Goal: Task Accomplishment & Management: Manage account settings

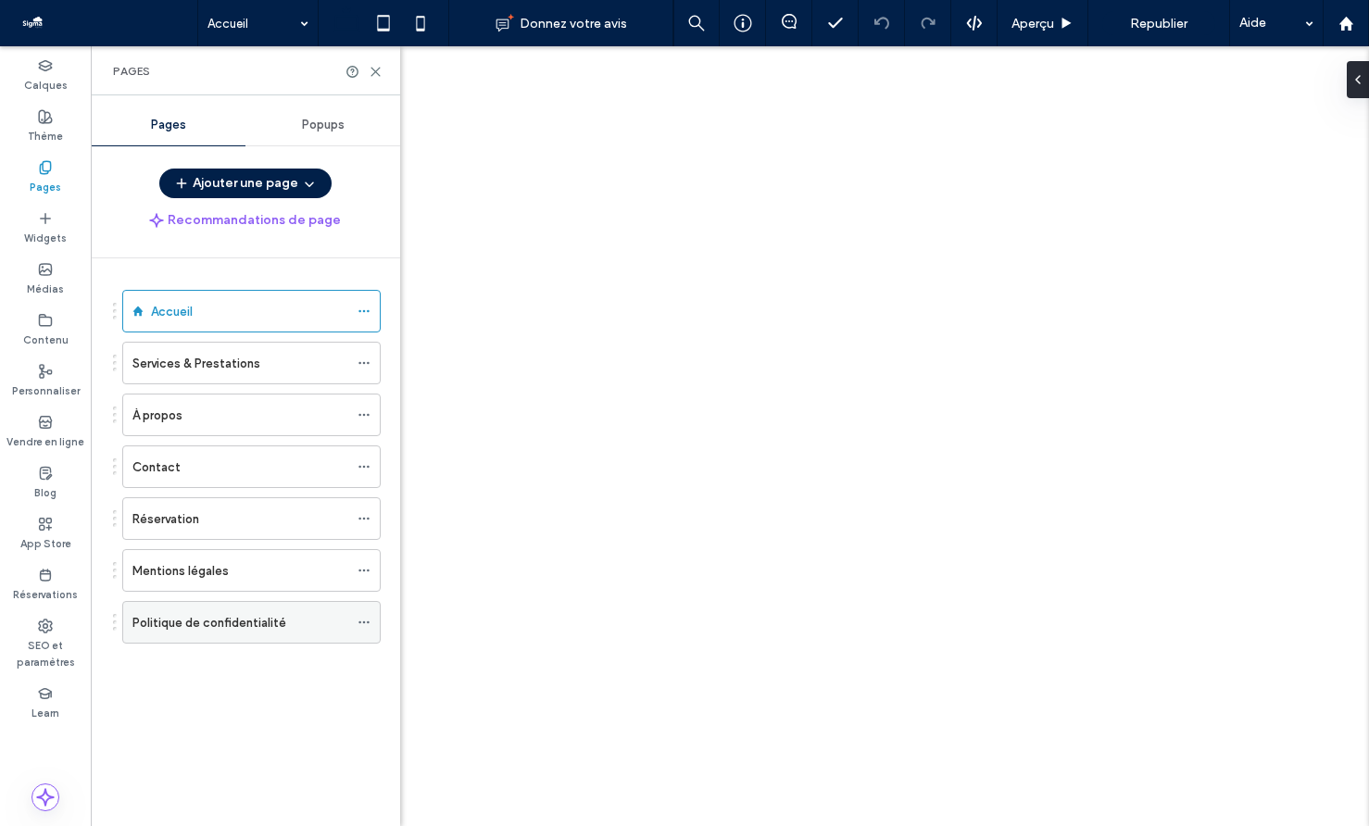
click at [356, 624] on div "Politique de confidentialité" at bounding box center [251, 622] width 258 height 43
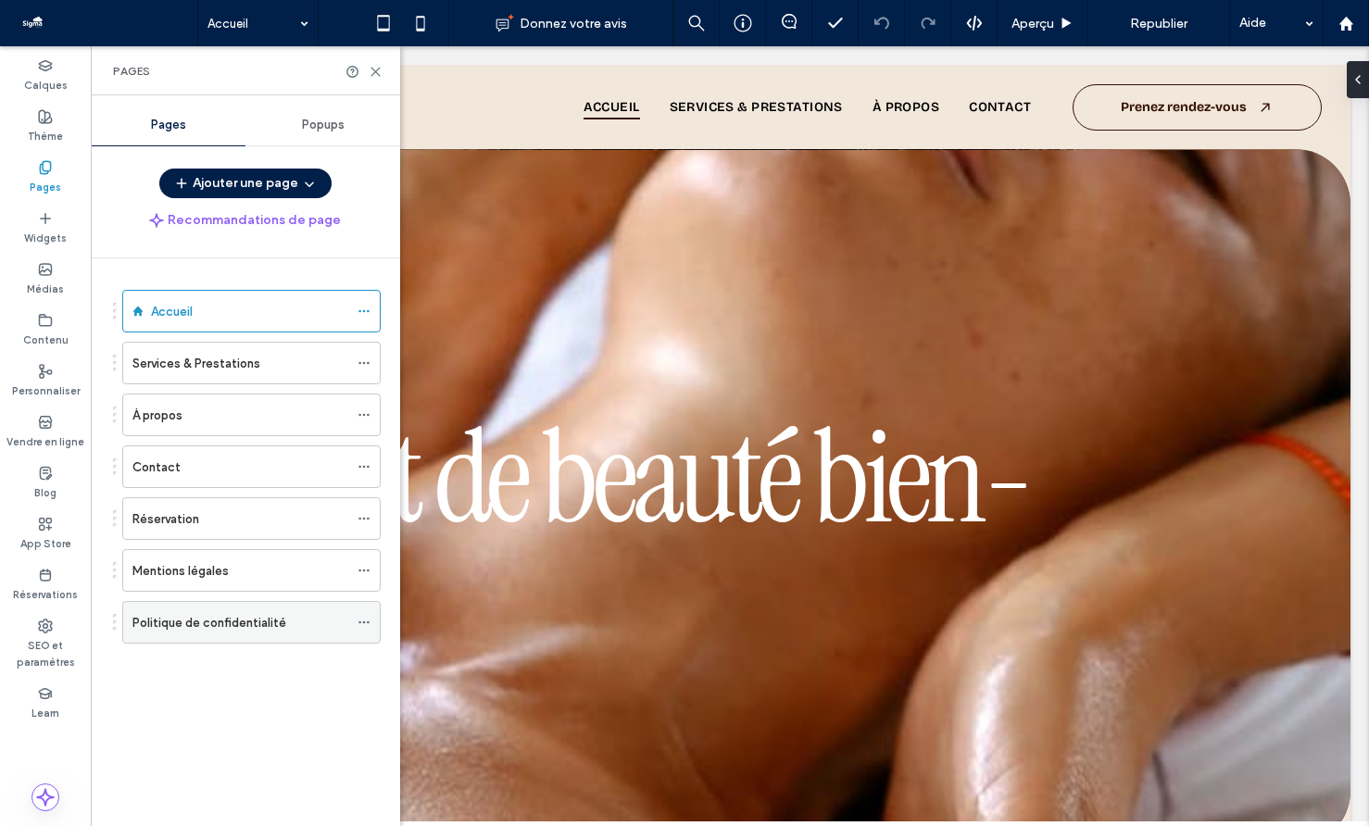
click at [365, 621] on icon at bounding box center [364, 622] width 13 height 13
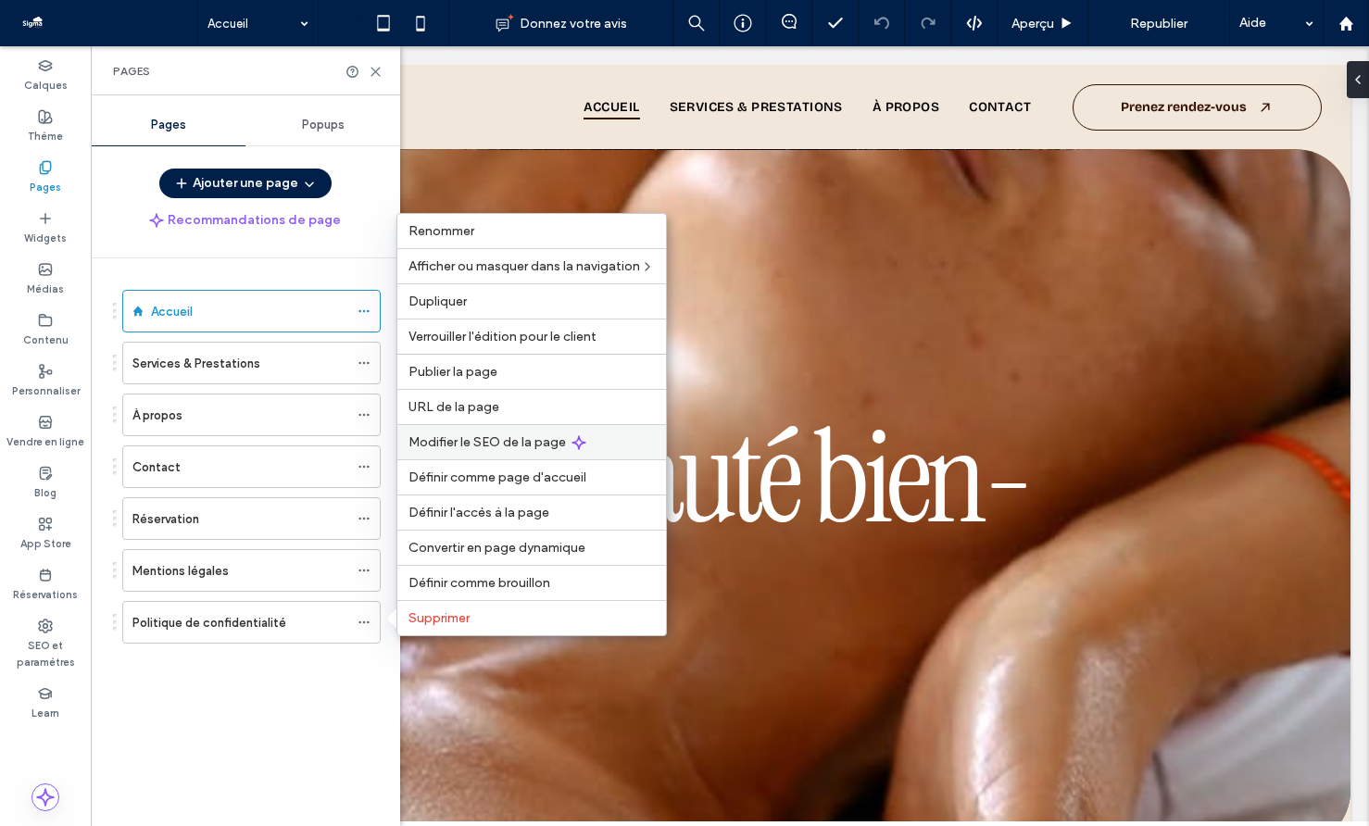
click at [517, 443] on span "Modifier le SEO de la page" at bounding box center [487, 442] width 157 height 16
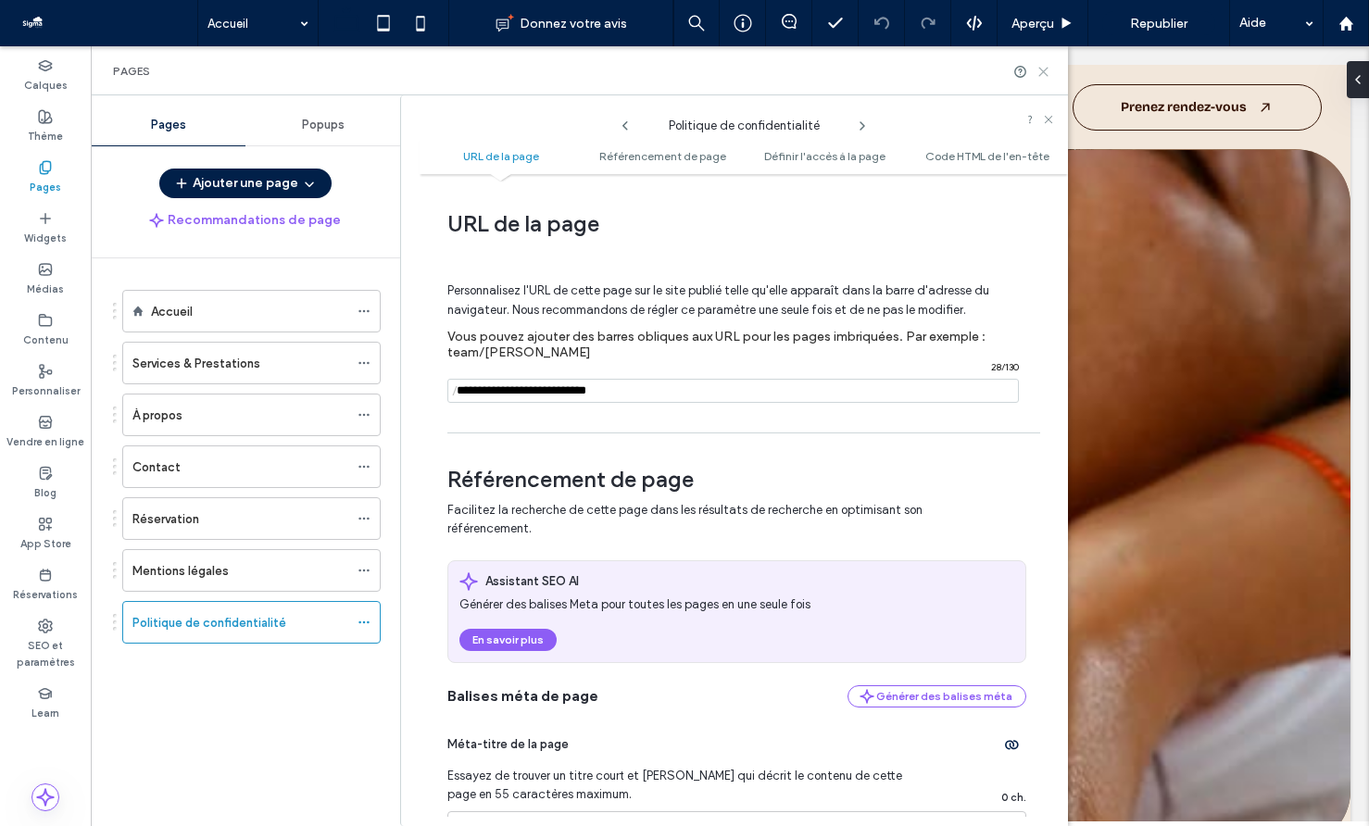
click at [1042, 69] on icon at bounding box center [1044, 72] width 14 height 14
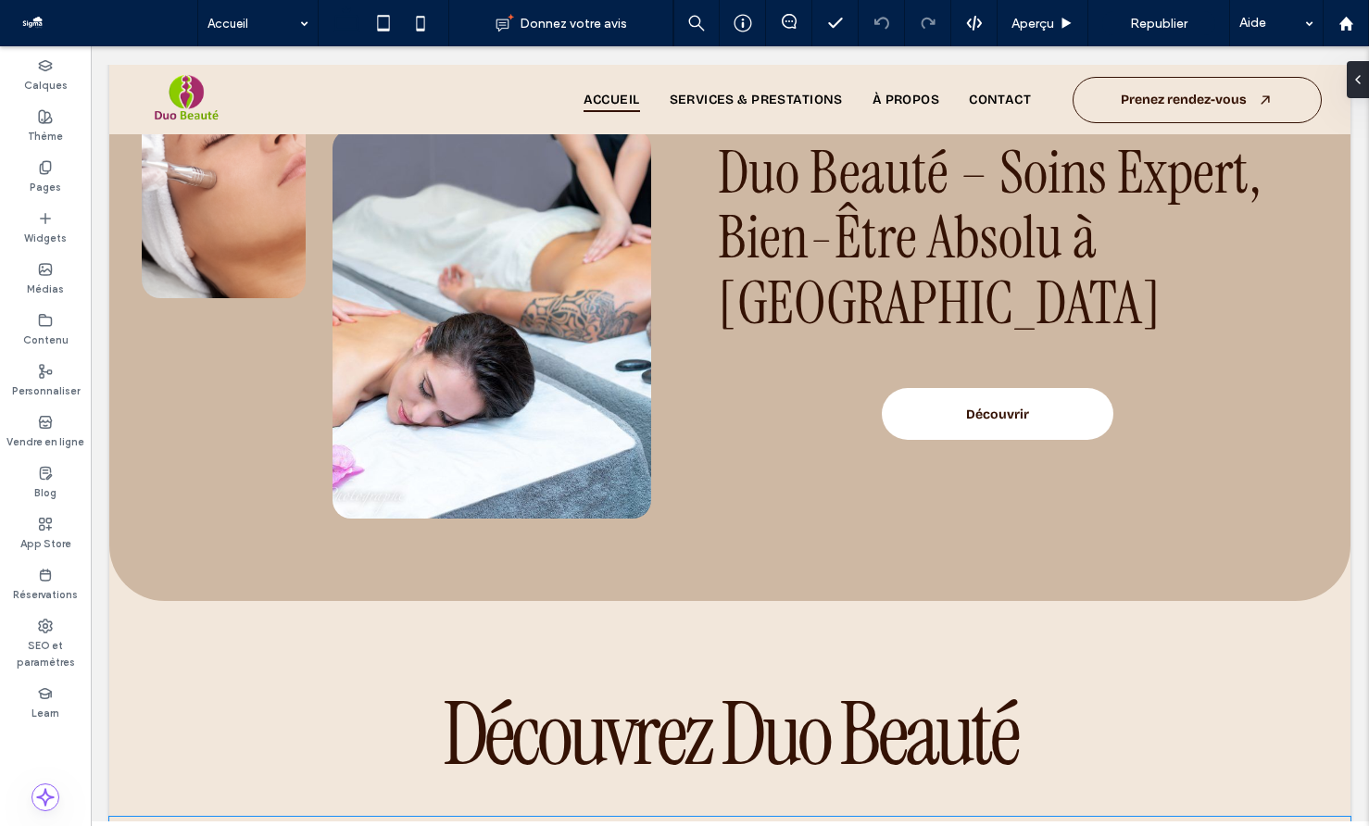
scroll to position [5043, 0]
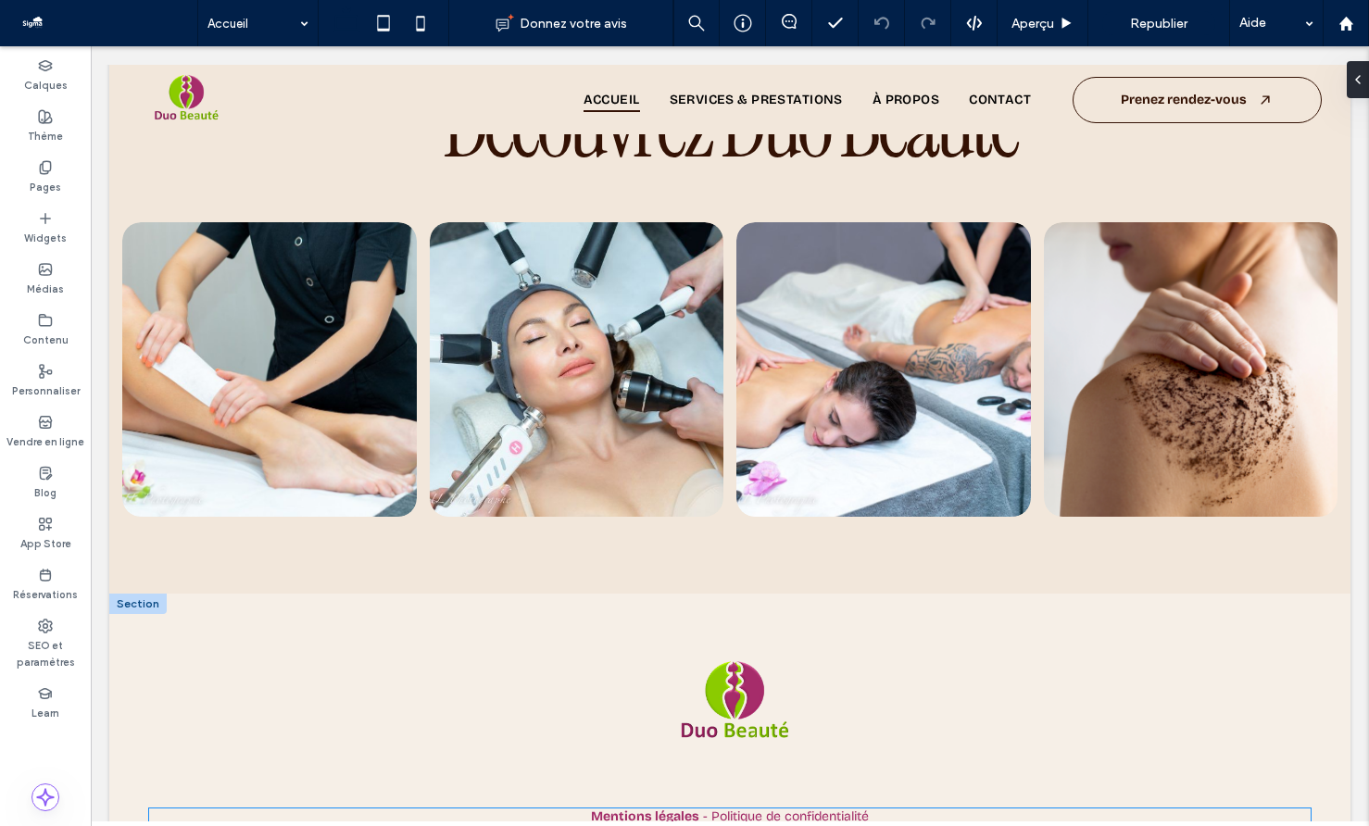
click at [784, 809] on span "- Politique de confidentialité" at bounding box center [786, 817] width 166 height 16
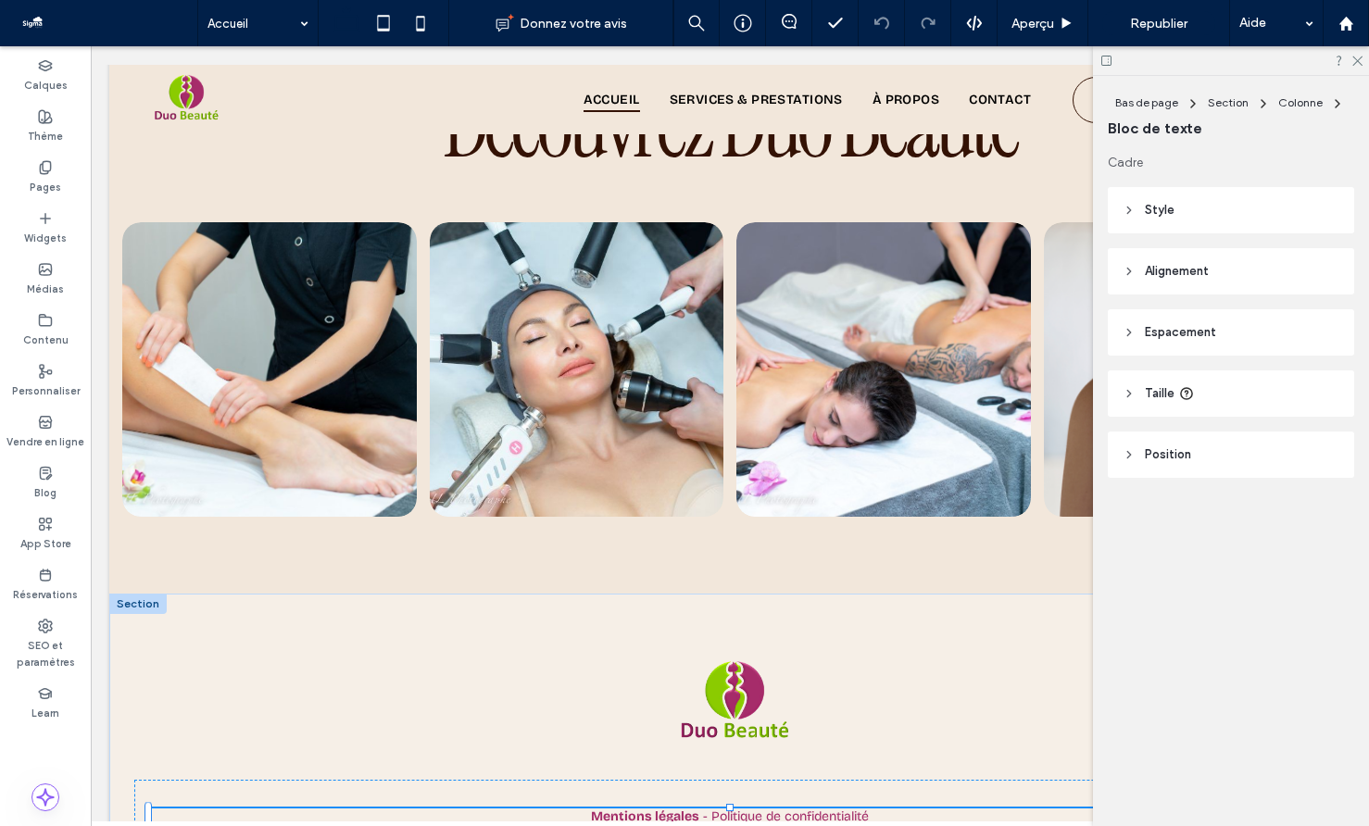
scroll to position [5038, 0]
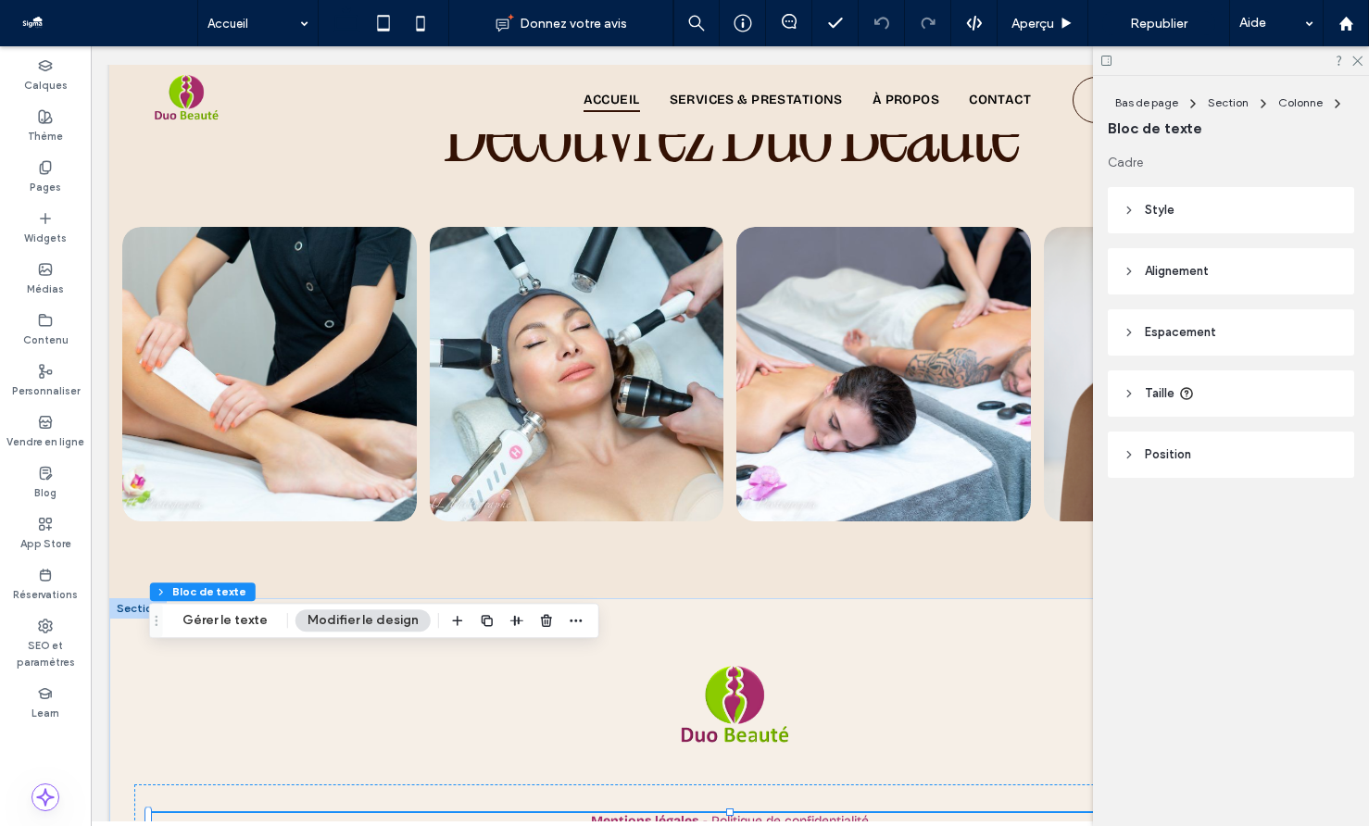
click at [814, 813] on span "- Politique de confidentialité" at bounding box center [786, 821] width 166 height 16
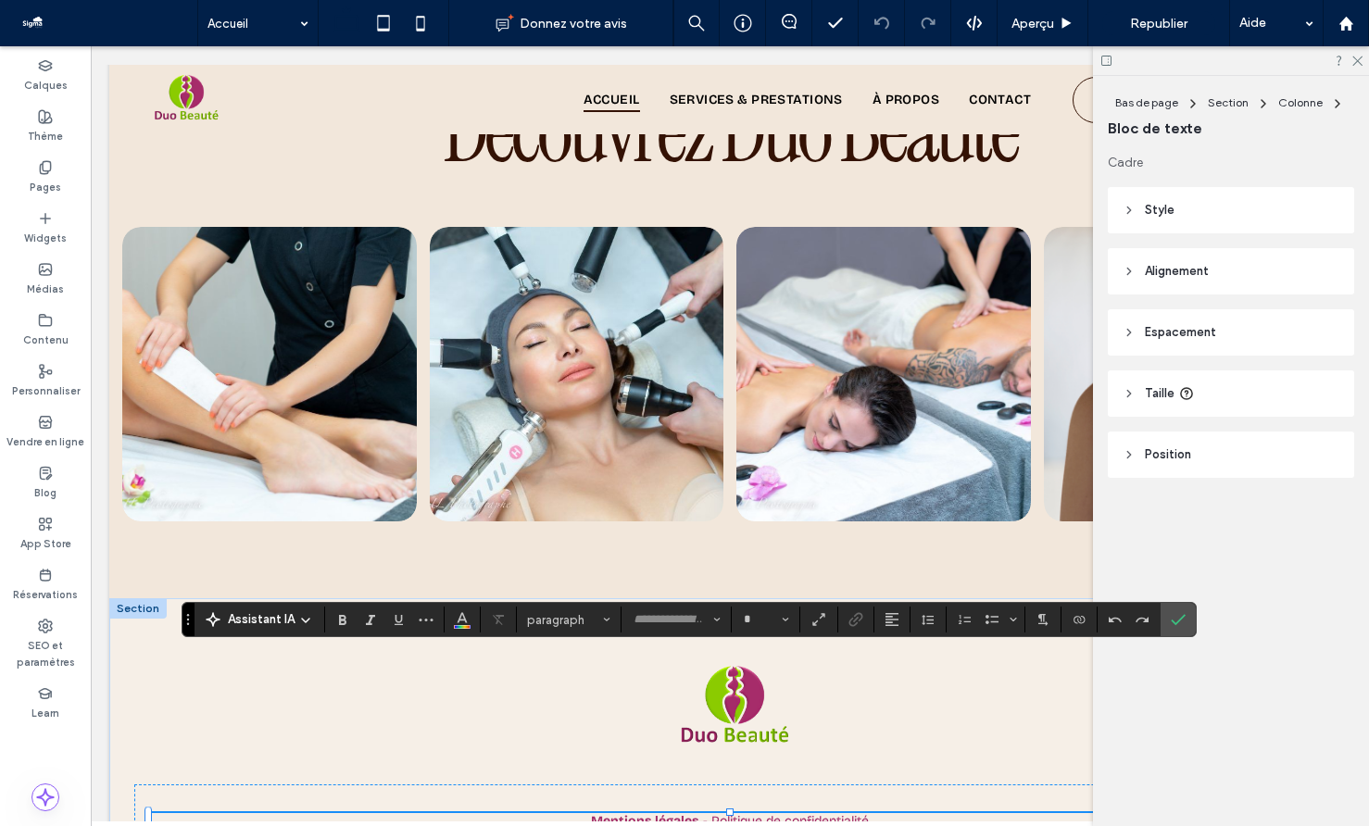
type input "**********"
type input "**"
click at [873, 814] on p "**********" at bounding box center [730, 821] width 1162 height 14
drag, startPoint x: 874, startPoint y: 660, endPoint x: 711, endPoint y: 660, distance: 163.0
click at [711, 814] on p "**********" at bounding box center [730, 821] width 1162 height 14
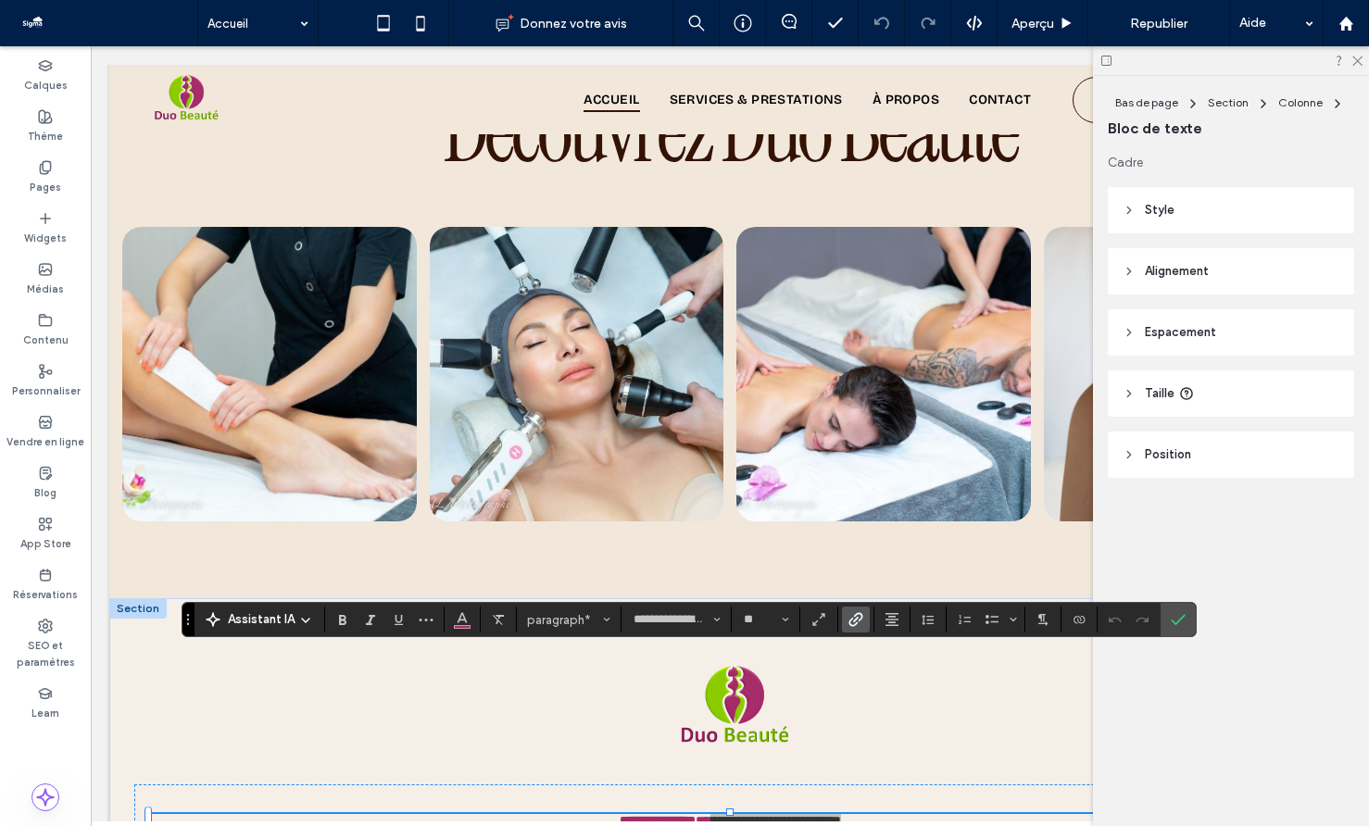
click at [862, 617] on use "Lien" at bounding box center [856, 620] width 14 height 14
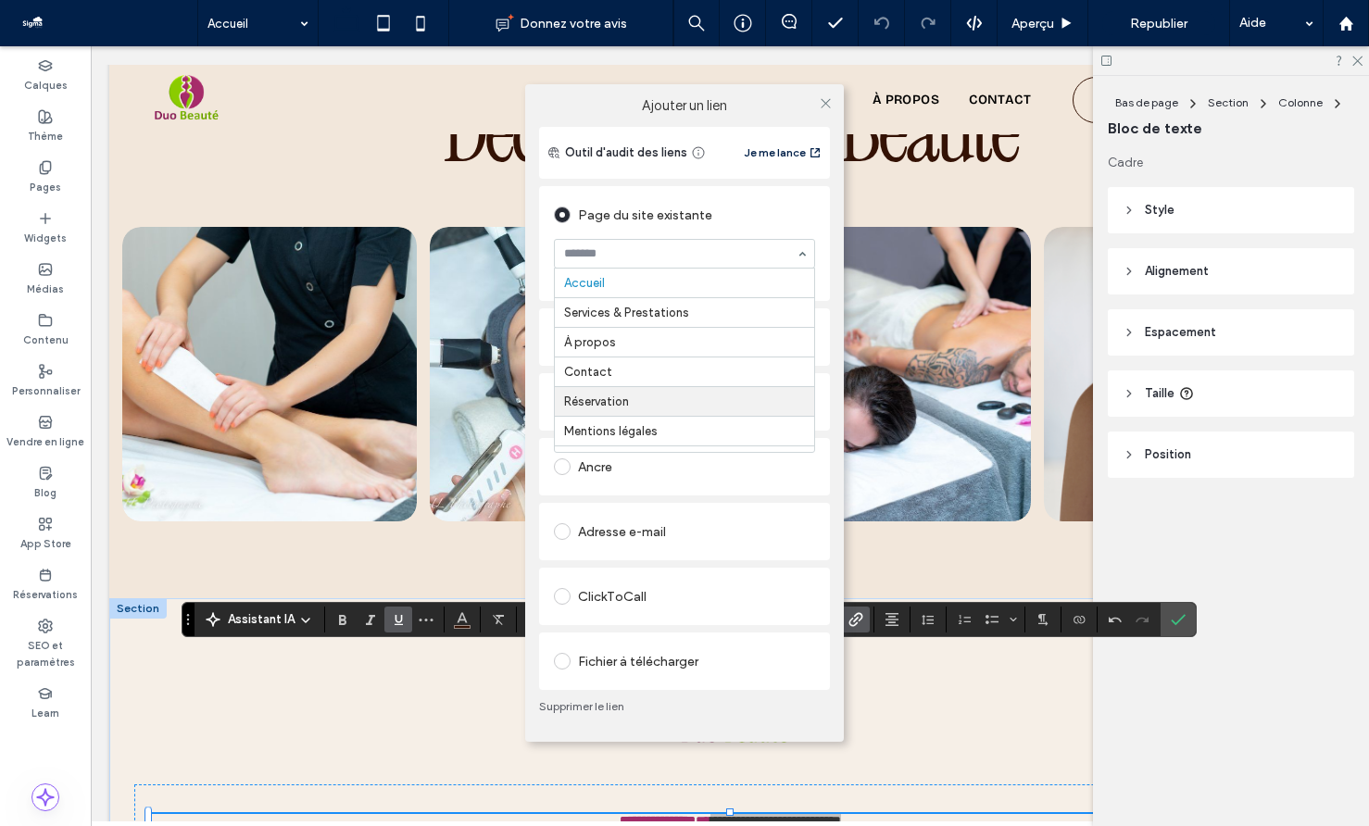
scroll to position [30, 0]
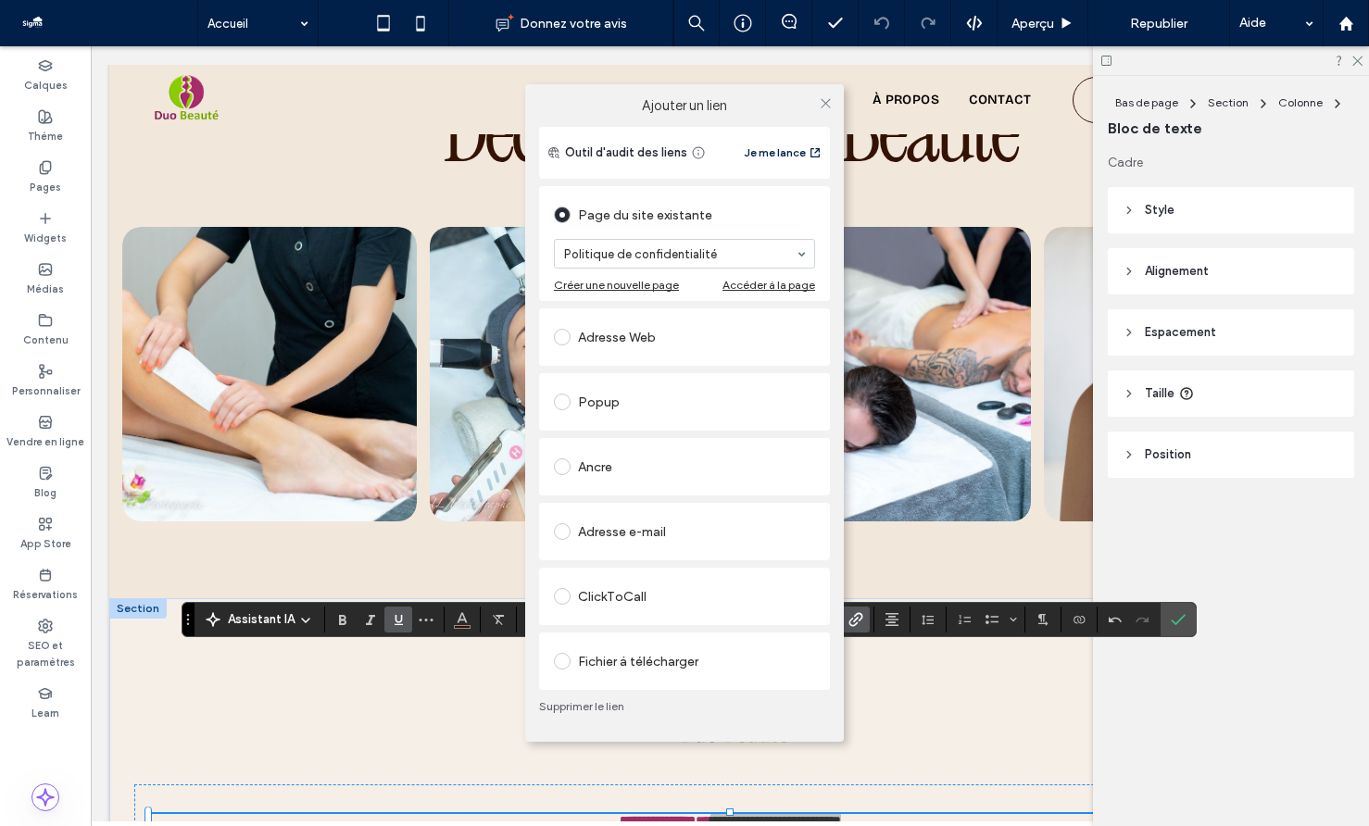
click at [396, 623] on div "Ajouter un lien Outil d'audit des liens Je me lance Page du site existante Poli…" at bounding box center [684, 413] width 1369 height 826
click at [826, 99] on icon at bounding box center [826, 103] width 14 height 14
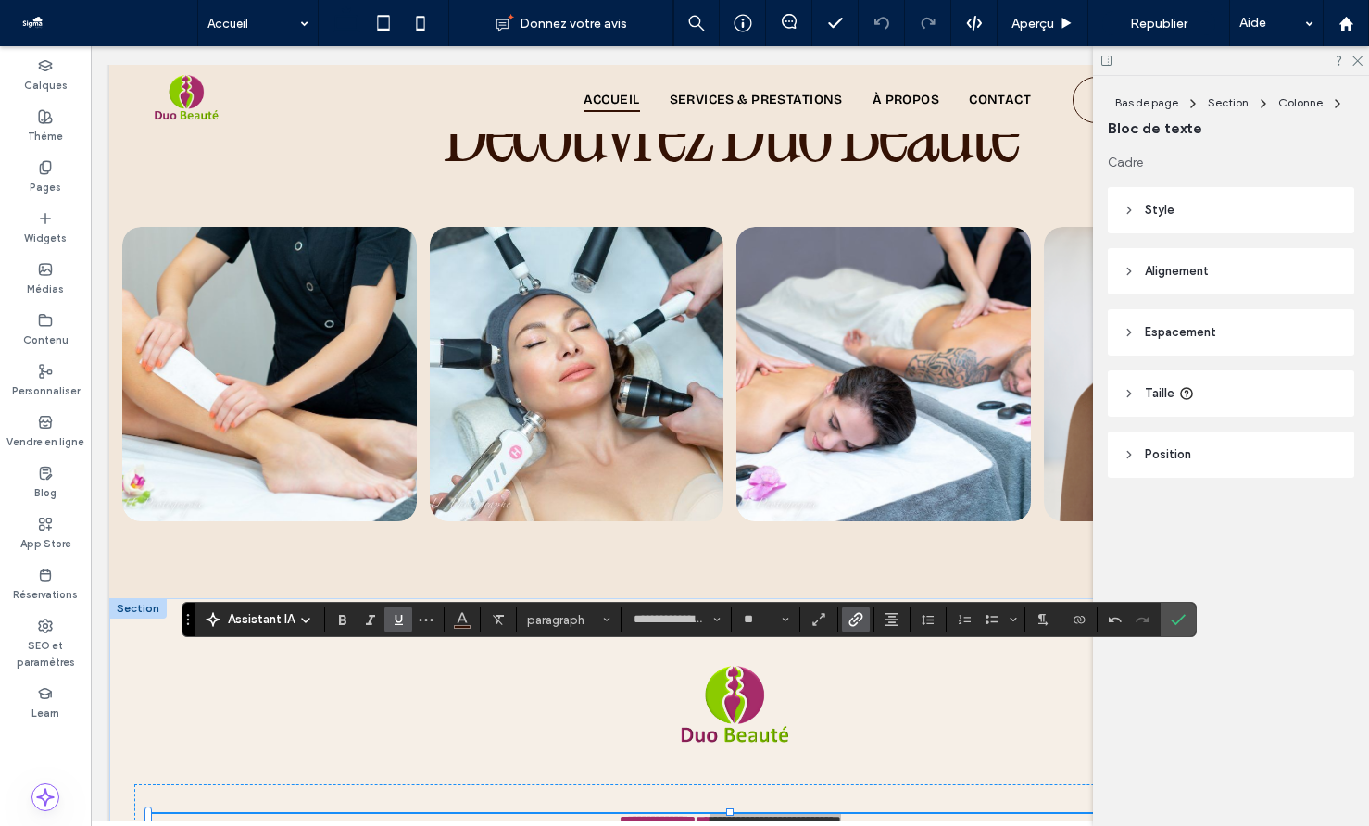
click at [401, 620] on use "Souligner" at bounding box center [399, 620] width 8 height 10
click at [344, 621] on use "Gras" at bounding box center [342, 620] width 7 height 10
click at [455, 620] on icon "Couleur" at bounding box center [462, 617] width 15 height 15
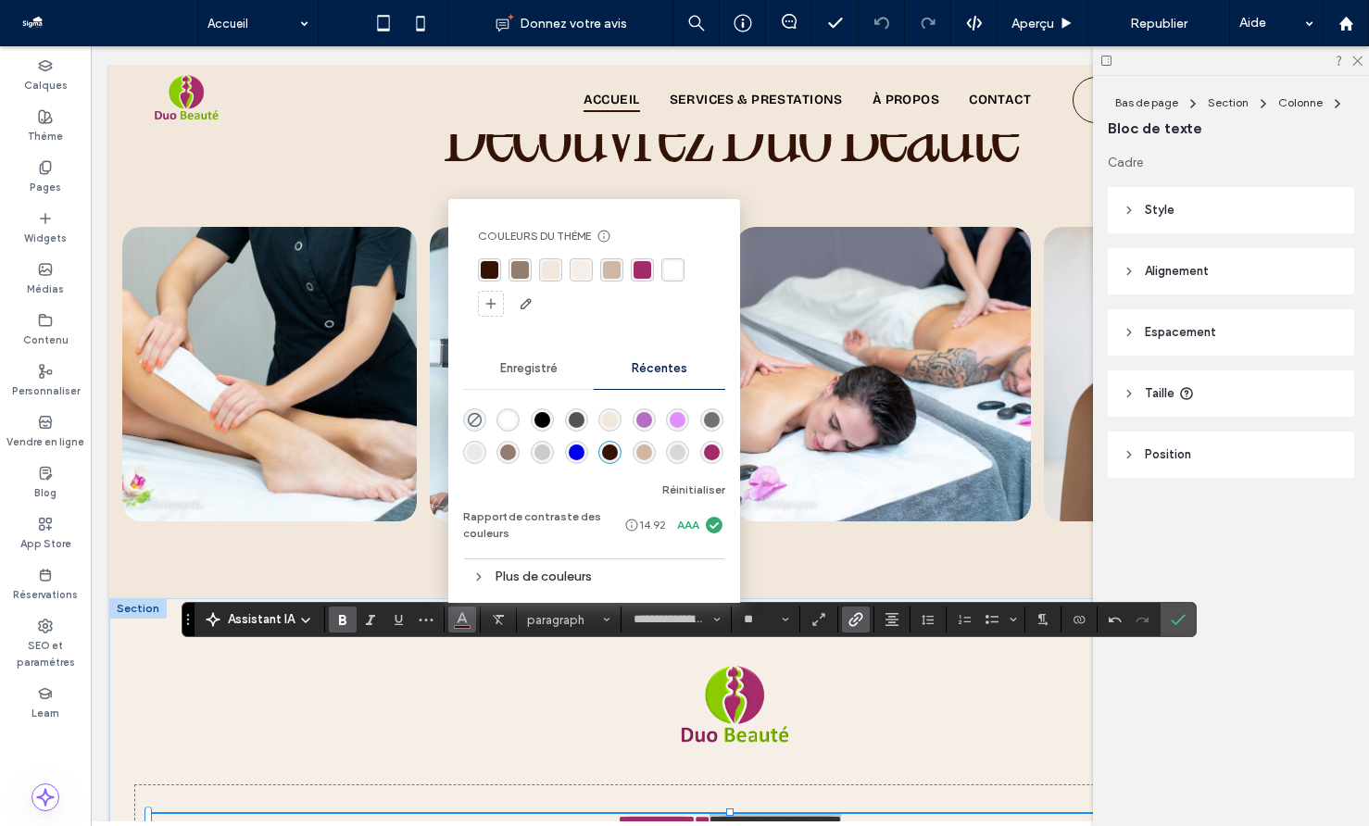
click at [641, 270] on div "rgba(162, 44, 104, 1)" at bounding box center [643, 270] width 18 height 18
click at [688, 814] on strong "**********" at bounding box center [657, 820] width 76 height 13
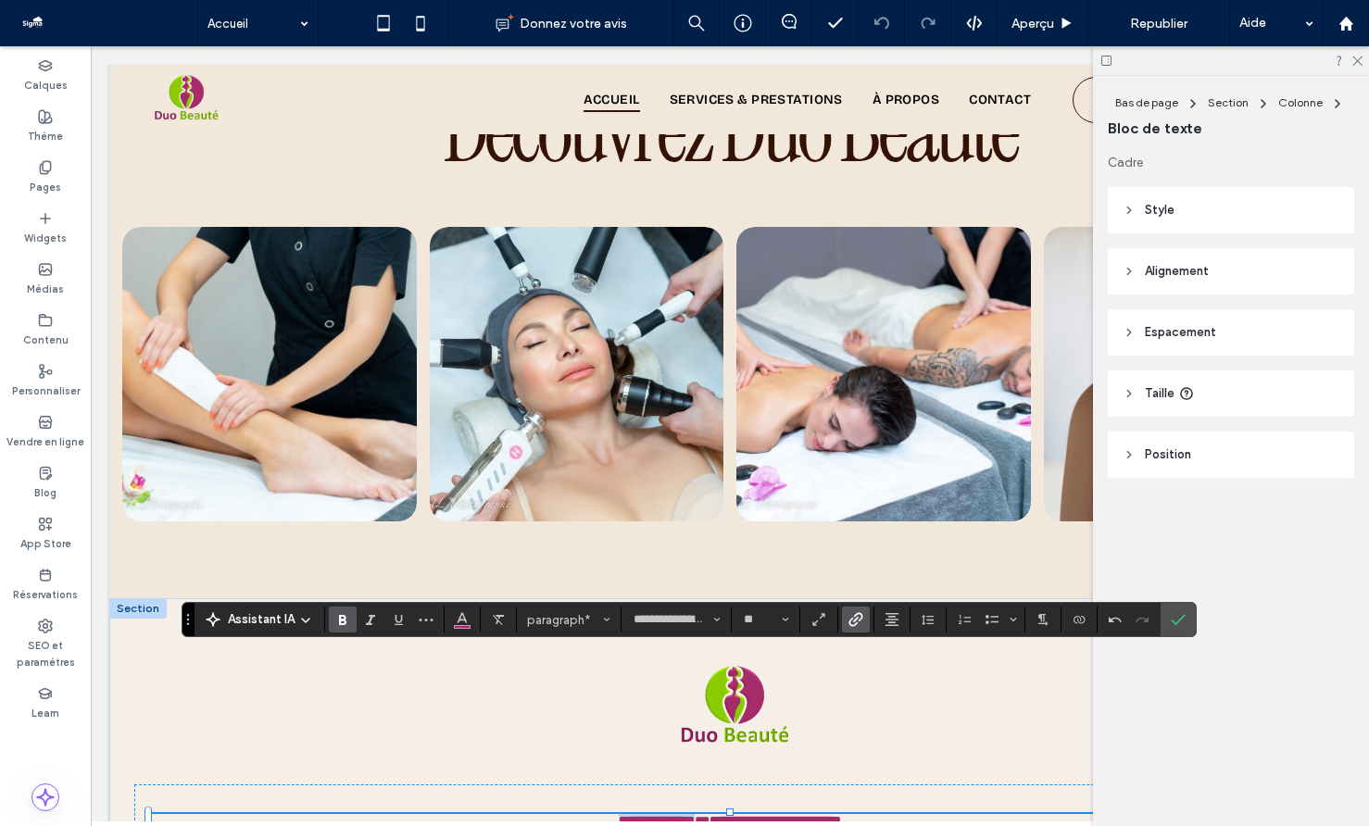
drag, startPoint x: 694, startPoint y: 657, endPoint x: 585, endPoint y: 655, distance: 109.3
click at [585, 814] on p "**********" at bounding box center [730, 821] width 1162 height 14
click at [1176, 620] on icon "Confirmer" at bounding box center [1178, 619] width 15 height 15
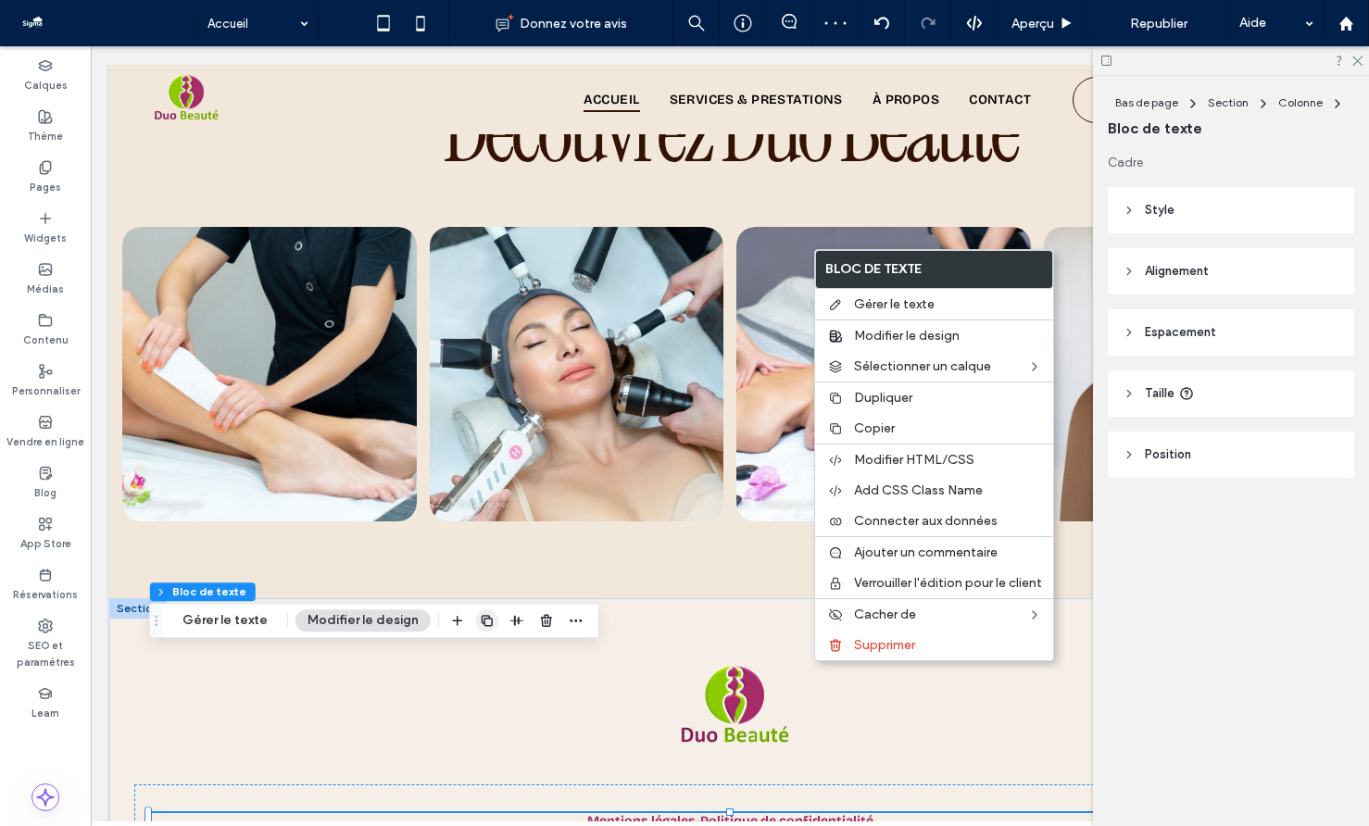
click at [480, 623] on icon "button" at bounding box center [487, 620] width 15 height 15
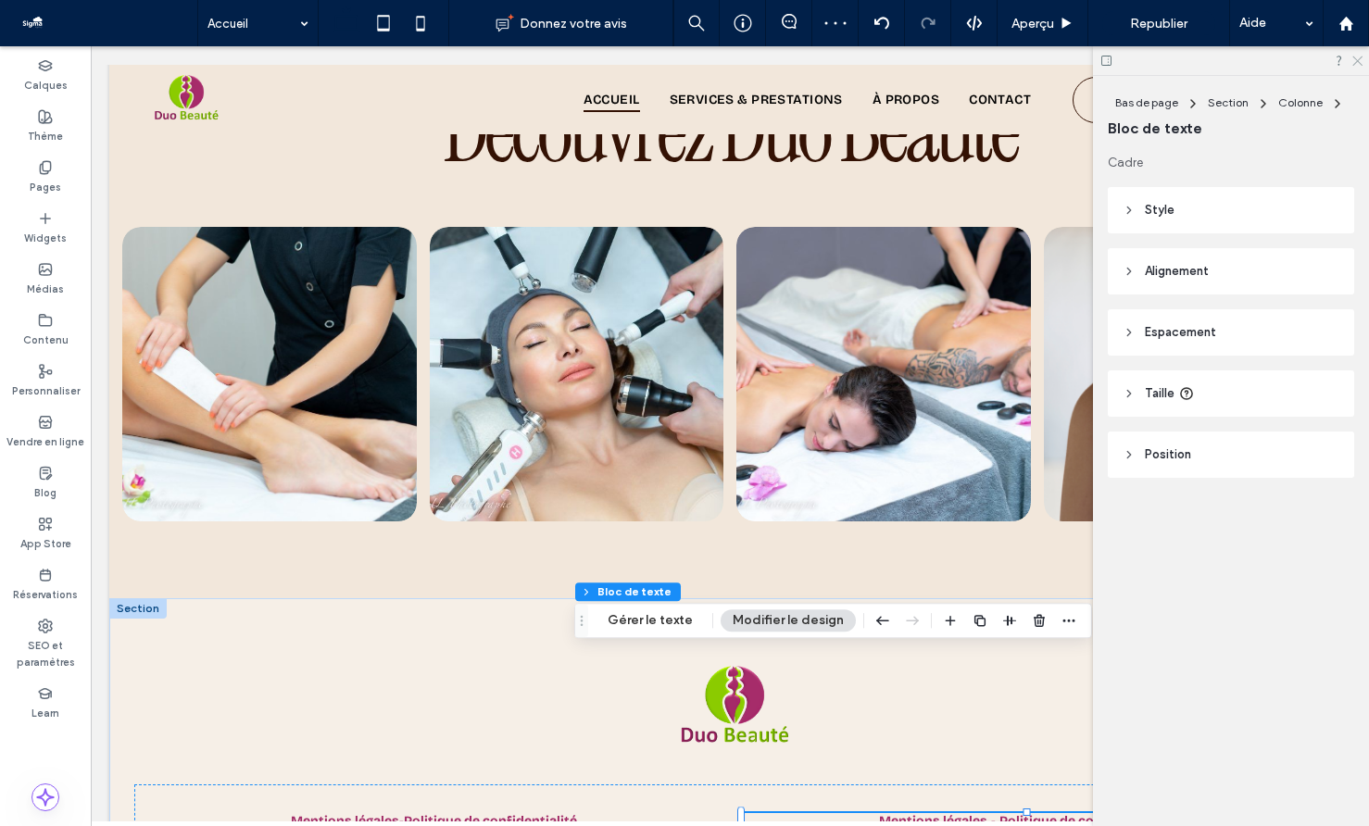
click at [1360, 60] on icon at bounding box center [1357, 60] width 12 height 12
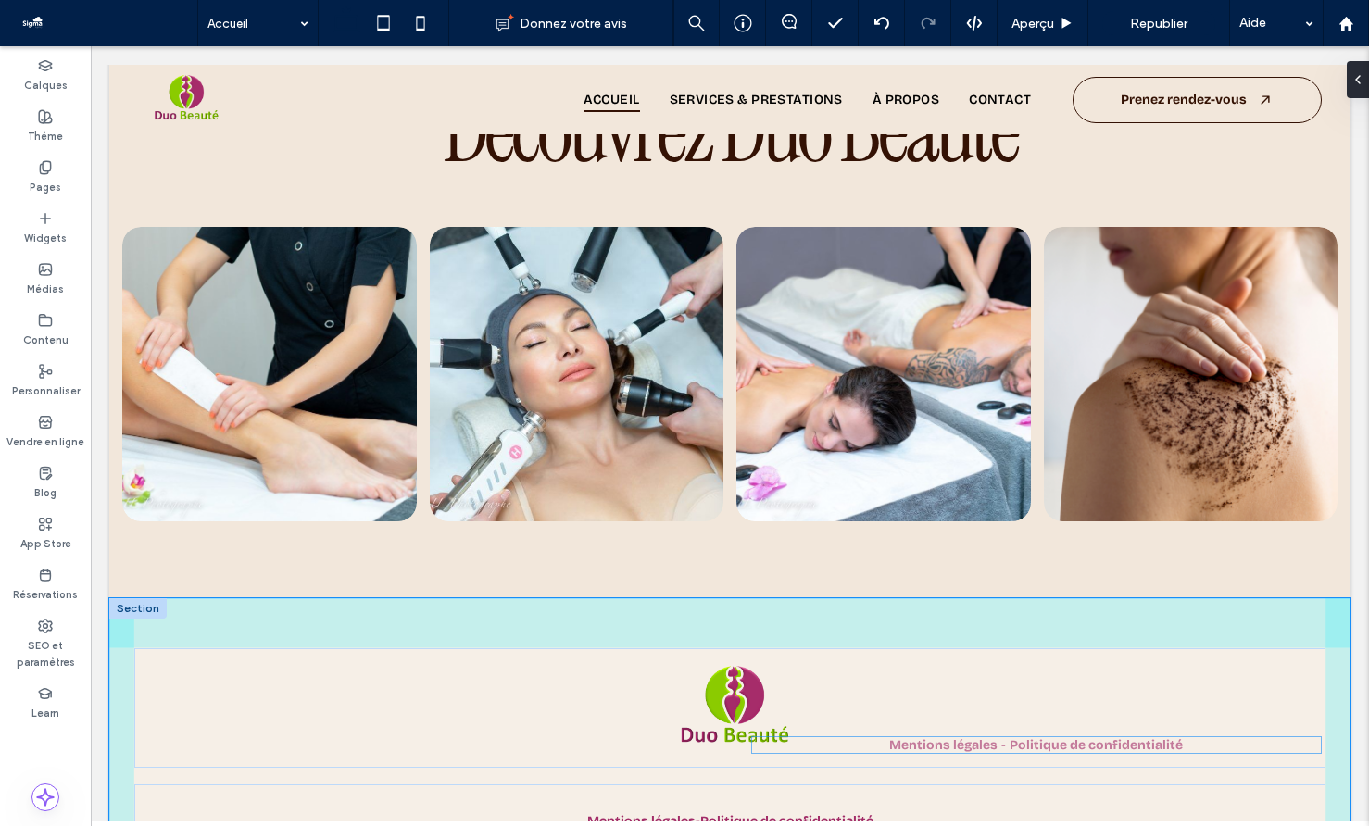
scroll to position [5068, 0]
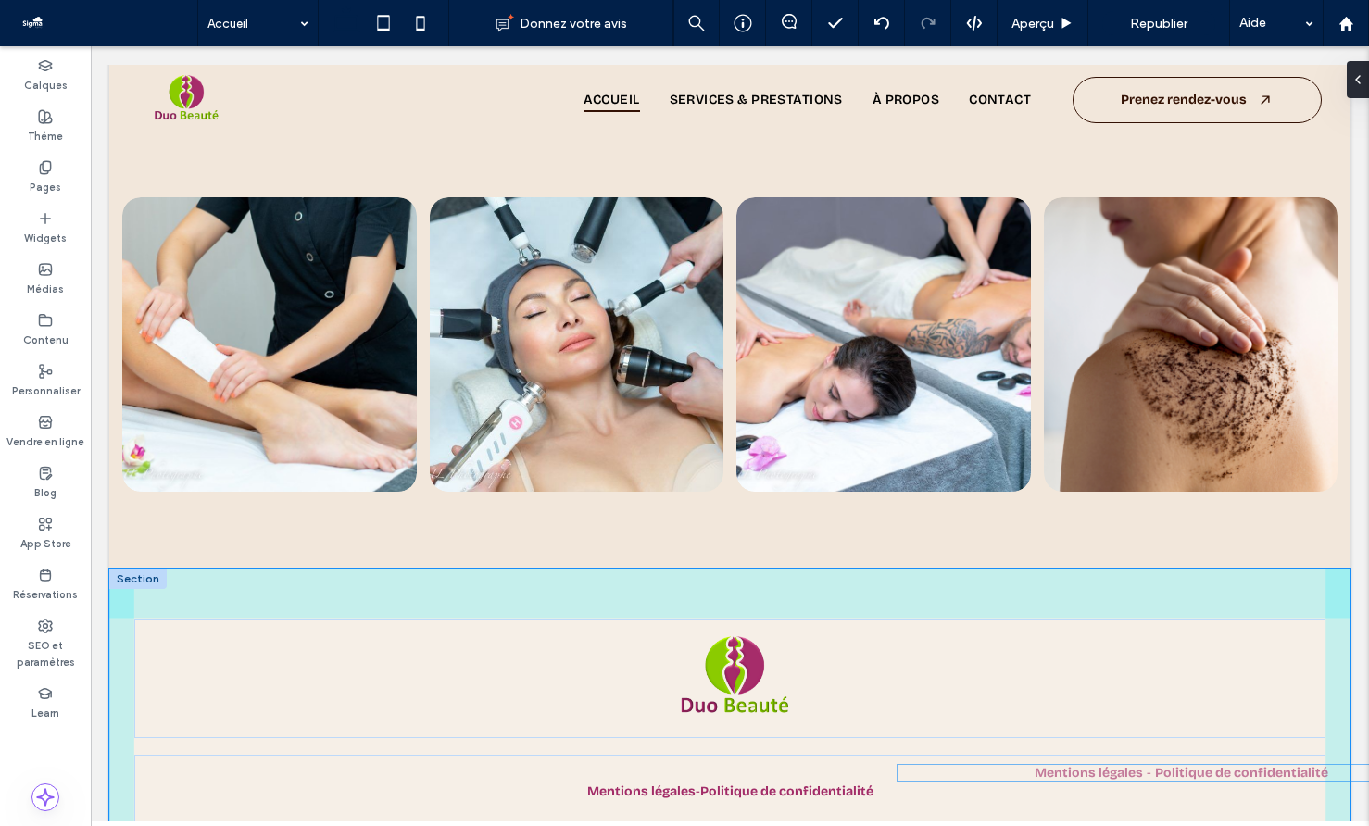
drag, startPoint x: 1038, startPoint y: 655, endPoint x: 1193, endPoint y: 769, distance: 192.9
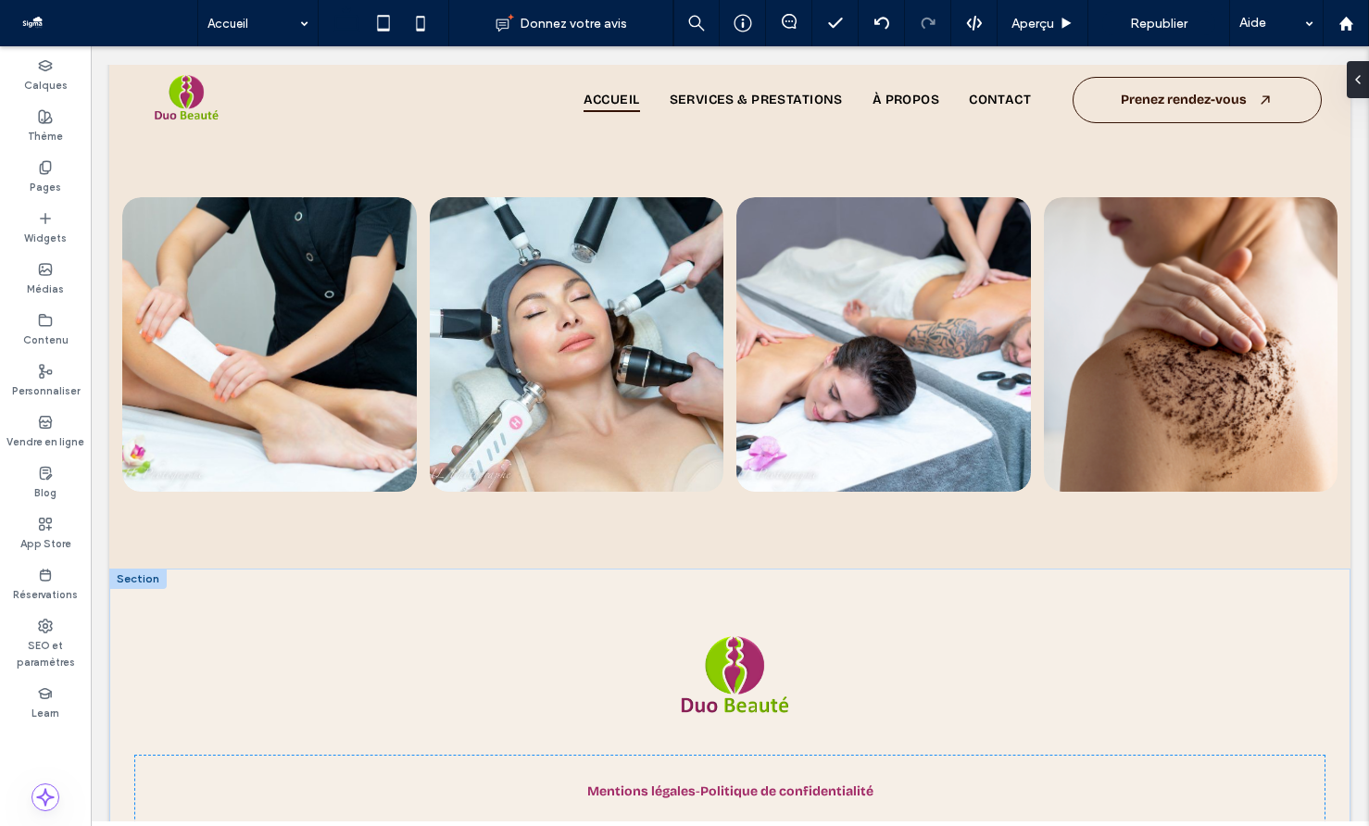
type input "**"
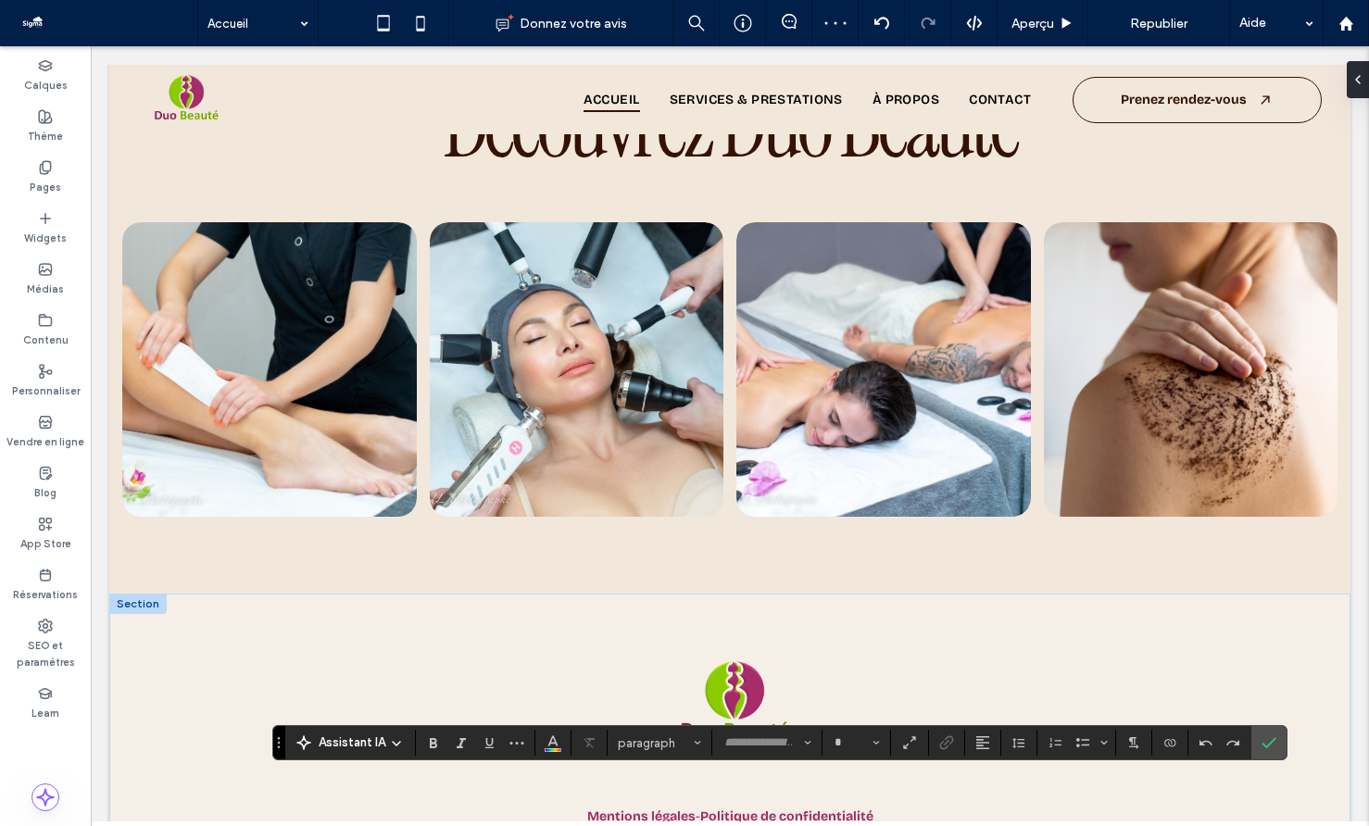
type input "**********"
type input "**"
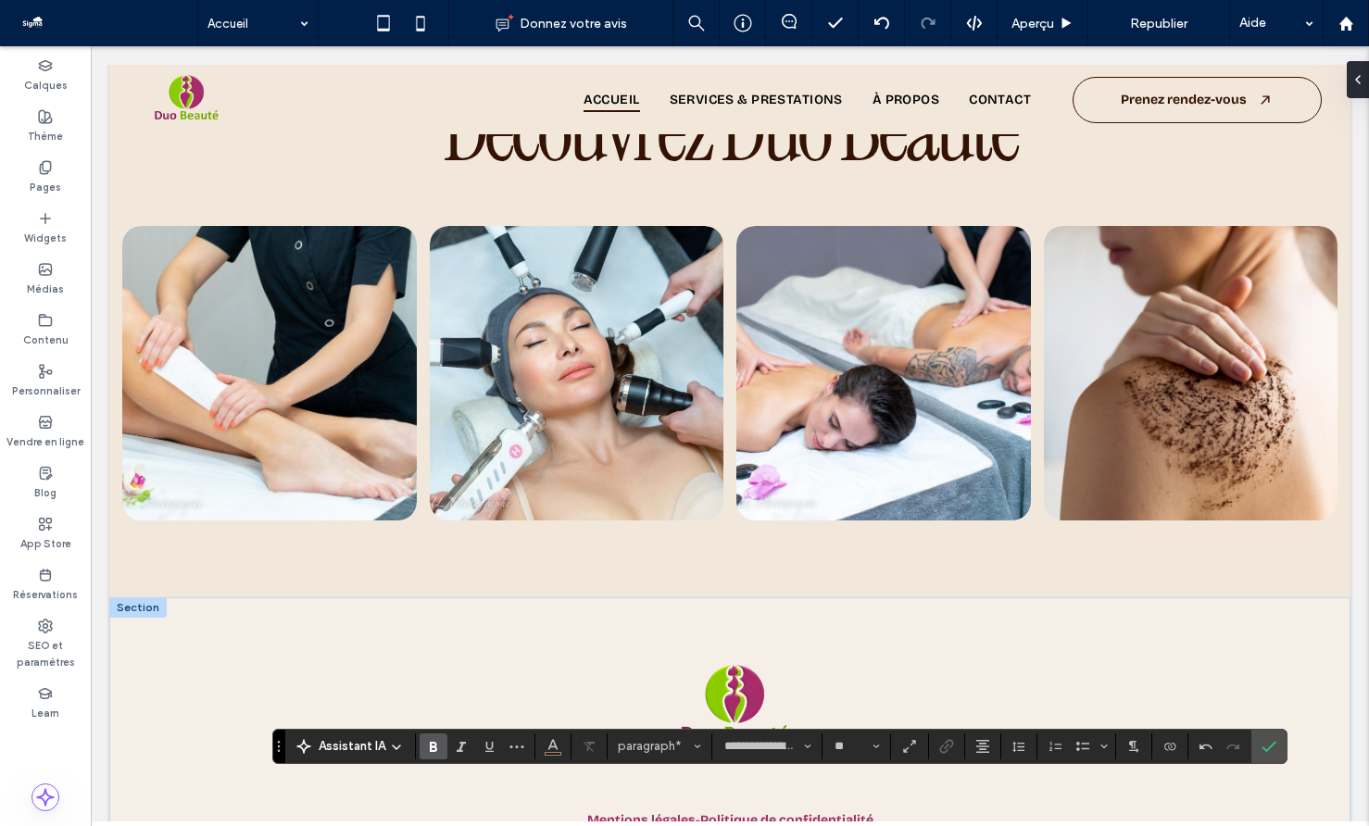
click at [850, 744] on input "**" at bounding box center [851, 746] width 36 height 15
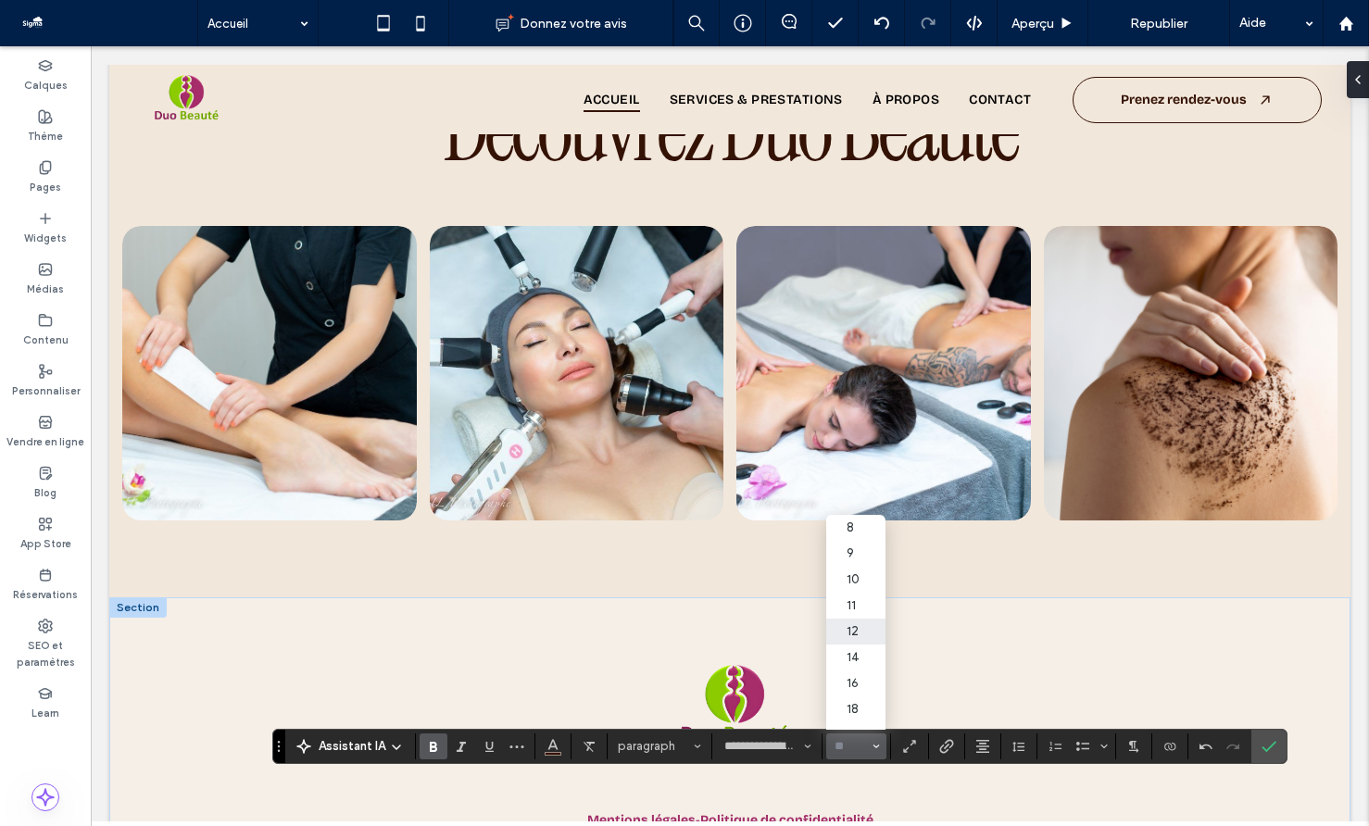
click at [848, 642] on label "12" at bounding box center [855, 632] width 59 height 26
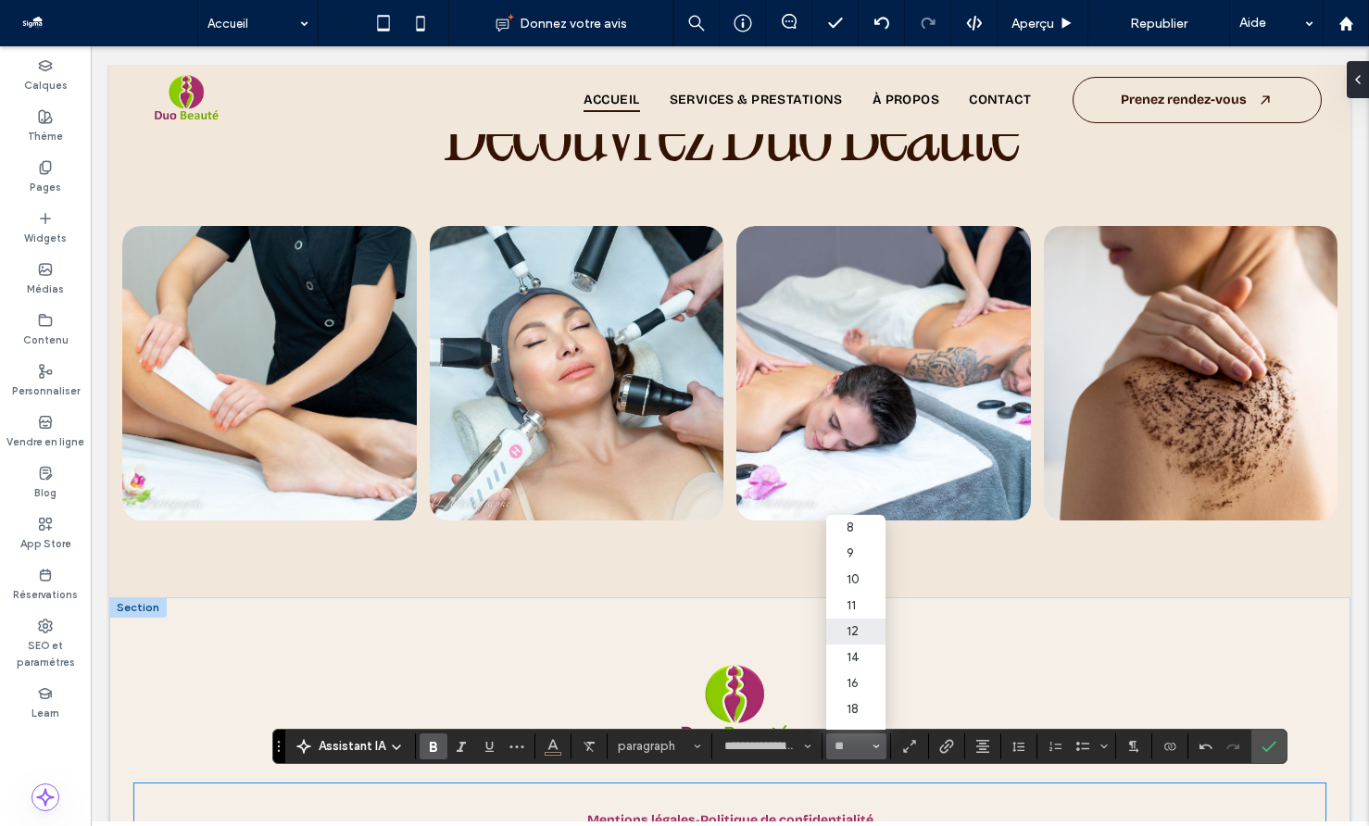
type input "**"
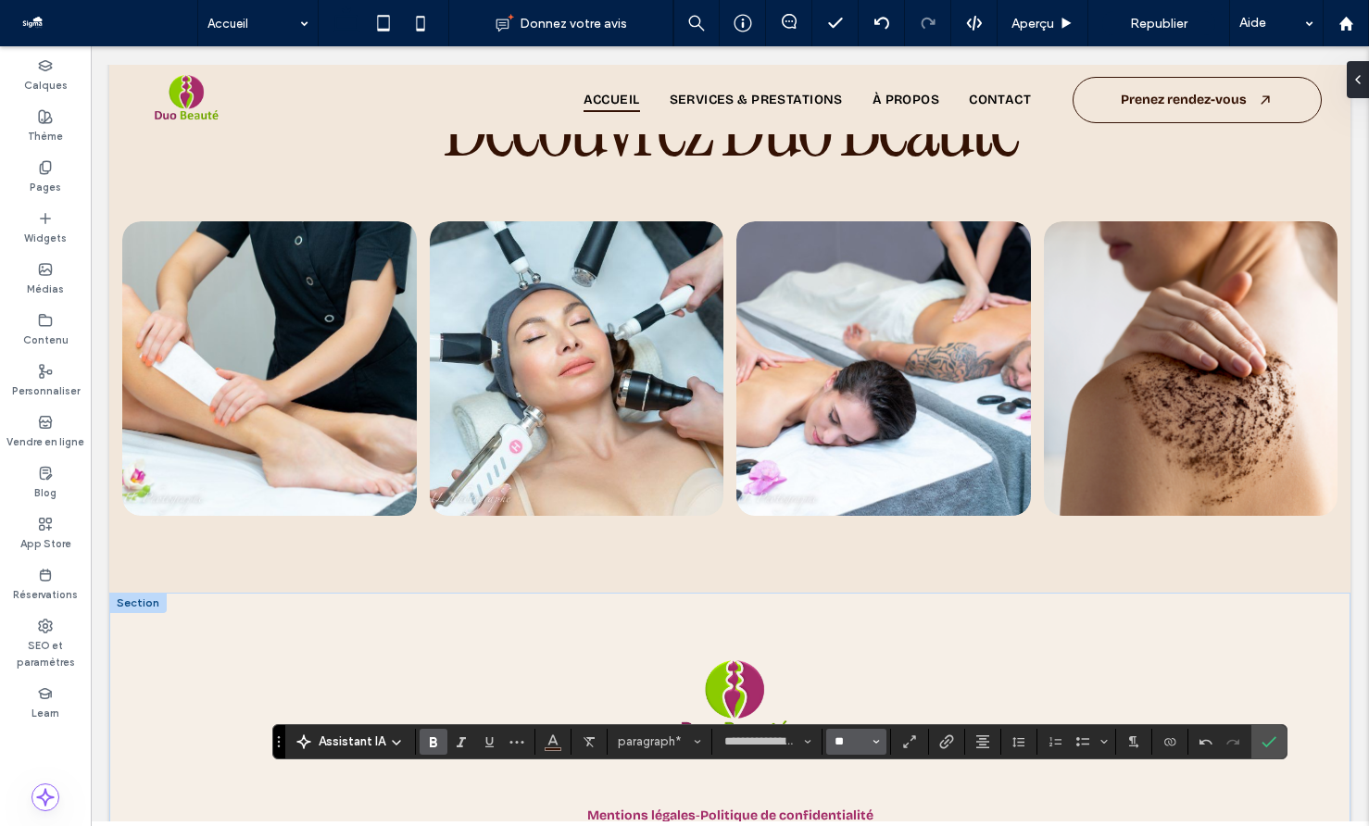
click at [846, 736] on input "**" at bounding box center [851, 742] width 36 height 15
click at [849, 660] on label "14" at bounding box center [855, 653] width 59 height 26
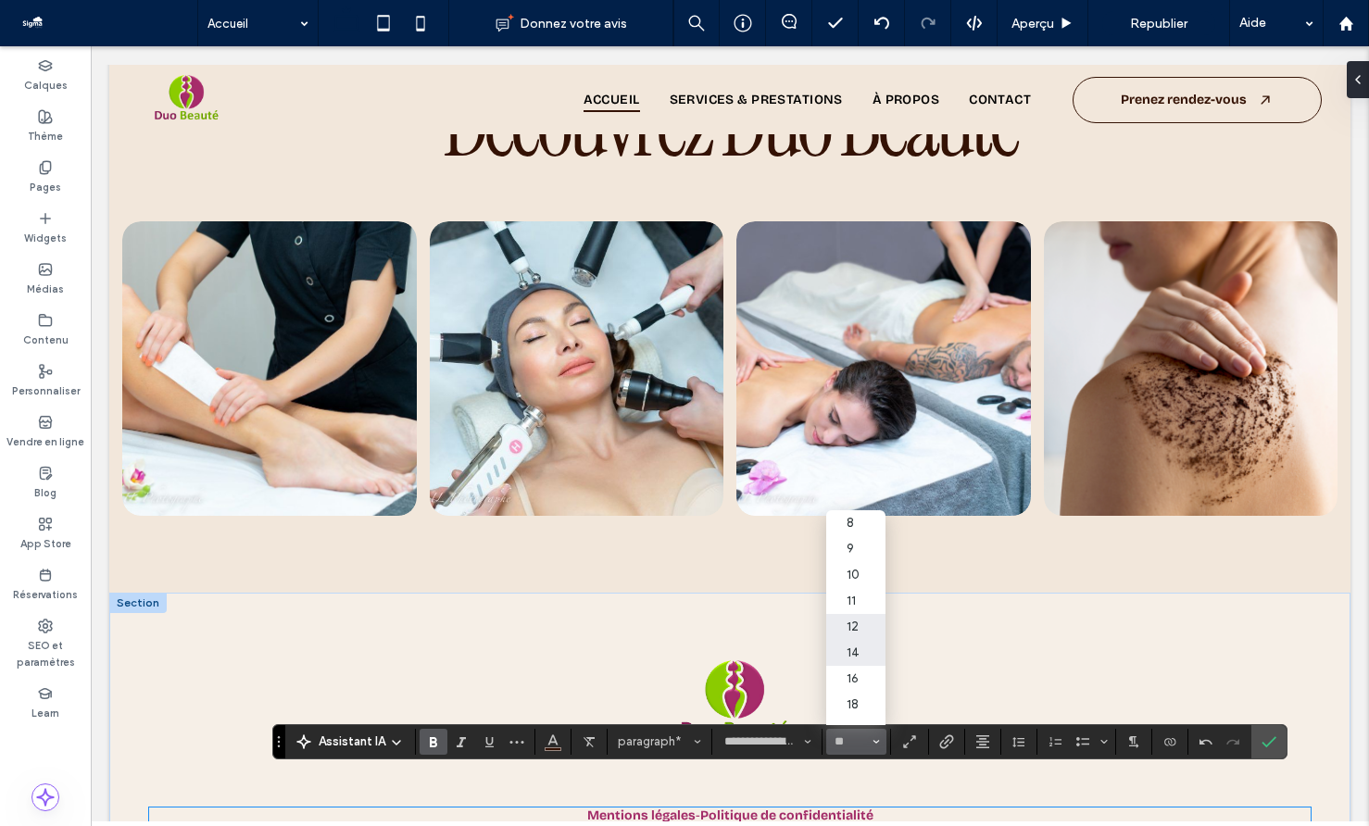
type input "**"
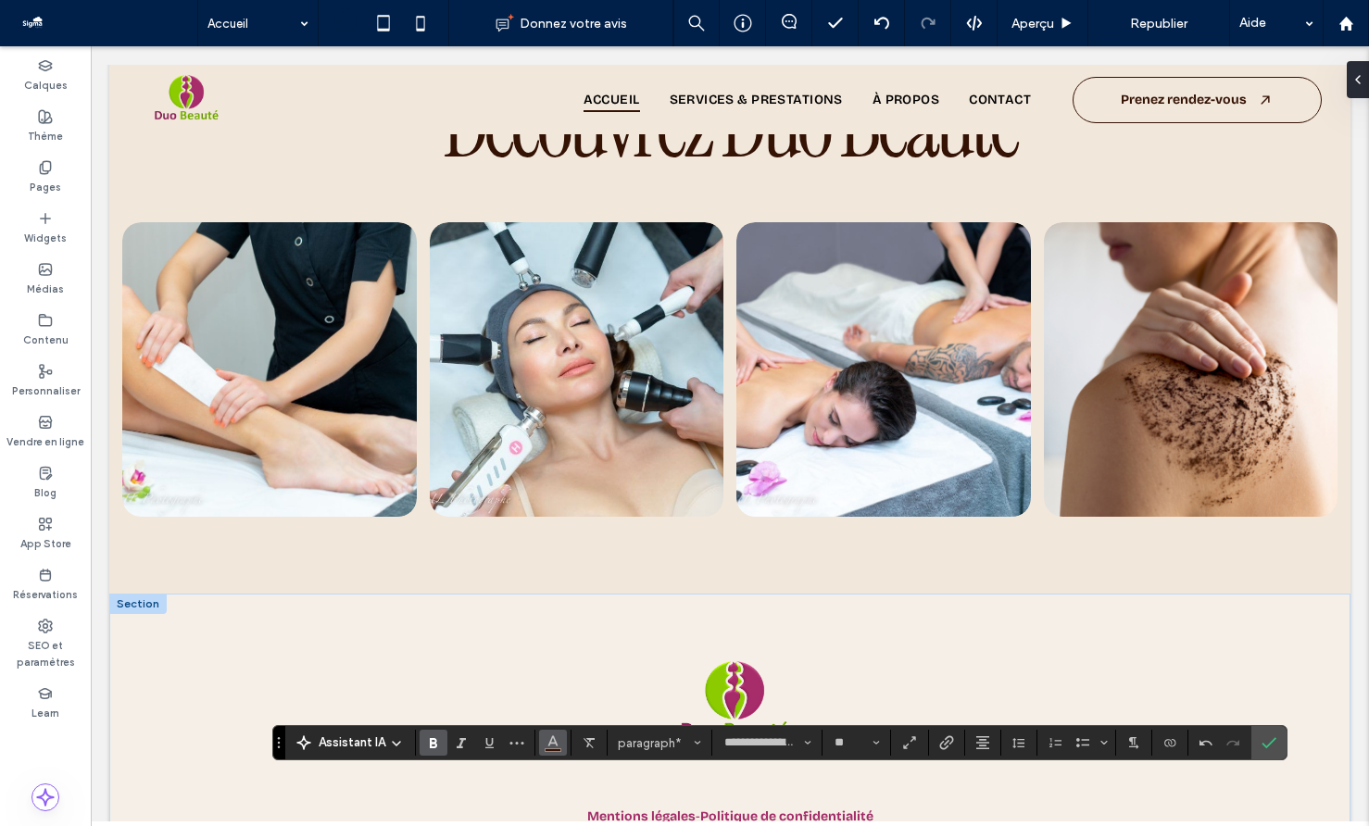
click at [554, 750] on span "Couleur" at bounding box center [553, 741] width 15 height 24
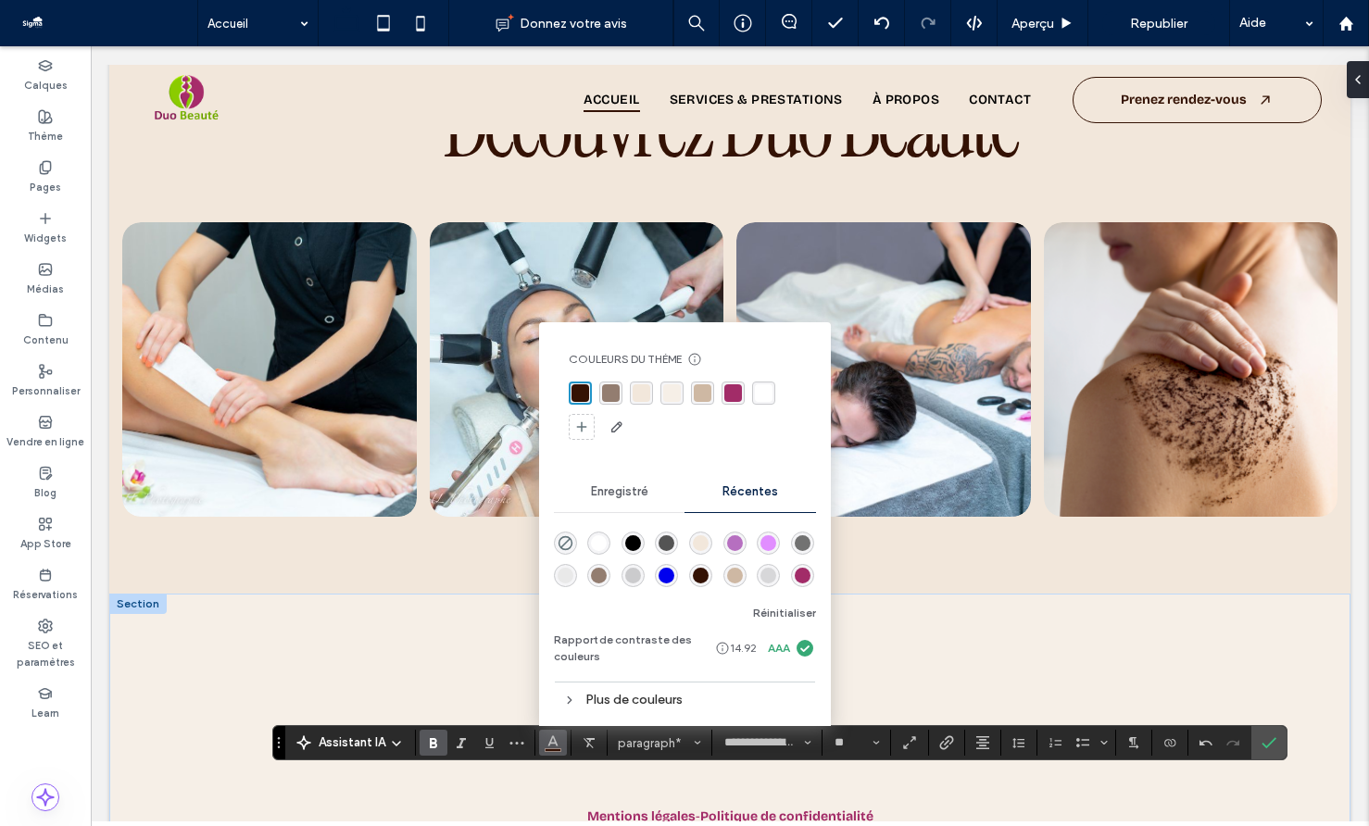
click at [735, 387] on div "rgba(162, 44, 104, 1)" at bounding box center [733, 393] width 18 height 18
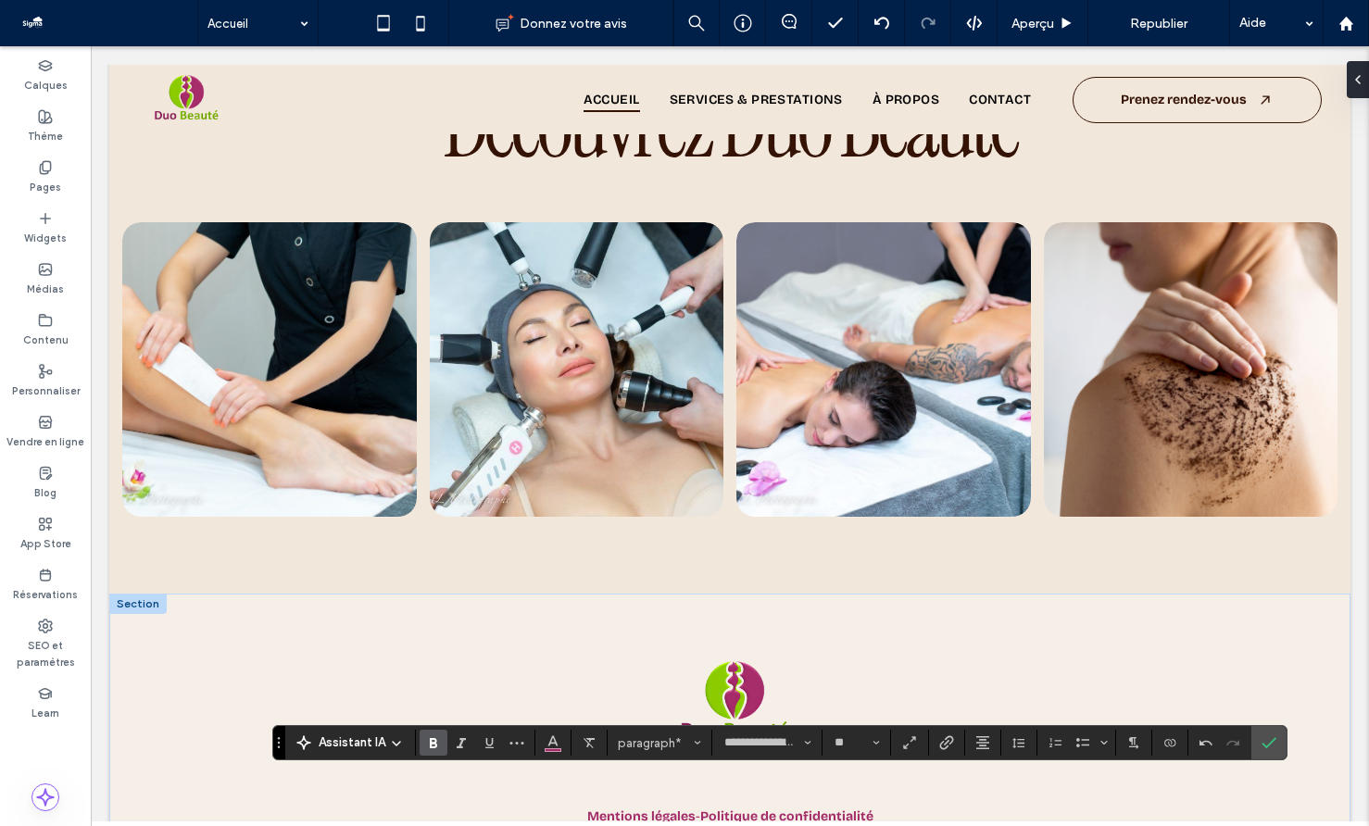
drag, startPoint x: 1144, startPoint y: 785, endPoint x: 1038, endPoint y: 785, distance: 105.6
click at [950, 741] on icon "Lien" at bounding box center [946, 743] width 15 height 15
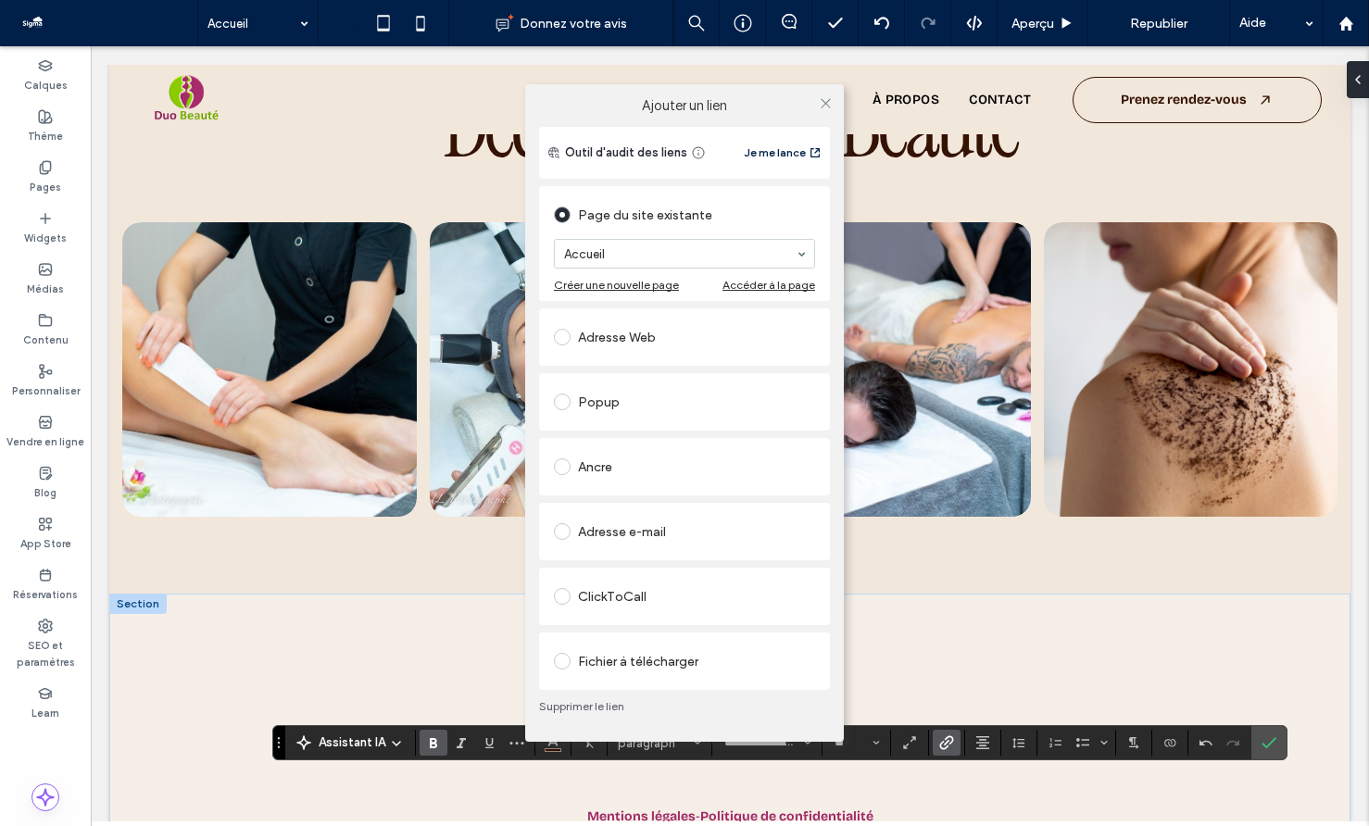
click at [639, 340] on div "Adresse Web" at bounding box center [684, 337] width 261 height 30
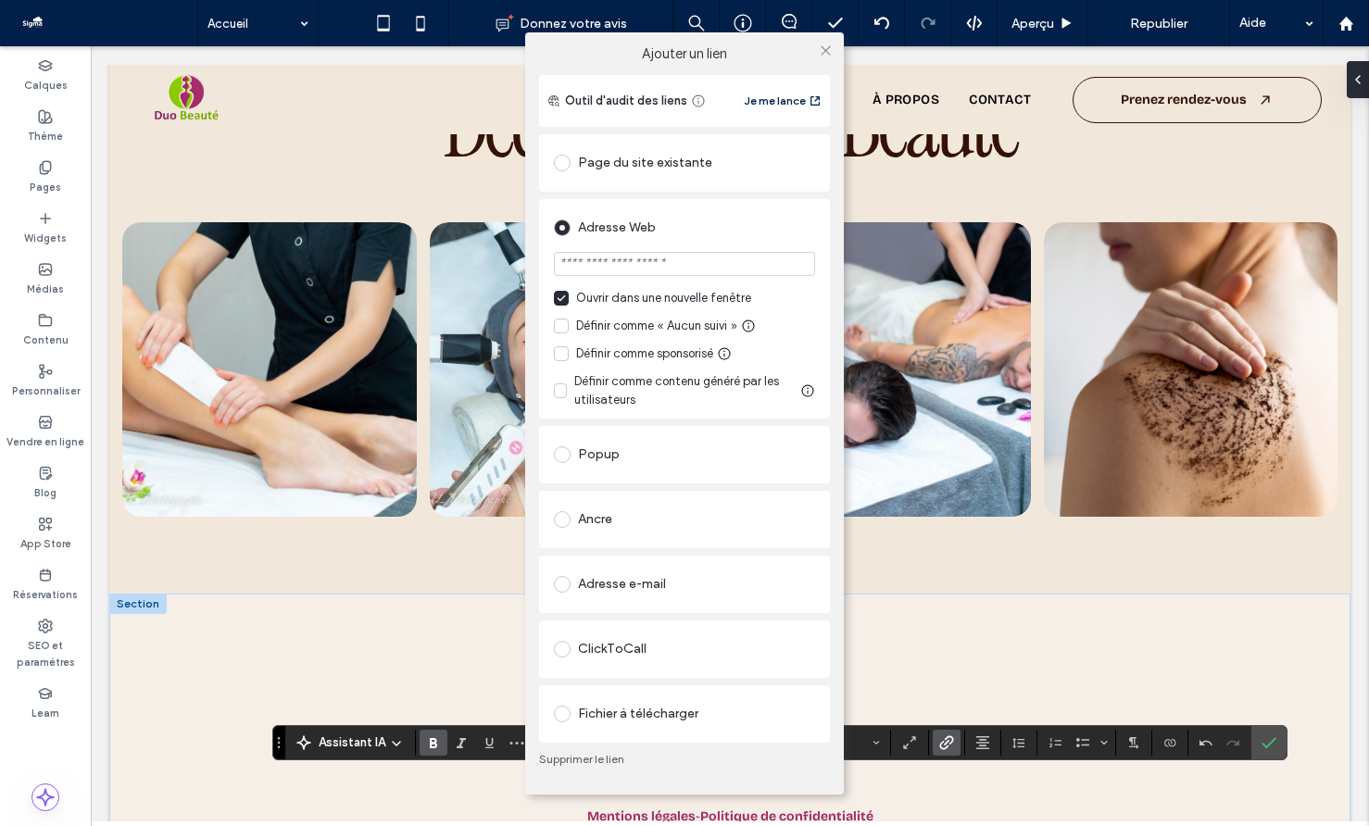
click at [631, 262] on input "url" at bounding box center [684, 264] width 261 height 24
type input "**********"
click at [826, 50] on icon at bounding box center [826, 51] width 14 height 14
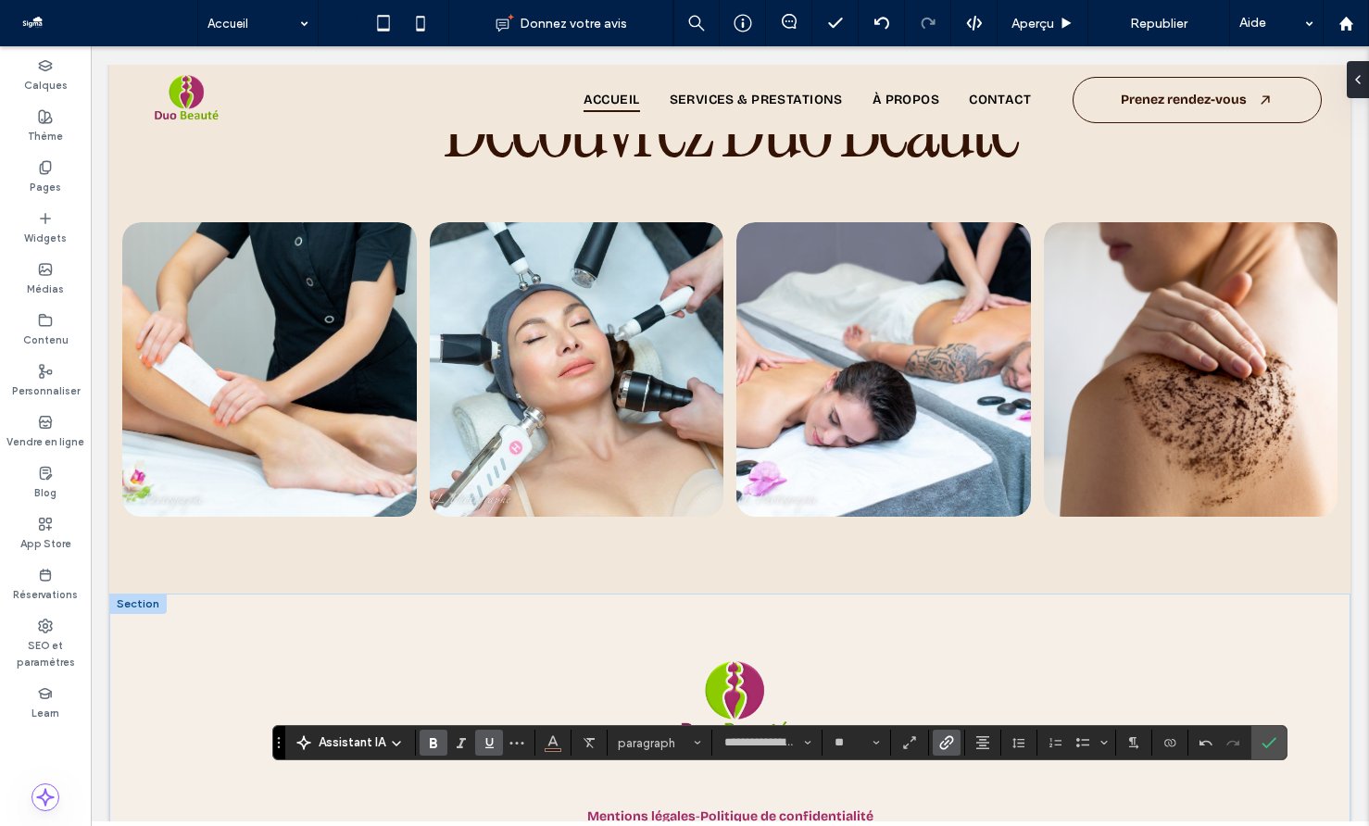
click at [491, 746] on icon "Souligner" at bounding box center [489, 743] width 15 height 15
click at [1267, 745] on use "Confirmer" at bounding box center [1269, 743] width 15 height 11
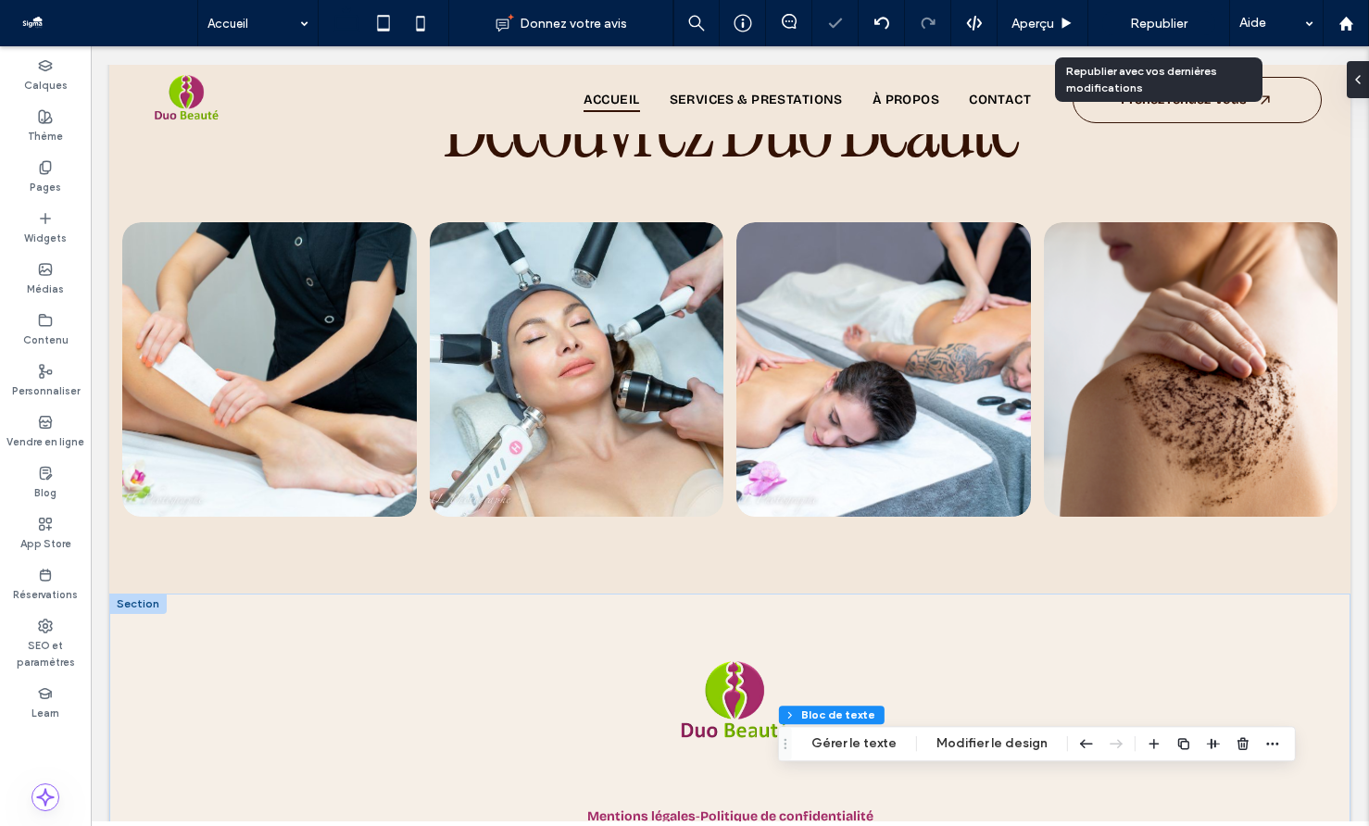
click at [1148, 18] on span "Republier" at bounding box center [1158, 24] width 57 height 16
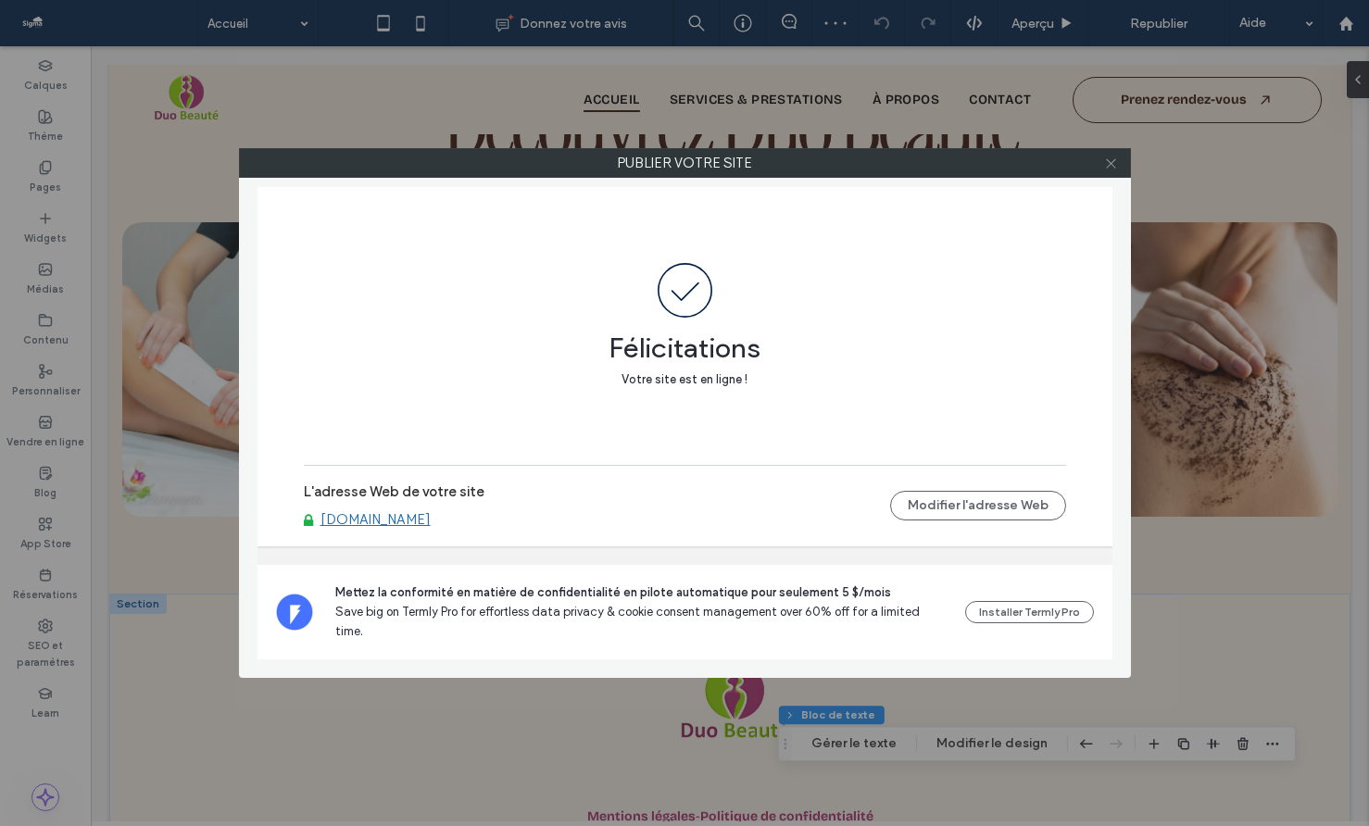
click at [1113, 160] on icon at bounding box center [1111, 164] width 14 height 14
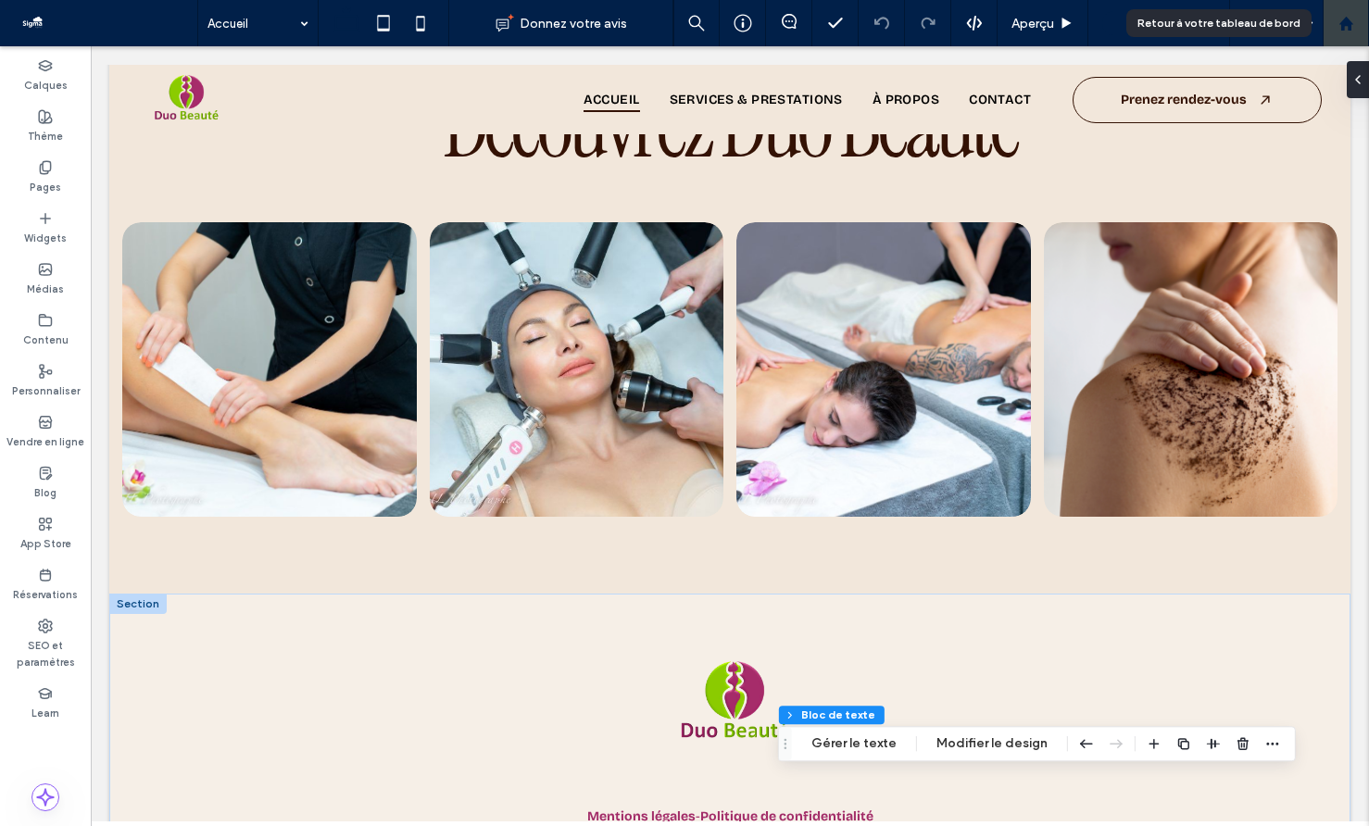
click at [1339, 23] on icon at bounding box center [1347, 24] width 16 height 16
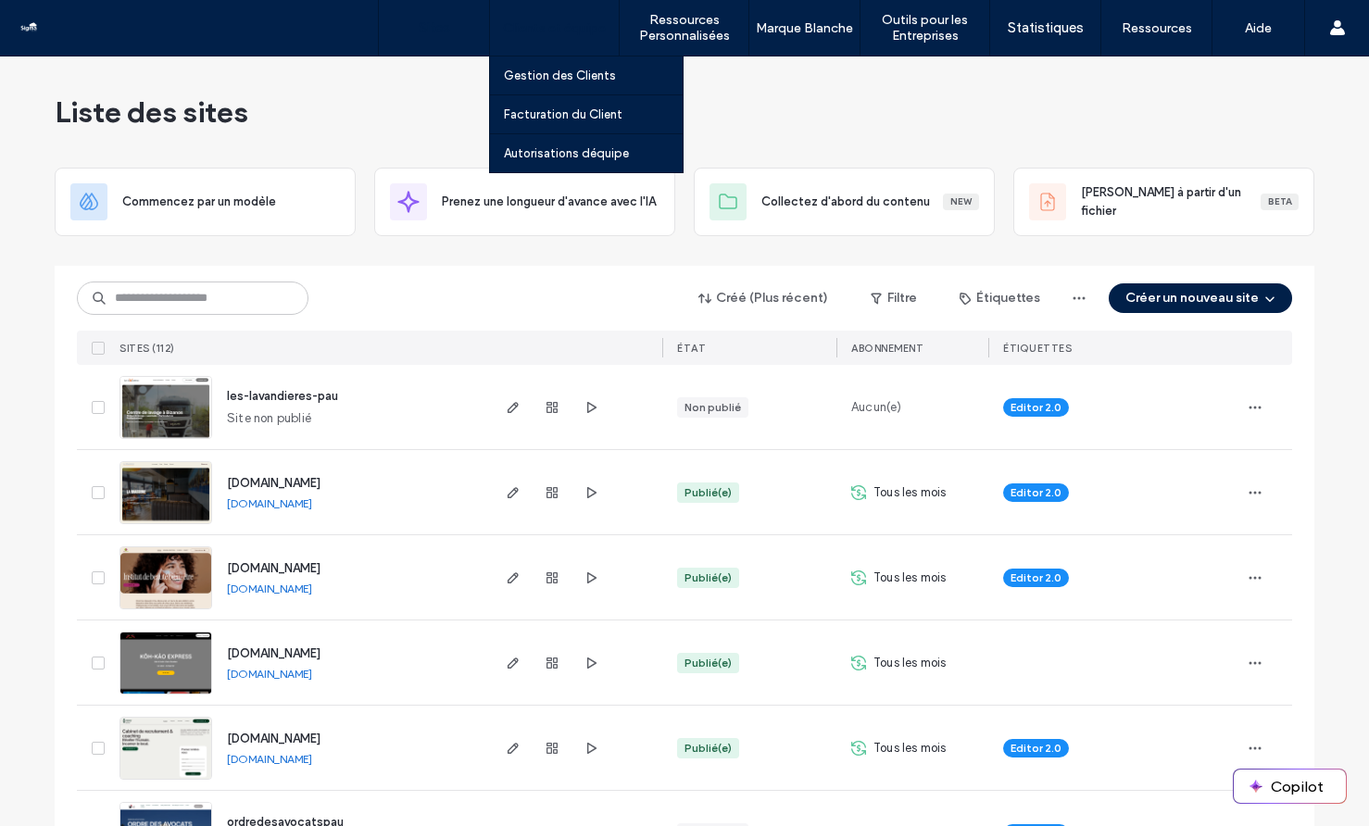
click at [545, 27] on label "Clients et équipe" at bounding box center [554, 28] width 103 height 16
click at [554, 73] on label "Gestion des Clients" at bounding box center [560, 76] width 112 height 14
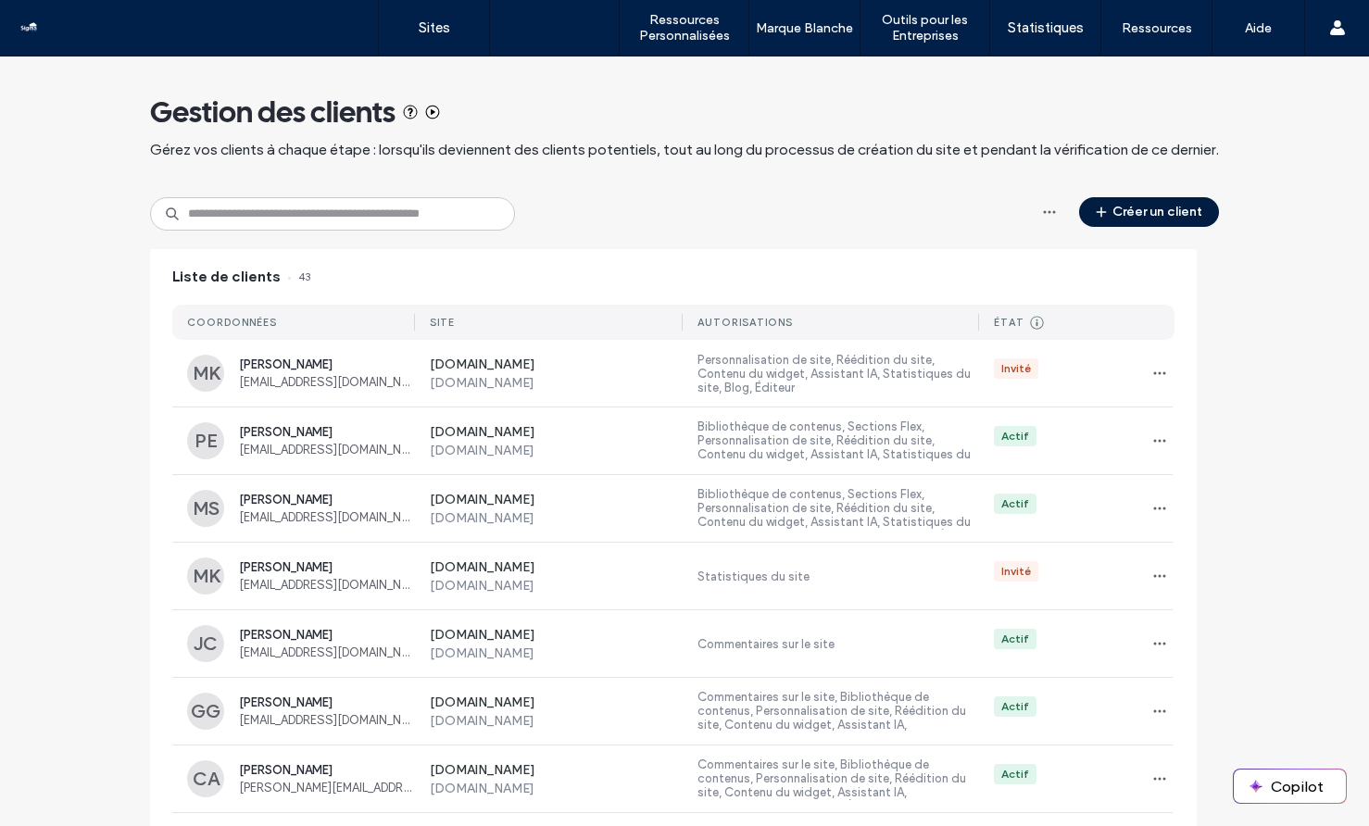
click at [1125, 221] on button "Créer un client" at bounding box center [1149, 212] width 140 height 30
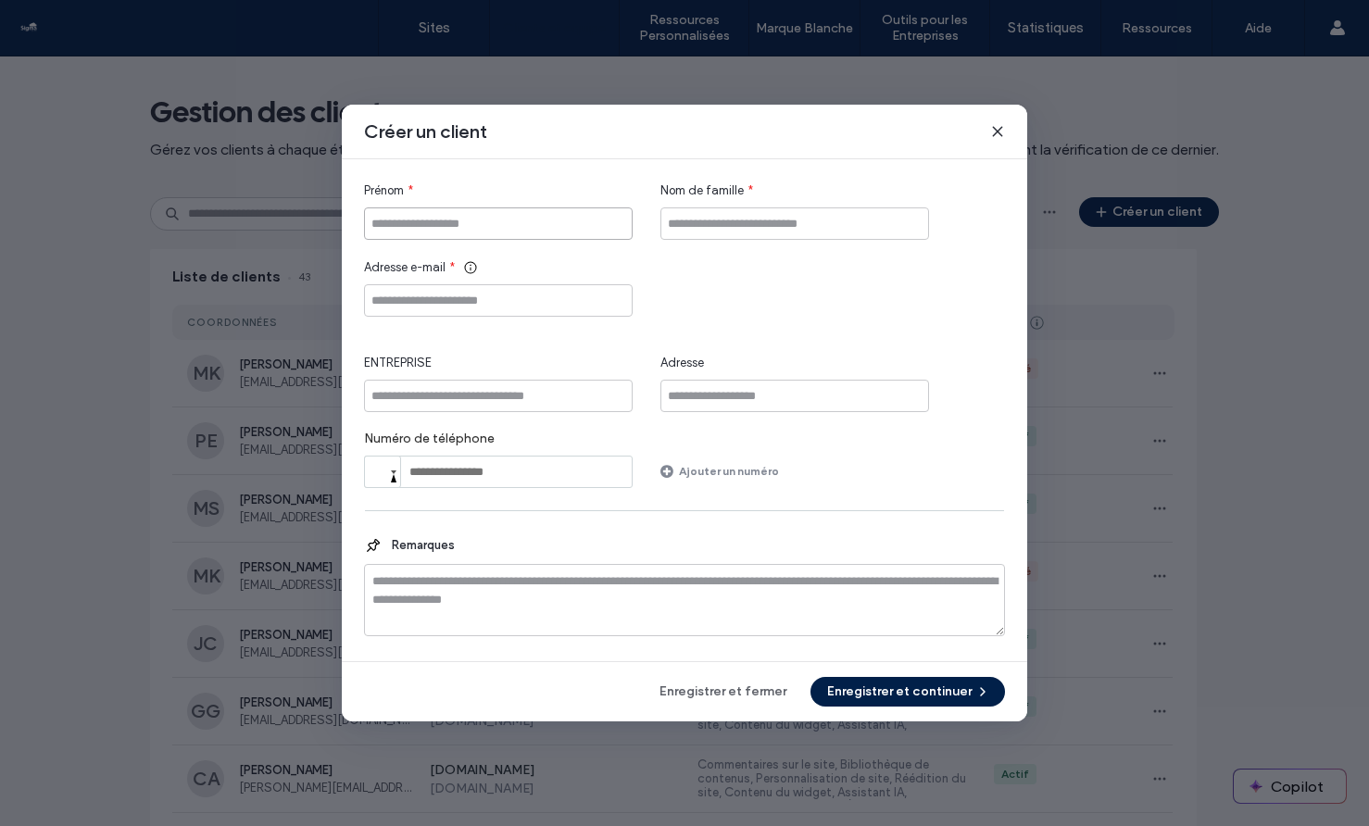
click at [516, 229] on input "Prénom" at bounding box center [498, 224] width 269 height 32
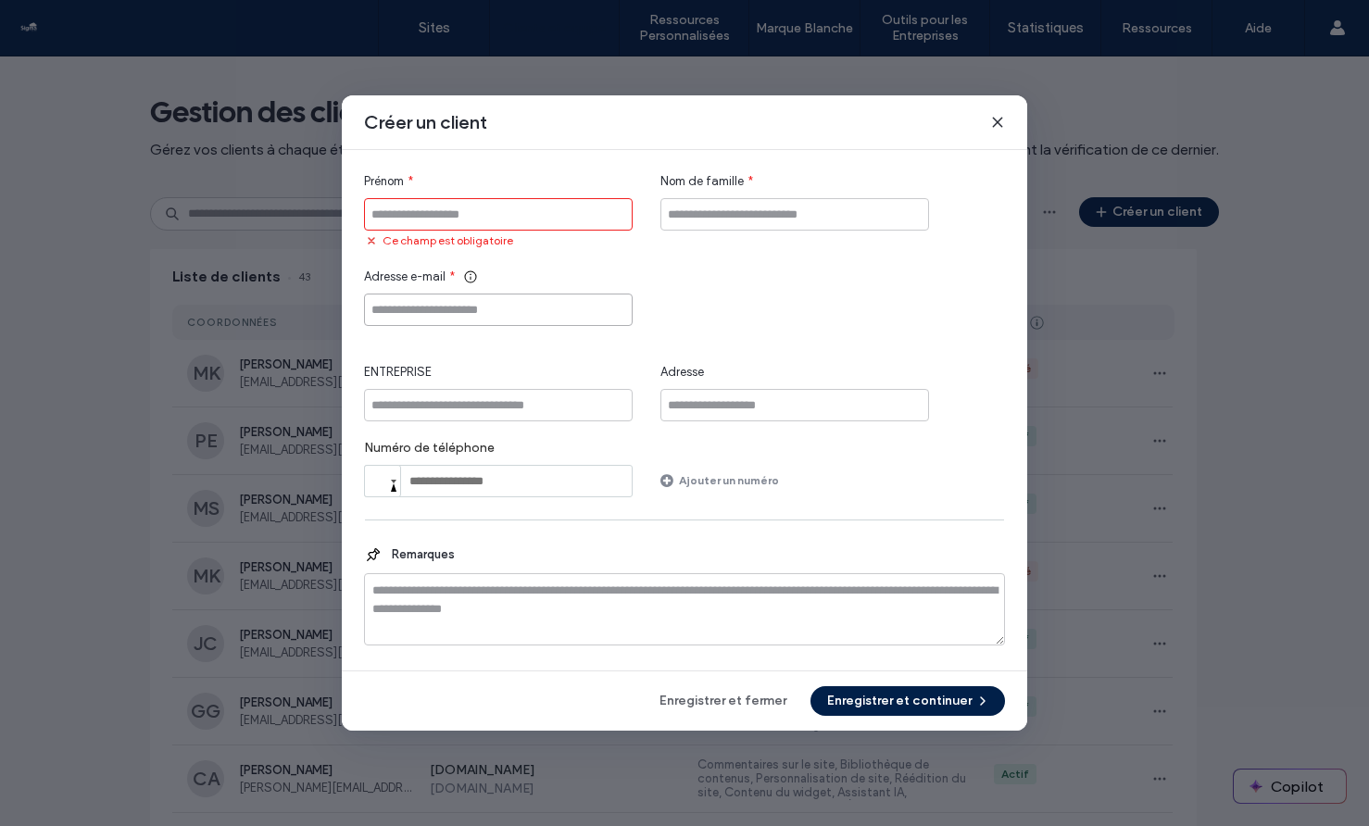
click at [389, 308] on input "Adresse e-mail" at bounding box center [498, 310] width 269 height 32
paste input "**********"
drag, startPoint x: 441, startPoint y: 312, endPoint x: 338, endPoint y: 310, distance: 102.8
click at [338, 310] on div "**********" at bounding box center [684, 413] width 1369 height 826
type input "**********"
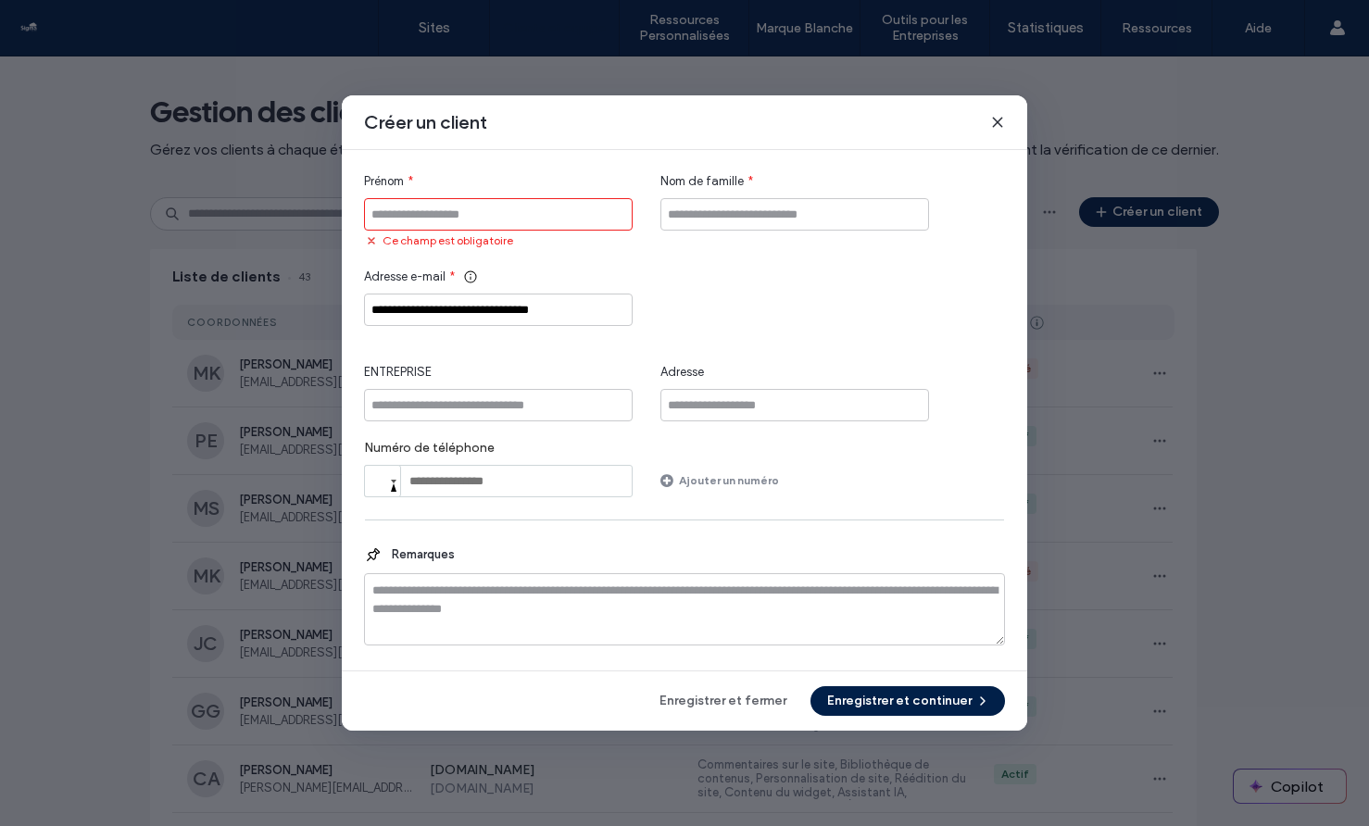
click at [423, 224] on div "Ce champ est obligatoire" at bounding box center [498, 223] width 269 height 51
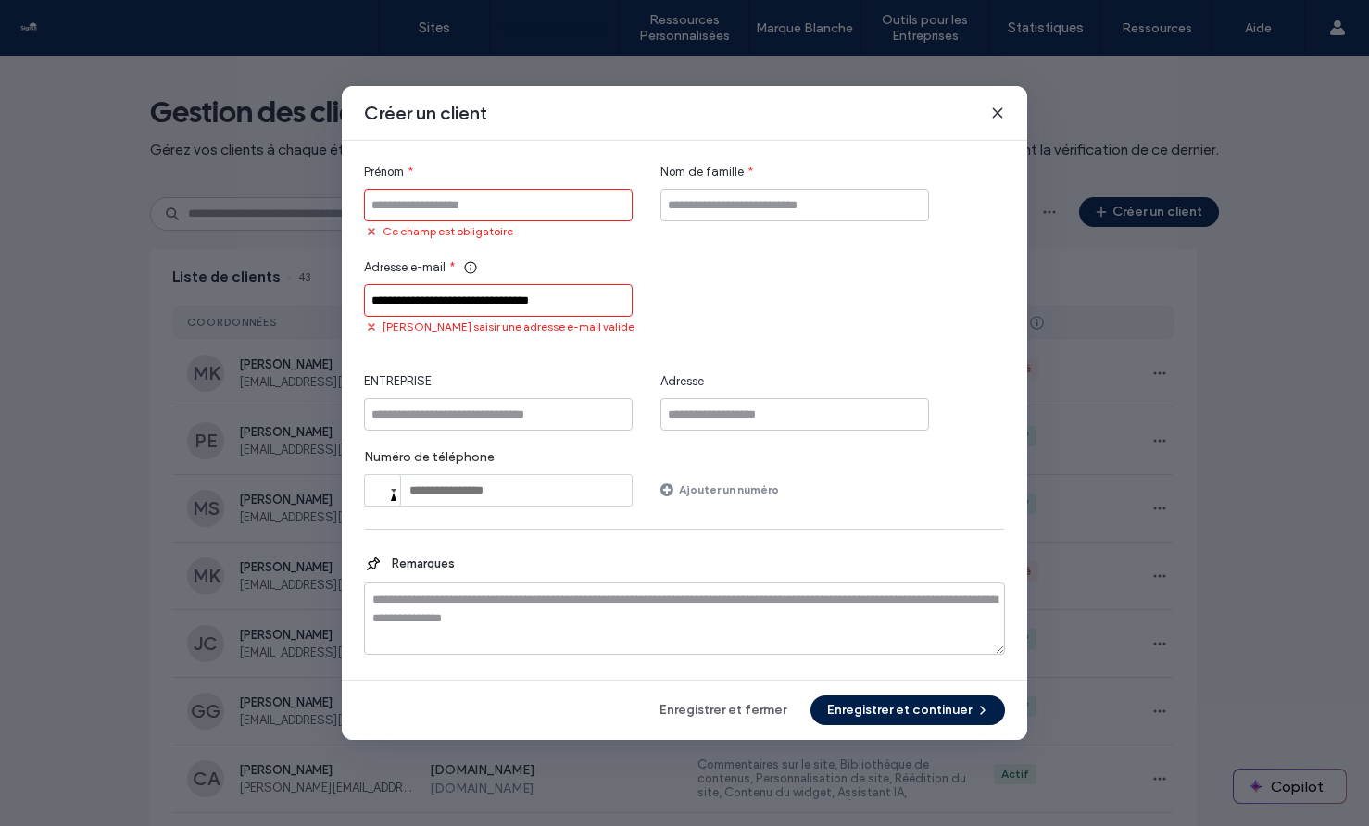
paste input "**********"
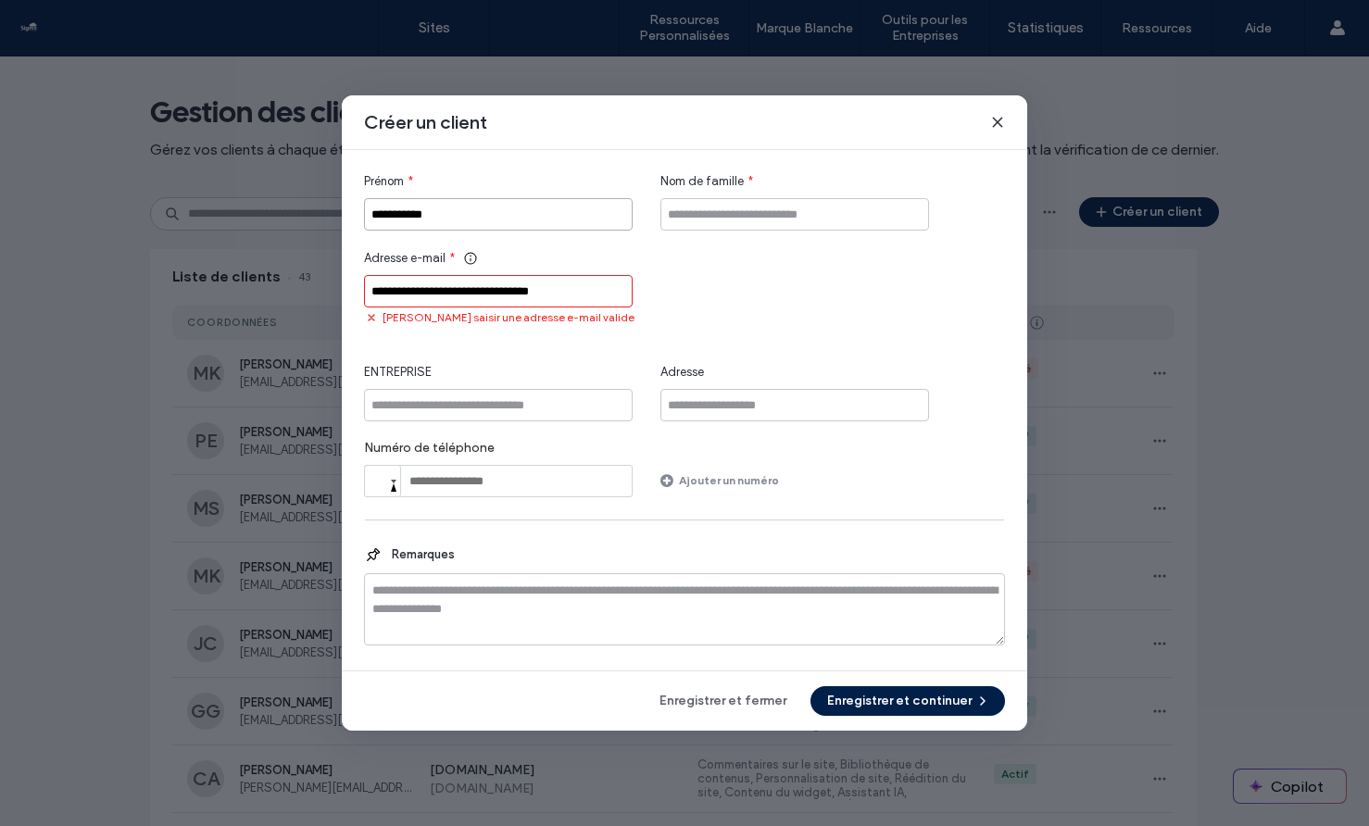
drag, startPoint x: 447, startPoint y: 213, endPoint x: 399, endPoint y: 213, distance: 48.2
click at [399, 213] on input "**********" at bounding box center [498, 214] width 269 height 32
paste input "**********"
drag, startPoint x: 498, startPoint y: 220, endPoint x: 343, endPoint y: 211, distance: 155.9
click at [343, 211] on div "**********" at bounding box center [685, 410] width 686 height 521
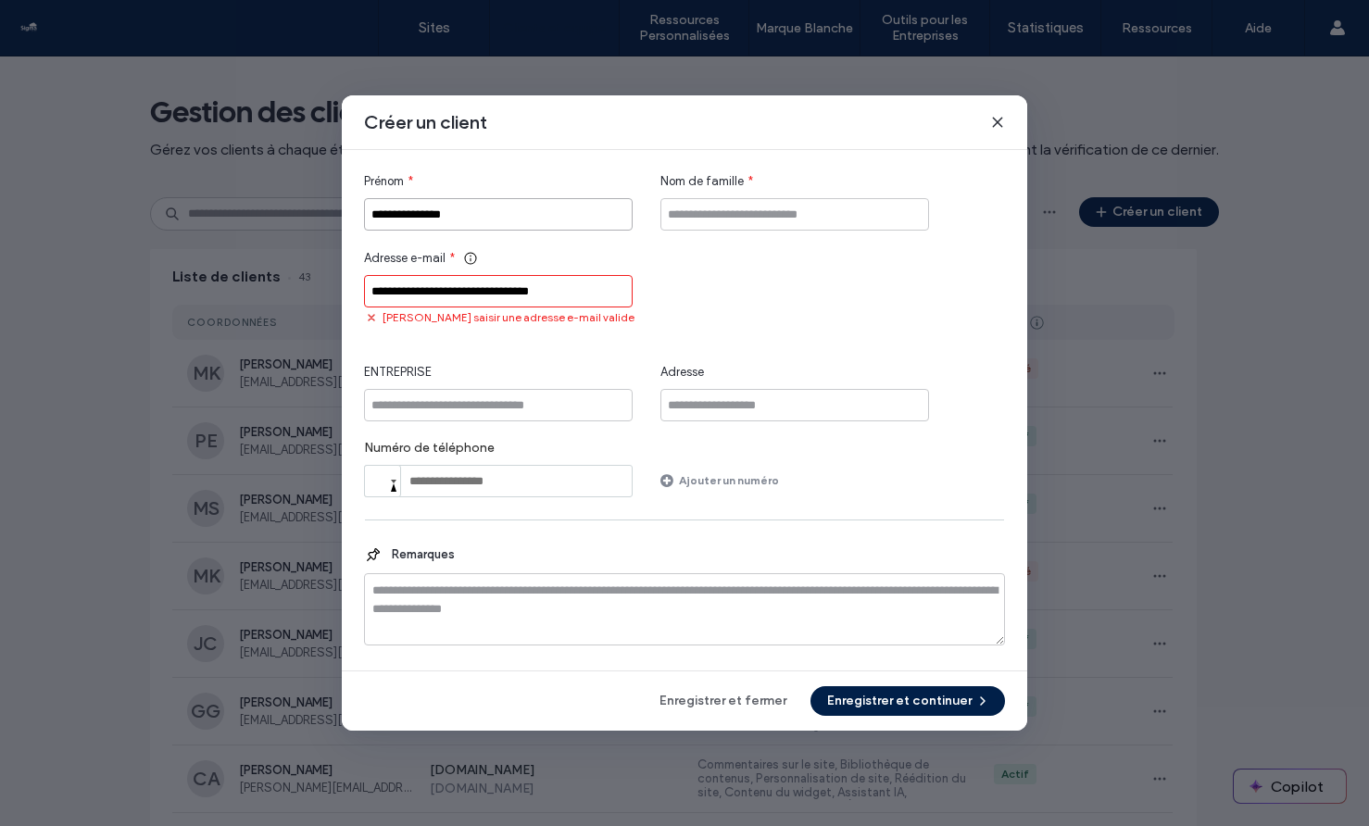
type input "*"
type input "*******"
type input "*"
type input "*****"
click at [440, 293] on input "**********" at bounding box center [498, 291] width 269 height 32
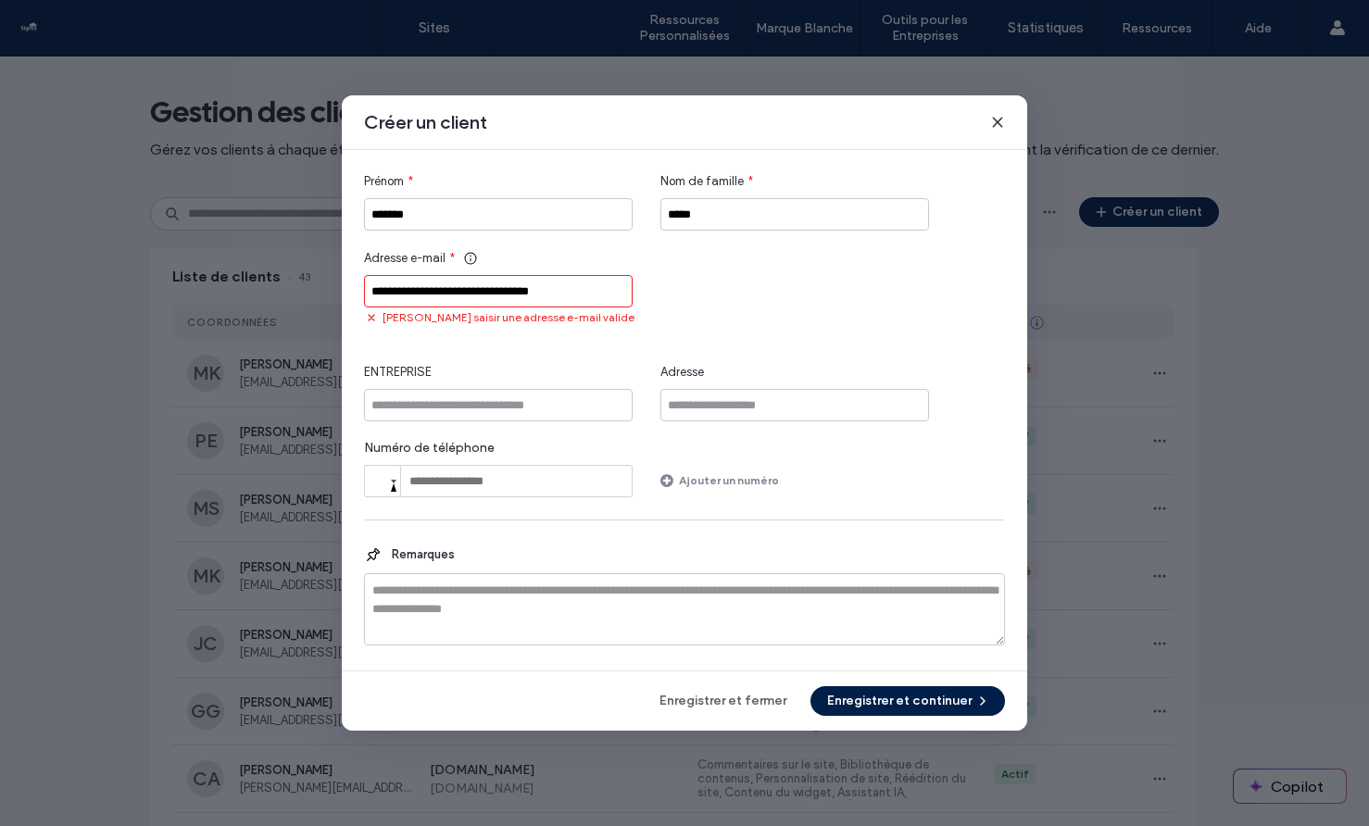
drag, startPoint x: 443, startPoint y: 293, endPoint x: 360, endPoint y: 294, distance: 82.5
click at [360, 294] on div "**********" at bounding box center [685, 410] width 686 height 521
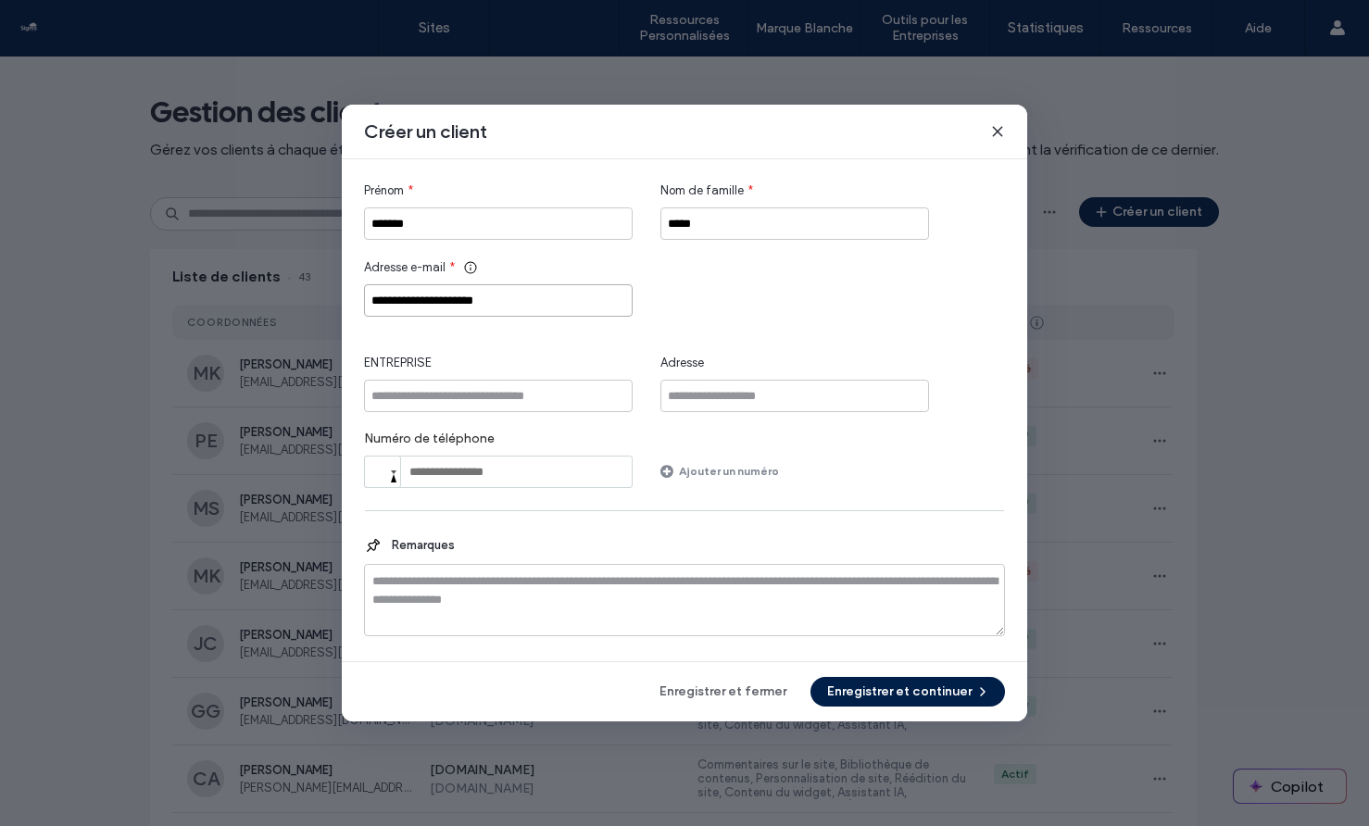
click at [538, 305] on input "**********" at bounding box center [498, 300] width 269 height 32
type input "**********"
click at [870, 709] on div "**********" at bounding box center [685, 413] width 686 height 617
click at [870, 698] on button "Enregistrer et continuer" at bounding box center [908, 692] width 195 height 30
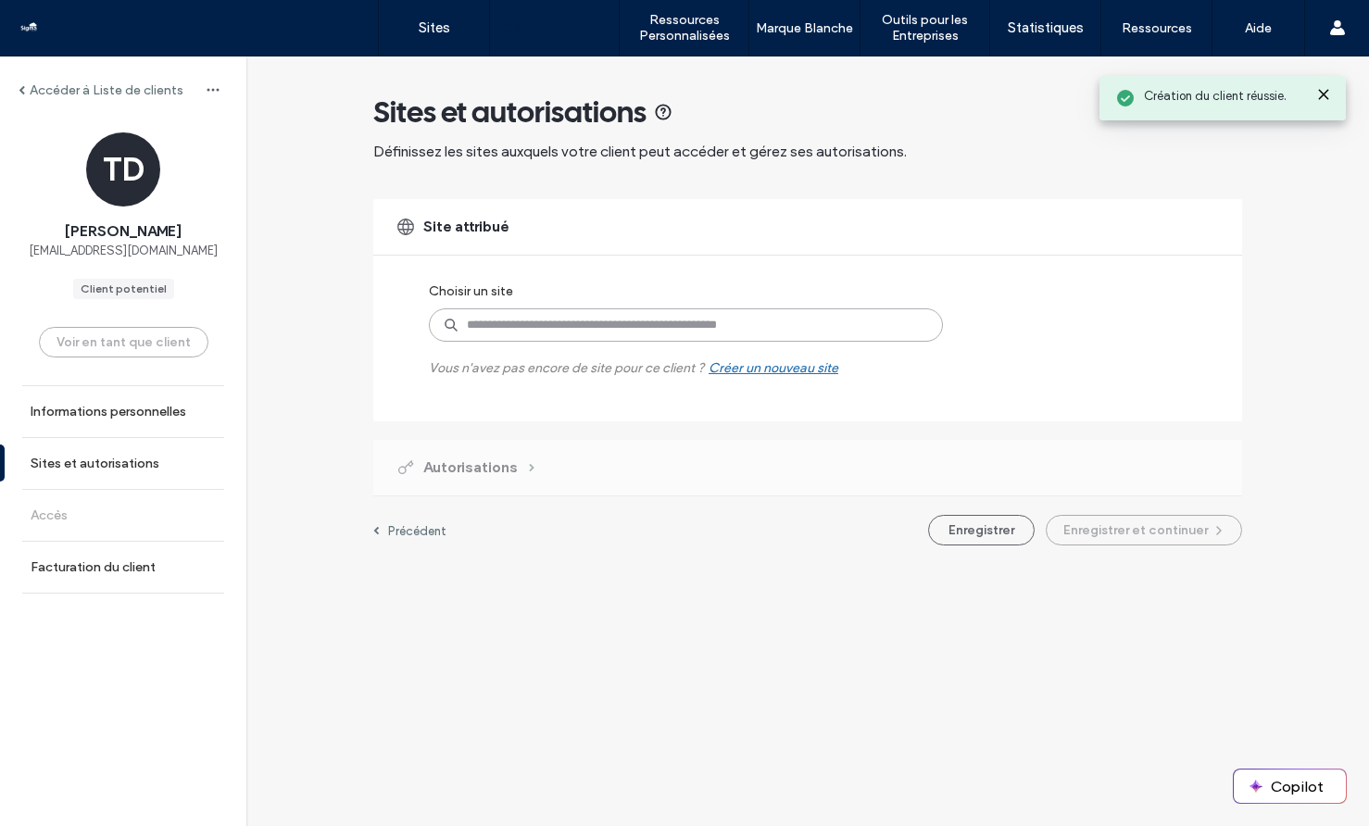
click at [559, 333] on input at bounding box center [686, 324] width 514 height 33
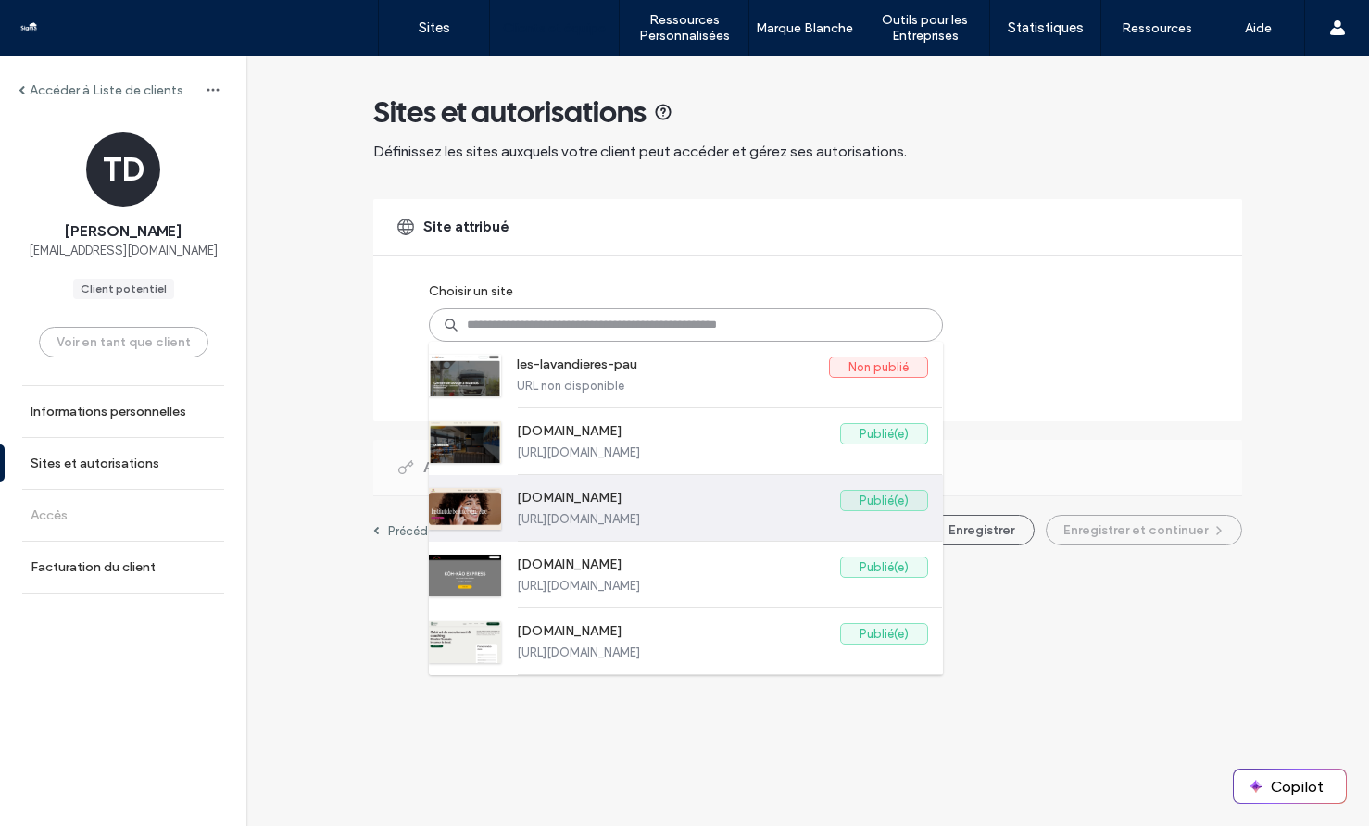
click at [627, 510] on label "www.duo-beaute.fr" at bounding box center [678, 501] width 323 height 22
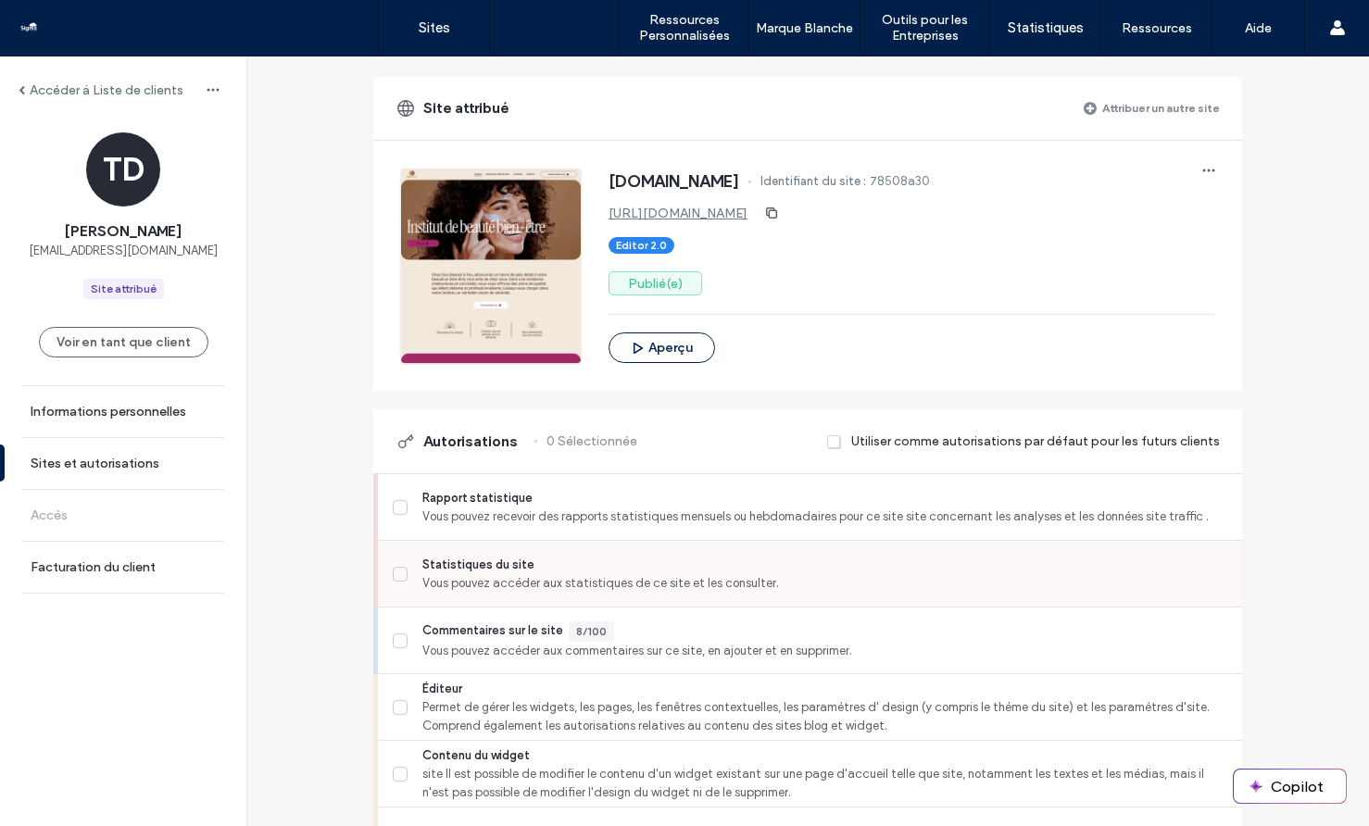
click at [497, 576] on span "Vous pouvez accéder aux statistiques de ce site et les consulter." at bounding box center [824, 583] width 805 height 19
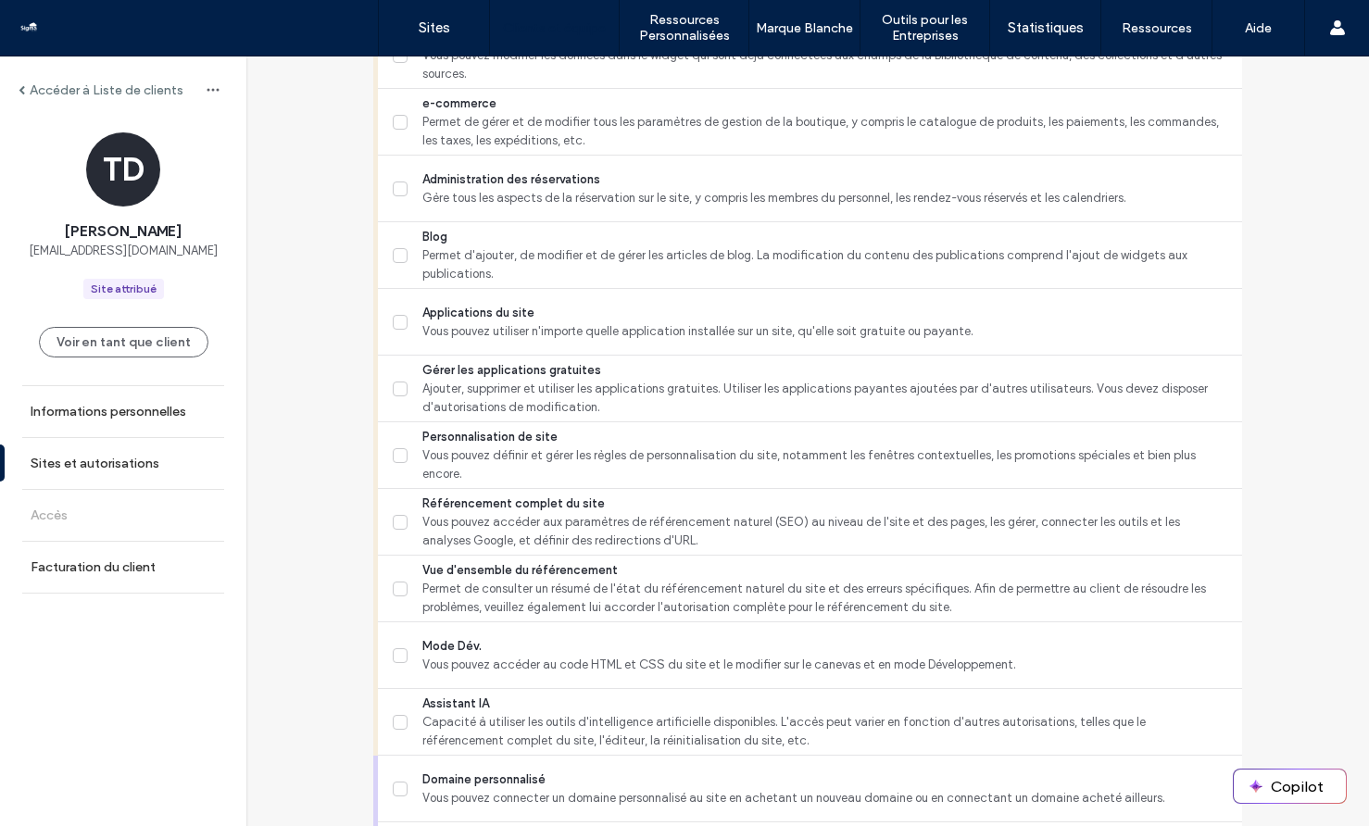
scroll to position [1254, 0]
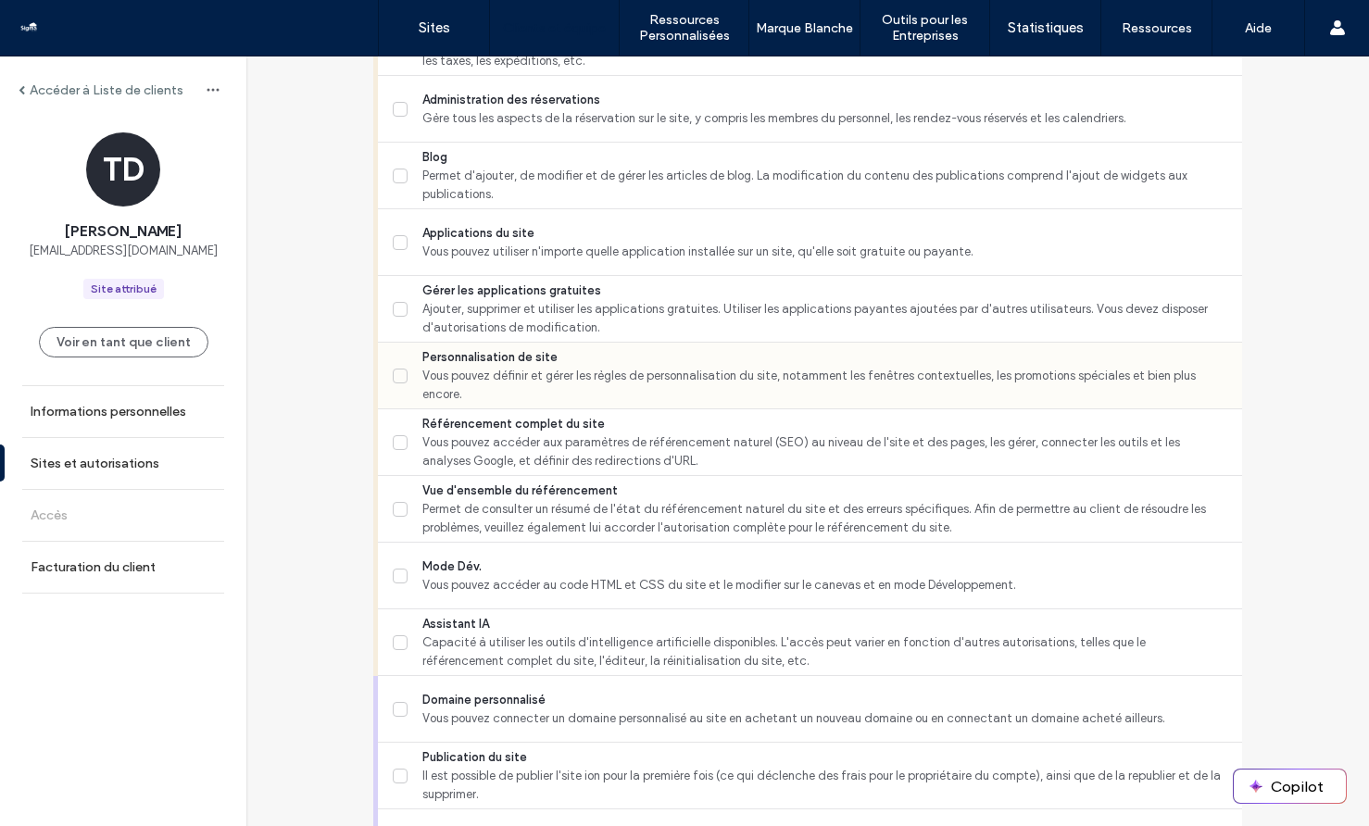
click at [505, 384] on span "Vous pouvez définir et gérer les règles de personnalisation du site, notamment …" at bounding box center [824, 385] width 805 height 37
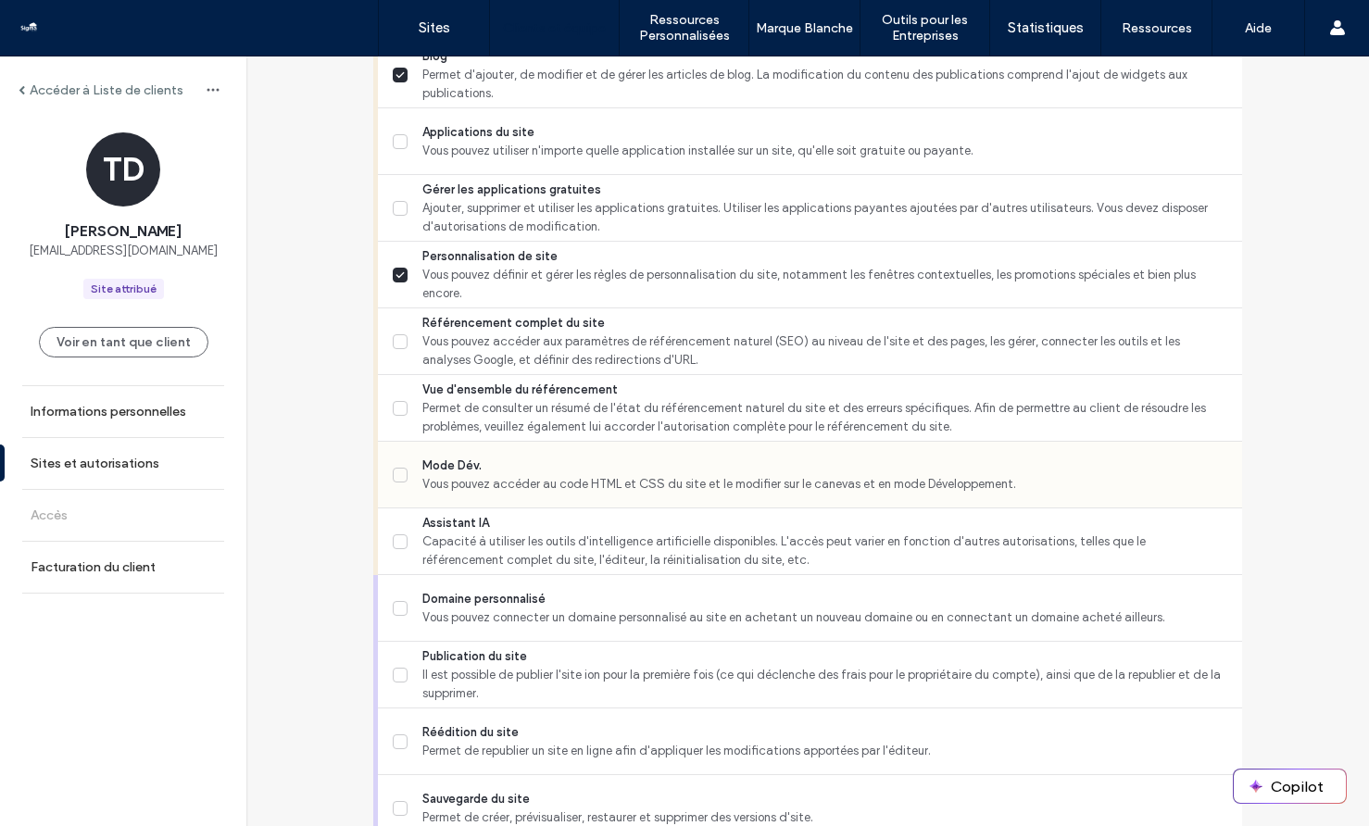
scroll to position [1460, 0]
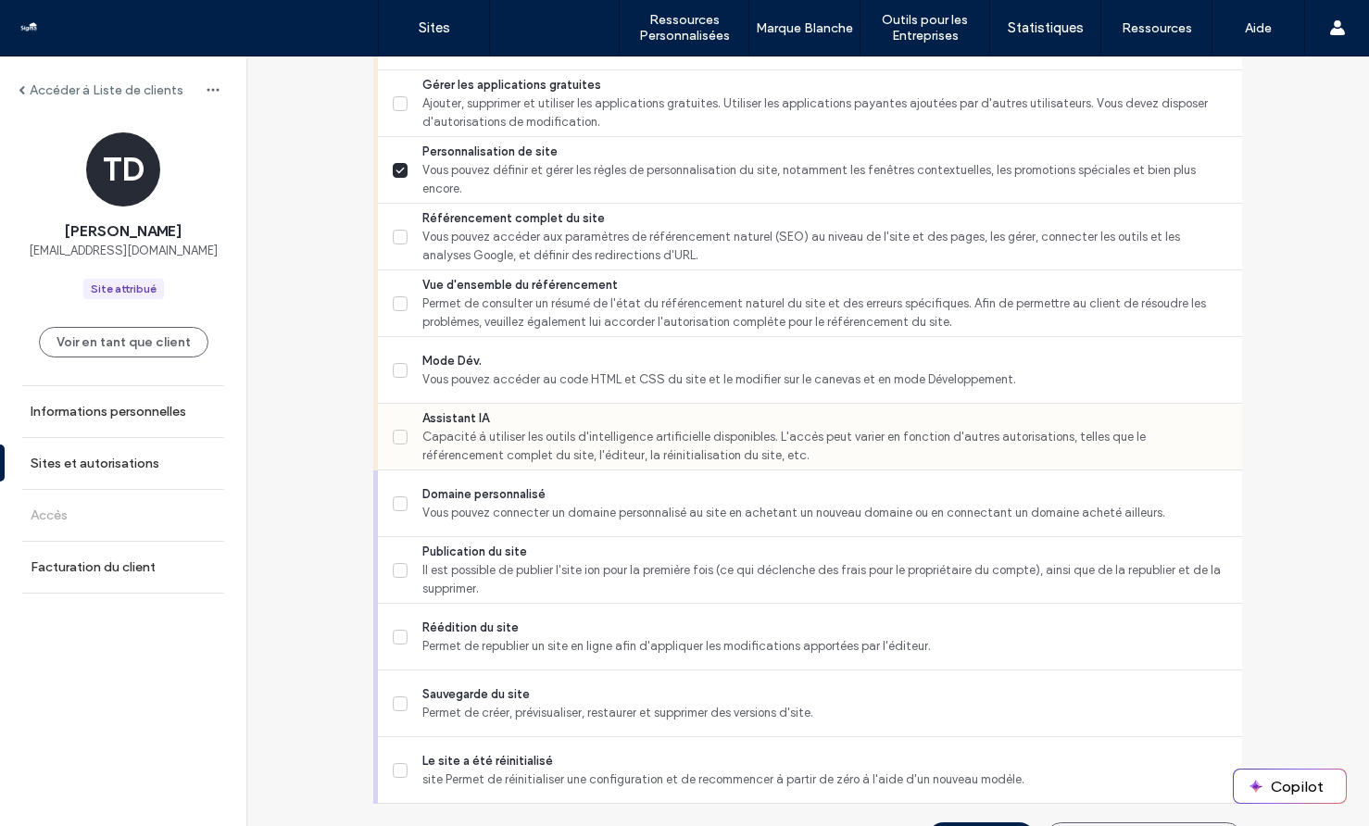
click at [512, 434] on span "Capacité à utiliser les outils d'intelligence artificielle disponibles. L'accès…" at bounding box center [824, 446] width 805 height 37
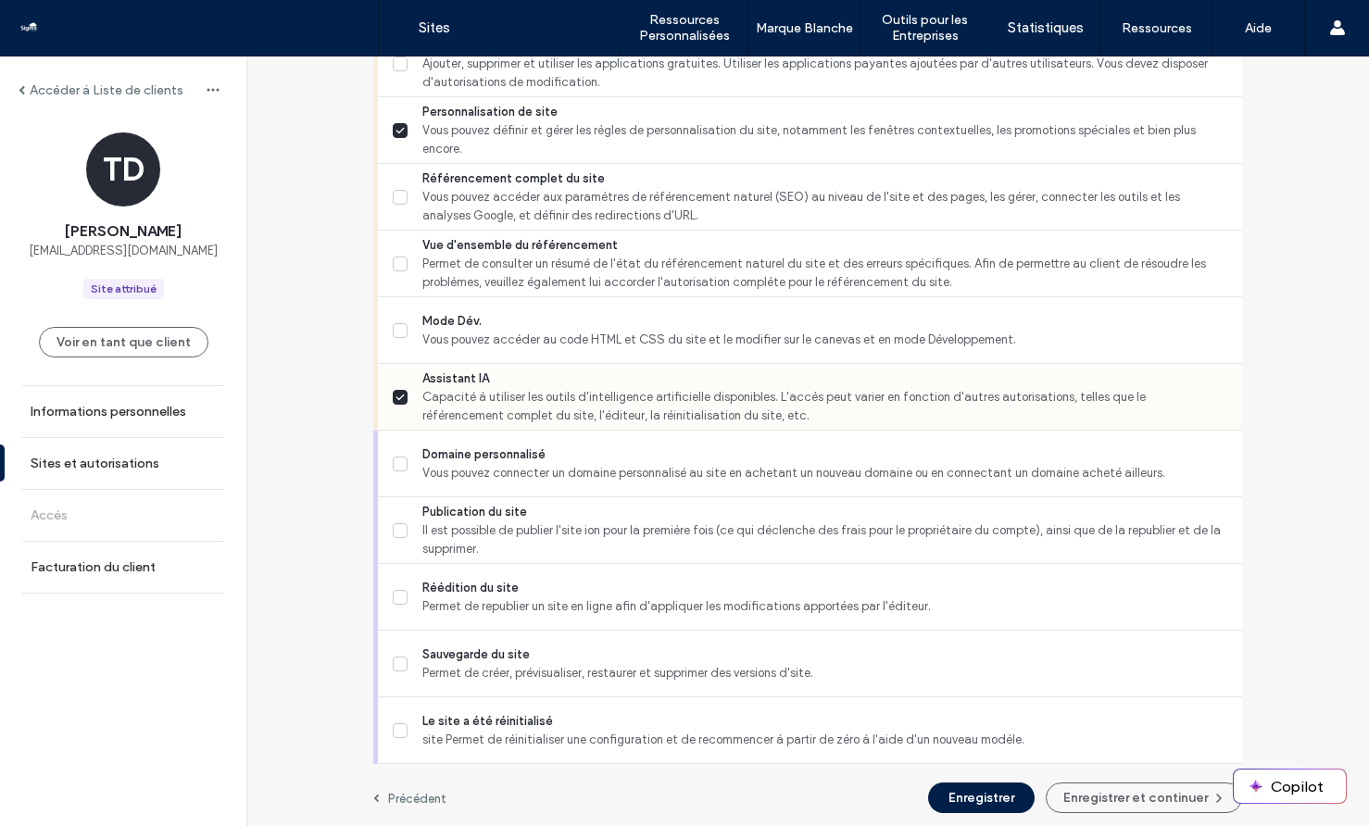
scroll to position [1504, 0]
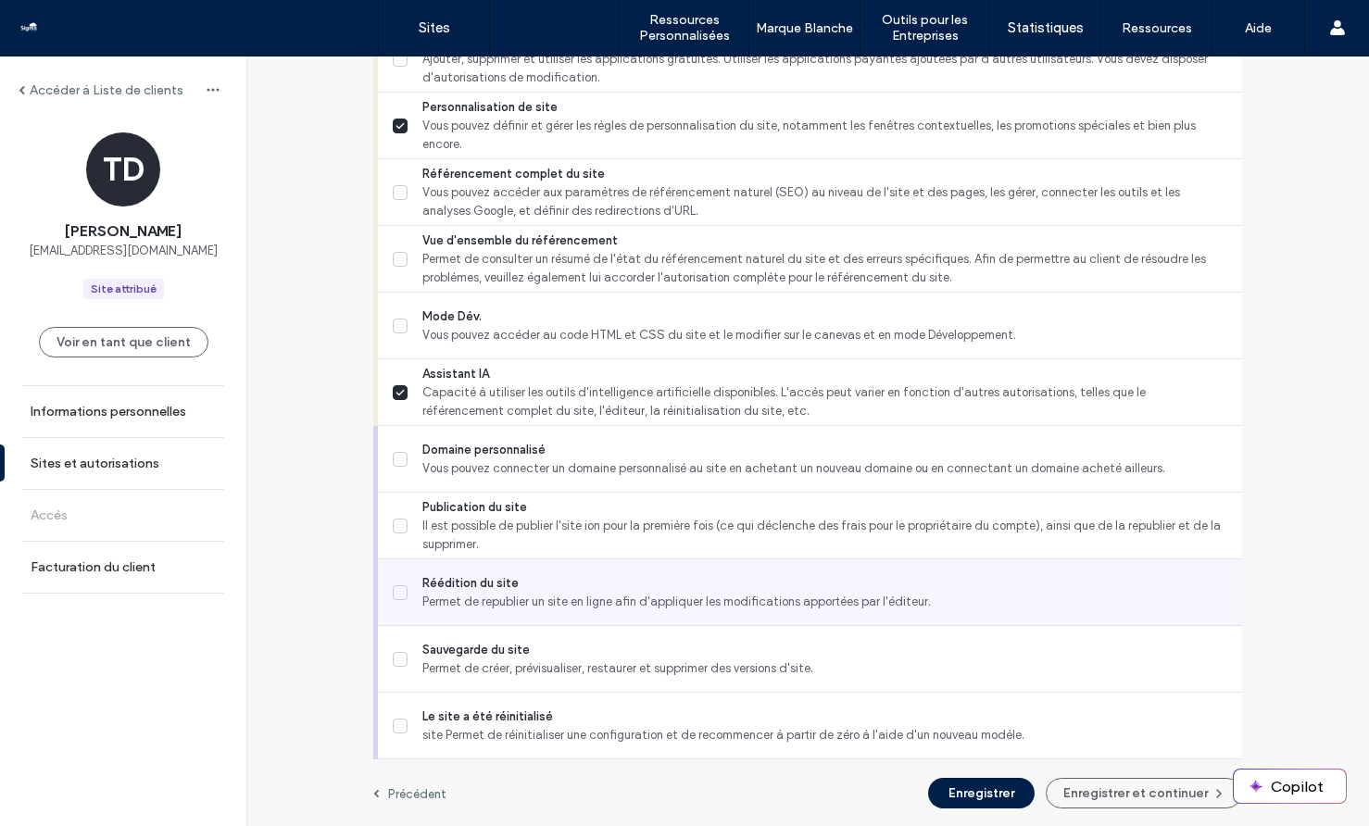
click at [519, 593] on span "Permet de republier un site en ligne afin d'appliquer les modifications apporté…" at bounding box center [824, 602] width 805 height 19
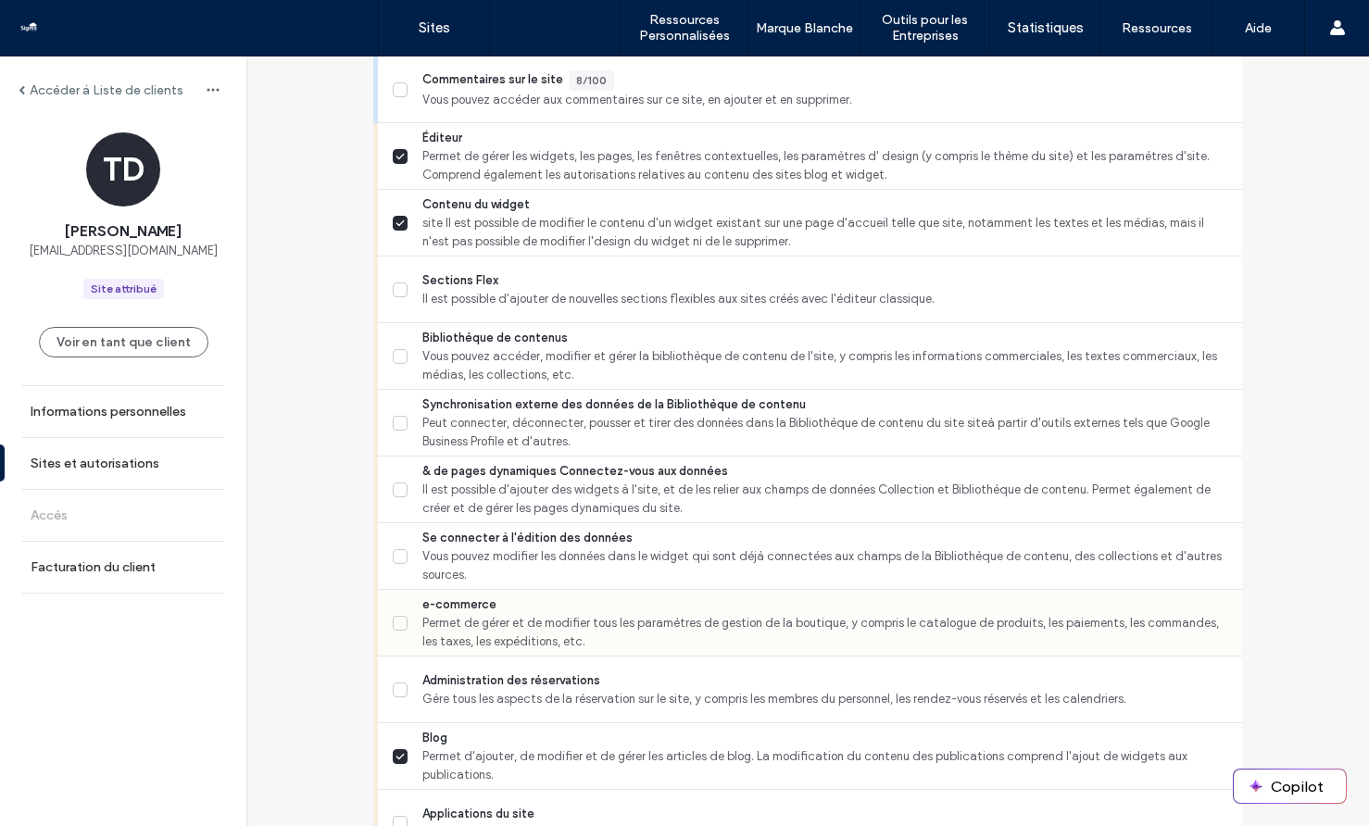
scroll to position [667, 0]
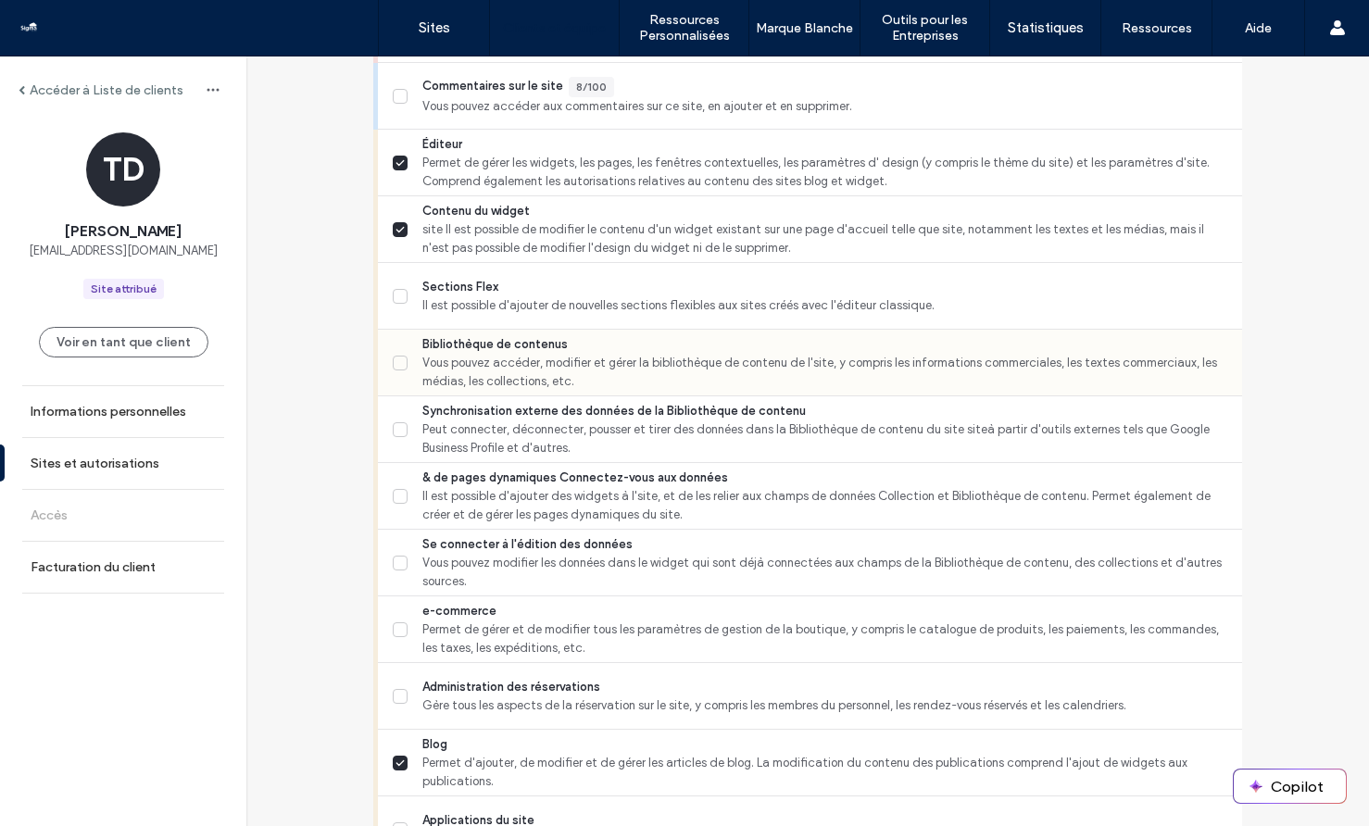
click at [639, 359] on span "Vous pouvez accéder, modifier et gérer la bibliothèque de contenu de l'site, y …" at bounding box center [824, 372] width 805 height 37
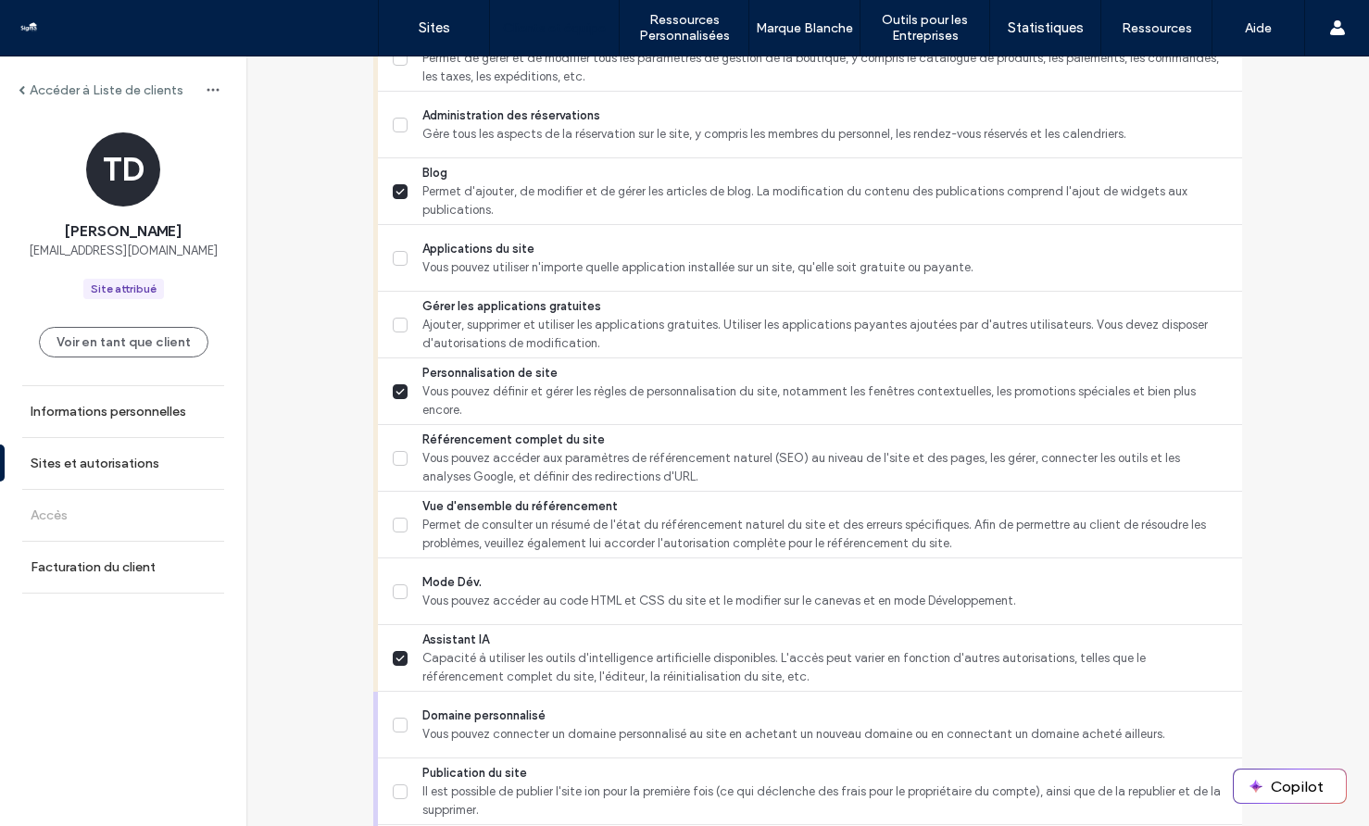
scroll to position [1504, 0]
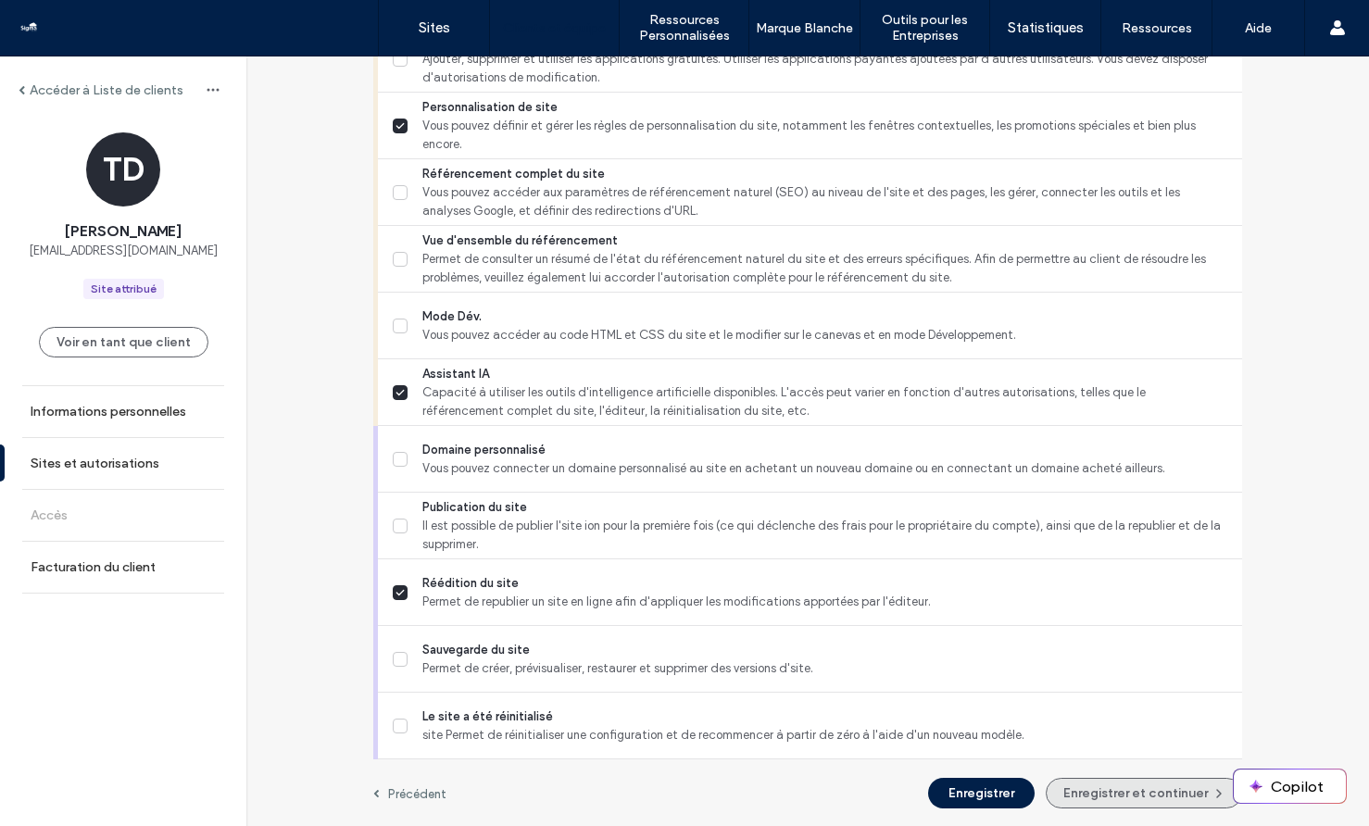
click at [1091, 796] on button "Enregistrer et continuer" at bounding box center [1144, 793] width 196 height 31
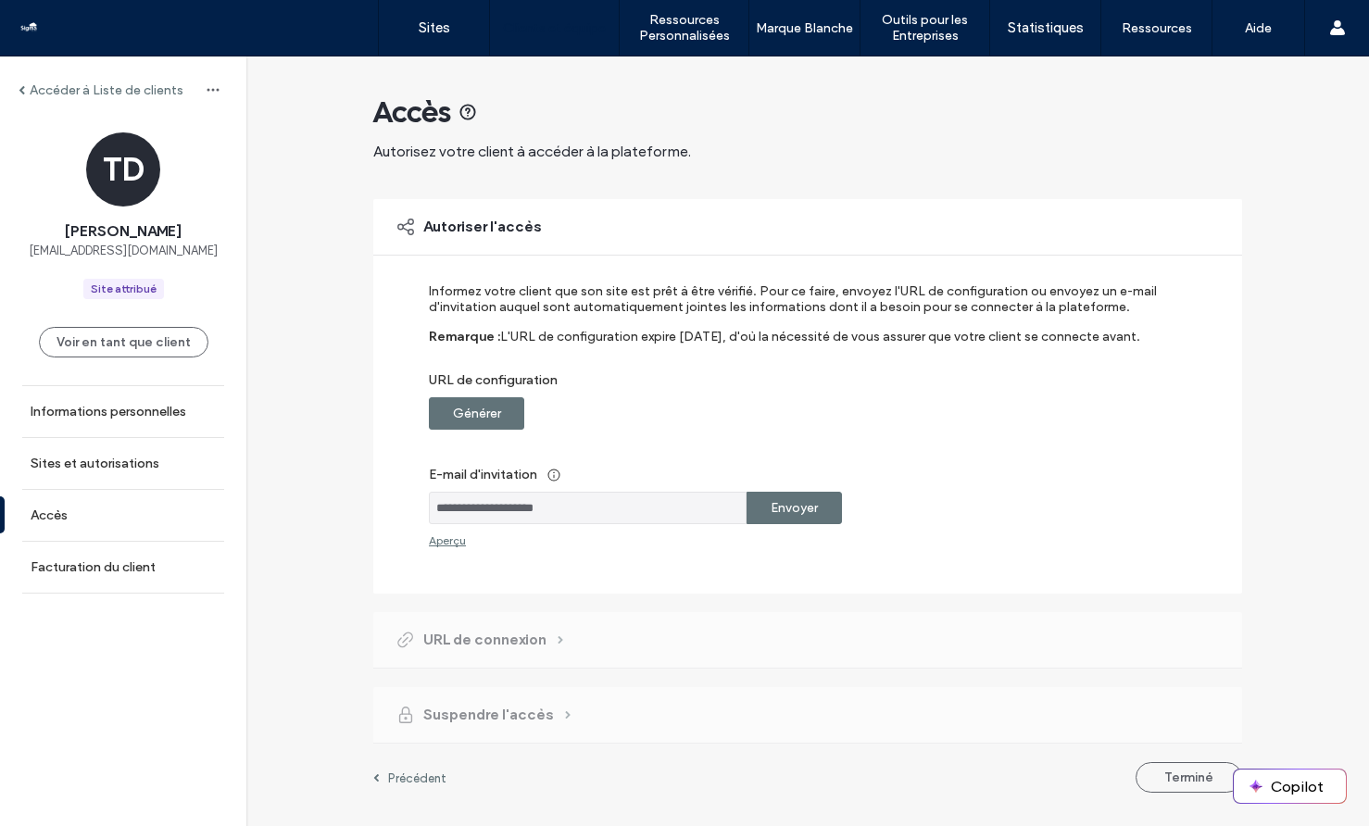
click at [825, 502] on div "Envoyer" at bounding box center [794, 508] width 95 height 32
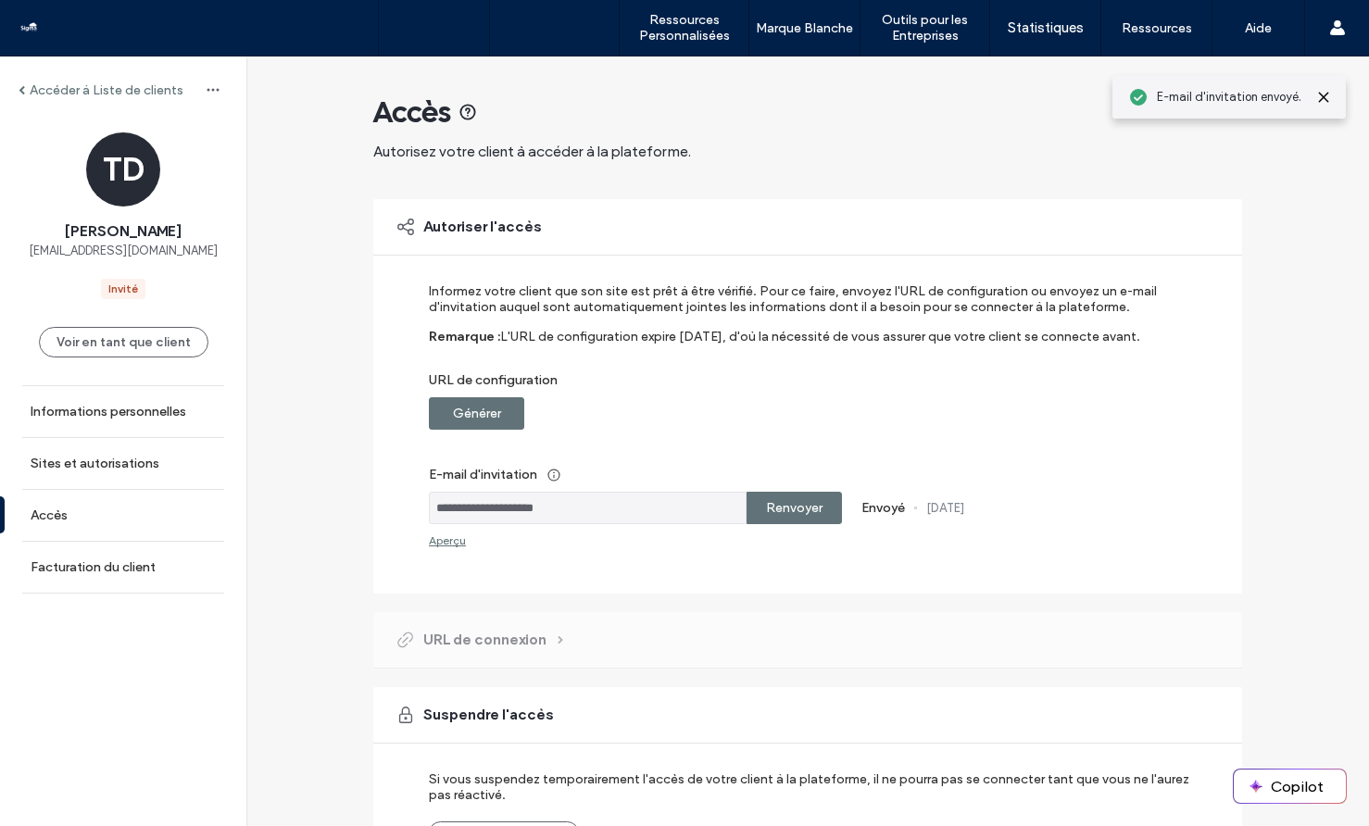
click at [443, 15] on link "Sites" at bounding box center [434, 28] width 110 height 56
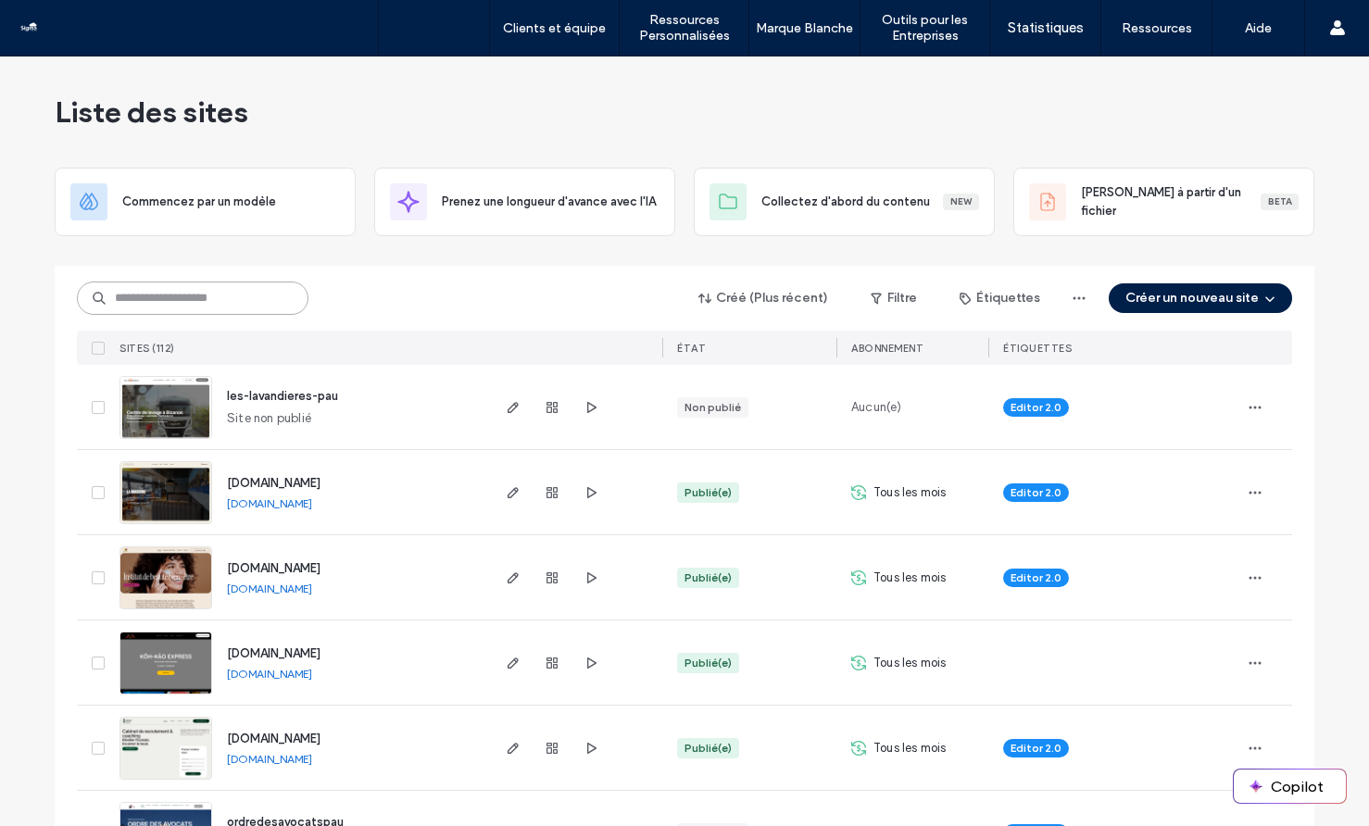
click at [262, 308] on input at bounding box center [193, 298] width 232 height 33
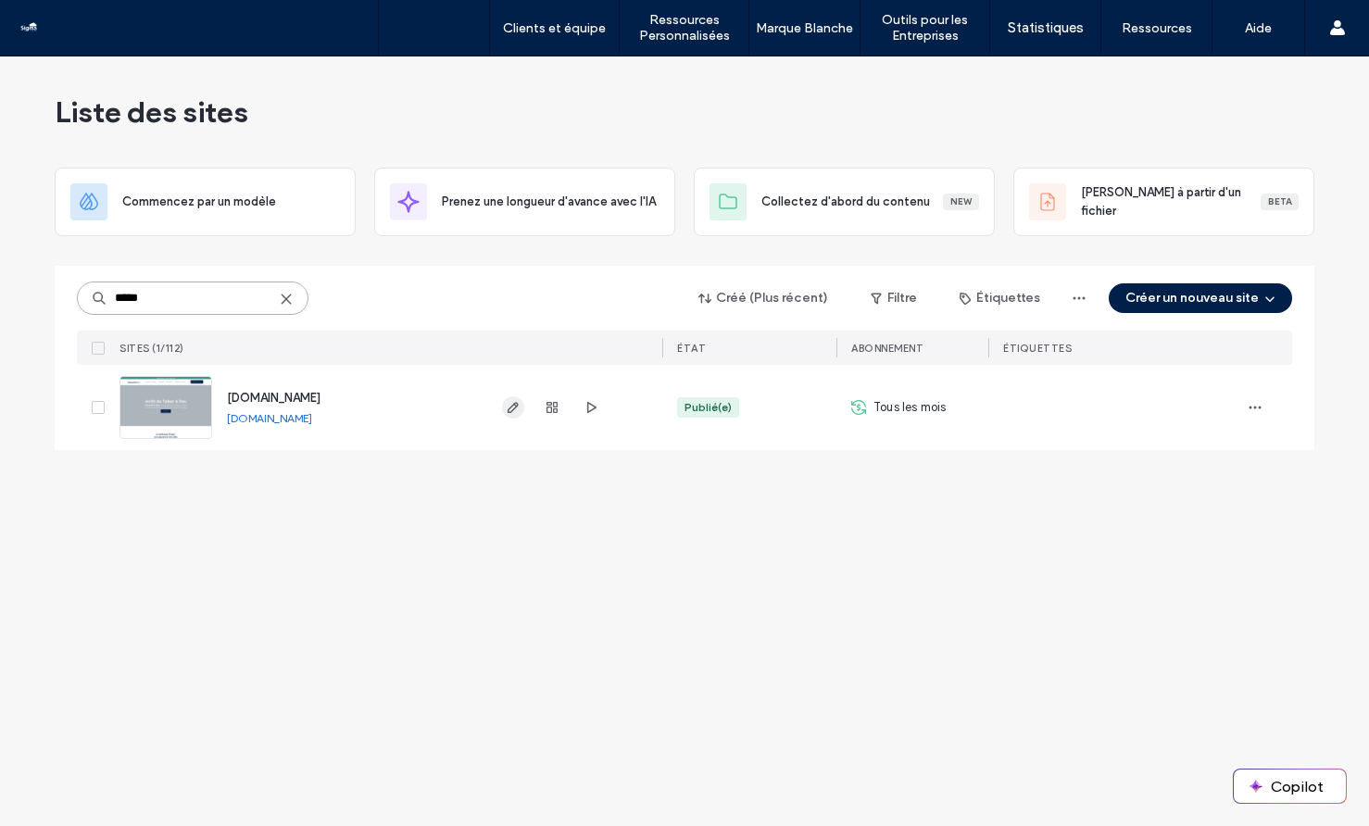
type input "*****"
click at [516, 404] on icon "button" at bounding box center [513, 407] width 15 height 15
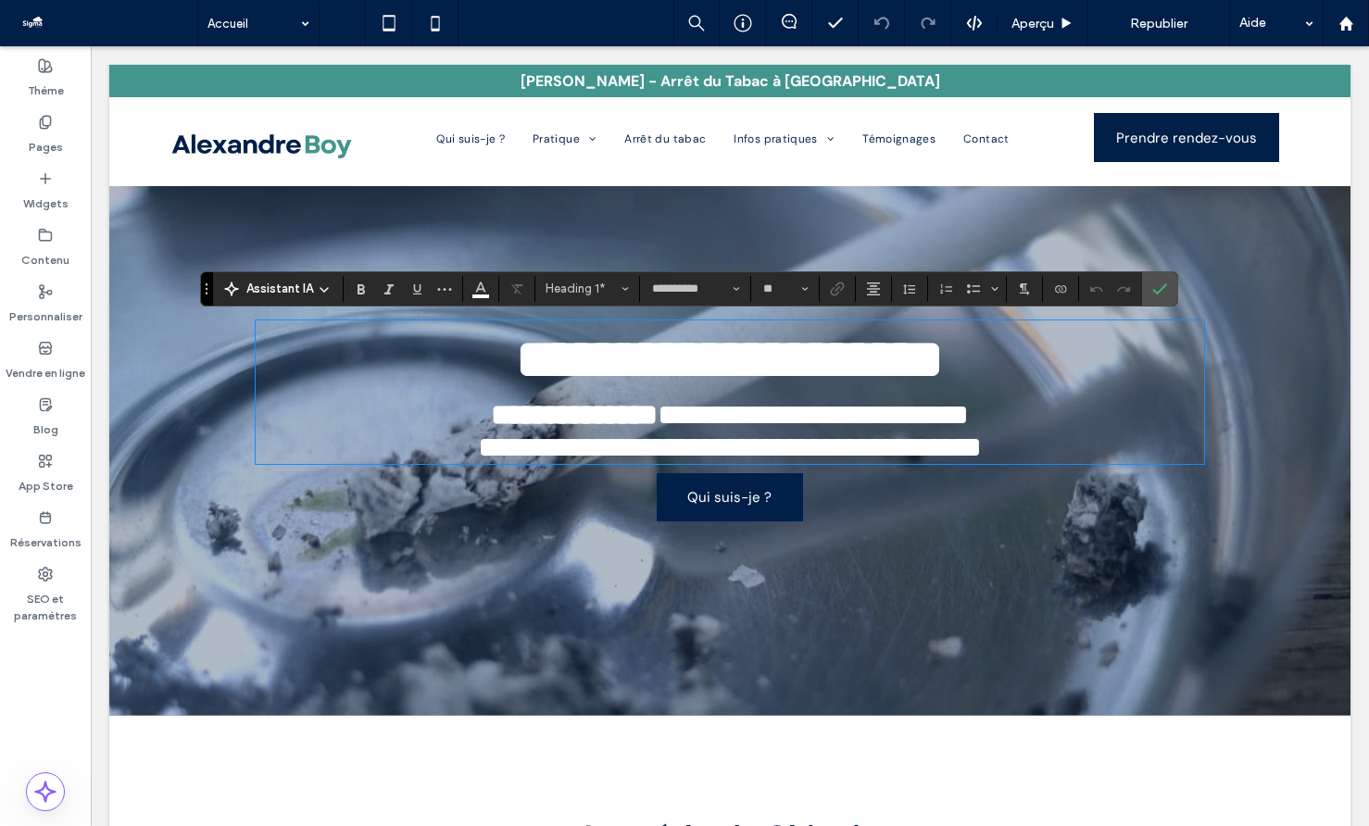
click at [806, 424] on span "**********" at bounding box center [813, 415] width 311 height 30
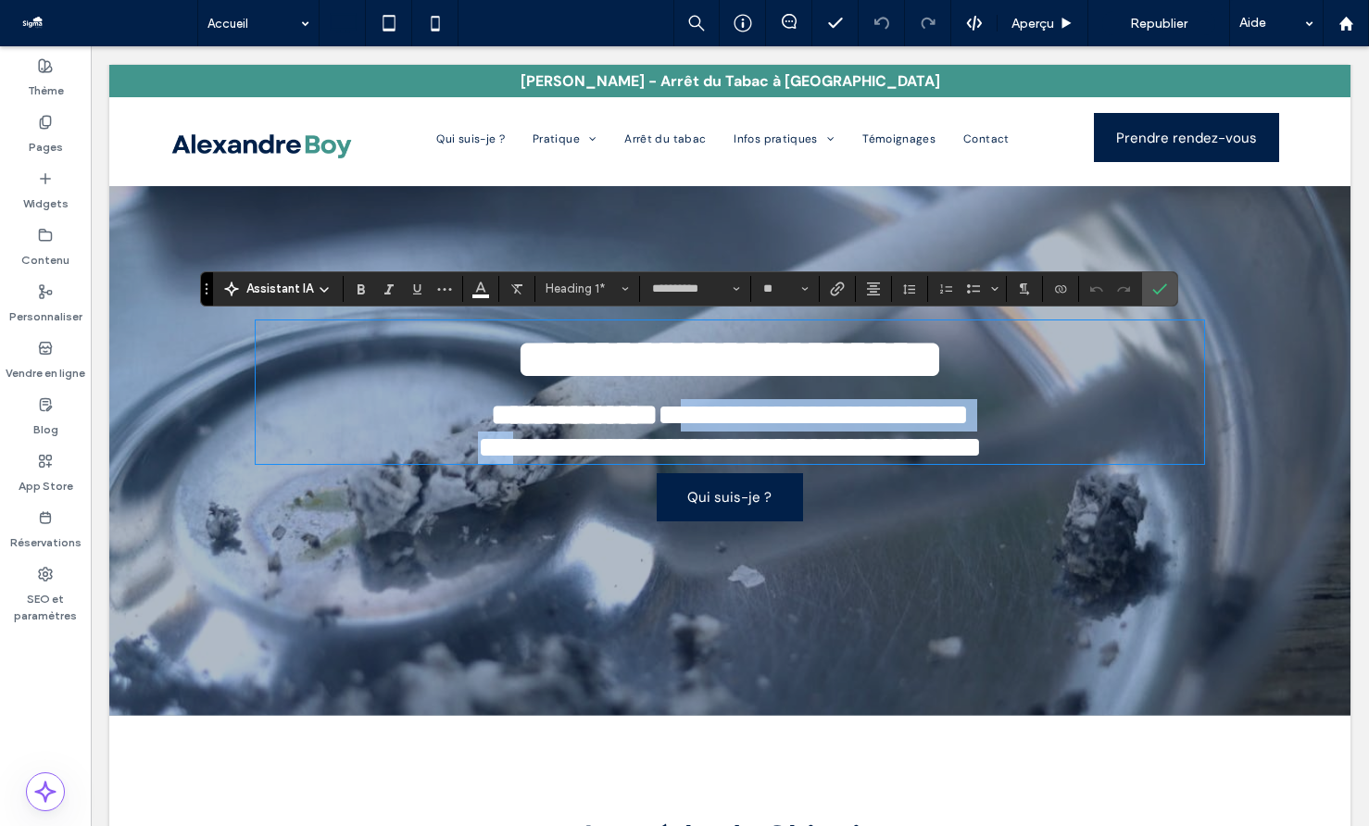
drag, startPoint x: 458, startPoint y: 458, endPoint x: 663, endPoint y: 421, distance: 209.0
click at [663, 421] on div "**********" at bounding box center [730, 393] width 949 height 144
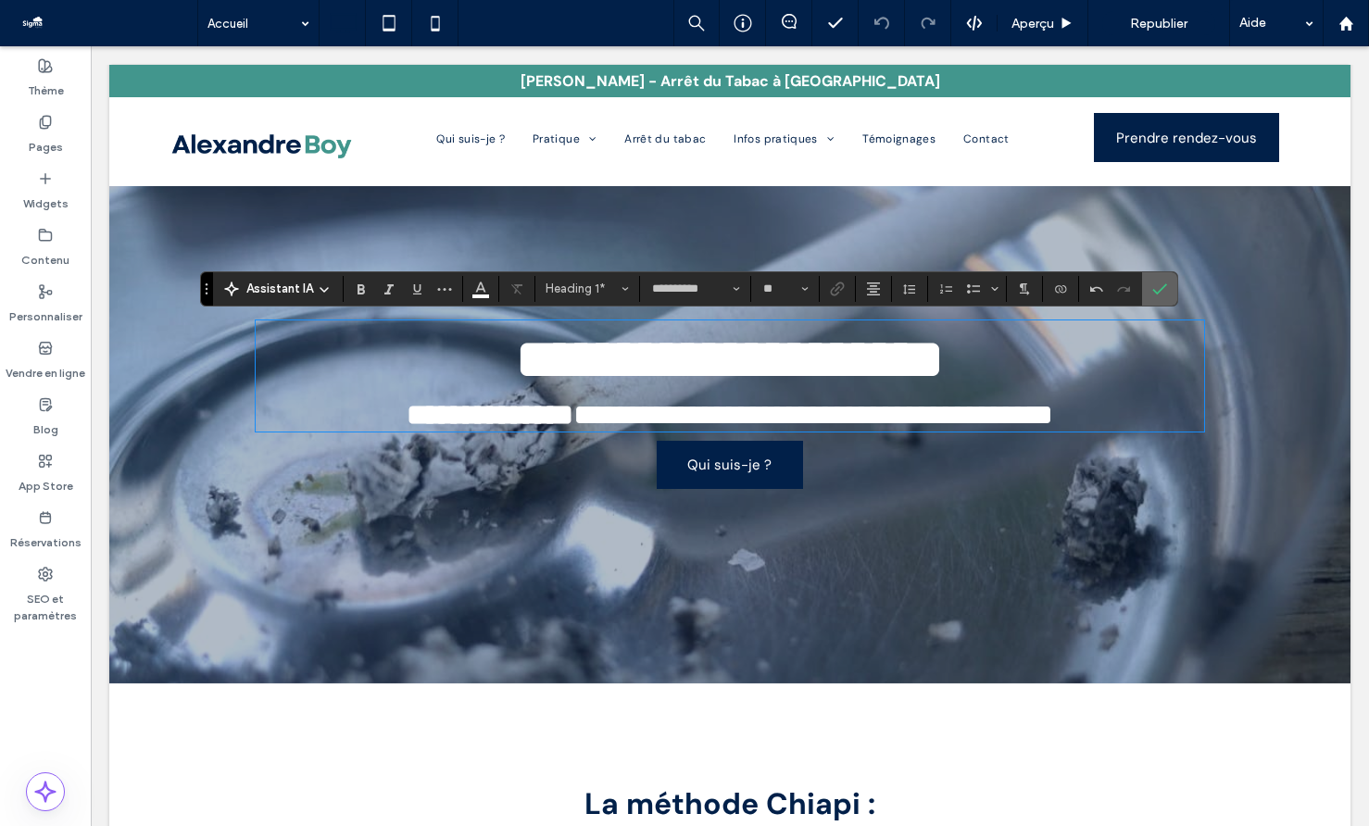
click at [1151, 296] on label "Confirmer" at bounding box center [1160, 288] width 28 height 33
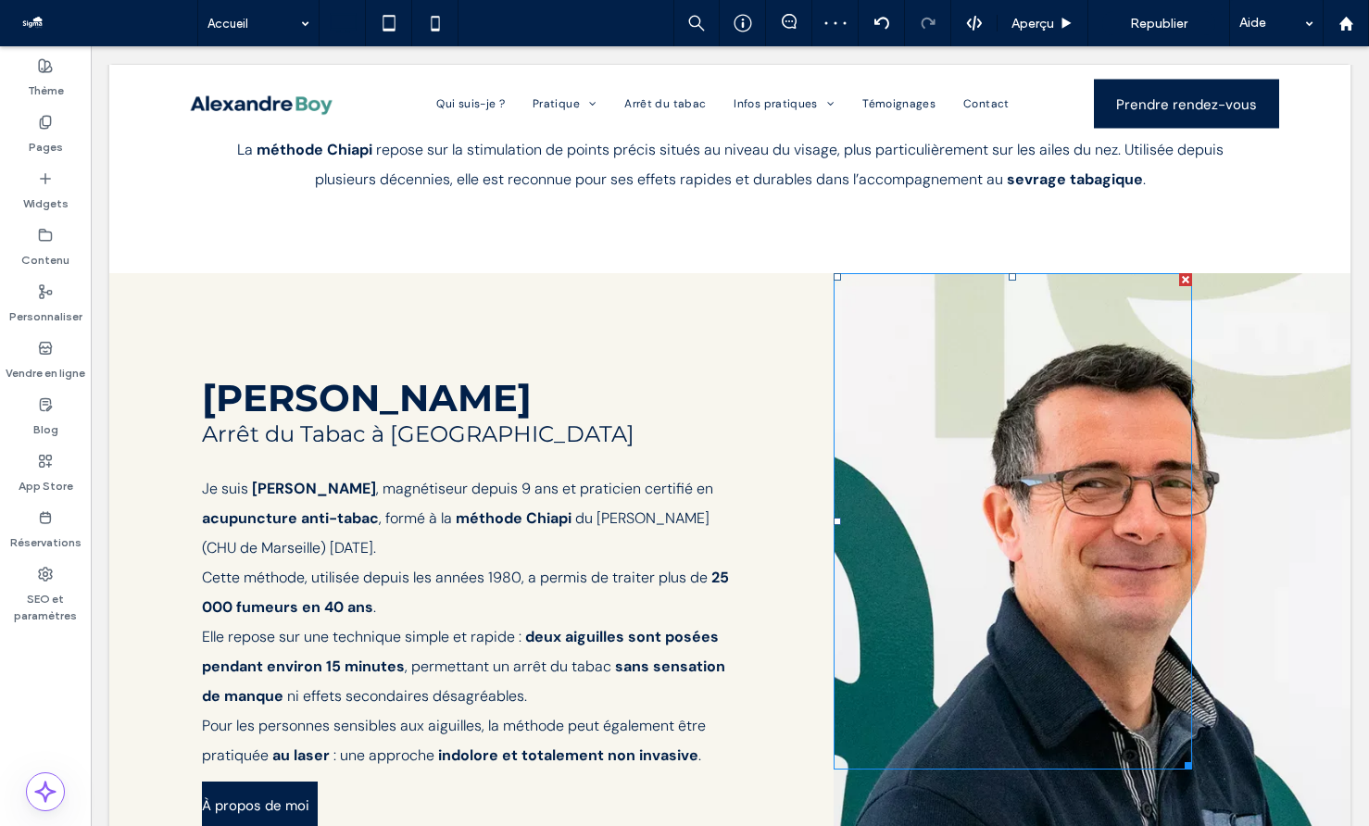
scroll to position [968, 0]
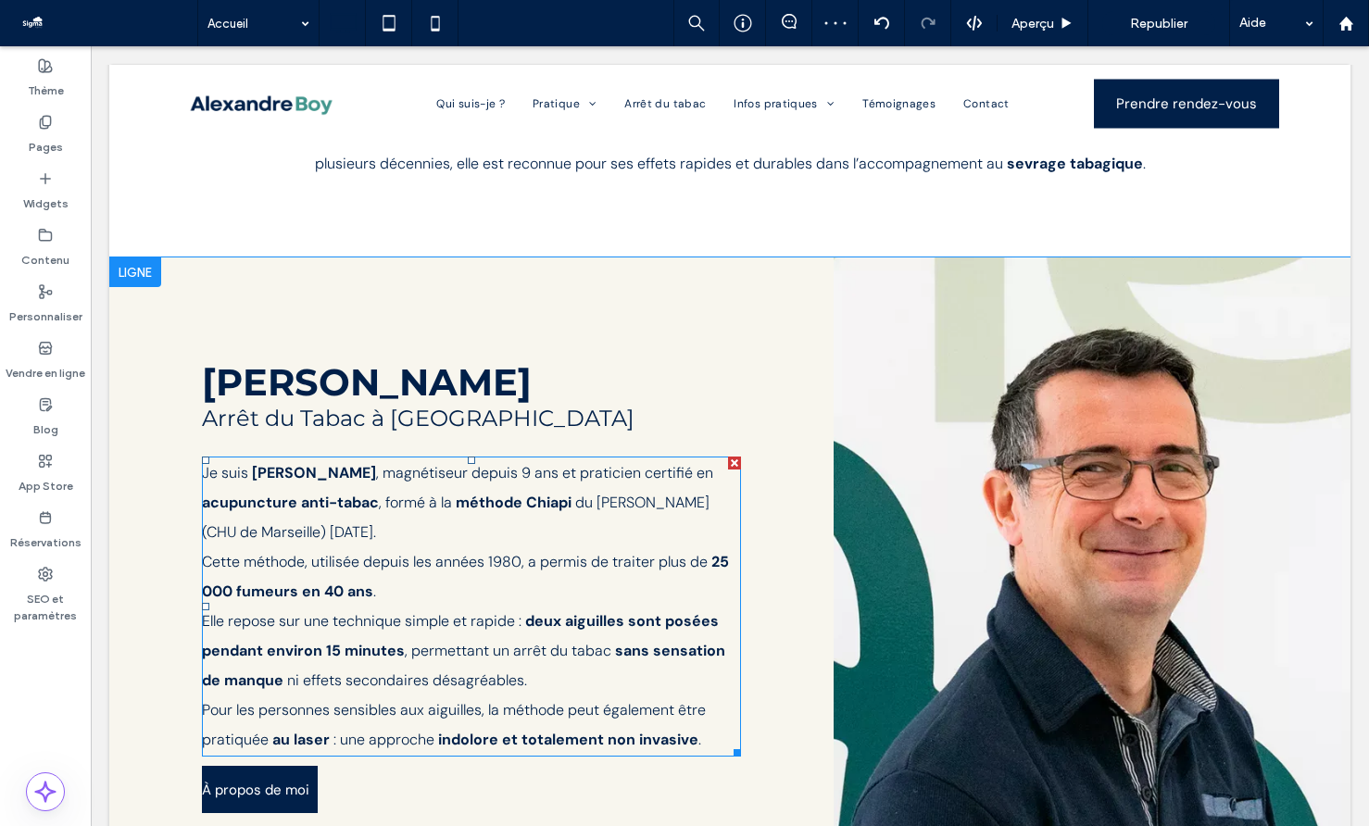
click at [578, 459] on p "Je suis Alexandre Boy , magnétiseur depuis 9 ans et praticien certifié en acupu…" at bounding box center [471, 503] width 539 height 89
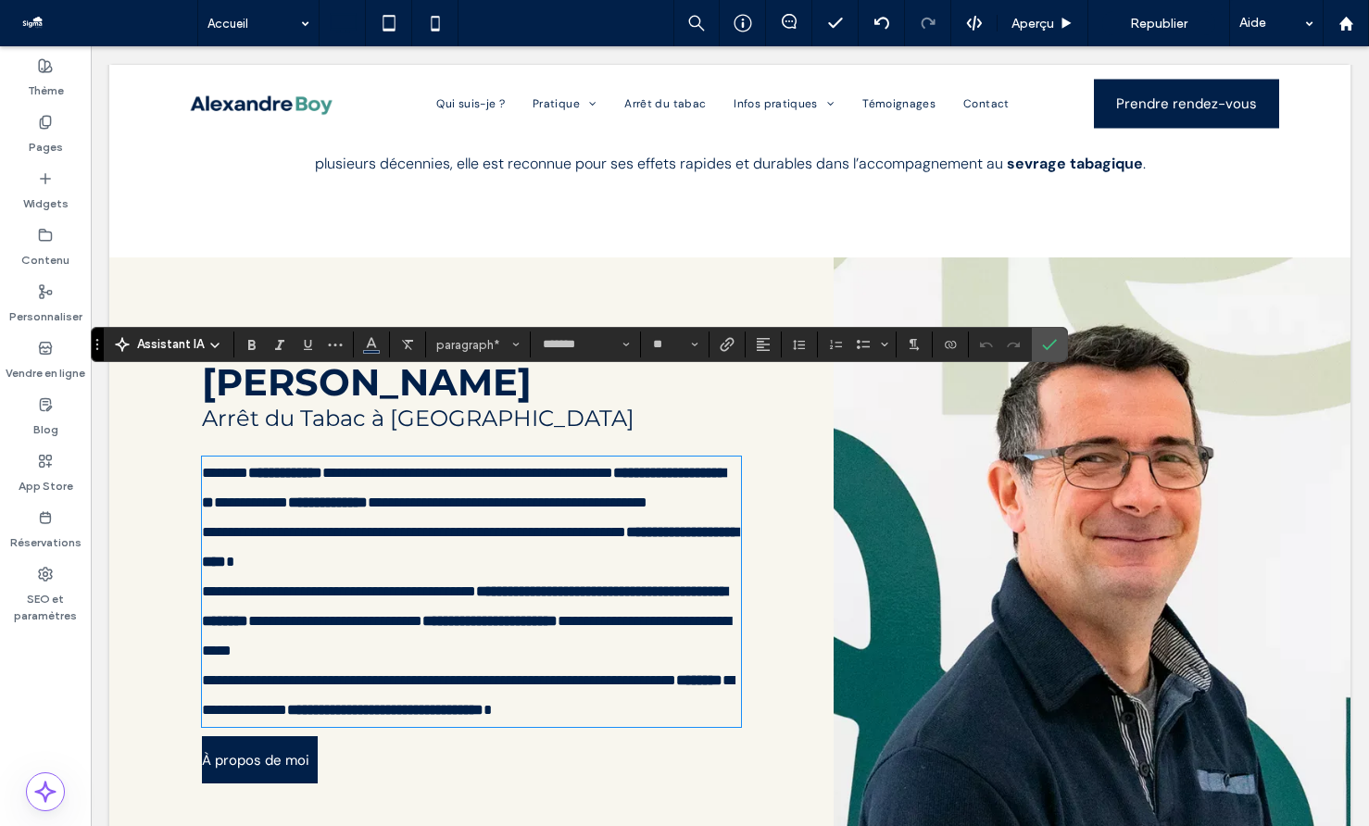
click at [563, 459] on p "**********" at bounding box center [471, 488] width 539 height 59
click at [521, 466] on span "**********" at bounding box center [467, 473] width 291 height 14
drag, startPoint x: 557, startPoint y: 389, endPoint x: 362, endPoint y: 390, distance: 194.5
click at [362, 466] on span "**********" at bounding box center [467, 473] width 291 height 14
click at [536, 577] on p "**********" at bounding box center [471, 621] width 539 height 89
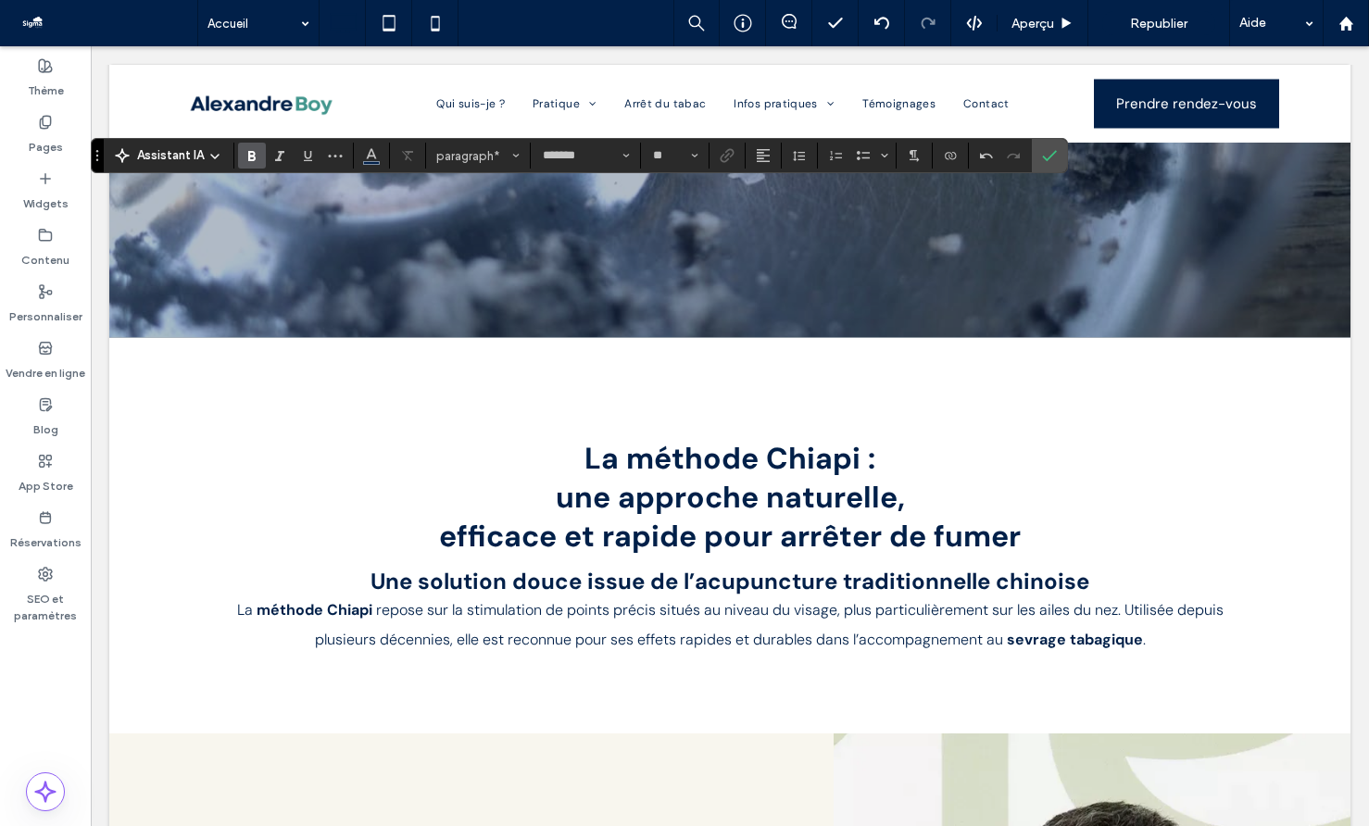
scroll to position [0, 0]
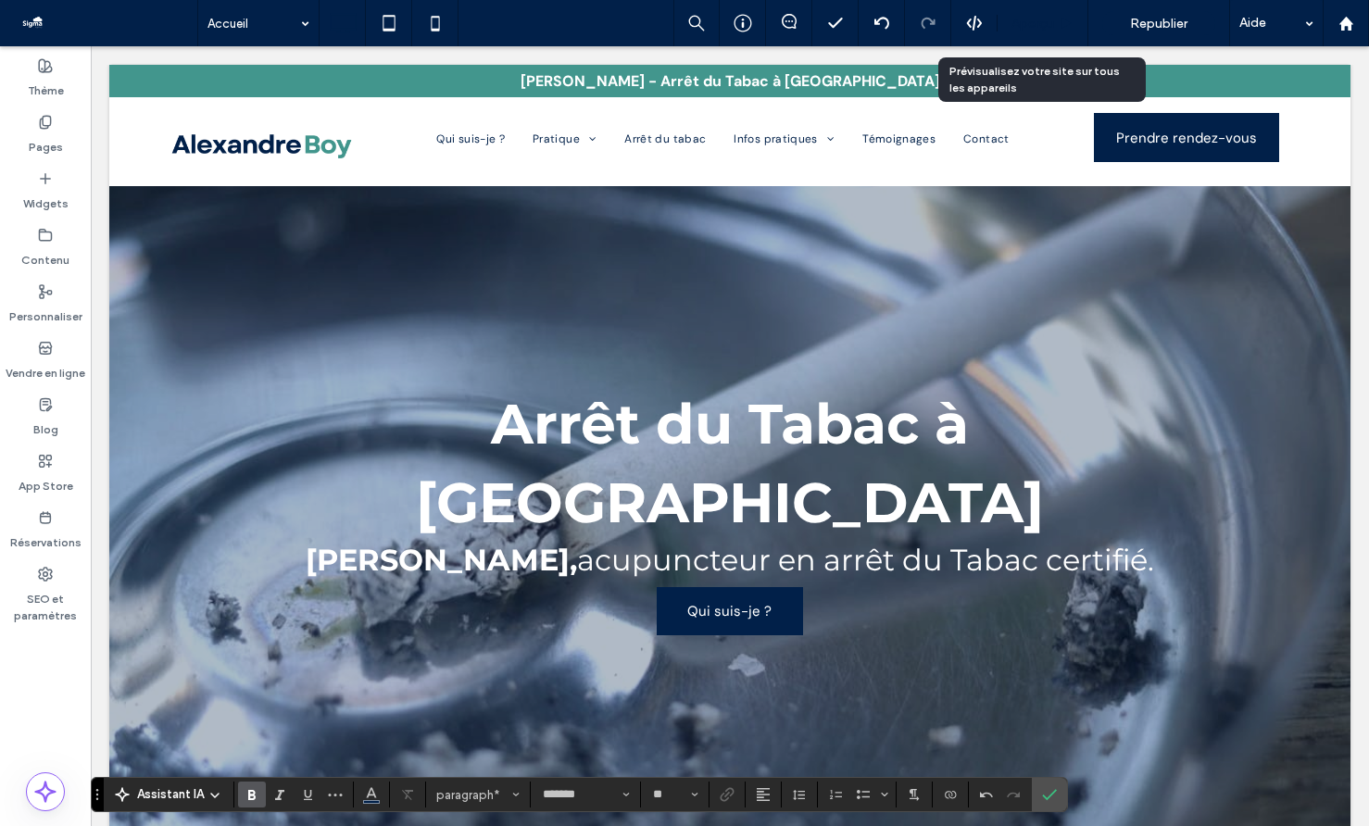
click at [1048, 21] on span "Aperçu" at bounding box center [1033, 24] width 43 height 16
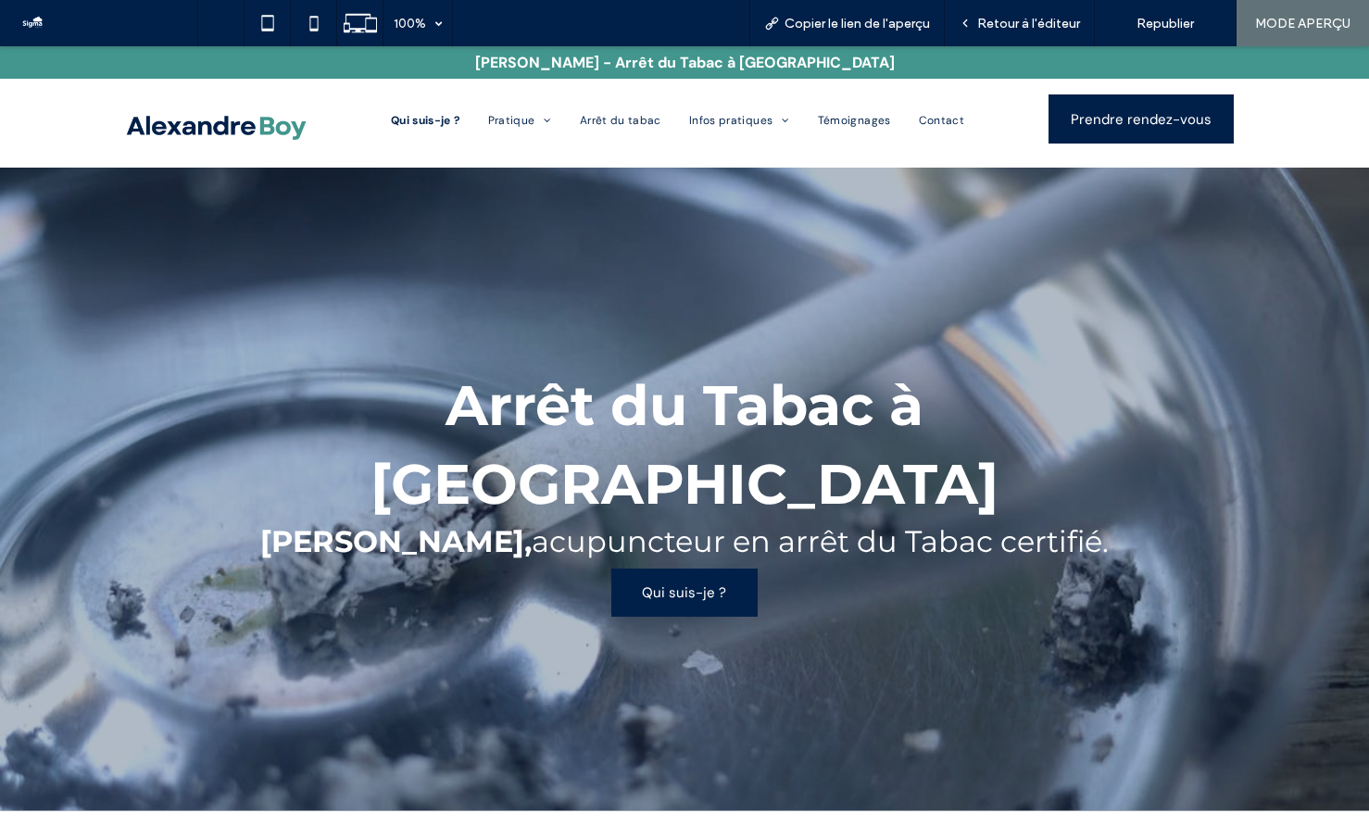
click at [407, 116] on span "Qui suis-je ?" at bounding box center [425, 120] width 69 height 15
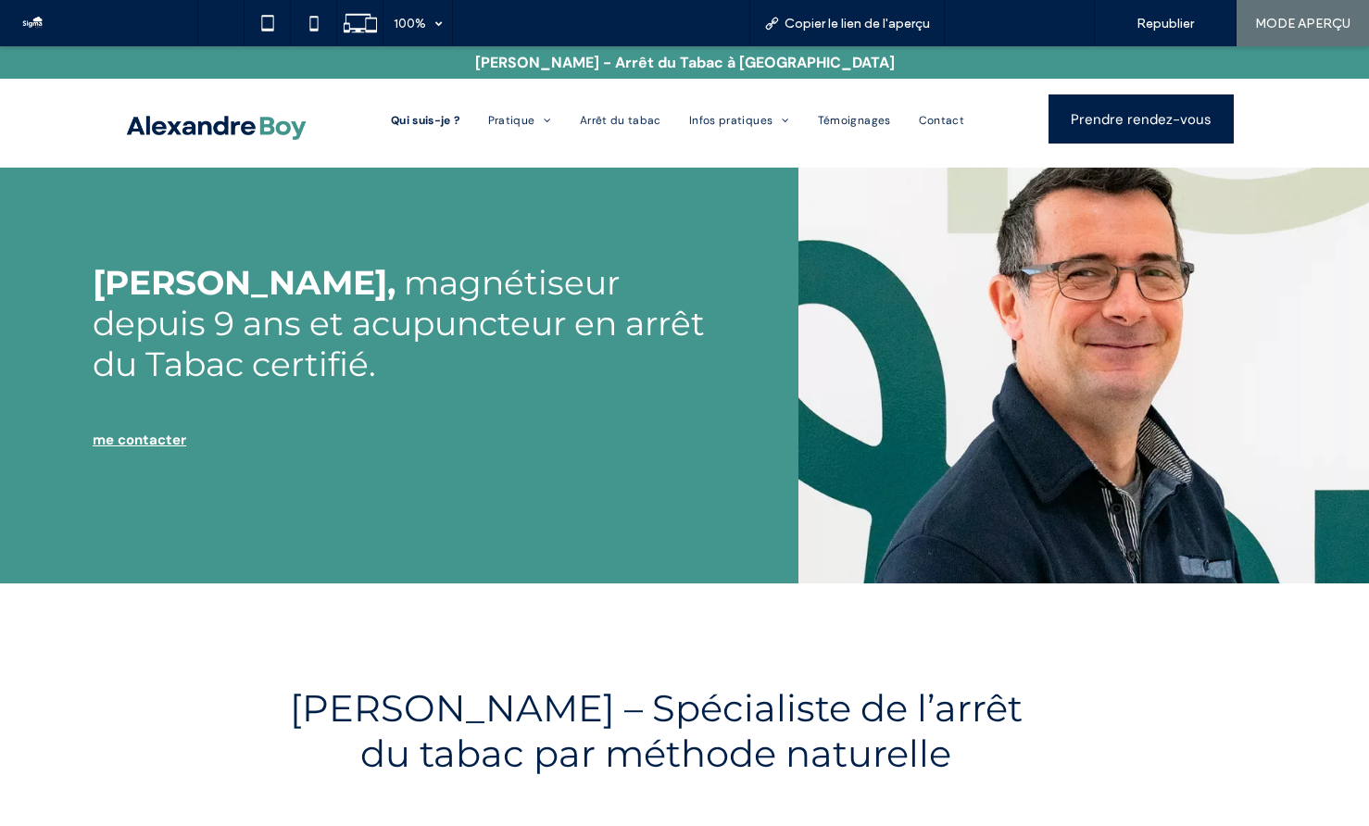
click at [1017, 27] on span "Retour à l'éditeur" at bounding box center [1028, 24] width 103 height 16
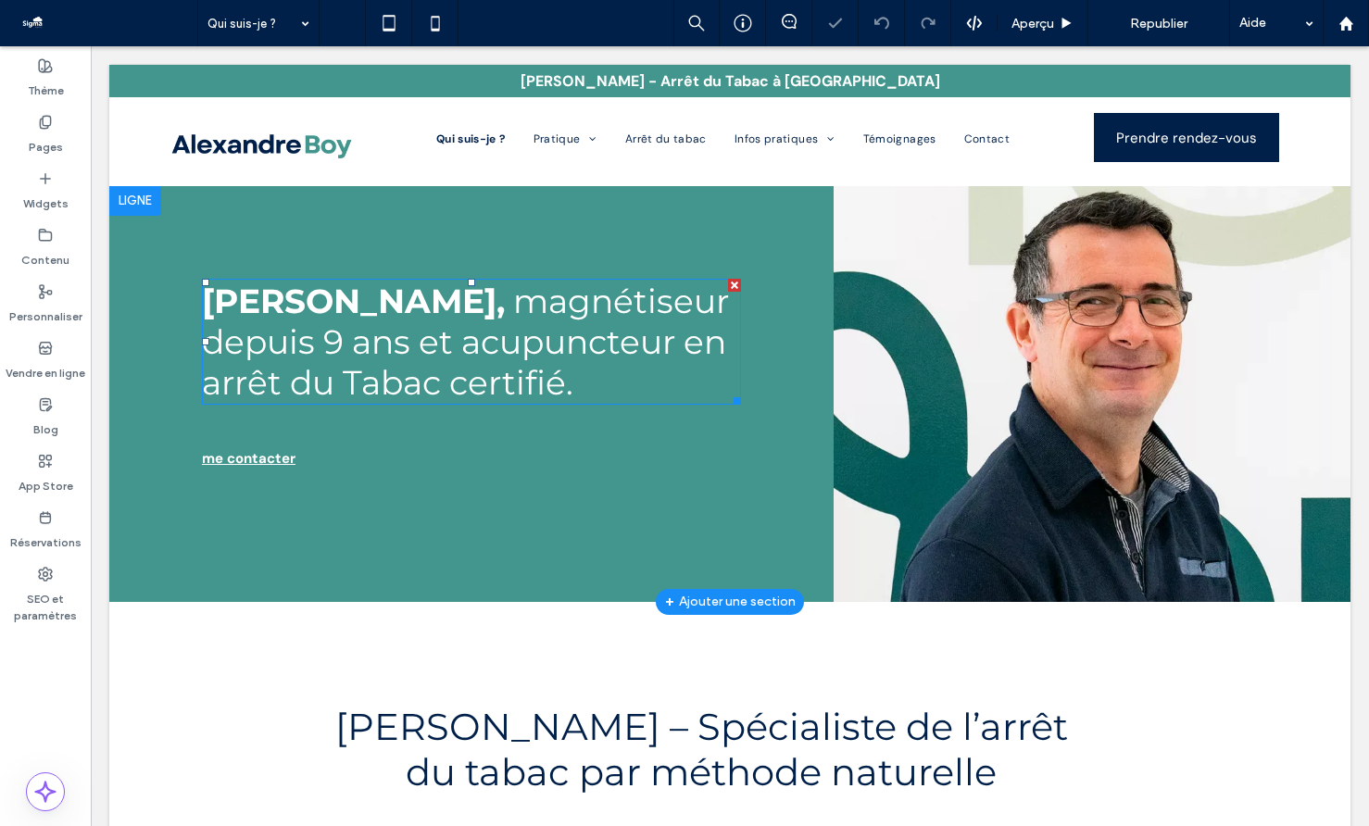
click at [614, 327] on span "magnétiseur depuis 9 ans et acupuncteur en arrêt du Tabac certifié." at bounding box center [465, 342] width 527 height 122
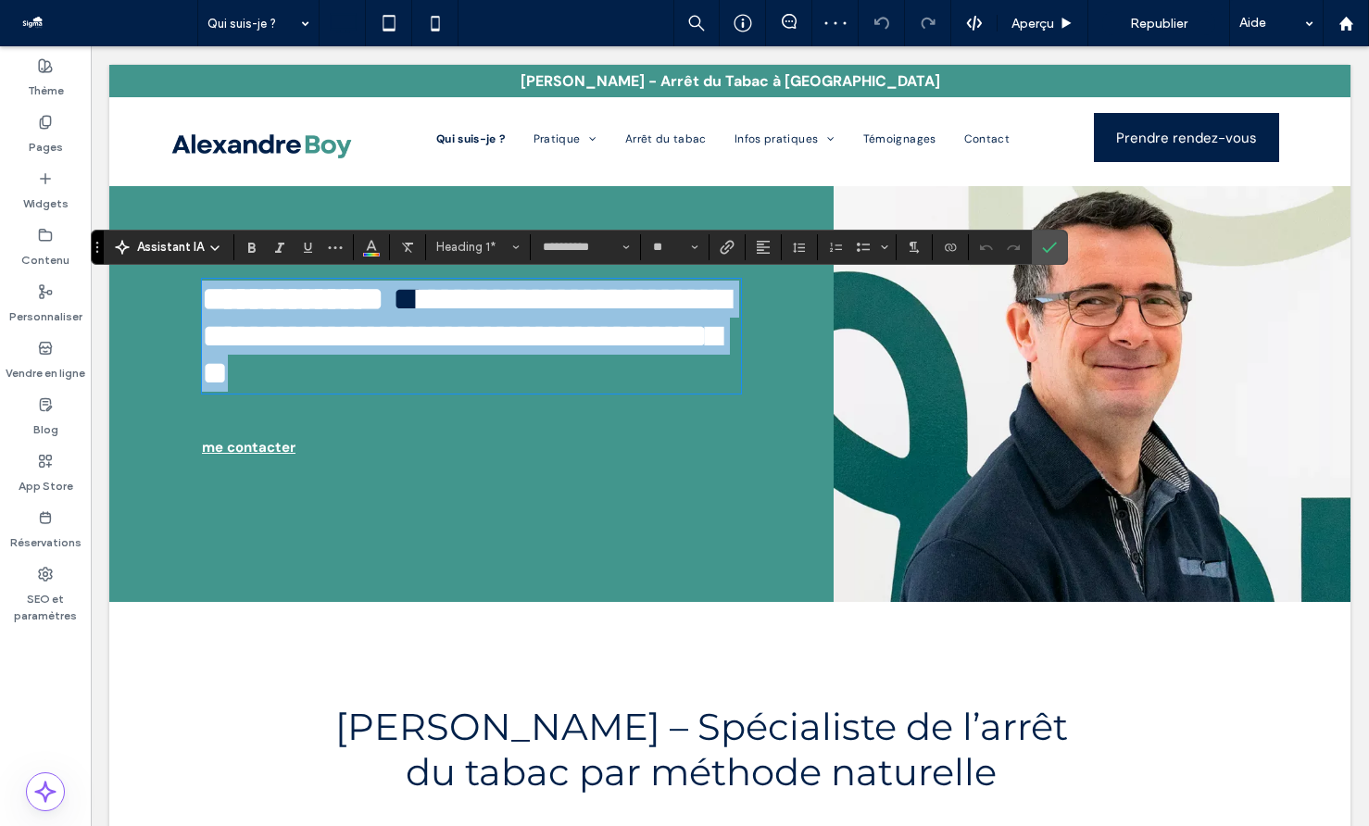
click at [503, 346] on span "**********" at bounding box center [466, 336] width 528 height 107
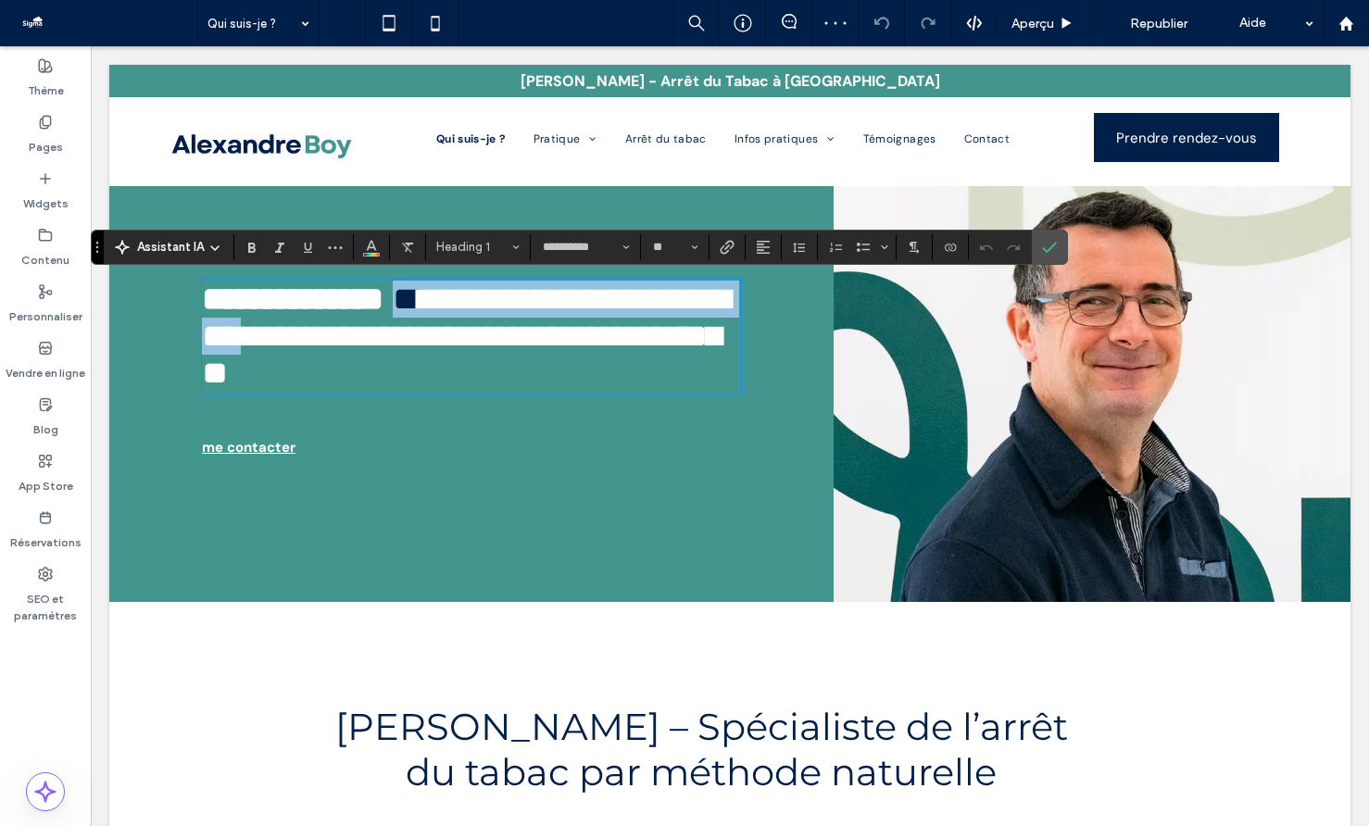
drag, startPoint x: 467, startPoint y: 341, endPoint x: 475, endPoint y: 315, distance: 27.2
click at [475, 315] on h1 "**********" at bounding box center [471, 336] width 539 height 111
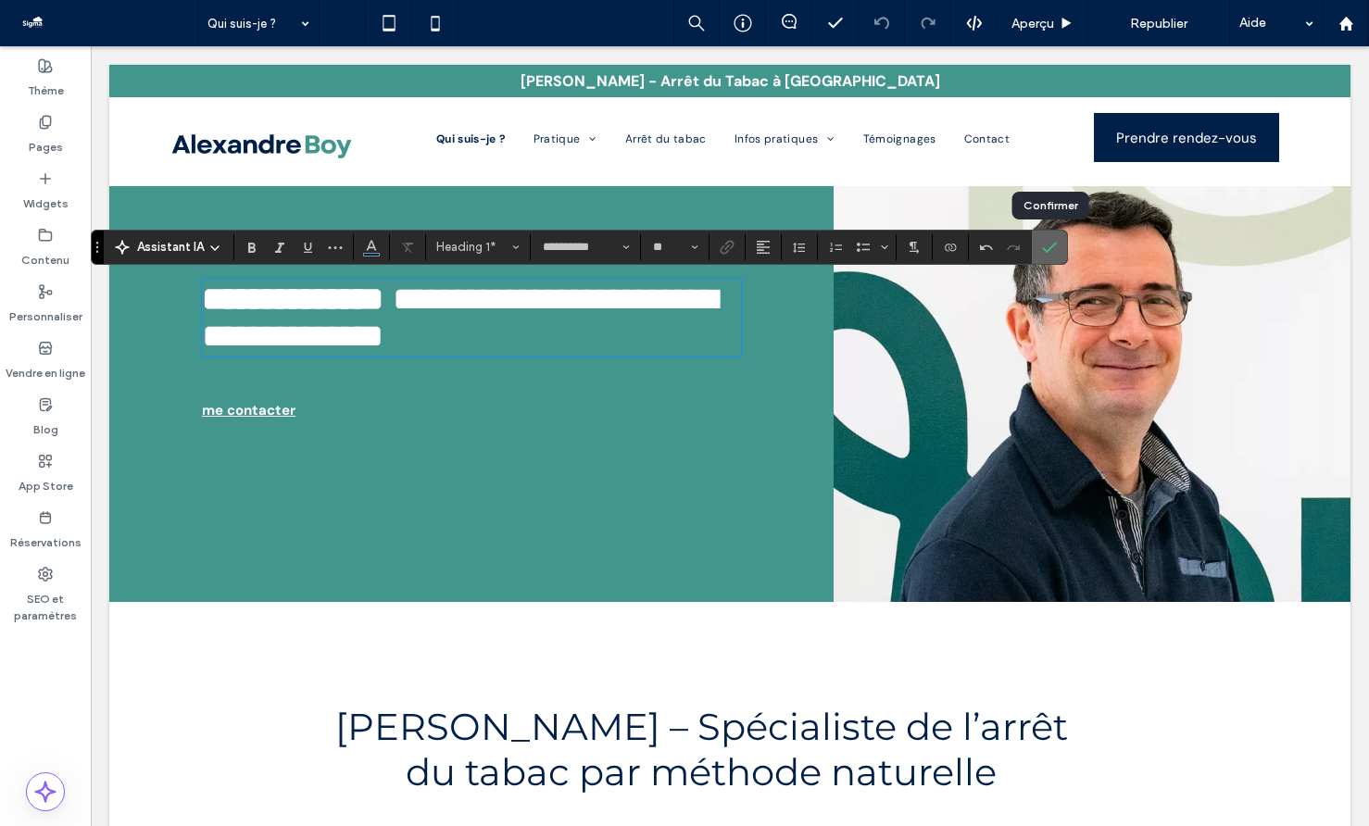
click at [1052, 238] on span "Confirmer" at bounding box center [1049, 247] width 15 height 31
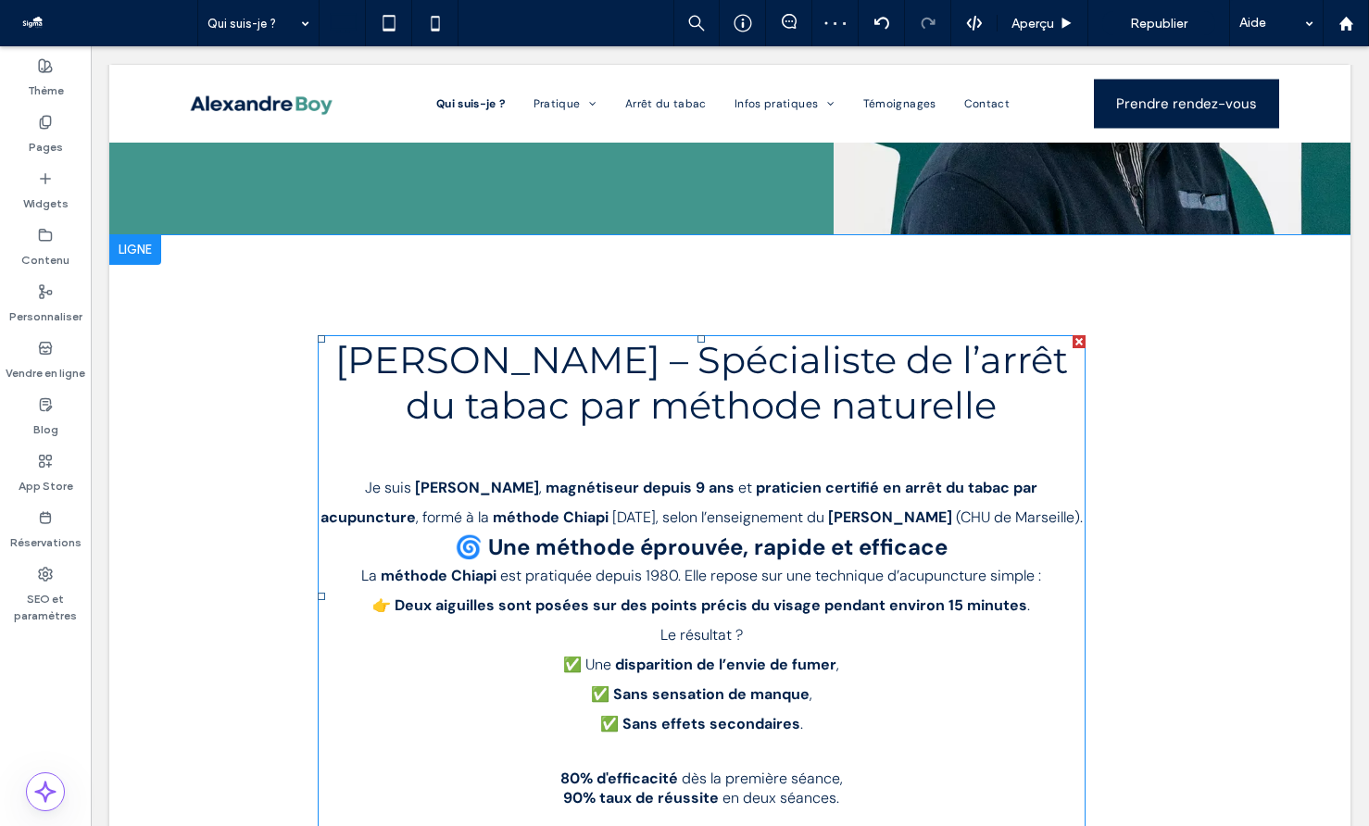
click at [577, 489] on strong "magnétiseur depuis 9 ans" at bounding box center [640, 487] width 189 height 19
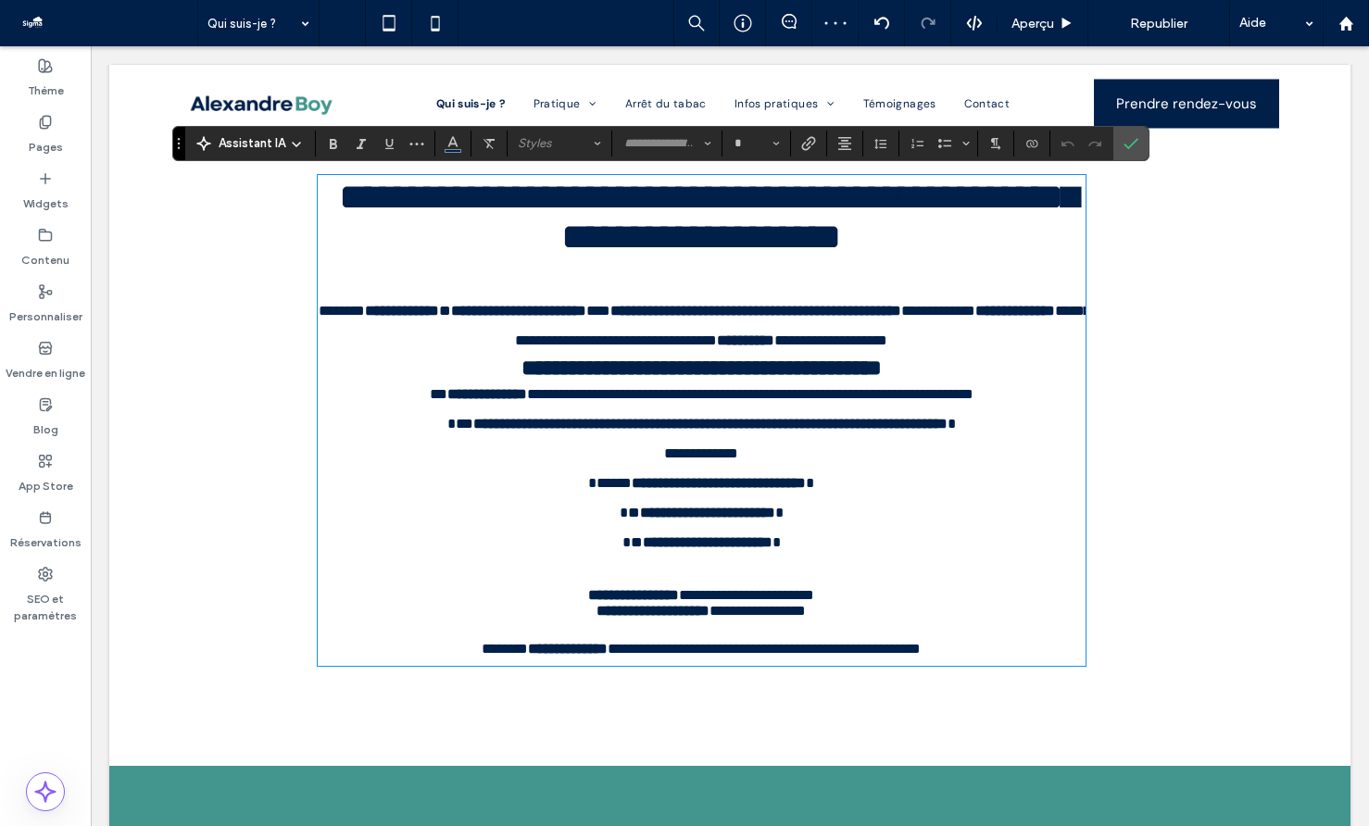
click at [647, 379] on span "**********" at bounding box center [702, 368] width 360 height 22
type input "*******"
type input "**"
drag, startPoint x: 694, startPoint y: 323, endPoint x: 490, endPoint y: 326, distance: 203.8
click at [490, 326] on p "**********" at bounding box center [702, 325] width 768 height 59
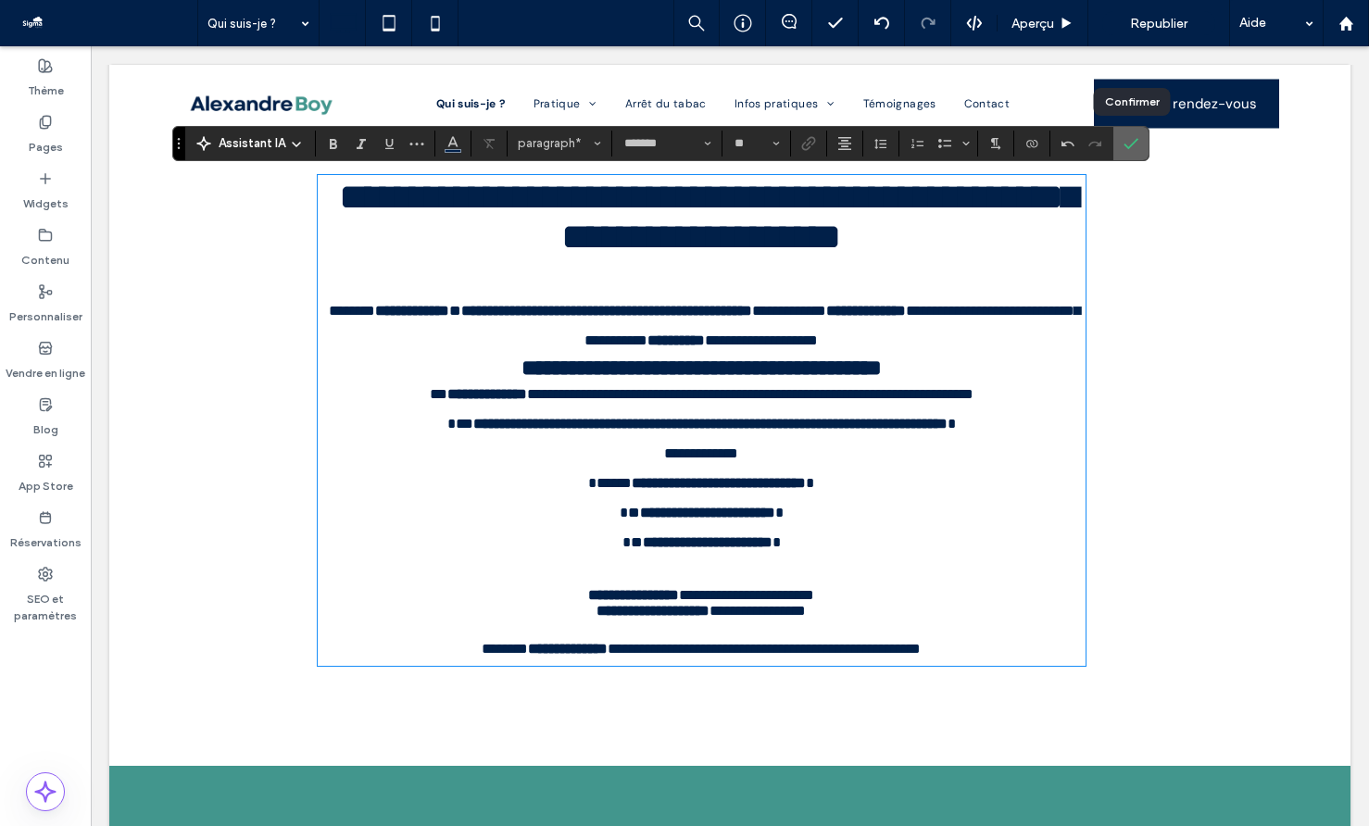
click at [1136, 145] on icon "Confirmer" at bounding box center [1131, 143] width 15 height 15
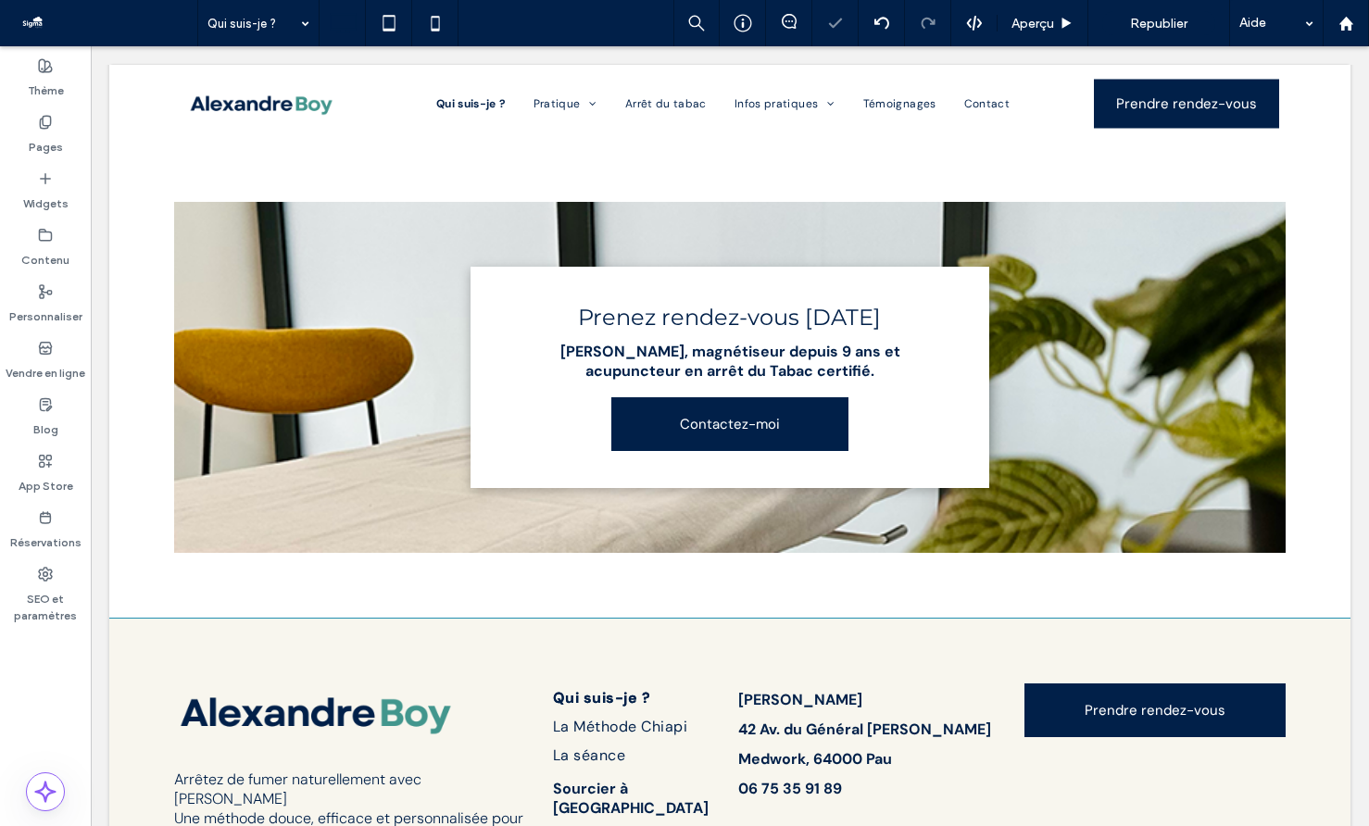
scroll to position [1442, 0]
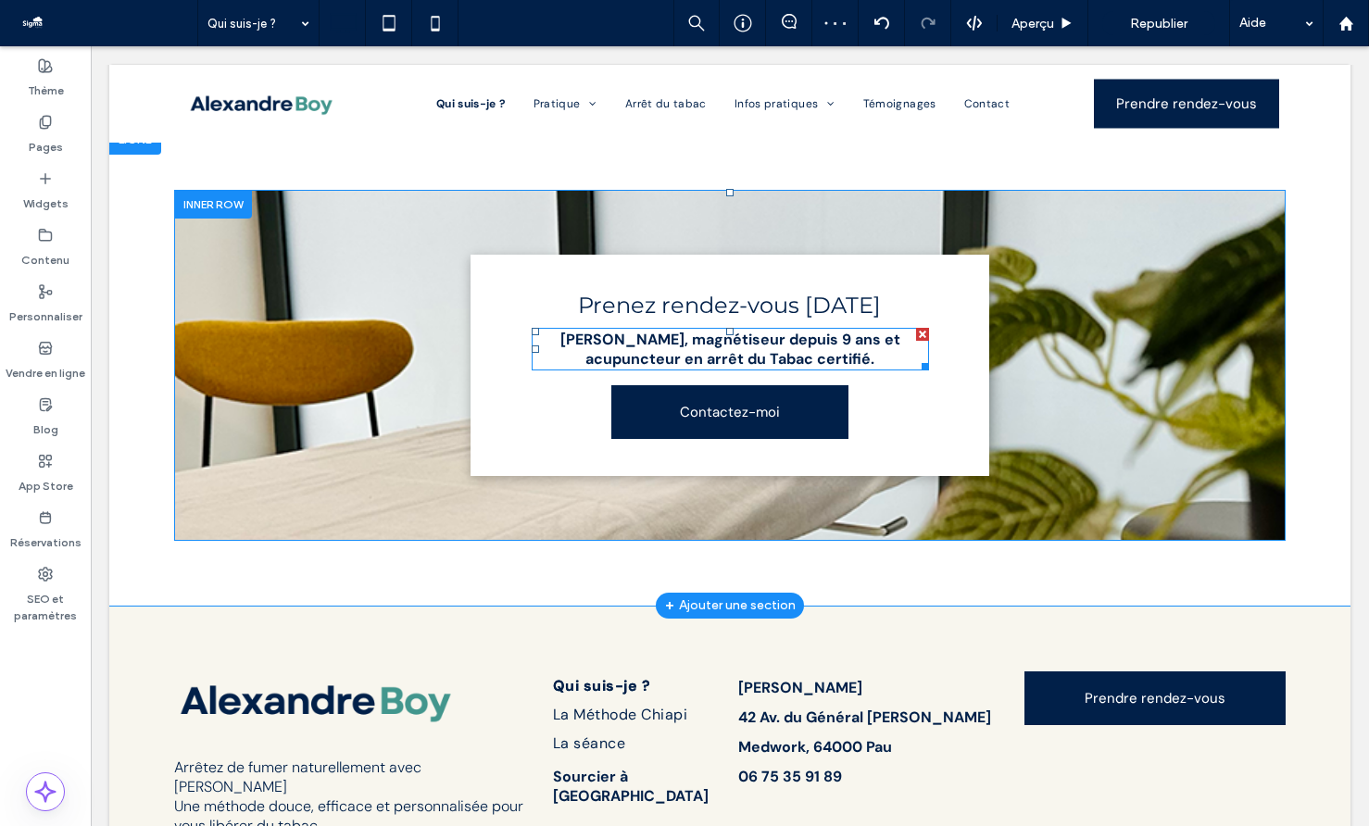
click at [809, 367] on strong "Alexandre Boy, magnétiseur depuis 9 ans et acupuncteur en arrêt du Tabac certif…" at bounding box center [730, 349] width 340 height 39
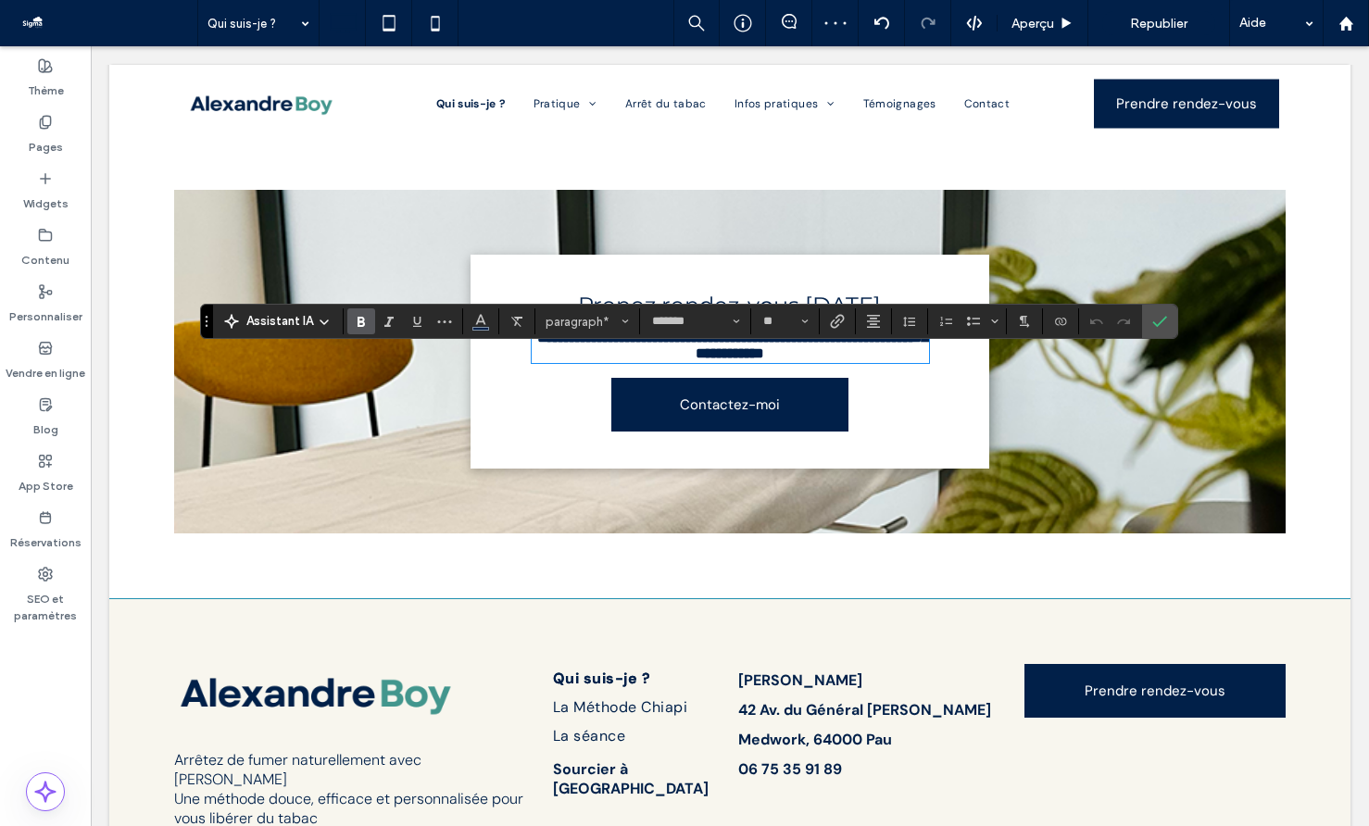
click at [809, 360] on strong "**********" at bounding box center [732, 346] width 391 height 30
drag, startPoint x: 888, startPoint y: 365, endPoint x: 683, endPoint y: 364, distance: 205.7
click at [683, 360] on strong "**********" at bounding box center [732, 346] width 391 height 30
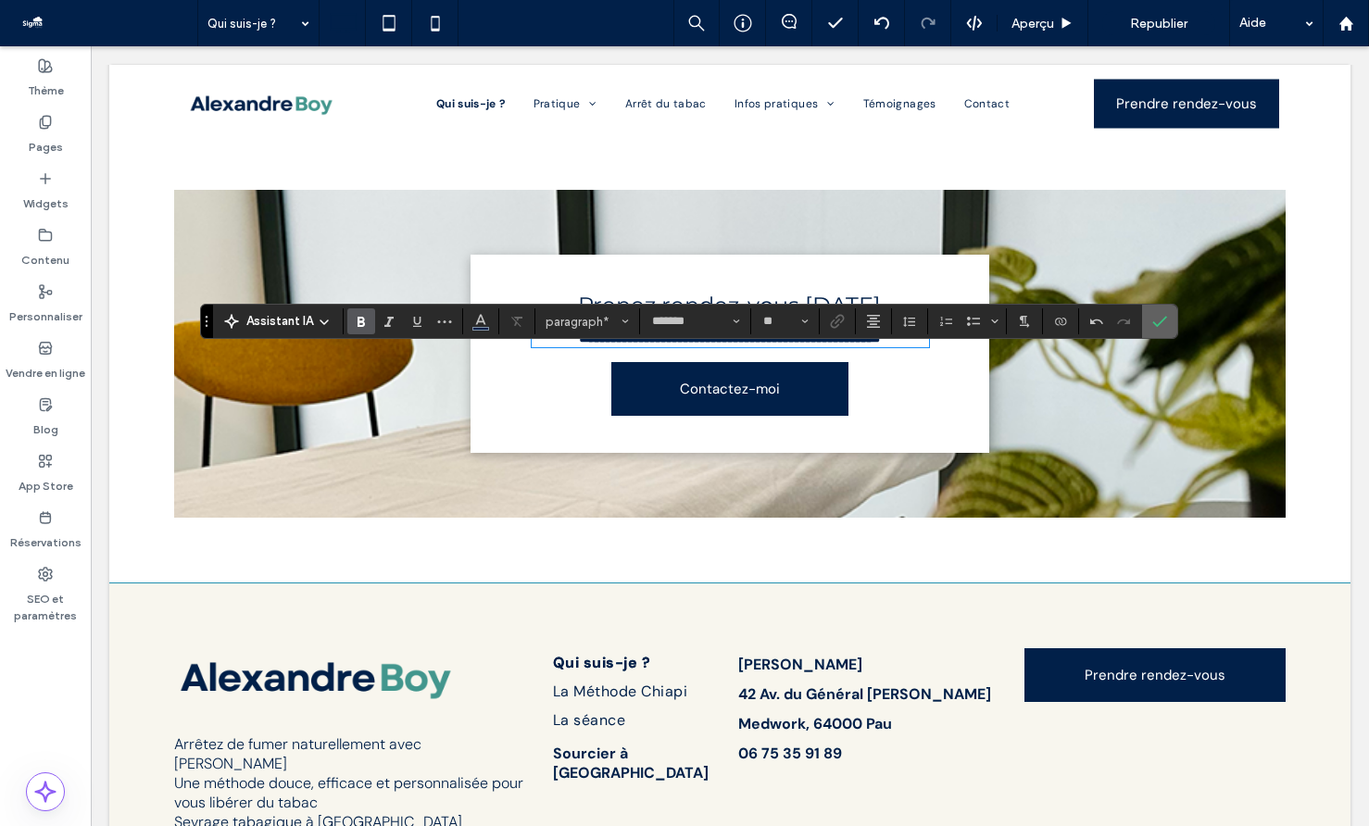
click at [1149, 321] on label "Confirmer" at bounding box center [1160, 321] width 28 height 33
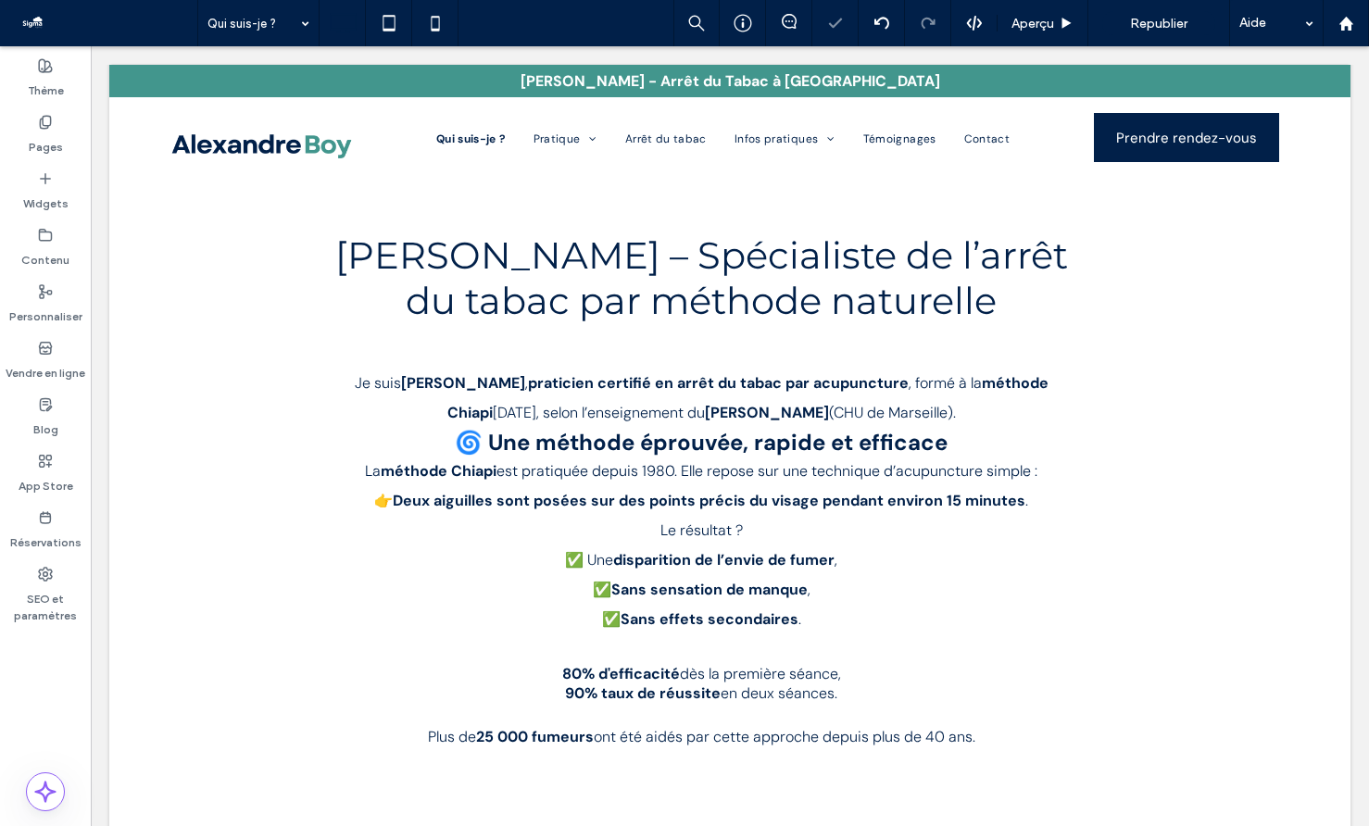
scroll to position [0, 0]
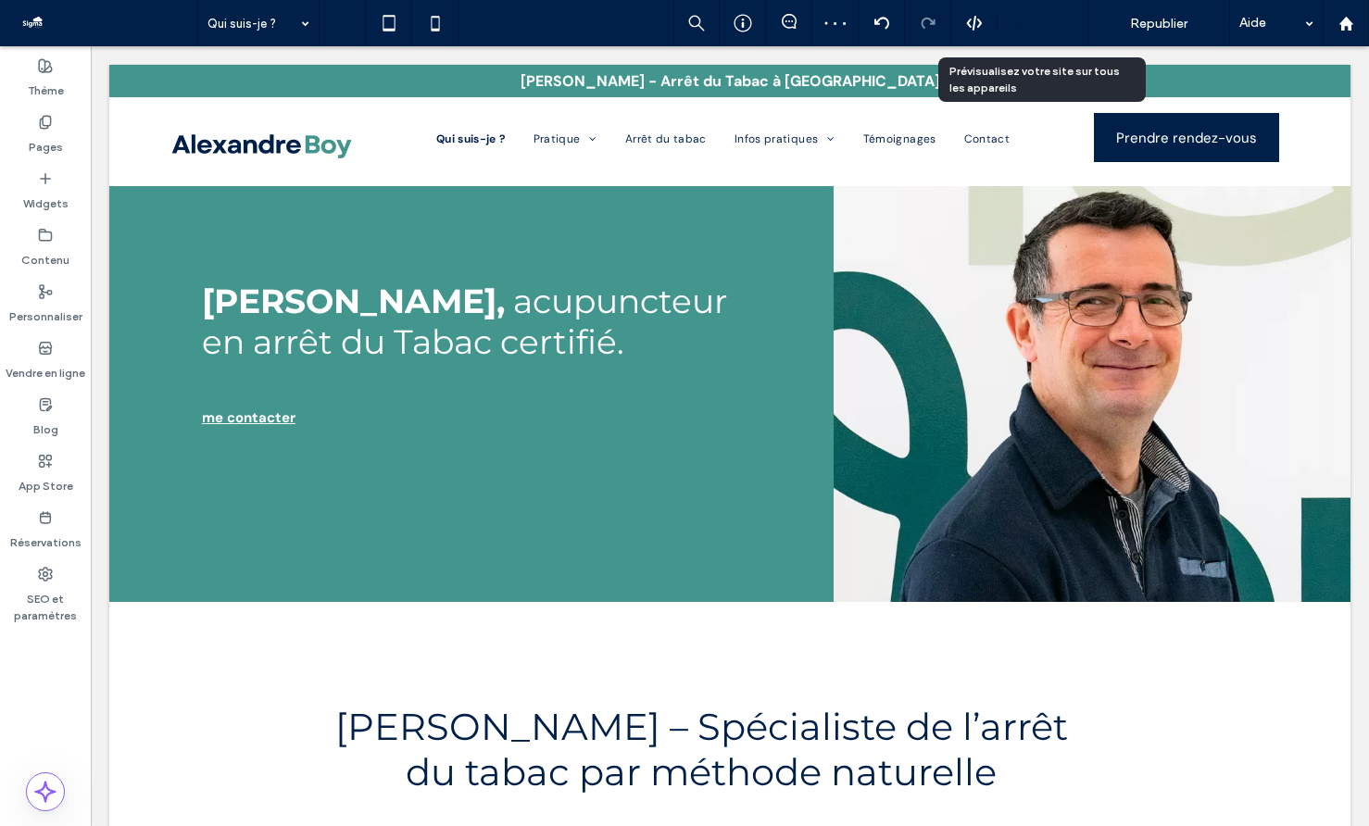
click at [1025, 25] on span "Aperçu" at bounding box center [1033, 24] width 43 height 16
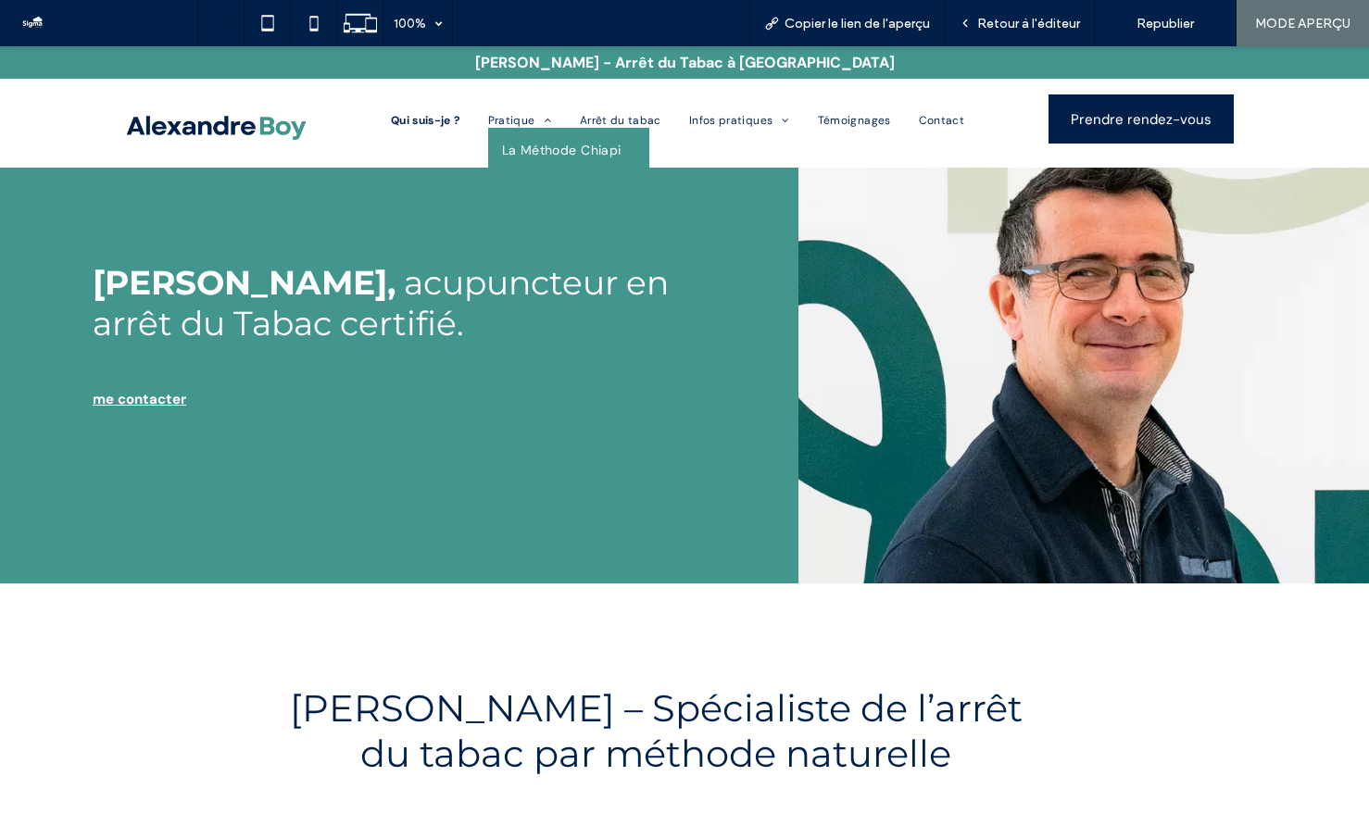
click at [519, 142] on span "La Méthode Chiapi" at bounding box center [562, 150] width 120 height 17
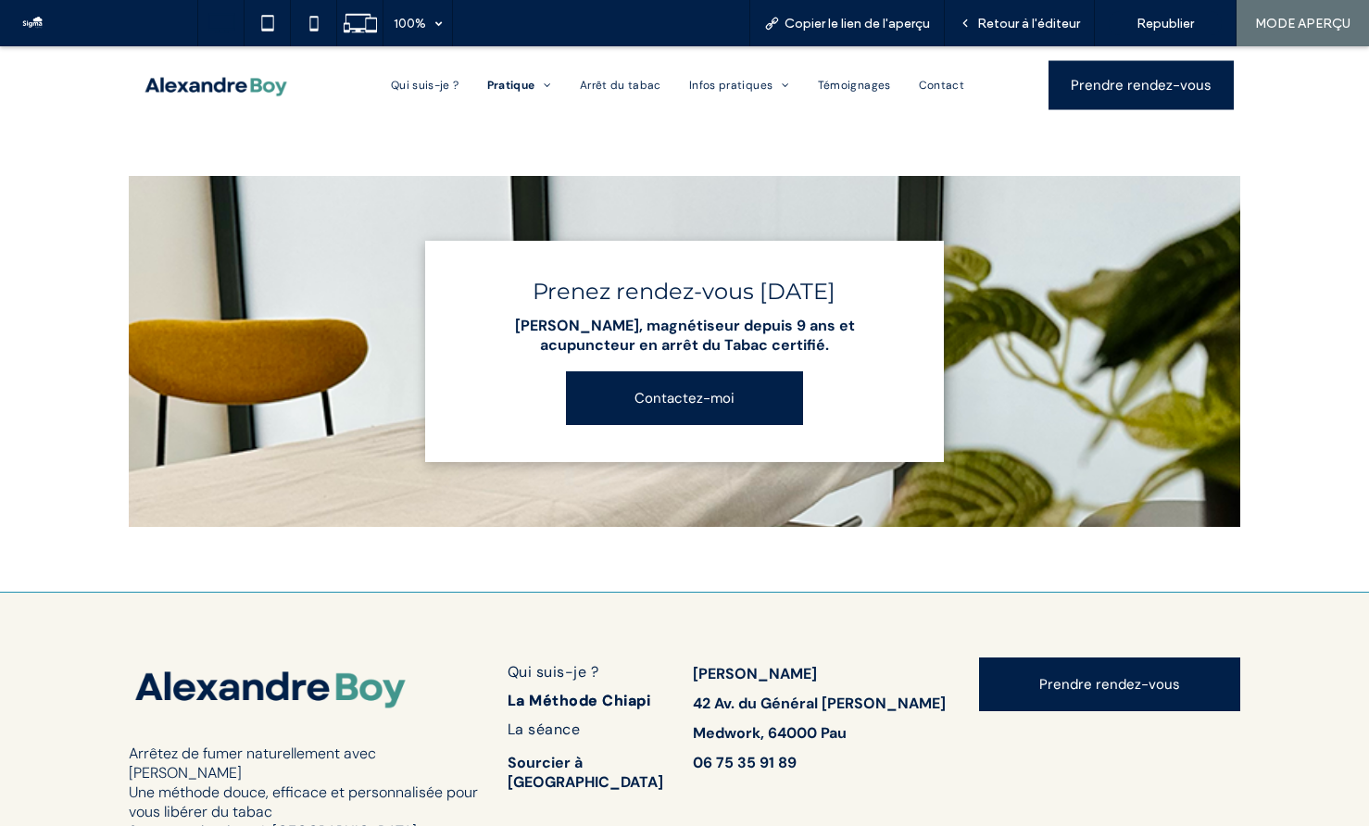
scroll to position [1424, 0]
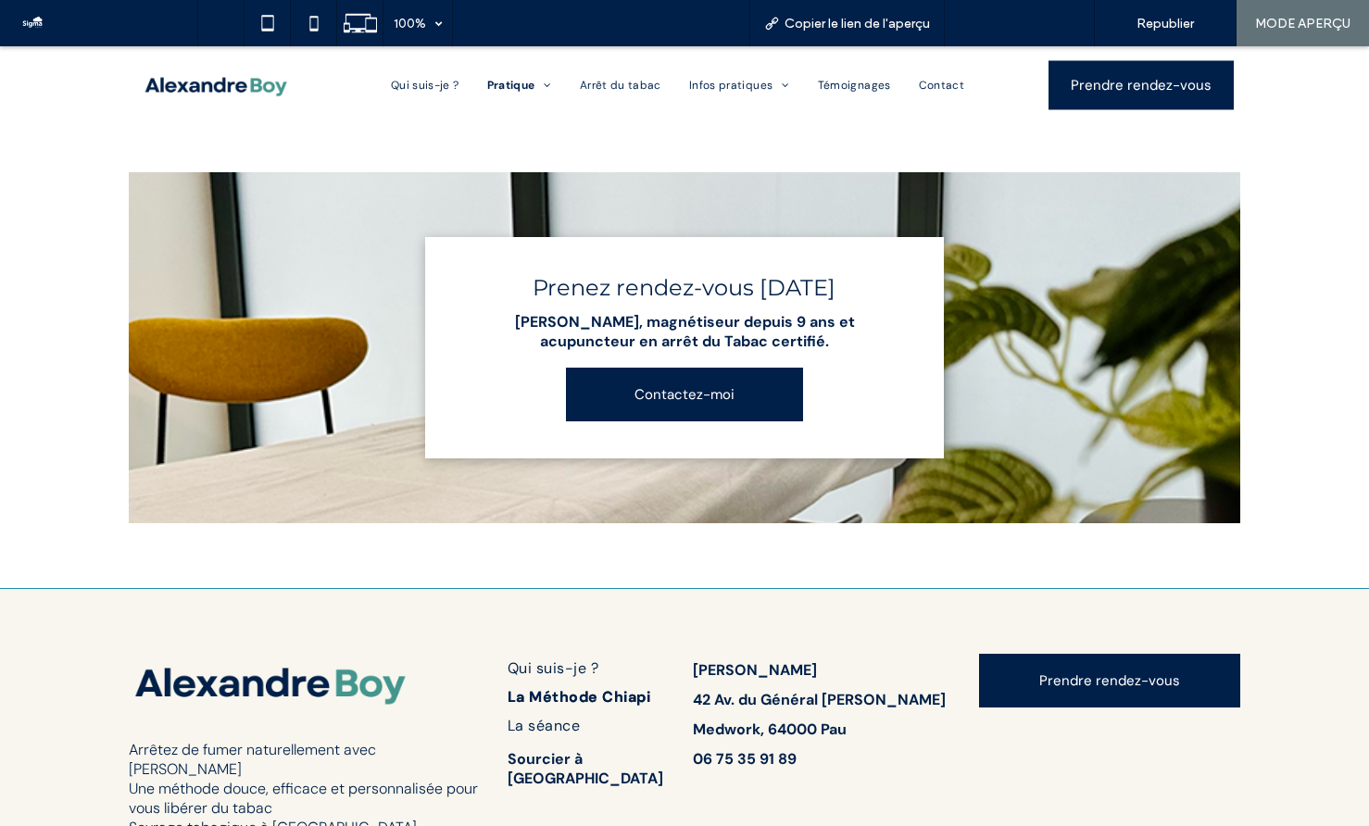
click at [1041, 19] on span "Retour à l'éditeur" at bounding box center [1028, 24] width 103 height 16
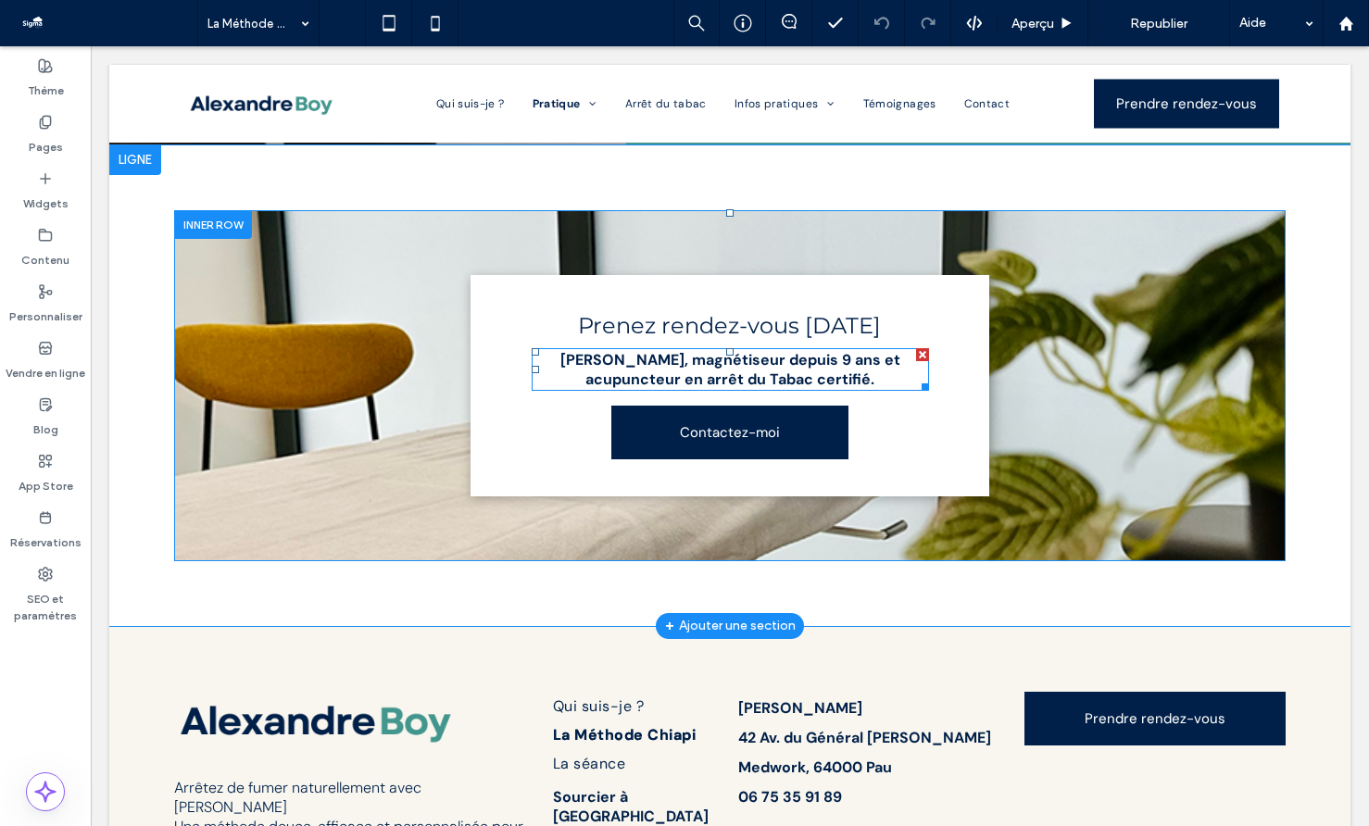
click at [757, 384] on strong "Alexandre Boy, magnétiseur depuis 9 ans et acupuncteur en arrêt du Tabac certif…" at bounding box center [730, 369] width 340 height 39
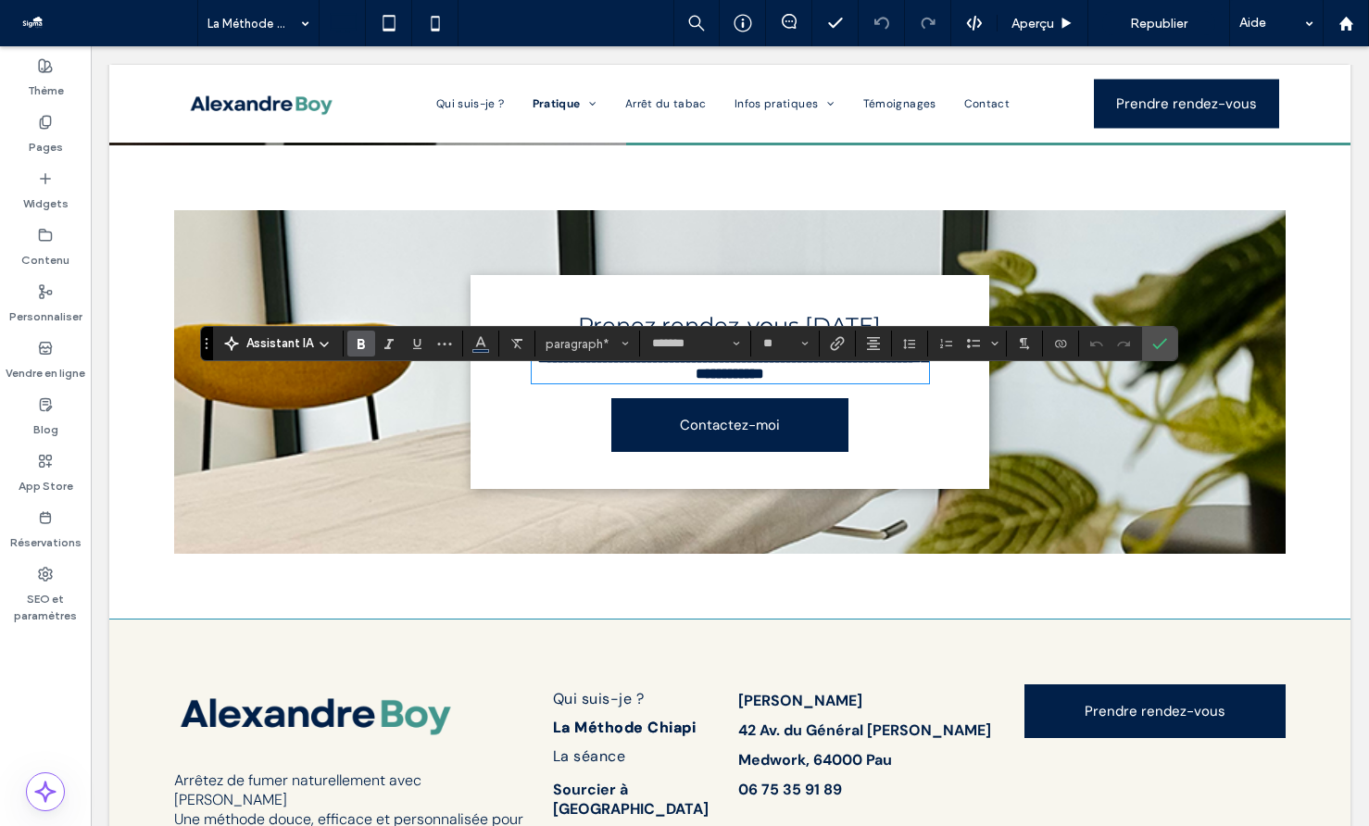
click at [786, 381] on strong "**********" at bounding box center [732, 366] width 391 height 30
drag, startPoint x: 893, startPoint y: 386, endPoint x: 686, endPoint y: 384, distance: 207.5
click at [686, 382] on p "**********" at bounding box center [730, 365] width 397 height 31
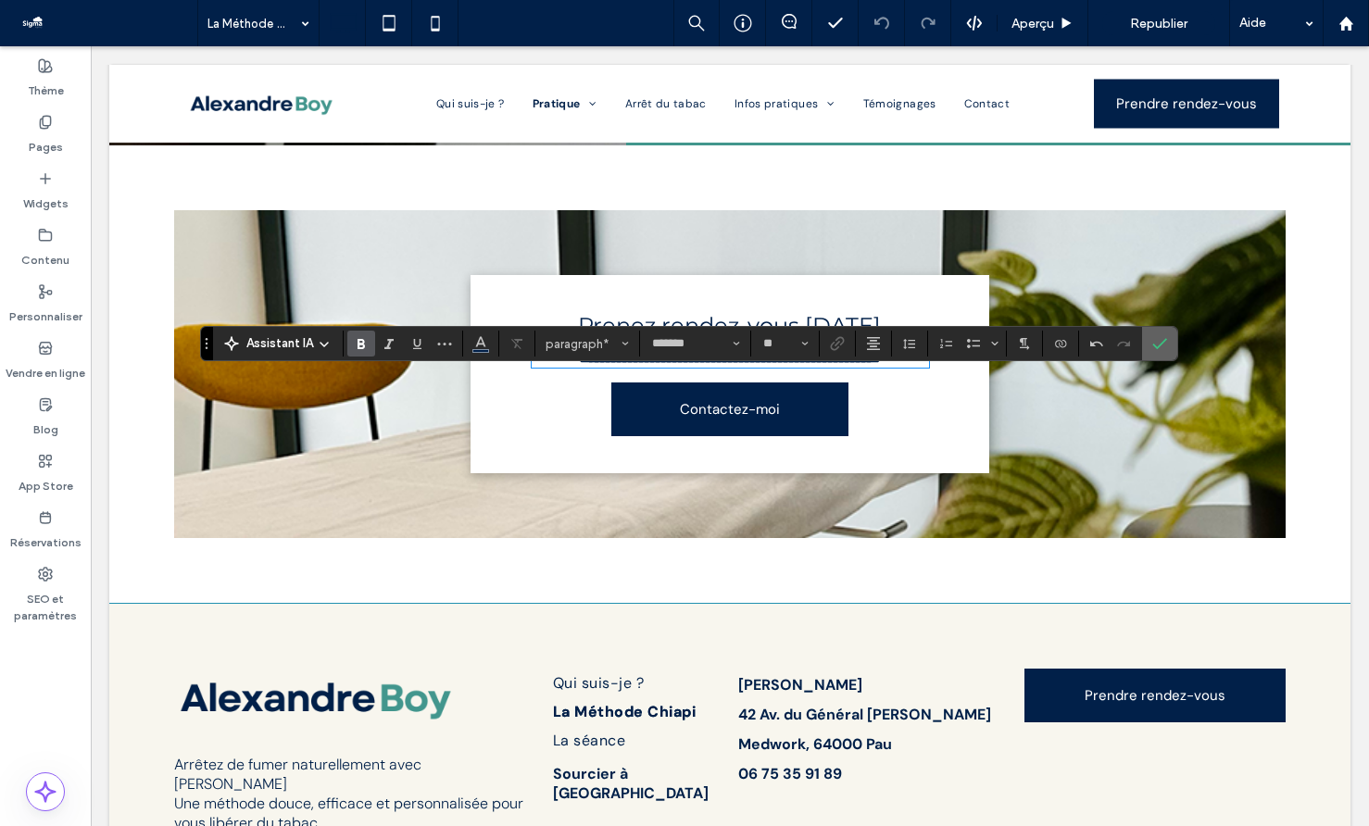
click at [1165, 343] on icon "Confirmer" at bounding box center [1159, 343] width 15 height 15
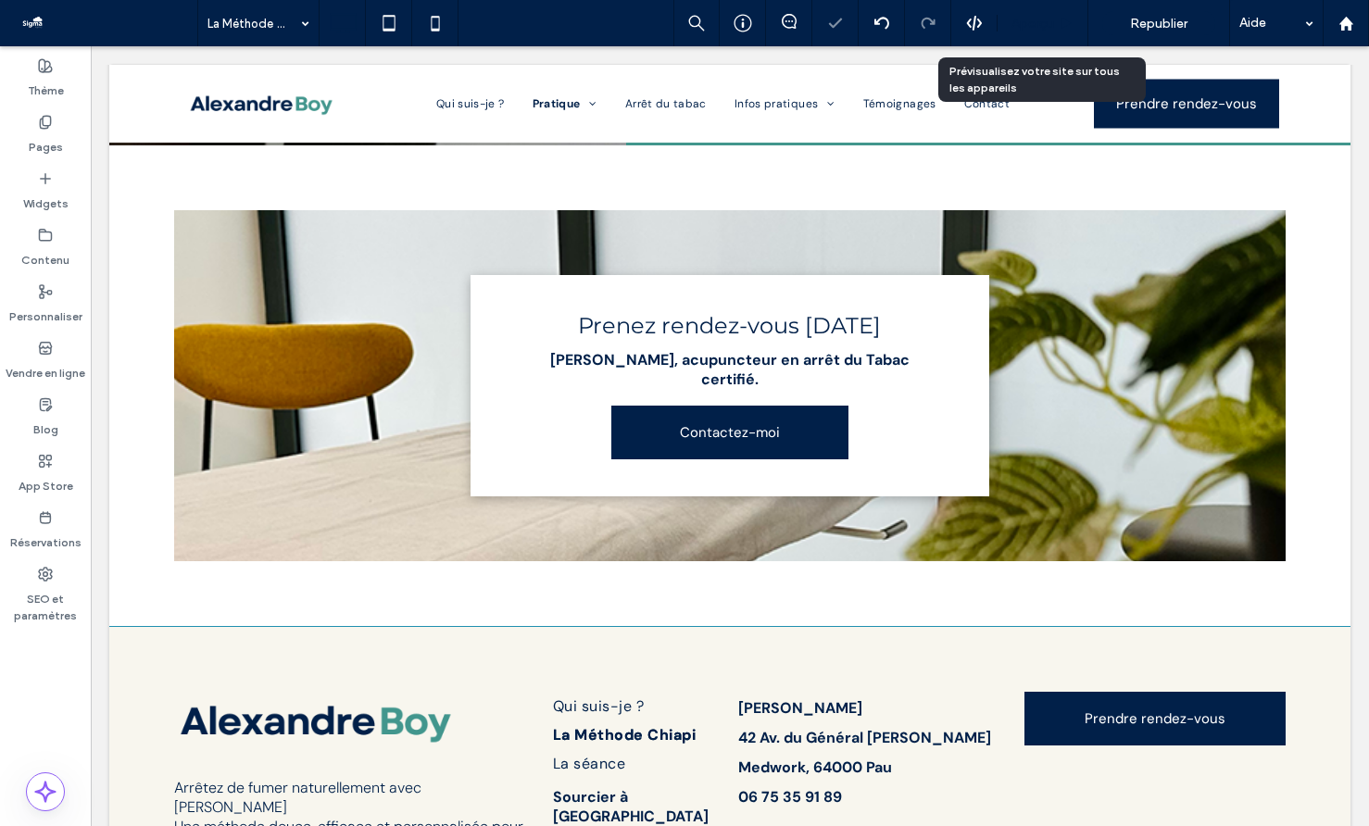
click at [1033, 21] on span "Aperçu" at bounding box center [1033, 24] width 43 height 16
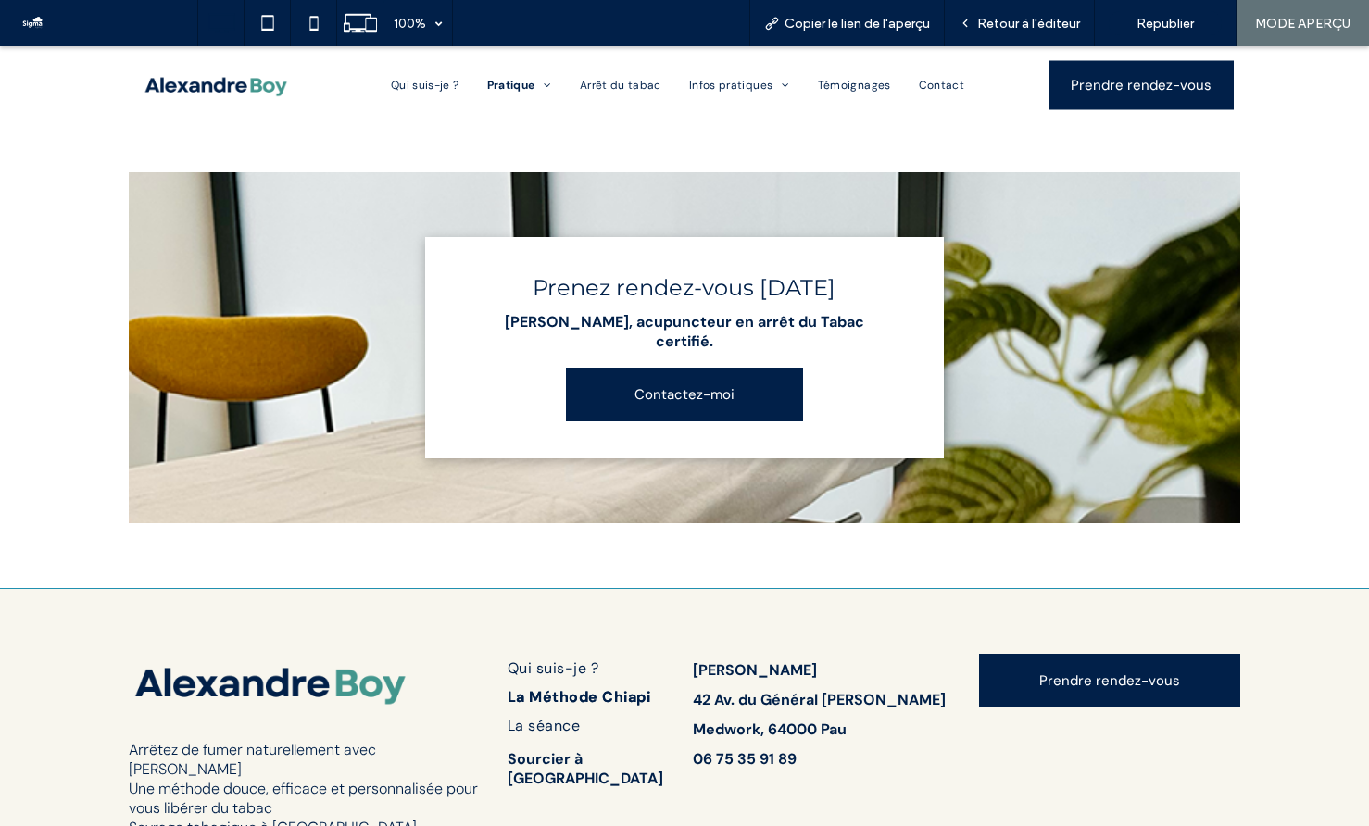
click at [656, 94] on nav "Qui suis-je ? Pratique La Méthode Chiapi Arrêt du tabac Infos pratiques La séan…" at bounding box center [678, 85] width 741 height 37
click at [647, 82] on span "Arrêt du tabac" at bounding box center [620, 85] width 84 height 15
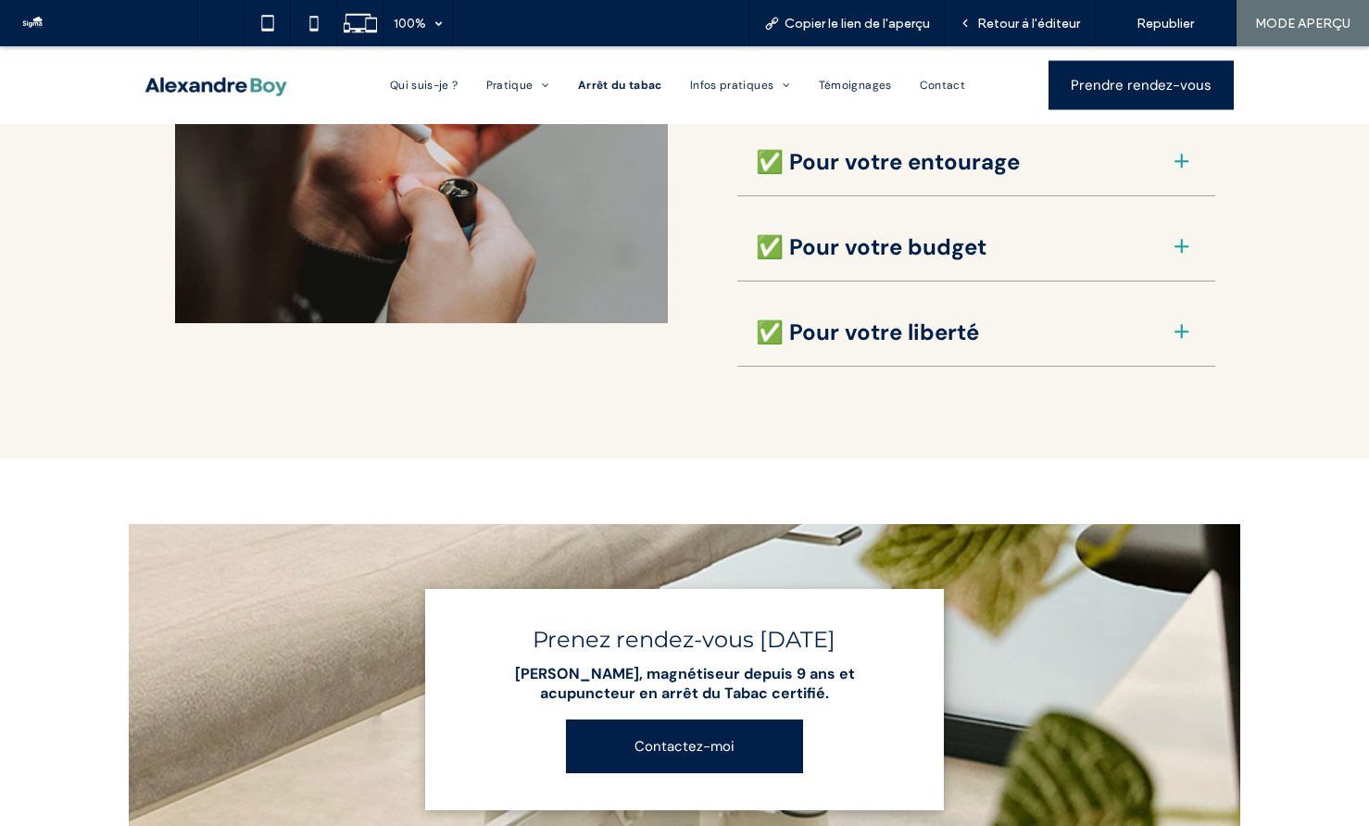
scroll to position [900, 0]
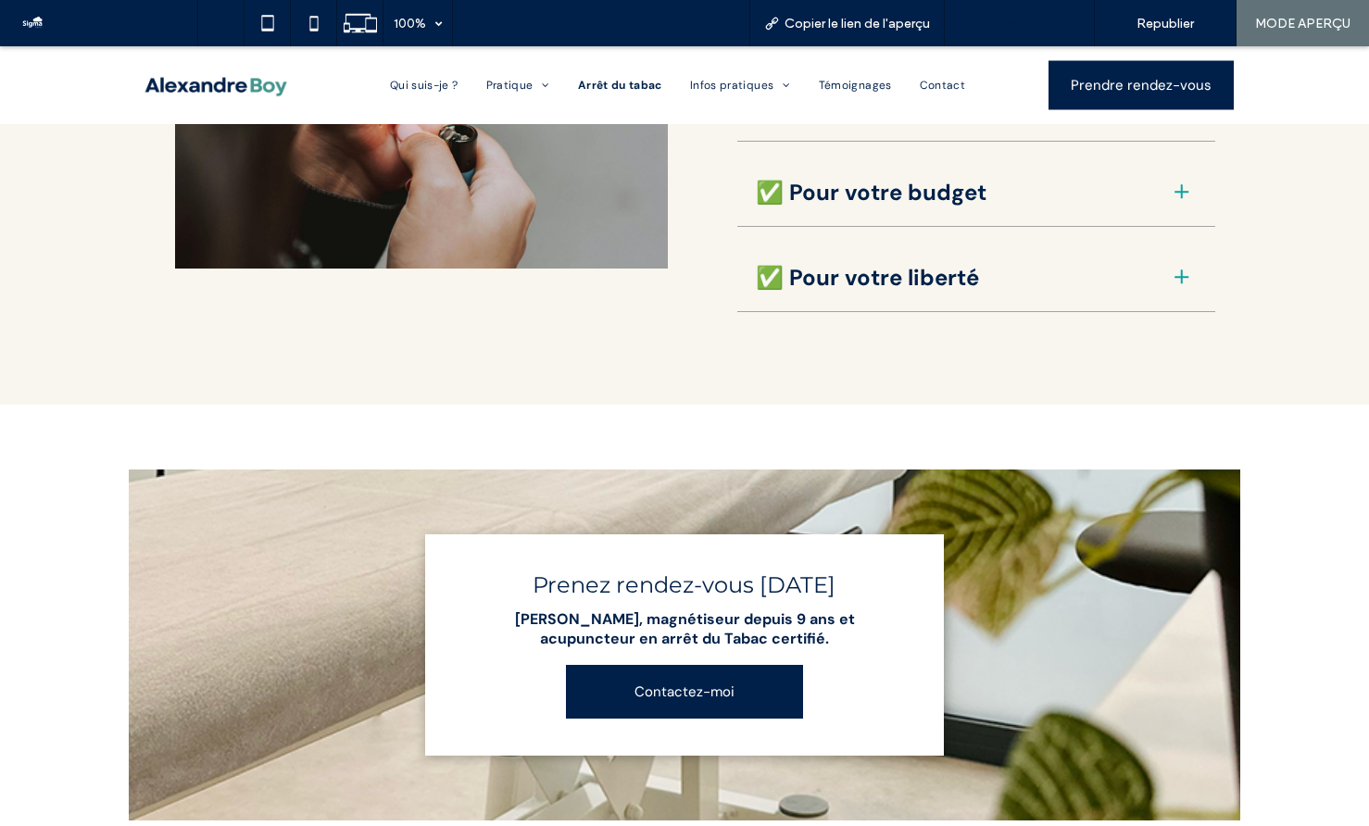
click at [1078, 19] on span "Retour à l'éditeur" at bounding box center [1028, 24] width 103 height 16
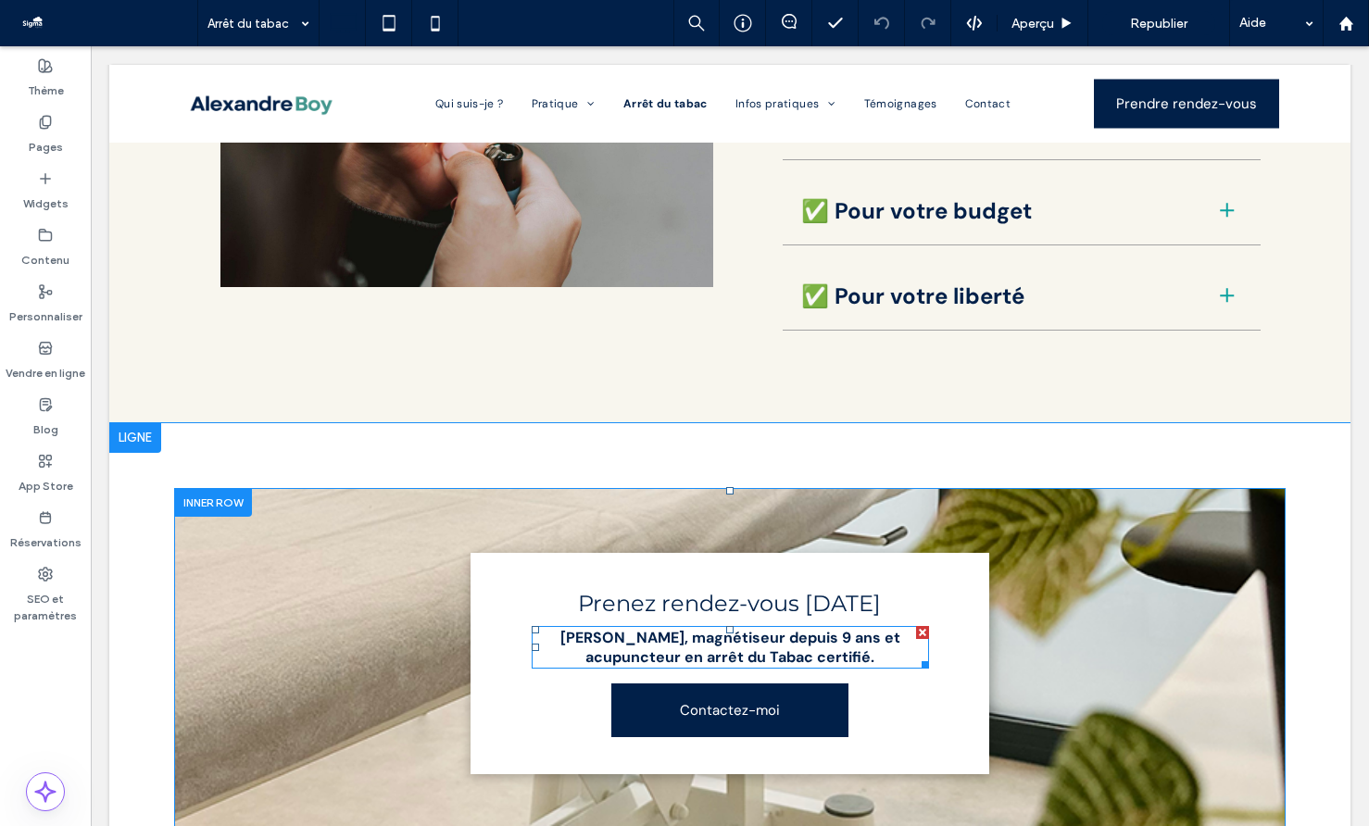
click at [750, 628] on strong "Alexandre Boy, magnétiseur depuis 9 ans et acupuncteur en arrêt du Tabac certif…" at bounding box center [730, 647] width 340 height 39
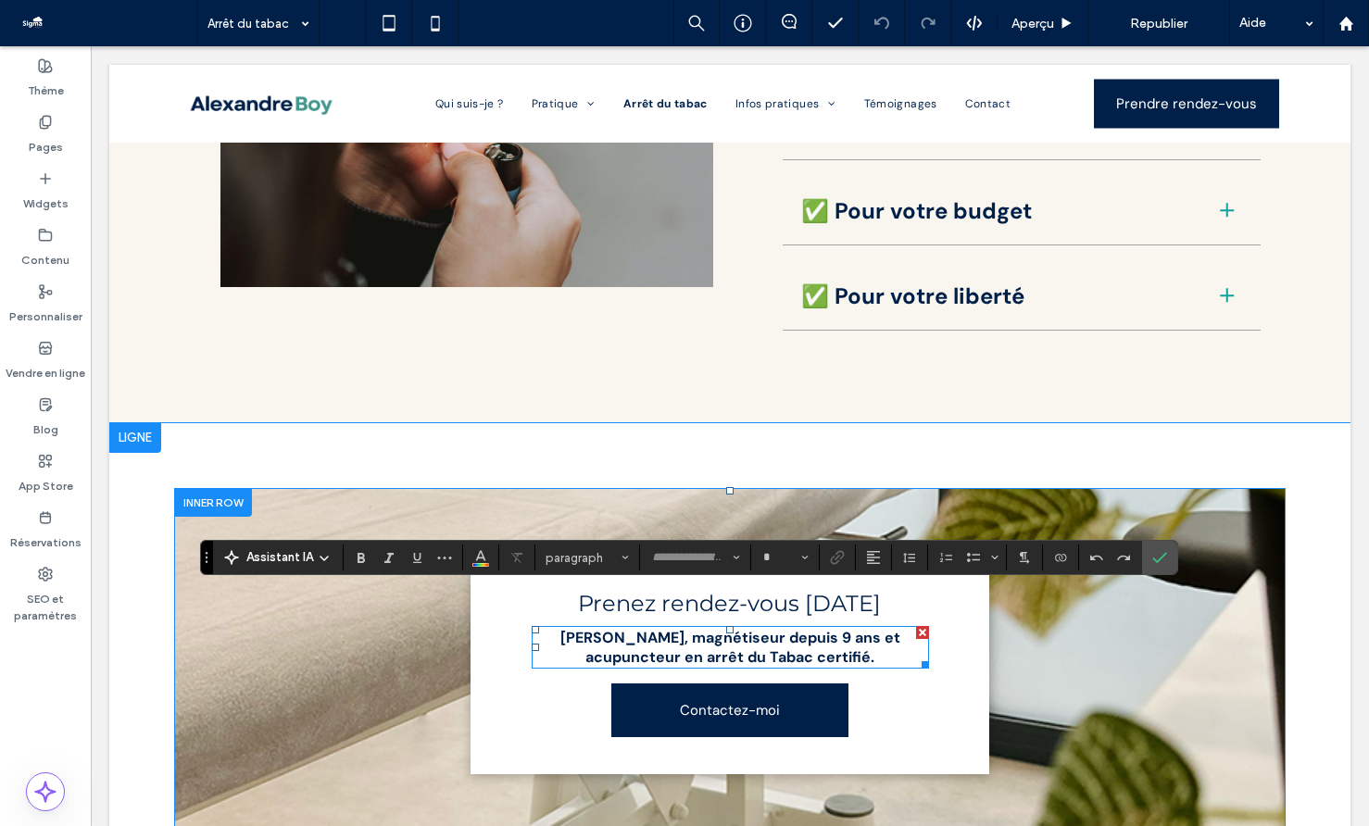
type input "*******"
type input "**"
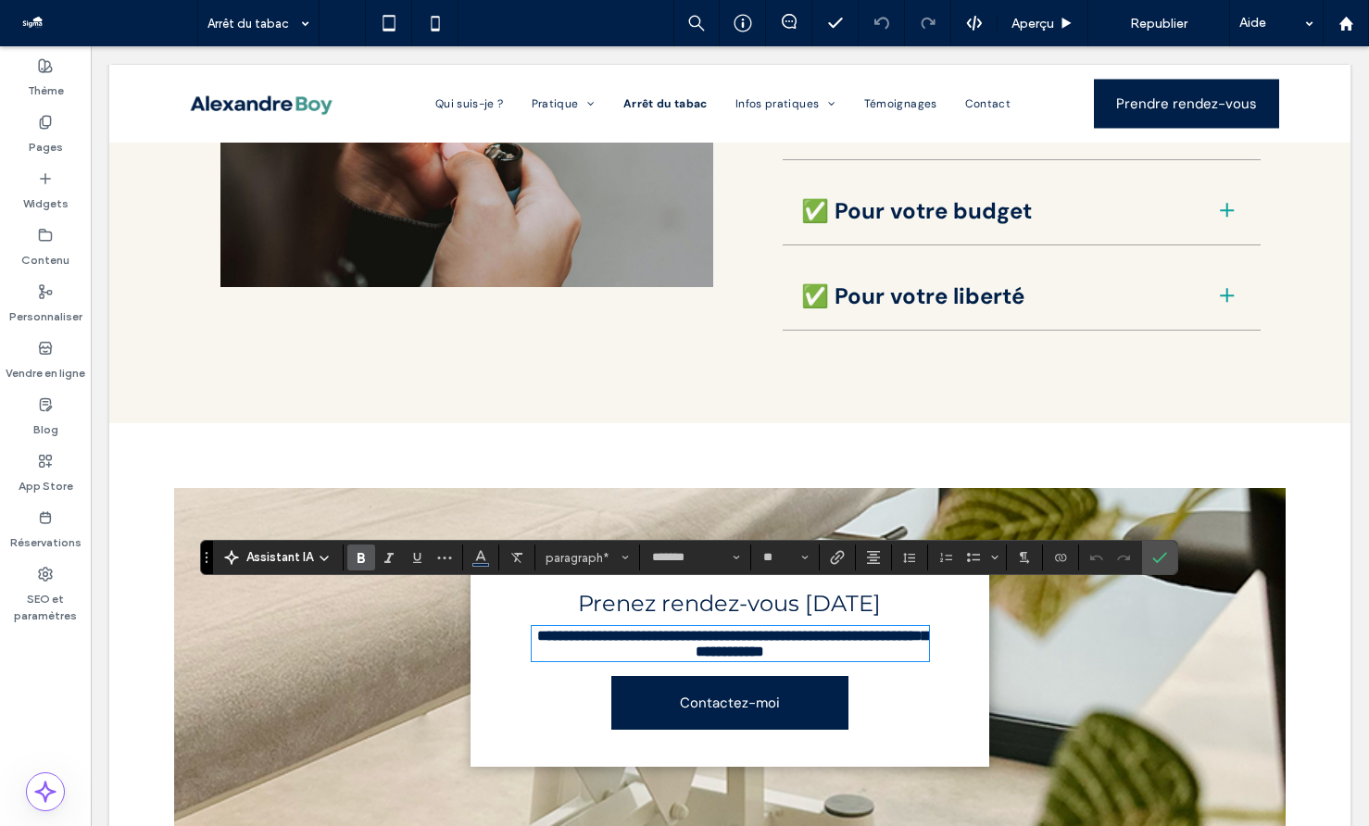
click at [797, 629] on strong "**********" at bounding box center [732, 644] width 391 height 30
drag, startPoint x: 900, startPoint y: 598, endPoint x: 686, endPoint y: 598, distance: 214.0
click at [686, 628] on p "**********" at bounding box center [730, 643] width 397 height 31
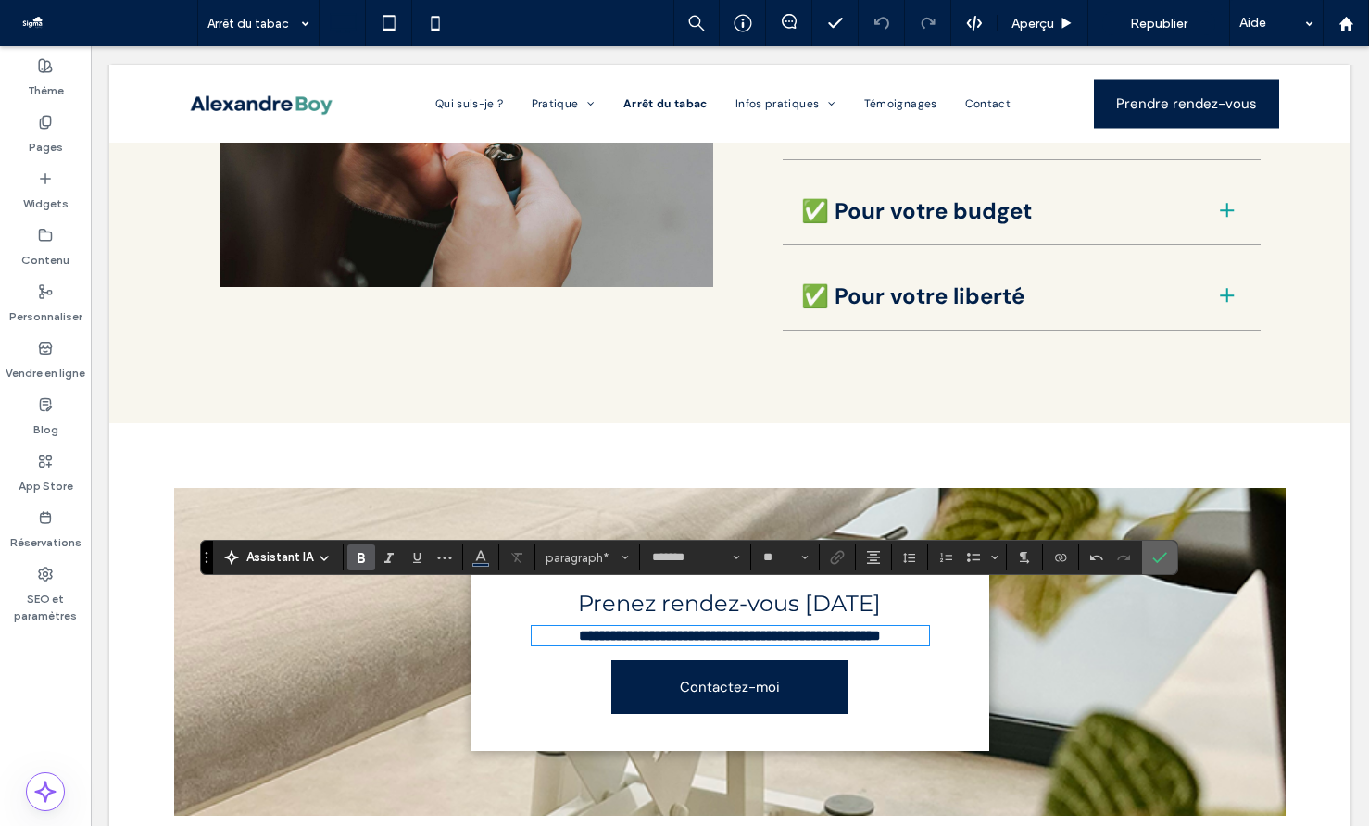
click at [1160, 555] on icon "Confirmer" at bounding box center [1159, 557] width 15 height 15
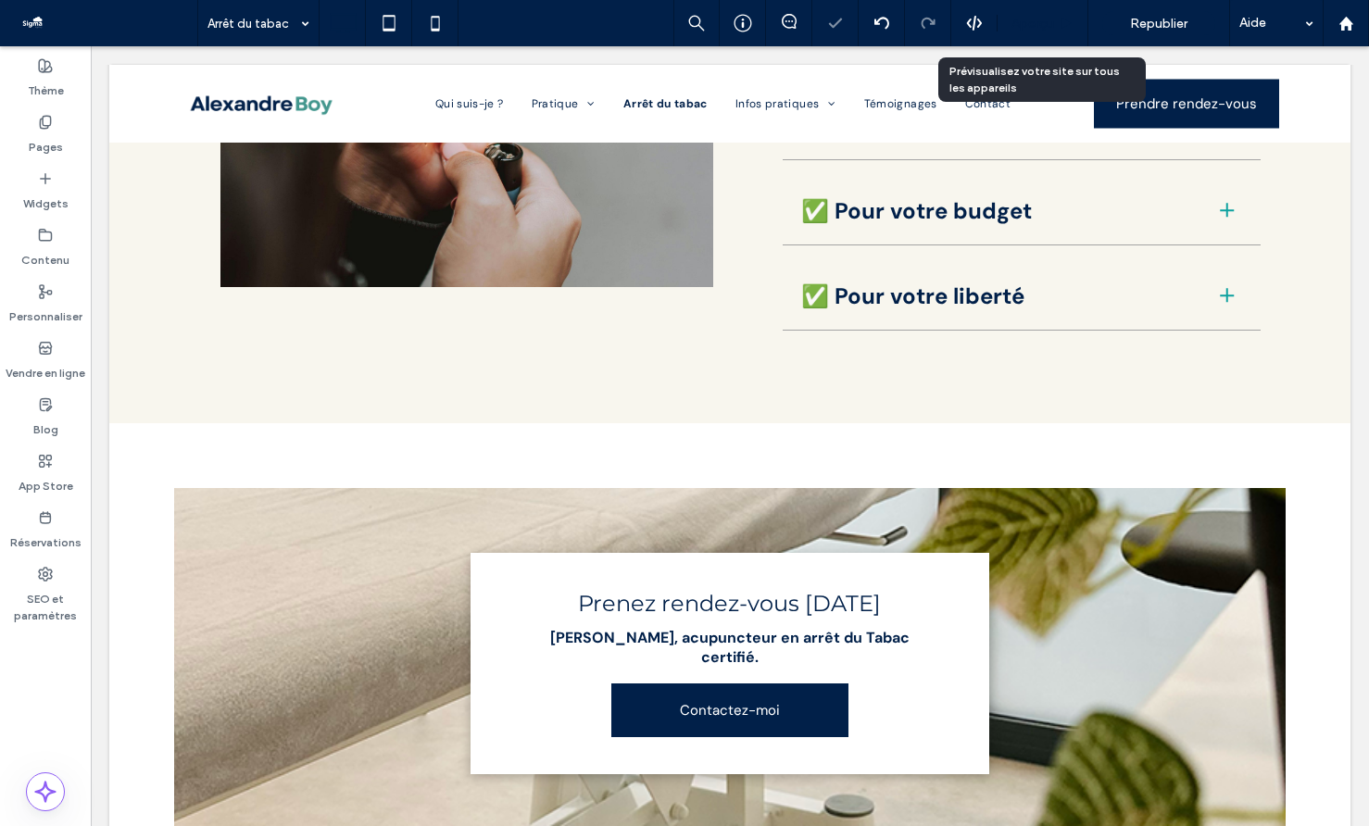
click at [1063, 19] on use at bounding box center [1067, 23] width 9 height 10
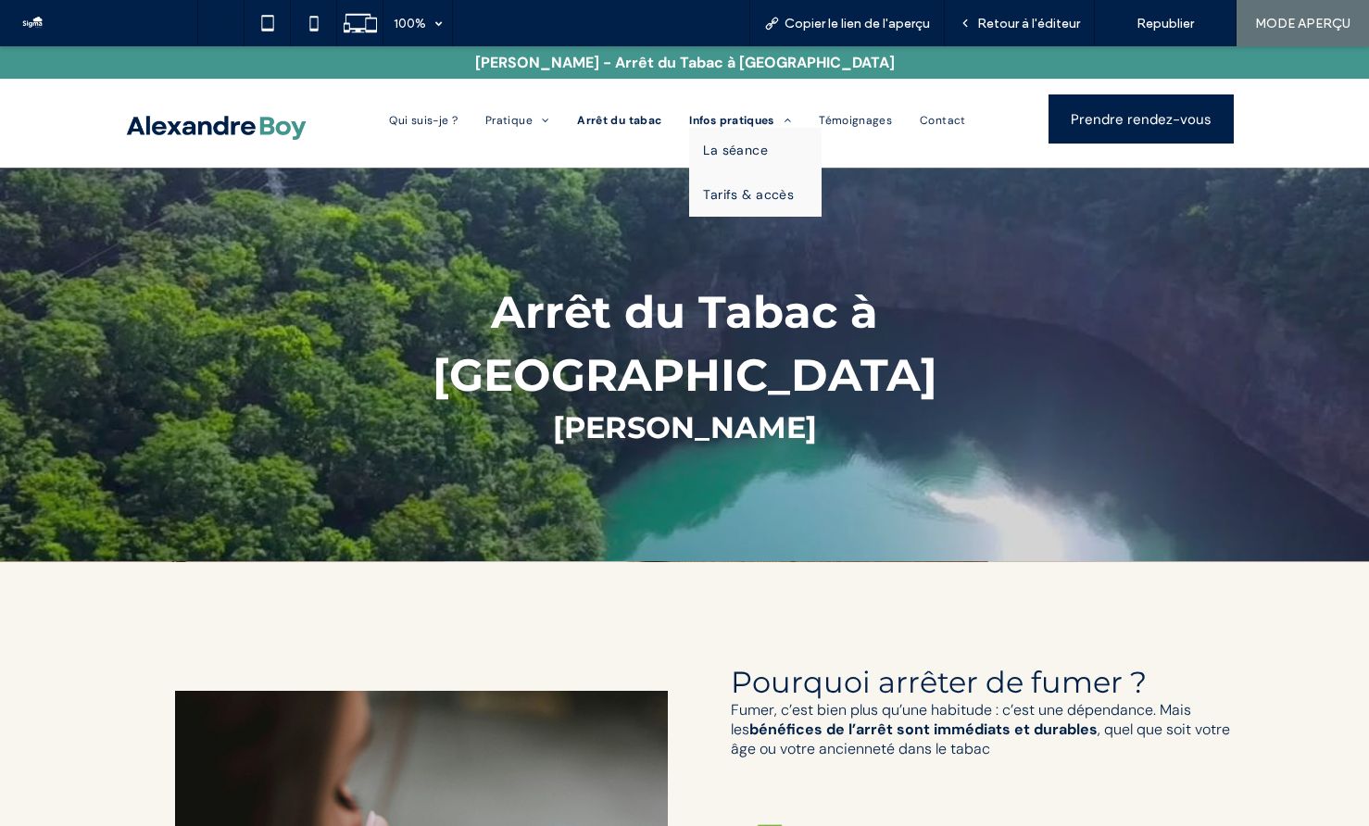
click at [729, 117] on span "Infos pratiques" at bounding box center [740, 120] width 102 height 15
click at [734, 162] on link "La séance" at bounding box center [756, 150] width 132 height 44
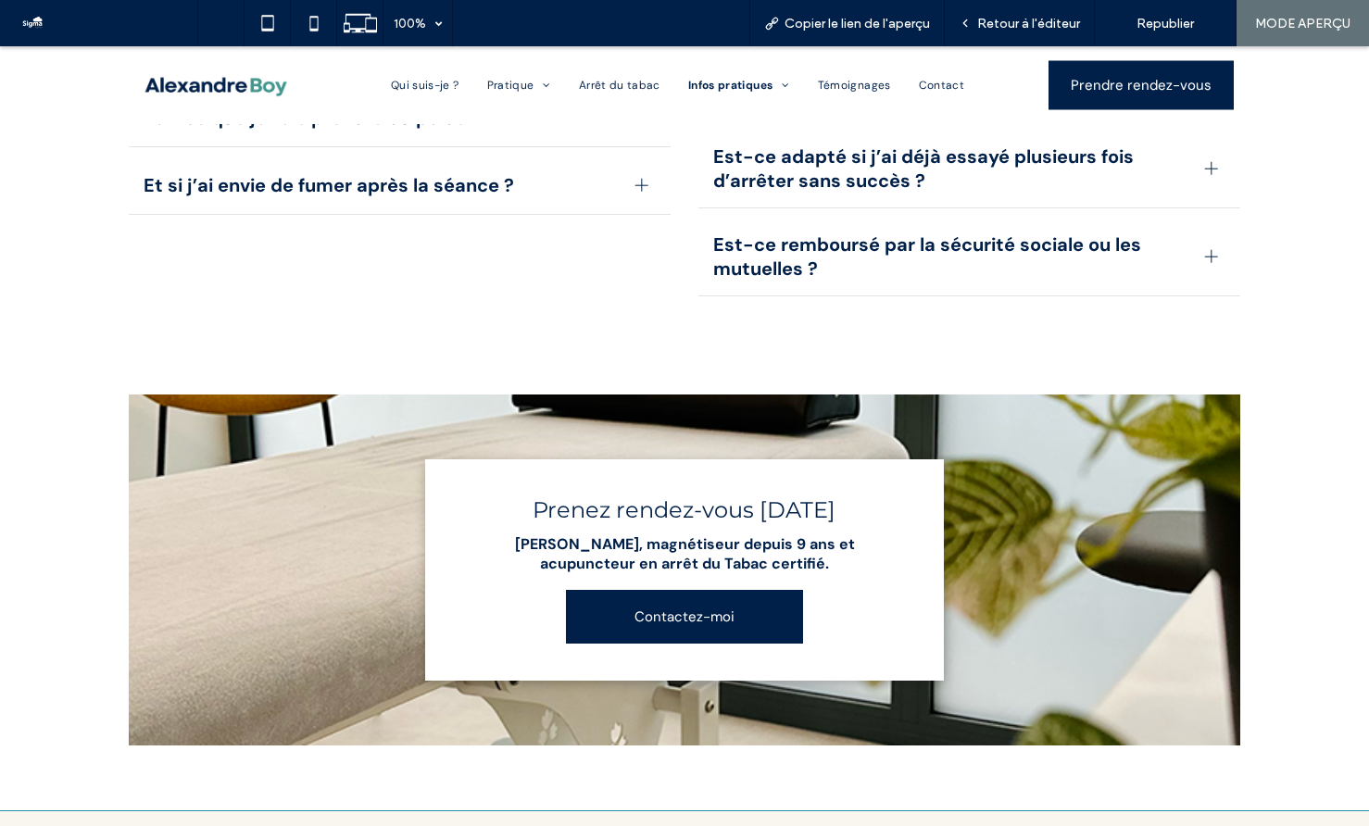
scroll to position [2432, 0]
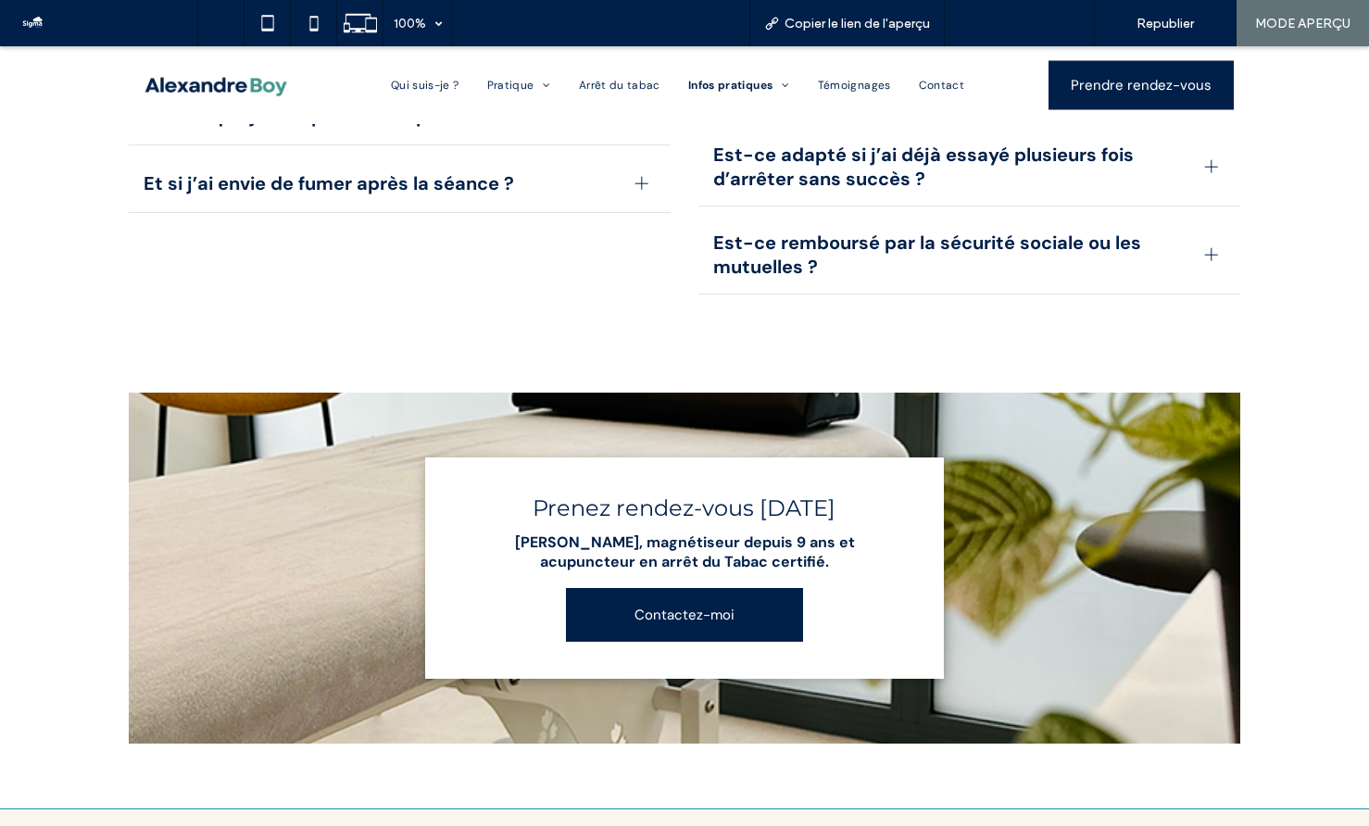
click at [1020, 34] on div "Retour à l'éditeur" at bounding box center [1020, 23] width 150 height 46
click at [1022, 21] on span "Retour à l'éditeur" at bounding box center [1028, 24] width 103 height 16
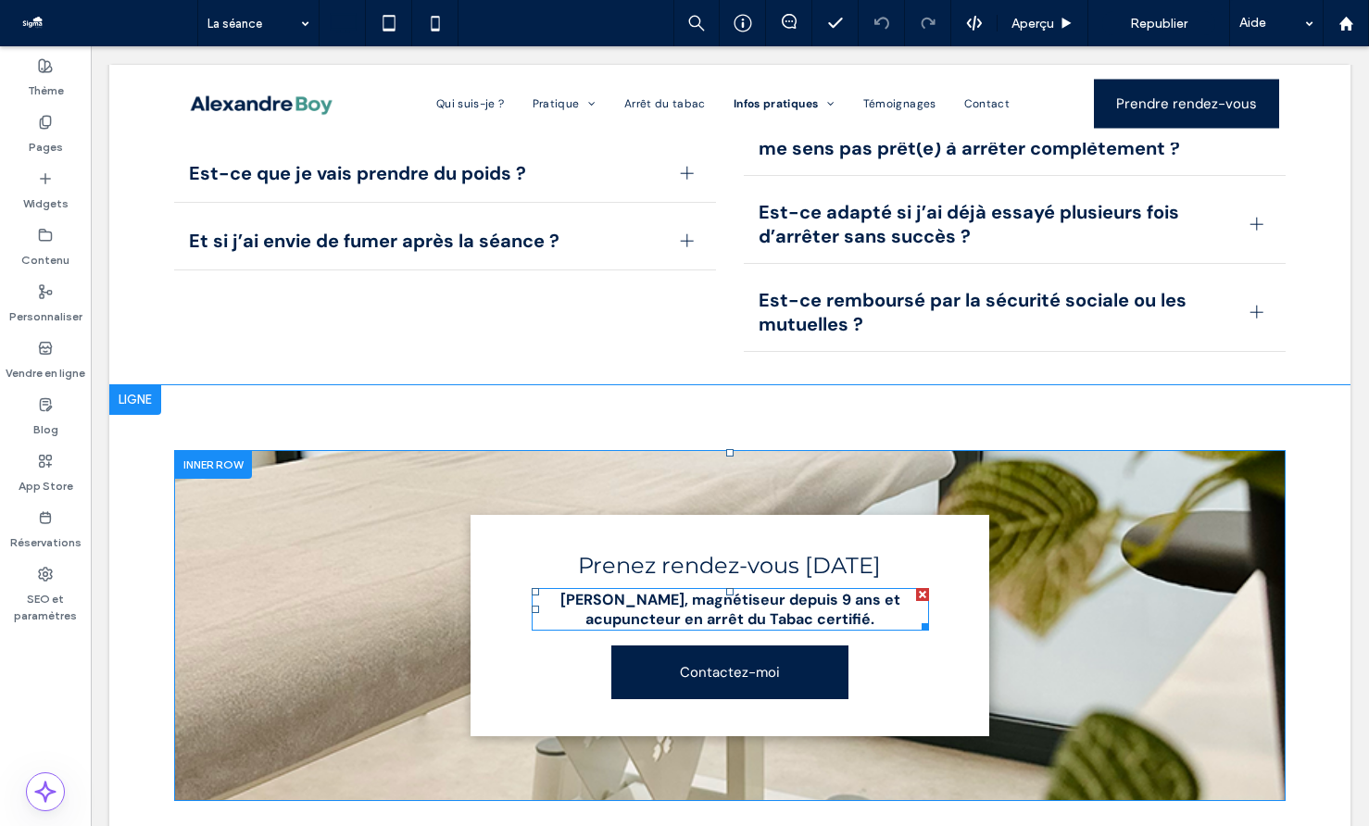
click at [837, 607] on strong "Alexandre Boy, magnétiseur depuis 9 ans et acupuncteur en arrêt du Tabac certif…" at bounding box center [730, 609] width 340 height 39
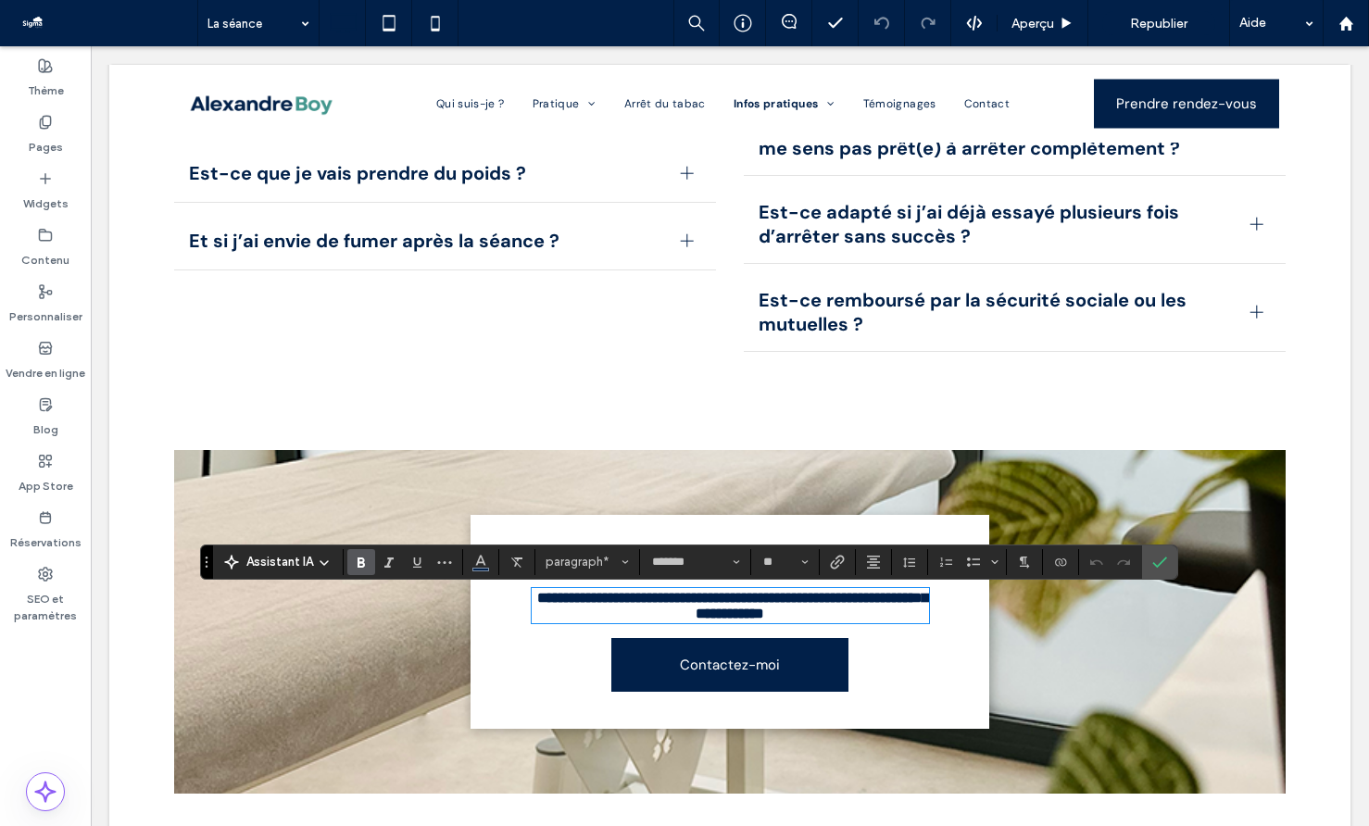
click at [846, 607] on strong "**********" at bounding box center [732, 606] width 391 height 30
drag, startPoint x: 891, startPoint y: 607, endPoint x: 686, endPoint y: 610, distance: 204.8
click at [686, 610] on p "**********" at bounding box center [730, 605] width 397 height 31
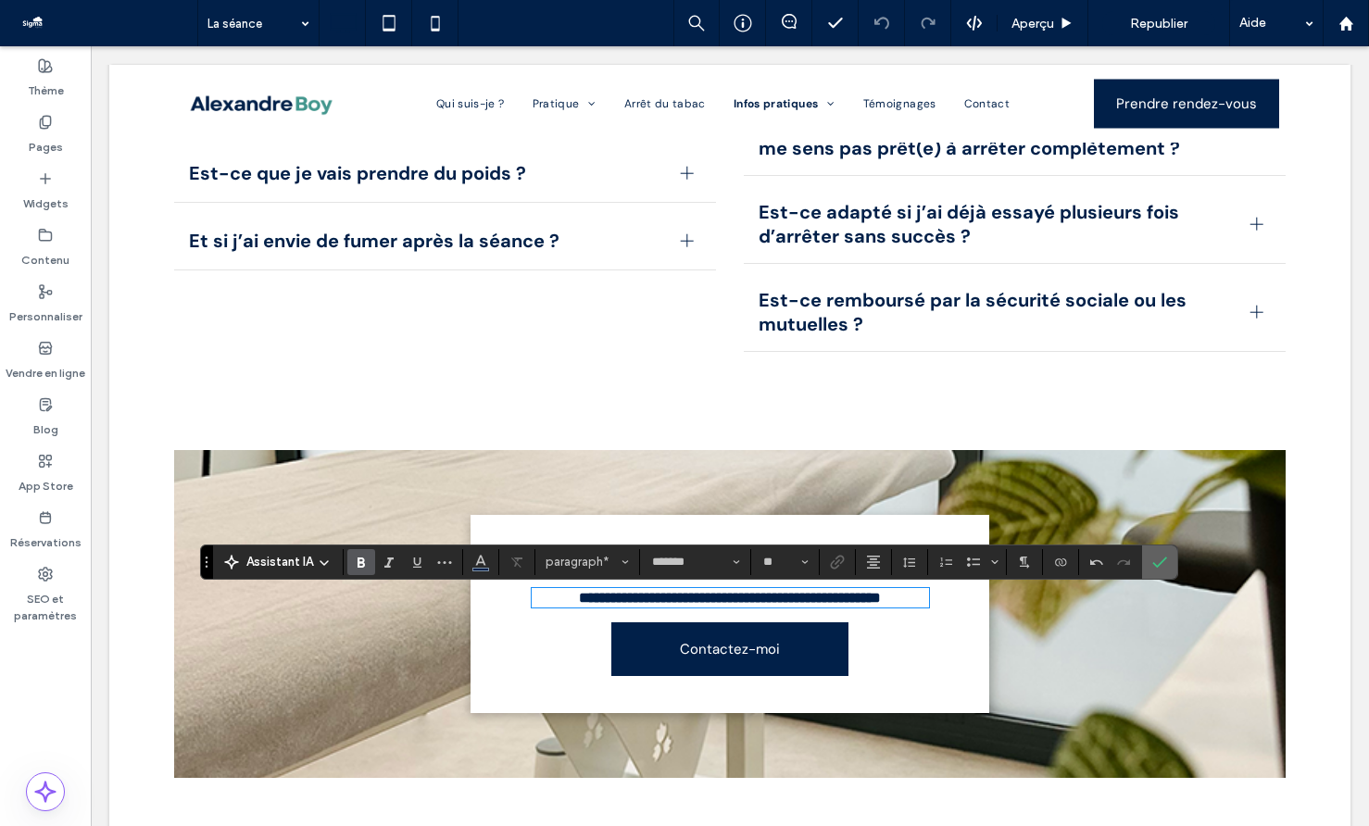
click at [1164, 565] on icon "Confirmer" at bounding box center [1159, 562] width 15 height 15
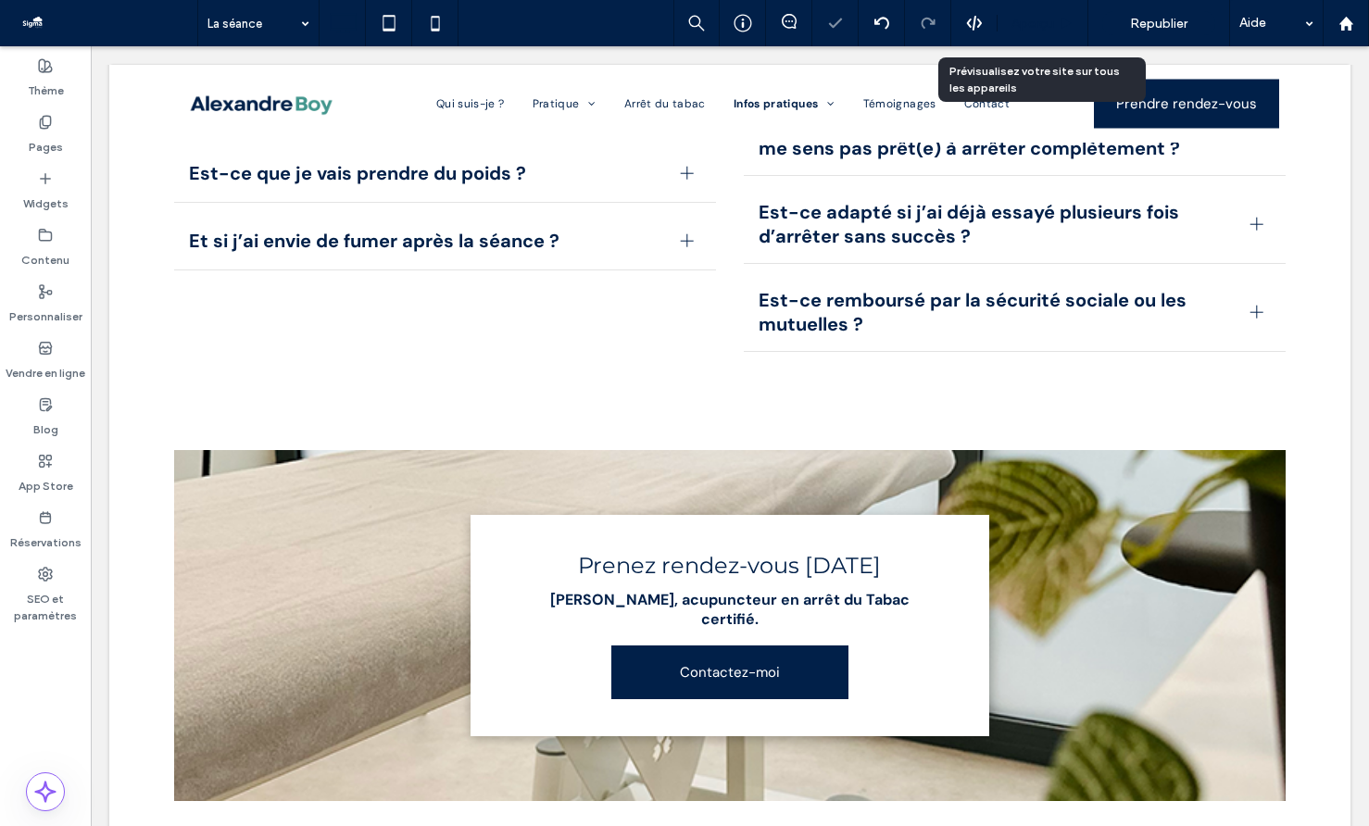
click at [1043, 19] on span "Aperçu" at bounding box center [1033, 24] width 43 height 16
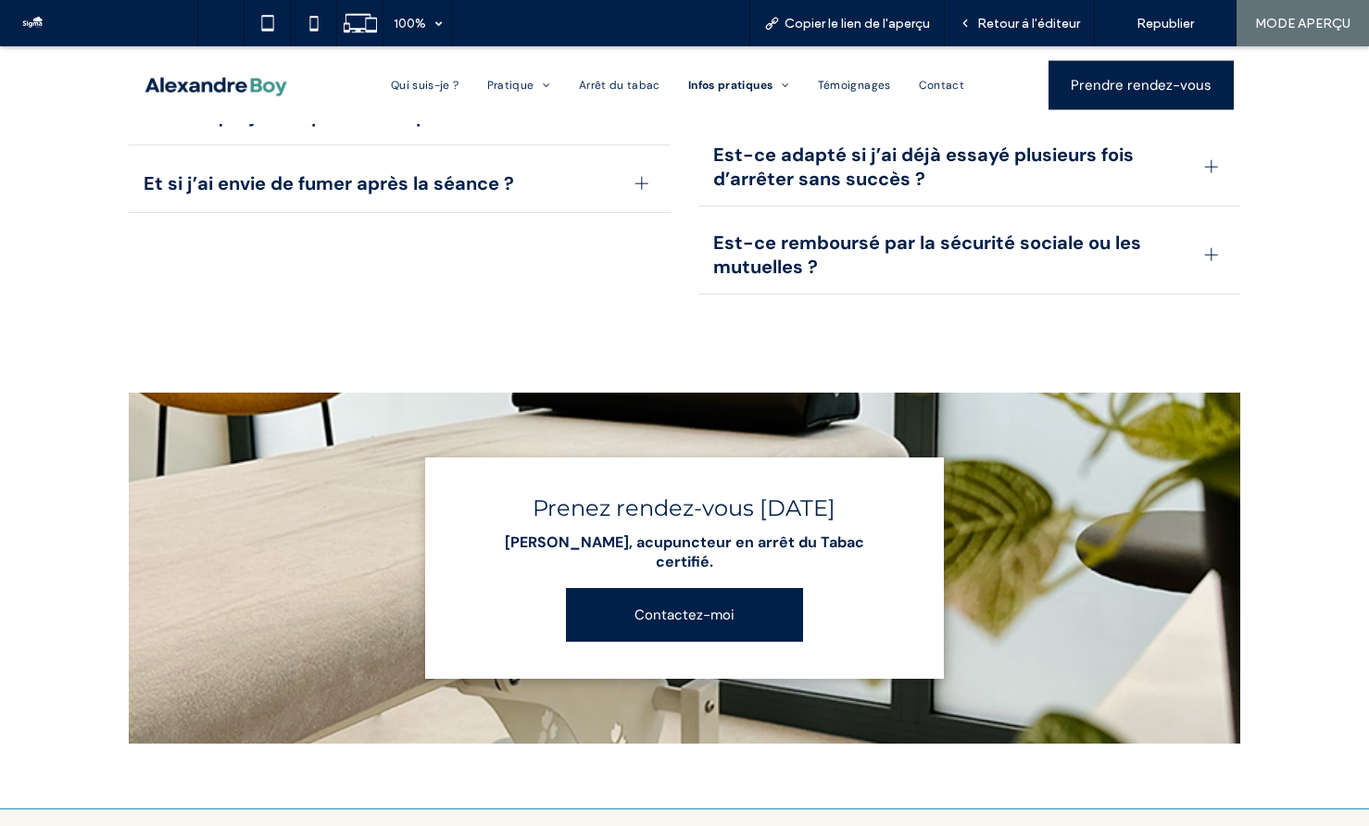
scroll to position [2412, 0]
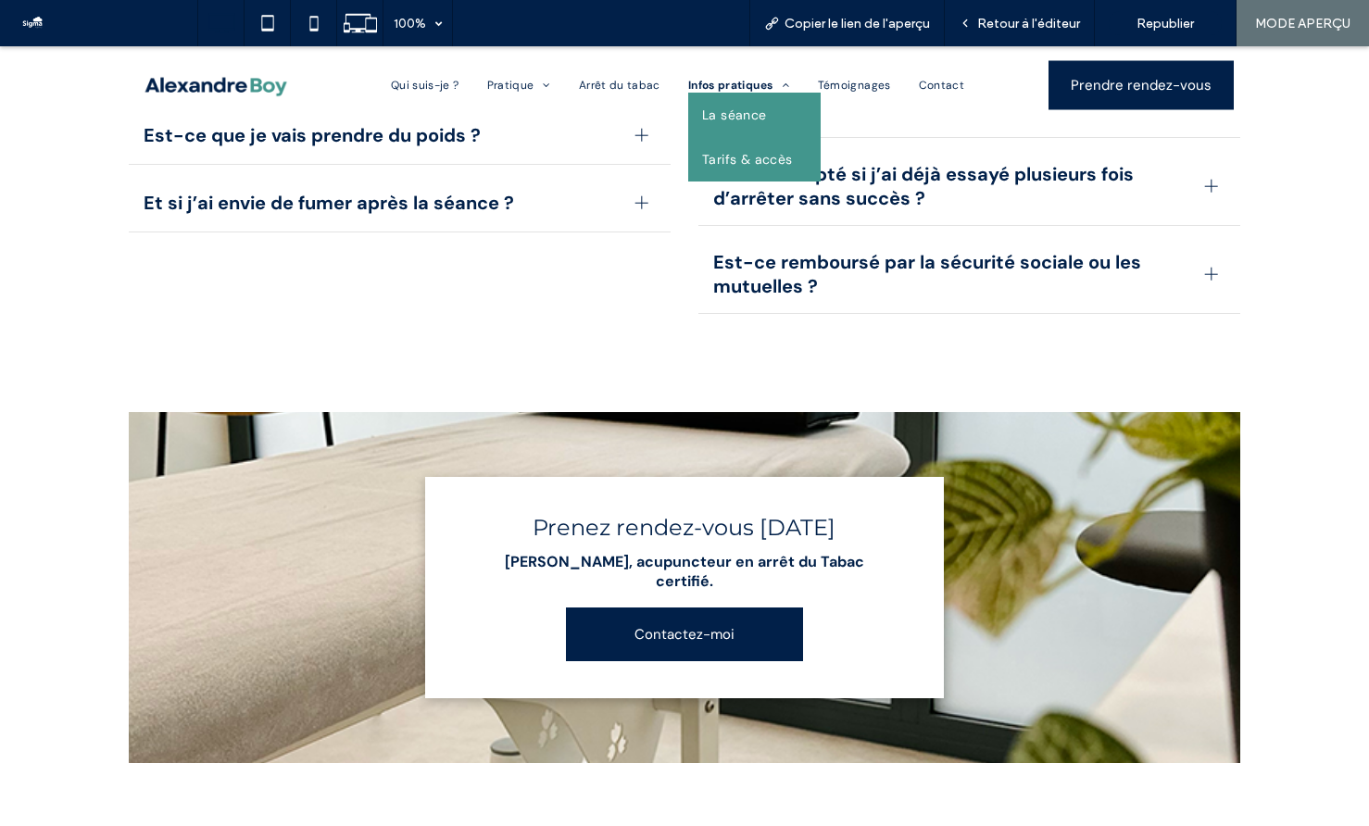
click at [751, 149] on link "Tarifs & accès" at bounding box center [754, 159] width 132 height 44
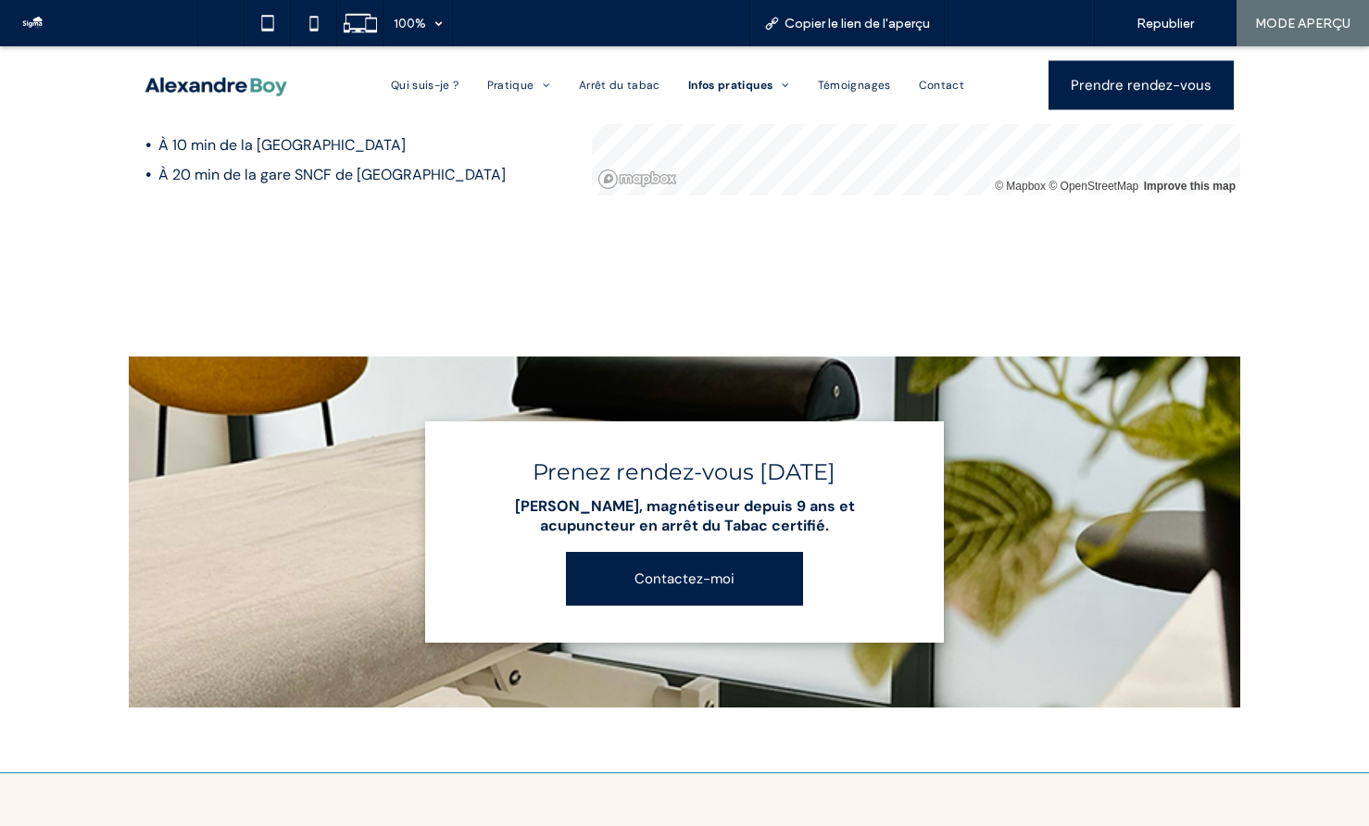
click at [1002, 23] on span "Retour à l'éditeur" at bounding box center [1028, 24] width 103 height 16
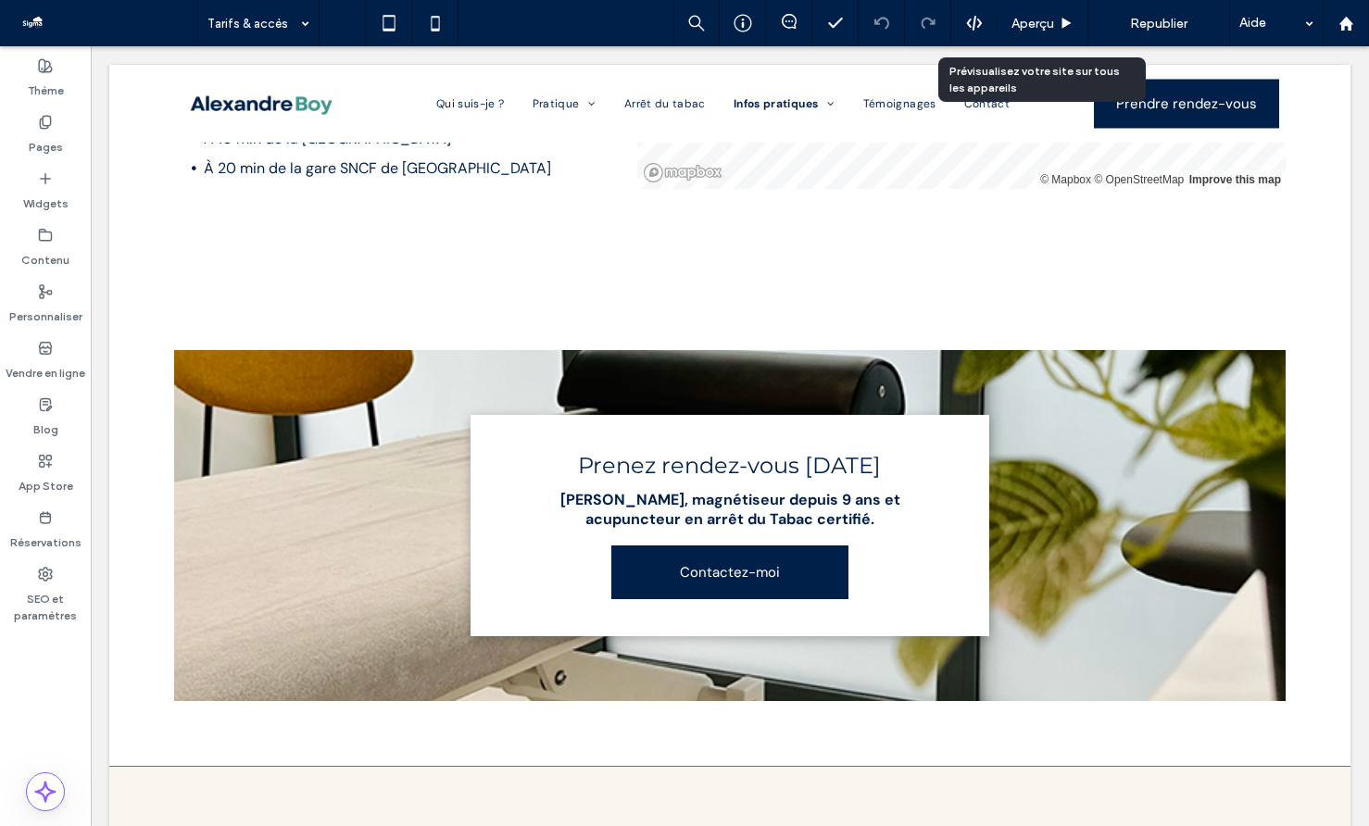
scroll to position [1933, 0]
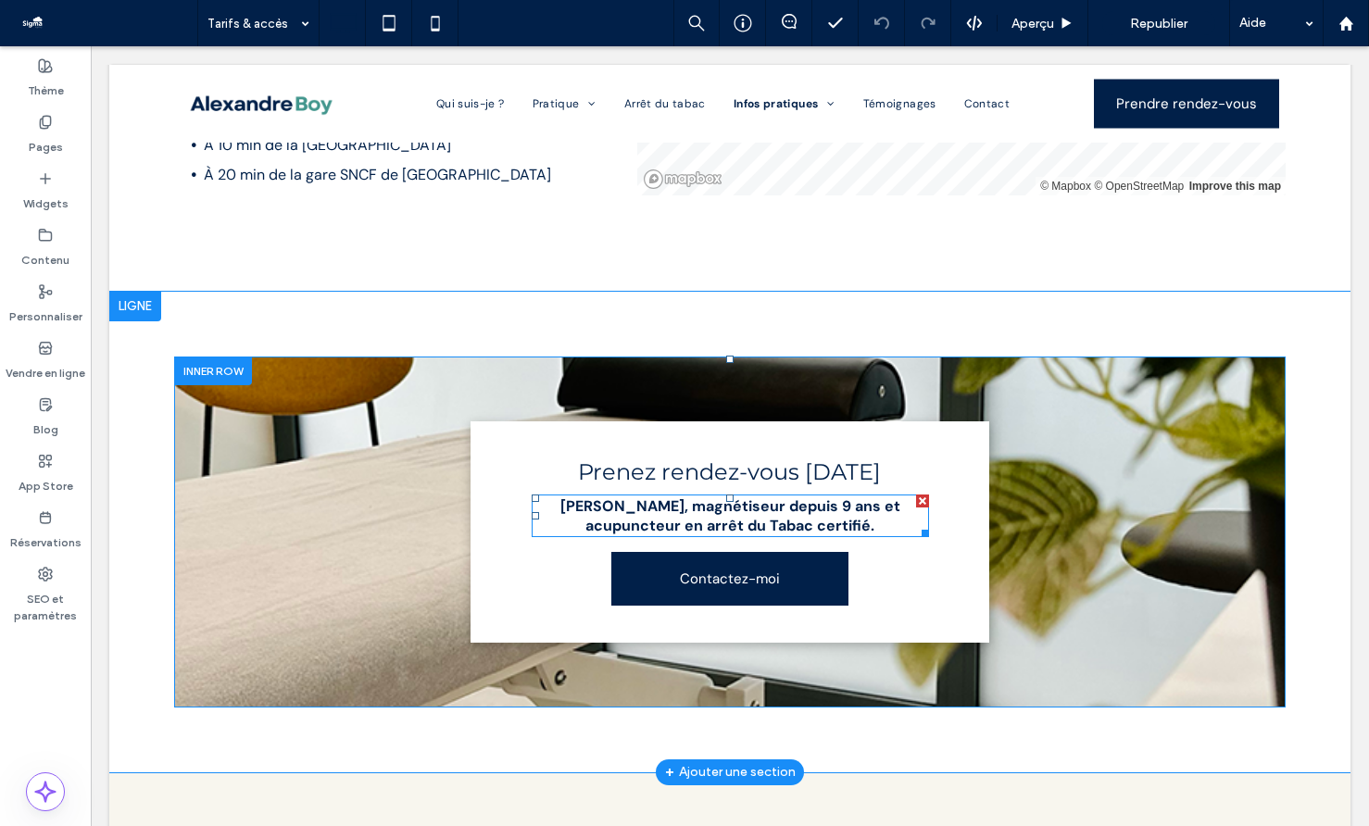
click at [764, 504] on strong "Alexandre Boy, magnétiseur depuis 9 ans et acupuncteur en arrêt du Tabac certif…" at bounding box center [730, 516] width 340 height 39
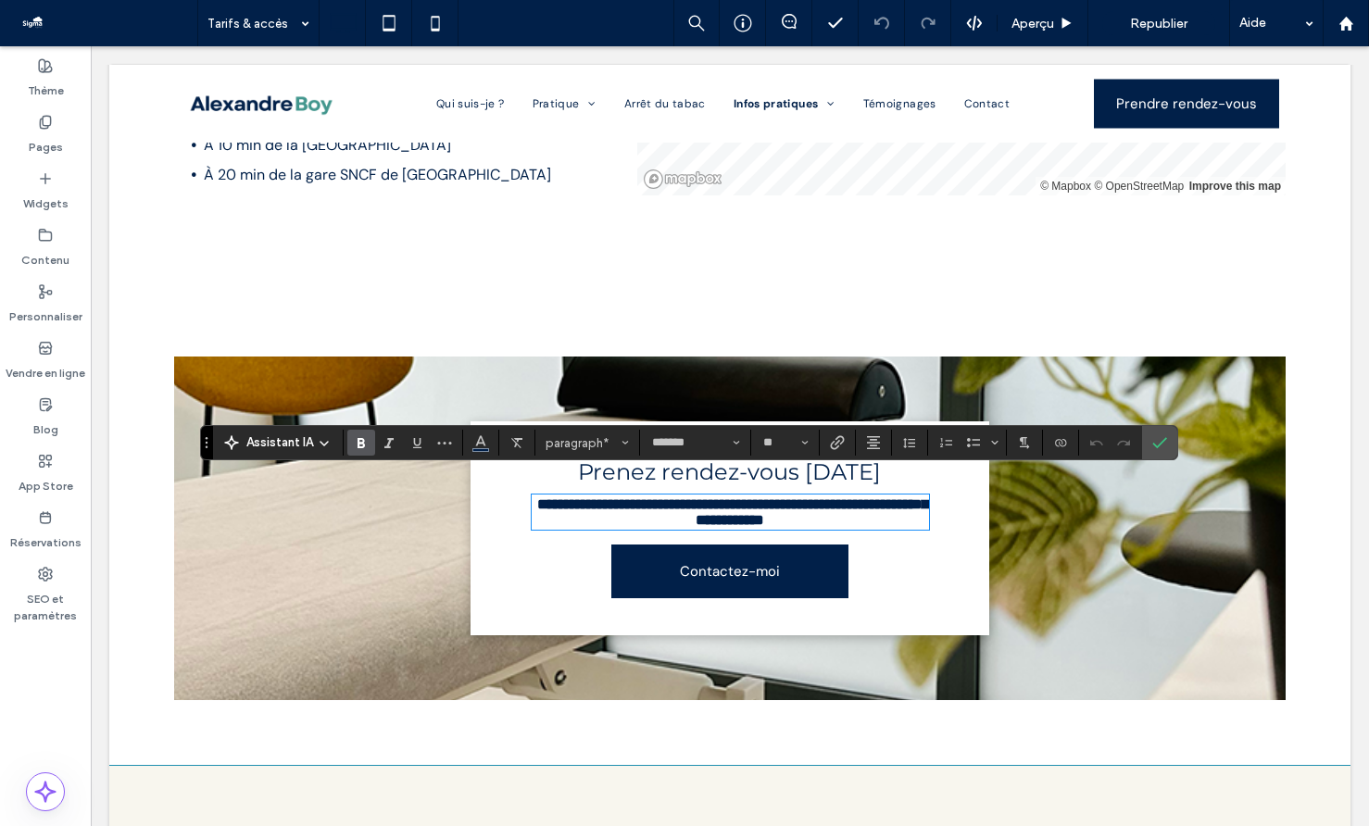
click at [844, 497] on strong "**********" at bounding box center [732, 512] width 391 height 30
drag, startPoint x: 899, startPoint y: 489, endPoint x: 684, endPoint y: 491, distance: 215.8
click at [684, 497] on p "**********" at bounding box center [730, 512] width 397 height 31
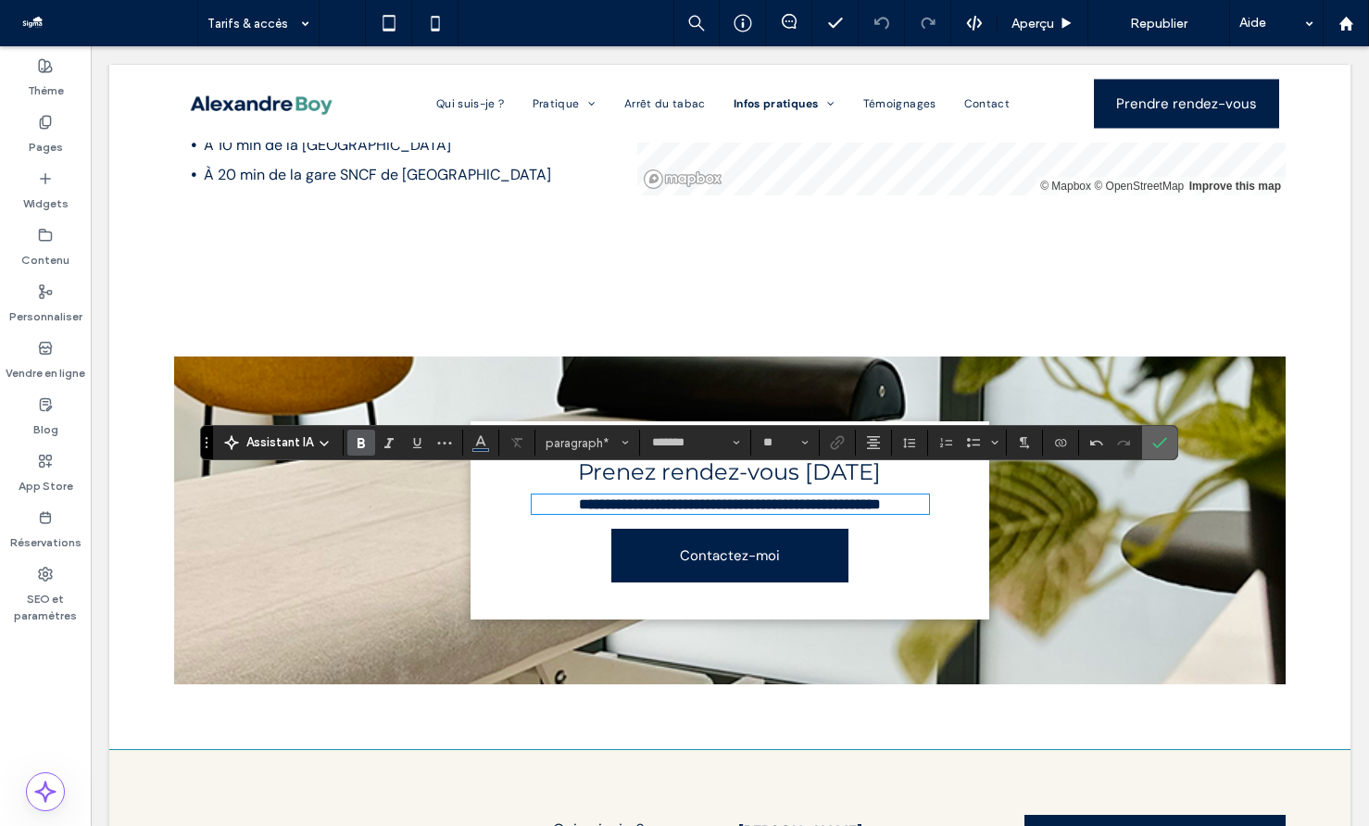
click at [1158, 447] on use "Confirmer" at bounding box center [1159, 443] width 15 height 11
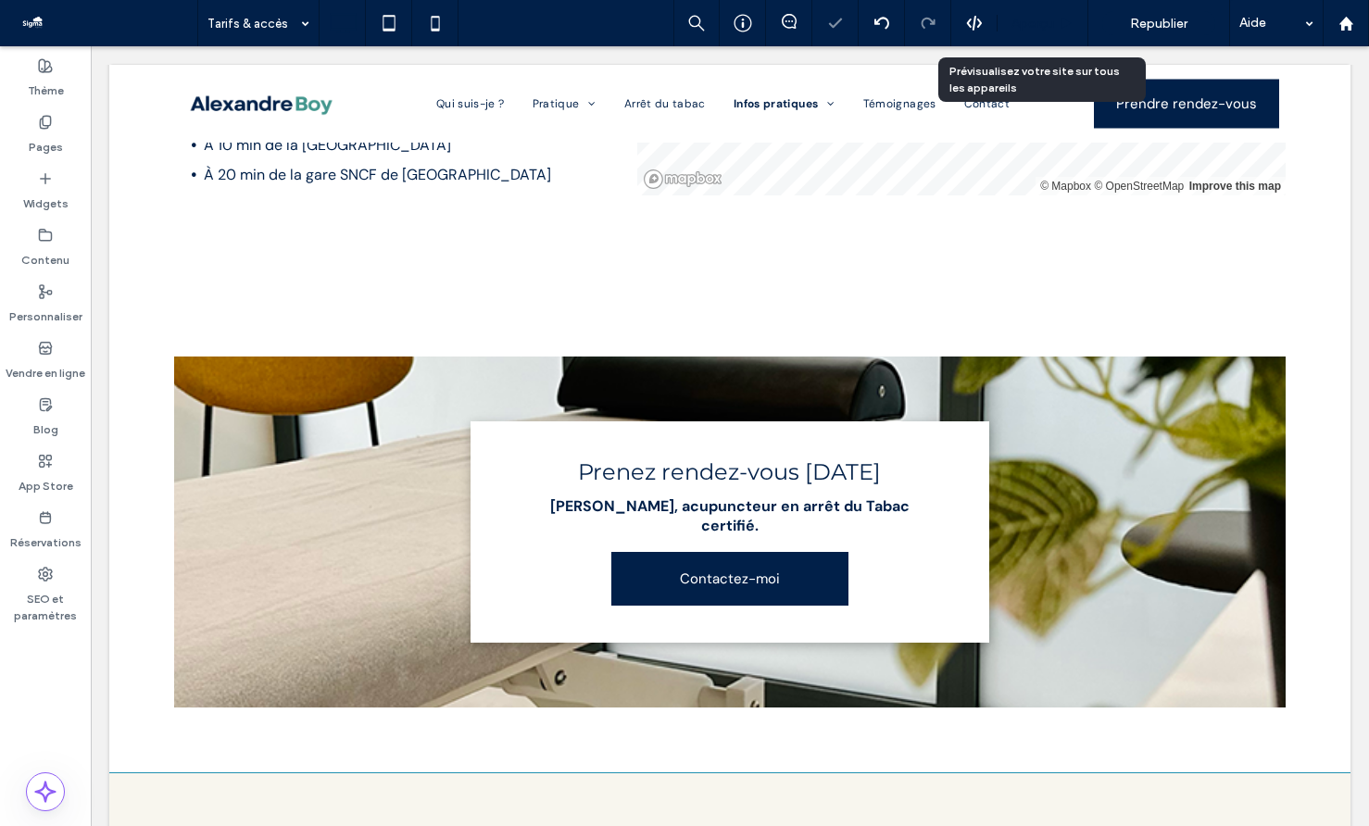
click at [1064, 22] on use at bounding box center [1067, 23] width 9 height 10
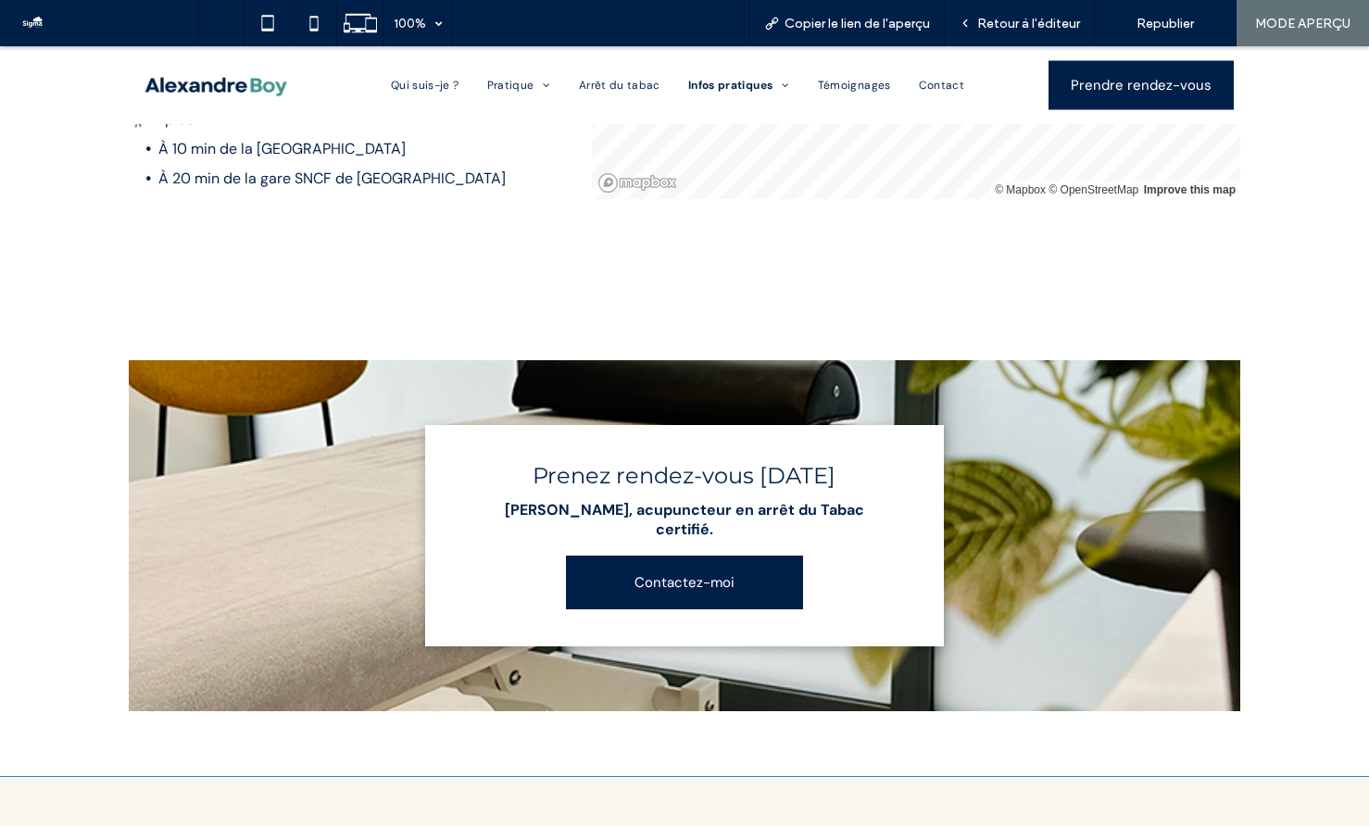
scroll to position [1979, 0]
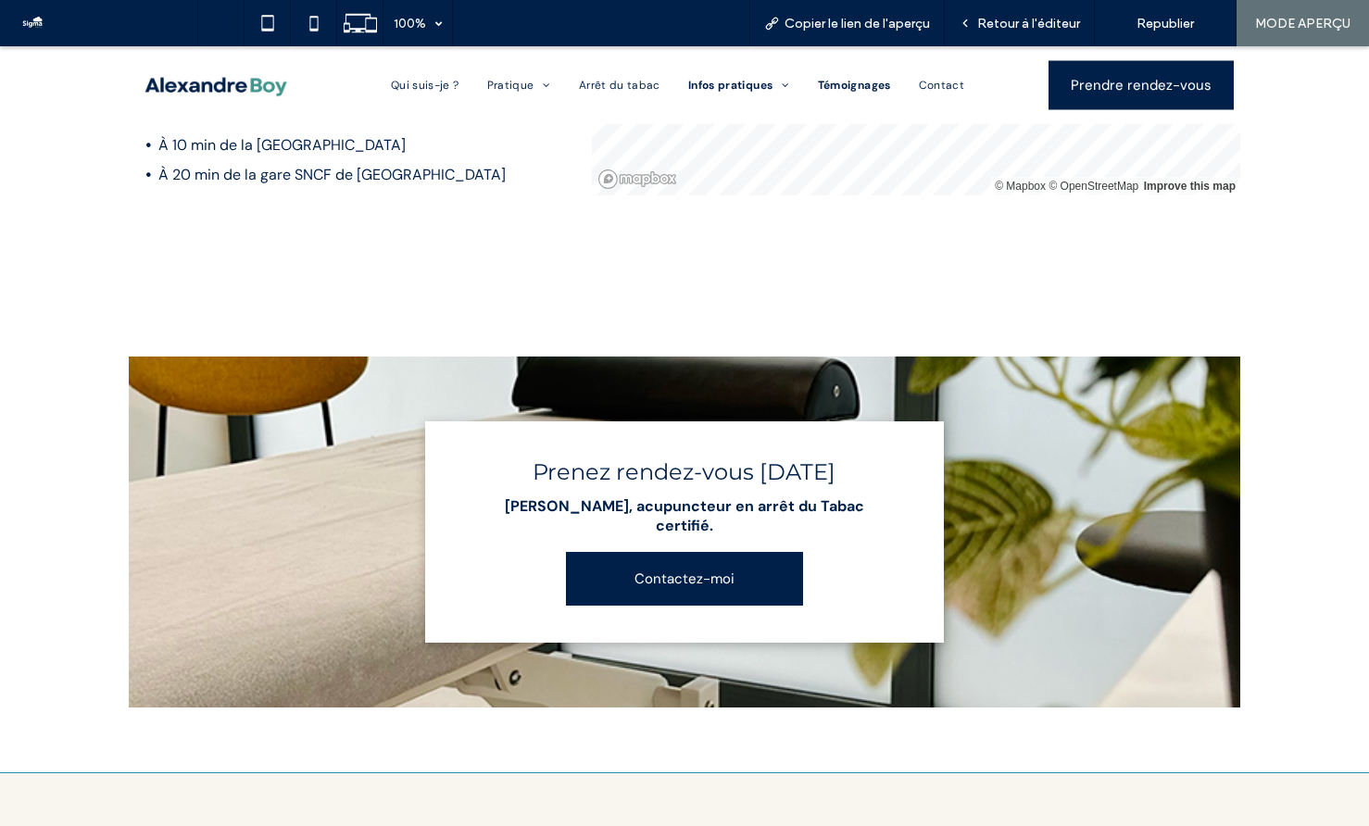
click at [865, 87] on span "Témoignages" at bounding box center [854, 85] width 73 height 15
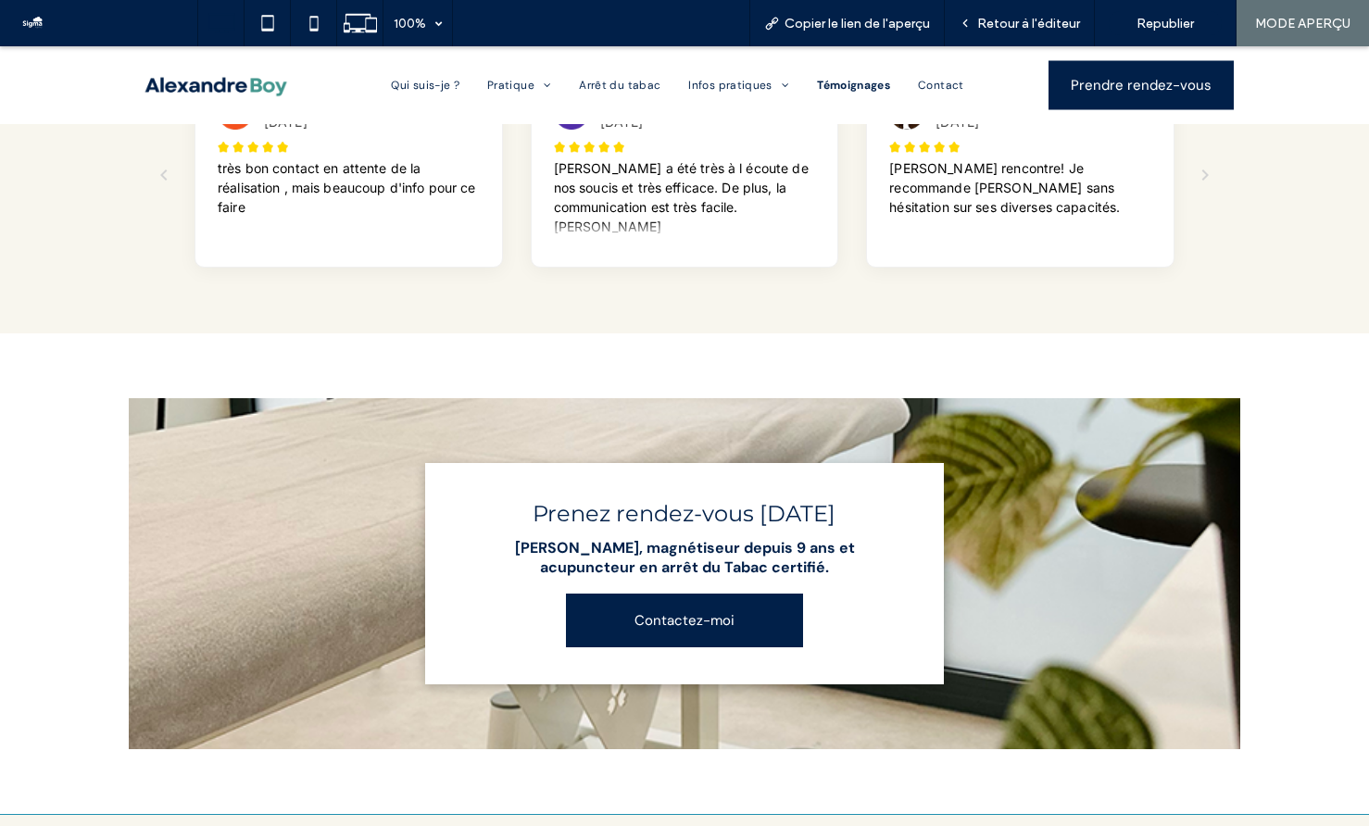
scroll to position [978, 0]
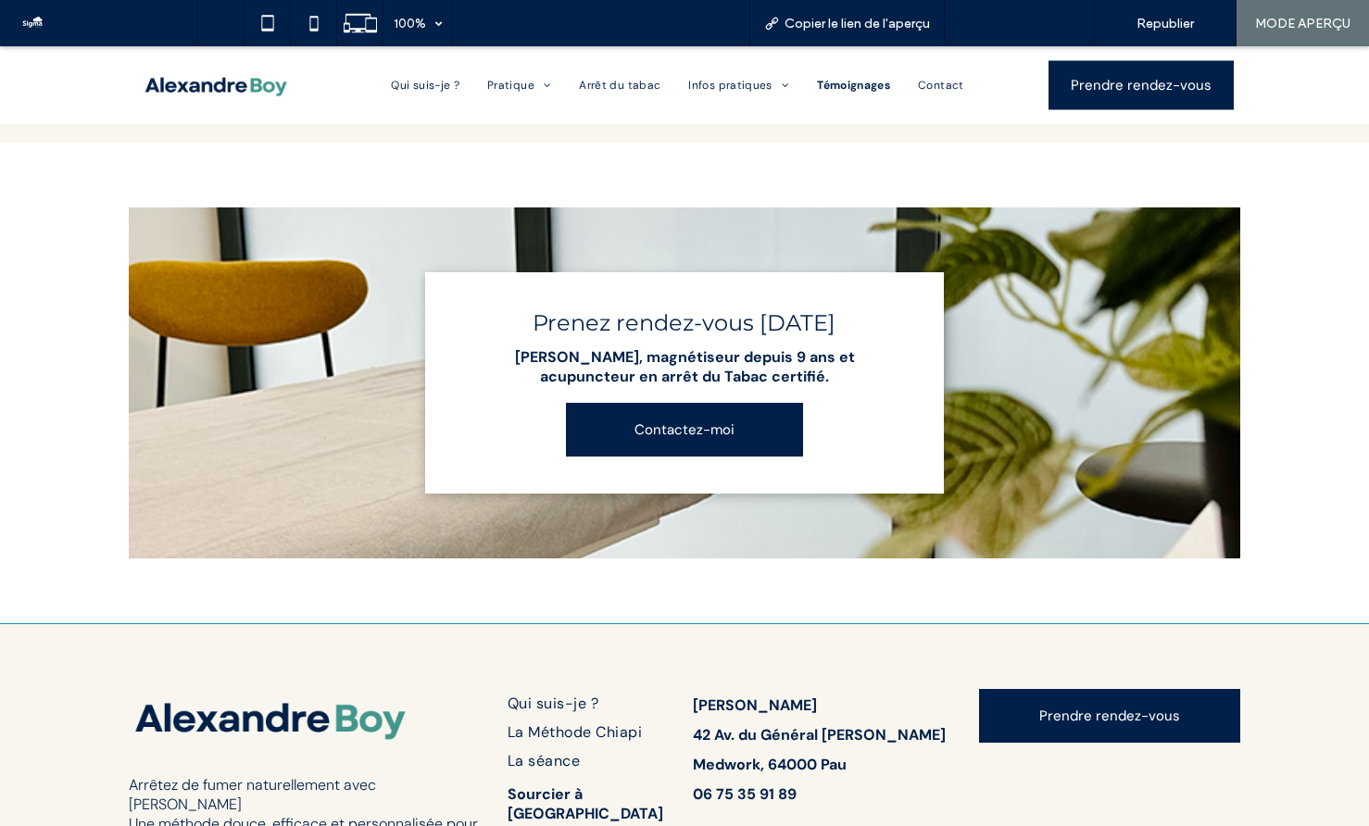
click at [1035, 14] on div "Retour à l'éditeur" at bounding box center [1020, 23] width 150 height 46
click at [999, 30] on span "Retour à l'éditeur" at bounding box center [1028, 24] width 103 height 16
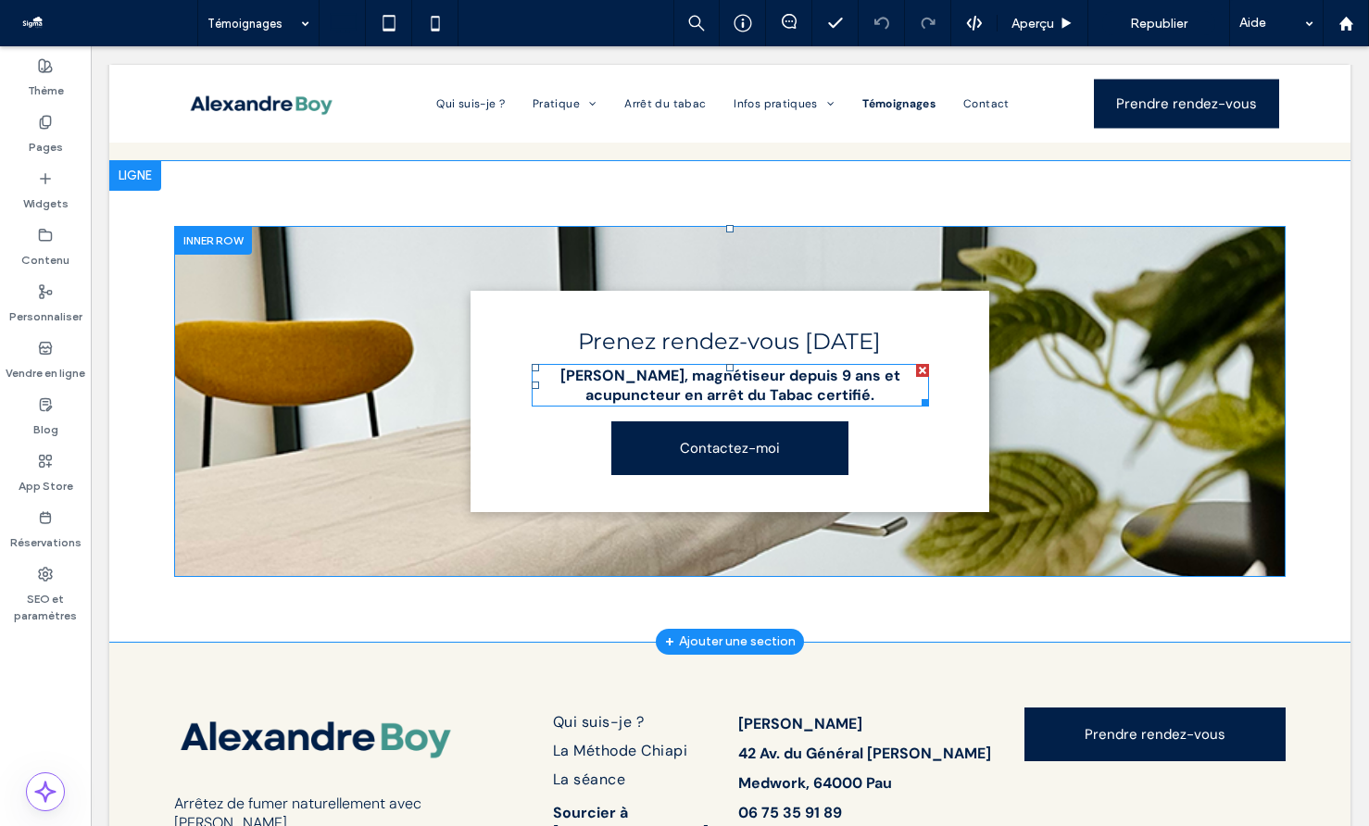
click at [837, 369] on strong "Alexandre Boy, magnétiseur depuis 9 ans et acupuncteur en arrêt du Tabac certif…" at bounding box center [730, 385] width 340 height 39
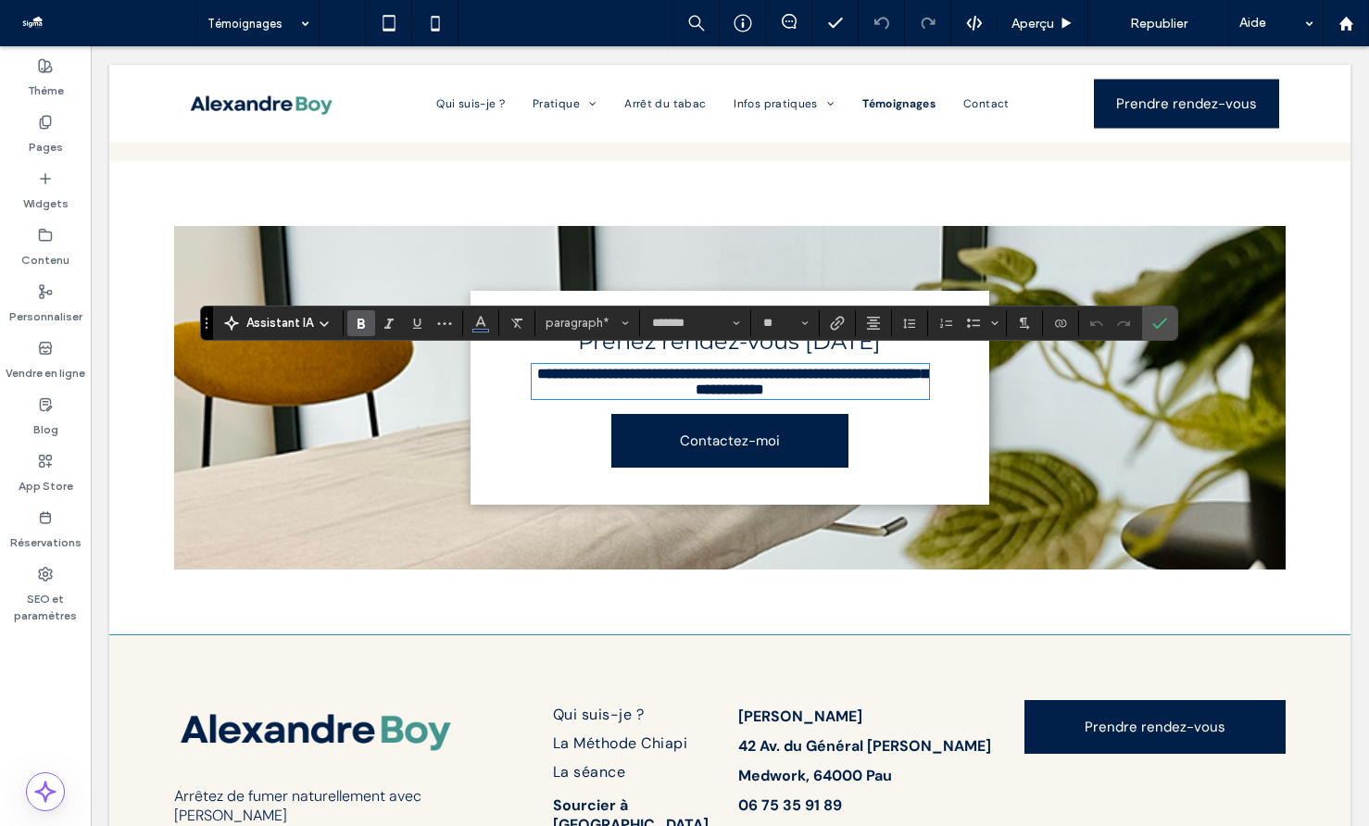
click at [837, 369] on strong "**********" at bounding box center [732, 382] width 391 height 30
drag, startPoint x: 888, startPoint y: 365, endPoint x: 684, endPoint y: 364, distance: 204.7
click at [684, 367] on strong "**********" at bounding box center [732, 382] width 391 height 30
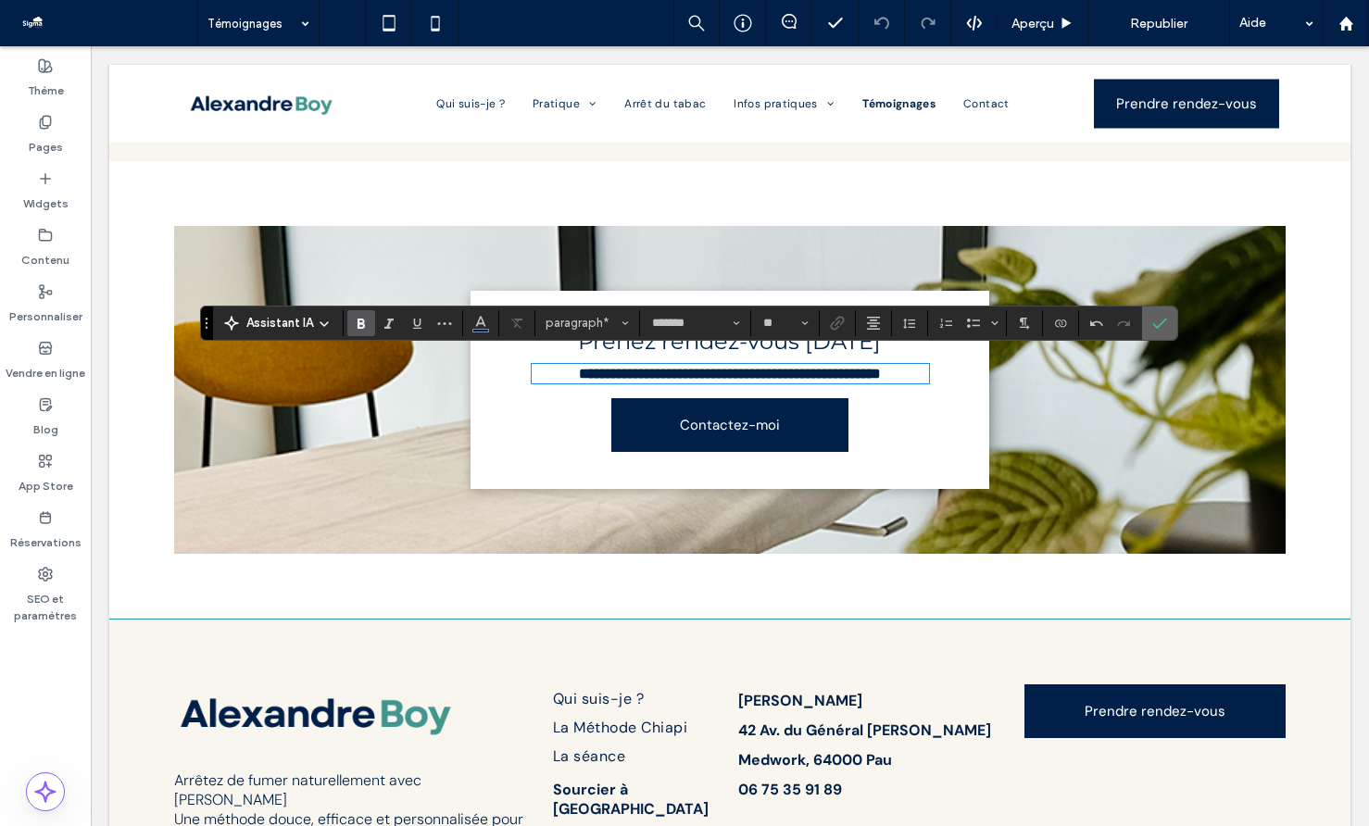
click at [1153, 323] on use "Confirmer" at bounding box center [1159, 323] width 15 height 11
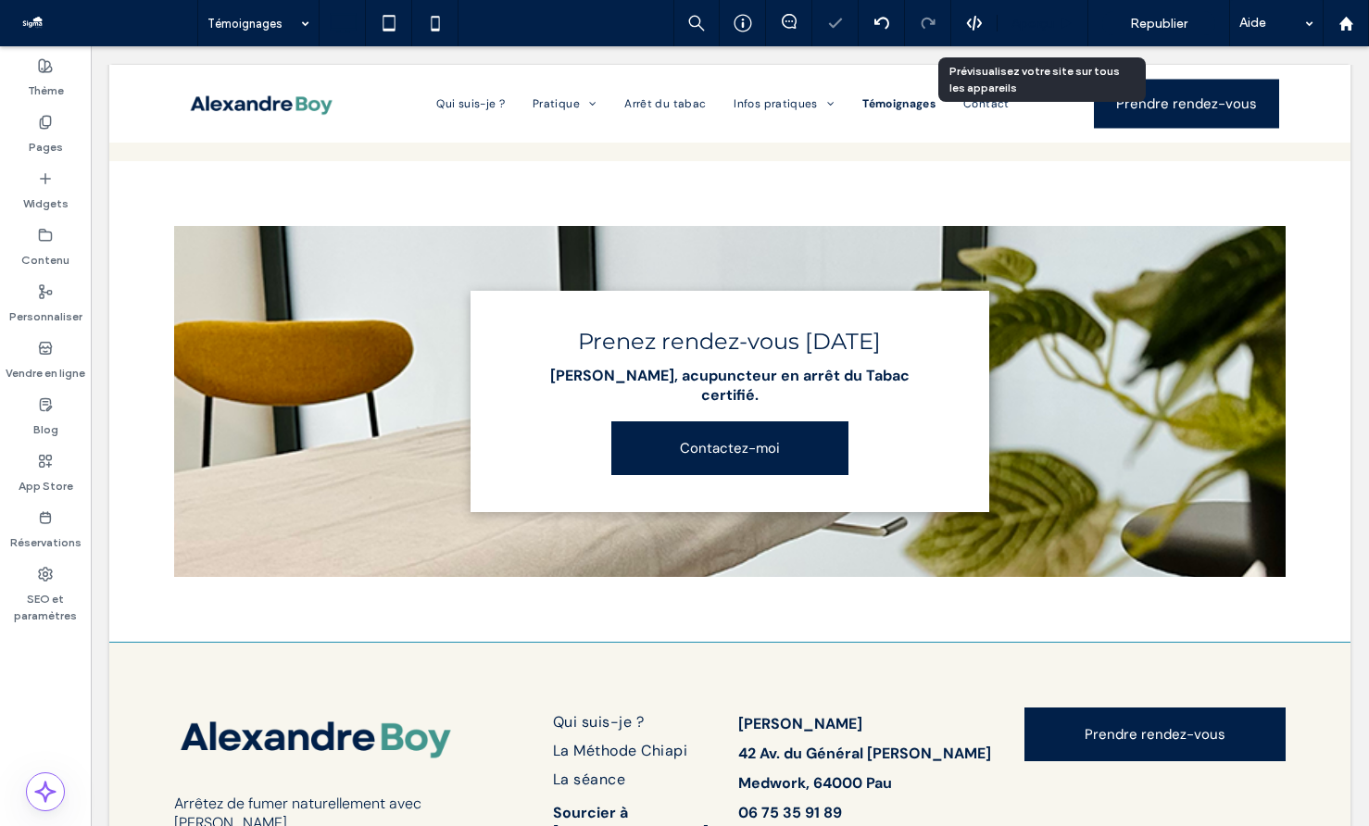
click at [1053, 31] on div "Aperçu" at bounding box center [1043, 24] width 90 height 16
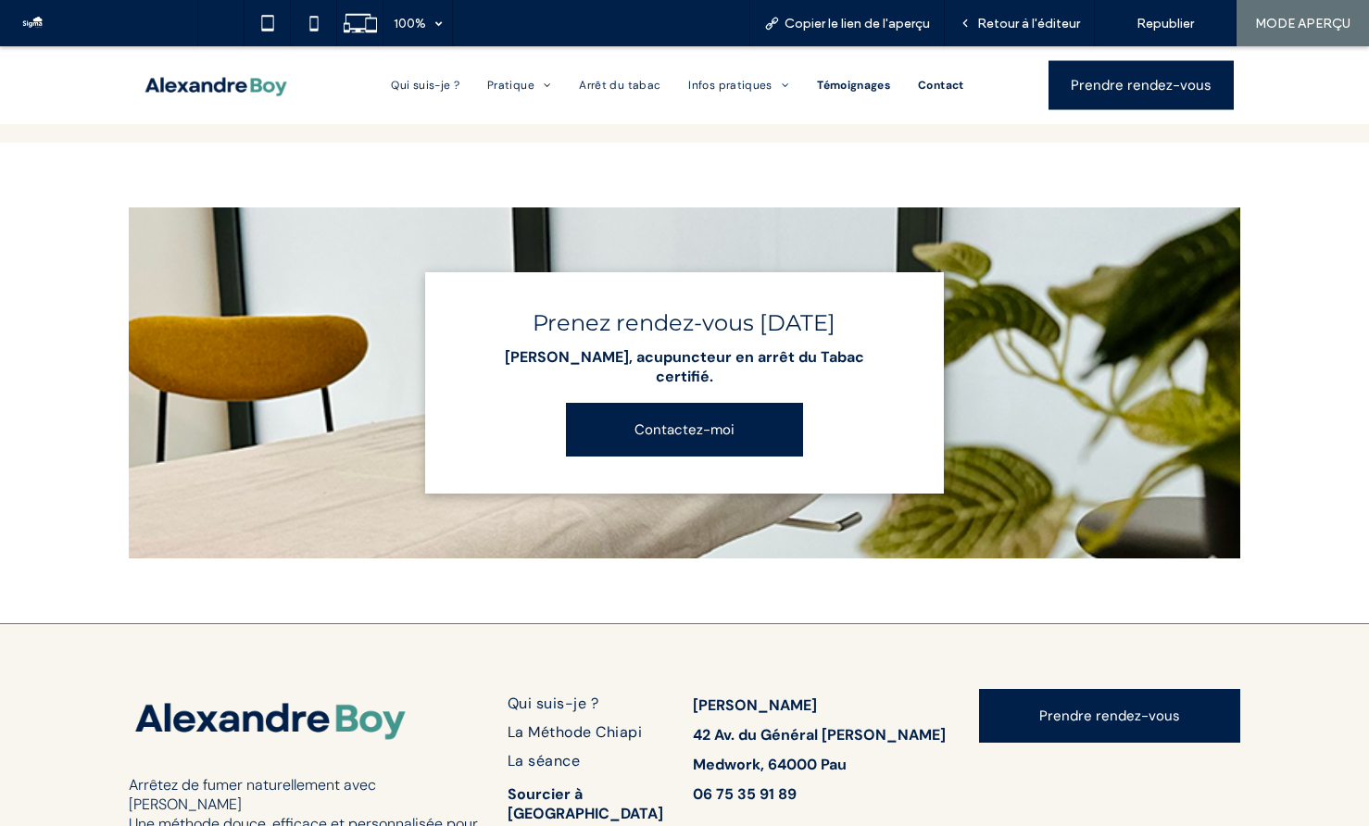
click at [950, 84] on span "Contact" at bounding box center [941, 85] width 46 height 15
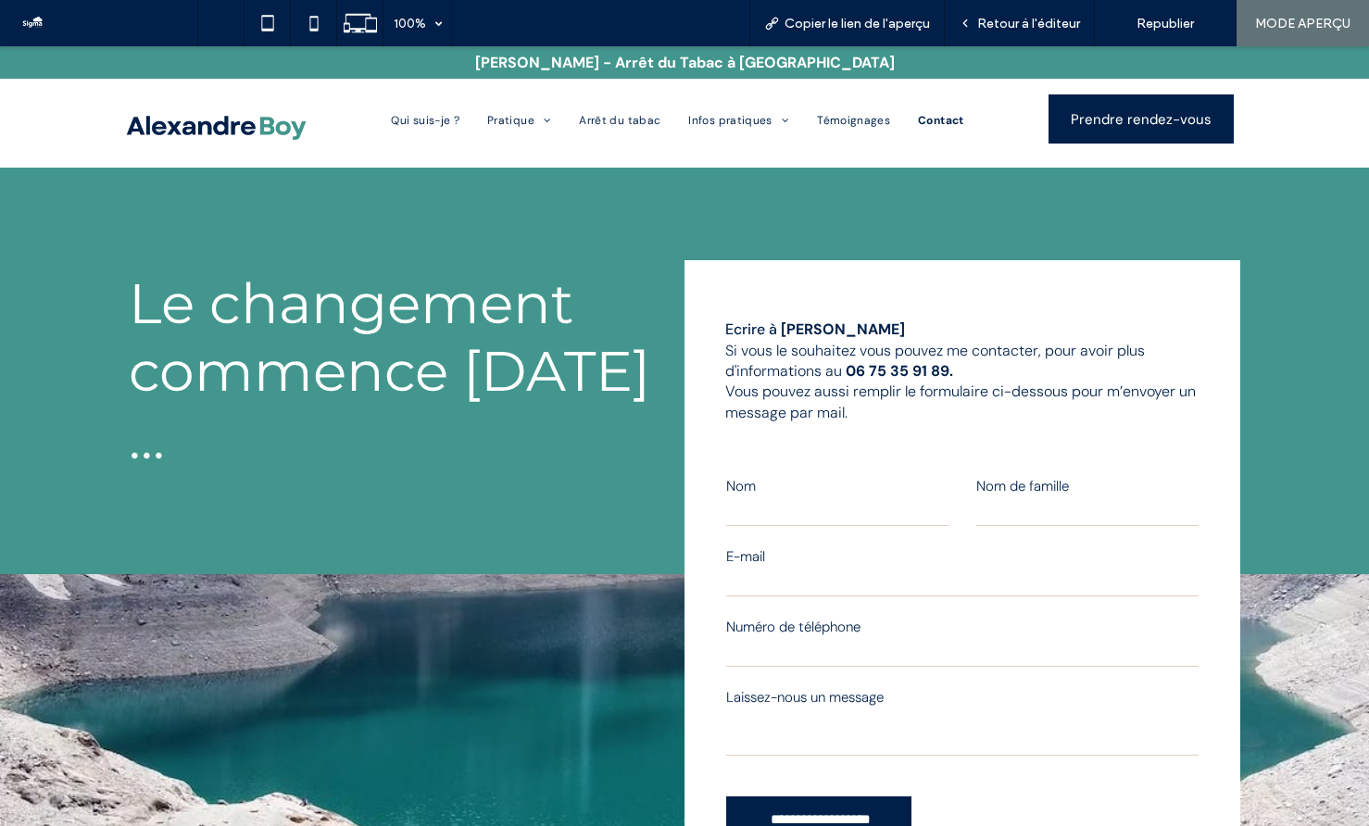
click at [190, 130] on img at bounding box center [214, 126] width 185 height 38
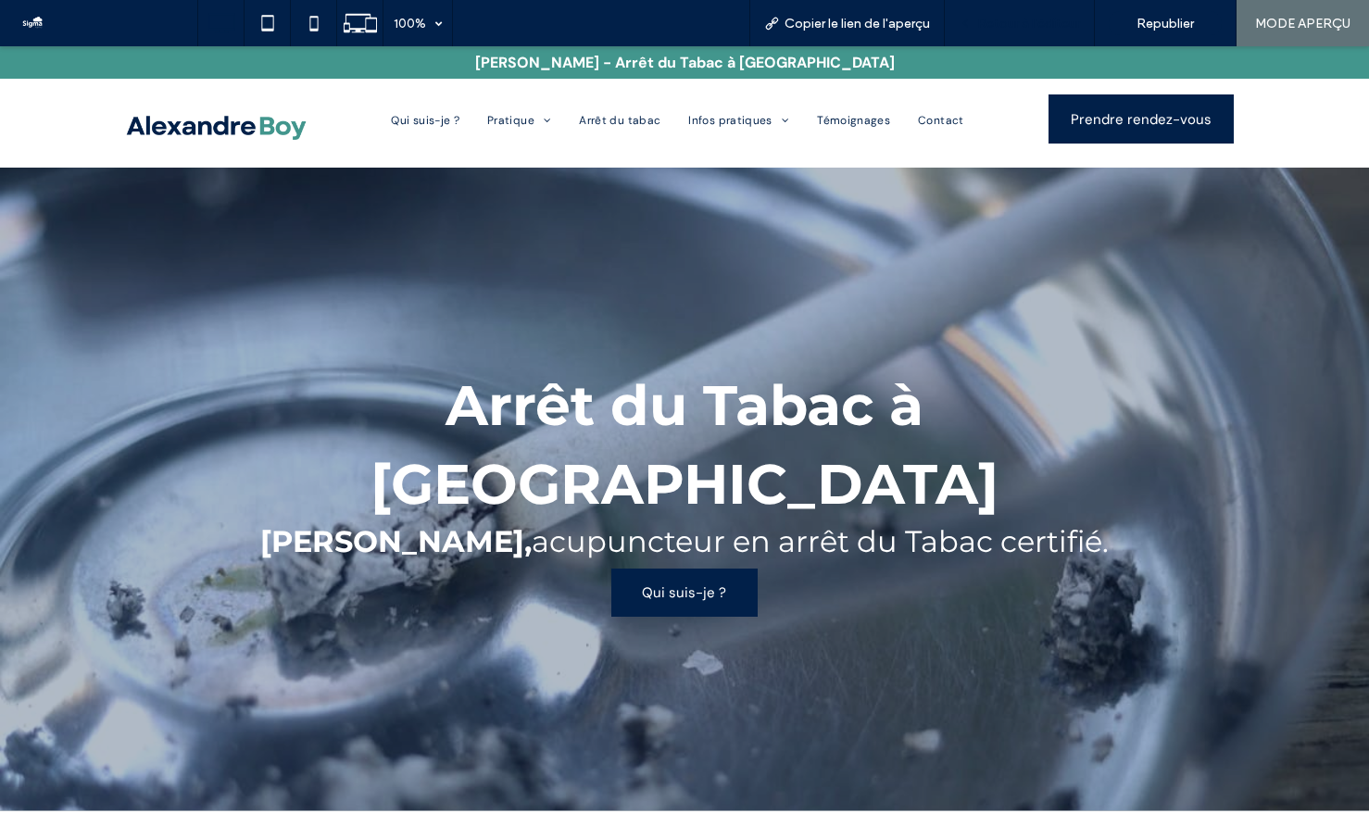
click at [999, 17] on span "Retour à l'éditeur" at bounding box center [1028, 24] width 103 height 16
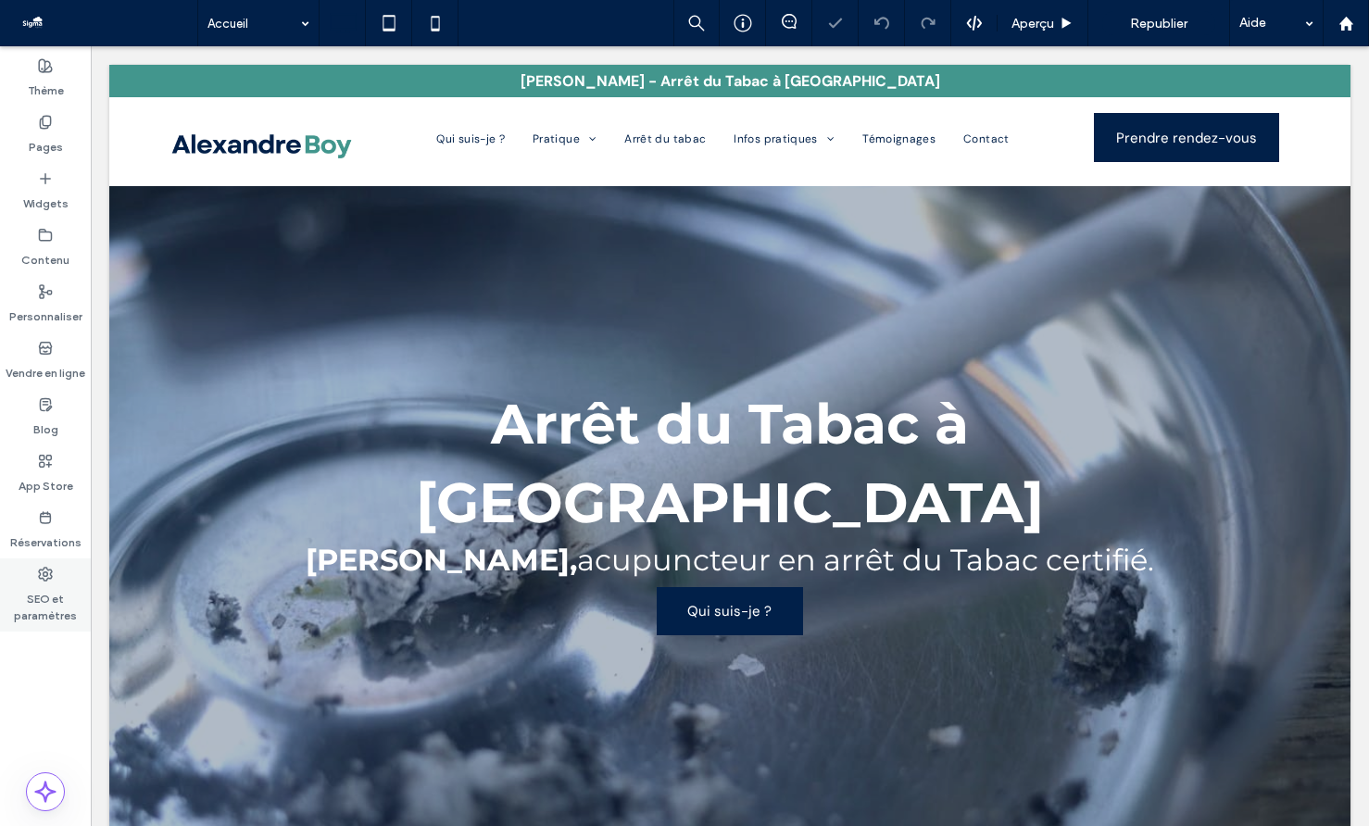
click at [47, 583] on label "SEO et paramètres" at bounding box center [45, 603] width 91 height 43
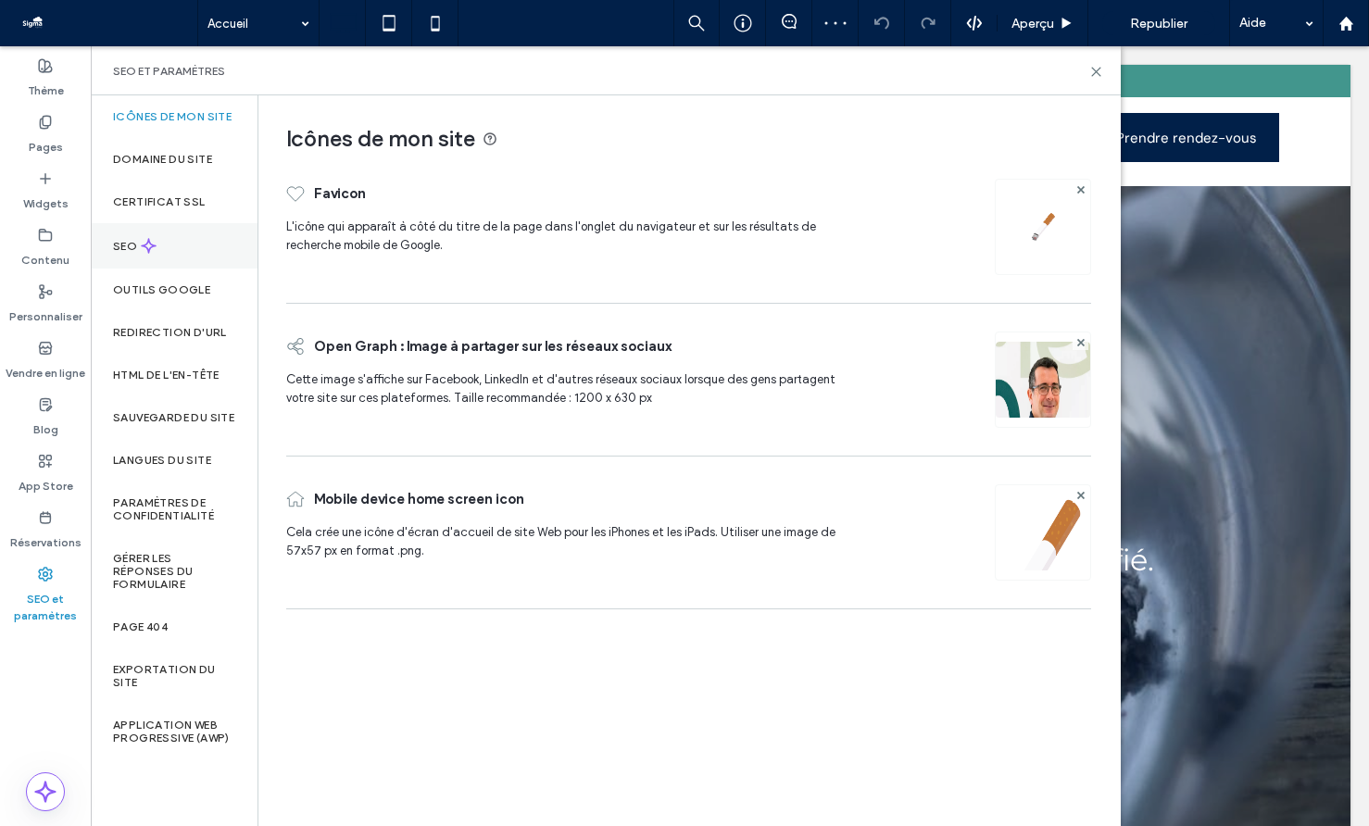
click at [170, 246] on div "SEO" at bounding box center [174, 245] width 167 height 45
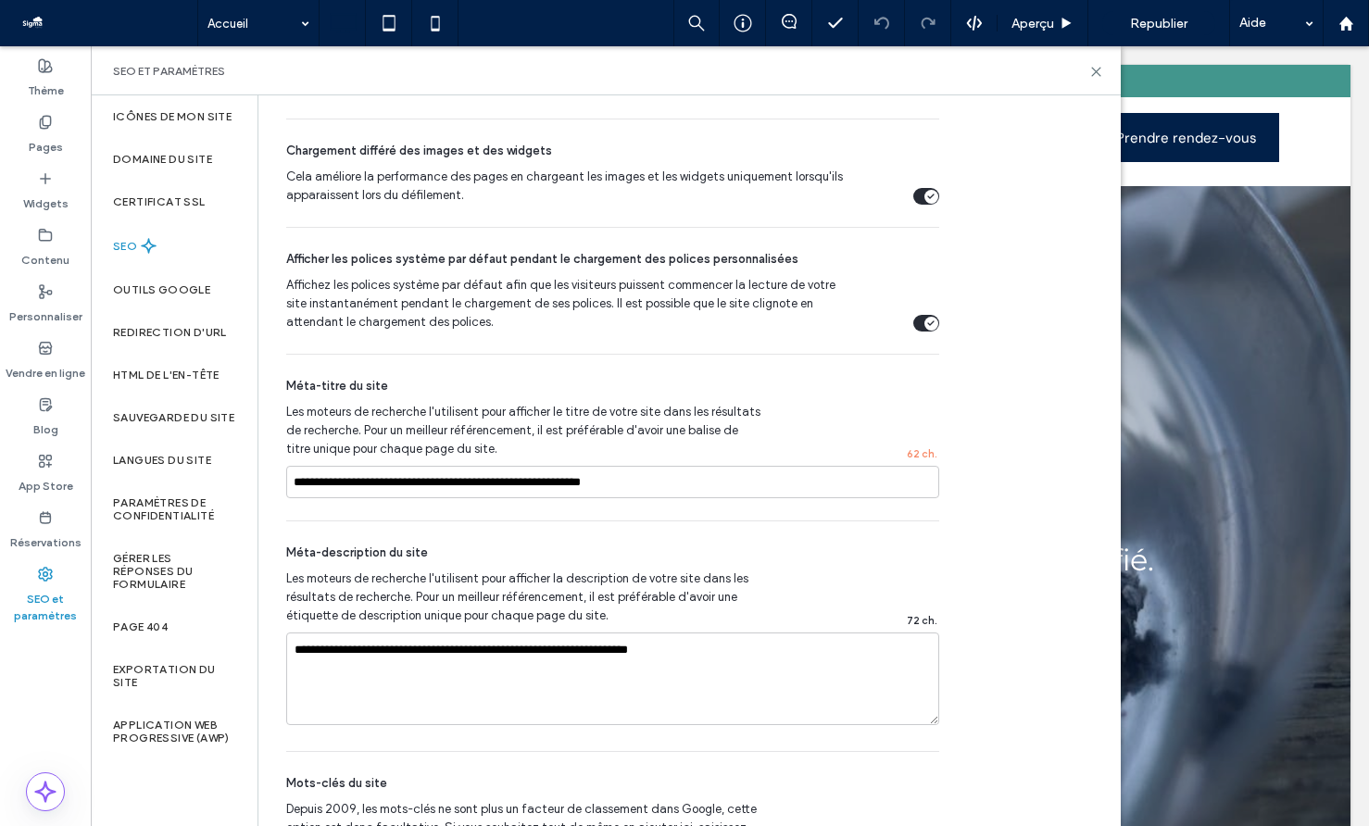
scroll to position [1166, 0]
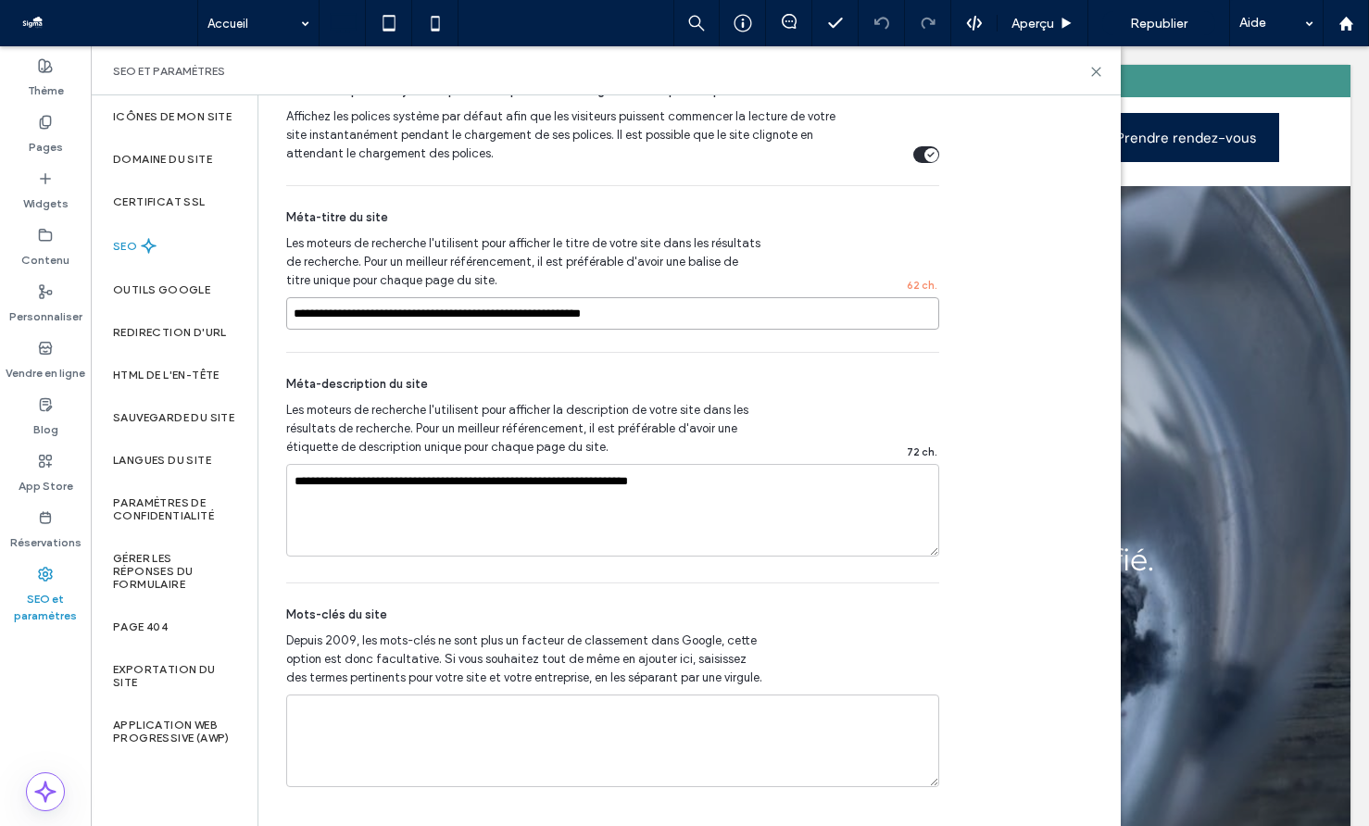
click at [509, 311] on input "**********" at bounding box center [612, 313] width 653 height 32
type input "********"
click at [44, 135] on label "Pages" at bounding box center [46, 143] width 34 height 26
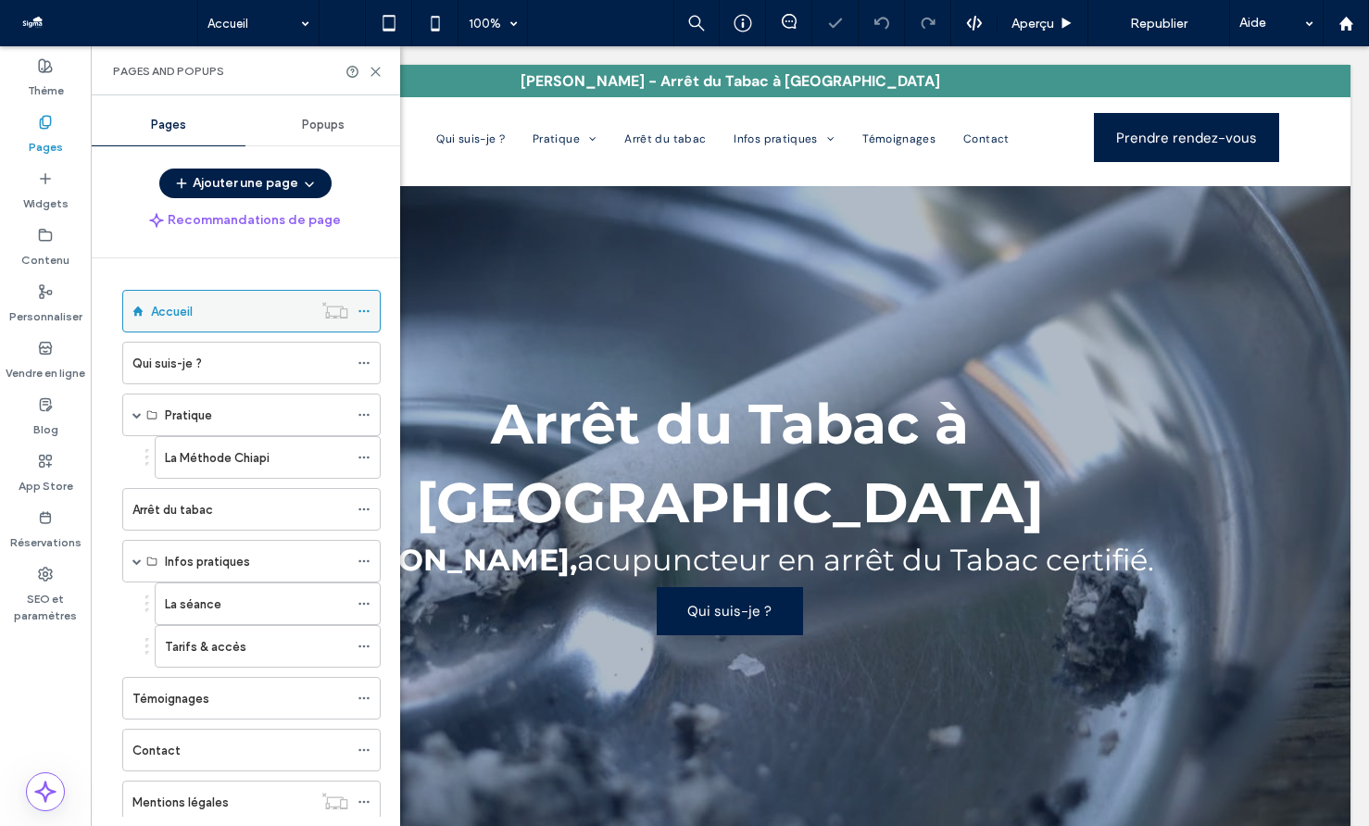
click at [364, 310] on use at bounding box center [364, 311] width 10 height 3
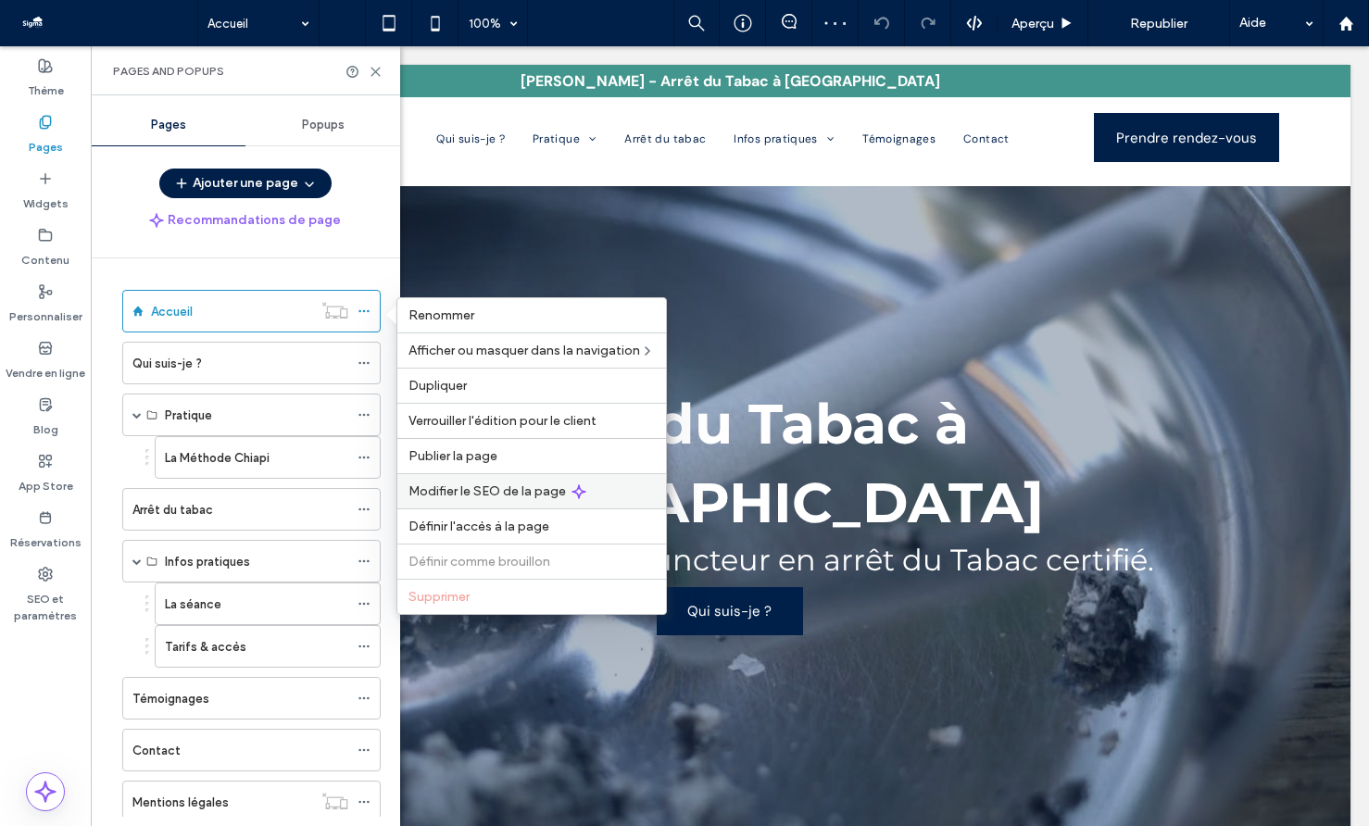
click at [460, 489] on span "Modifier le SEO de la page" at bounding box center [487, 492] width 157 height 16
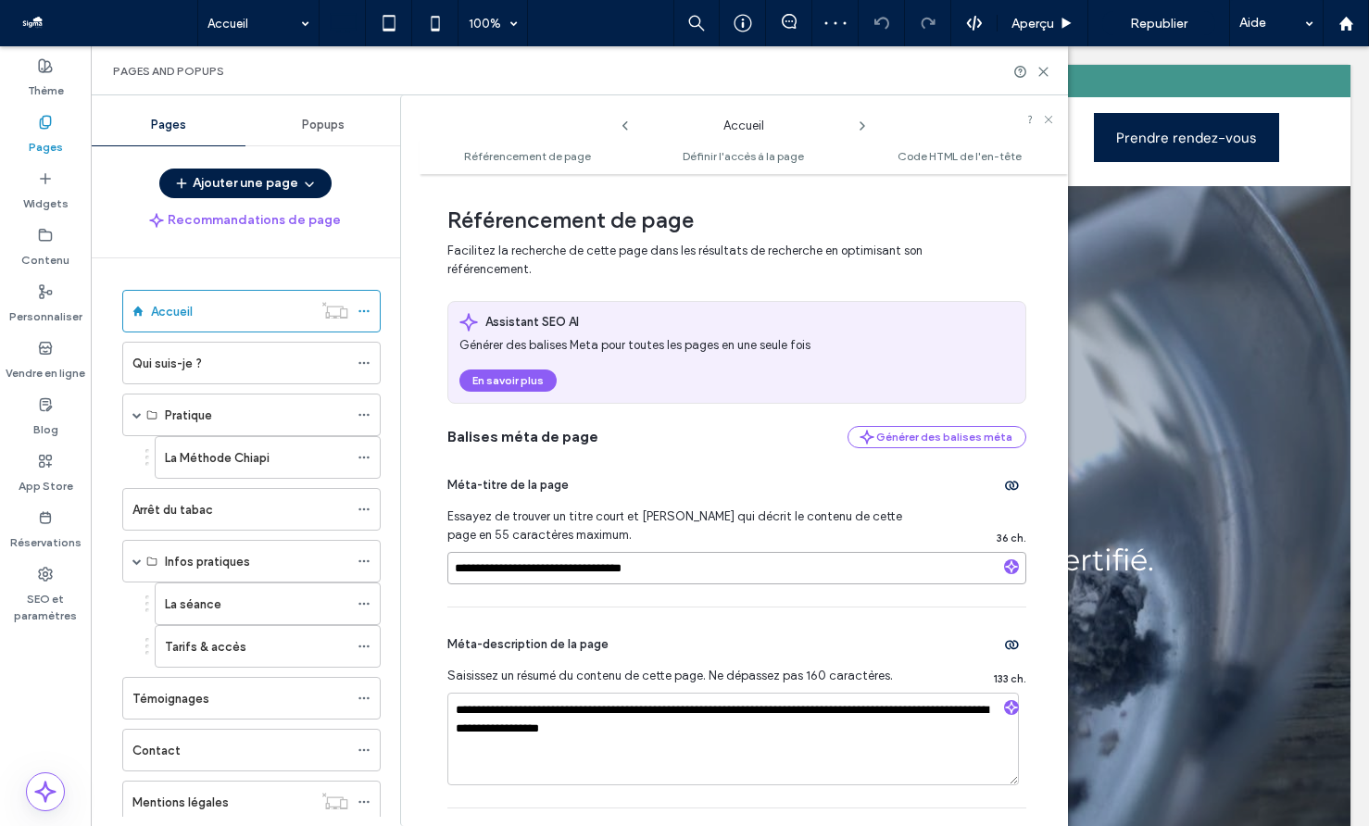
click at [564, 560] on input "**********" at bounding box center [736, 568] width 579 height 32
drag, startPoint x: 679, startPoint y: 727, endPoint x: 413, endPoint y: 691, distance: 268.3
click at [582, 566] on input "**********" at bounding box center [736, 568] width 579 height 32
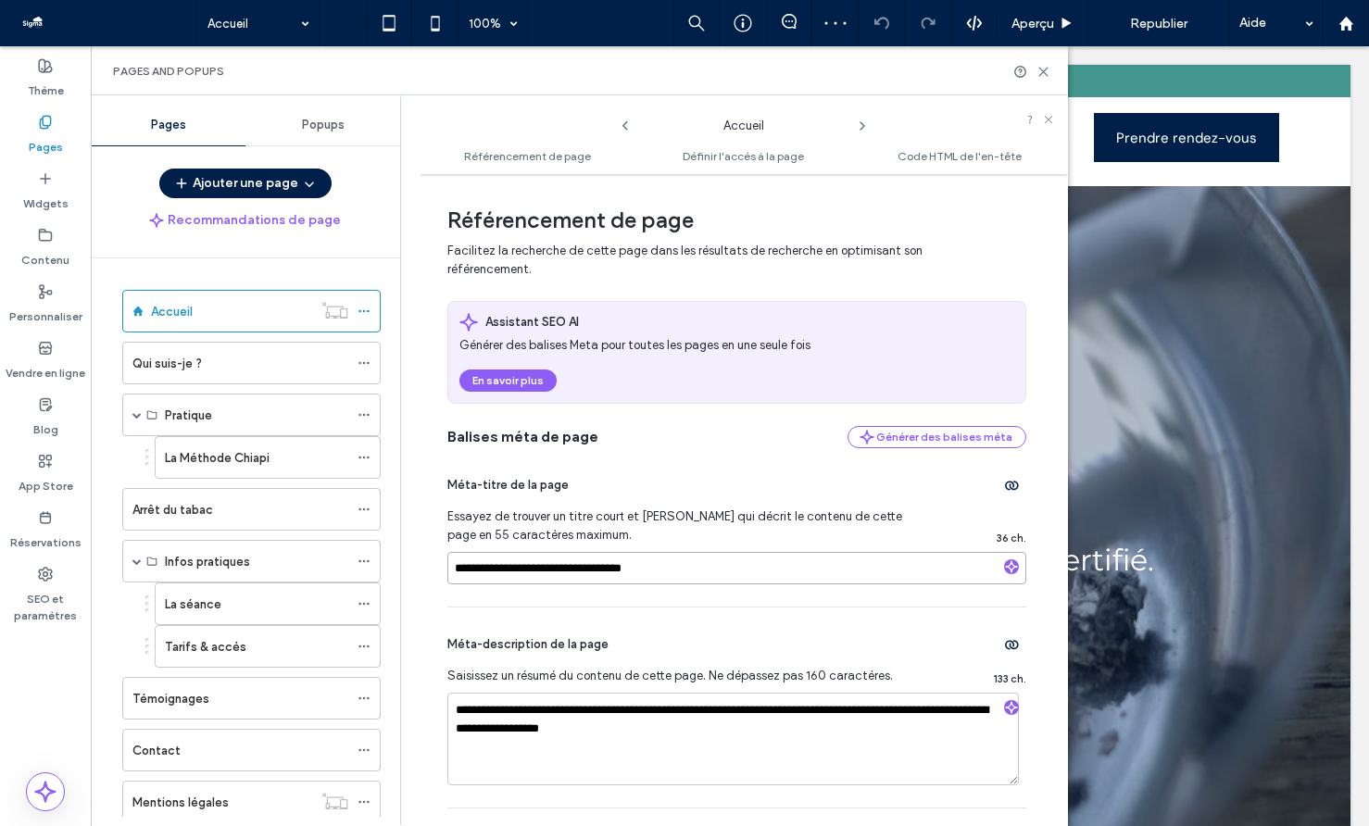
click at [582, 566] on input "**********" at bounding box center [736, 568] width 579 height 32
click at [44, 593] on label "SEO et paramètres" at bounding box center [45, 603] width 91 height 43
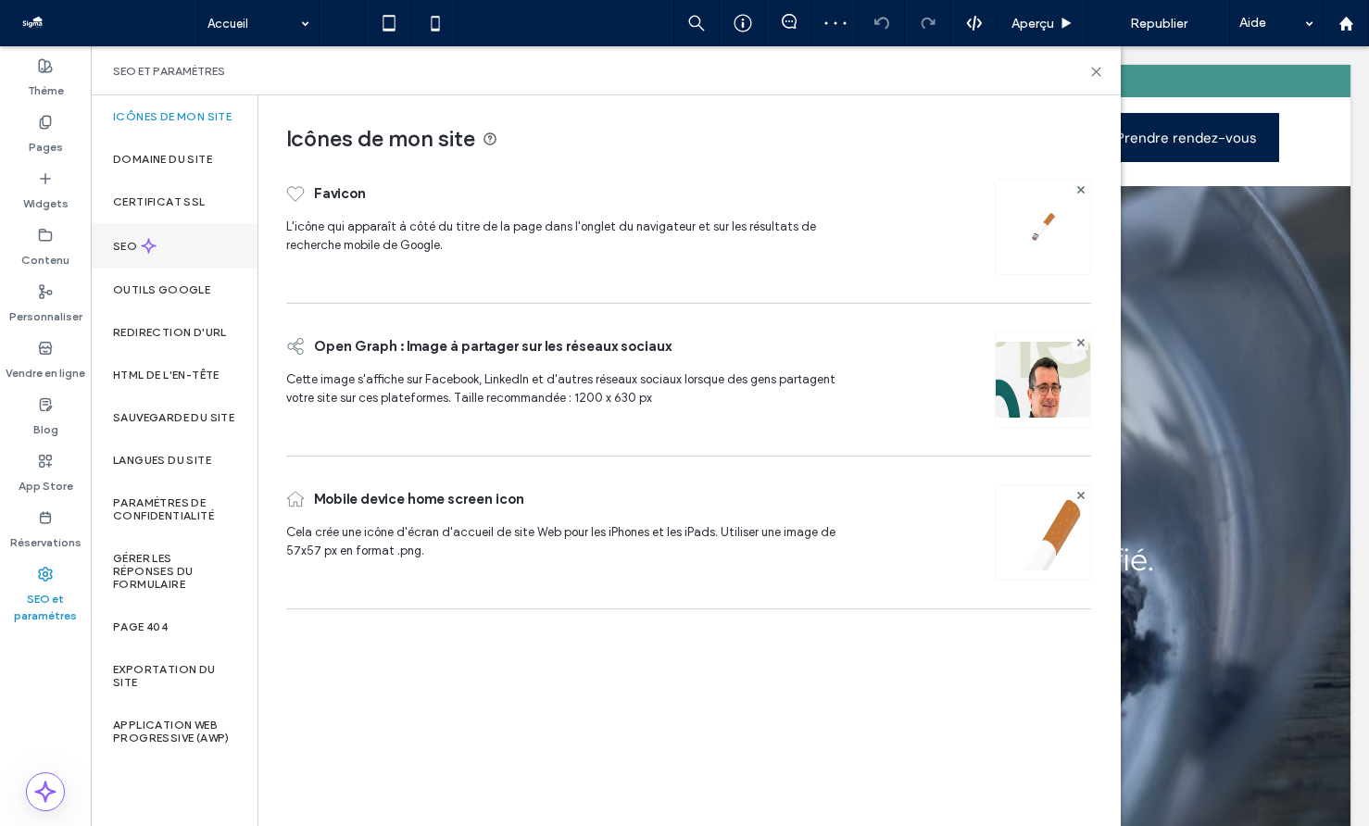
click at [180, 238] on div "SEO" at bounding box center [174, 245] width 167 height 45
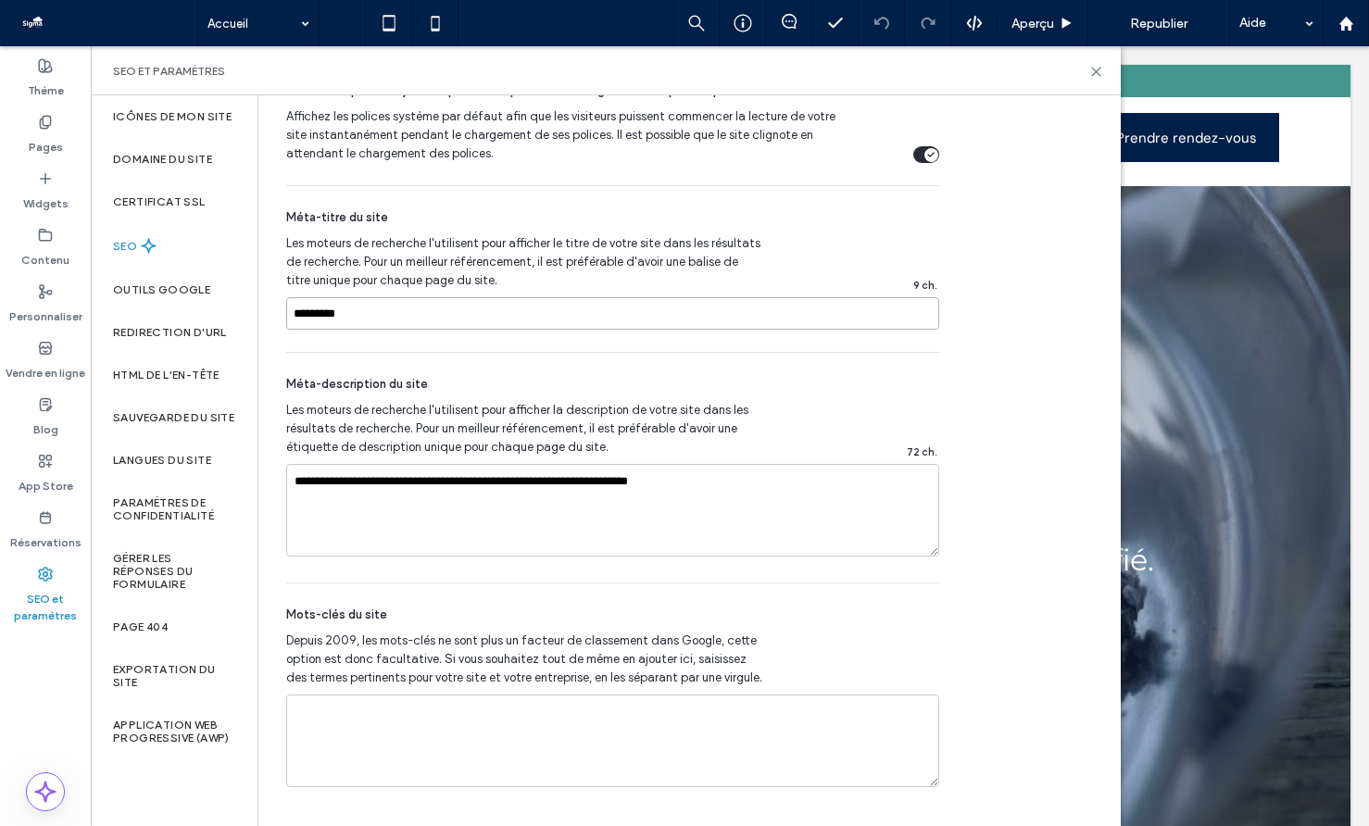
click at [509, 311] on input "********" at bounding box center [612, 313] width 653 height 32
paste input "**********"
type input "**********"
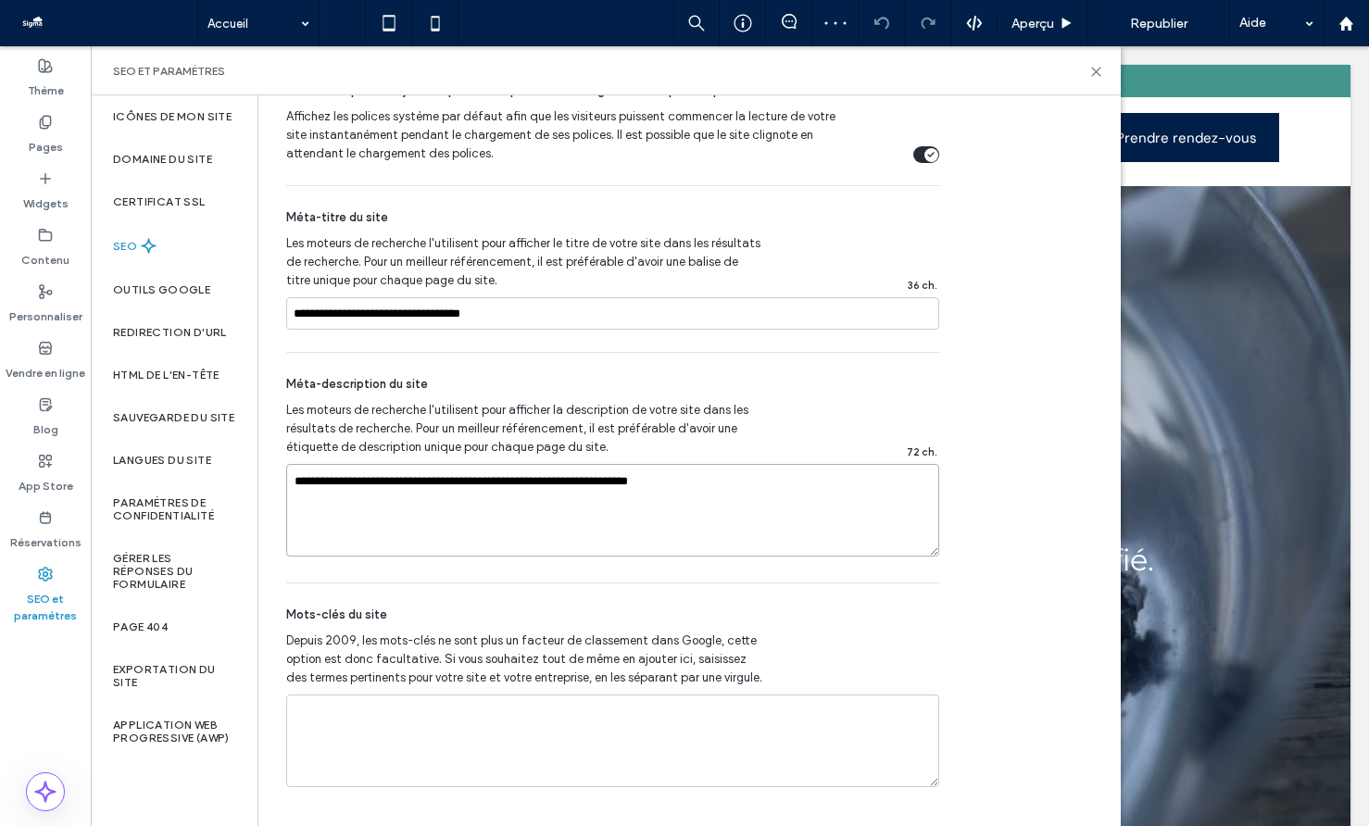
click at [628, 493] on textarea "**********" at bounding box center [612, 510] width 653 height 93
paste textarea "**********"
type textarea "**********"
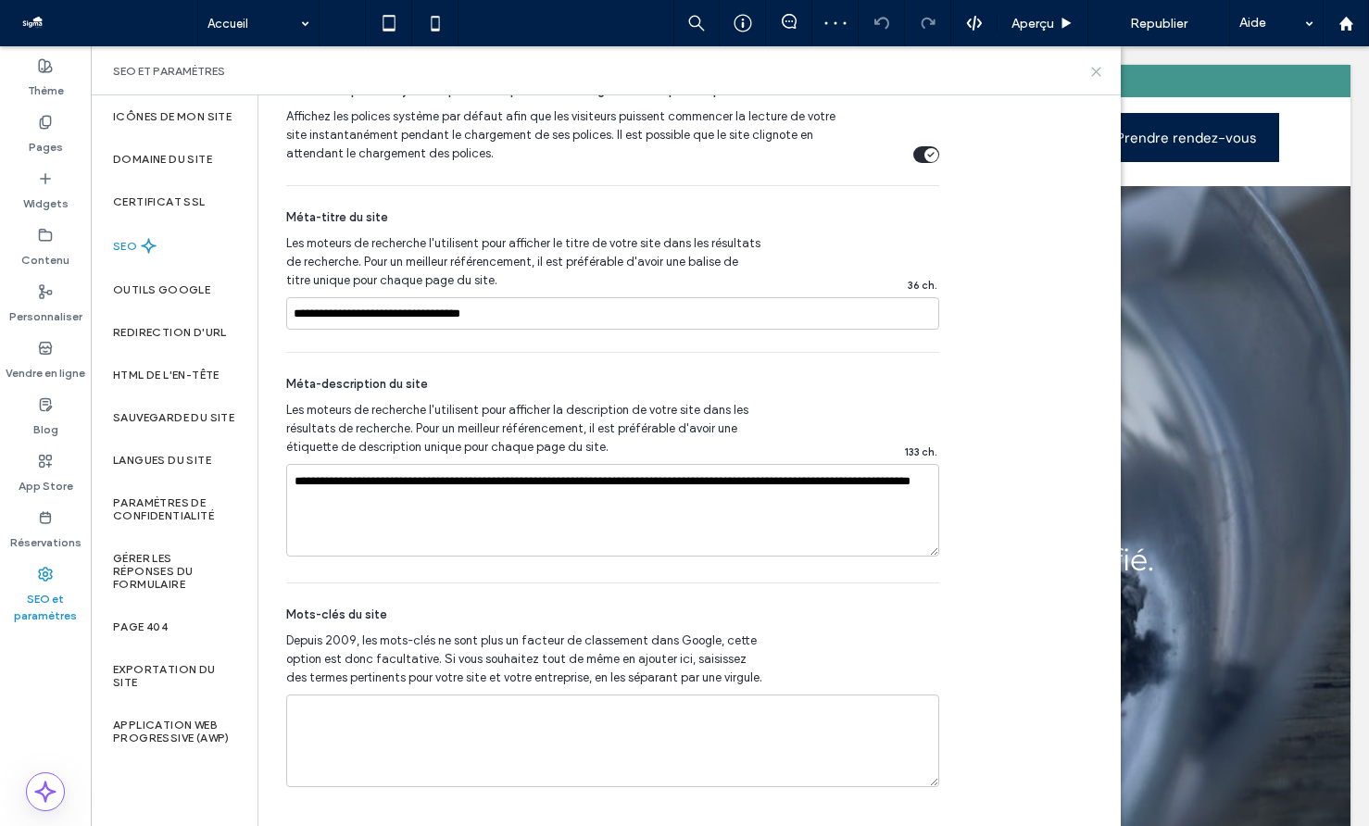
click at [1095, 69] on icon at bounding box center [1096, 72] width 14 height 14
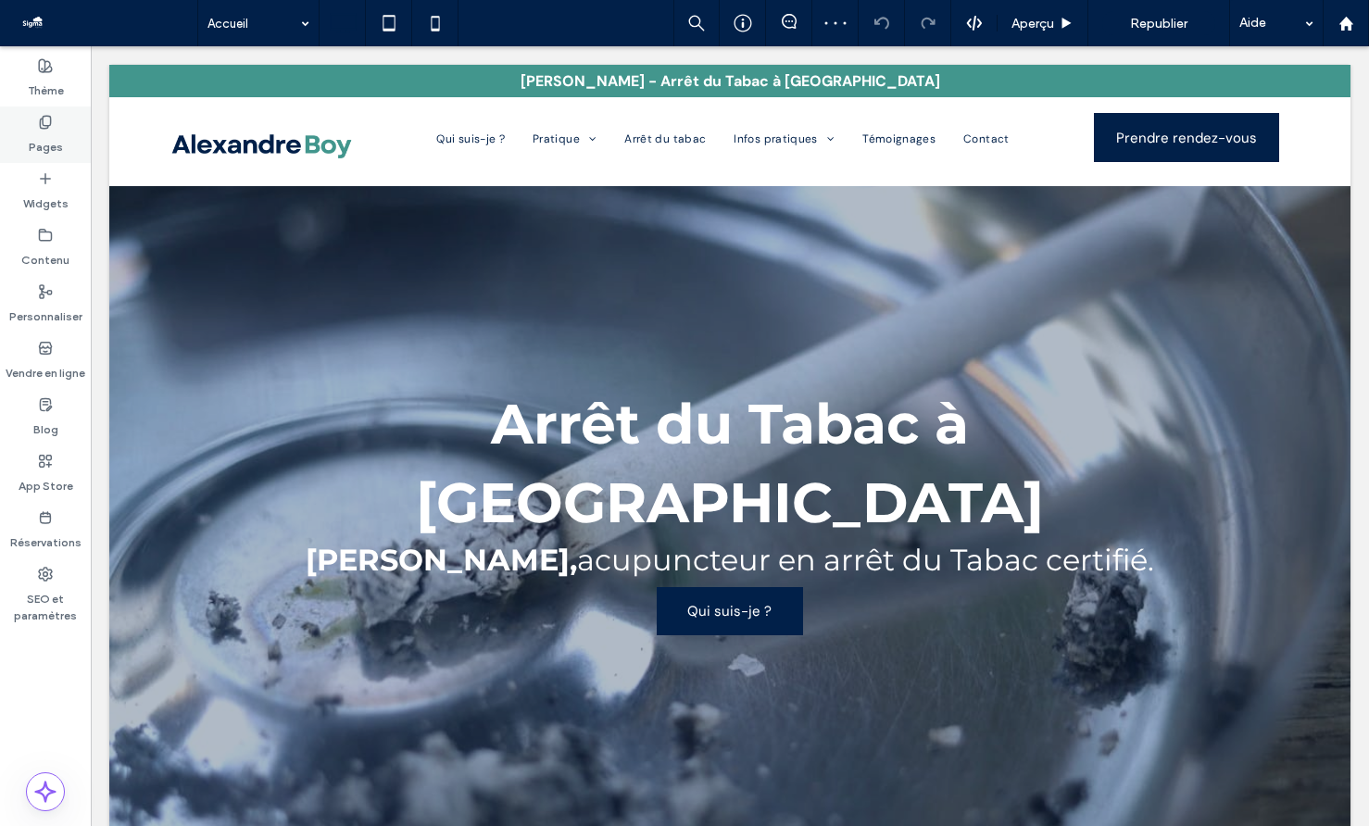
click at [46, 142] on label "Pages" at bounding box center [46, 143] width 34 height 26
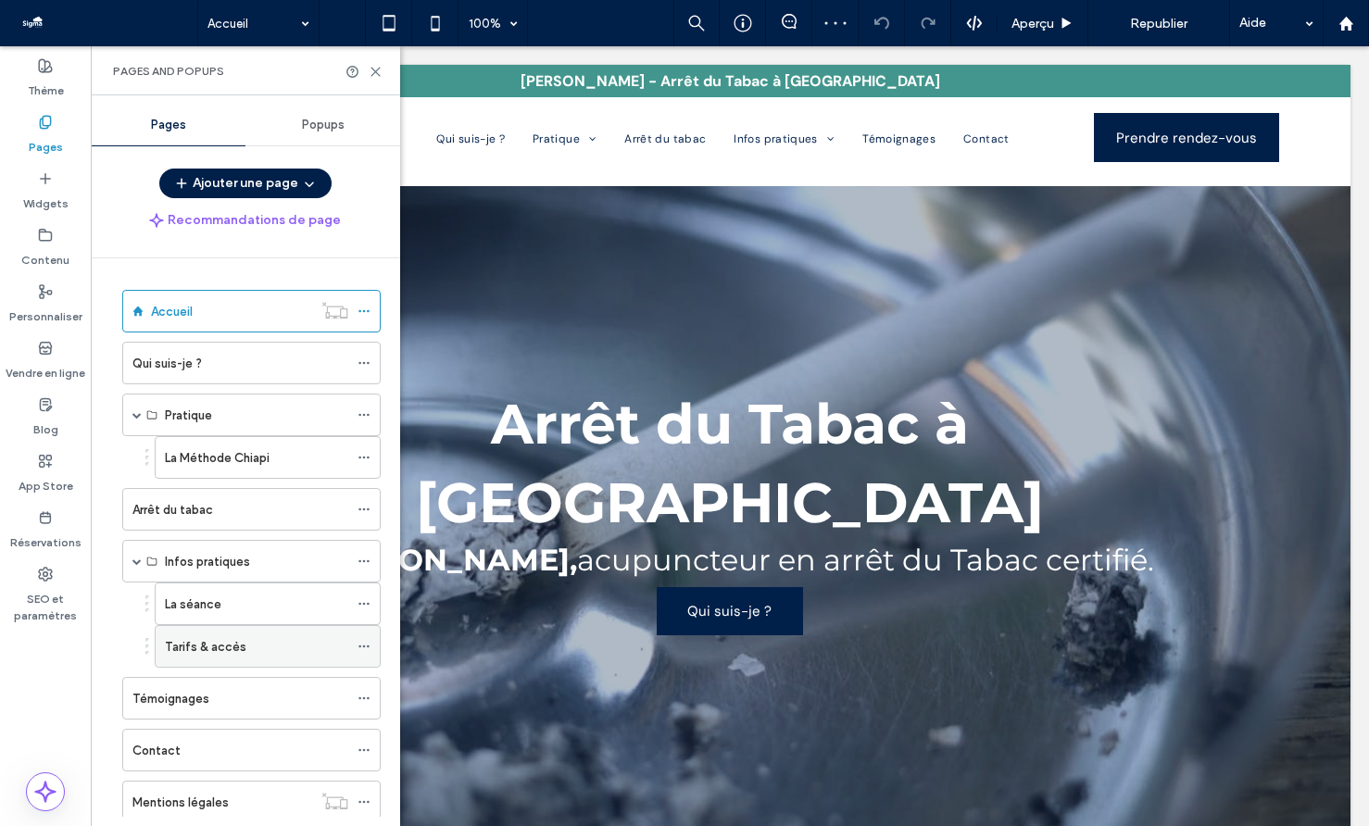
scroll to position [105, 0]
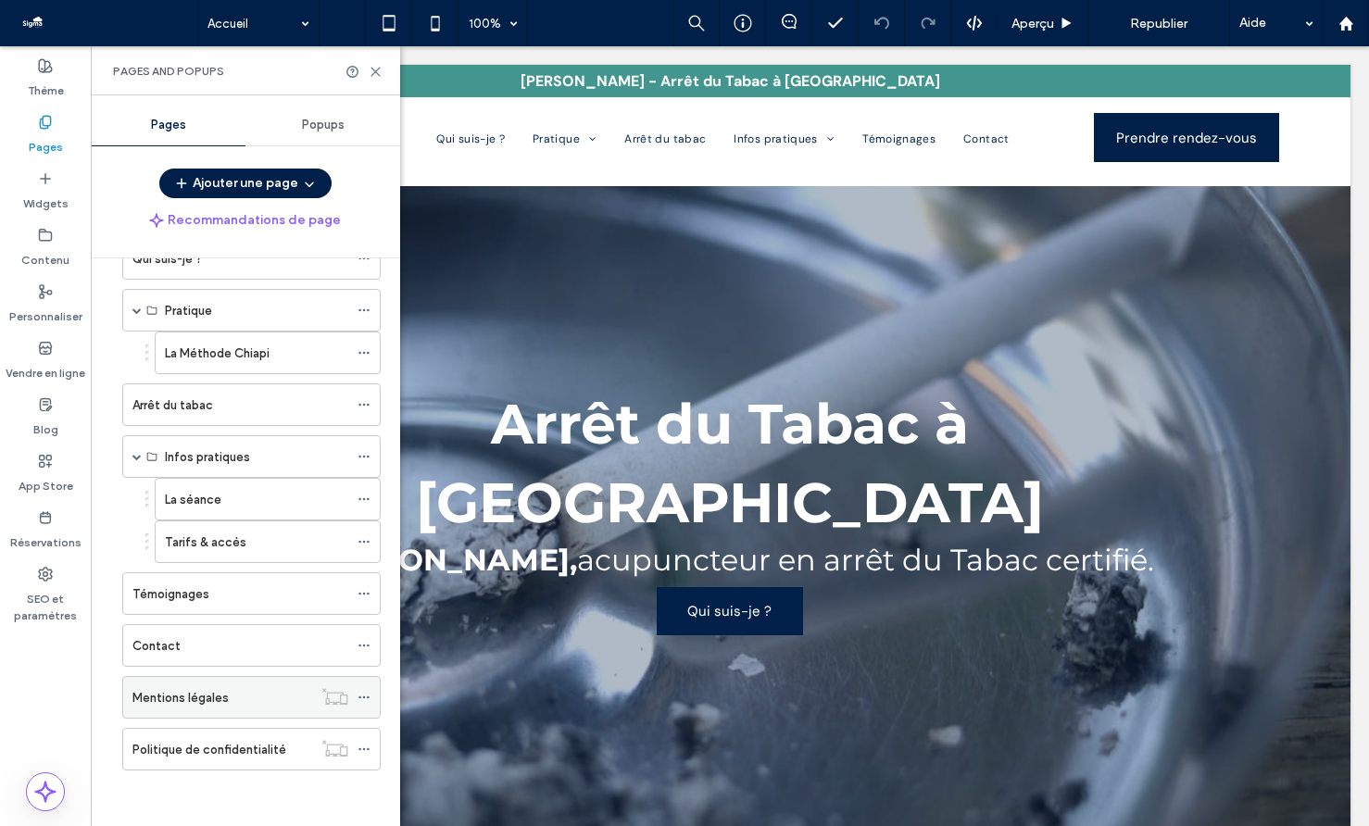
click at [365, 696] on icon at bounding box center [364, 697] width 13 height 13
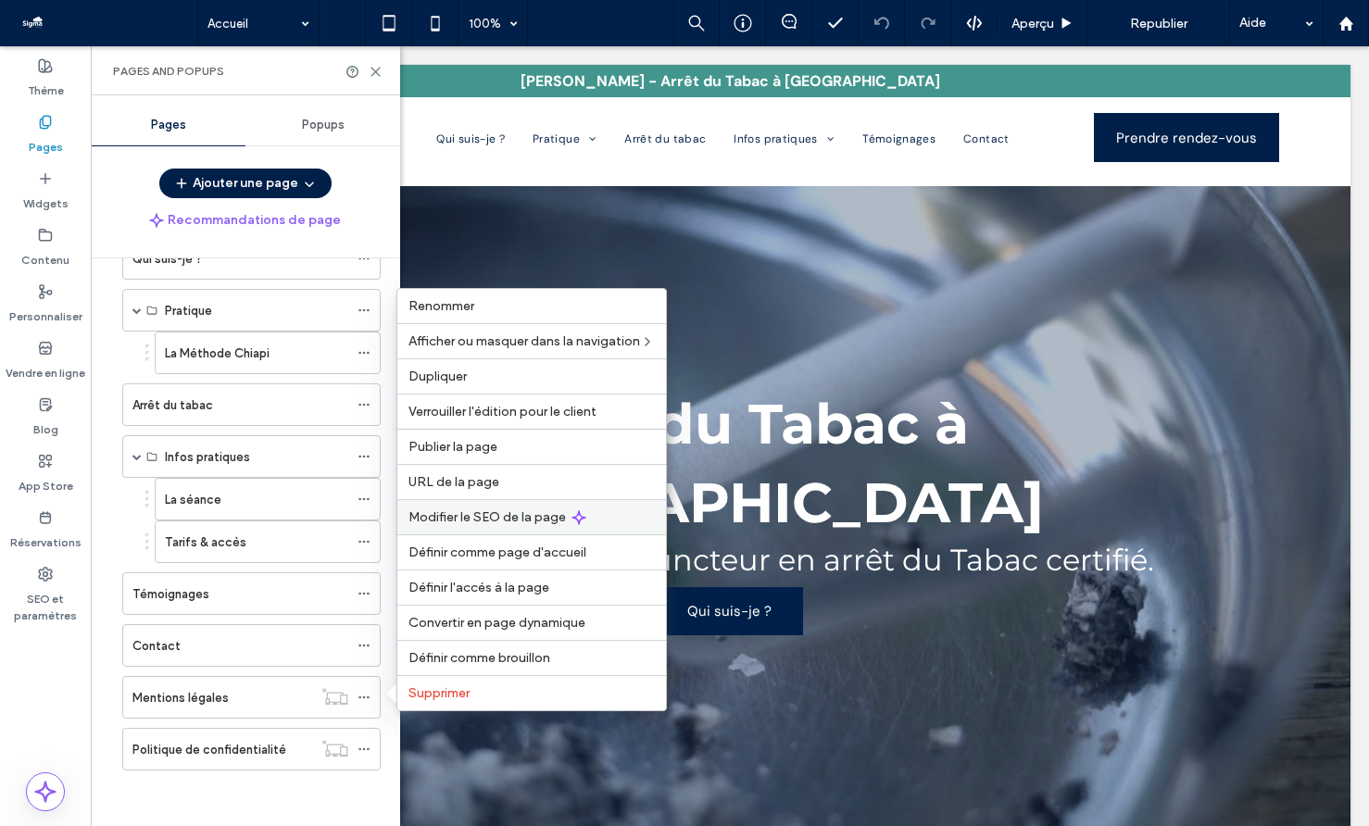
click at [520, 515] on span "Modifier le SEO de la page" at bounding box center [487, 517] width 157 height 16
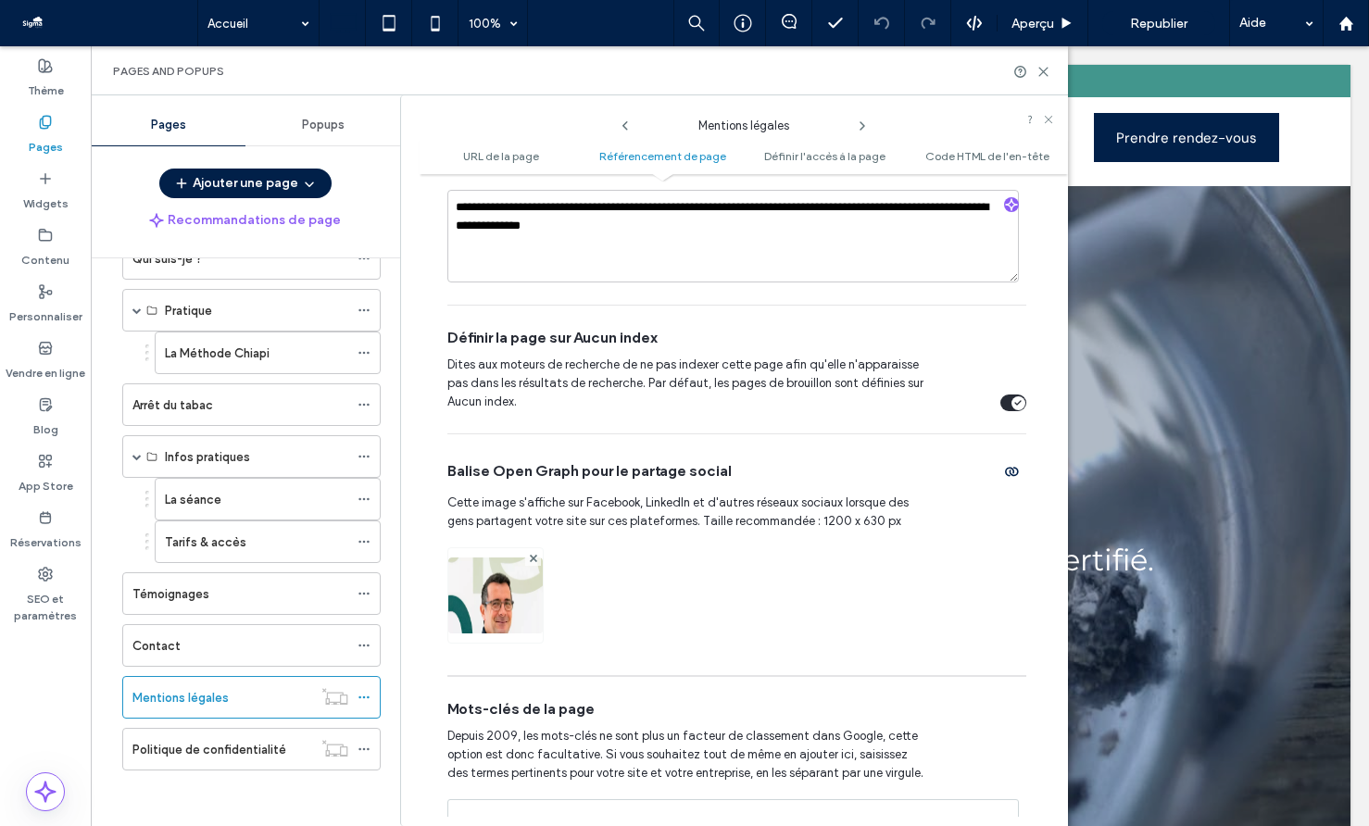
scroll to position [764, 0]
click at [1043, 68] on icon at bounding box center [1044, 72] width 14 height 14
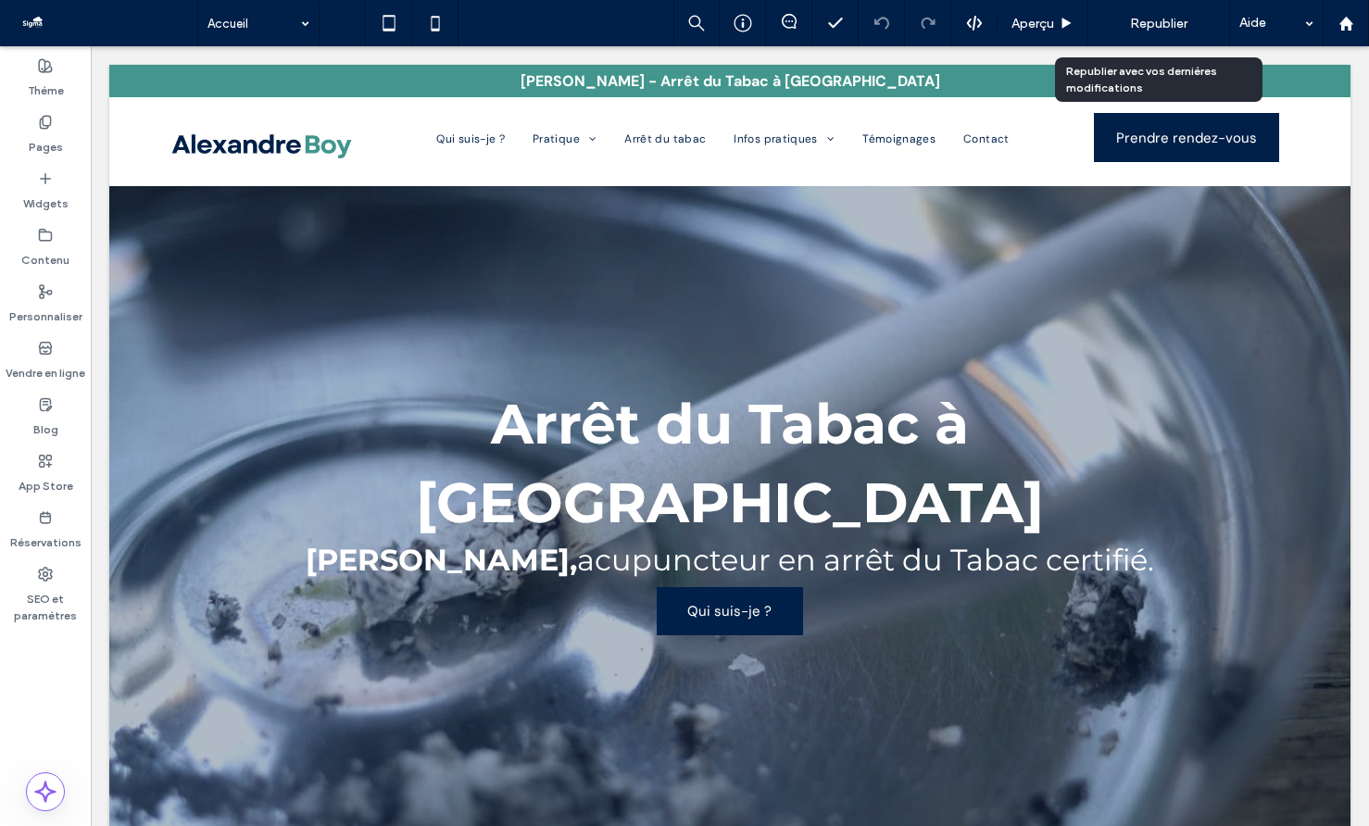
click at [1147, 24] on span "Republier" at bounding box center [1158, 24] width 57 height 16
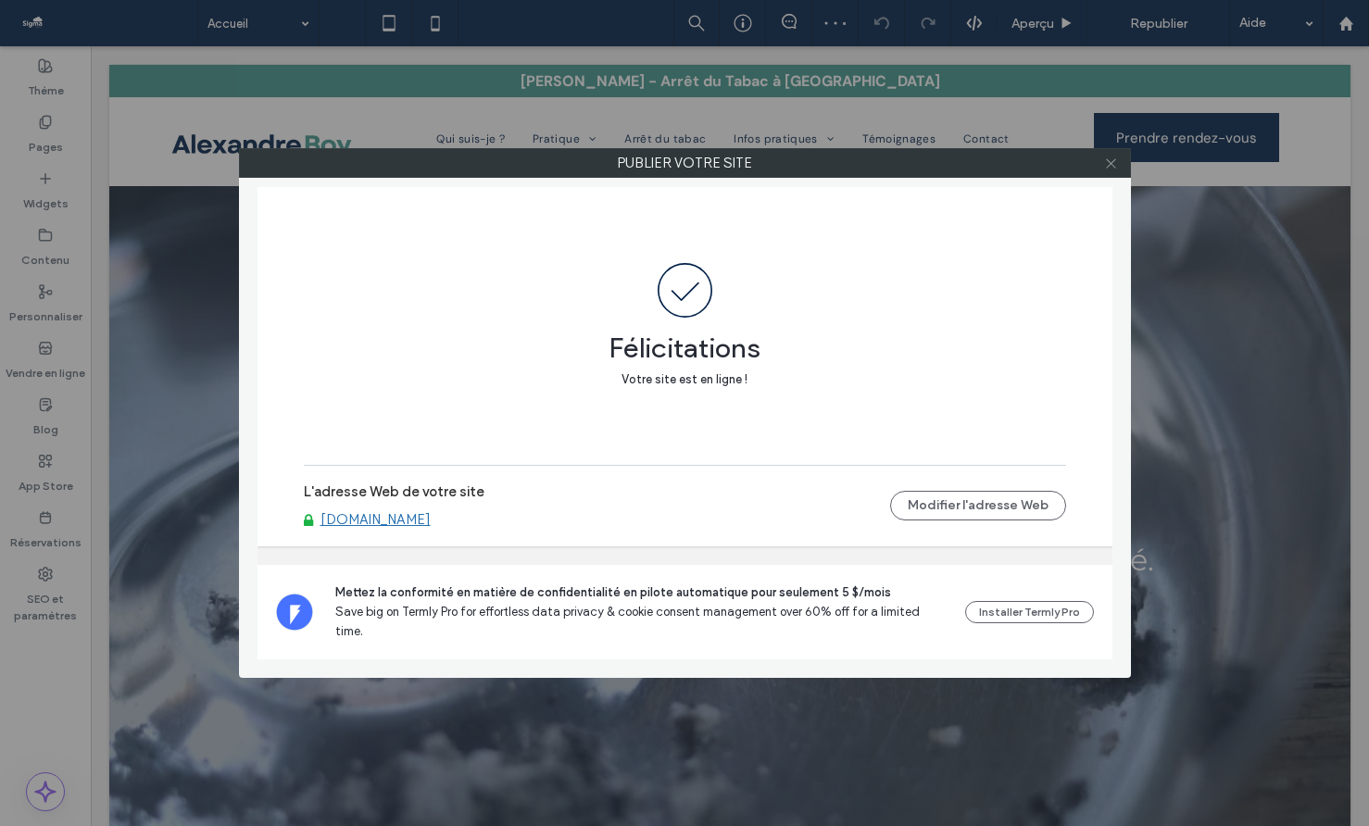
click at [1113, 170] on icon at bounding box center [1111, 164] width 14 height 14
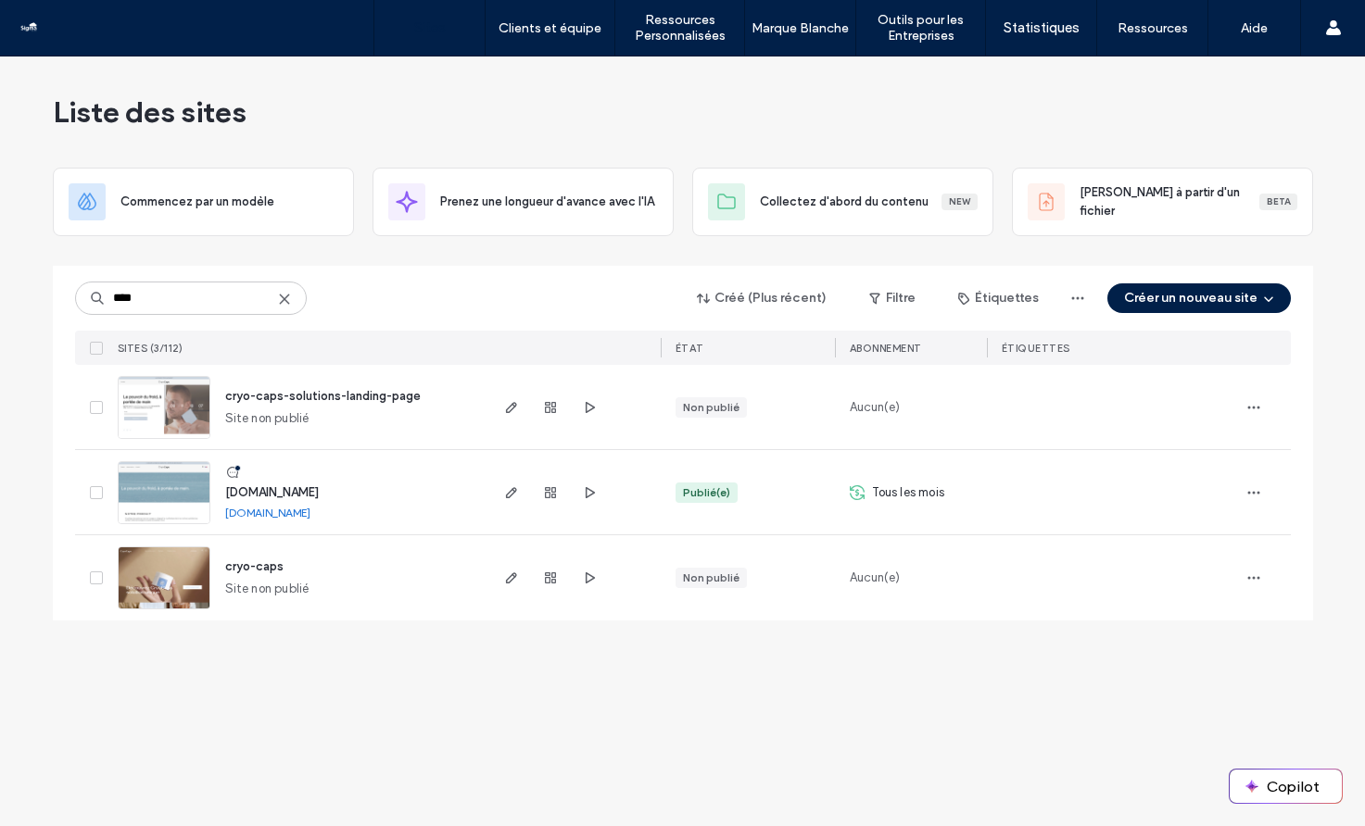
type input "****"
click at [517, 497] on icon "button" at bounding box center [511, 492] width 15 height 15
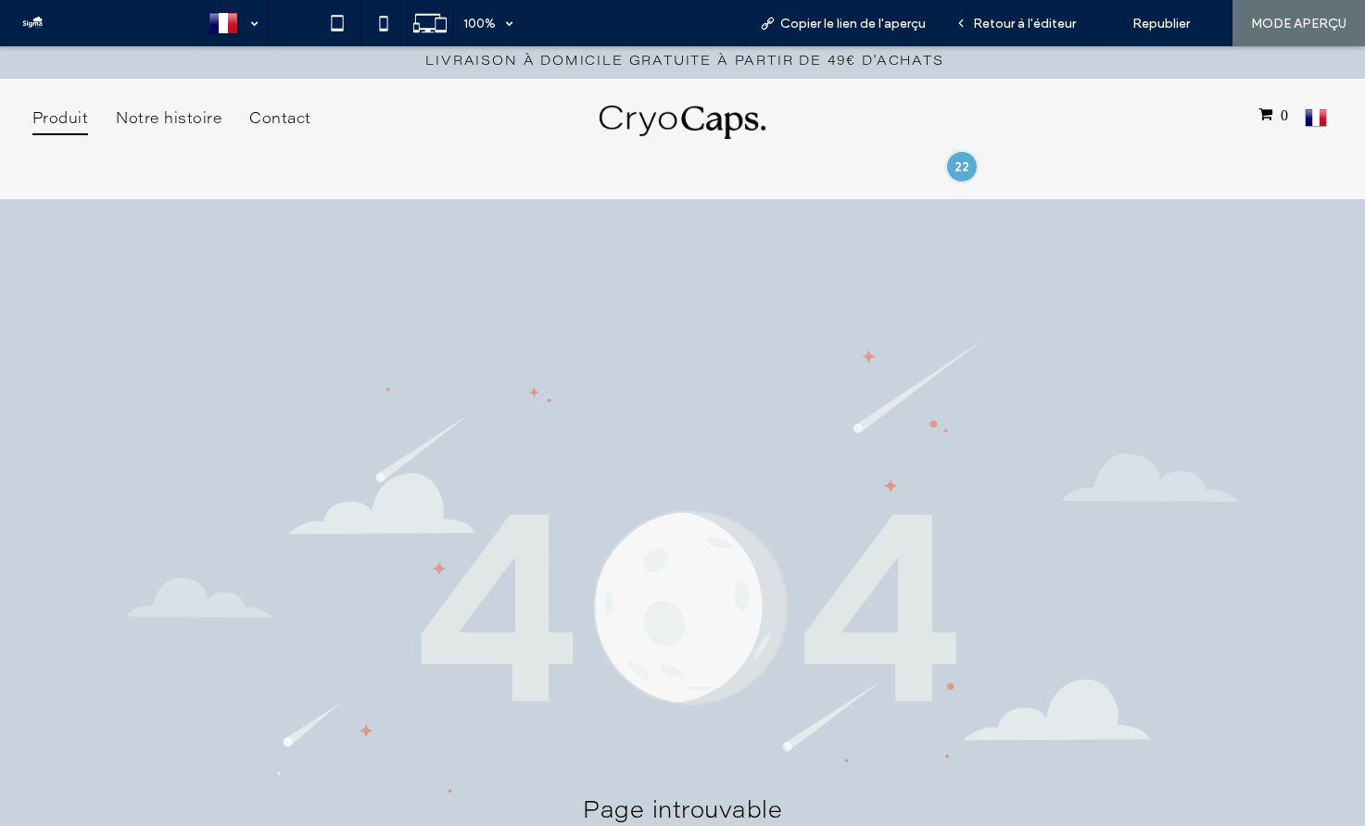
click at [628, 124] on img at bounding box center [682, 122] width 167 height 33
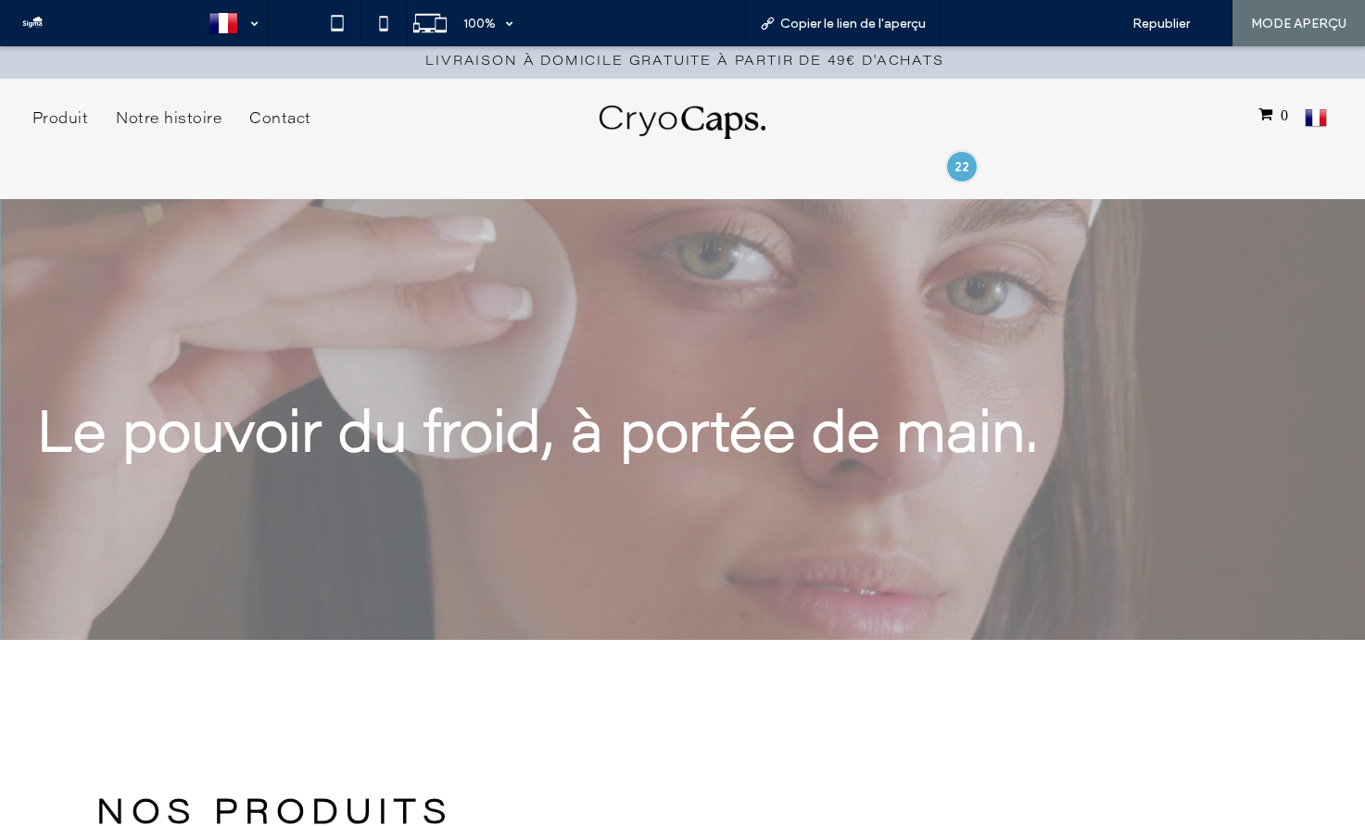
click at [1051, 20] on span "Retour à l'éditeur" at bounding box center [1024, 24] width 103 height 16
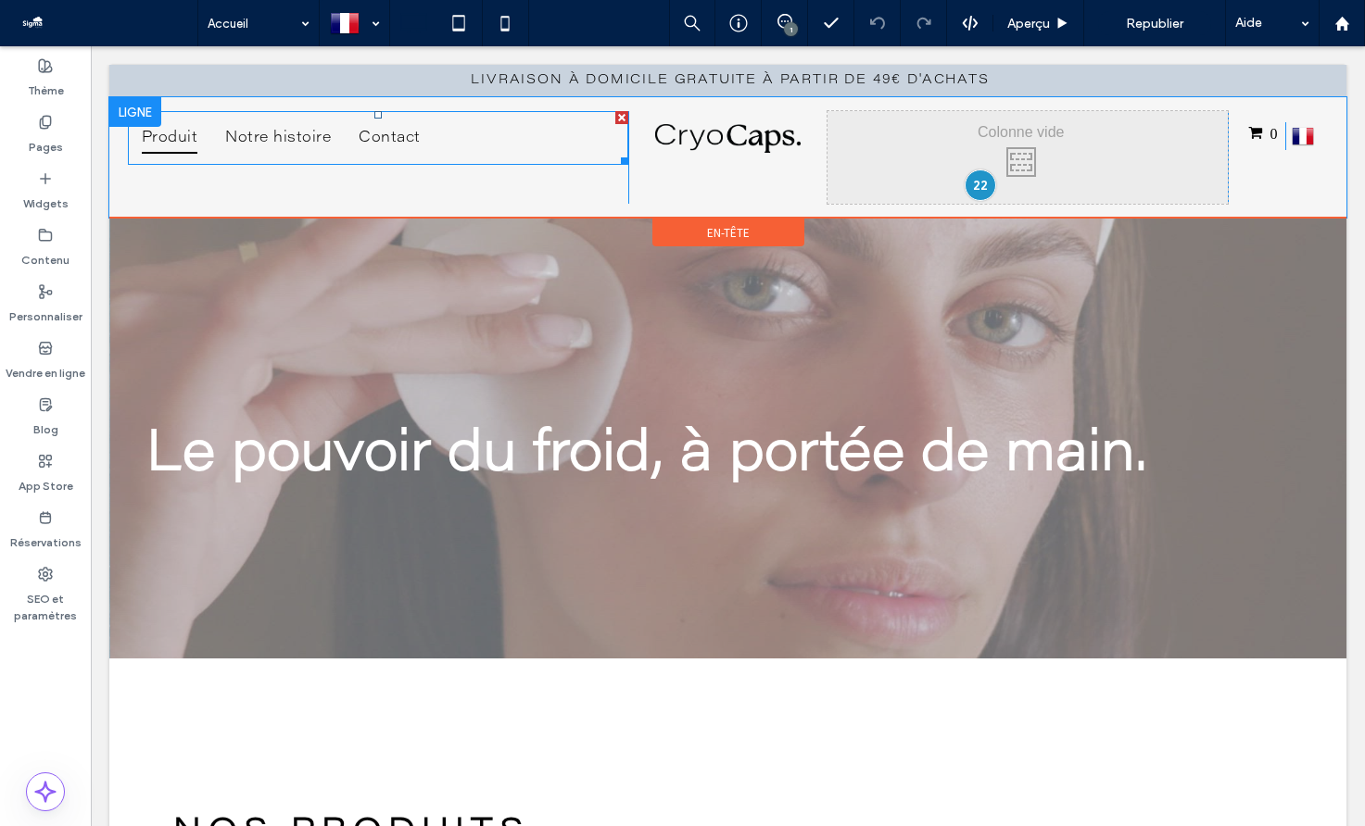
click at [168, 139] on span "Produit" at bounding box center [170, 137] width 56 height 31
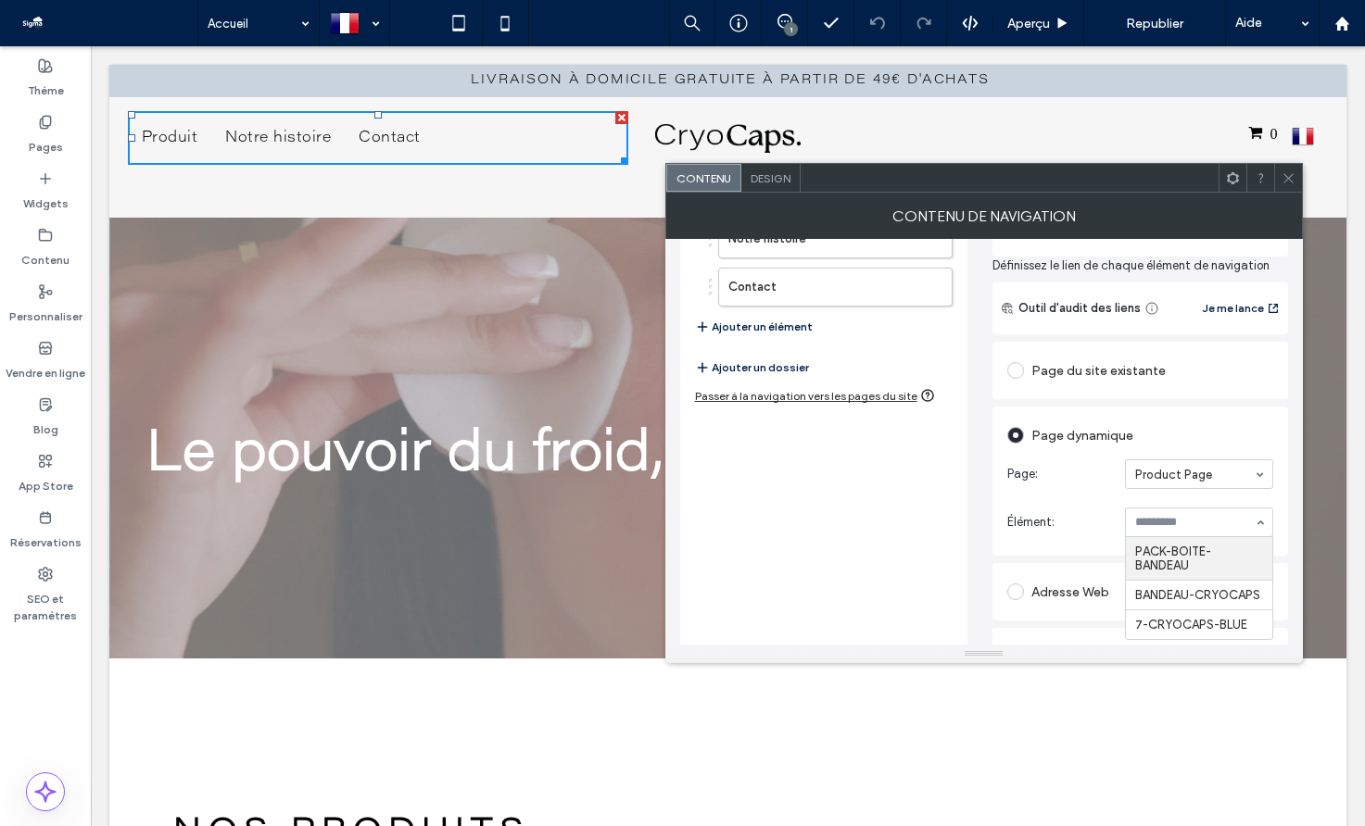
scroll to position [207, 0]
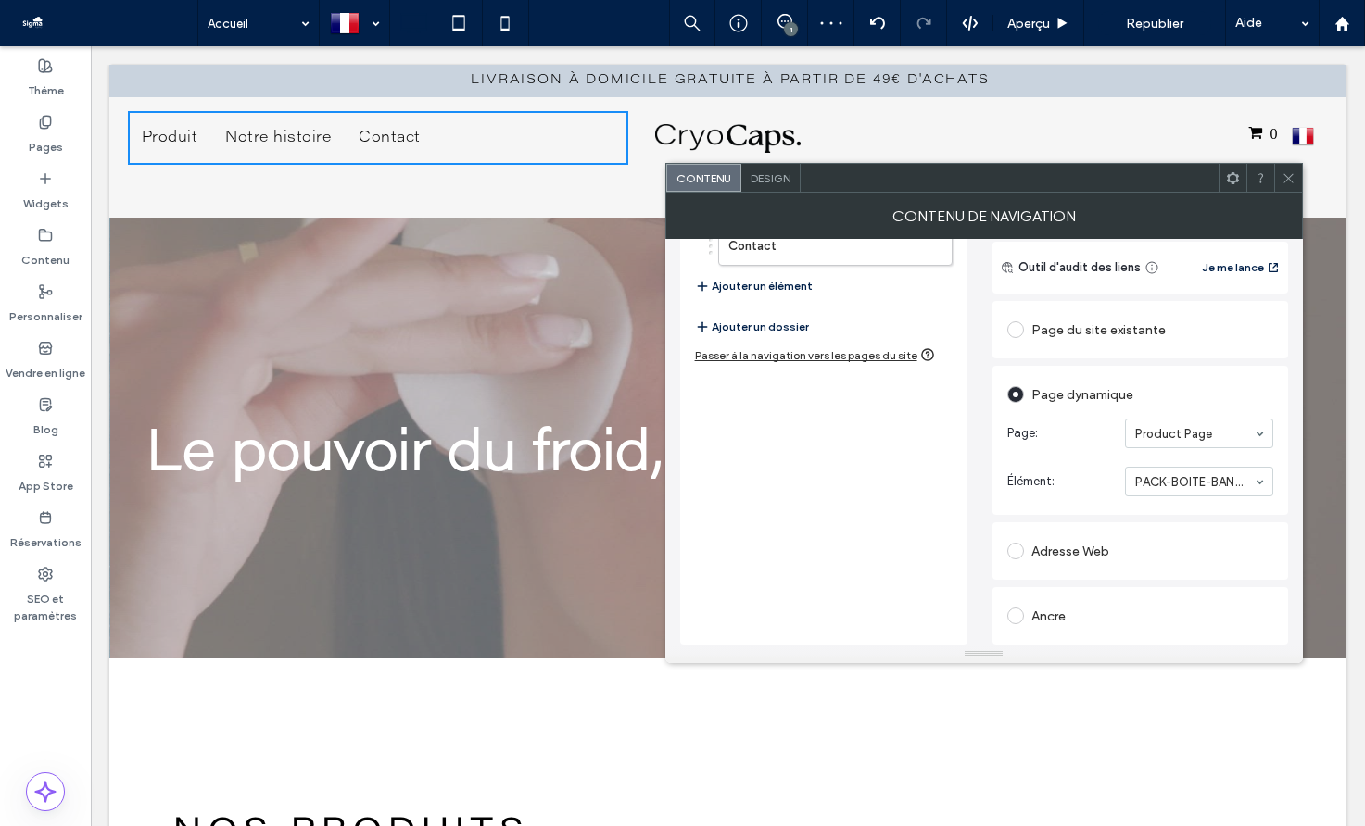
click at [1285, 177] on icon at bounding box center [1288, 178] width 14 height 14
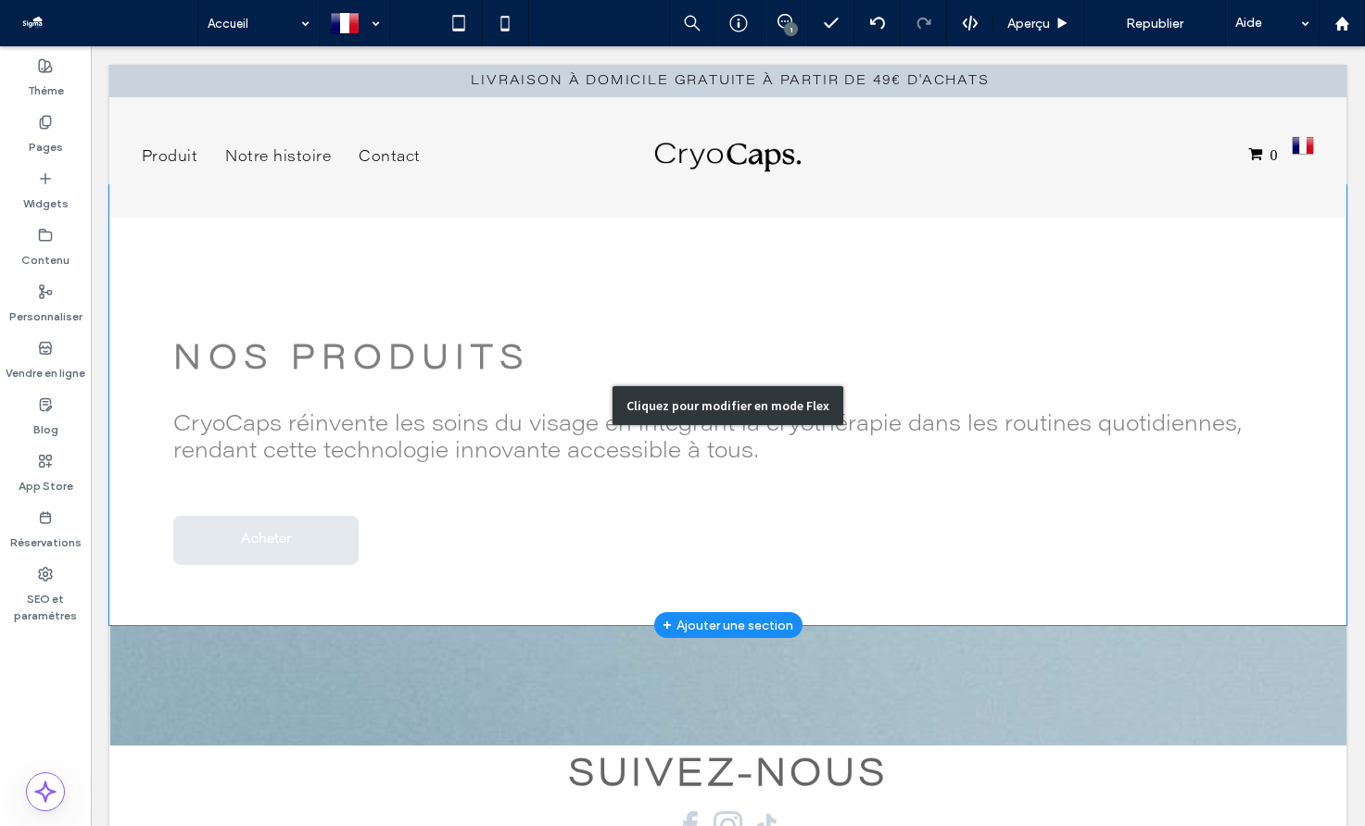
scroll to position [470, 0]
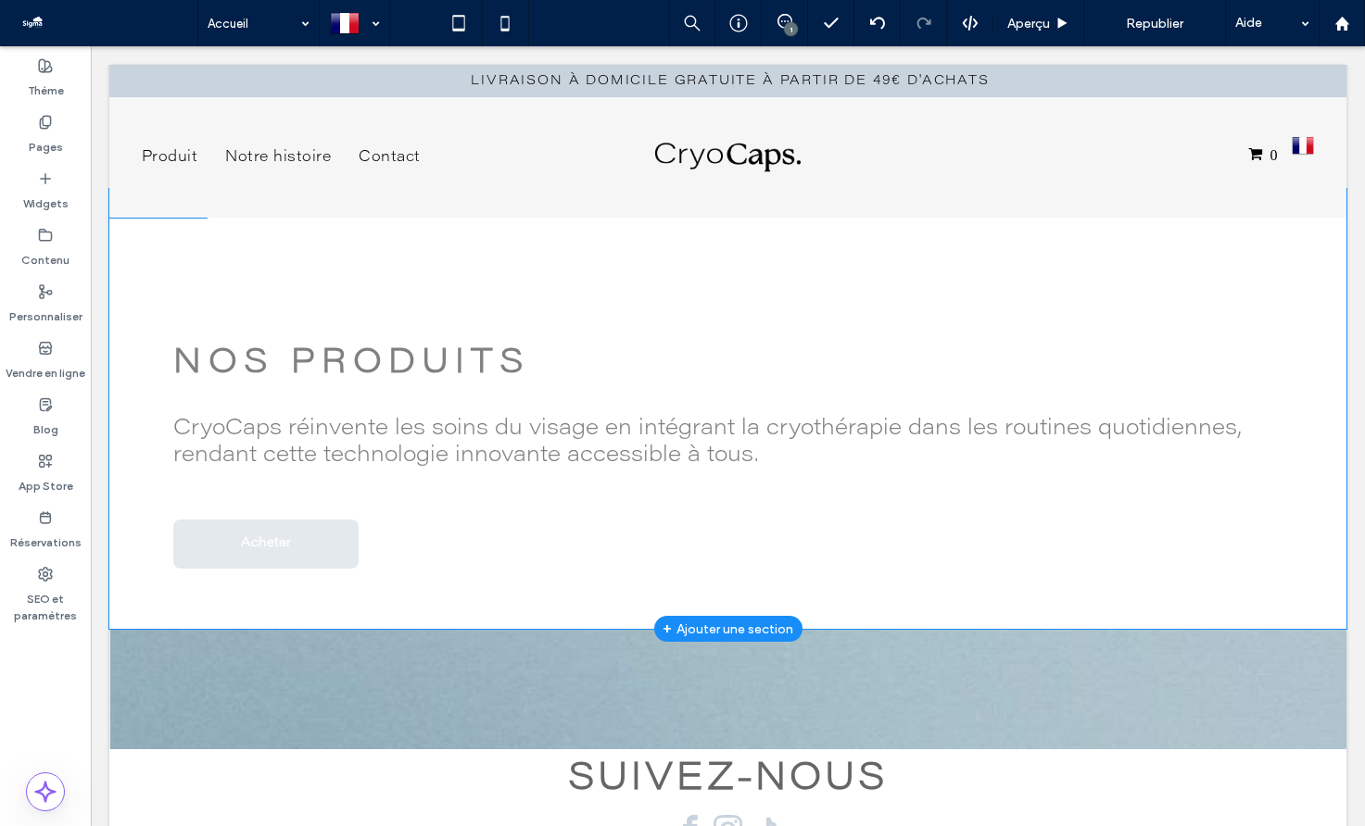
click at [727, 621] on div "+ Ajouter une section" at bounding box center [727, 629] width 131 height 20
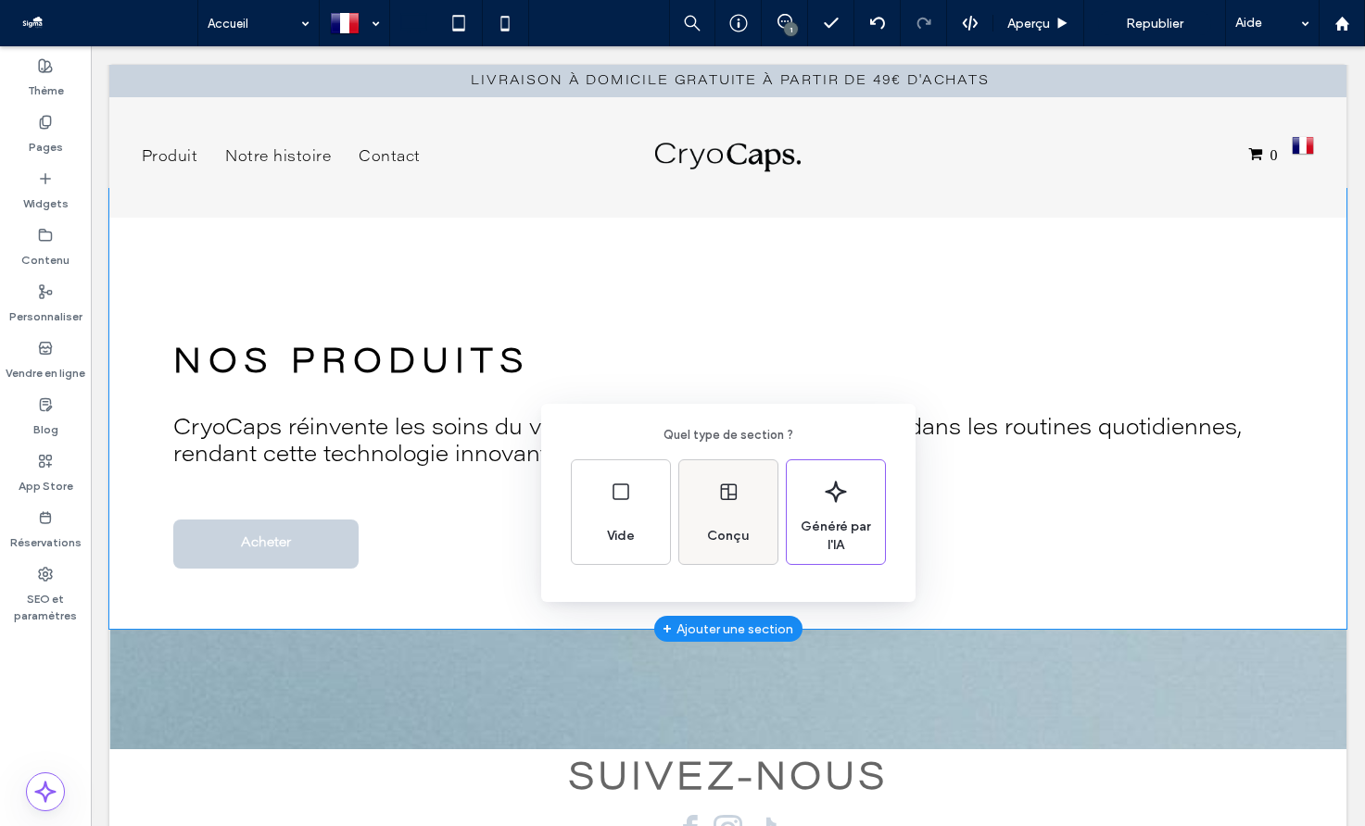
click at [727, 522] on div "Conçu" at bounding box center [727, 536] width 57 height 41
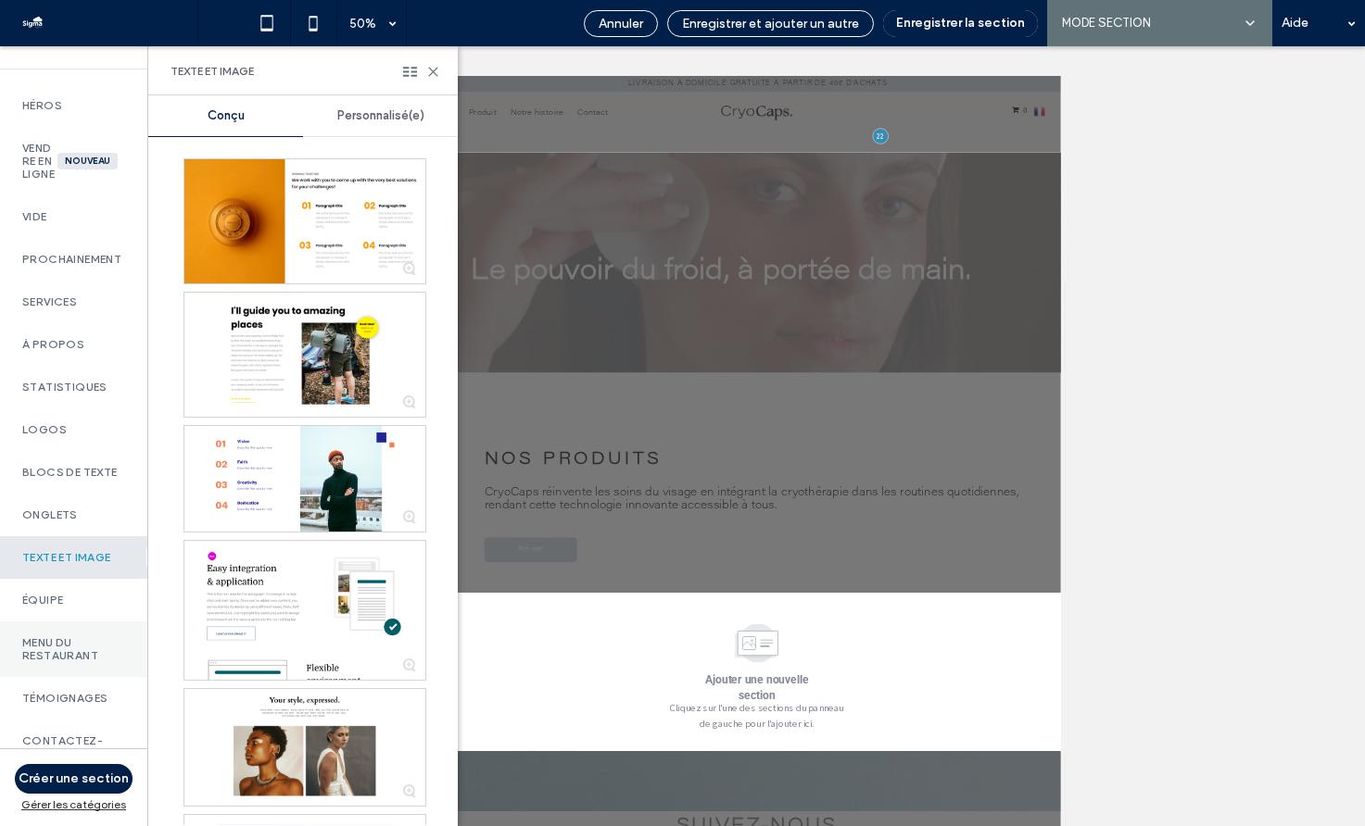
scroll to position [37, 0]
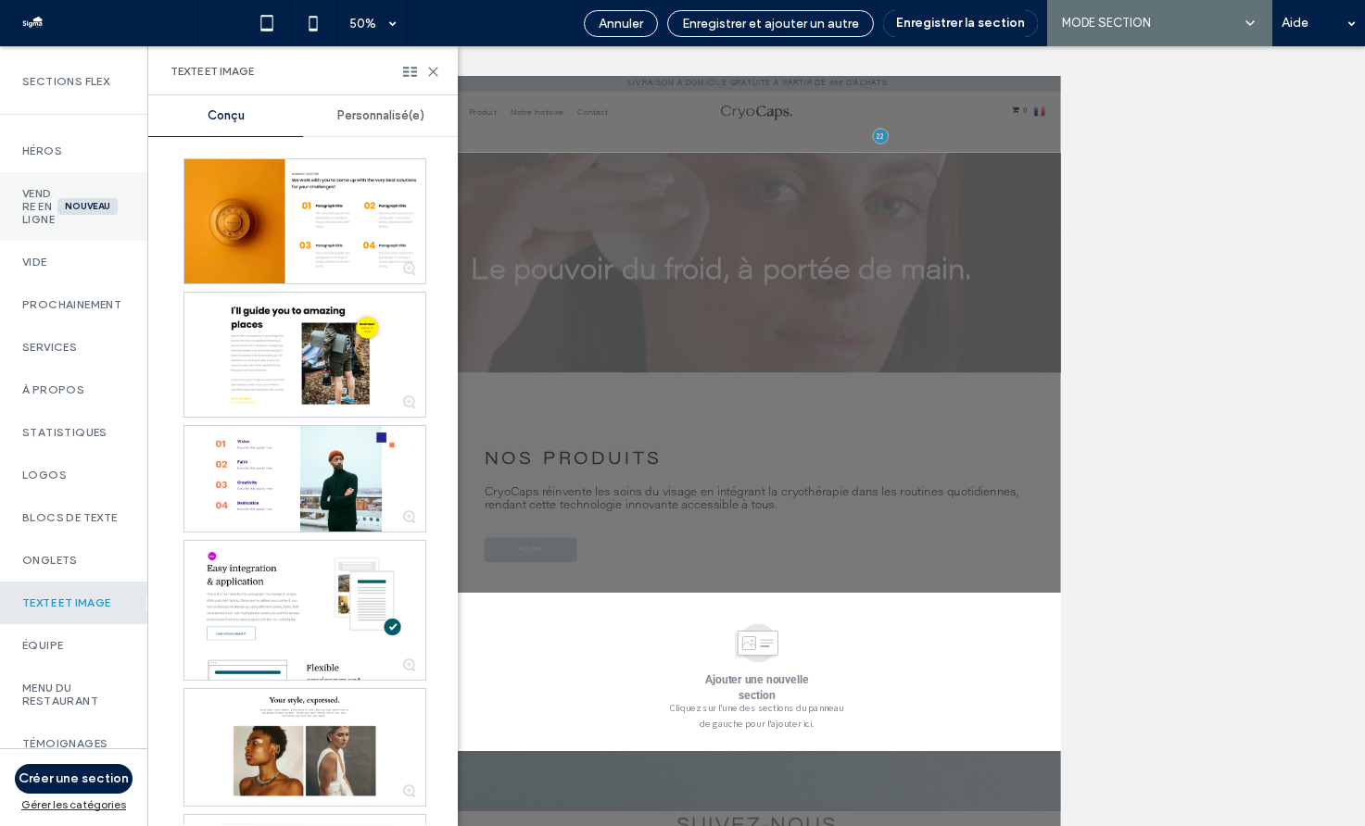
click at [59, 241] on div "Vendre en ligne Nouveau" at bounding box center [73, 206] width 147 height 69
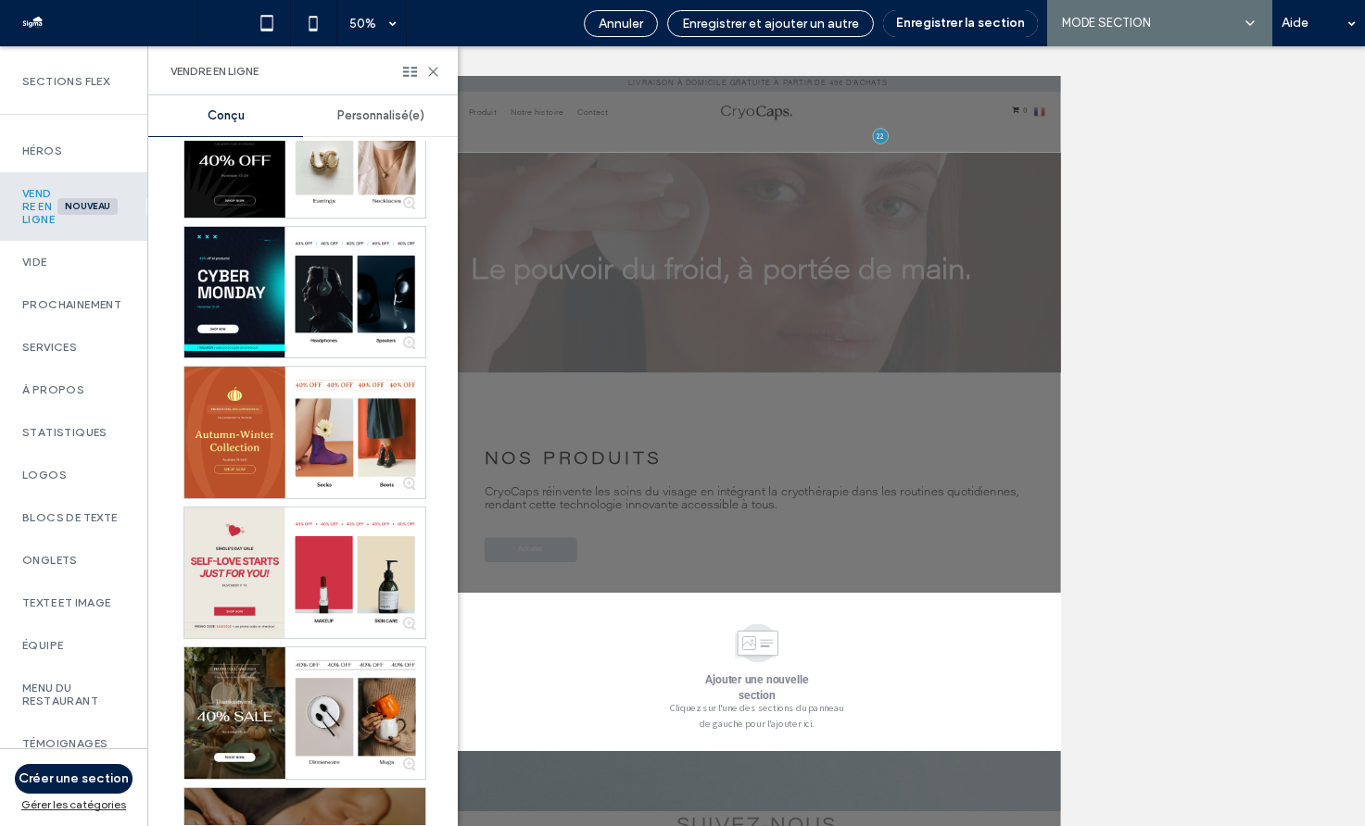
scroll to position [0, 0]
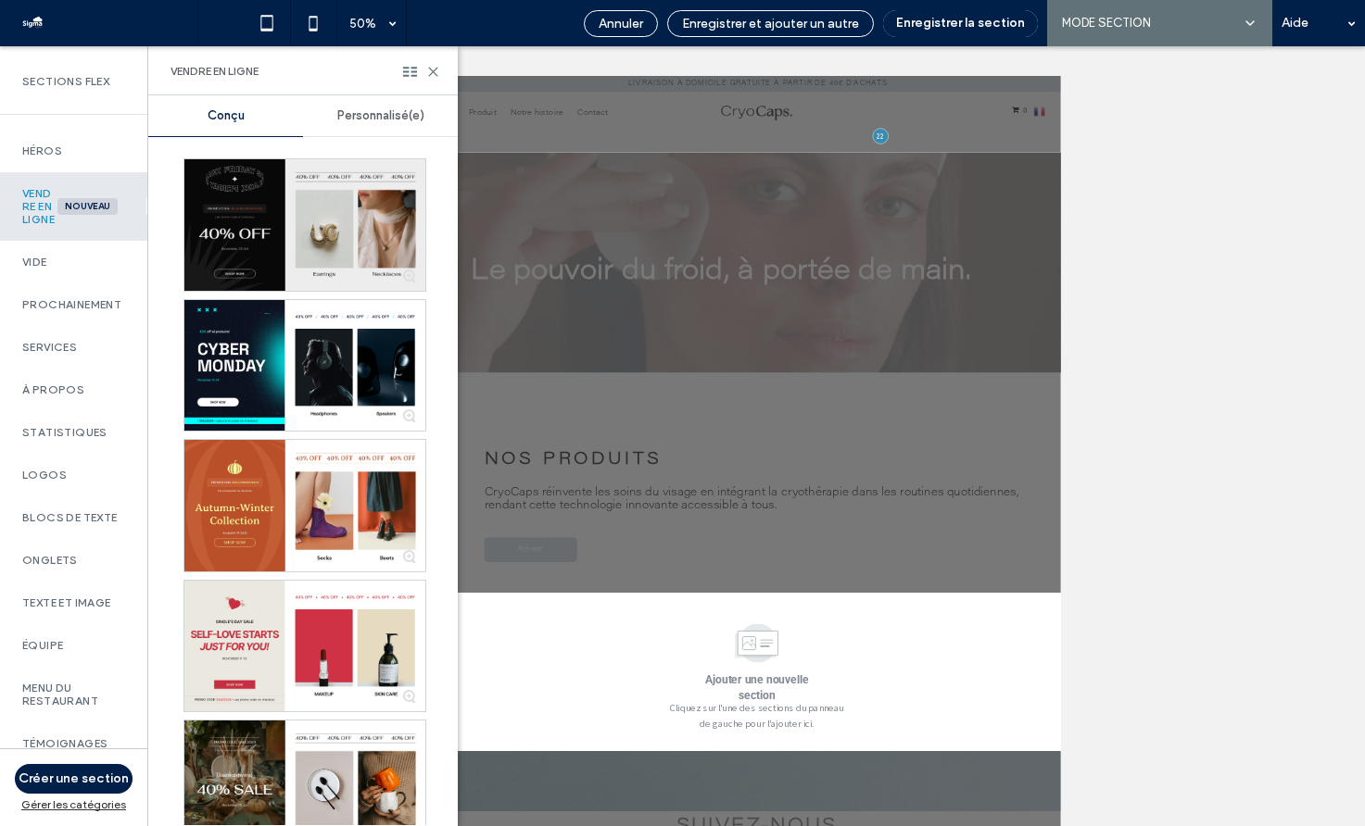
click at [301, 217] on div at bounding box center [304, 225] width 241 height 132
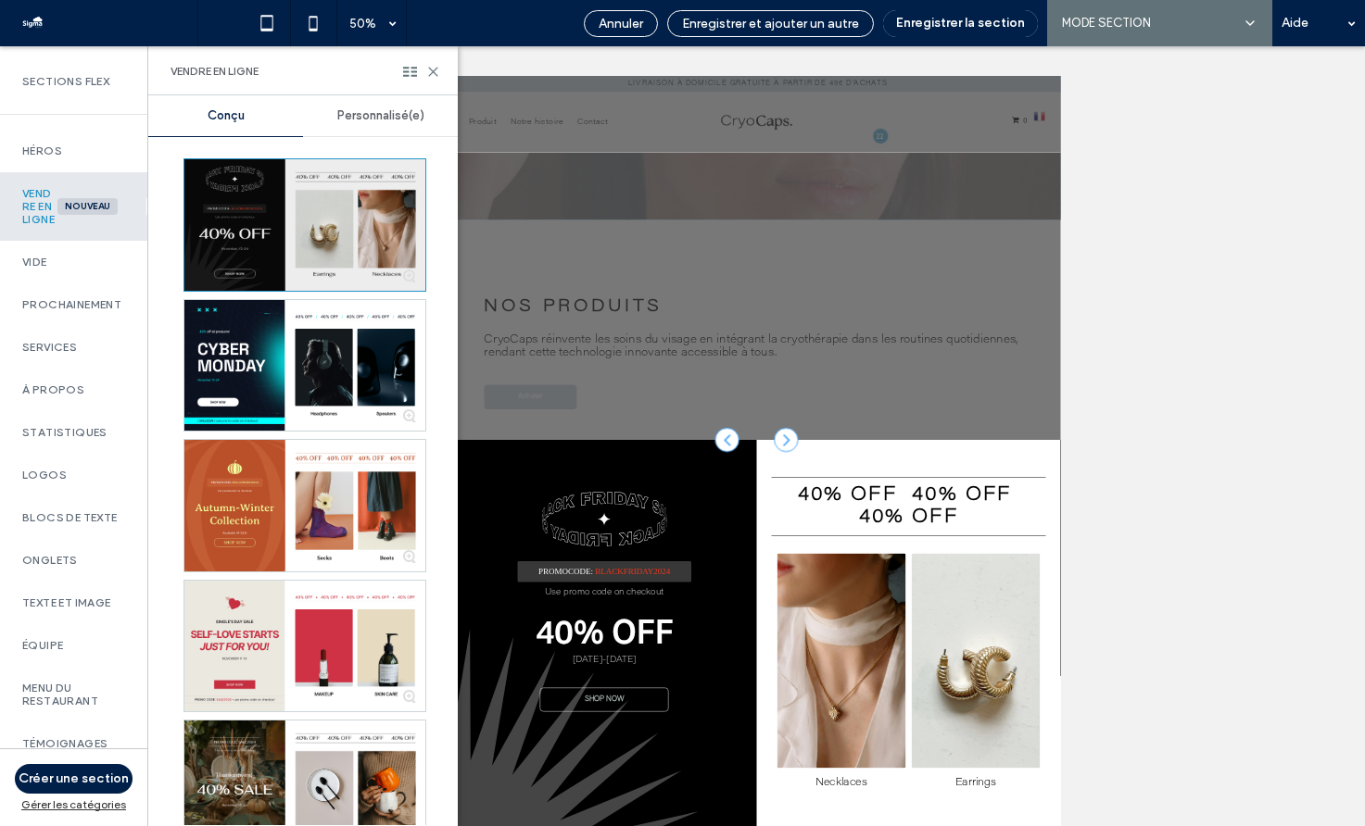
scroll to position [312, 0]
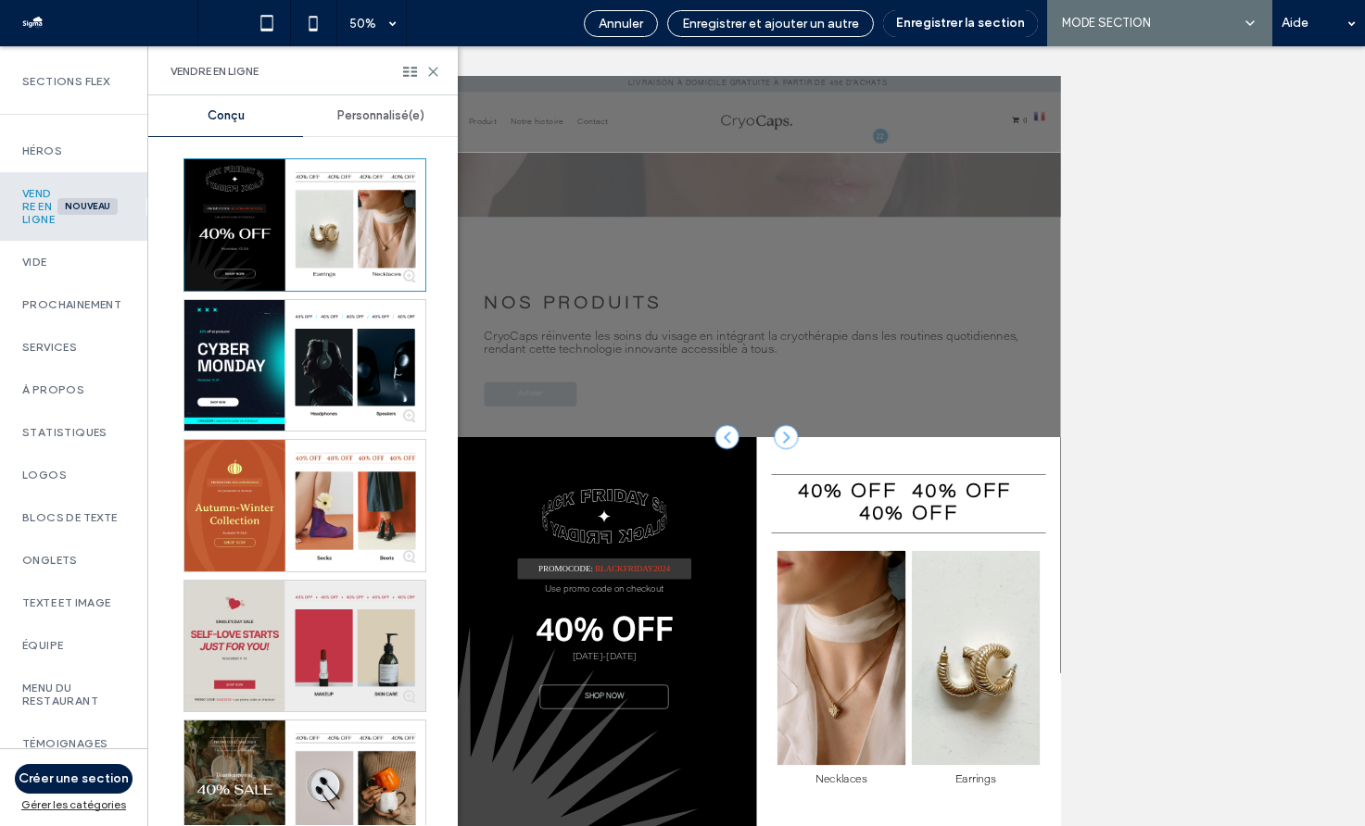
click at [317, 628] on div at bounding box center [304, 647] width 241 height 132
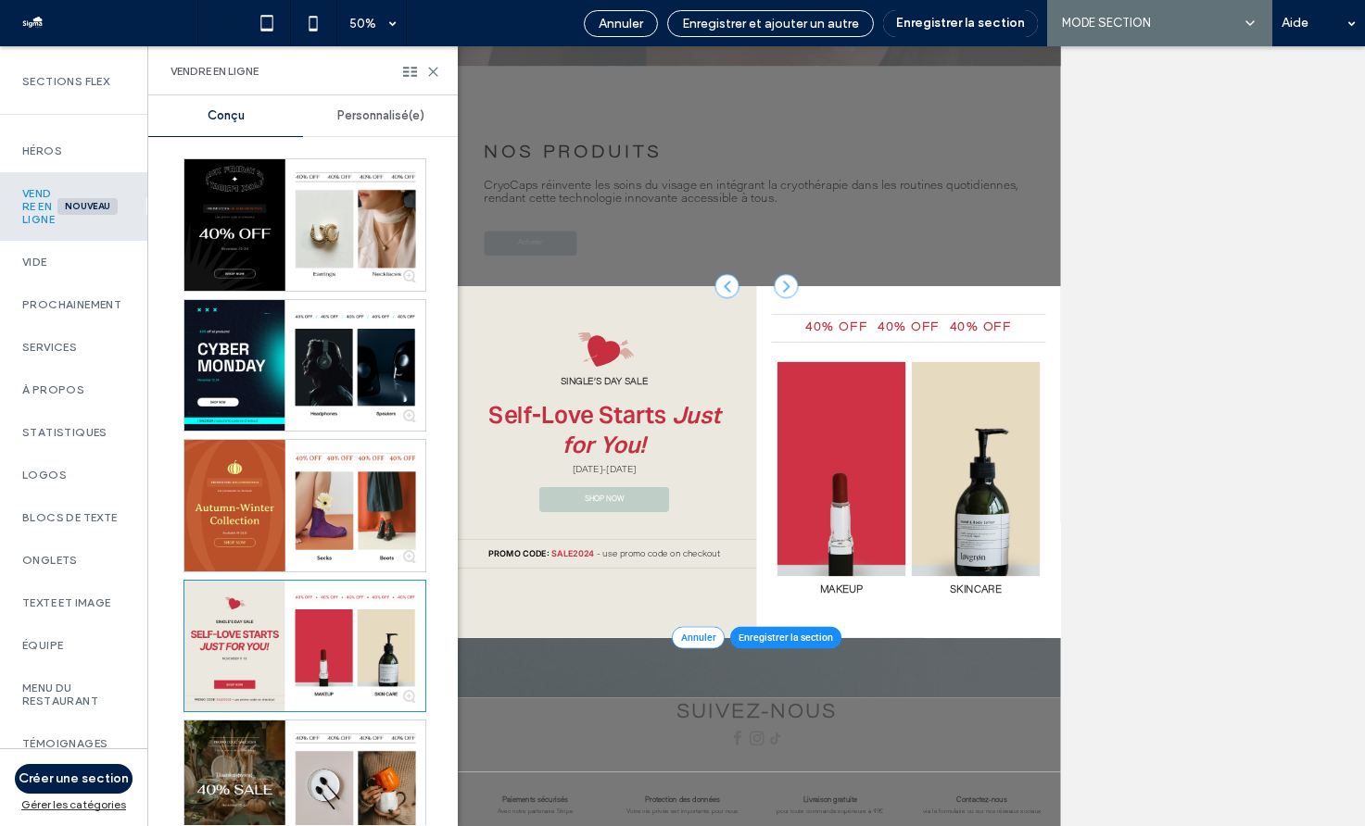
scroll to position [193, 0]
click at [69, 147] on label "Héros" at bounding box center [73, 151] width 103 height 13
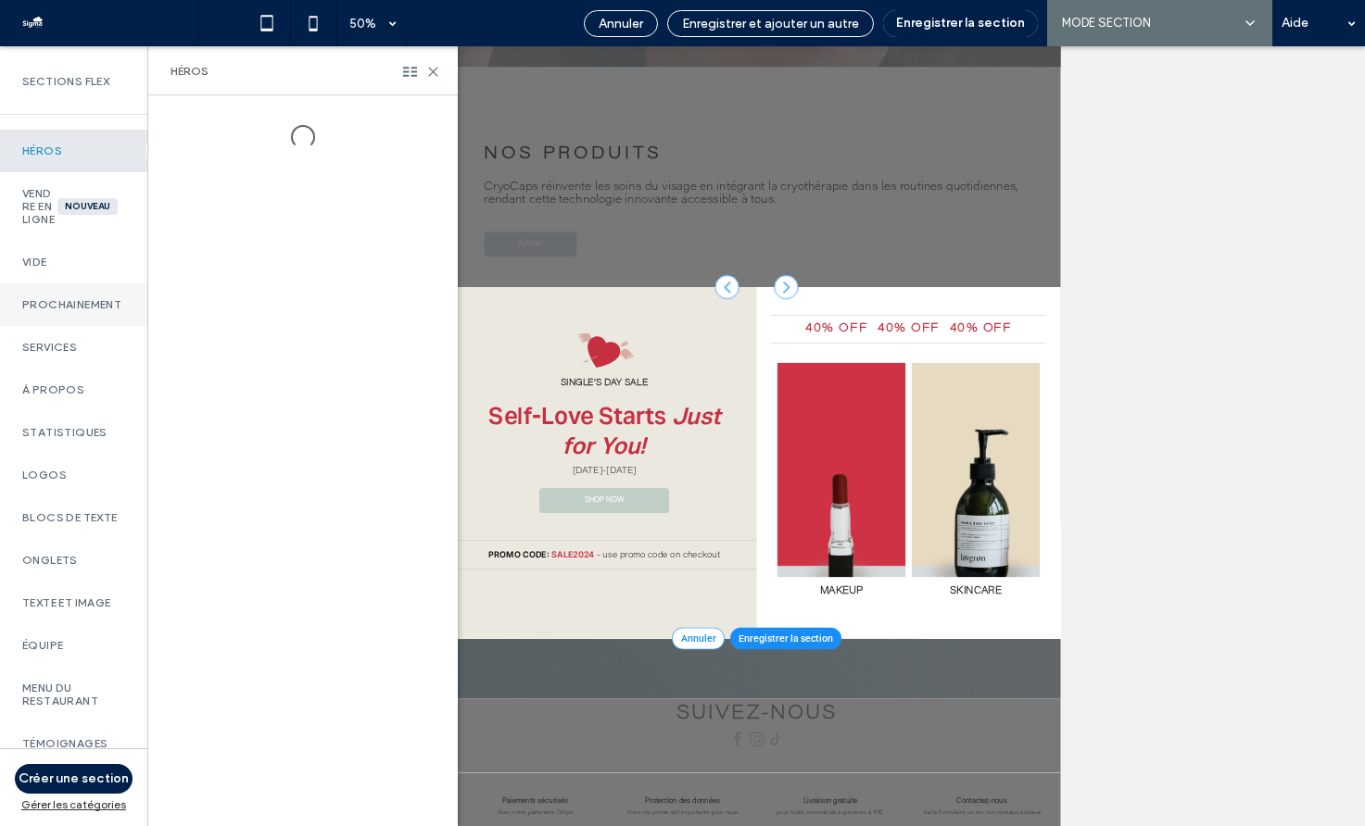
click at [62, 311] on label "Prochainement" at bounding box center [73, 304] width 103 height 13
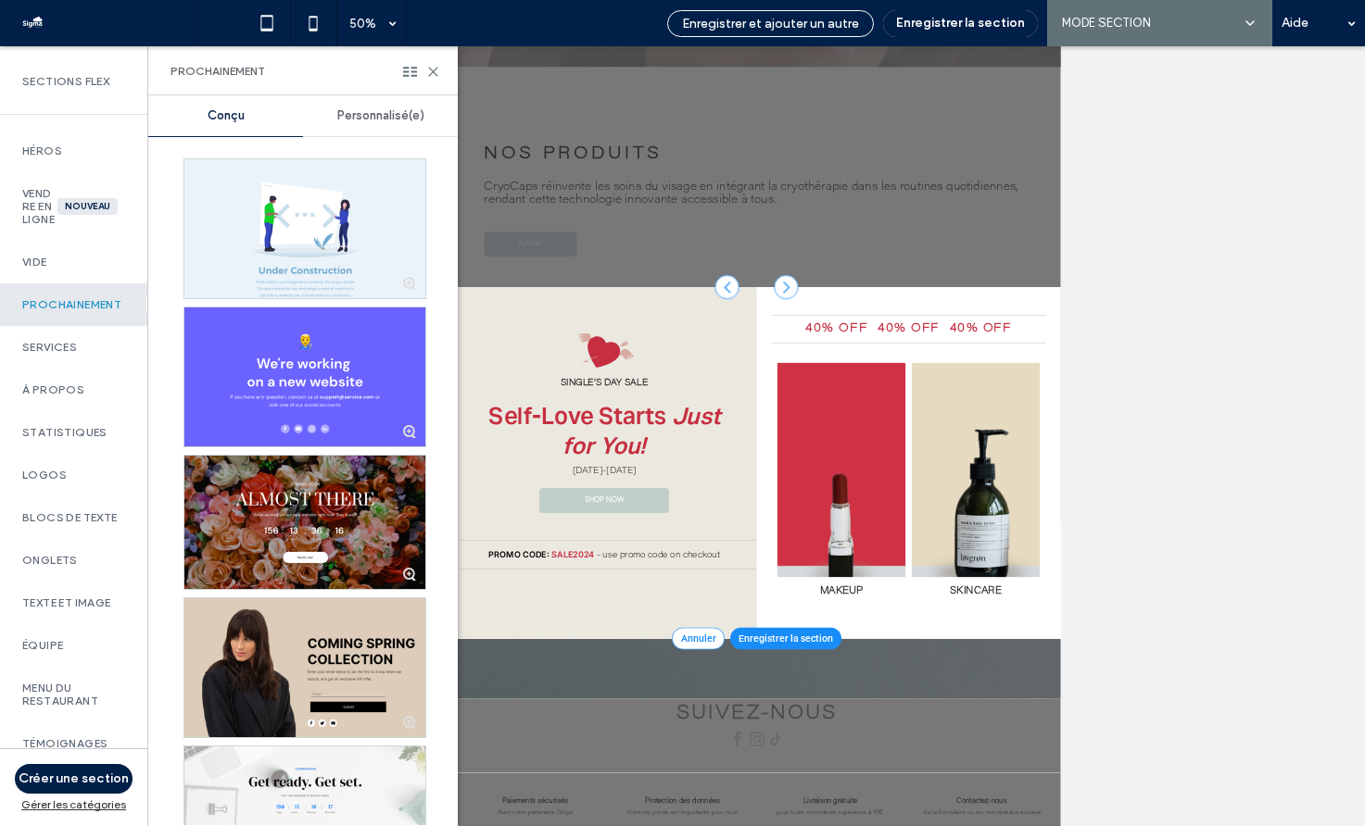
click at [623, 16] on span "Annuler" at bounding box center [620, 24] width 44 height 16
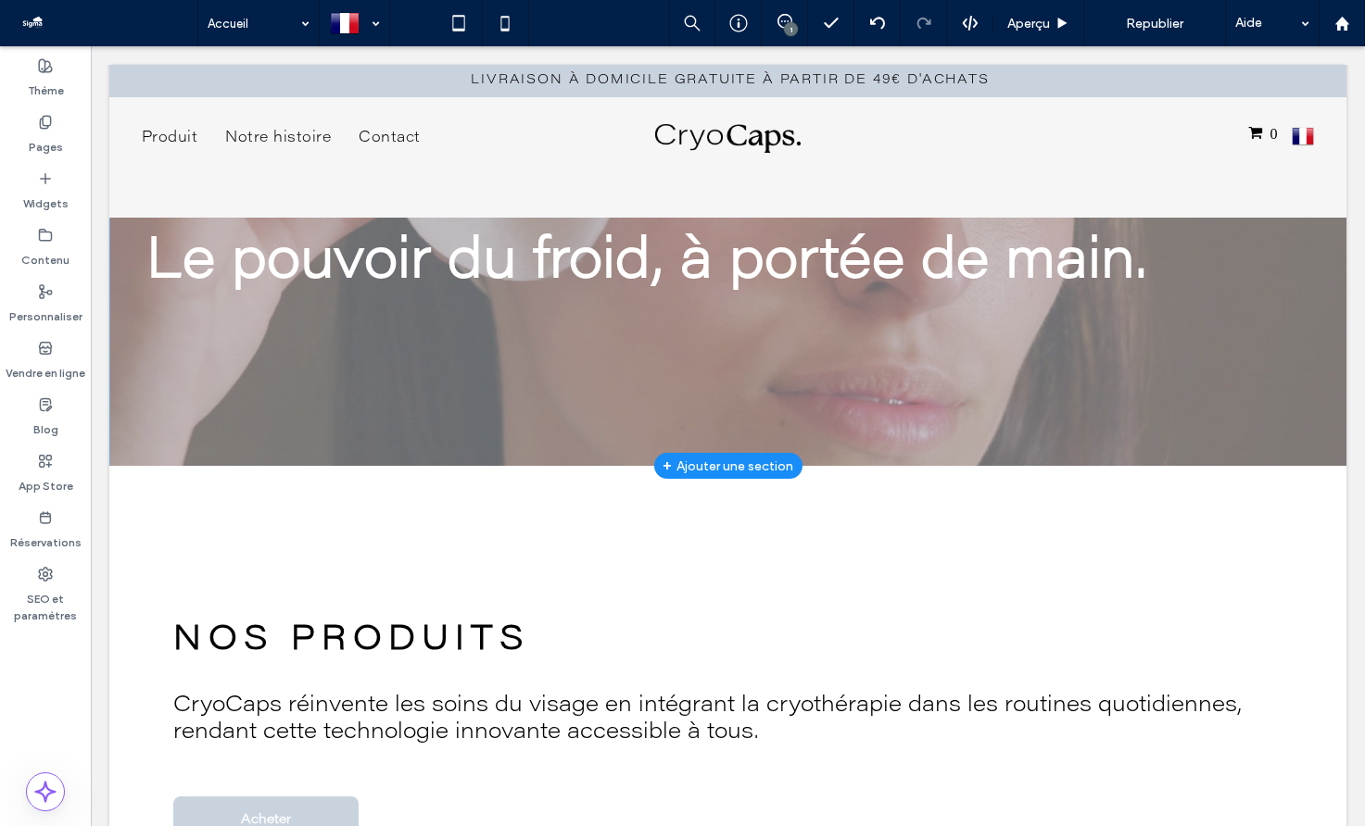
scroll to position [0, 0]
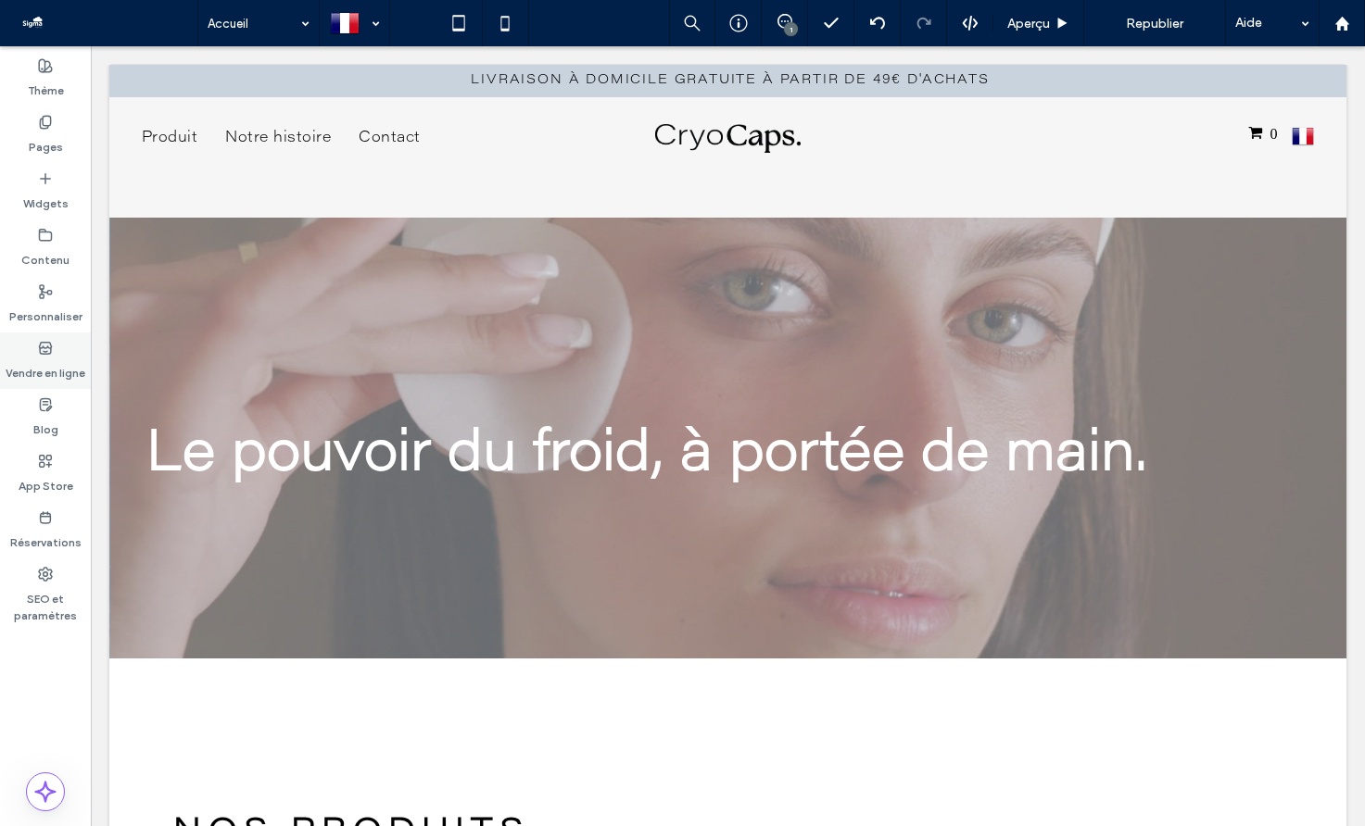
click at [42, 361] on label "Vendre en ligne" at bounding box center [46, 369] width 80 height 26
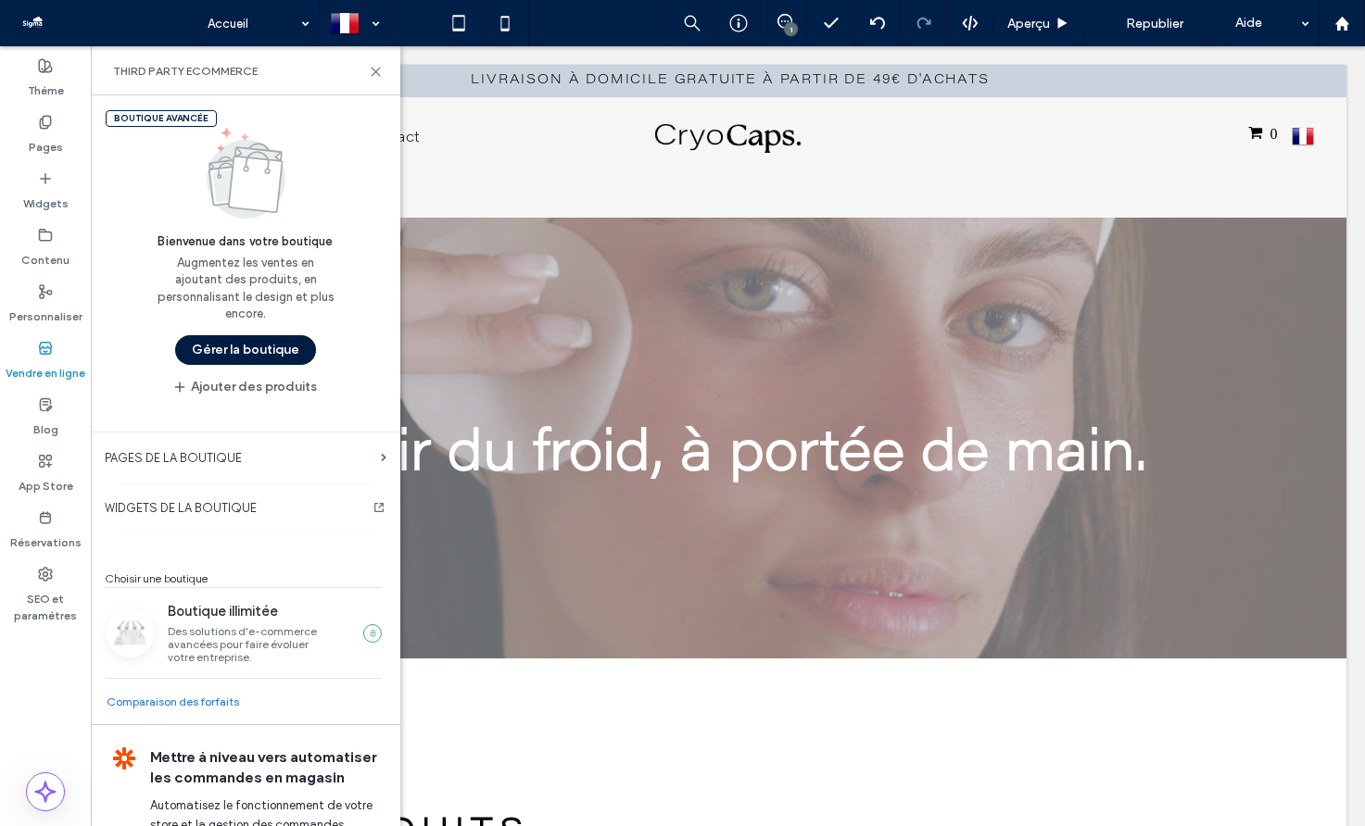
click at [270, 346] on button "Gérer la boutique" at bounding box center [245, 350] width 141 height 30
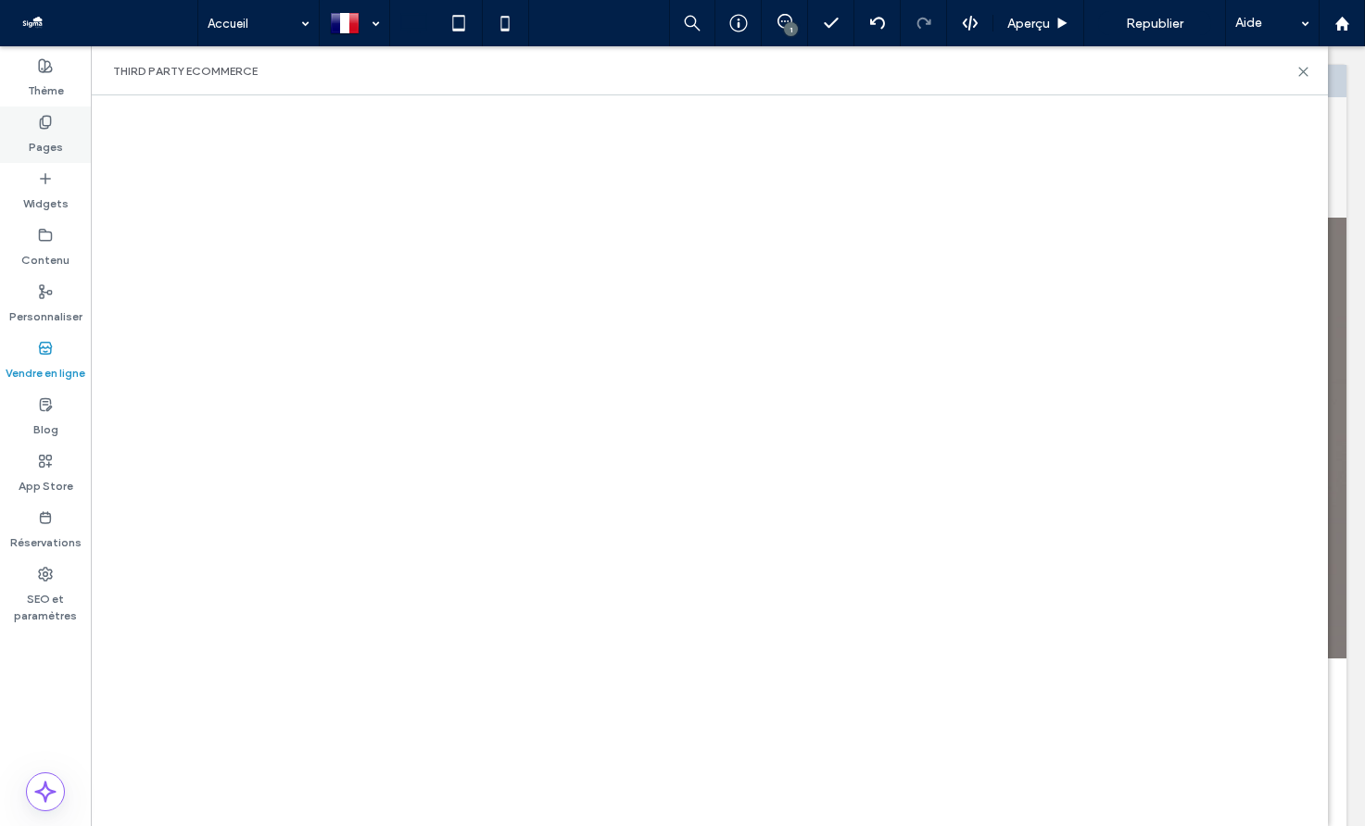
click at [41, 128] on use at bounding box center [45, 122] width 10 height 12
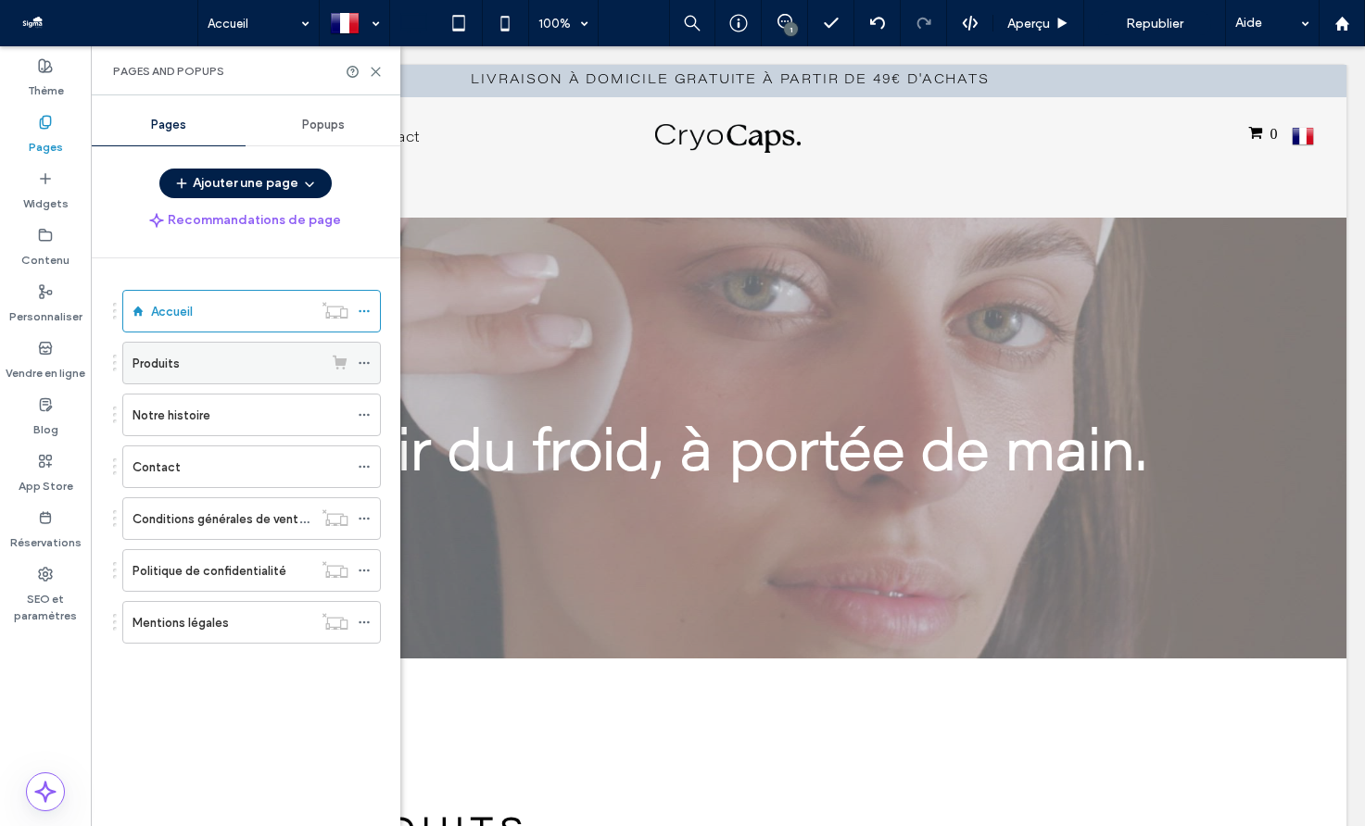
click at [263, 369] on div "Produits" at bounding box center [227, 363] width 190 height 19
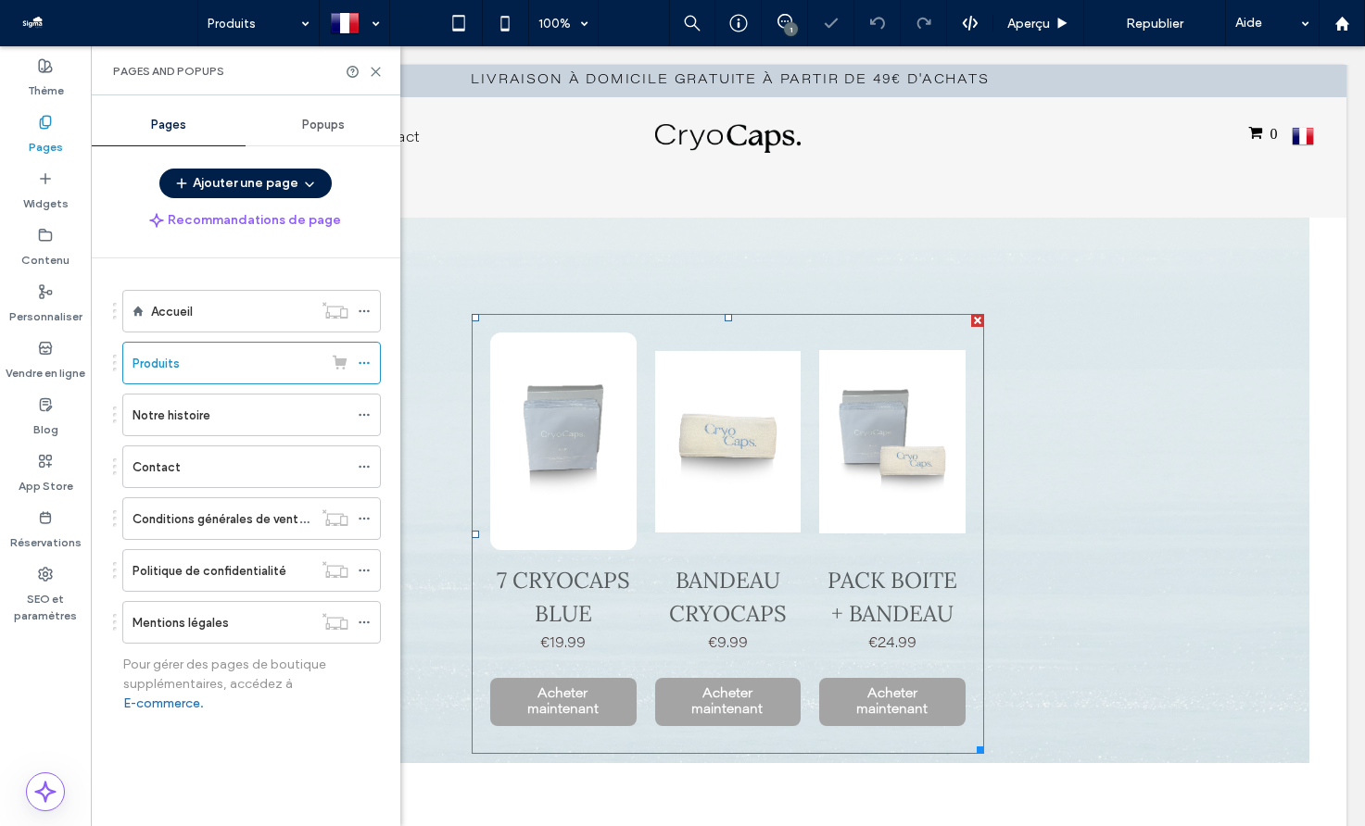
scroll to position [55, 0]
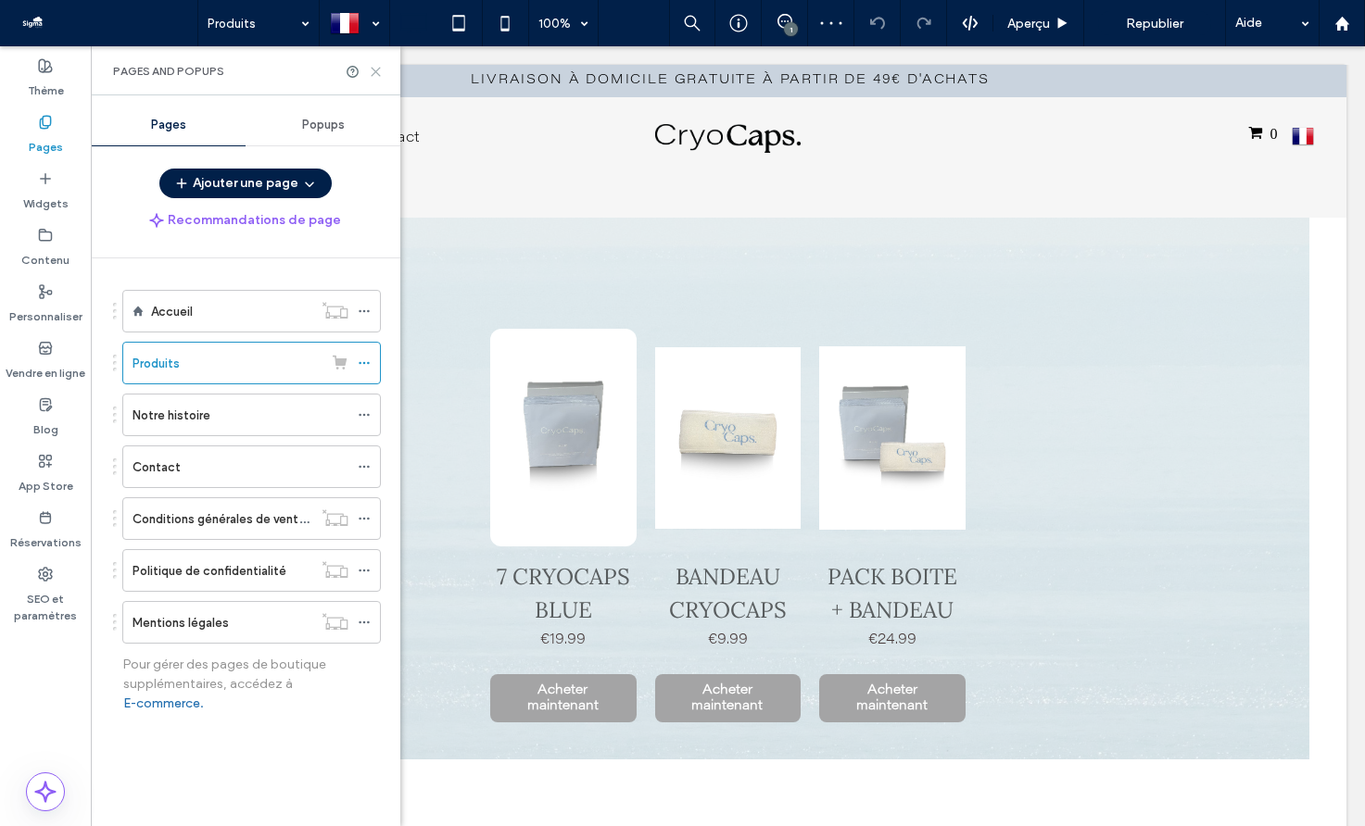
click at [374, 72] on use at bounding box center [375, 72] width 8 height 8
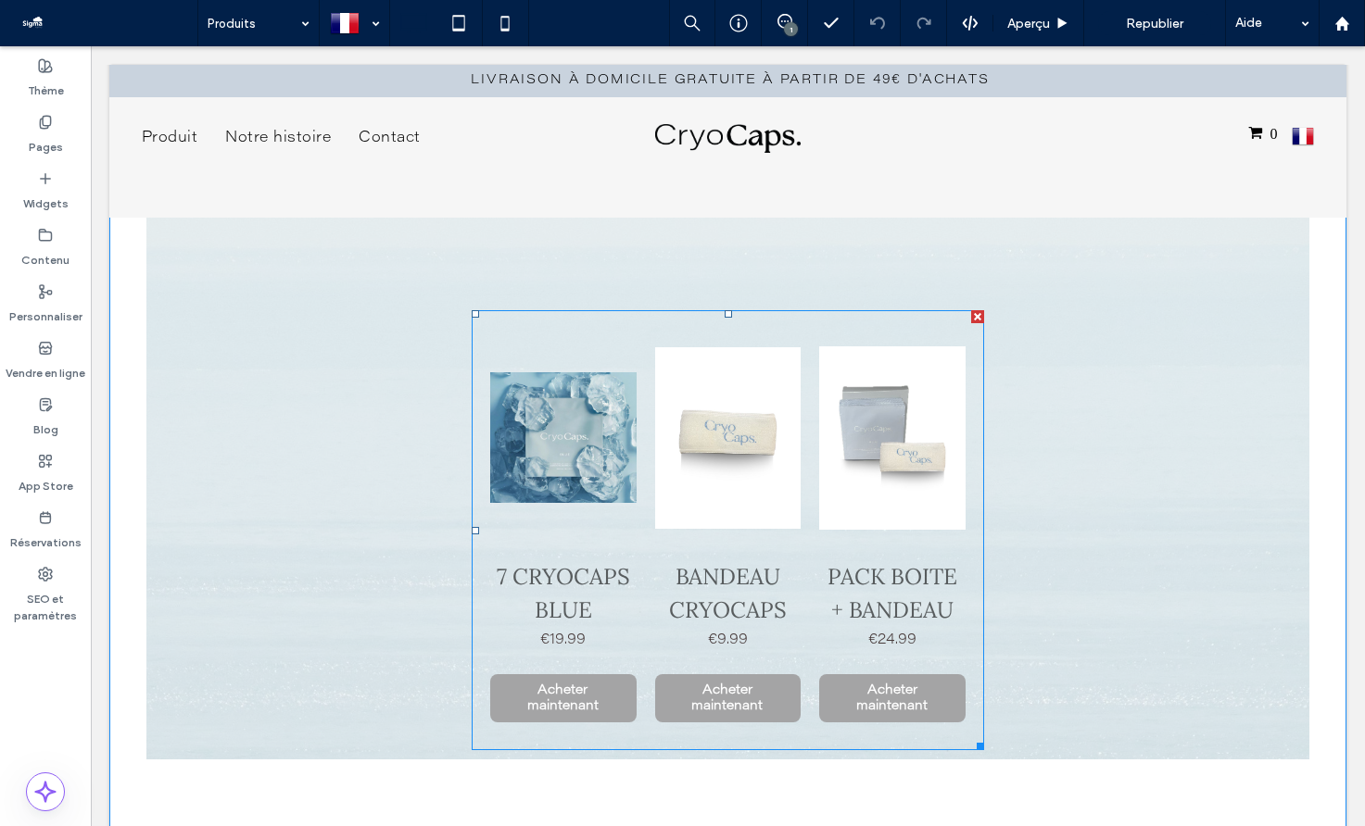
click at [583, 438] on link at bounding box center [563, 438] width 146 height 218
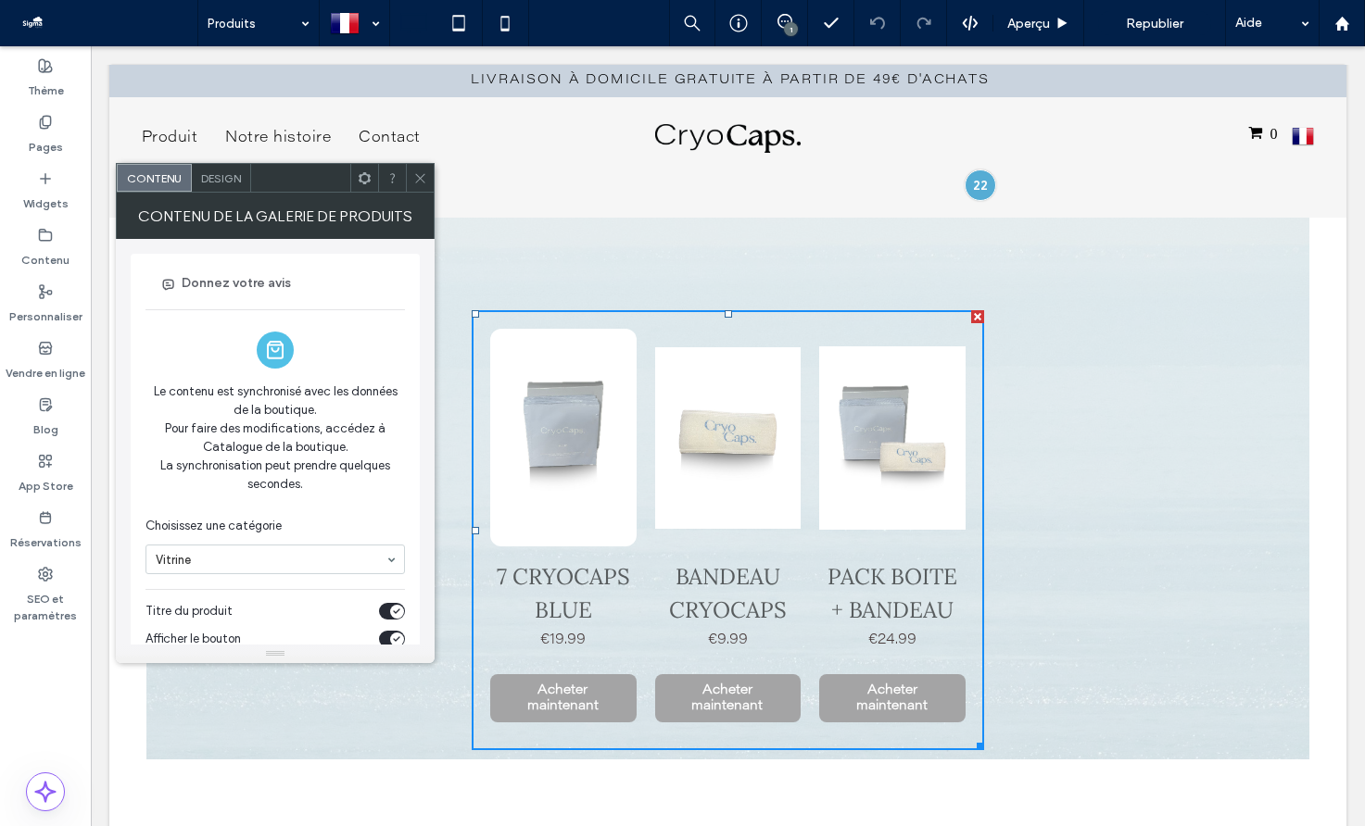
click at [243, 183] on div "Design" at bounding box center [221, 178] width 59 height 28
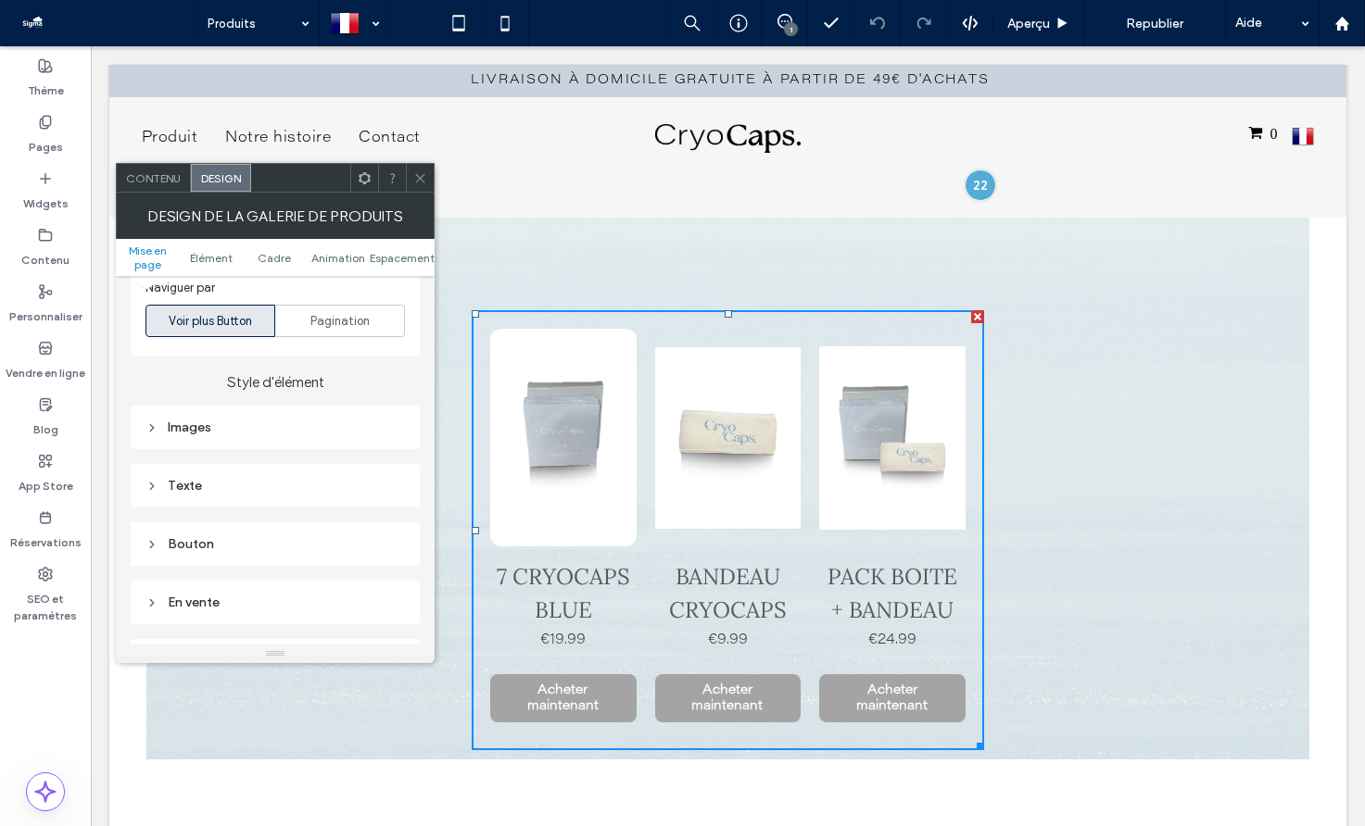
scroll to position [723, 0]
click at [286, 406] on div "Images" at bounding box center [274, 414] width 259 height 16
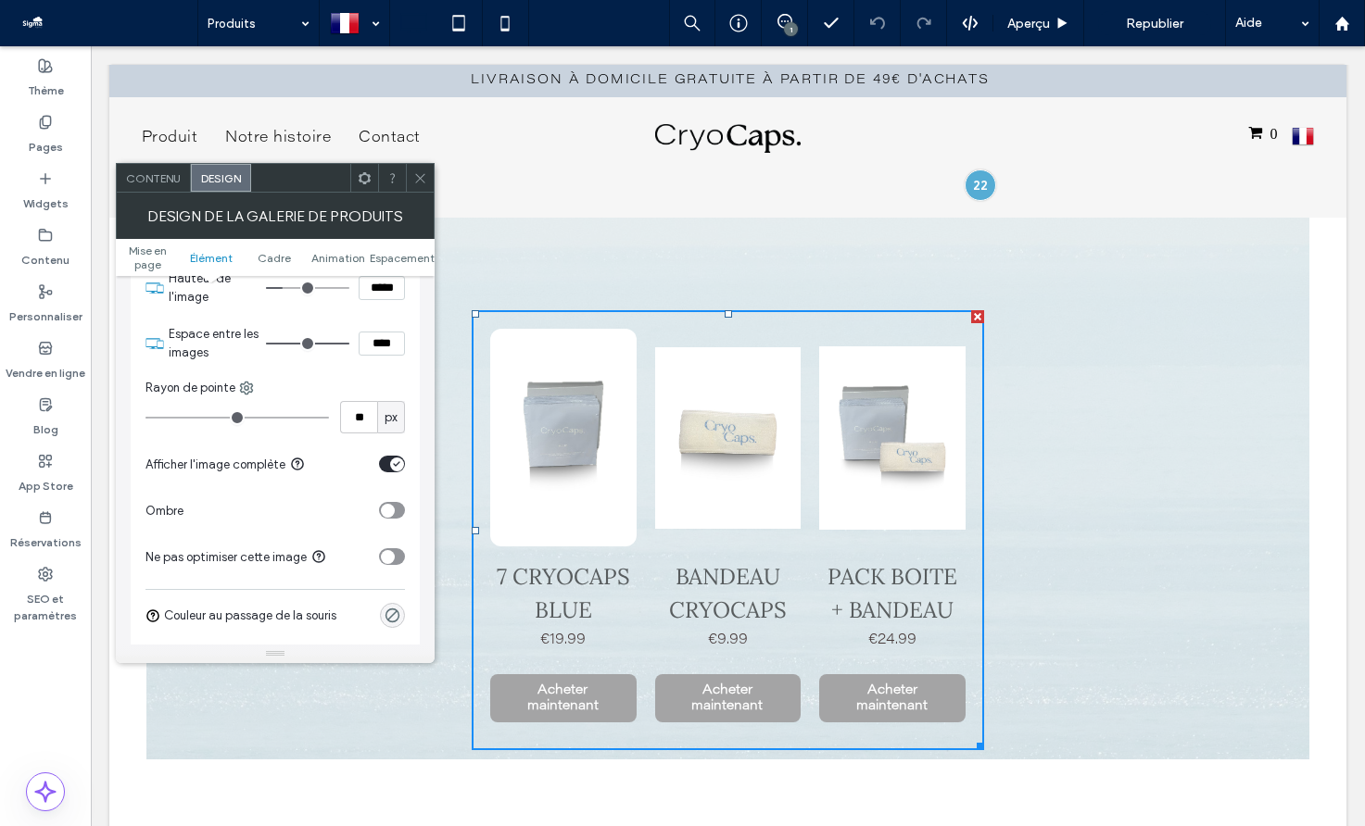
scroll to position [891, 0]
click at [384, 453] on div "toggle" at bounding box center [392, 461] width 26 height 17
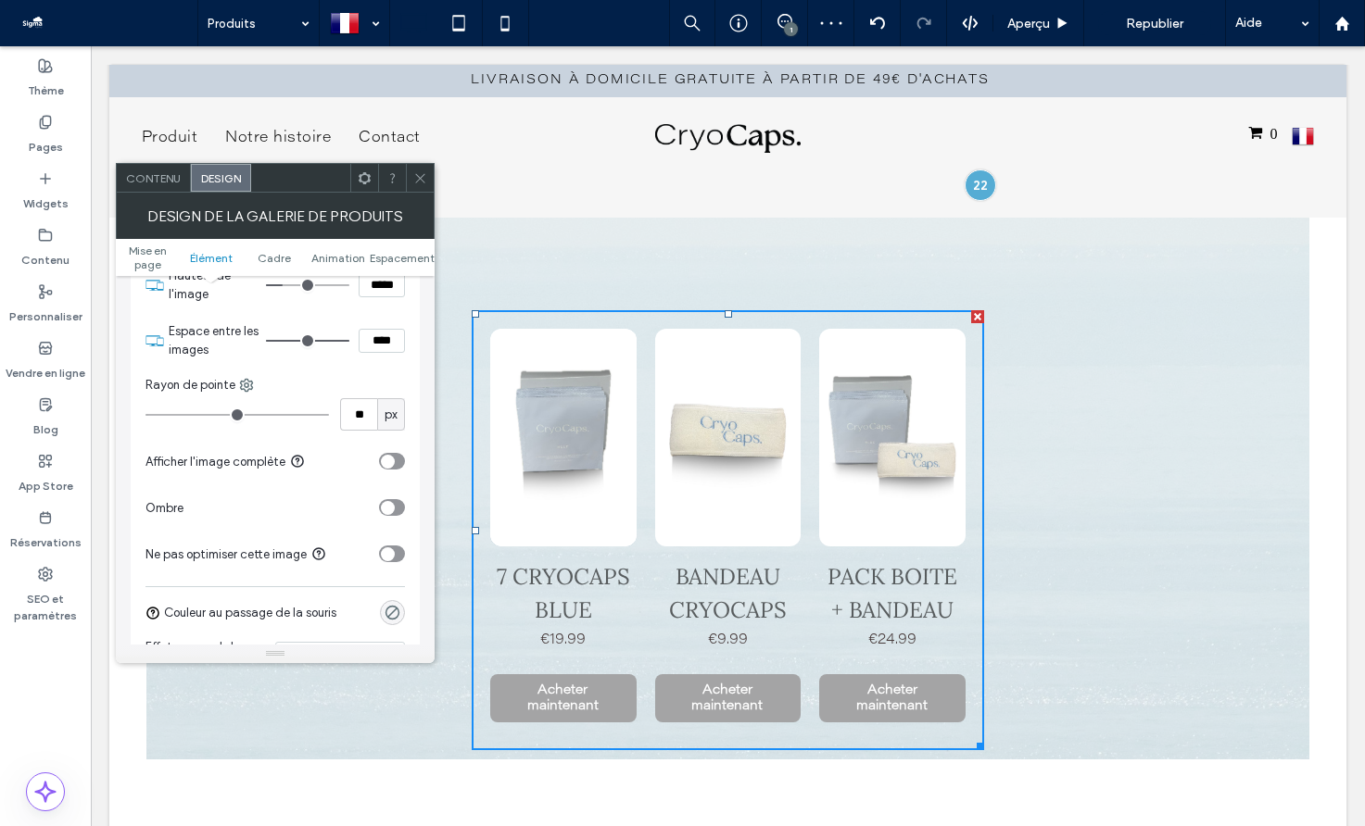
click at [422, 187] on span at bounding box center [420, 178] width 14 height 28
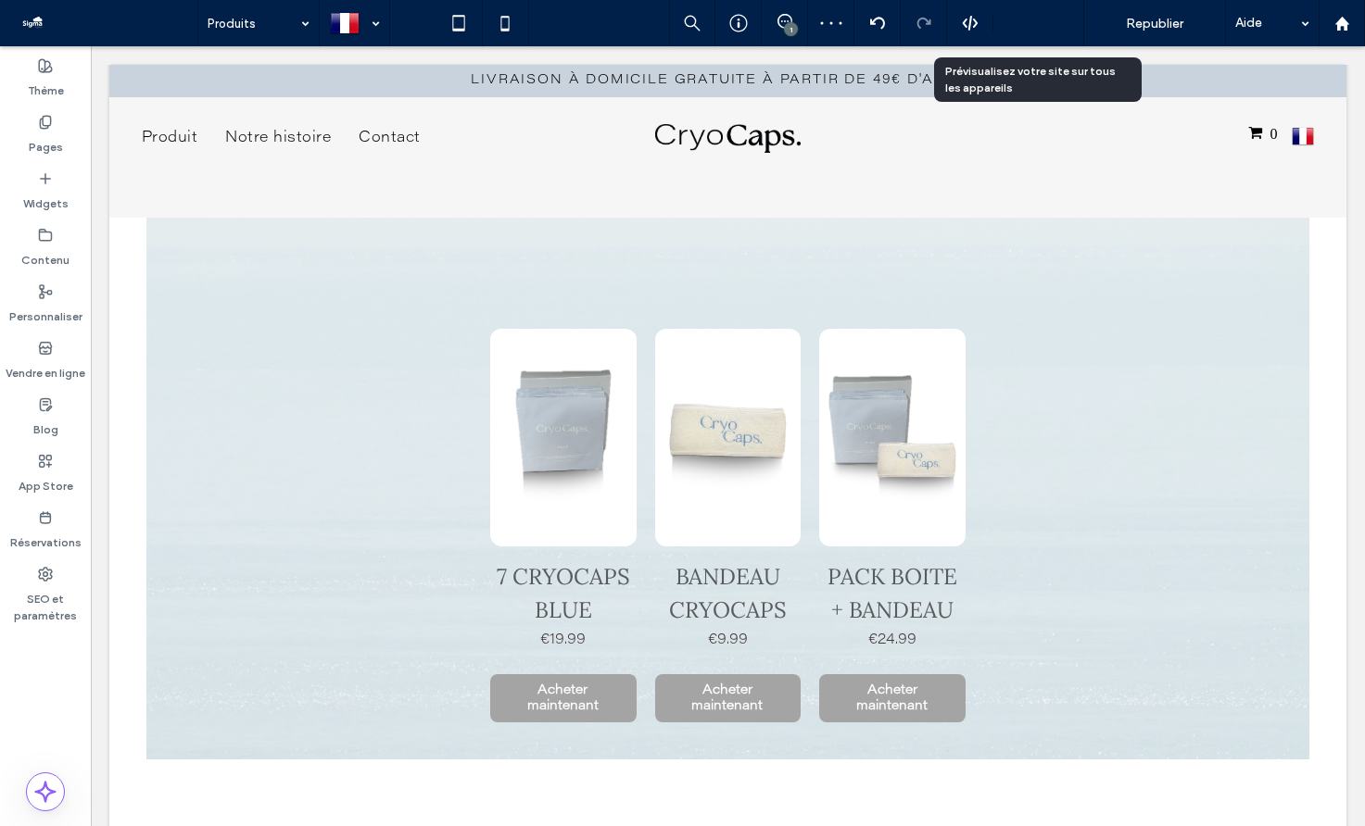
click at [1053, 20] on div "Aperçu" at bounding box center [1038, 24] width 90 height 16
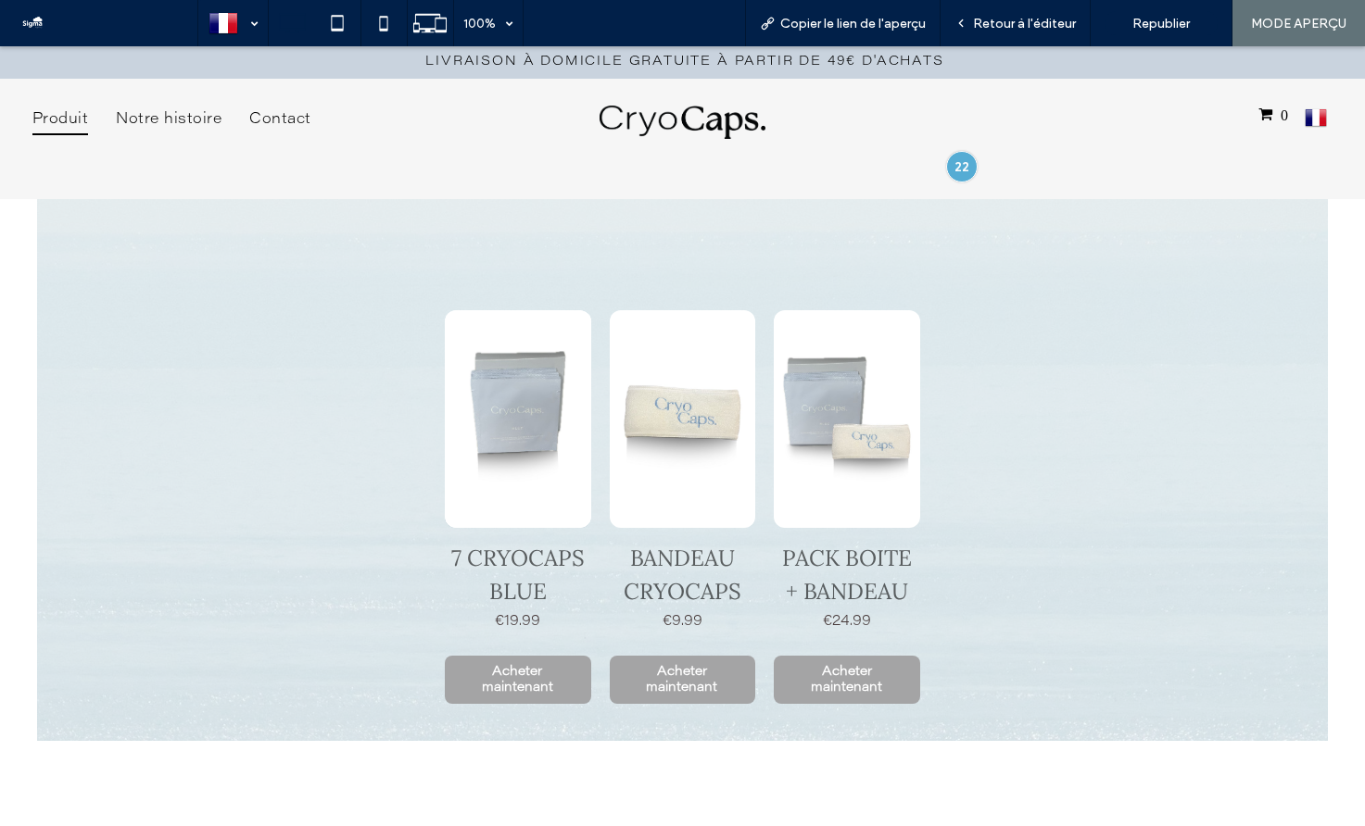
click at [69, 107] on span "Produit" at bounding box center [60, 119] width 56 height 31
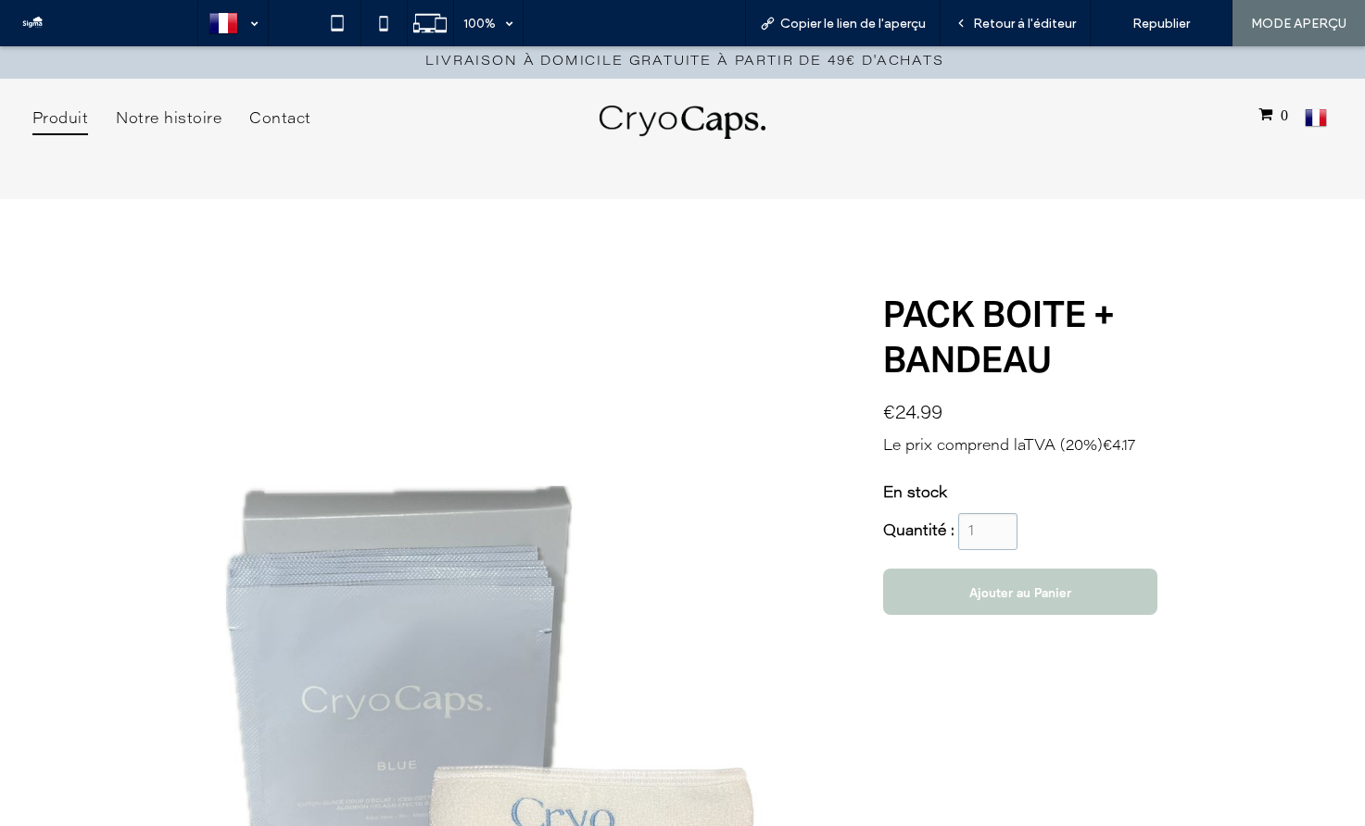
click at [62, 123] on span "Produit" at bounding box center [60, 119] width 56 height 31
click at [657, 121] on img at bounding box center [682, 122] width 167 height 33
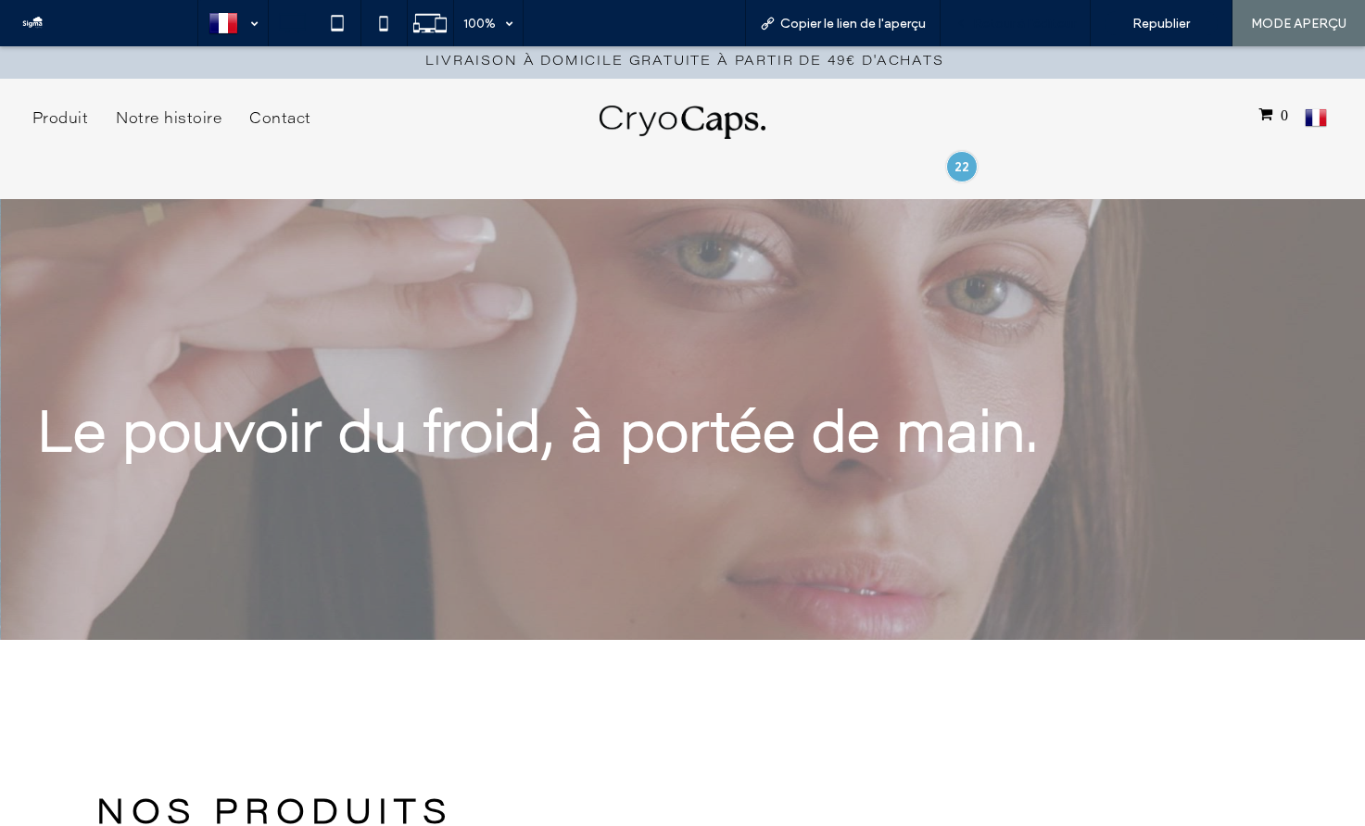
click at [1048, 24] on span "Retour à l'éditeur" at bounding box center [1024, 24] width 103 height 16
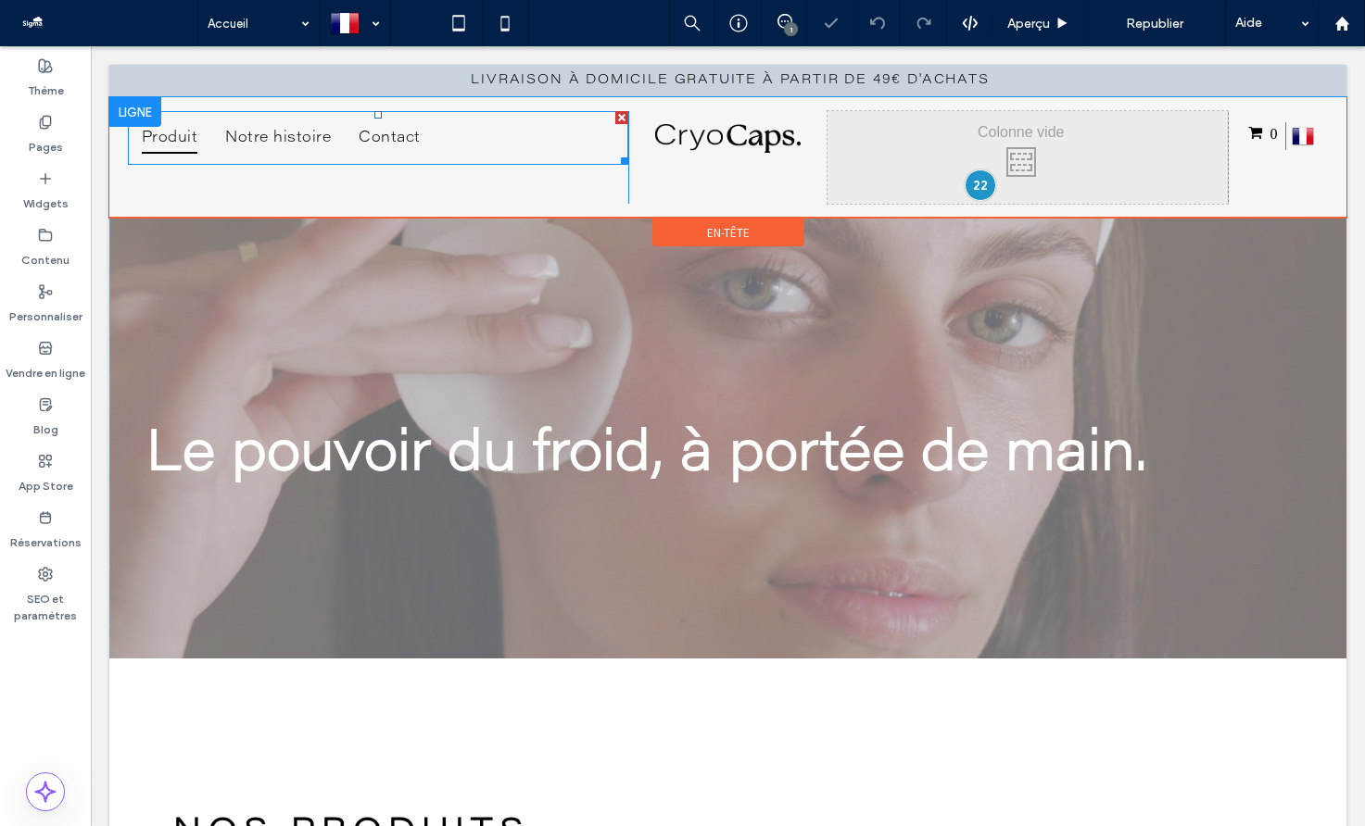
click at [179, 135] on span "Produit" at bounding box center [170, 137] width 56 height 31
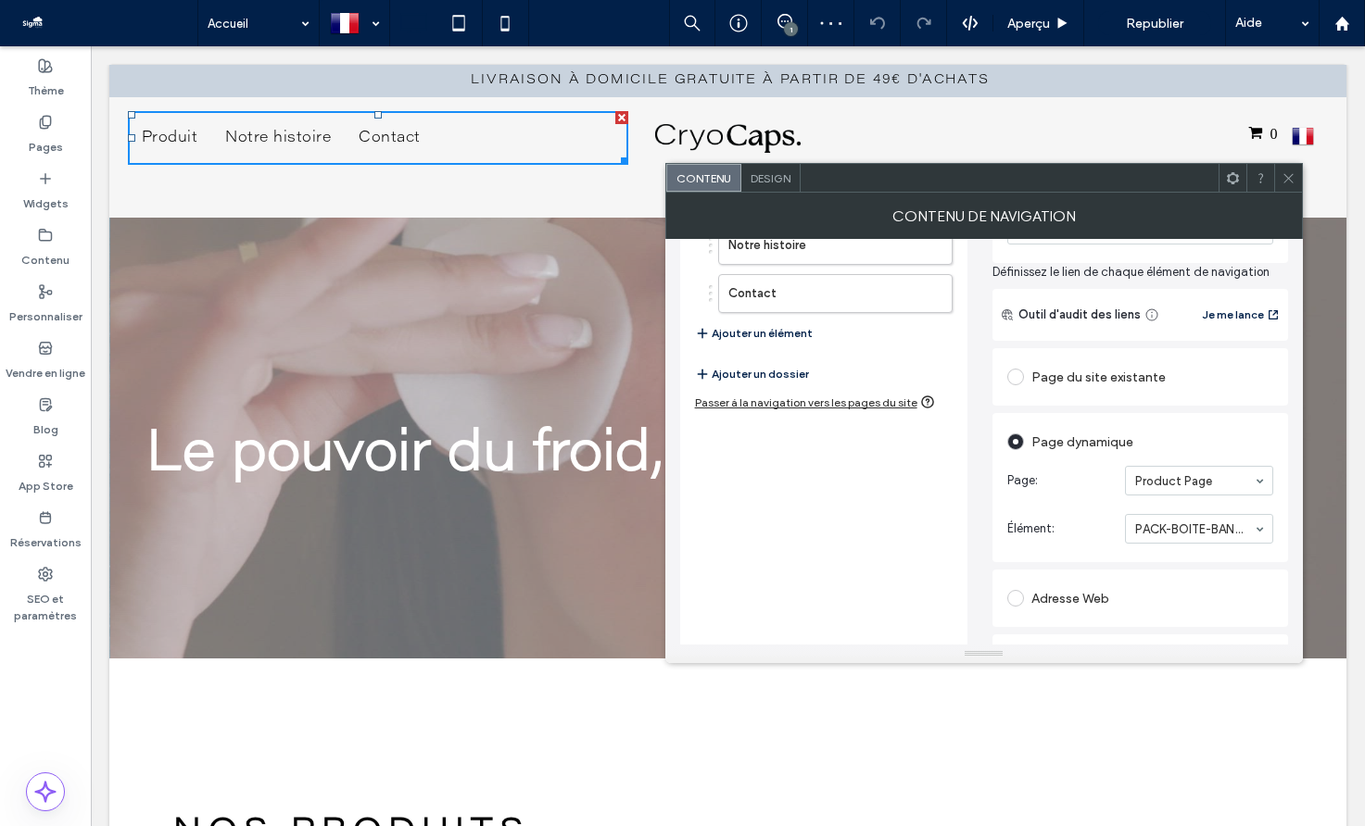
scroll to position [158, 0]
click at [1169, 558] on div "Aucun résultat" at bounding box center [1199, 557] width 146 height 29
click at [1070, 528] on span "Élément:" at bounding box center [1062, 528] width 110 height 19
click at [1283, 184] on span at bounding box center [1288, 178] width 14 height 28
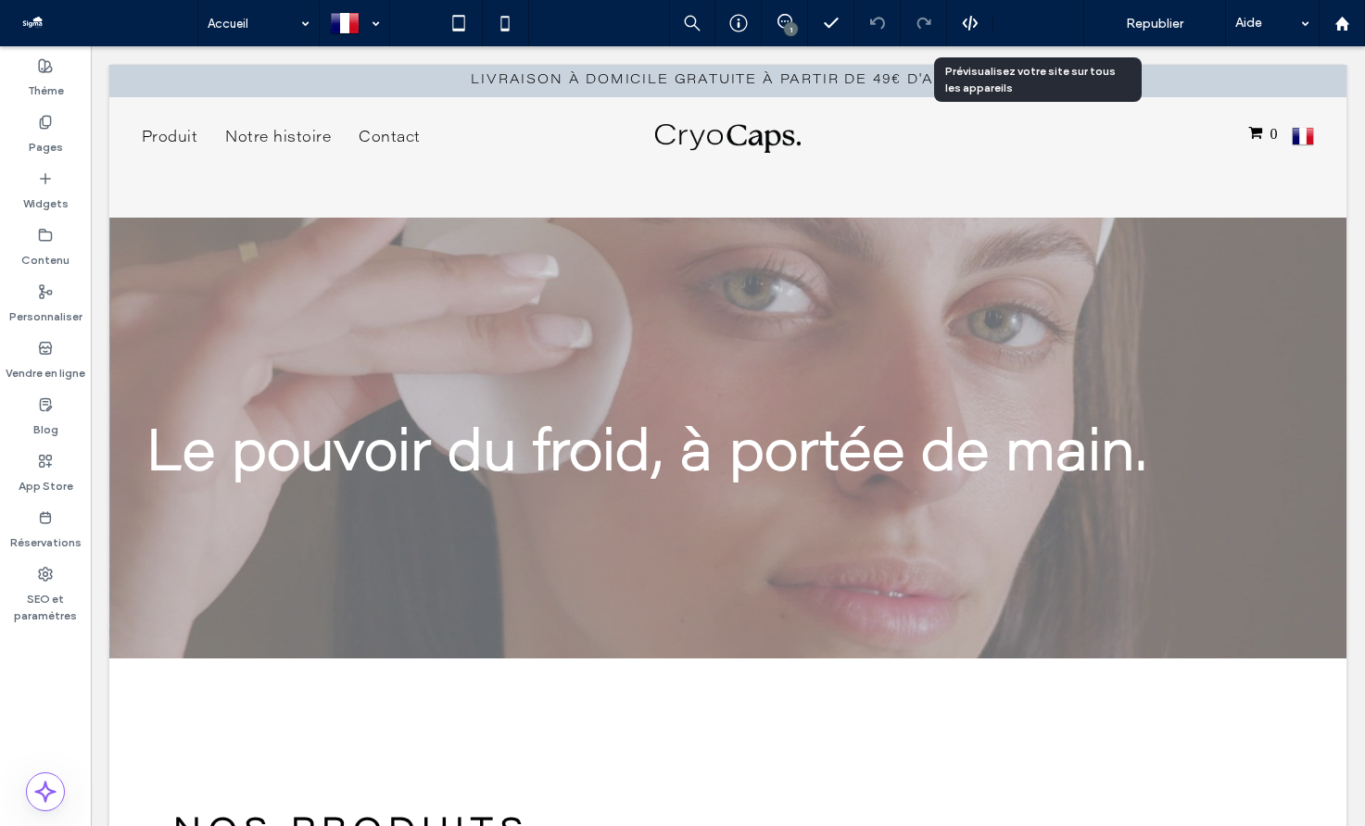
click at [1043, 27] on span "Aperçu" at bounding box center [1028, 24] width 43 height 16
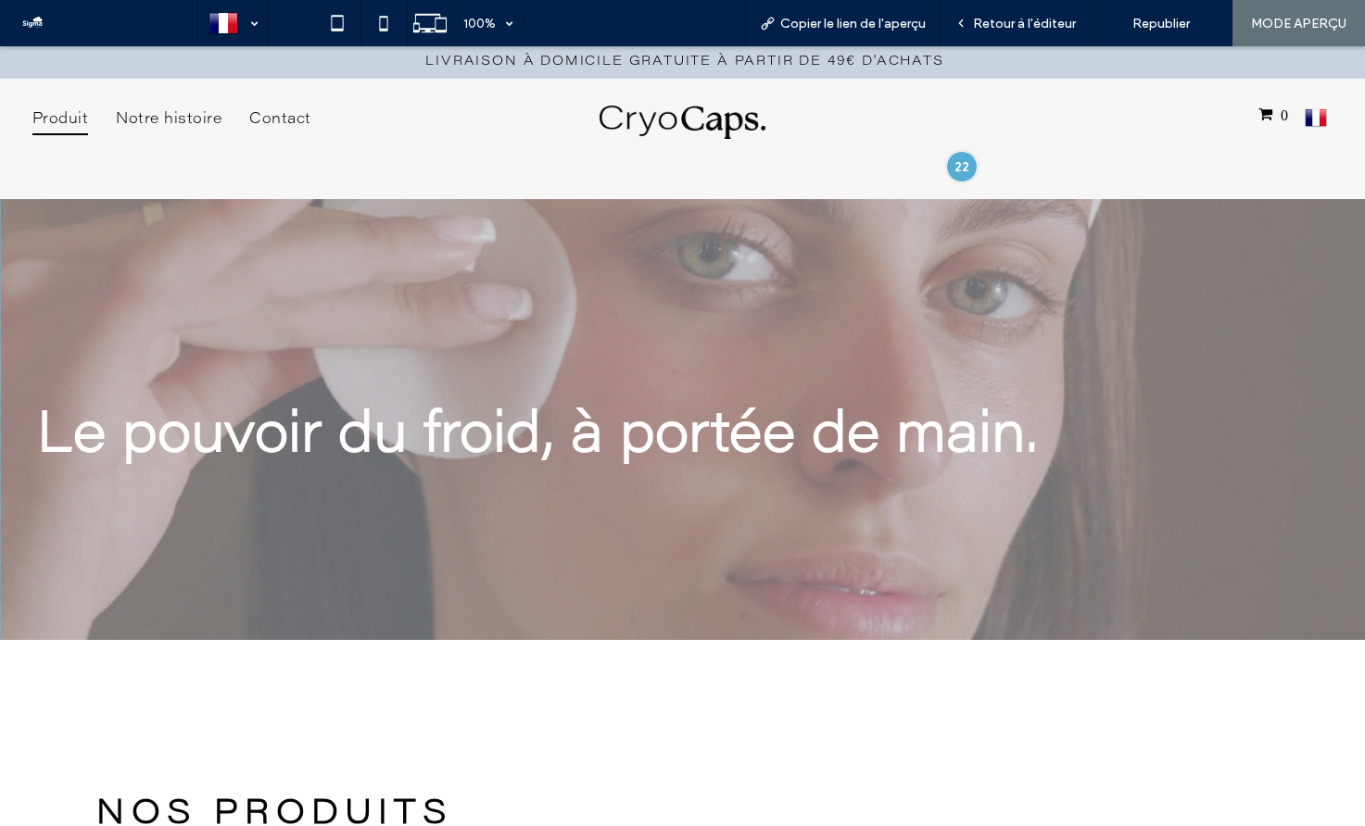
click at [51, 121] on span "Produit" at bounding box center [60, 119] width 56 height 31
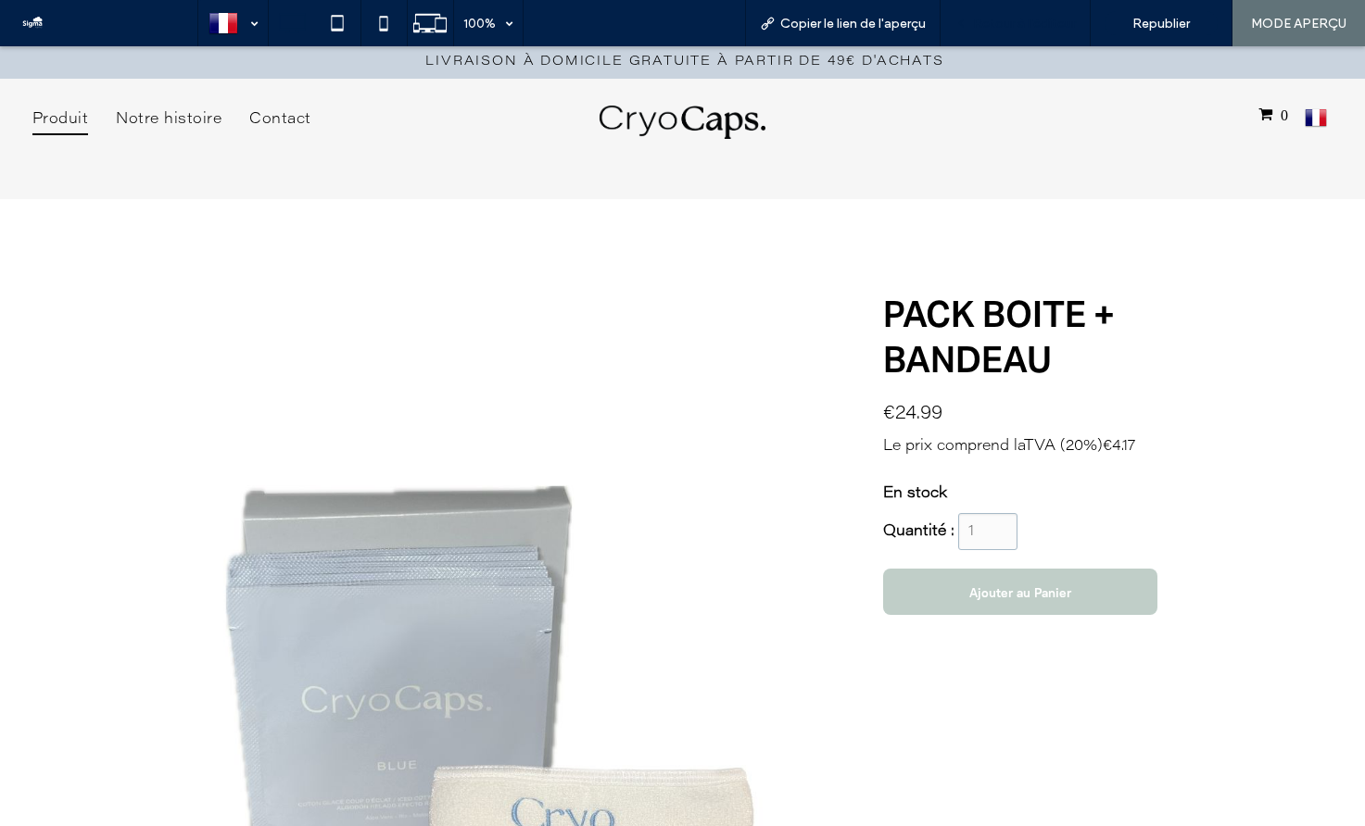
click at [1069, 24] on span "Retour à l'éditeur" at bounding box center [1024, 24] width 103 height 16
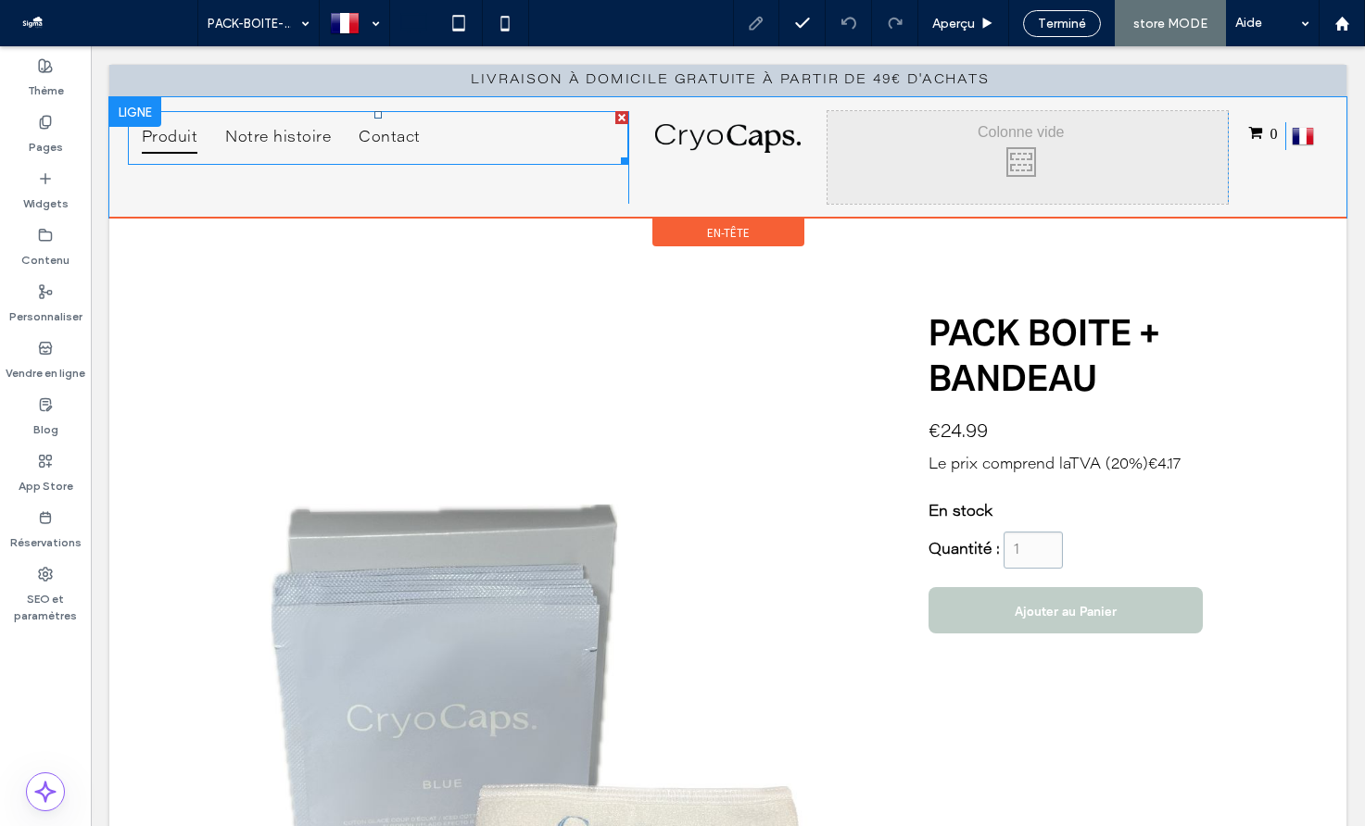
click at [188, 142] on span "Produit" at bounding box center [170, 137] width 56 height 31
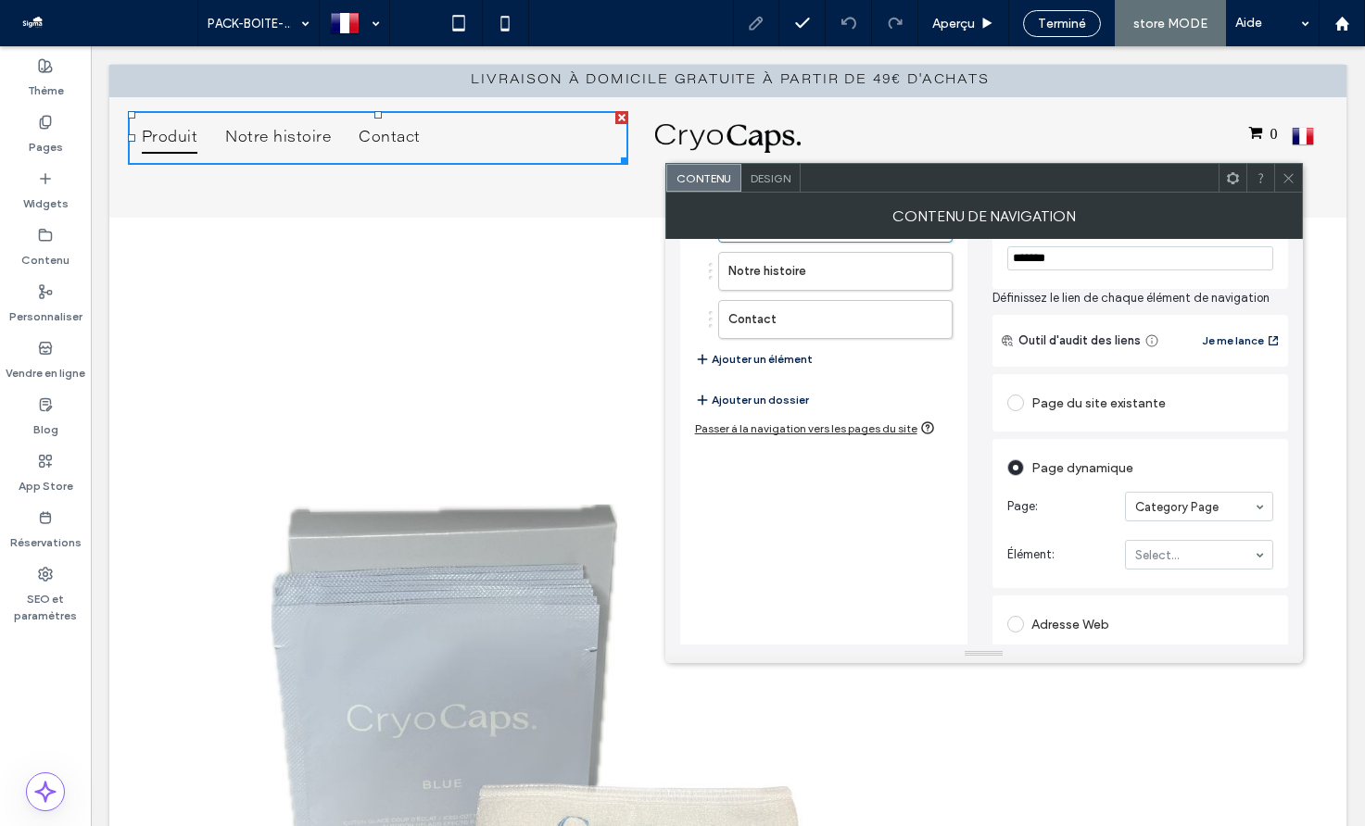
scroll to position [207, 0]
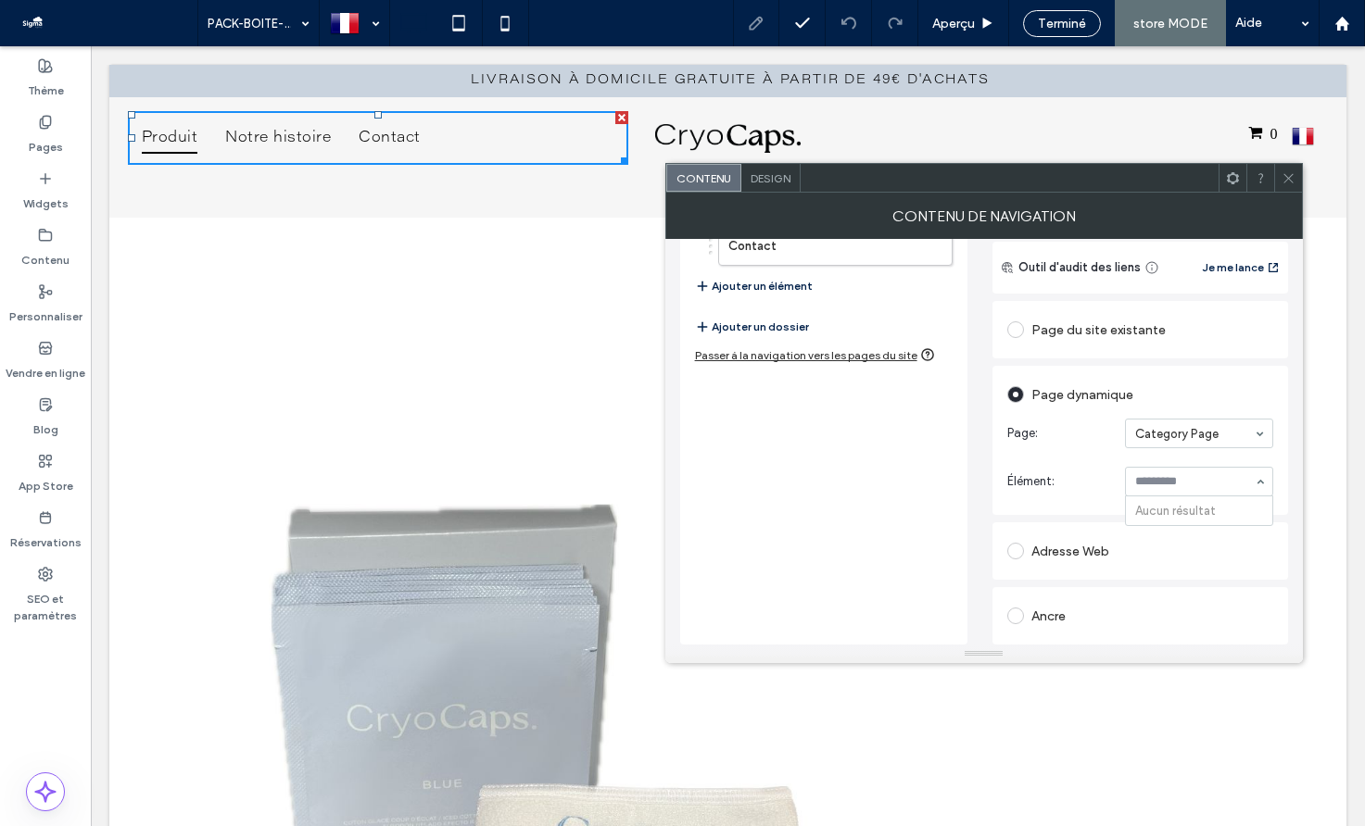
click at [1088, 338] on div "Page du site existante" at bounding box center [1140, 330] width 266 height 30
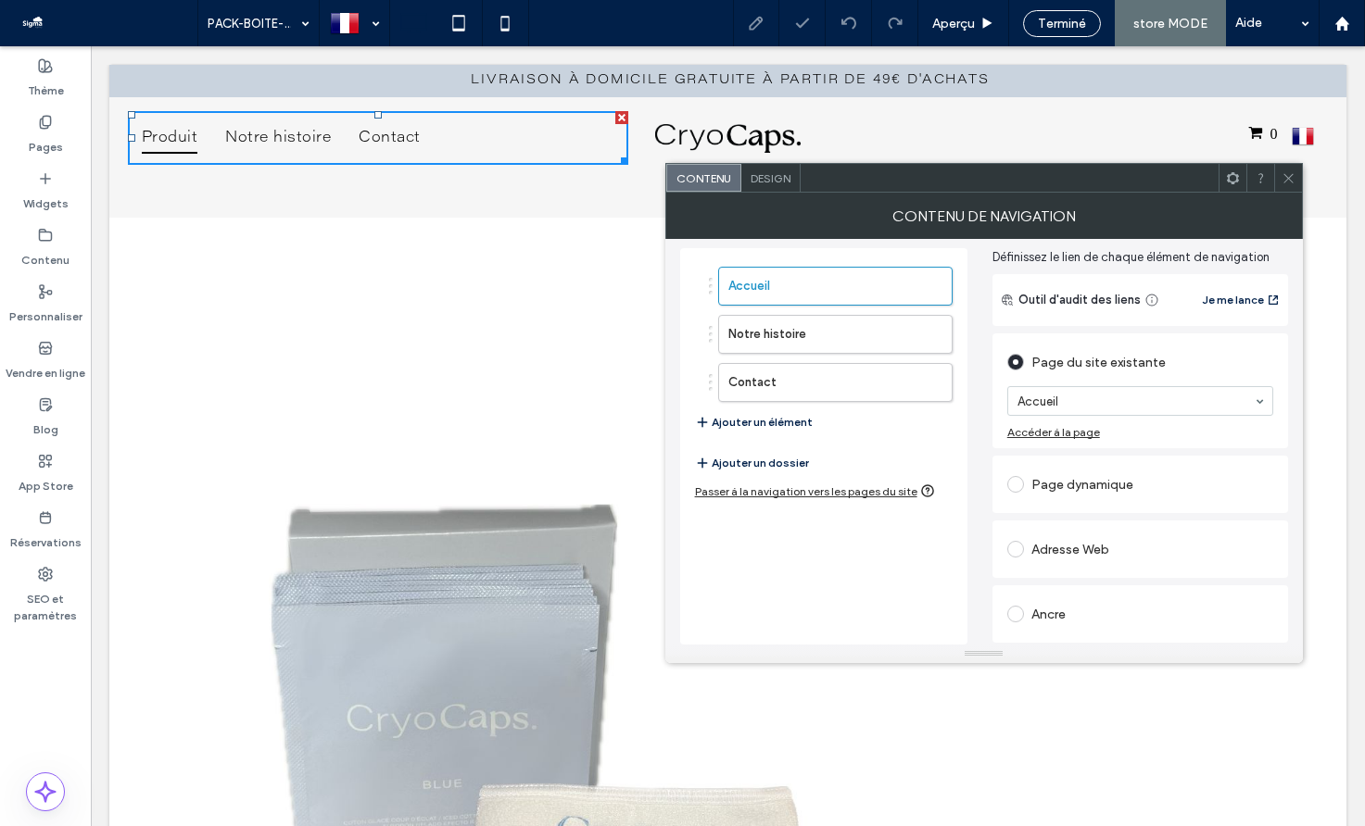
scroll to position [69, 0]
click at [1289, 179] on icon at bounding box center [1288, 178] width 14 height 14
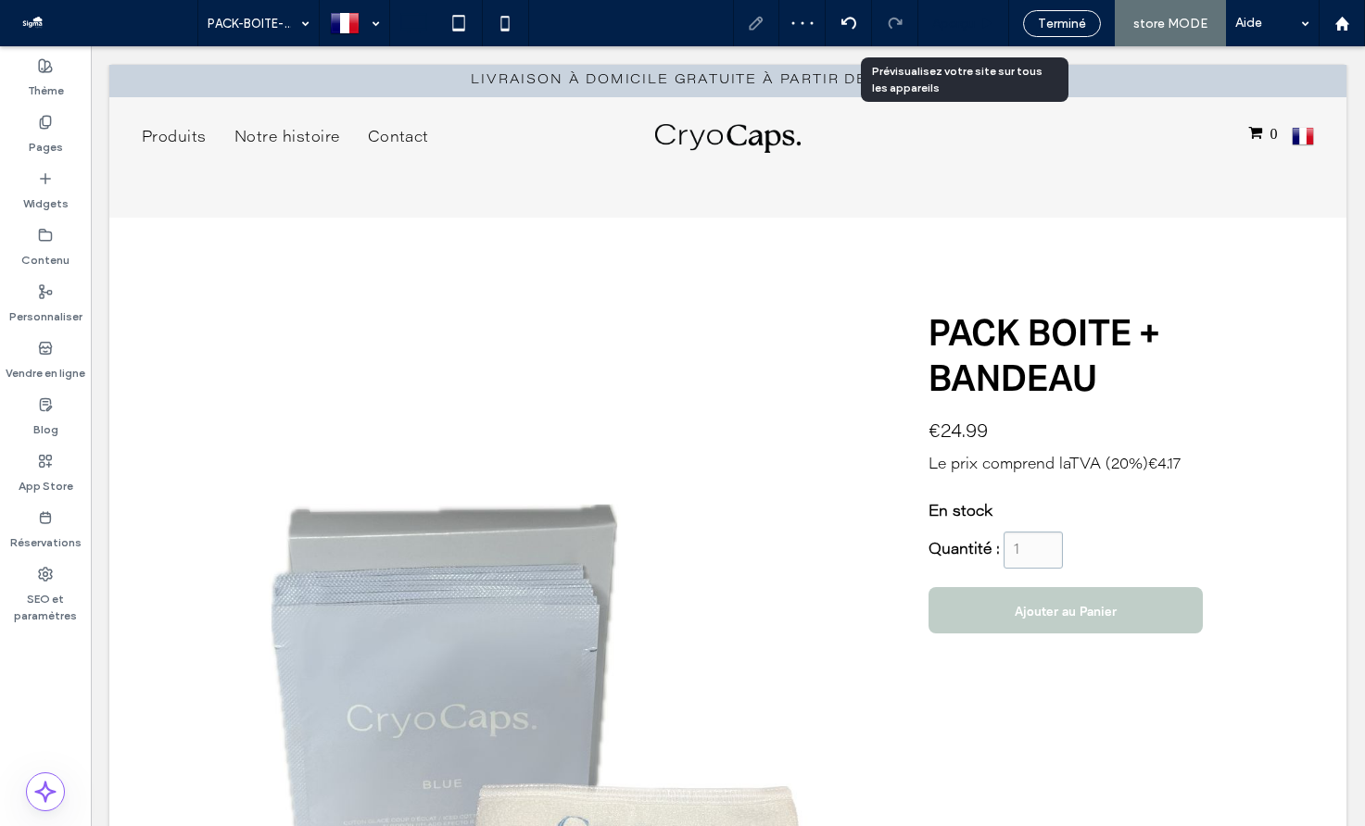
click at [982, 22] on icon at bounding box center [987, 24] width 14 height 14
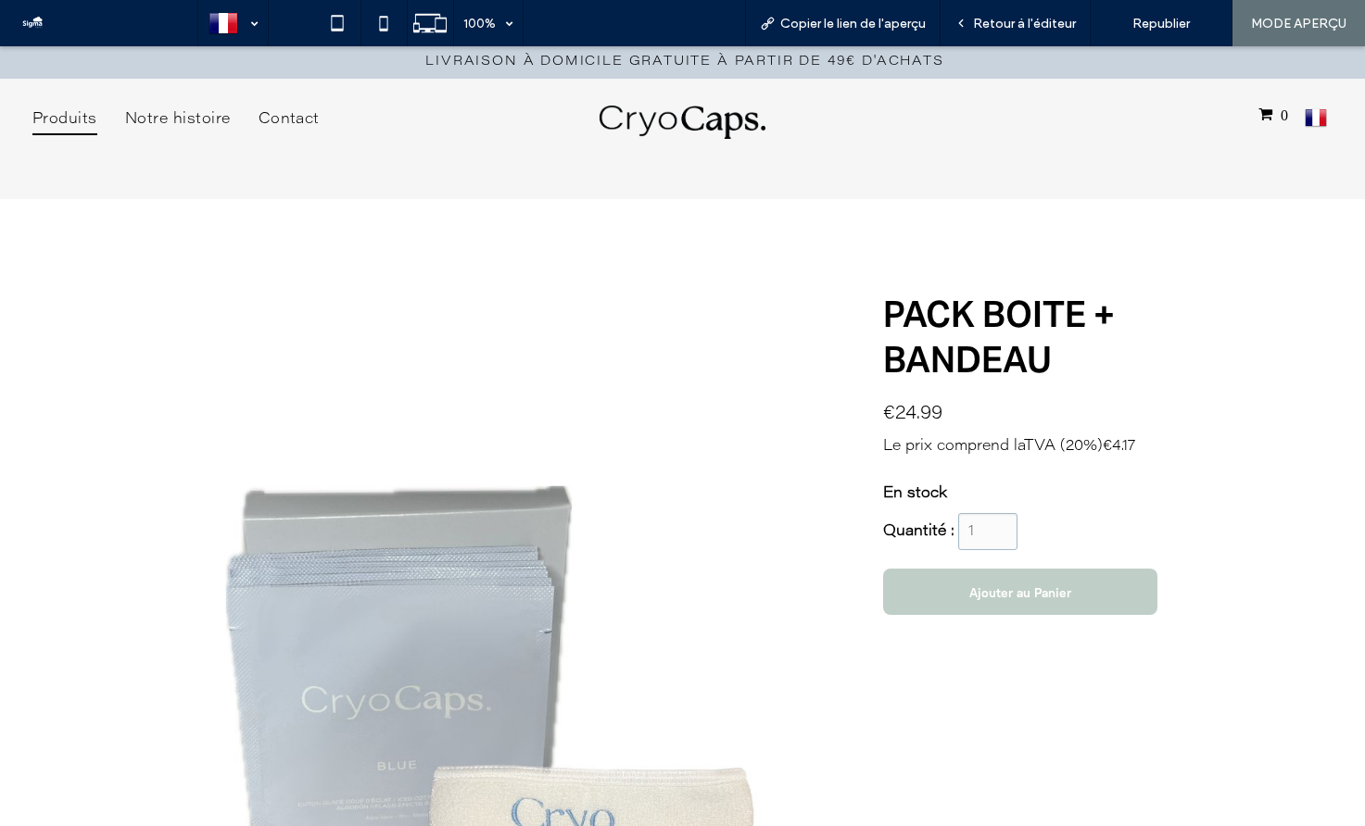
click at [44, 120] on span "Produits" at bounding box center [64, 119] width 65 height 31
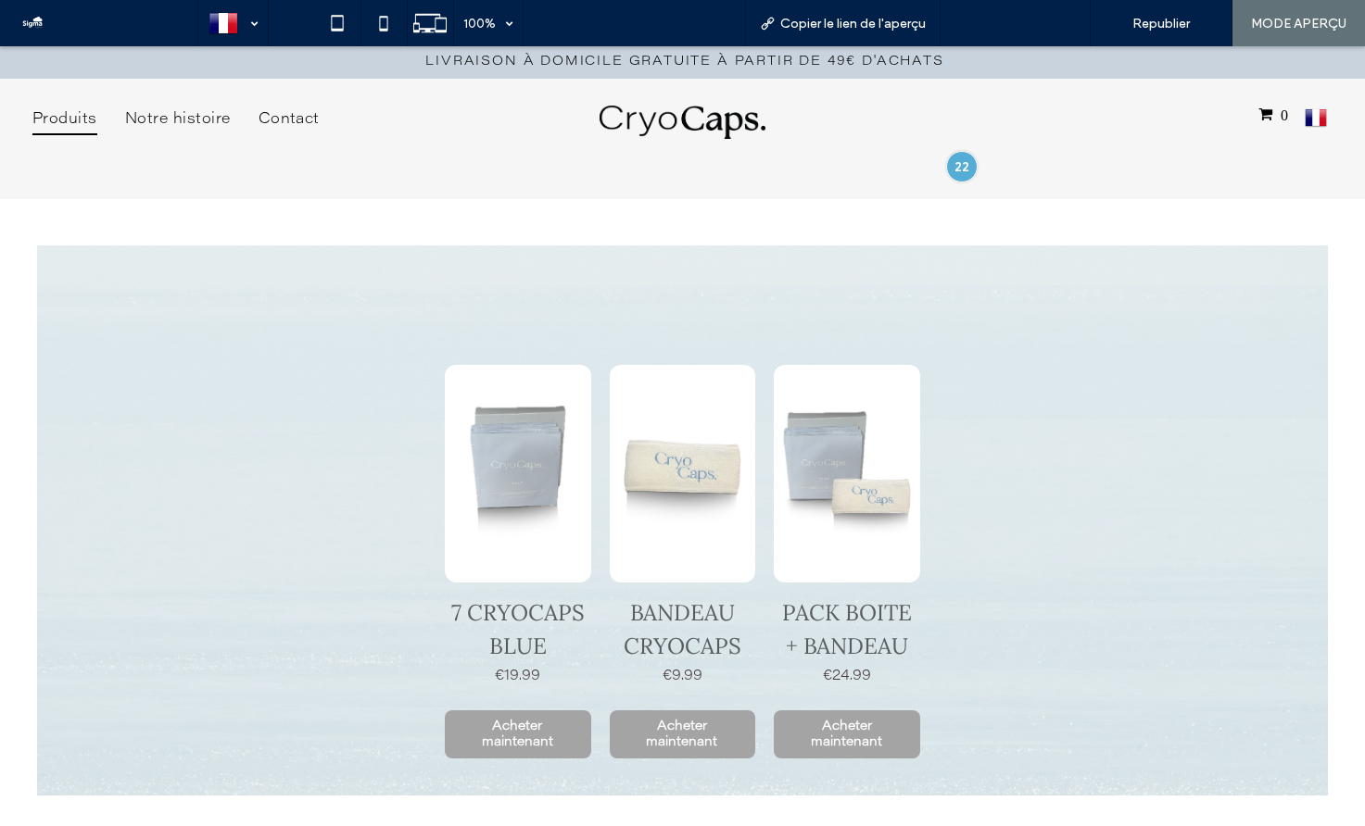
click at [1039, 21] on span "Retour à l'éditeur" at bounding box center [1024, 24] width 103 height 16
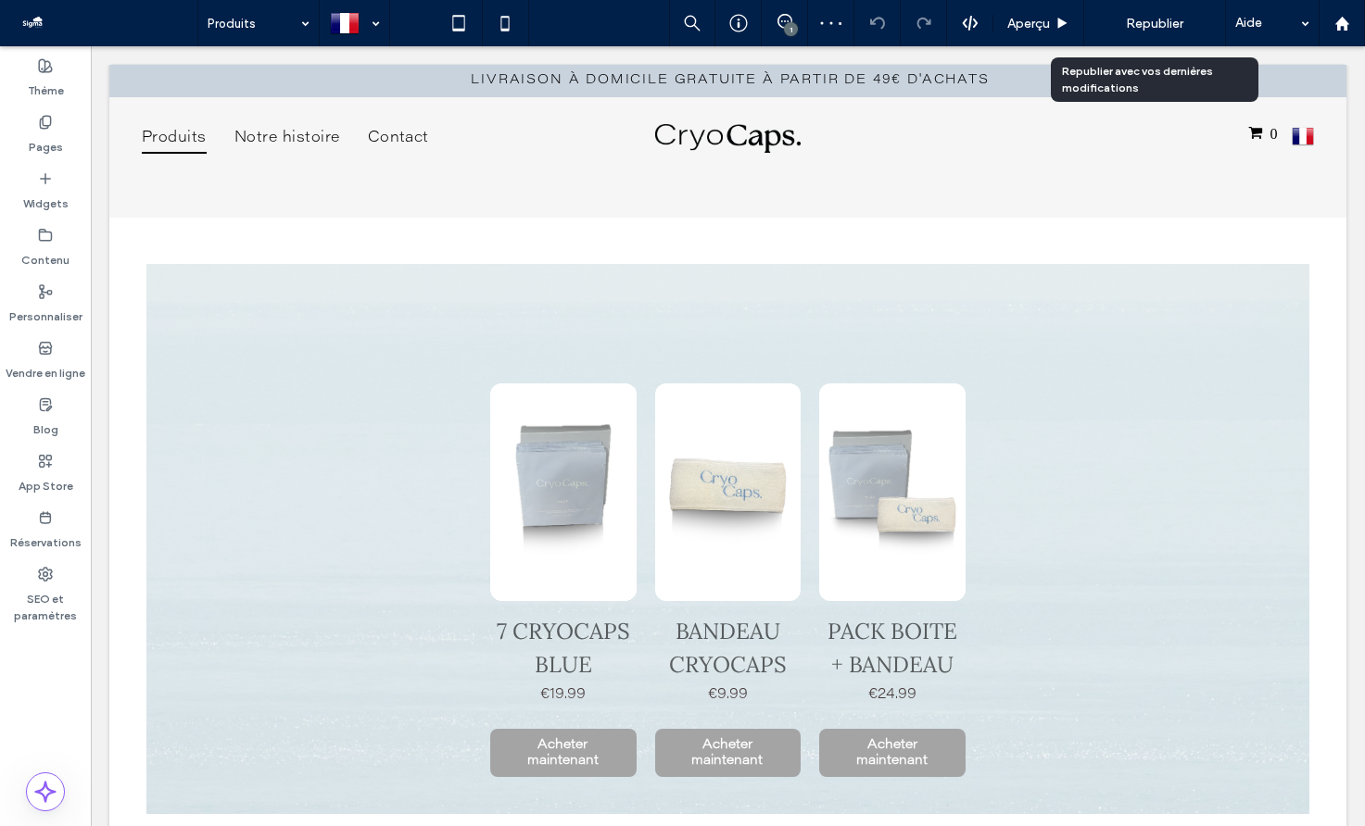
click at [1148, 20] on span "Republier" at bounding box center [1154, 24] width 57 height 16
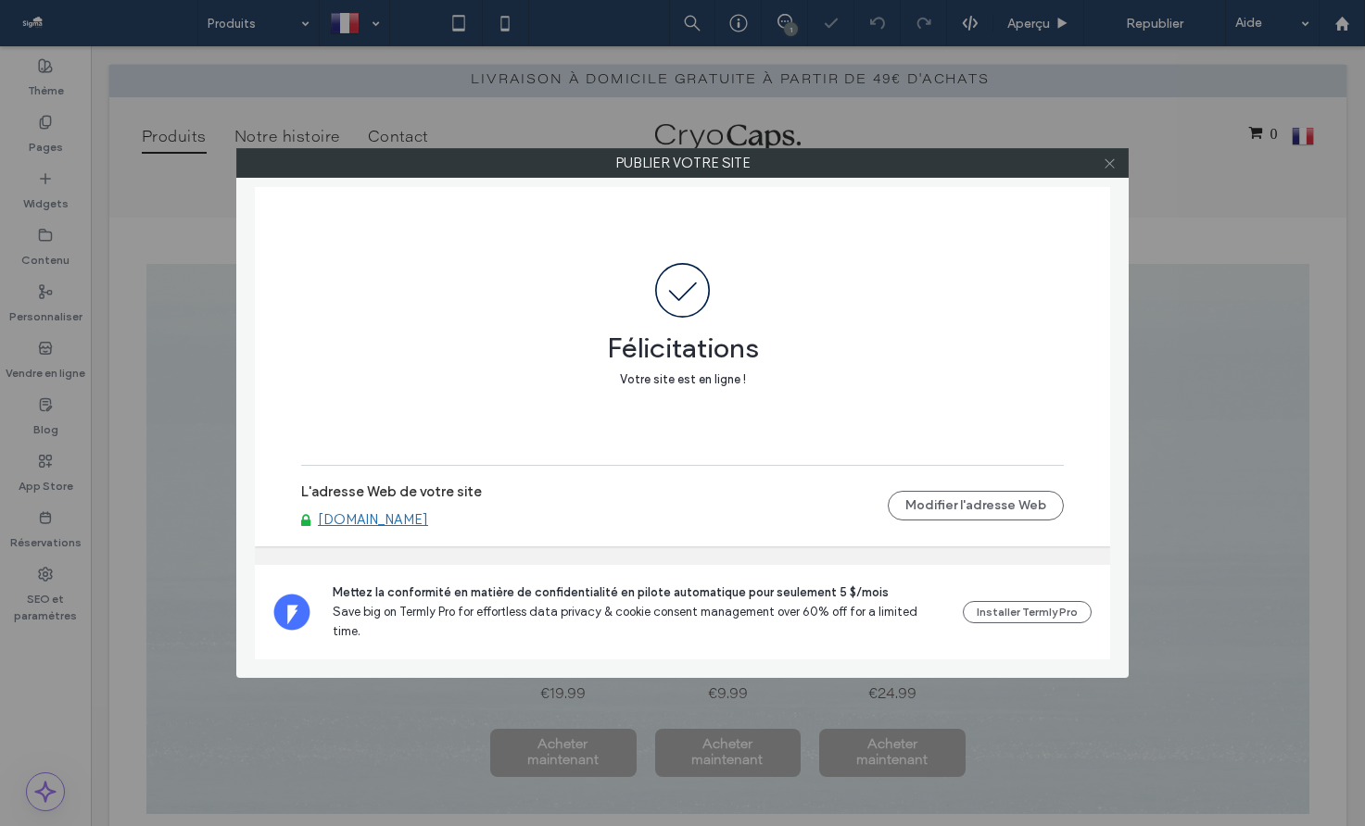
click at [1105, 163] on icon at bounding box center [1109, 164] width 14 height 14
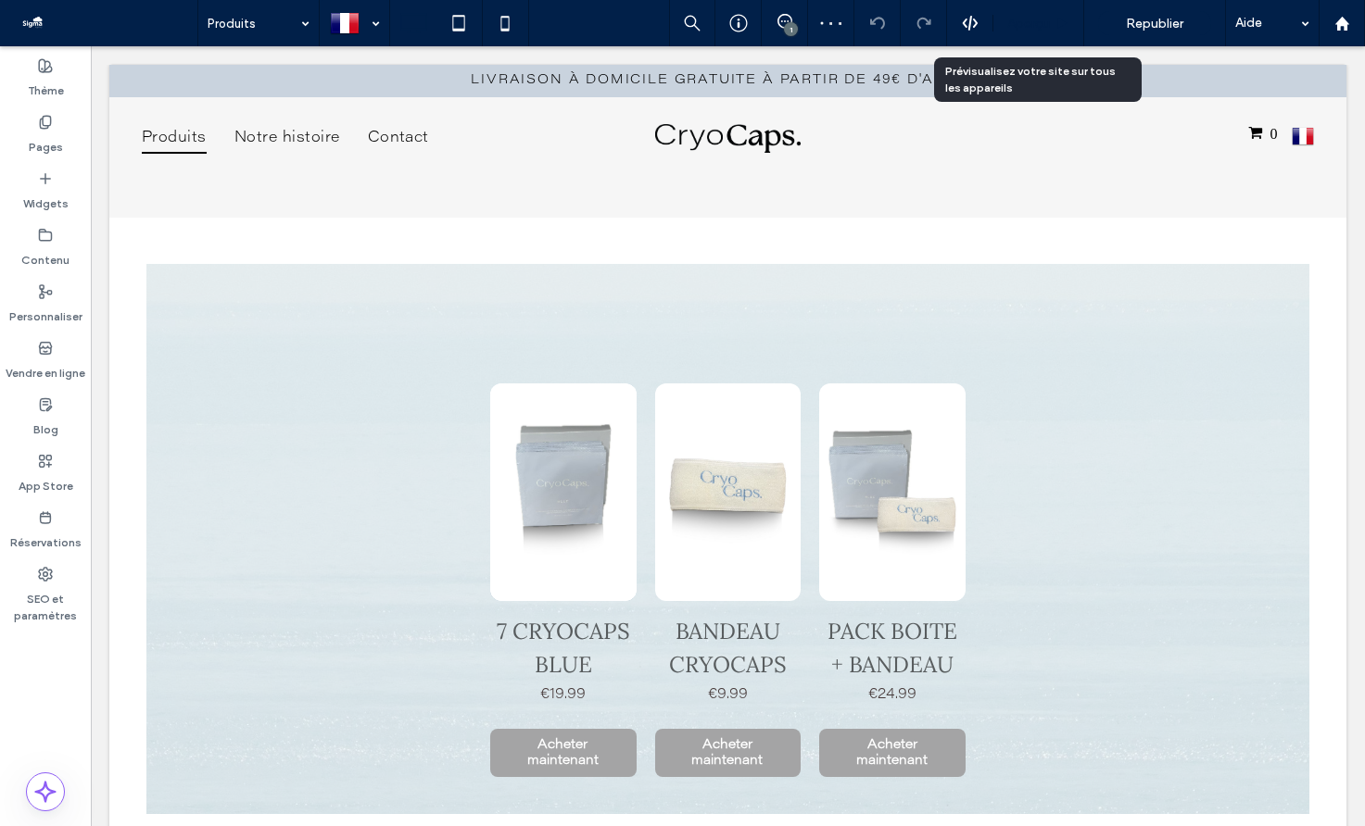
click at [1050, 19] on div "Aperçu" at bounding box center [1038, 24] width 90 height 16
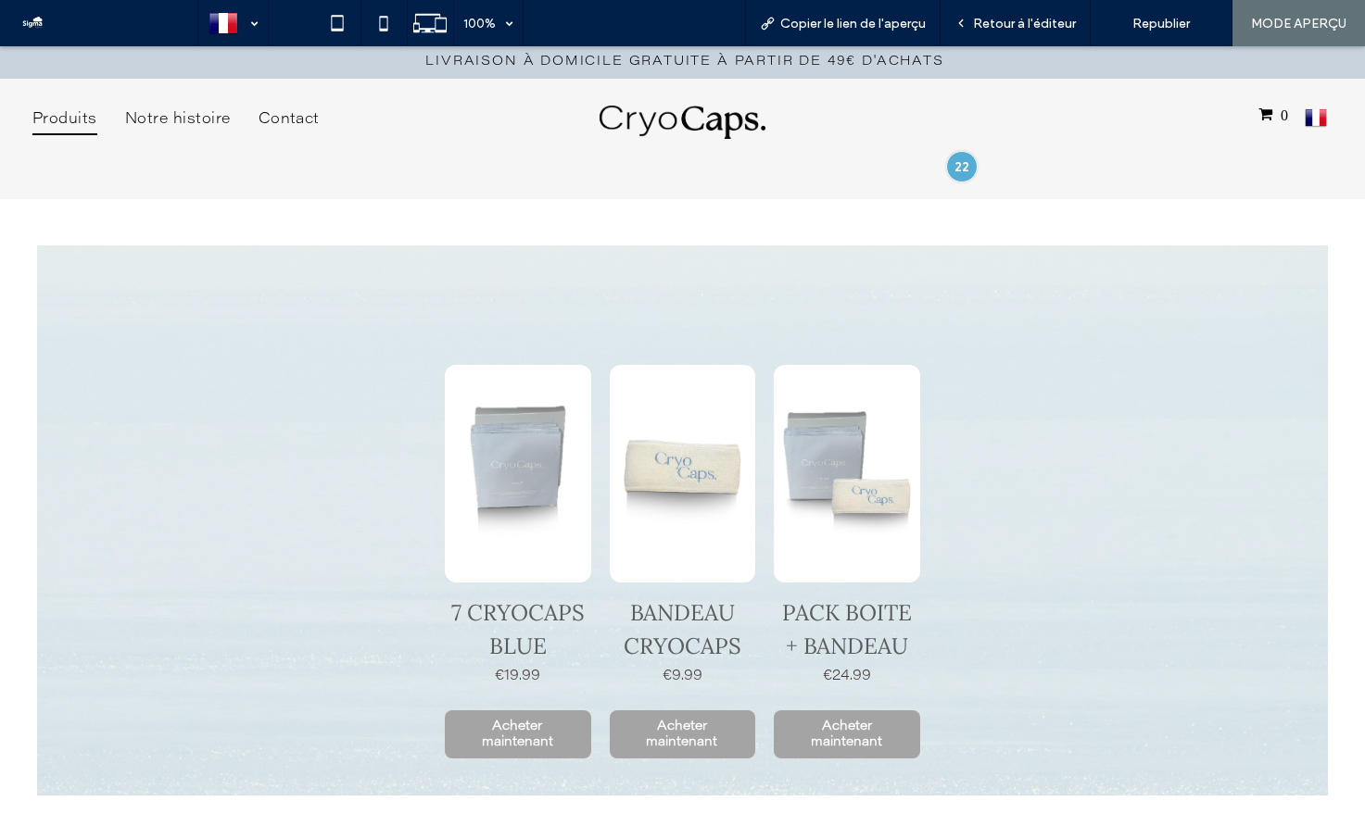
click at [698, 126] on img at bounding box center [682, 122] width 167 height 33
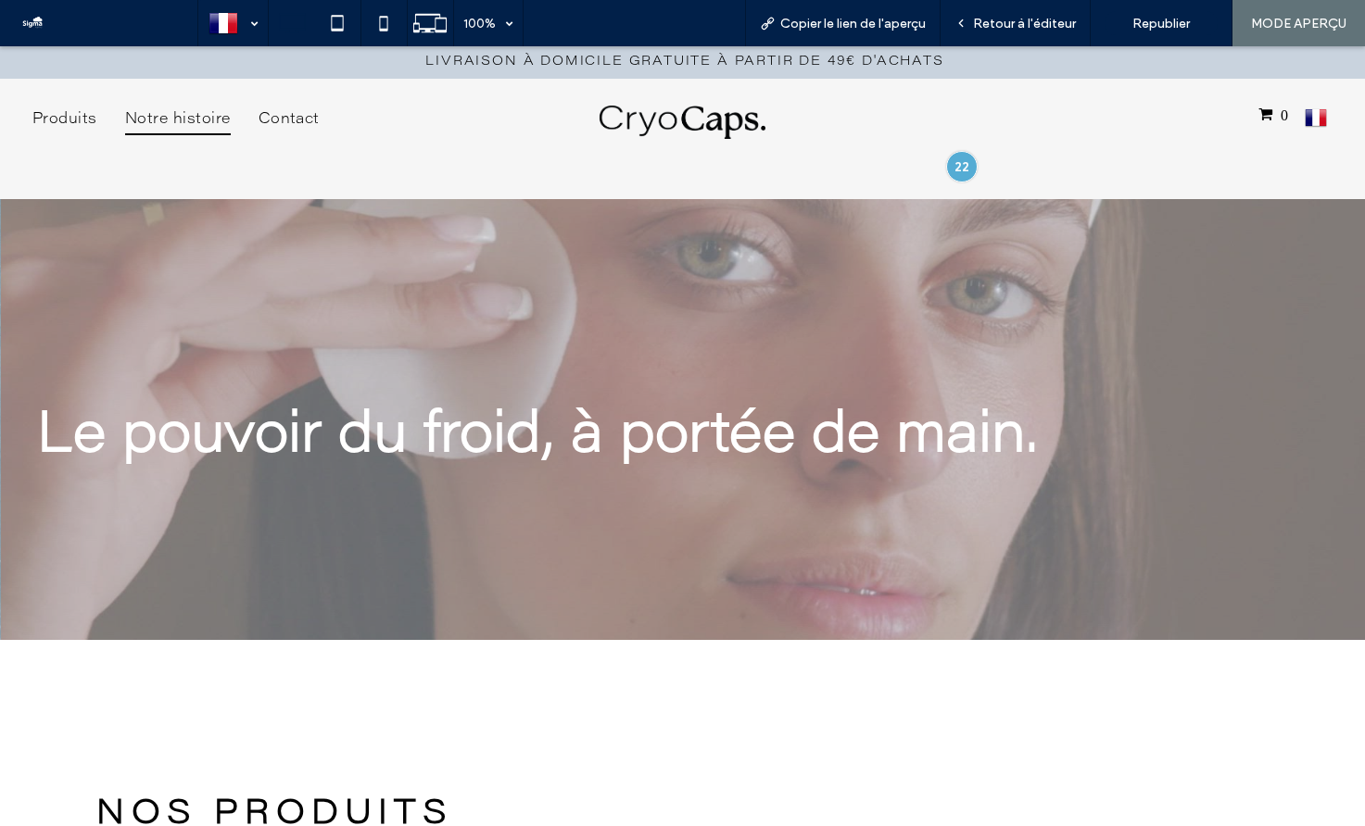
click at [179, 113] on span "Notre histoire" at bounding box center [178, 119] width 106 height 31
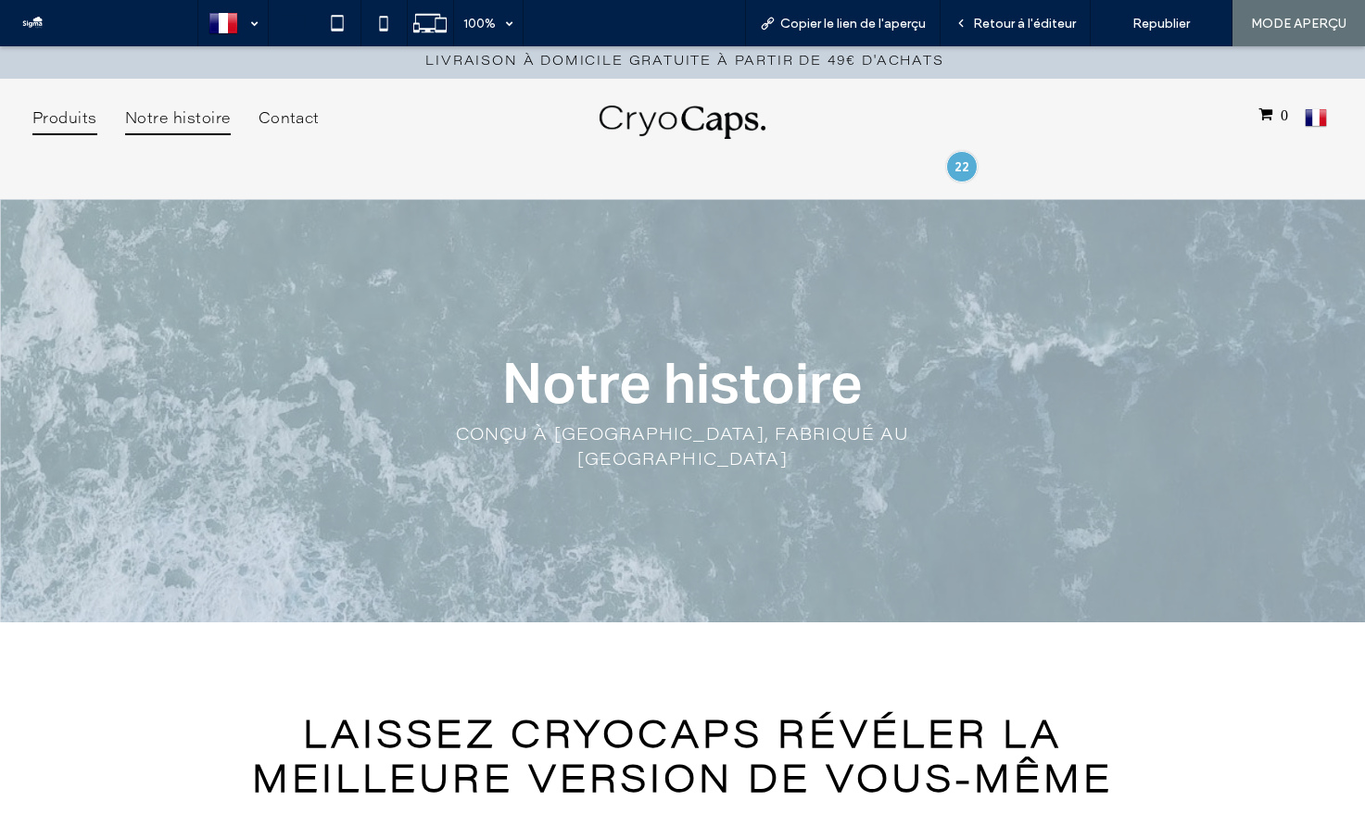
click at [85, 115] on span "Produits" at bounding box center [64, 119] width 65 height 31
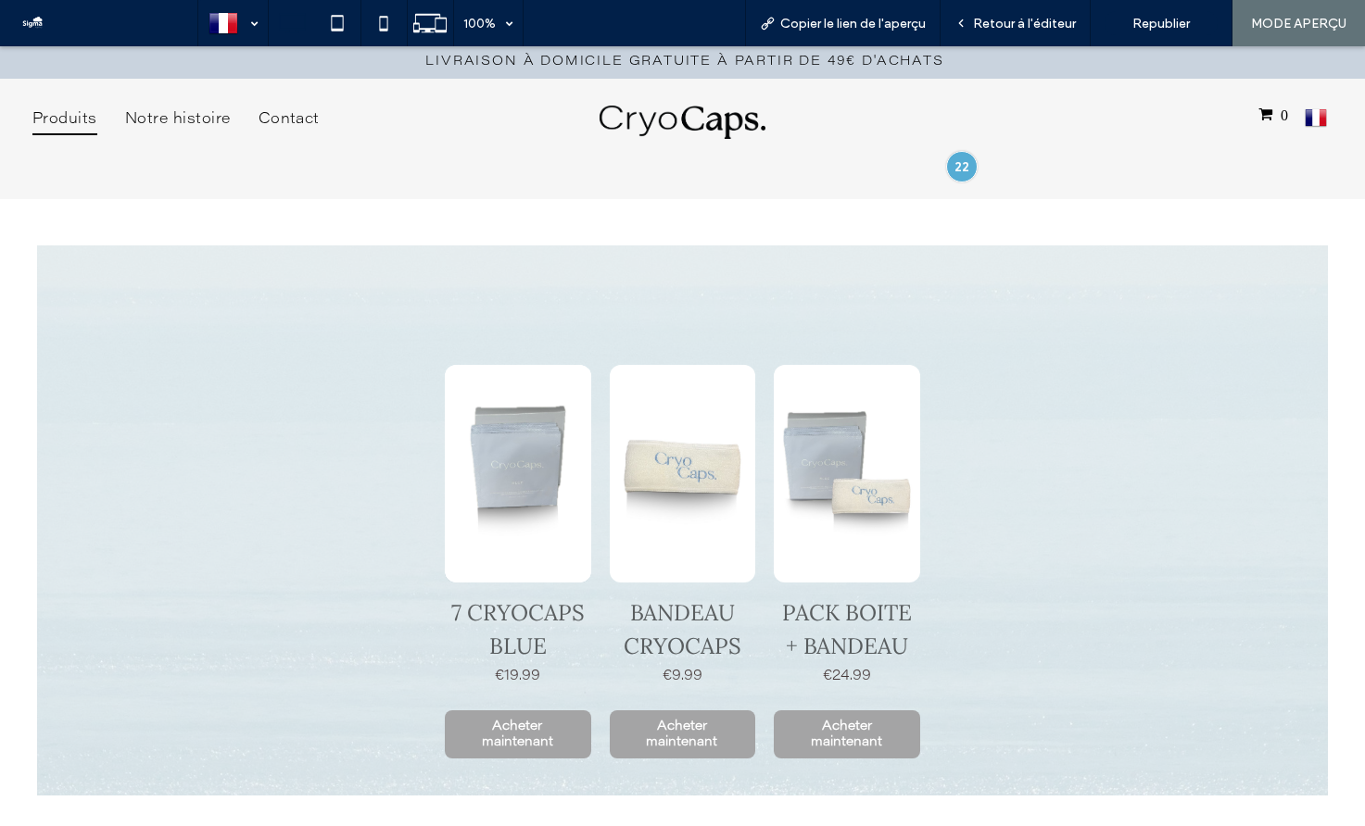
click at [691, 115] on img at bounding box center [682, 122] width 167 height 33
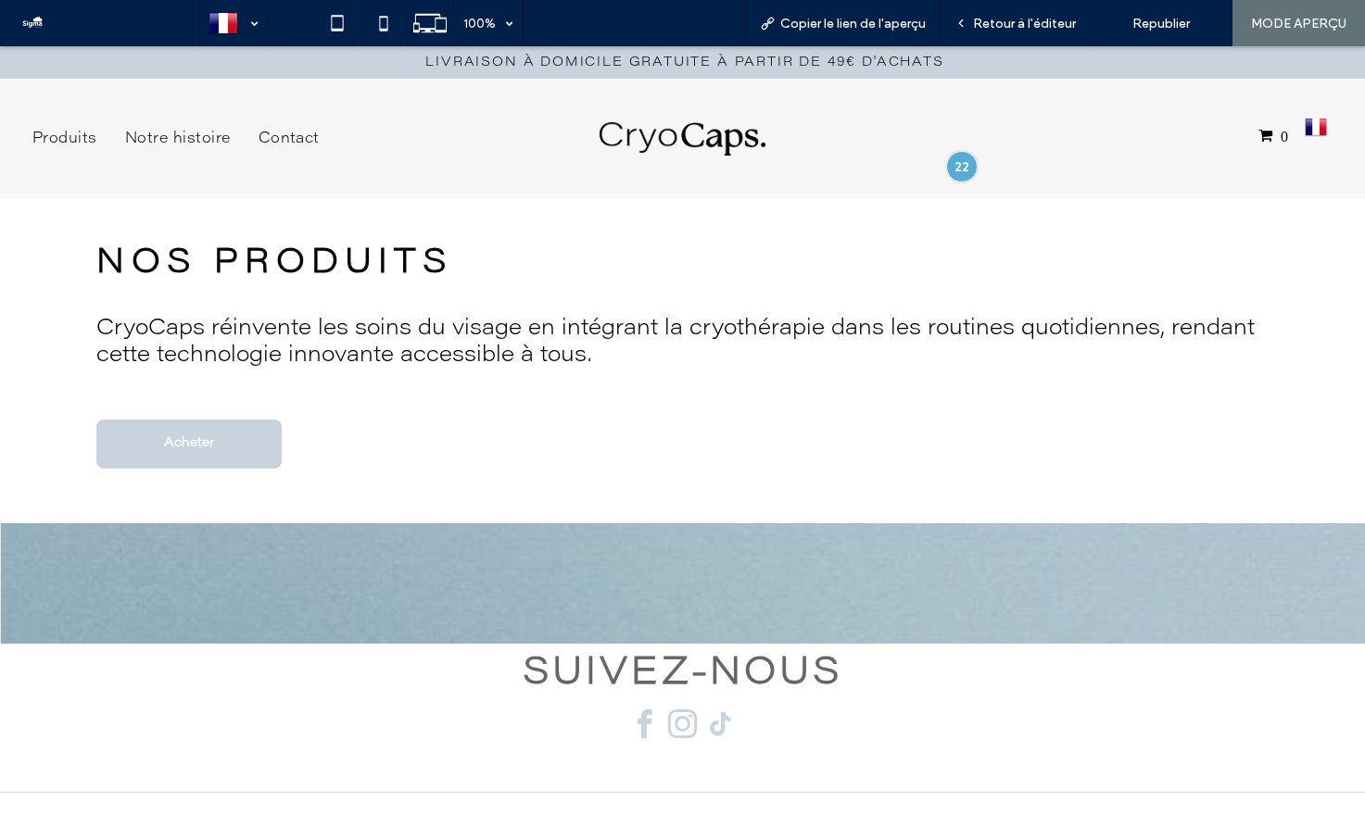
scroll to position [543, 0]
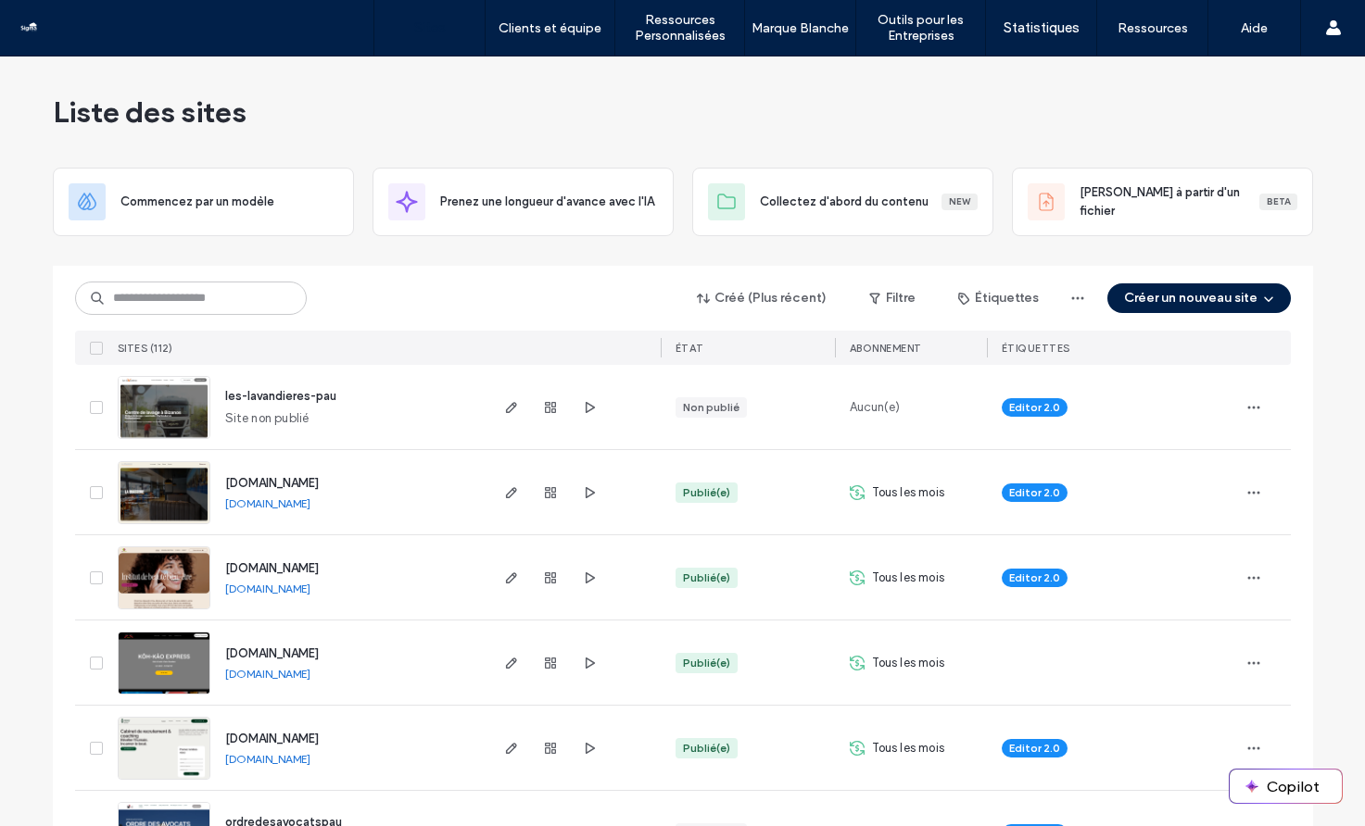
click at [253, 398] on span "les-lavandieres-pau" at bounding box center [280, 396] width 111 height 14
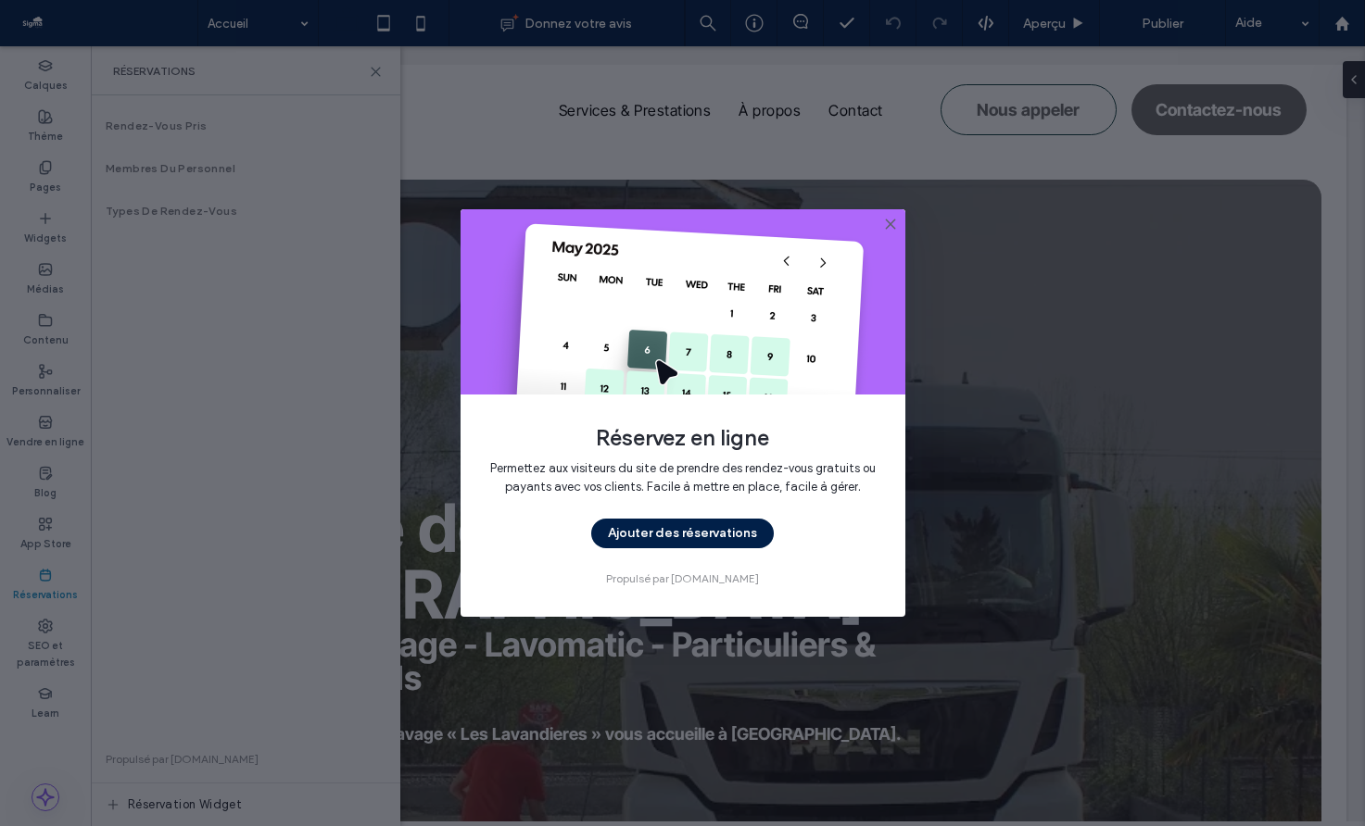
click at [726, 580] on span "Propulsé par [DOMAIN_NAME]" at bounding box center [682, 579] width 153 height 17
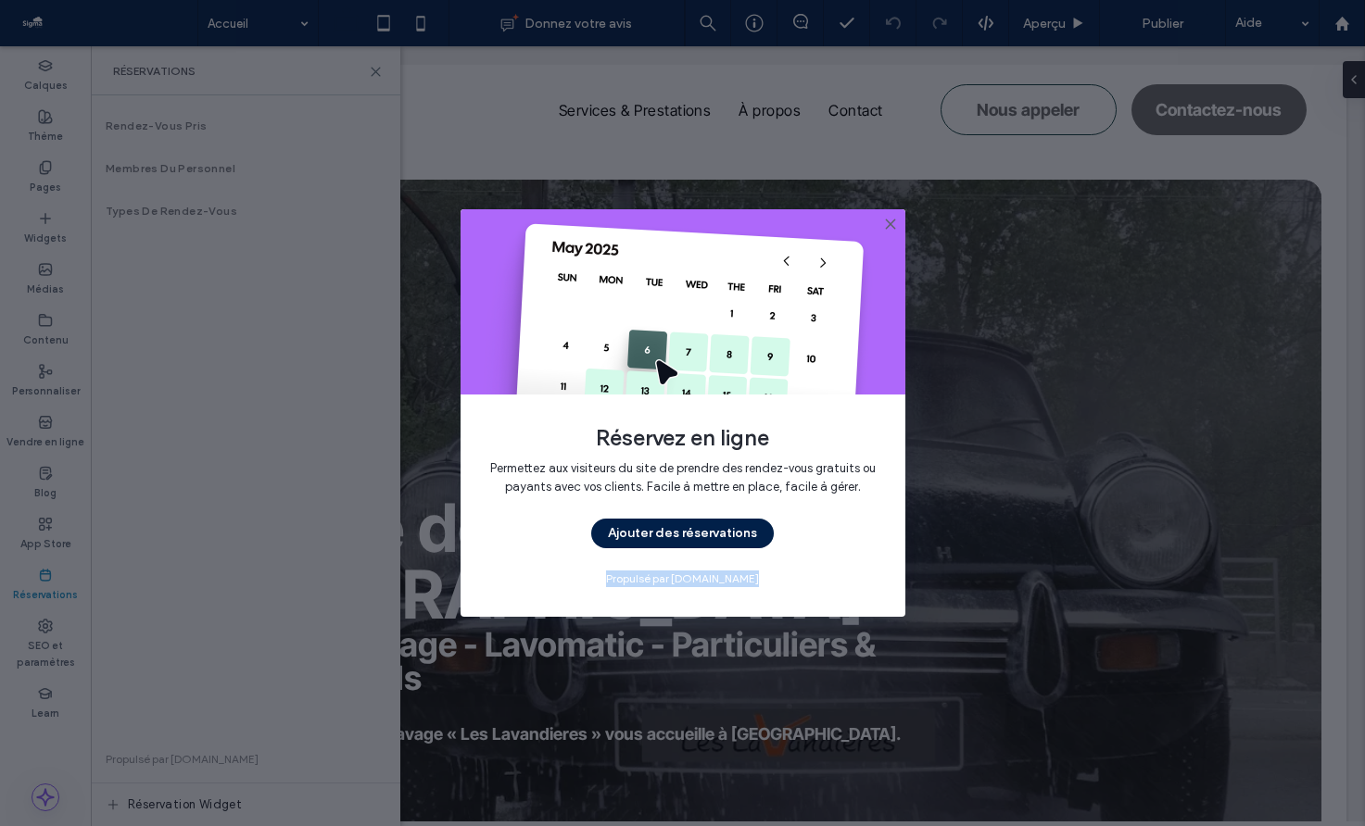
click at [726, 580] on span "Propulsé par [DOMAIN_NAME]" at bounding box center [682, 579] width 153 height 17
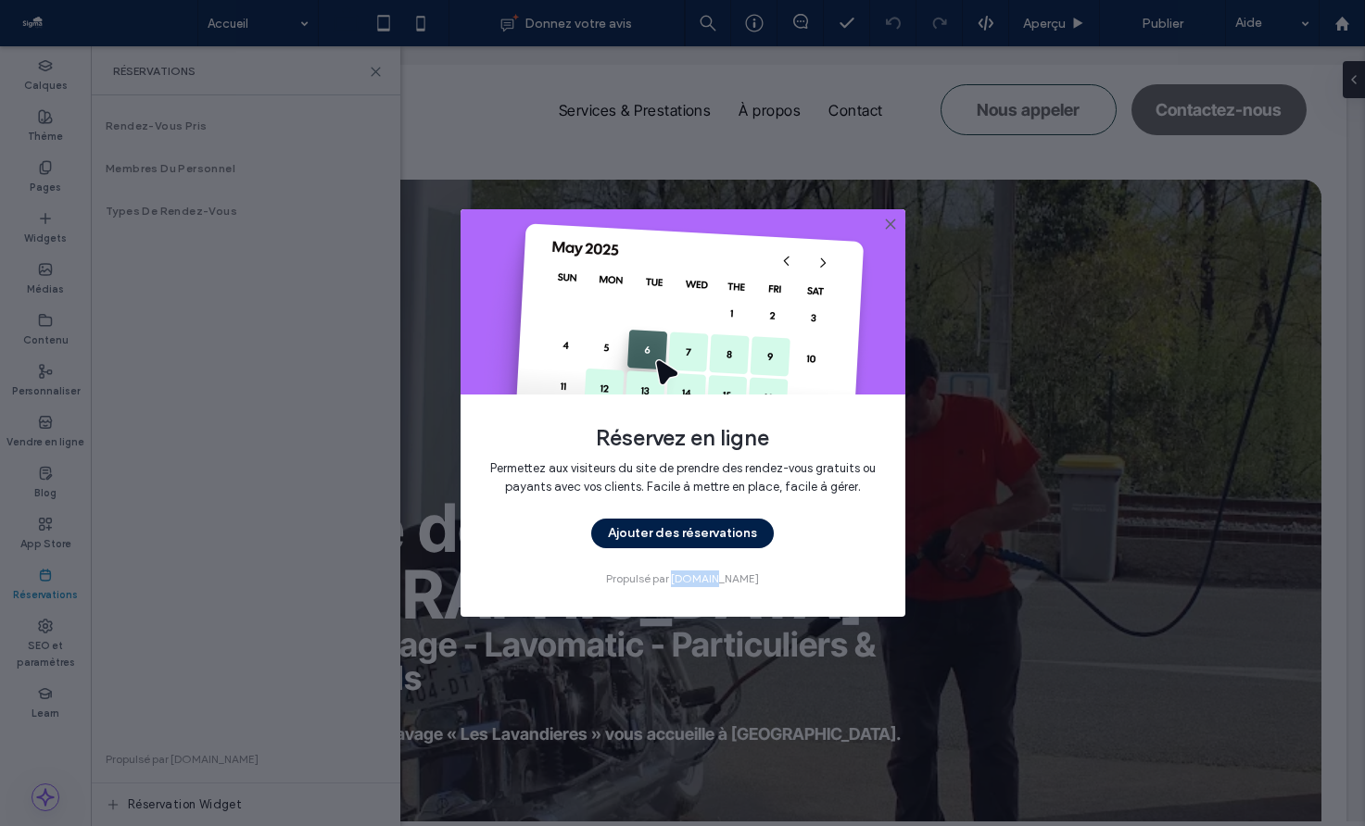
drag, startPoint x: 751, startPoint y: 577, endPoint x: 696, endPoint y: 577, distance: 55.6
click at [696, 577] on div "Permettez aux visiteurs du site de prendre des rendez-vous gratuits ou payants …" at bounding box center [682, 523] width 385 height 128
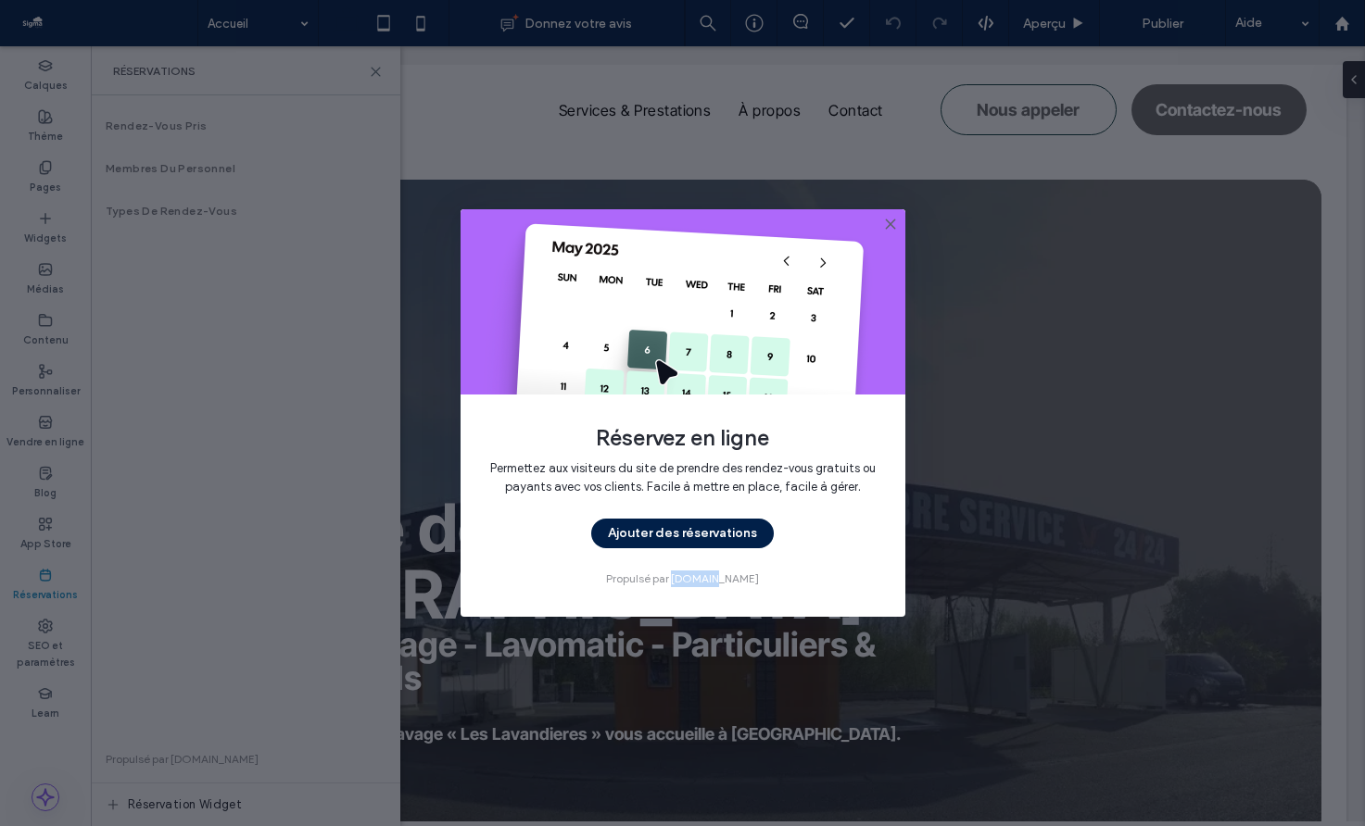
copy span "cal.com"
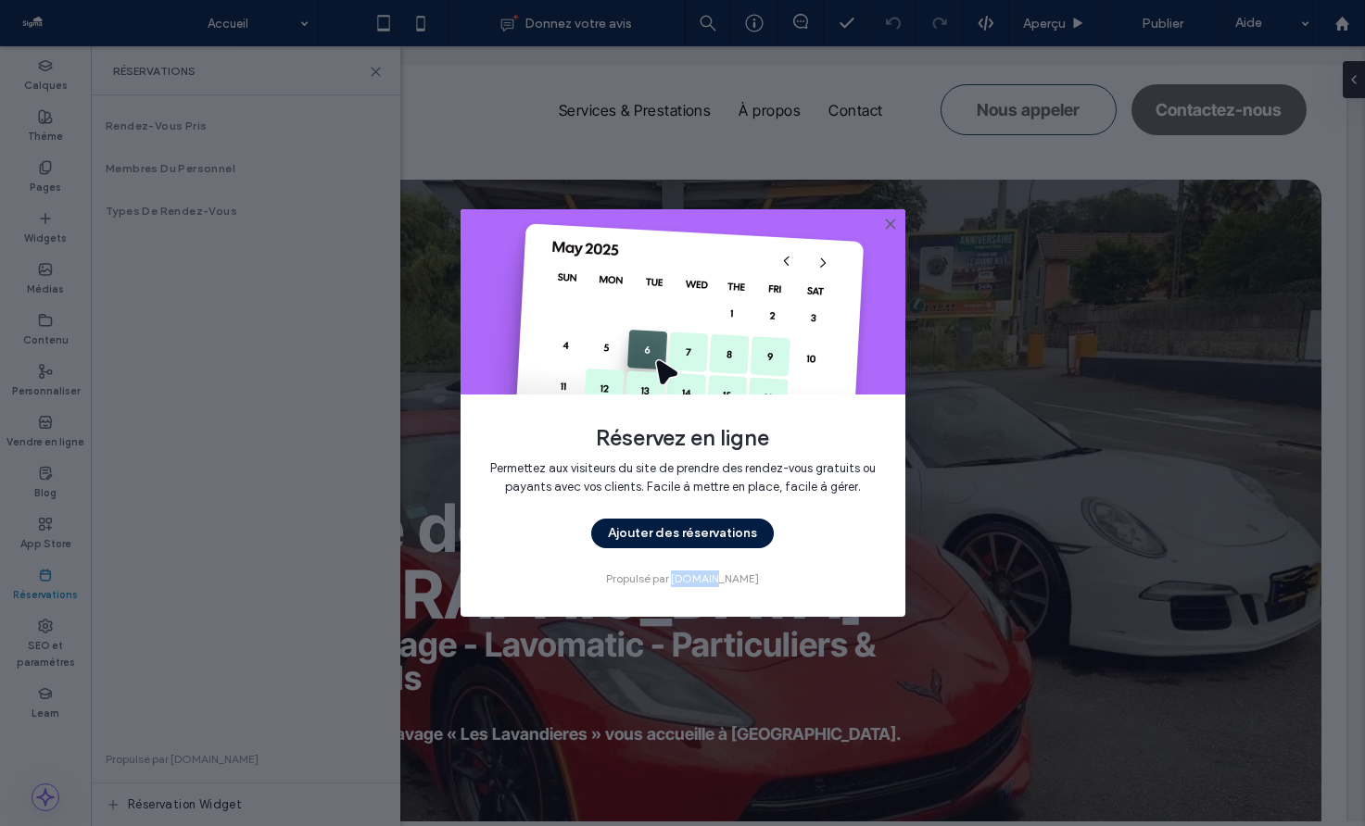
click at [725, 538] on button "Ajouter des réservations" at bounding box center [682, 534] width 182 height 30
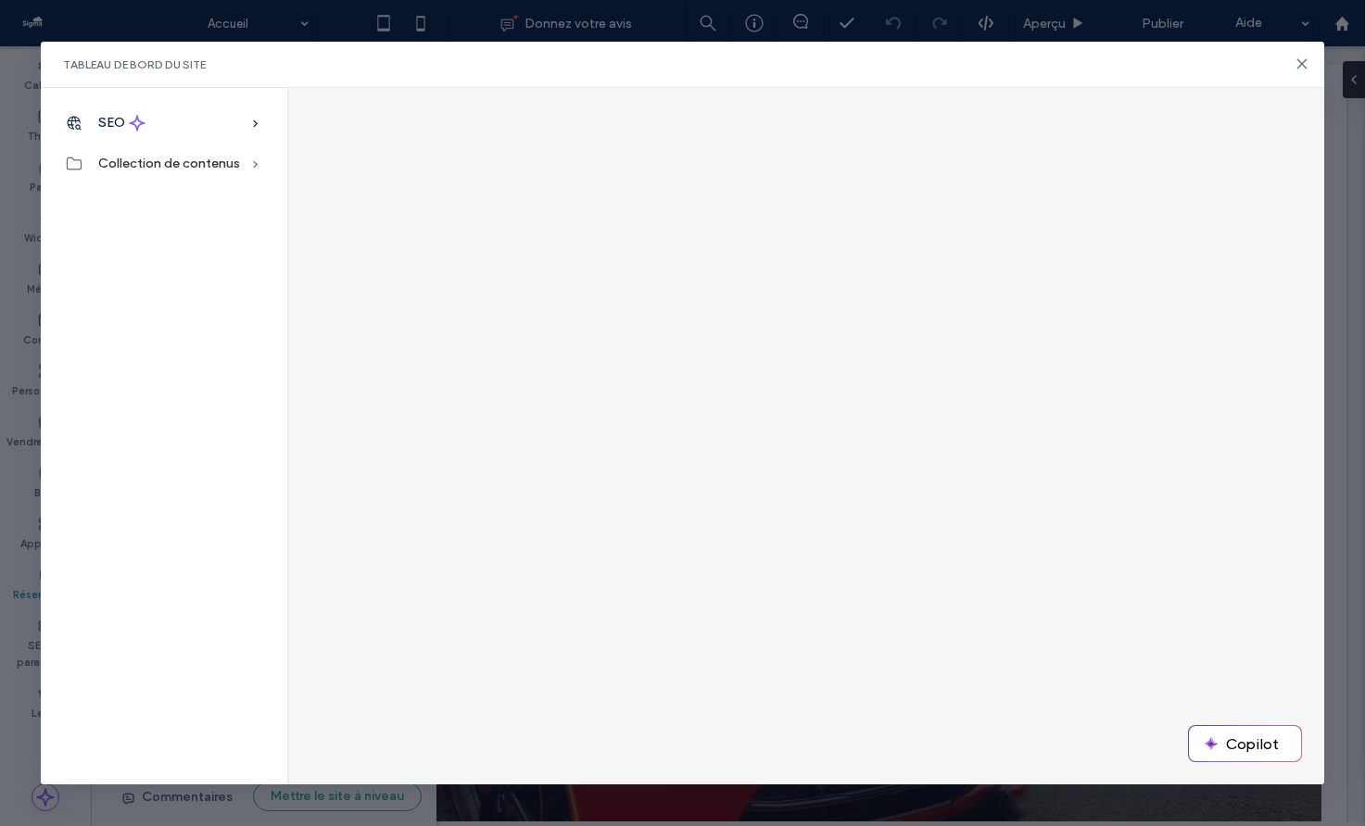
click at [147, 125] on div "SEO" at bounding box center [164, 123] width 246 height 41
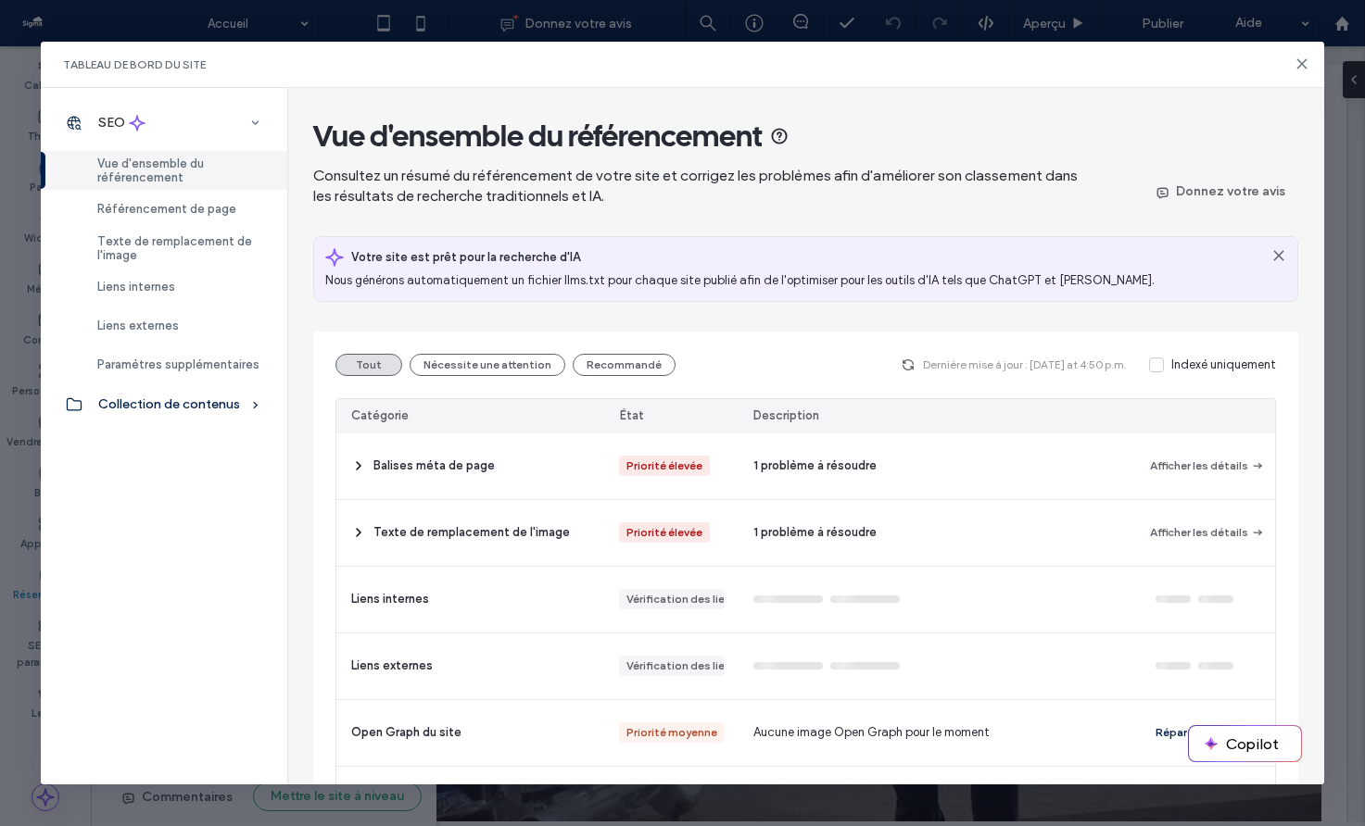
click at [168, 399] on span "Collection de contenus" at bounding box center [169, 404] width 142 height 16
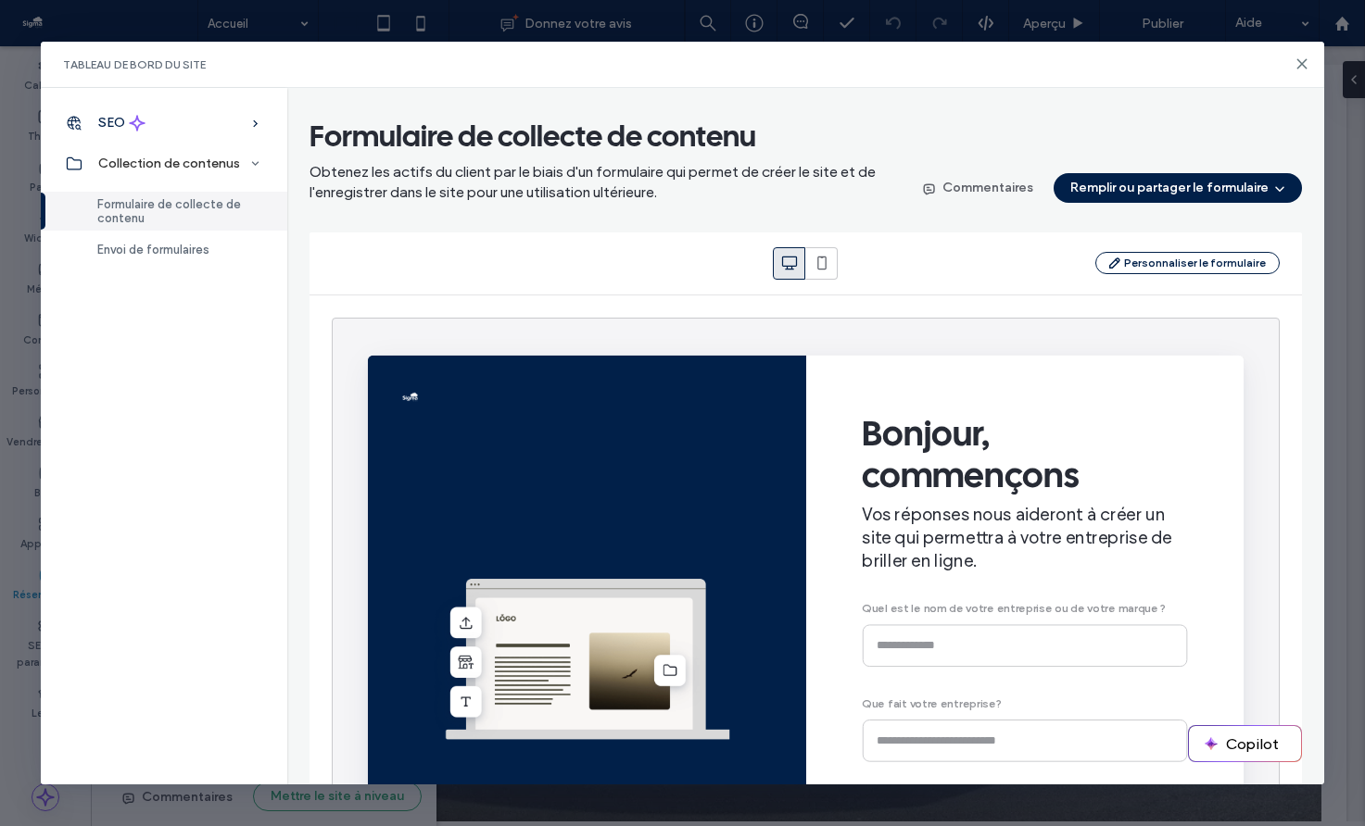
click at [182, 133] on div "SEO" at bounding box center [164, 123] width 246 height 41
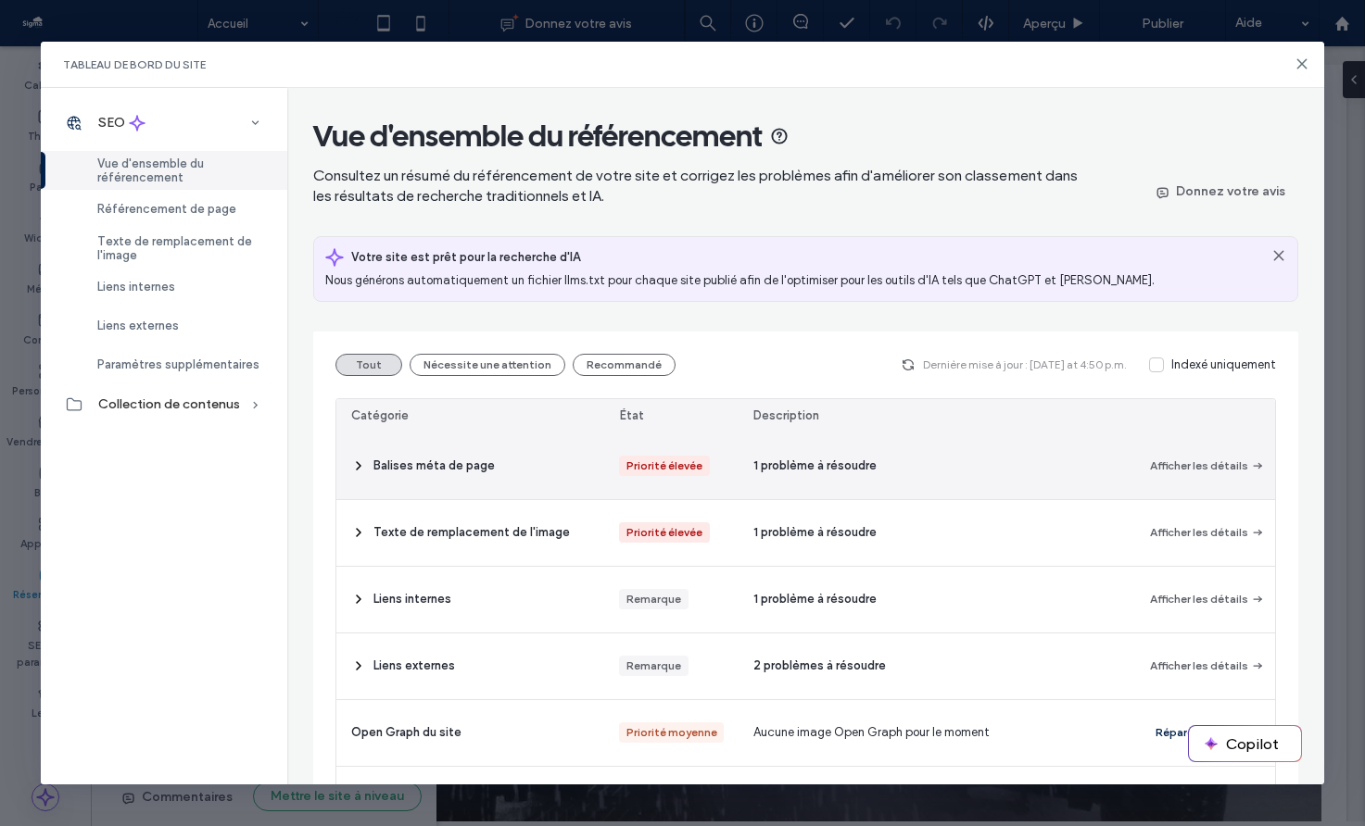
click at [726, 459] on div "Priorité élevée" at bounding box center [671, 467] width 134 height 66
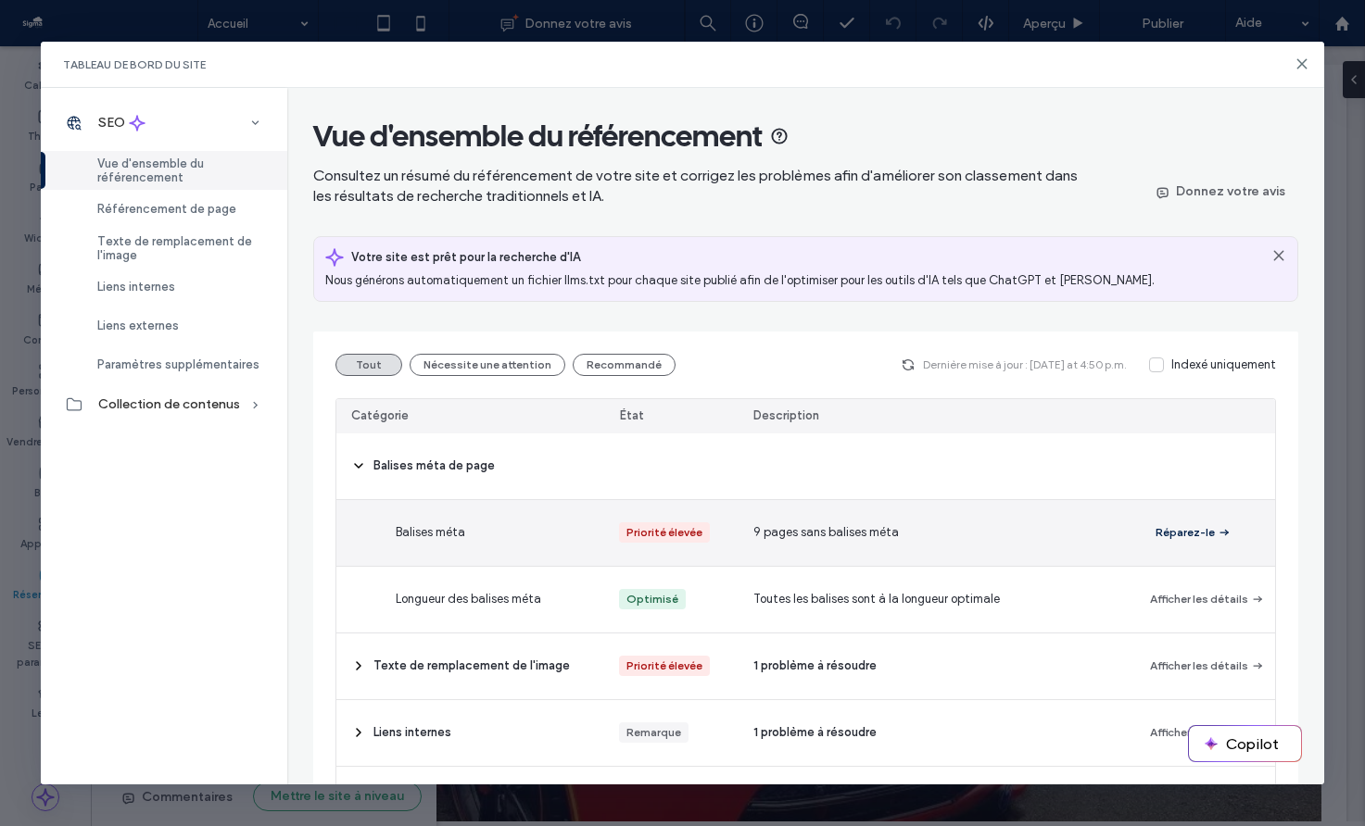
click at [731, 527] on div "Priorité élevée" at bounding box center [671, 533] width 134 height 66
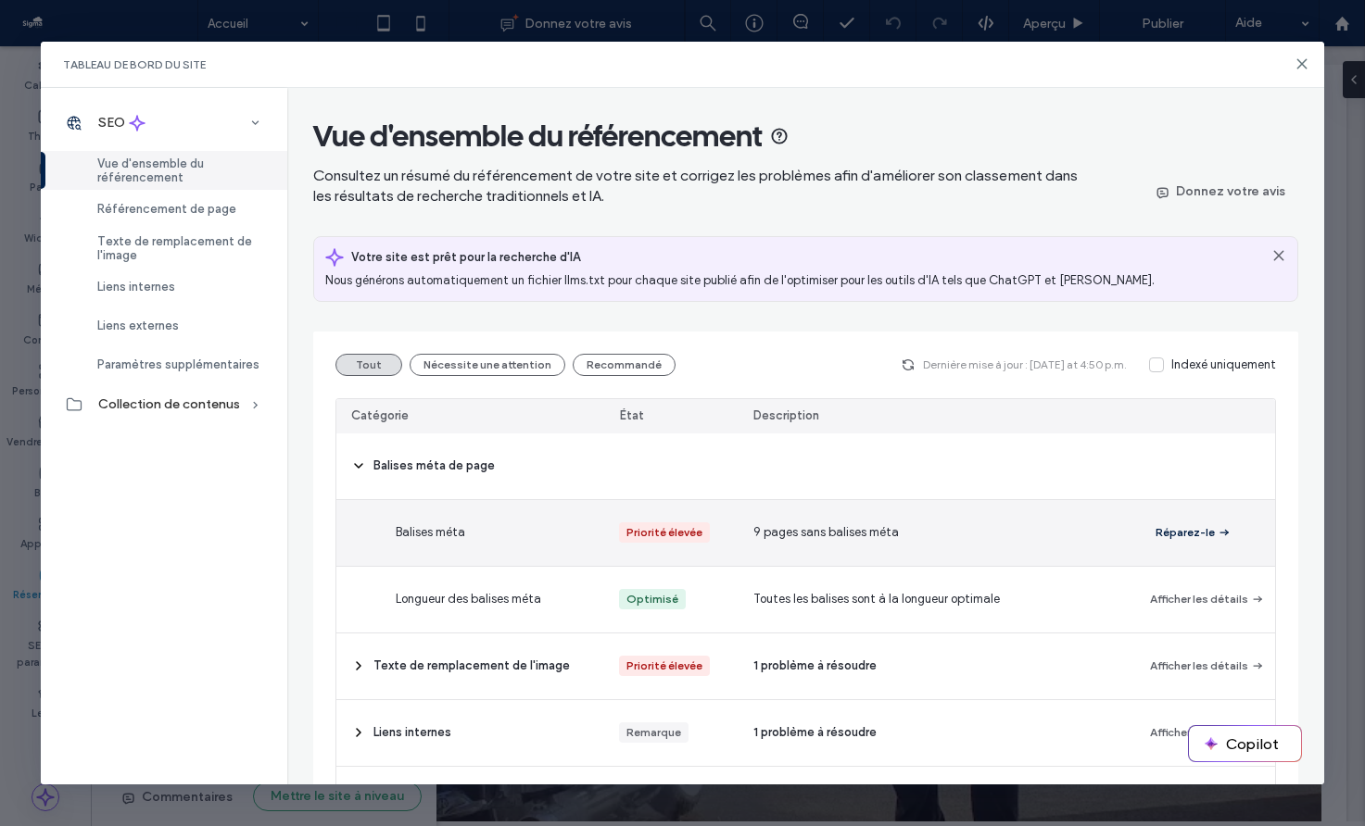
click at [1178, 522] on button "Réparez-le" at bounding box center [1193, 533] width 76 height 22
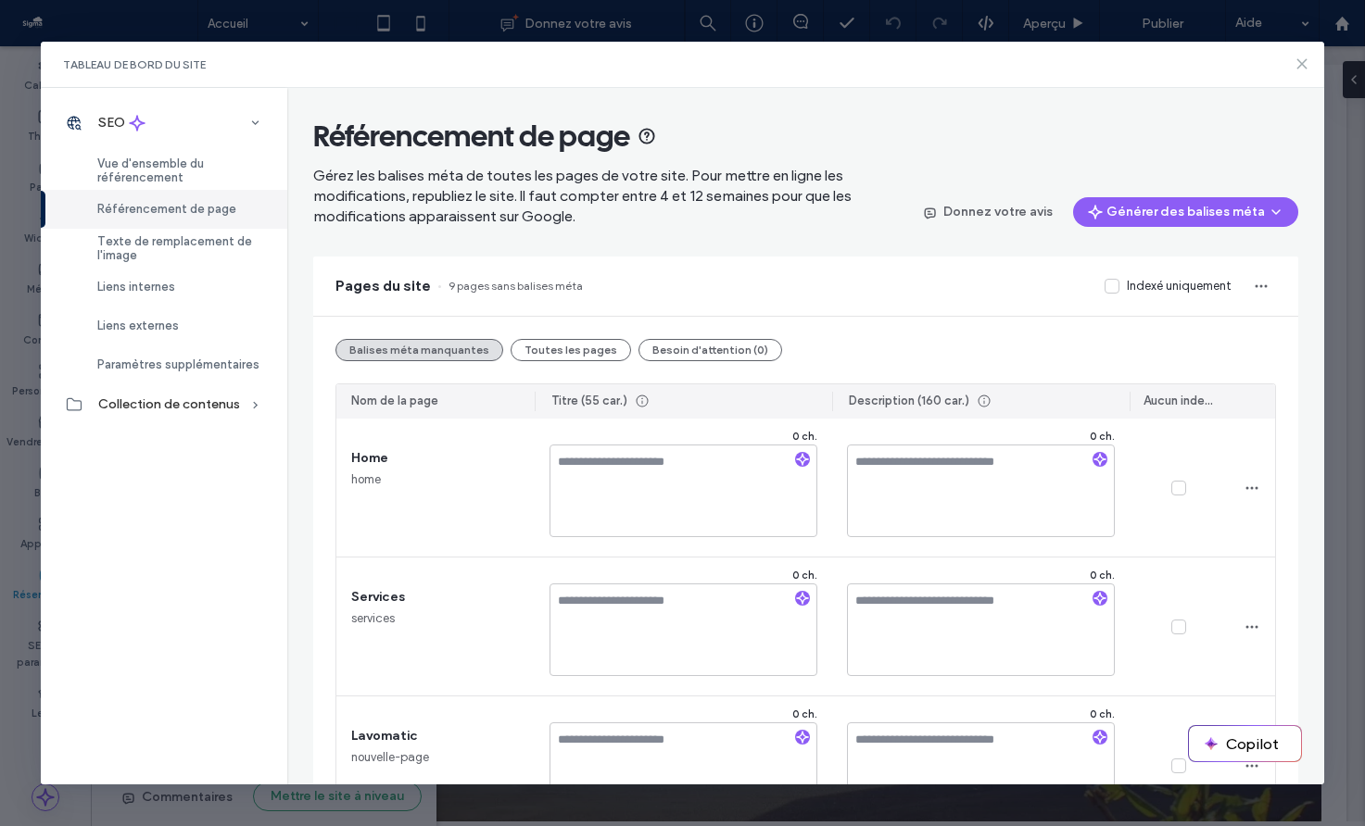
click at [1298, 65] on icon at bounding box center [1301, 64] width 15 height 15
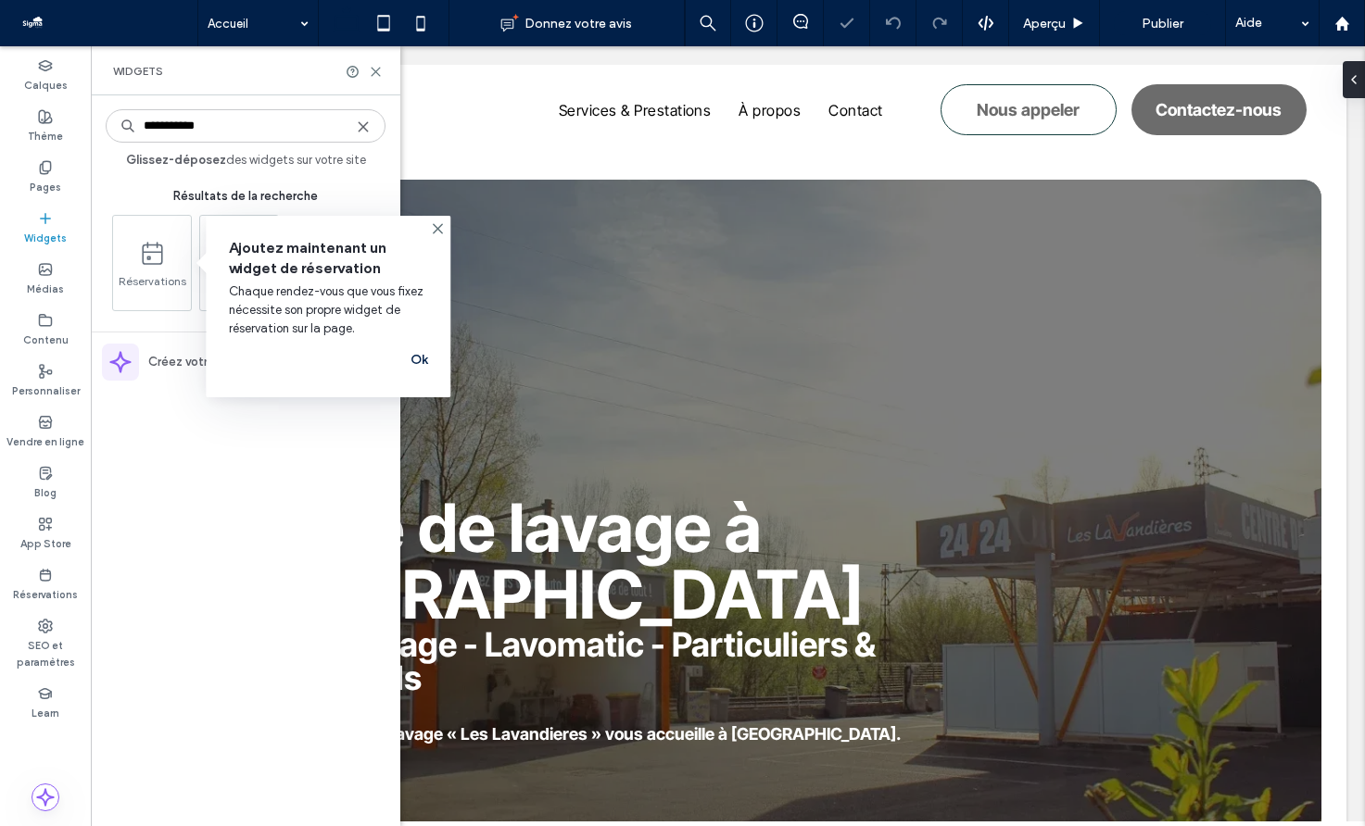
click at [170, 416] on div "**********" at bounding box center [246, 461] width 280 height 712
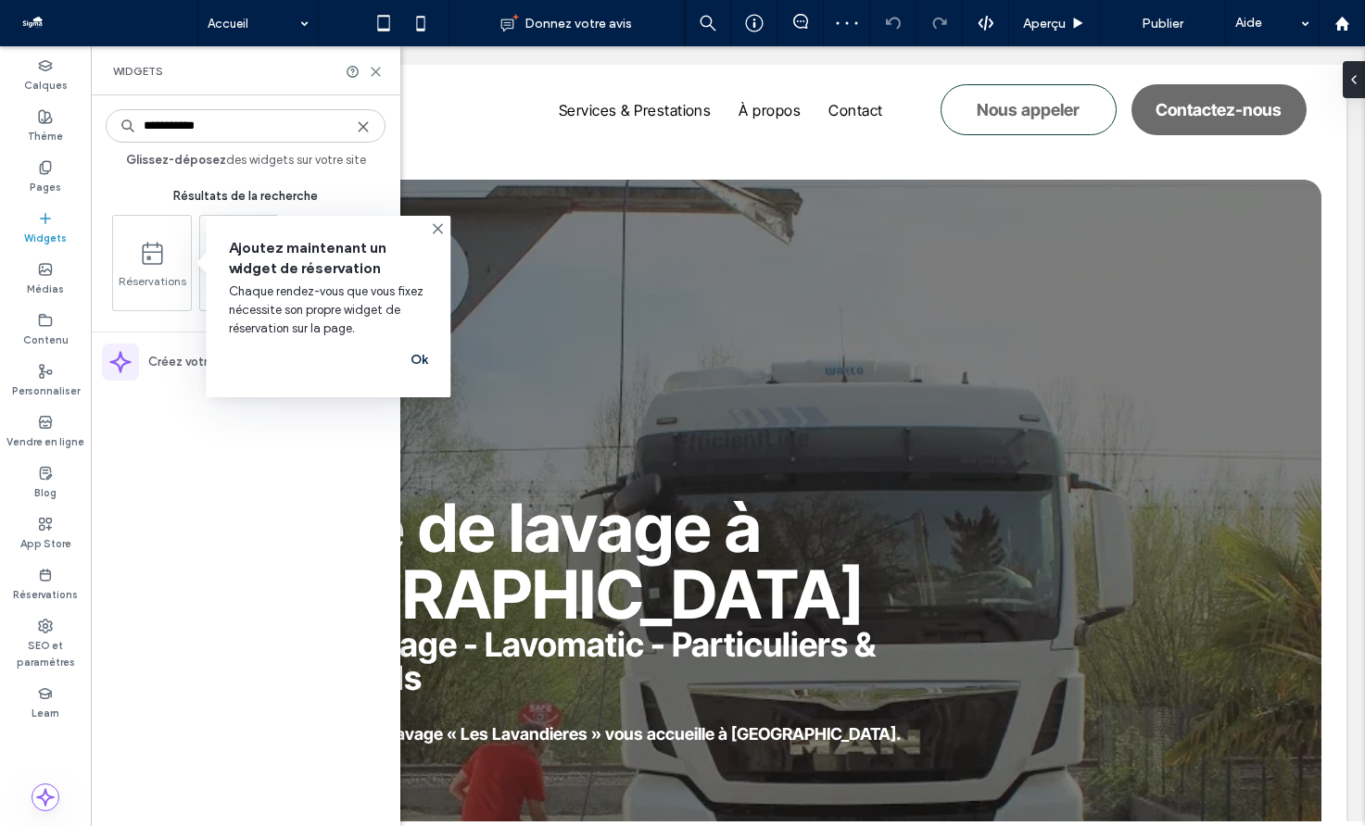
click at [427, 359] on button "Ok" at bounding box center [419, 361] width 19 height 30
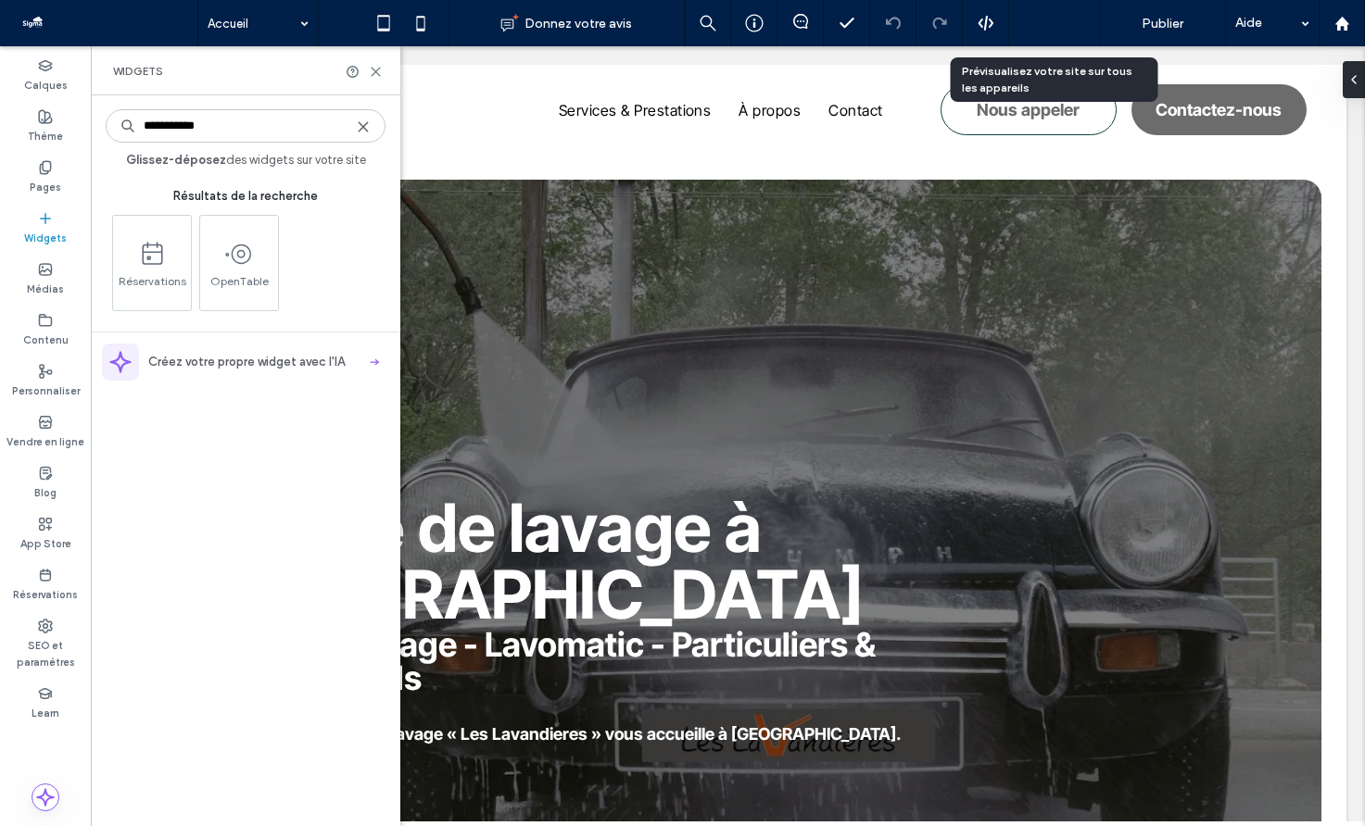
click at [1068, 14] on div "Aperçu" at bounding box center [1054, 23] width 91 height 46
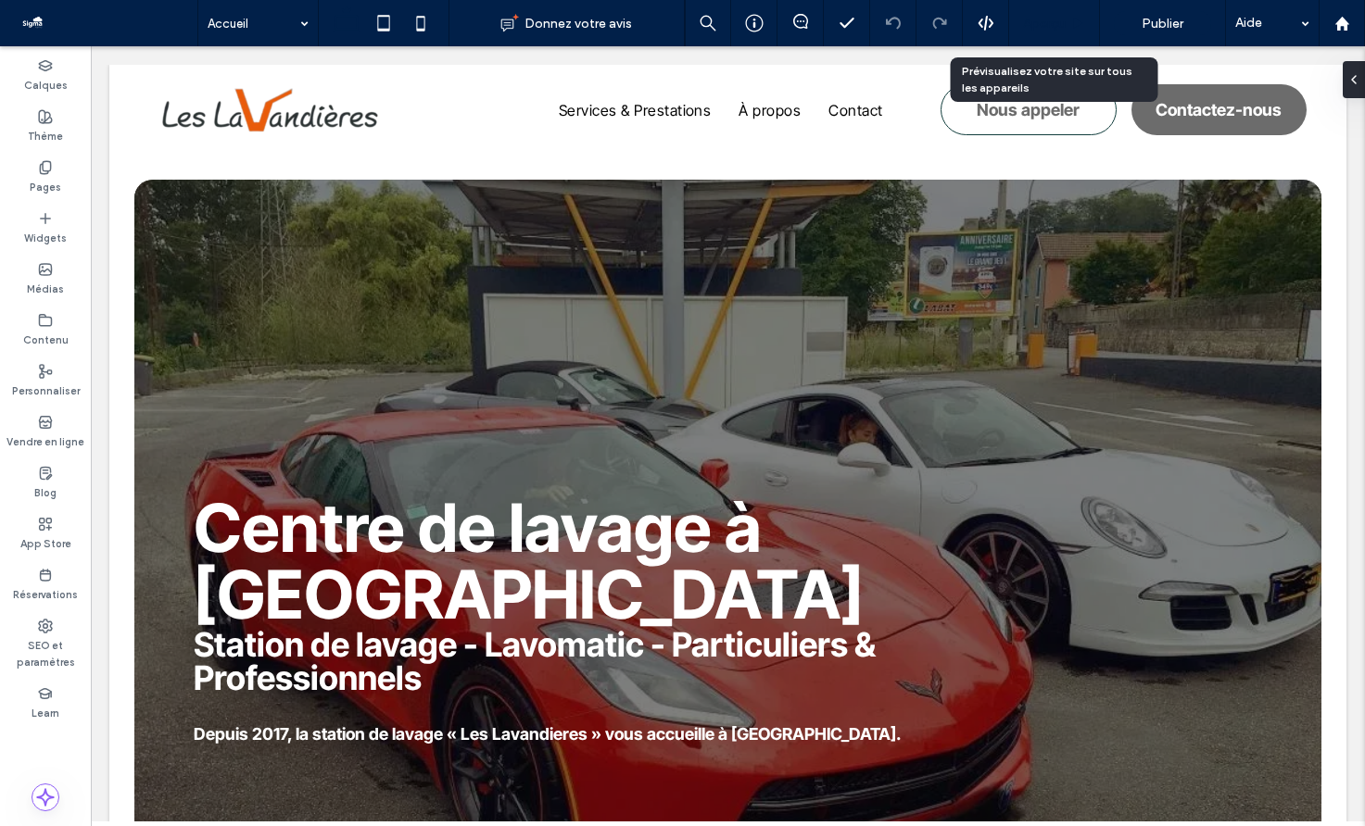
click at [1058, 31] on span "Aperçu" at bounding box center [1044, 24] width 43 height 16
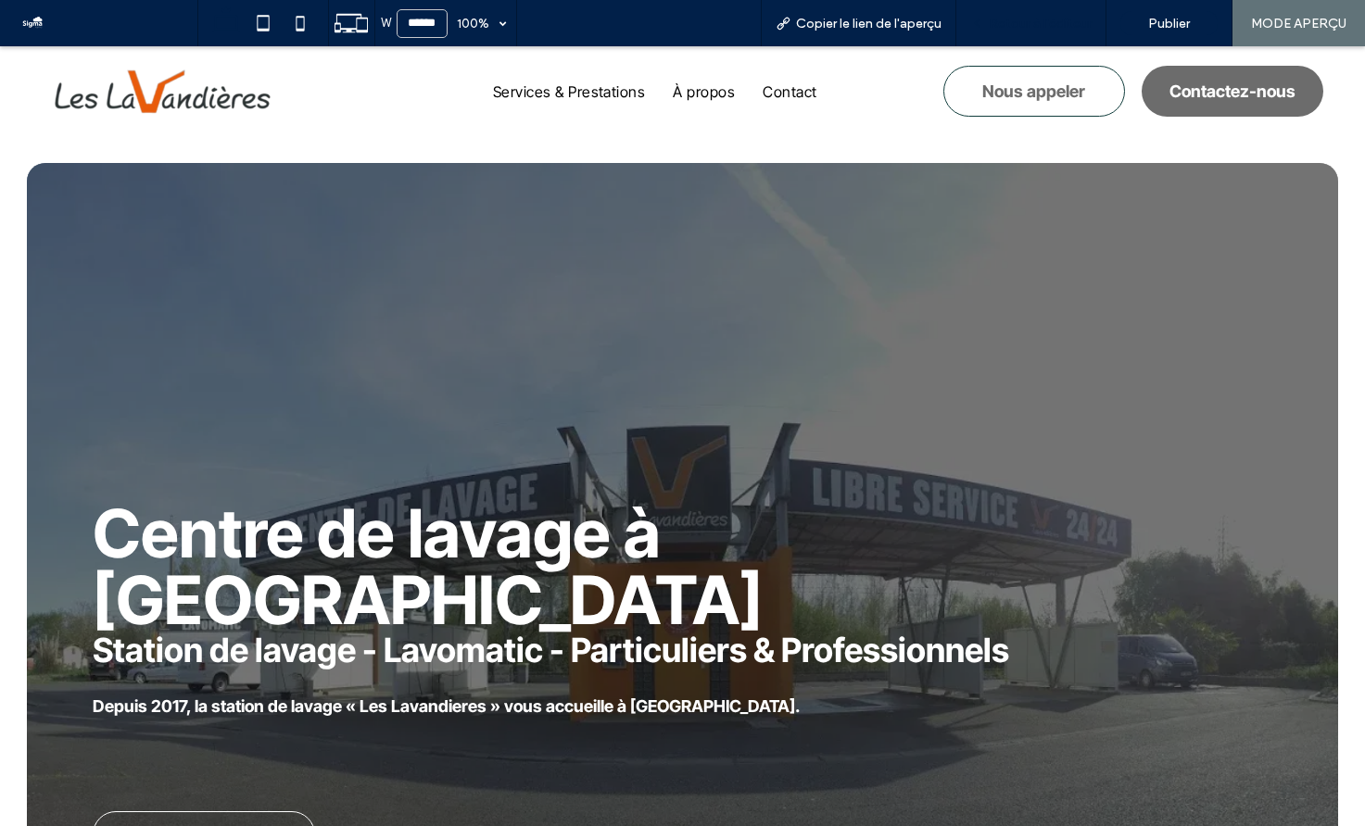
click at [1057, 35] on div "Retour à l'éditeur" at bounding box center [1031, 23] width 150 height 46
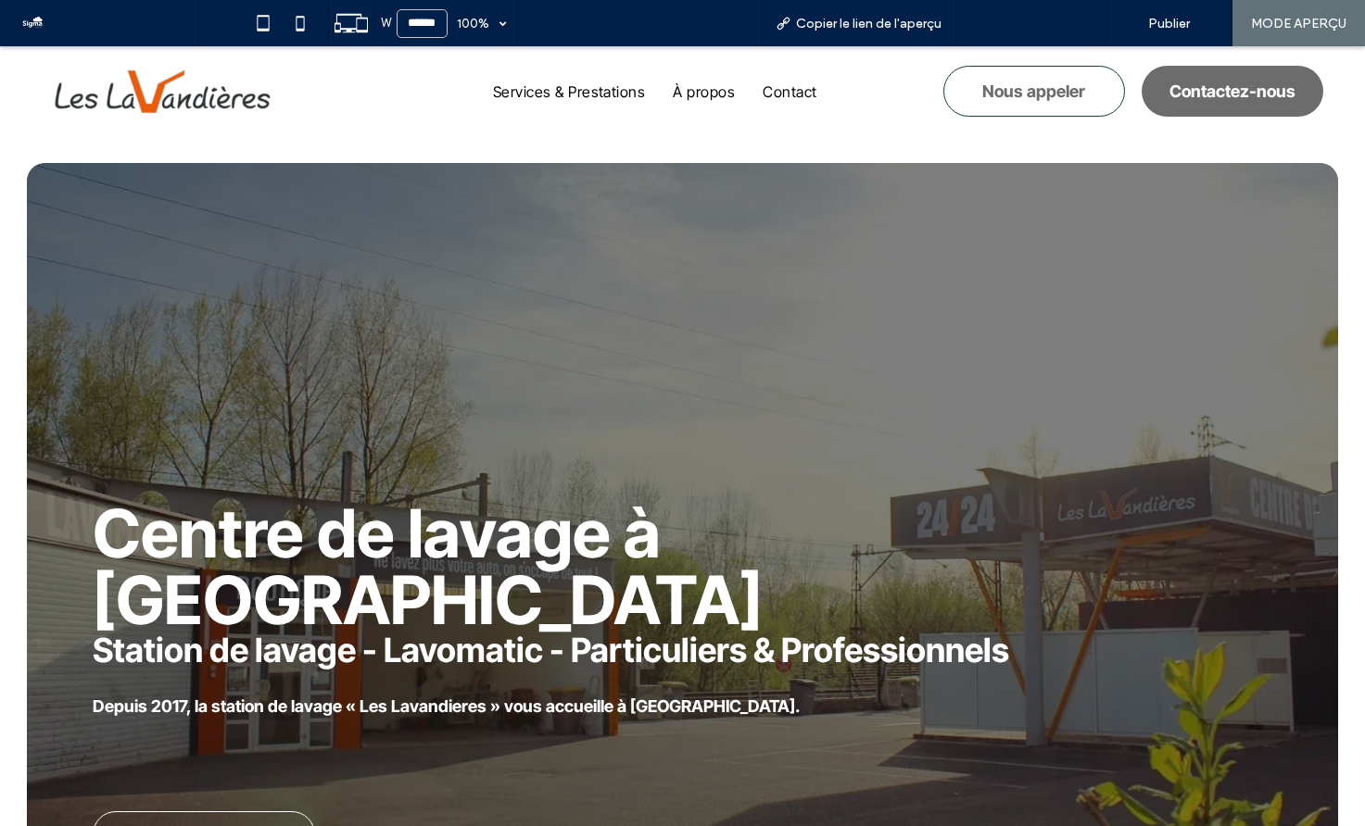
click at [1028, 20] on span "Retour à l'éditeur" at bounding box center [1039, 24] width 103 height 16
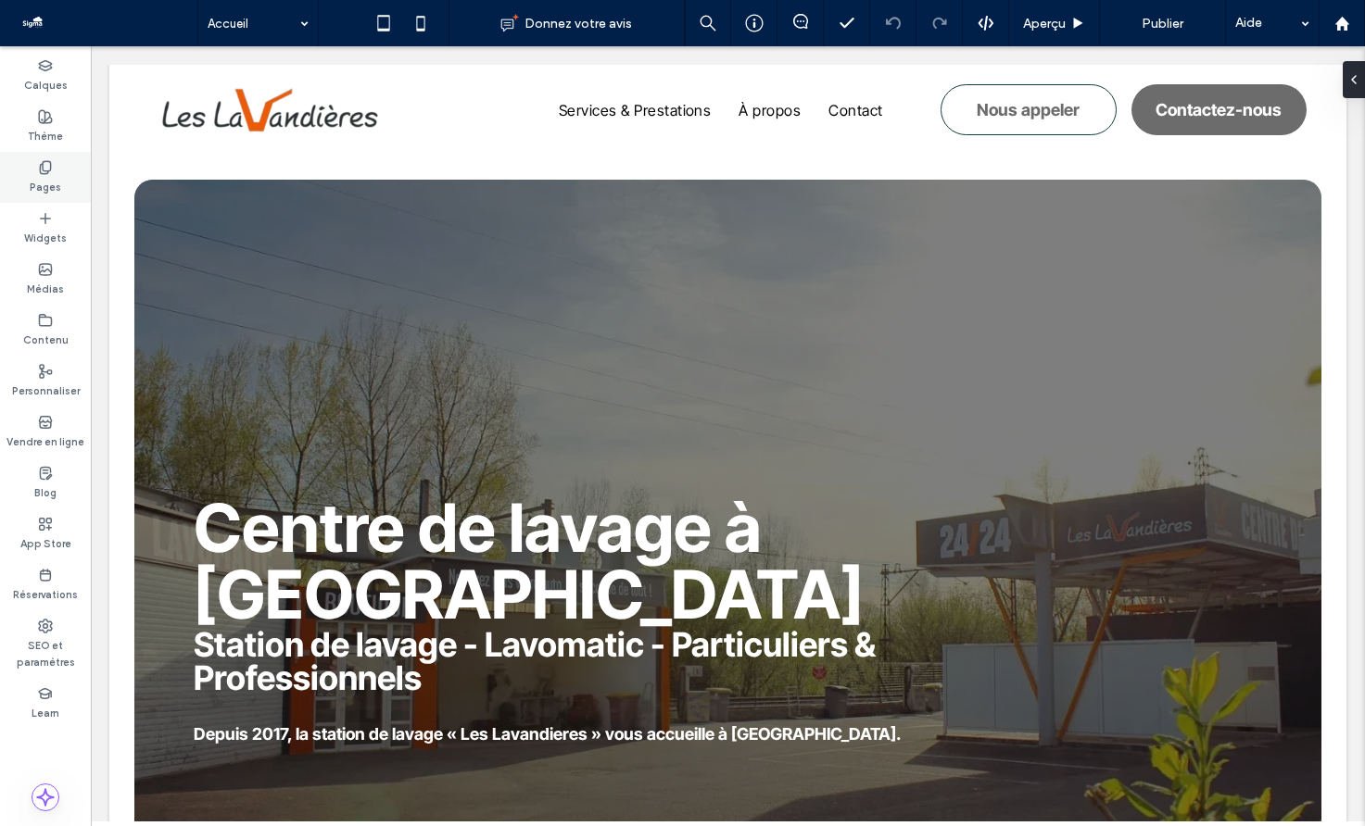
click at [39, 165] on icon at bounding box center [45, 167] width 15 height 15
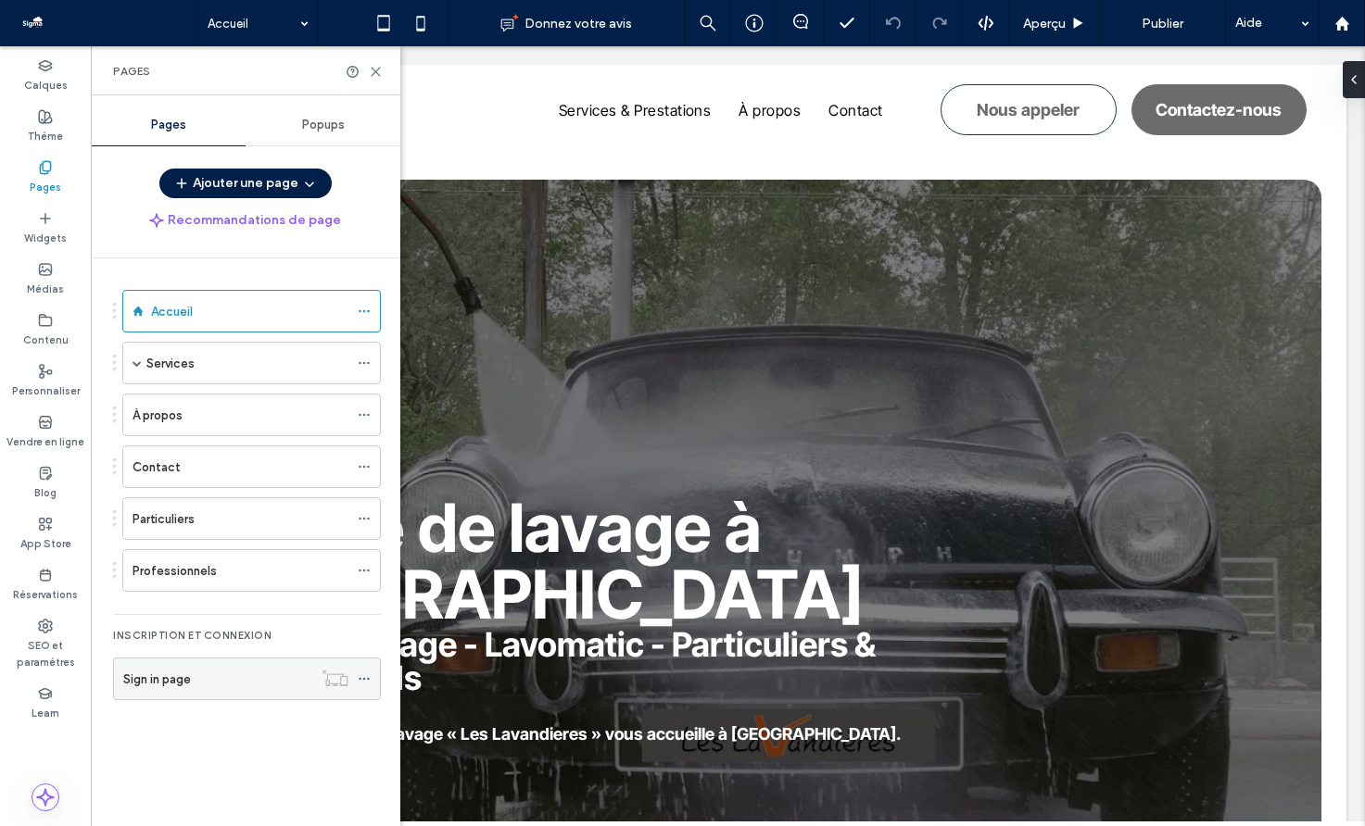
click at [245, 687] on div "Sign in page" at bounding box center [217, 679] width 189 height 19
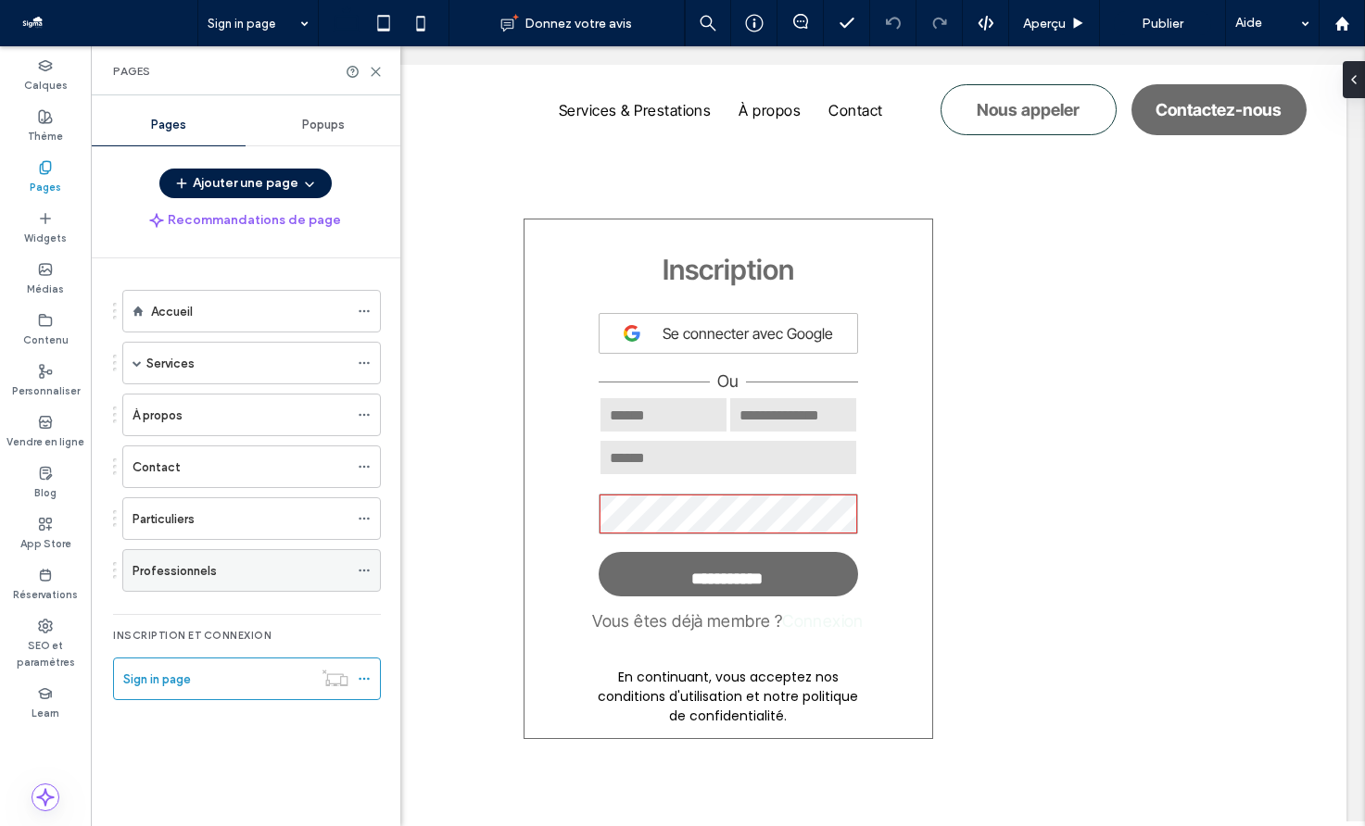
click at [226, 576] on div "Professionnels" at bounding box center [240, 570] width 216 height 19
click at [362, 569] on icon at bounding box center [364, 570] width 13 height 13
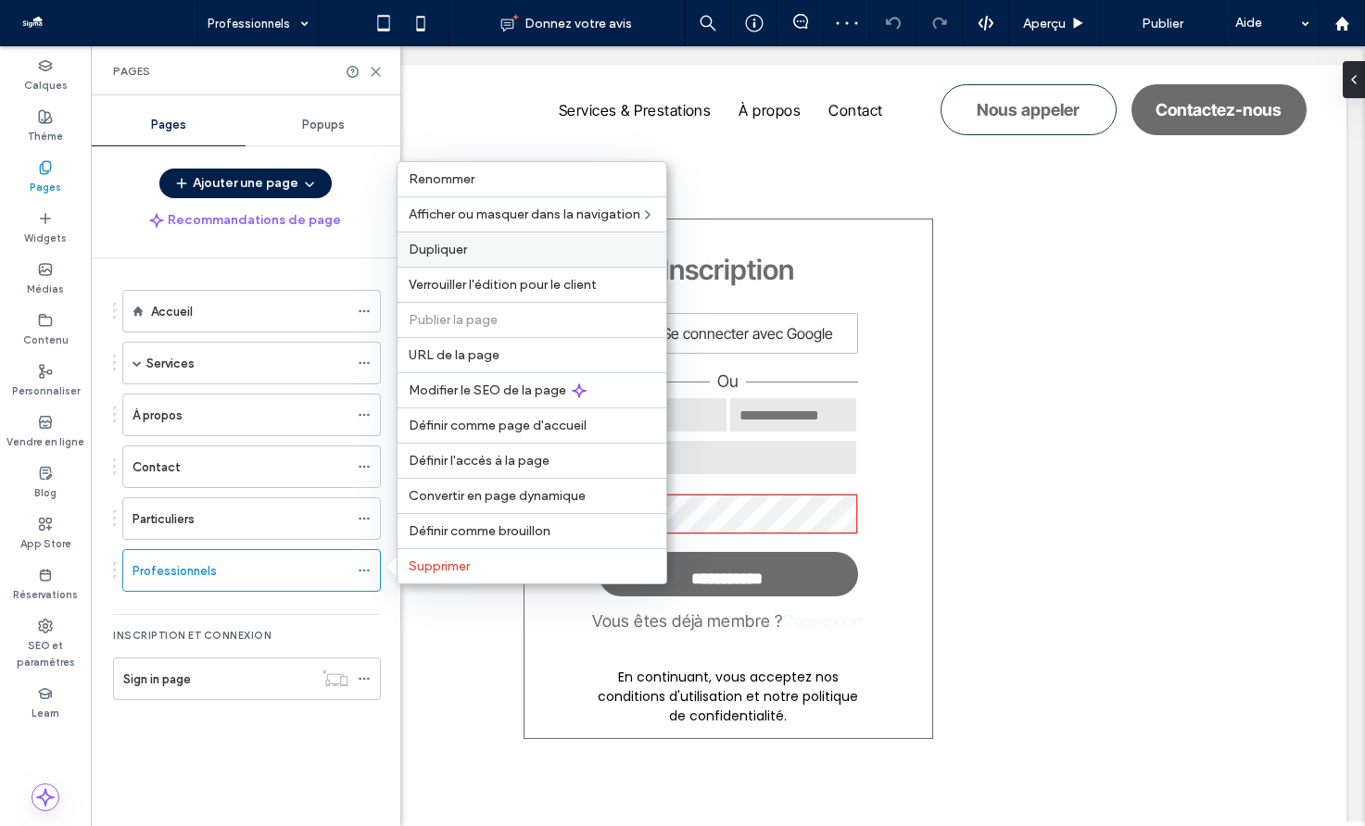
click at [493, 254] on label "Dupliquer" at bounding box center [532, 250] width 246 height 16
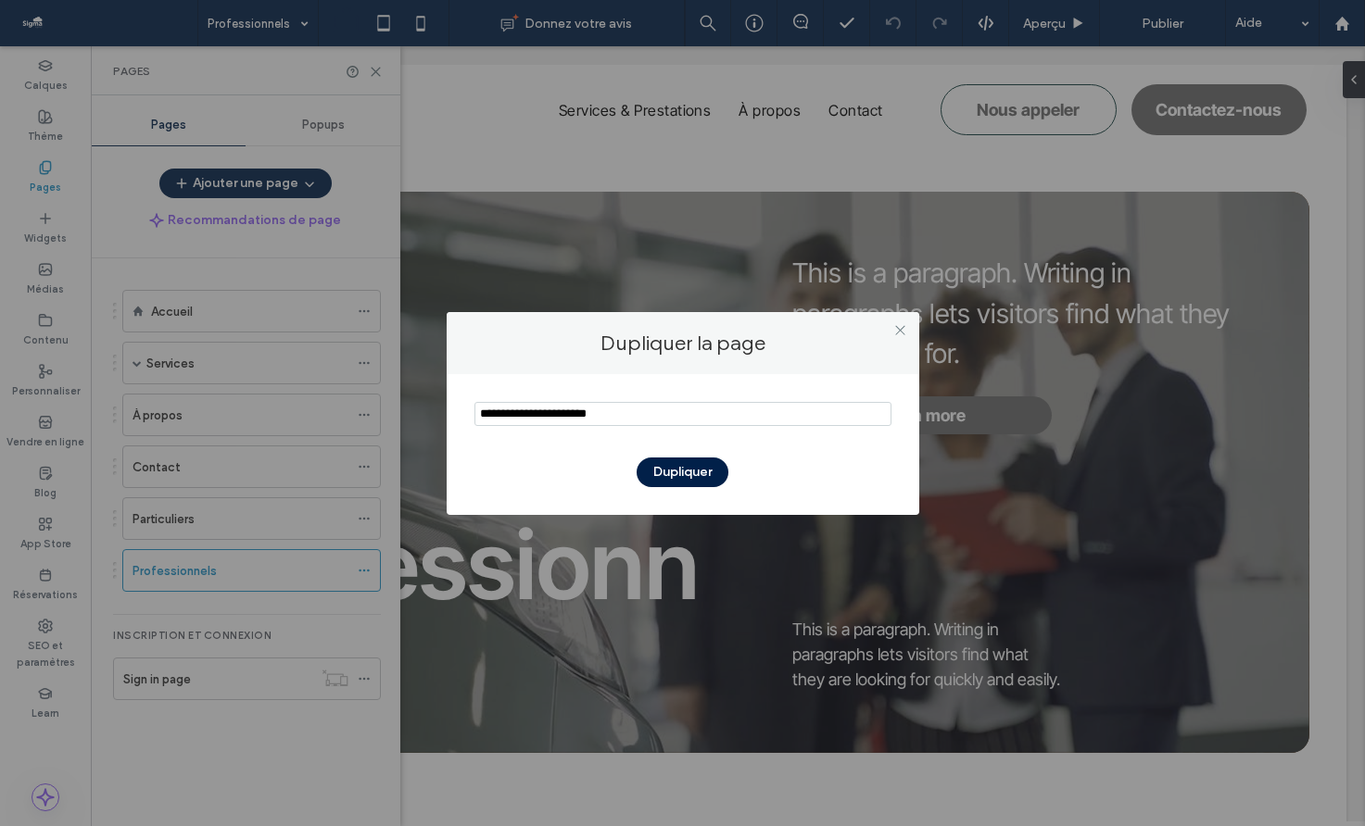
click at [602, 407] on input "notEmpty" at bounding box center [682, 414] width 417 height 24
type input "**********"
click at [695, 472] on button "Dupliquer" at bounding box center [682, 473] width 92 height 30
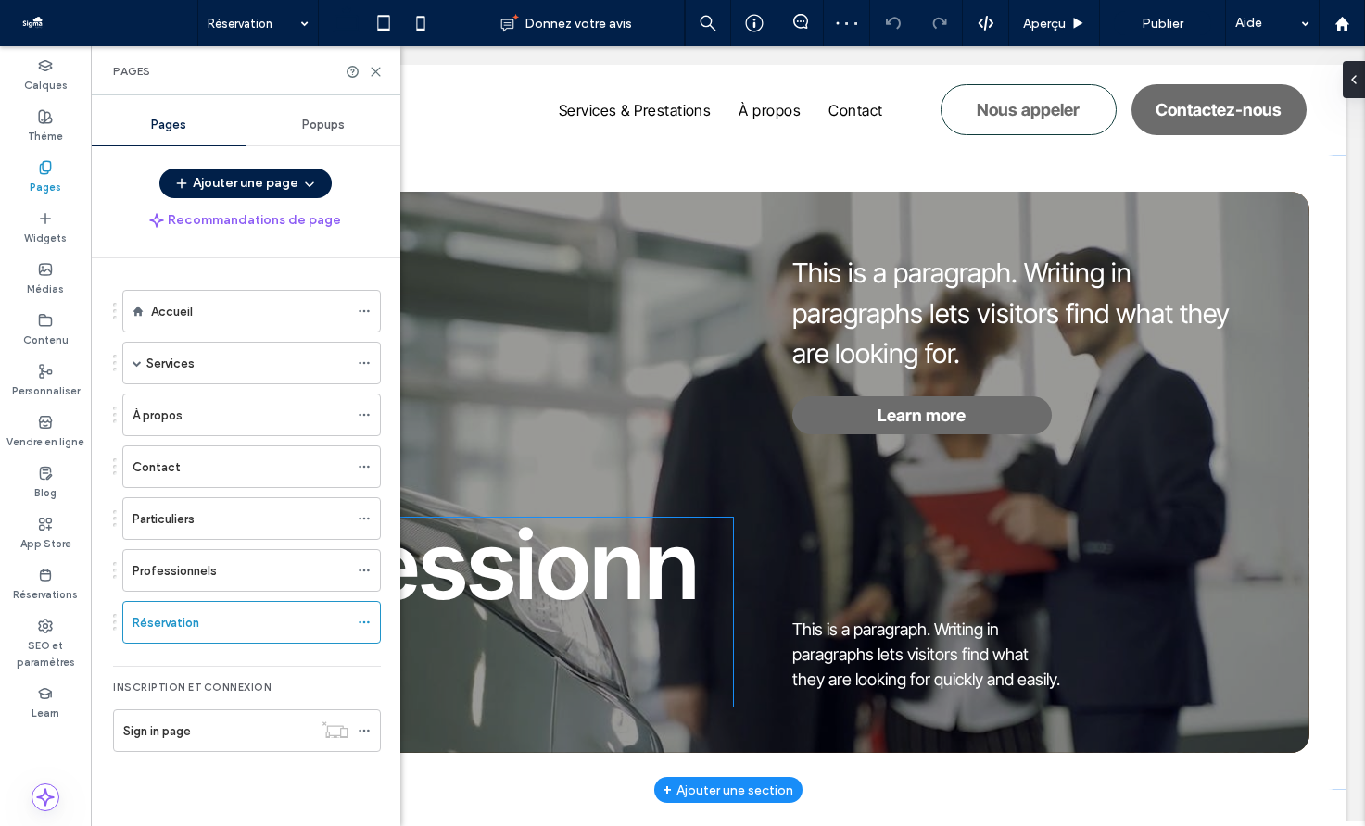
click at [579, 554] on span "Professionnels" at bounding box center [446, 612] width 507 height 209
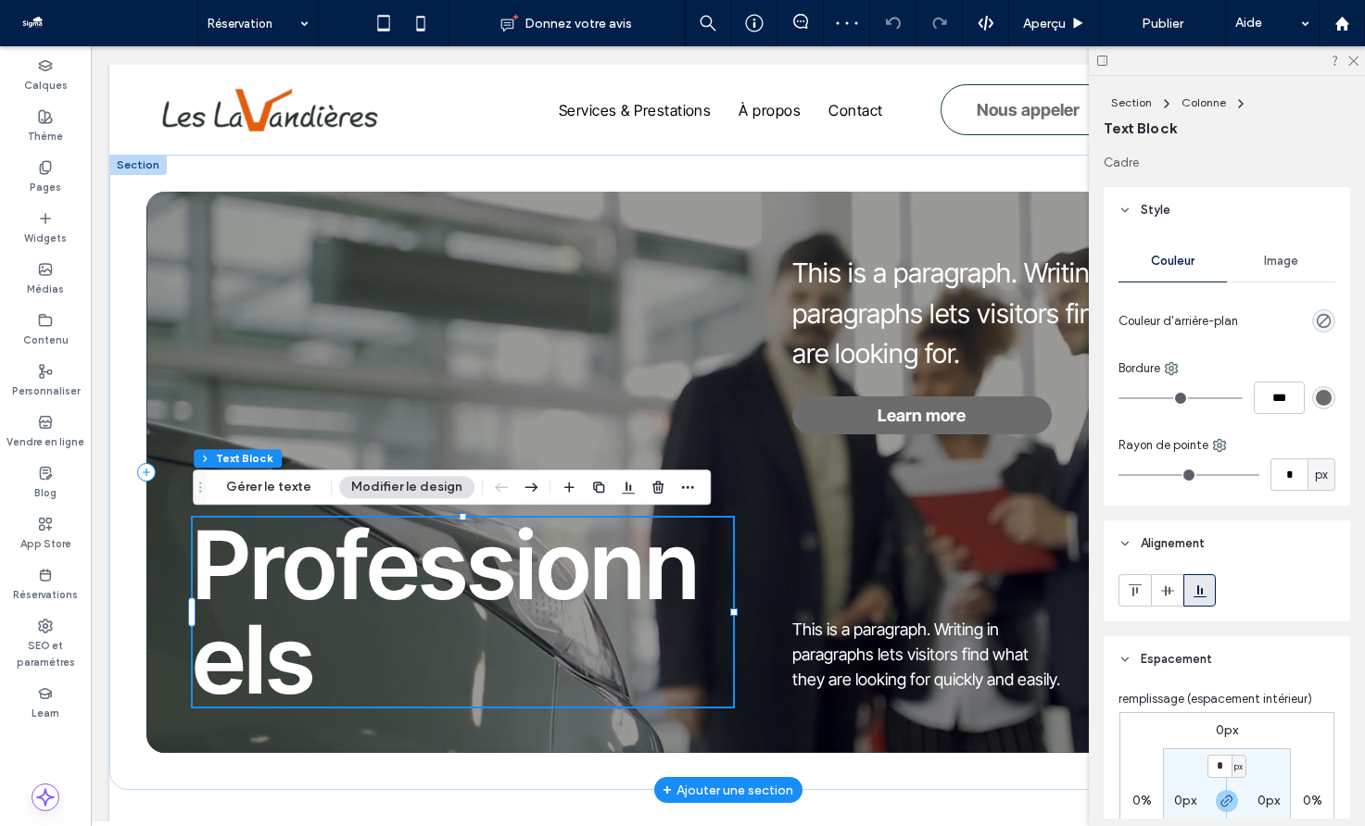
click at [579, 554] on span "Professionnels" at bounding box center [446, 612] width 507 height 209
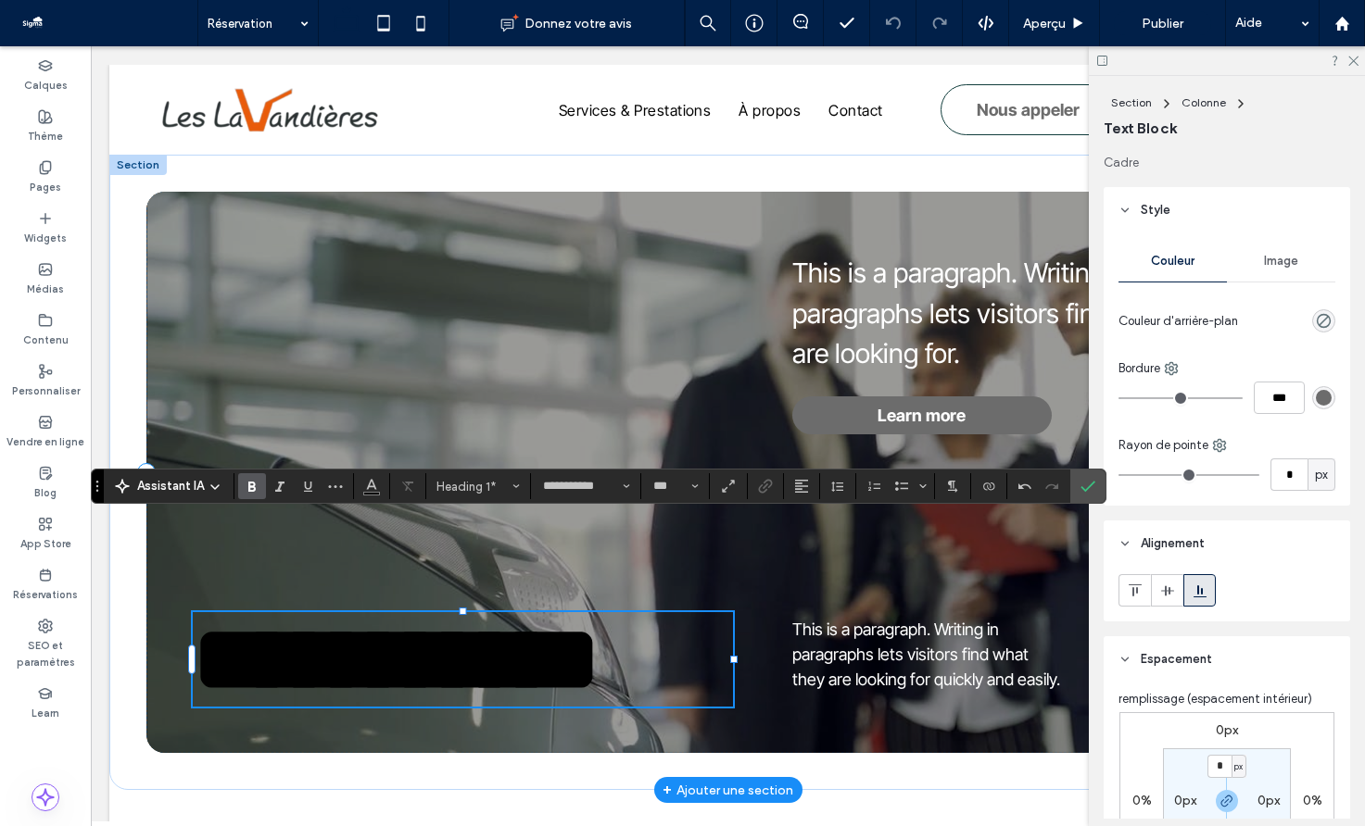
click at [513, 660] on span "**********" at bounding box center [397, 659] width 408 height 94
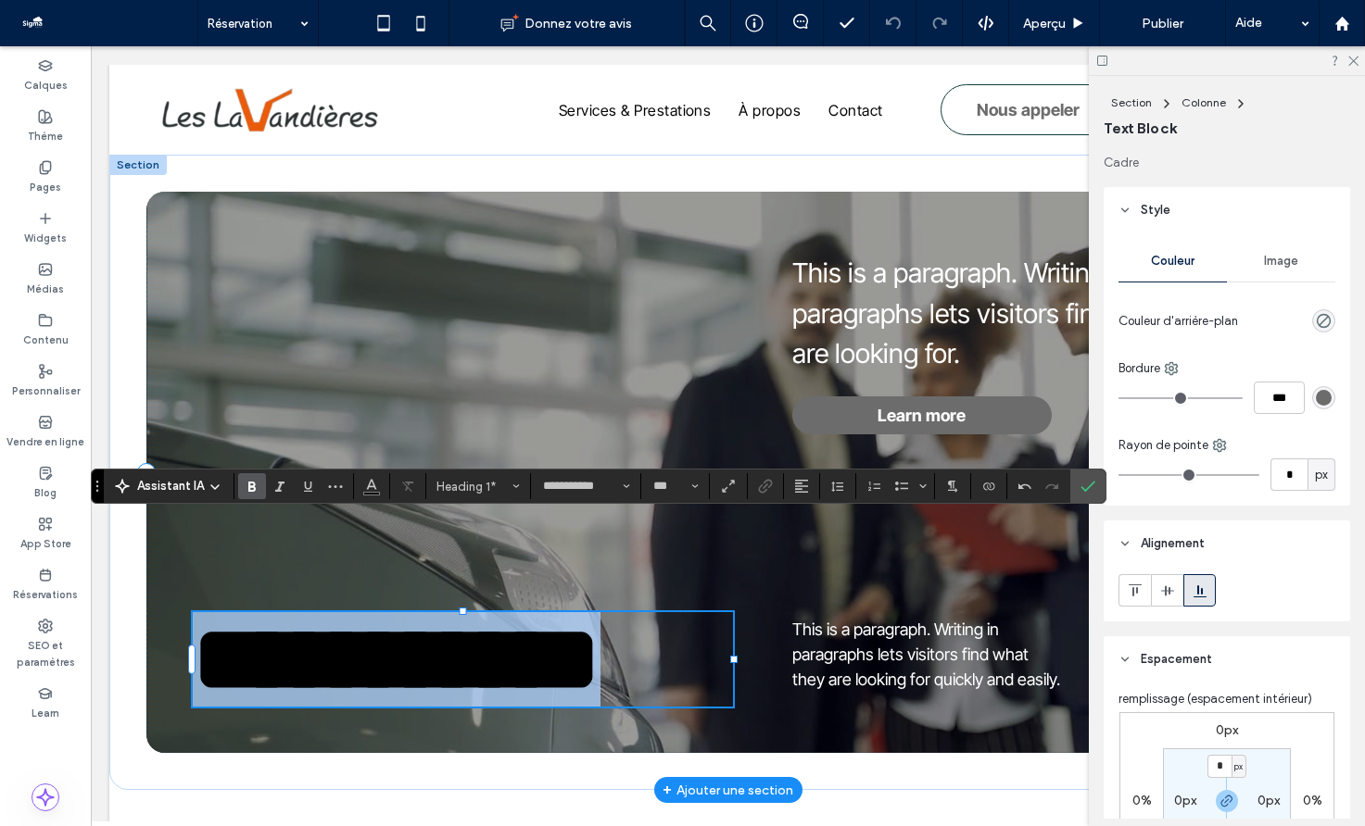
click at [513, 660] on span "**********" at bounding box center [397, 659] width 408 height 94
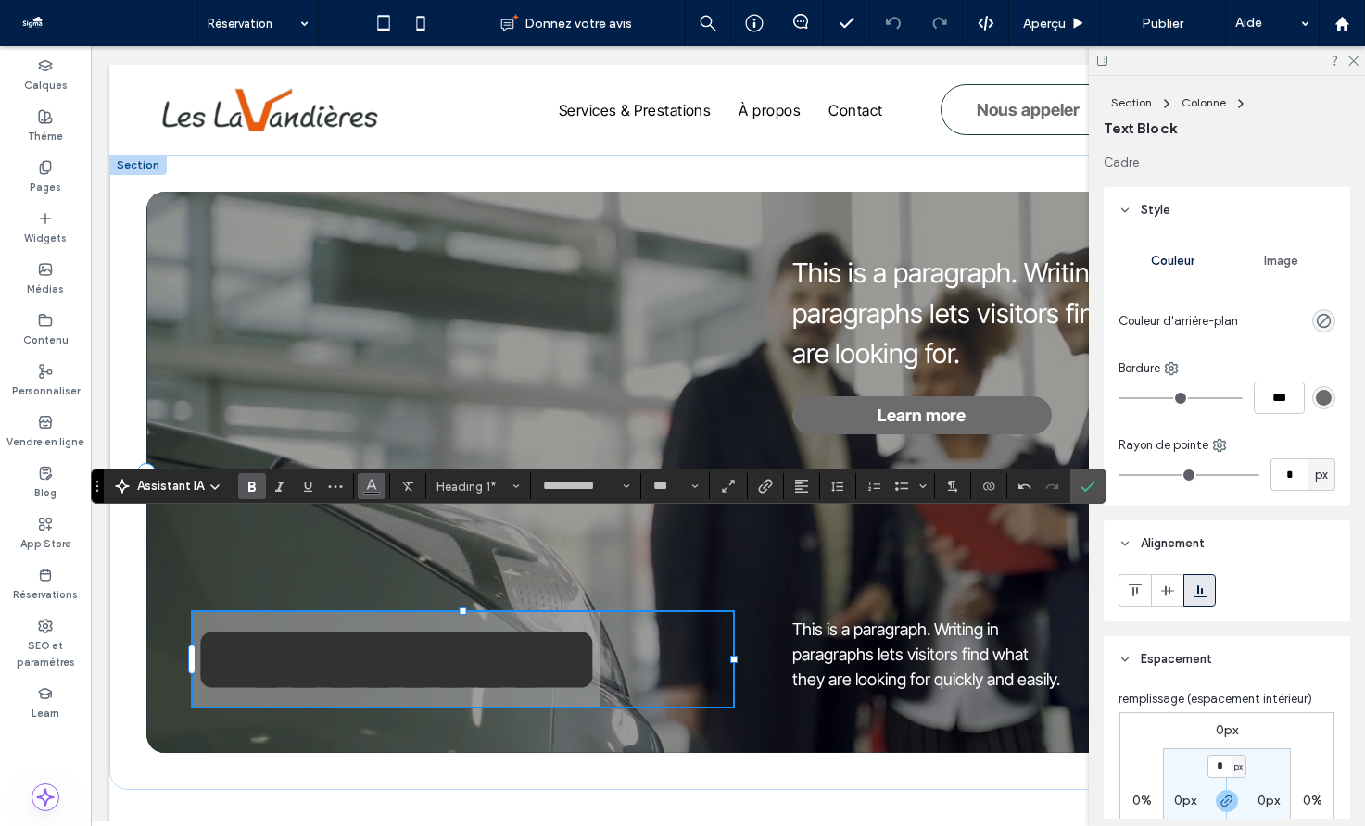
click at [370, 484] on use "Couleur" at bounding box center [372, 485] width 10 height 10
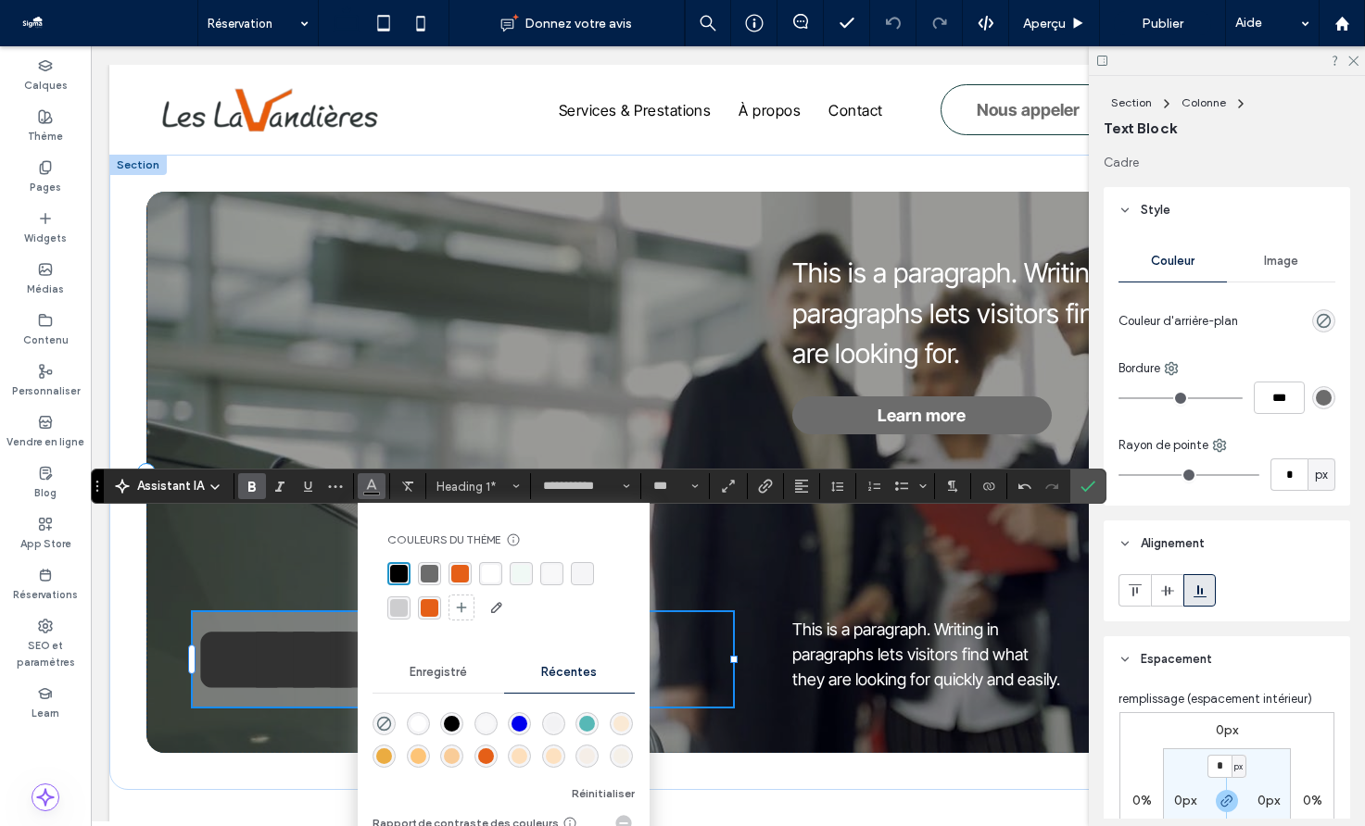
click at [491, 574] on div "rgba(255, 255, 255, 1)" at bounding box center [491, 574] width 18 height 18
click at [1081, 492] on icon "Confirmer" at bounding box center [1087, 486] width 15 height 15
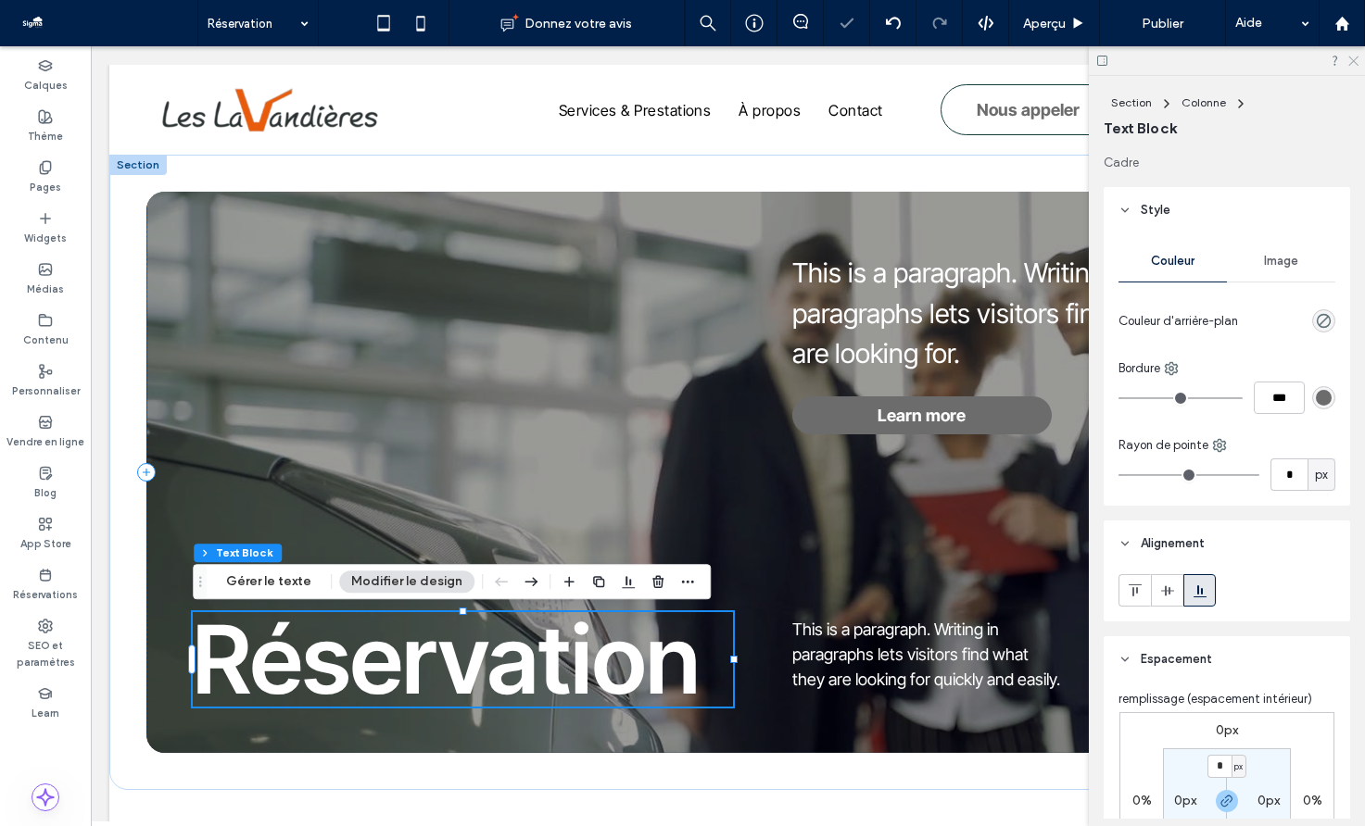
click at [1355, 55] on icon at bounding box center [1352, 60] width 12 height 12
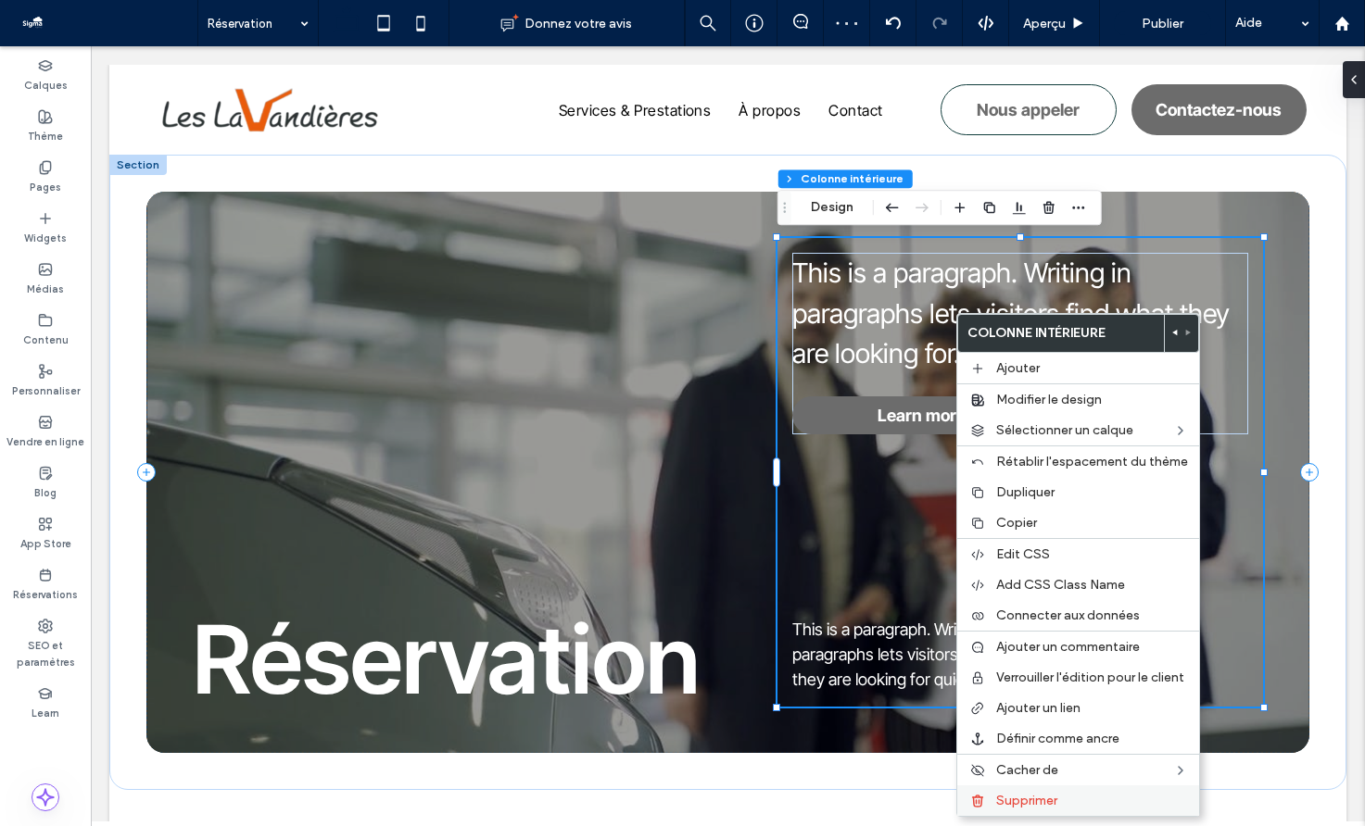
click at [1050, 808] on span "Supprimer" at bounding box center [1026, 801] width 61 height 16
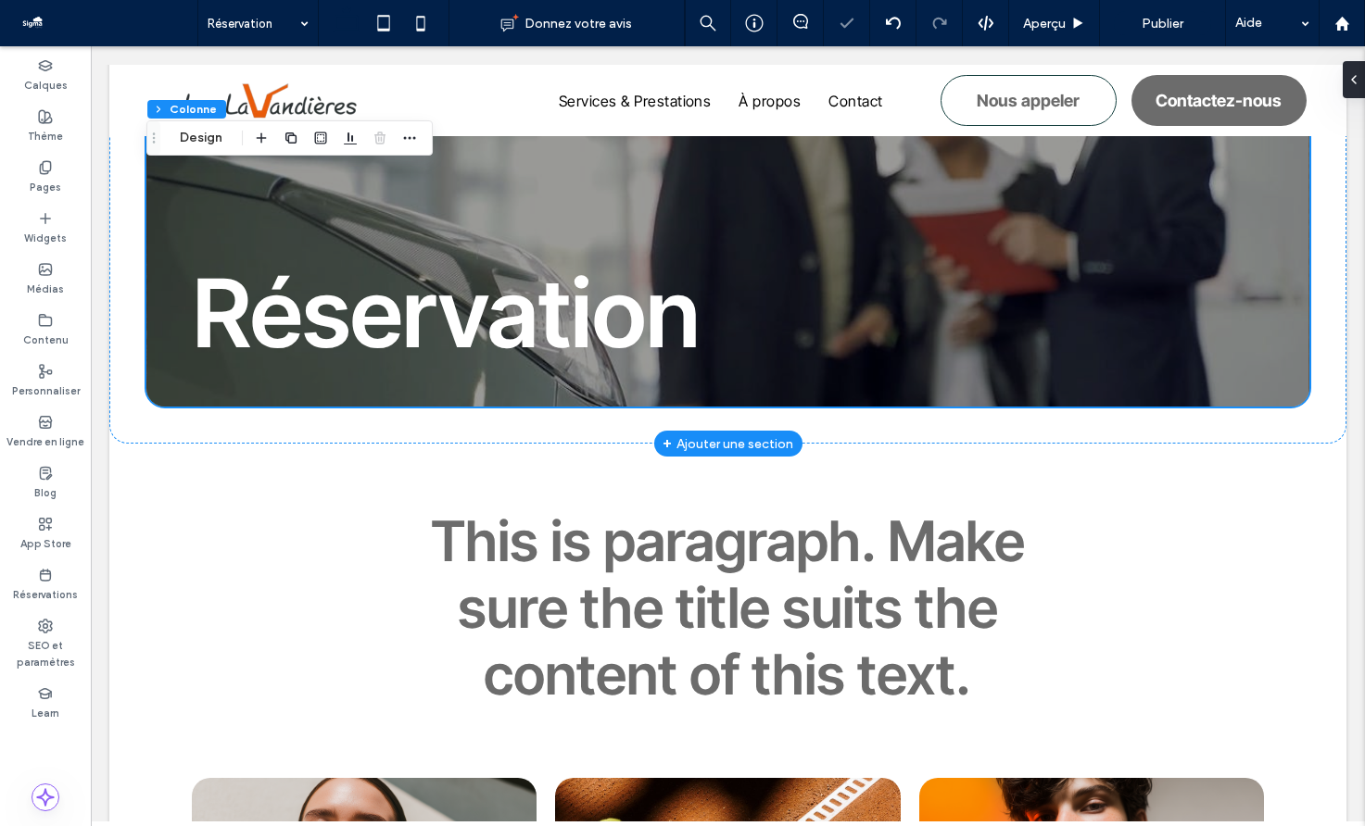
scroll to position [293, 0]
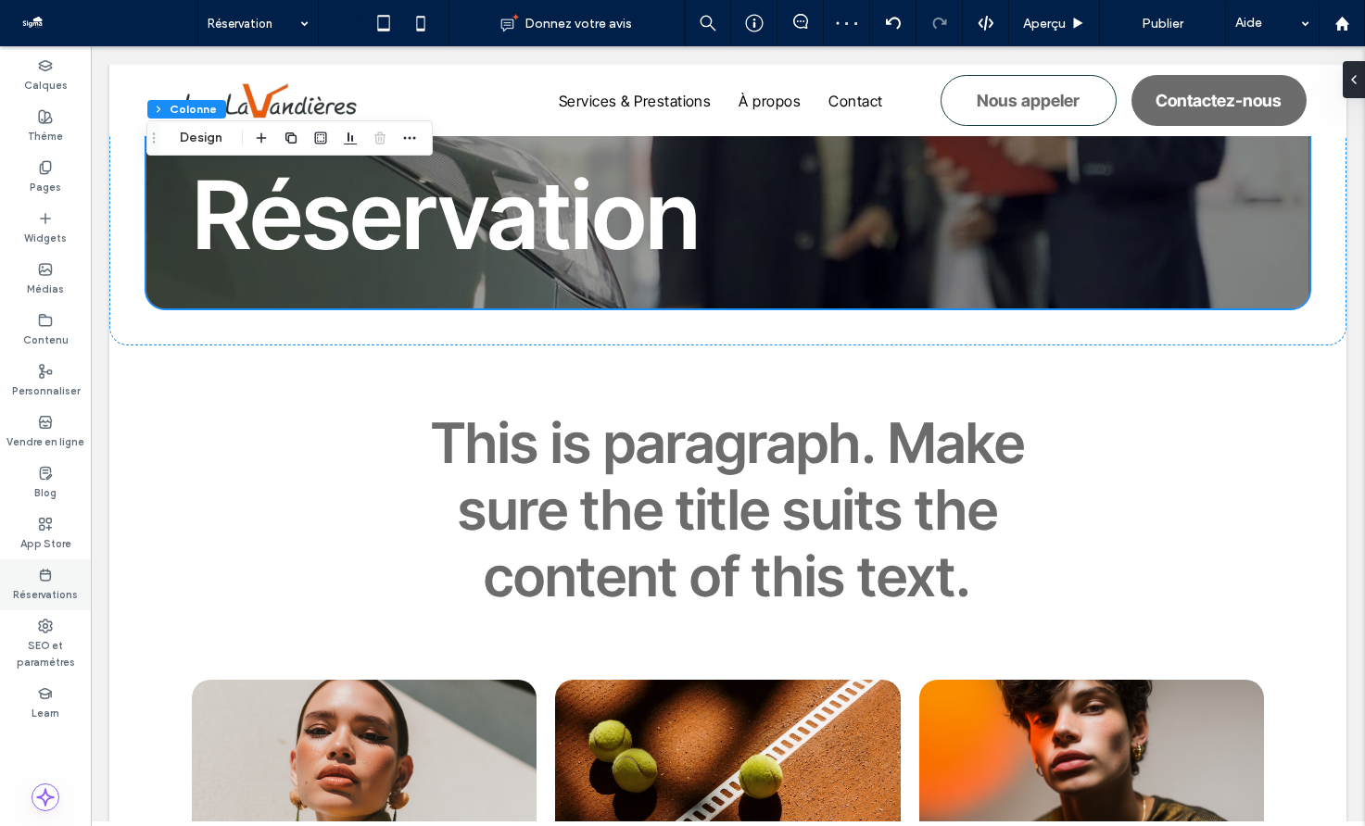
click at [39, 580] on icon at bounding box center [45, 575] width 15 height 15
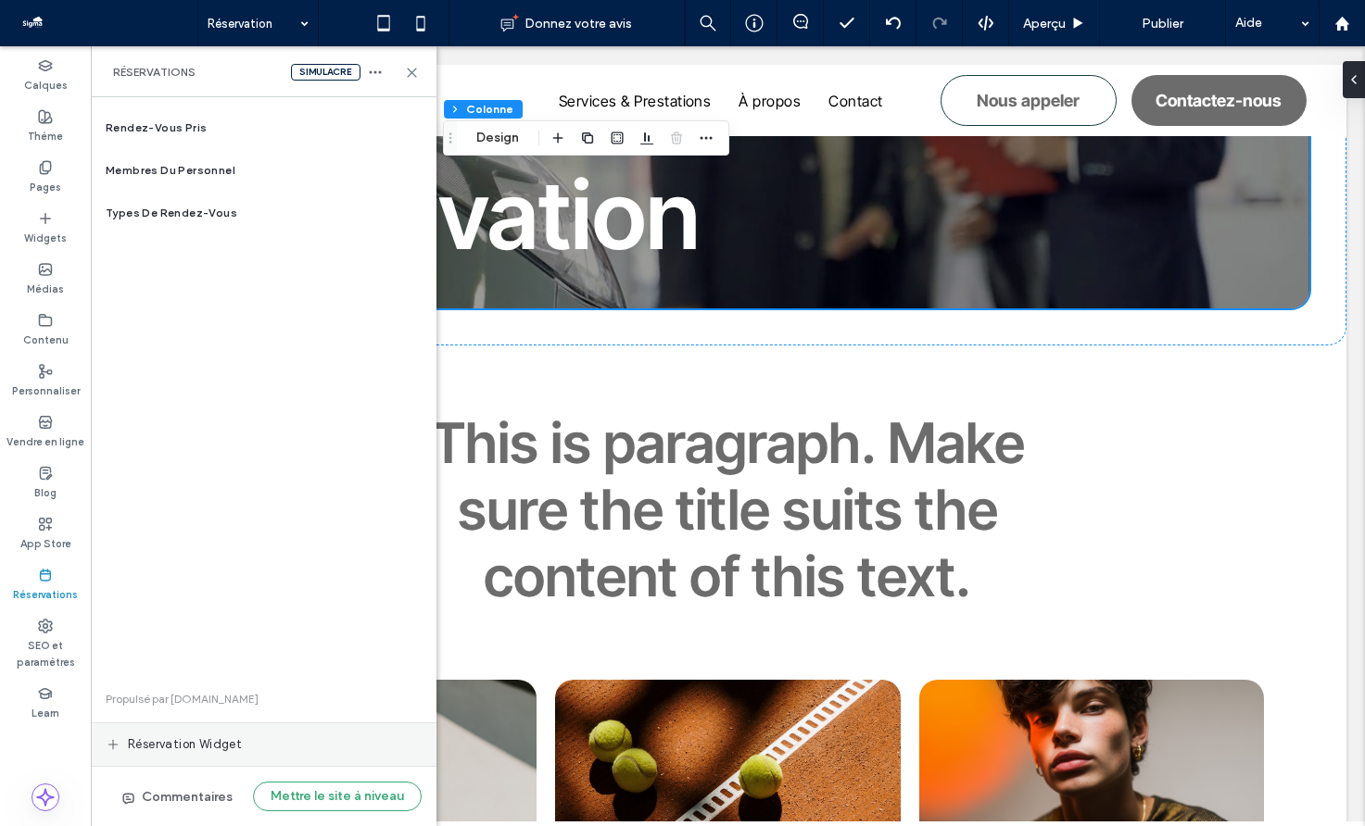
click at [168, 738] on span "Réservation widget" at bounding box center [185, 745] width 114 height 19
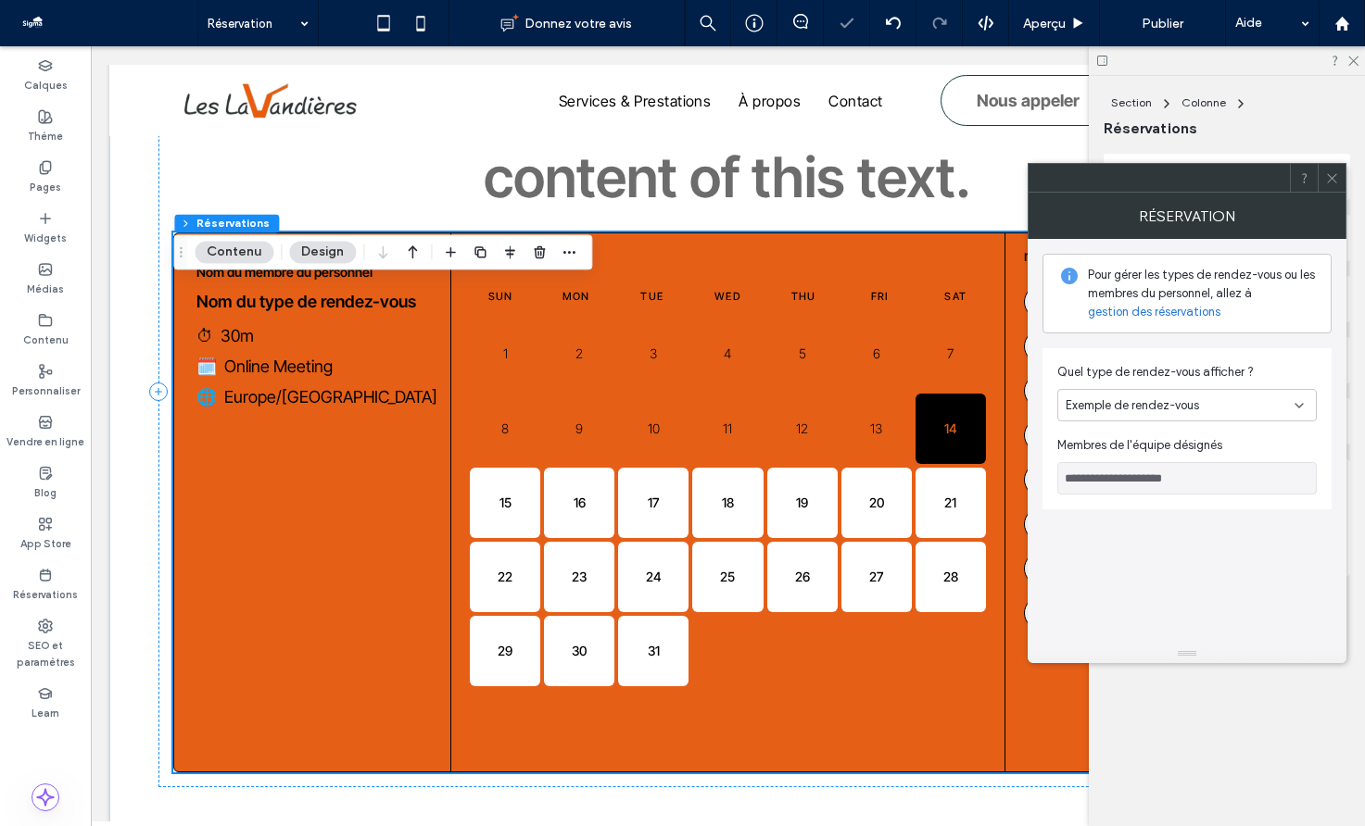
scroll to position [727, 0]
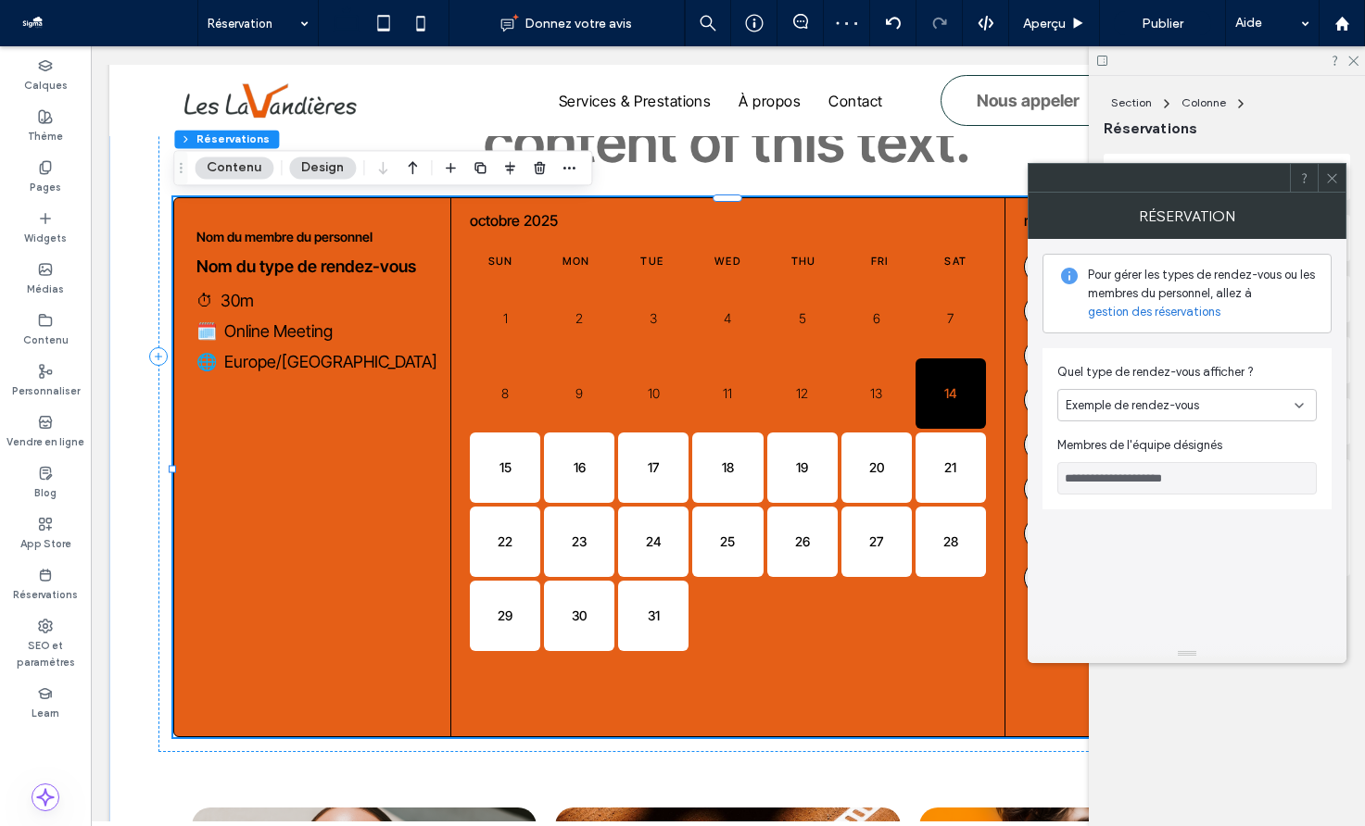
click at [1169, 411] on span "Exemple de rendez-vous" at bounding box center [1131, 405] width 133 height 19
click at [1274, 344] on div "**********" at bounding box center [1186, 382] width 289 height 256
click at [1327, 182] on use at bounding box center [1331, 177] width 9 height 9
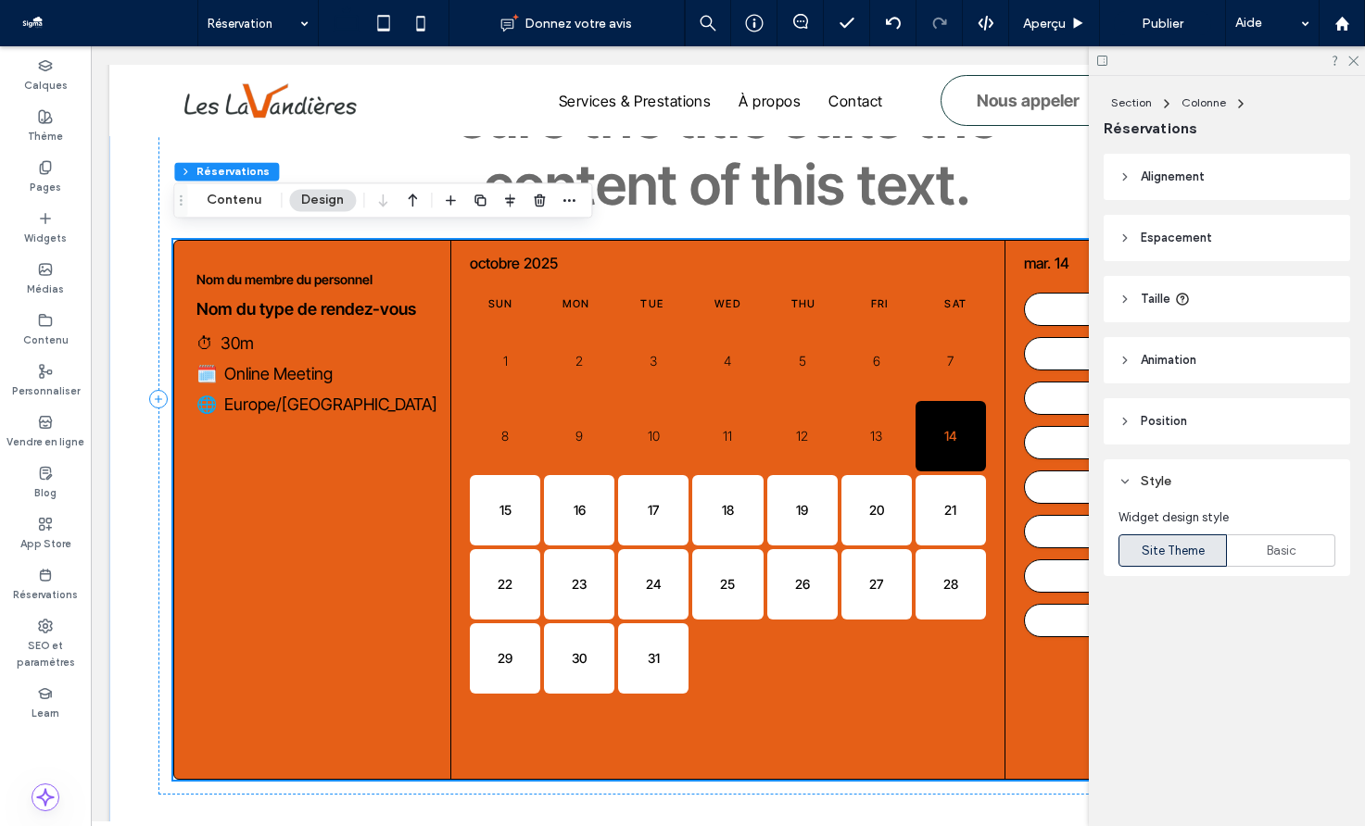
scroll to position [683, 0]
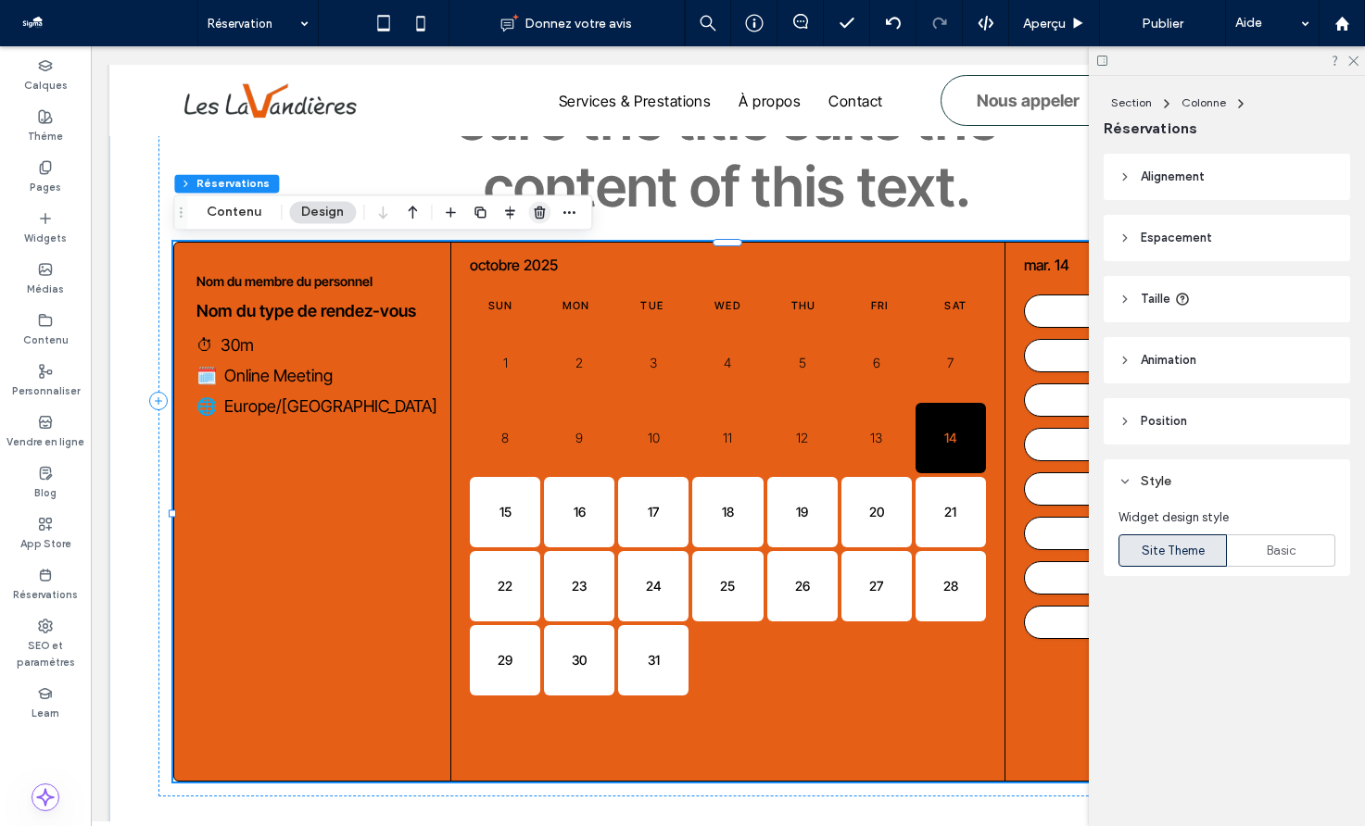
click at [535, 220] on icon "button" at bounding box center [539, 212] width 15 height 15
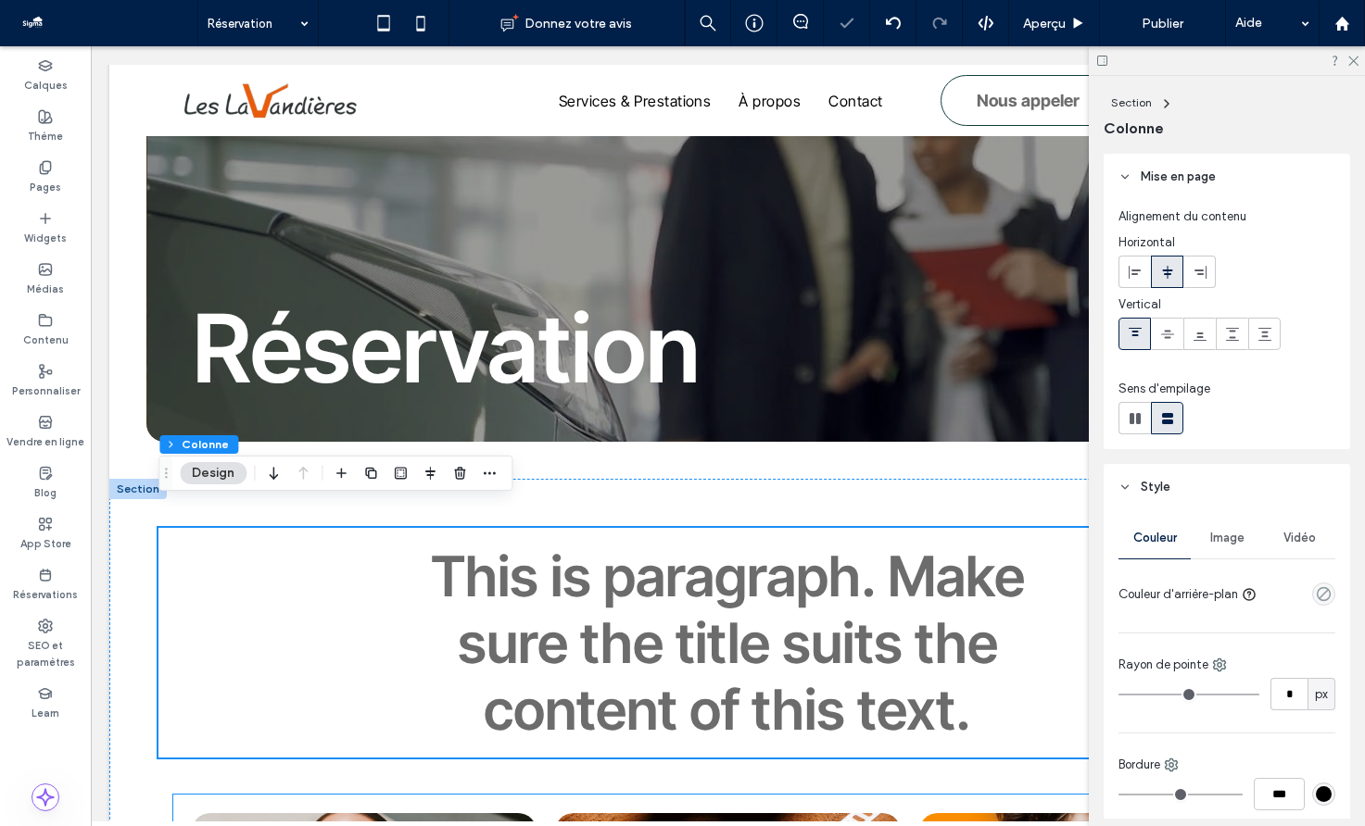
scroll to position [81, 0]
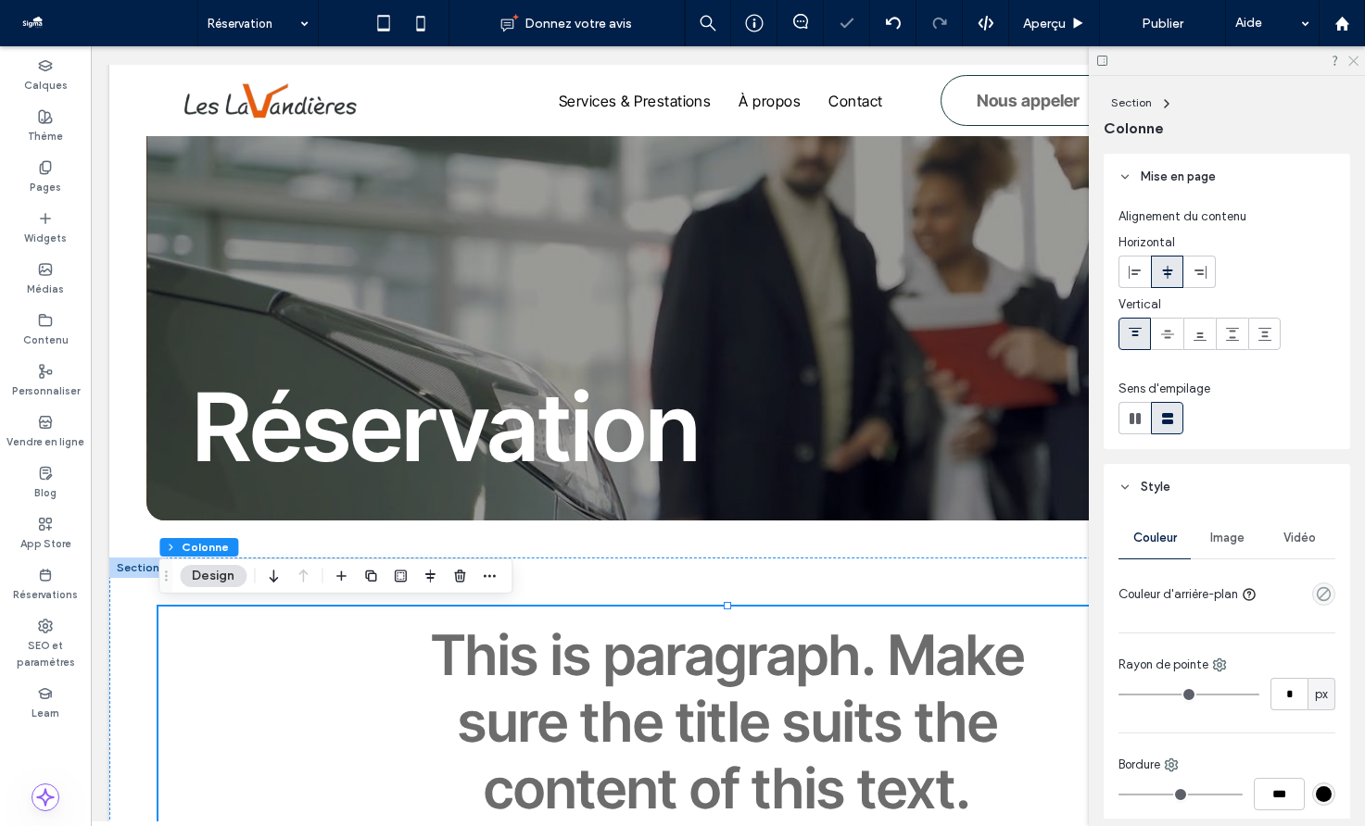
click at [1351, 56] on icon at bounding box center [1352, 60] width 12 height 12
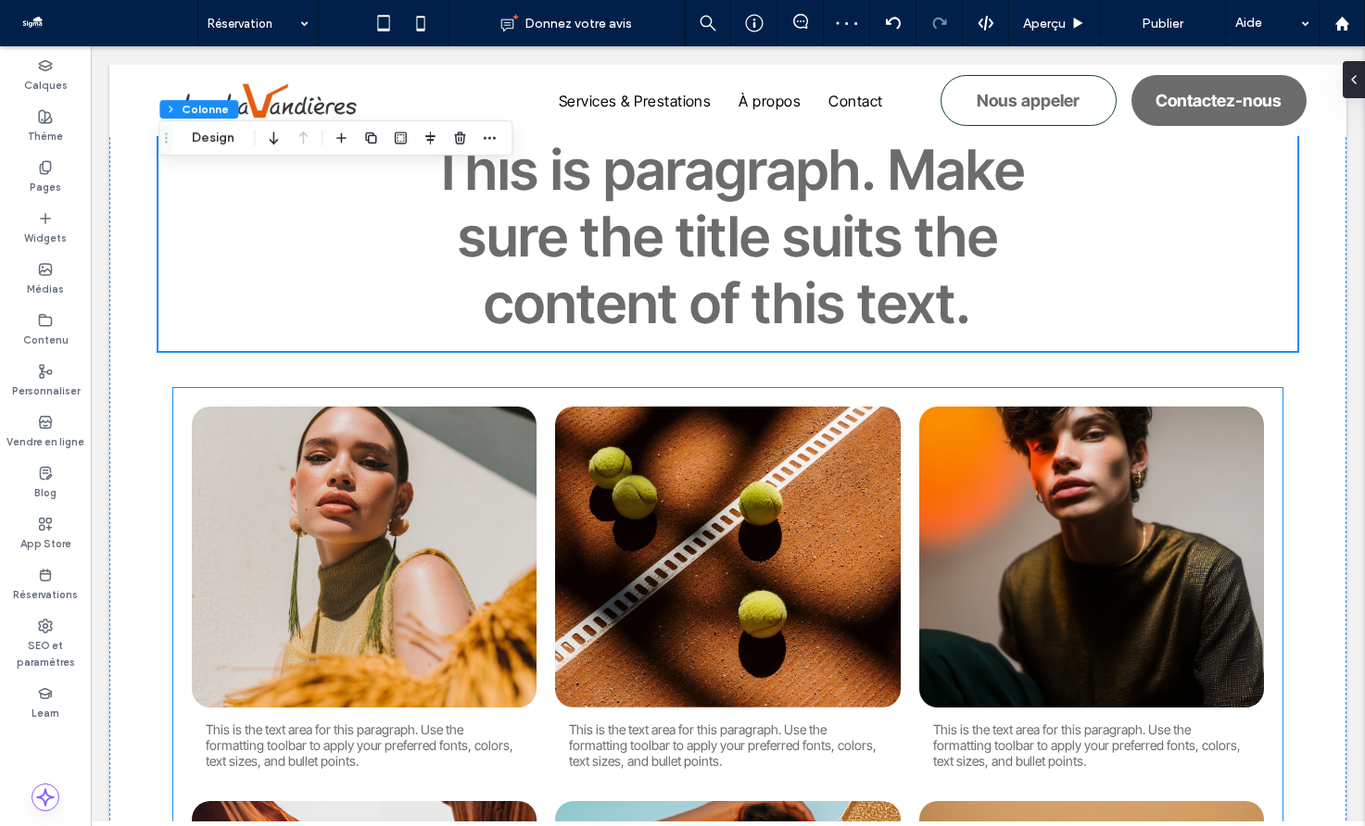
scroll to position [592, 0]
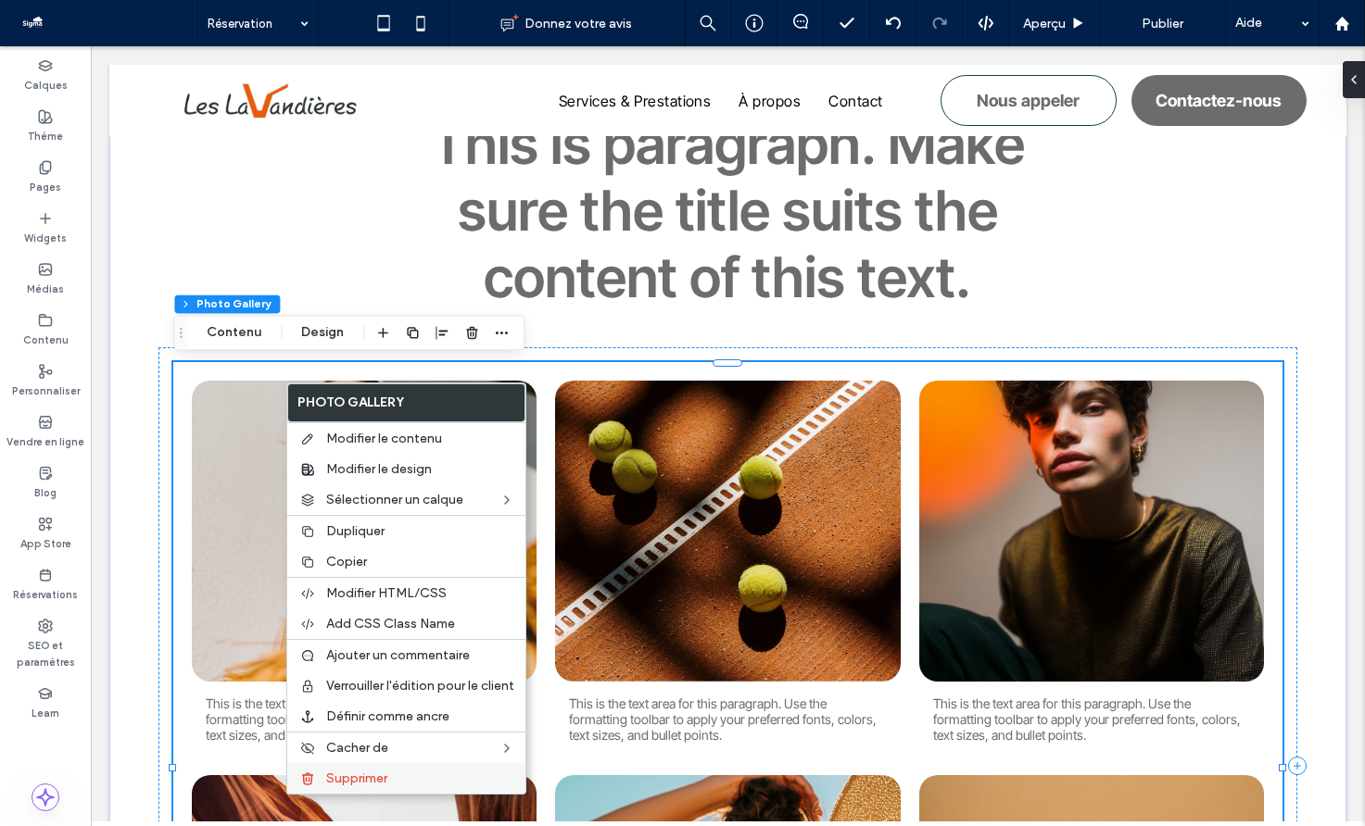
click at [392, 781] on label "Supprimer" at bounding box center [420, 779] width 188 height 16
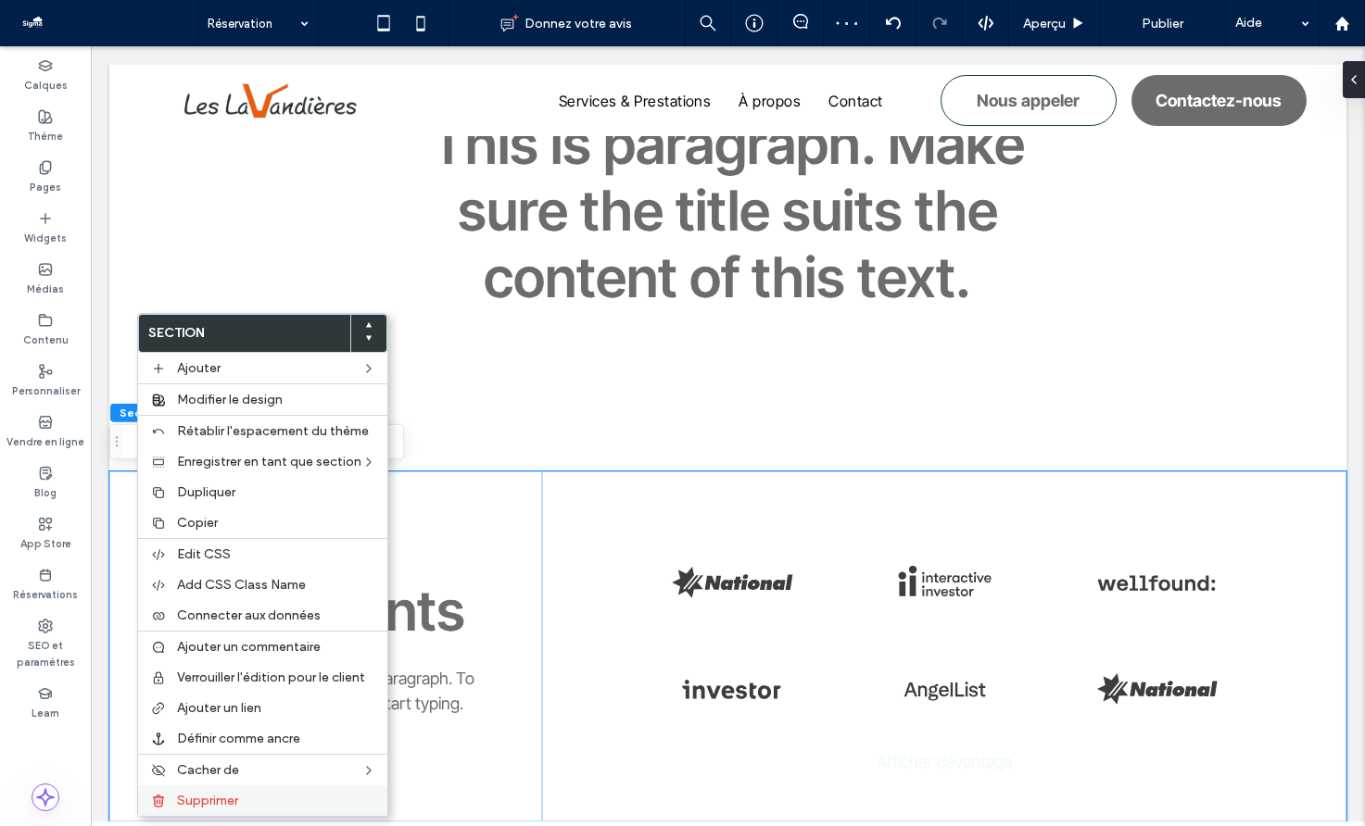
click at [261, 807] on label "Supprimer" at bounding box center [276, 801] width 199 height 16
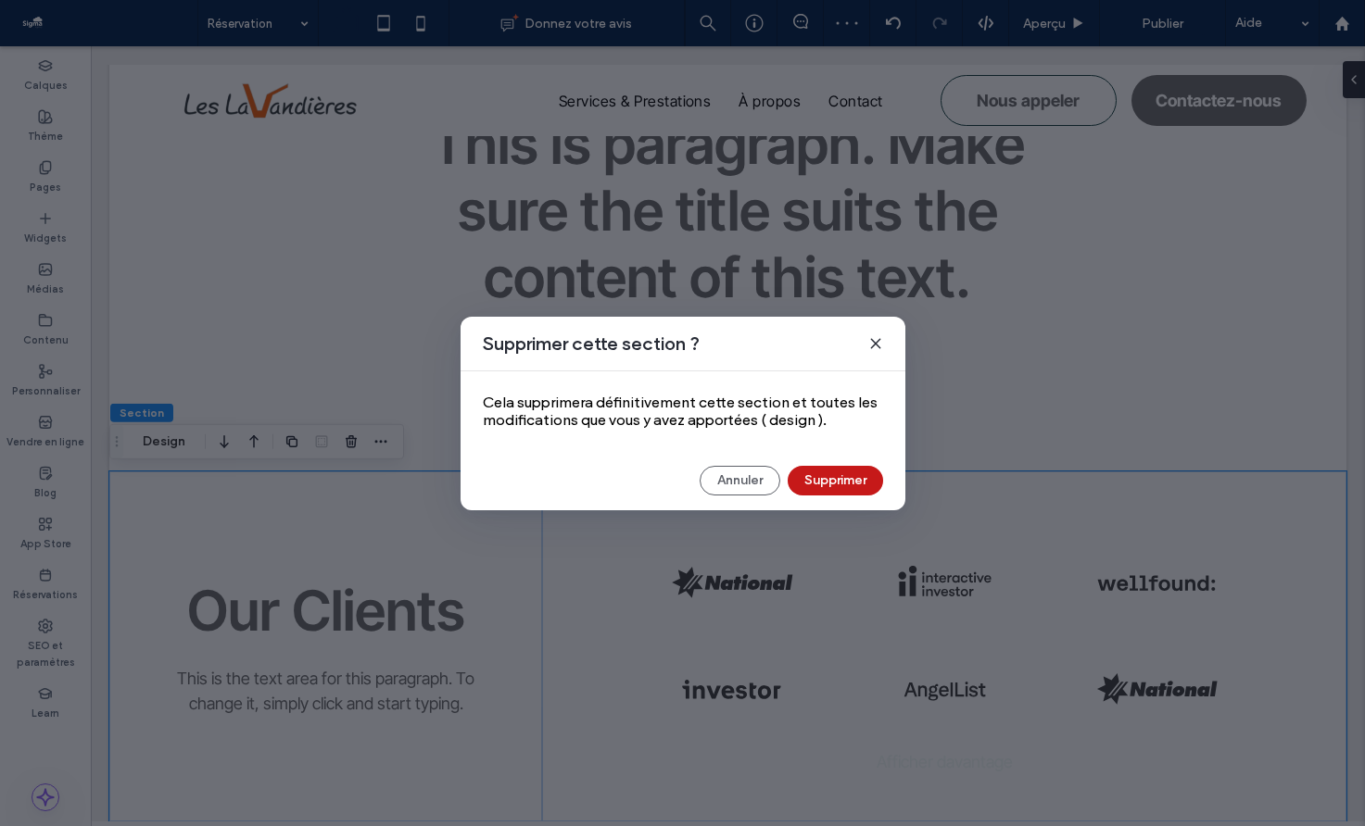
click at [837, 488] on button "Supprimer" at bounding box center [834, 481] width 95 height 30
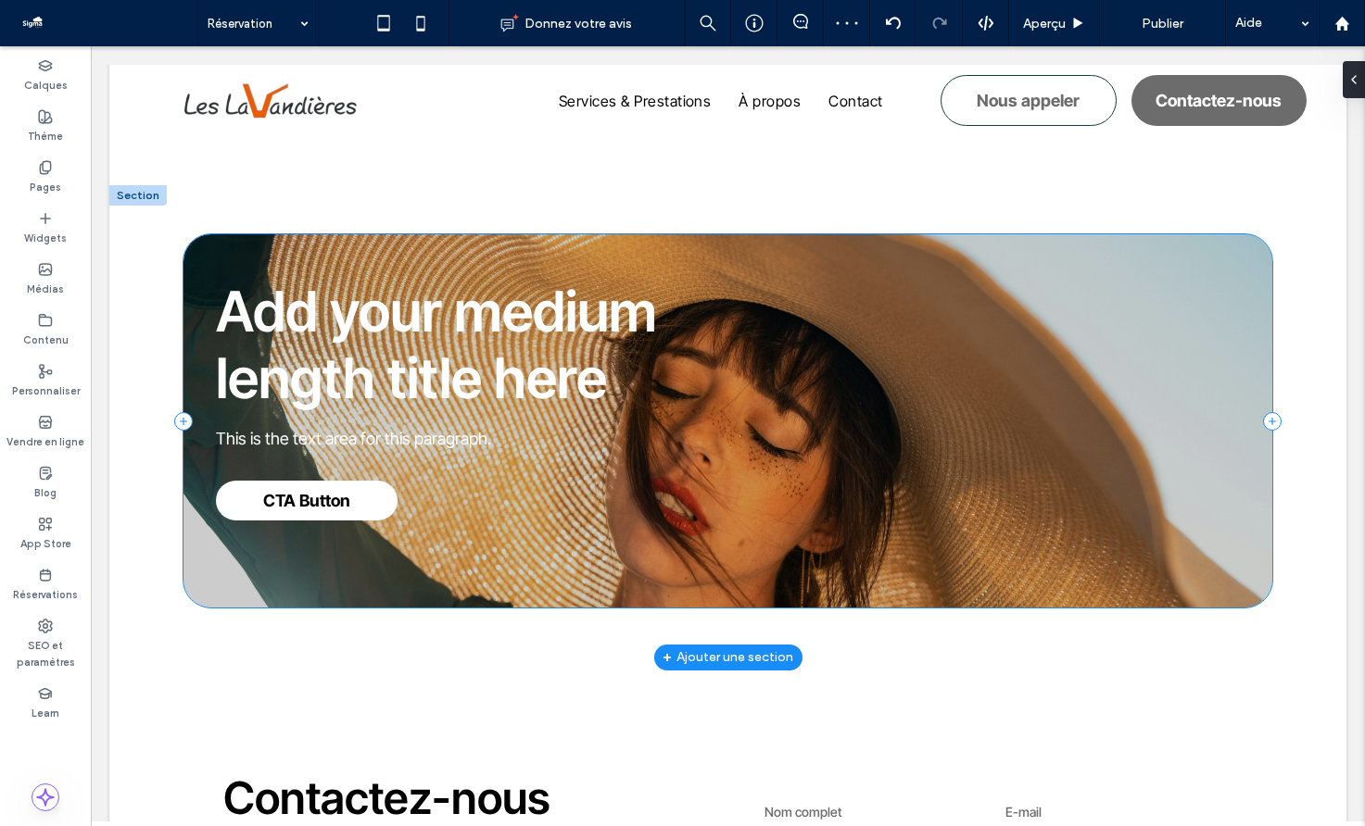
scroll to position [746, 0]
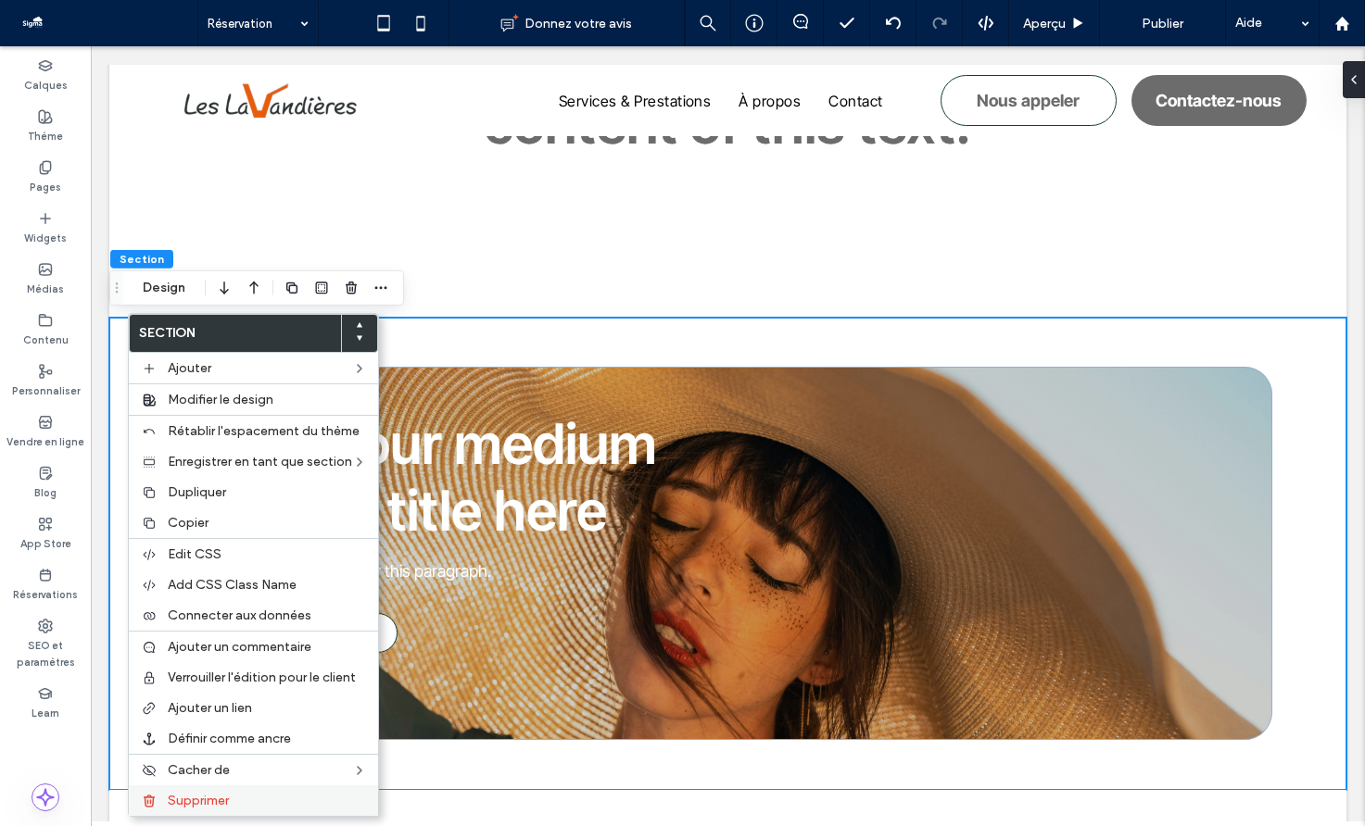
click at [218, 797] on span "Supprimer" at bounding box center [198, 801] width 61 height 16
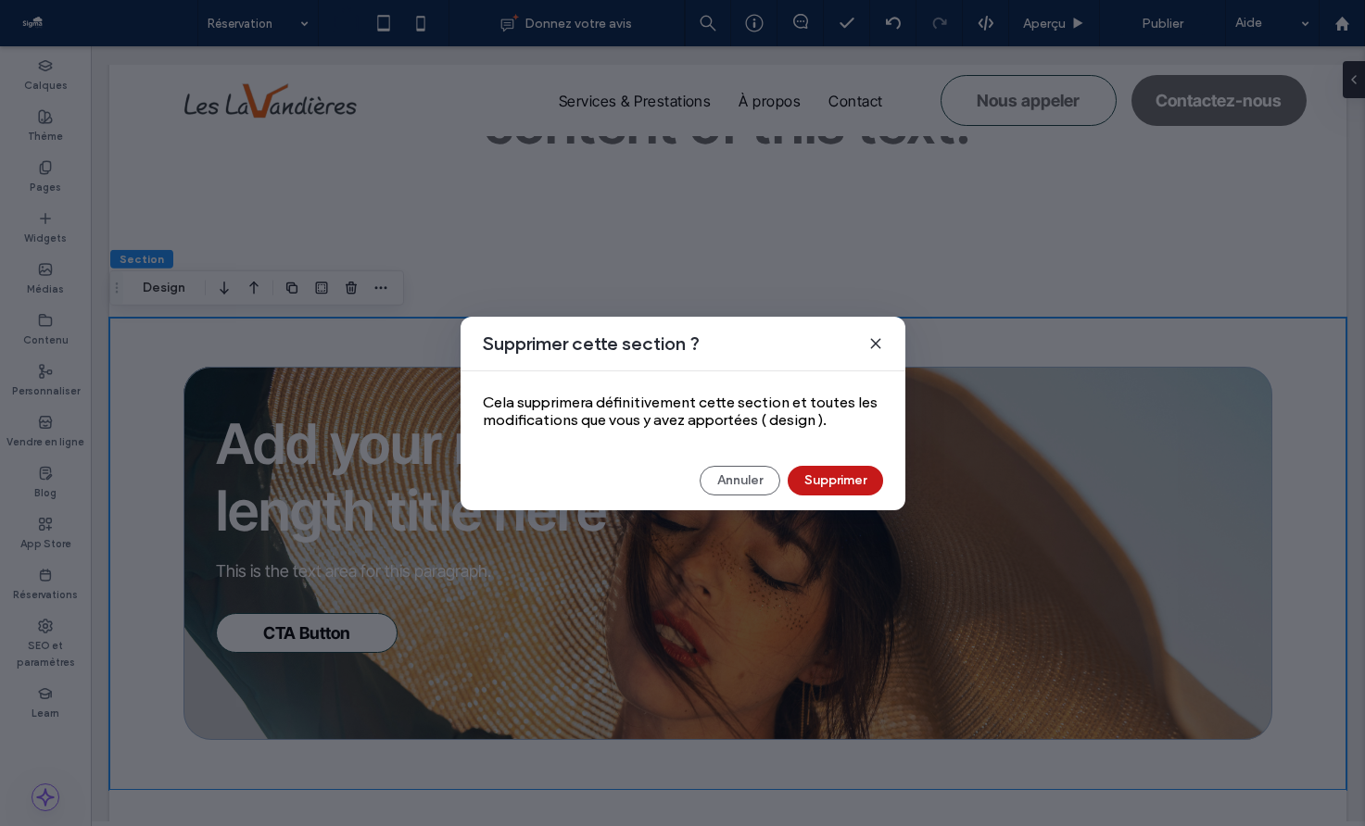
click at [831, 488] on button "Supprimer" at bounding box center [834, 481] width 95 height 30
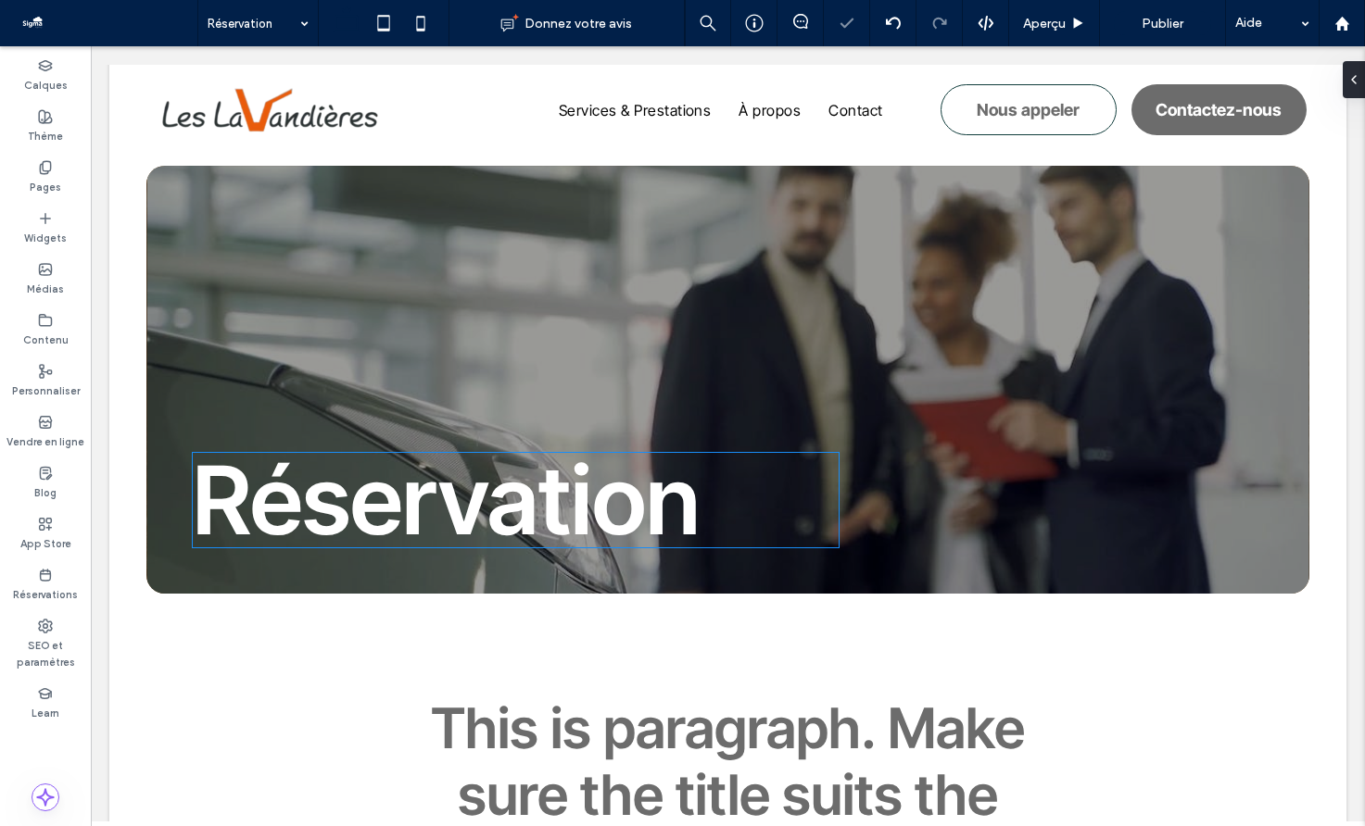
scroll to position [0, 0]
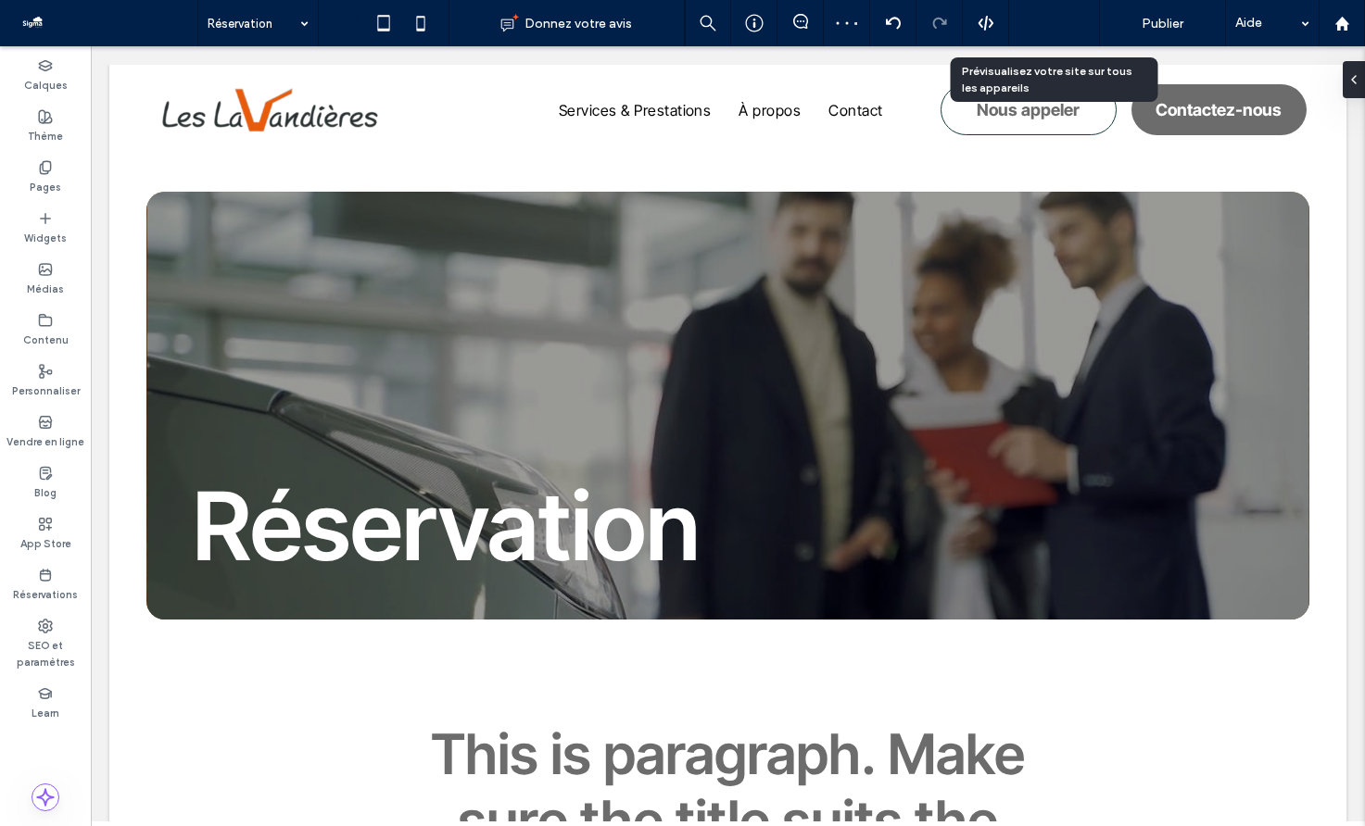
click at [1058, 25] on span "Aperçu" at bounding box center [1044, 24] width 43 height 16
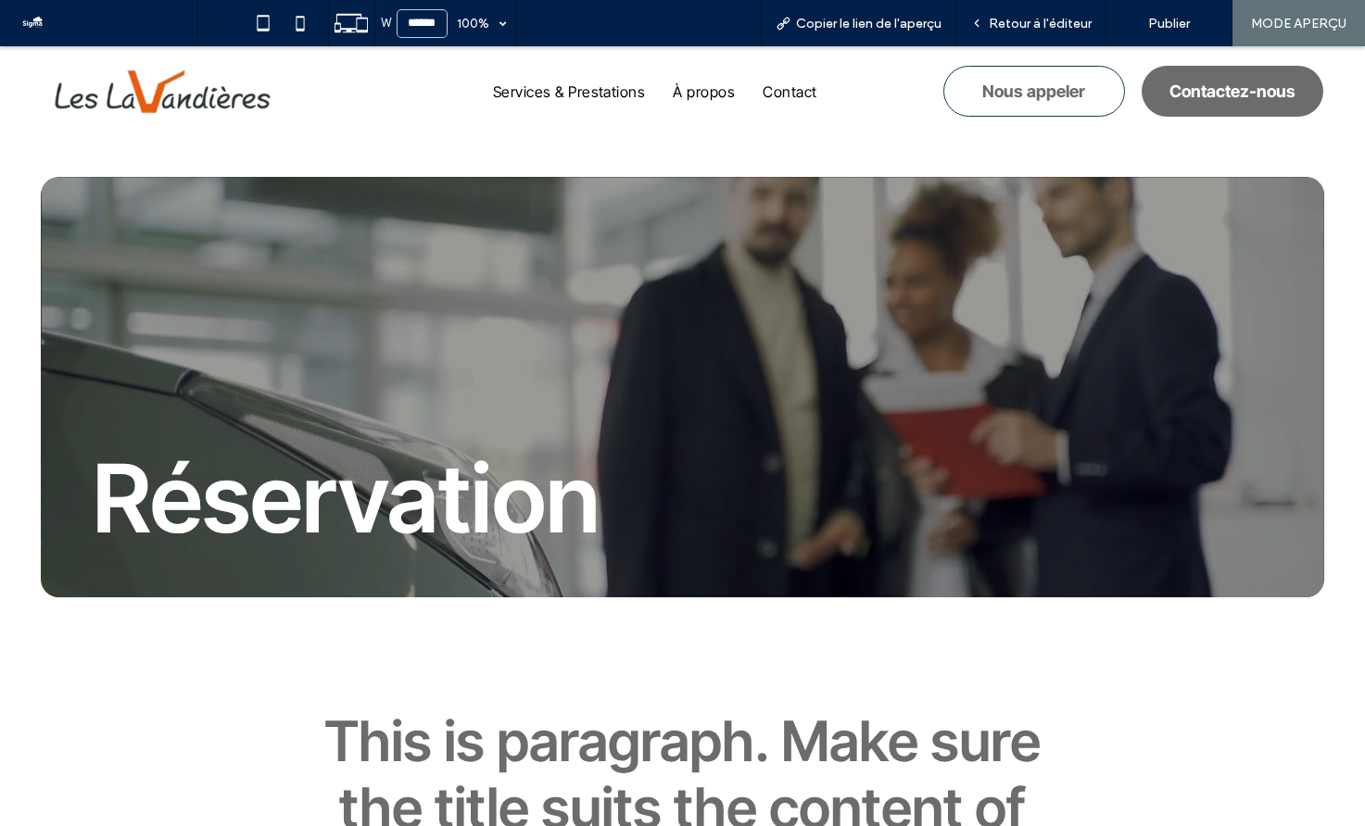
click at [148, 95] on img at bounding box center [164, 91] width 245 height 47
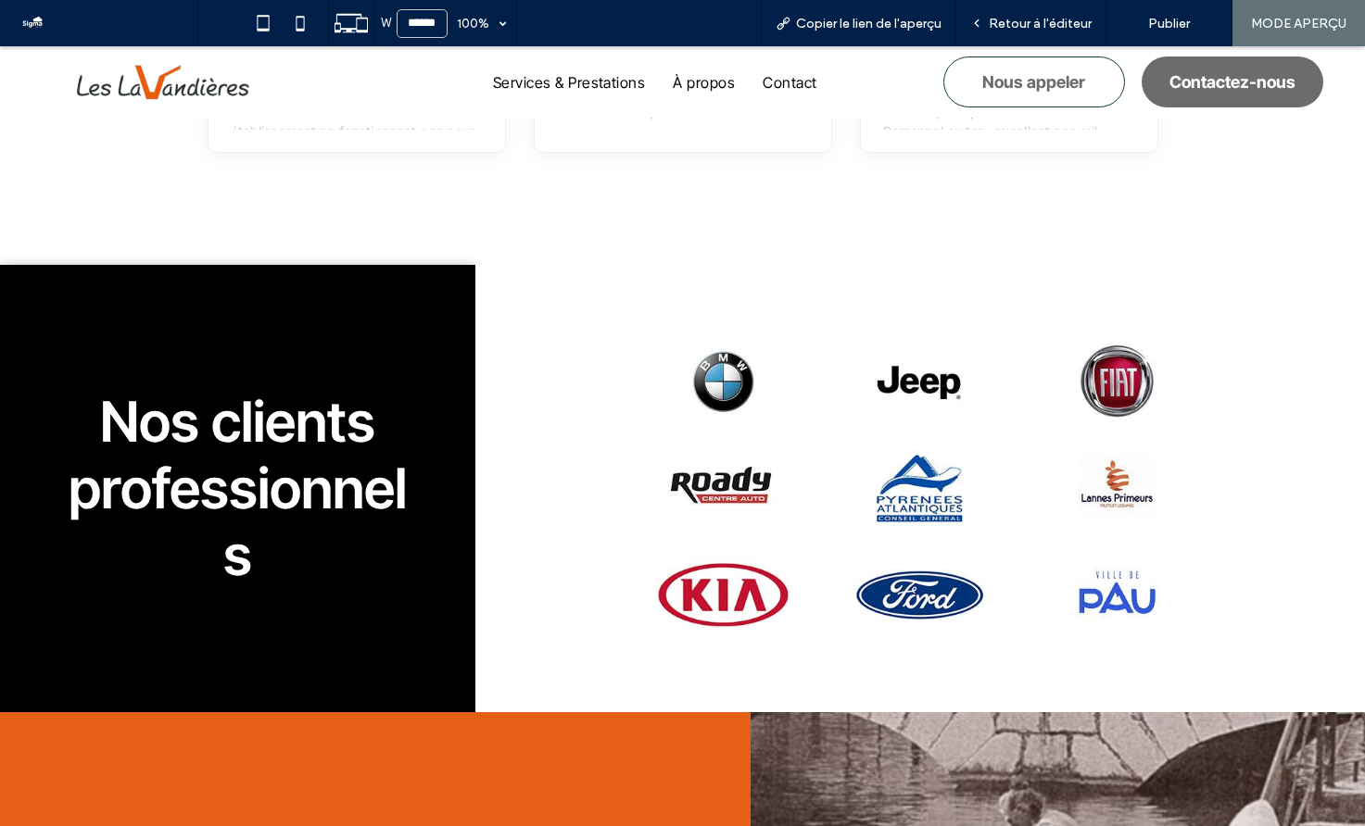
scroll to position [3139, 0]
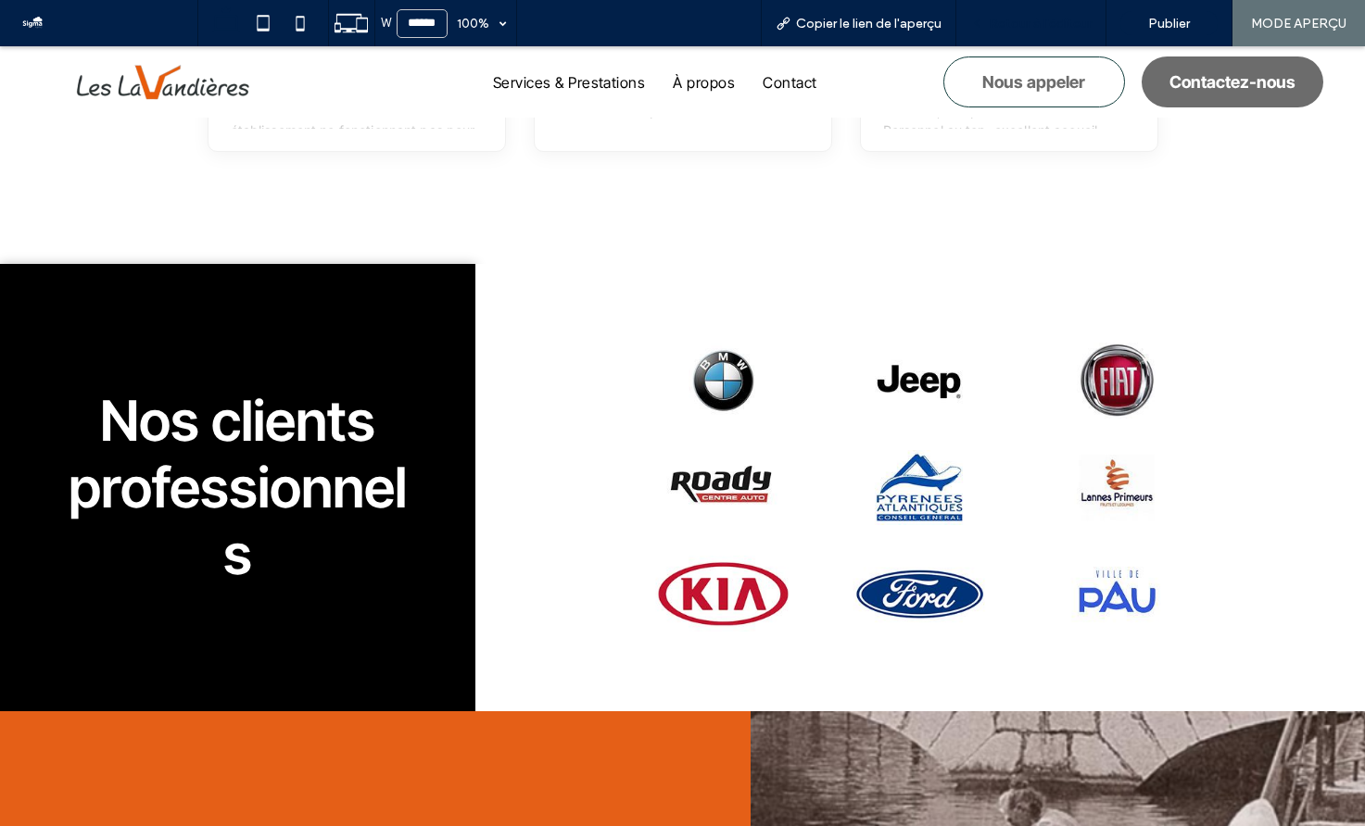
click at [1057, 34] on div "Retour à l'éditeur" at bounding box center [1031, 23] width 150 height 46
click at [1050, 30] on span "Retour à l'éditeur" at bounding box center [1039, 24] width 103 height 16
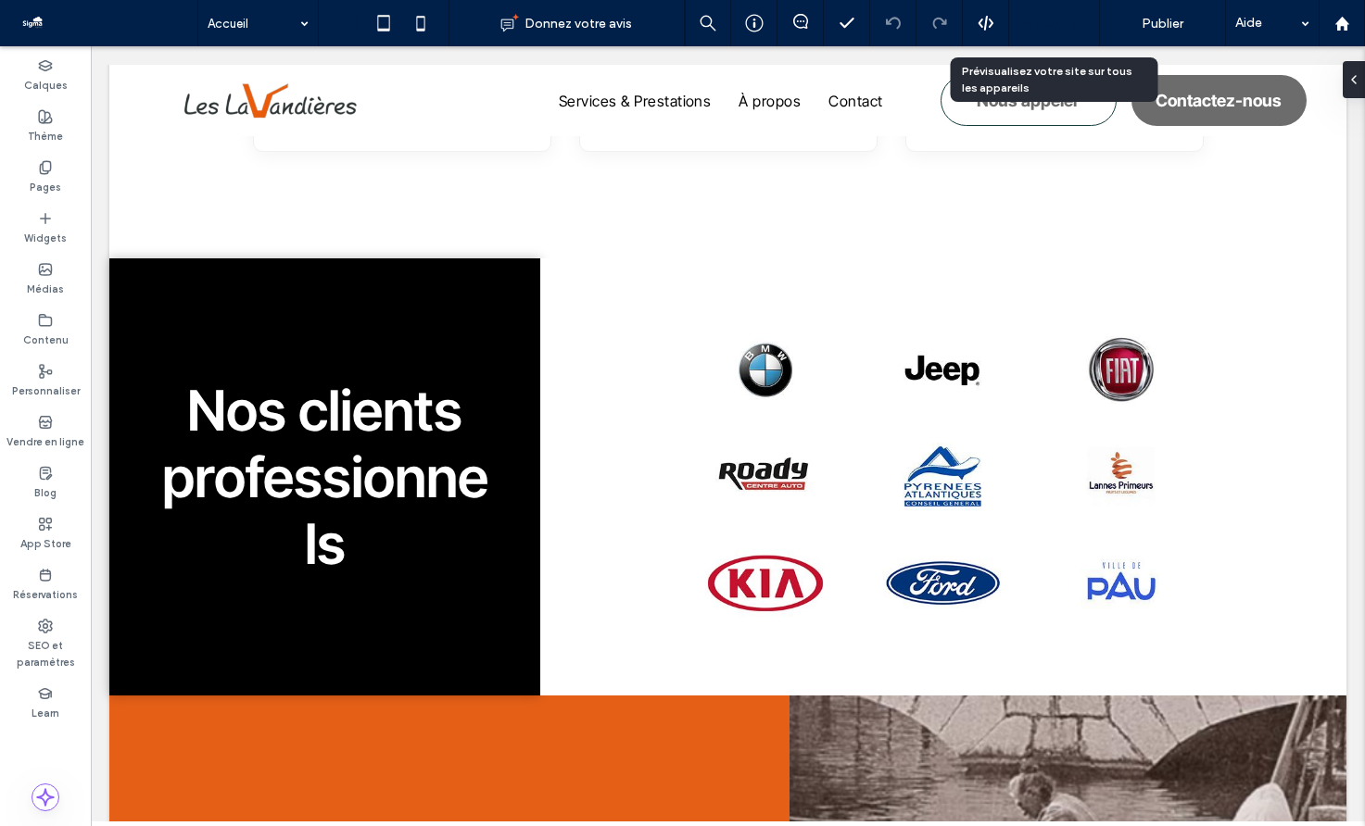
scroll to position [3183, 0]
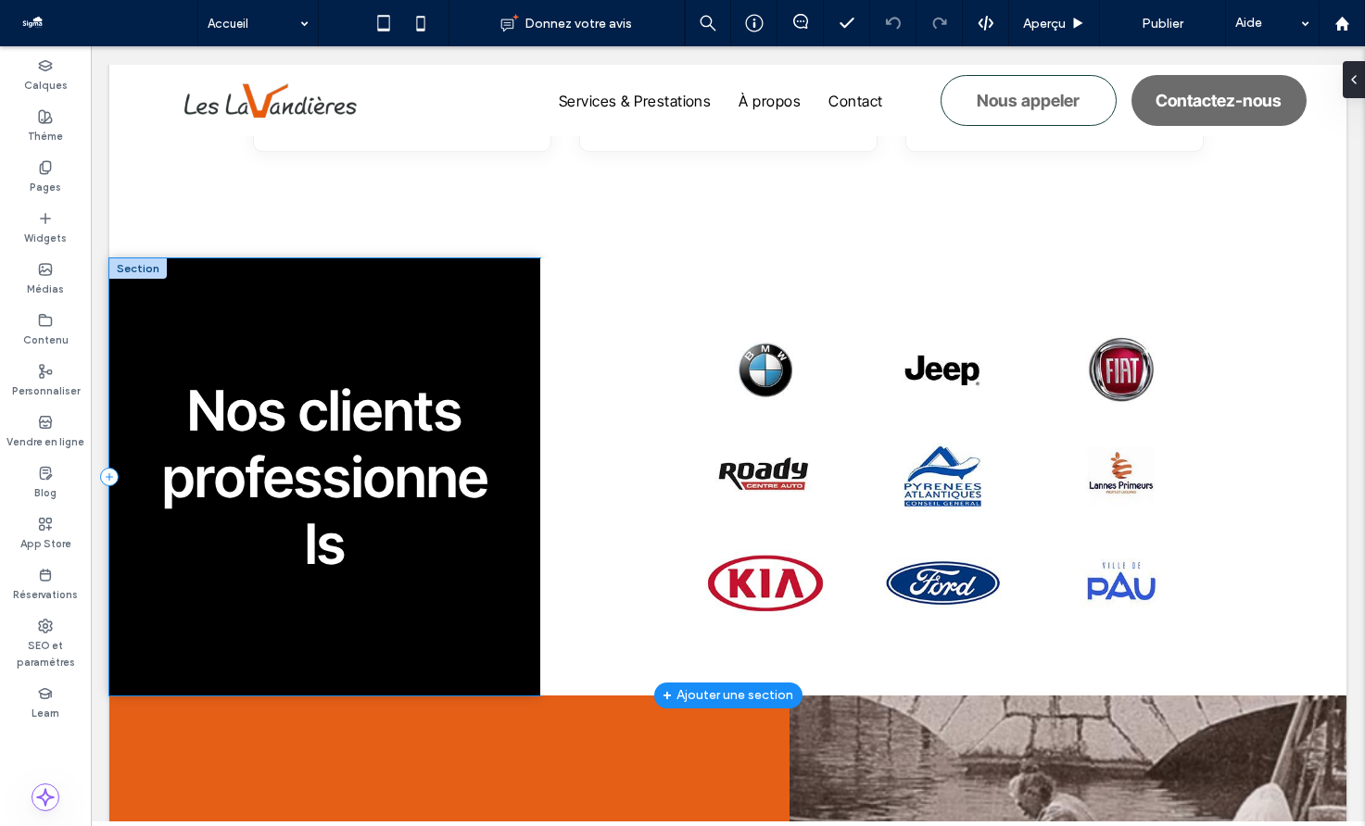
click at [469, 276] on div "Nos clients professionnels" at bounding box center [324, 476] width 431 height 437
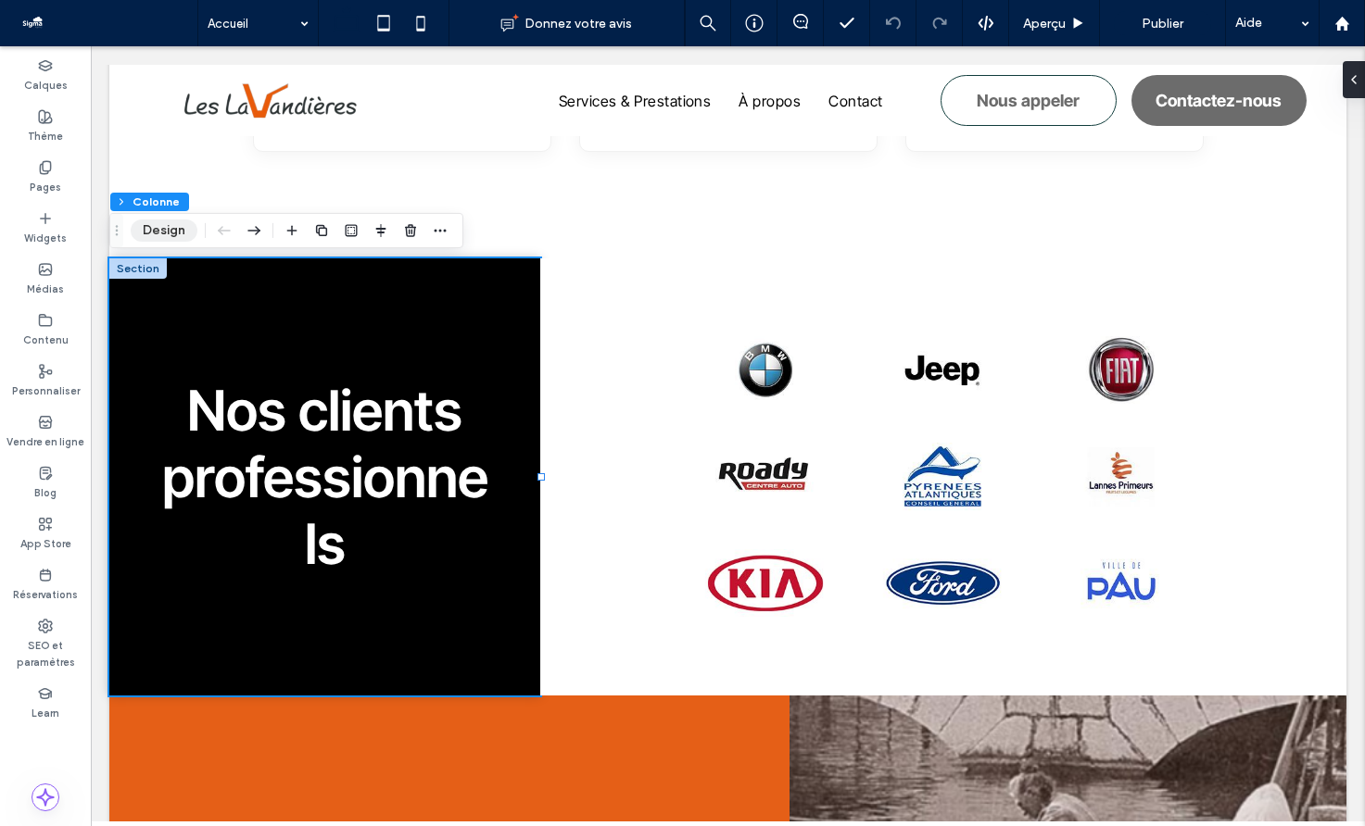
click at [165, 229] on button "Design" at bounding box center [164, 231] width 67 height 22
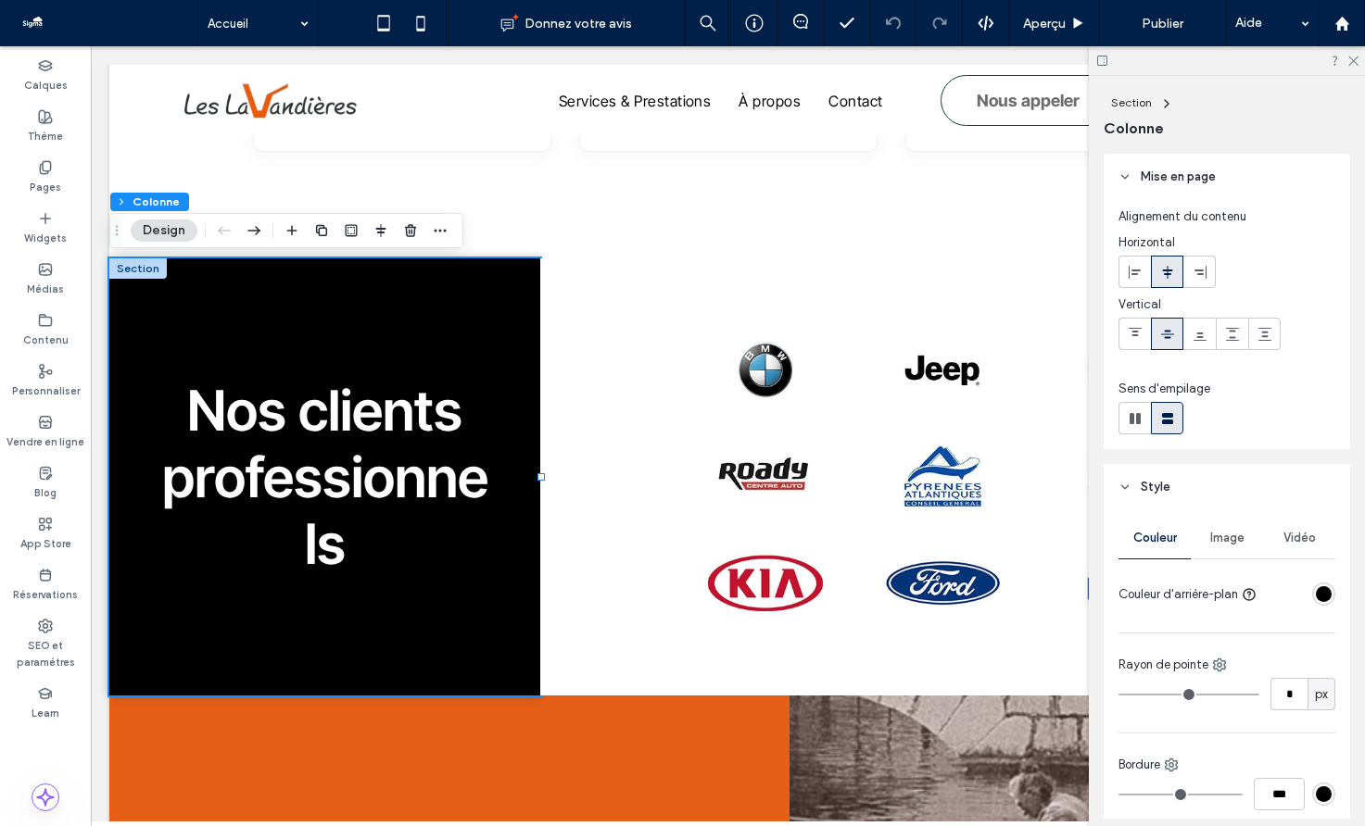
click at [1316, 594] on div "rgba(0, 0, 0, 1)" at bounding box center [1323, 594] width 16 height 16
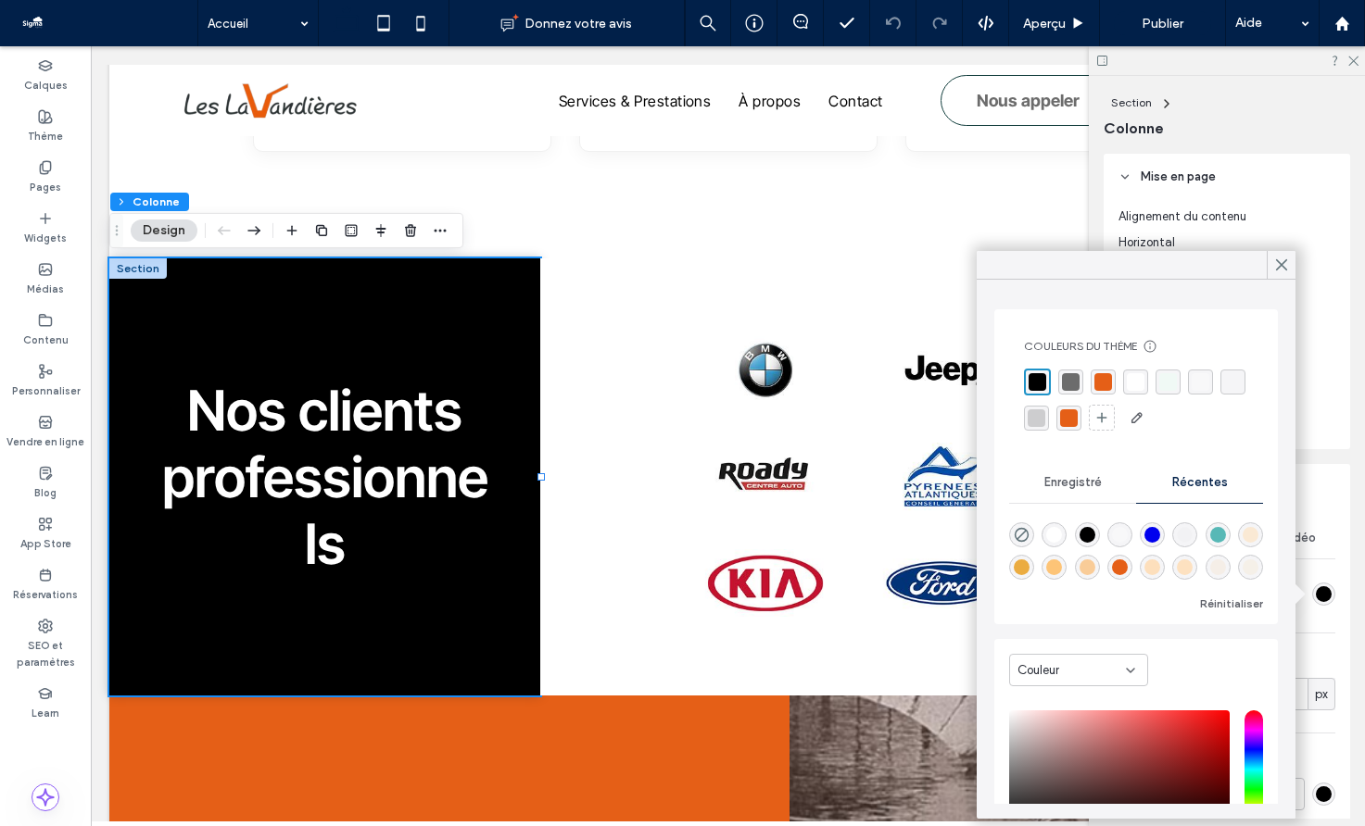
click at [1189, 532] on div "rgba(0, 0, 0, 0.01)" at bounding box center [1184, 535] width 16 height 16
type input "*"
type input "**"
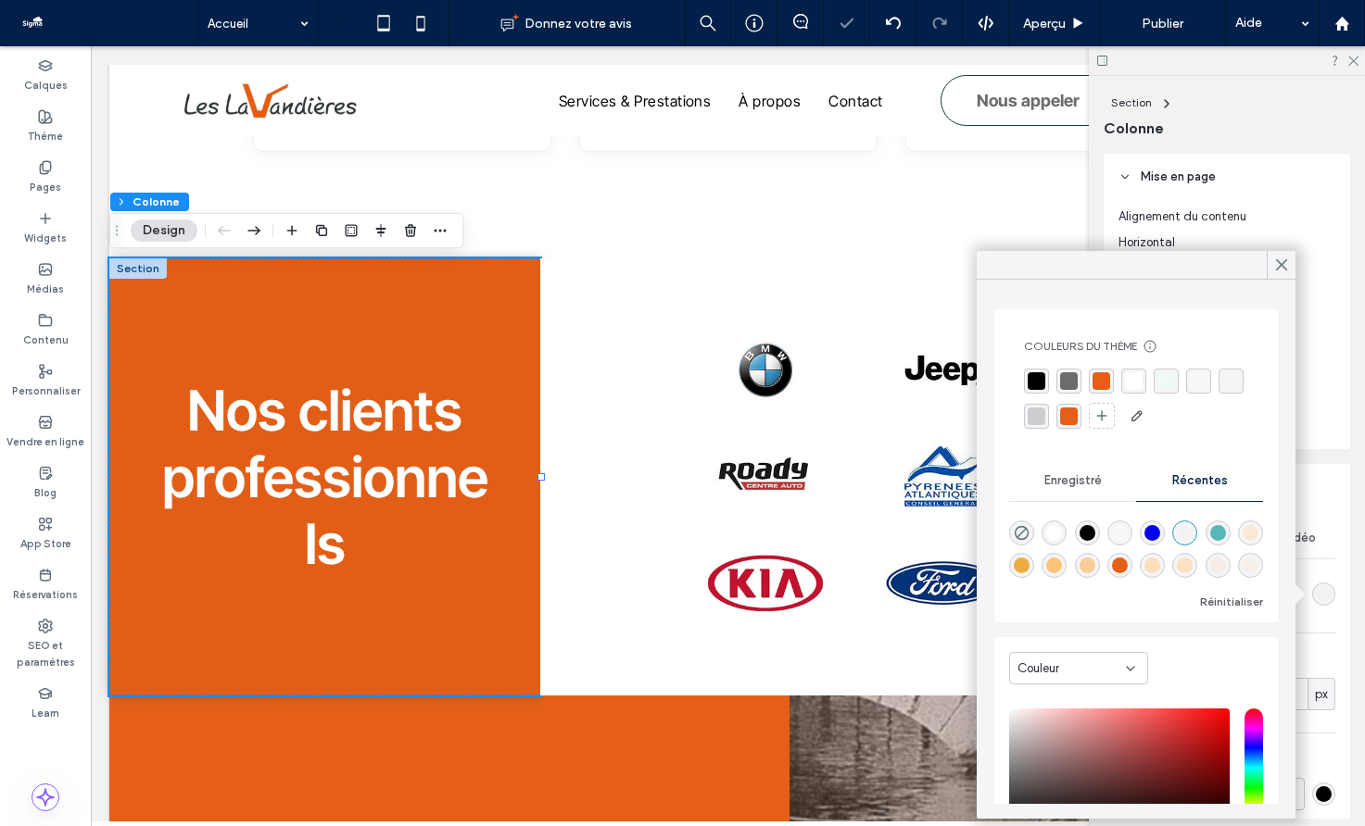
click at [1159, 387] on div "rgba(240, 249, 245, 1)" at bounding box center [1166, 381] width 18 height 18
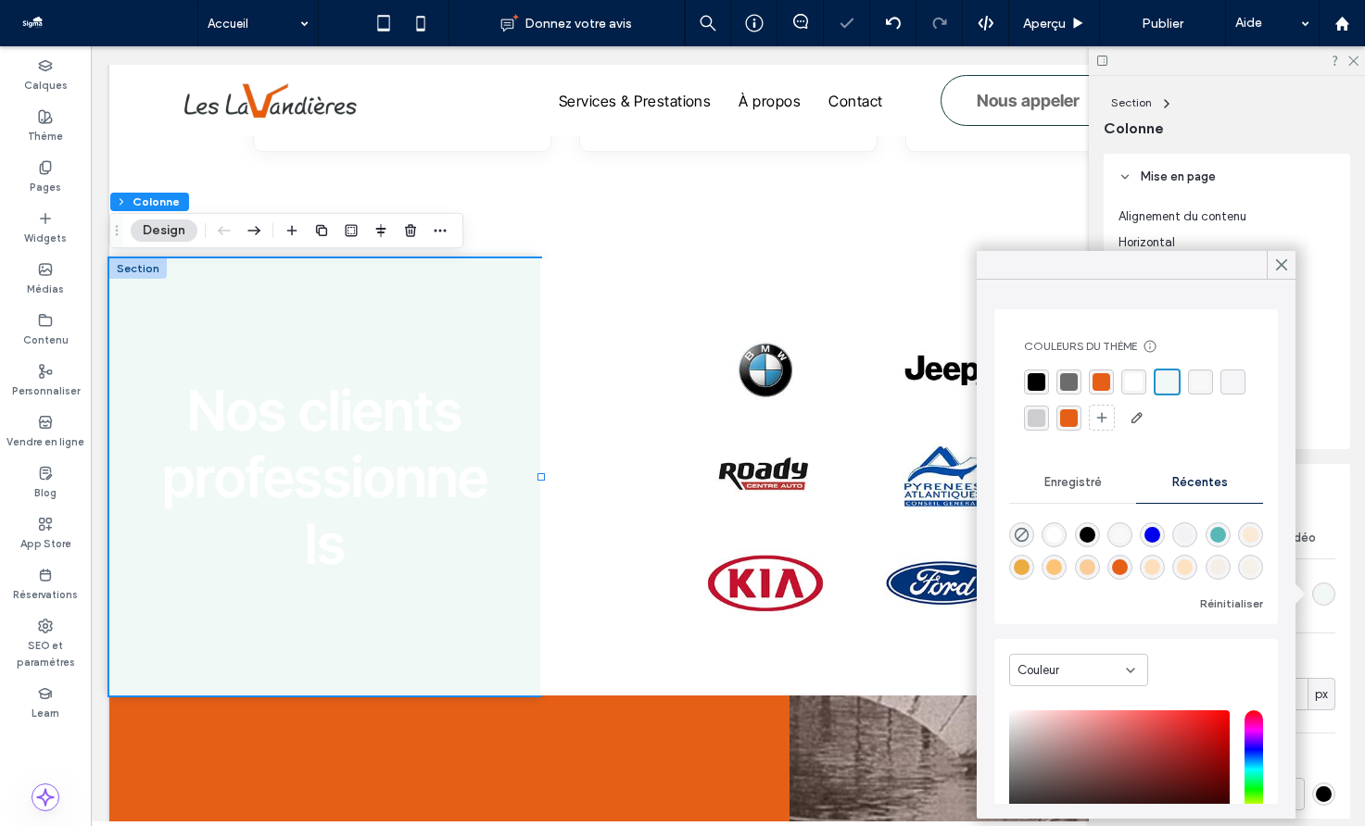
click at [1128, 380] on div "rgba(255, 255, 255, 1)" at bounding box center [1134, 382] width 18 height 18
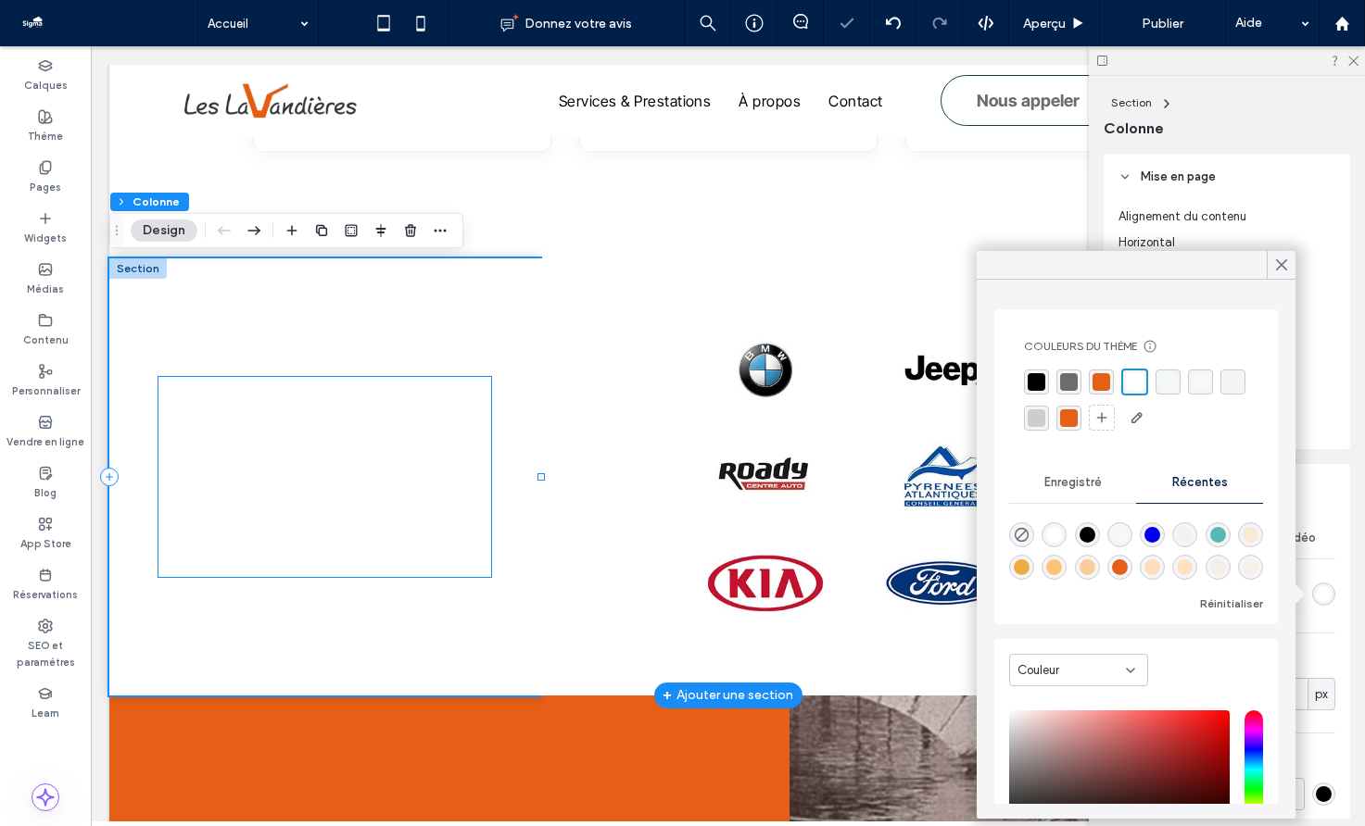
click at [409, 416] on span "Nos clients" at bounding box center [324, 410] width 275 height 67
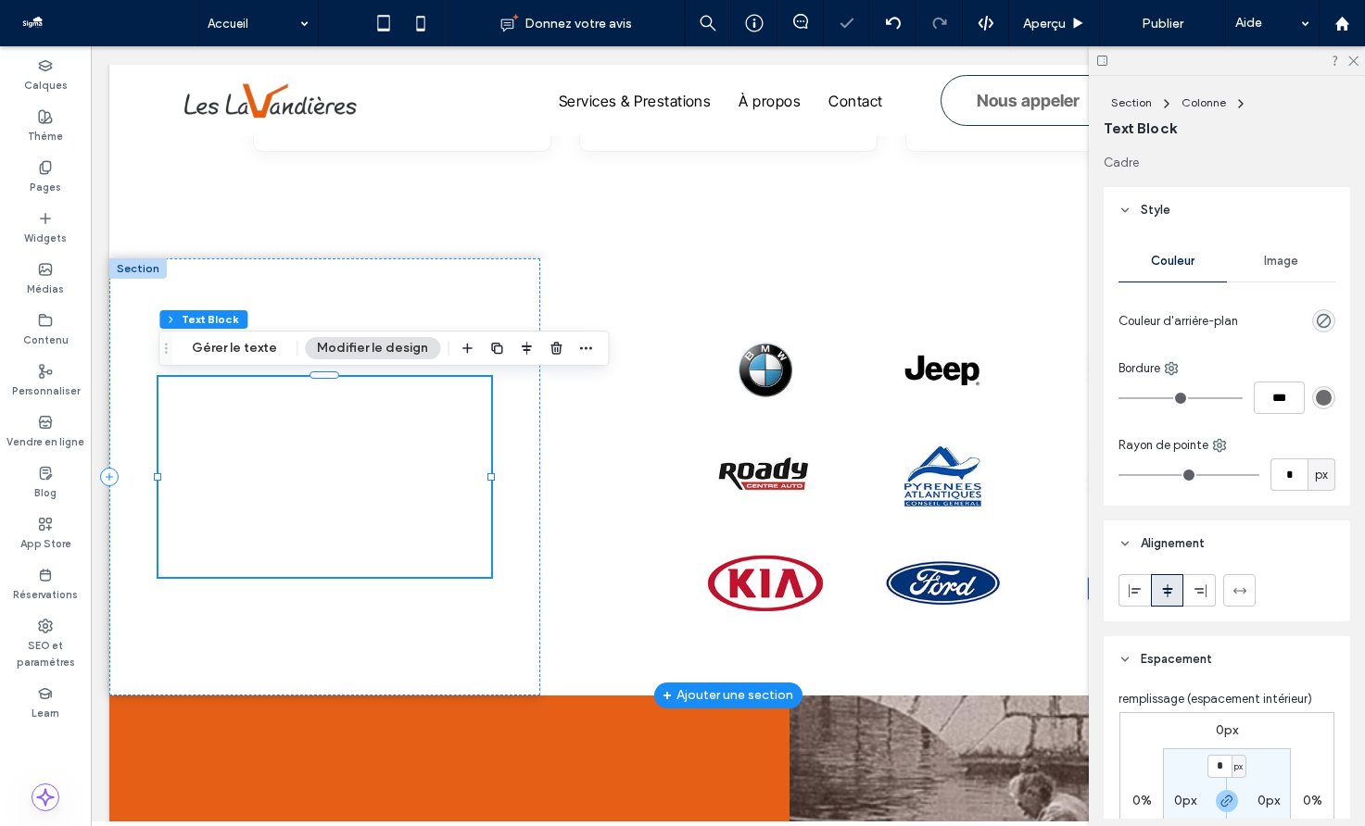
click at [409, 416] on span "Nos clients" at bounding box center [324, 410] width 275 height 67
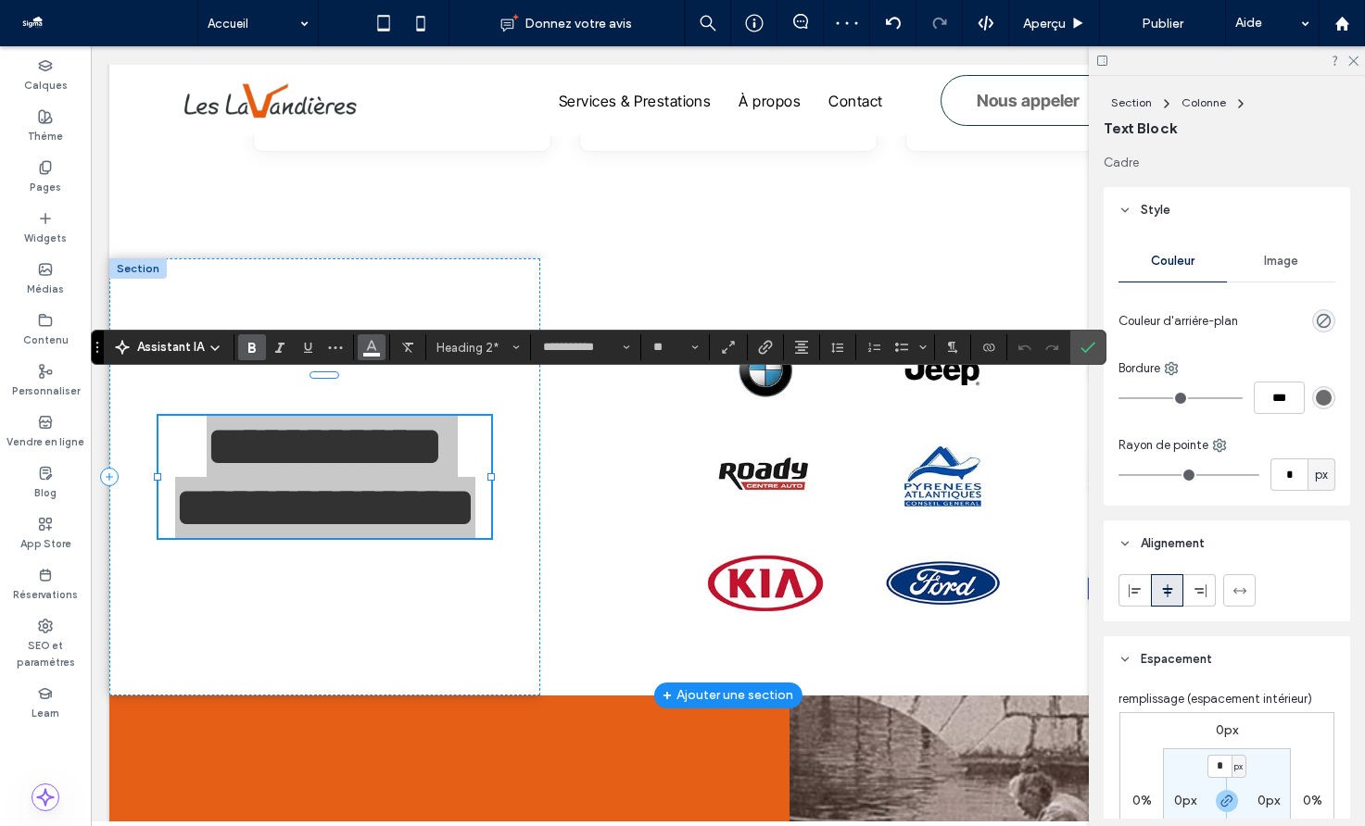
click at [379, 358] on button "Couleur" at bounding box center [372, 347] width 28 height 26
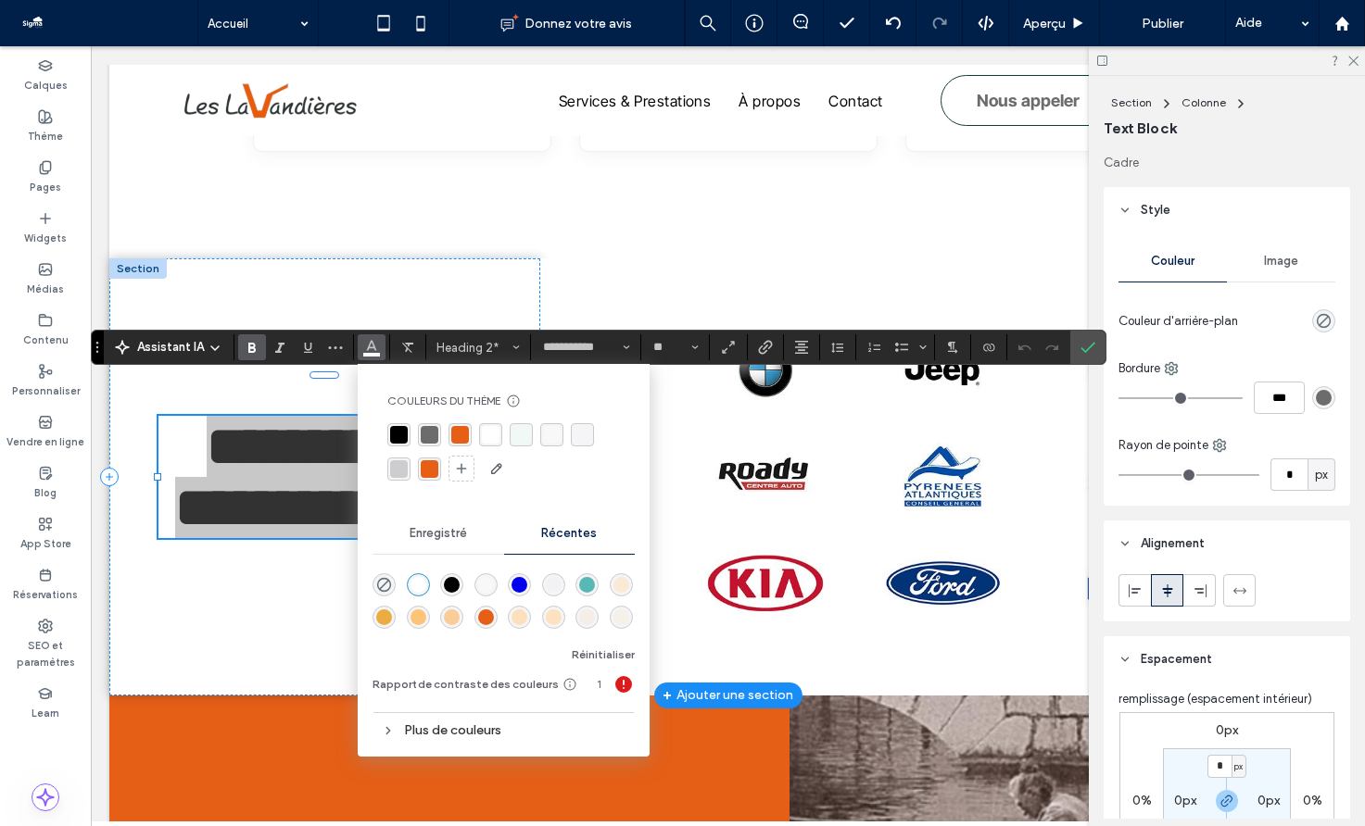
click at [456, 436] on div "rgba(229, 95, 23, 1)" at bounding box center [460, 435] width 18 height 18
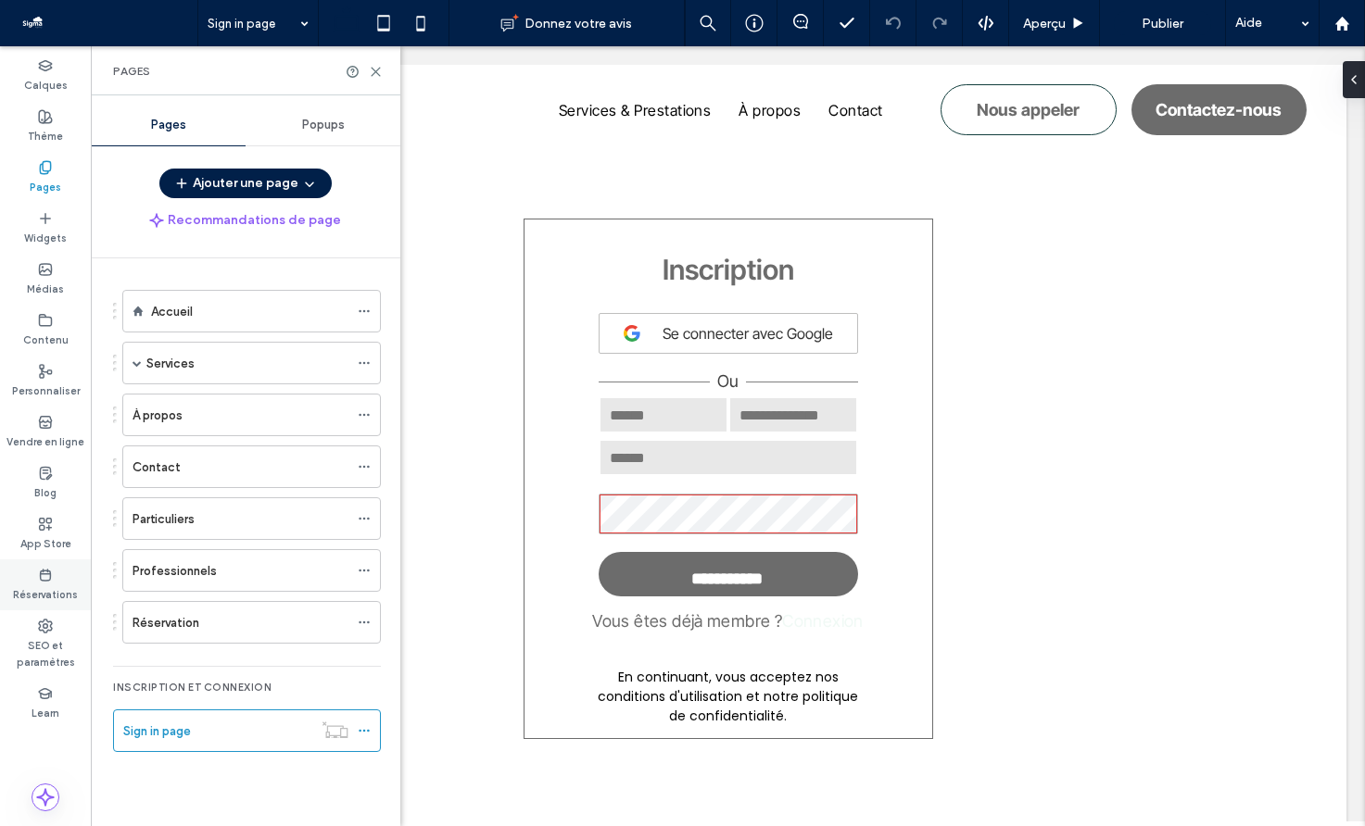
click at [36, 574] on div "Réservations" at bounding box center [45, 585] width 91 height 51
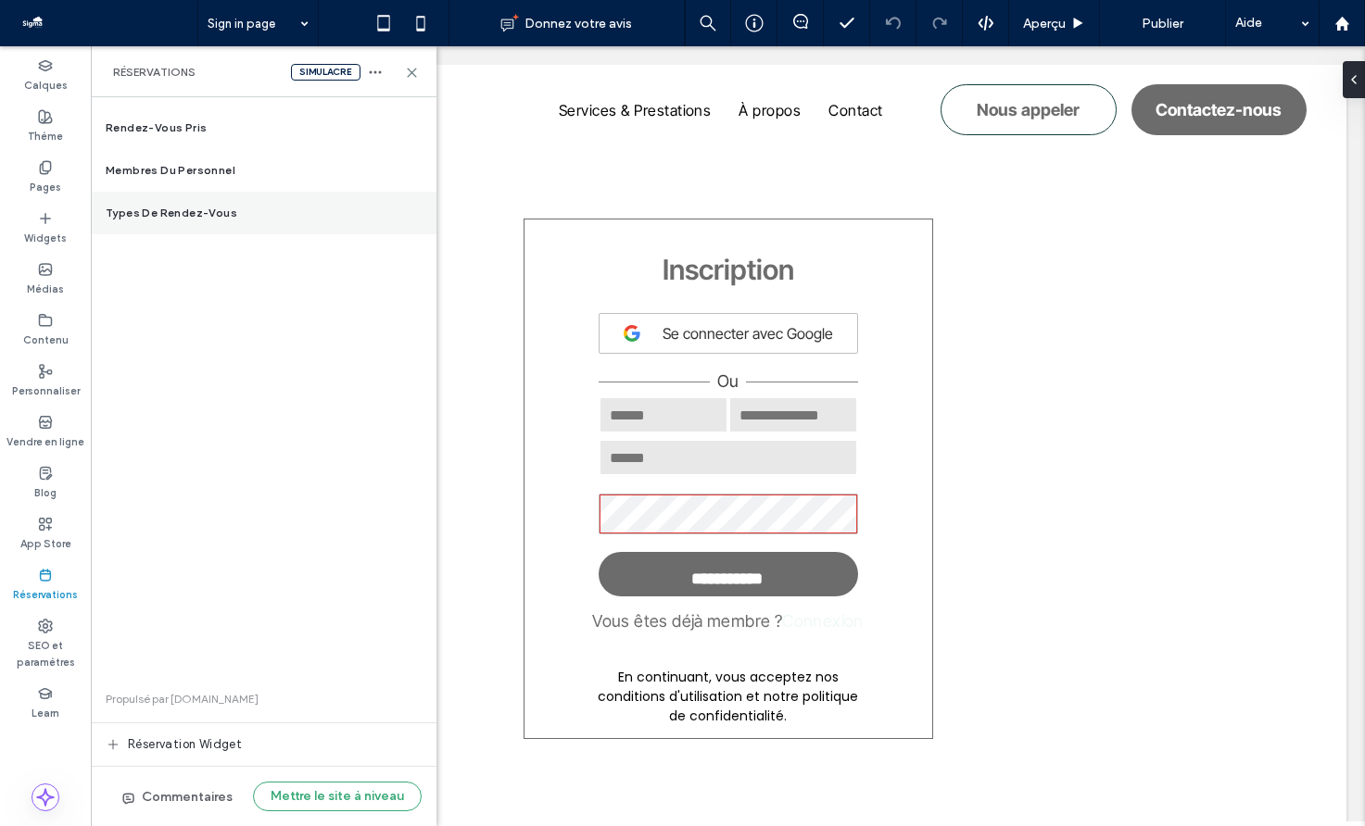
click at [197, 222] on div "Types de rendez-vous" at bounding box center [264, 213] width 346 height 43
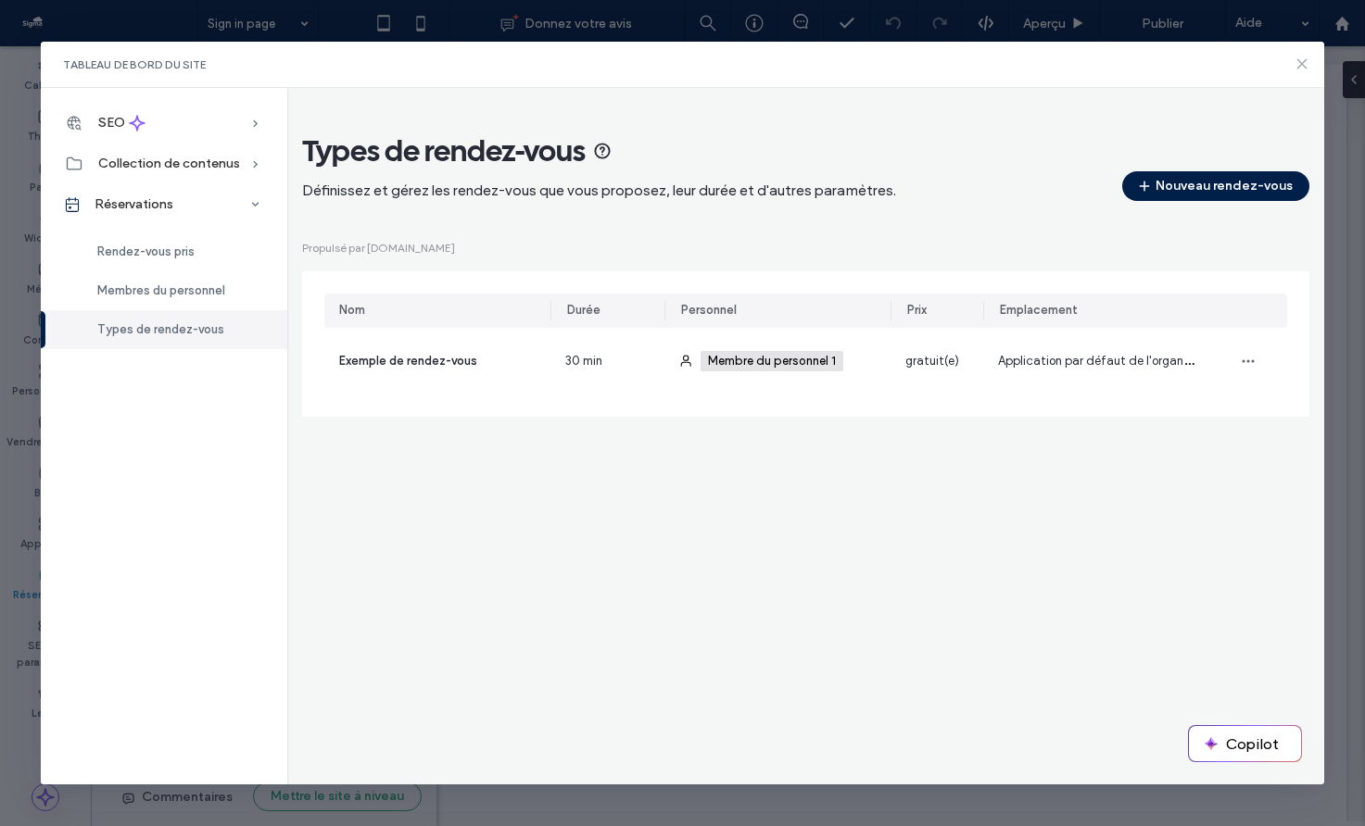
click at [1298, 63] on icon at bounding box center [1301, 64] width 15 height 15
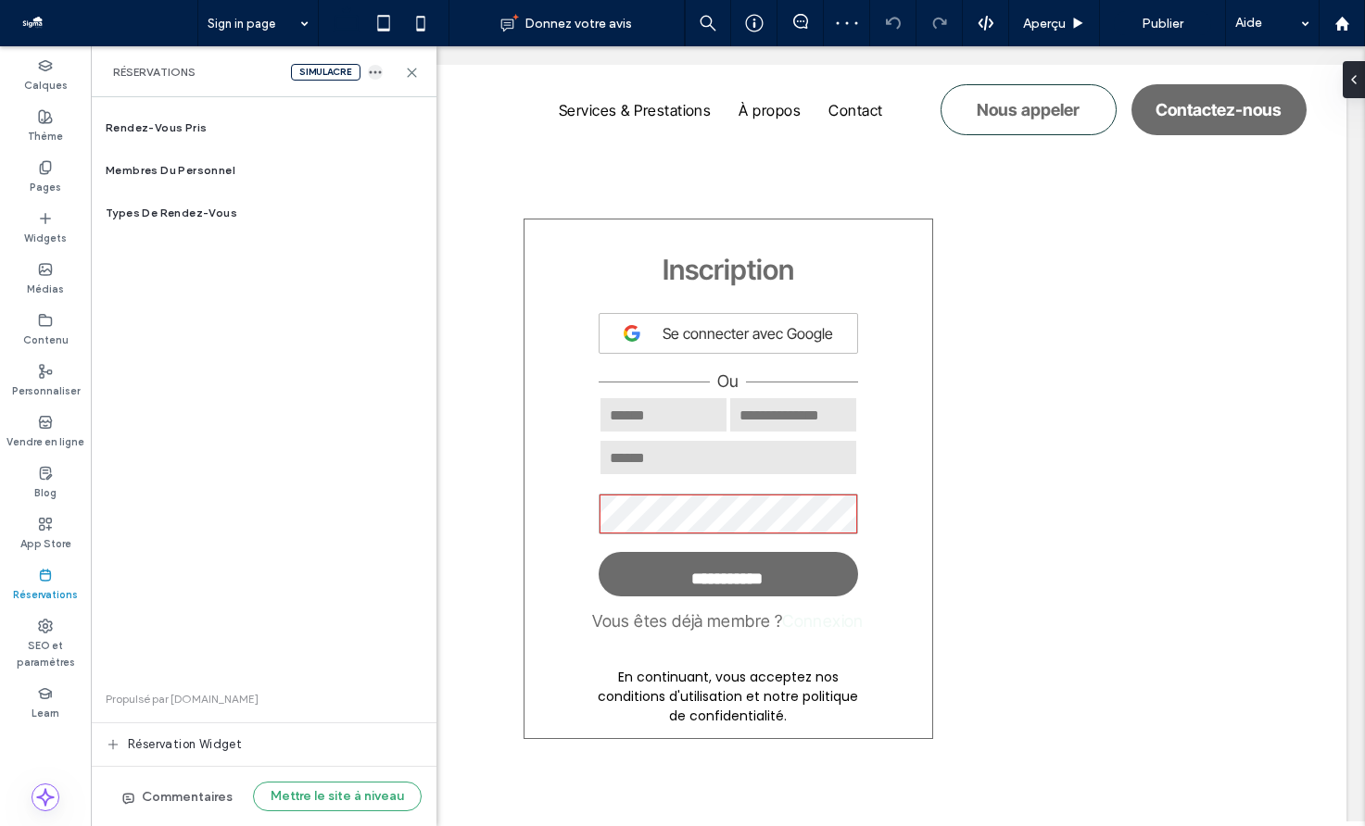
click at [369, 70] on icon "button" at bounding box center [375, 72] width 15 height 15
click at [421, 84] on span "Supprimer" at bounding box center [429, 91] width 57 height 19
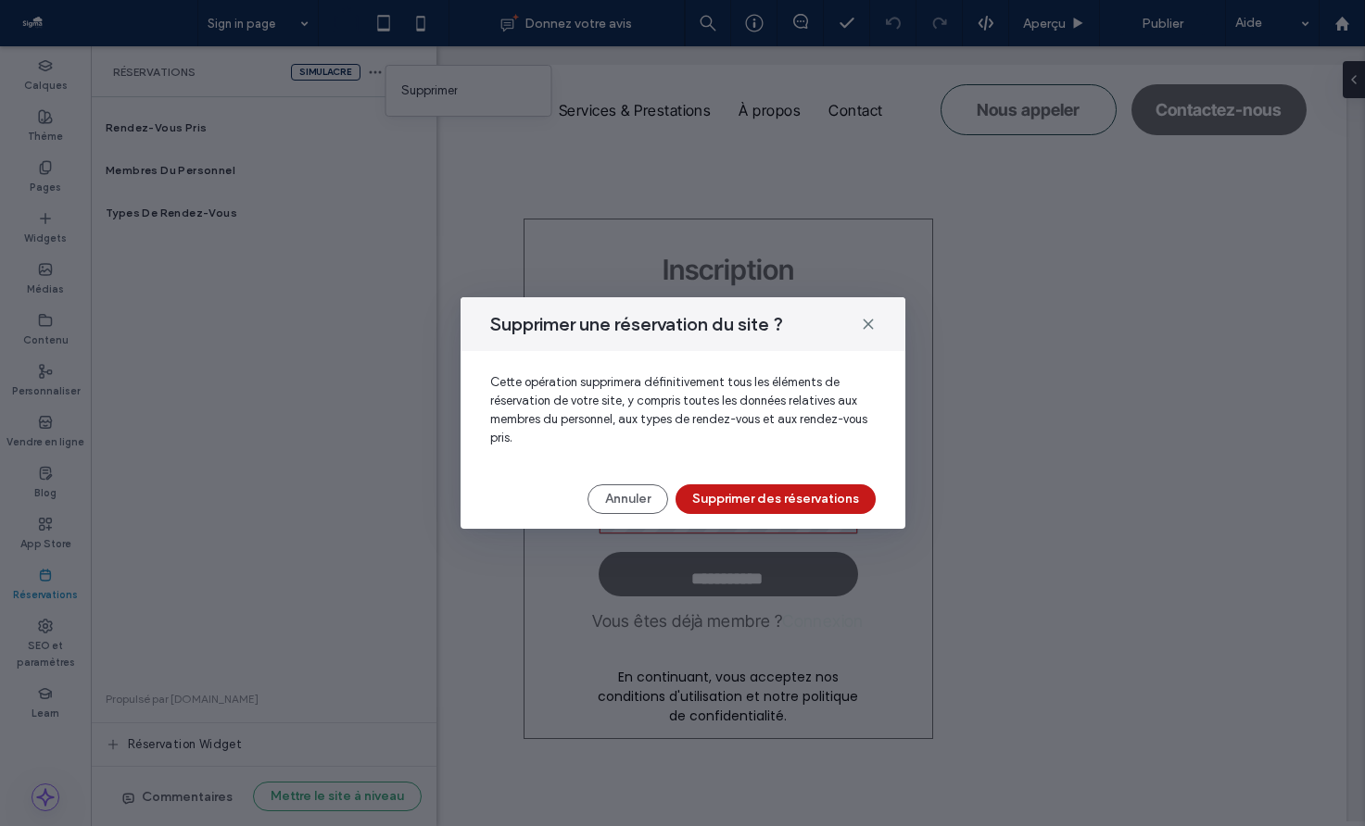
click at [758, 497] on button "Supprimer des réservations" at bounding box center [775, 499] width 200 height 30
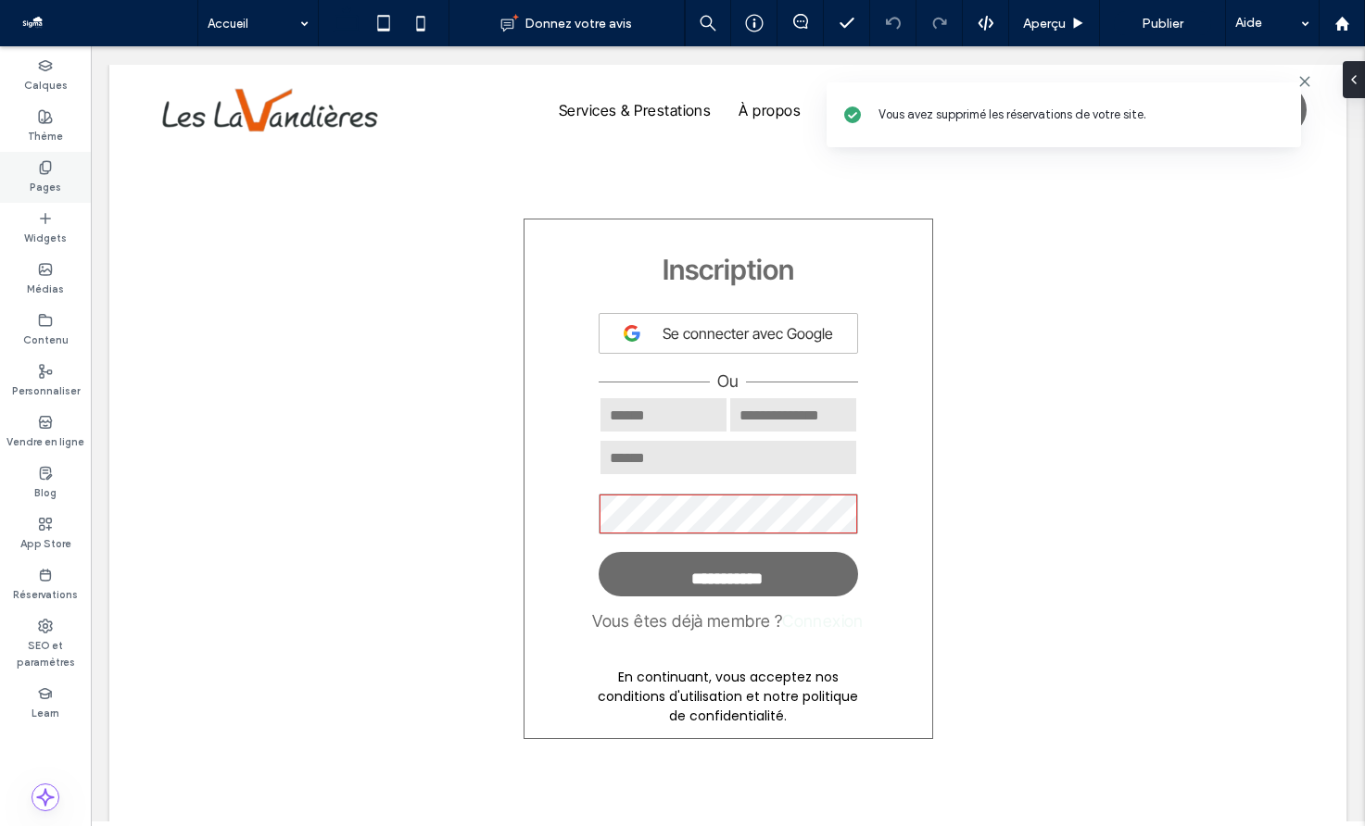
click at [38, 167] on icon at bounding box center [45, 167] width 15 height 15
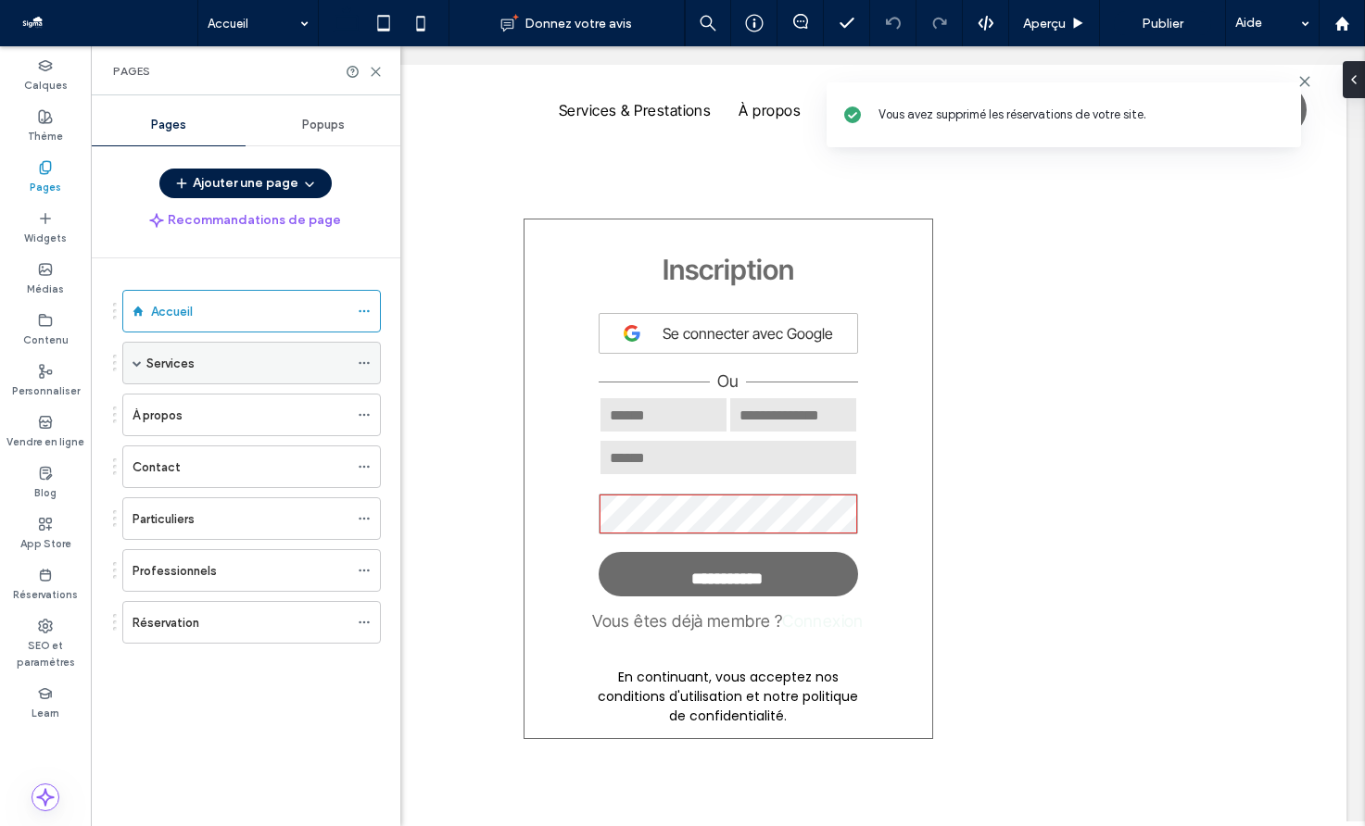
click at [220, 367] on div "Services" at bounding box center [247, 363] width 202 height 19
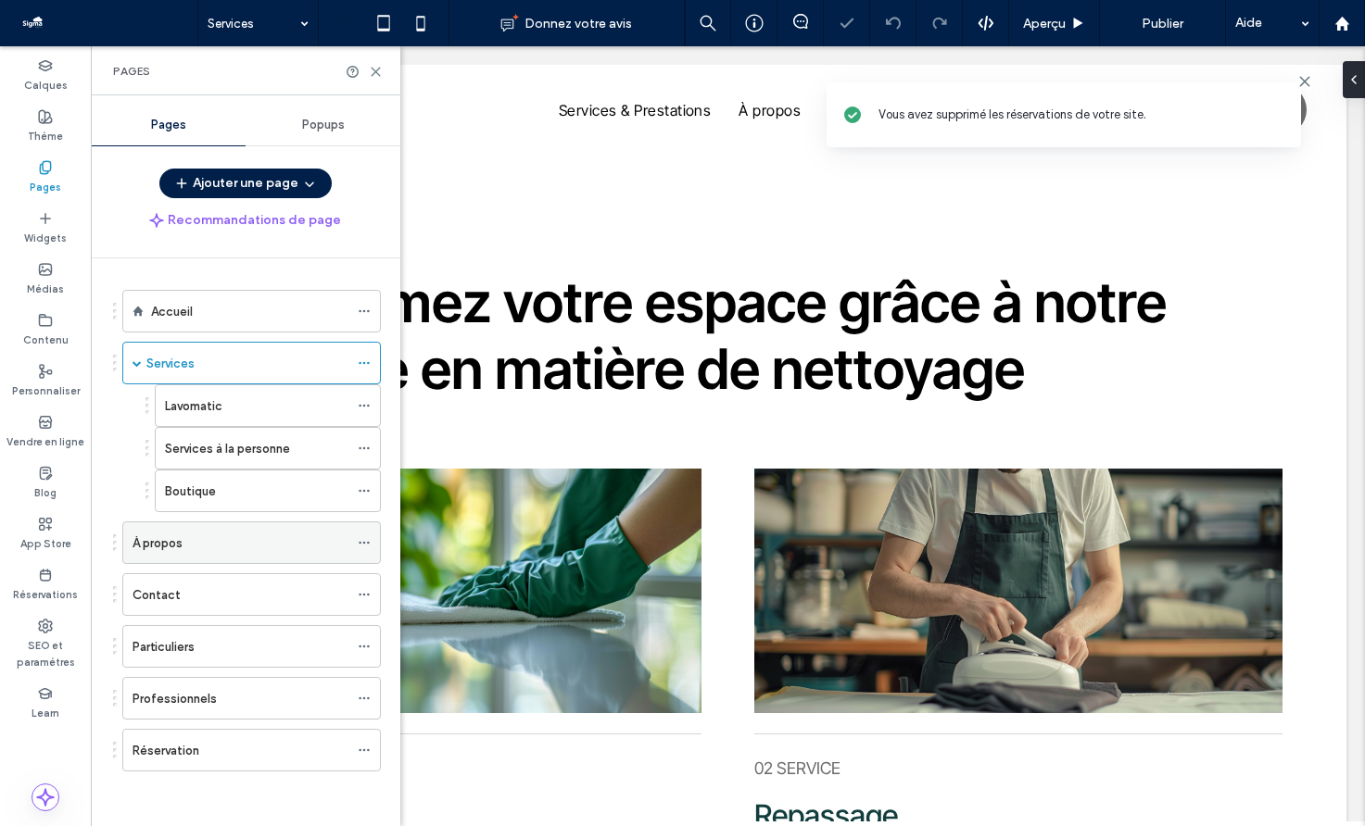
click at [201, 547] on div "À propos" at bounding box center [240, 543] width 216 height 19
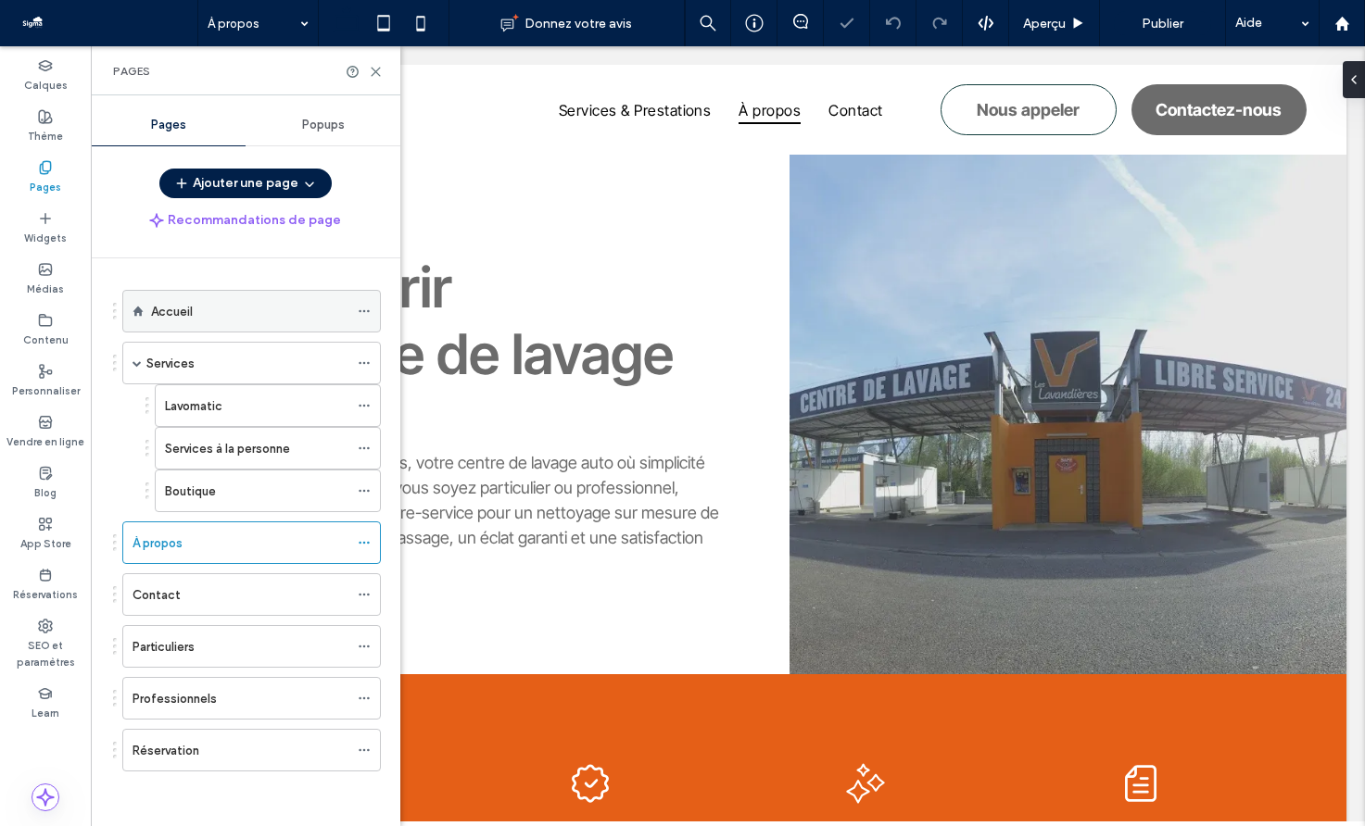
click at [214, 320] on div "Accueil" at bounding box center [249, 311] width 197 height 19
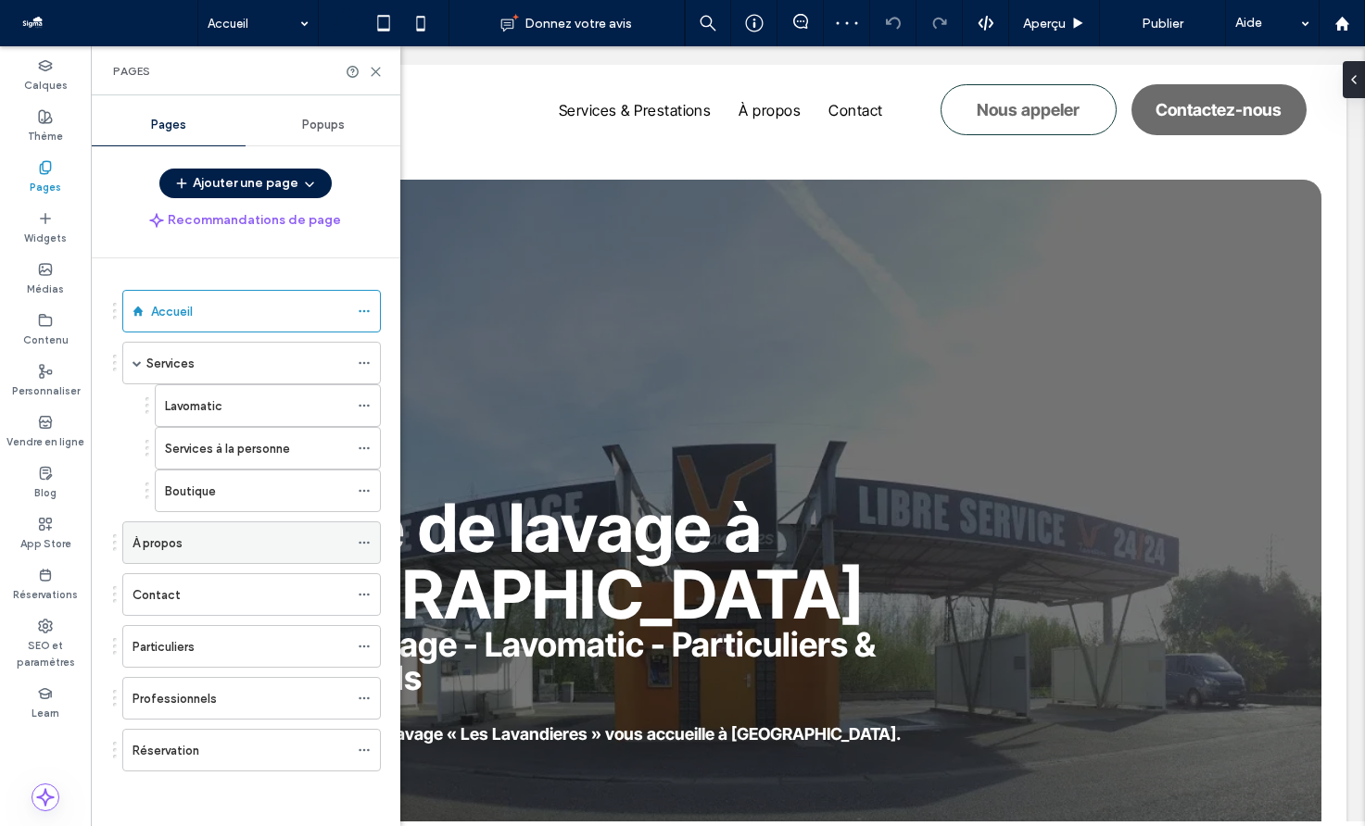
click at [220, 538] on div "À propos" at bounding box center [240, 543] width 216 height 19
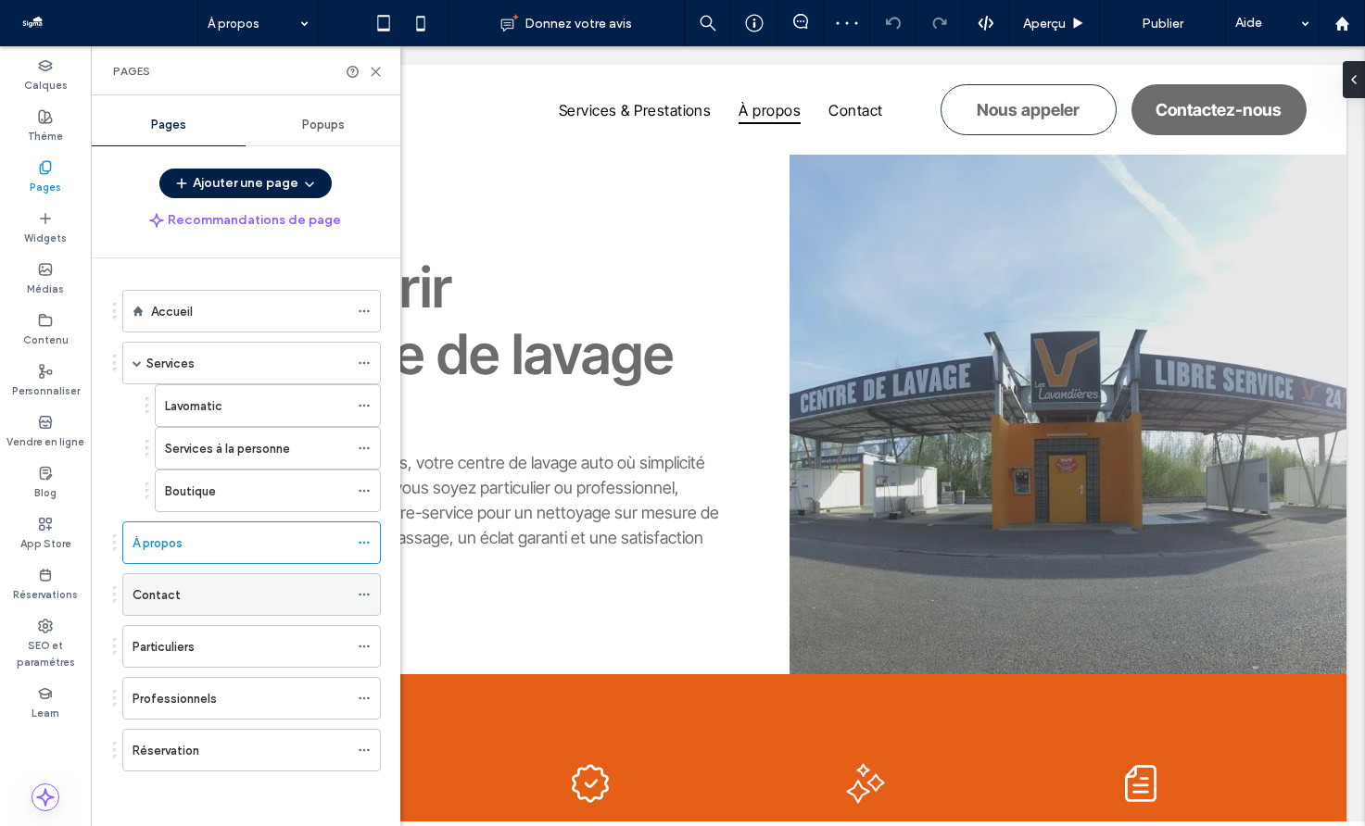
click at [223, 597] on div "Contact" at bounding box center [240, 594] width 216 height 19
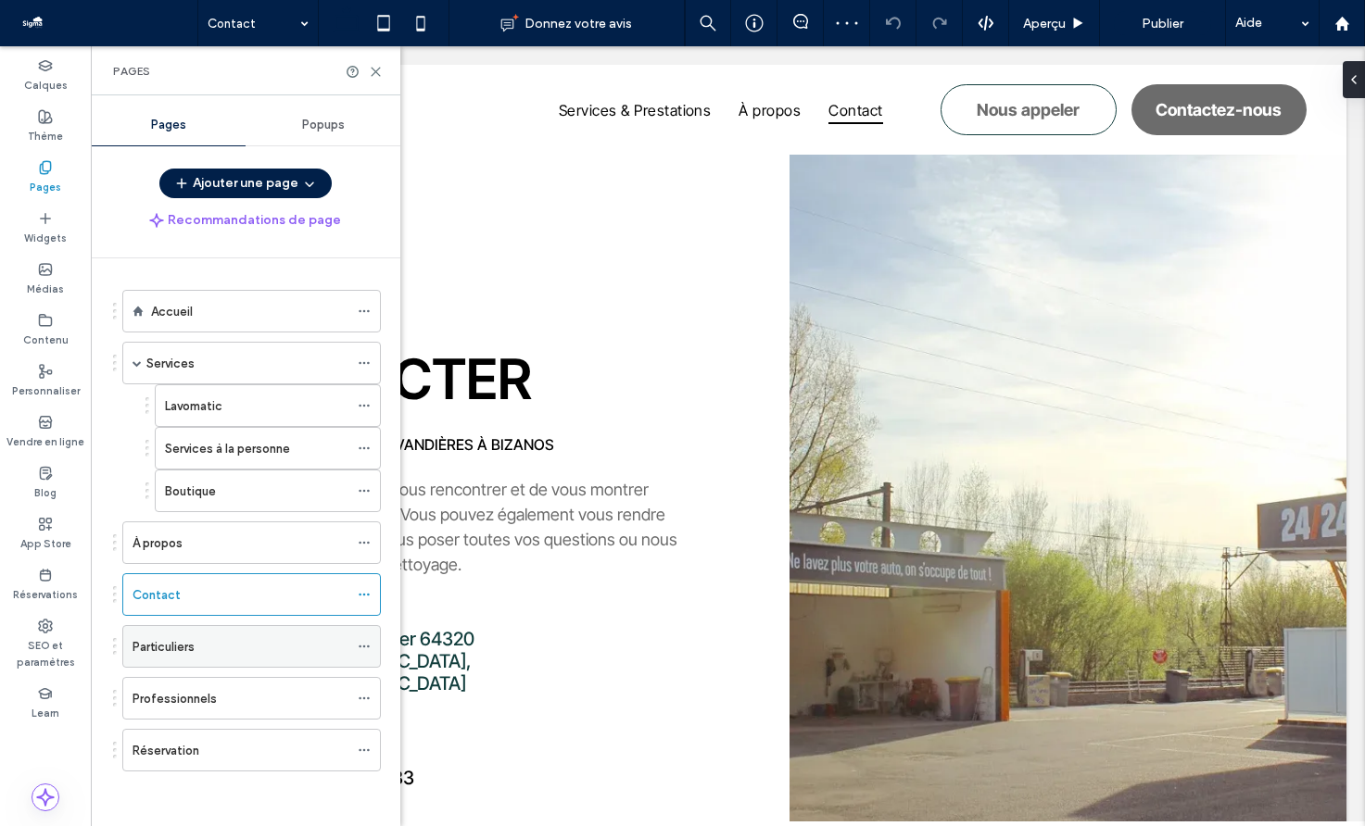
click at [234, 642] on div "Particuliers" at bounding box center [240, 646] width 216 height 19
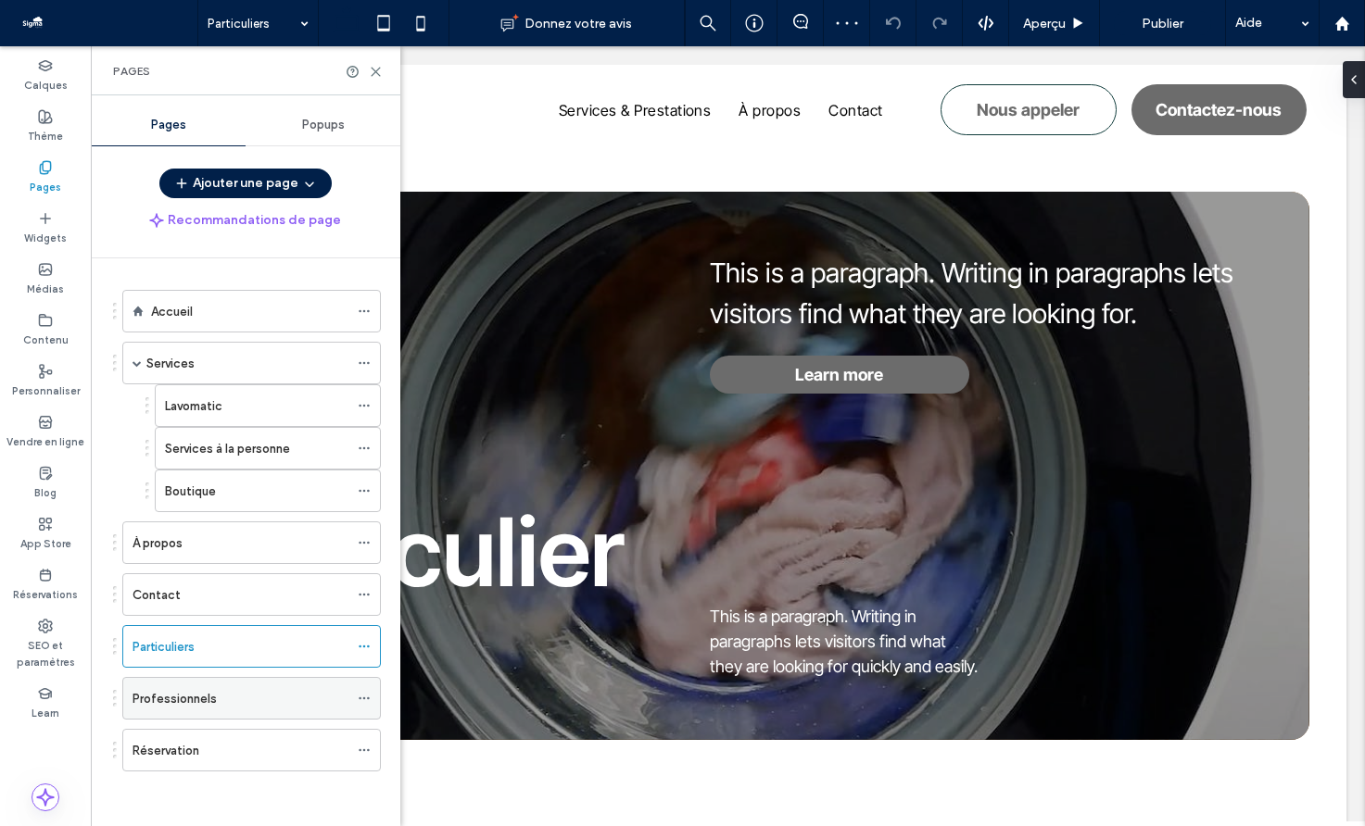
click at [243, 695] on div "Professionnels" at bounding box center [240, 698] width 216 height 19
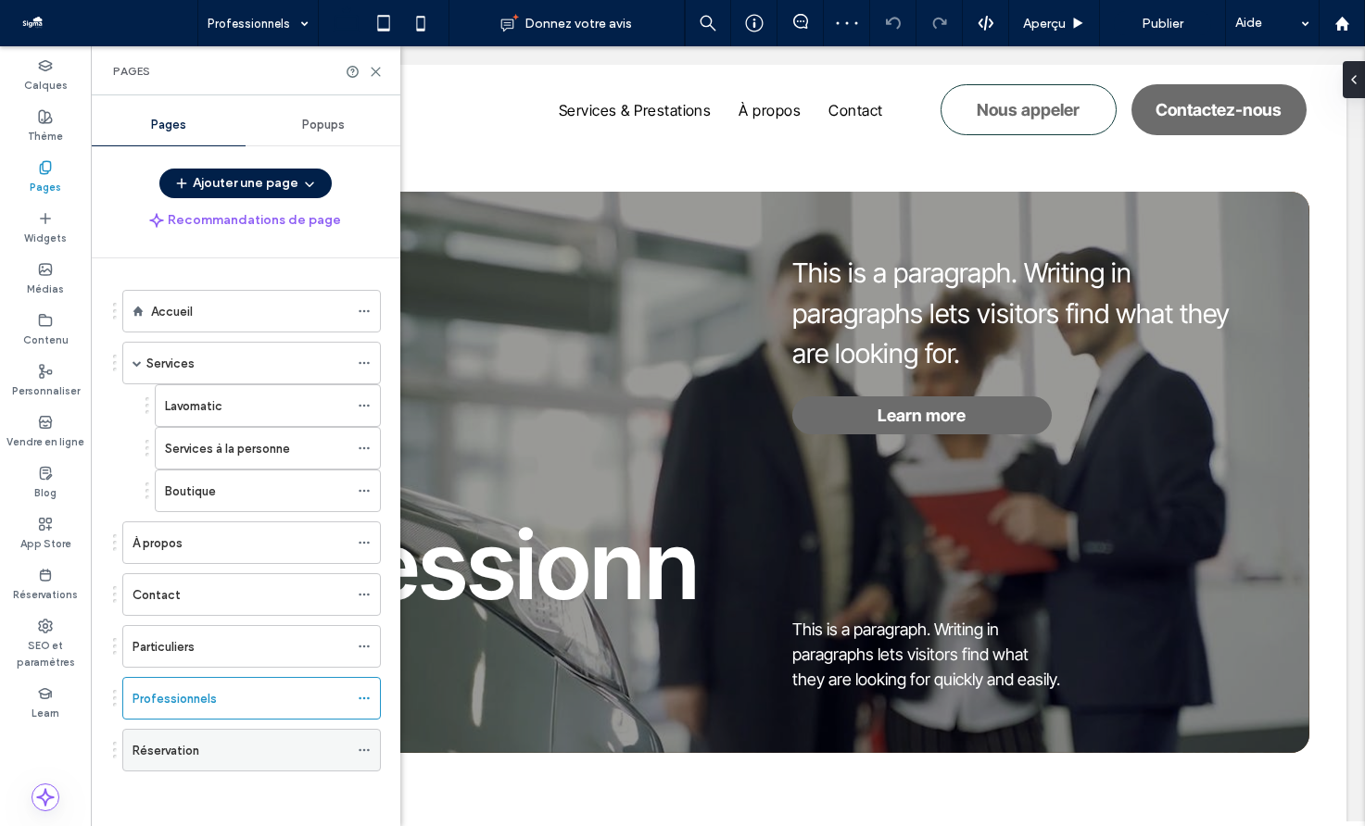
click at [245, 741] on div "Réservation" at bounding box center [240, 750] width 216 height 19
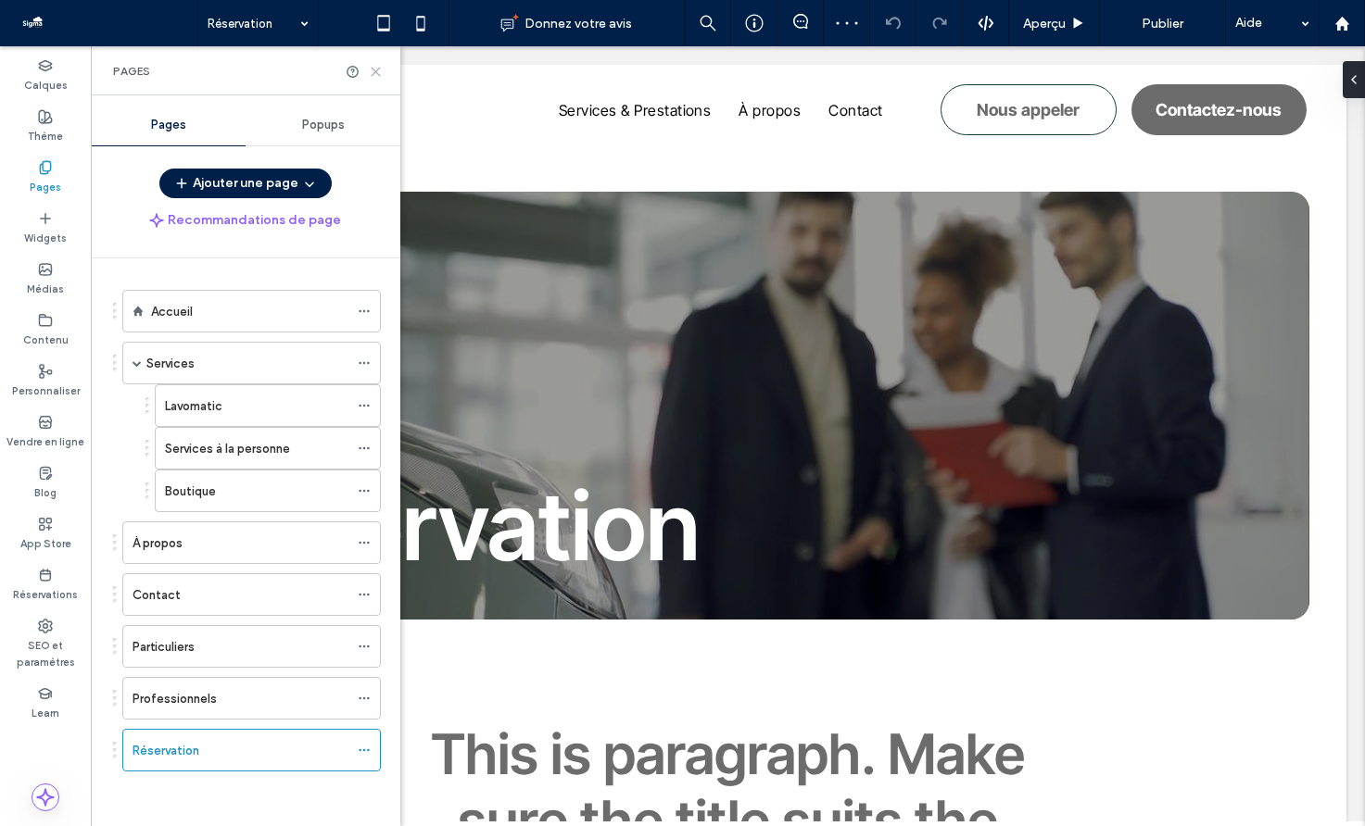
click at [375, 77] on icon at bounding box center [376, 72] width 14 height 14
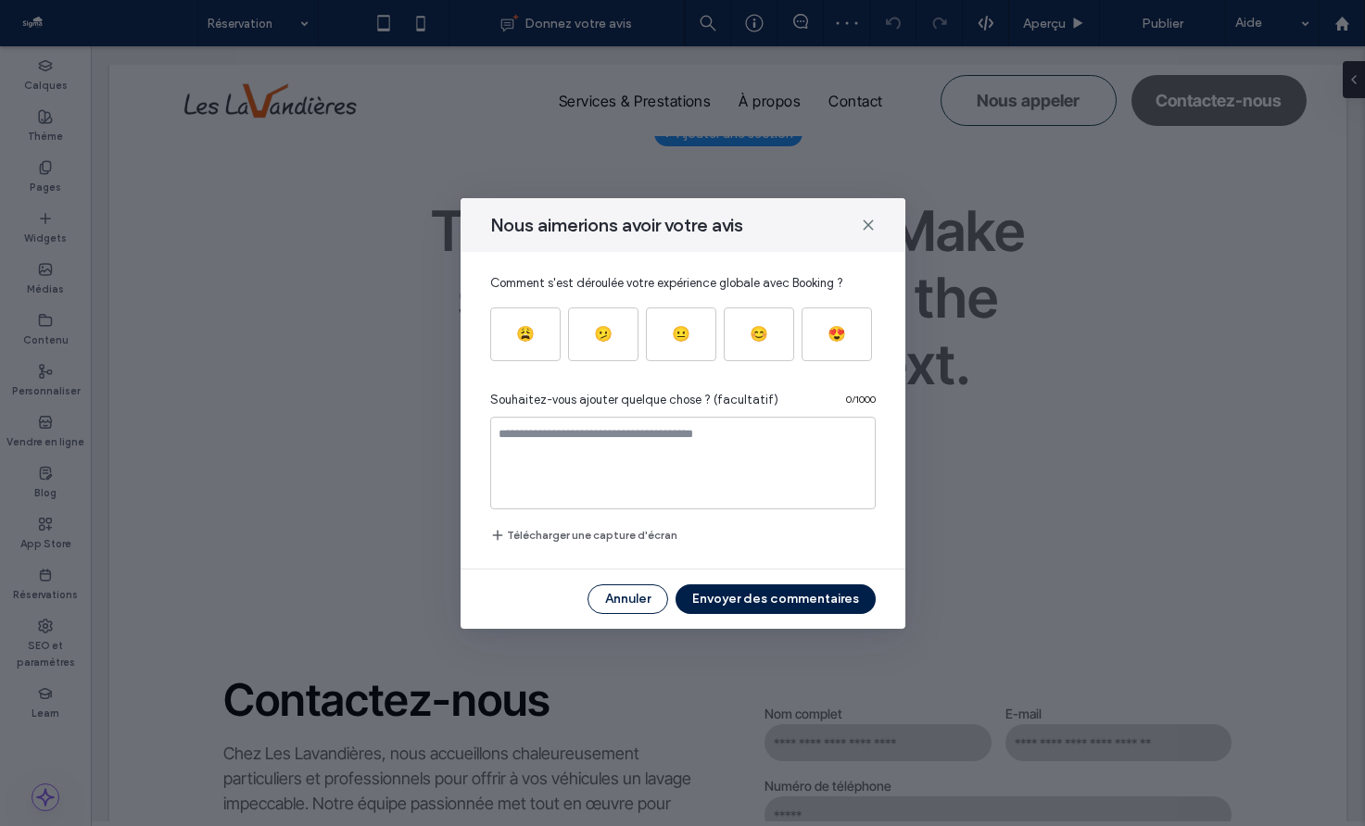
scroll to position [759, 0]
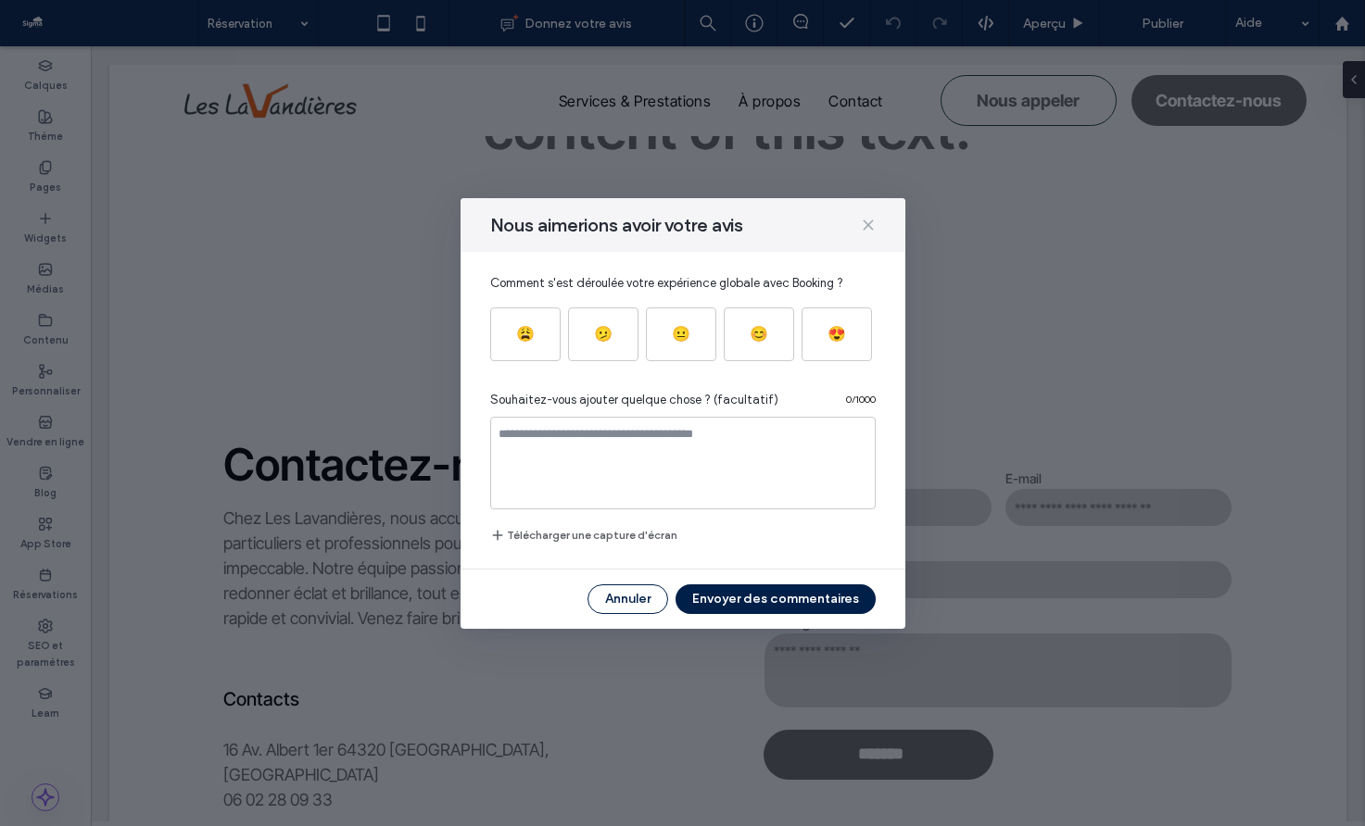
click at [868, 225] on use at bounding box center [867, 224] width 8 height 8
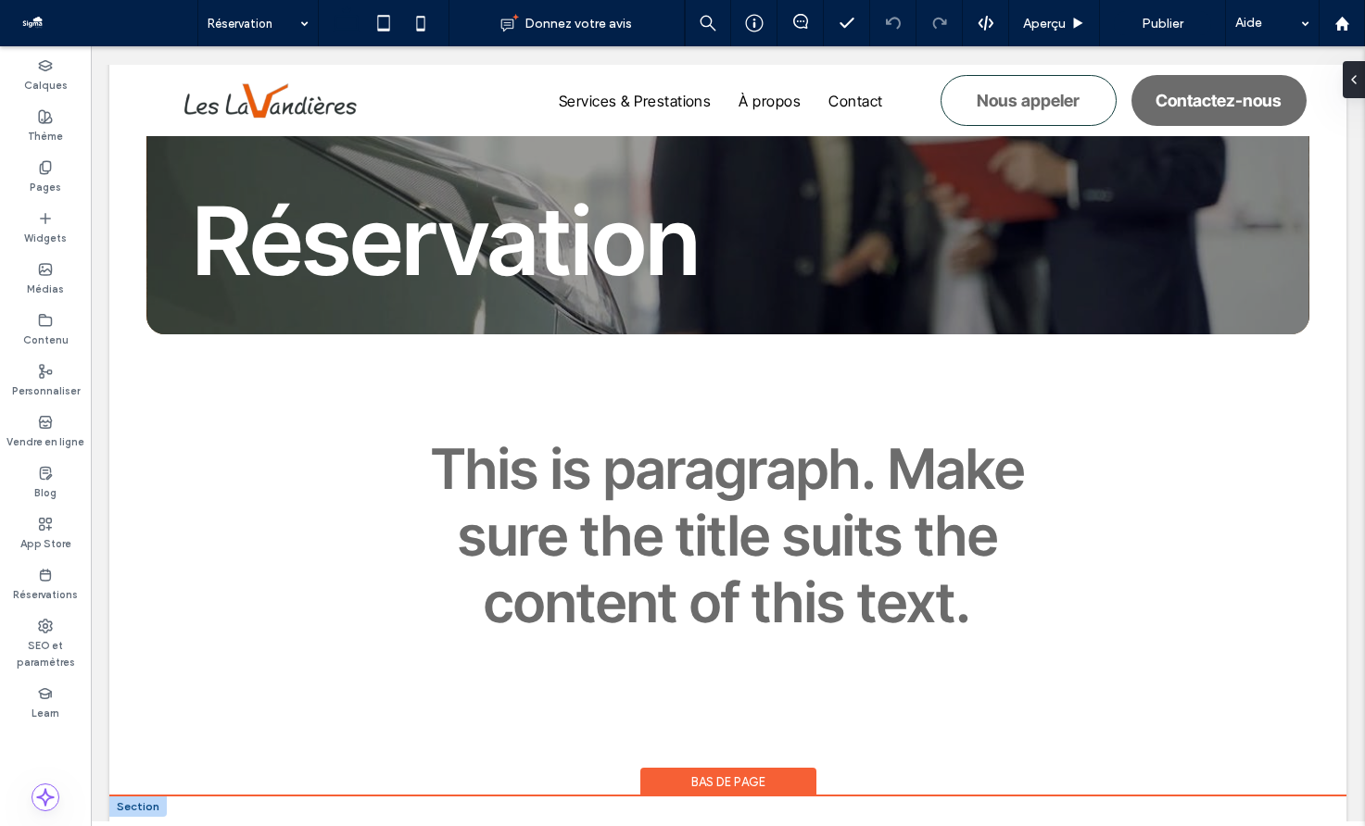
scroll to position [0, 0]
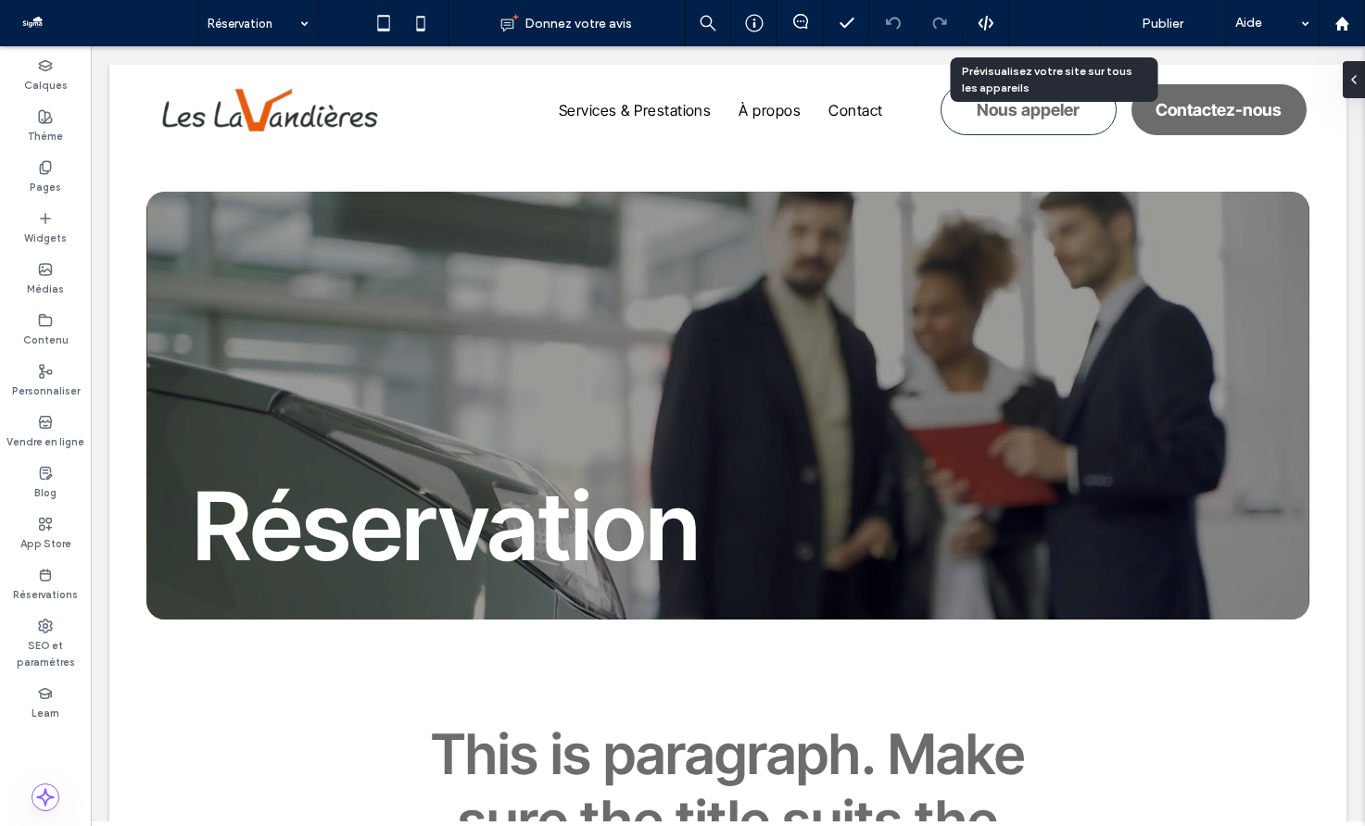
click at [1061, 25] on span "Aperçu" at bounding box center [1044, 24] width 43 height 16
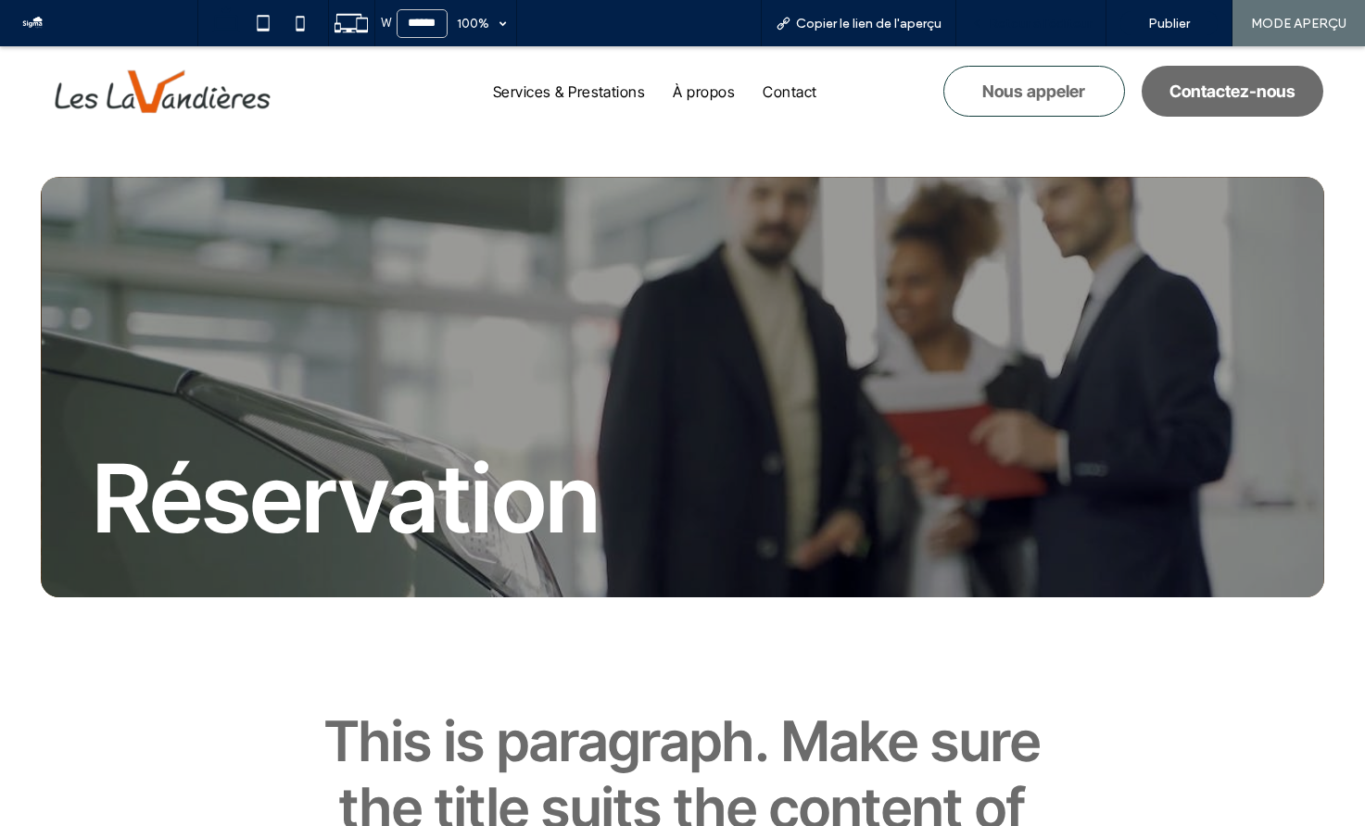
click at [995, 25] on span "Retour à l'éditeur" at bounding box center [1039, 24] width 103 height 16
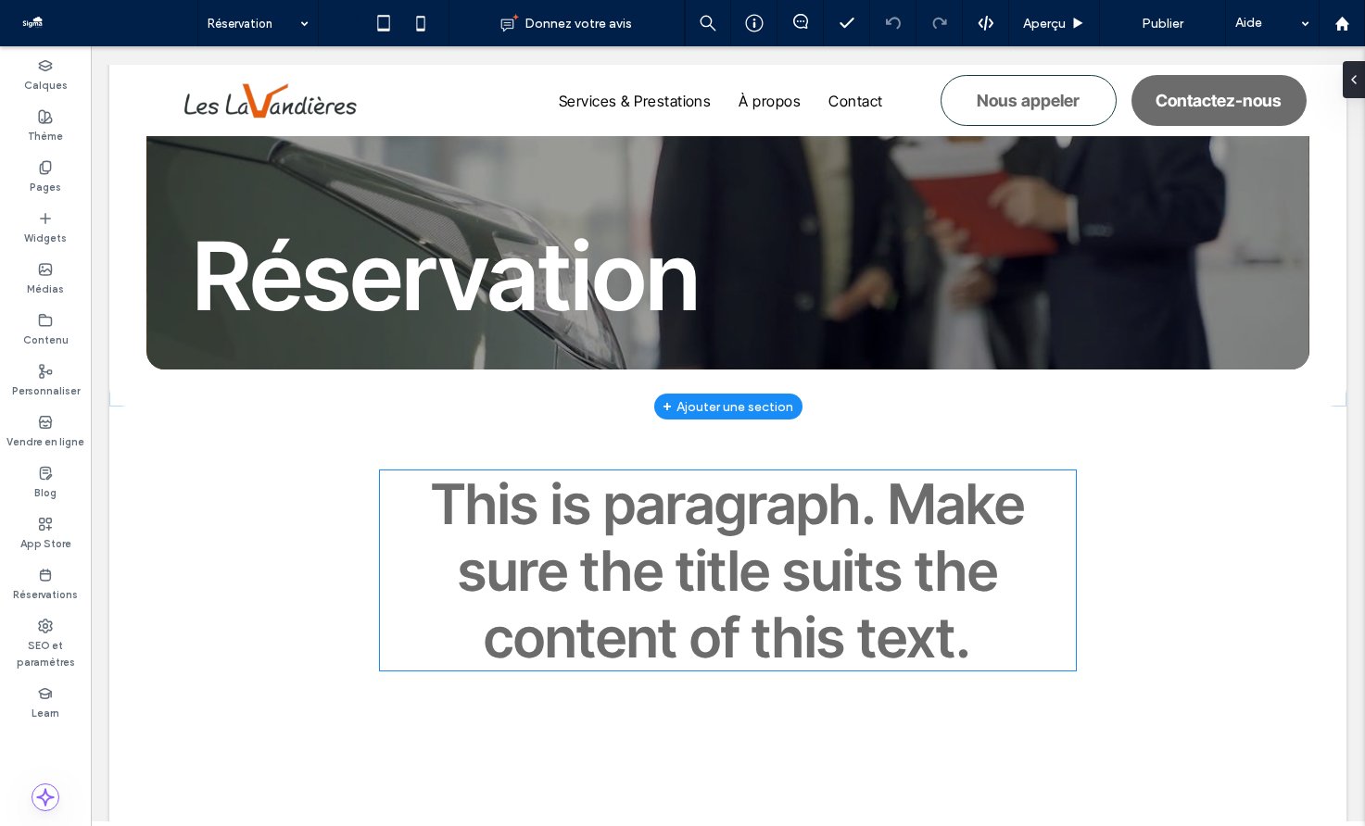
scroll to position [361, 0]
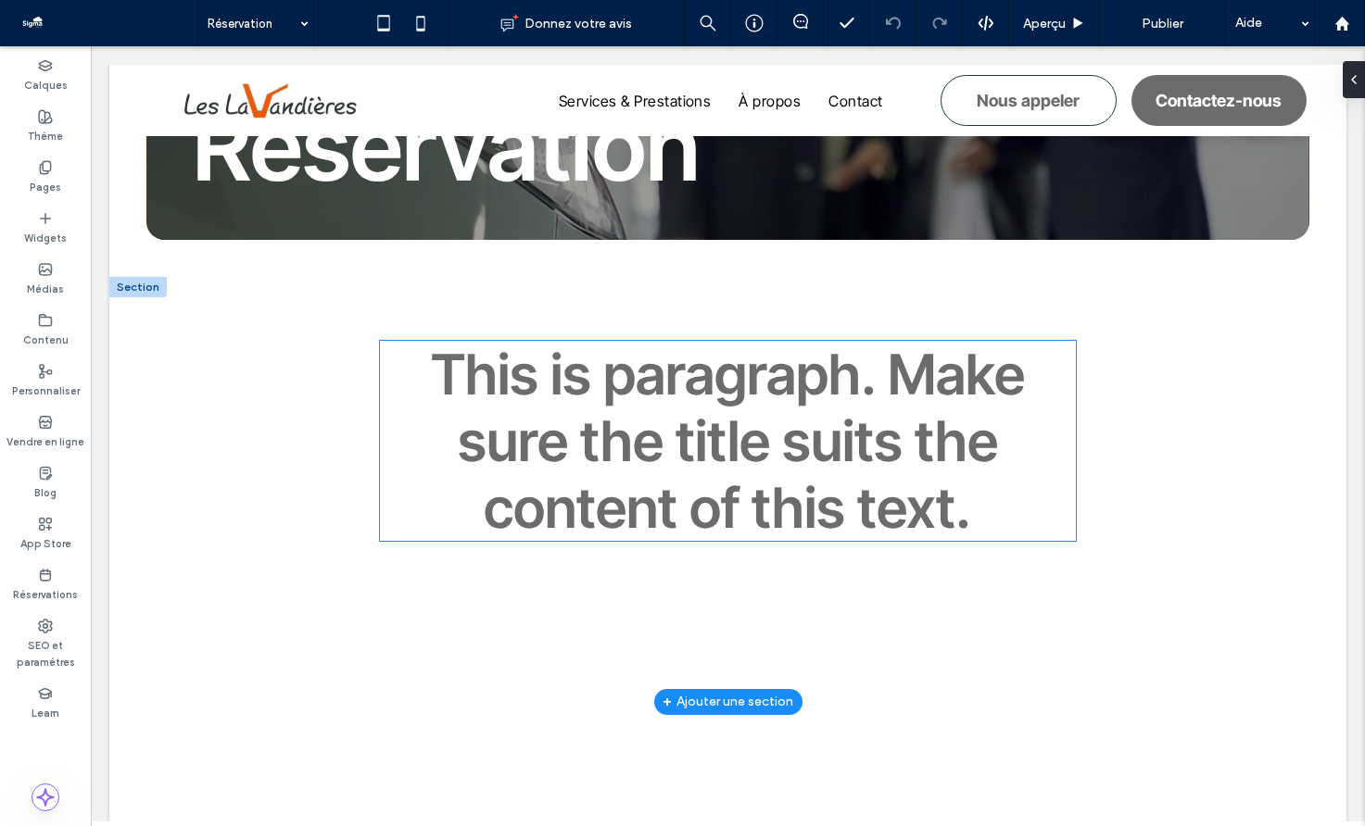
click at [747, 403] on span "This is paragraph. Make sure the title suits the content of this text." at bounding box center [728, 441] width 594 height 200
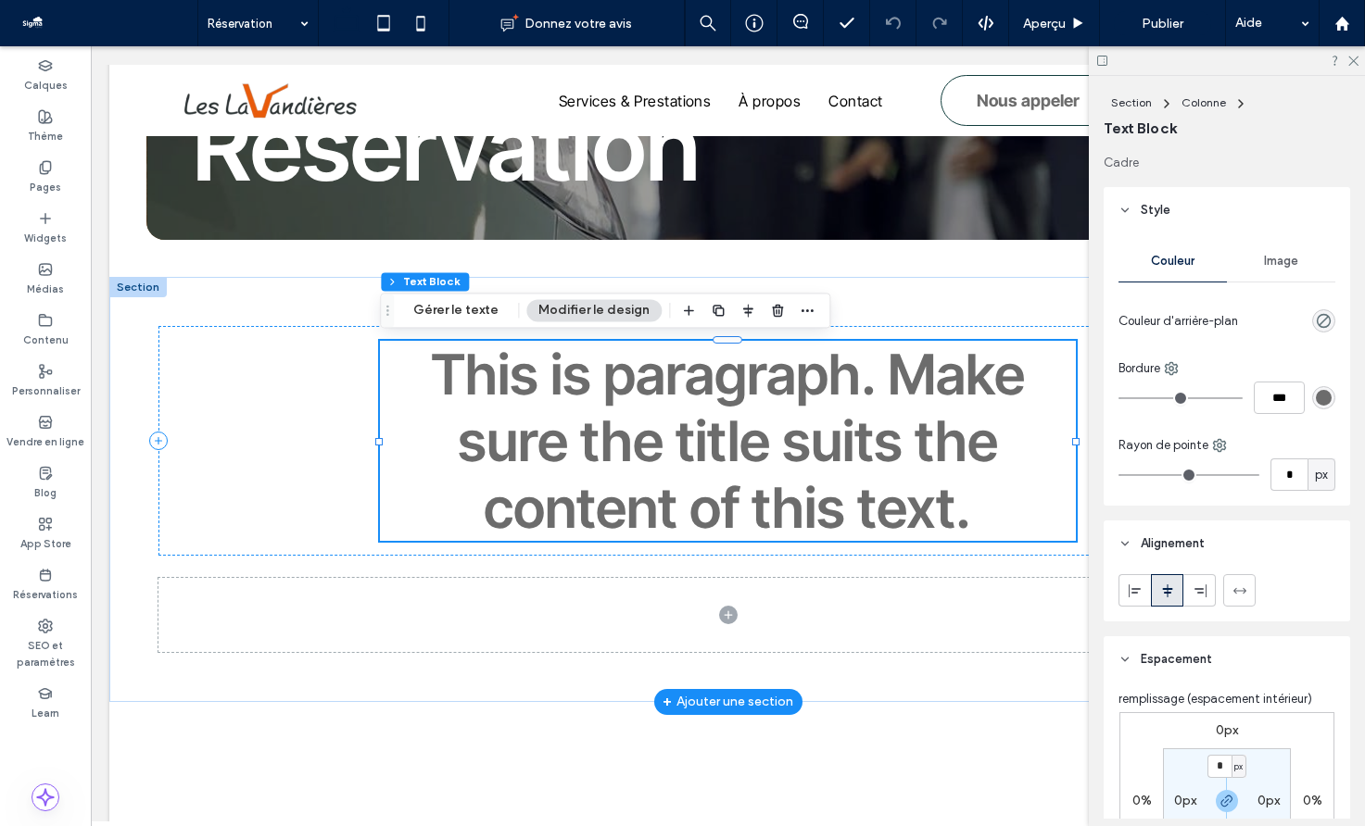
click at [747, 403] on span "This is paragraph. Make sure the title suits the content of this text." at bounding box center [728, 441] width 594 height 200
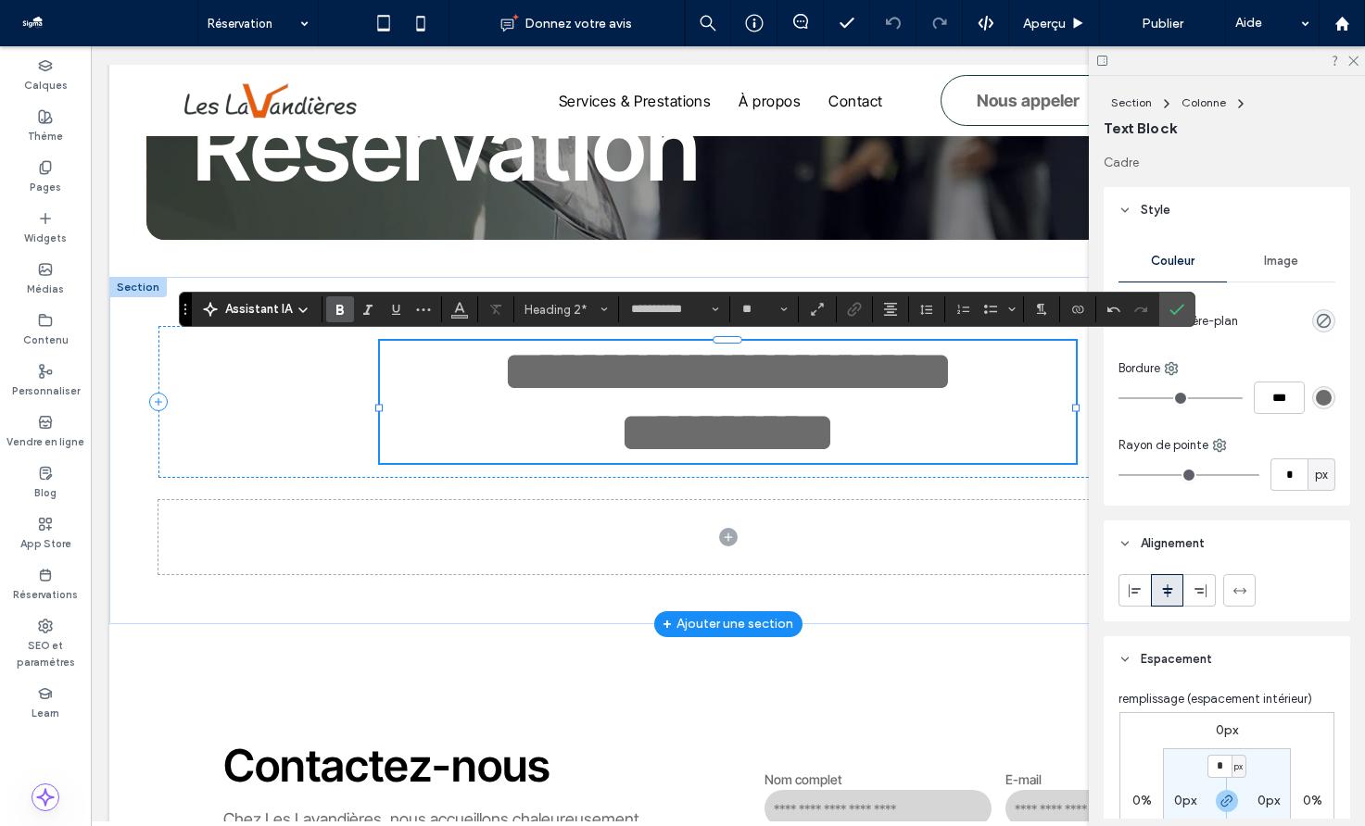
click at [752, 425] on span "**********" at bounding box center [727, 433] width 215 height 56
click at [878, 422] on h2 "**********" at bounding box center [727, 432] width 695 height 61
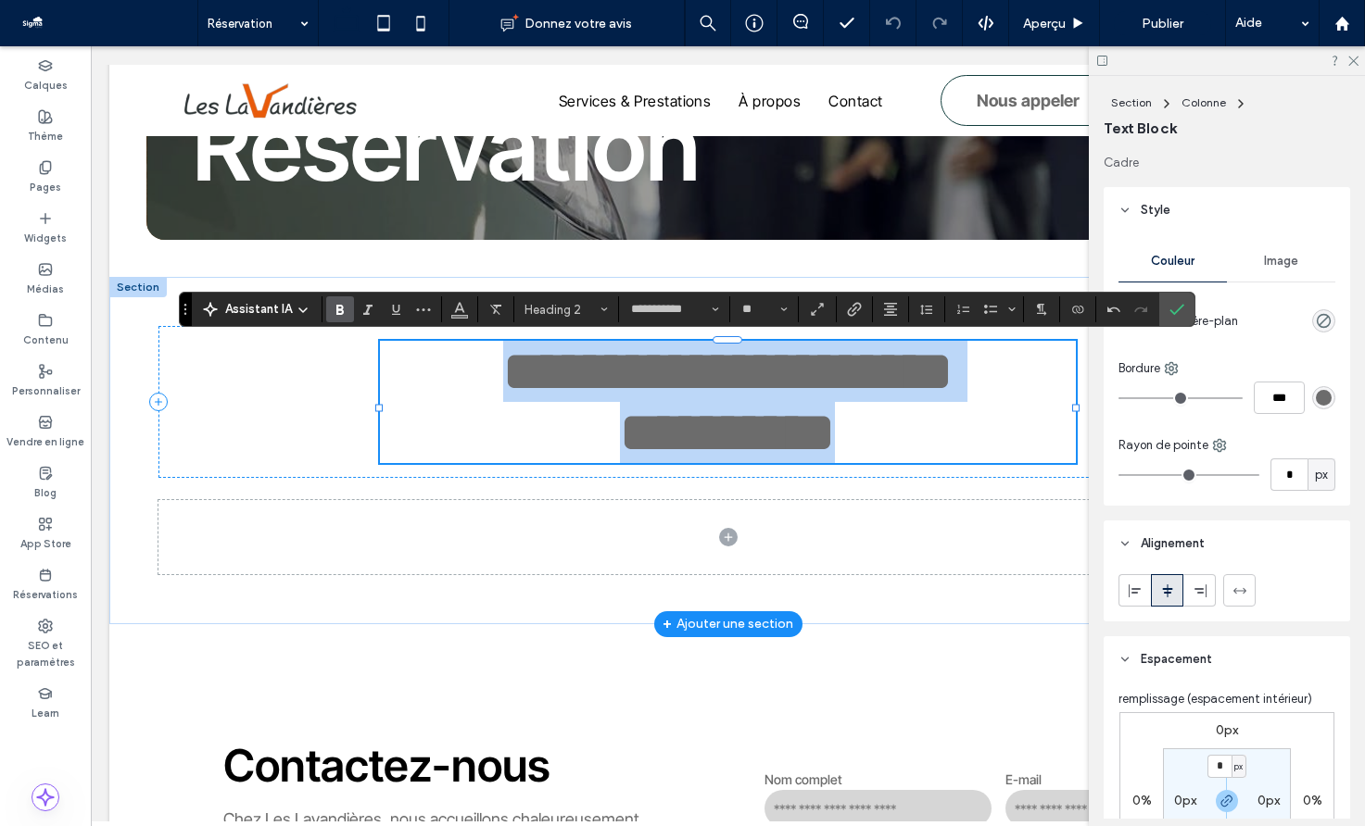
drag, startPoint x: 876, startPoint y: 455, endPoint x: 420, endPoint y: 374, distance: 463.8
click at [420, 377] on div "**********" at bounding box center [727, 402] width 695 height 122
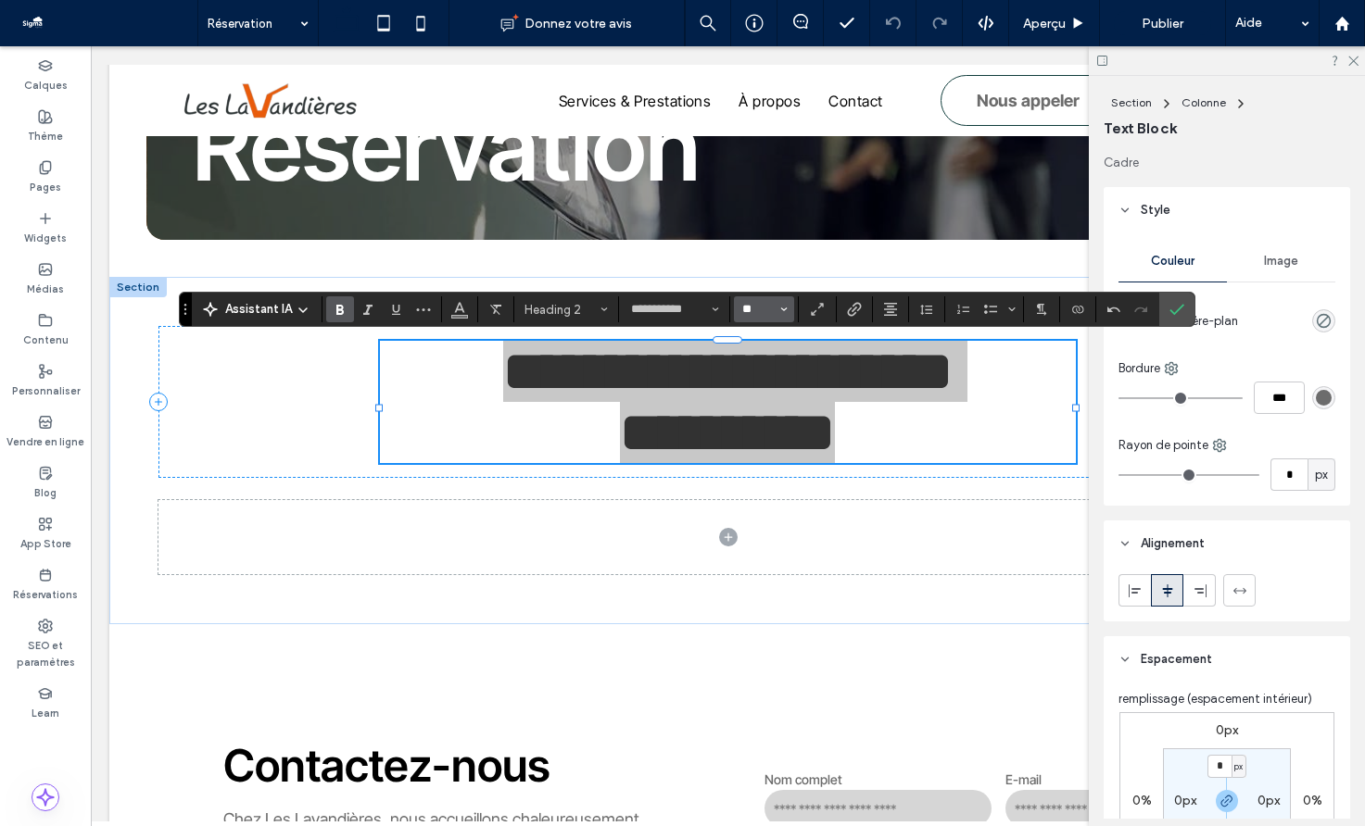
click at [773, 310] on input "**" at bounding box center [758, 309] width 36 height 15
click at [751, 421] on label "36" at bounding box center [763, 424] width 59 height 26
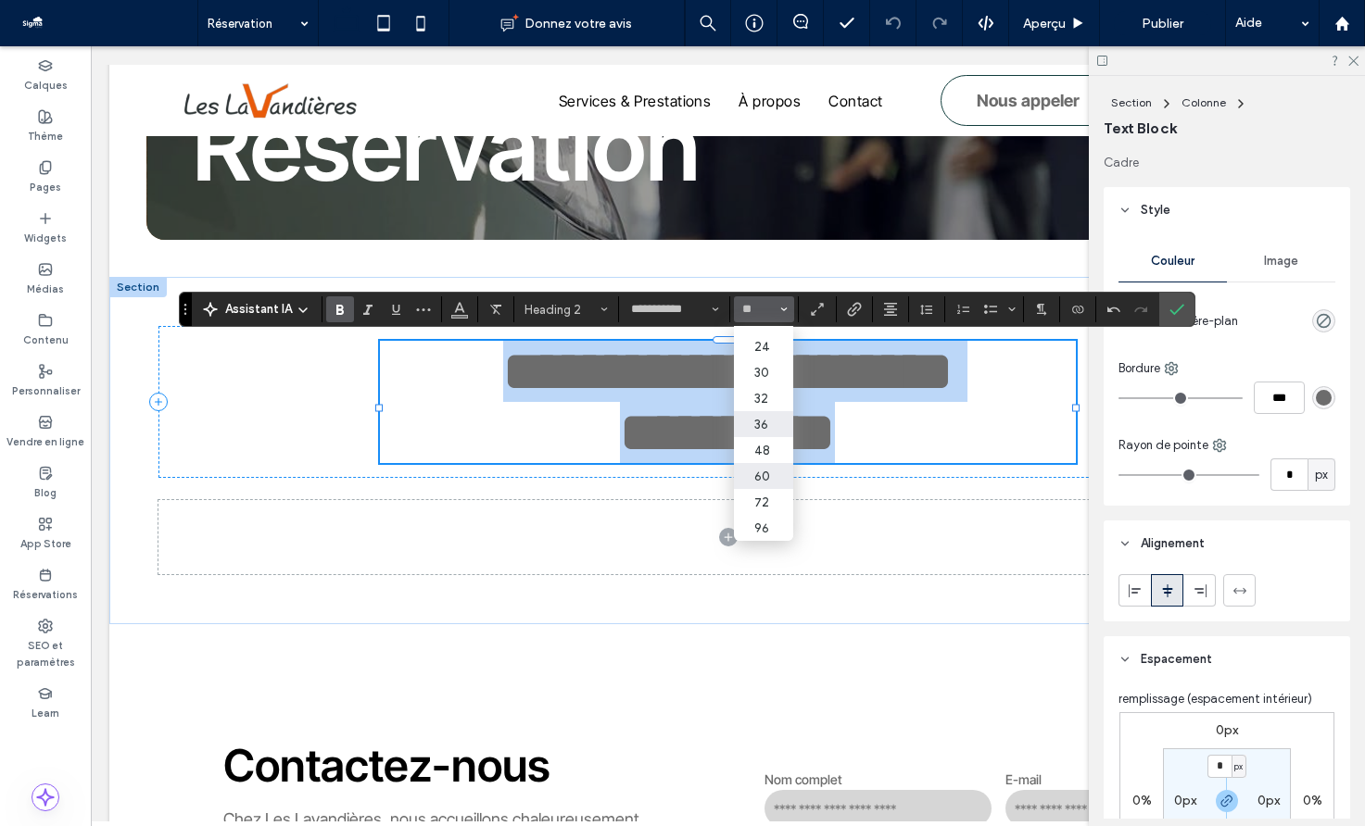
type input "**"
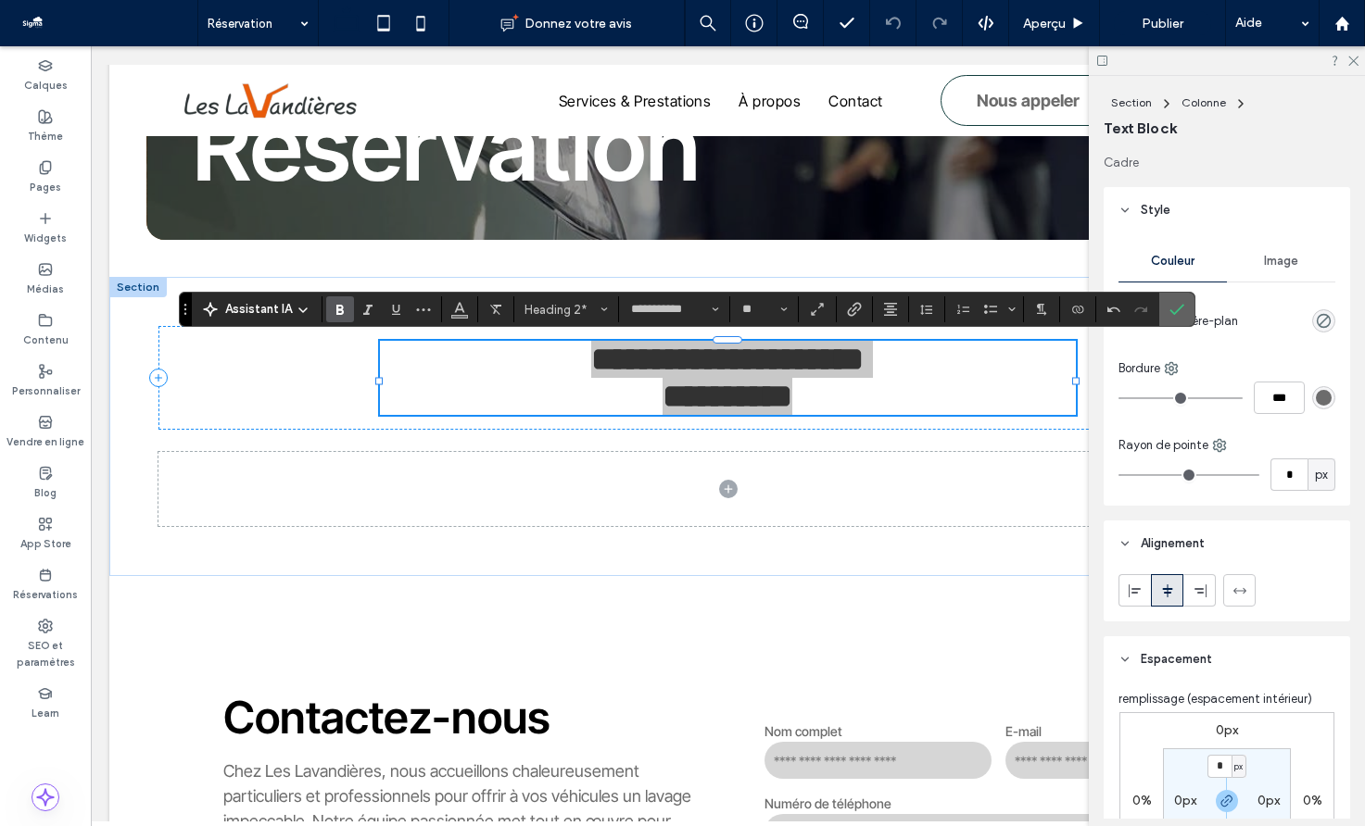
click at [1185, 309] on label "Confirmer" at bounding box center [1177, 309] width 28 height 33
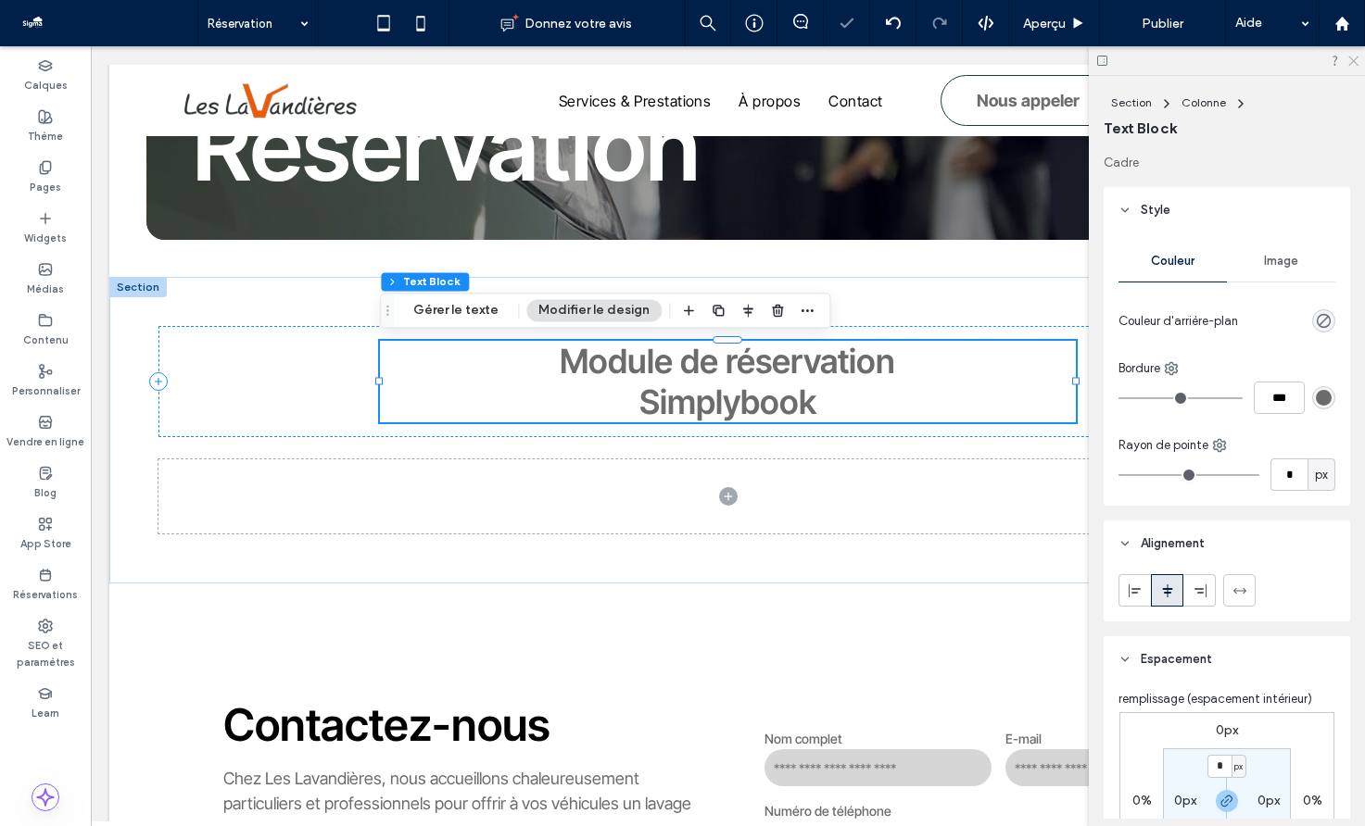
click at [1352, 55] on icon at bounding box center [1352, 60] width 12 height 12
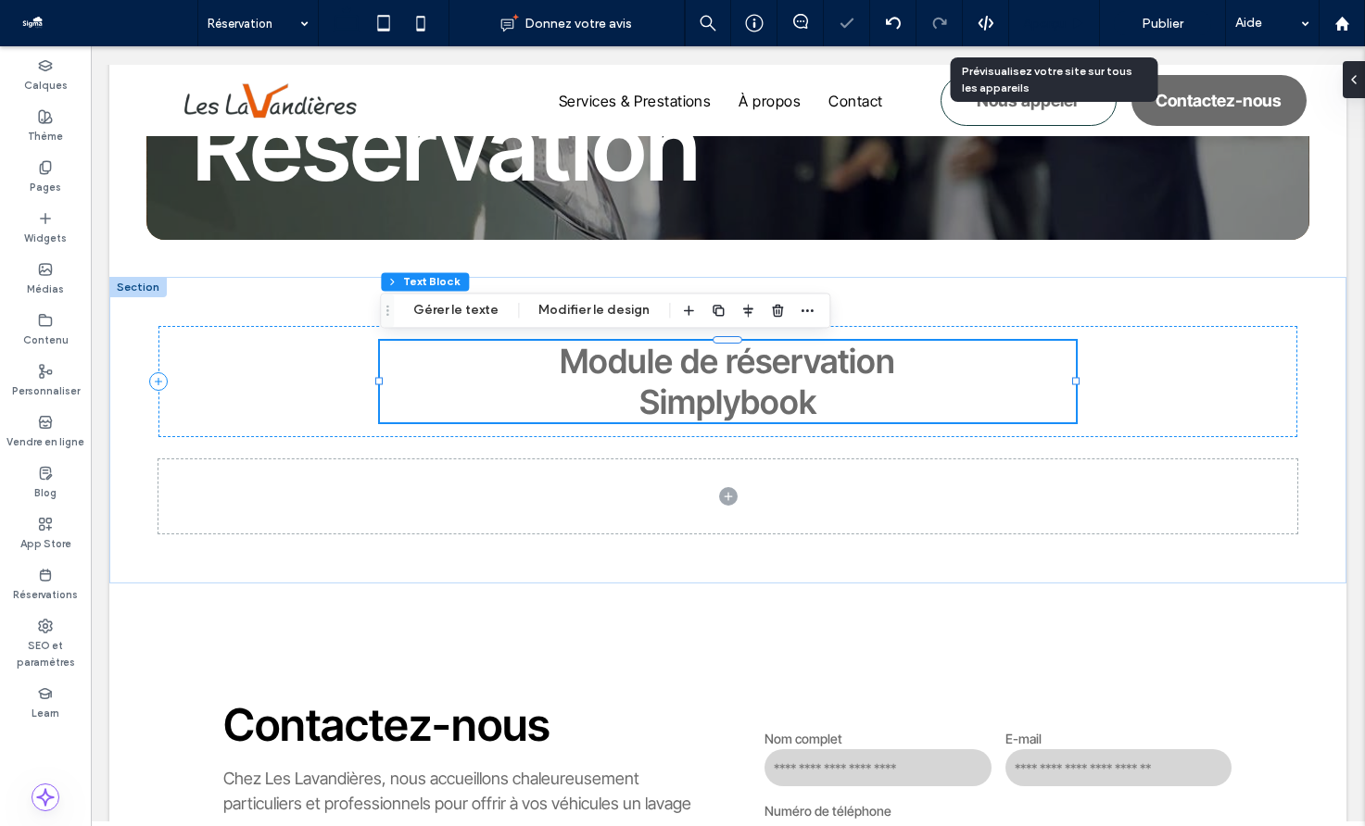
click at [1069, 27] on div "Aperçu" at bounding box center [1054, 24] width 90 height 16
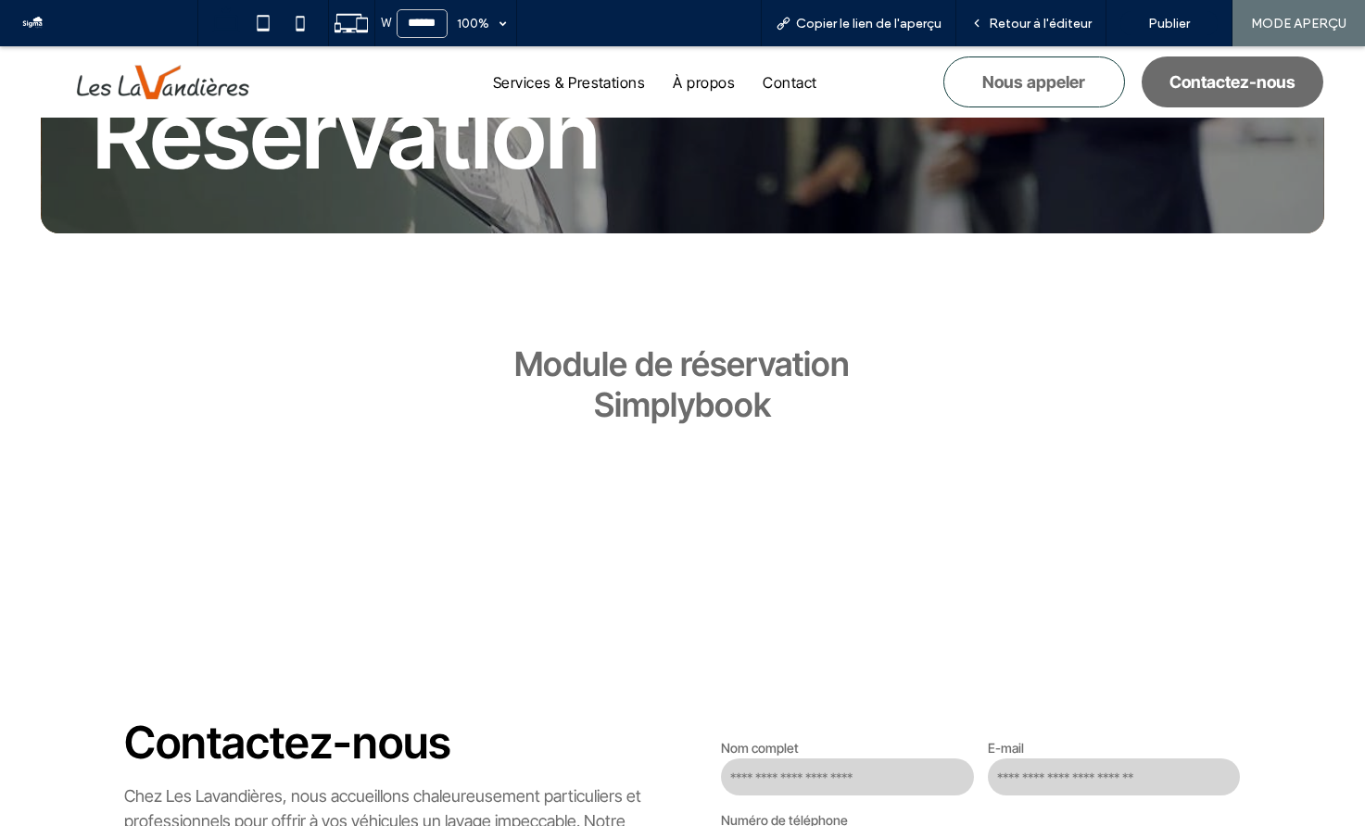
scroll to position [346, 0]
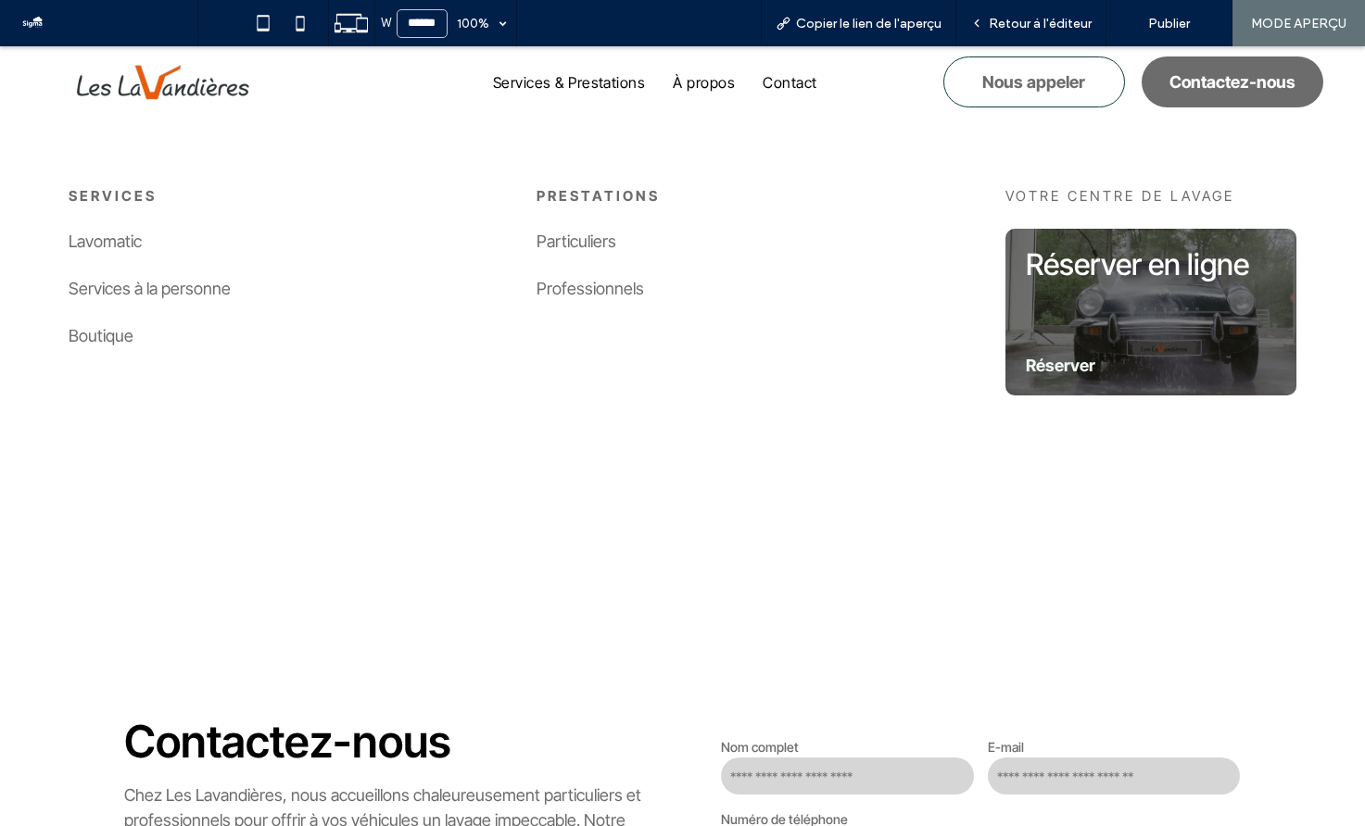
click at [195, 82] on img at bounding box center [165, 82] width 196 height 38
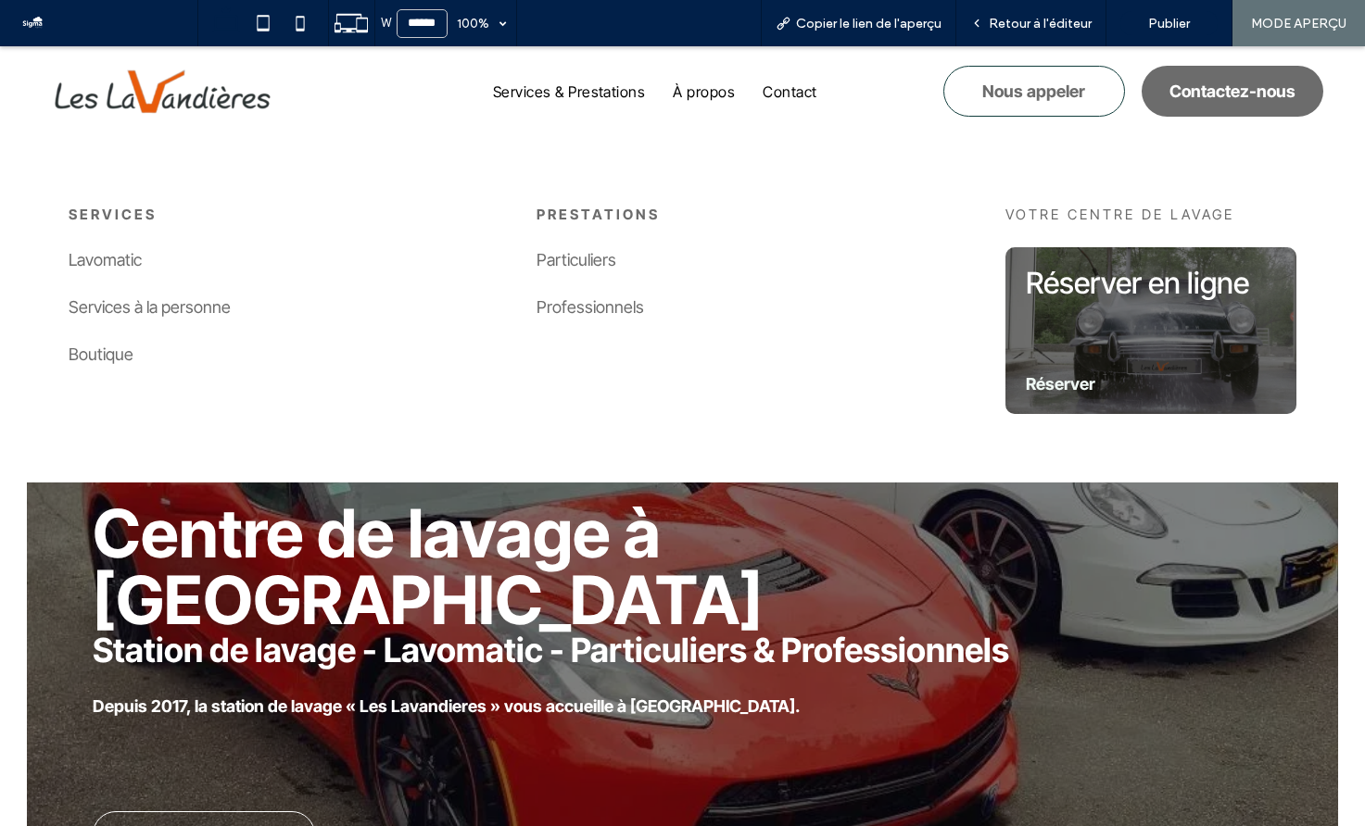
click at [117, 262] on link "Lavomatic" at bounding box center [105, 259] width 73 height 19
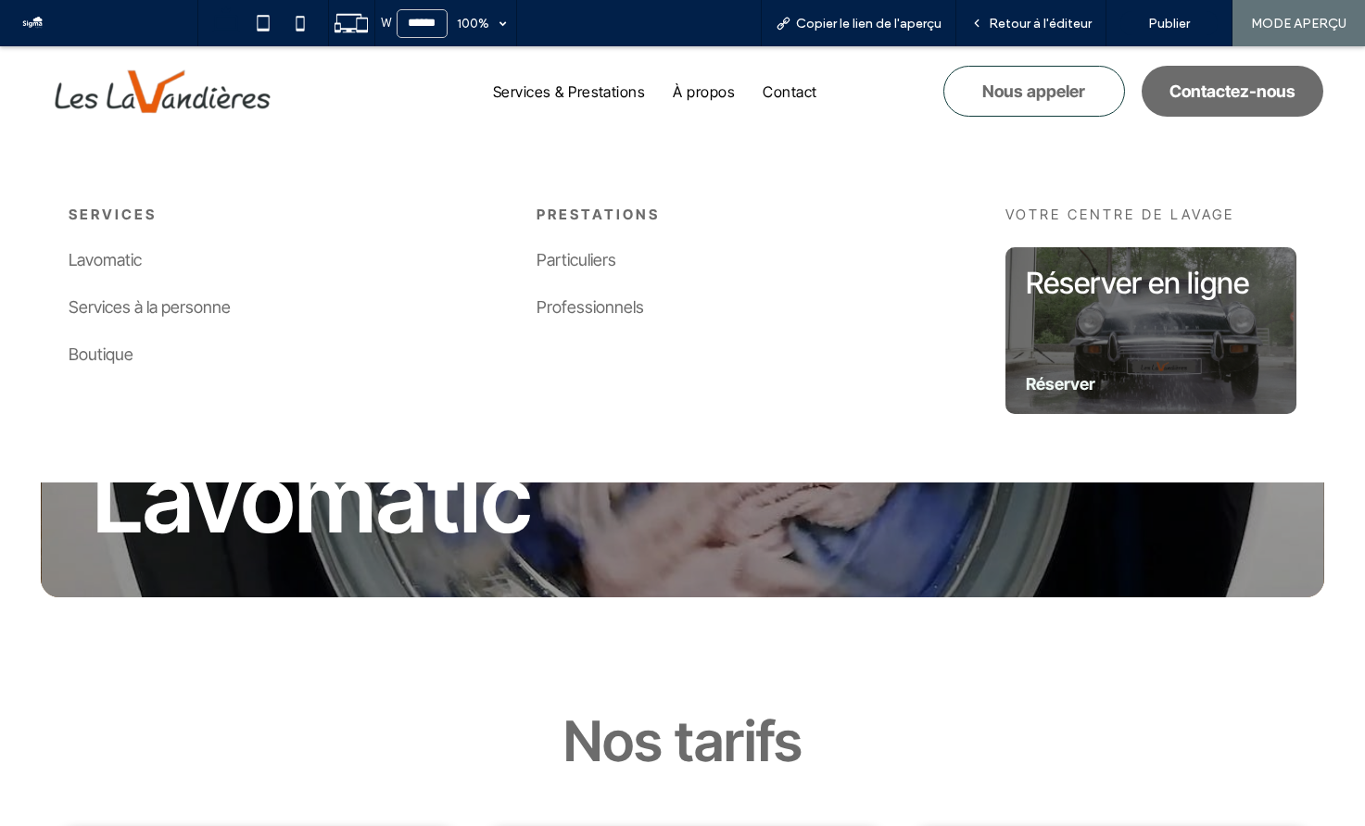
click at [169, 303] on link "Services à la personne" at bounding box center [150, 306] width 162 height 19
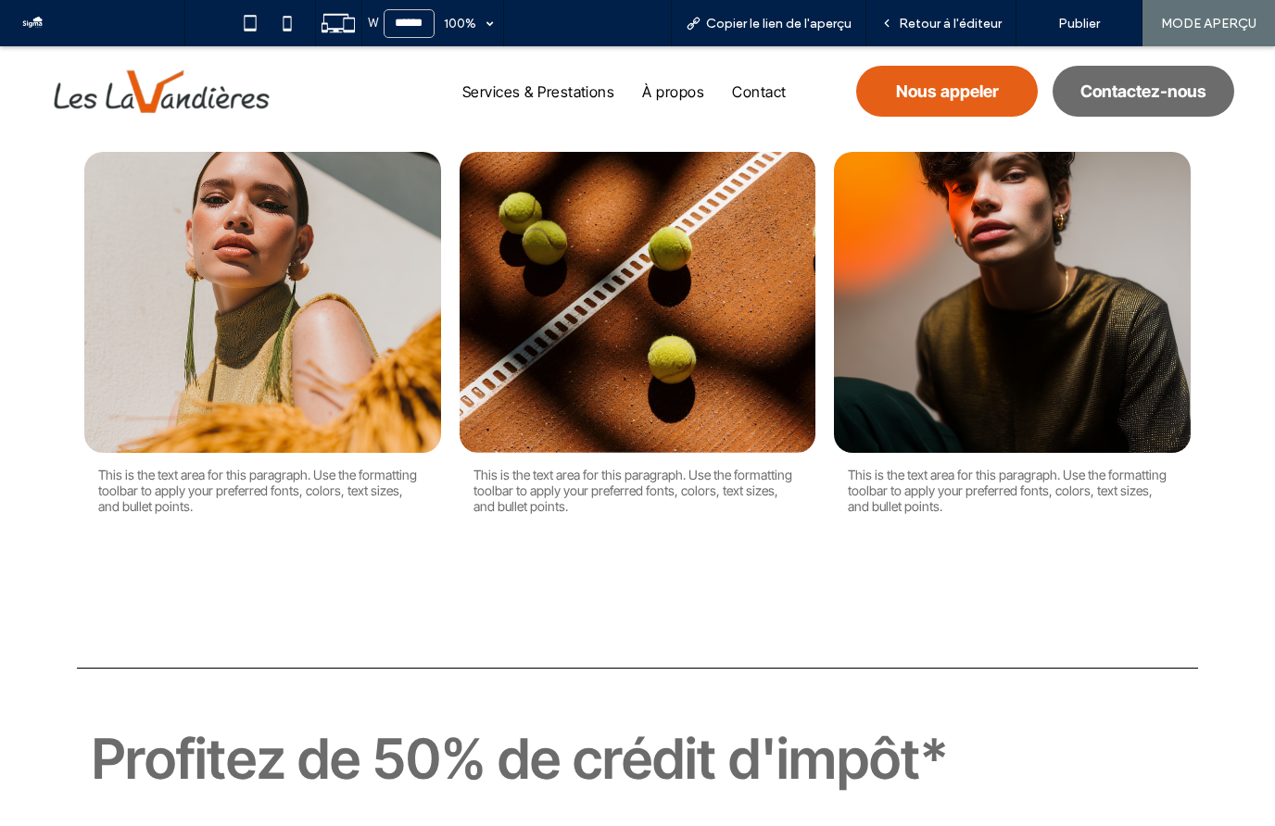
scroll to position [761, 0]
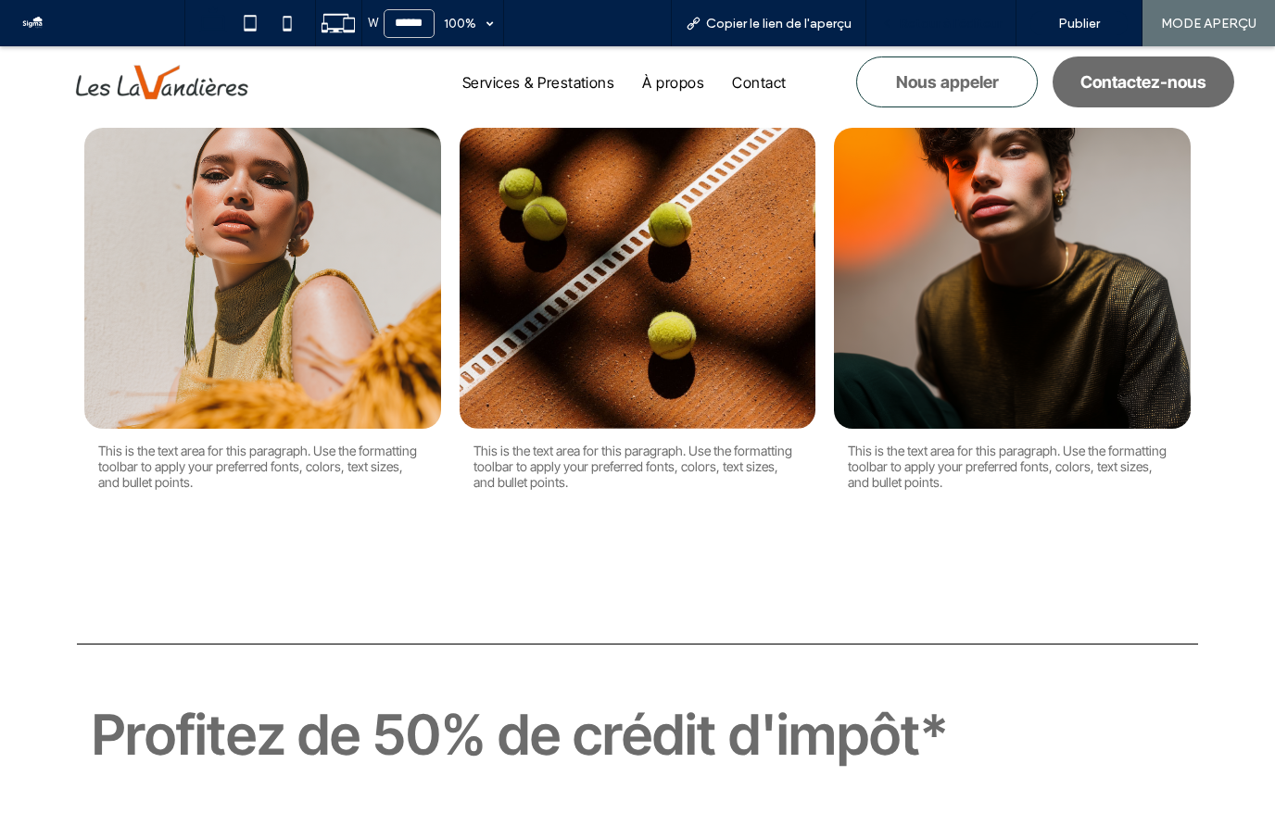
click at [957, 13] on div "Retour à l'éditeur" at bounding box center [941, 23] width 150 height 46
click at [975, 22] on span "Retour à l'éditeur" at bounding box center [950, 24] width 103 height 16
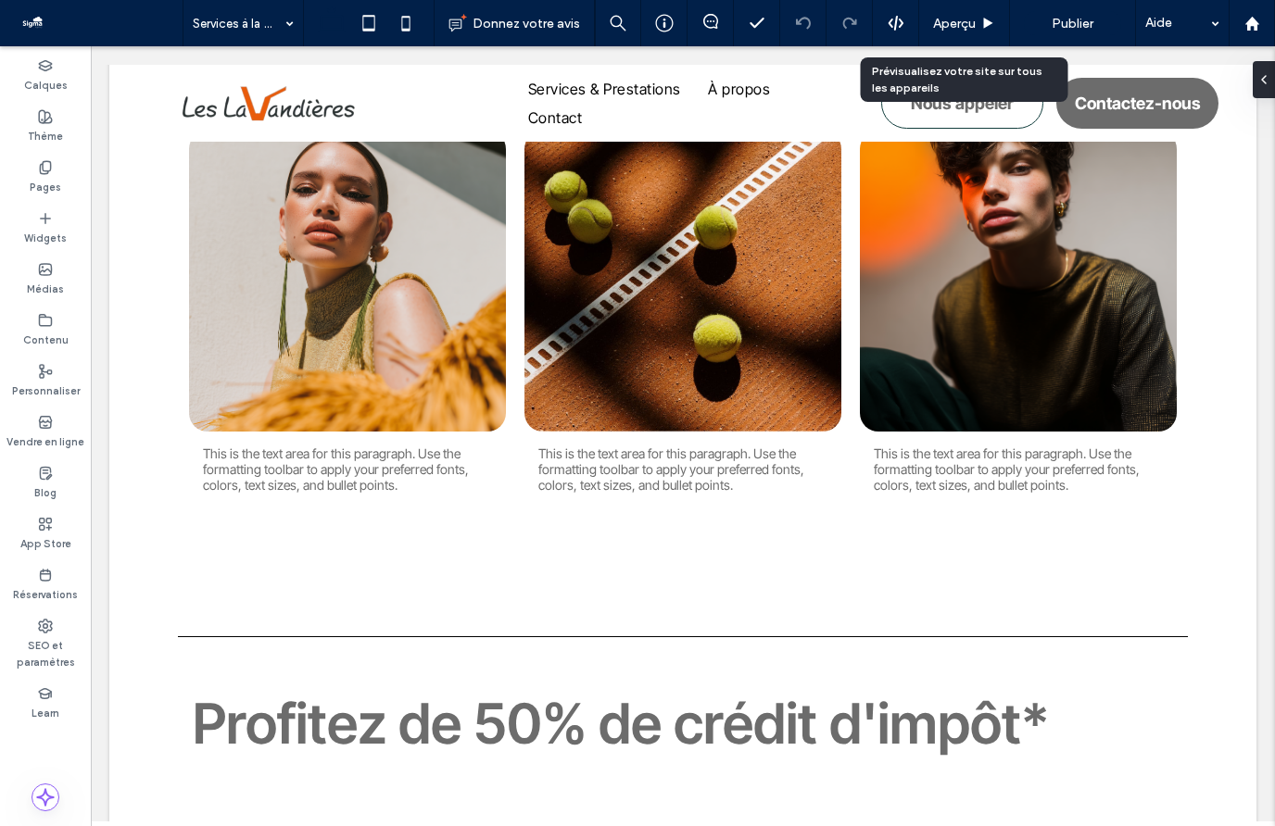
scroll to position [780, 0]
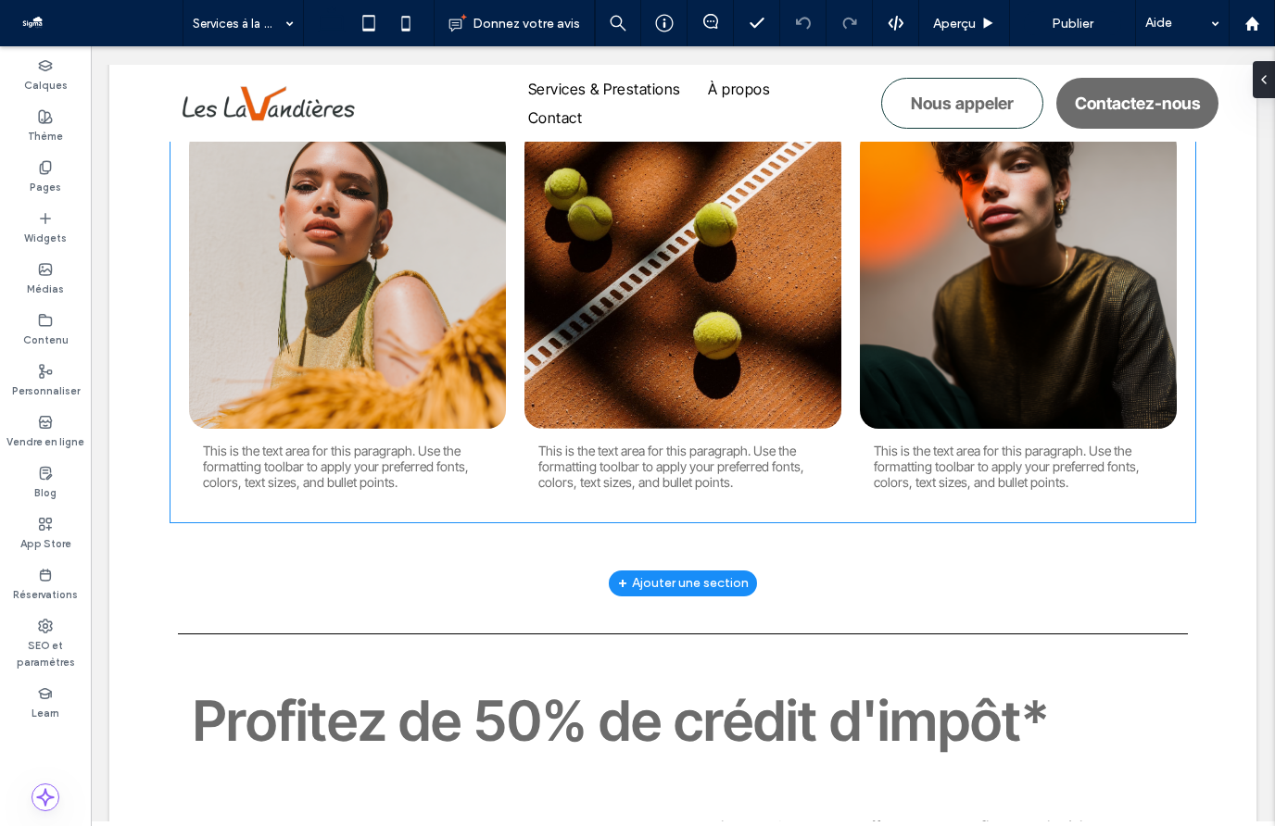
click at [433, 253] on link at bounding box center [347, 278] width 317 height 301
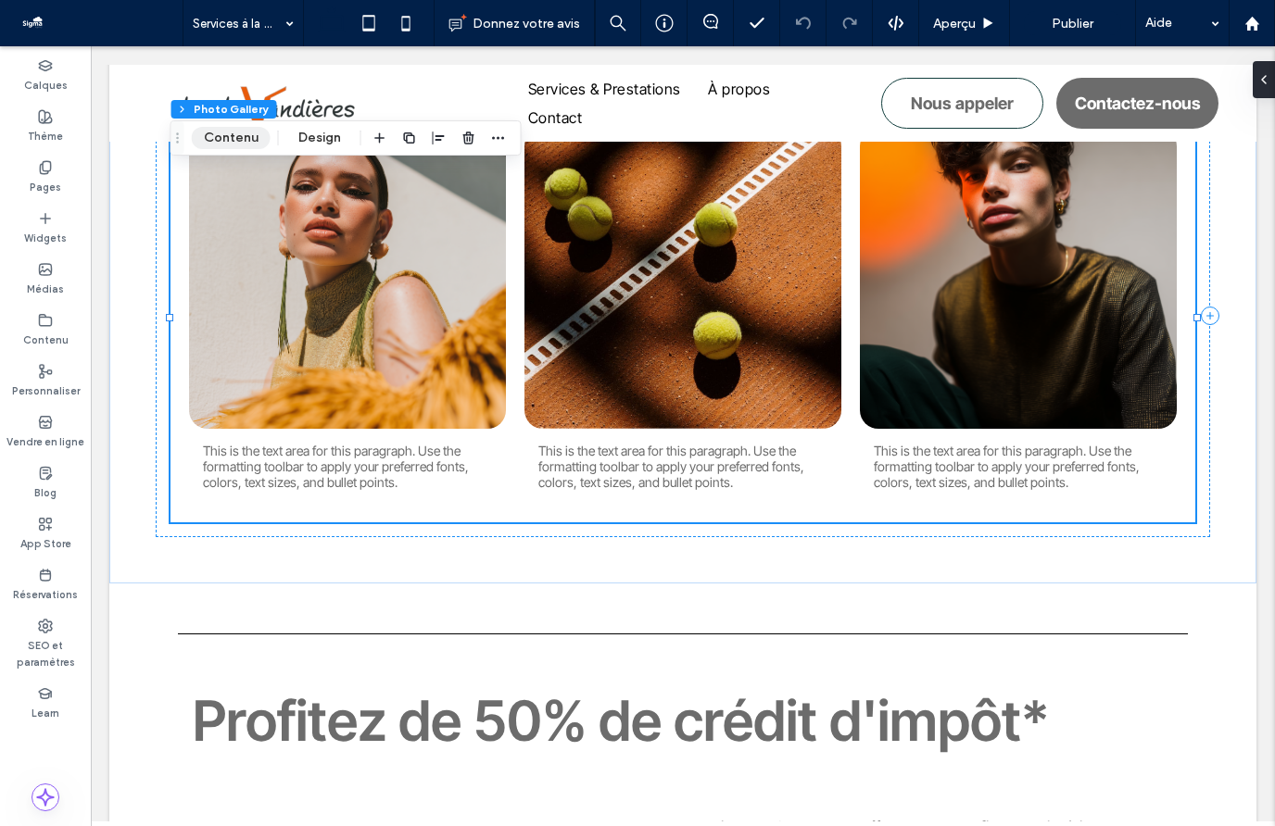
click at [246, 144] on button "Contenu" at bounding box center [231, 138] width 79 height 22
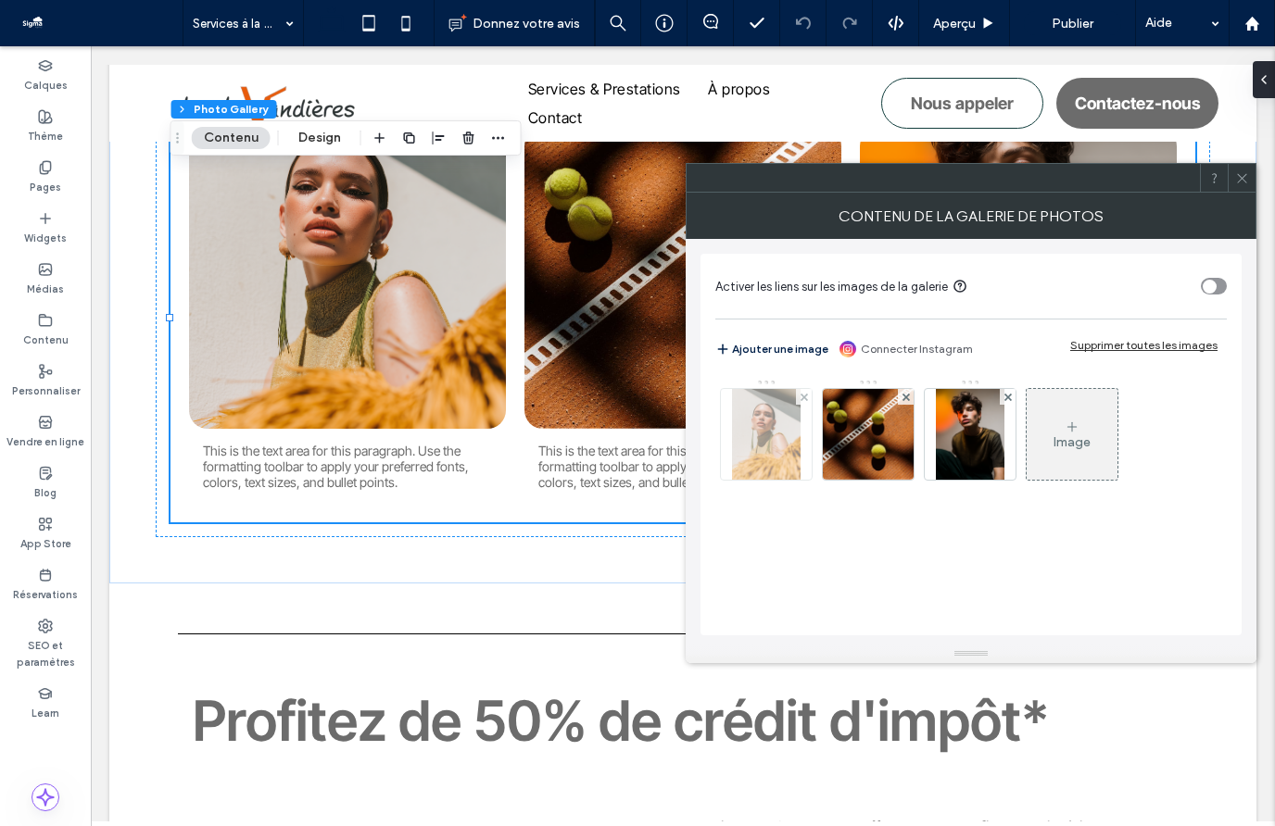
click at [768, 433] on img at bounding box center [766, 434] width 69 height 91
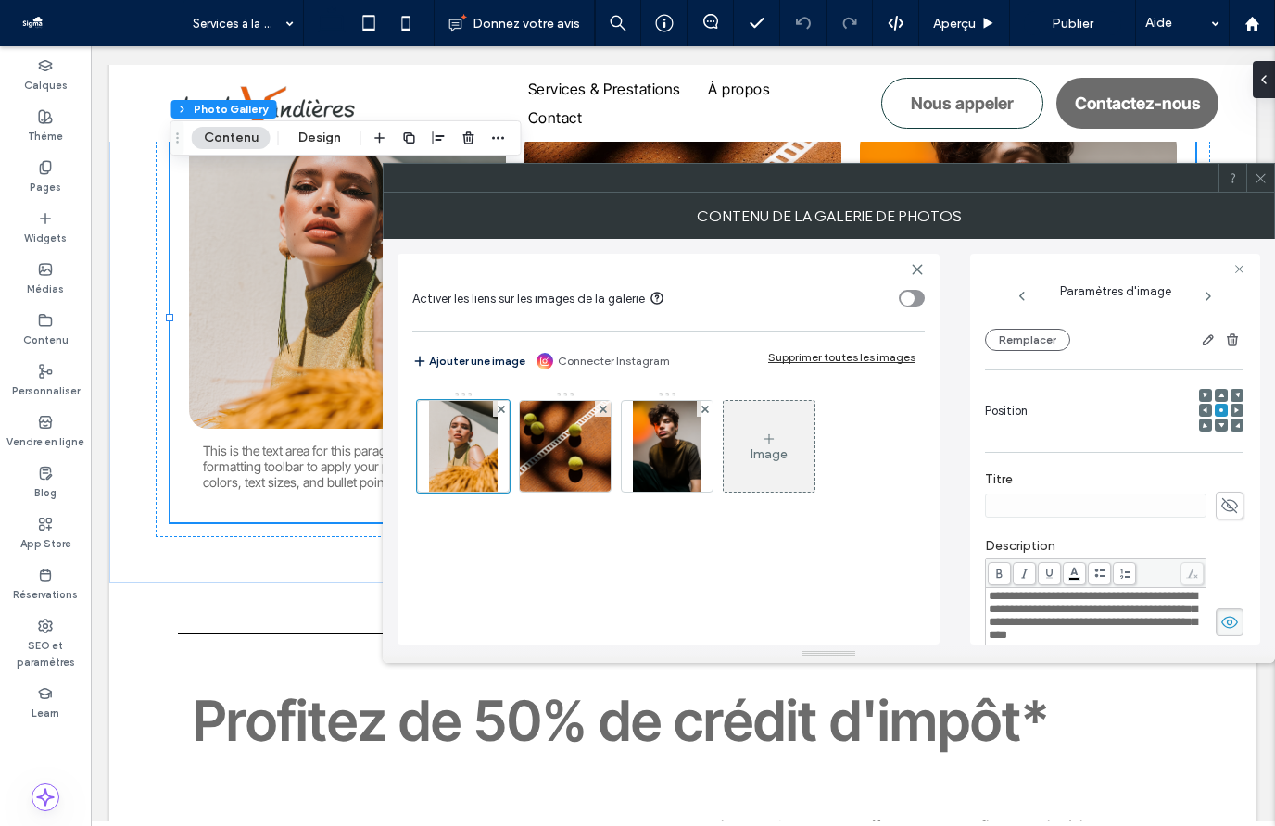
scroll to position [297, 0]
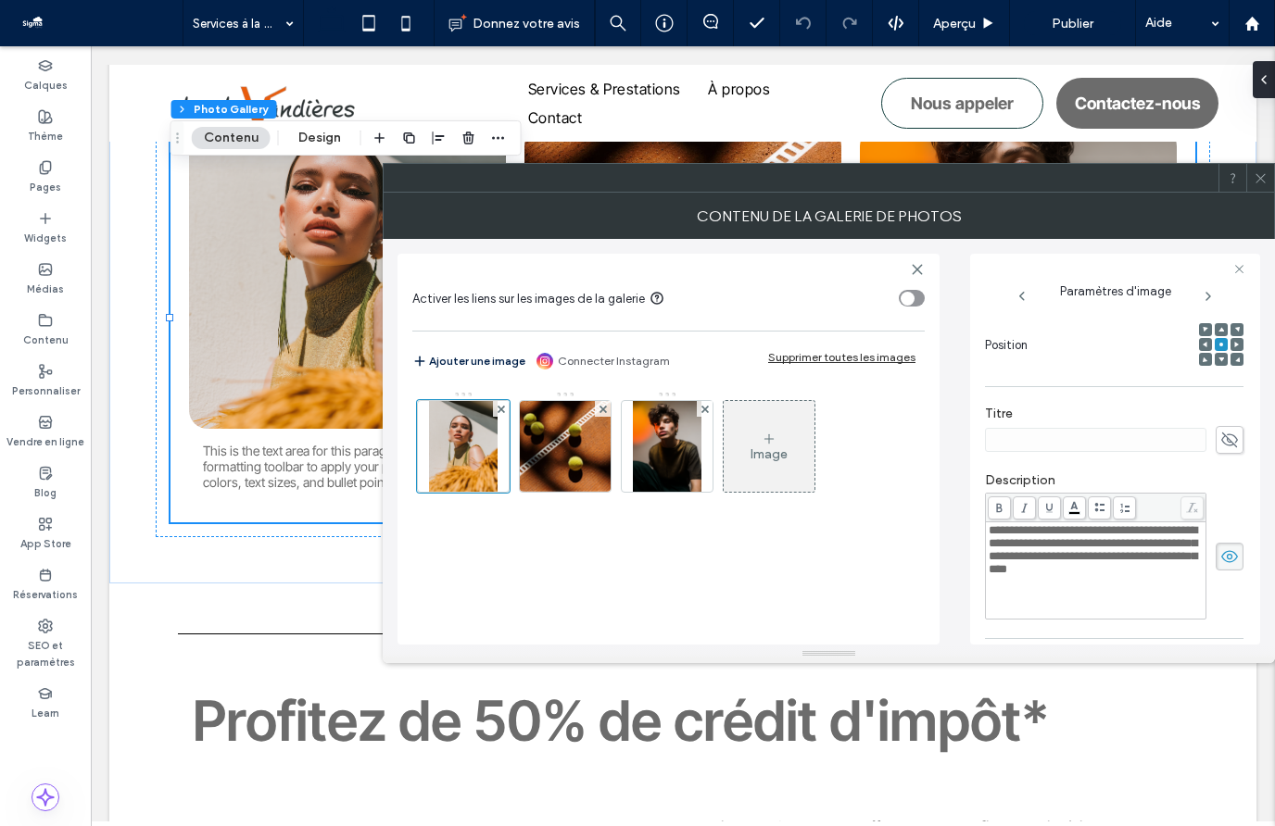
click at [1168, 555] on span "**********" at bounding box center [1092, 549] width 208 height 51
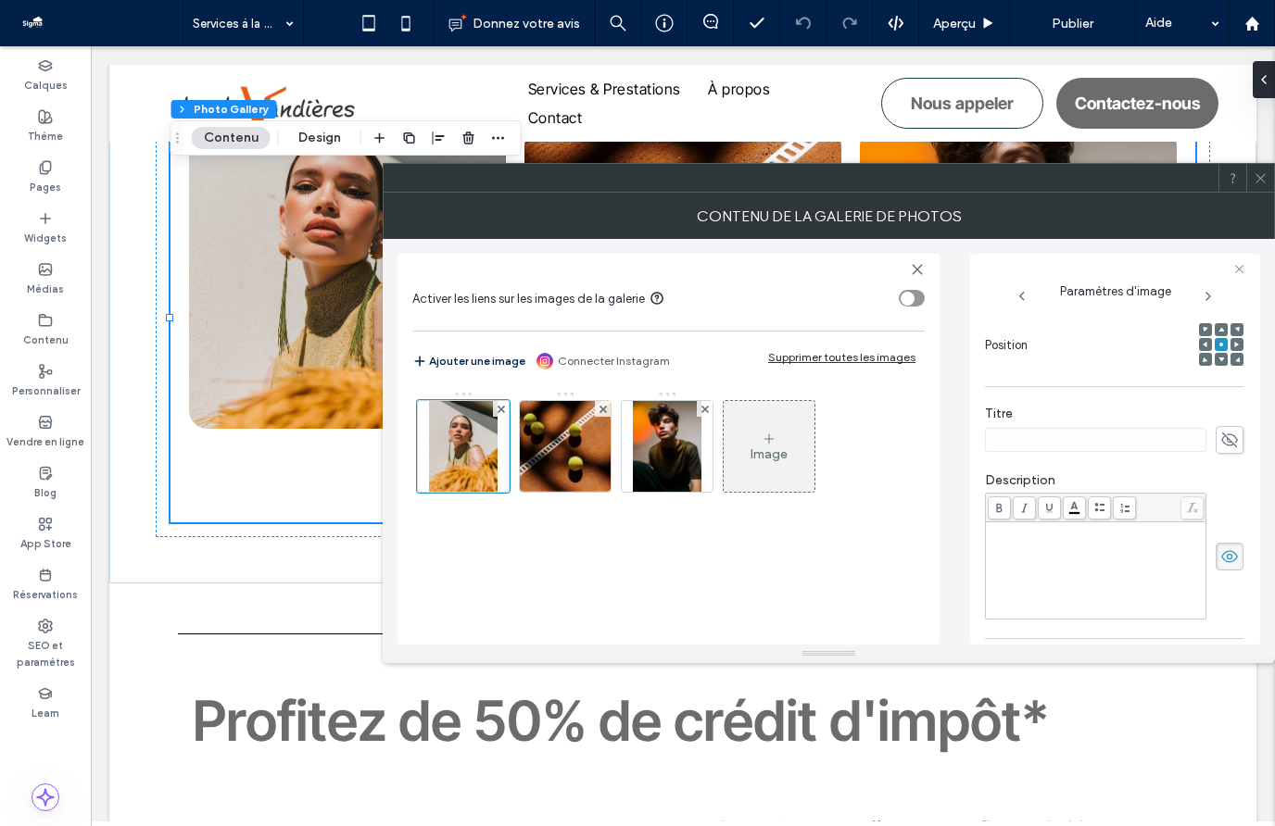
click at [1223, 563] on icon at bounding box center [1229, 557] width 19 height 20
click at [1221, 440] on use at bounding box center [1229, 440] width 17 height 15
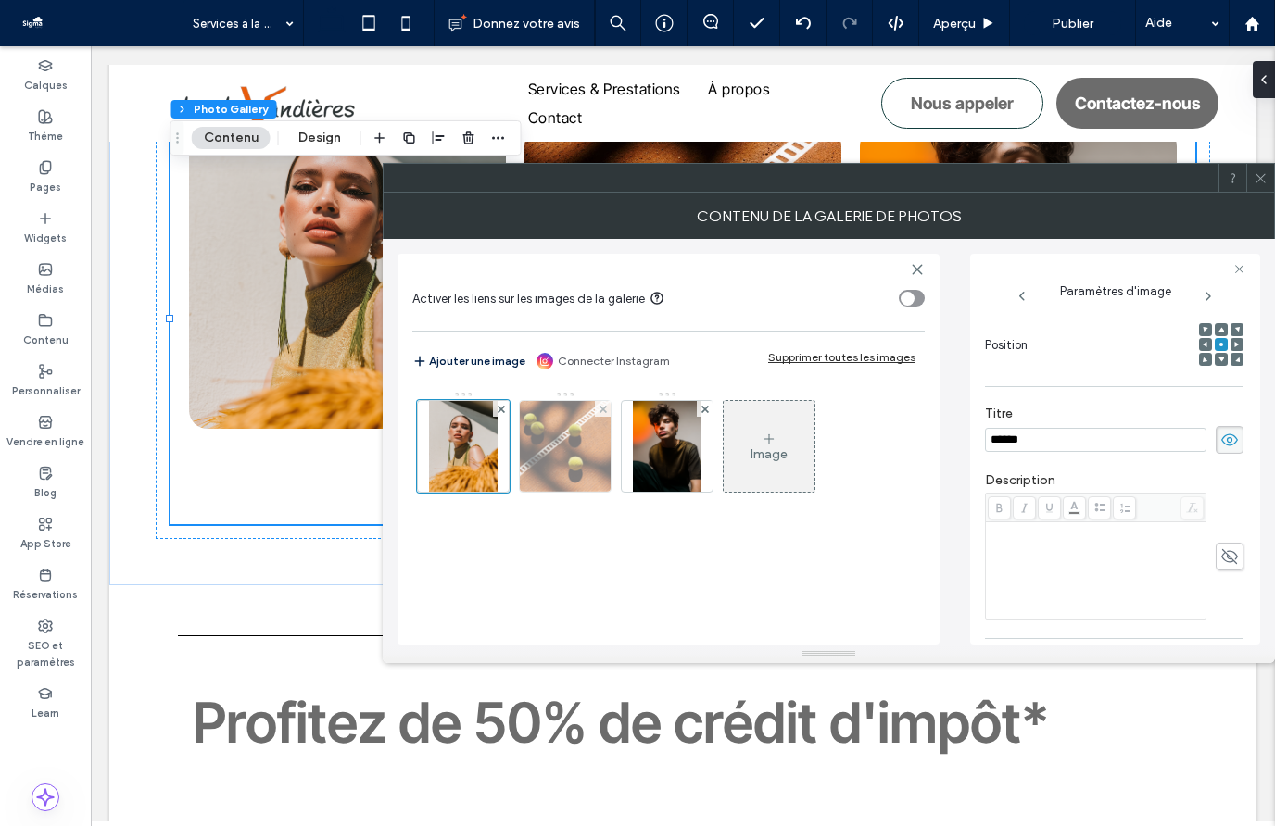
type input "******"
click at [585, 451] on img at bounding box center [565, 446] width 136 height 91
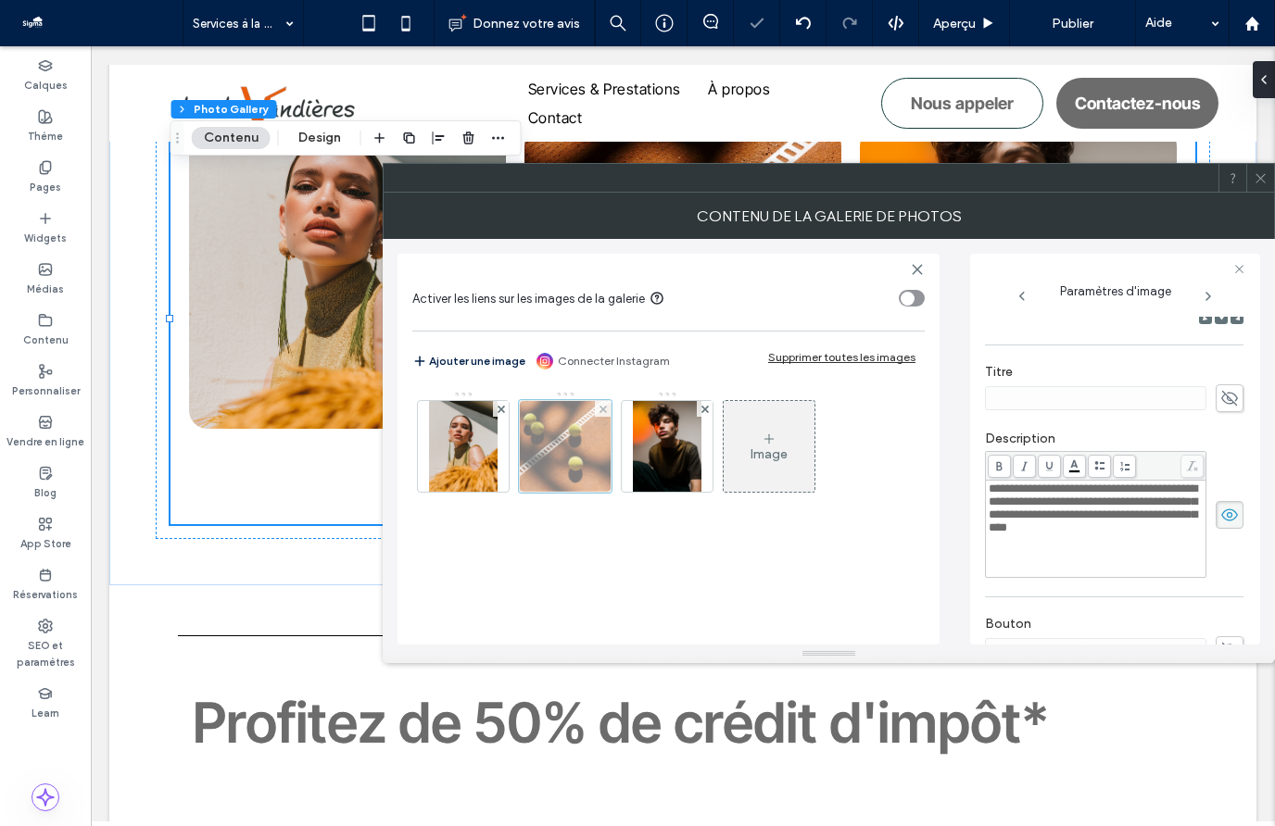
scroll to position [268, 0]
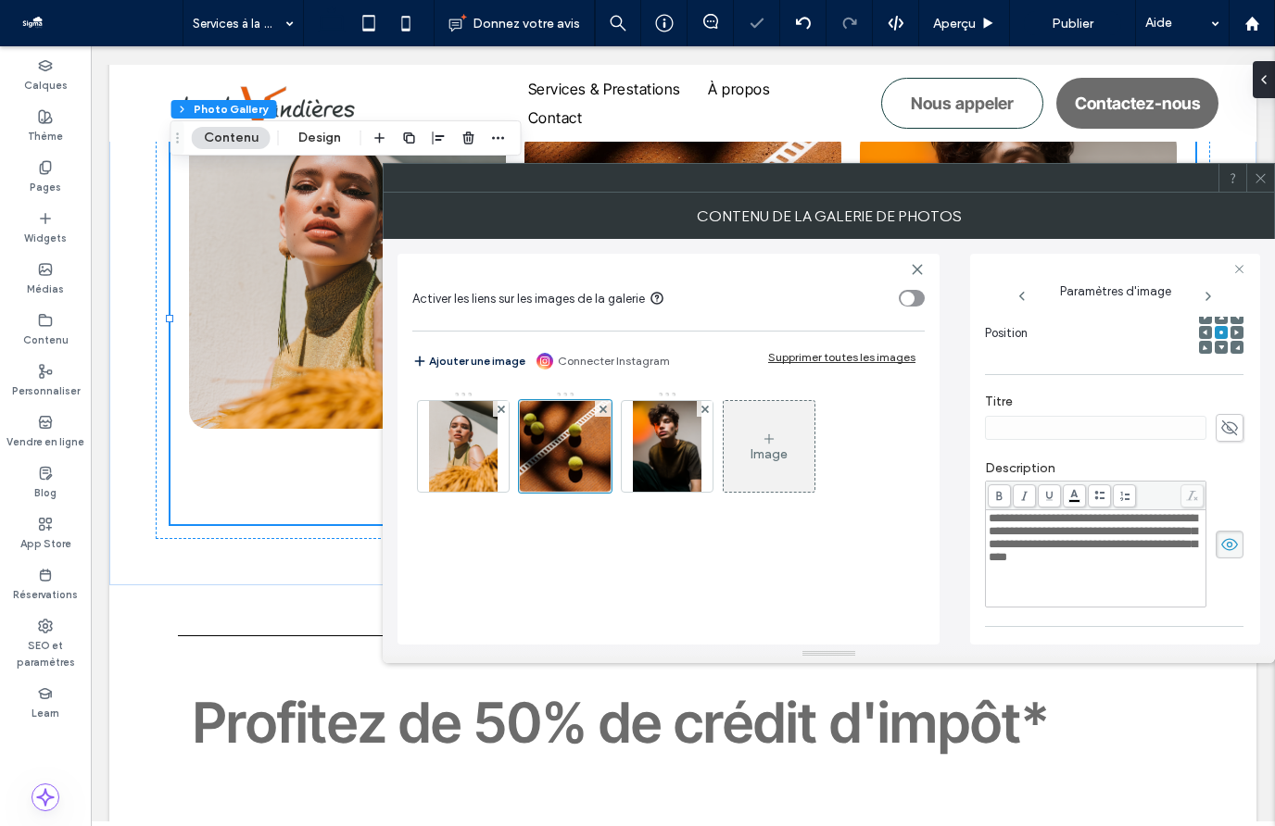
click at [1123, 548] on span "**********" at bounding box center [1092, 537] width 208 height 51
click at [1226, 554] on icon at bounding box center [1229, 545] width 19 height 20
click at [1220, 438] on icon at bounding box center [1229, 428] width 19 height 20
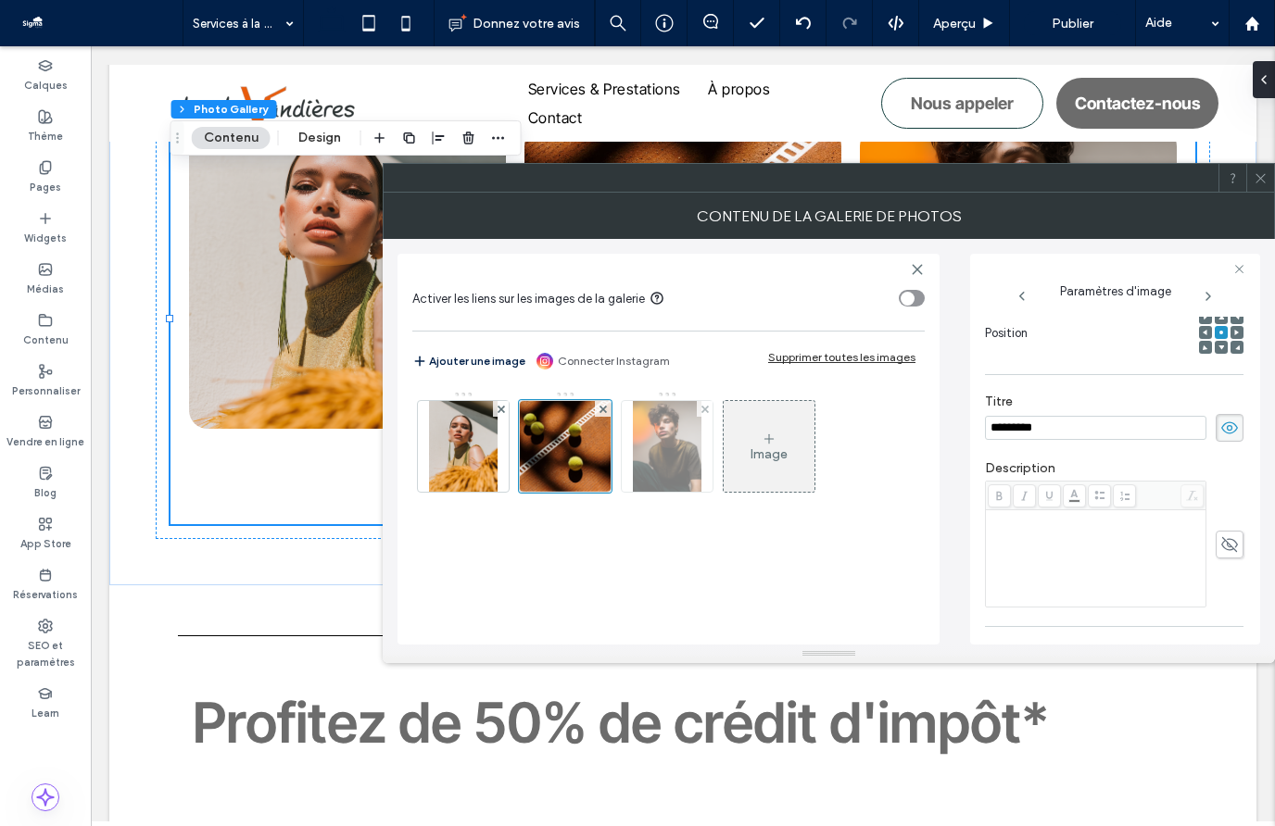
type input "*********"
click at [679, 445] on img at bounding box center [667, 446] width 69 height 91
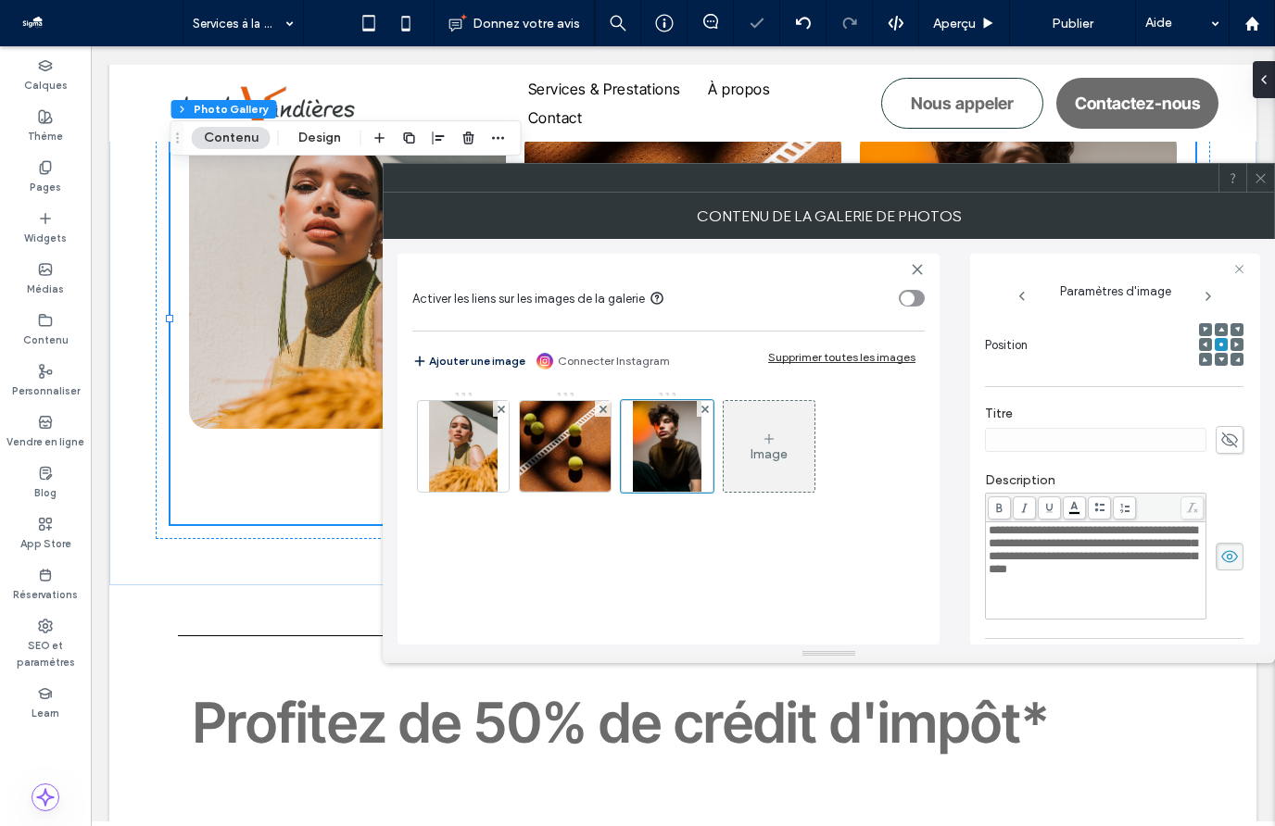
click at [1101, 571] on span "**********" at bounding box center [1092, 549] width 208 height 51
click at [1223, 556] on use at bounding box center [1229, 556] width 17 height 12
click at [1220, 444] on icon at bounding box center [1229, 440] width 19 height 20
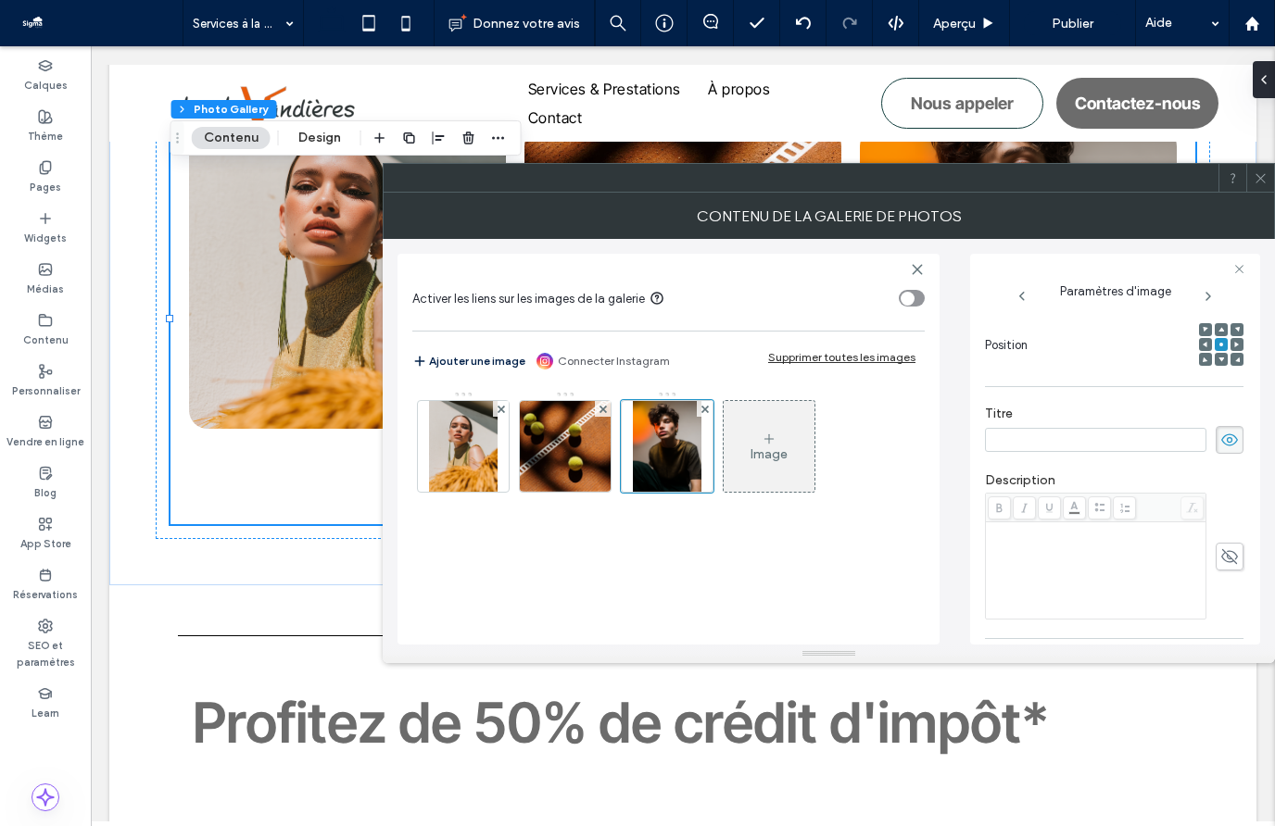
paste input "**********"
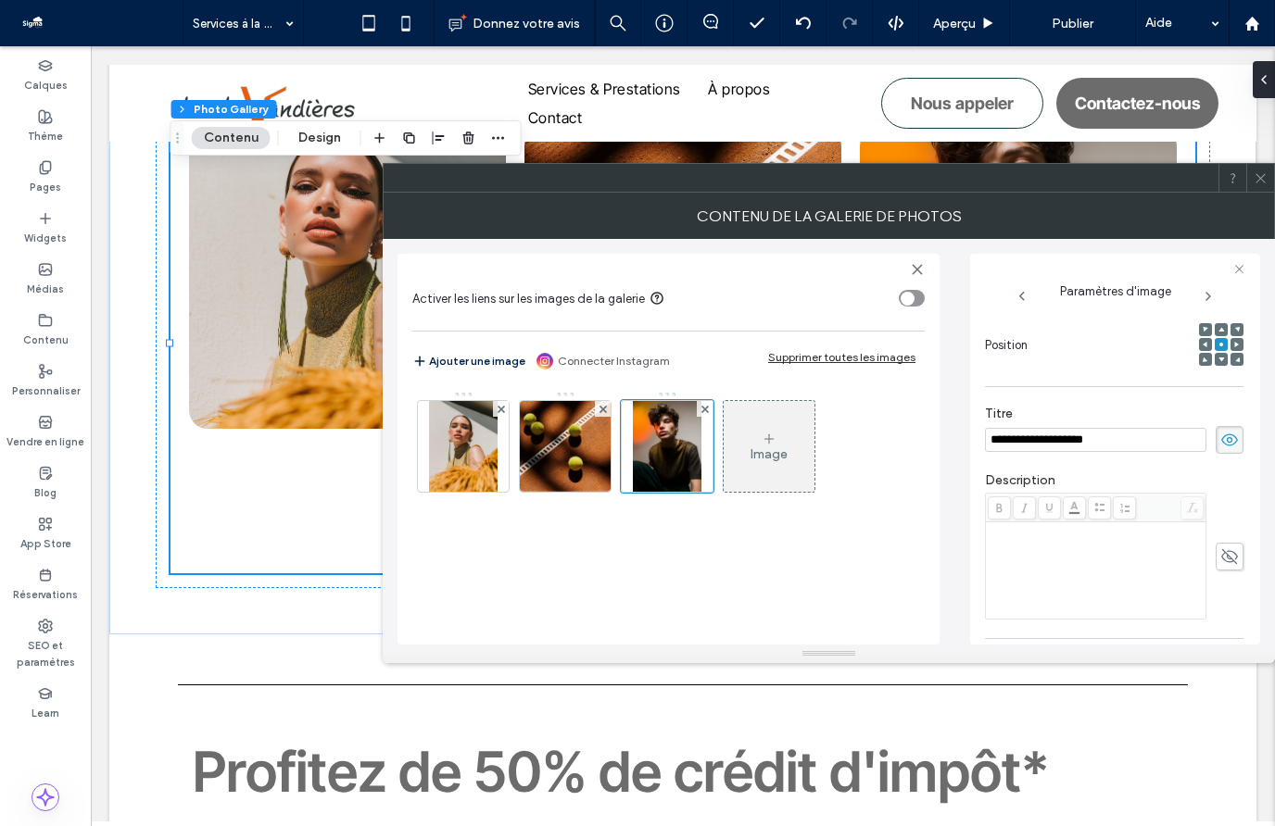
click at [999, 444] on input "**********" at bounding box center [1095, 440] width 221 height 24
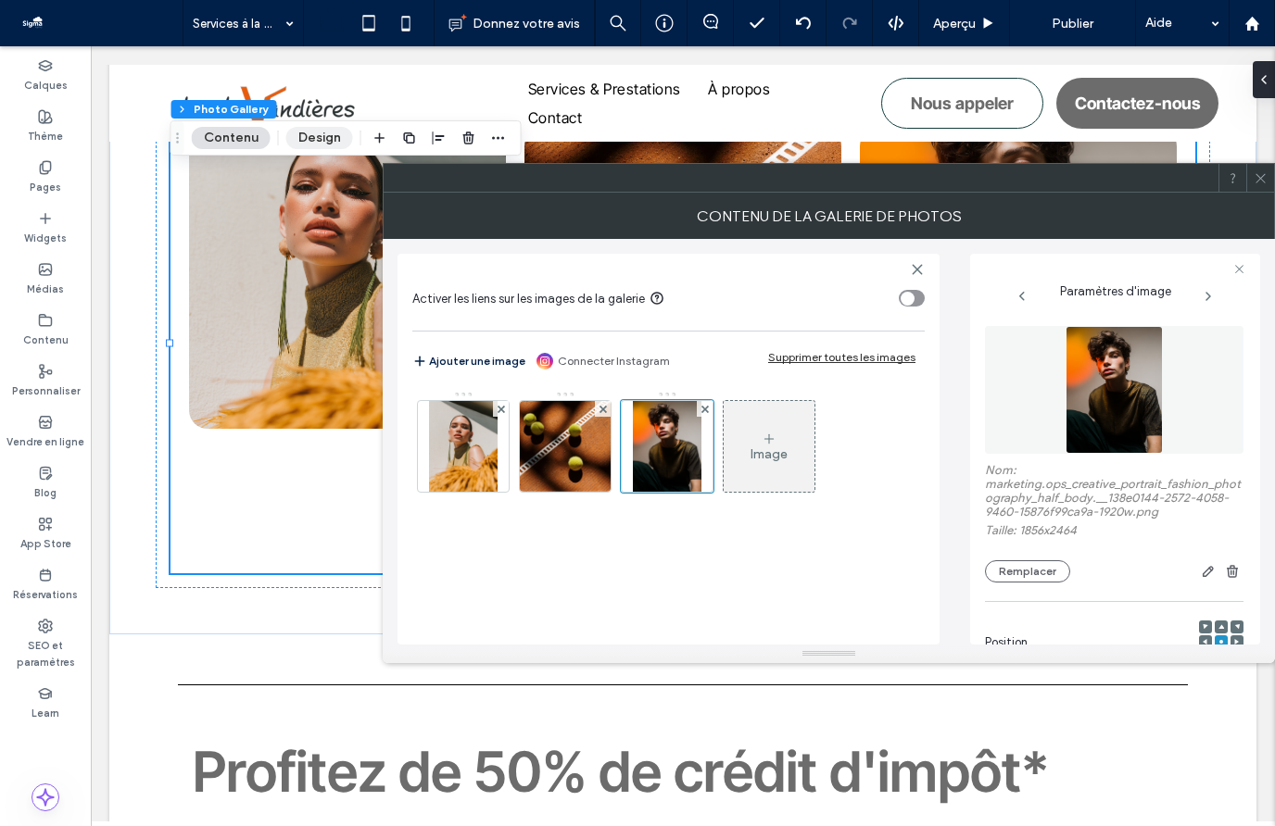
type input "**********"
click at [294, 146] on button "Design" at bounding box center [319, 138] width 67 height 22
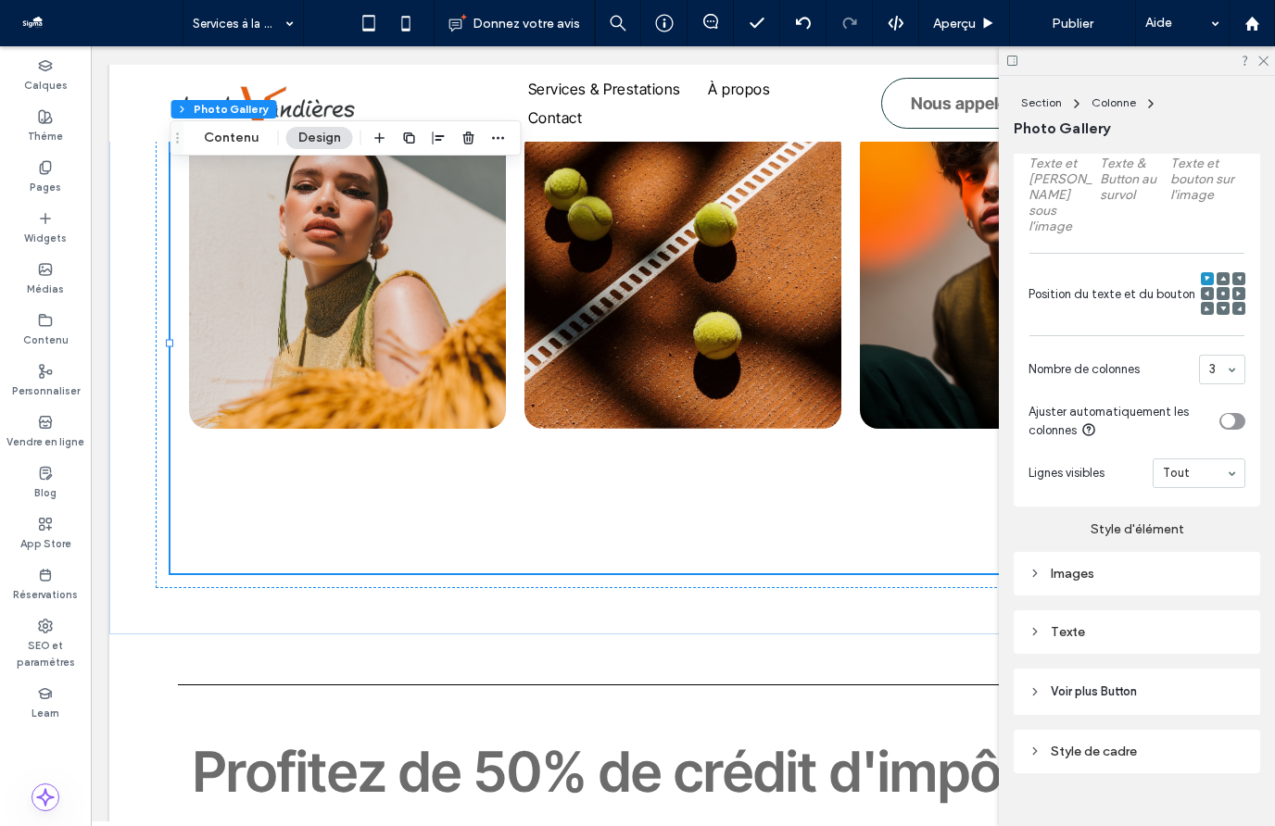
scroll to position [1290, 0]
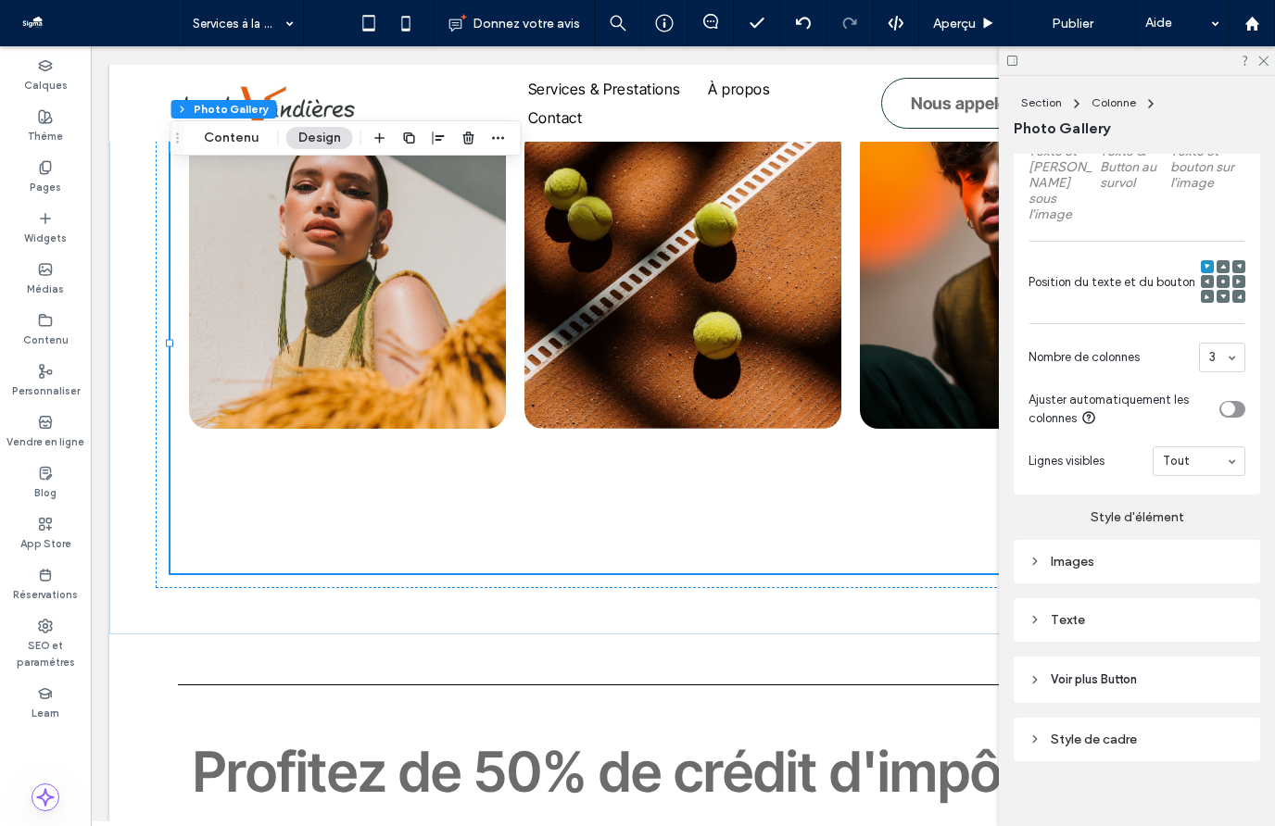
click at [1123, 612] on div "Texte" at bounding box center [1136, 620] width 217 height 16
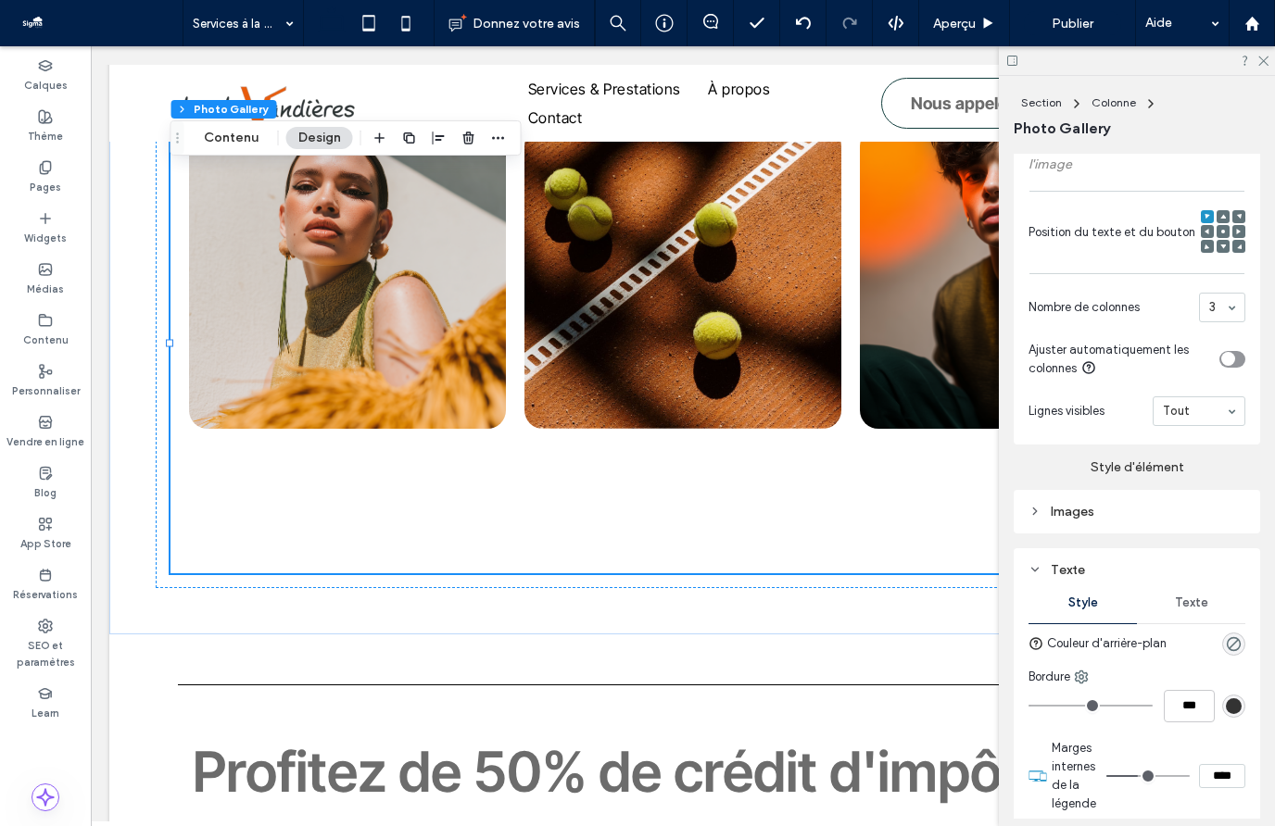
scroll to position [1380, 0]
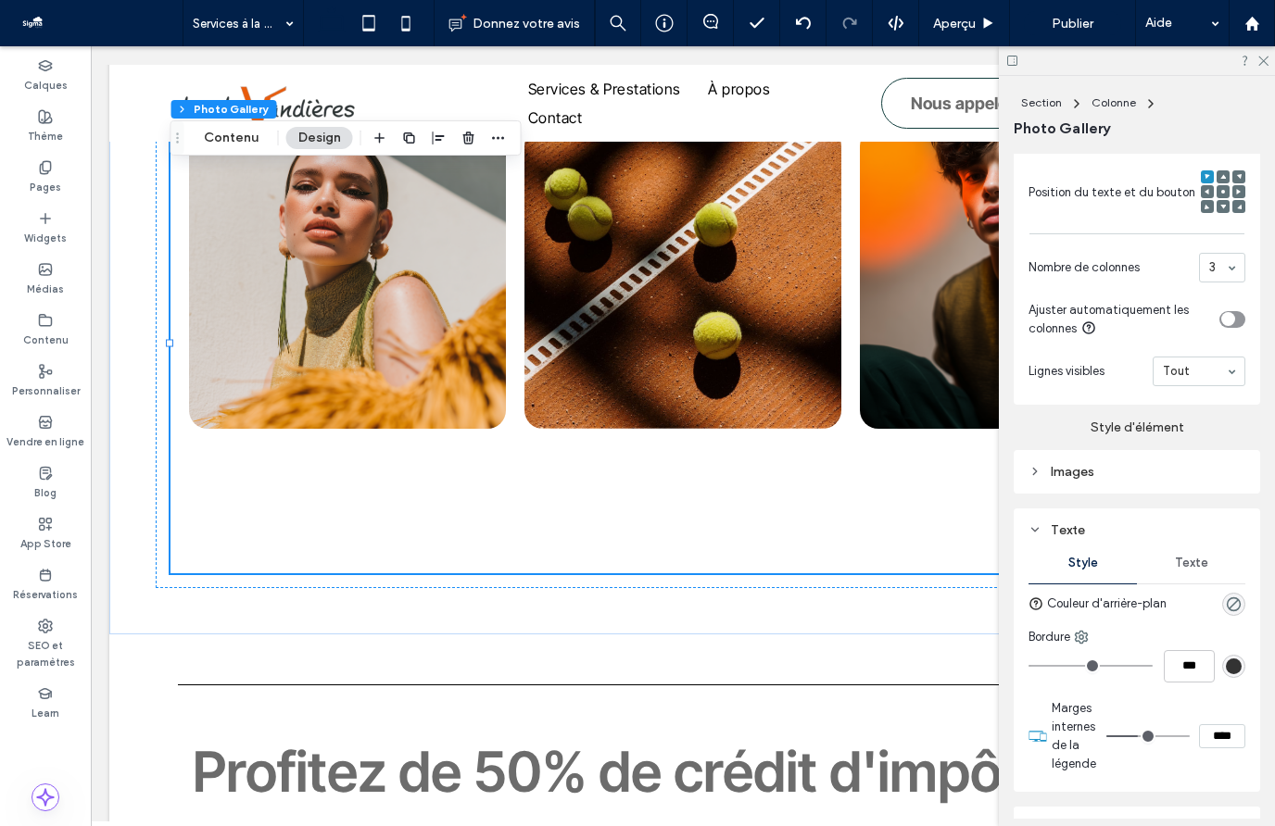
click at [1191, 556] on span "Texte" at bounding box center [1191, 563] width 33 height 15
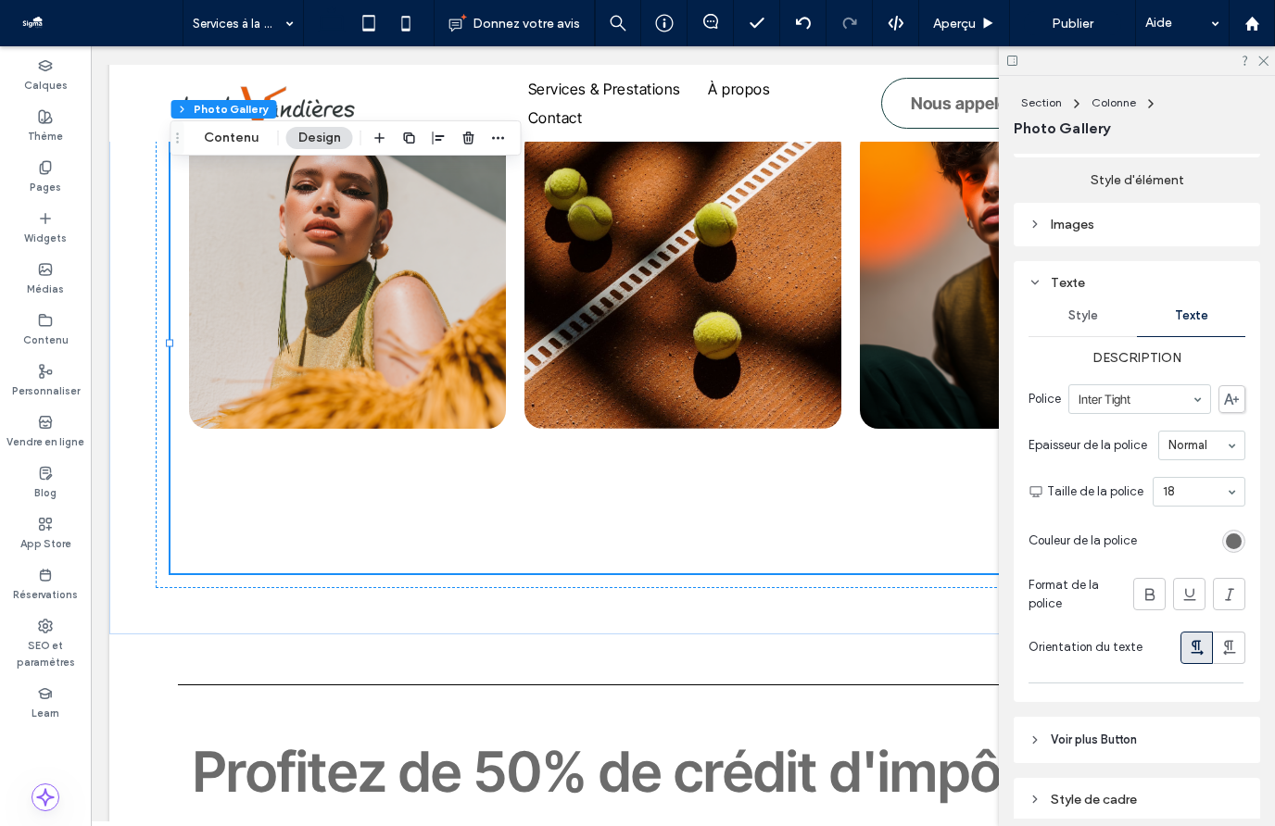
scroll to position [1683, 0]
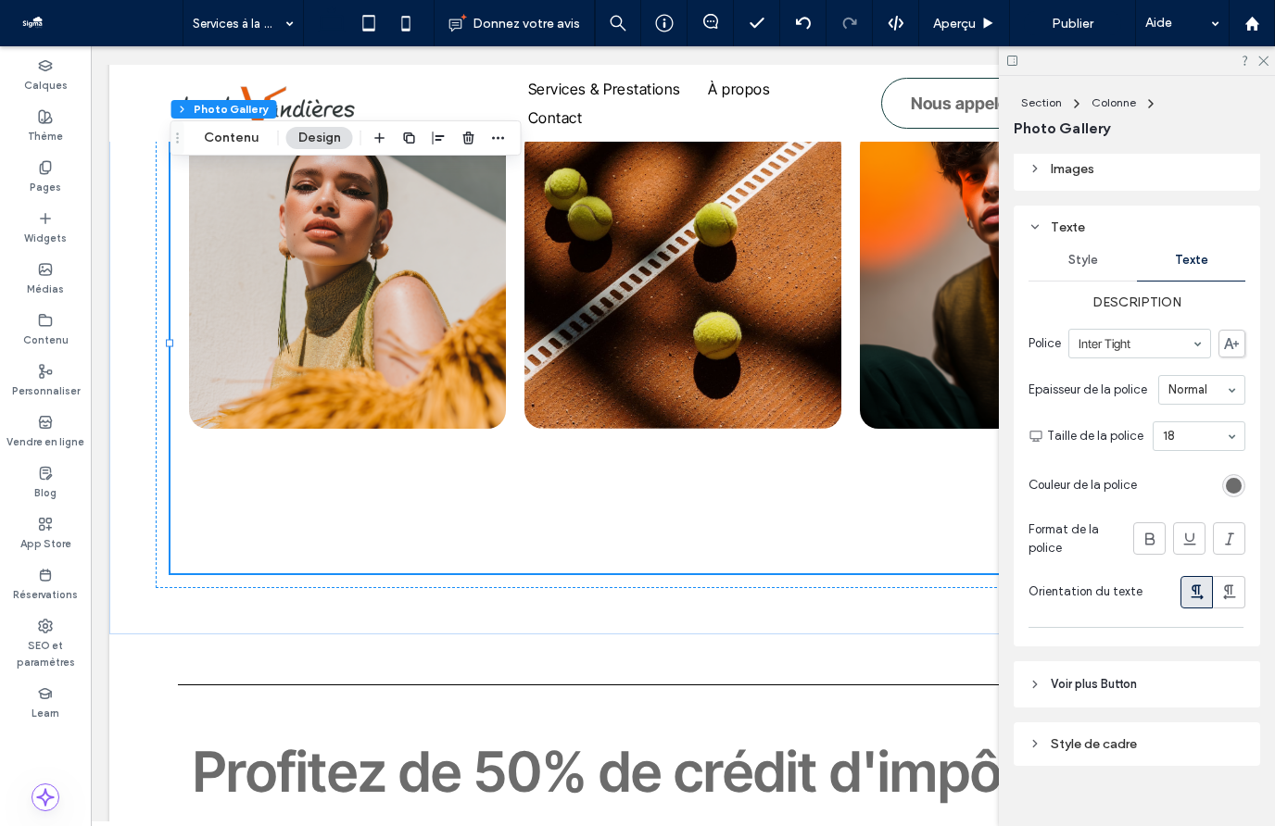
click at [1094, 264] on div "Style" at bounding box center [1082, 260] width 108 height 41
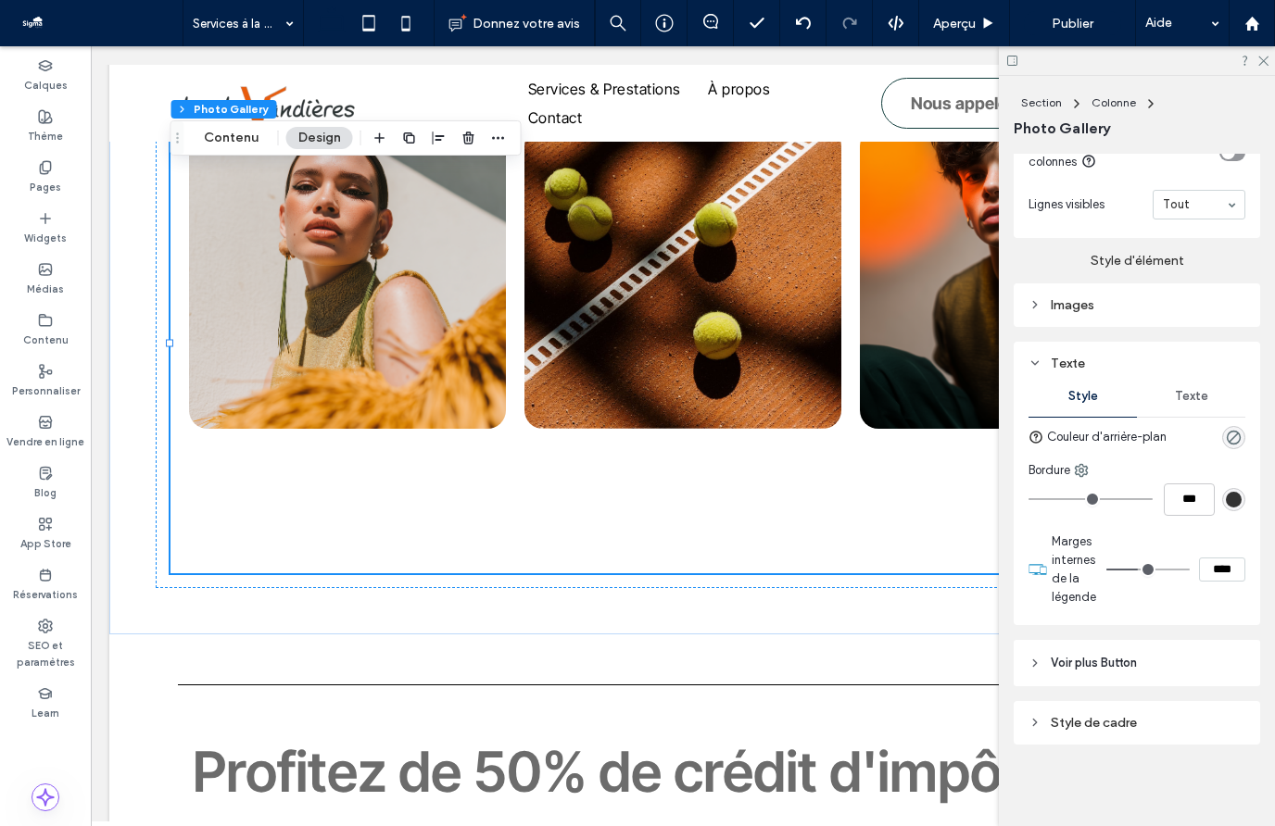
scroll to position [1530, 0]
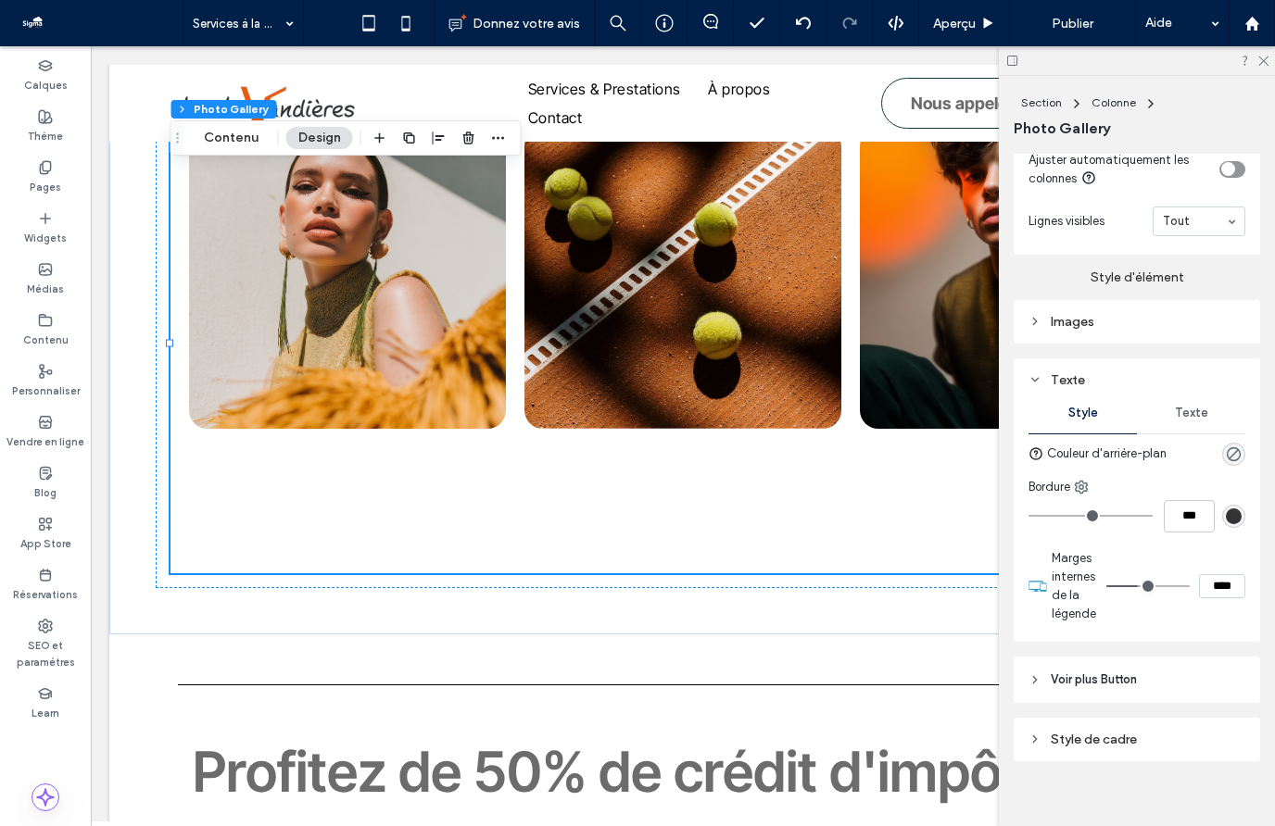
click at [1200, 406] on span "Texte" at bounding box center [1191, 413] width 33 height 15
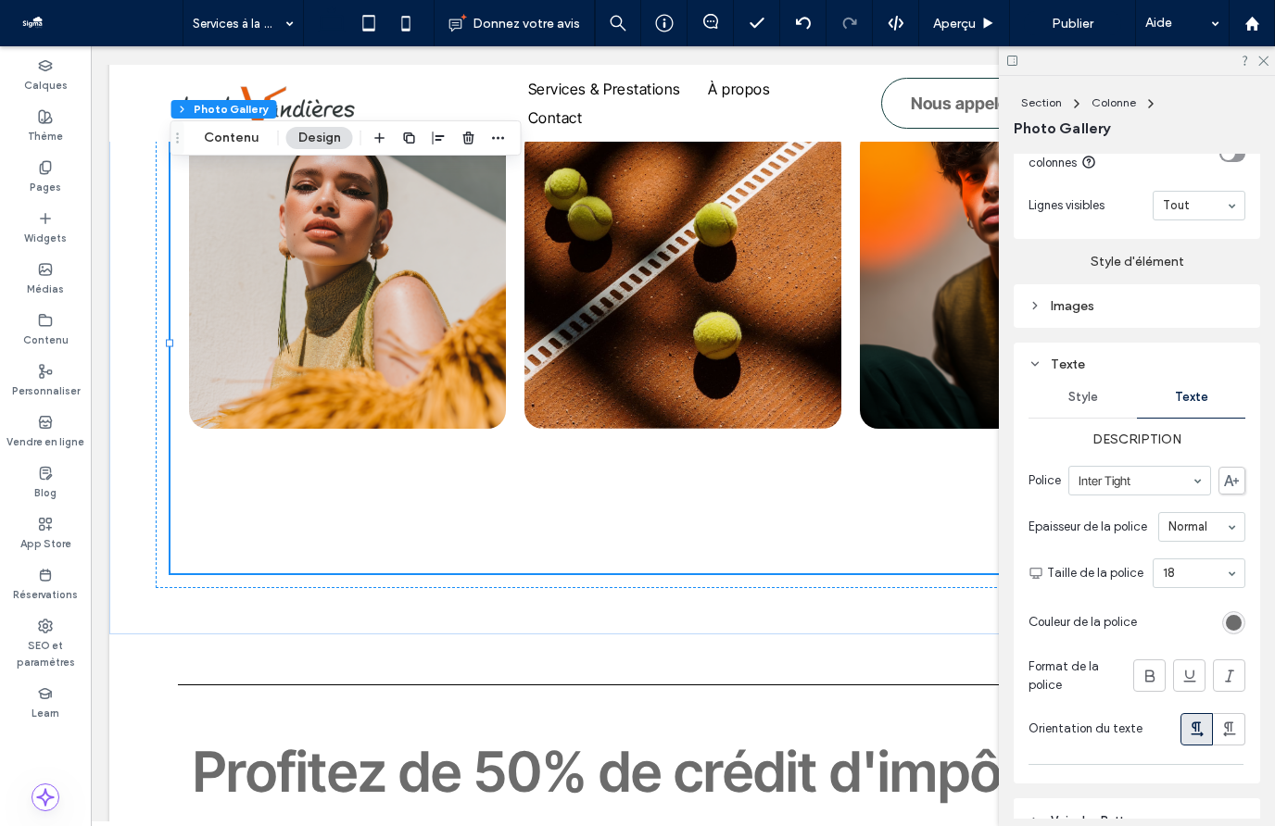
scroll to position [1544, 0]
click at [1117, 286] on div "Images" at bounding box center [1136, 308] width 246 height 44
click at [1120, 305] on div "Images" at bounding box center [1136, 308] width 246 height 44
click at [1109, 300] on div "Images" at bounding box center [1136, 308] width 217 height 16
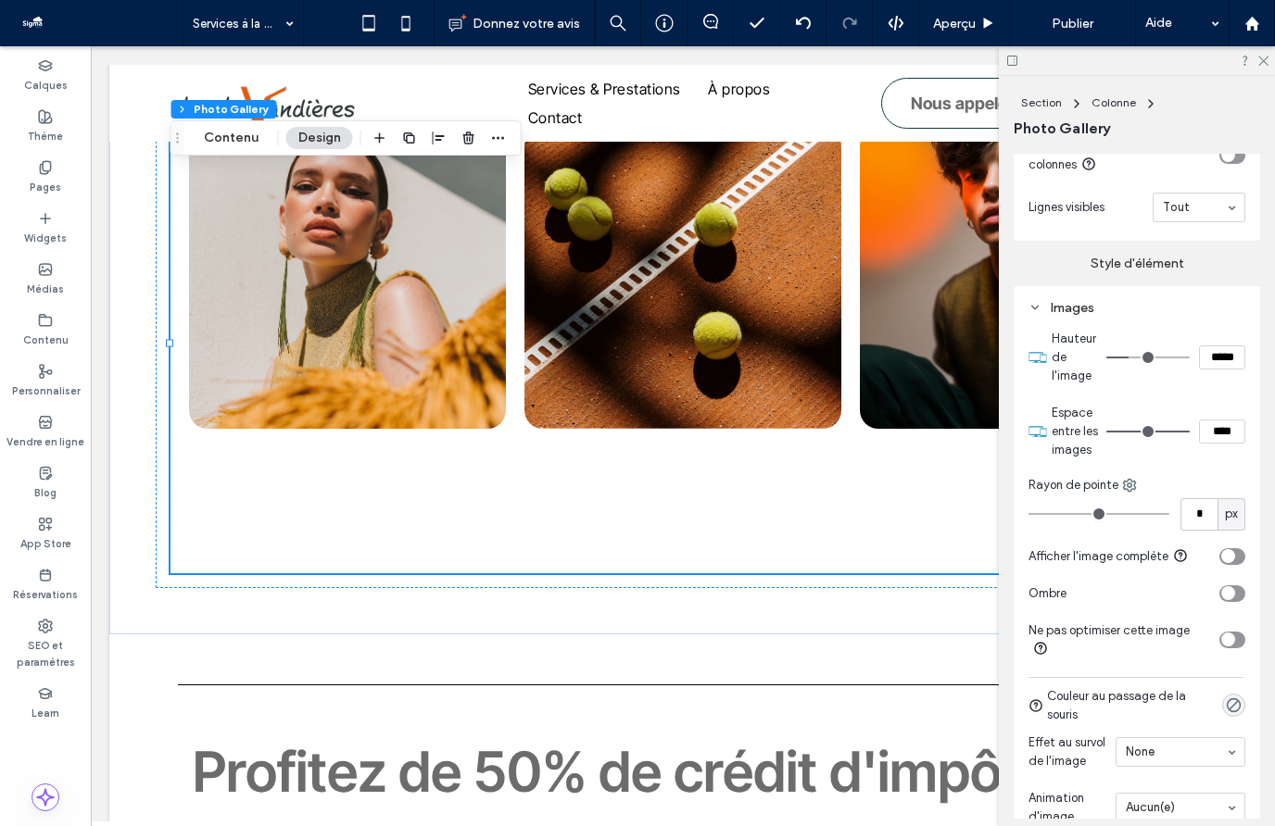
type input "**"
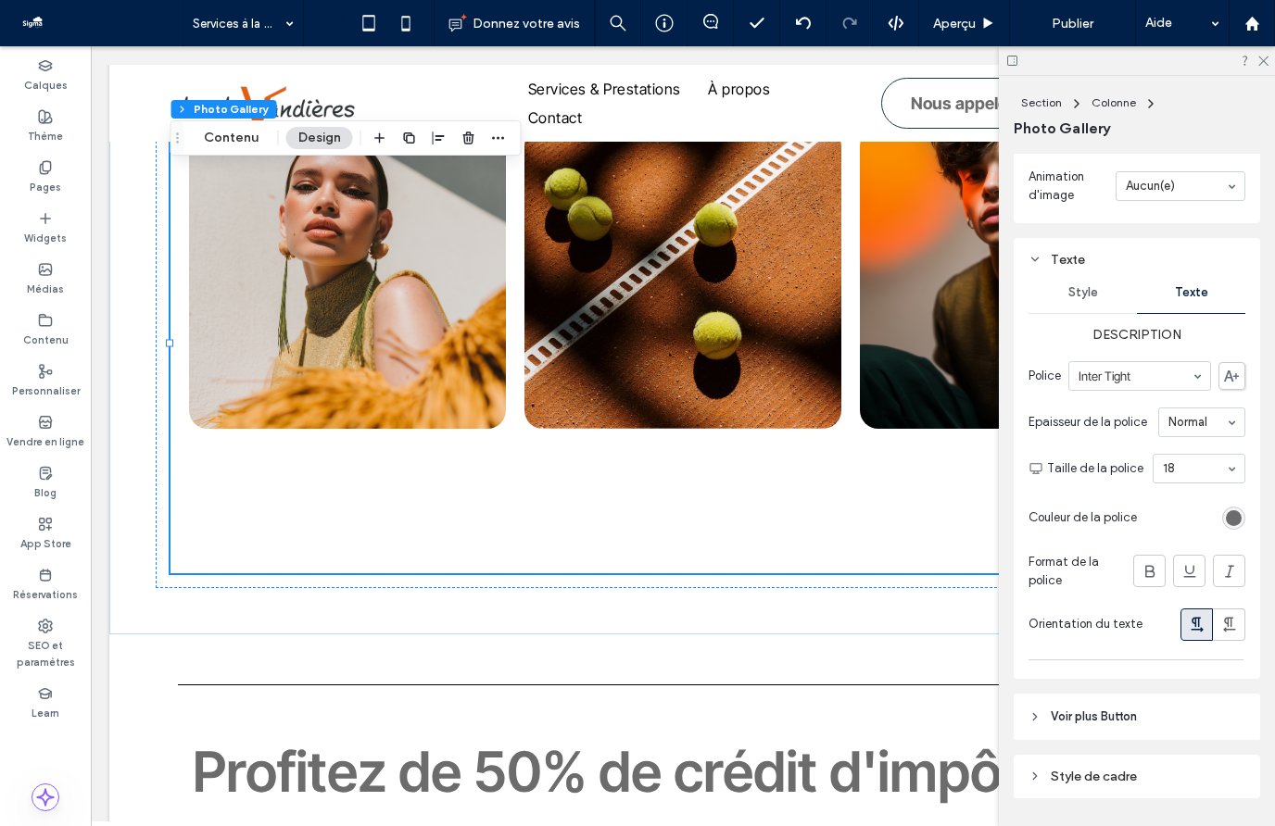
scroll to position [2169, 0]
click at [1235, 508] on div "rgb(108, 108, 108)" at bounding box center [1234, 516] width 16 height 16
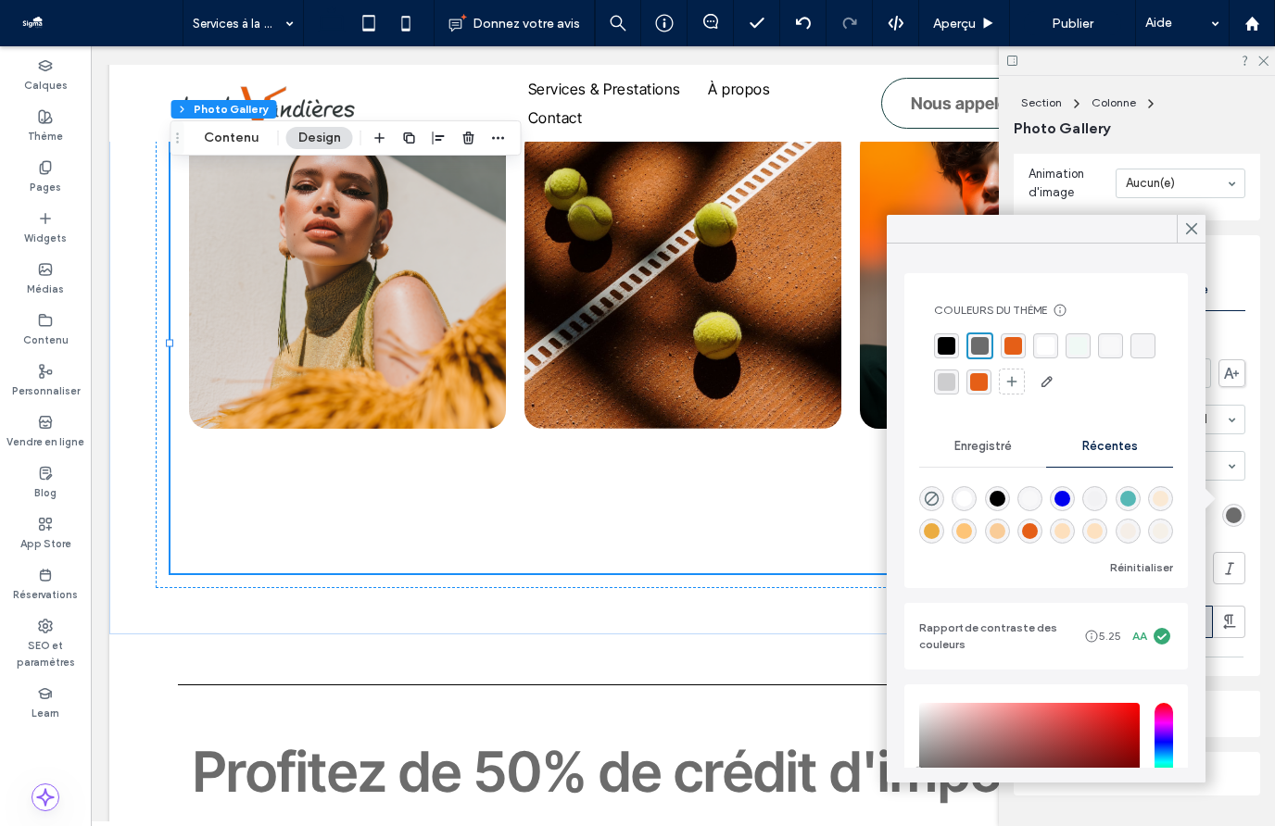
click at [941, 342] on div "rgba(0, 0, 0, 1)" at bounding box center [946, 346] width 18 height 18
click at [1200, 226] on div at bounding box center [1190, 229] width 29 height 28
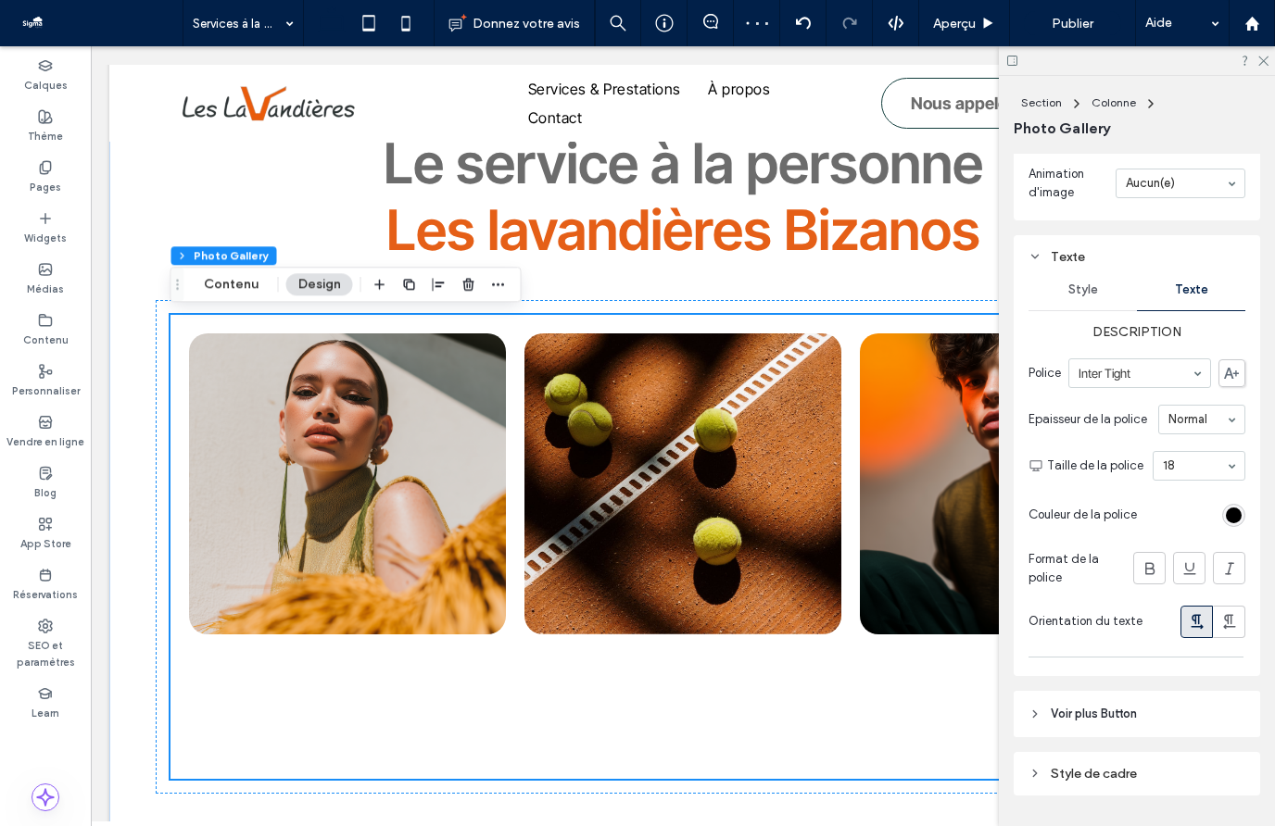
scroll to position [575, 0]
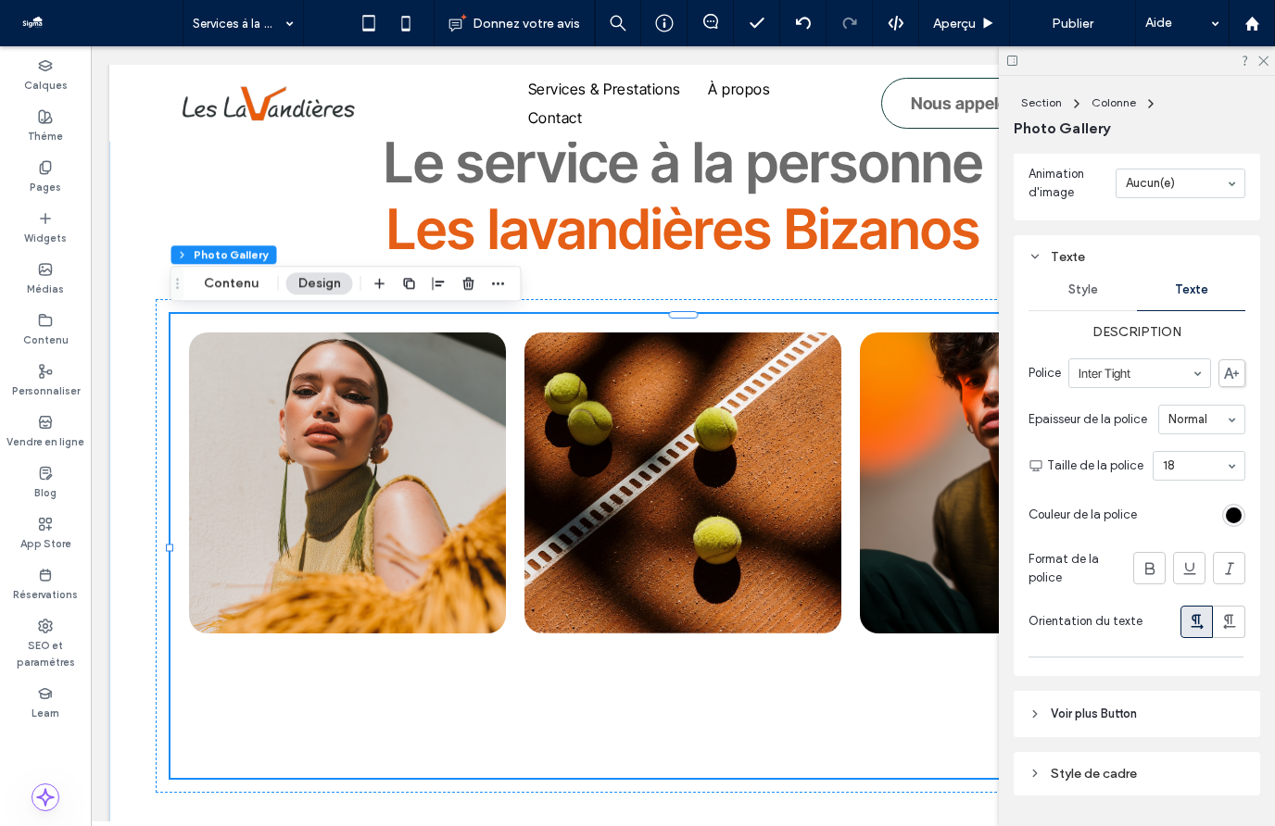
click at [1084, 704] on header "Voir plus Button" at bounding box center [1136, 714] width 246 height 46
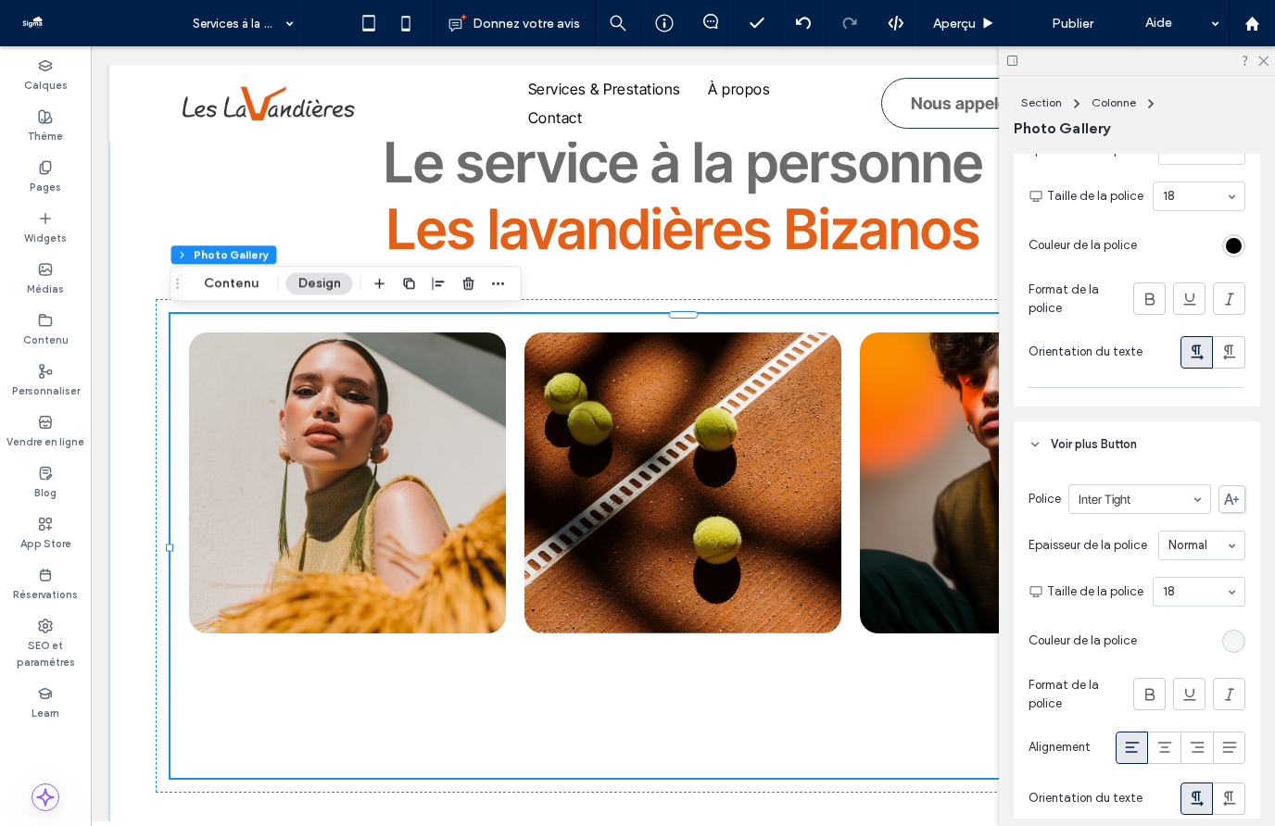
scroll to position [2450, 0]
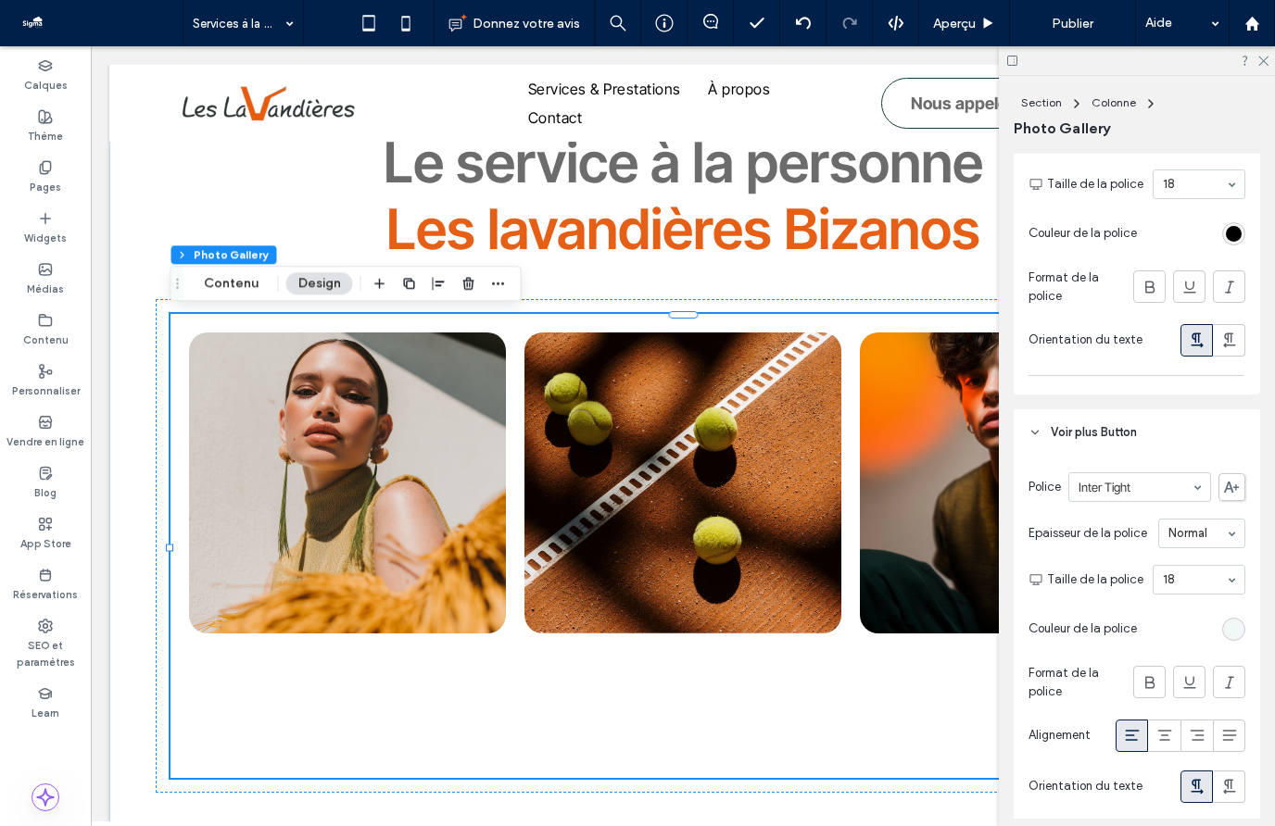
click at [1229, 622] on div "rgb(240, 249, 245)" at bounding box center [1234, 630] width 16 height 16
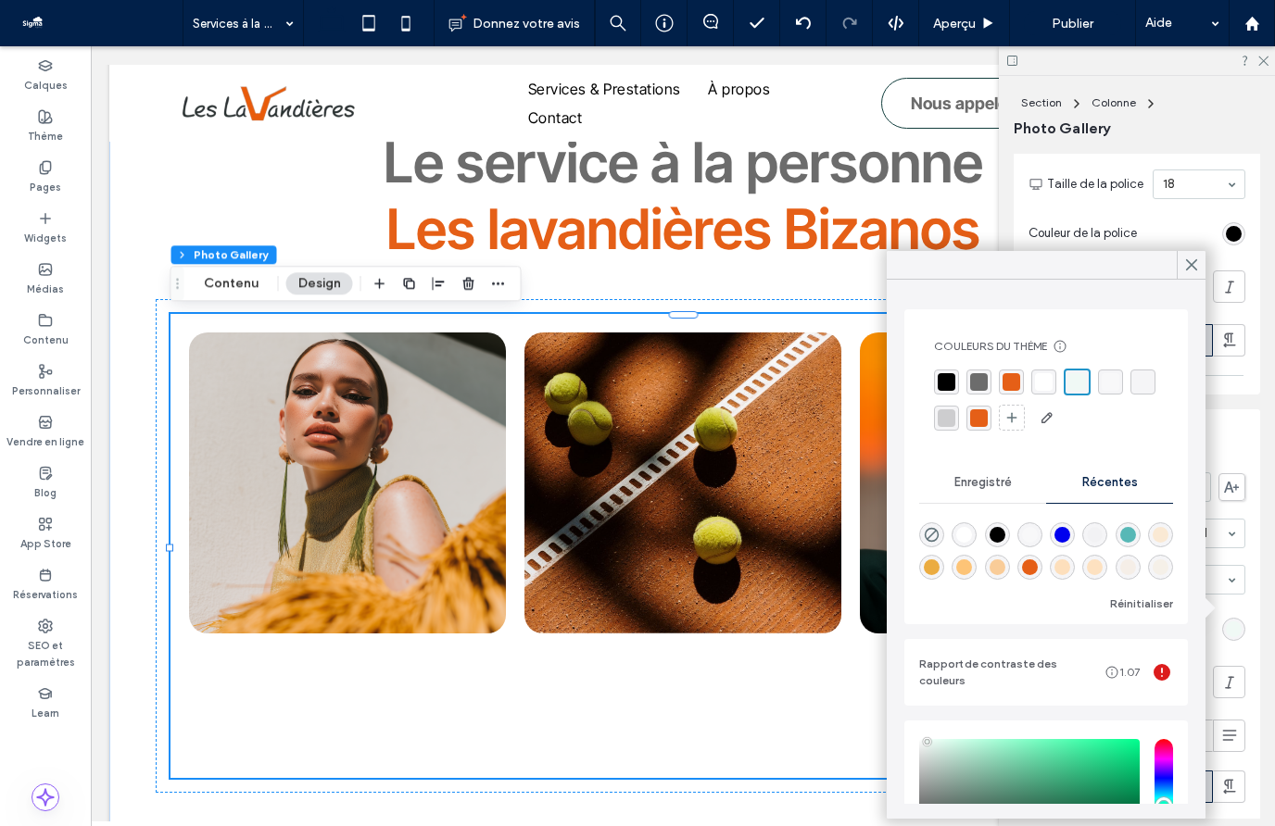
click at [953, 383] on div "rgba(0, 0, 0, 1)" at bounding box center [946, 382] width 18 height 18
click at [1188, 271] on icon at bounding box center [1191, 265] width 17 height 17
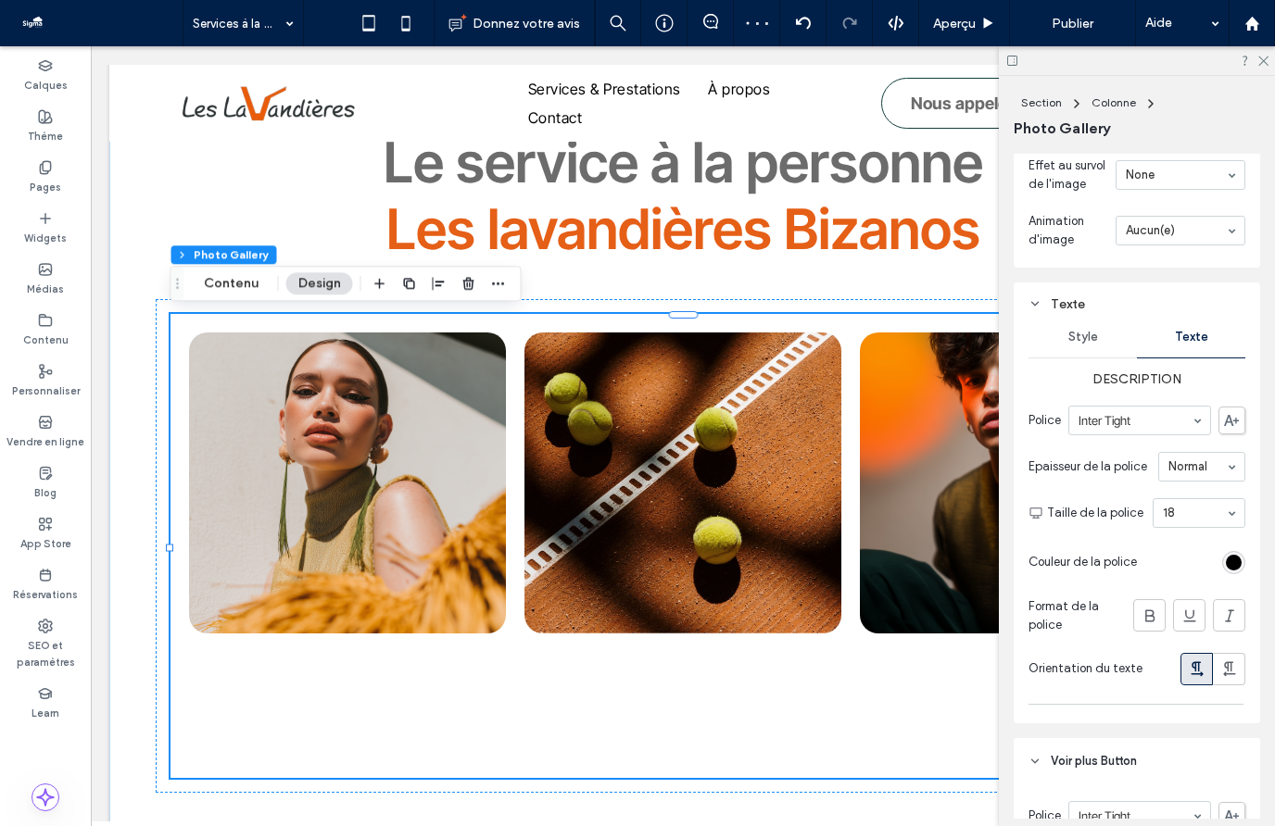
scroll to position [2111, 0]
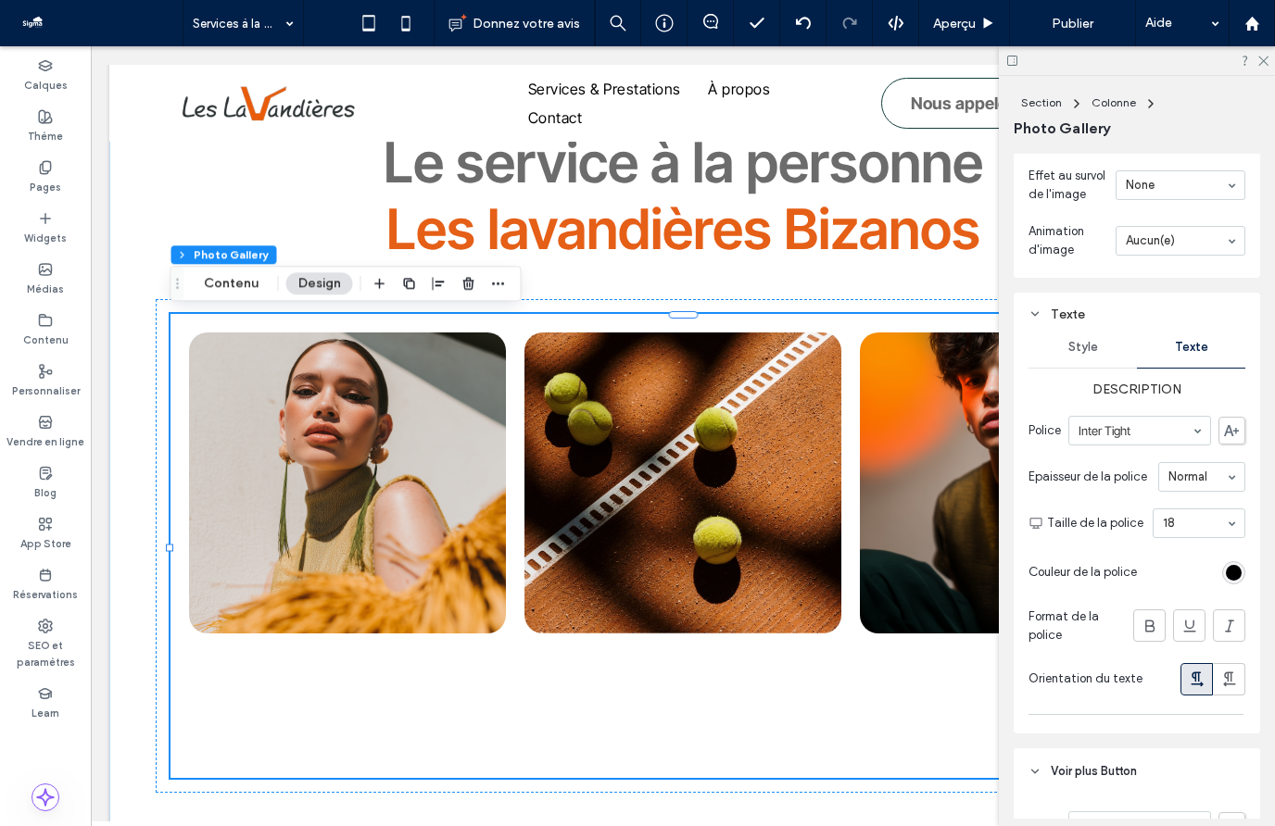
click at [1107, 342] on div "Style" at bounding box center [1082, 347] width 108 height 41
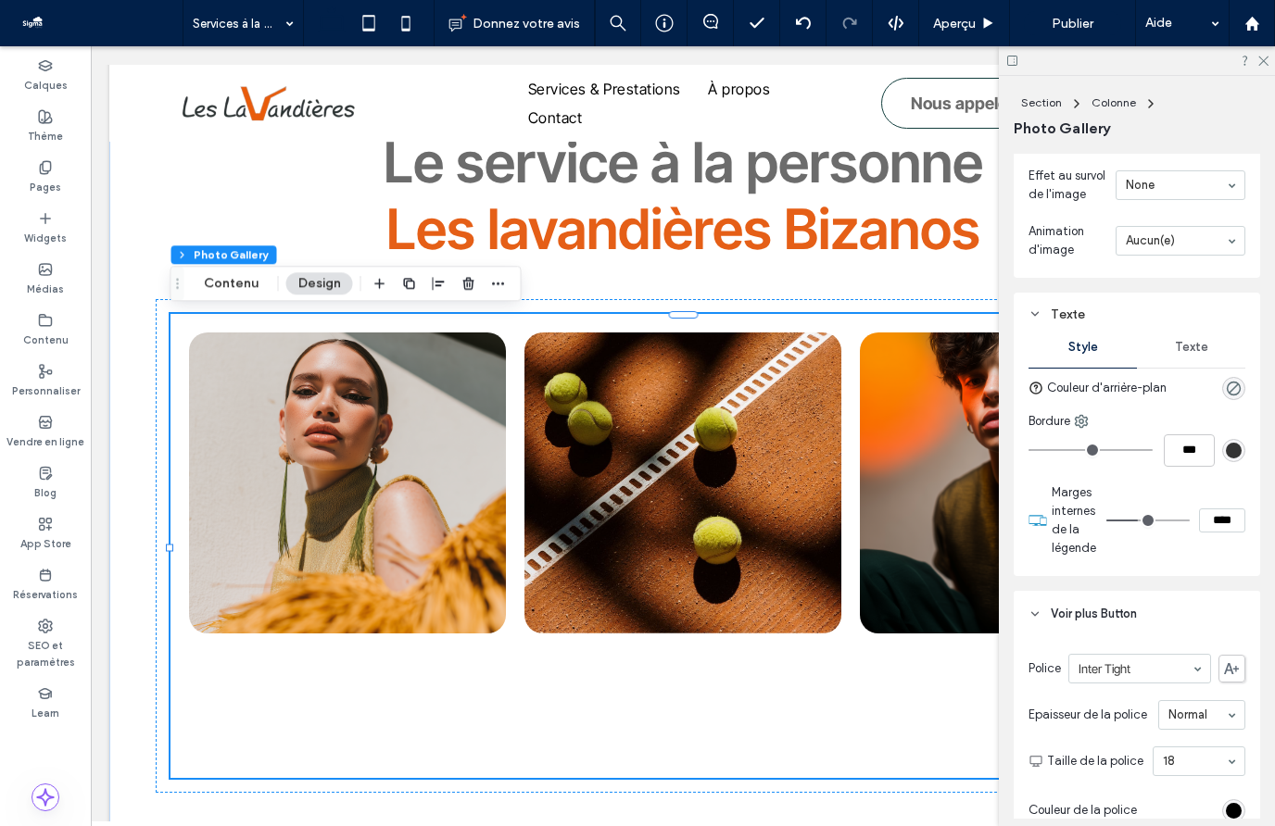
click at [1177, 347] on div "Texte" at bounding box center [1191, 347] width 108 height 41
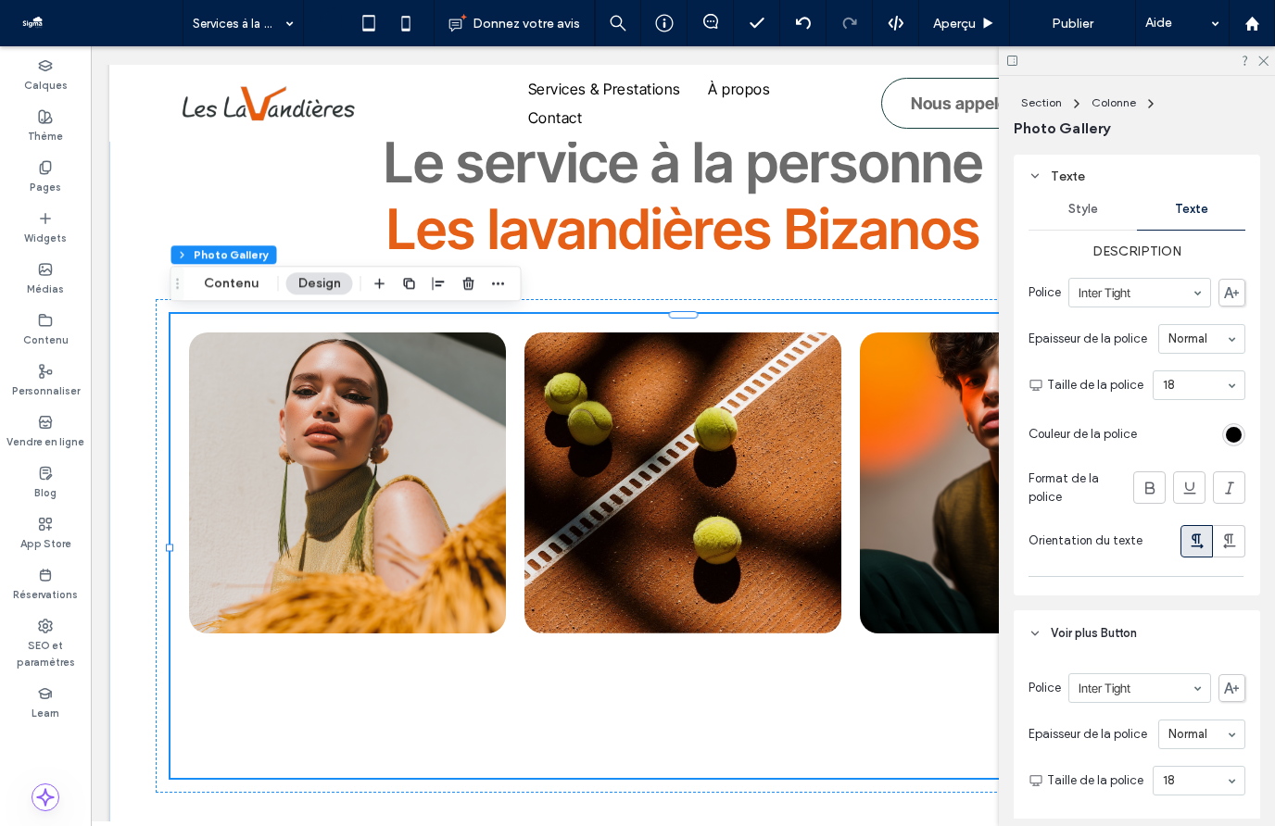
scroll to position [2241, 0]
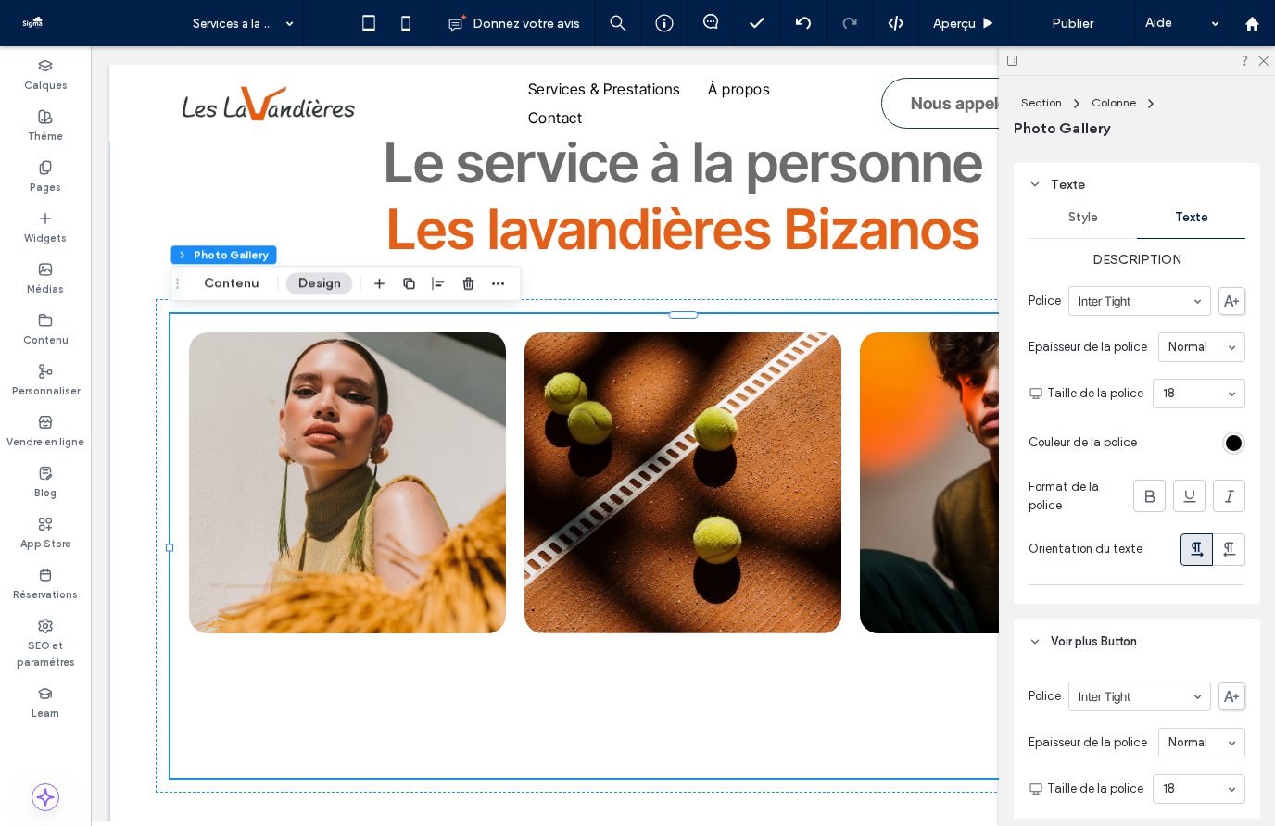
click at [1125, 490] on div "Format de la police" at bounding box center [1136, 497] width 217 height 56
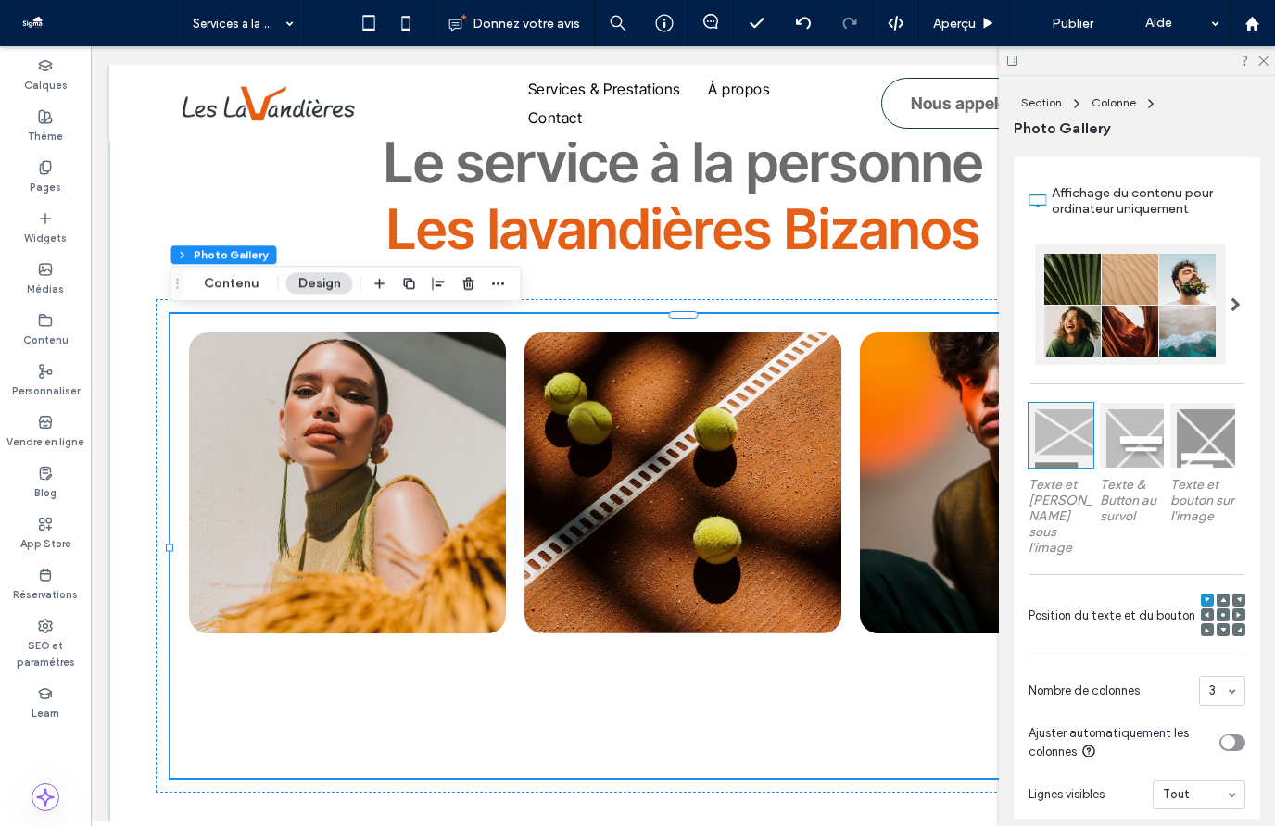
scroll to position [936, 0]
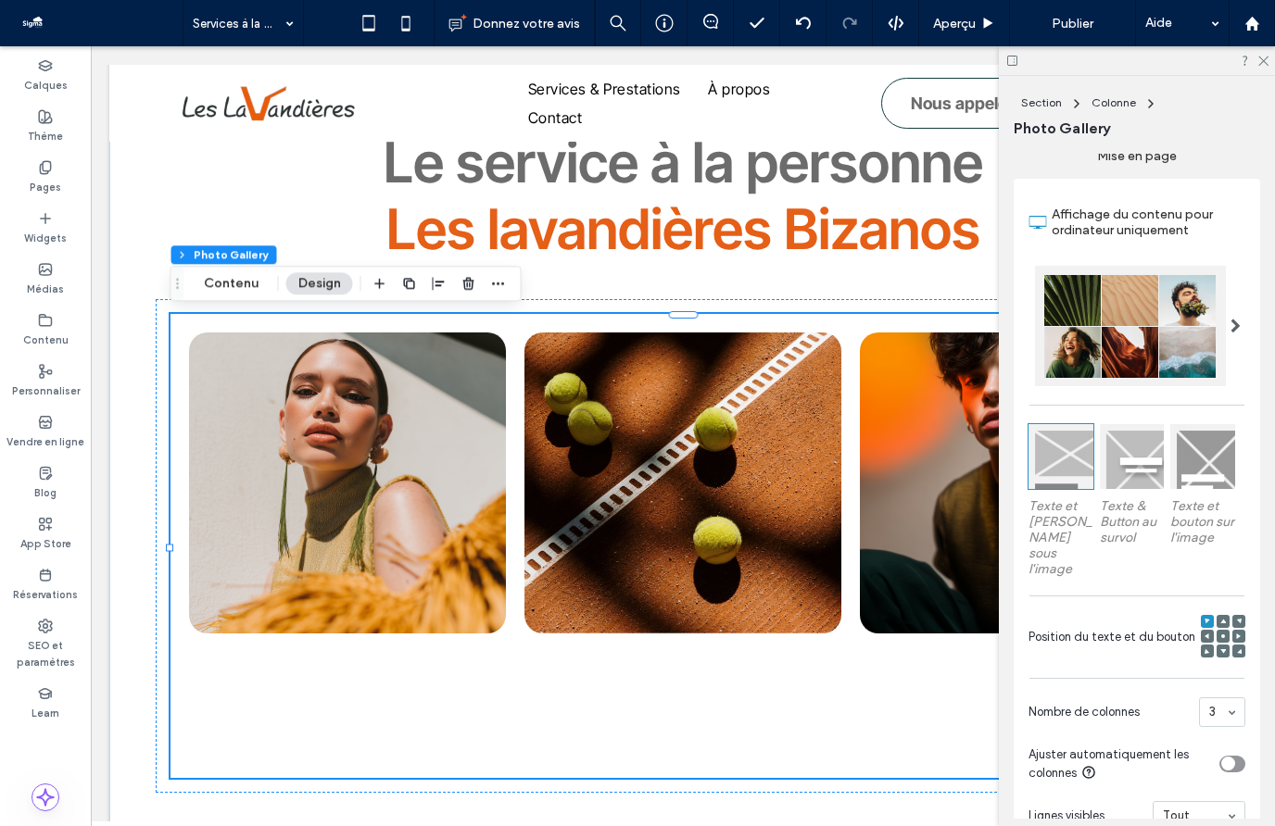
click at [1132, 468] on div at bounding box center [1132, 456] width 65 height 65
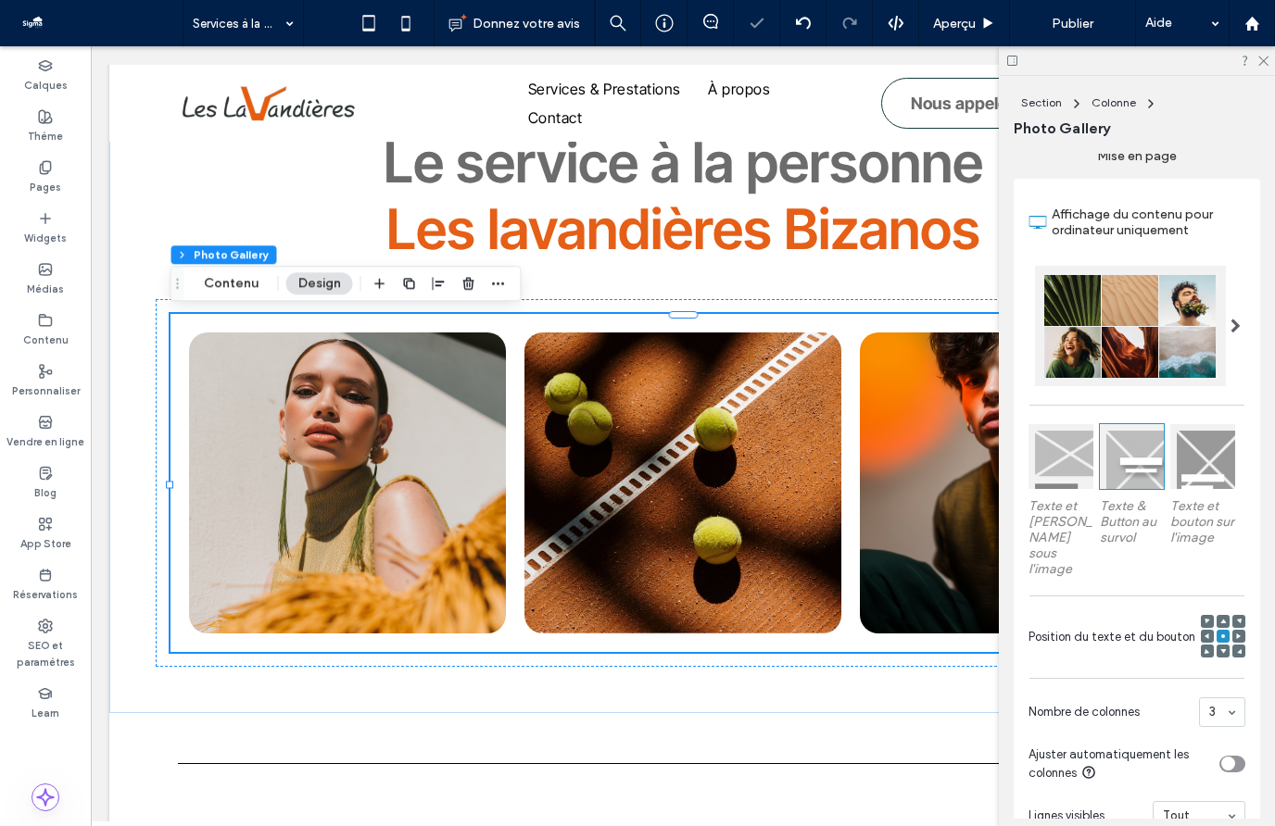
click at [1191, 468] on div at bounding box center [1202, 456] width 65 height 65
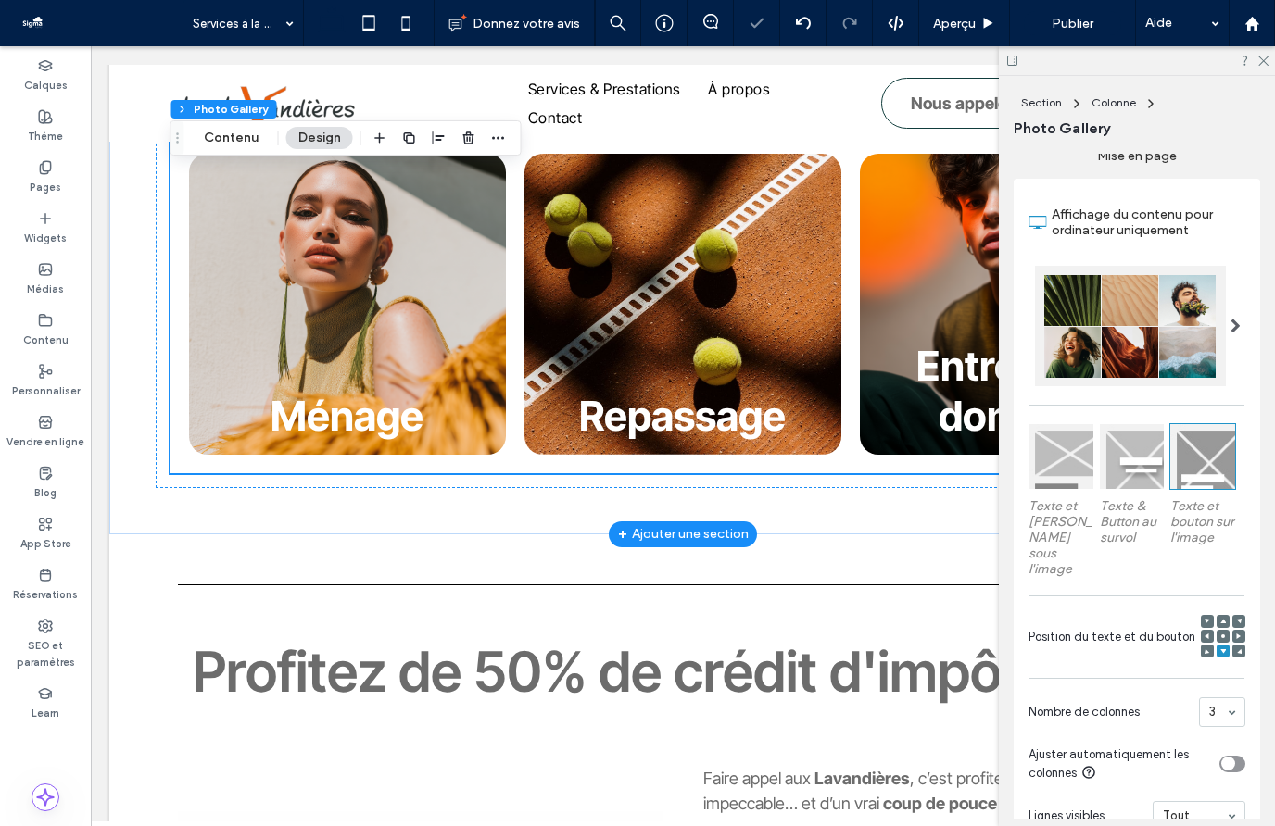
scroll to position [759, 0]
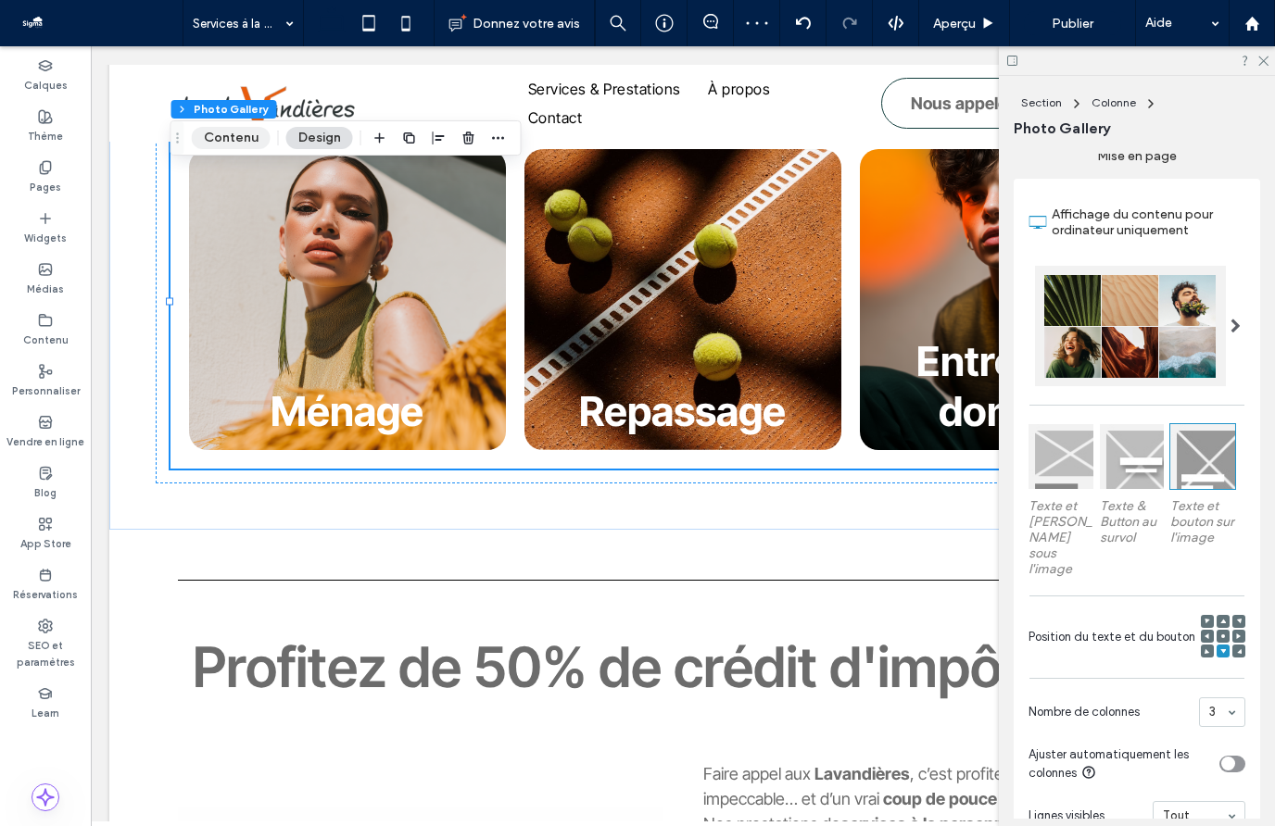
click at [242, 147] on button "Contenu" at bounding box center [231, 138] width 79 height 22
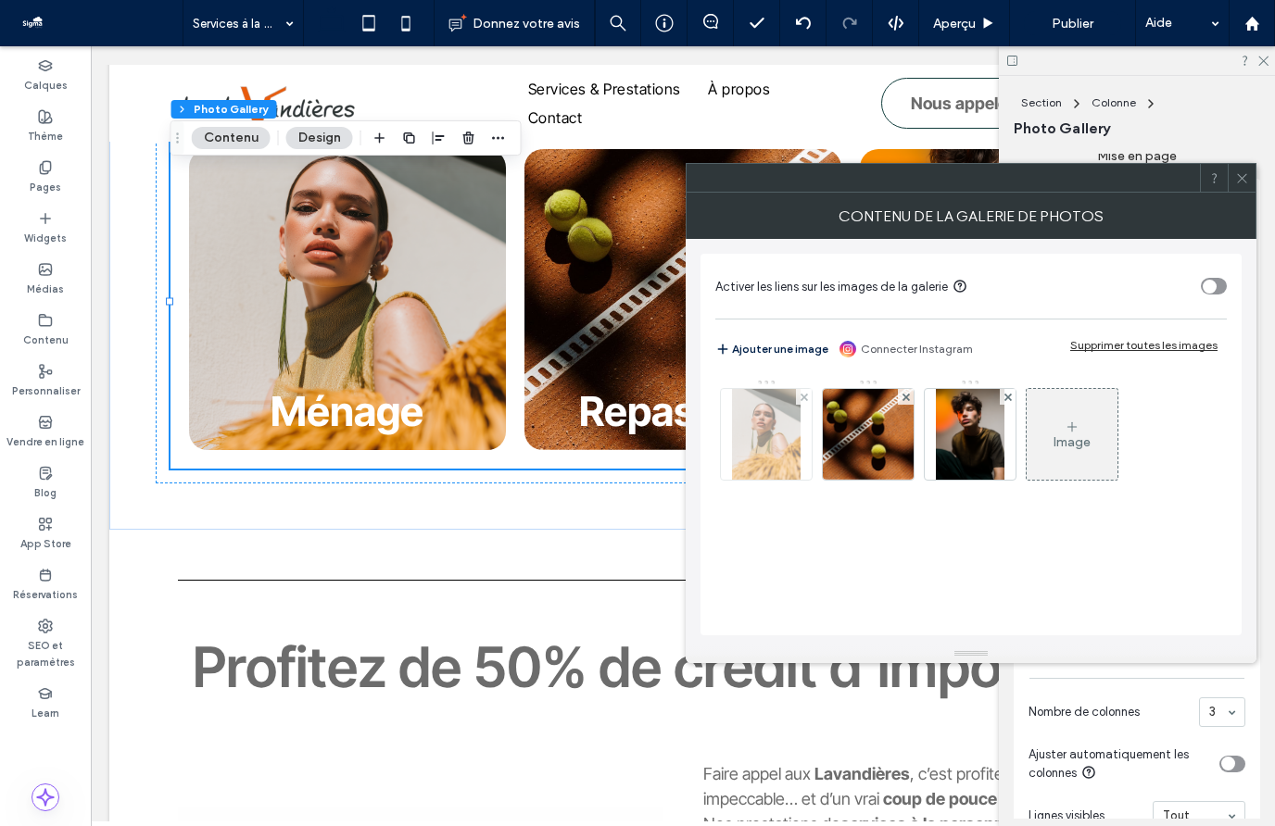
click at [780, 434] on img at bounding box center [766, 434] width 69 height 91
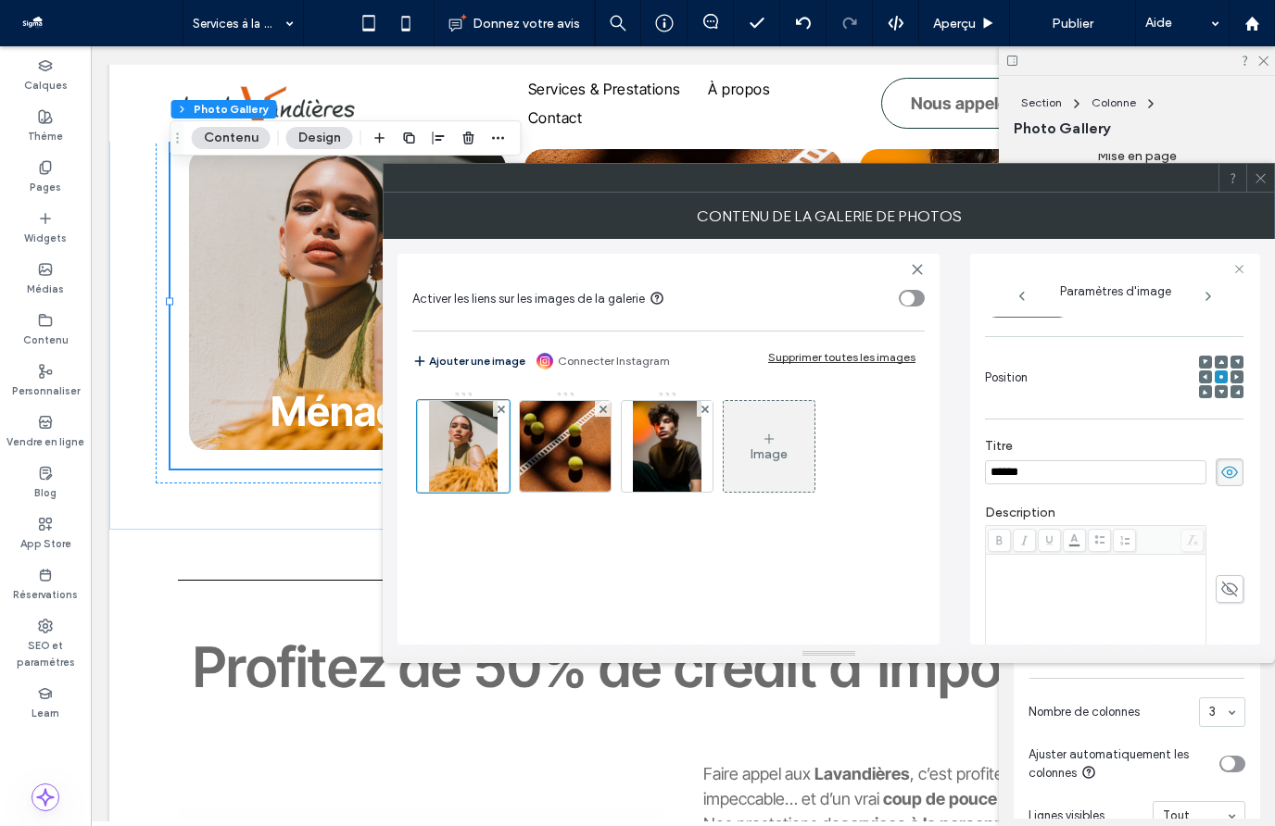
scroll to position [0, 0]
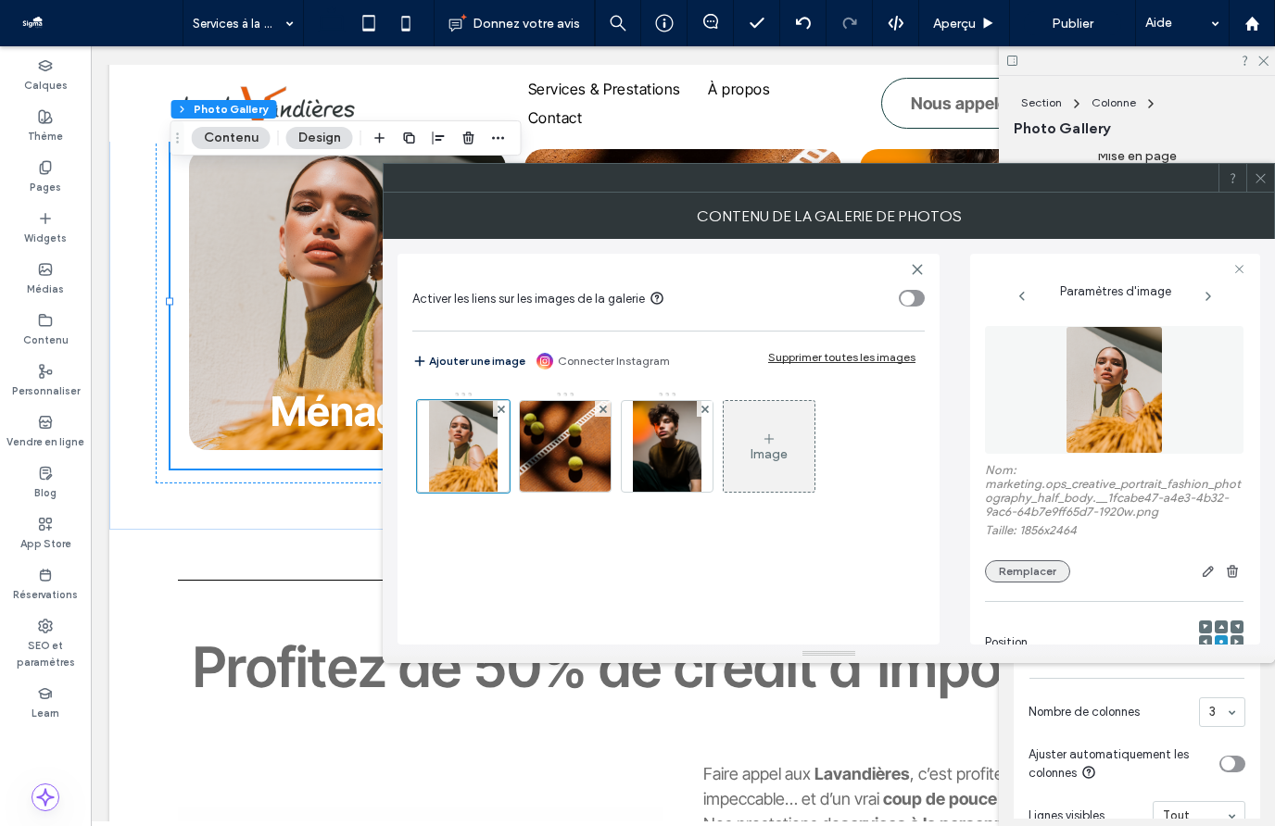
click at [1037, 573] on button "Remplacer" at bounding box center [1027, 571] width 85 height 22
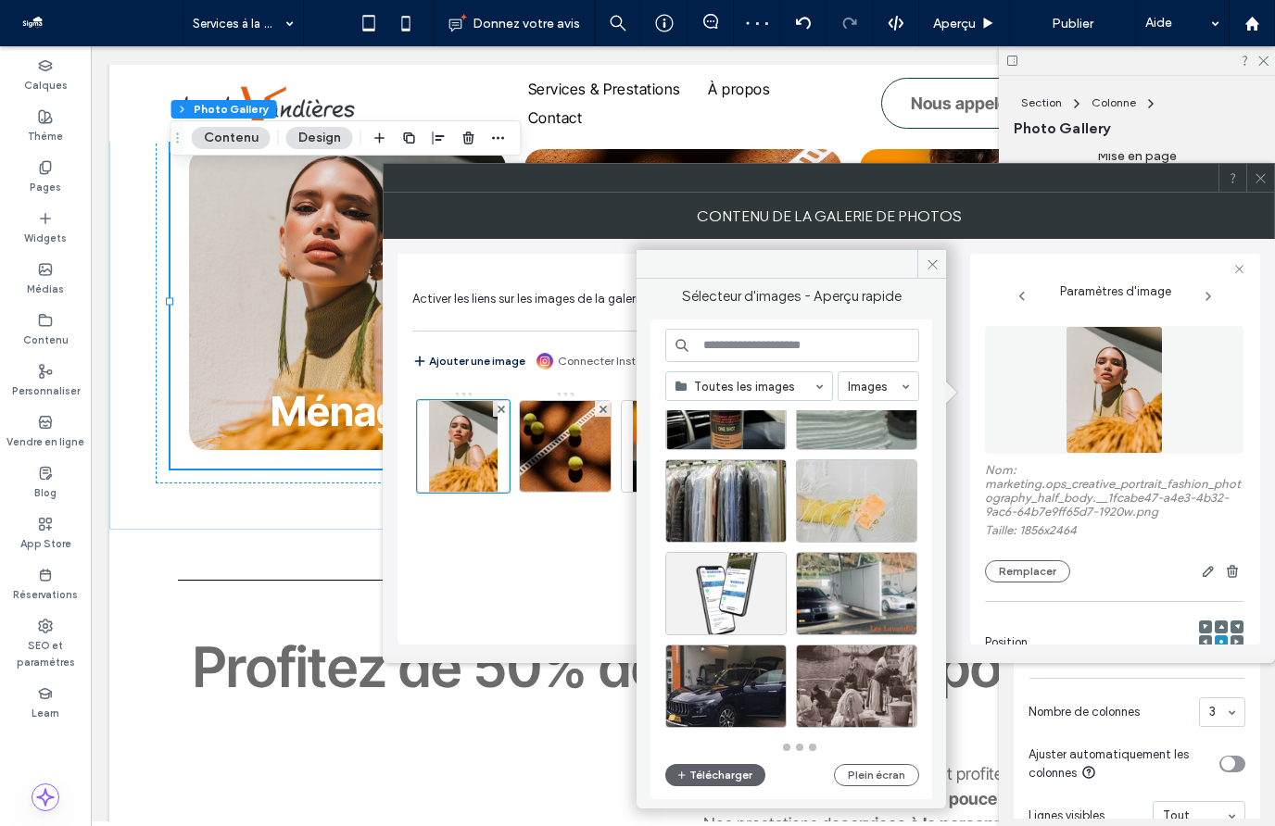
scroll to position [812, 0]
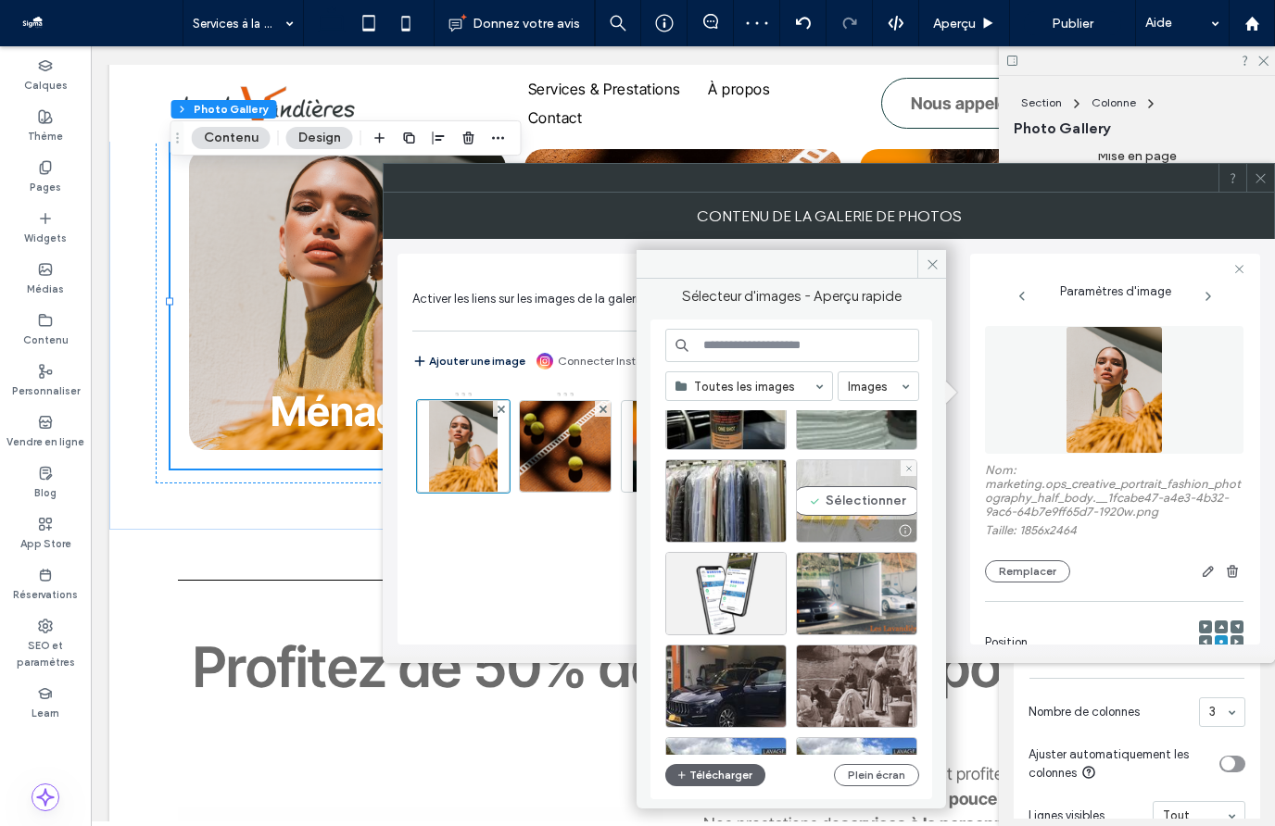
click at [877, 484] on div "Sélectionner" at bounding box center [856, 500] width 121 height 83
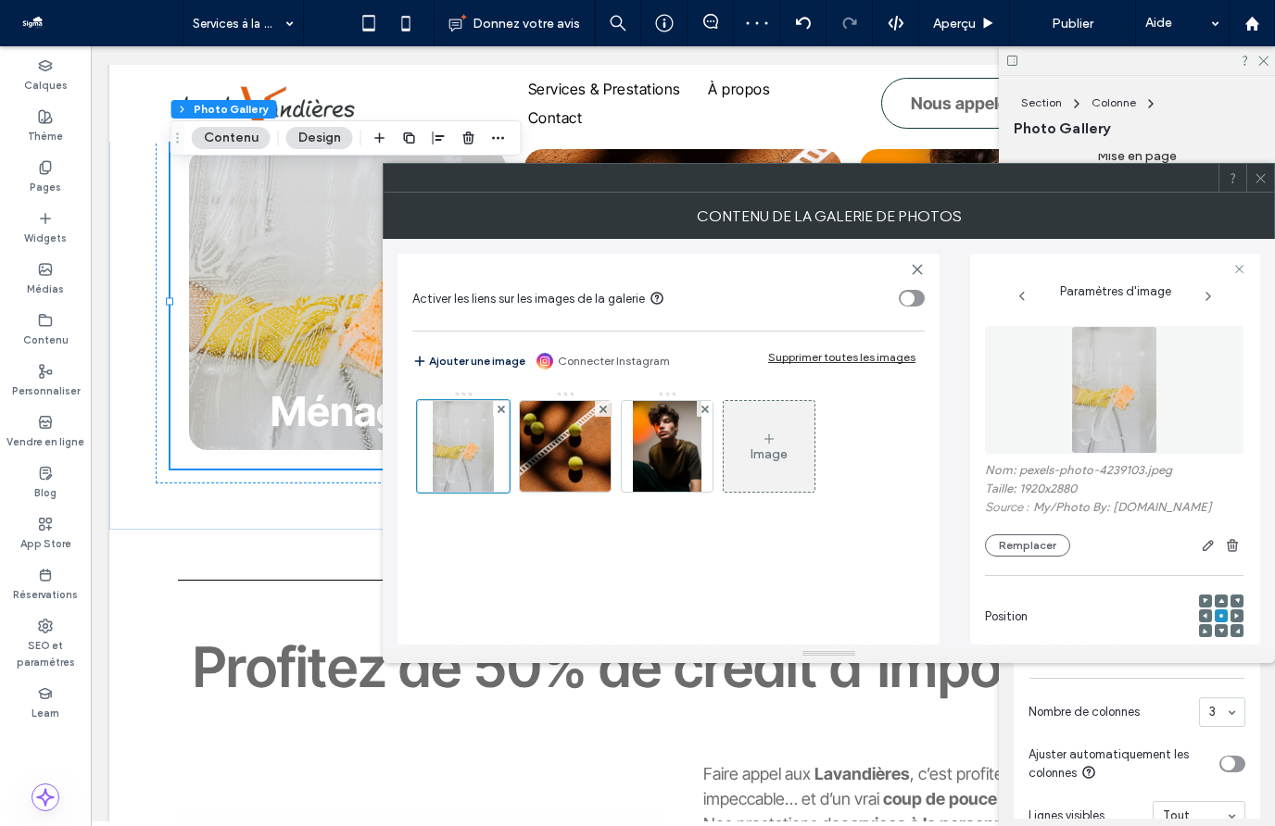
click at [606, 163] on div at bounding box center [829, 178] width 892 height 30
click at [572, 470] on img at bounding box center [565, 446] width 136 height 91
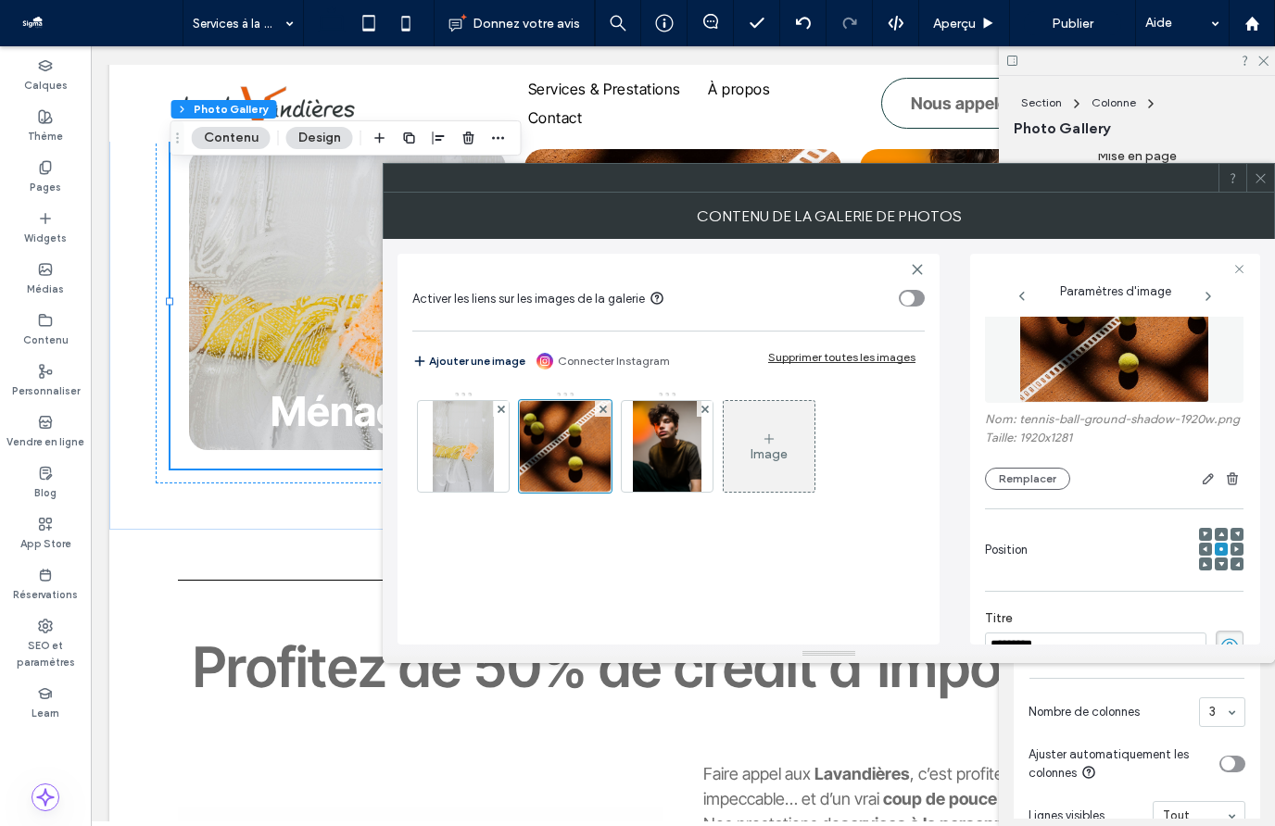
scroll to position [0, 0]
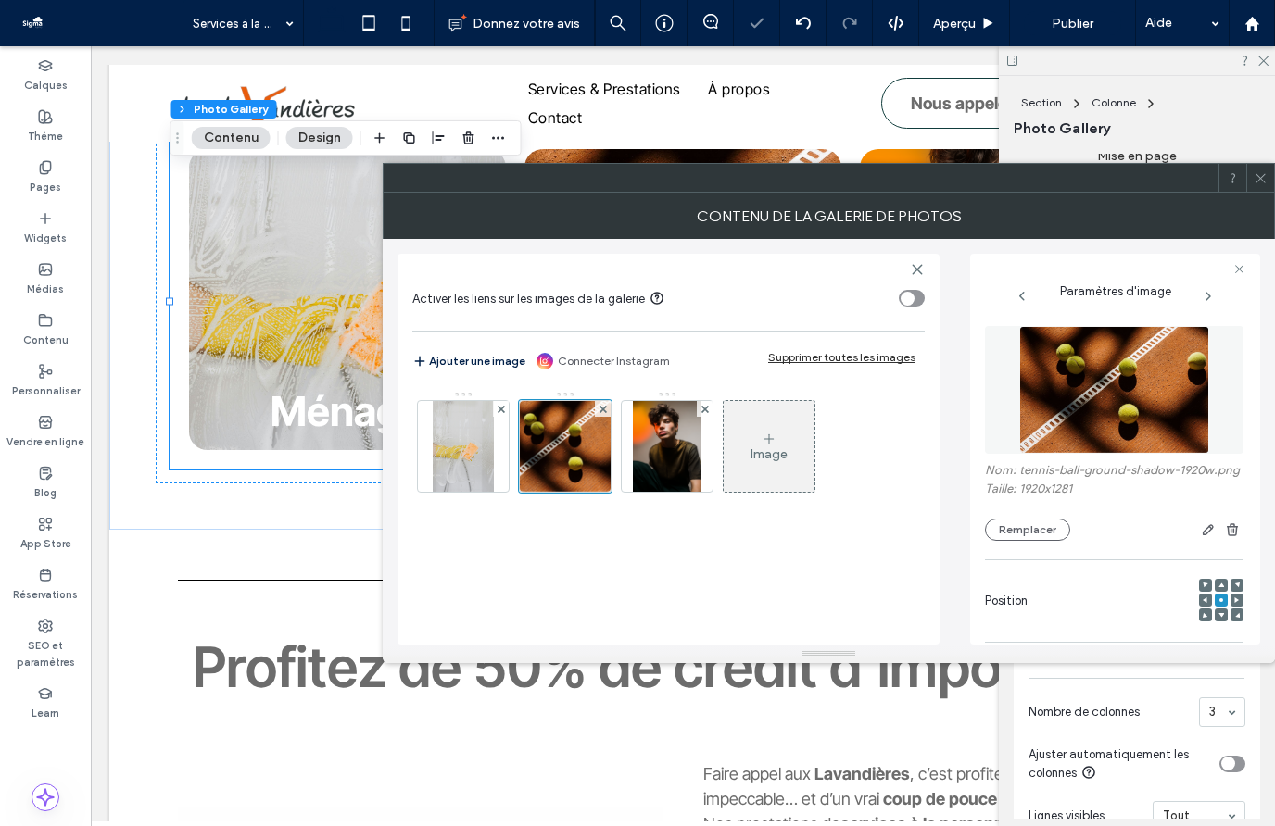
click at [1054, 405] on img at bounding box center [1114, 390] width 191 height 128
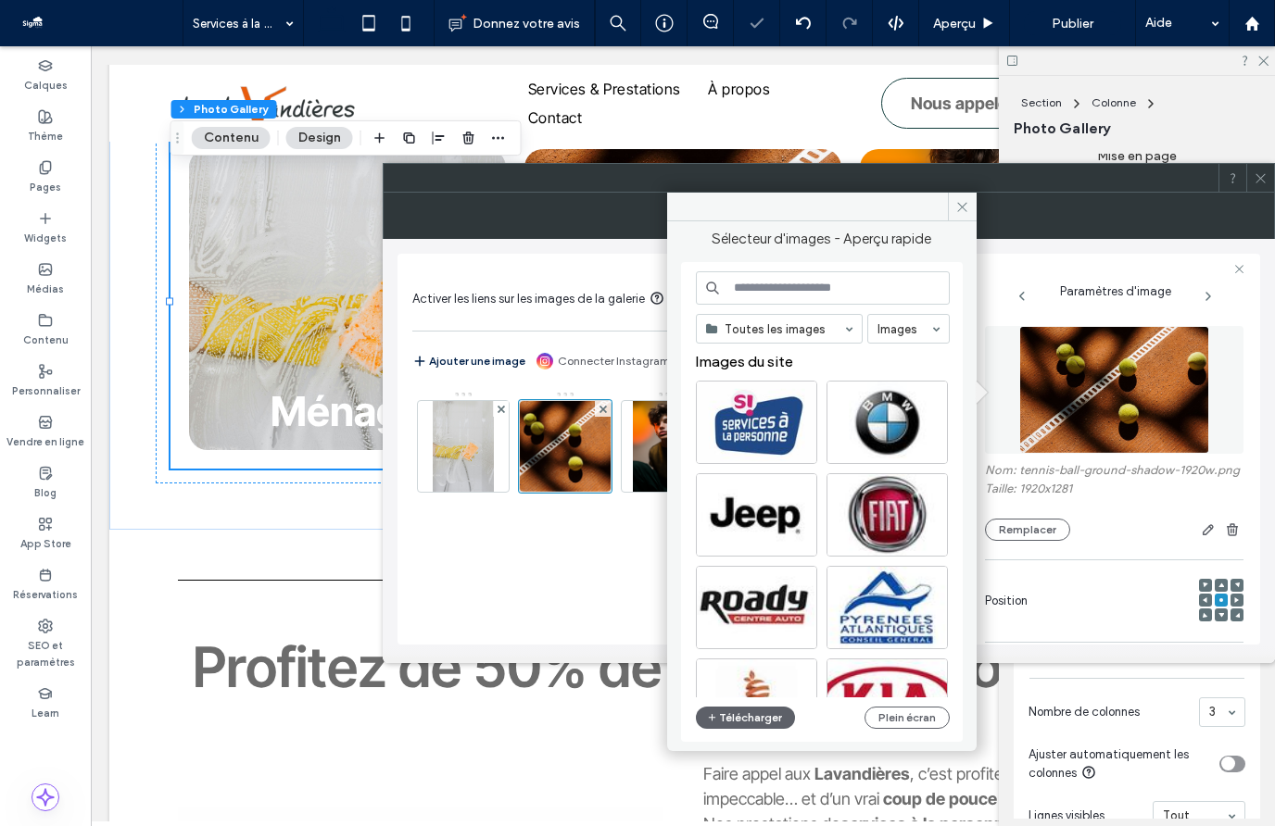
click at [754, 296] on input at bounding box center [823, 287] width 254 height 33
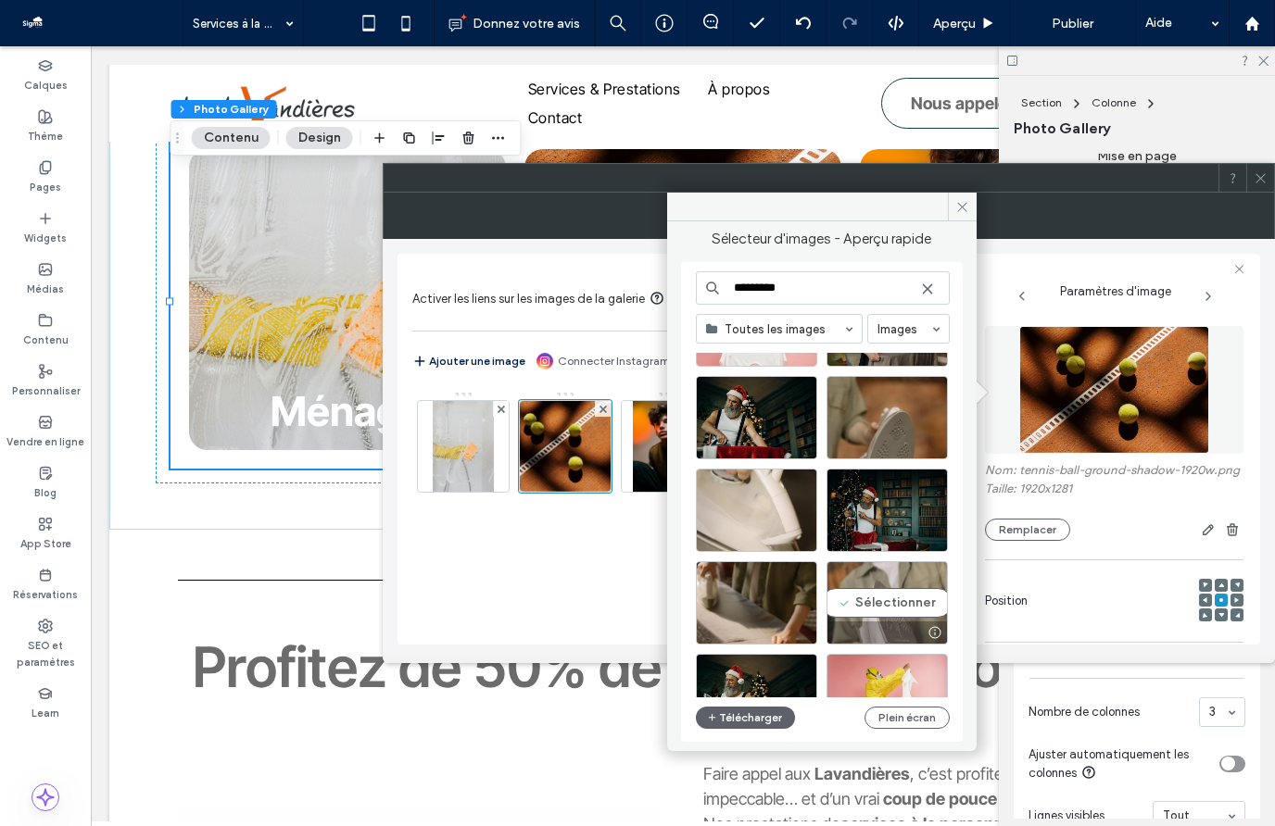
scroll to position [546, 0]
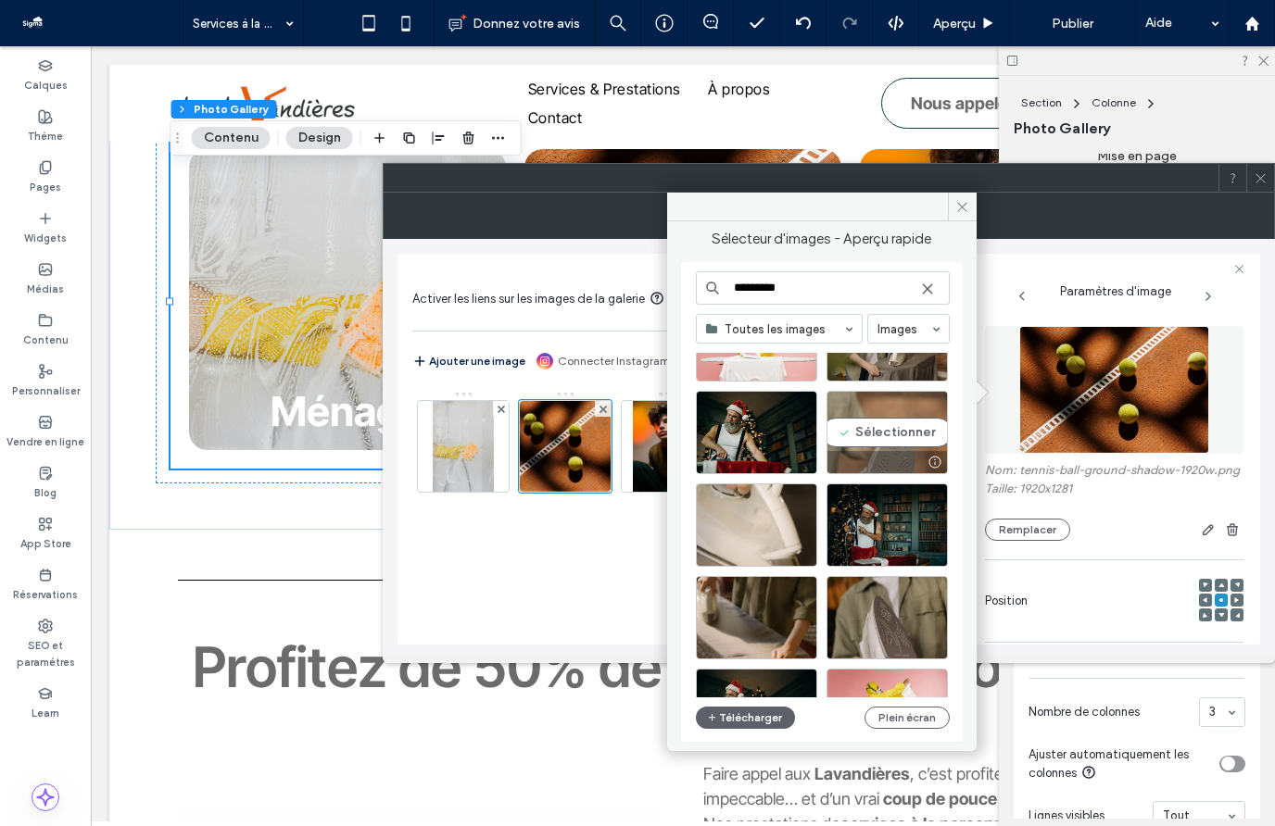
type input "*********"
click at [871, 440] on div "Sélectionner" at bounding box center [886, 432] width 121 height 83
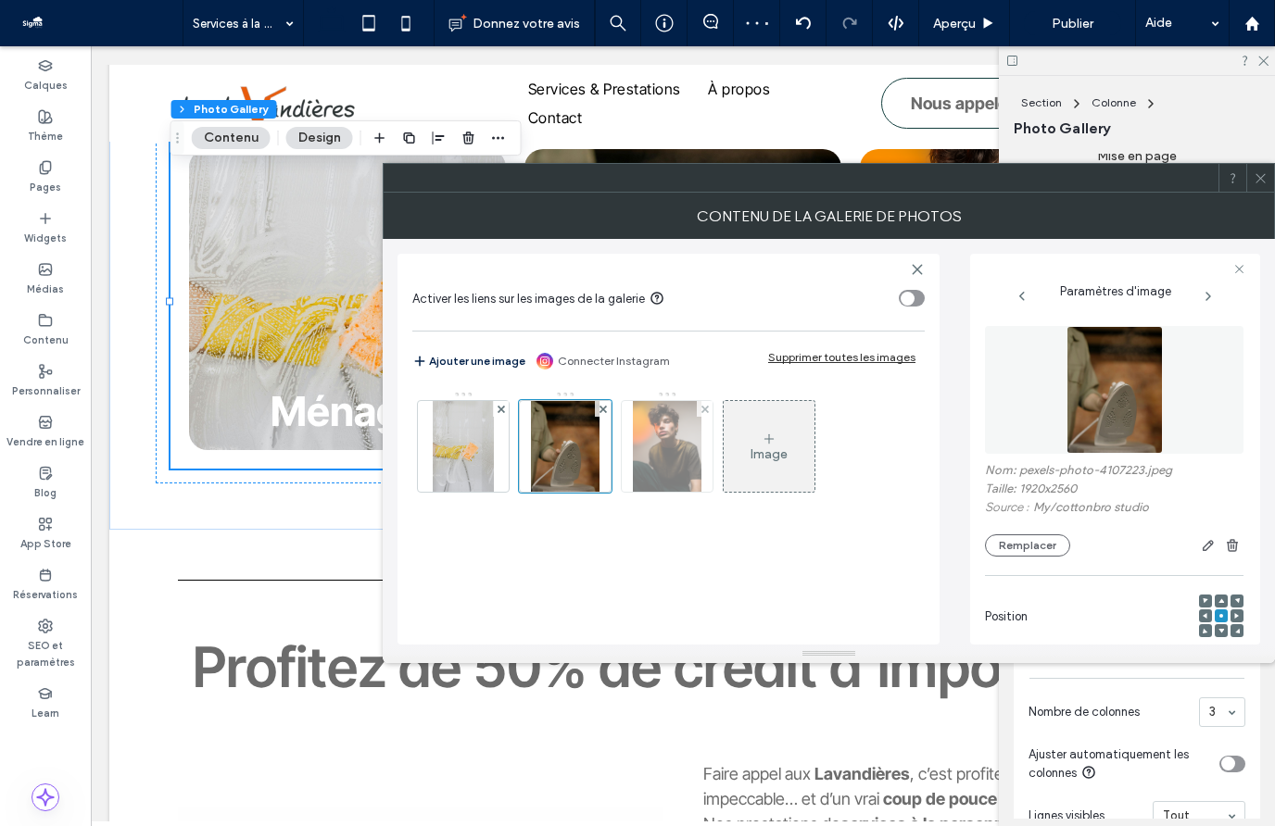
click at [642, 453] on img at bounding box center [667, 446] width 69 height 91
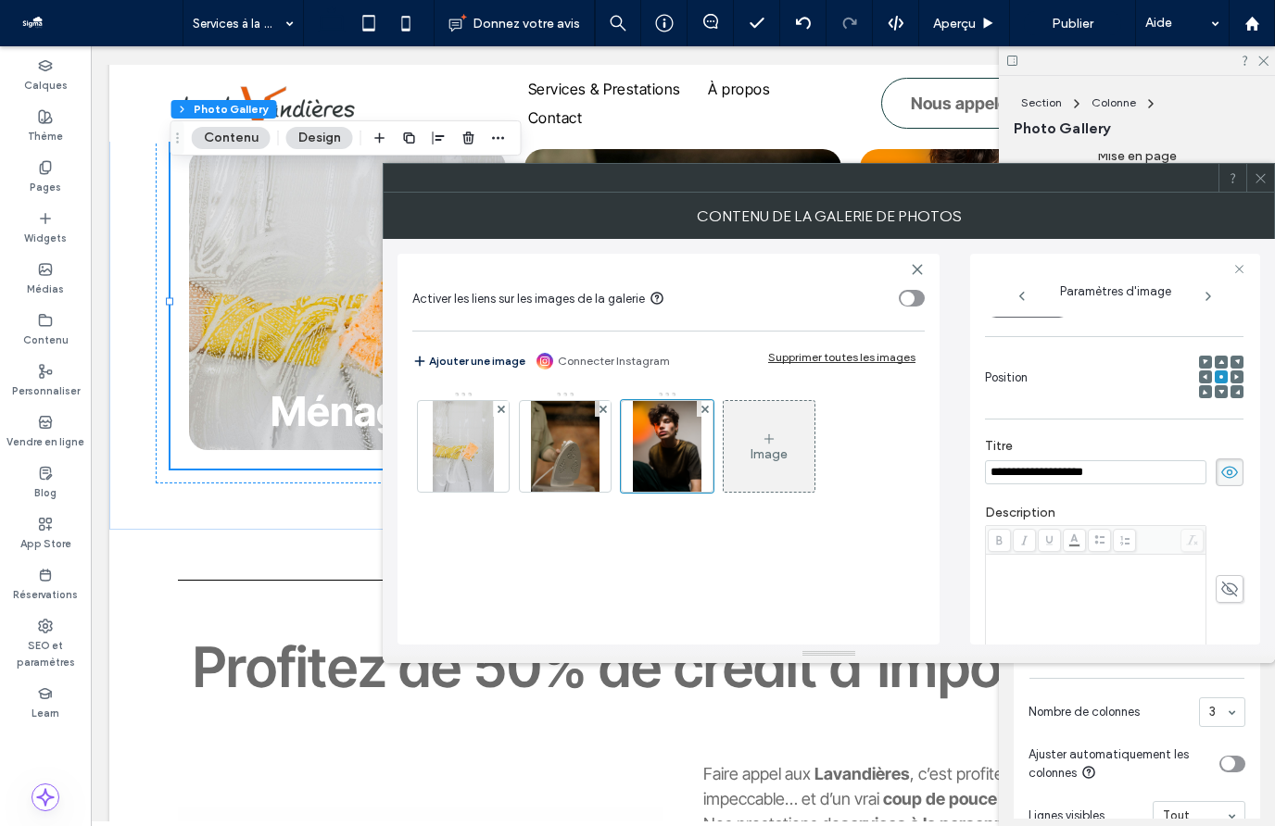
scroll to position [0, 0]
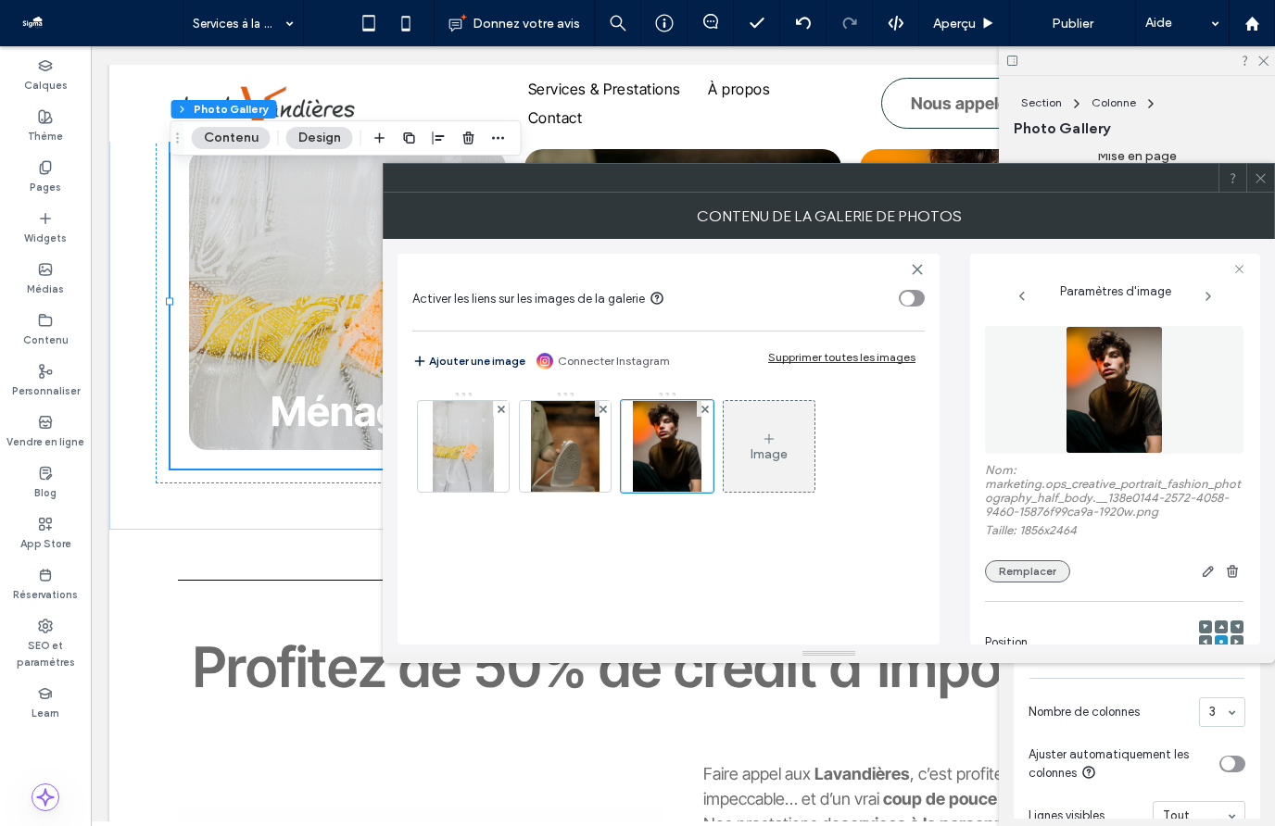
click at [1036, 575] on button "Remplacer" at bounding box center [1027, 571] width 85 height 22
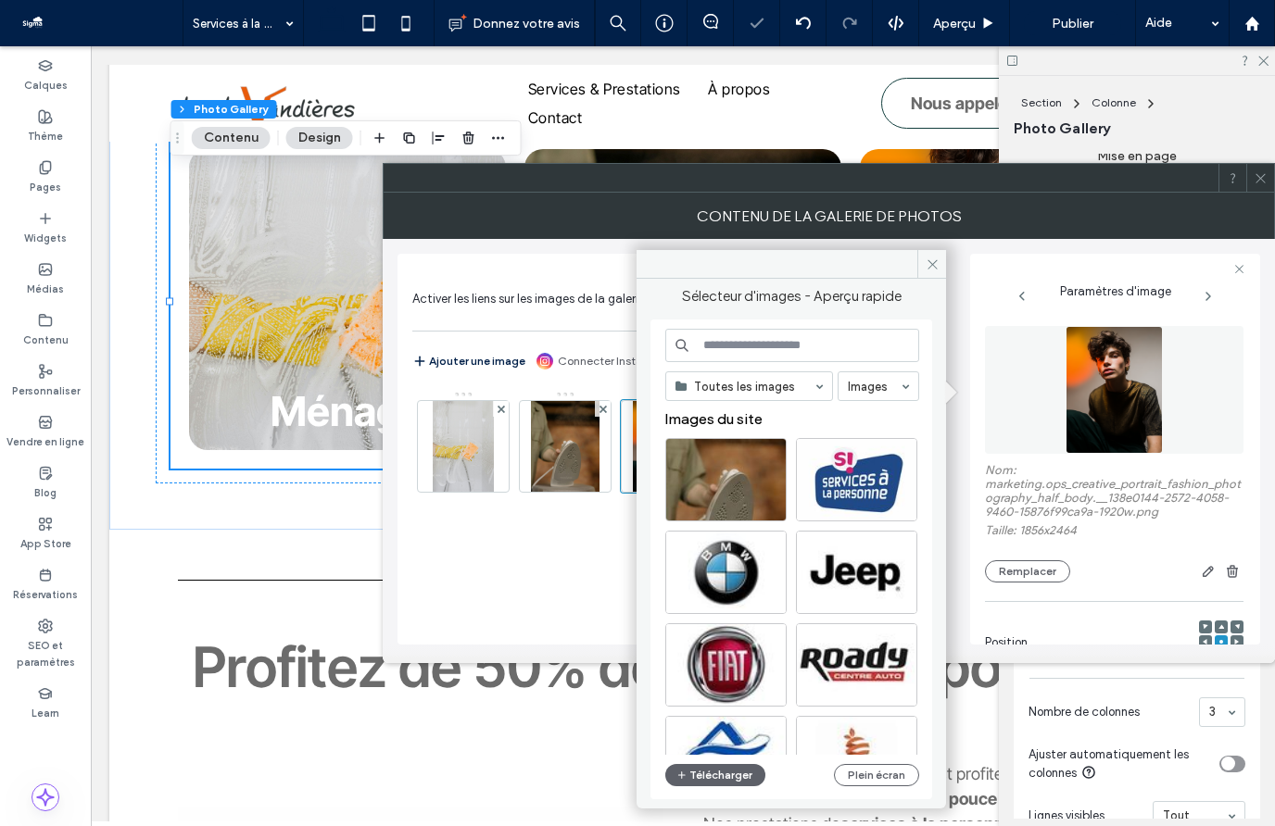
click at [762, 346] on input at bounding box center [792, 345] width 254 height 33
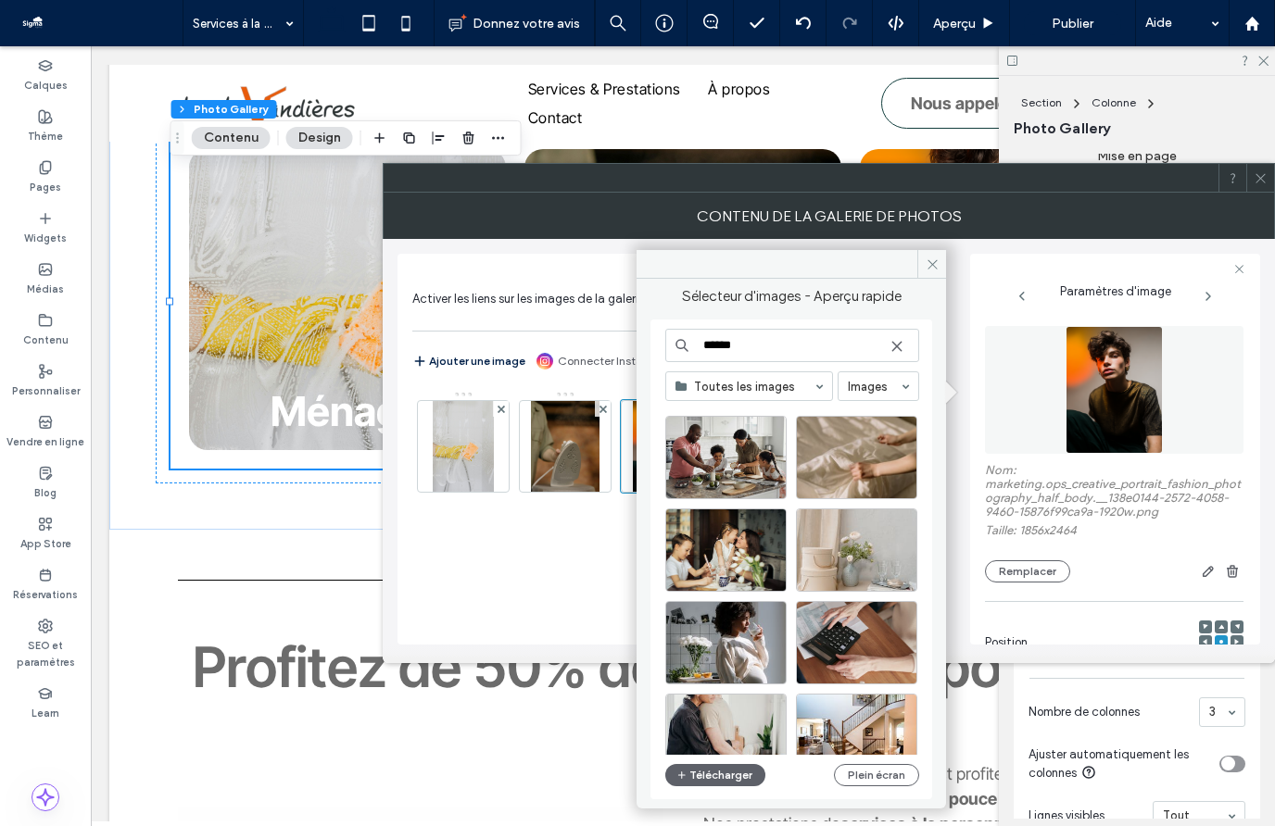
scroll to position [614, 0]
type input "******"
click at [879, 460] on div "Sélectionner" at bounding box center [856, 458] width 121 height 83
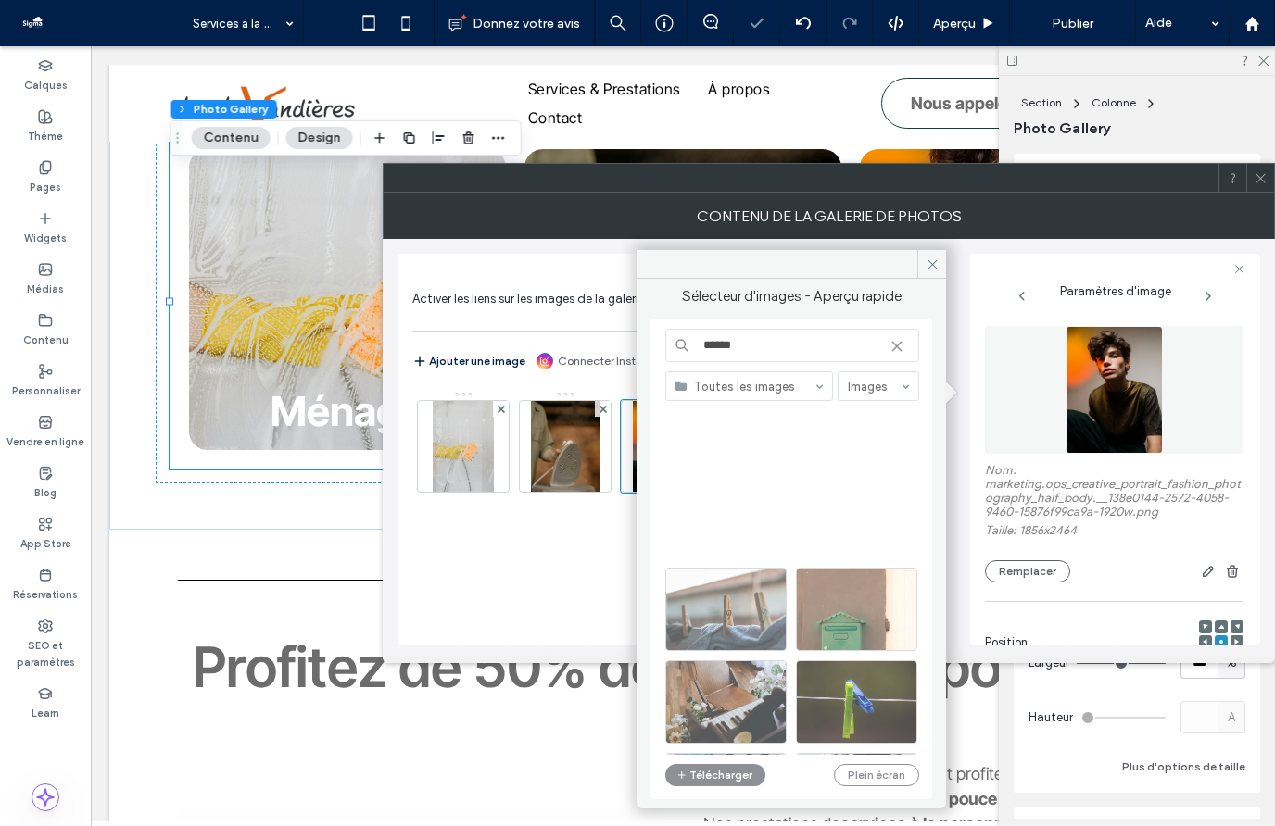
scroll to position [614, 0]
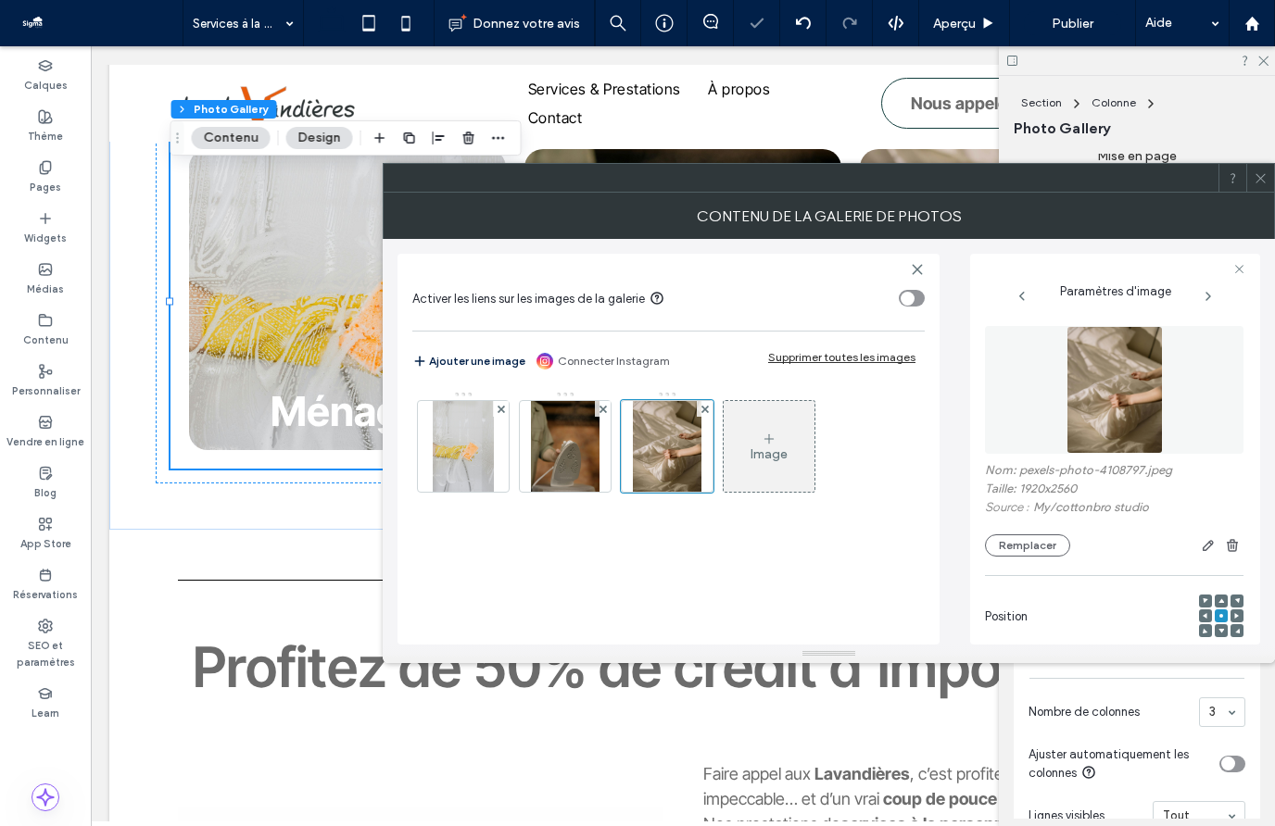
click at [1262, 181] on icon at bounding box center [1260, 178] width 14 height 14
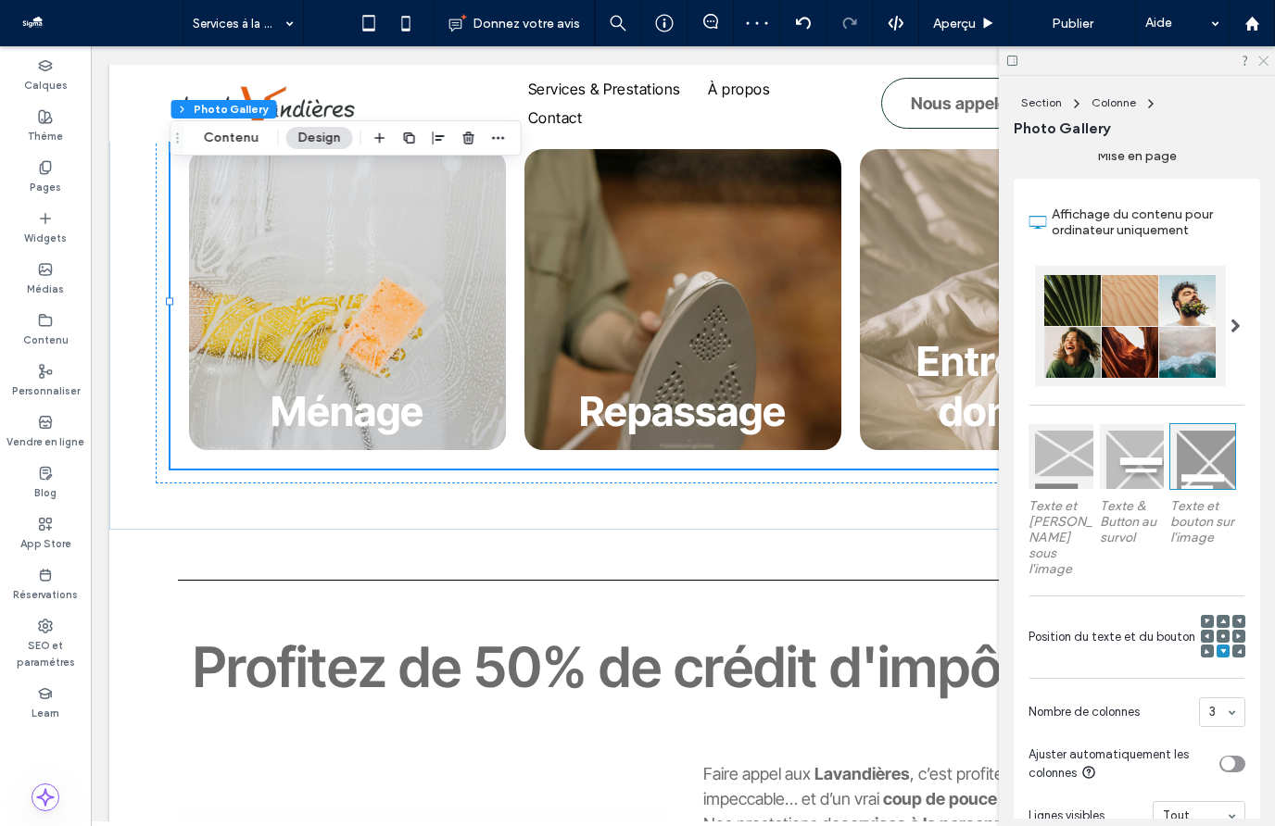
click at [1264, 60] on icon at bounding box center [1262, 60] width 12 height 12
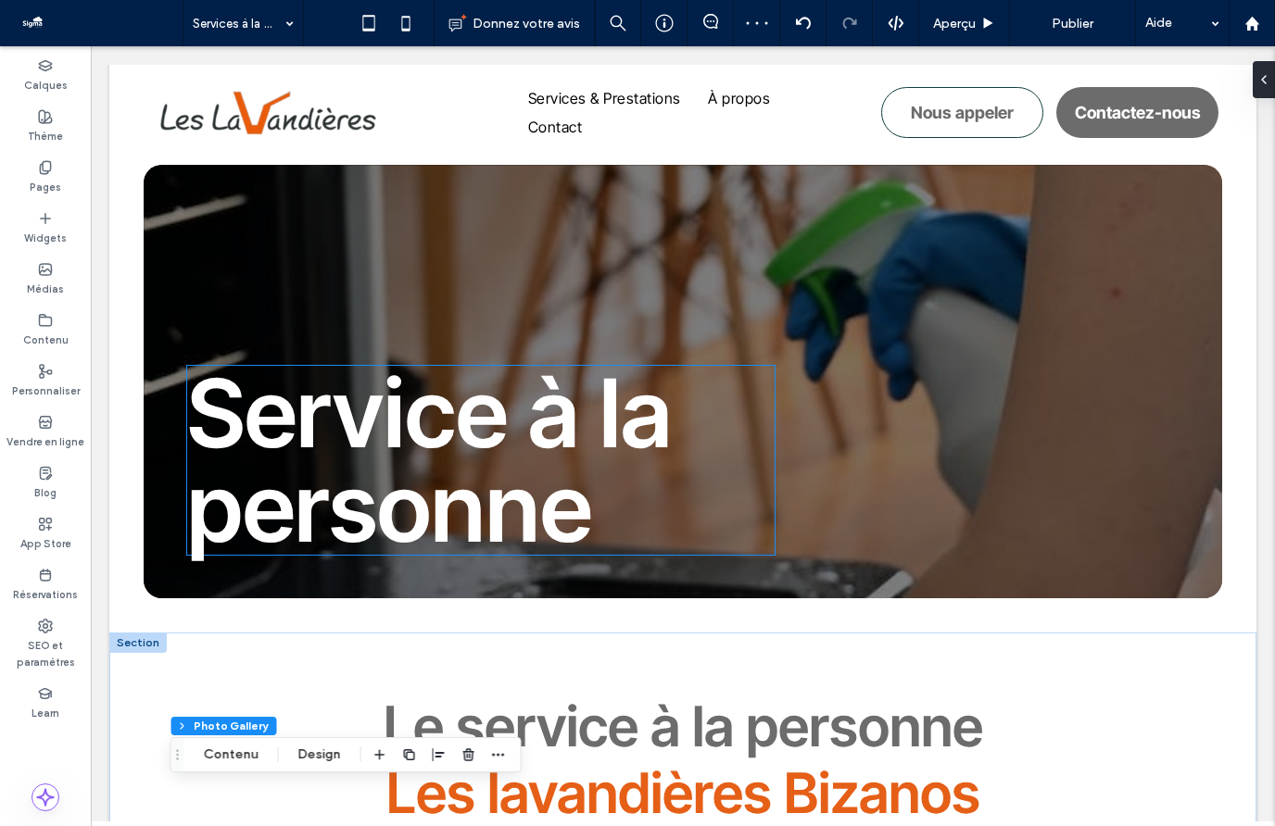
scroll to position [0, 0]
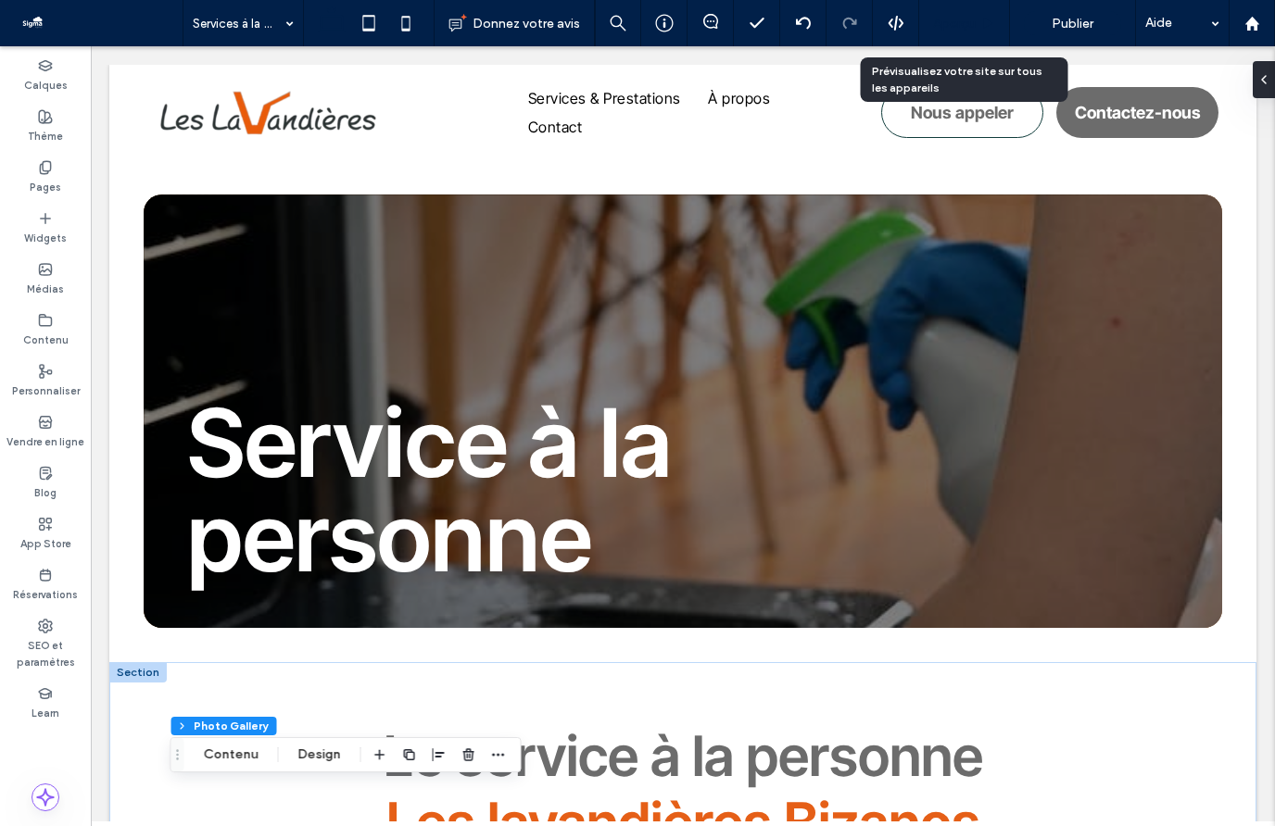
click at [968, 22] on span "Aperçu" at bounding box center [954, 24] width 43 height 16
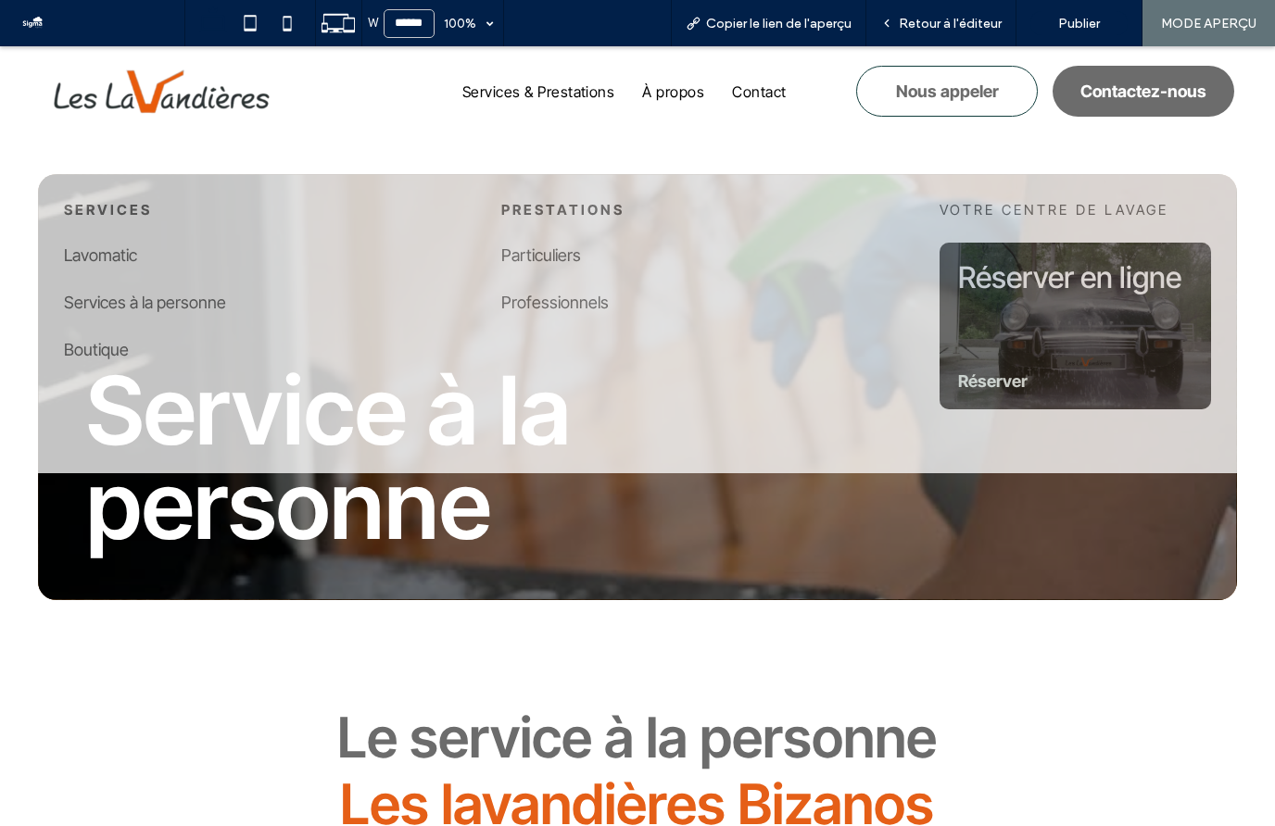
click at [108, 355] on link "Boutique" at bounding box center [96, 349] width 65 height 19
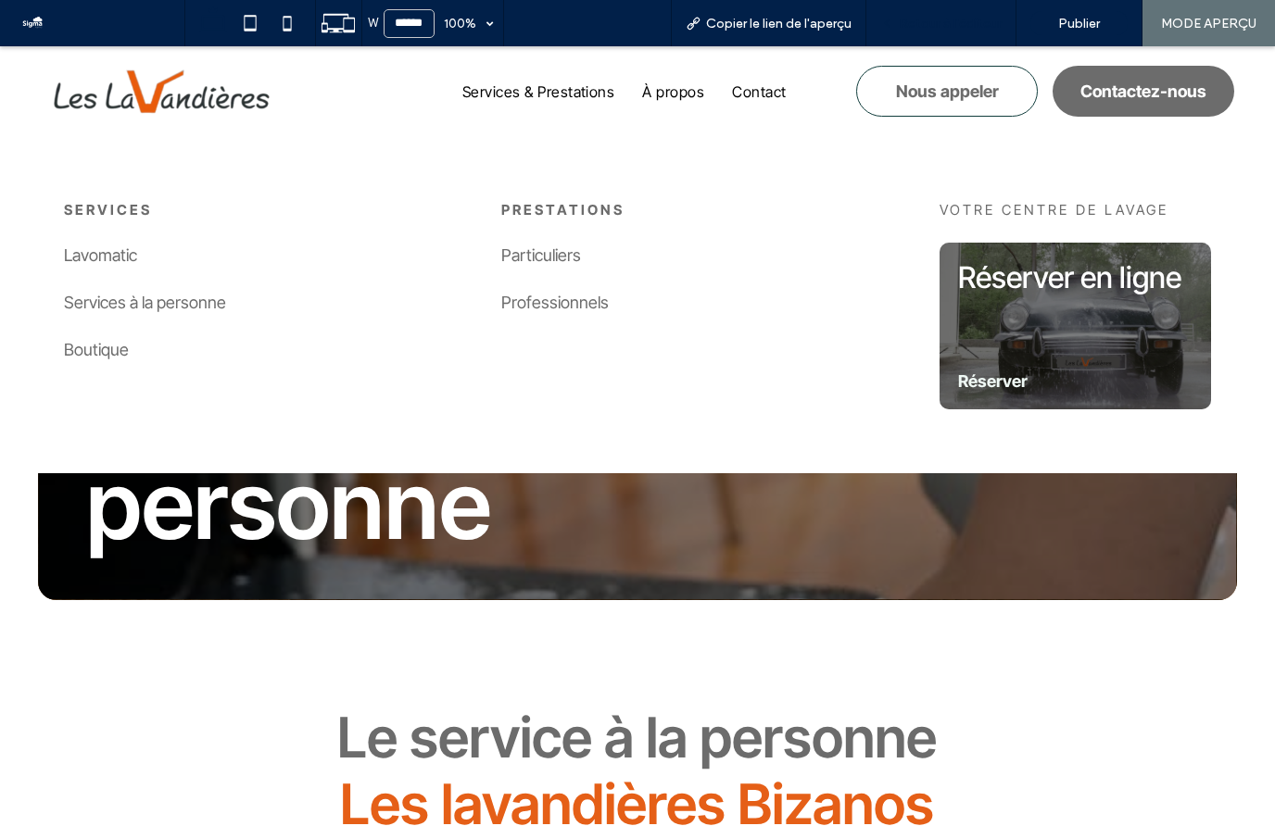
click at [937, 25] on span "Retour à l'éditeur" at bounding box center [950, 24] width 103 height 16
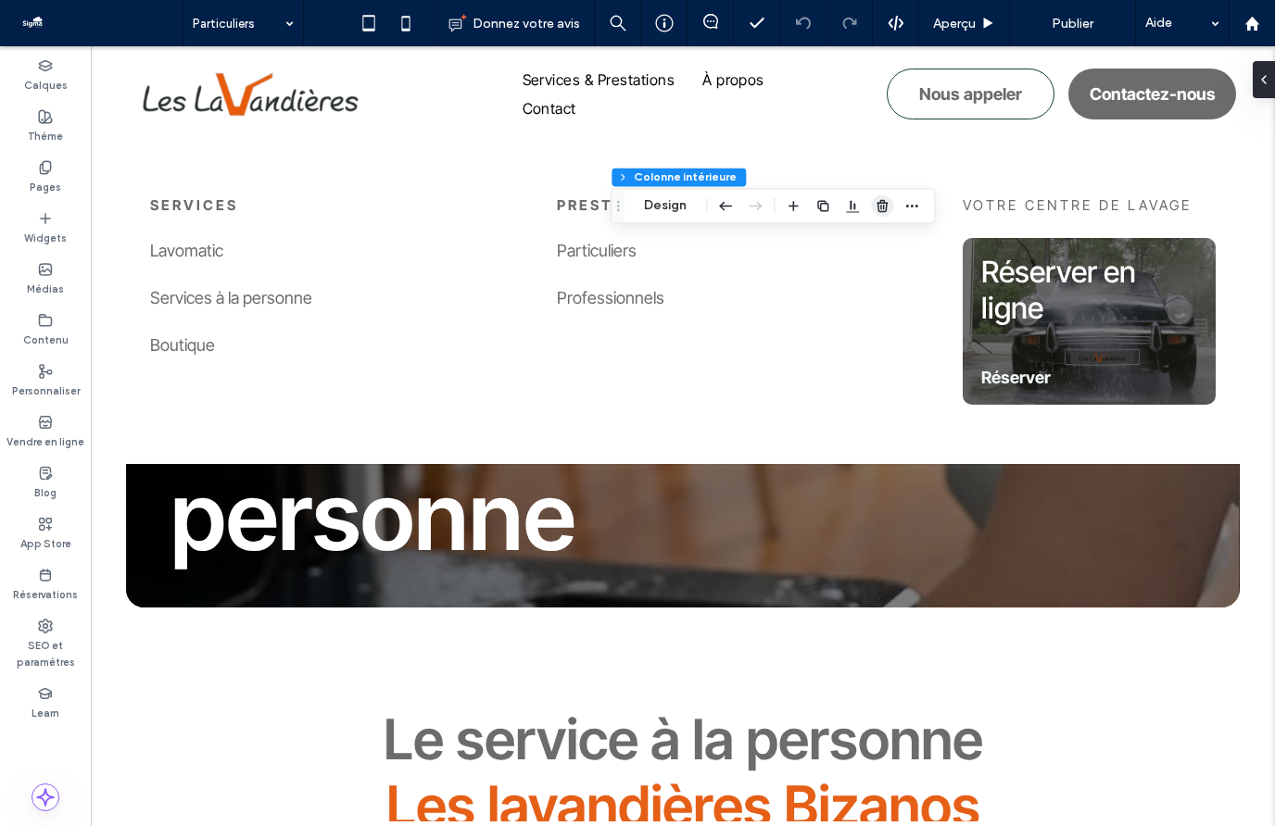
click at [880, 203] on icon "button" at bounding box center [881, 205] width 15 height 15
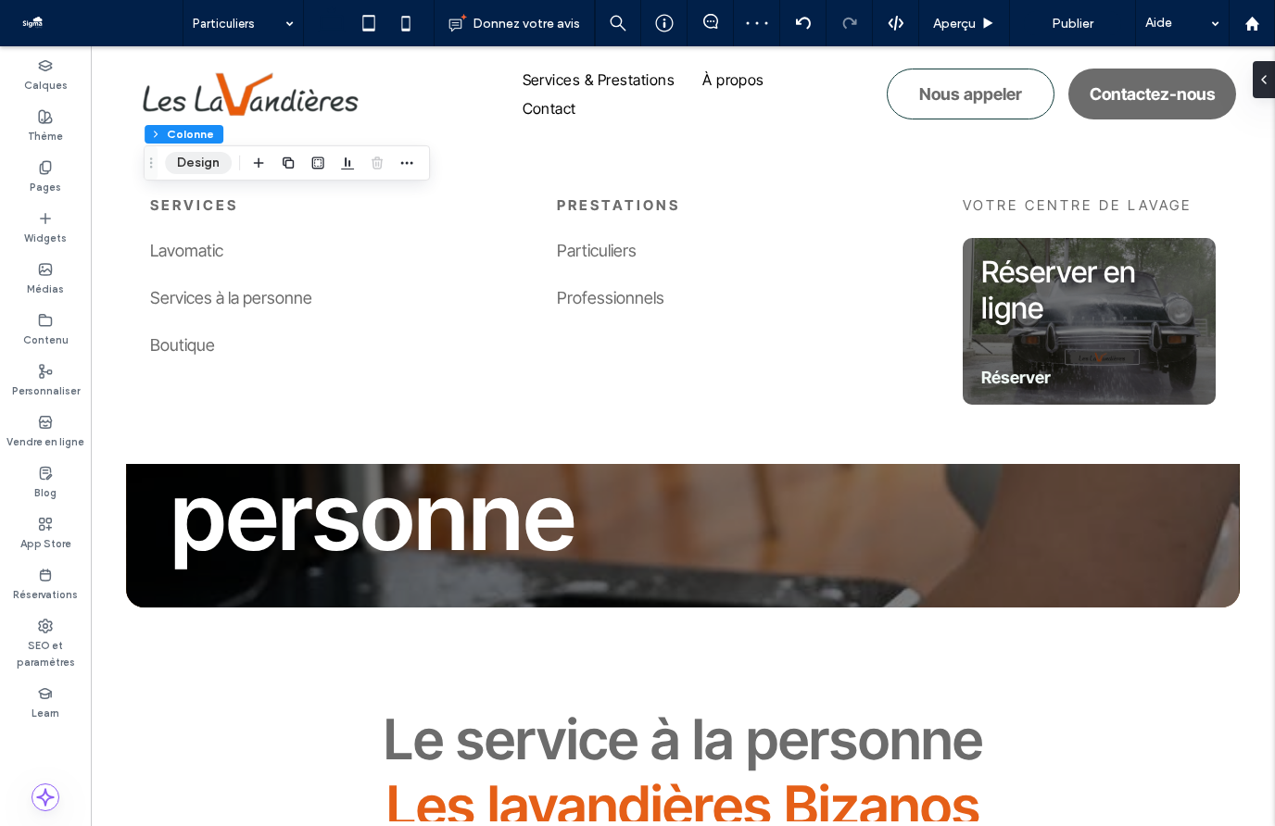
click at [210, 164] on button "Design" at bounding box center [198, 163] width 67 height 22
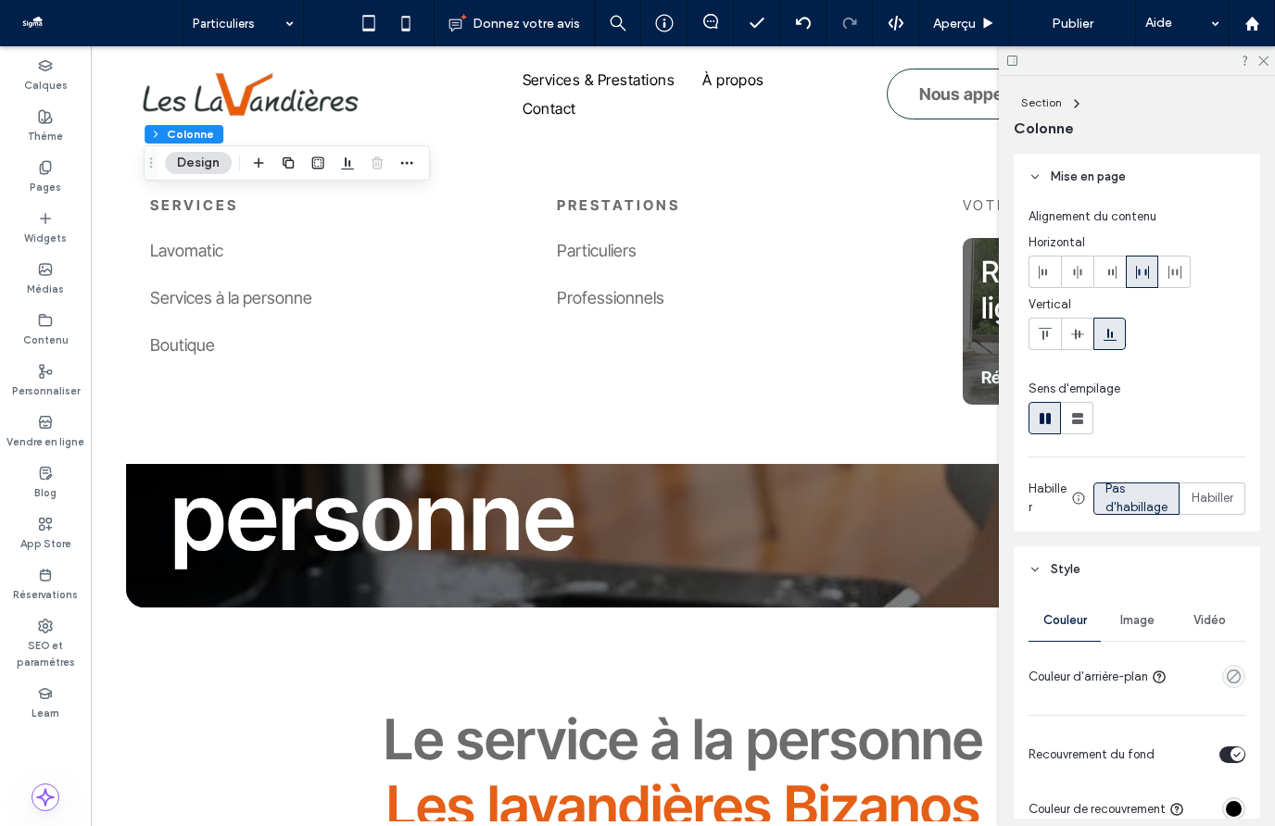
click at [1205, 615] on span "Vidéo" at bounding box center [1209, 620] width 32 height 15
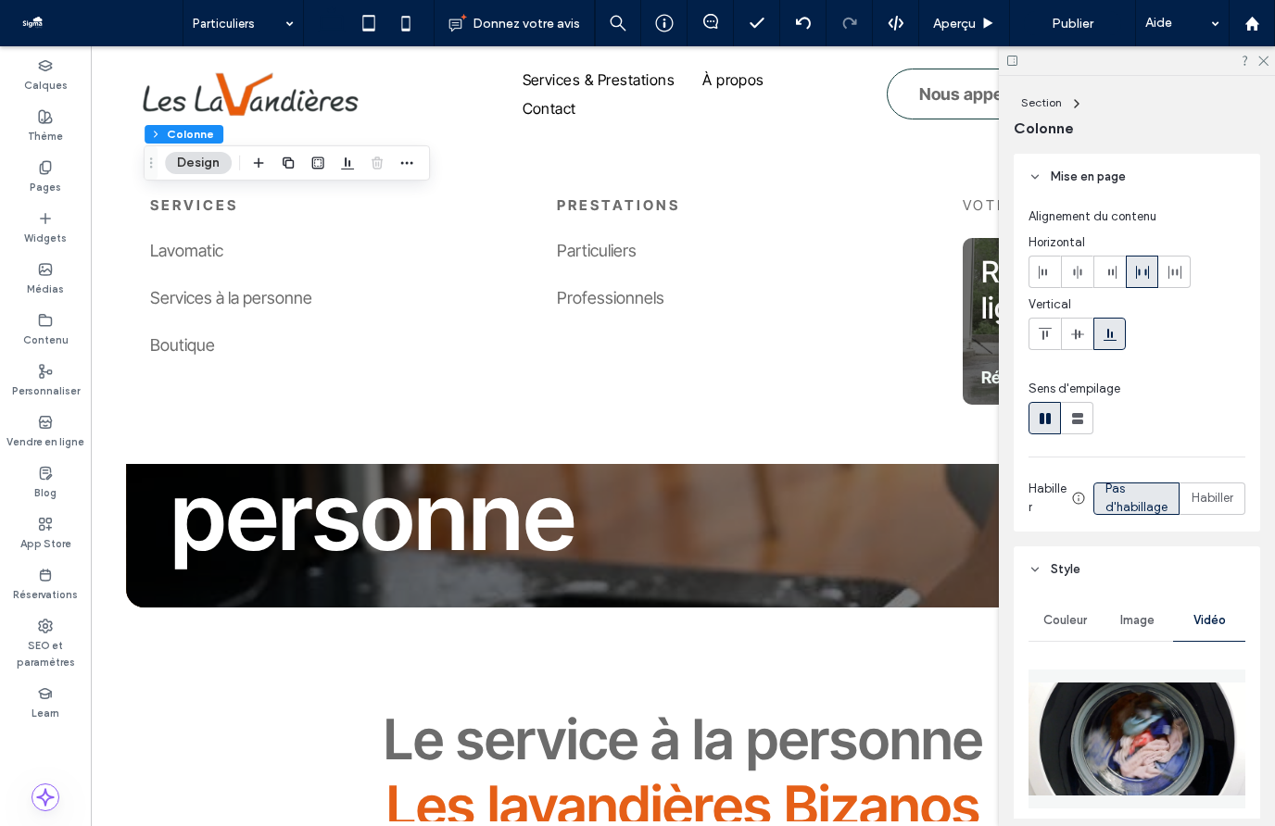
click at [1124, 753] on img at bounding box center [1136, 739] width 217 height 139
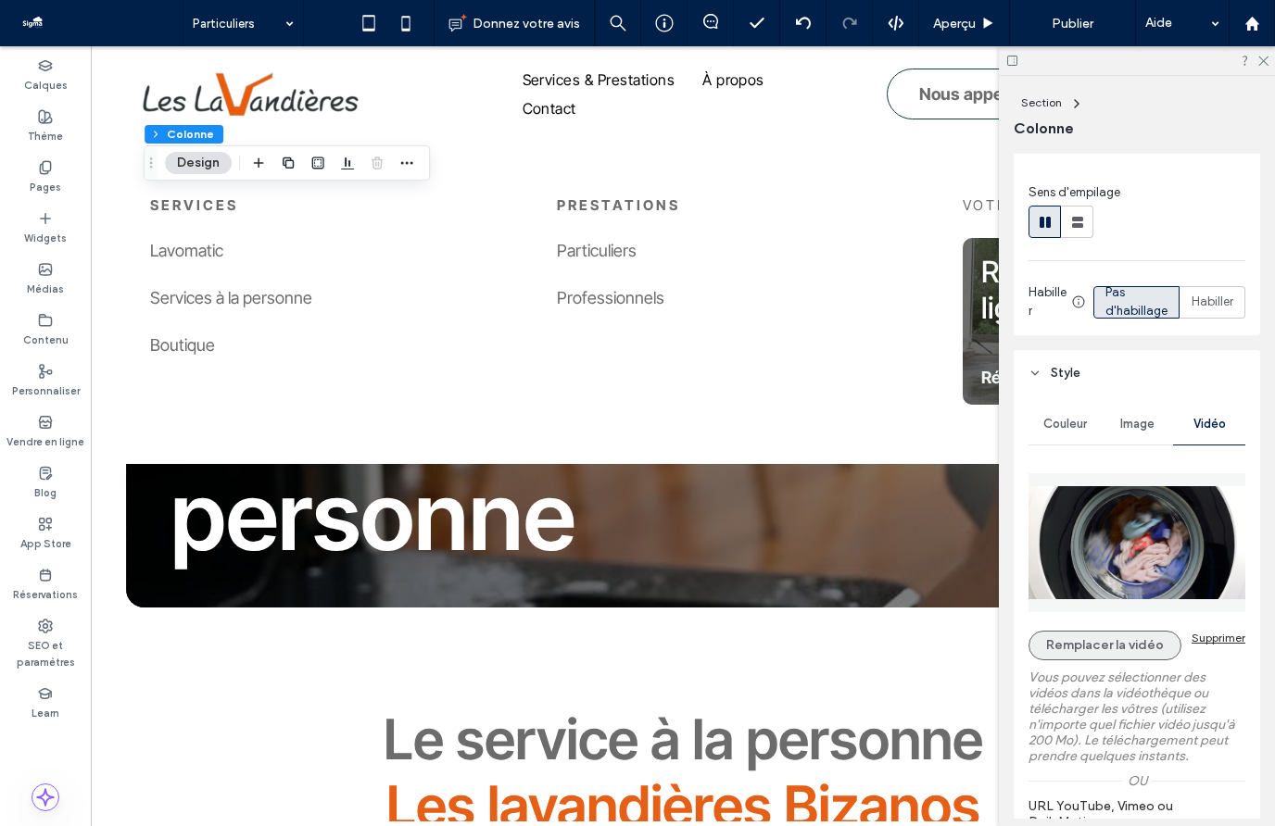
click at [1109, 654] on button "Remplacer la vidéo" at bounding box center [1104, 646] width 153 height 30
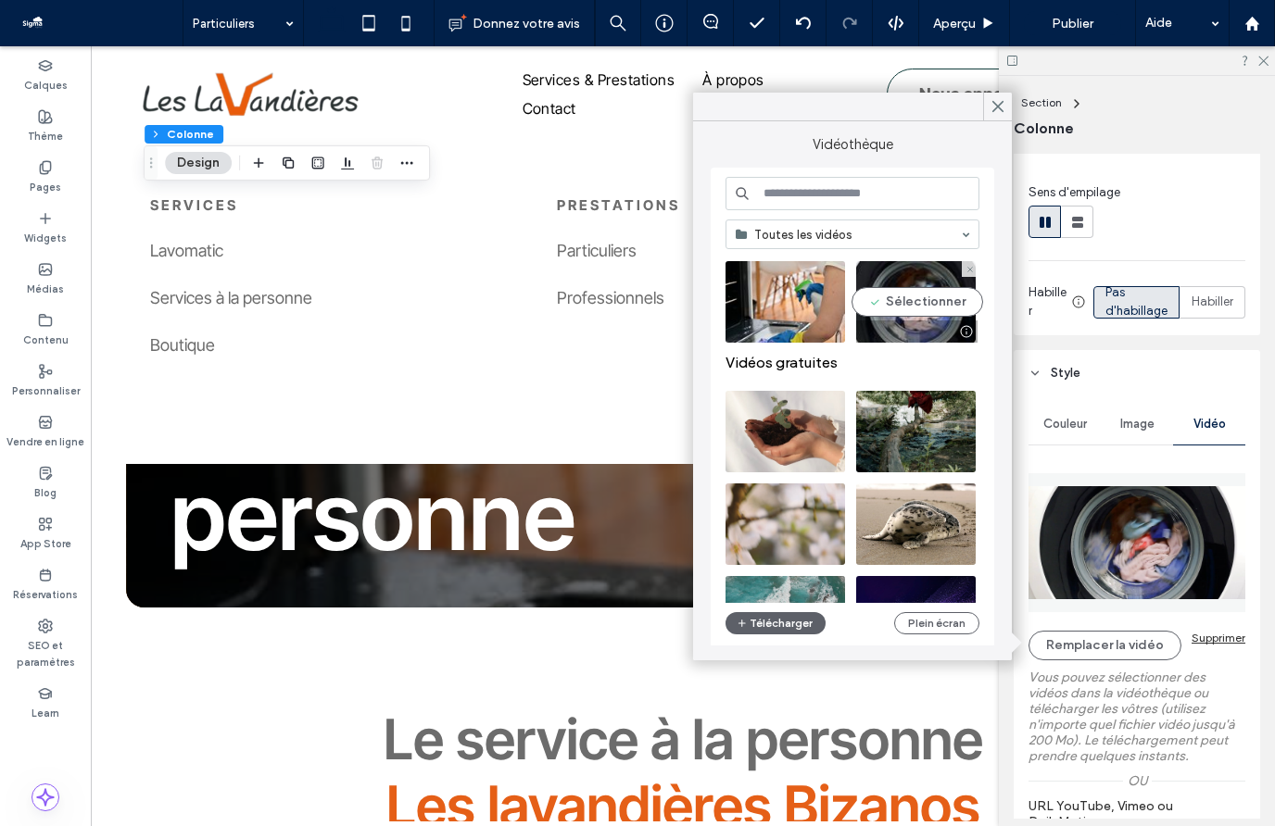
scroll to position [121, 0]
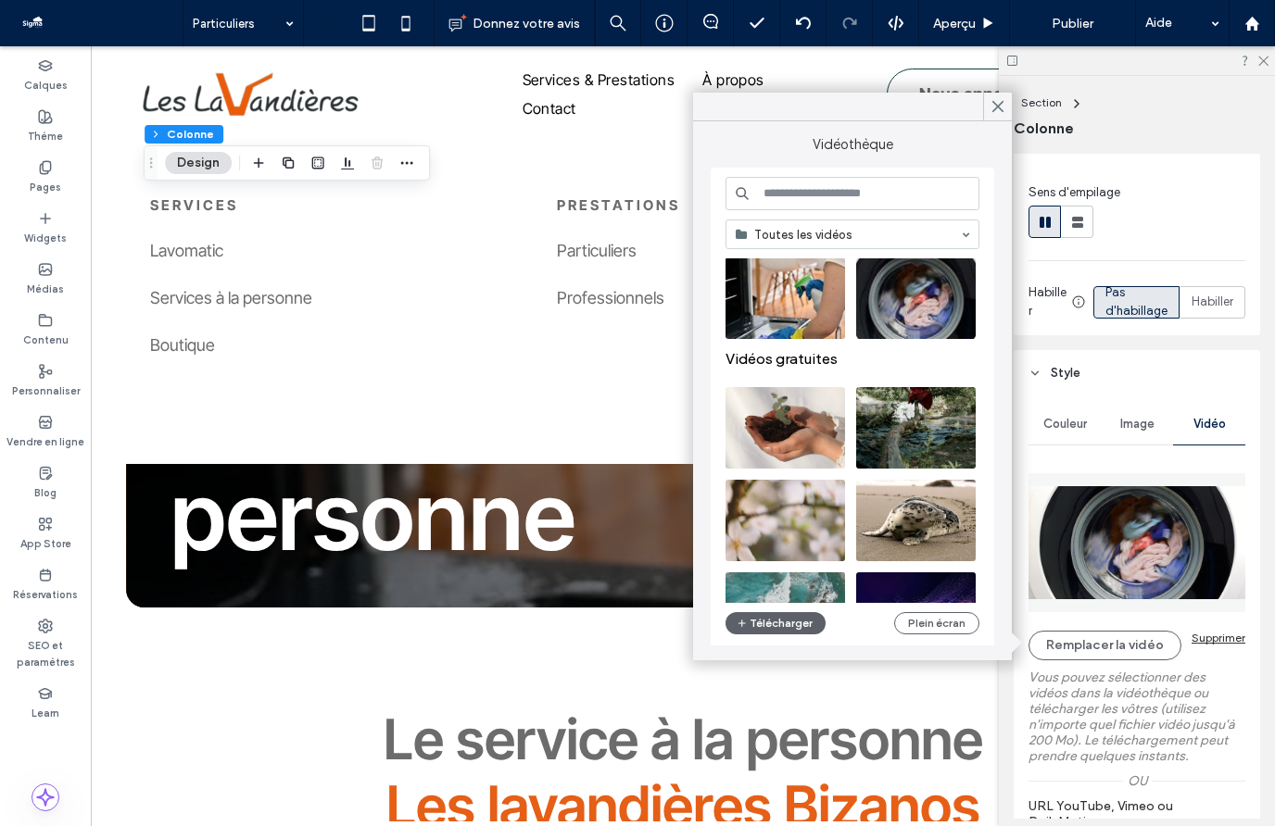
click at [805, 204] on input at bounding box center [852, 193] width 254 height 33
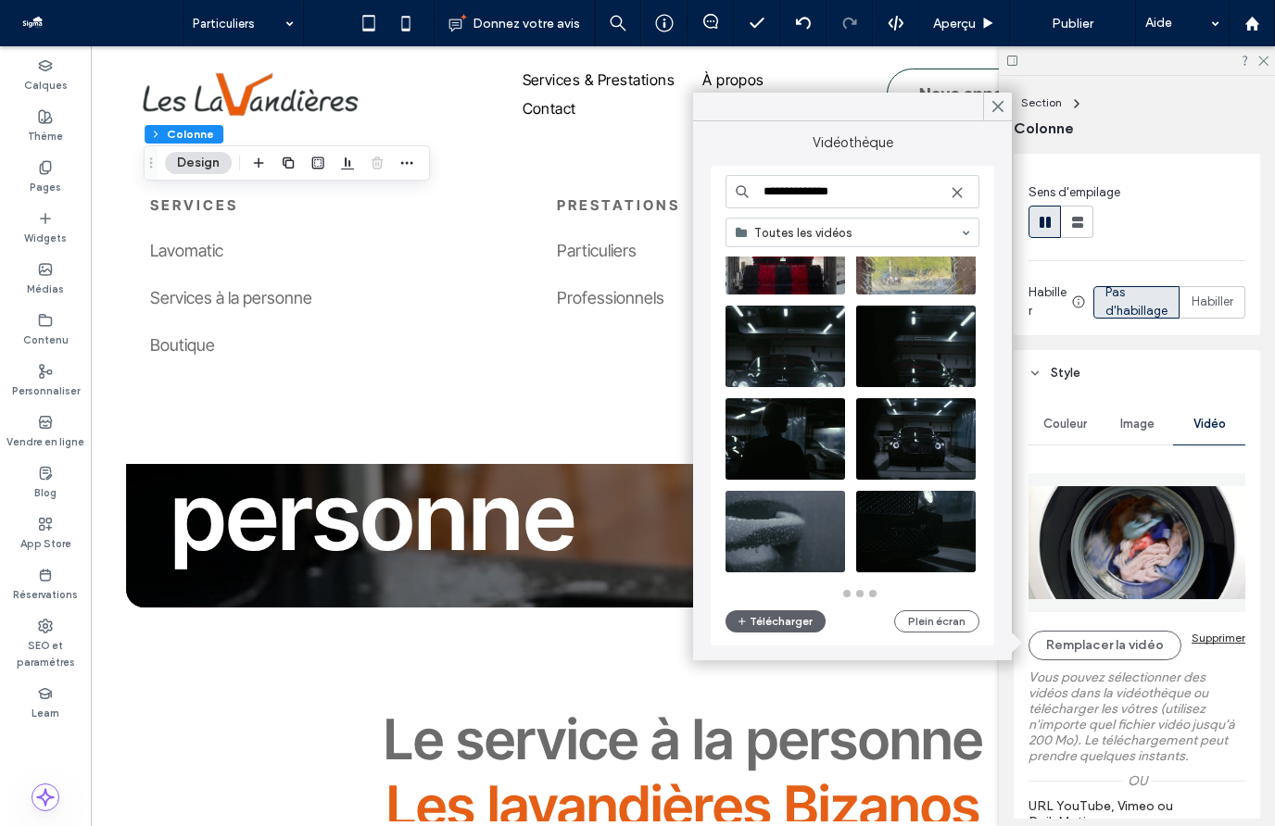
scroll to position [812, 0]
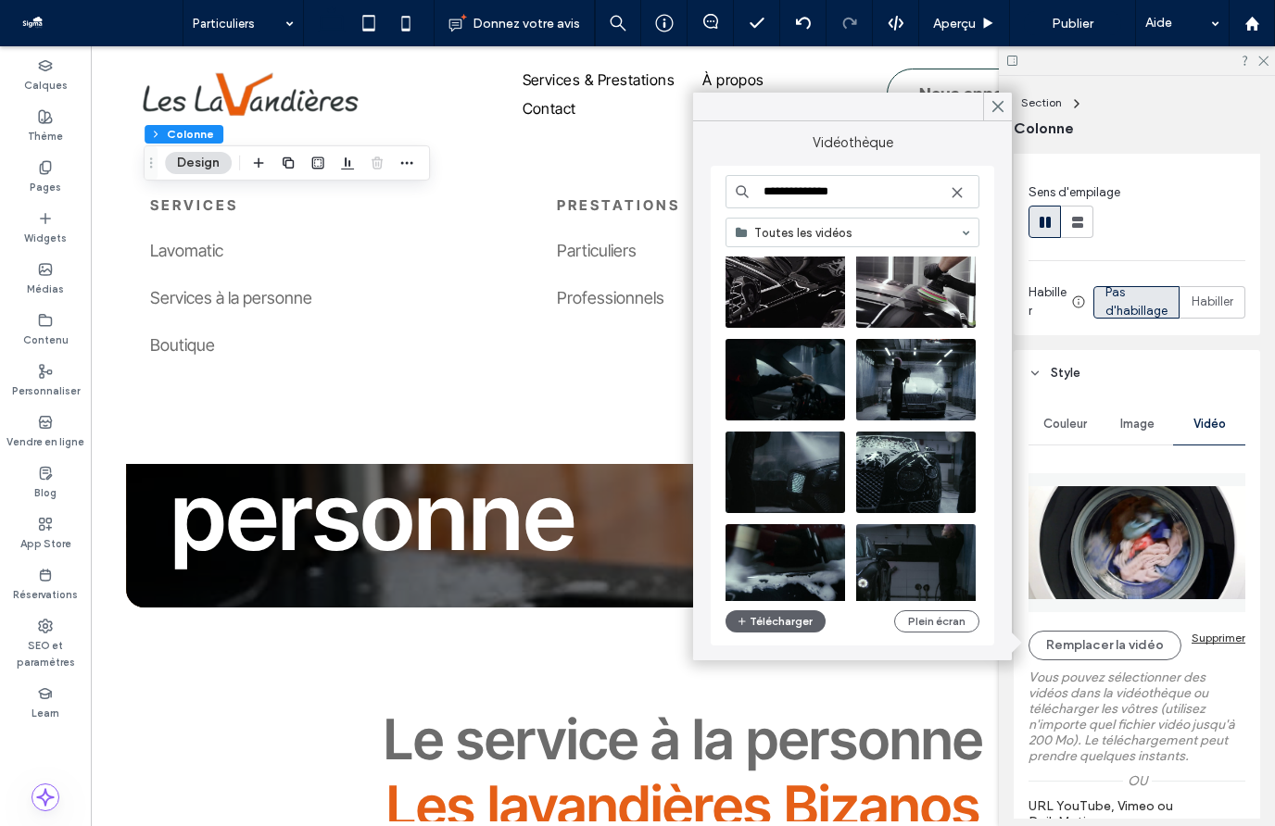
type input "**********"
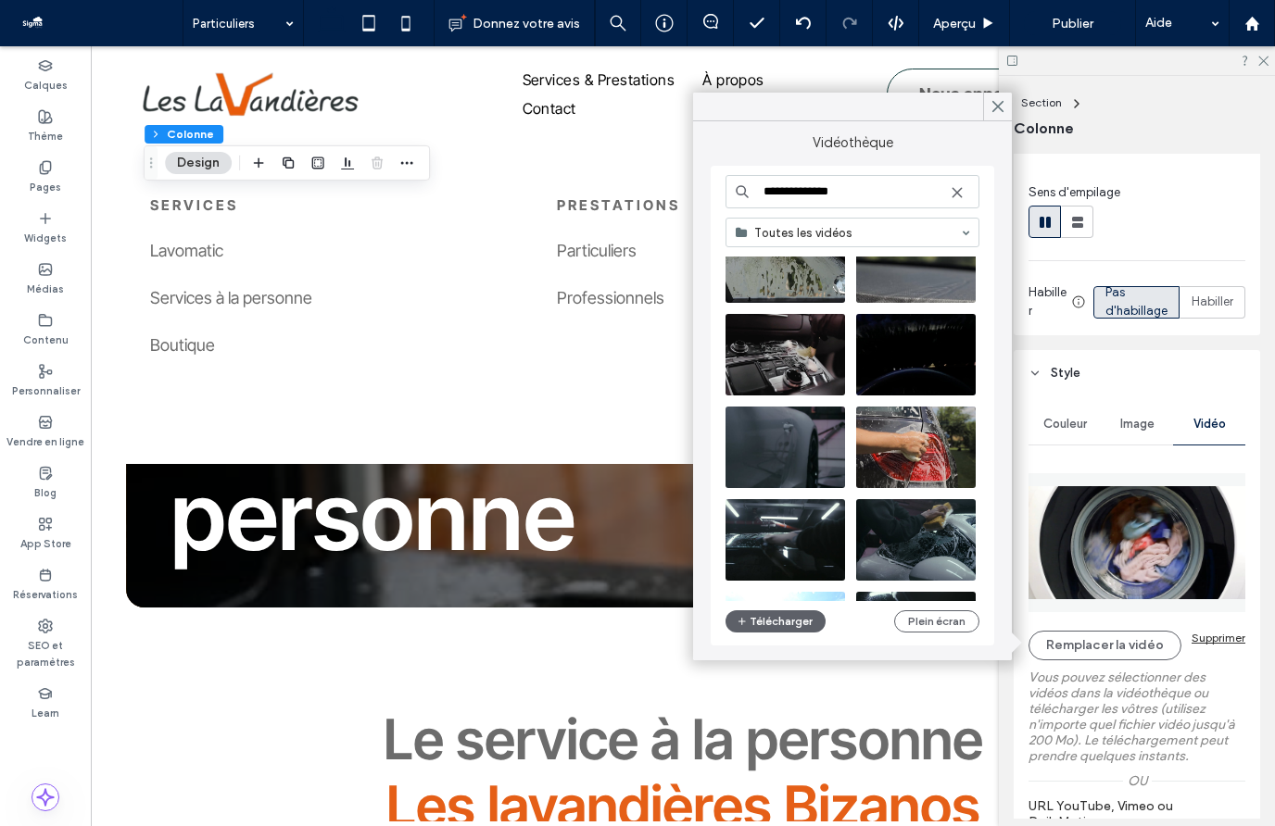
scroll to position [2659, 0]
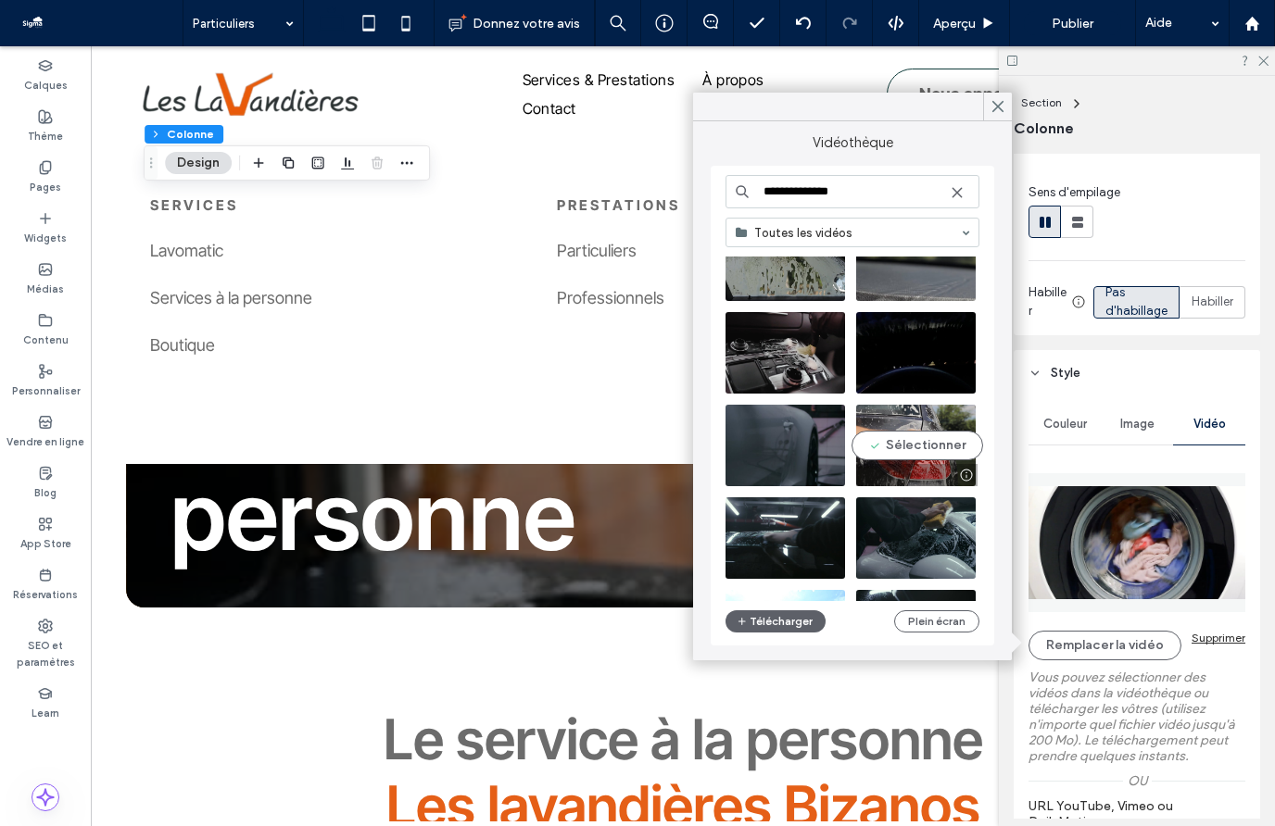
click at [923, 447] on video at bounding box center [916, 446] width 120 height 82
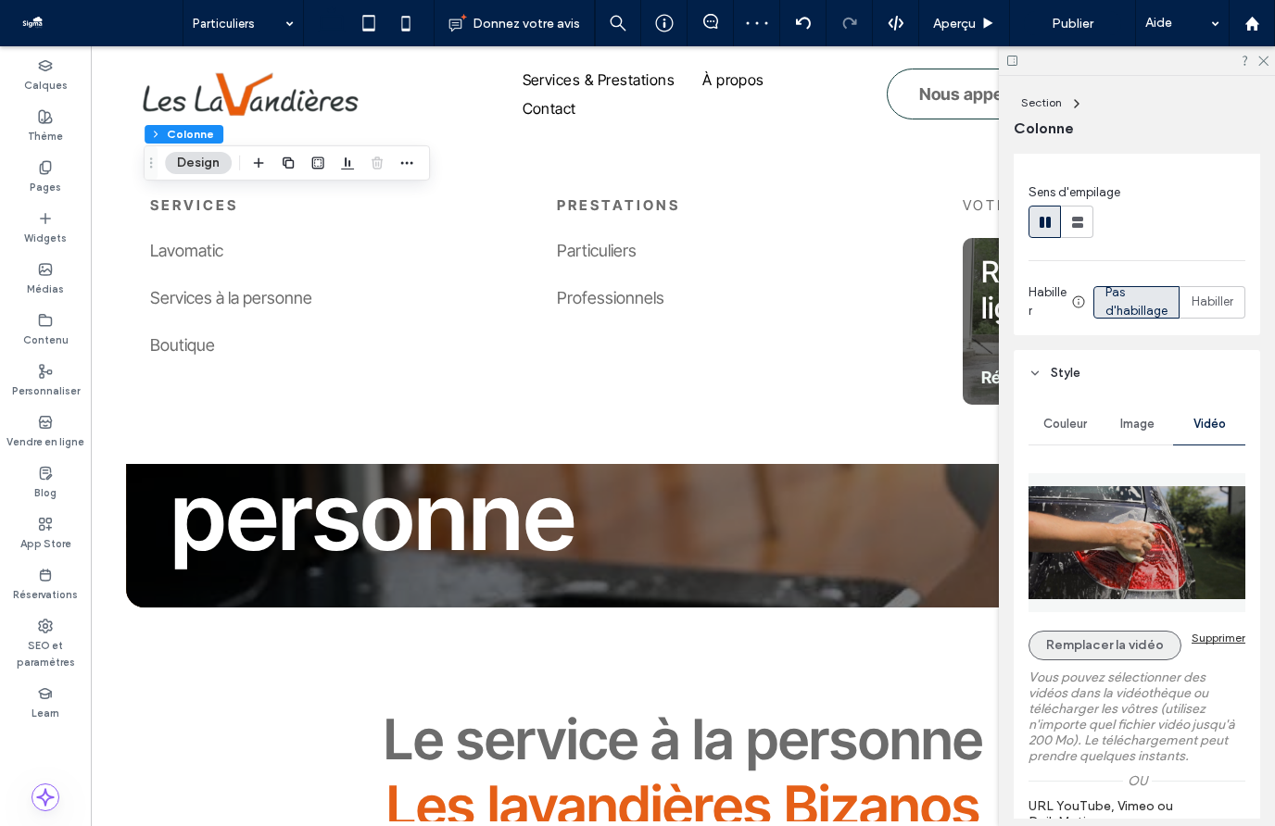
click at [1113, 656] on button "Remplacer la vidéo" at bounding box center [1104, 646] width 153 height 30
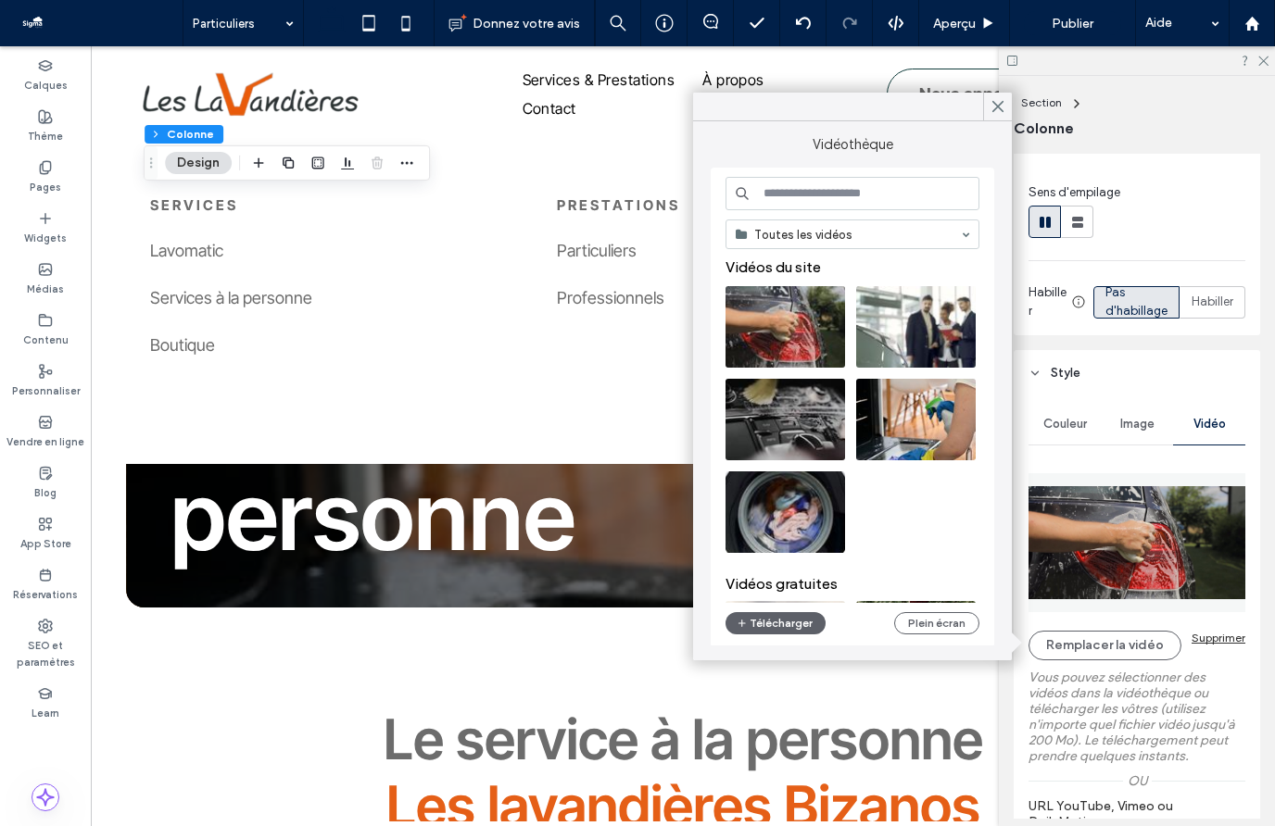
click at [801, 204] on input at bounding box center [852, 193] width 254 height 33
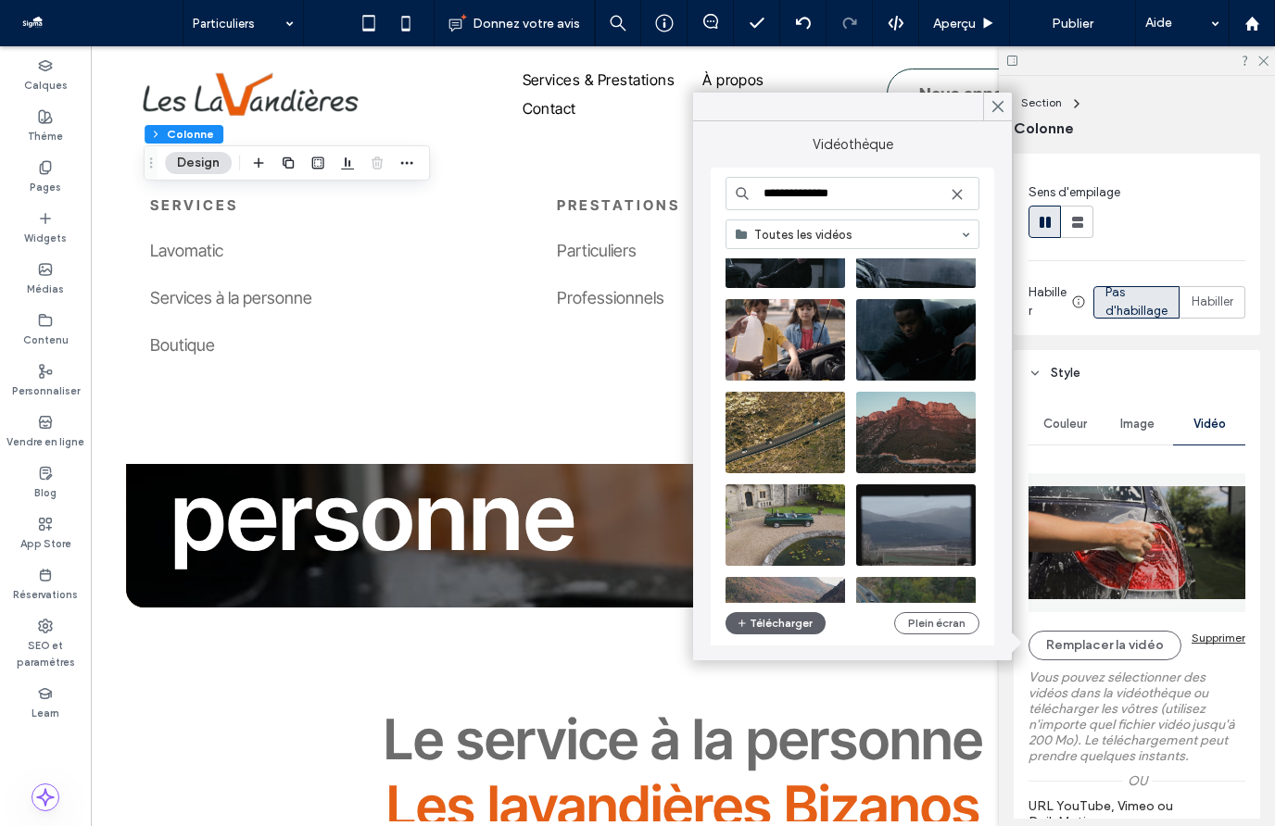
scroll to position [6103, 0]
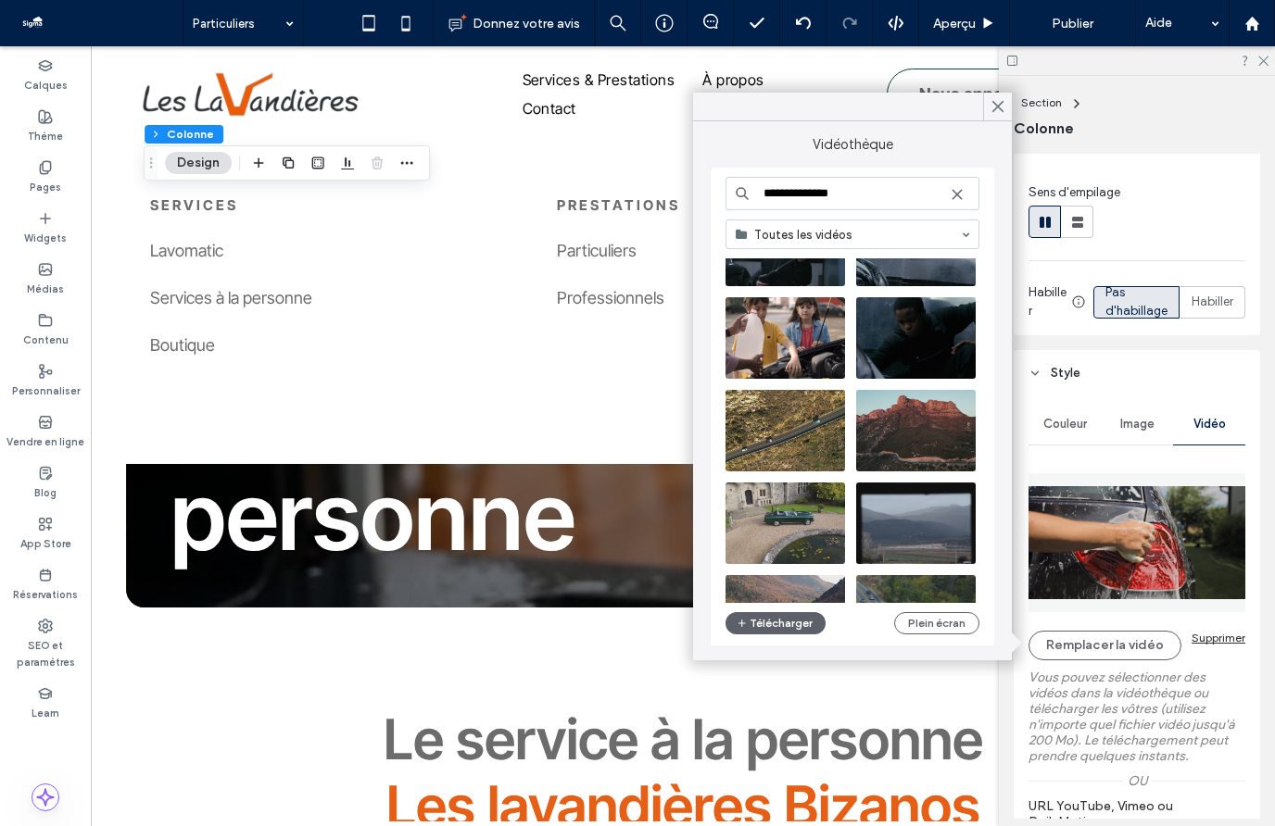
click at [848, 195] on input "**********" at bounding box center [852, 193] width 254 height 33
click at [866, 197] on input "**********" at bounding box center [852, 193] width 254 height 33
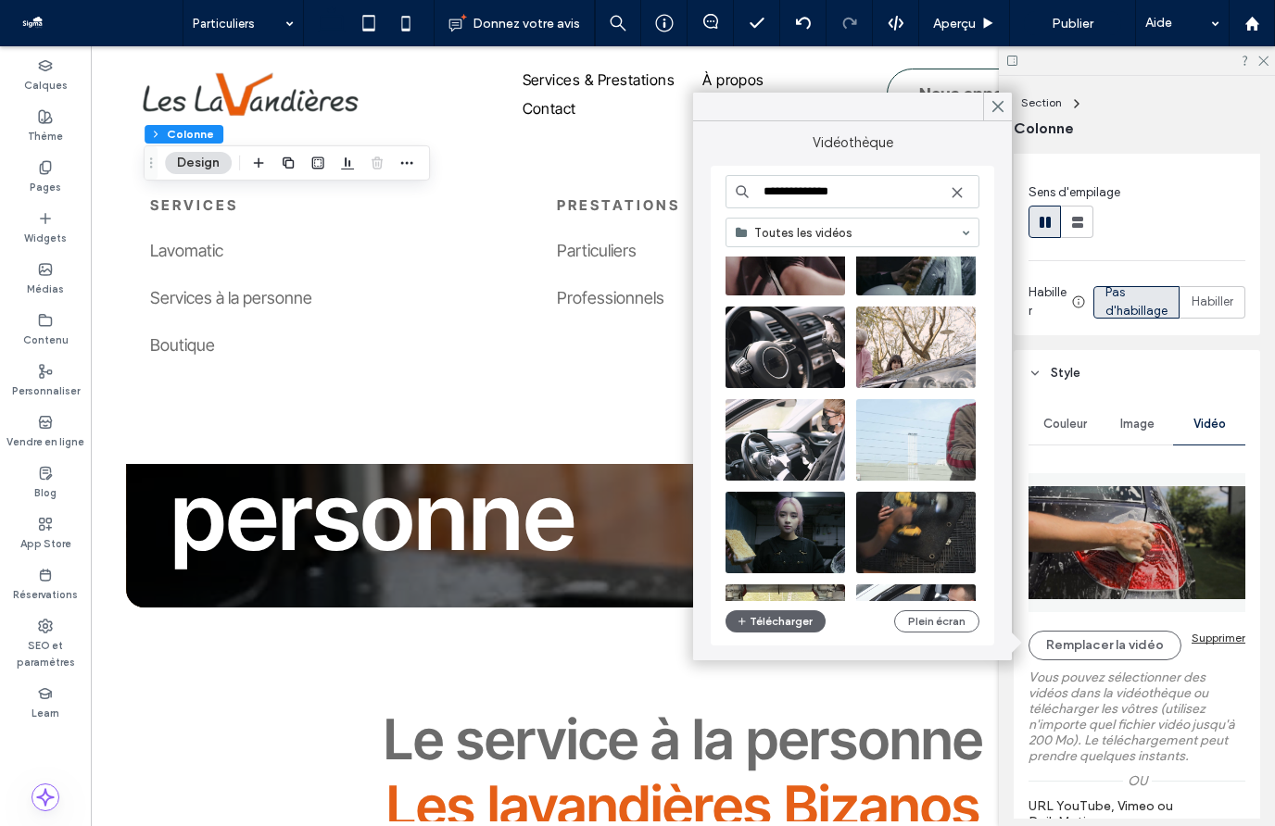
scroll to position [260, 0]
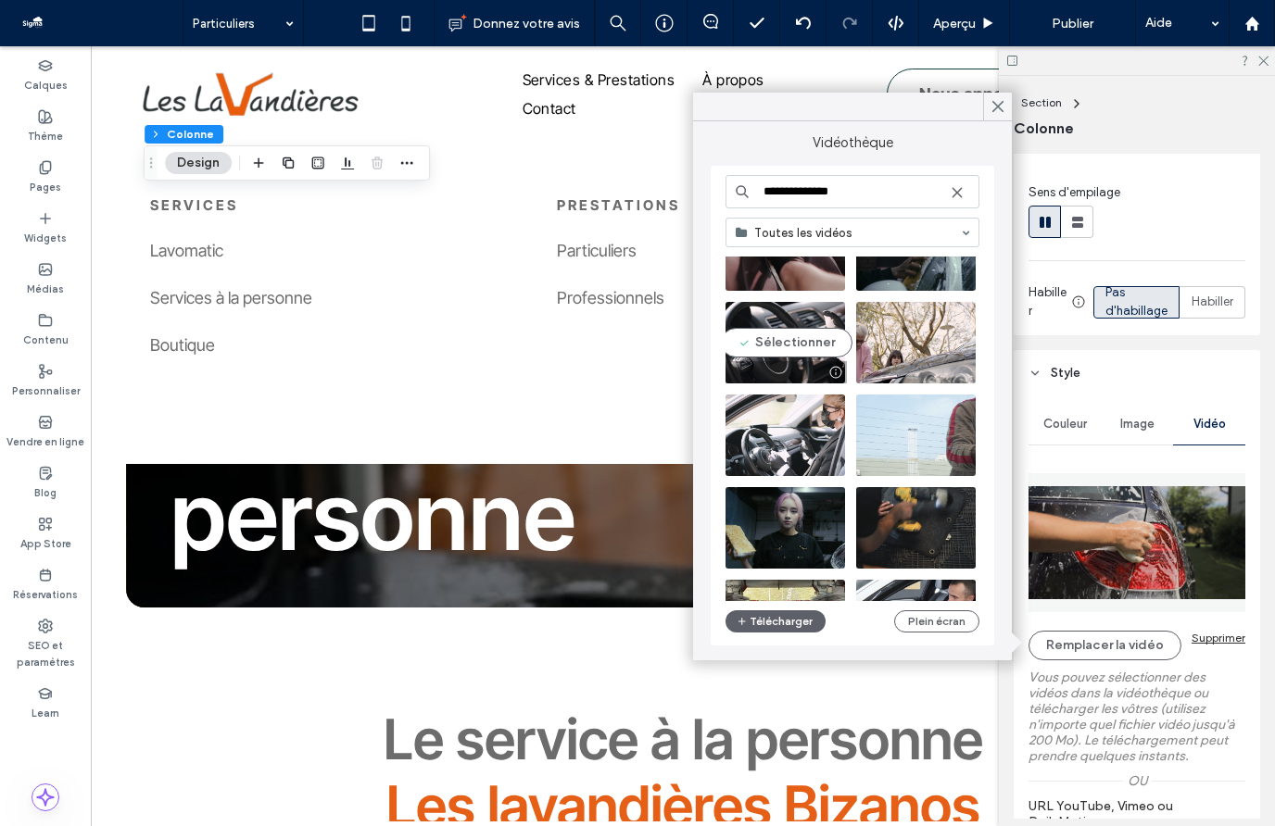
type input "**********"
click at [781, 344] on video at bounding box center [785, 343] width 120 height 82
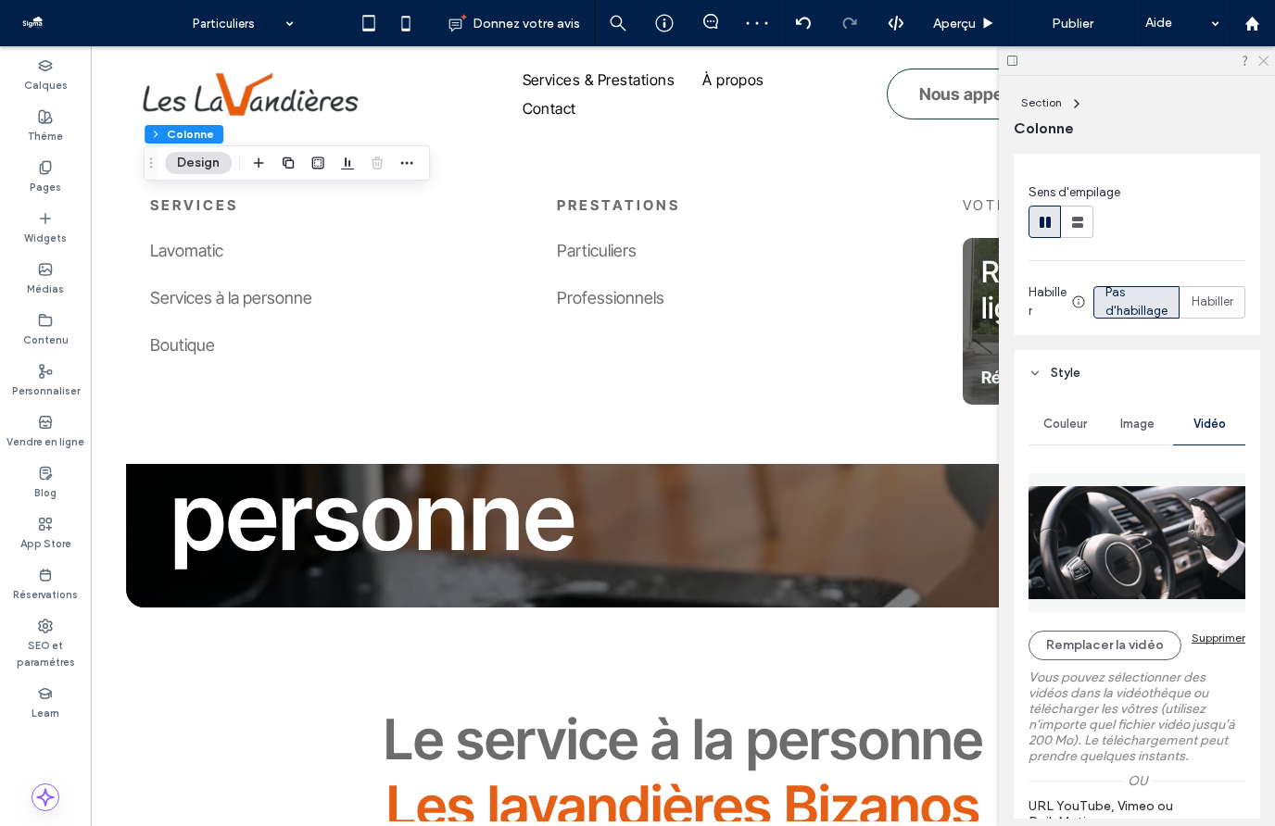
click at [1264, 59] on icon at bounding box center [1262, 60] width 12 height 12
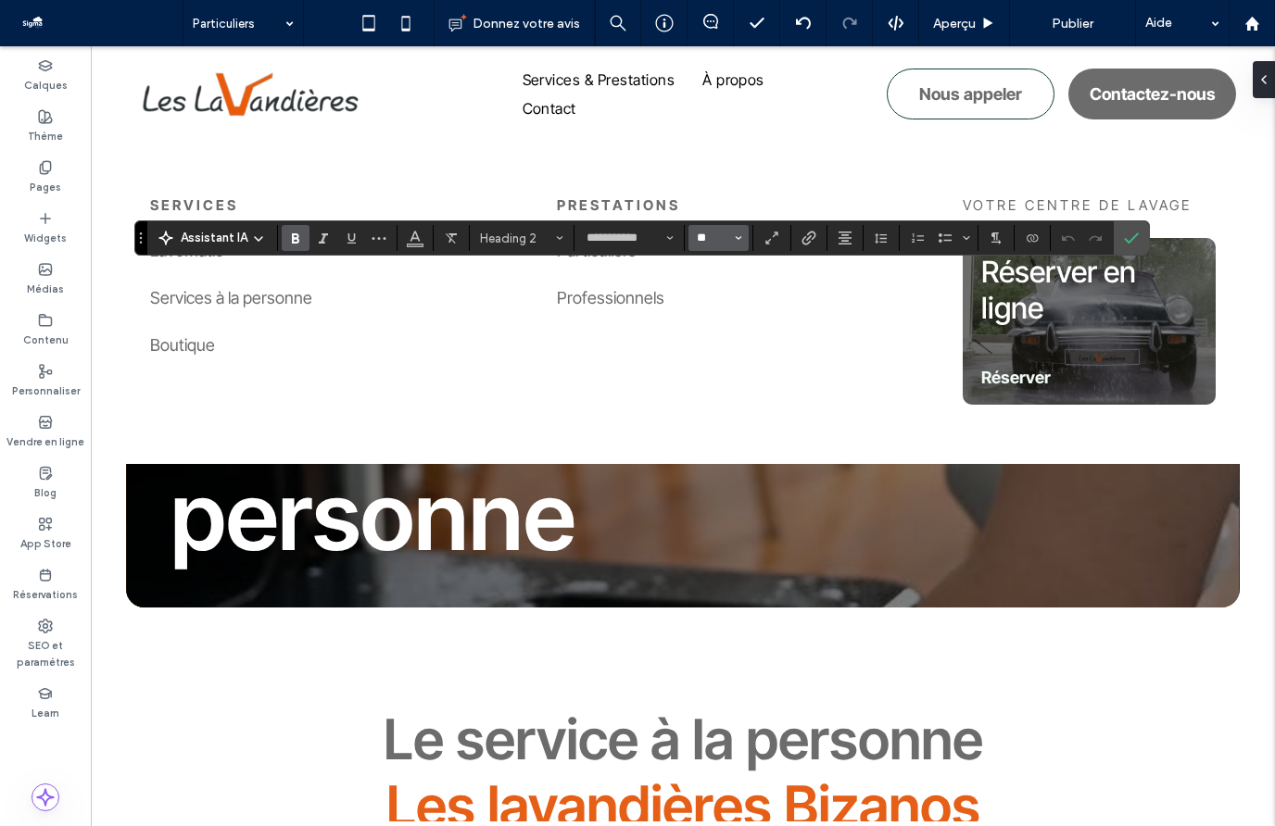
click at [724, 241] on input "**" at bounding box center [713, 238] width 36 height 15
click at [714, 409] on label "36" at bounding box center [717, 396] width 59 height 26
type input "**"
click at [1133, 234] on icon "Confirmer" at bounding box center [1131, 238] width 15 height 15
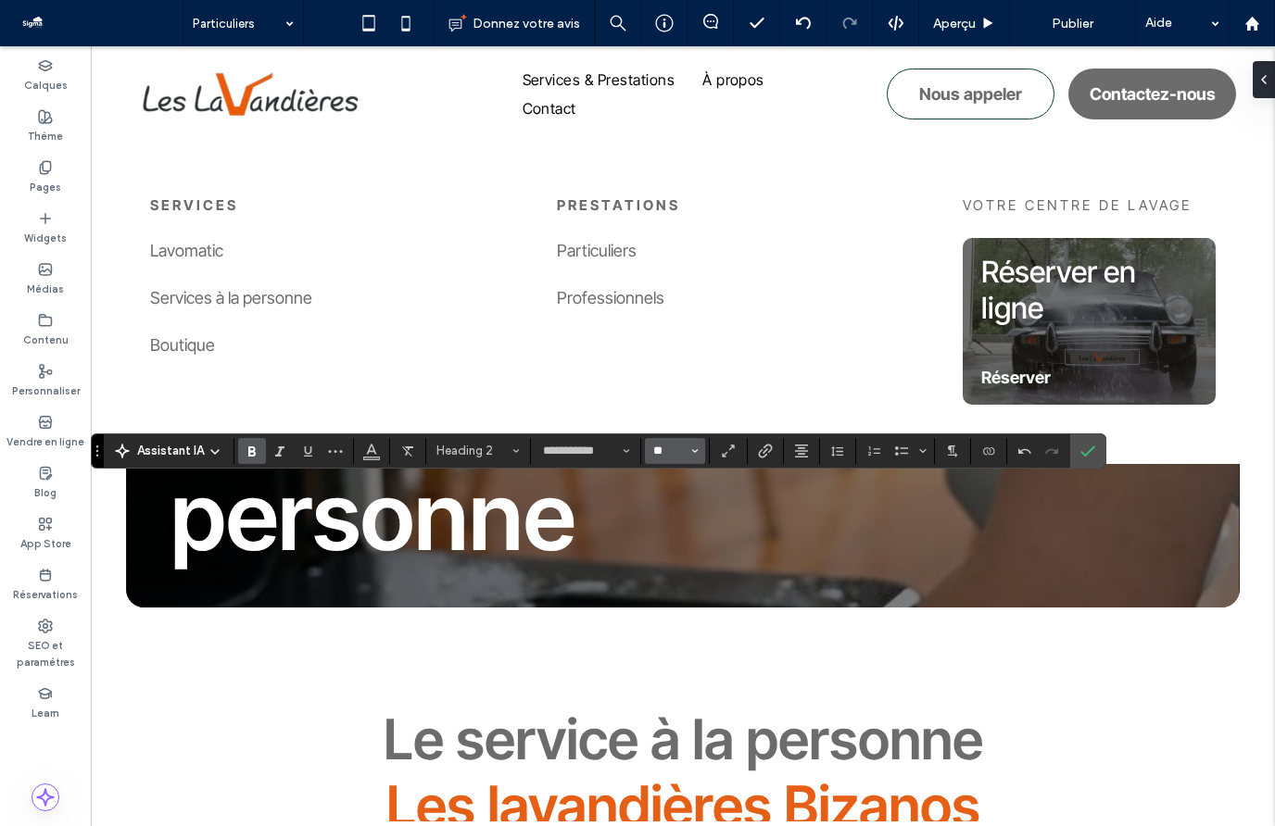
click at [661, 453] on input "**" at bounding box center [669, 451] width 36 height 15
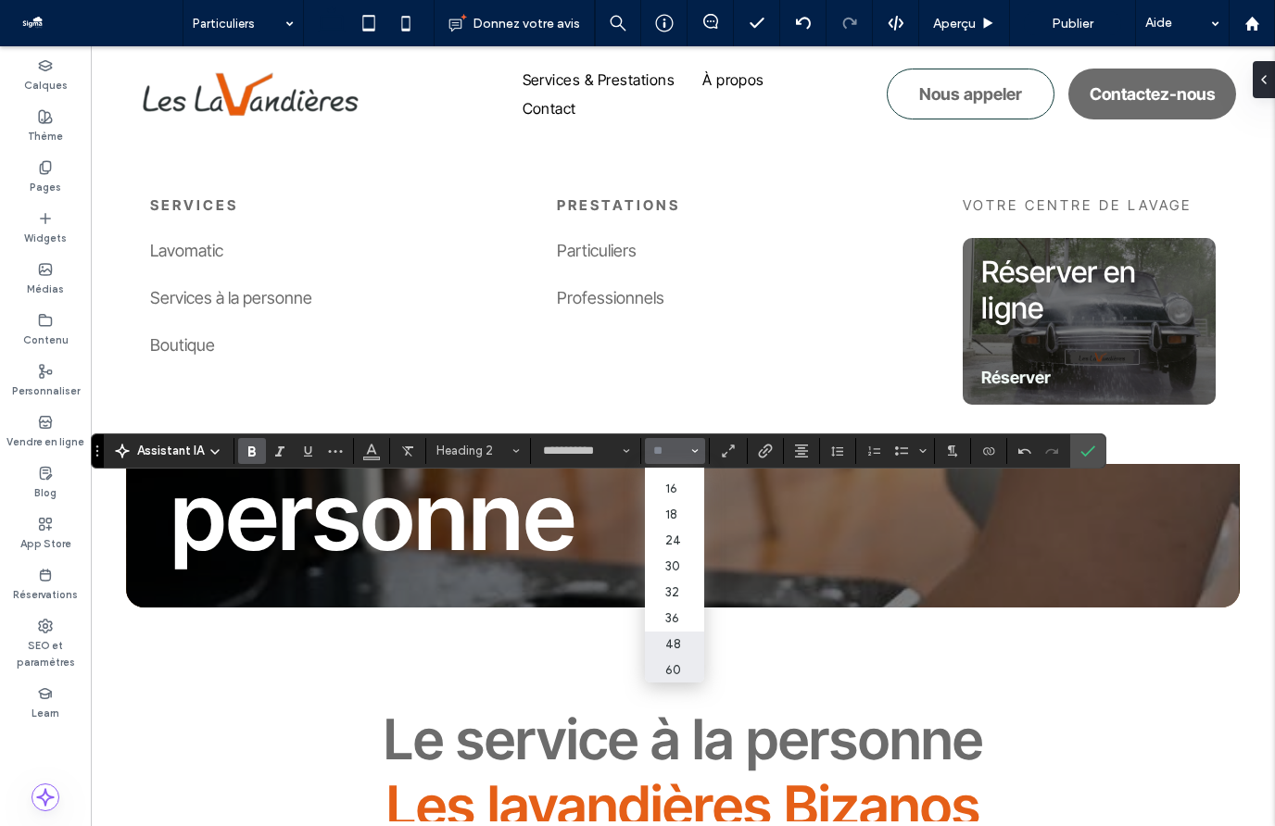
click at [670, 644] on label "48" at bounding box center [674, 645] width 59 height 26
type input "**"
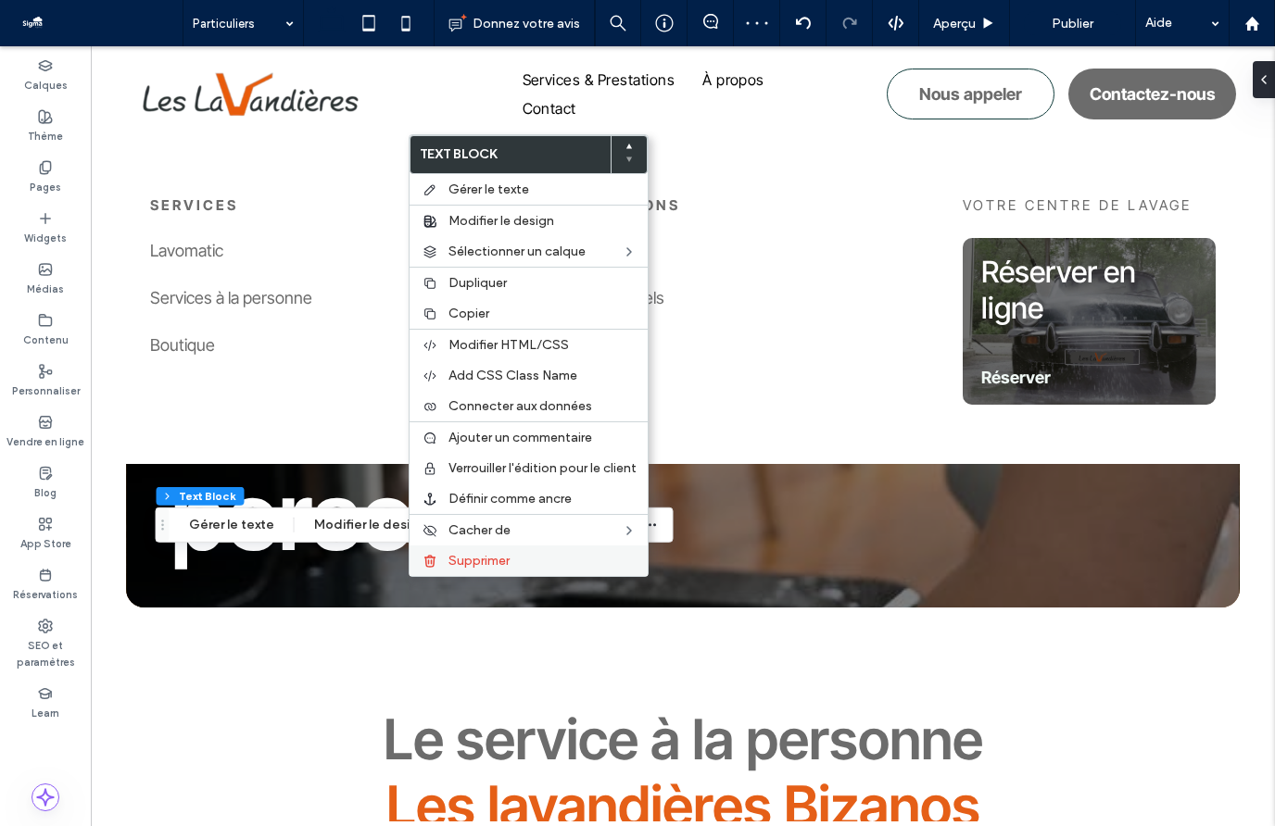
click at [493, 557] on span "Supprimer" at bounding box center [478, 561] width 61 height 16
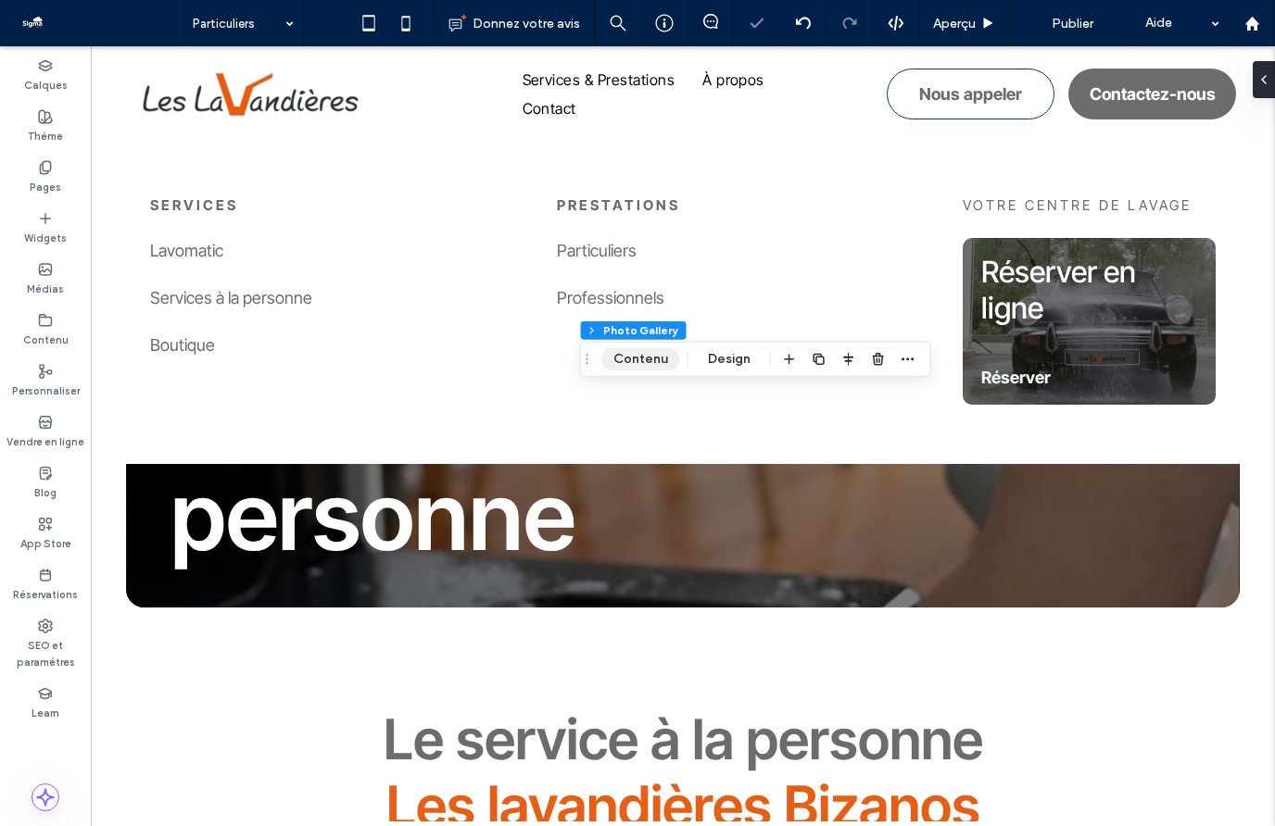
click at [659, 354] on button "Contenu" at bounding box center [640, 359] width 79 height 22
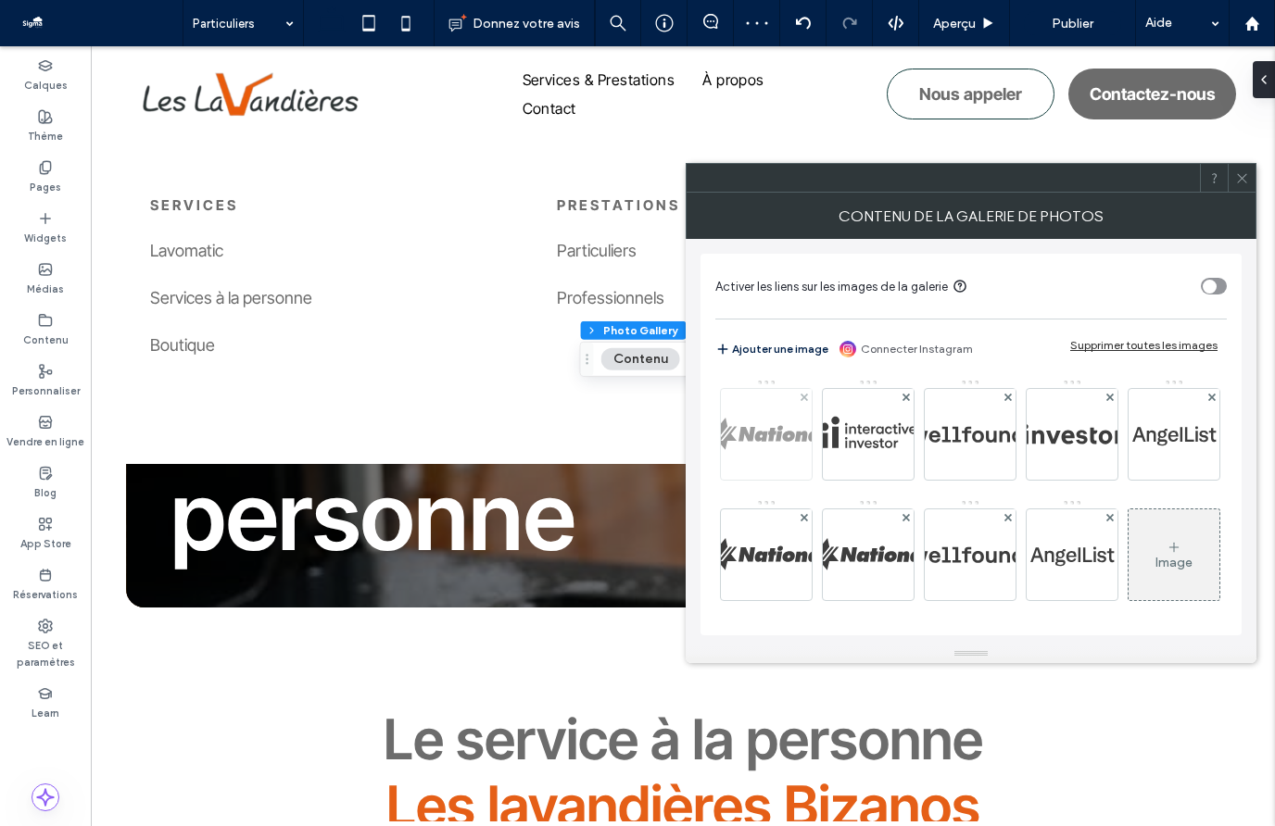
click at [774, 436] on img at bounding box center [766, 434] width 373 height 91
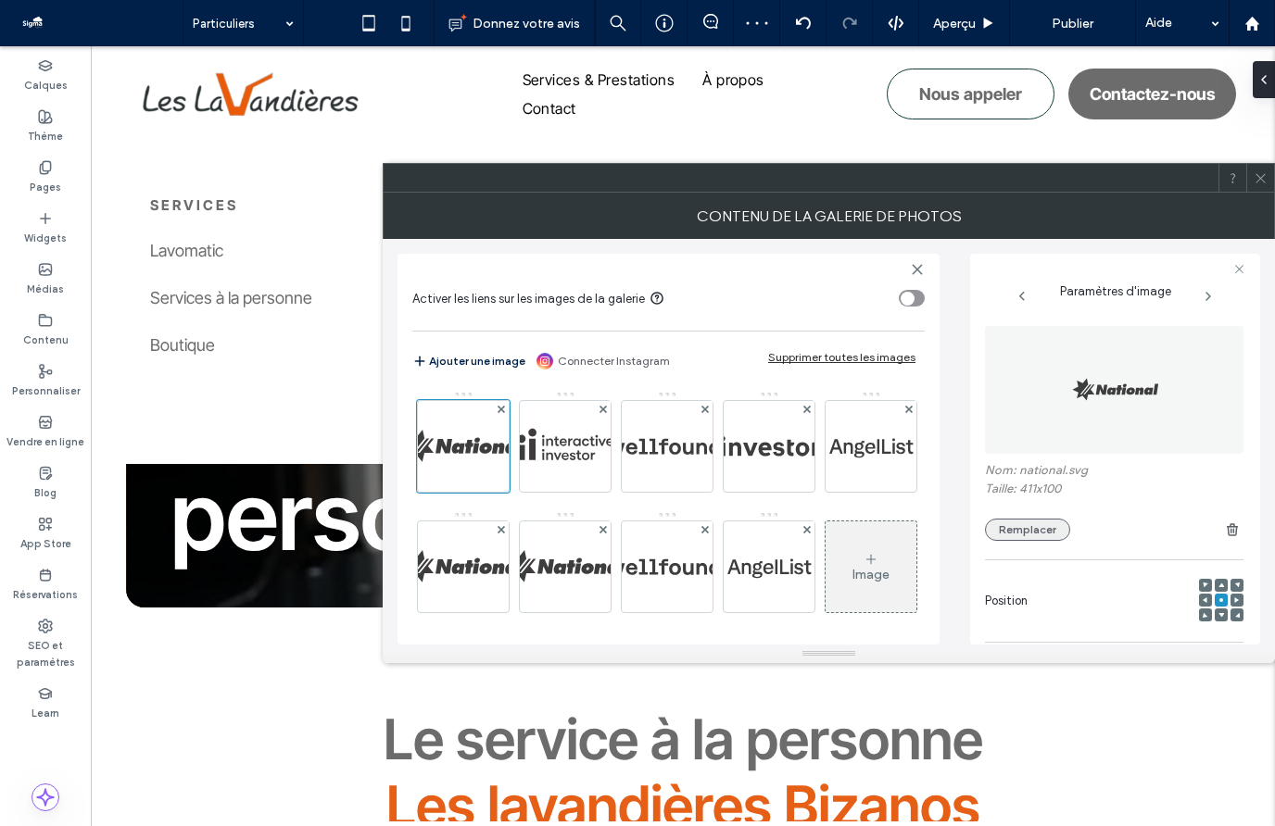
click at [1029, 523] on button "Remplacer" at bounding box center [1027, 530] width 85 height 22
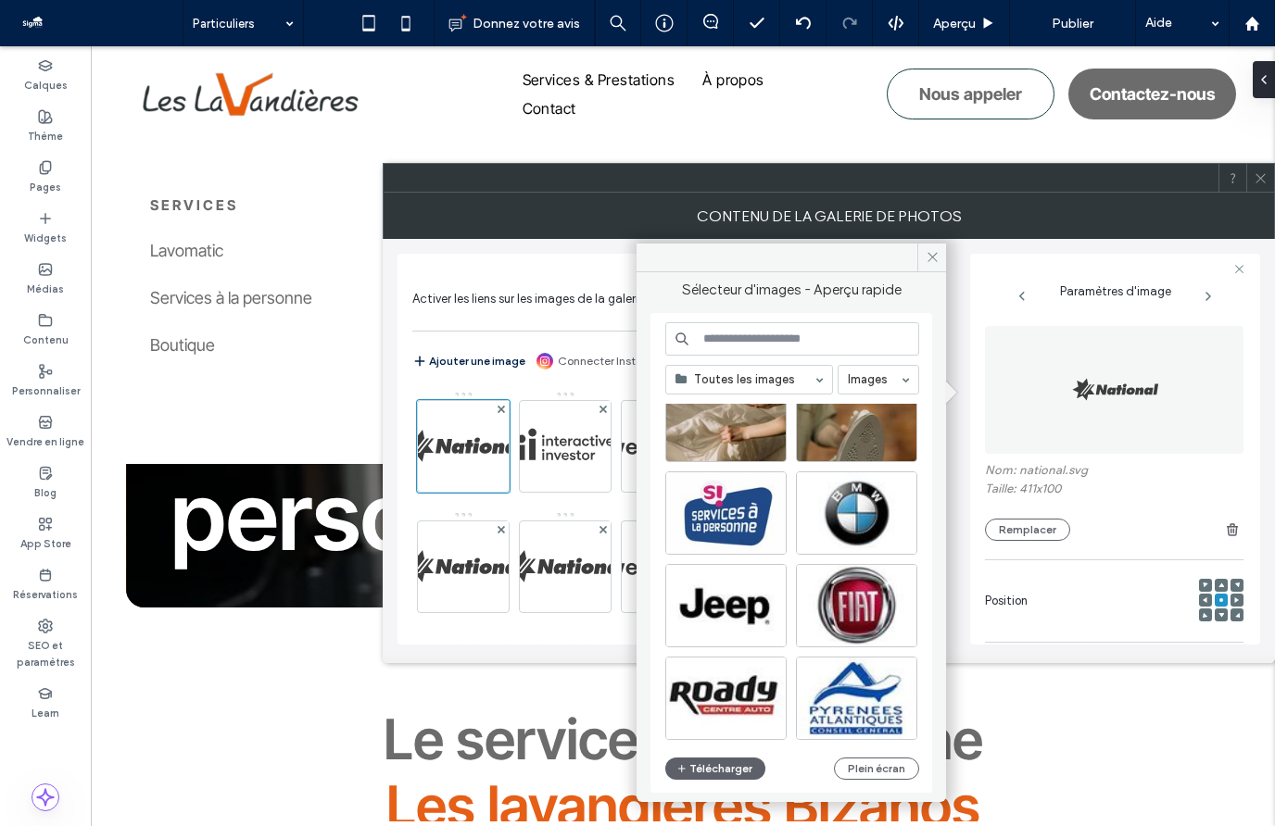
scroll to position [54, 0]
click at [845, 520] on div "Sélectionner" at bounding box center [856, 512] width 121 height 83
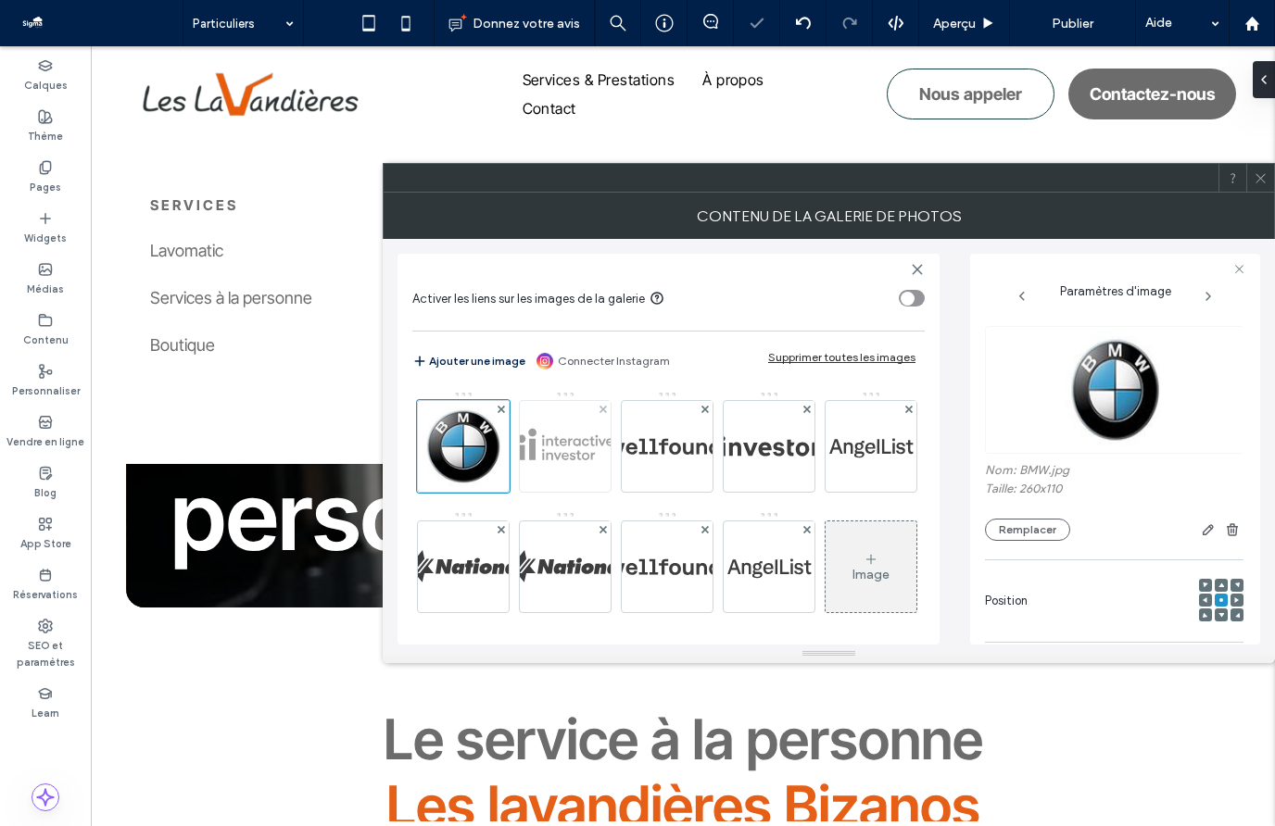
click at [576, 433] on img at bounding box center [565, 446] width 374 height 91
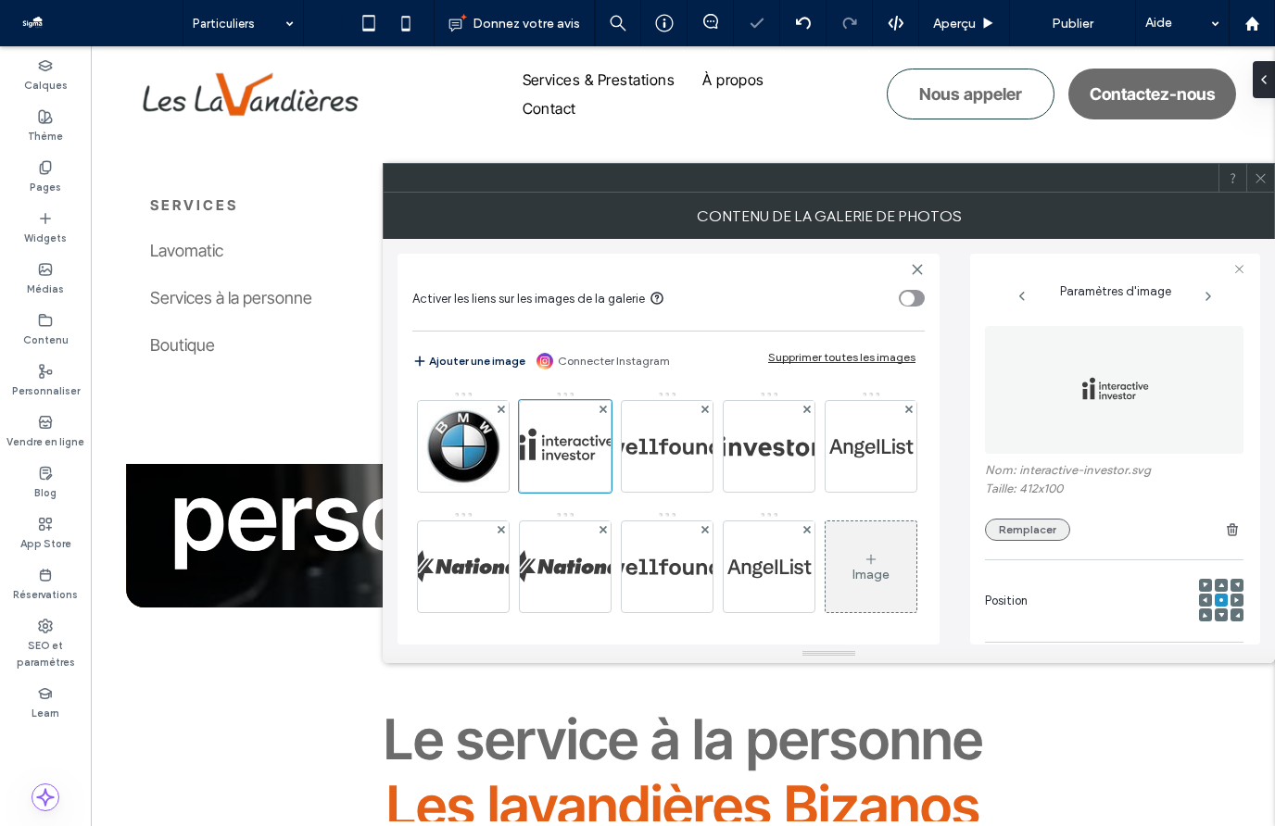
click at [1020, 524] on button "Remplacer" at bounding box center [1027, 530] width 85 height 22
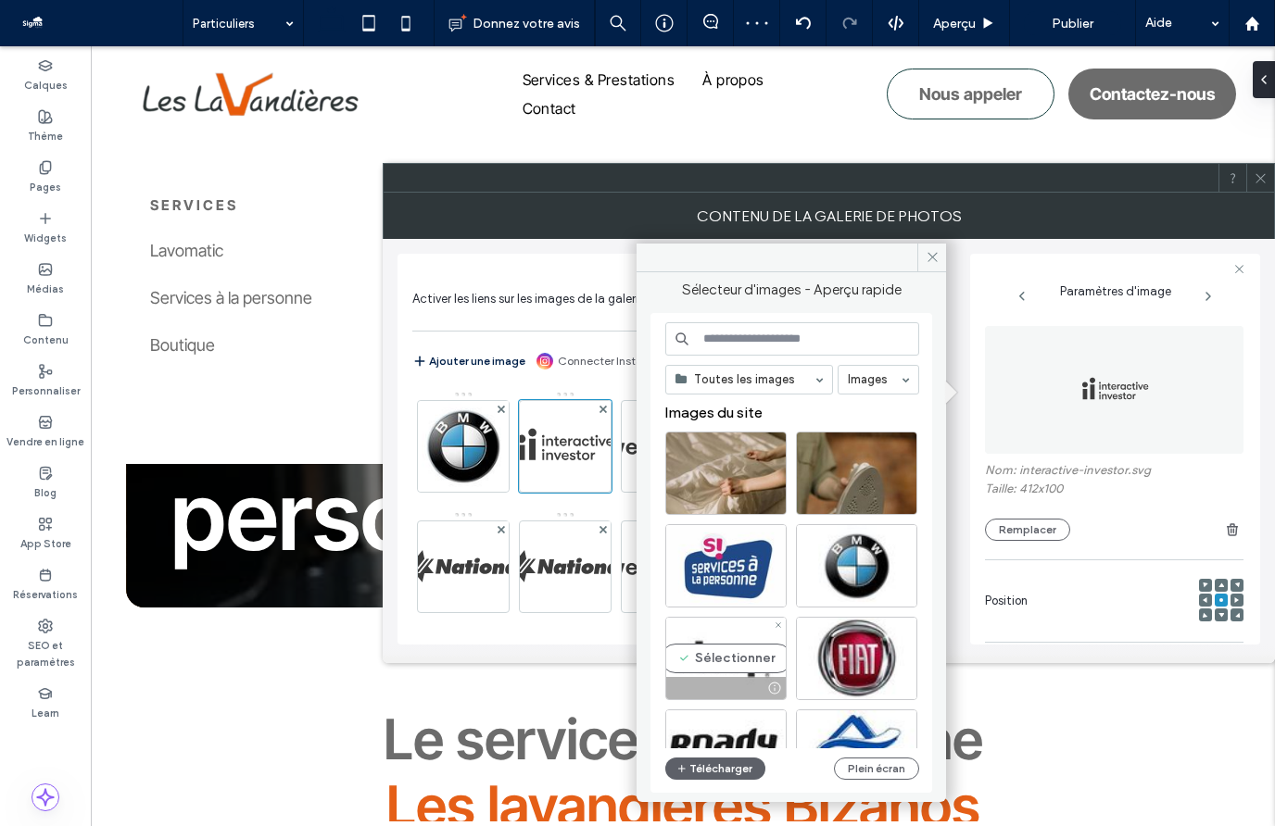
click at [728, 661] on div "Sélectionner" at bounding box center [725, 658] width 121 height 83
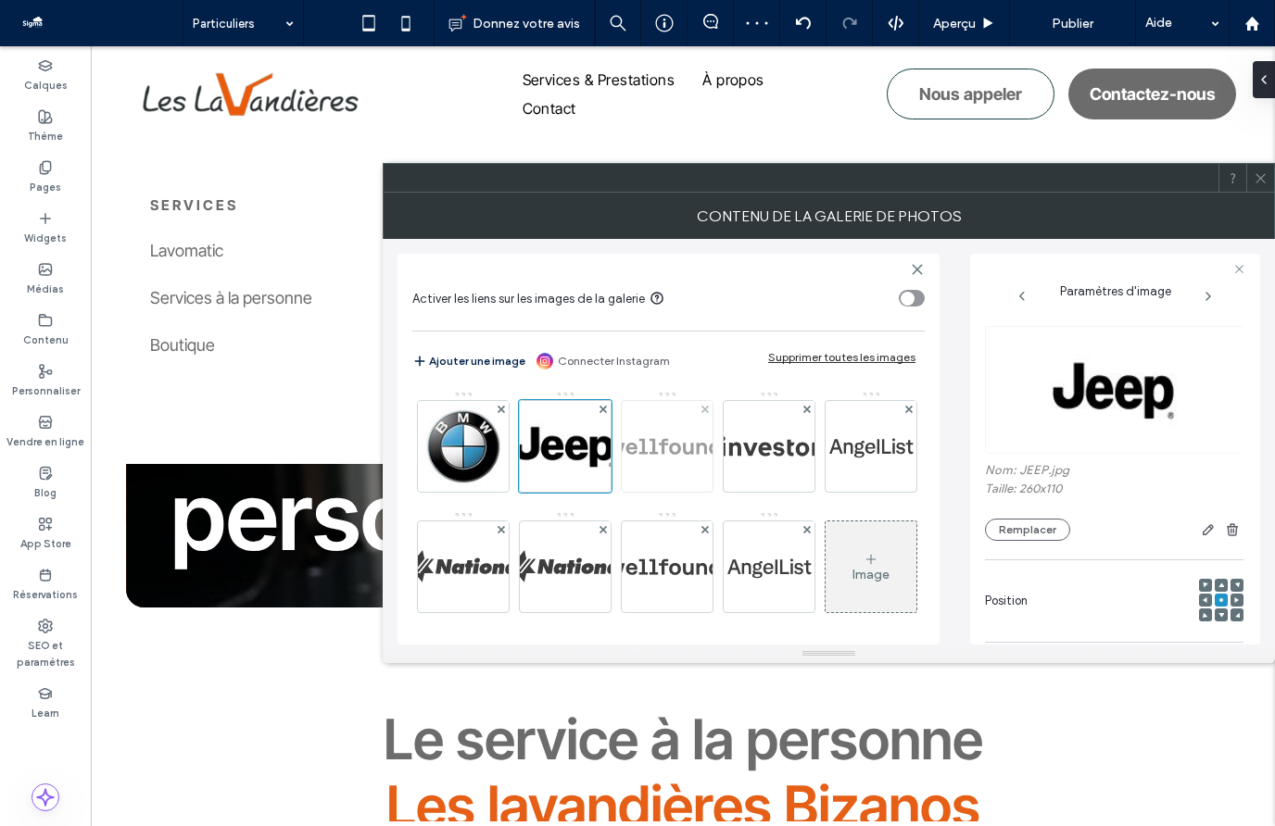
click at [672, 450] on img at bounding box center [667, 446] width 374 height 91
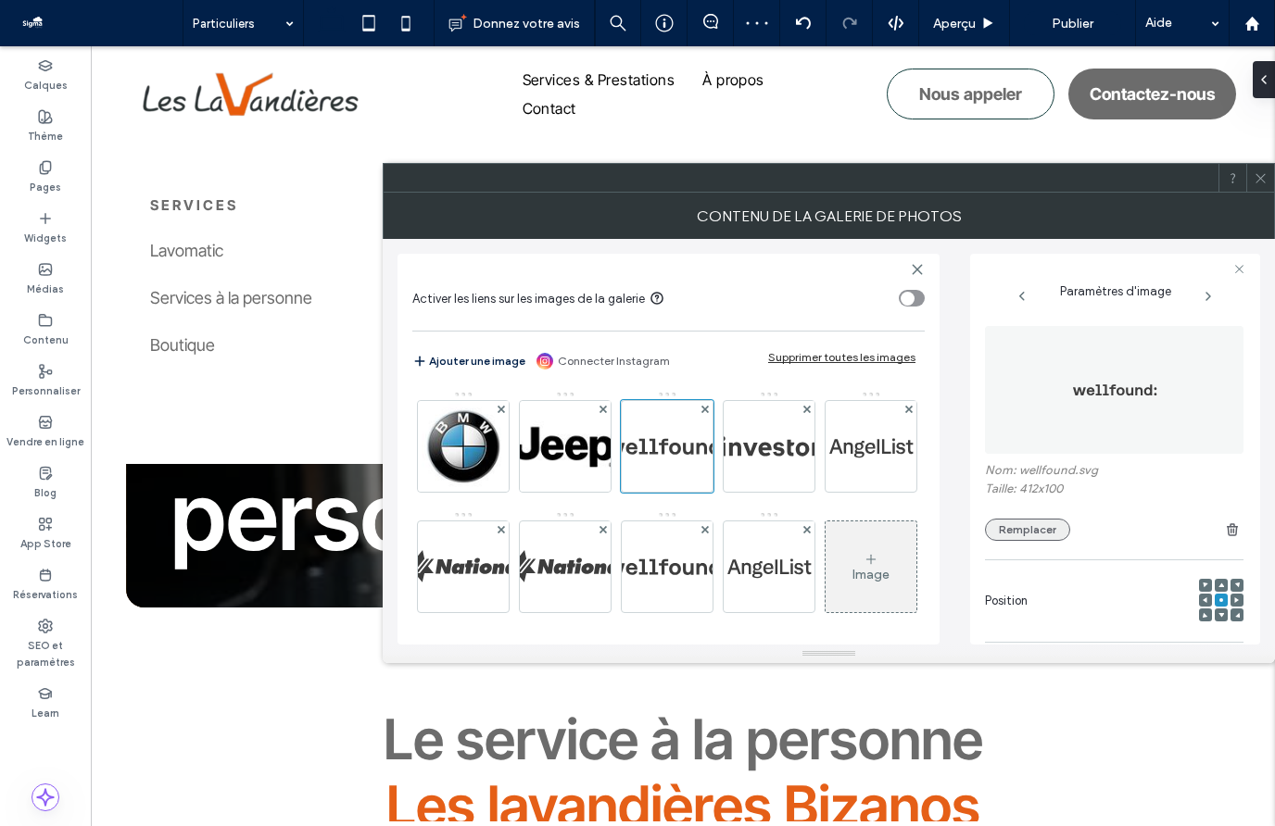
click at [1042, 522] on button "Remplacer" at bounding box center [1027, 530] width 85 height 22
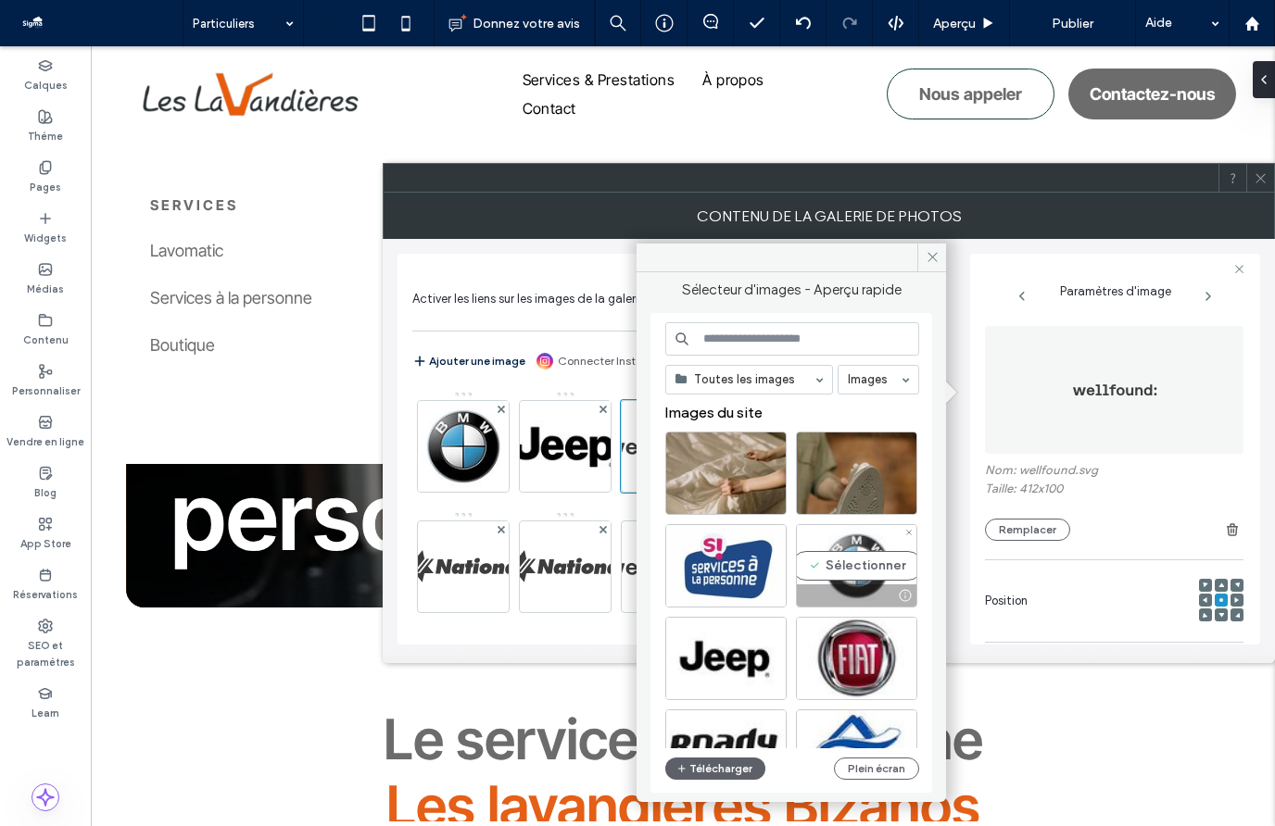
scroll to position [71, 0]
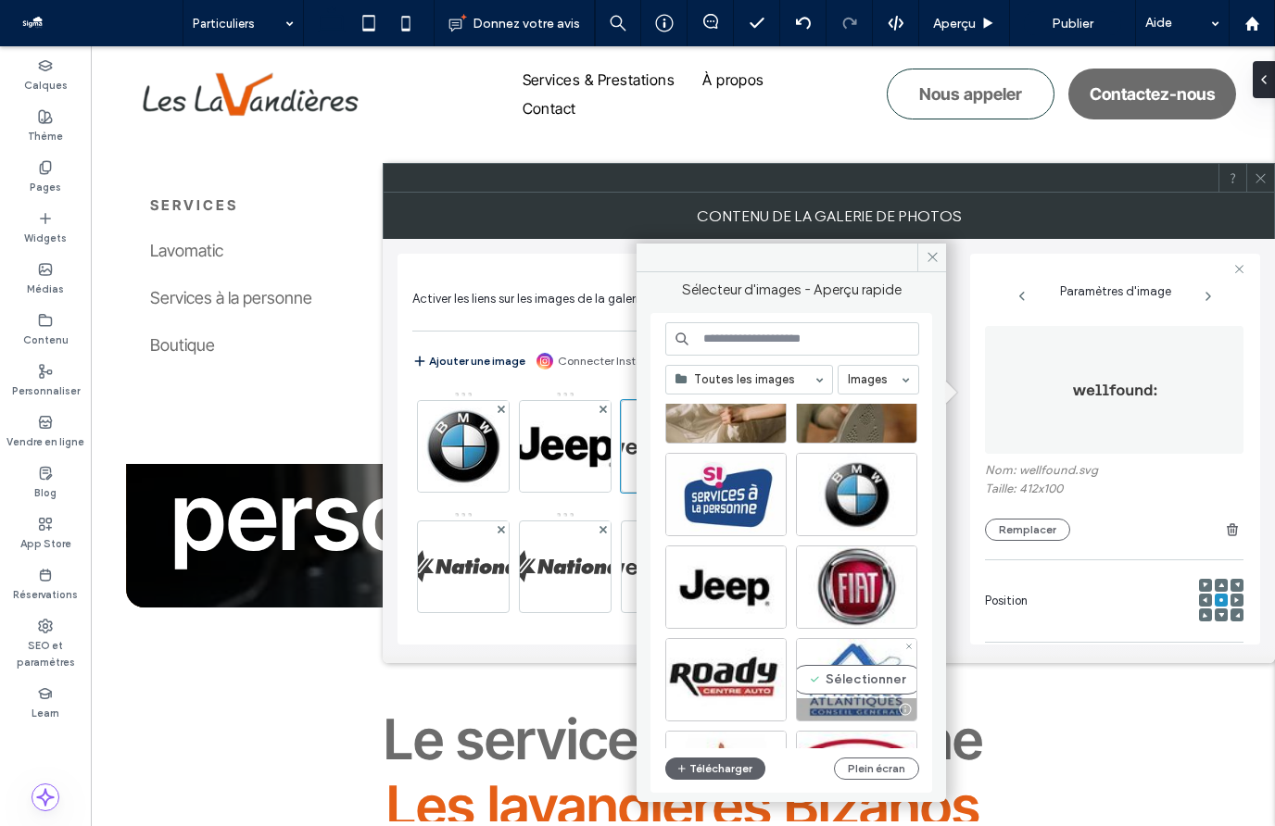
click at [838, 682] on div "Sélectionner" at bounding box center [856, 679] width 121 height 83
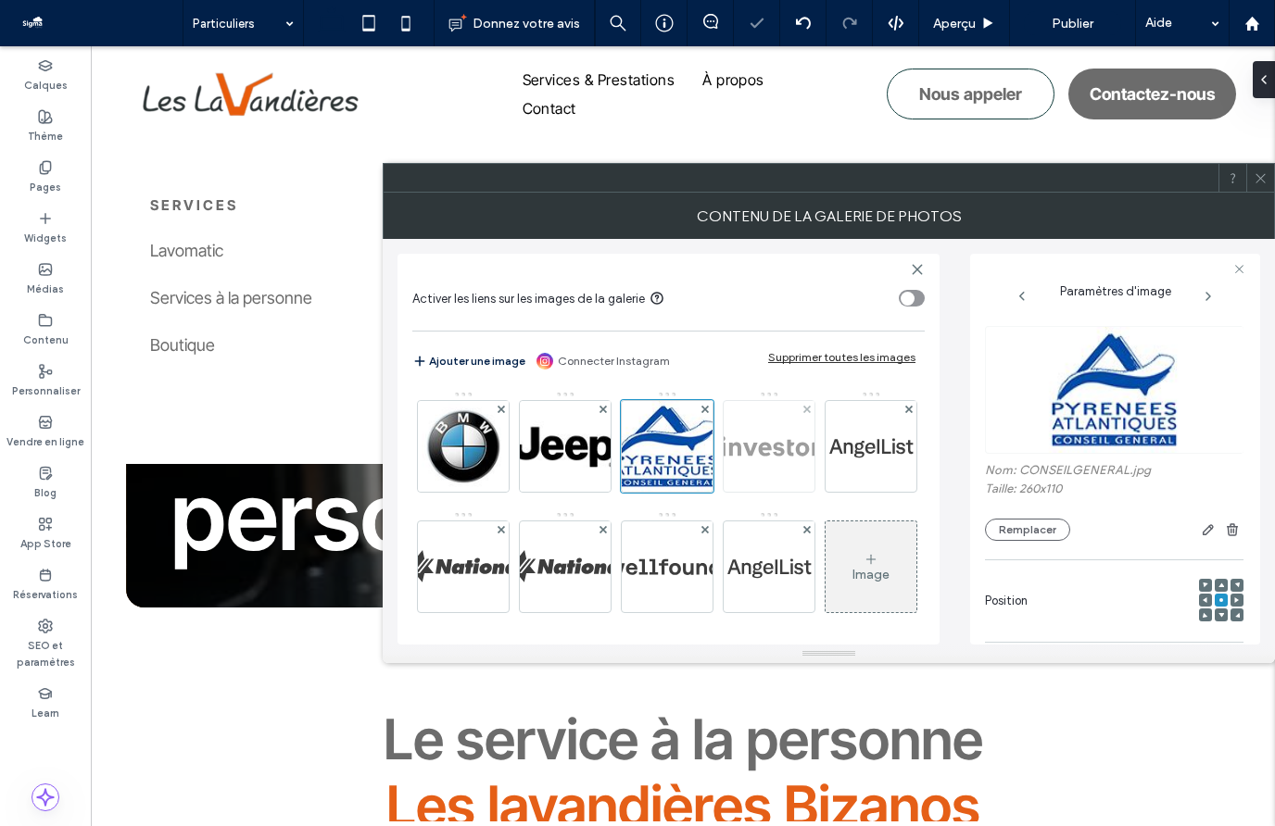
click at [787, 444] on img at bounding box center [769, 446] width 373 height 91
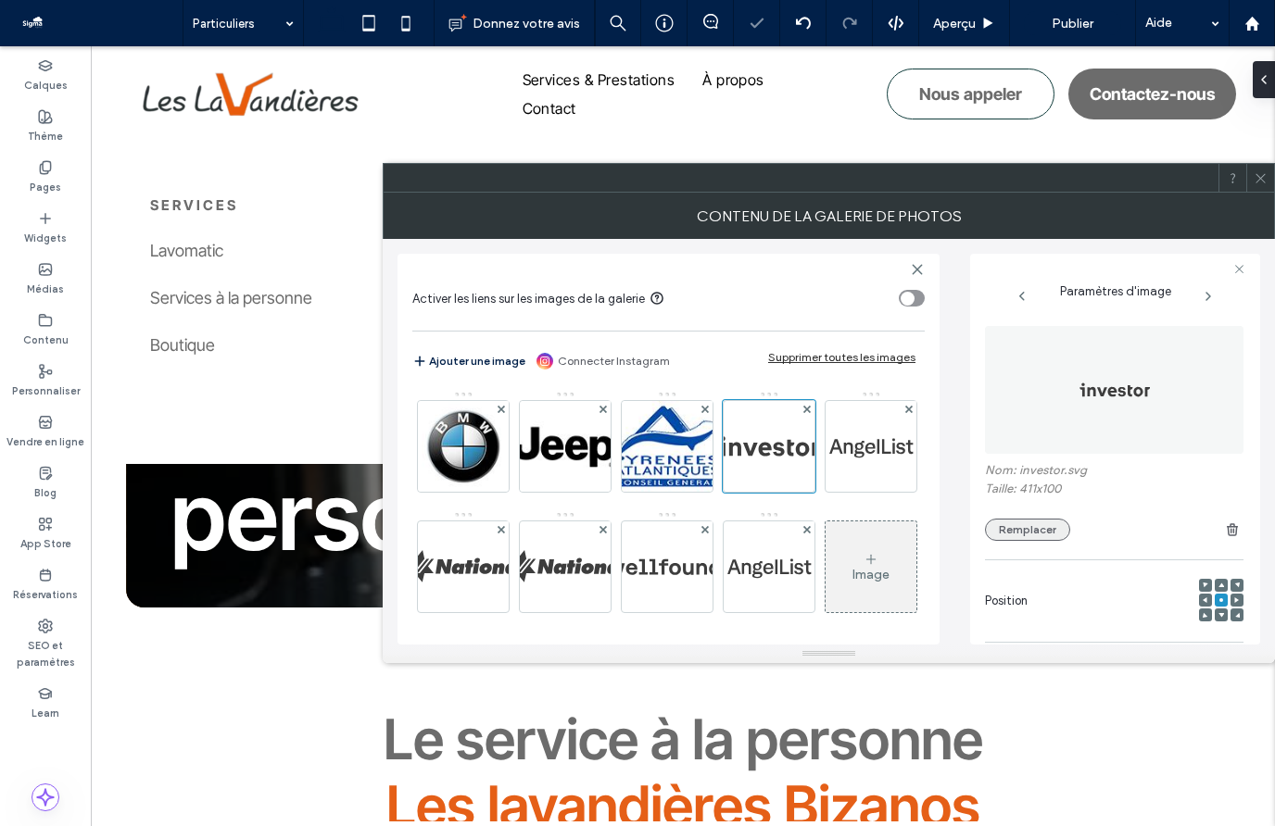
click at [1028, 532] on button "Remplacer" at bounding box center [1027, 530] width 85 height 22
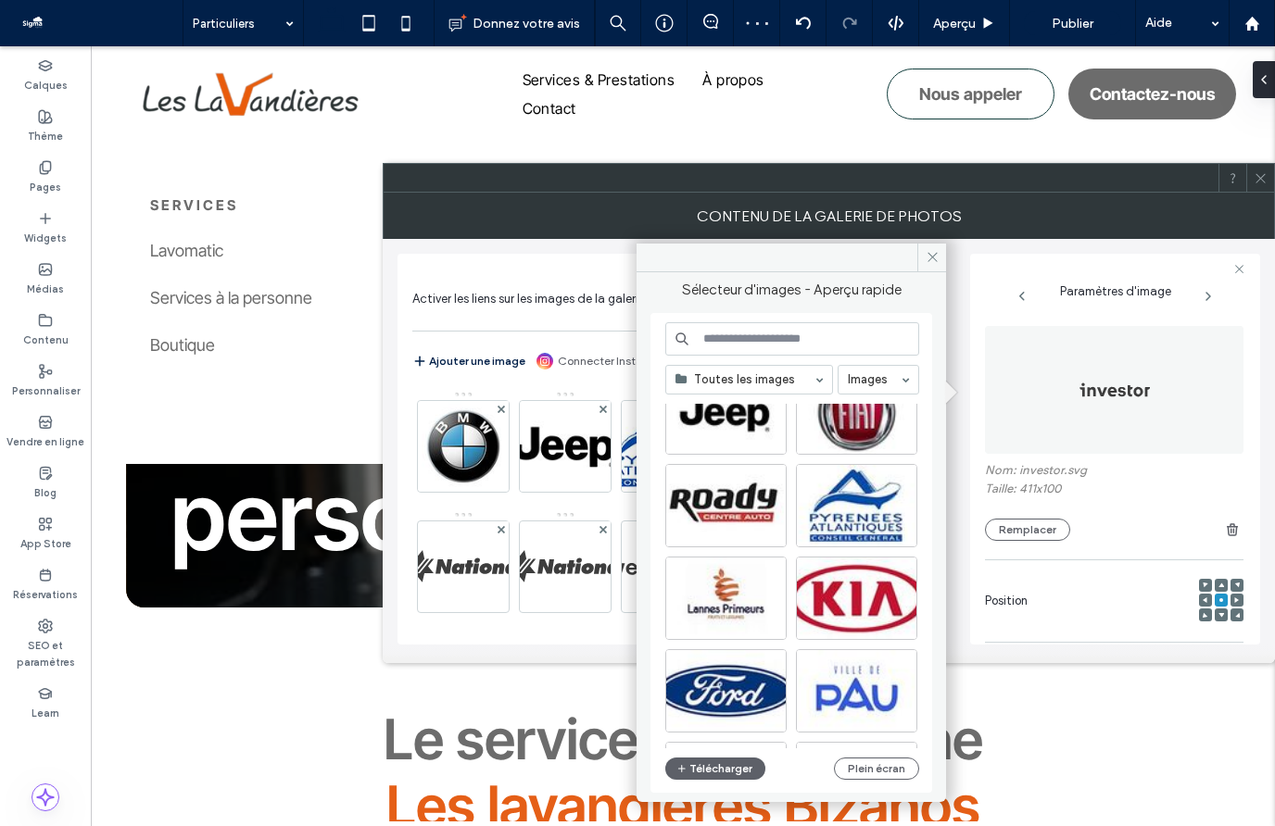
scroll to position [249, 0]
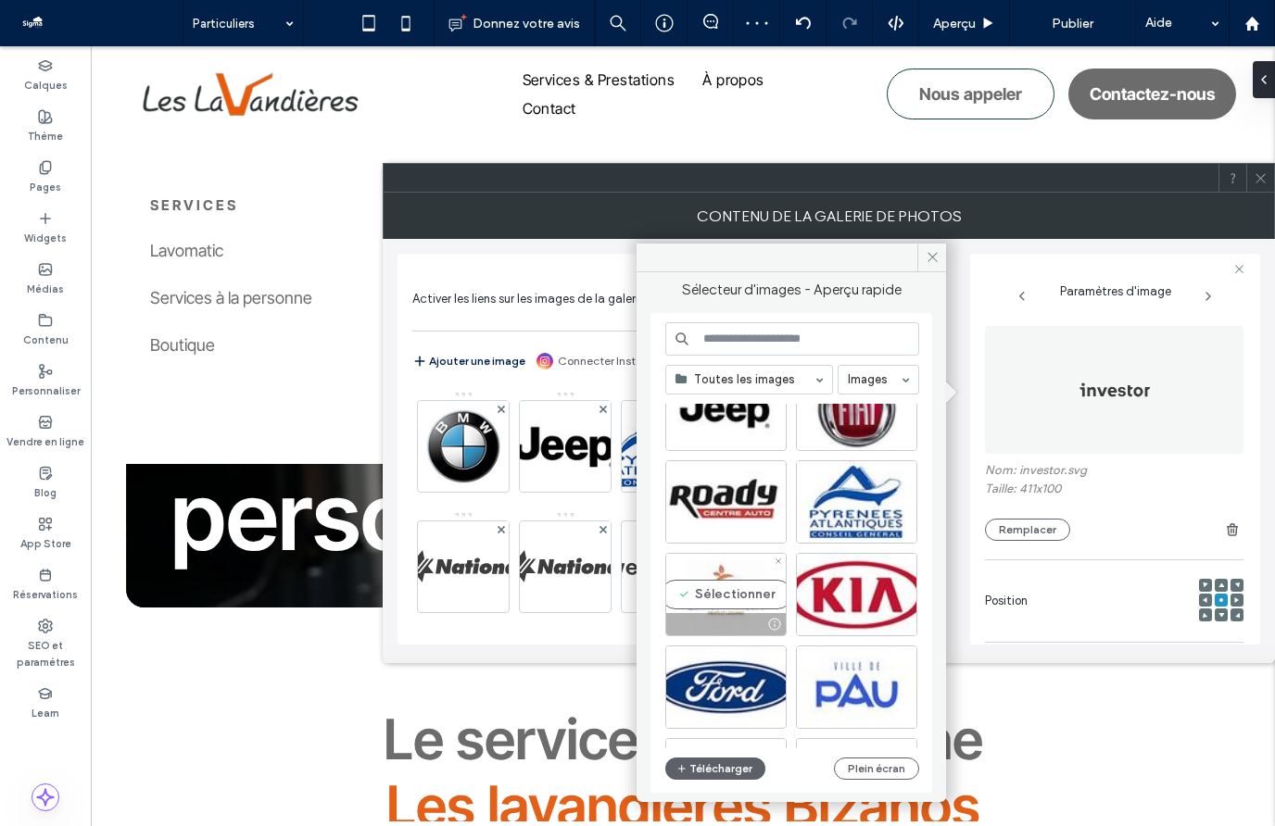
click at [765, 592] on div "Sélectionner" at bounding box center [725, 594] width 121 height 83
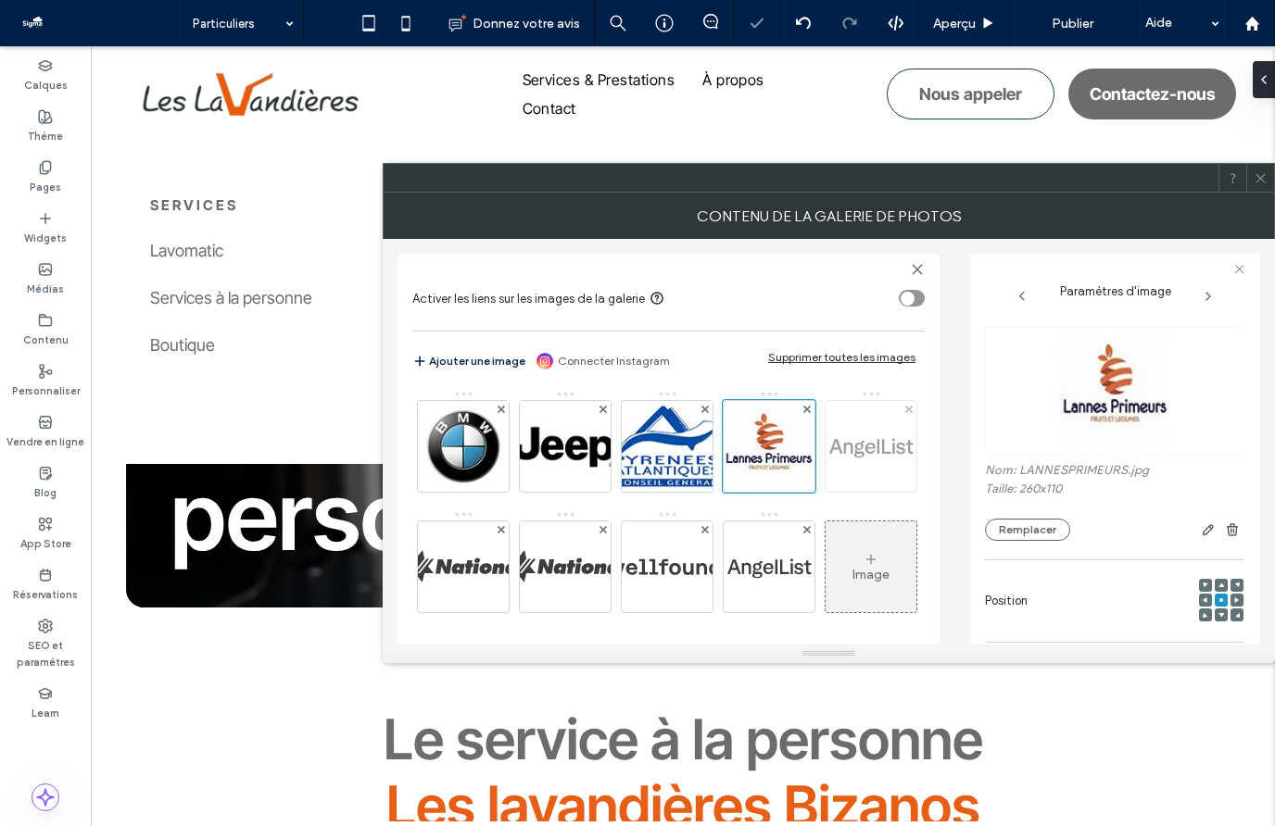
click at [685, 492] on img at bounding box center [871, 446] width 373 height 91
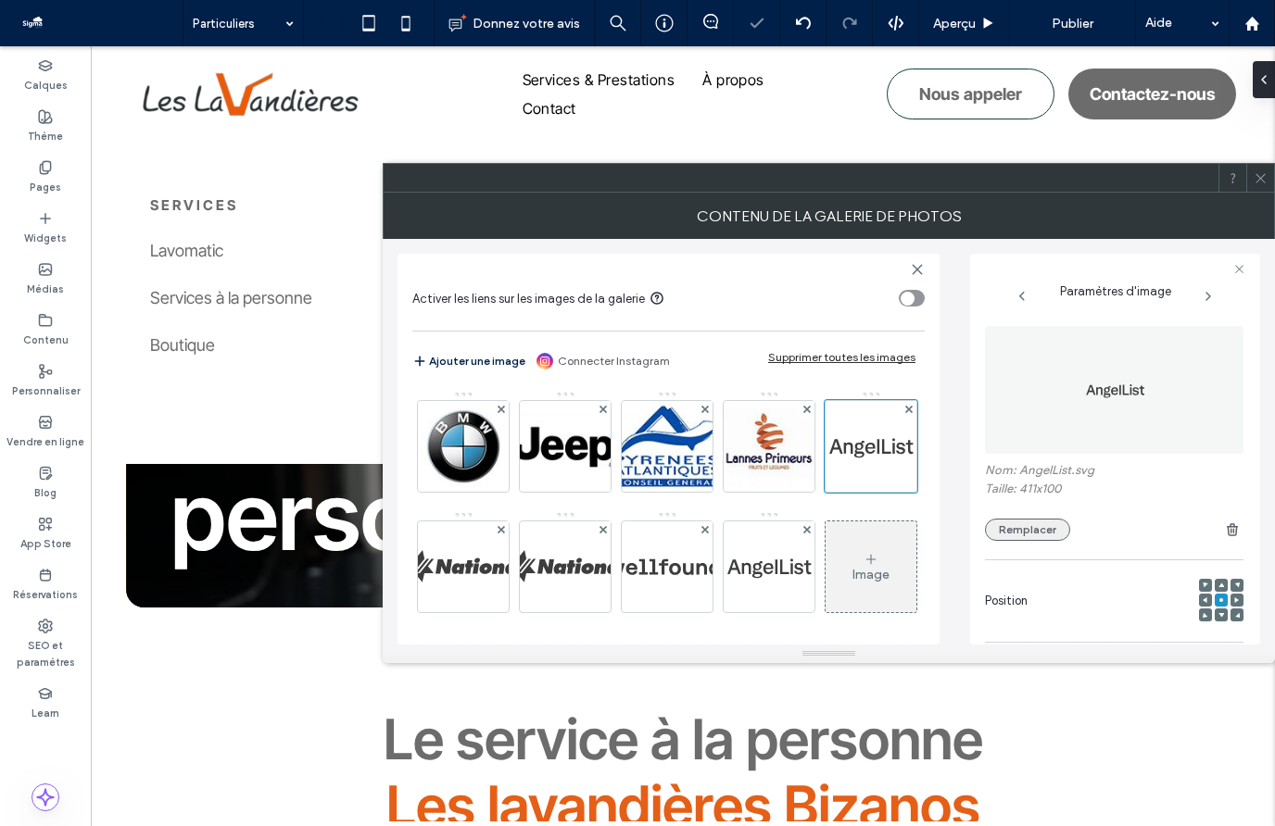
click at [1020, 535] on button "Remplacer" at bounding box center [1027, 530] width 85 height 22
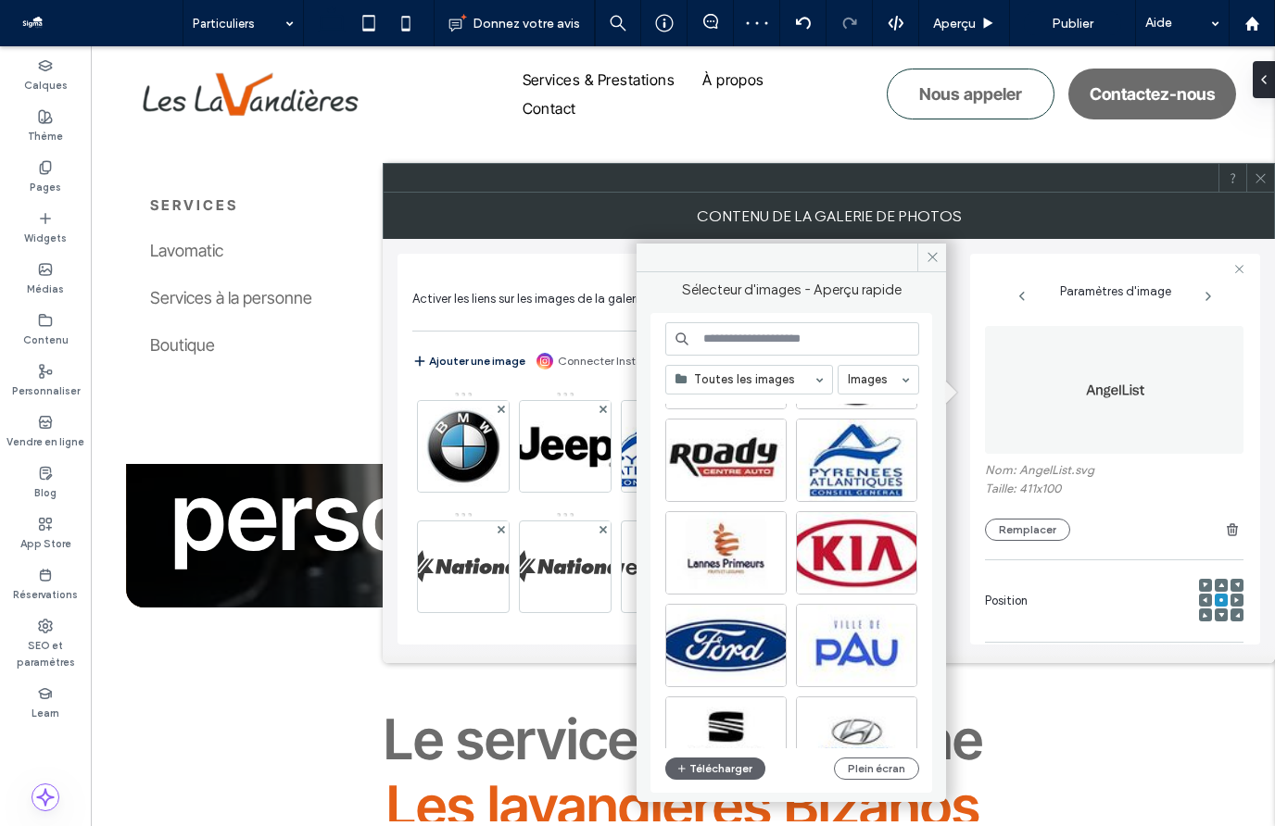
scroll to position [312, 0]
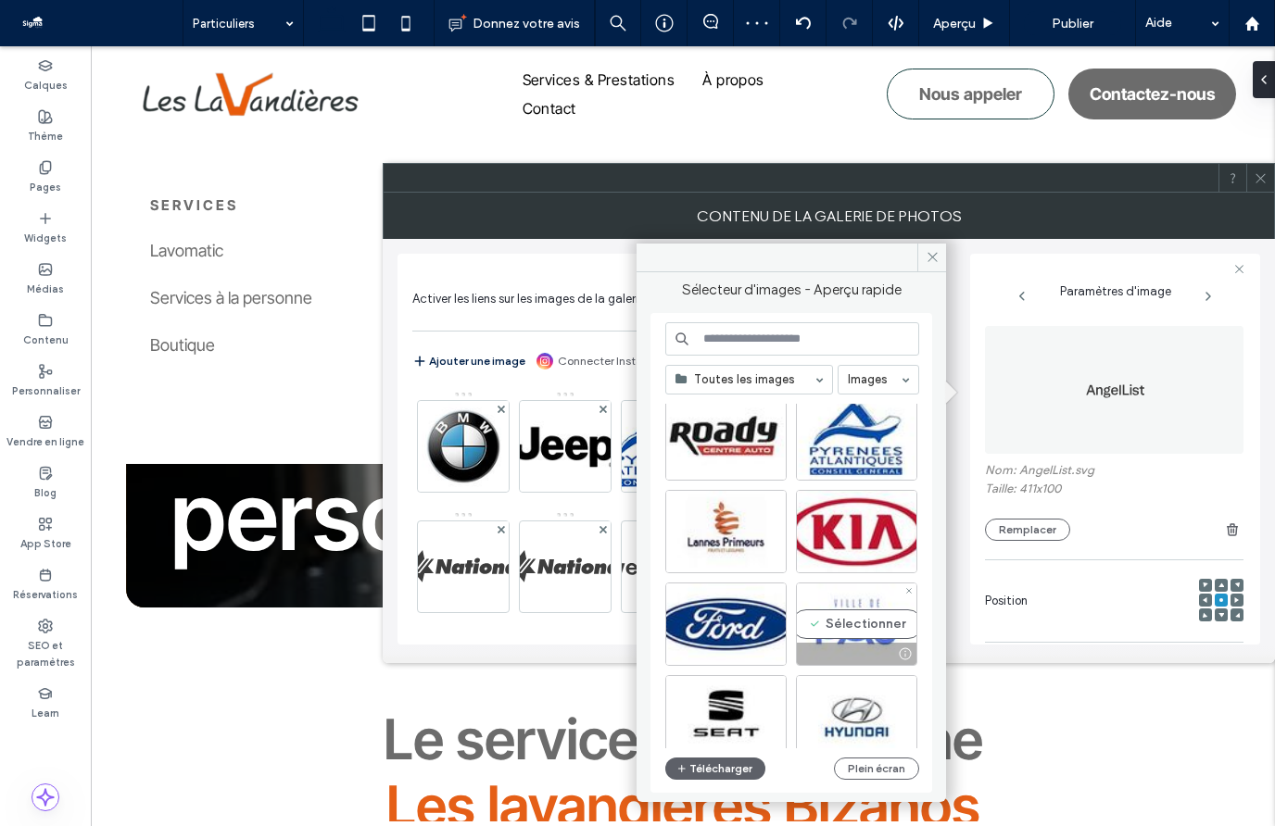
click at [837, 623] on div "Sélectionner" at bounding box center [856, 624] width 121 height 83
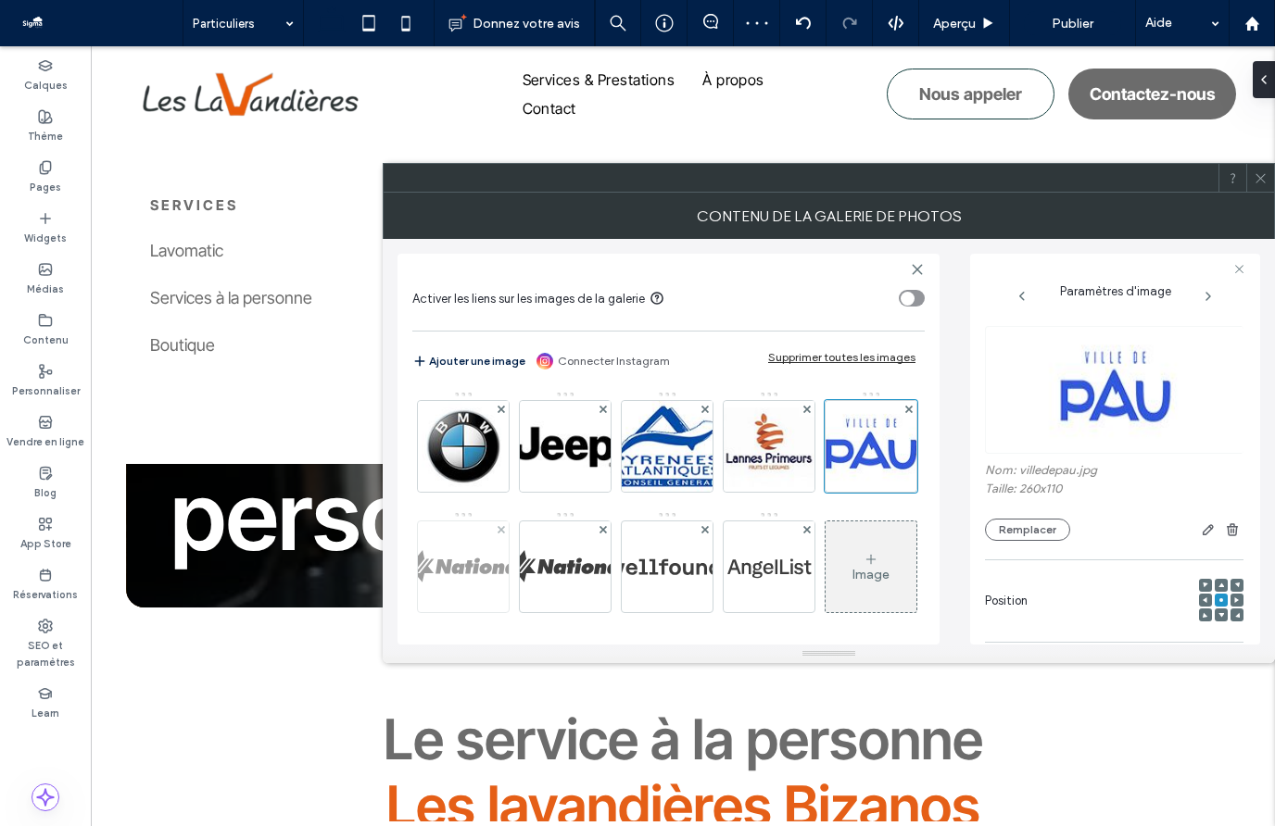
click at [575, 563] on img at bounding box center [463, 567] width 373 height 91
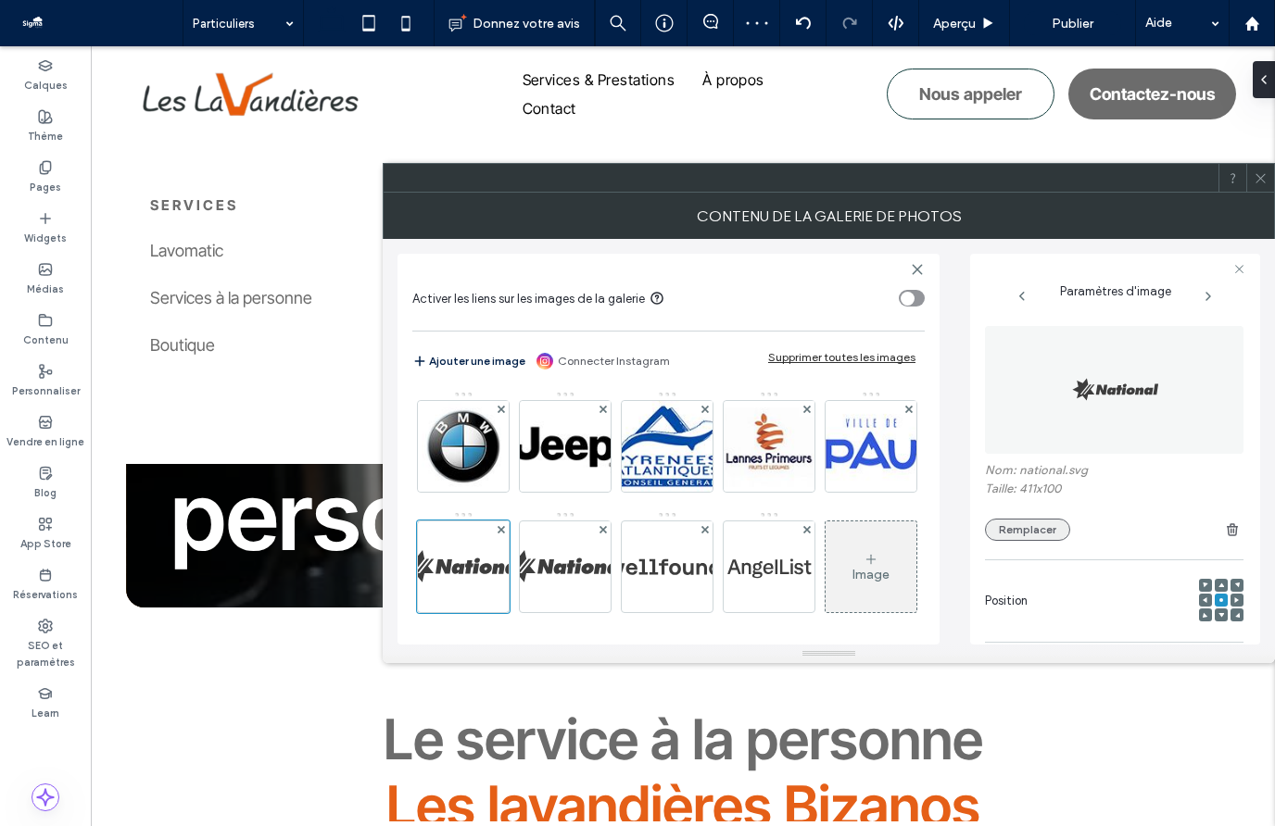
click at [1008, 532] on button "Remplacer" at bounding box center [1027, 530] width 85 height 22
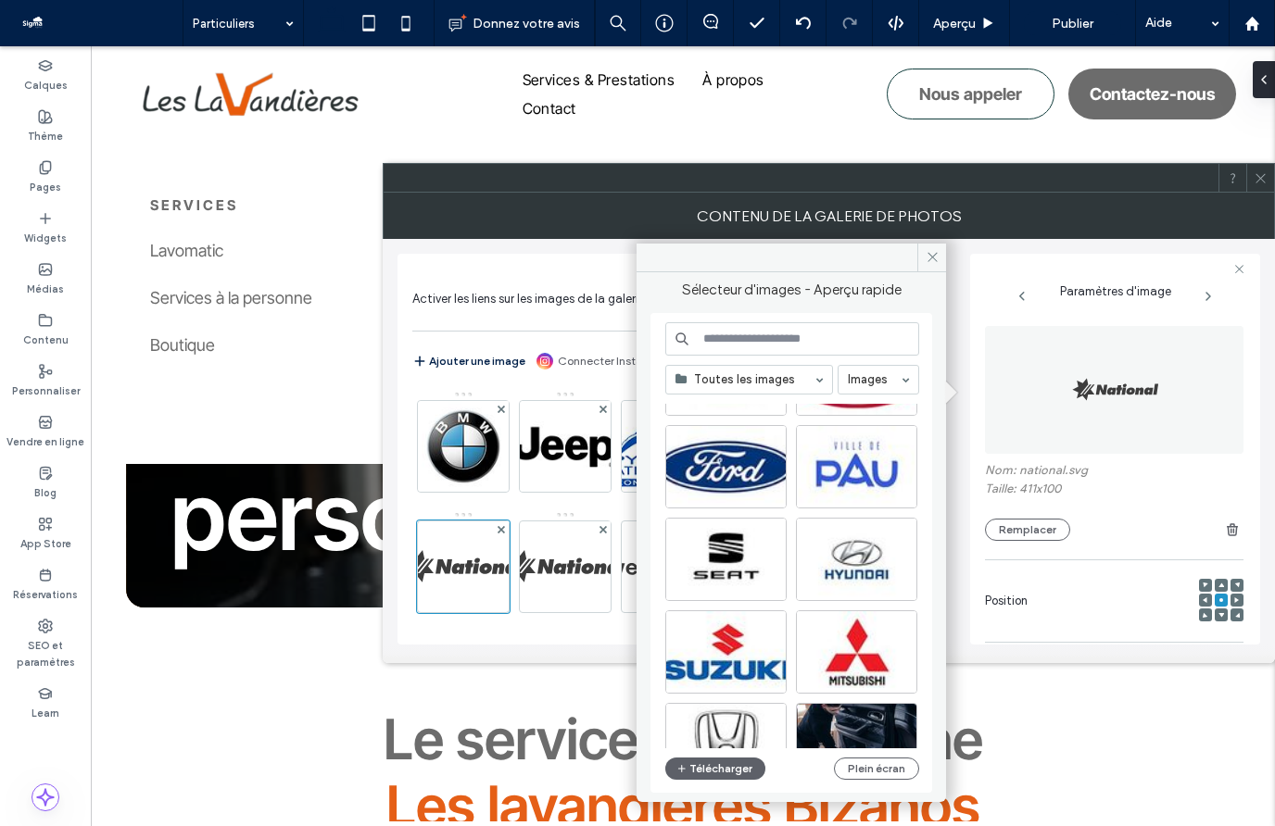
scroll to position [471, 0]
click at [861, 637] on div "Sélectionner" at bounding box center [856, 651] width 121 height 83
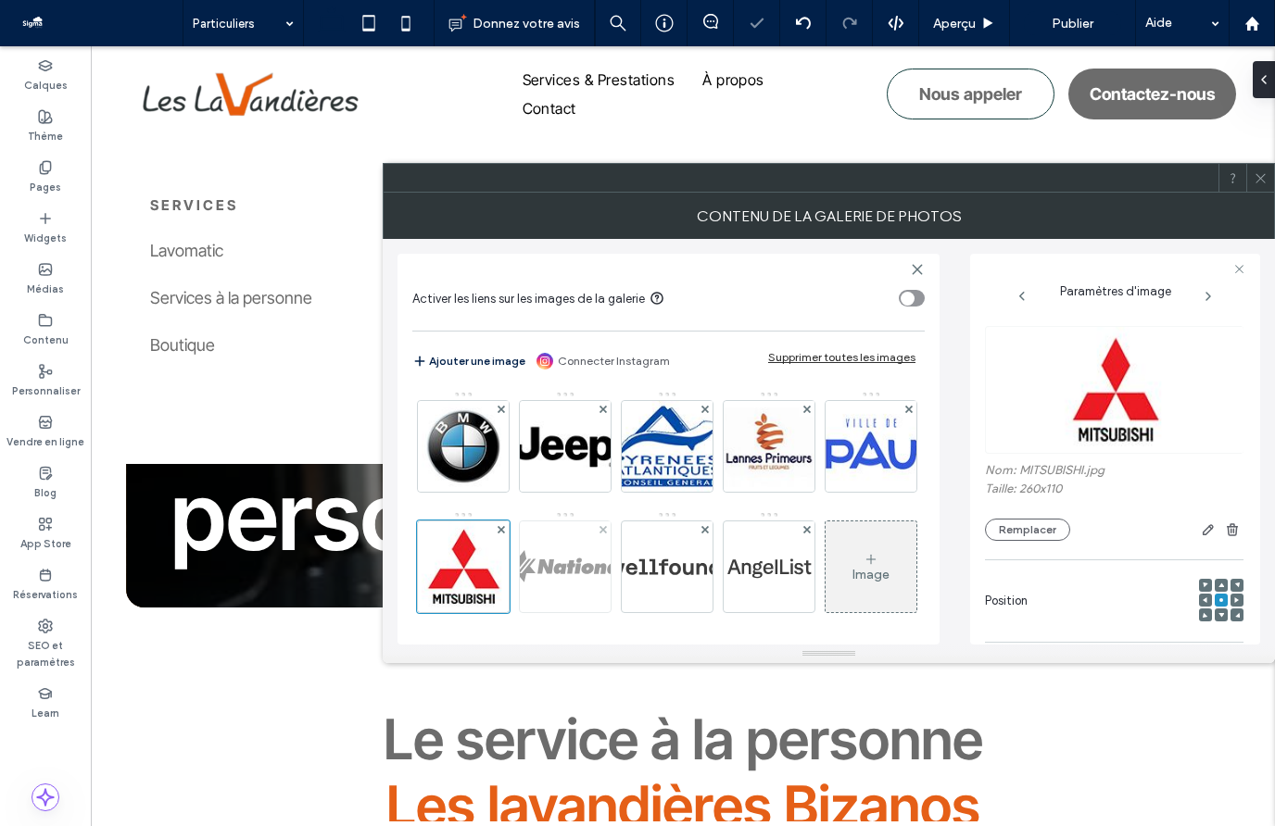
click at [673, 561] on img at bounding box center [565, 567] width 373 height 91
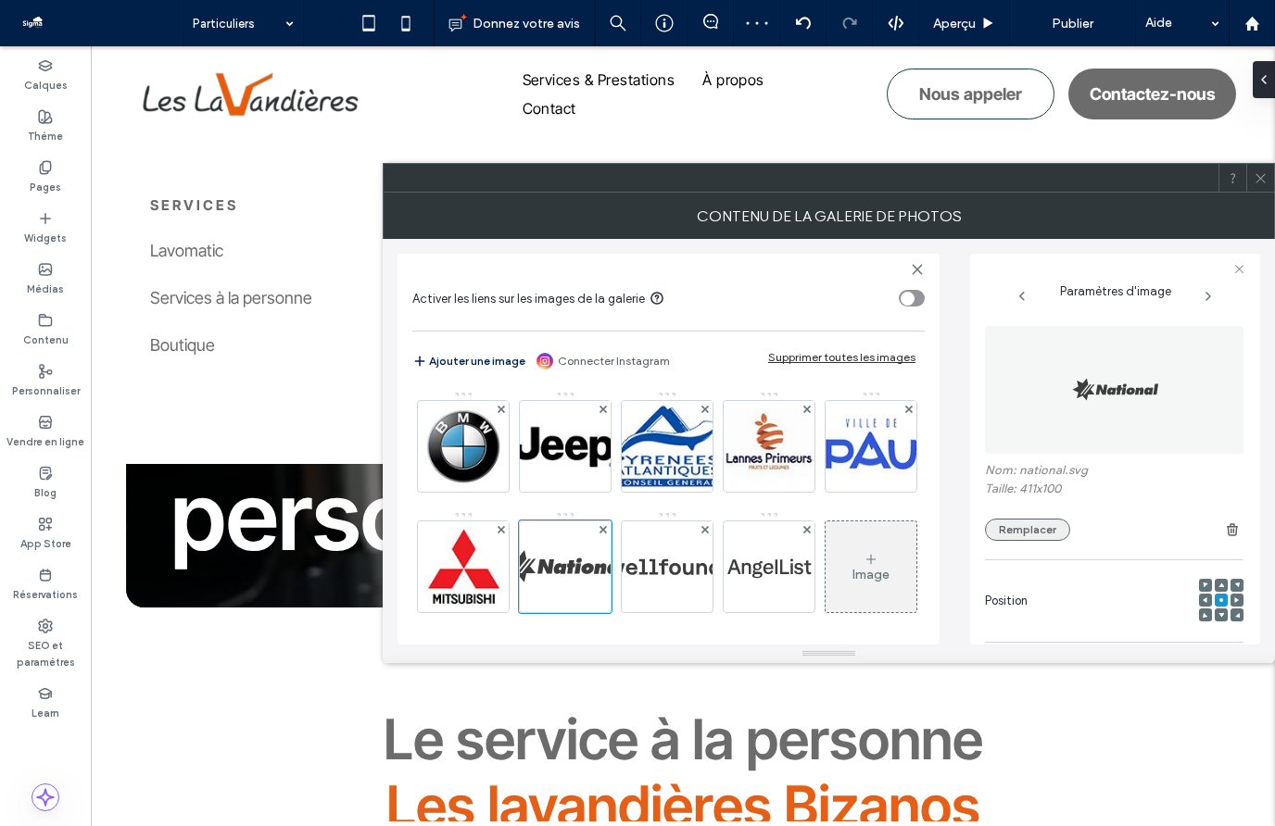
click at [1042, 528] on button "Remplacer" at bounding box center [1027, 530] width 85 height 22
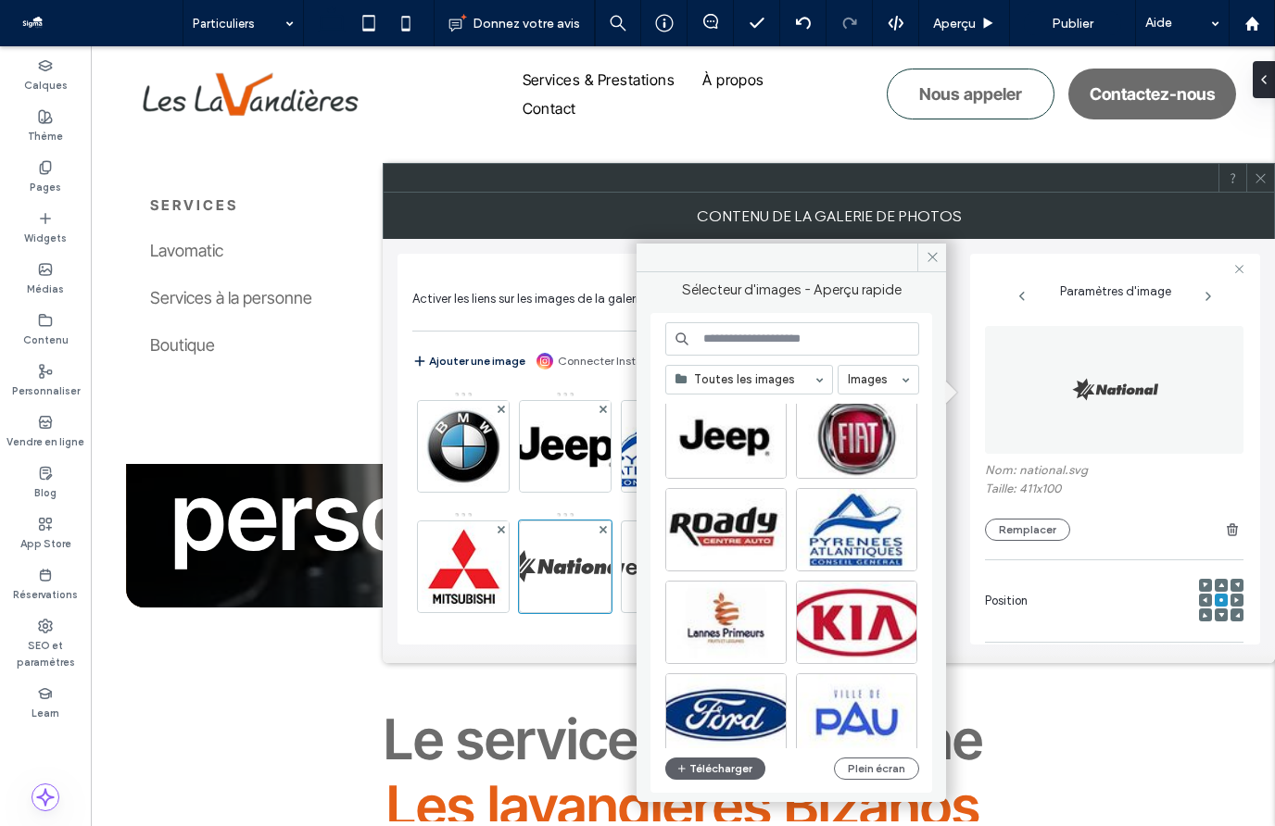
scroll to position [225, 0]
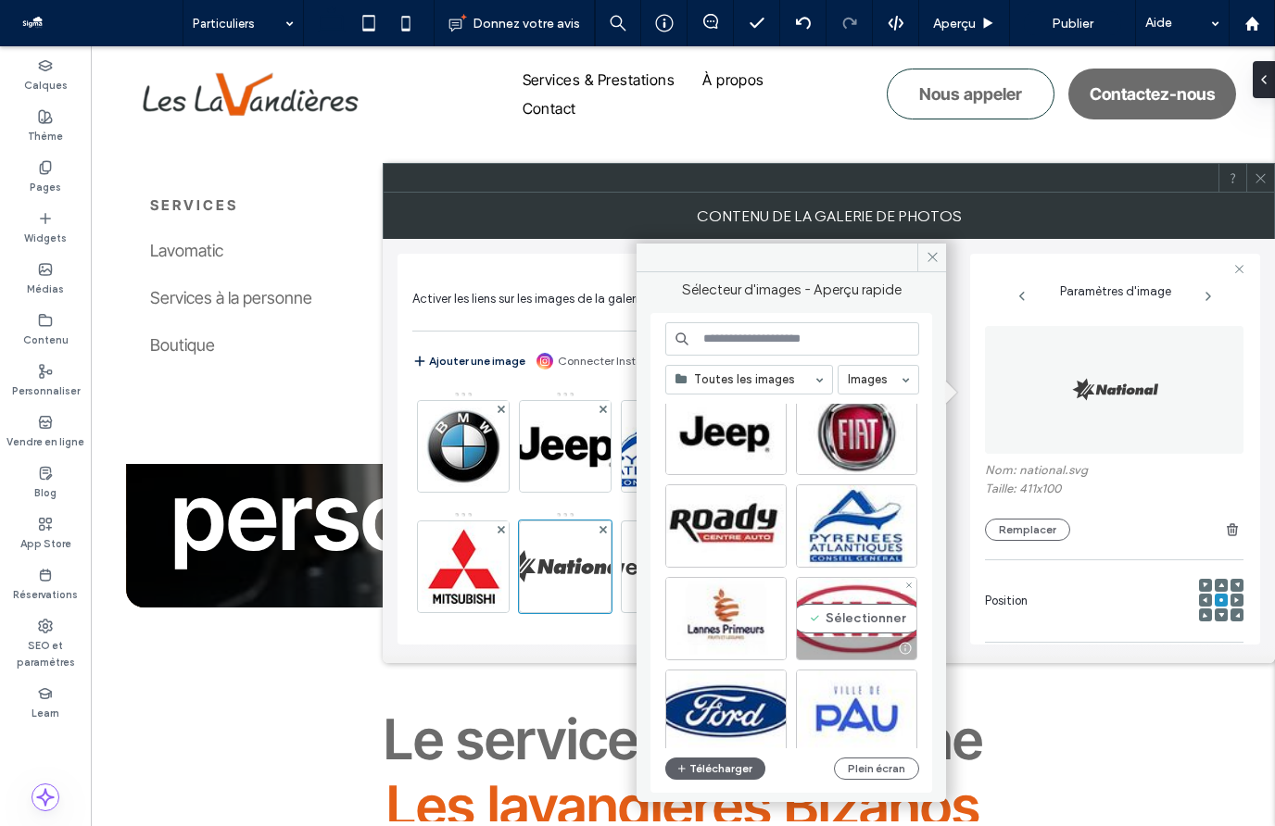
click at [851, 630] on div "Sélectionner" at bounding box center [856, 618] width 121 height 83
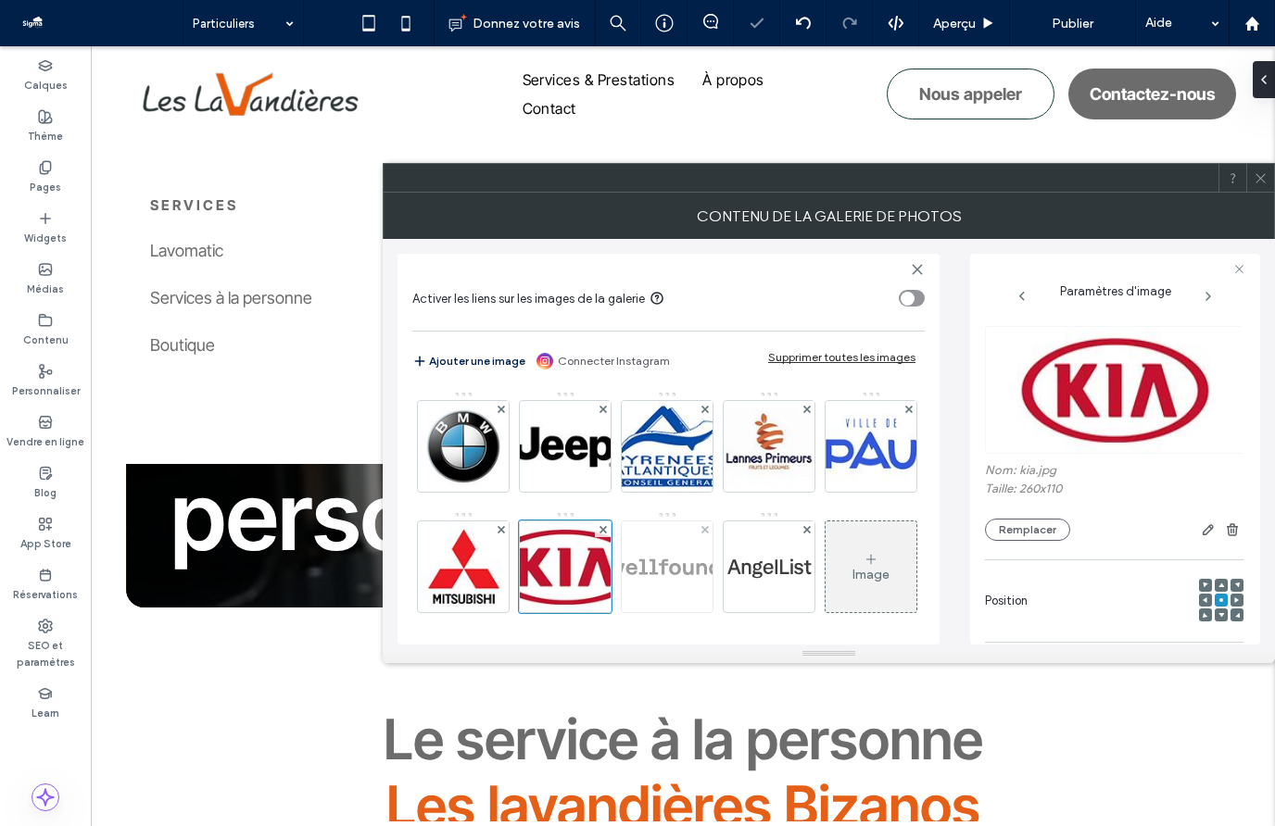
click at [758, 556] on img at bounding box center [667, 567] width 374 height 91
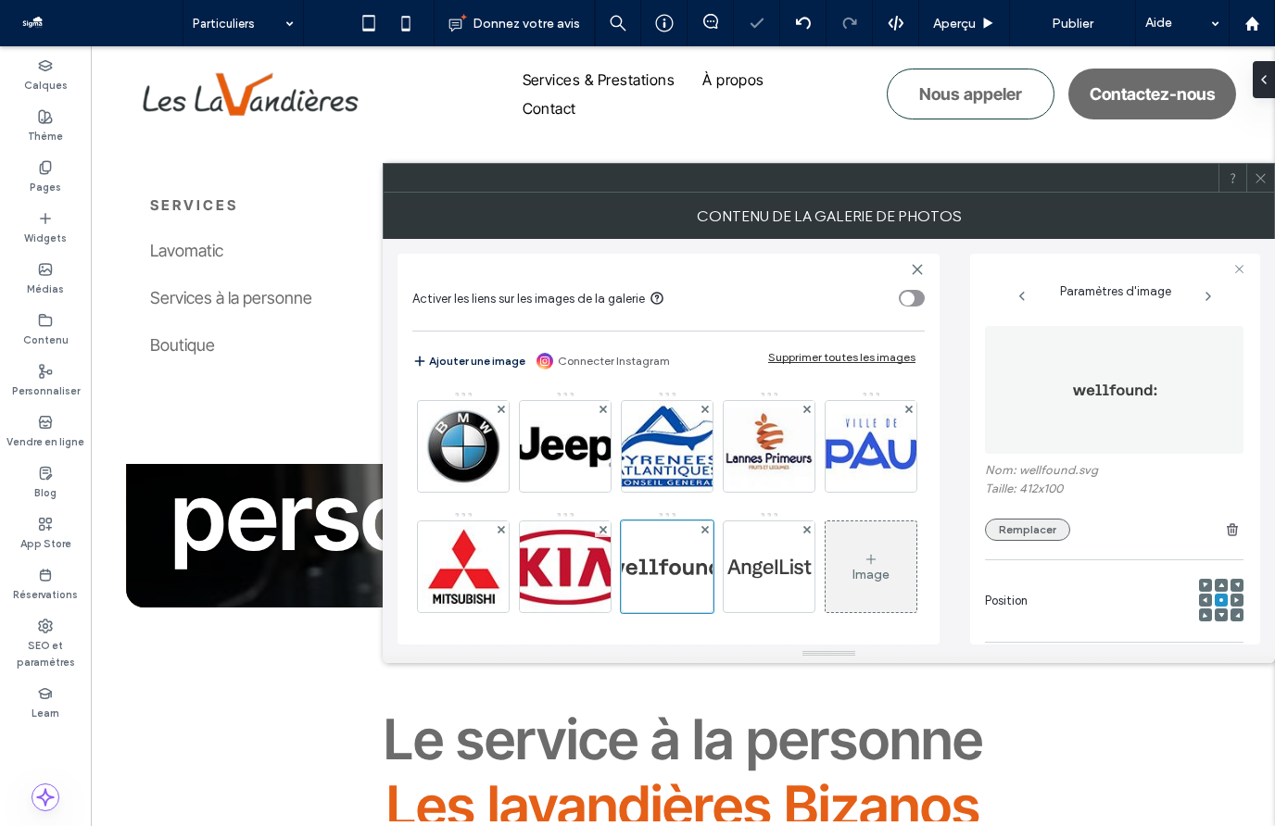
click at [1038, 529] on button "Remplacer" at bounding box center [1027, 530] width 85 height 22
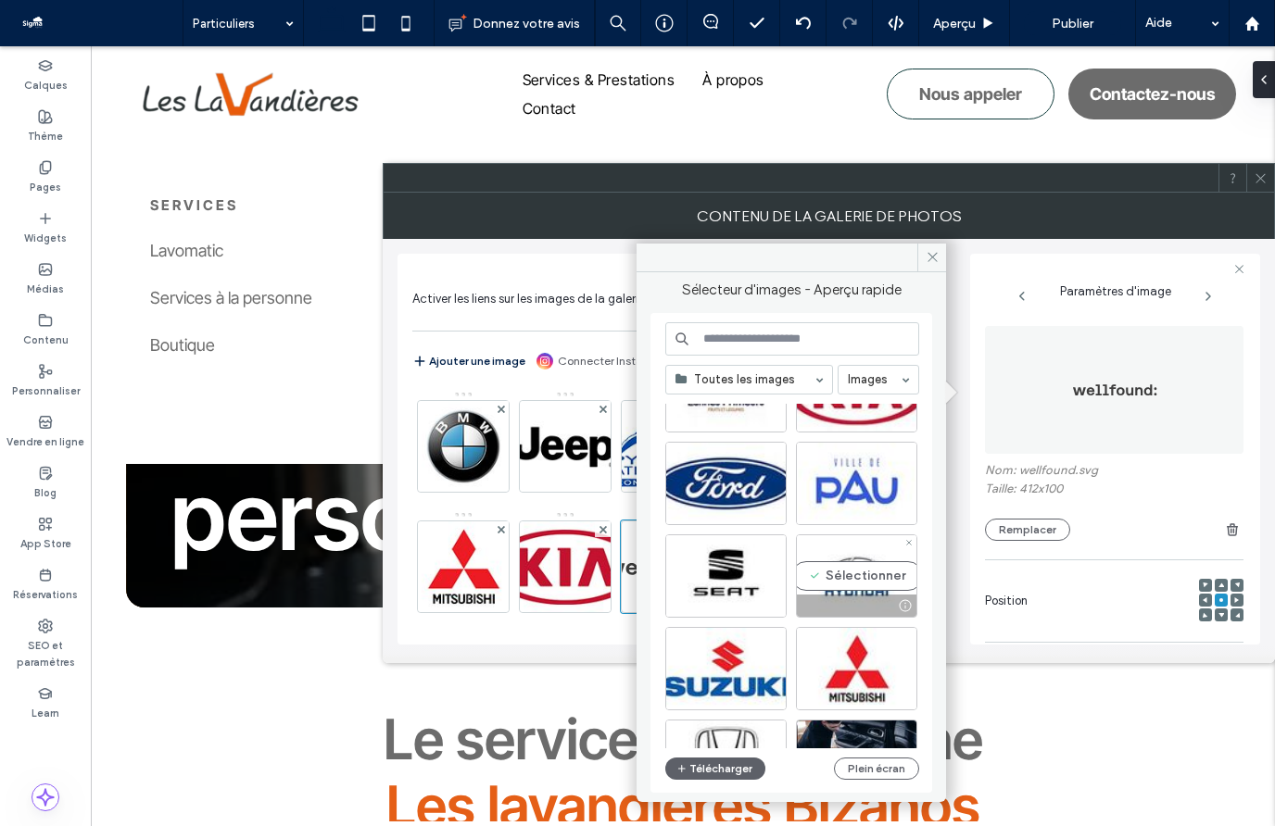
scroll to position [454, 0]
click at [836, 583] on div "Sélectionner" at bounding box center [856, 575] width 121 height 83
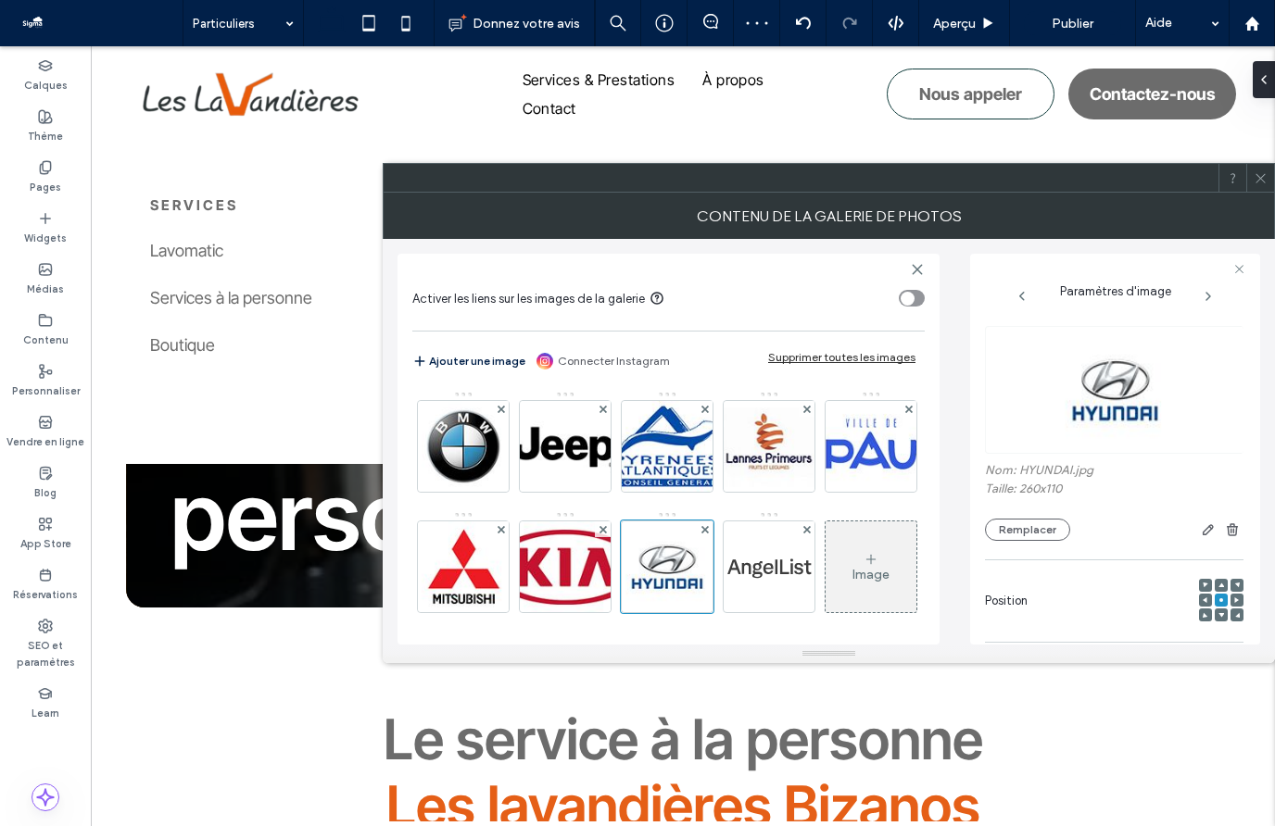
click at [1260, 180] on icon at bounding box center [1260, 178] width 14 height 14
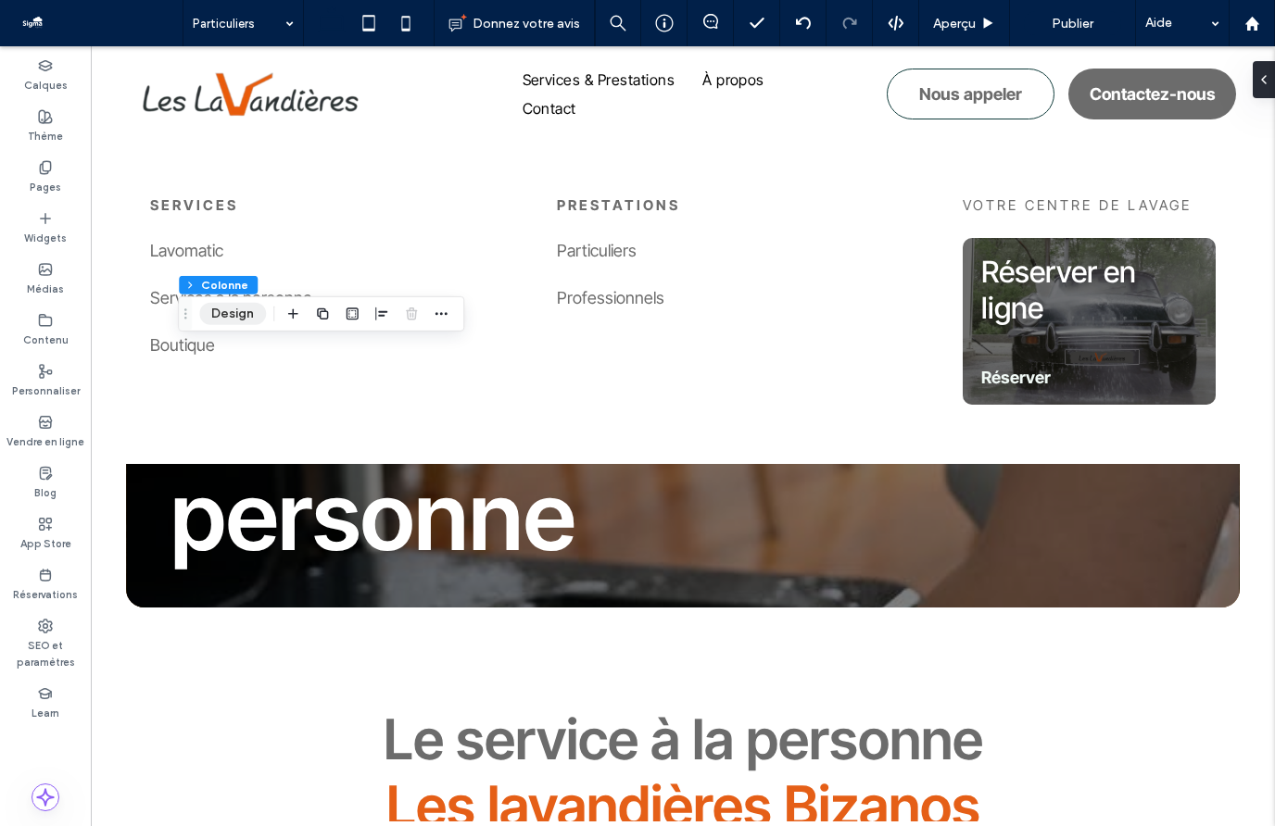
click at [242, 321] on button "Design" at bounding box center [232, 314] width 67 height 22
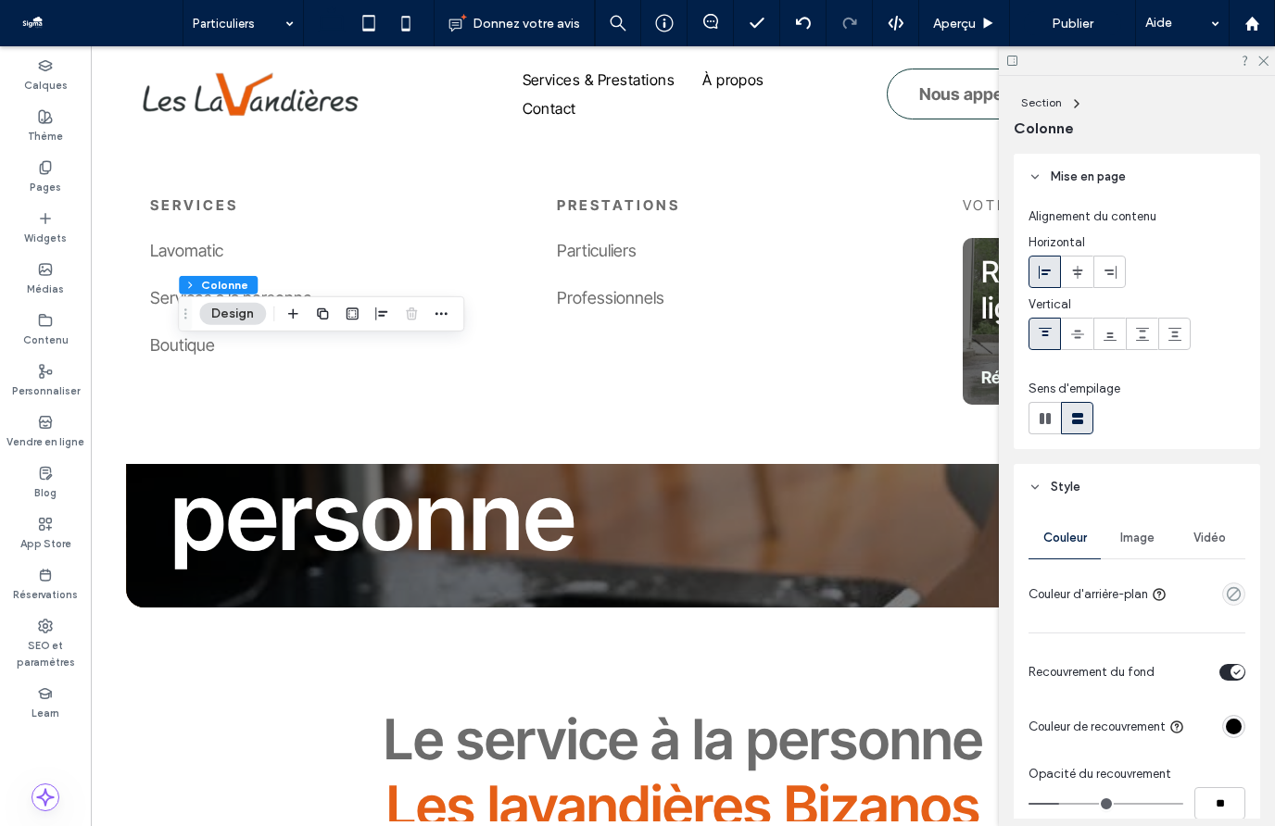
click at [1138, 541] on span "Image" at bounding box center [1137, 538] width 34 height 15
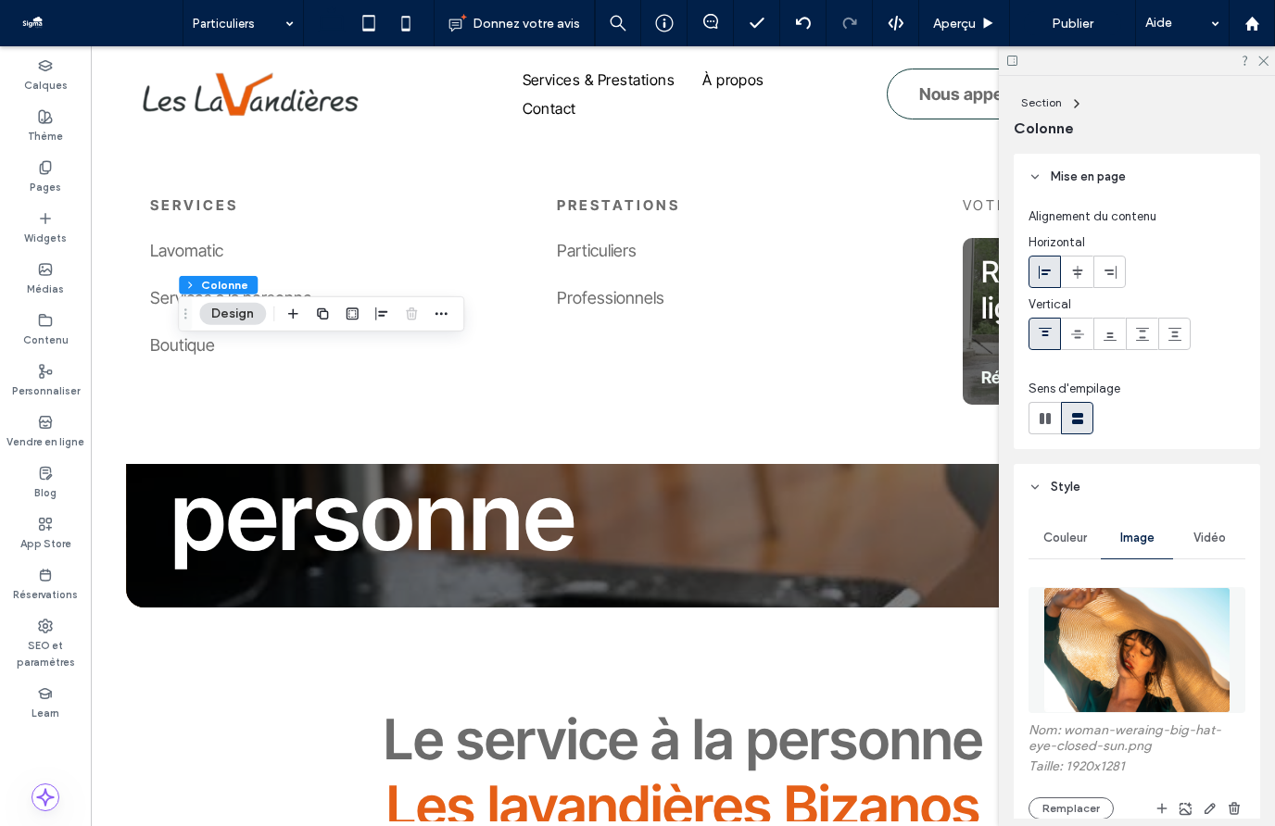
click at [1122, 637] on img at bounding box center [1137, 650] width 188 height 126
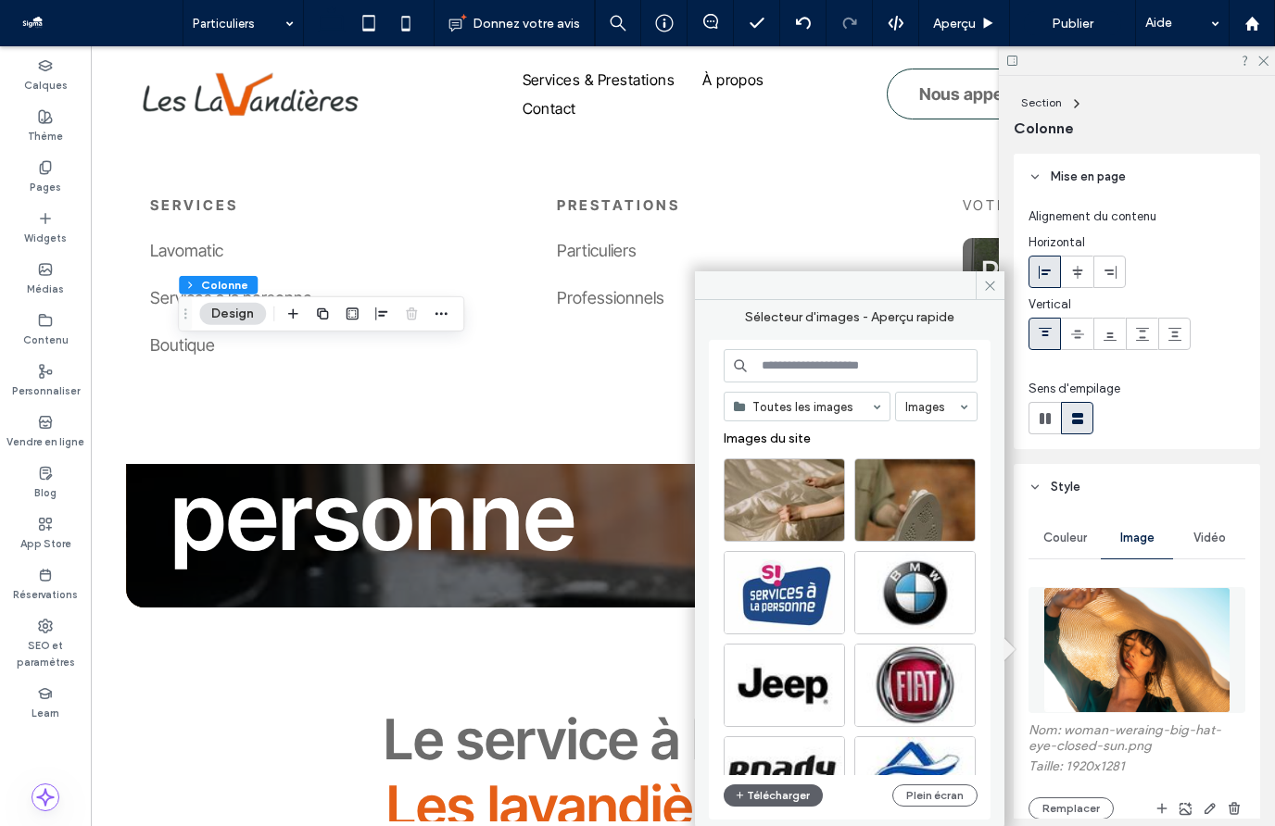
click at [782, 365] on input at bounding box center [850, 365] width 254 height 33
type input "*"
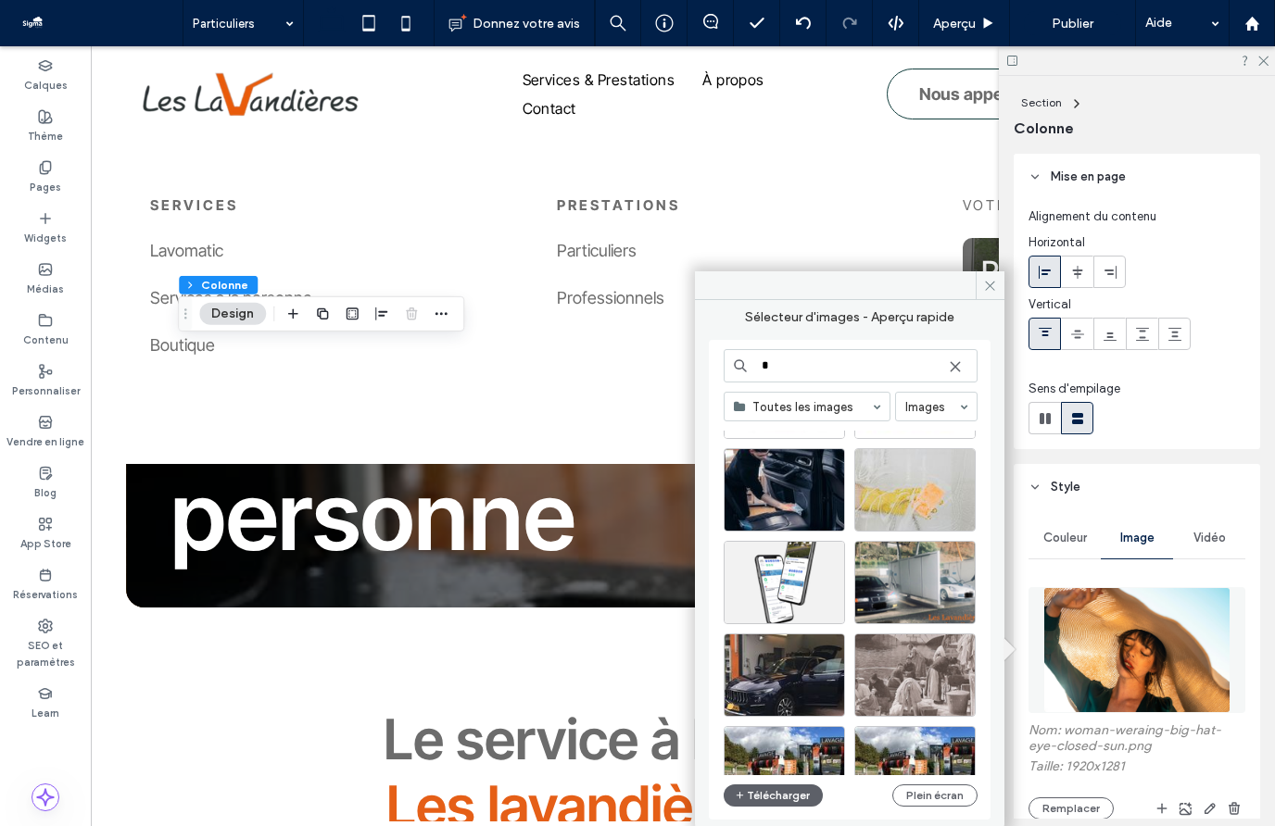
scroll to position [286, 0]
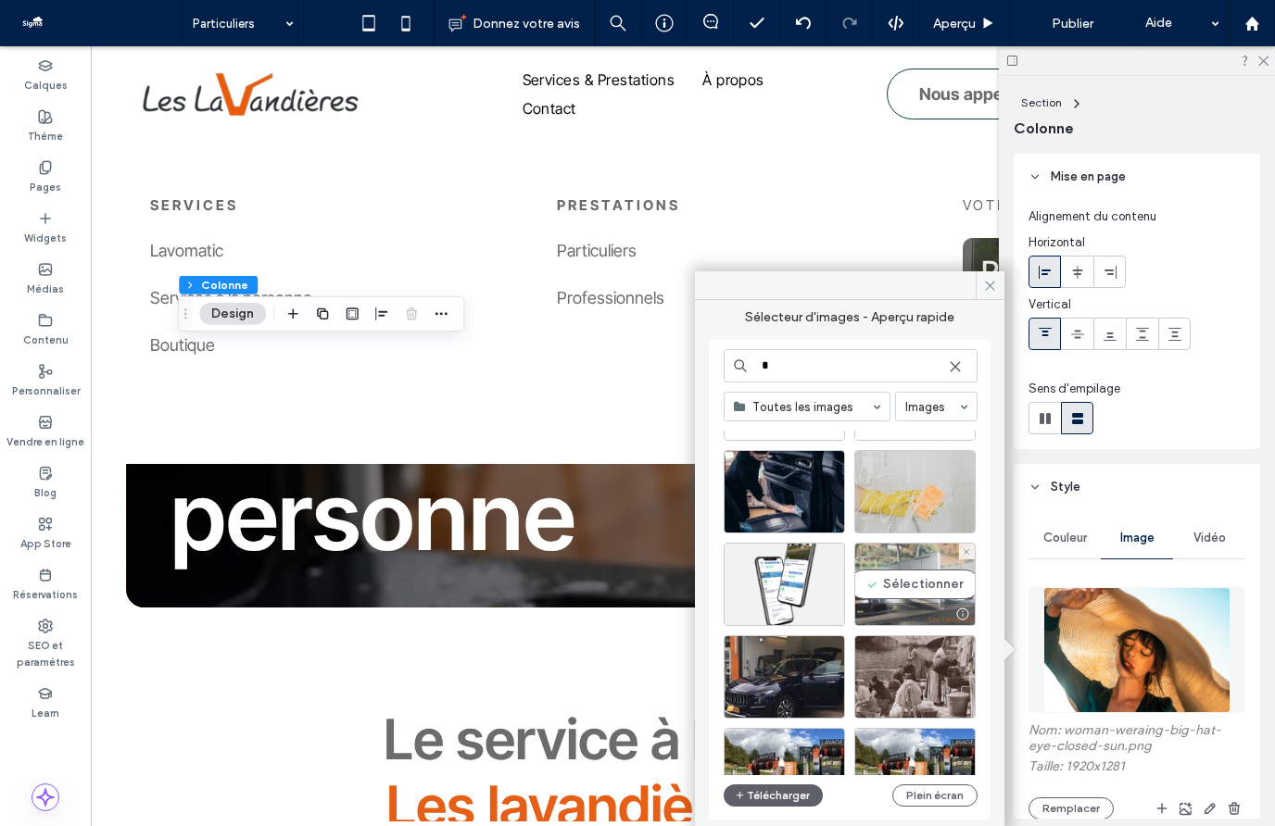
type input "*"
click at [919, 583] on div "Sélectionner" at bounding box center [914, 584] width 121 height 83
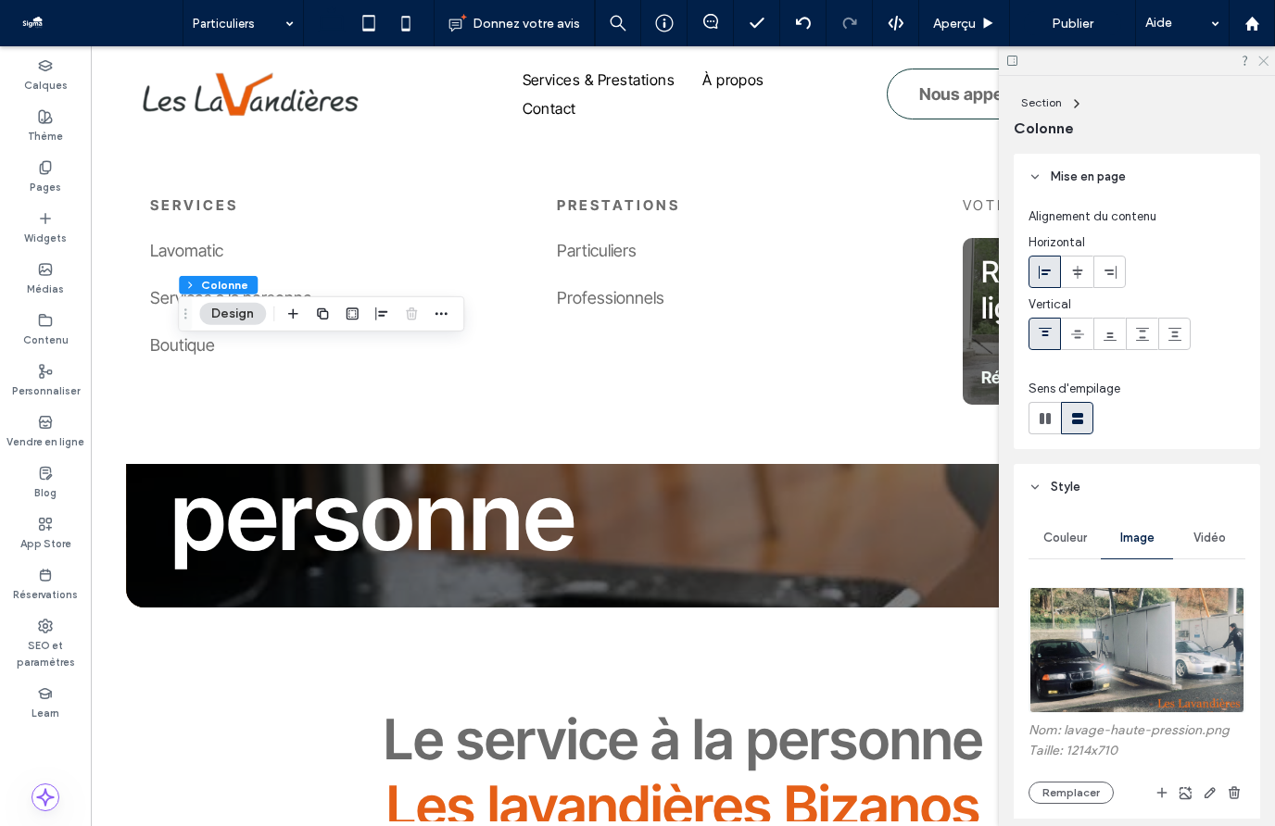
click at [1263, 56] on icon at bounding box center [1262, 60] width 12 height 12
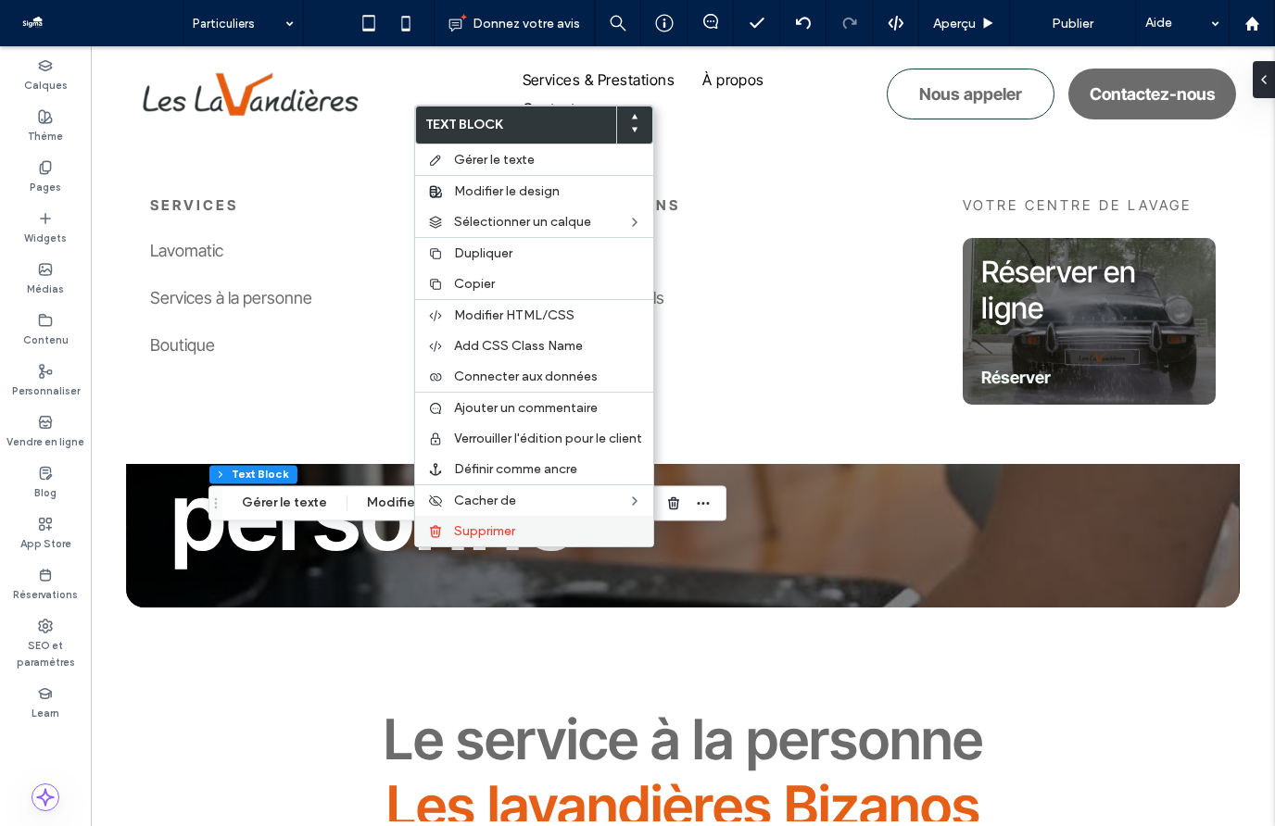
click at [464, 530] on span "Supprimer" at bounding box center [484, 531] width 61 height 16
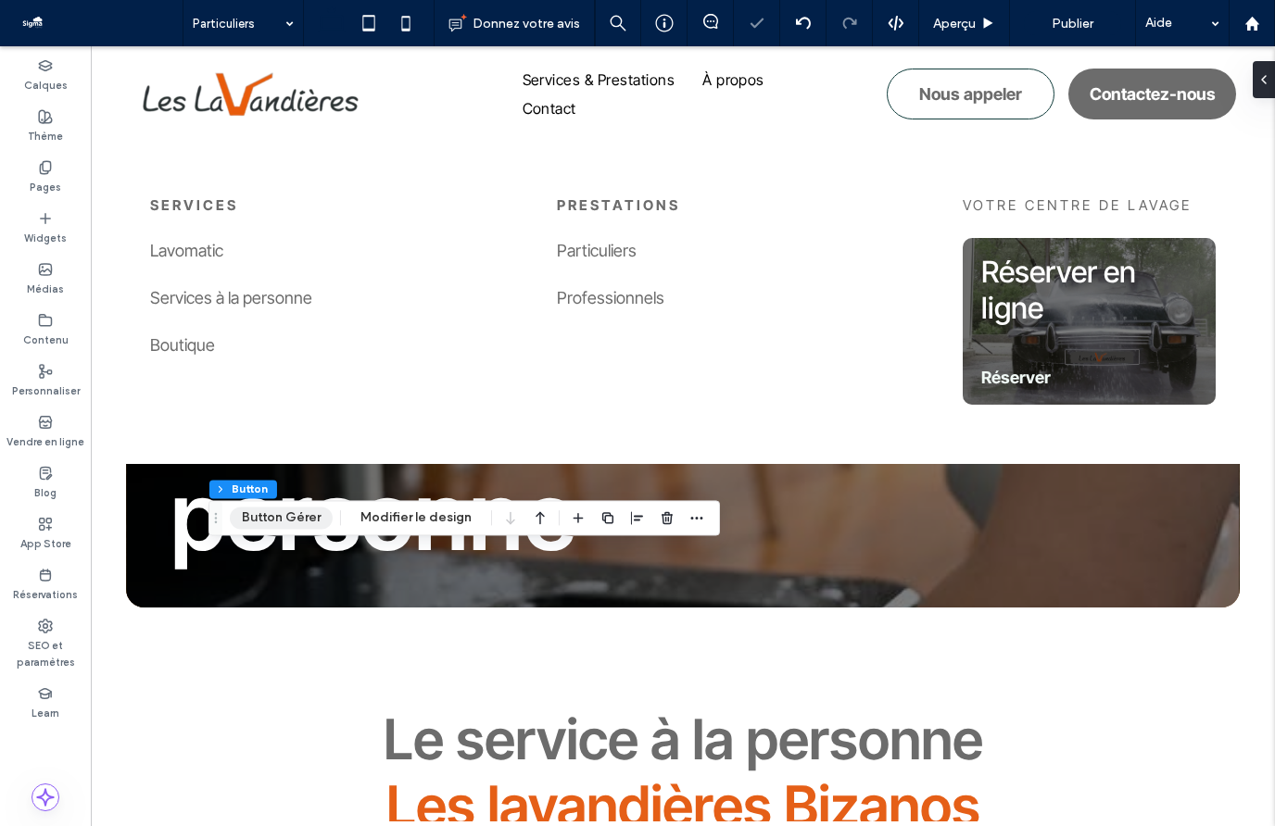
click at [261, 509] on button "Button Gérer" at bounding box center [281, 518] width 103 height 22
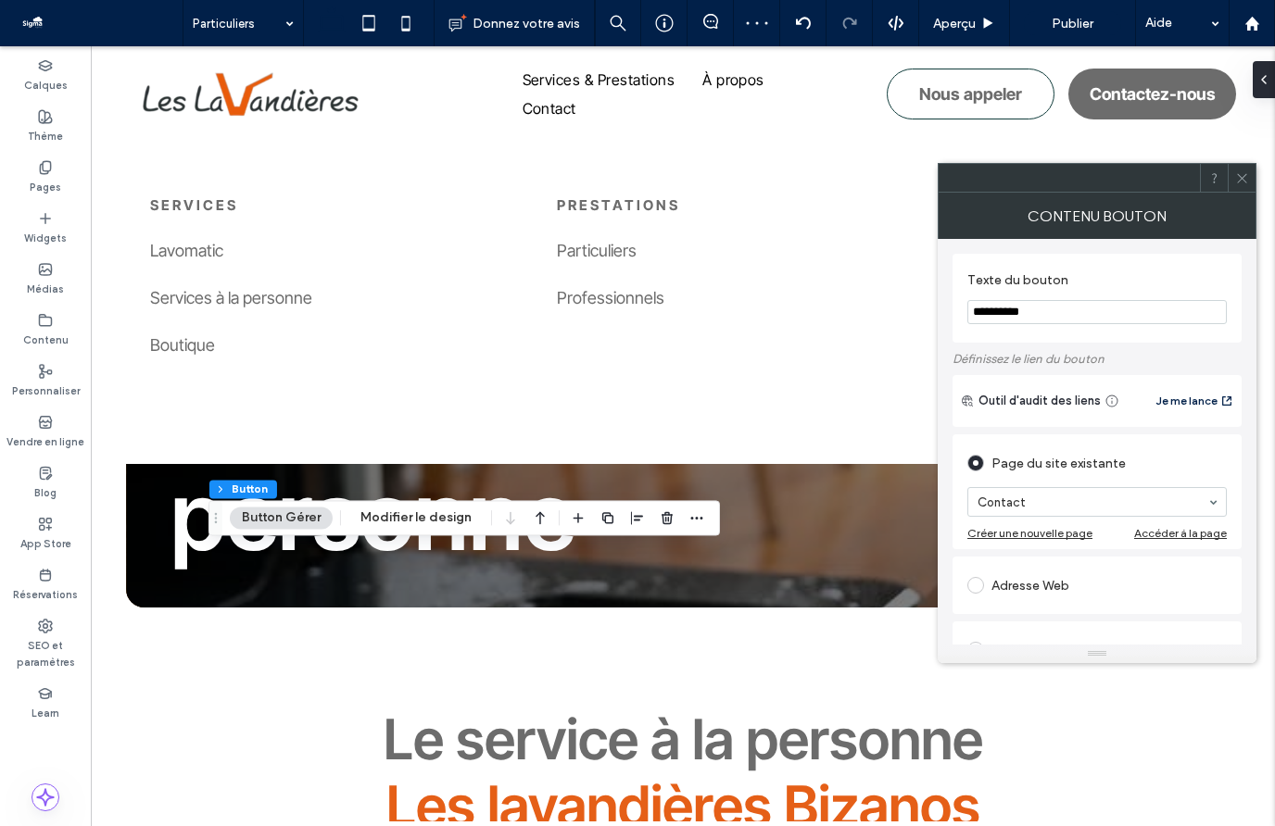
click at [1012, 319] on input "**********" at bounding box center [1096, 312] width 259 height 24
type input "********"
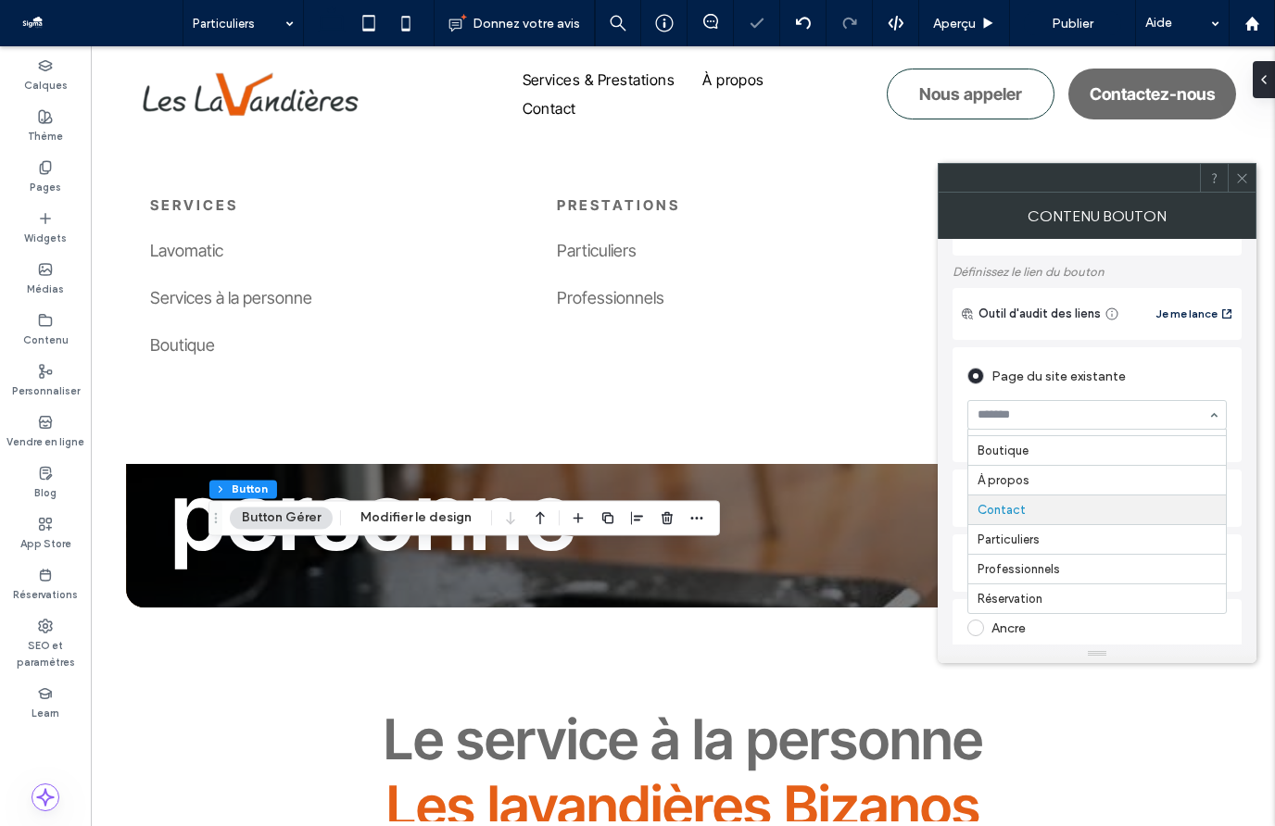
scroll to position [108, 0]
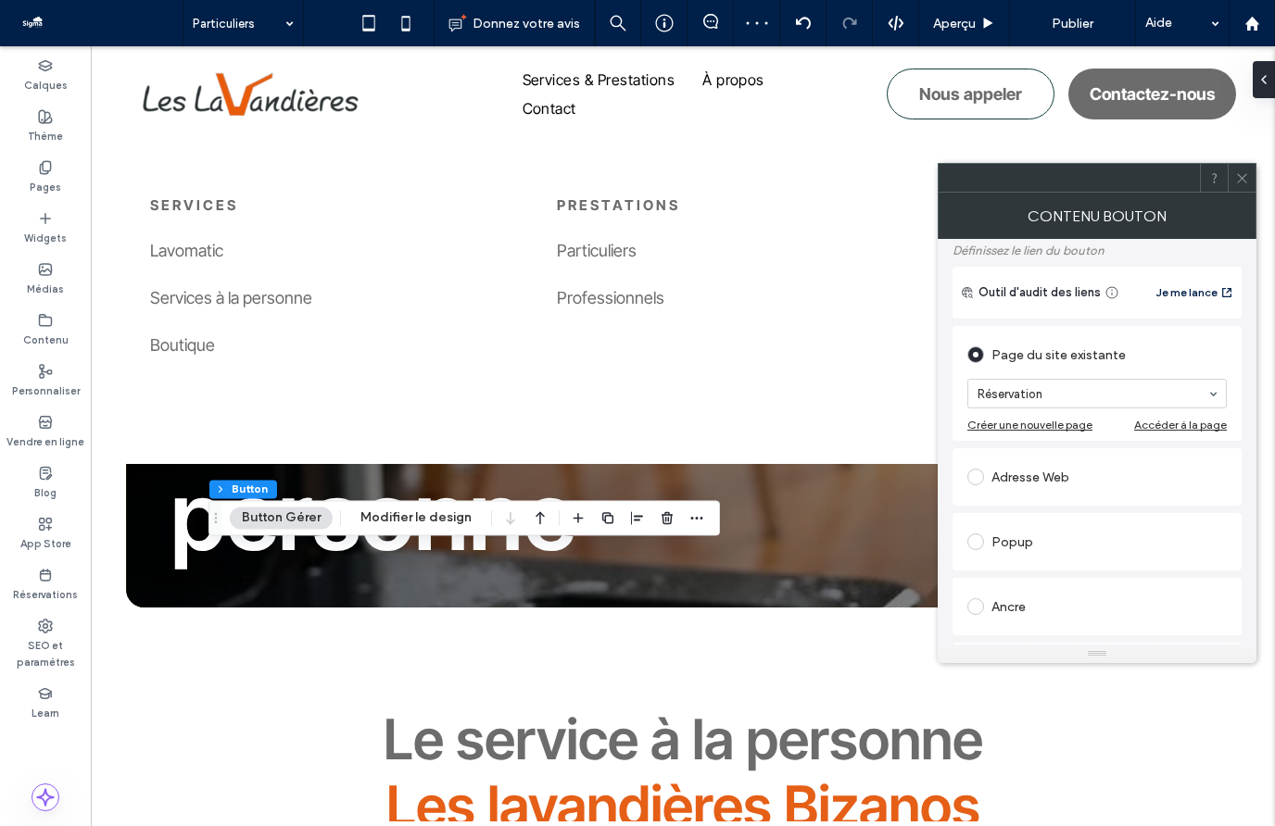
click at [1244, 178] on icon at bounding box center [1242, 178] width 14 height 14
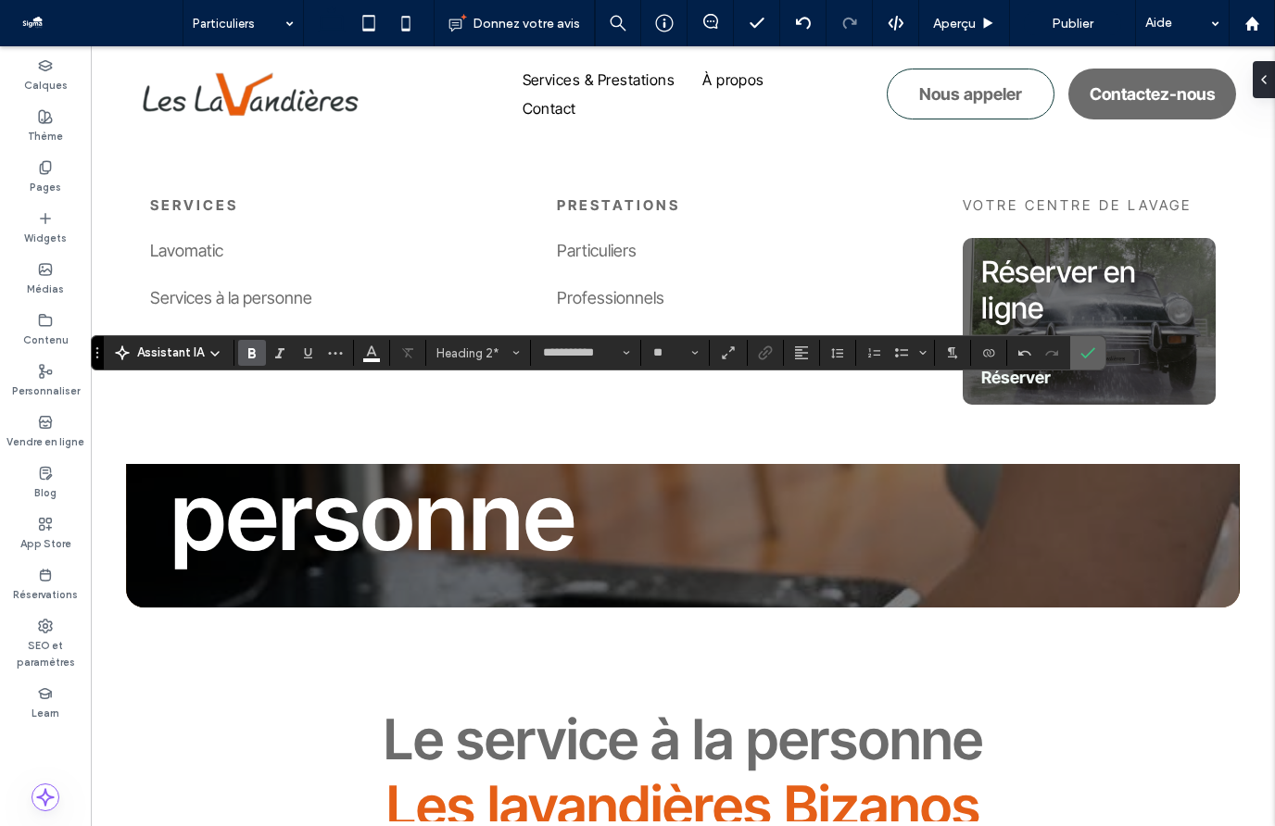
click at [1092, 350] on use "Confirmer" at bounding box center [1088, 353] width 15 height 11
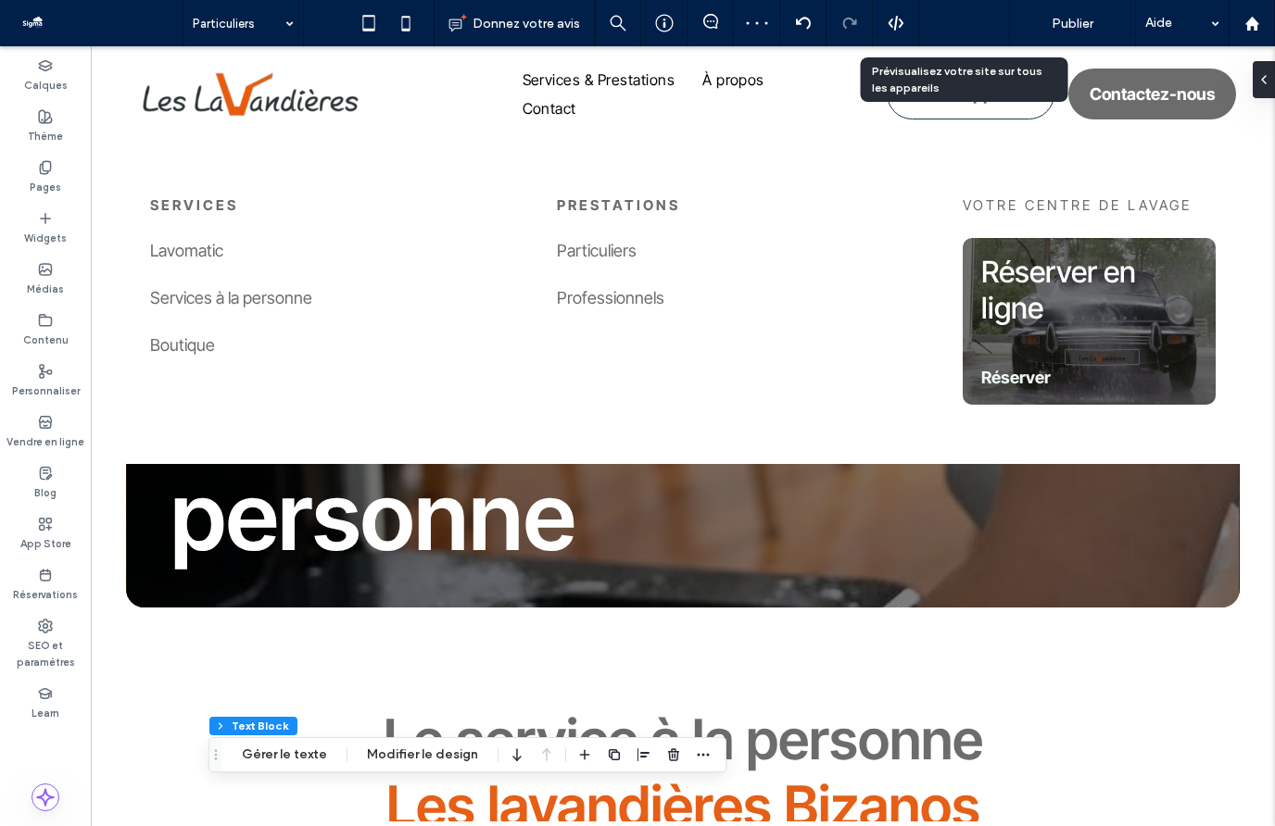
click at [936, 19] on span "Aperçu" at bounding box center [954, 24] width 43 height 16
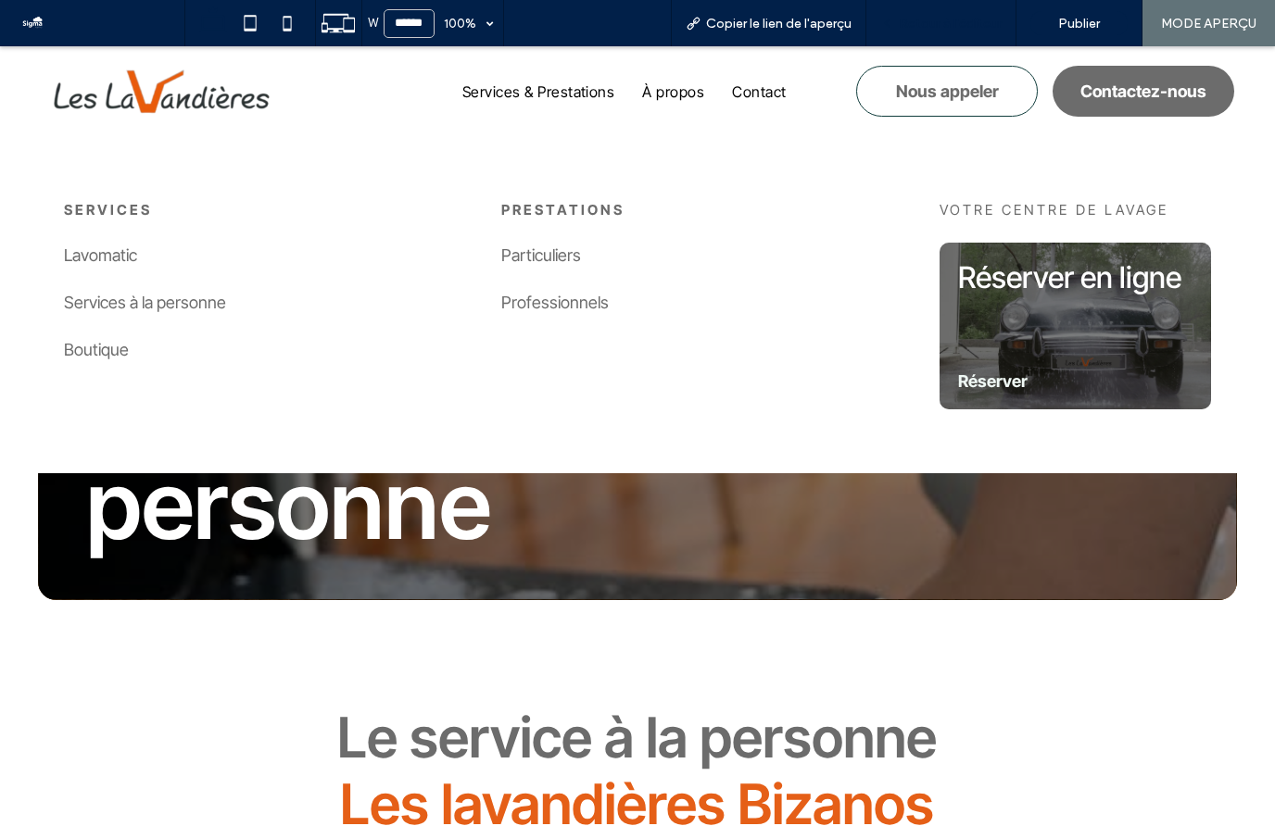
click at [948, 17] on span "Retour à l'éditeur" at bounding box center [950, 24] width 103 height 16
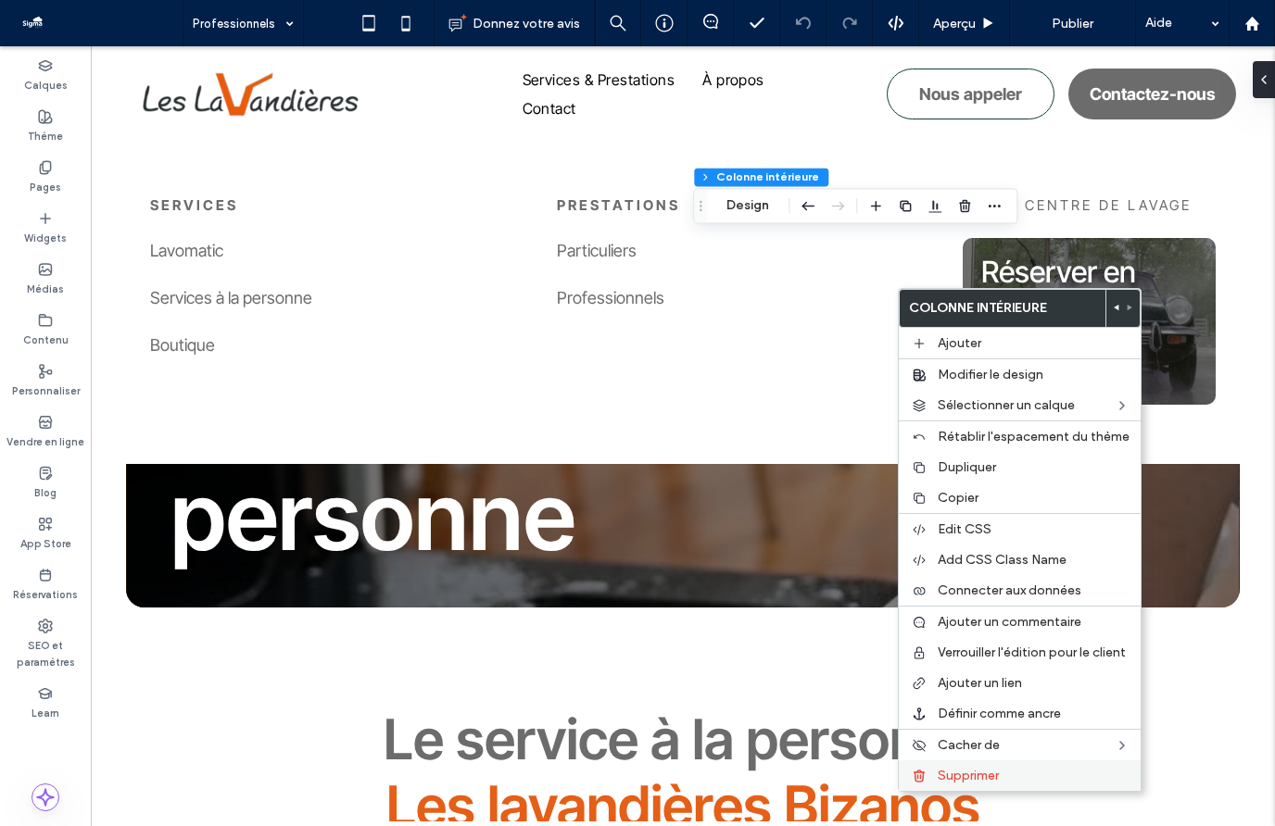
click at [946, 774] on span "Supprimer" at bounding box center [967, 776] width 61 height 16
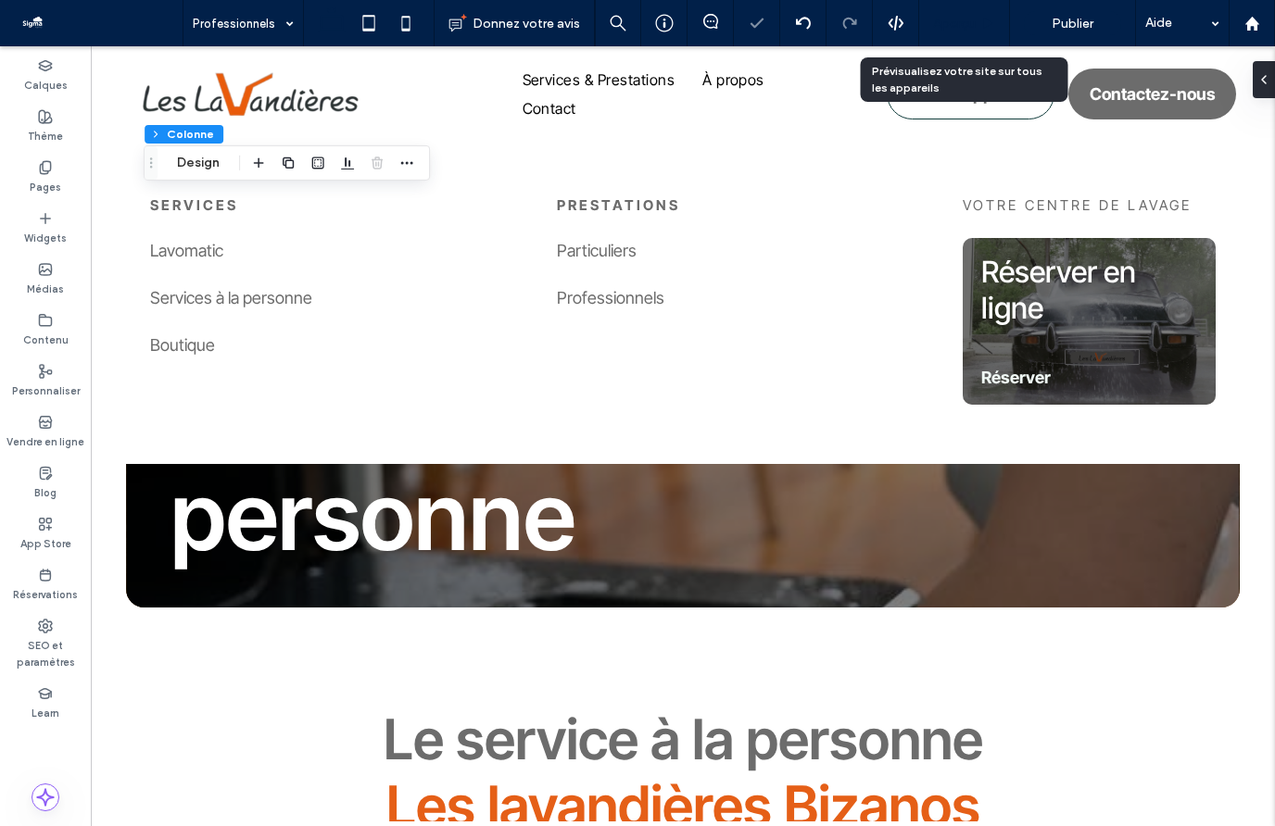
click at [958, 23] on span "Aperçu" at bounding box center [954, 24] width 43 height 16
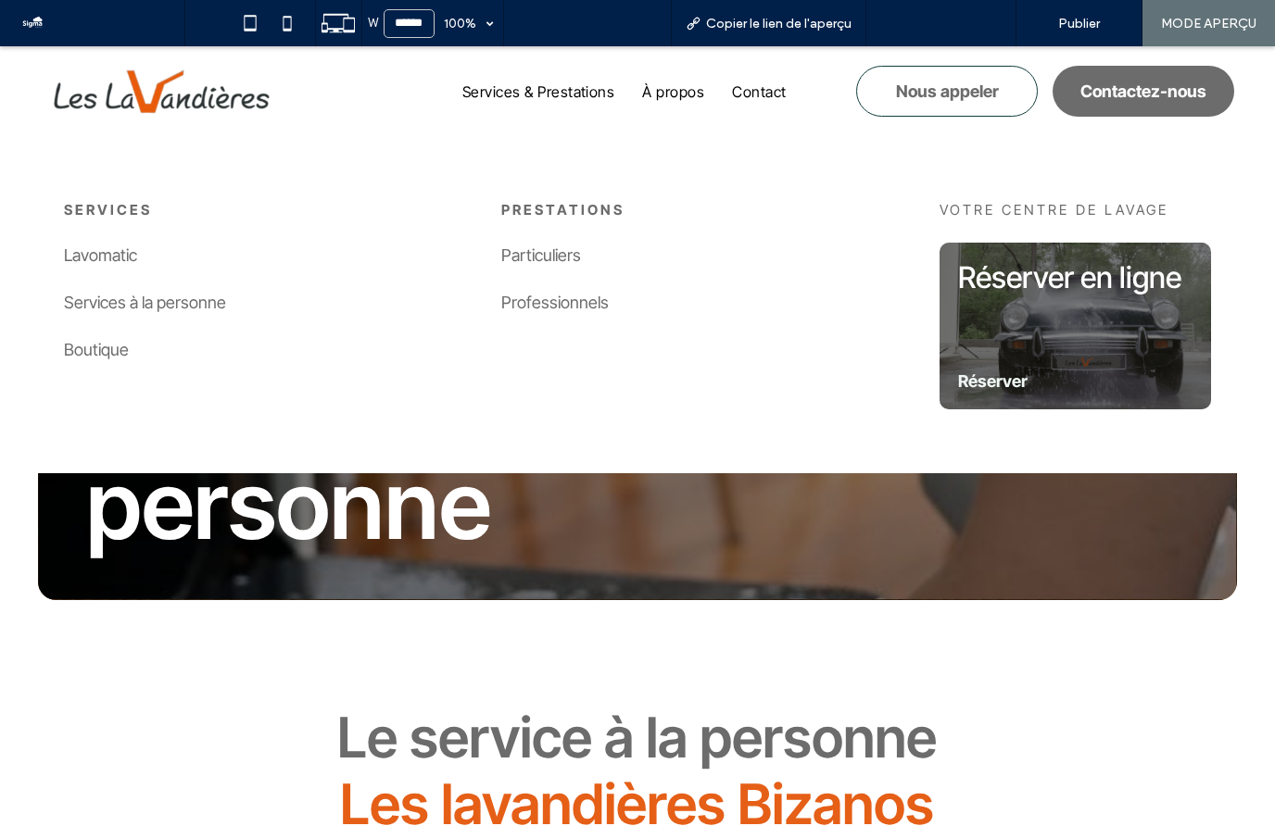
click at [964, 20] on span "Retour à l'éditeur" at bounding box center [950, 24] width 103 height 16
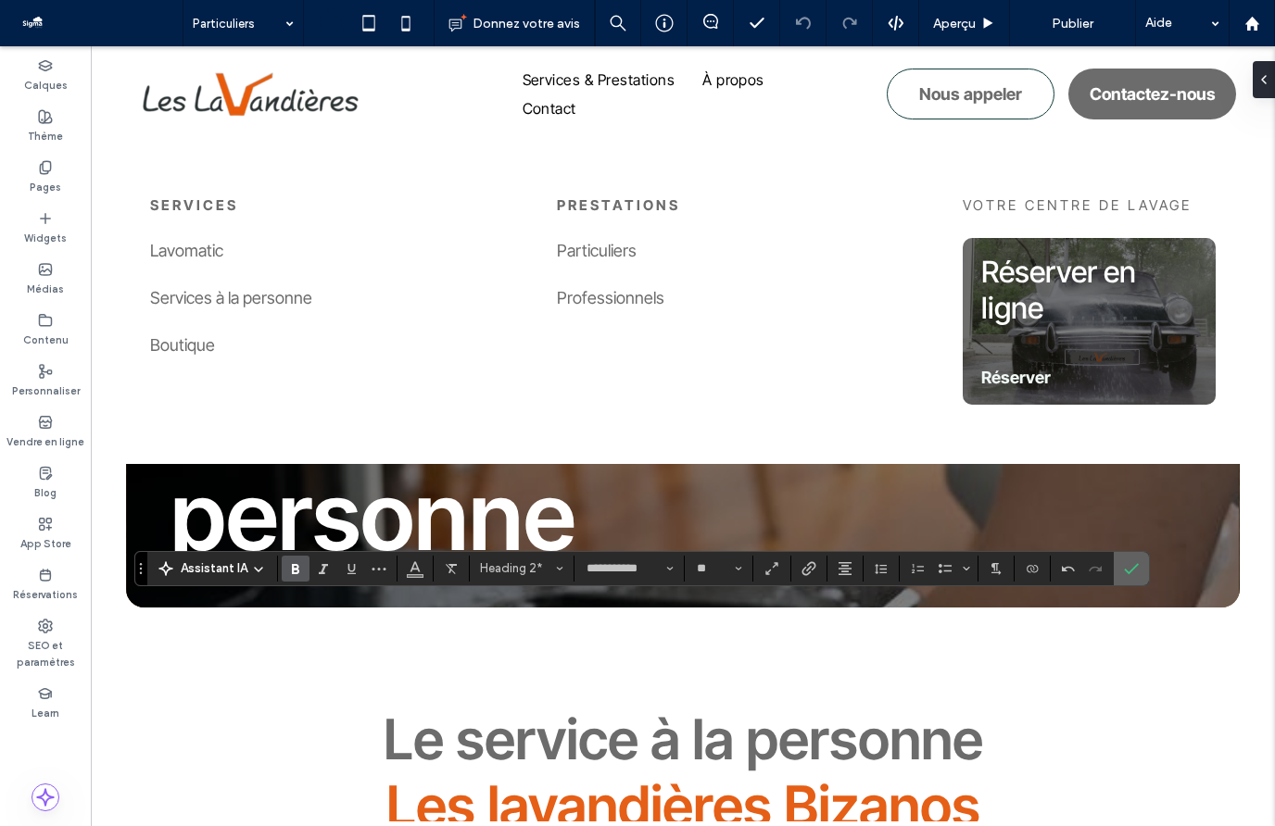
click at [1125, 573] on icon "Confirmer" at bounding box center [1131, 568] width 15 height 15
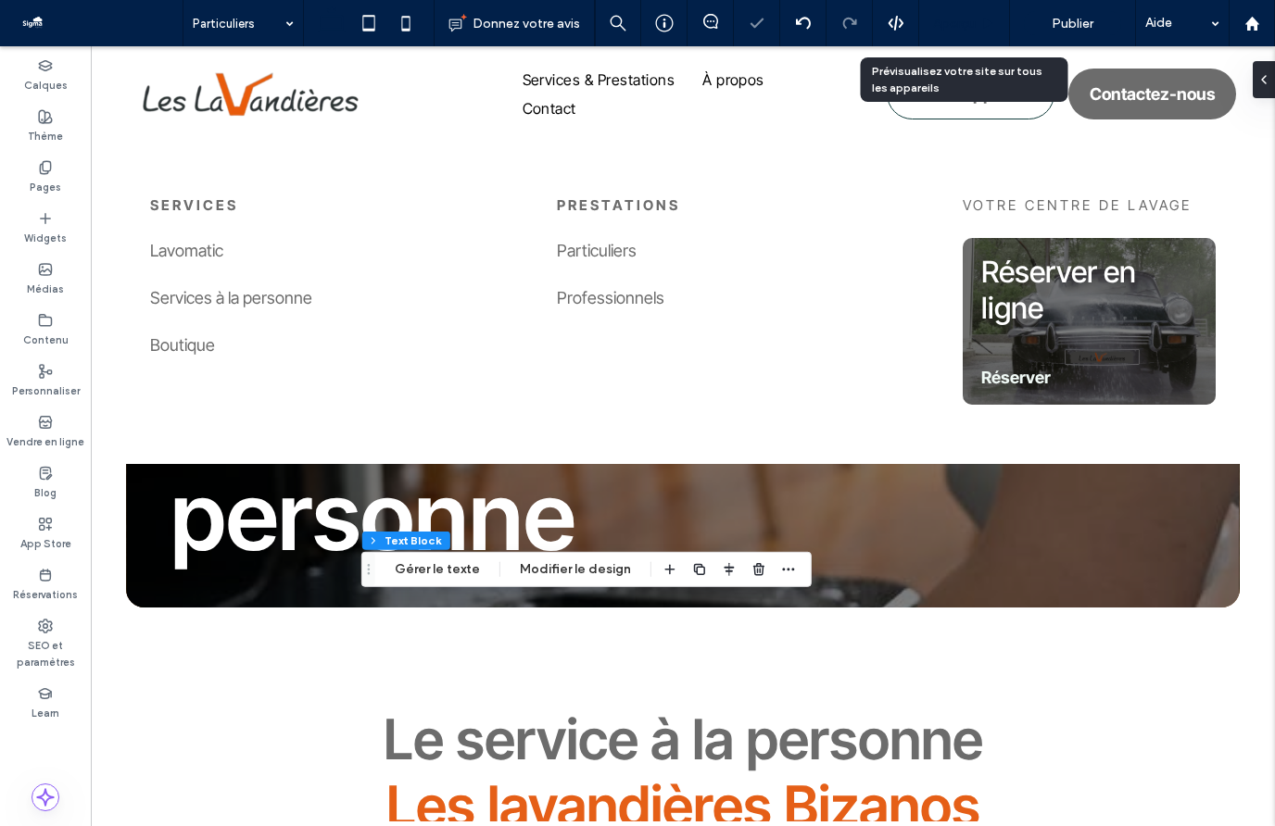
click at [984, 26] on use at bounding box center [988, 23] width 9 height 10
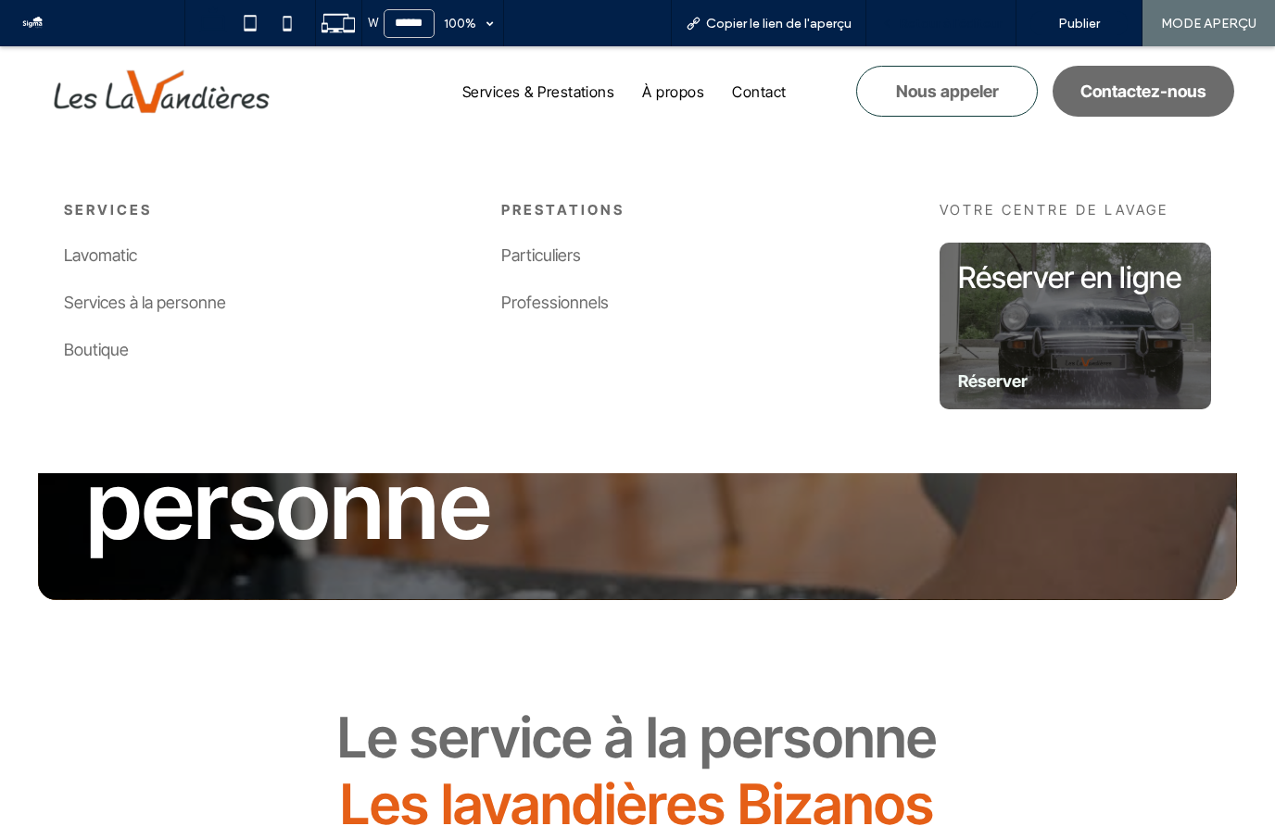
click at [961, 20] on span "Retour à l'éditeur" at bounding box center [950, 24] width 103 height 16
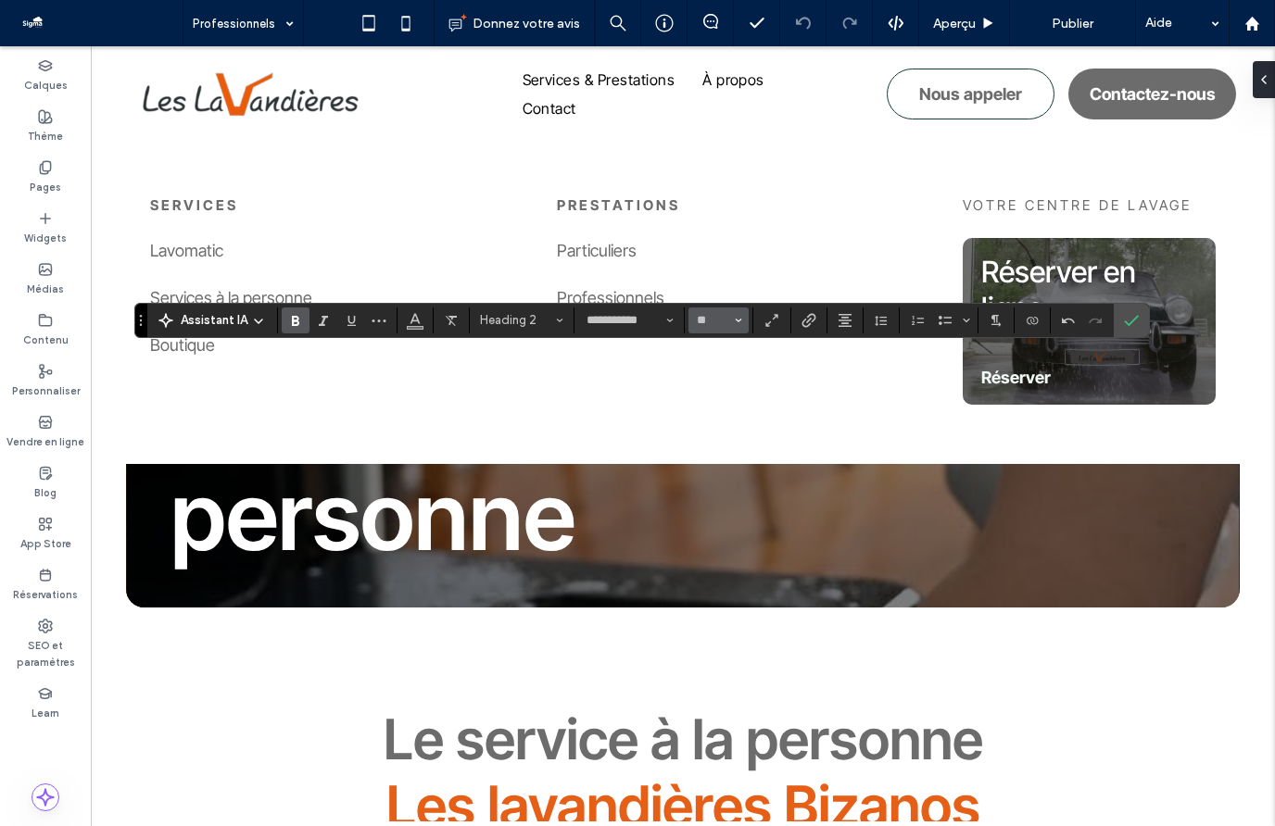
click at [747, 331] on button "**" at bounding box center [718, 321] width 60 height 26
click at [714, 502] on label "30" at bounding box center [717, 489] width 59 height 26
type input "**"
click at [726, 321] on input "**" at bounding box center [713, 320] width 36 height 15
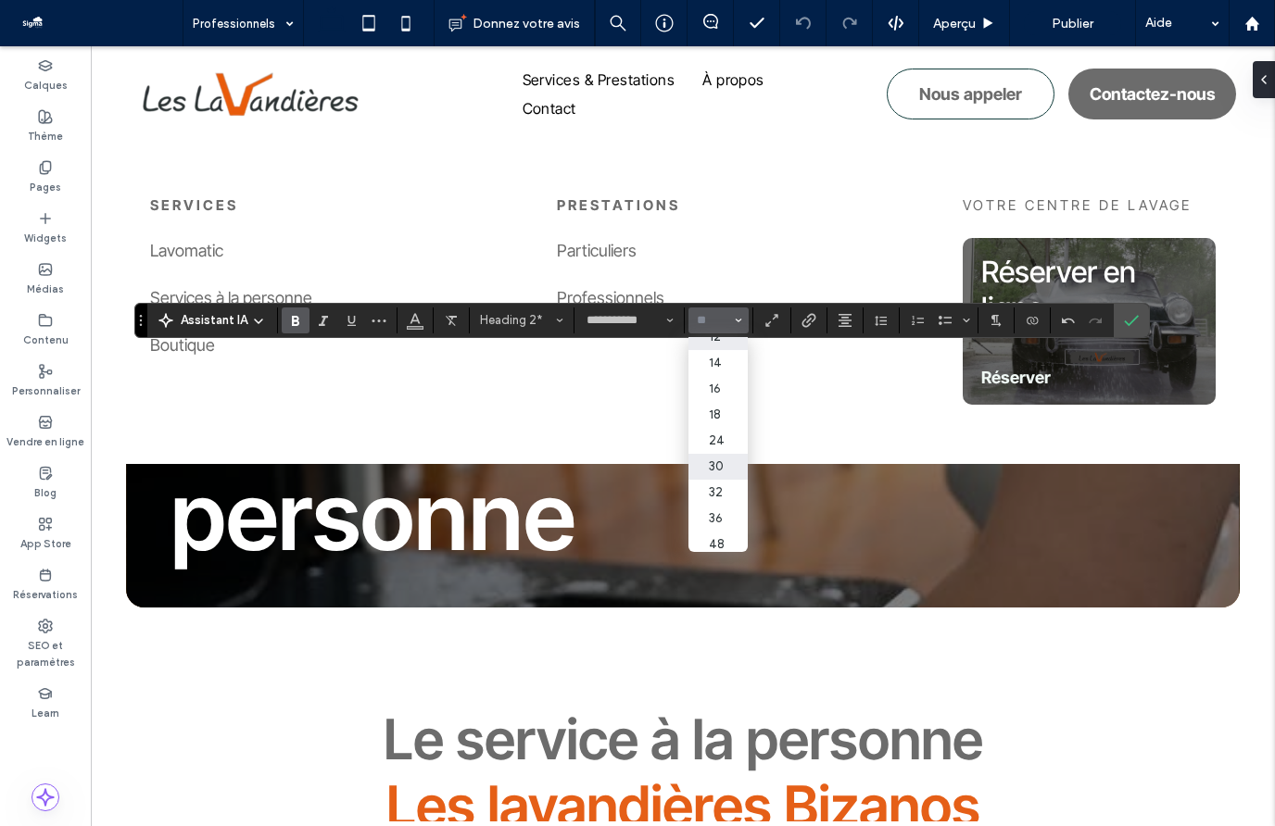
scroll to position [118, 0]
click at [716, 489] on label "32" at bounding box center [717, 492] width 59 height 26
type input "**"
click at [723, 324] on input "**" at bounding box center [713, 320] width 36 height 15
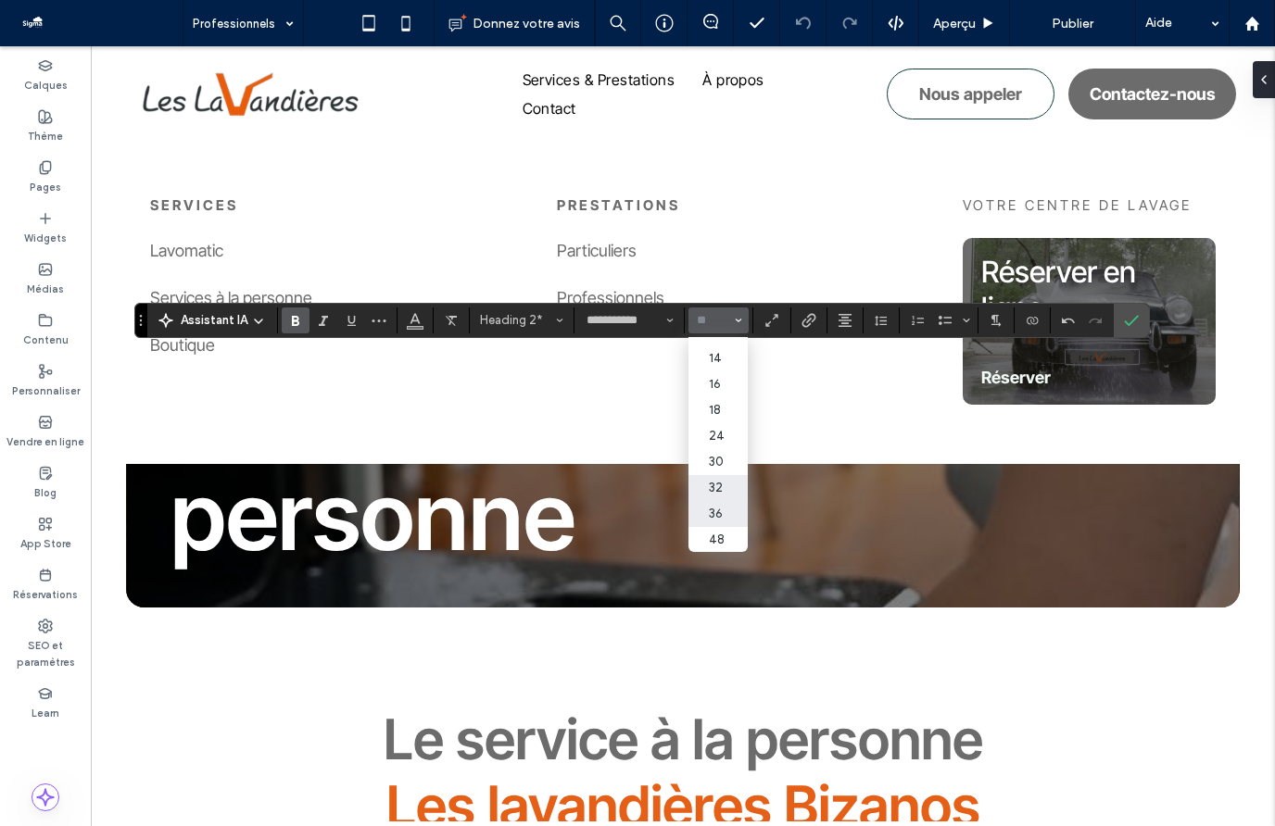
click at [720, 520] on label "36" at bounding box center [717, 514] width 59 height 26
type input "**"
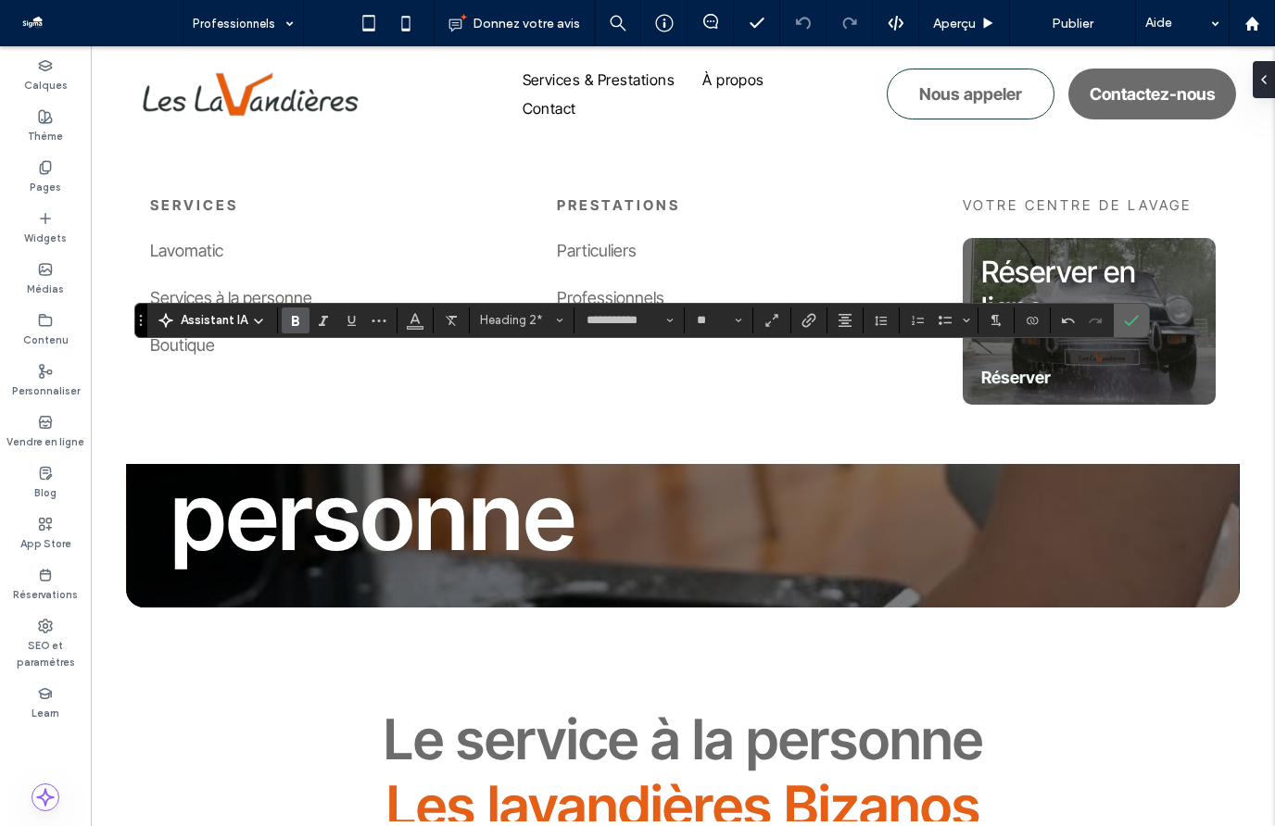
click at [1138, 326] on label "Confirmer" at bounding box center [1131, 320] width 28 height 33
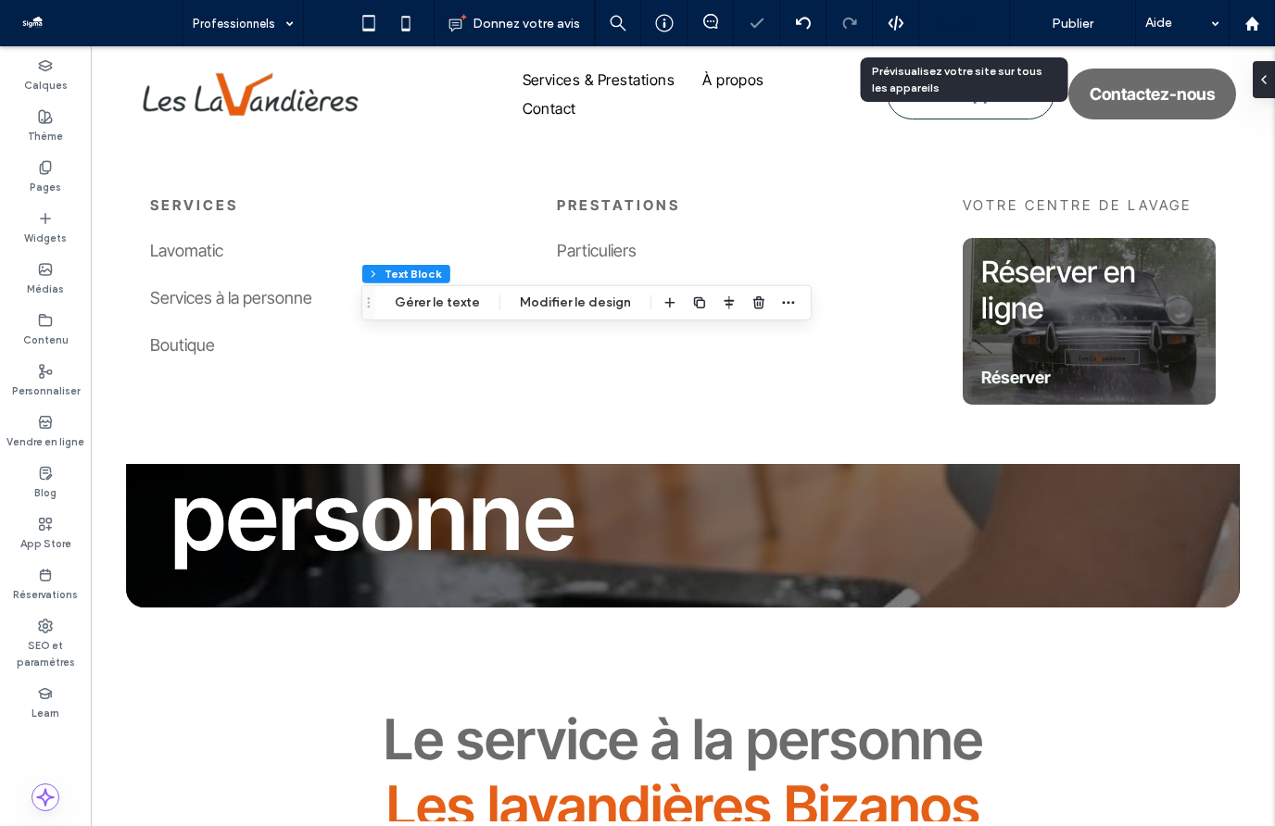
click at [965, 21] on span "Aperçu" at bounding box center [954, 24] width 43 height 16
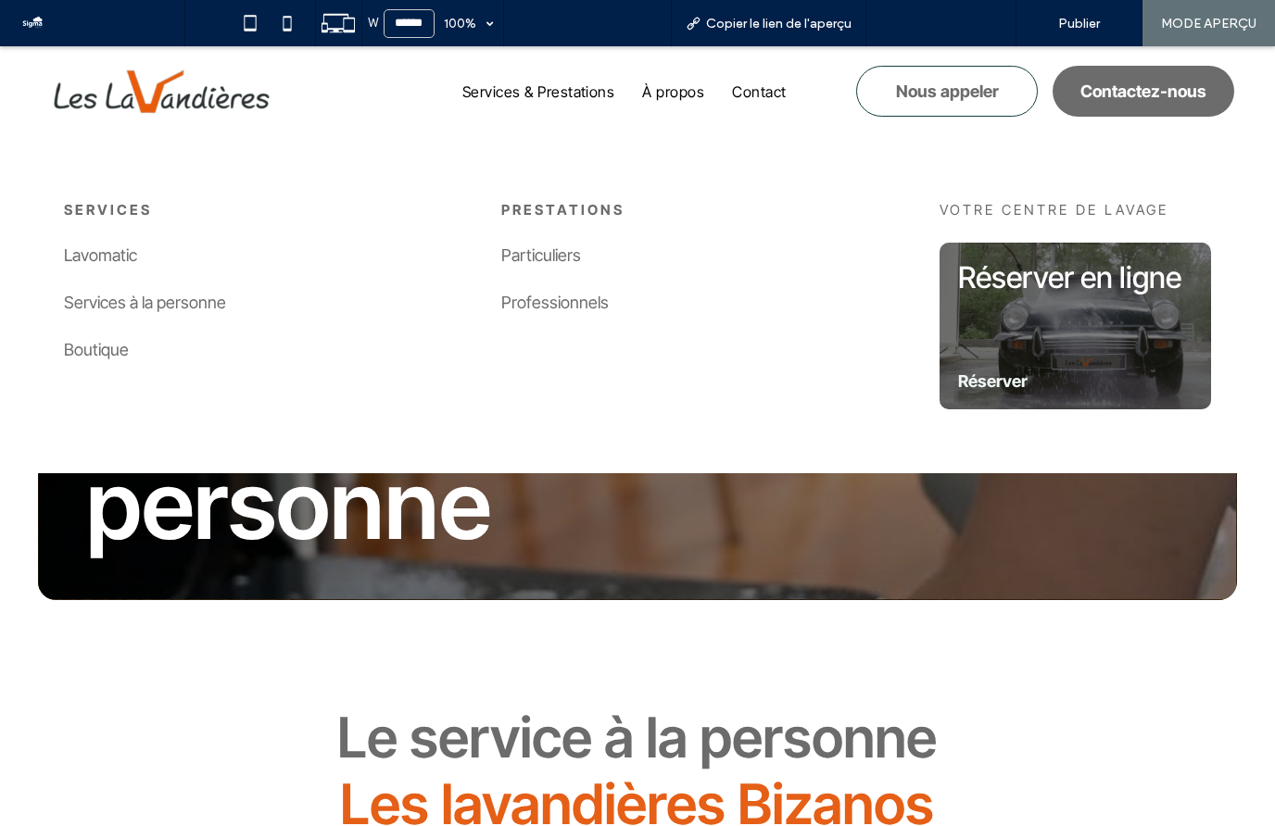
click at [943, 12] on div "Retour à l'éditeur" at bounding box center [941, 23] width 150 height 46
click at [911, 20] on span "Retour à l'éditeur" at bounding box center [950, 24] width 103 height 16
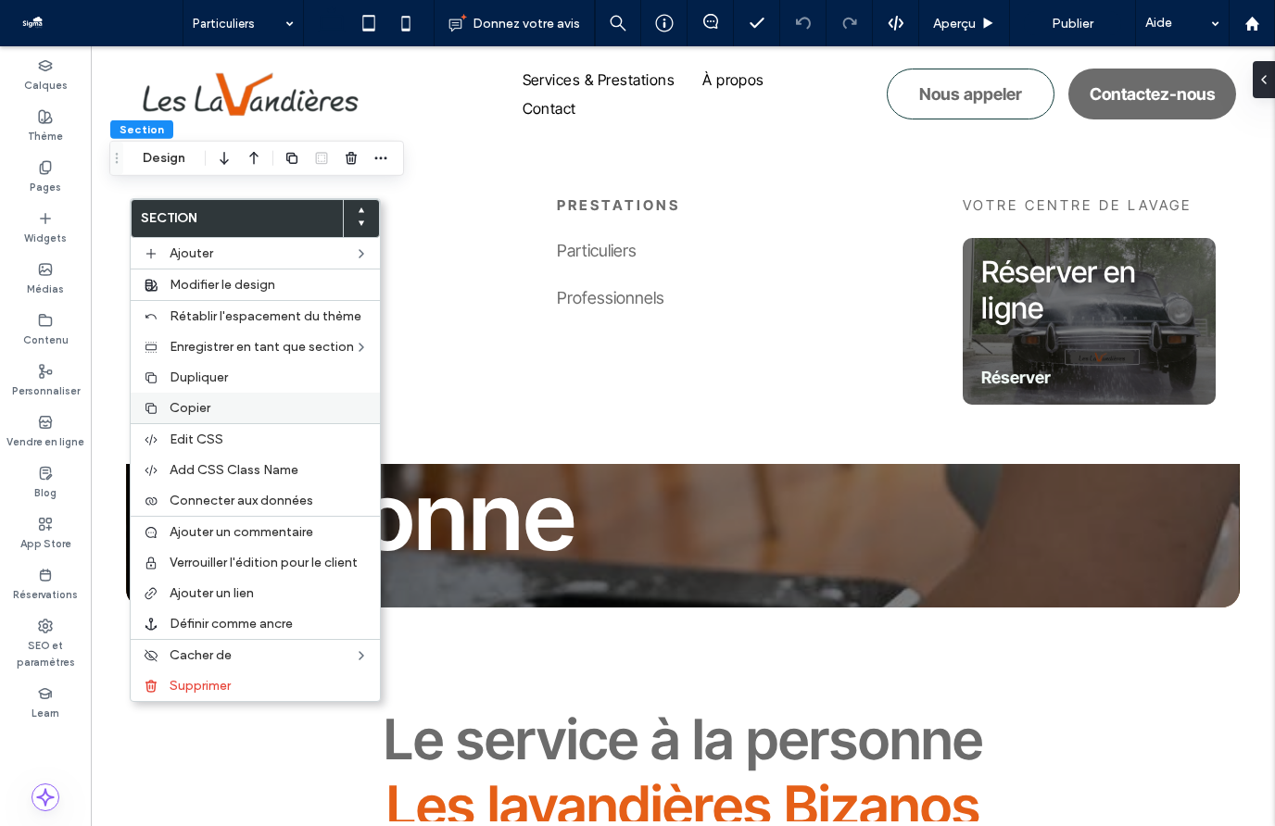
click at [195, 401] on span "Copier" at bounding box center [190, 408] width 41 height 16
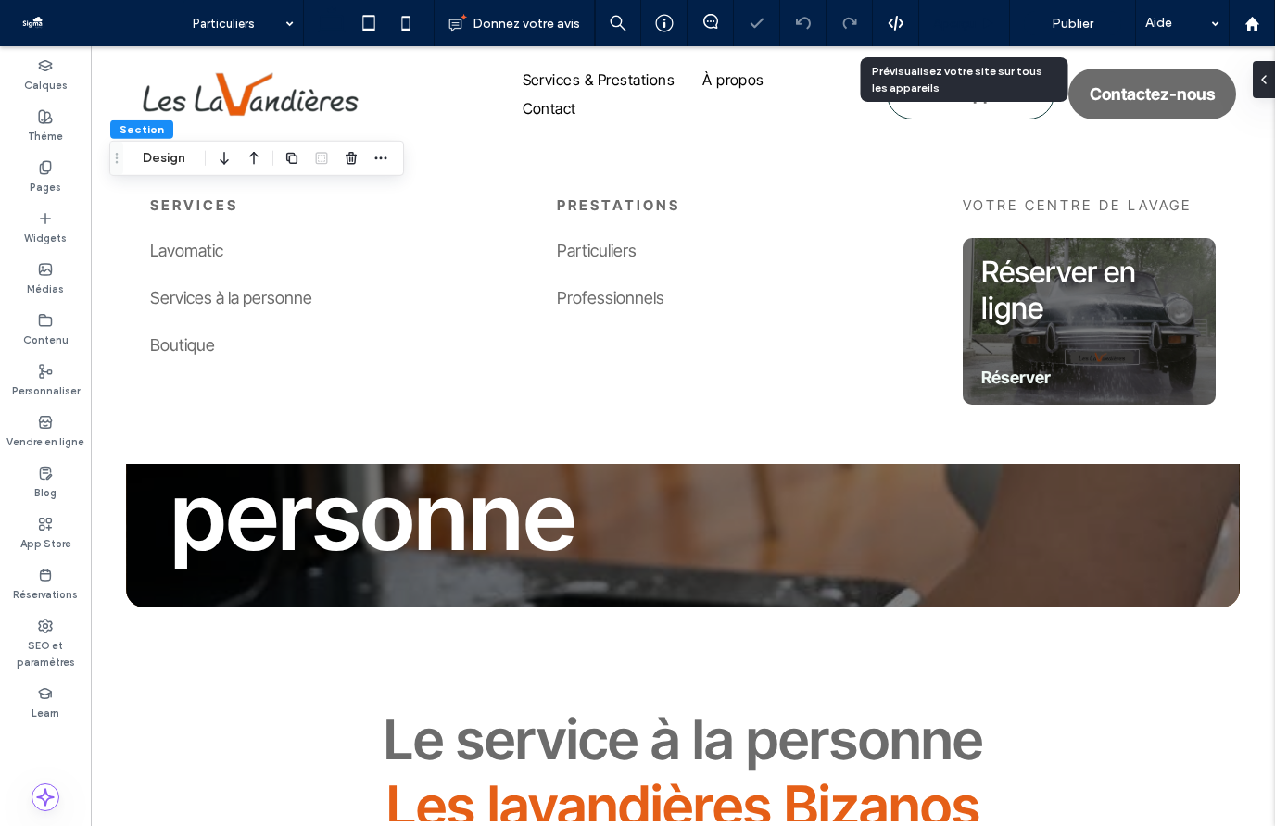
click at [958, 21] on span "Aperçu" at bounding box center [954, 24] width 43 height 16
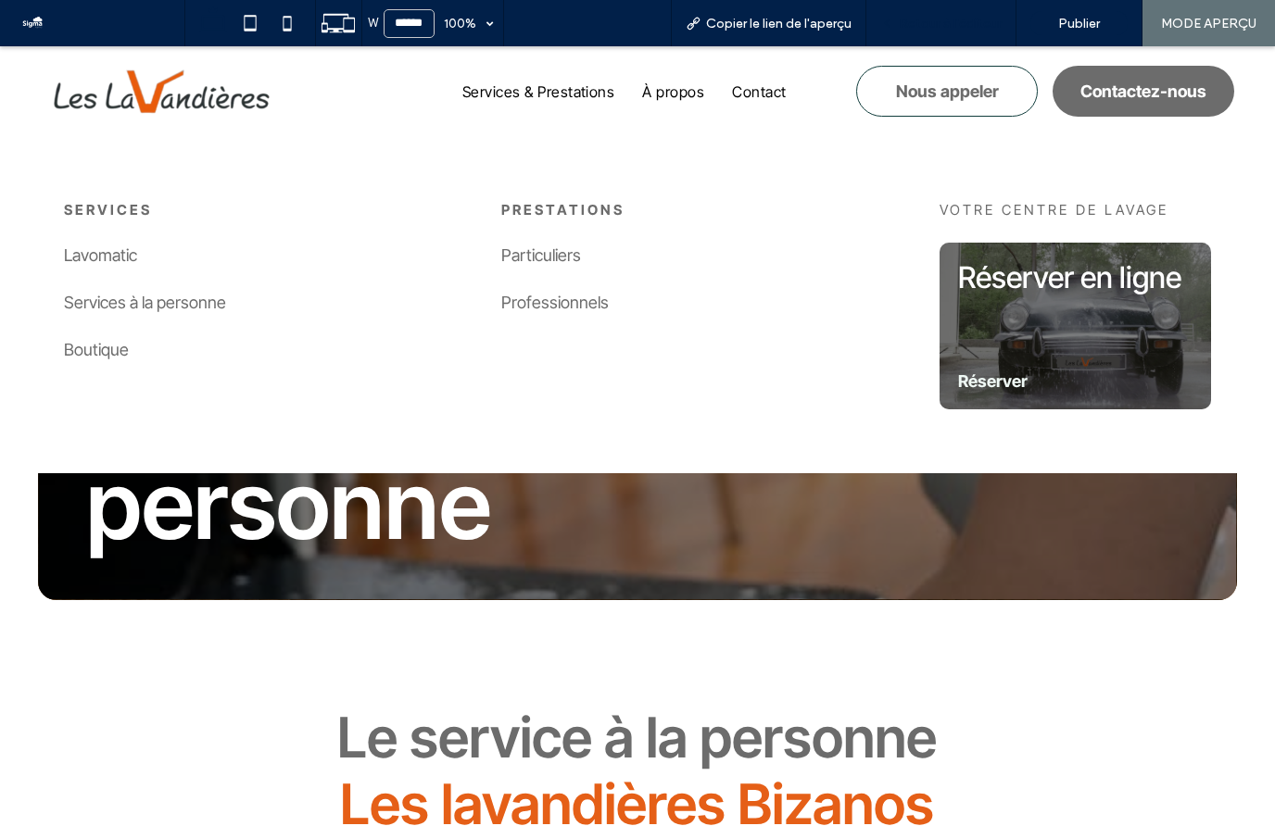
click at [947, 26] on span "Retour à l'éditeur" at bounding box center [950, 24] width 103 height 16
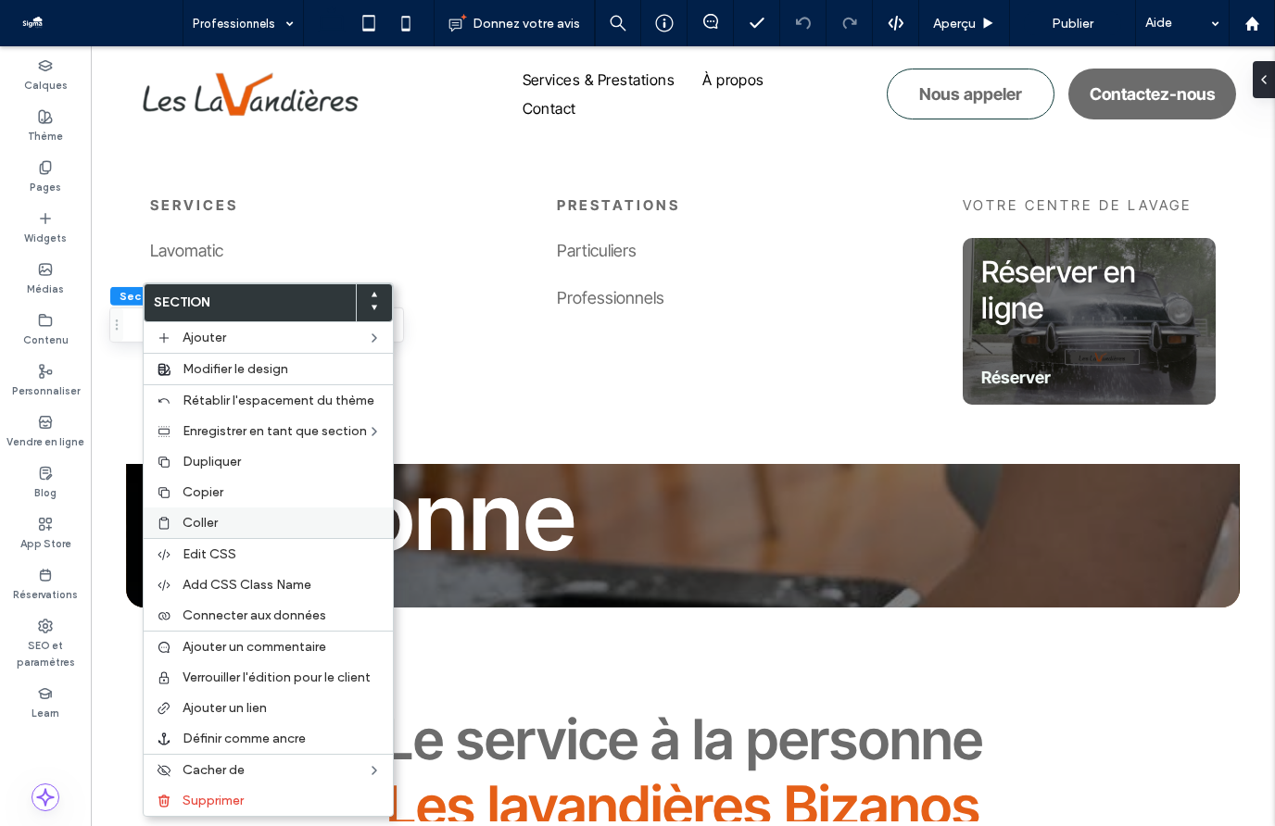
click at [226, 521] on label "Coller" at bounding box center [281, 523] width 199 height 16
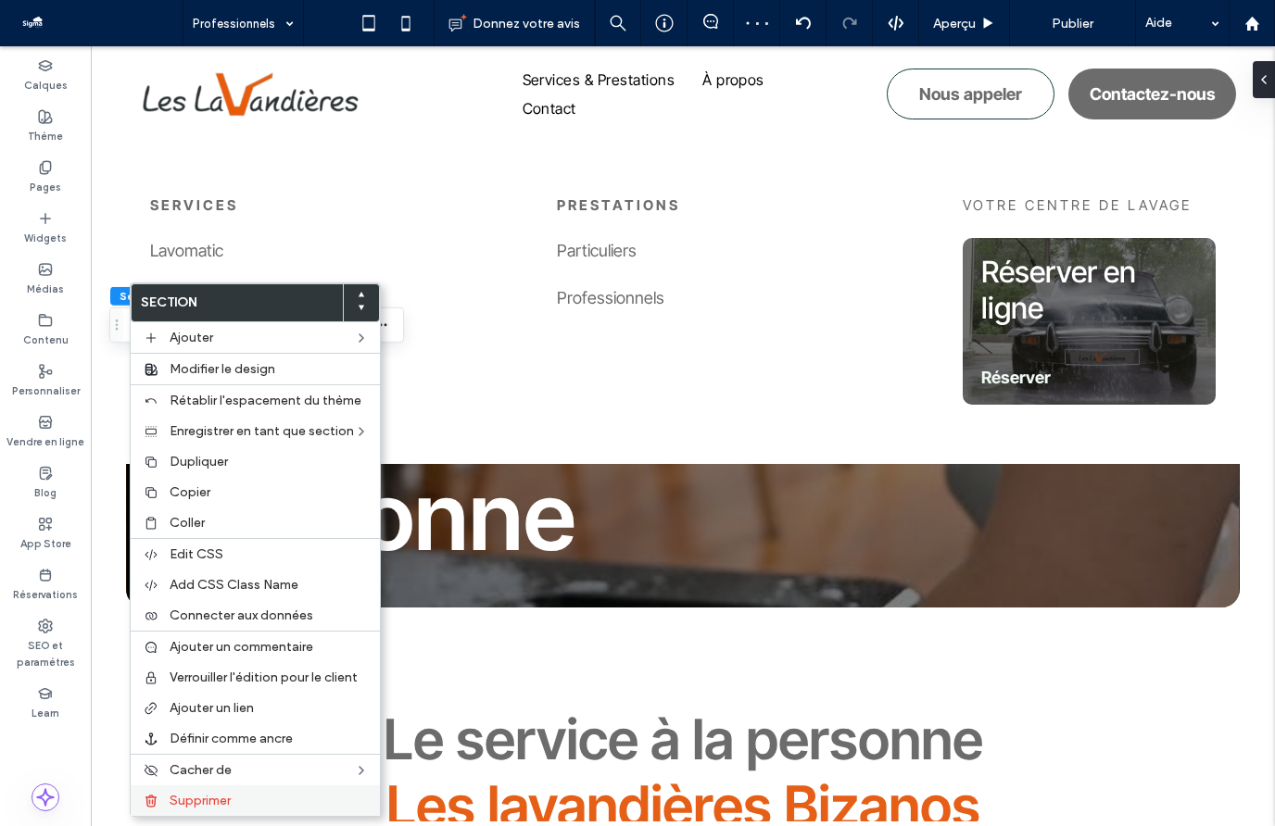
click at [226, 800] on span "Supprimer" at bounding box center [200, 801] width 61 height 16
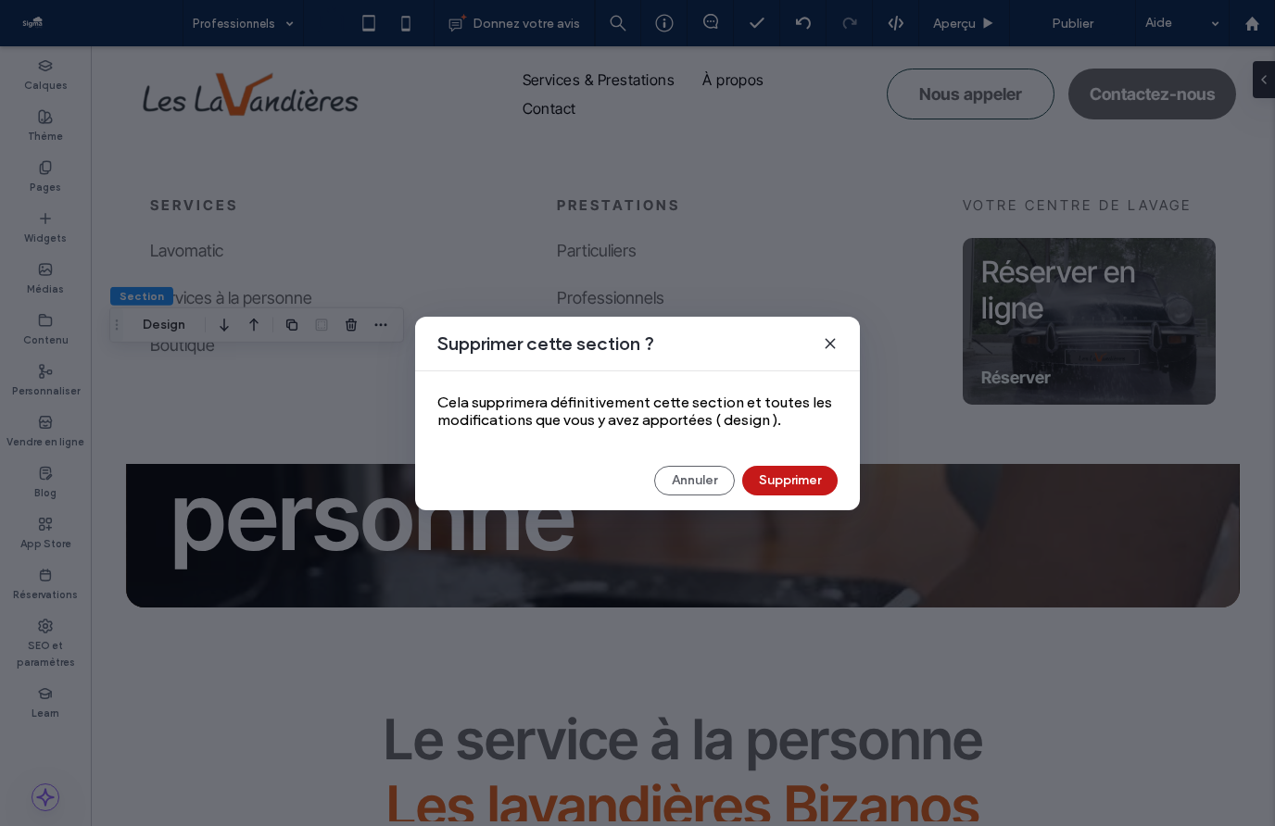
click at [799, 482] on button "Supprimer" at bounding box center [789, 481] width 95 height 30
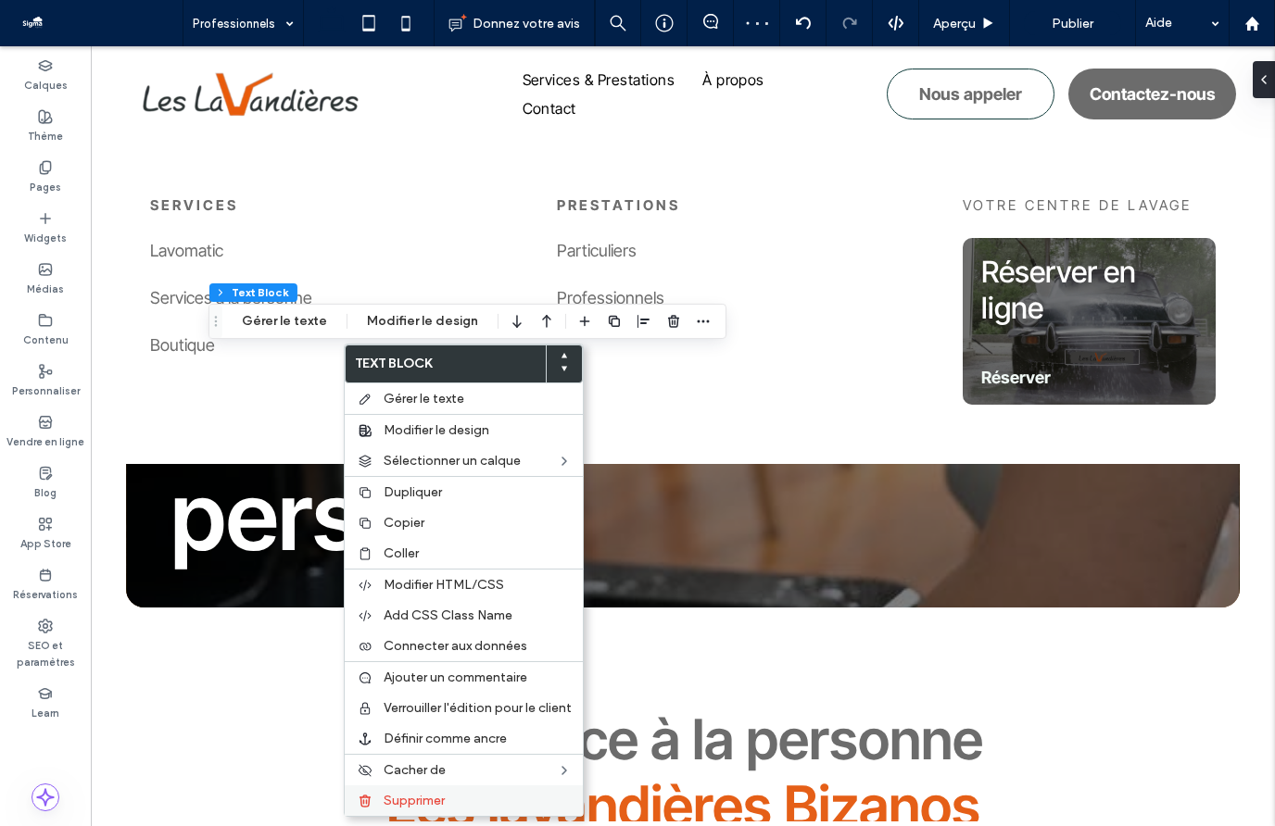
click at [442, 798] on span "Supprimer" at bounding box center [414, 801] width 61 height 16
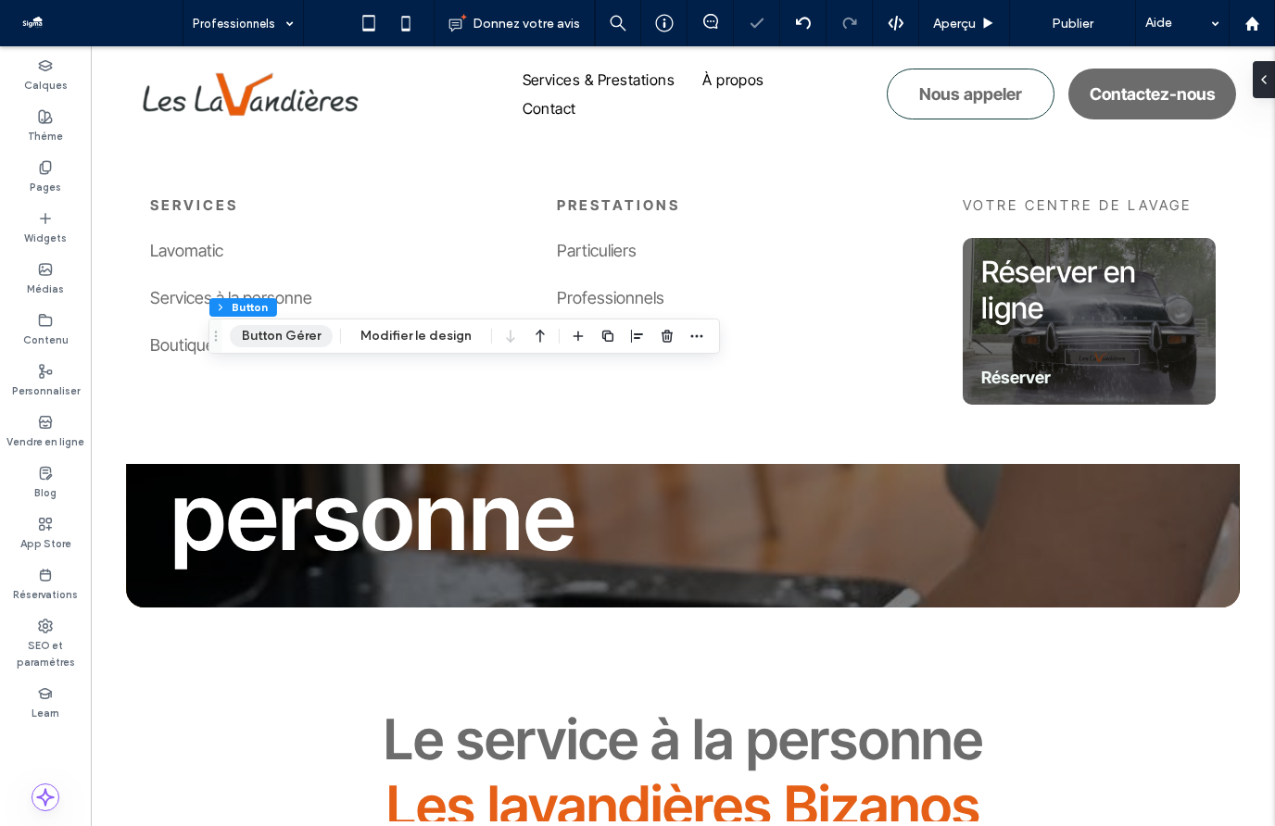
click at [291, 342] on button "Button Gérer" at bounding box center [281, 336] width 103 height 22
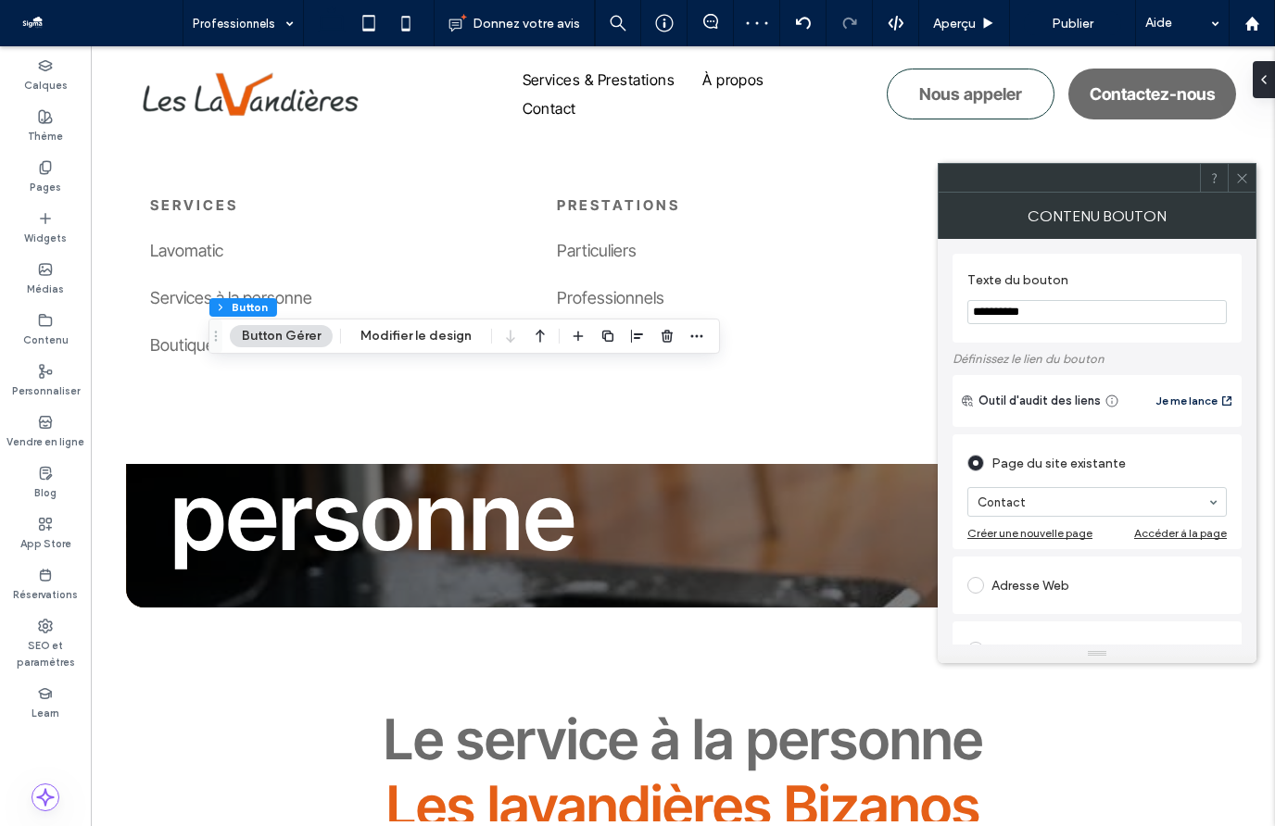
click at [999, 312] on input "**********" at bounding box center [1096, 312] width 259 height 24
type input "**********"
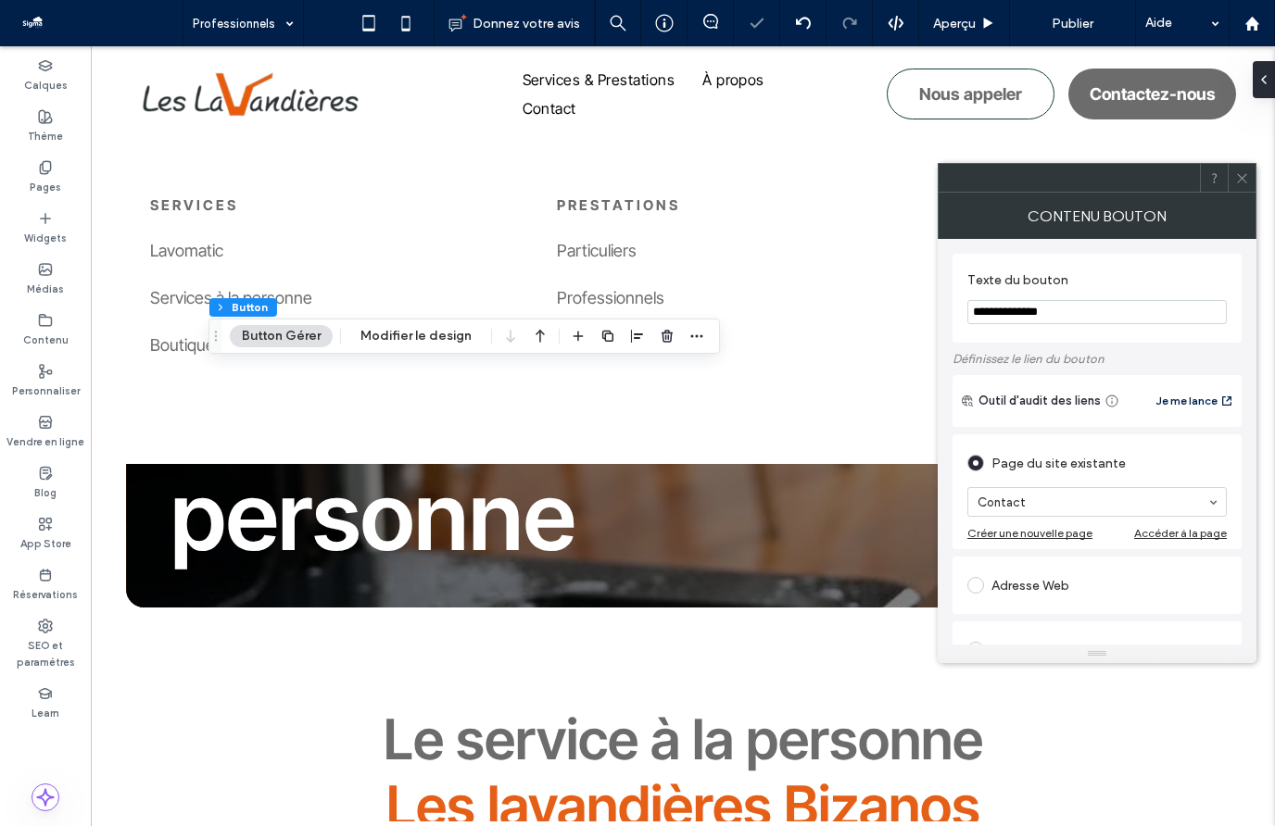
click at [1245, 174] on icon at bounding box center [1242, 178] width 14 height 14
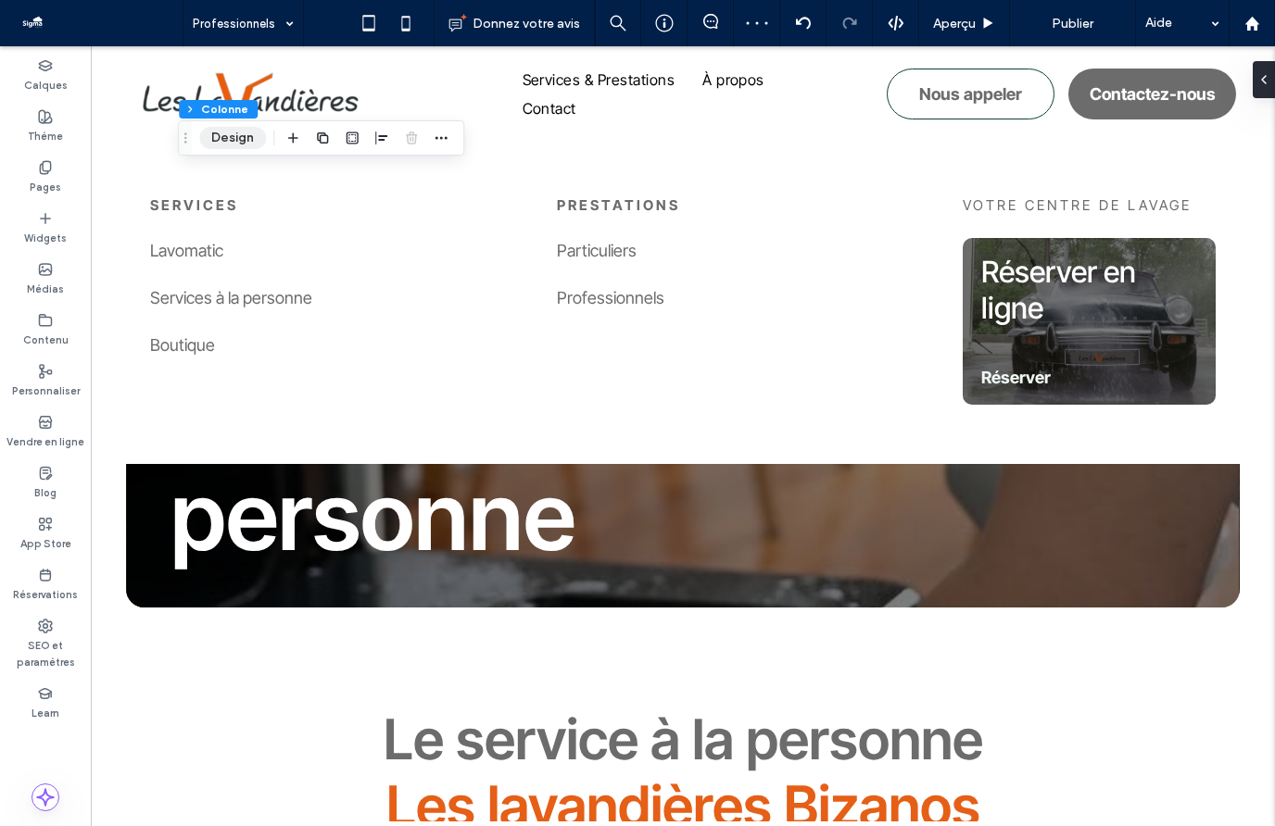
click at [235, 138] on button "Design" at bounding box center [232, 138] width 67 height 22
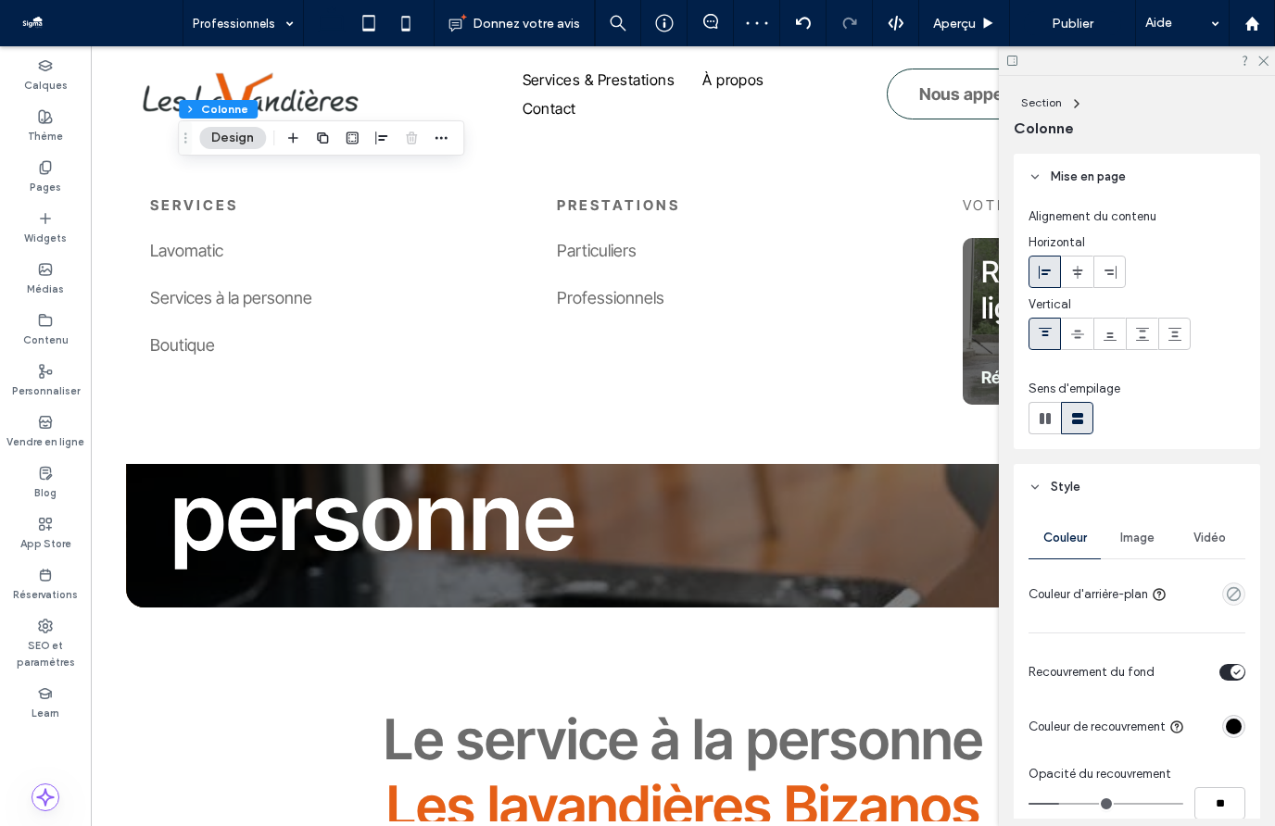
click at [1136, 540] on span "Image" at bounding box center [1137, 538] width 34 height 15
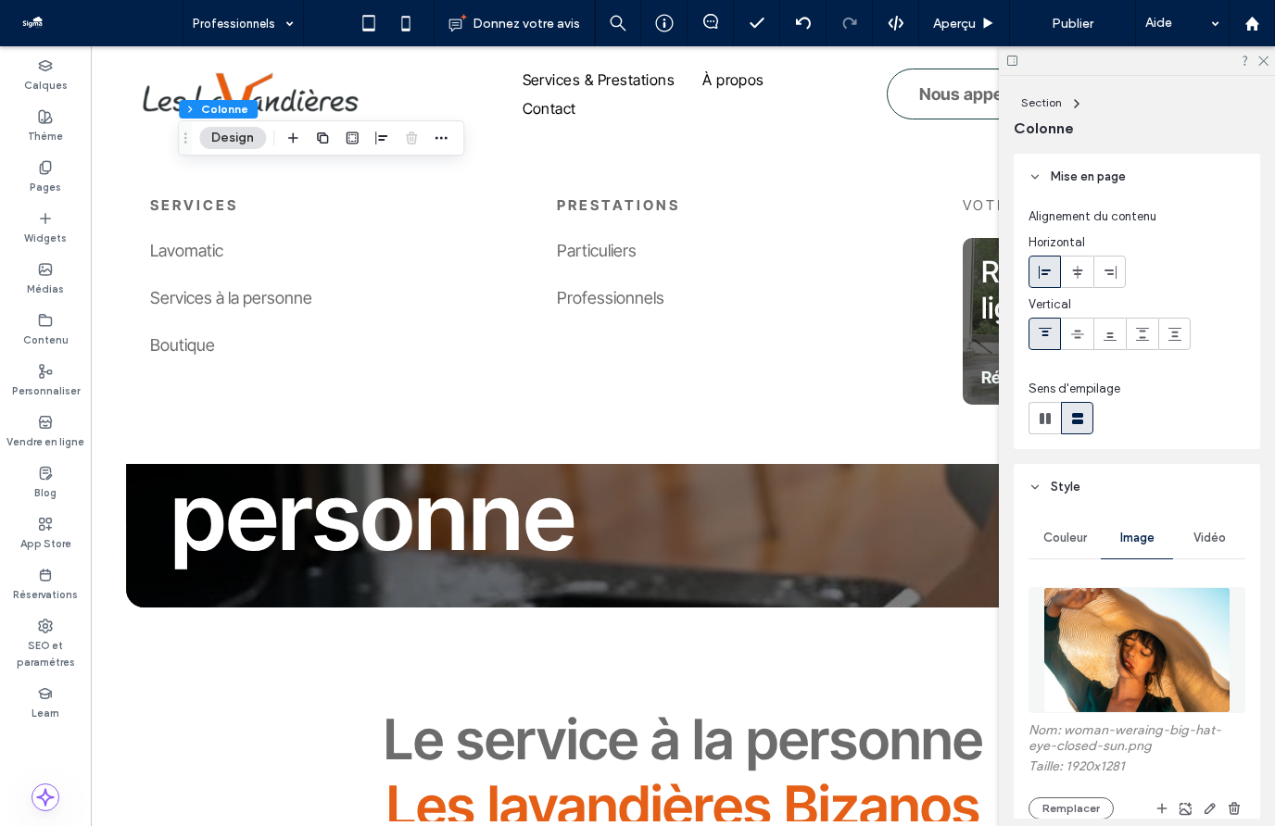
click at [1100, 638] on img at bounding box center [1137, 650] width 188 height 126
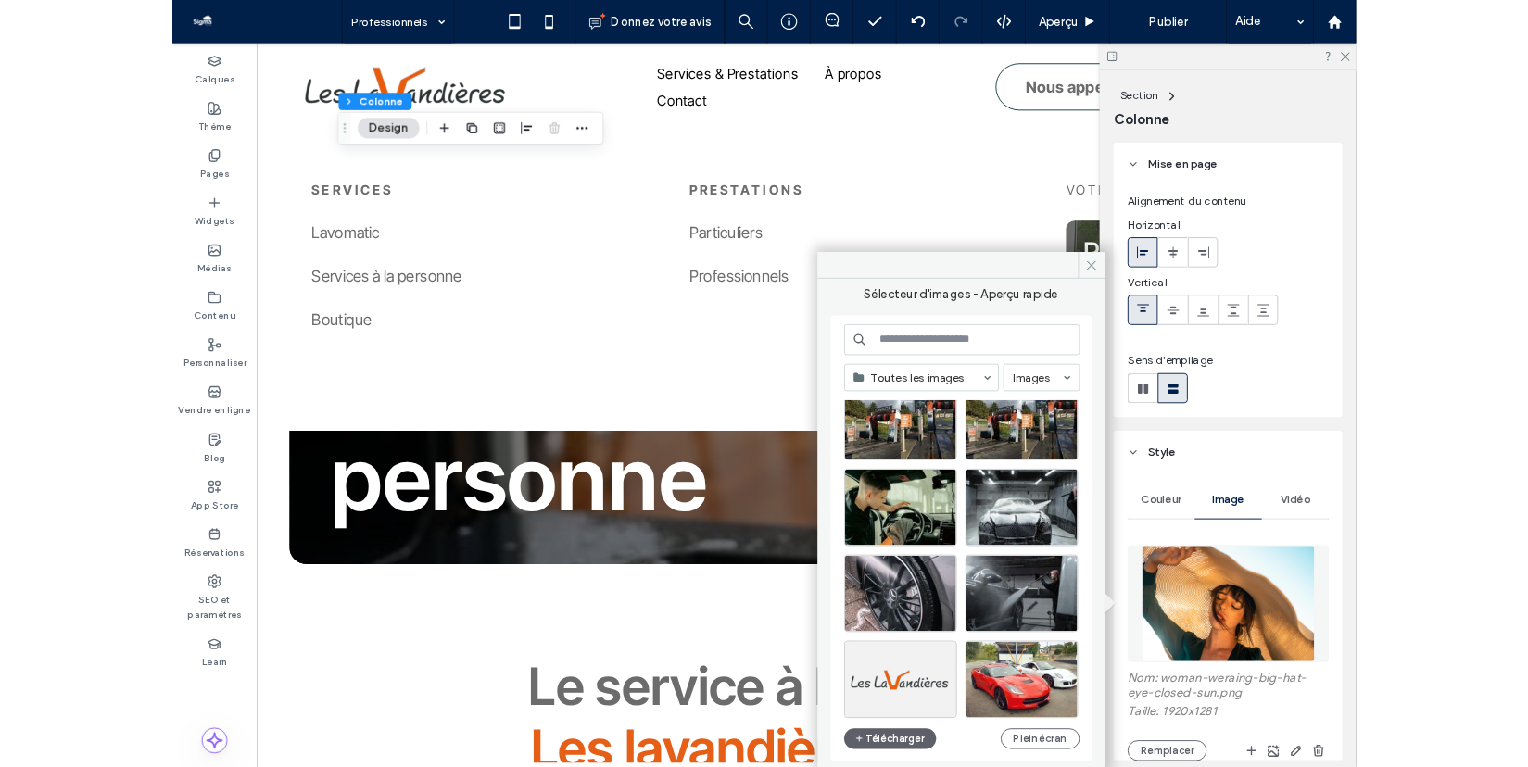
scroll to position [1265, 0]
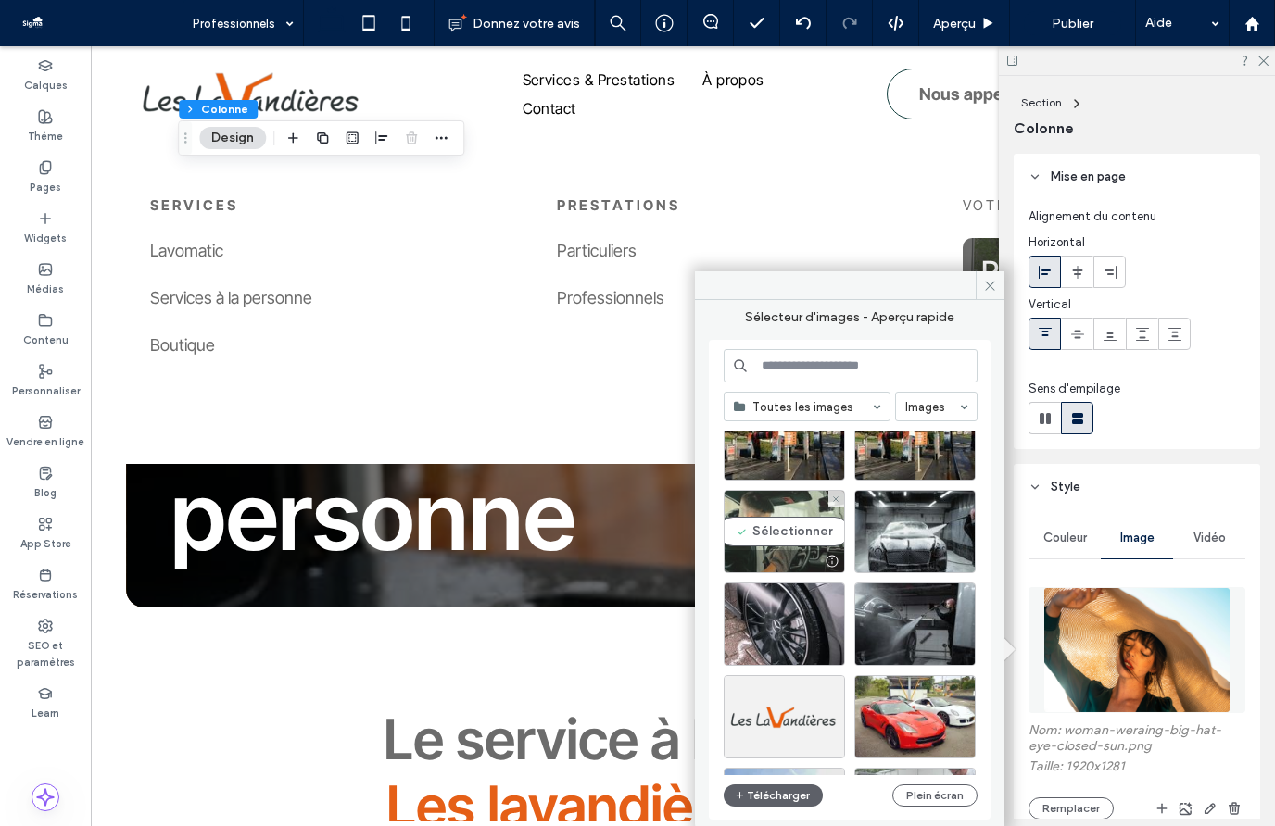
click at [811, 539] on div "Sélectionner" at bounding box center [783, 531] width 121 height 83
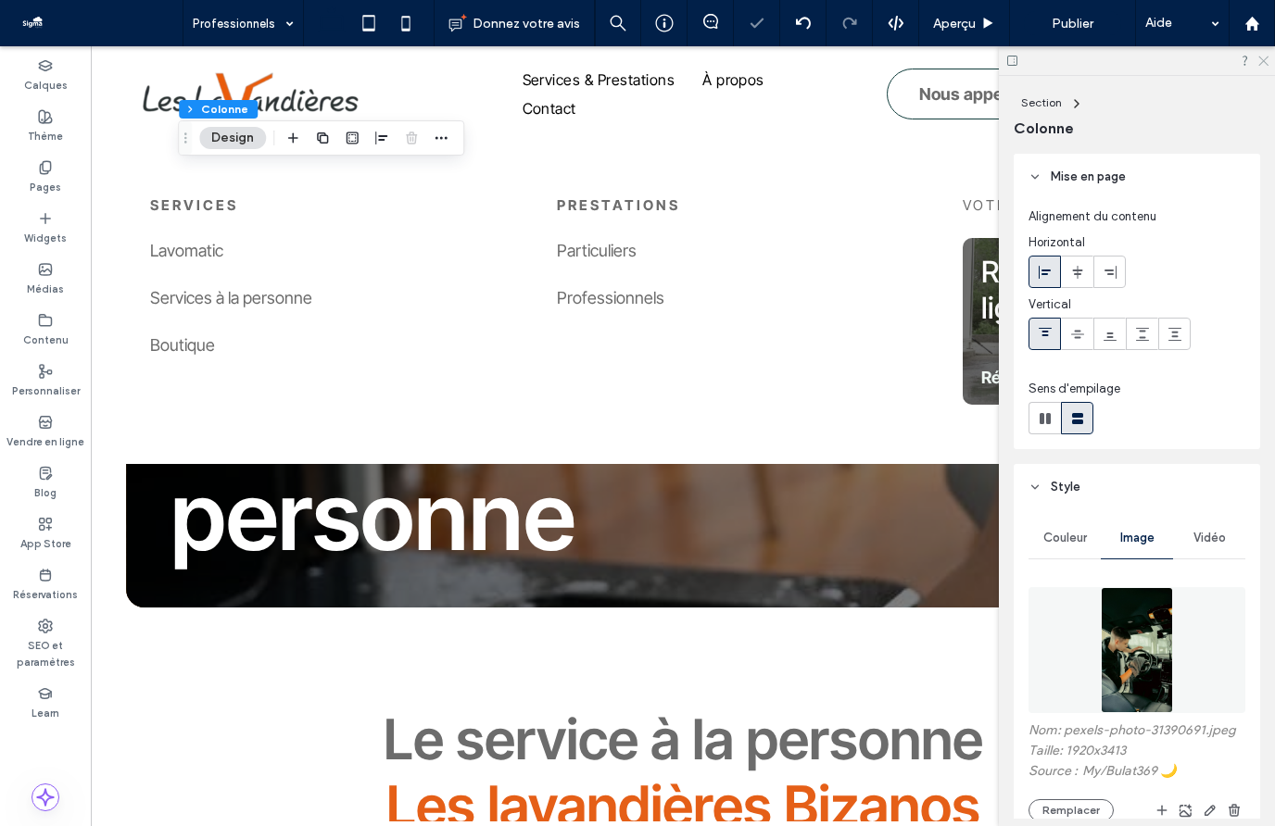
click at [1258, 60] on icon at bounding box center [1262, 60] width 12 height 12
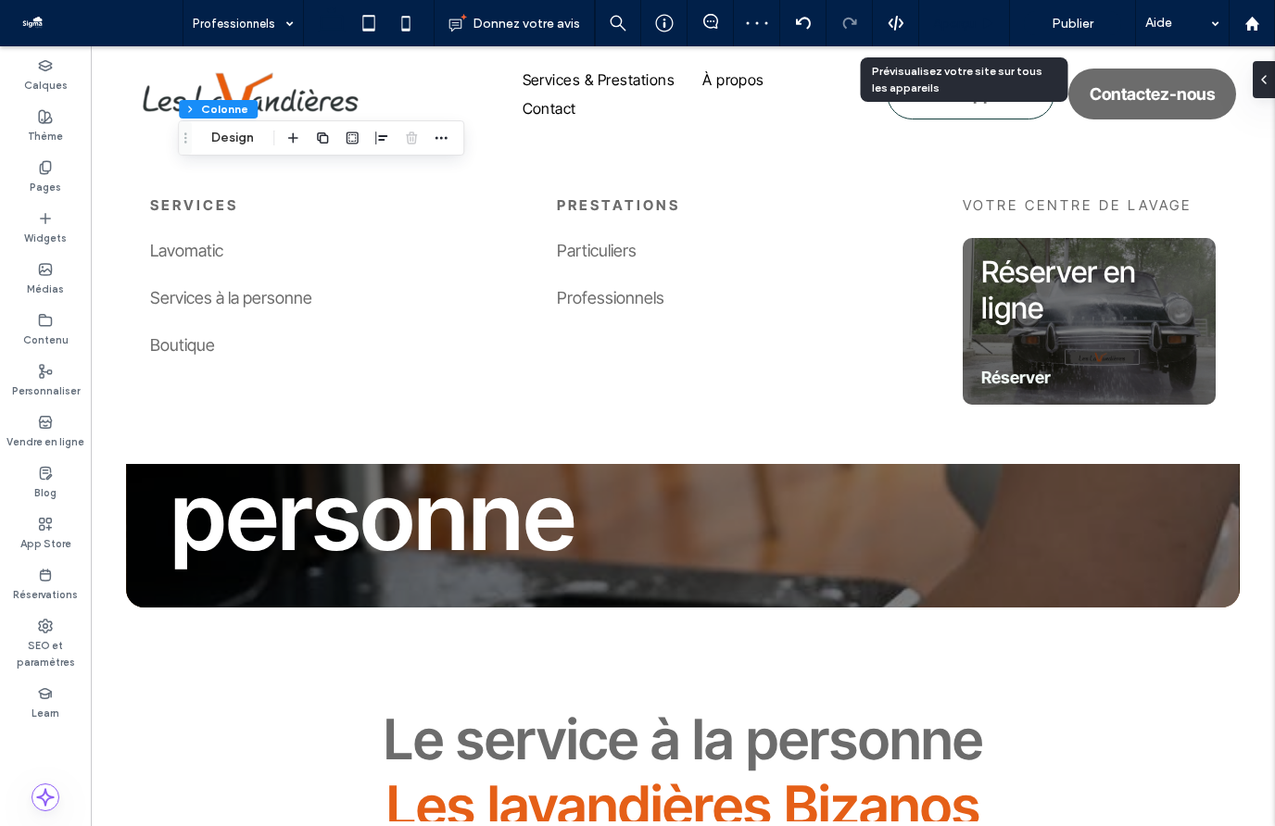
click at [963, 26] on span "Aperçu" at bounding box center [954, 24] width 43 height 16
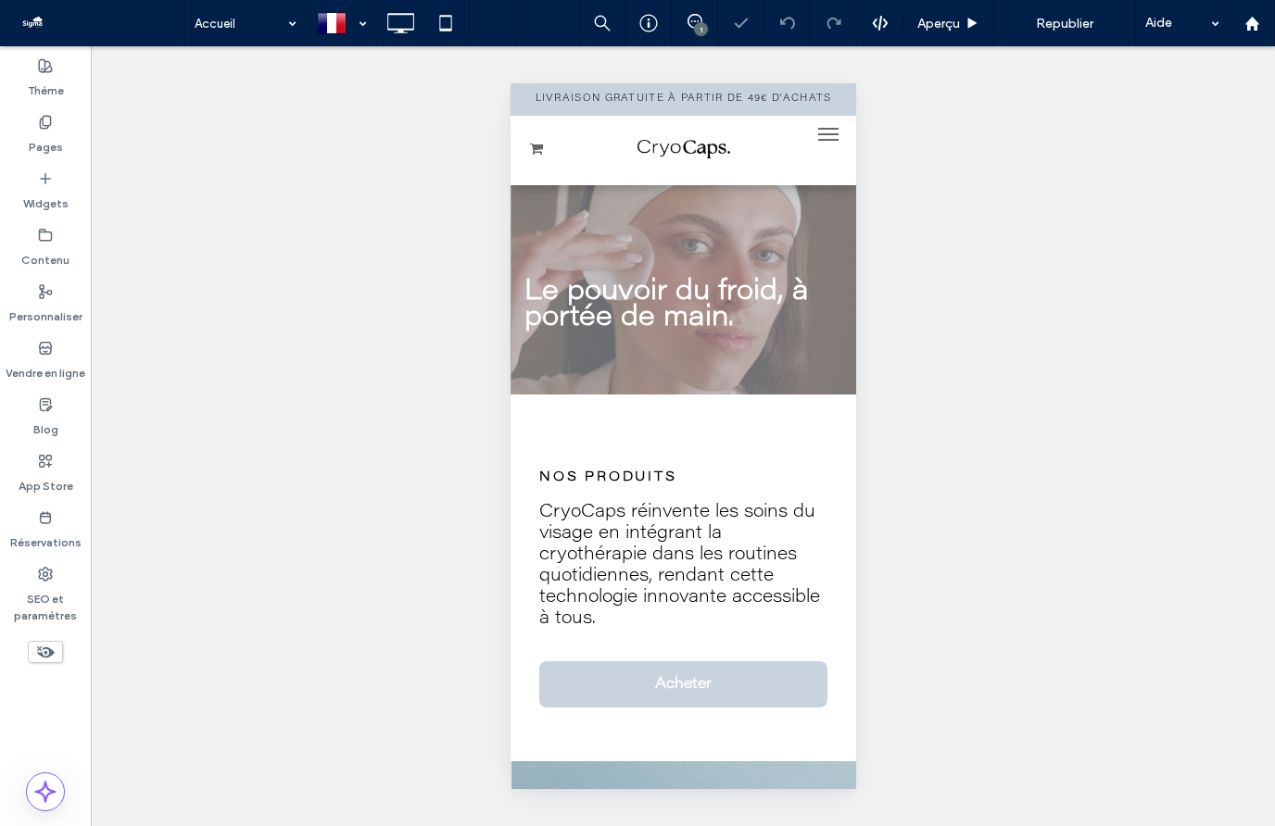
click at [822, 127] on button "menu" at bounding box center [827, 134] width 37 height 37
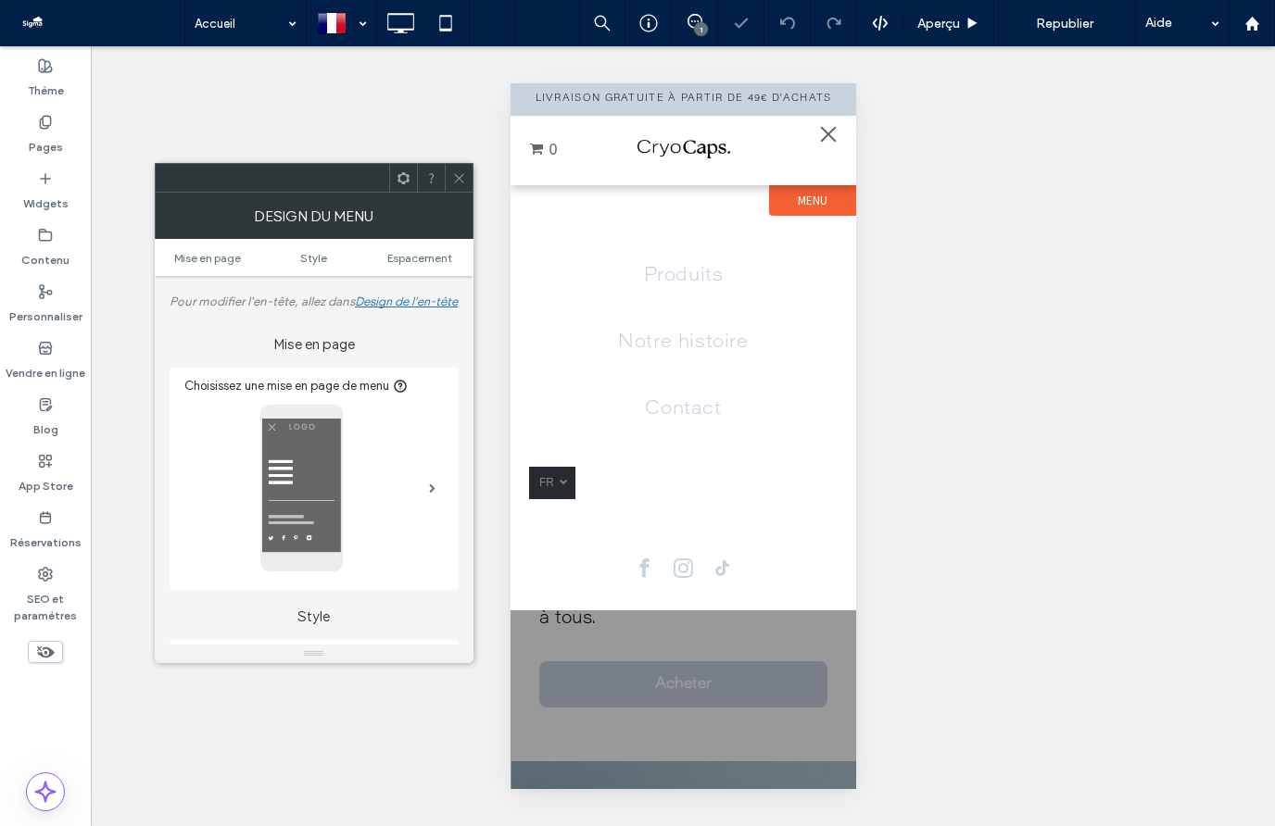
click at [824, 129] on button "menu" at bounding box center [827, 134] width 37 height 37
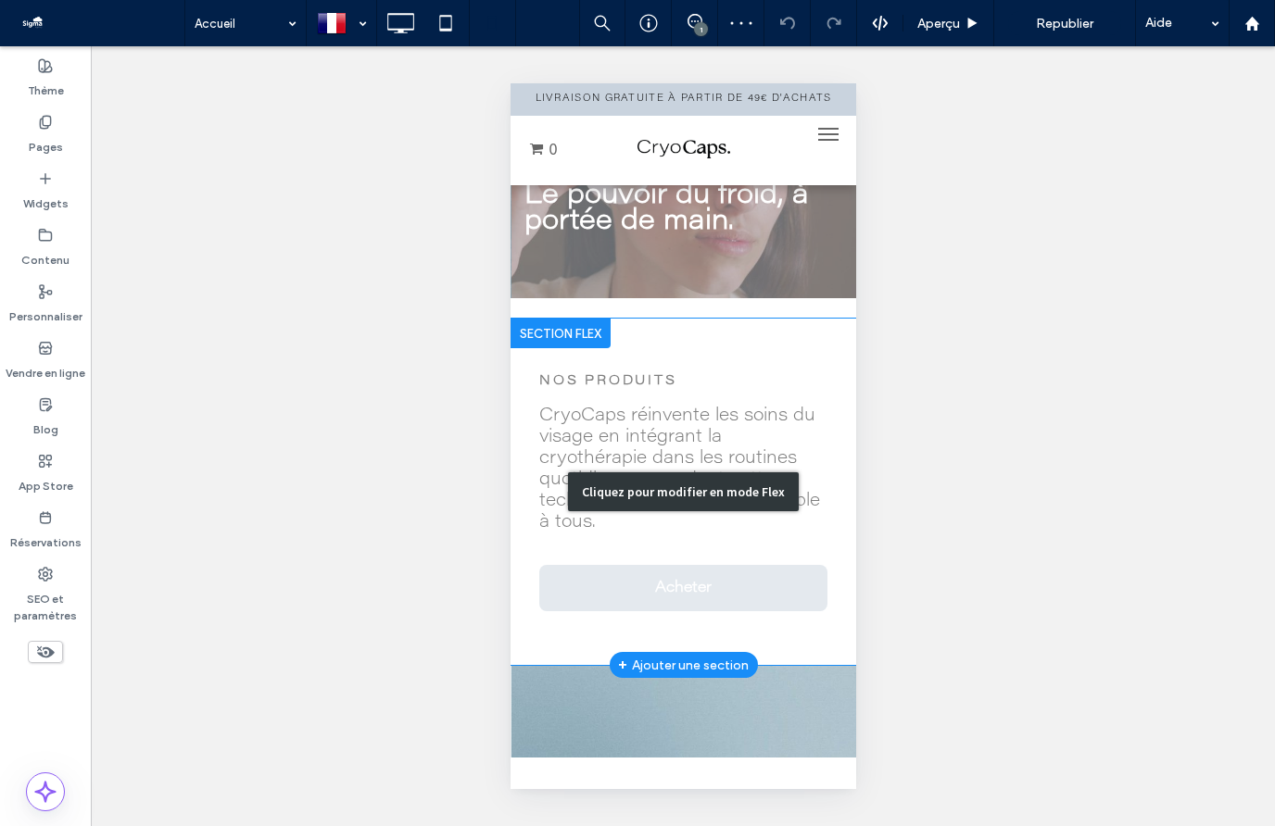
scroll to position [134, 0]
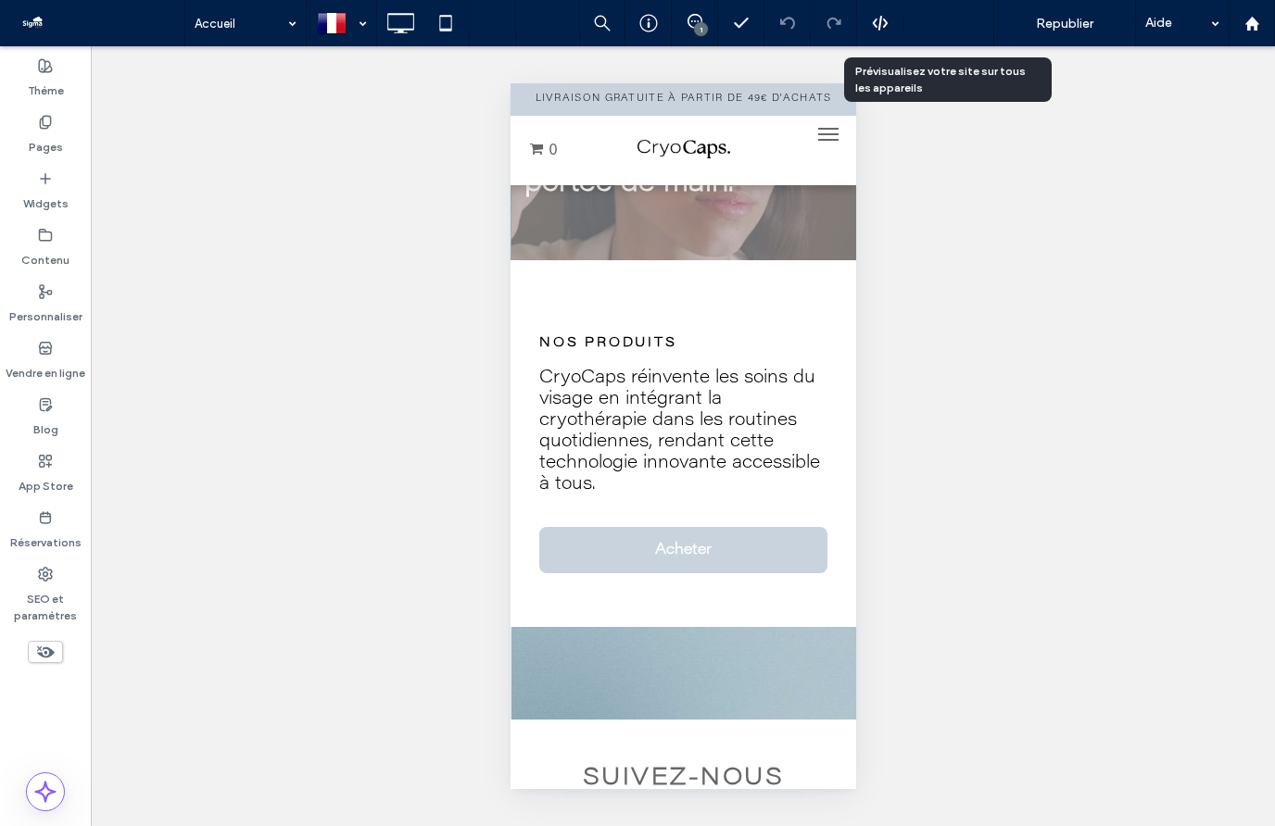
click at [958, 30] on span "Aperçu" at bounding box center [938, 24] width 43 height 16
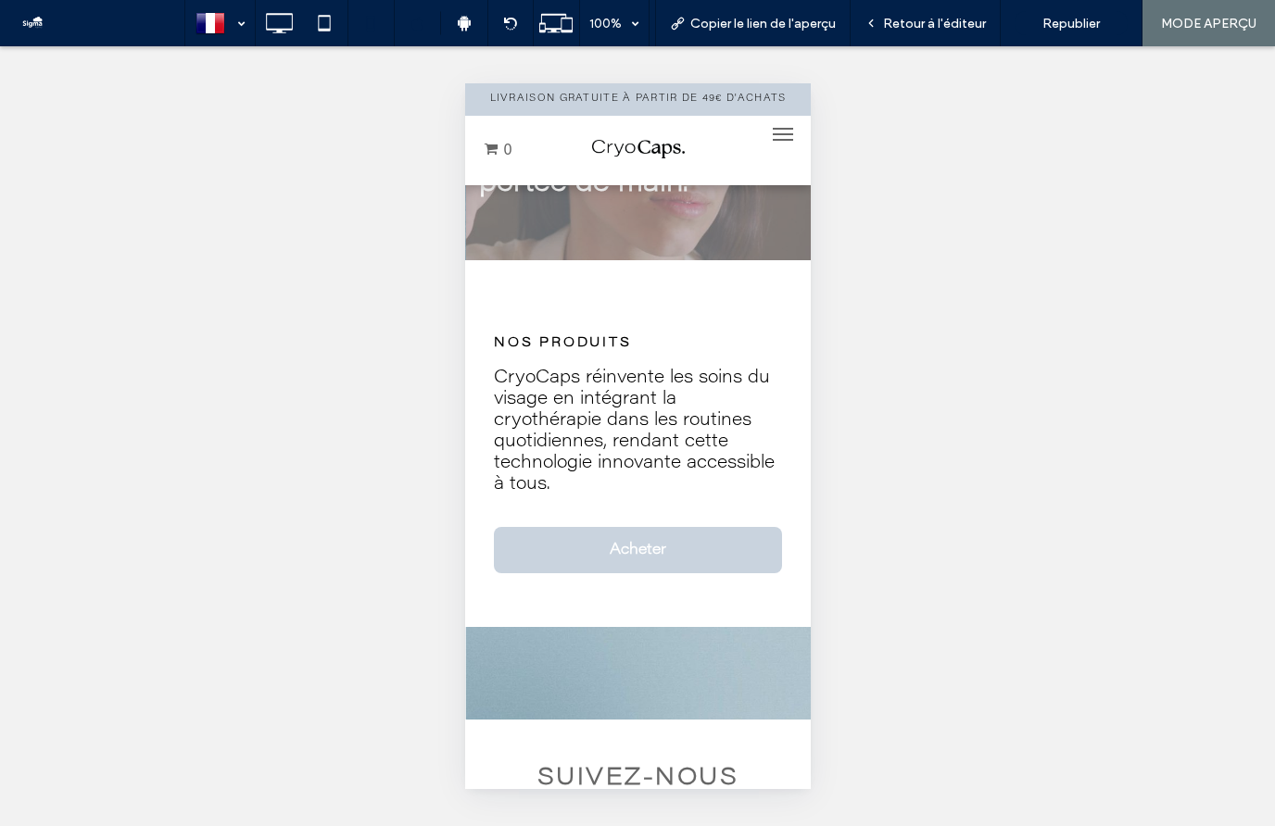
click at [770, 137] on button "menu" at bounding box center [781, 134] width 37 height 37
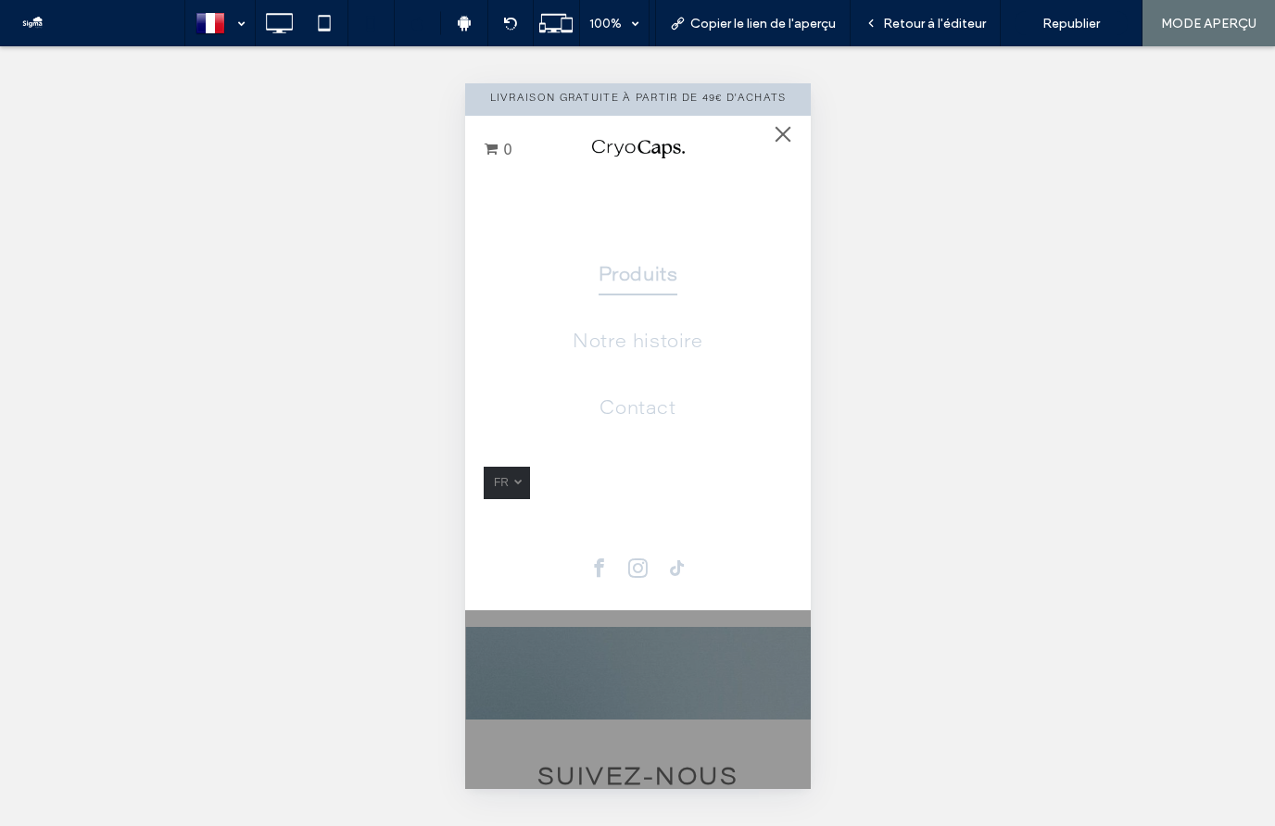
click at [627, 280] on span "Produits" at bounding box center [638, 276] width 80 height 39
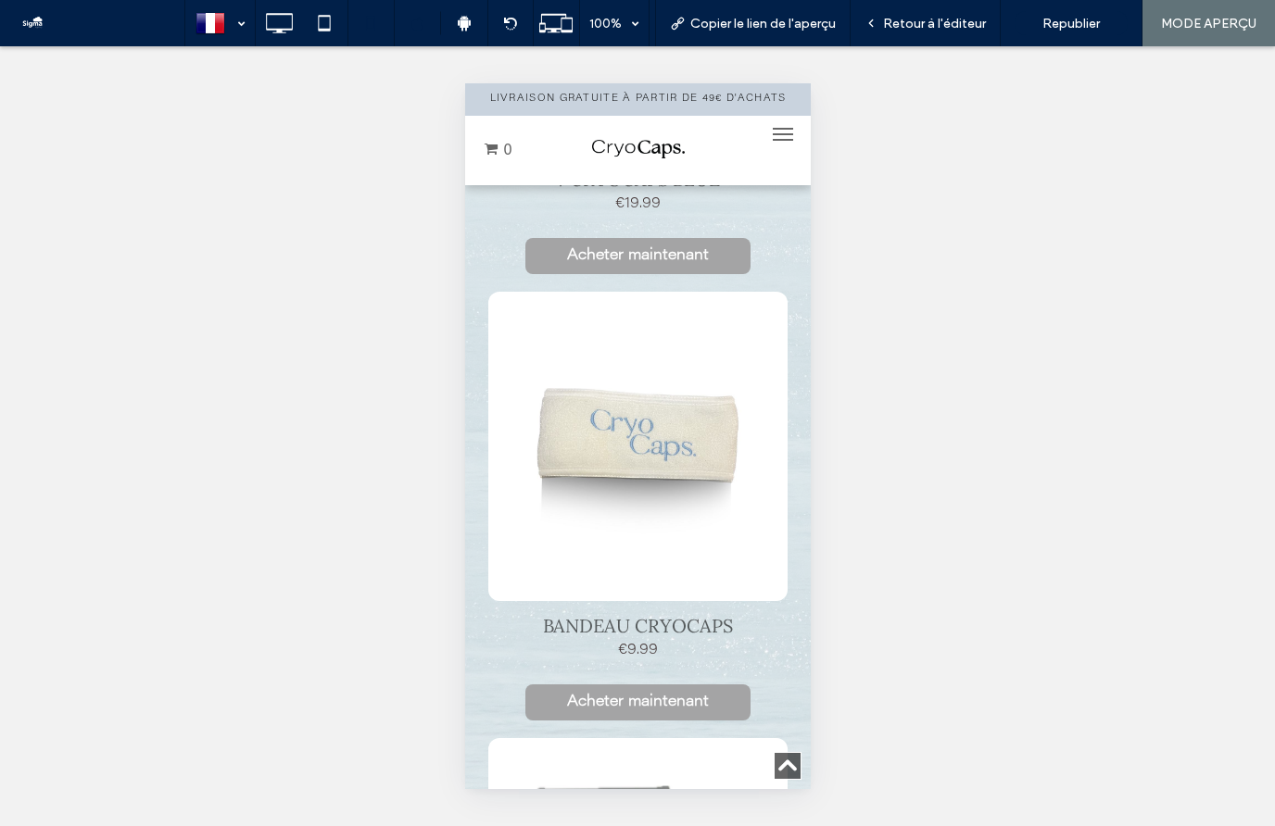
scroll to position [428, 0]
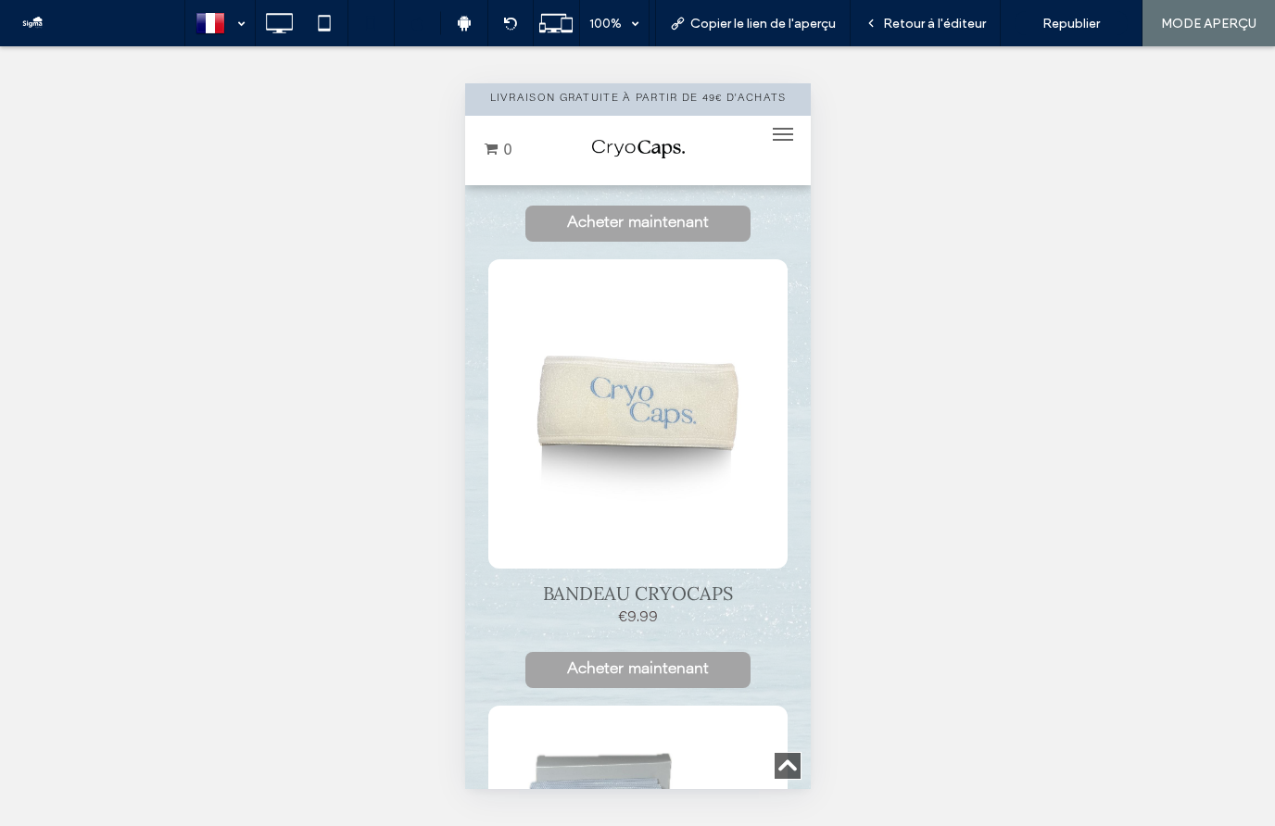
click at [632, 664] on span "Acheter maintenant" at bounding box center [636, 670] width 179 height 36
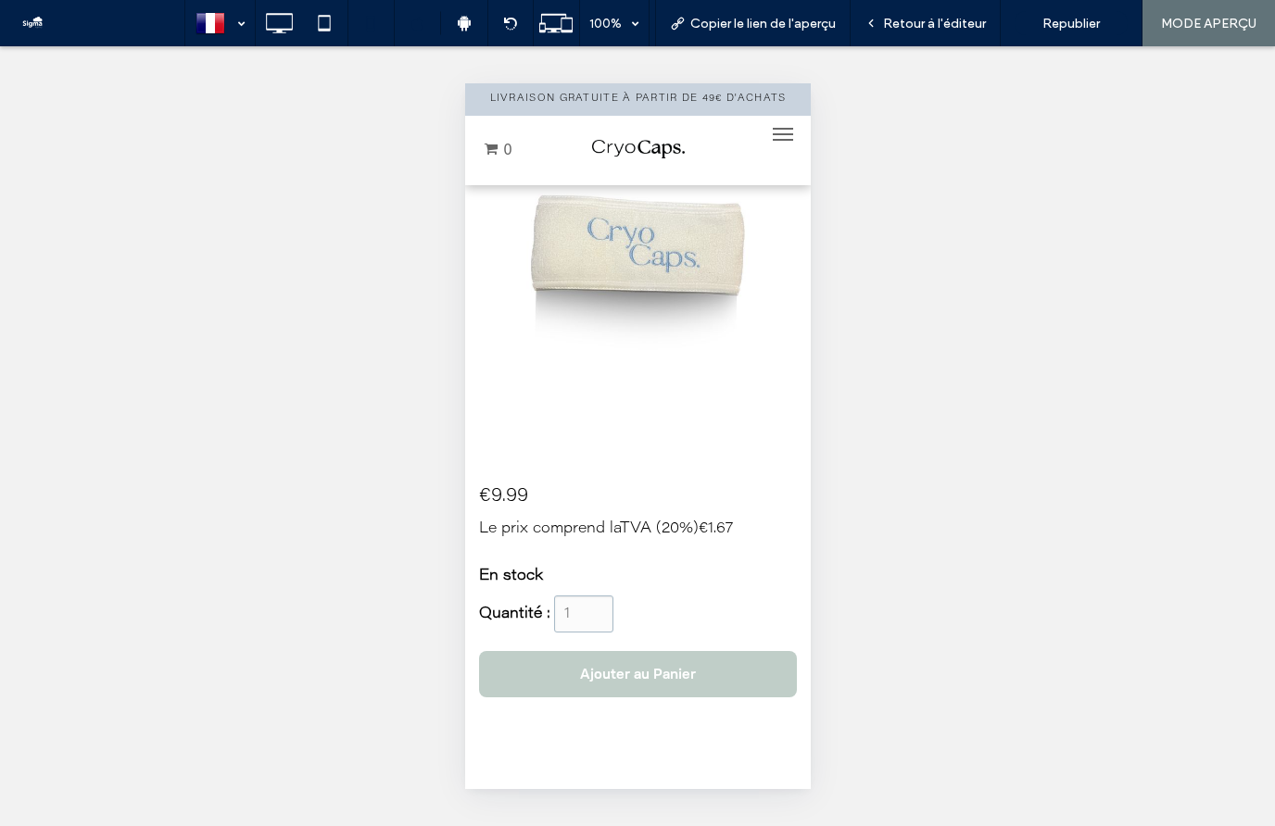
scroll to position [258, 0]
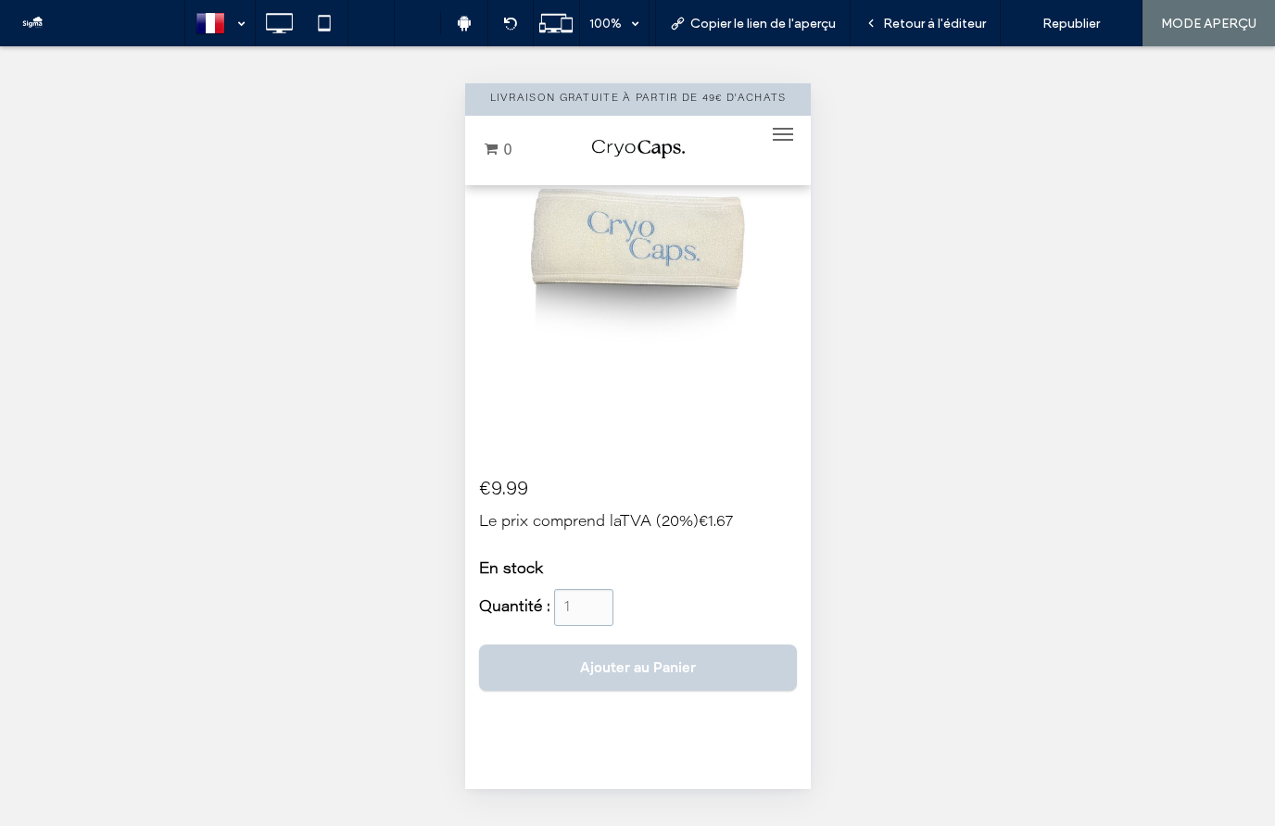
click at [655, 664] on span "Ajouter au Panier" at bounding box center [637, 668] width 116 height 18
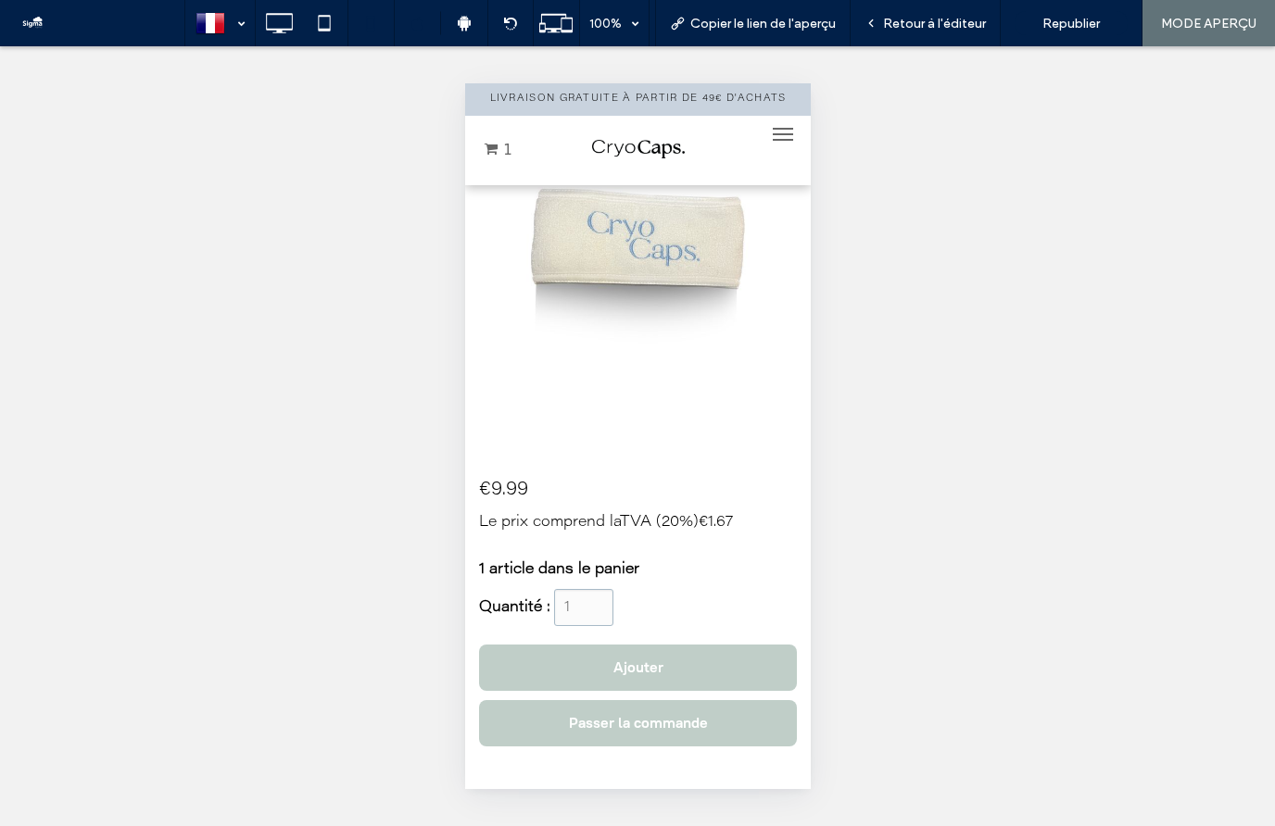
click at [502, 150] on span "1" at bounding box center [497, 150] width 27 height 17
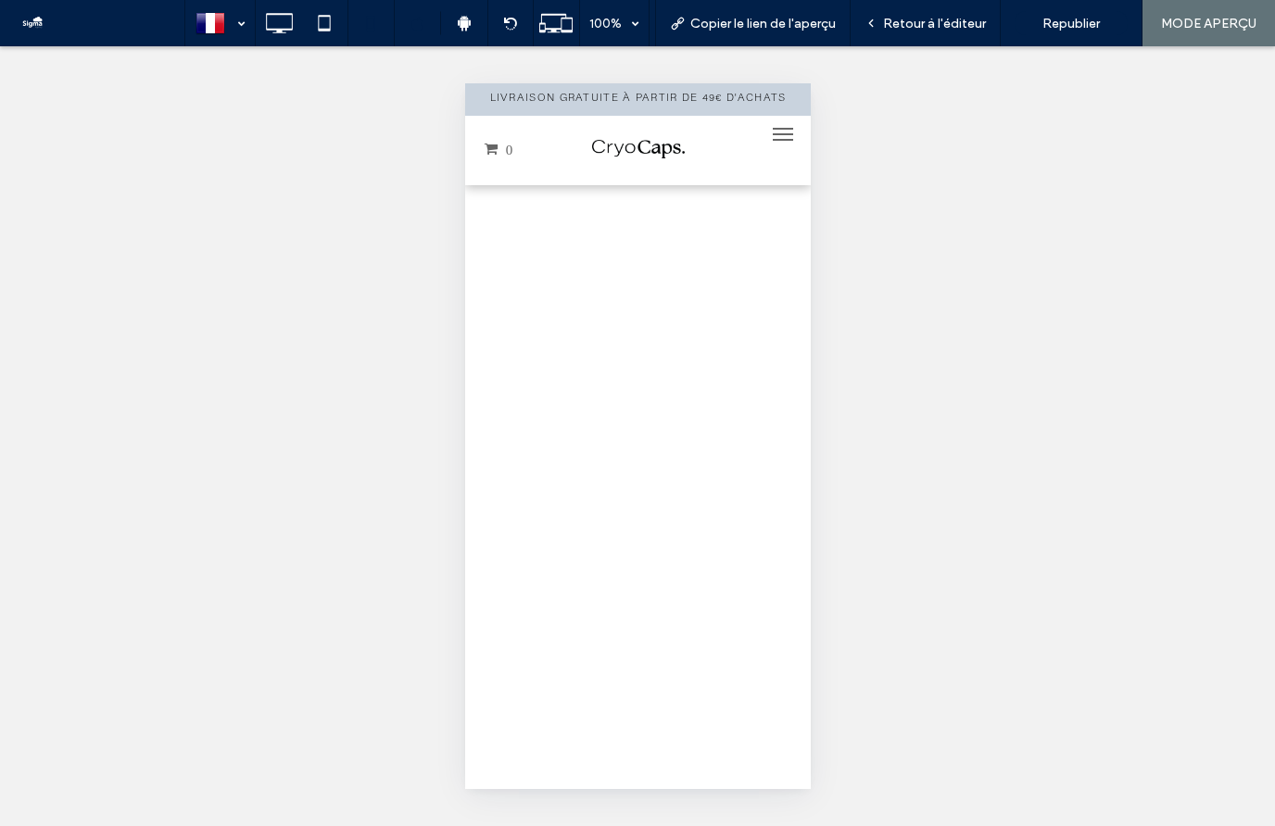
scroll to position [0, 0]
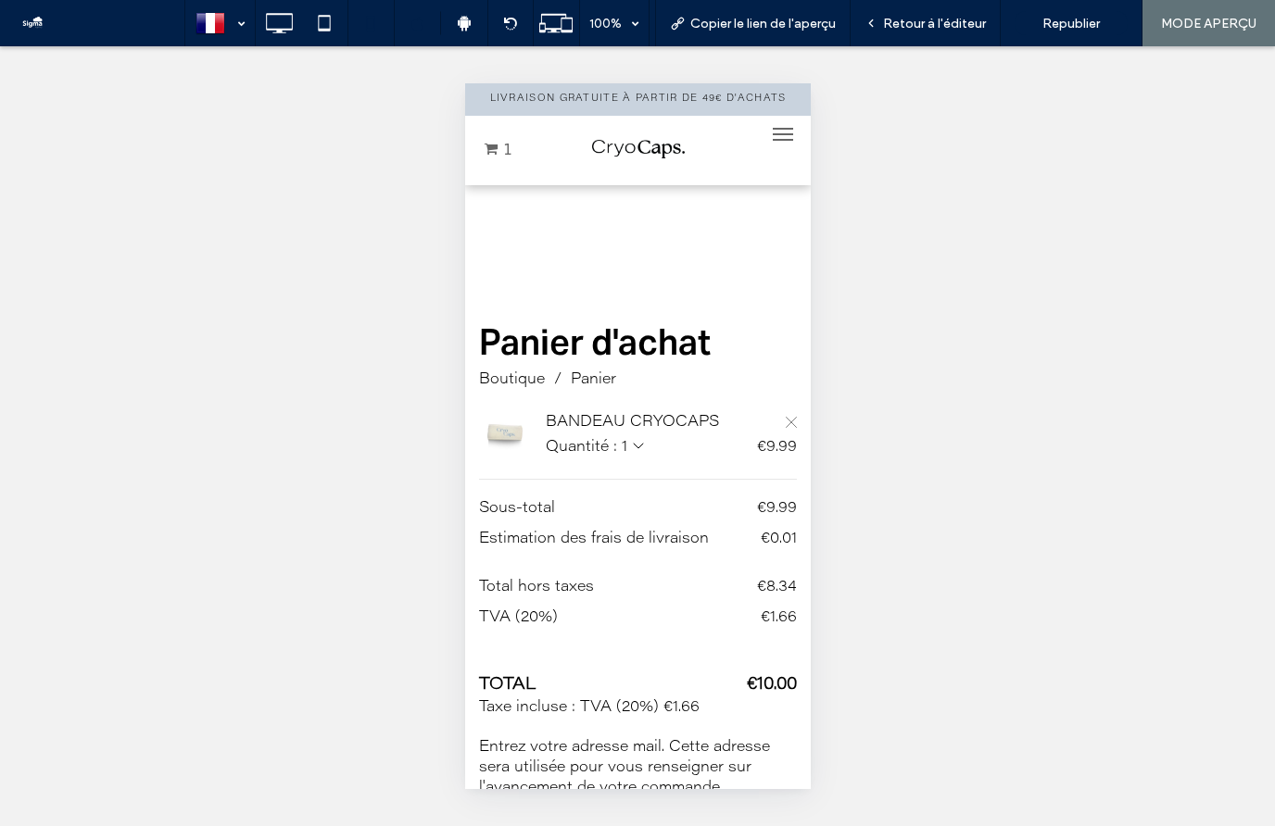
click at [626, 147] on img at bounding box center [637, 149] width 93 height 19
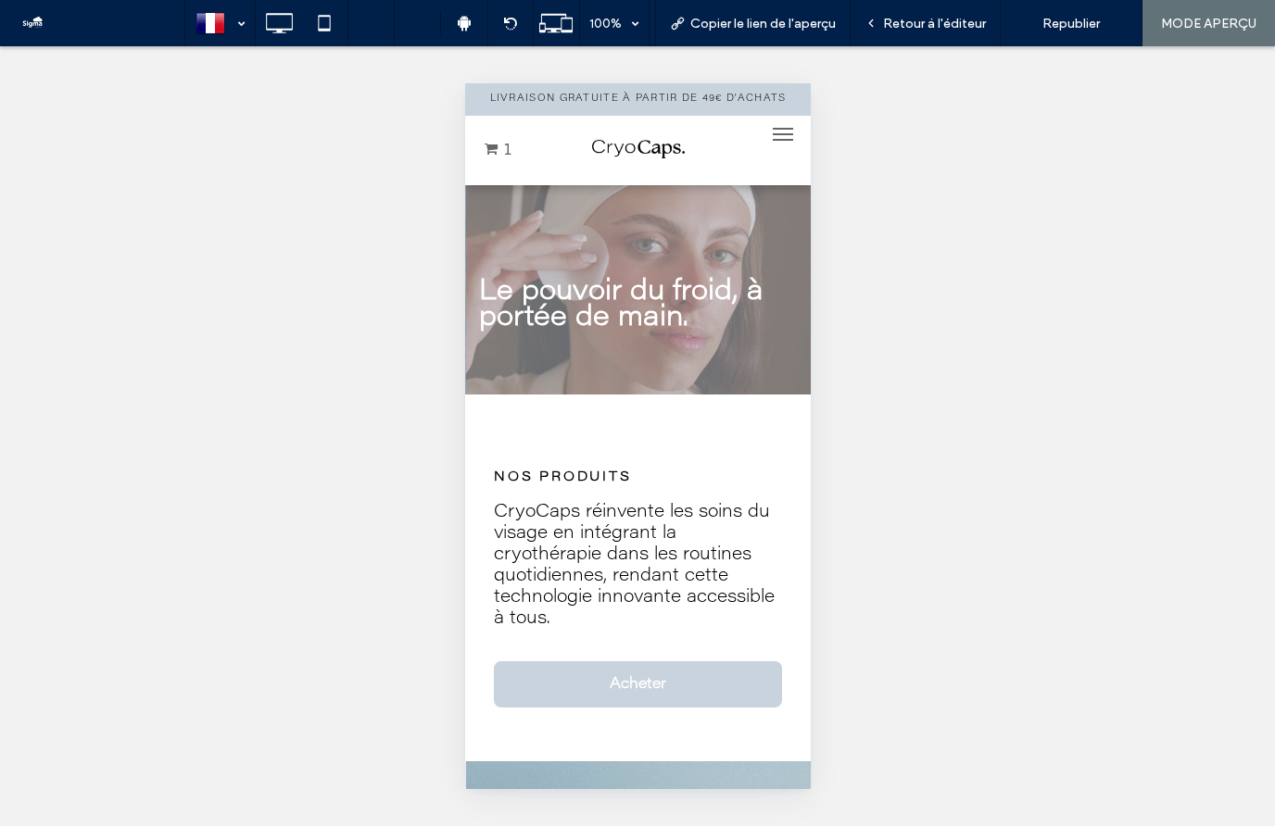
click at [774, 131] on button "menu" at bounding box center [781, 134] width 37 height 37
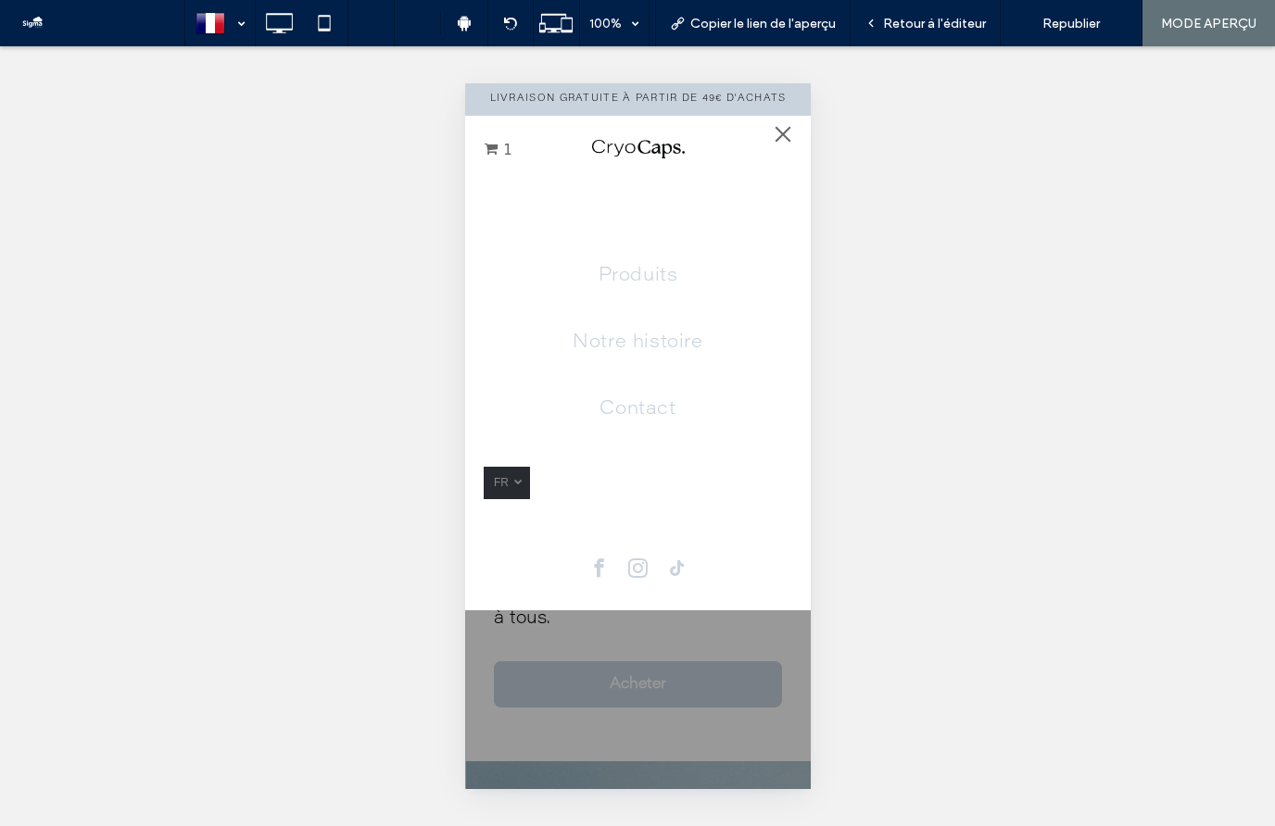
click at [784, 132] on span "menu" at bounding box center [782, 135] width 16 height 16
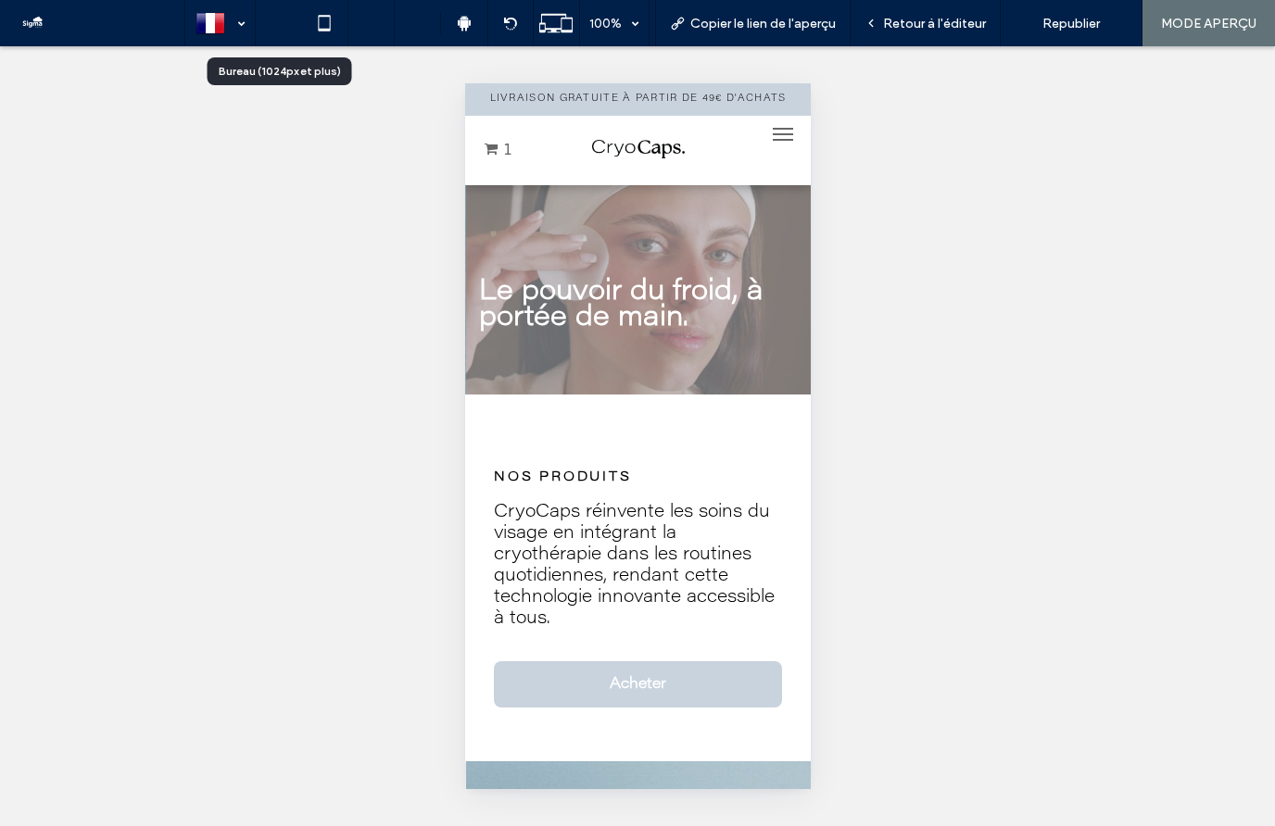
click at [273, 27] on icon at bounding box center [278, 23] width 37 height 37
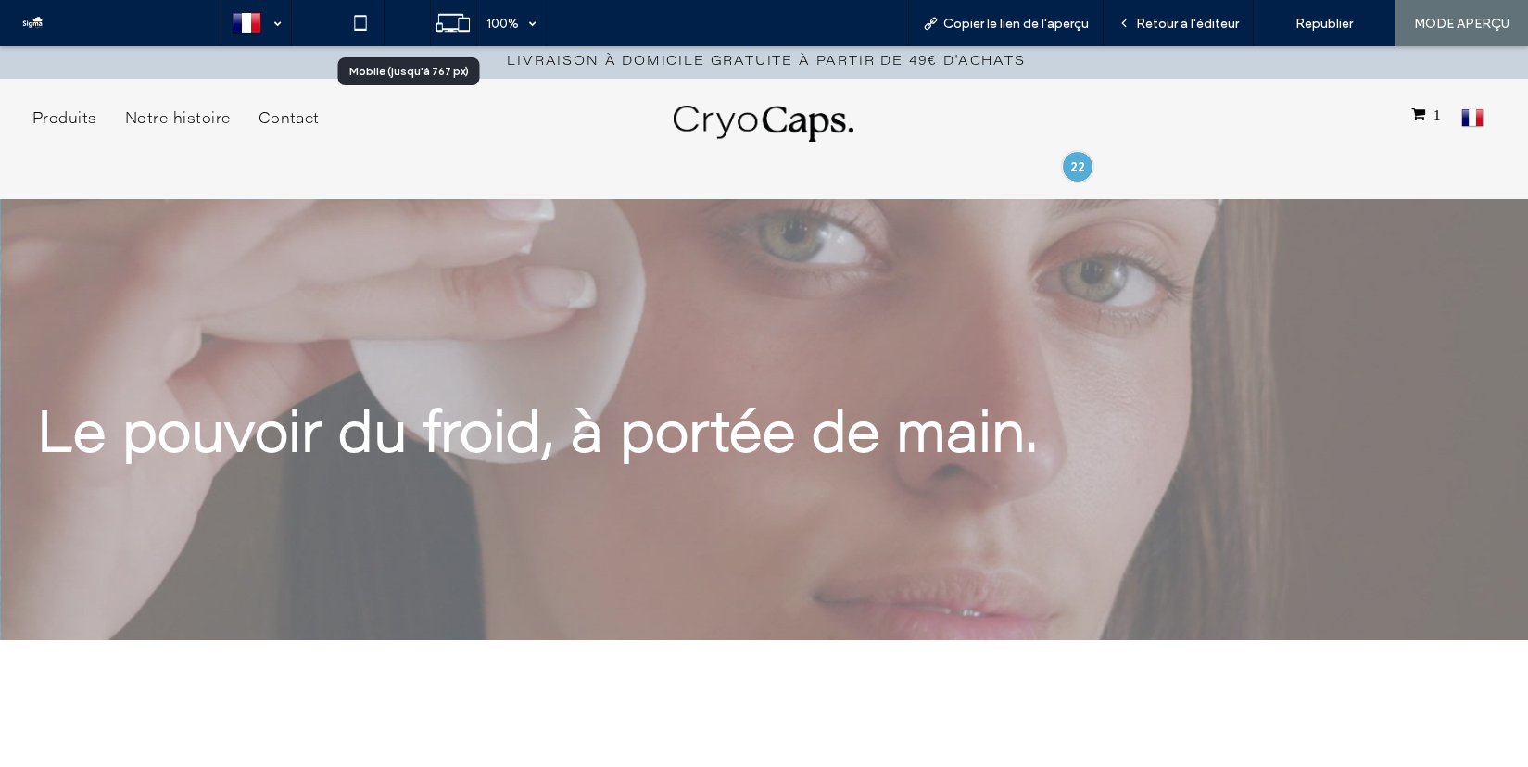
click at [409, 25] on icon at bounding box center [406, 23] width 37 height 37
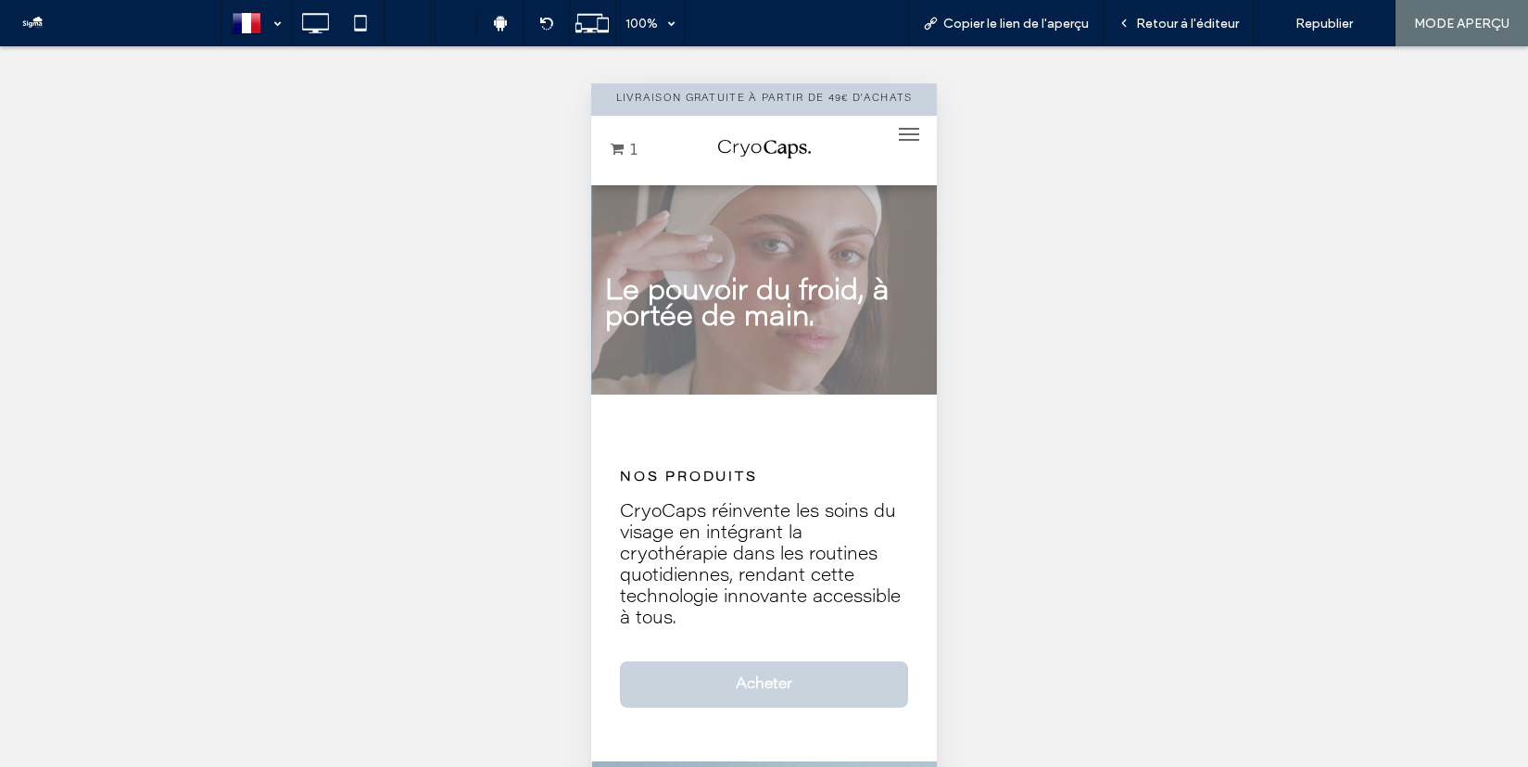
click at [905, 129] on span "menu" at bounding box center [909, 129] width 20 height 2
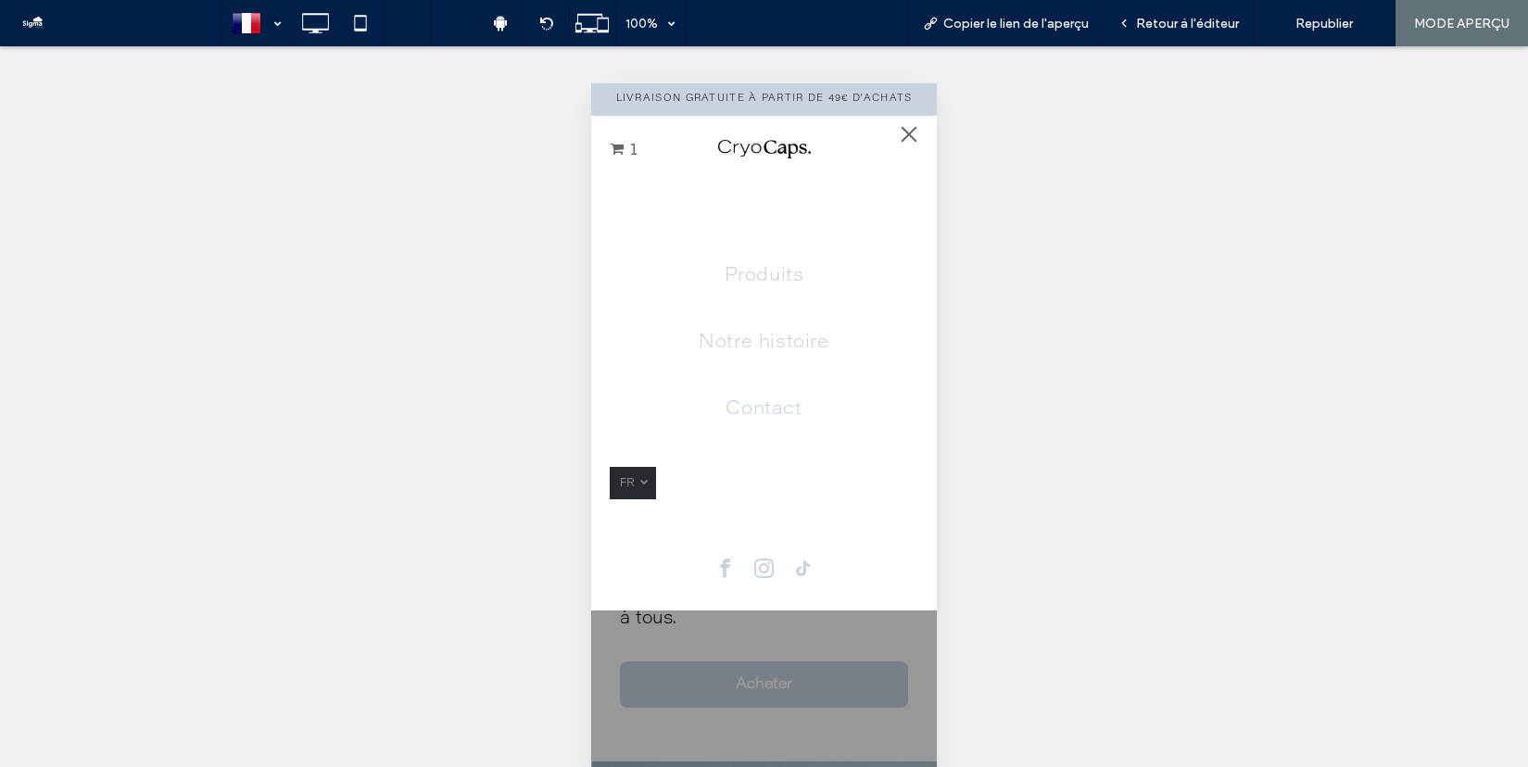
click at [905, 129] on button "menu" at bounding box center [908, 134] width 37 height 37
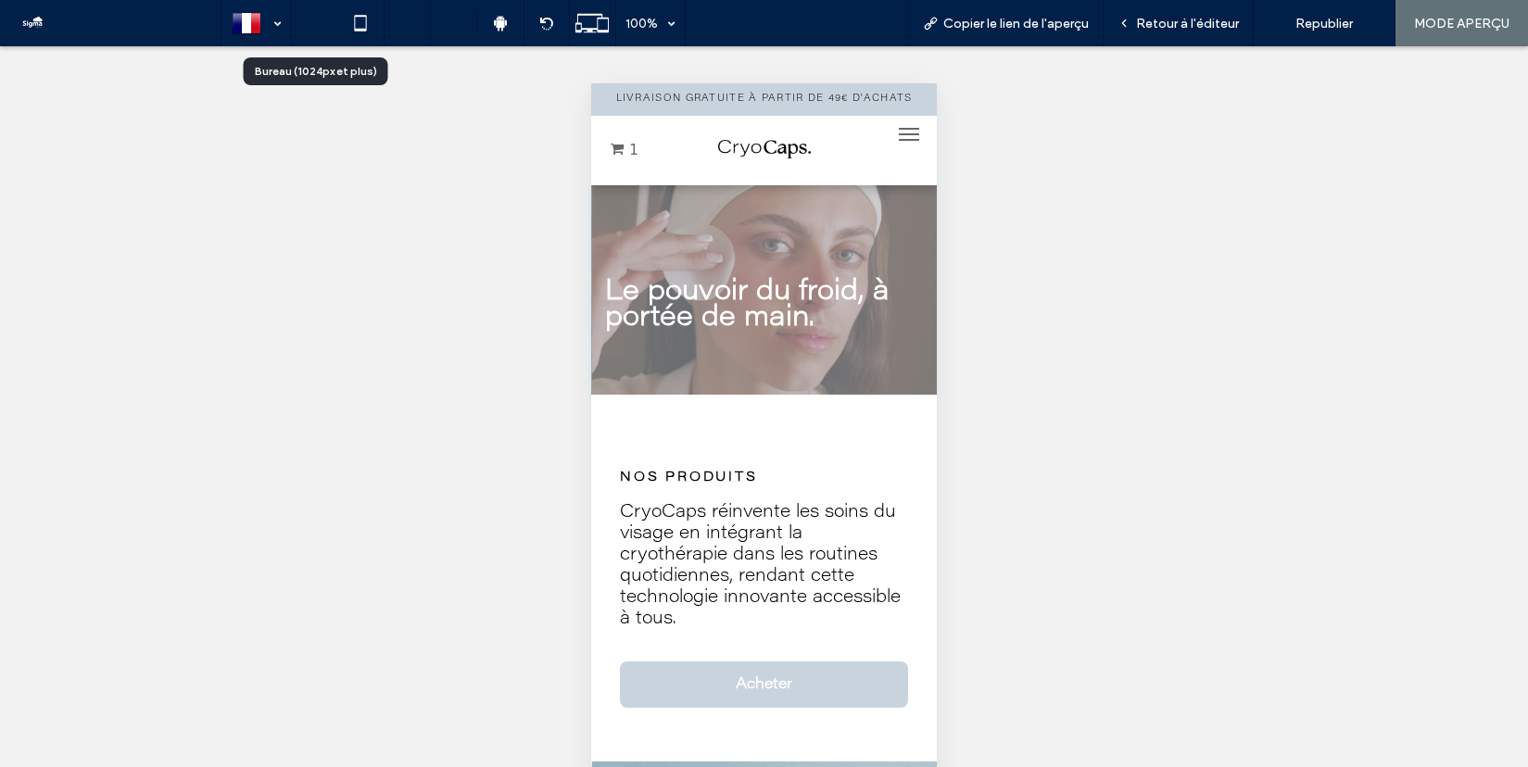
click at [317, 22] on icon at bounding box center [314, 23] width 37 height 37
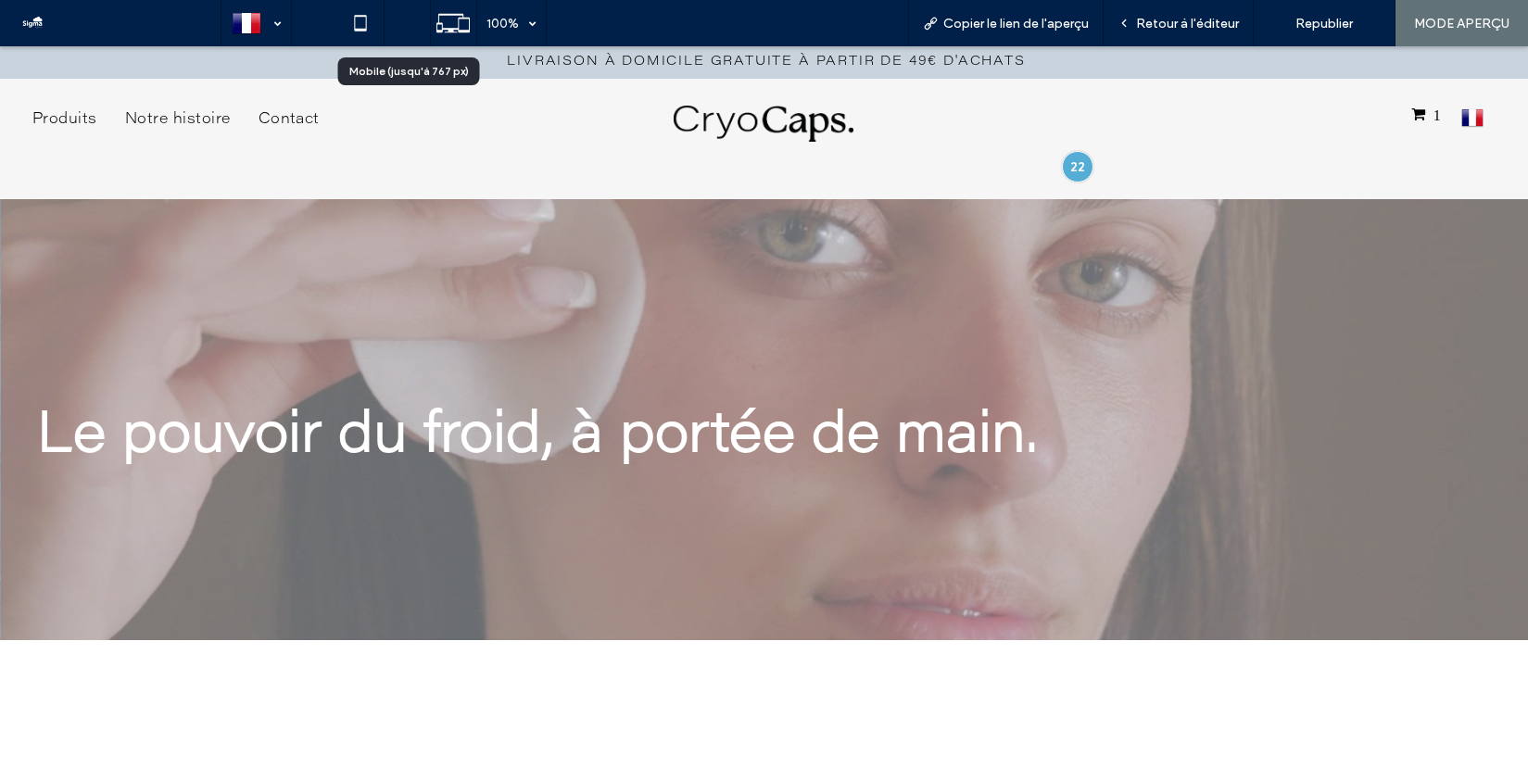
click at [404, 25] on icon at bounding box center [406, 23] width 37 height 37
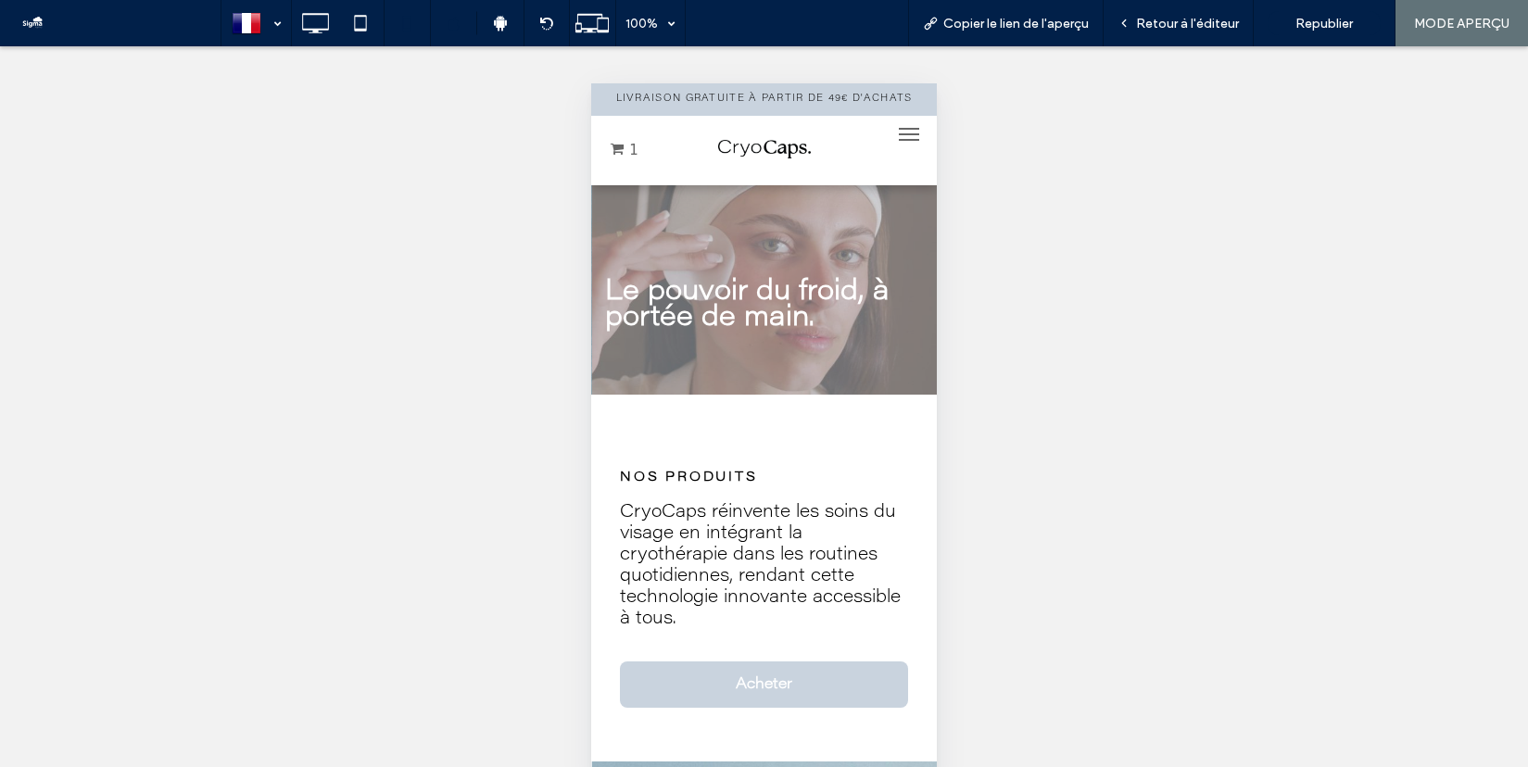
click at [1206, 19] on span "Retour à l'éditeur" at bounding box center [1187, 24] width 103 height 16
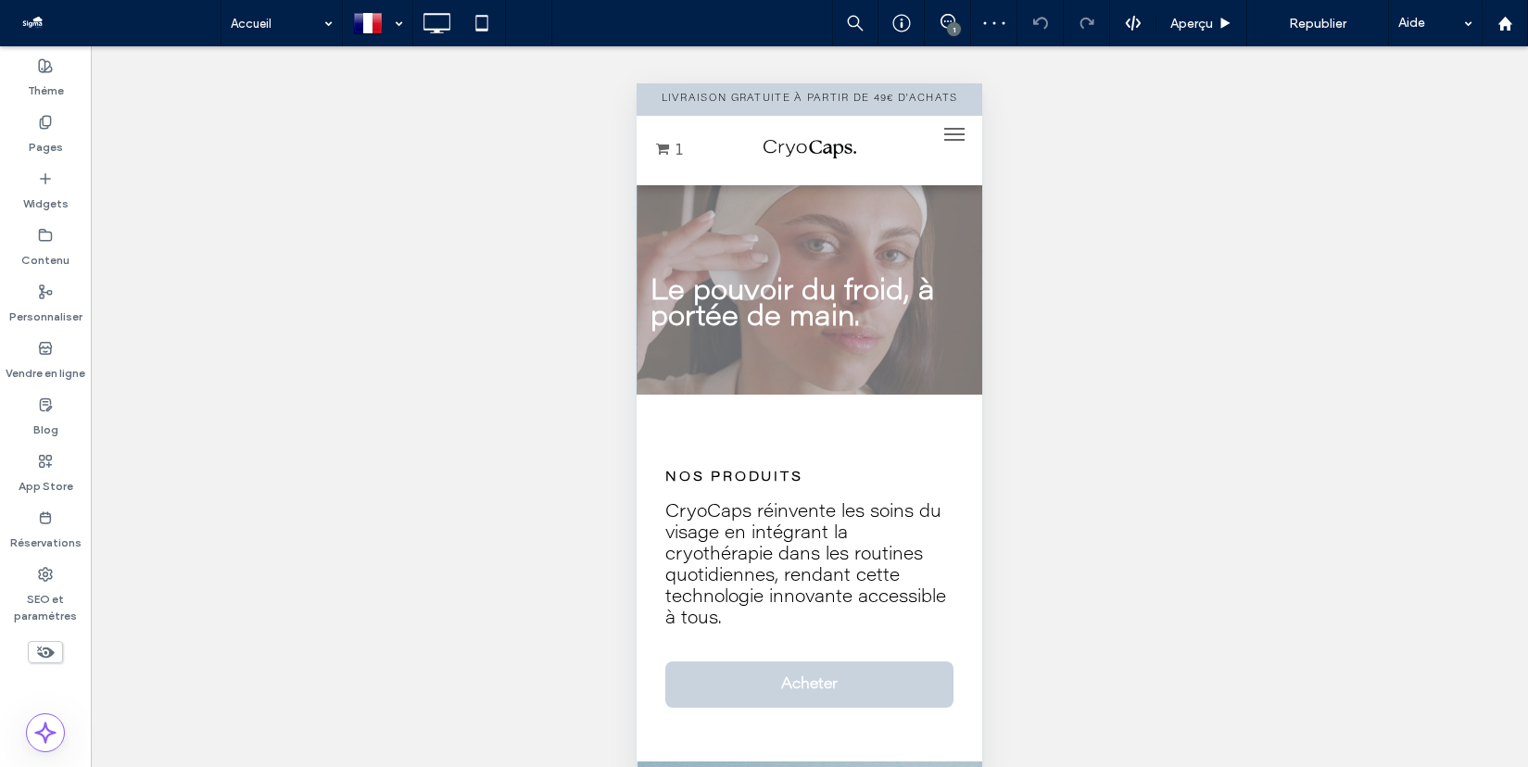
click at [950, 132] on button "menu" at bounding box center [954, 134] width 37 height 37
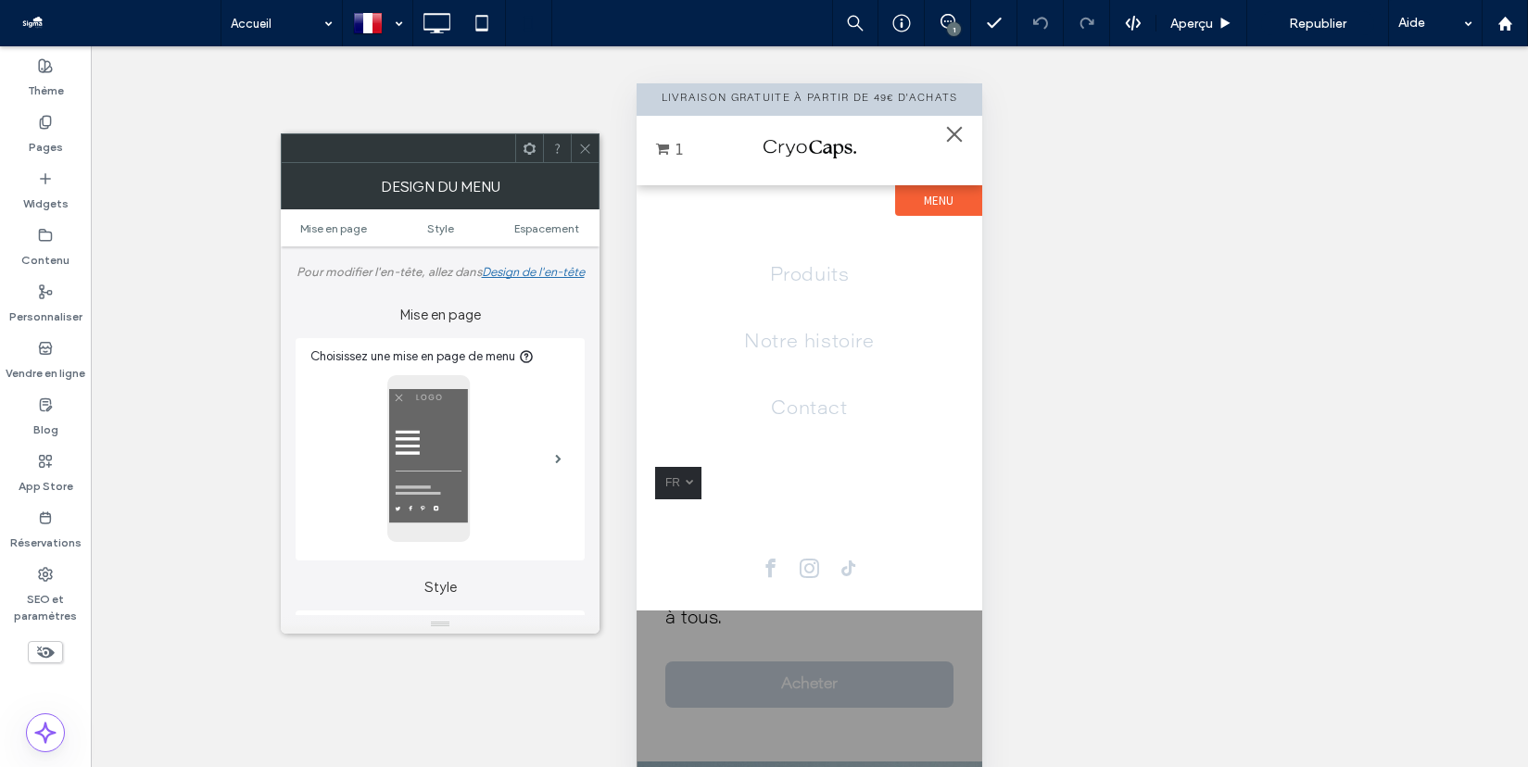
click at [958, 132] on button "menu" at bounding box center [954, 134] width 37 height 37
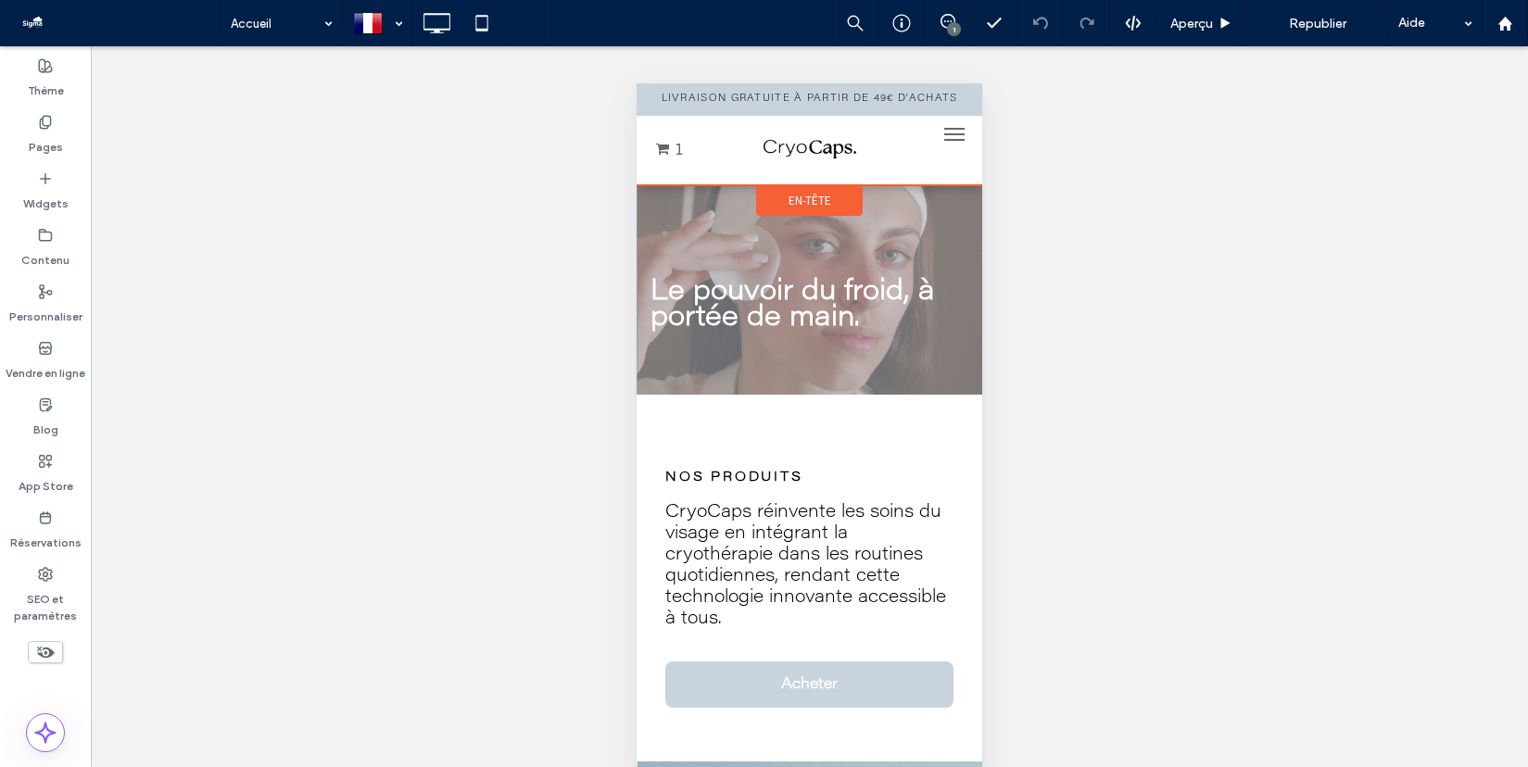
click at [812, 198] on span "En-tête" at bounding box center [809, 201] width 43 height 16
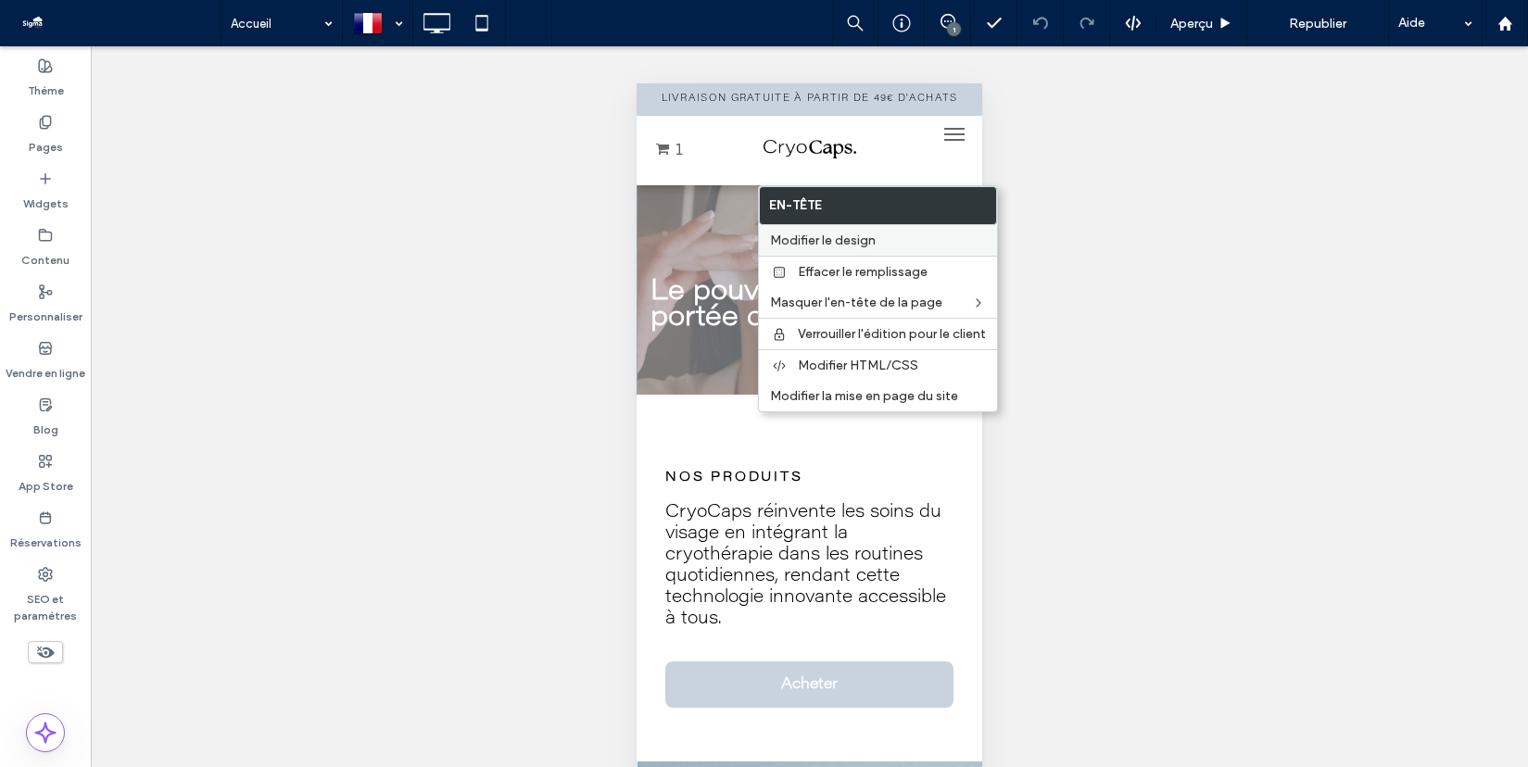
click at [827, 248] on div "Modifier le design" at bounding box center [878, 240] width 238 height 31
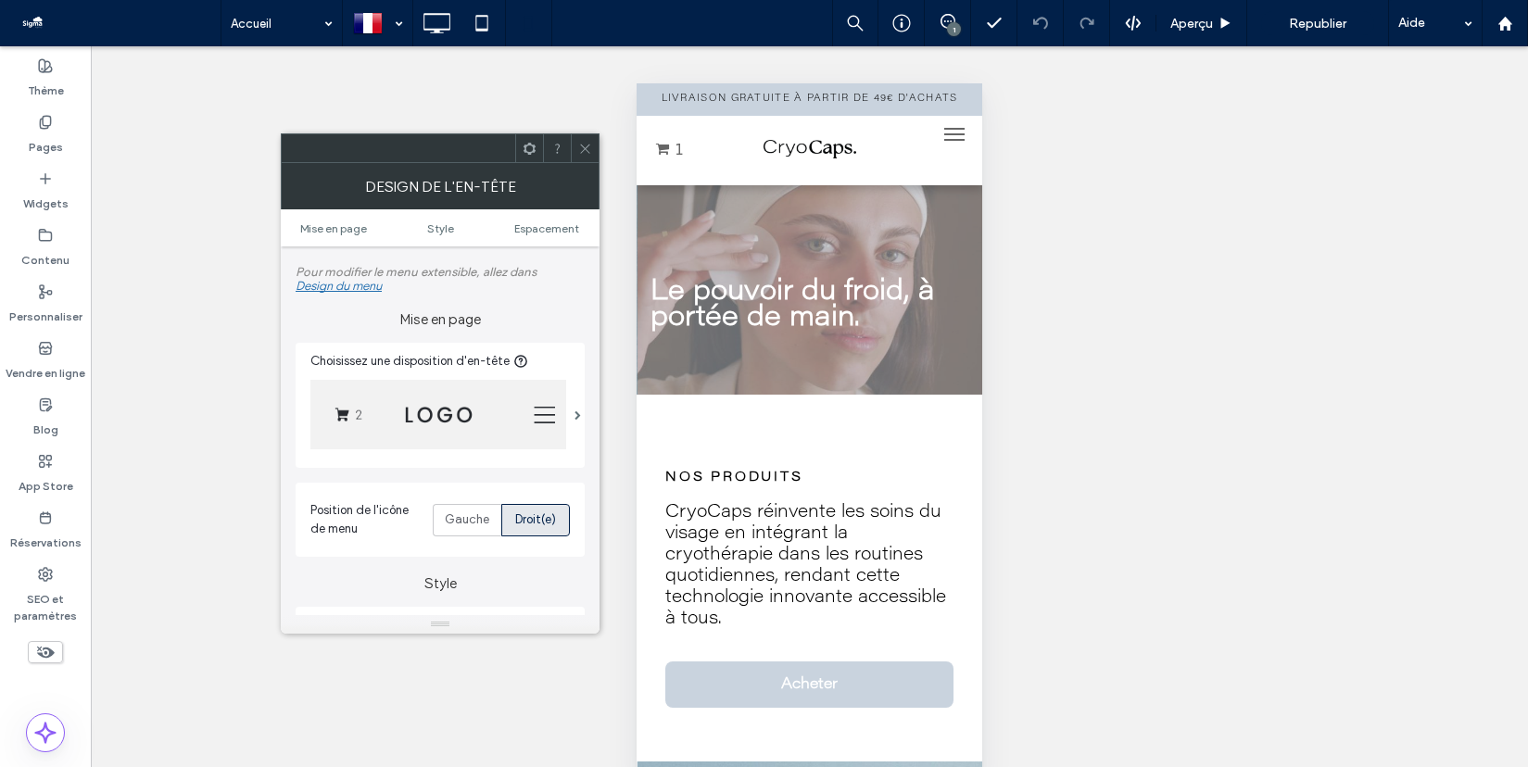
click at [448, 419] on img at bounding box center [438, 414] width 256 height 69
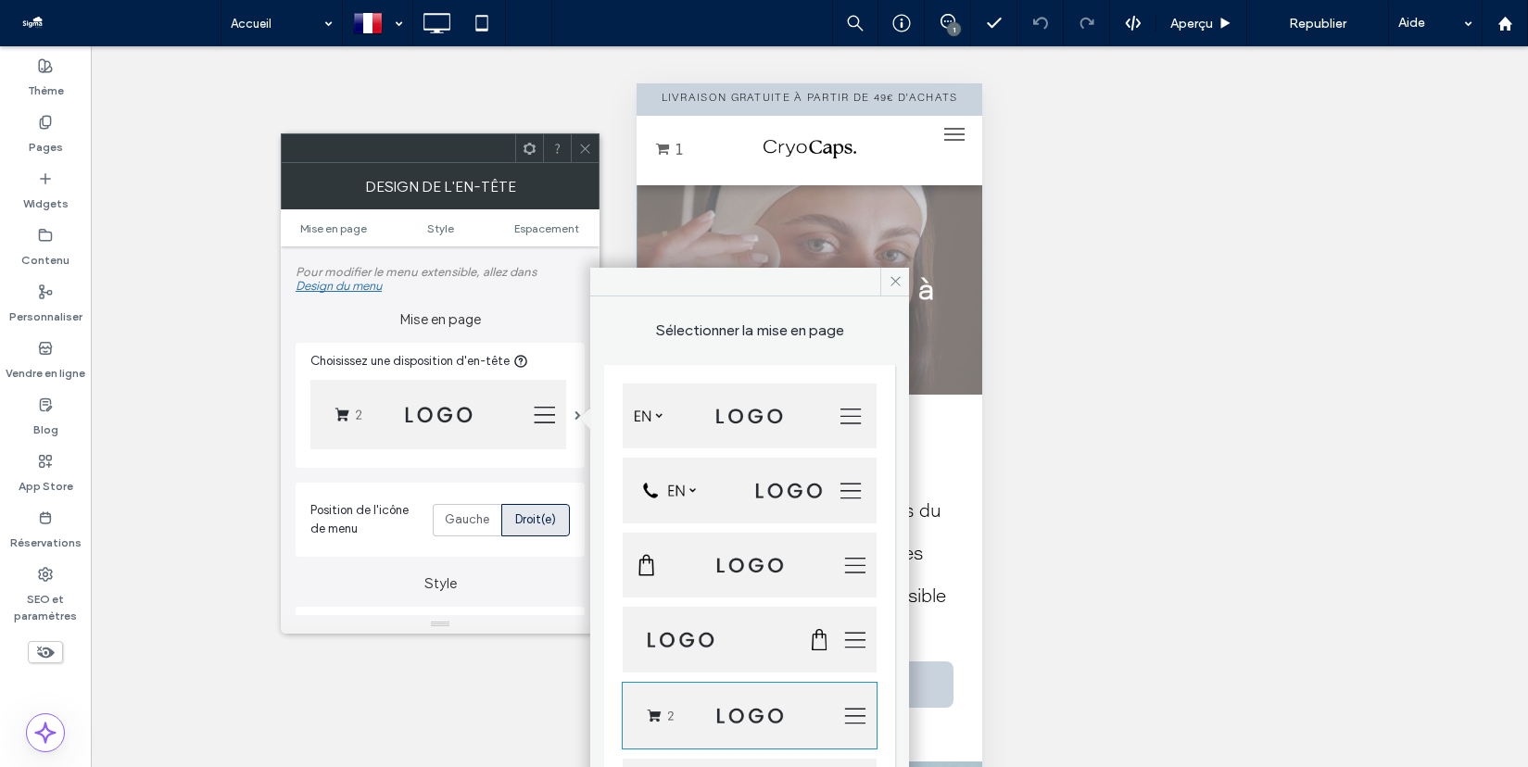
click at [743, 562] on img at bounding box center [750, 566] width 254 height 66
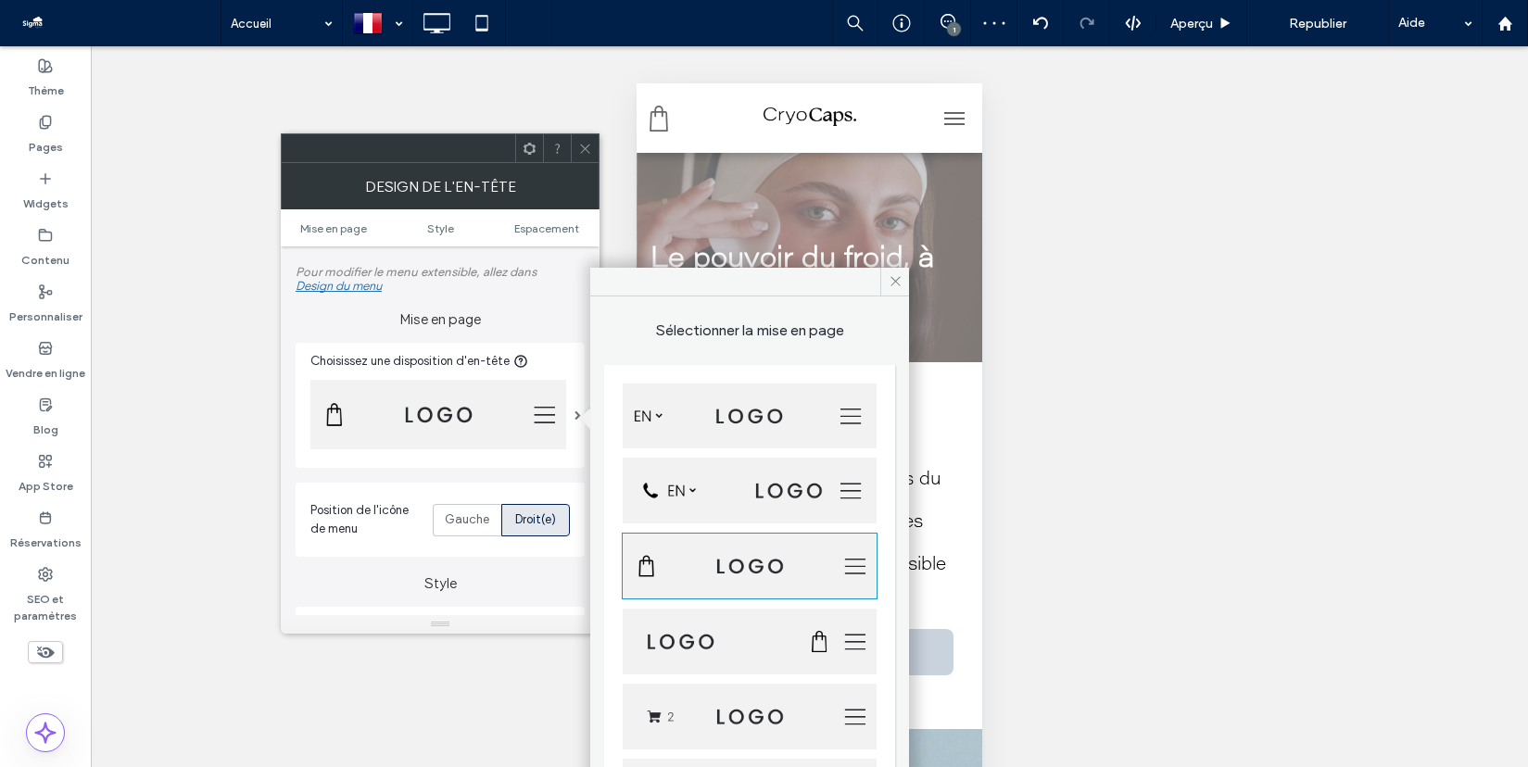
click at [761, 693] on img at bounding box center [750, 717] width 254 height 66
click at [895, 270] on span at bounding box center [894, 282] width 29 height 28
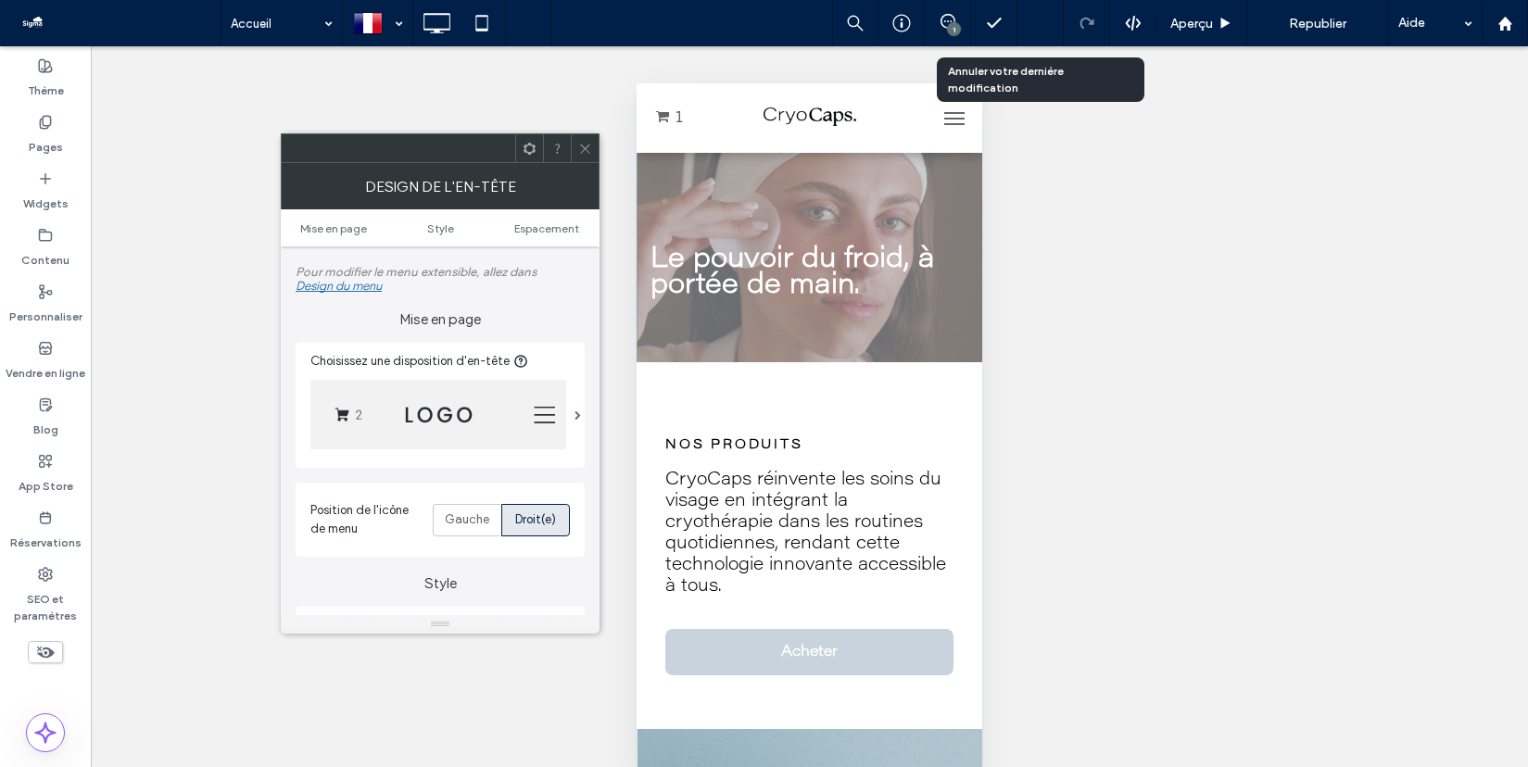
click at [1035, 24] on use at bounding box center [1039, 23] width 15 height 12
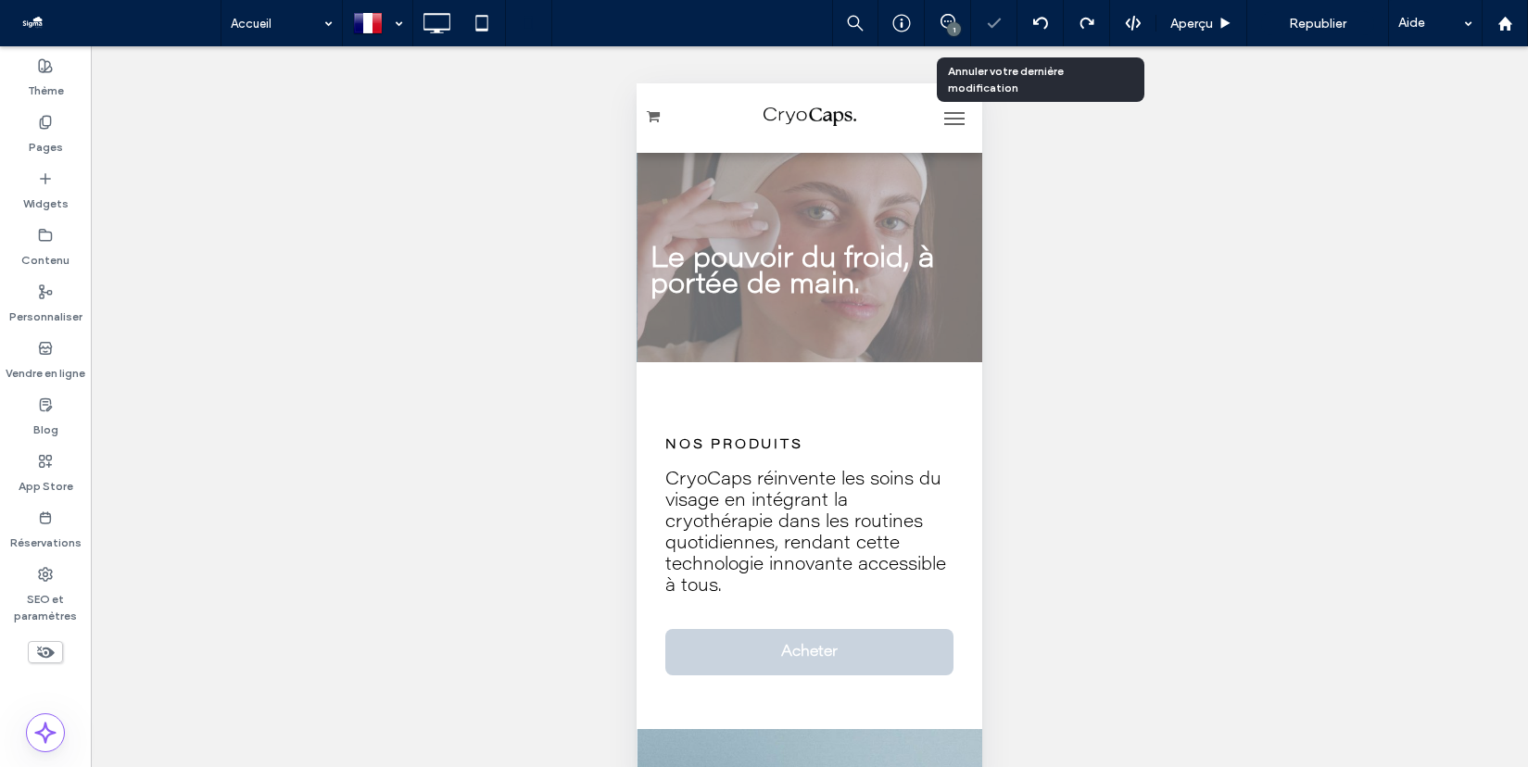
click at [1035, 23] on use at bounding box center [1039, 23] width 15 height 12
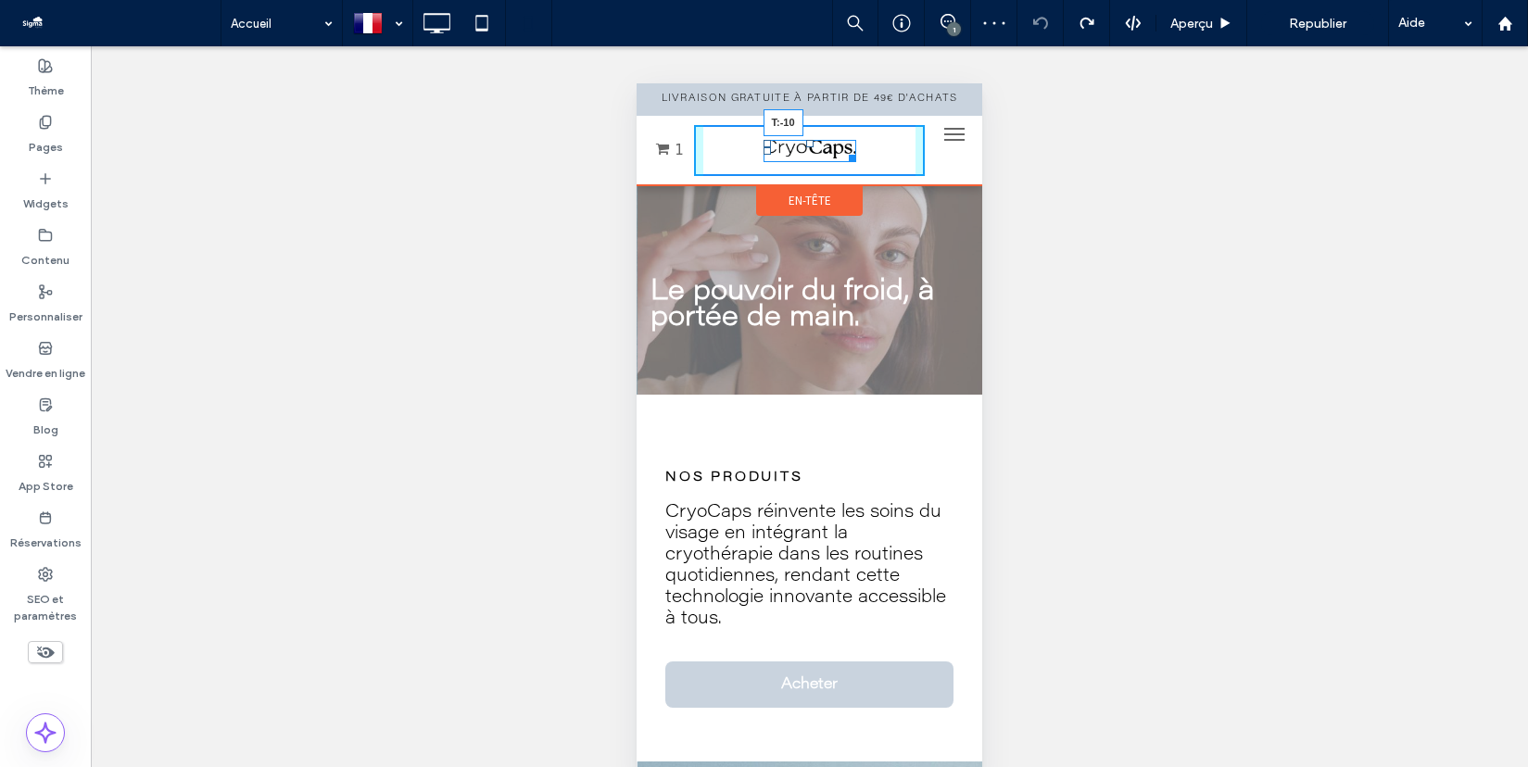
drag, startPoint x: 808, startPoint y: 139, endPoint x: 808, endPoint y: 120, distance: 18.5
click at [808, 120] on div "T:-10 1" at bounding box center [809, 150] width 346 height 69
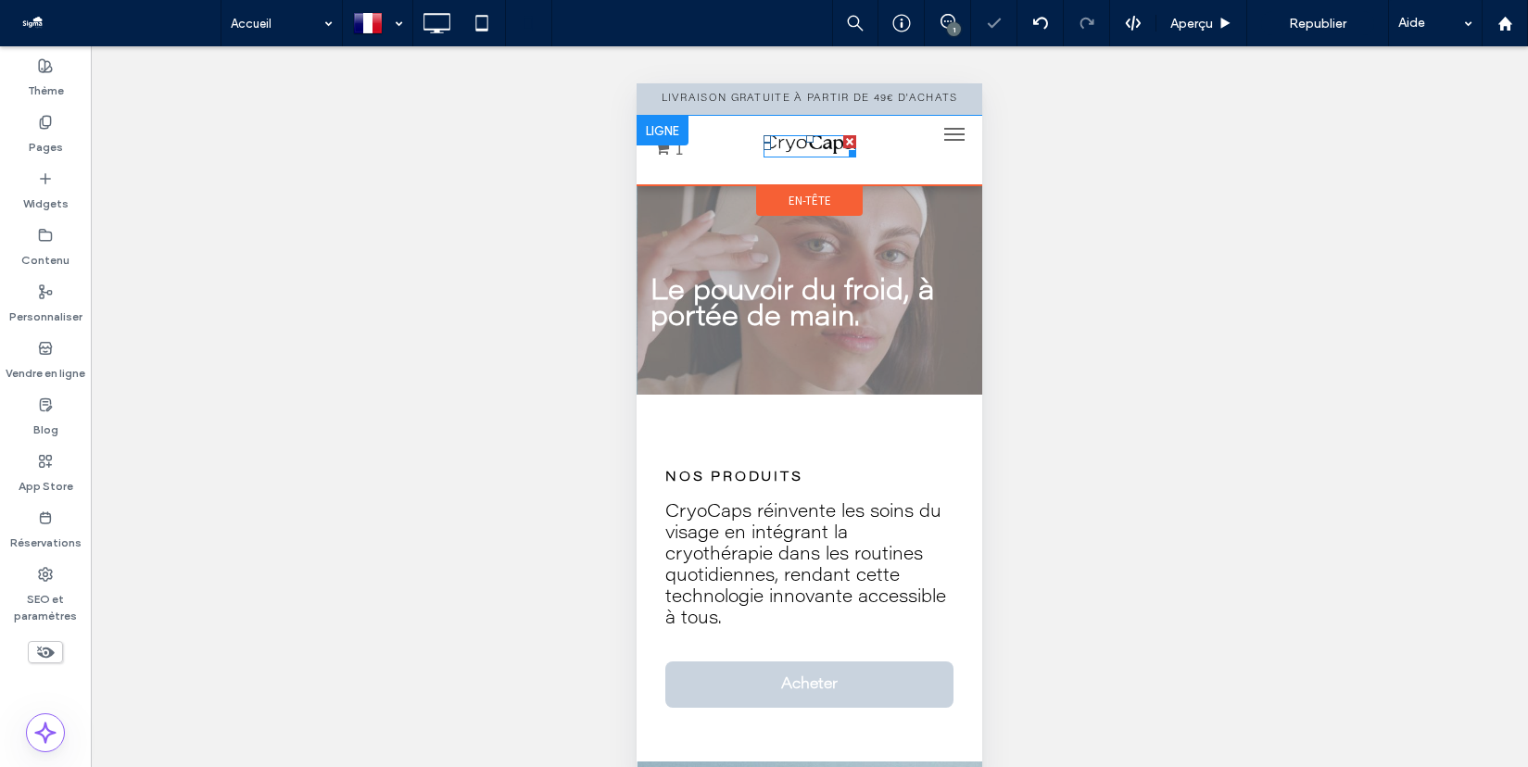
click at [850, 155] on div at bounding box center [849, 151] width 14 height 14
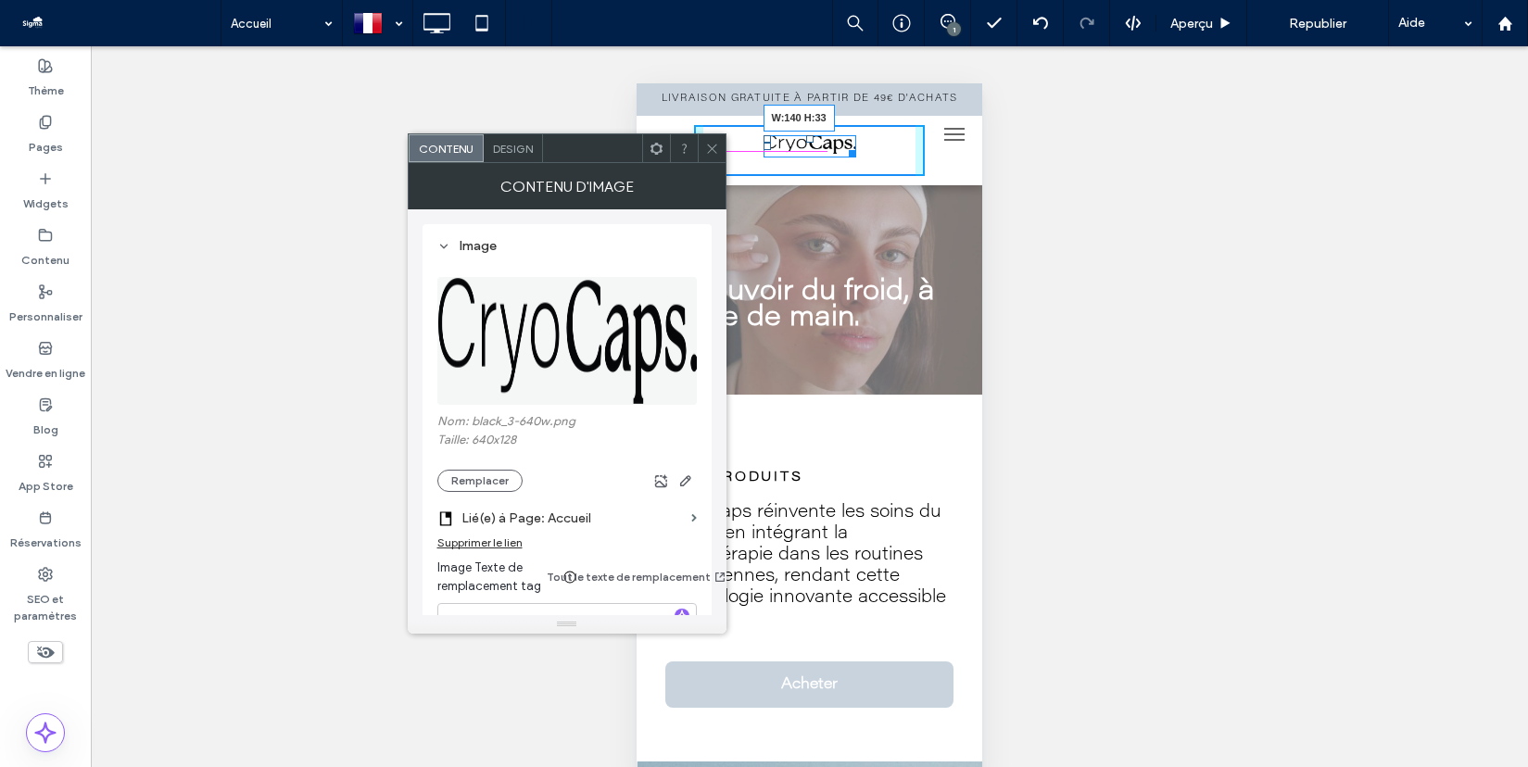
drag, startPoint x: 850, startPoint y: 153, endPoint x: 870, endPoint y: 170, distance: 26.2
click at [870, 170] on div "W:140 H:33" at bounding box center [809, 150] width 231 height 51
click at [709, 142] on icon at bounding box center [712, 149] width 14 height 14
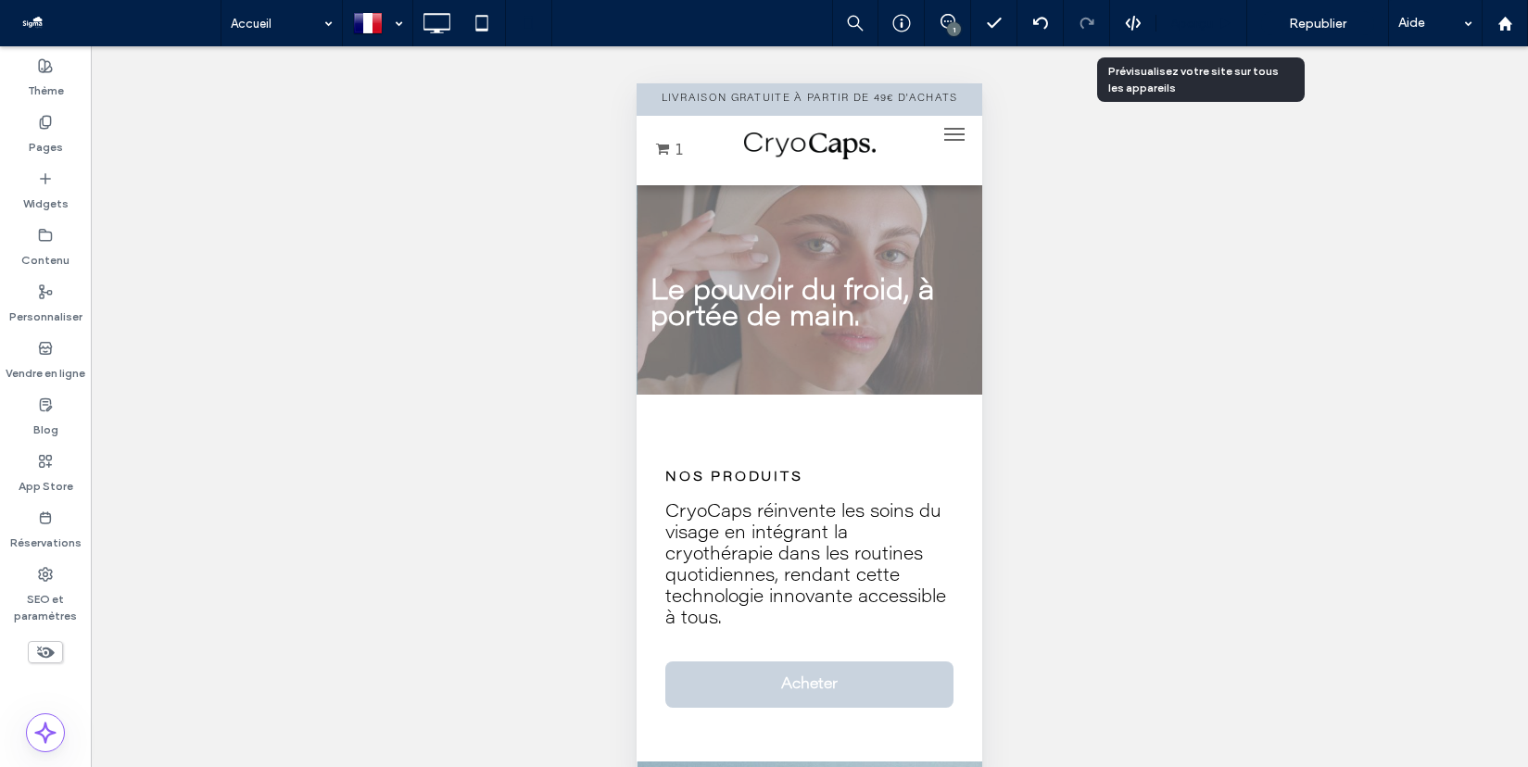
click at [1199, 24] on span "Aperçu" at bounding box center [1191, 24] width 43 height 16
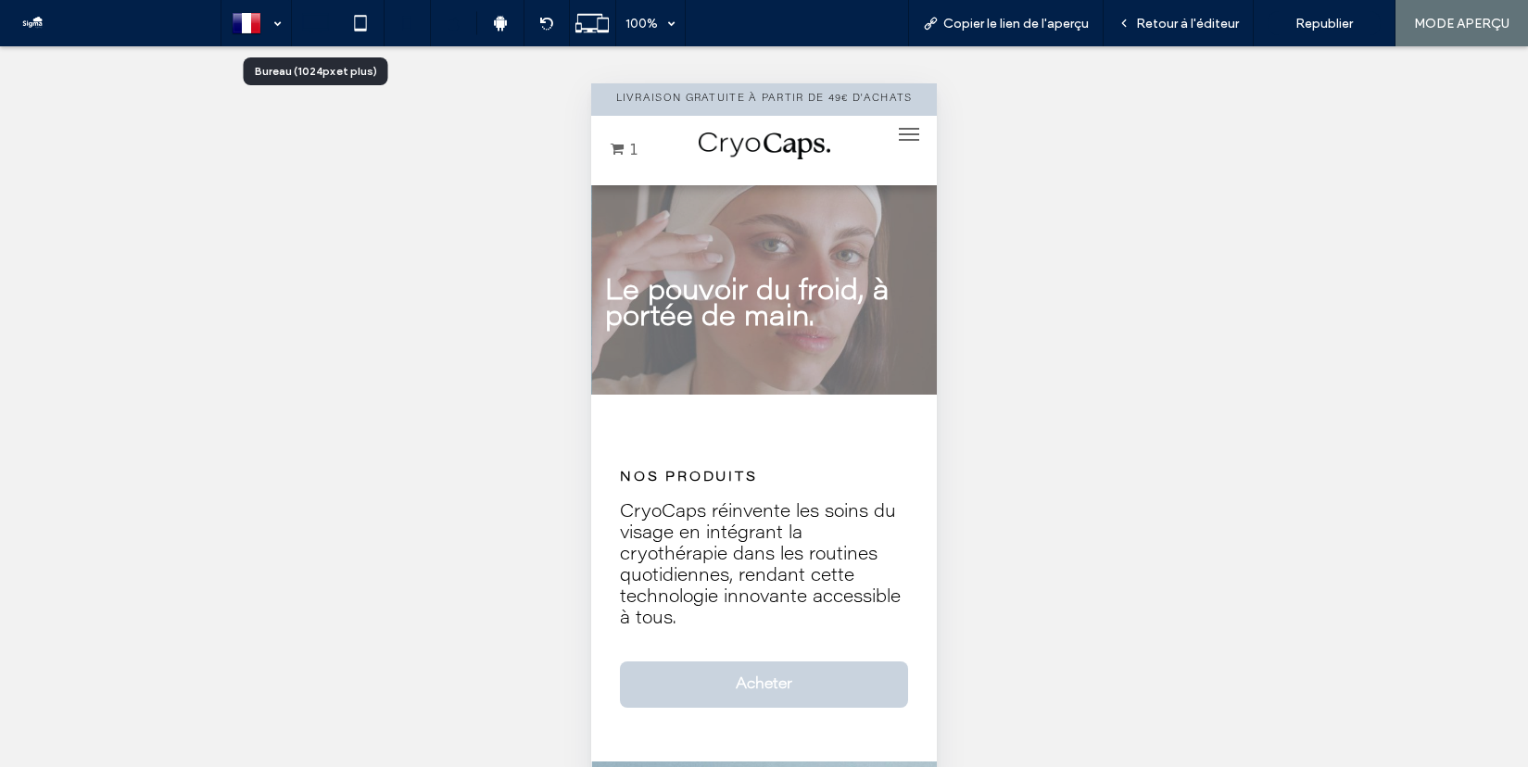
click at [320, 26] on icon at bounding box center [314, 23] width 37 height 37
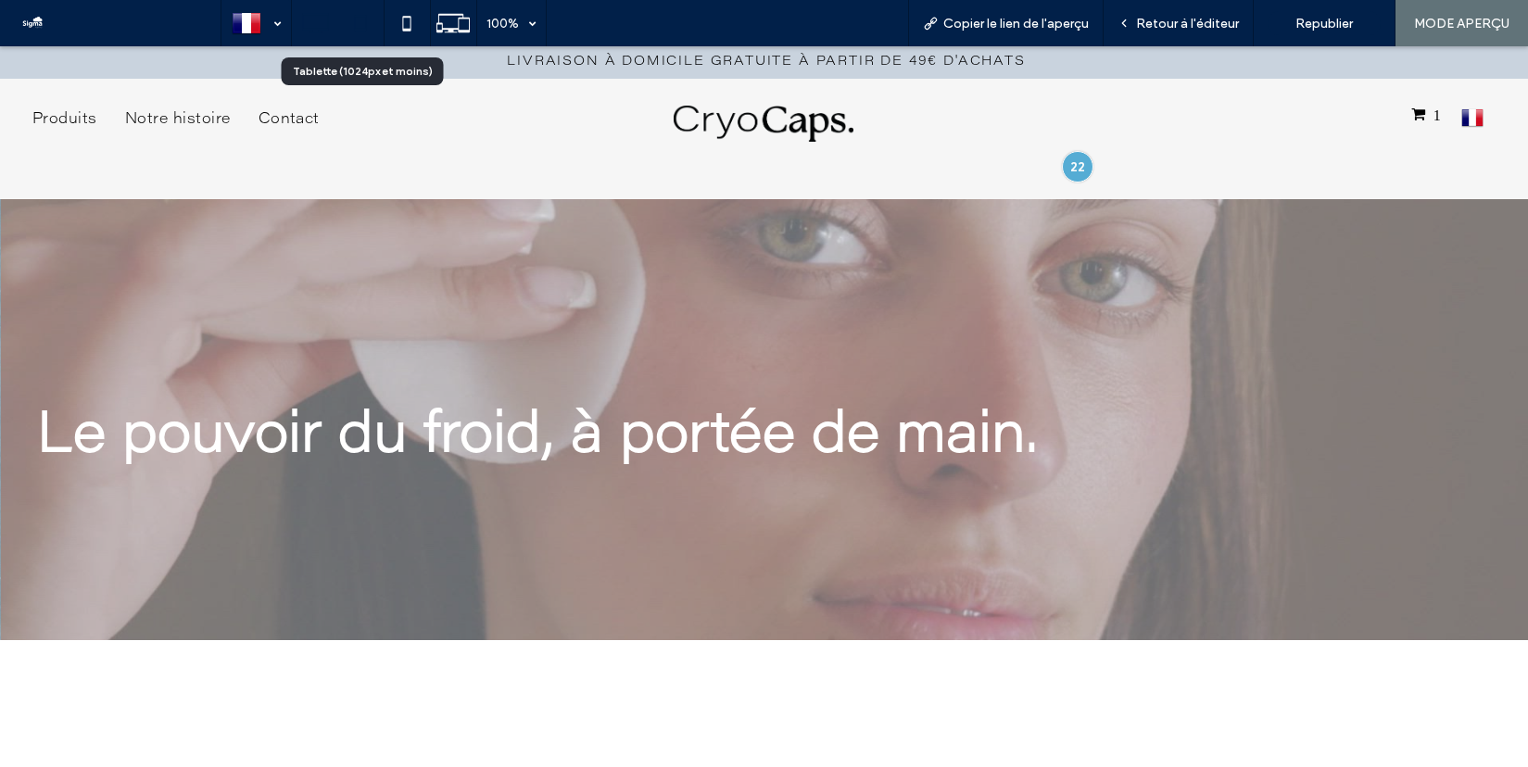
click at [358, 28] on use at bounding box center [361, 23] width 12 height 16
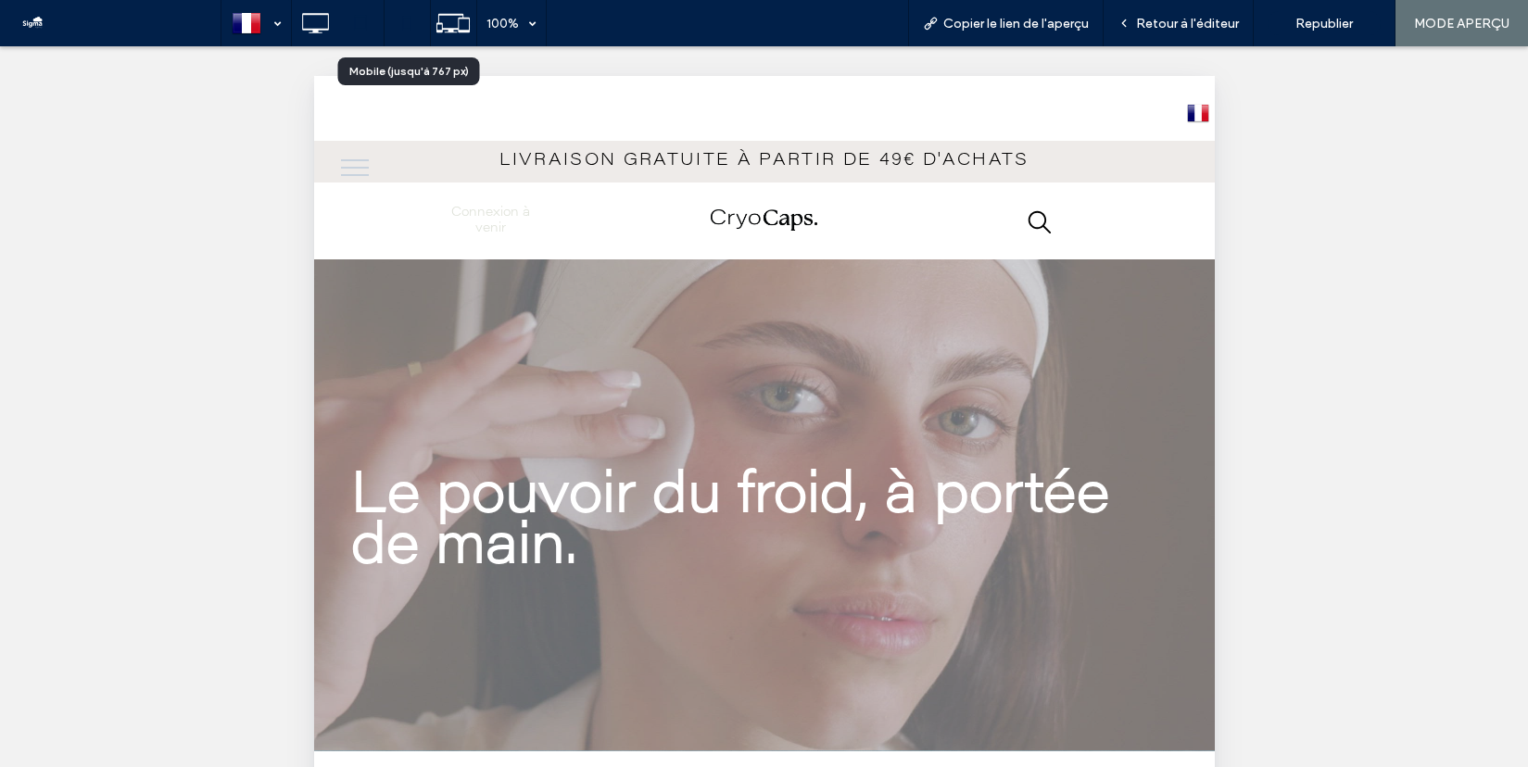
click at [409, 30] on use at bounding box center [407, 23] width 8 height 15
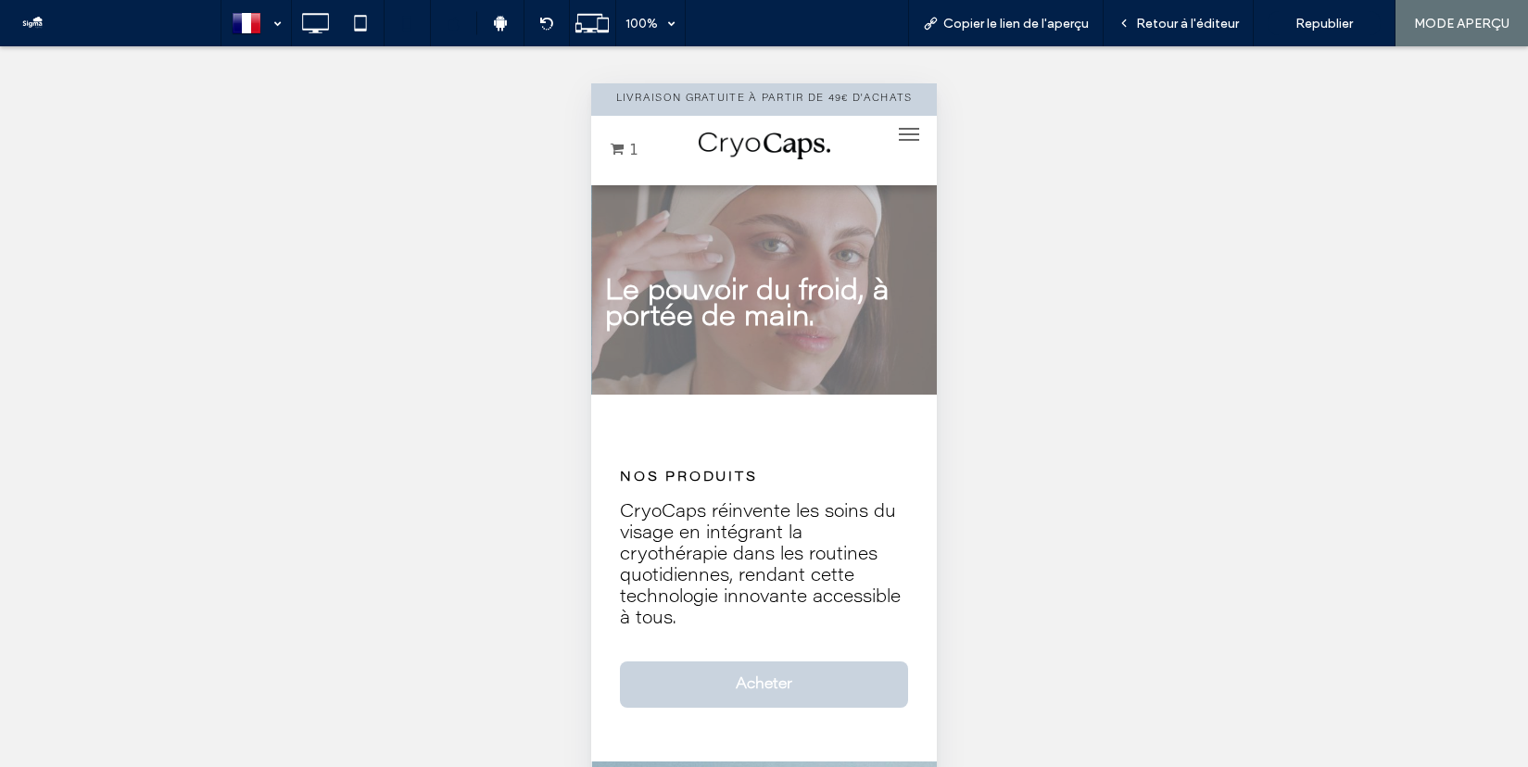
click at [907, 132] on button "menu" at bounding box center [908, 134] width 37 height 37
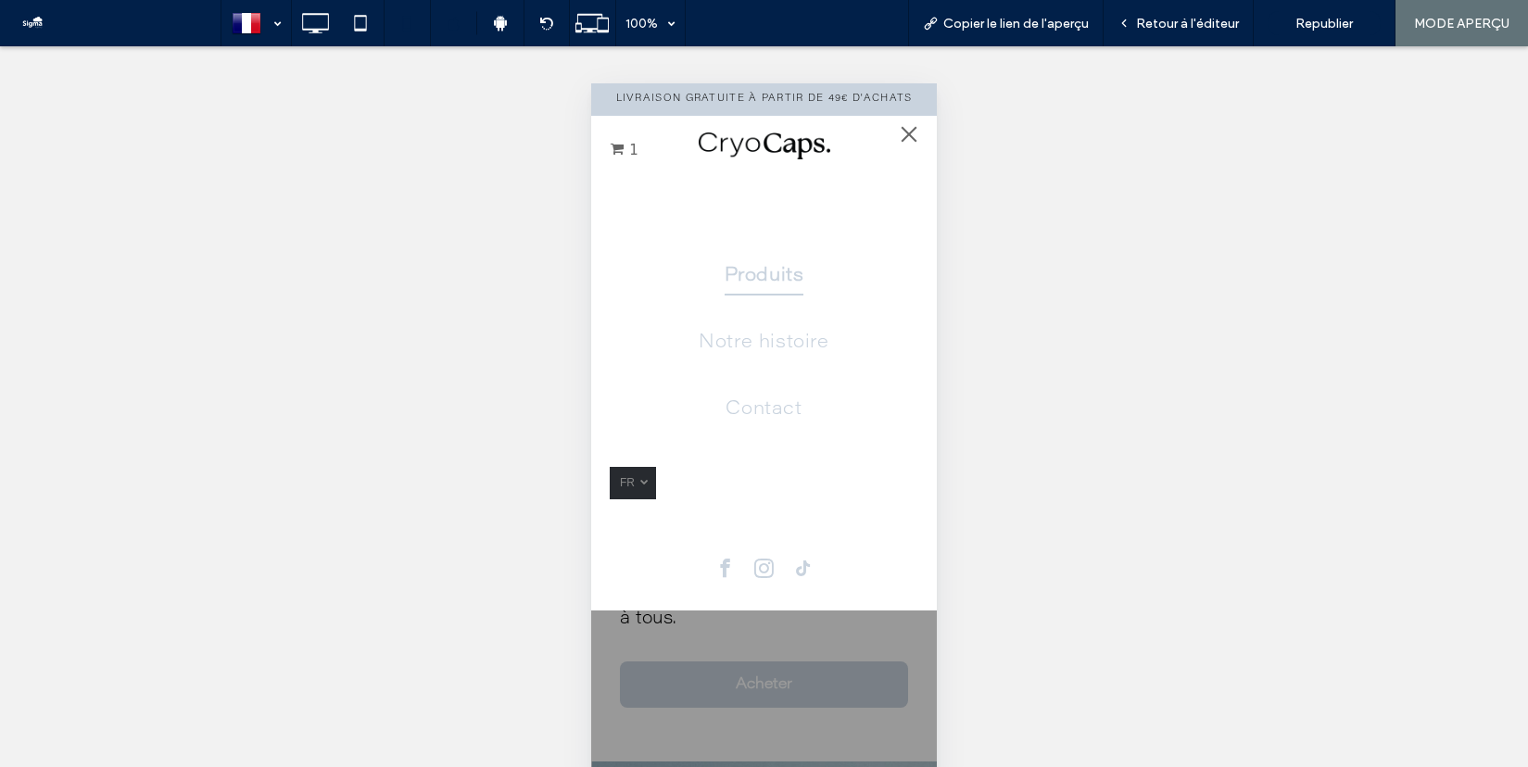
click at [765, 275] on span "Produits" at bounding box center [764, 276] width 80 height 39
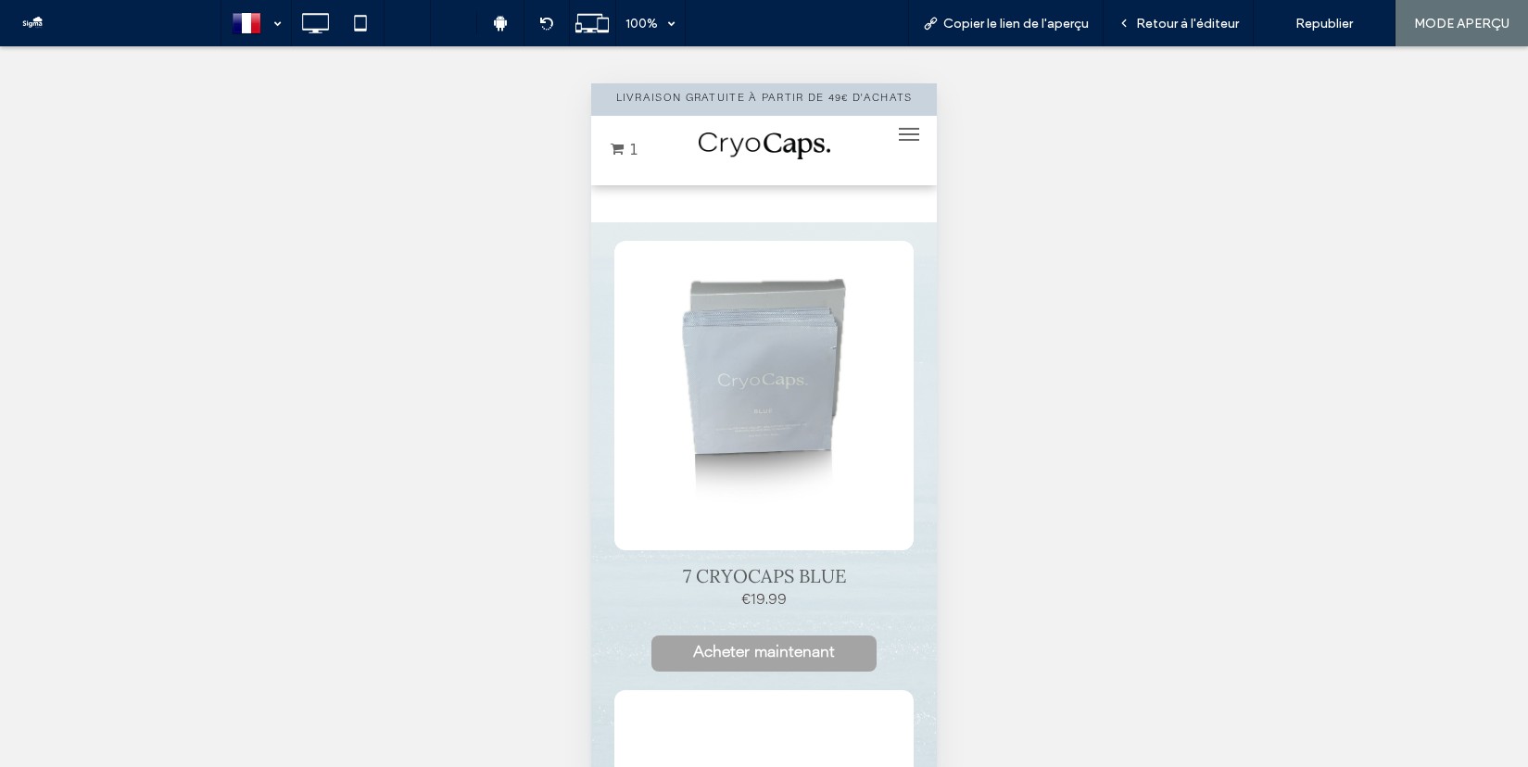
click at [901, 133] on span "menu" at bounding box center [909, 134] width 20 height 2
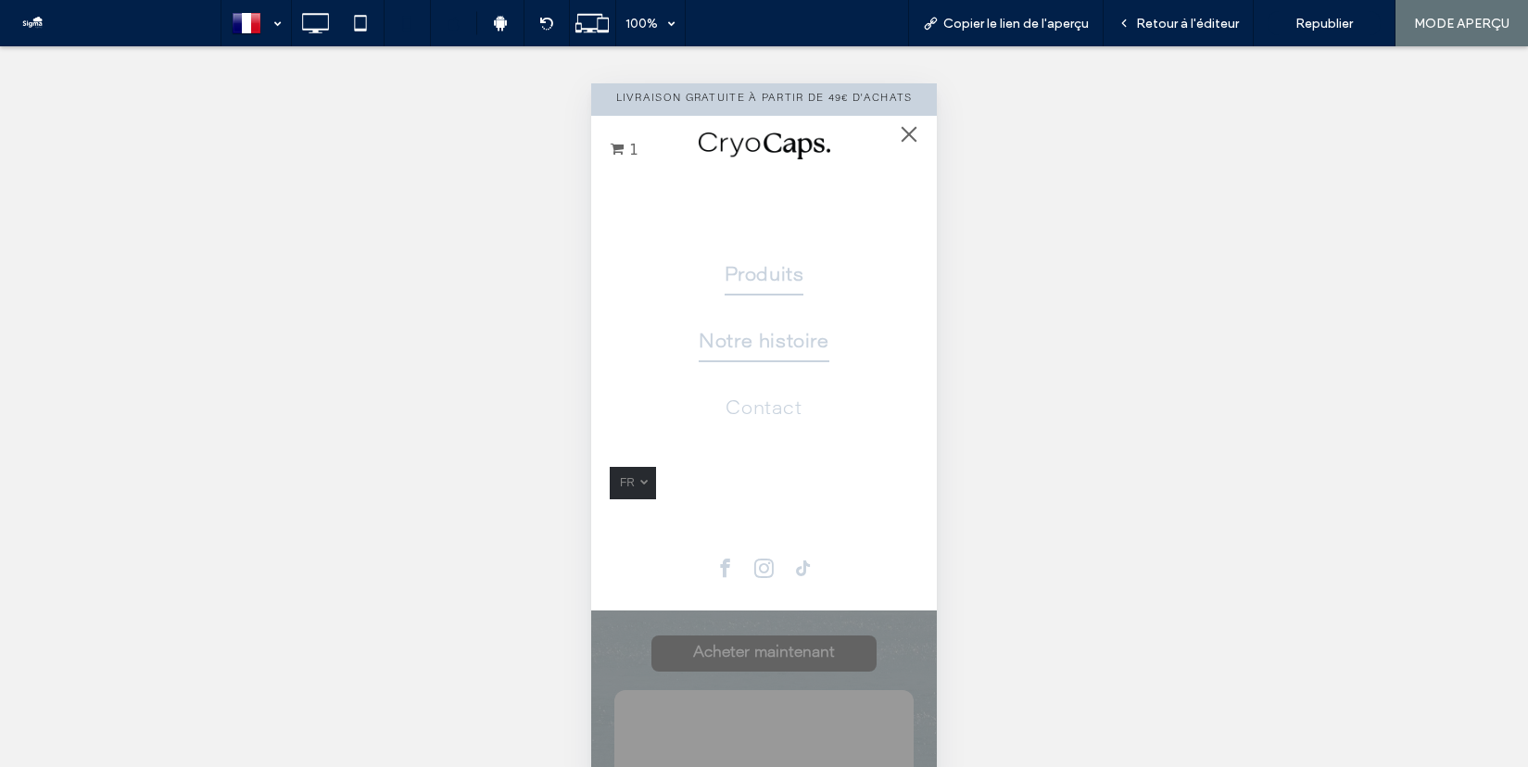
click at [780, 334] on span "Notre histoire" at bounding box center [763, 342] width 130 height 39
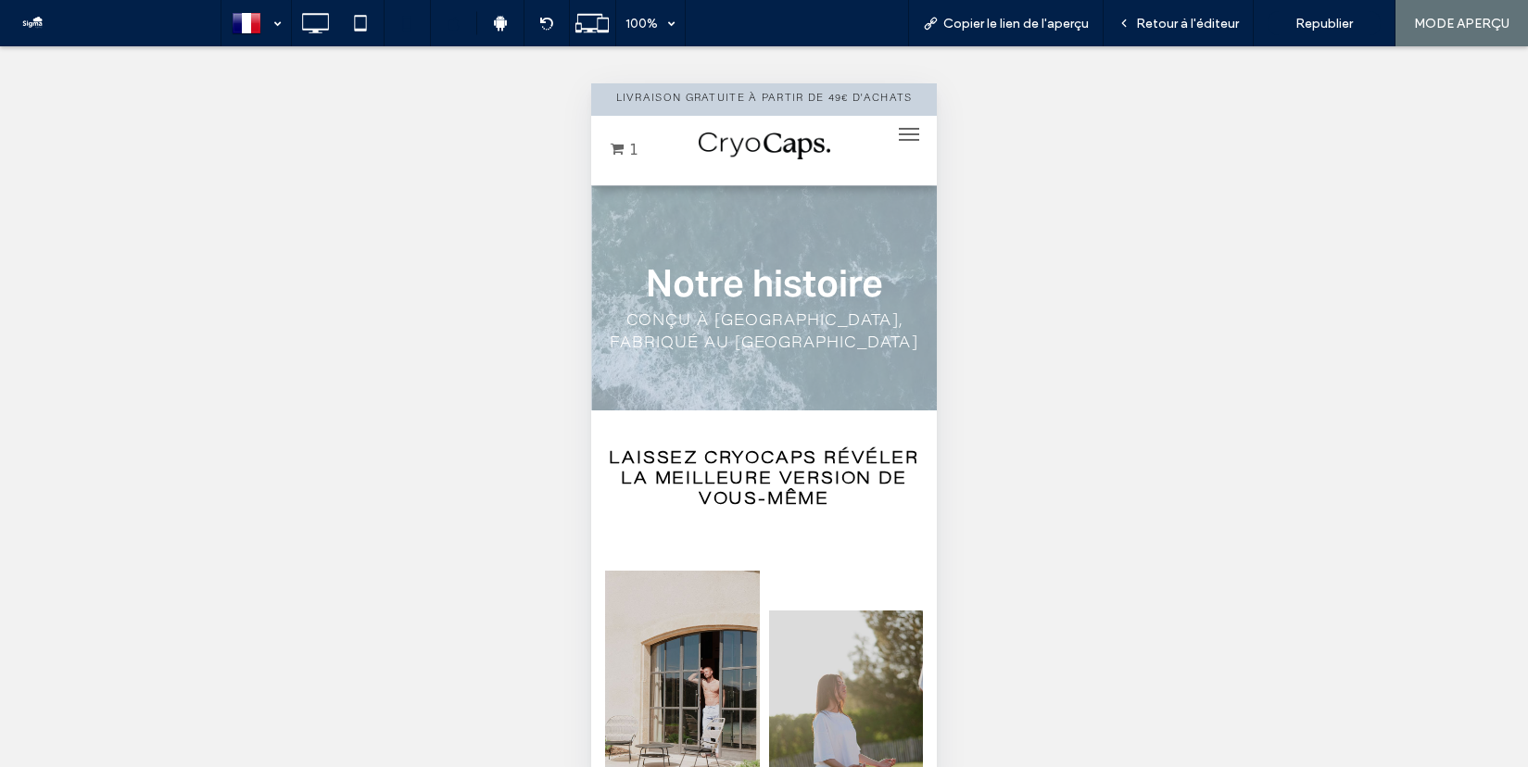
click at [909, 130] on button "menu" at bounding box center [908, 134] width 37 height 37
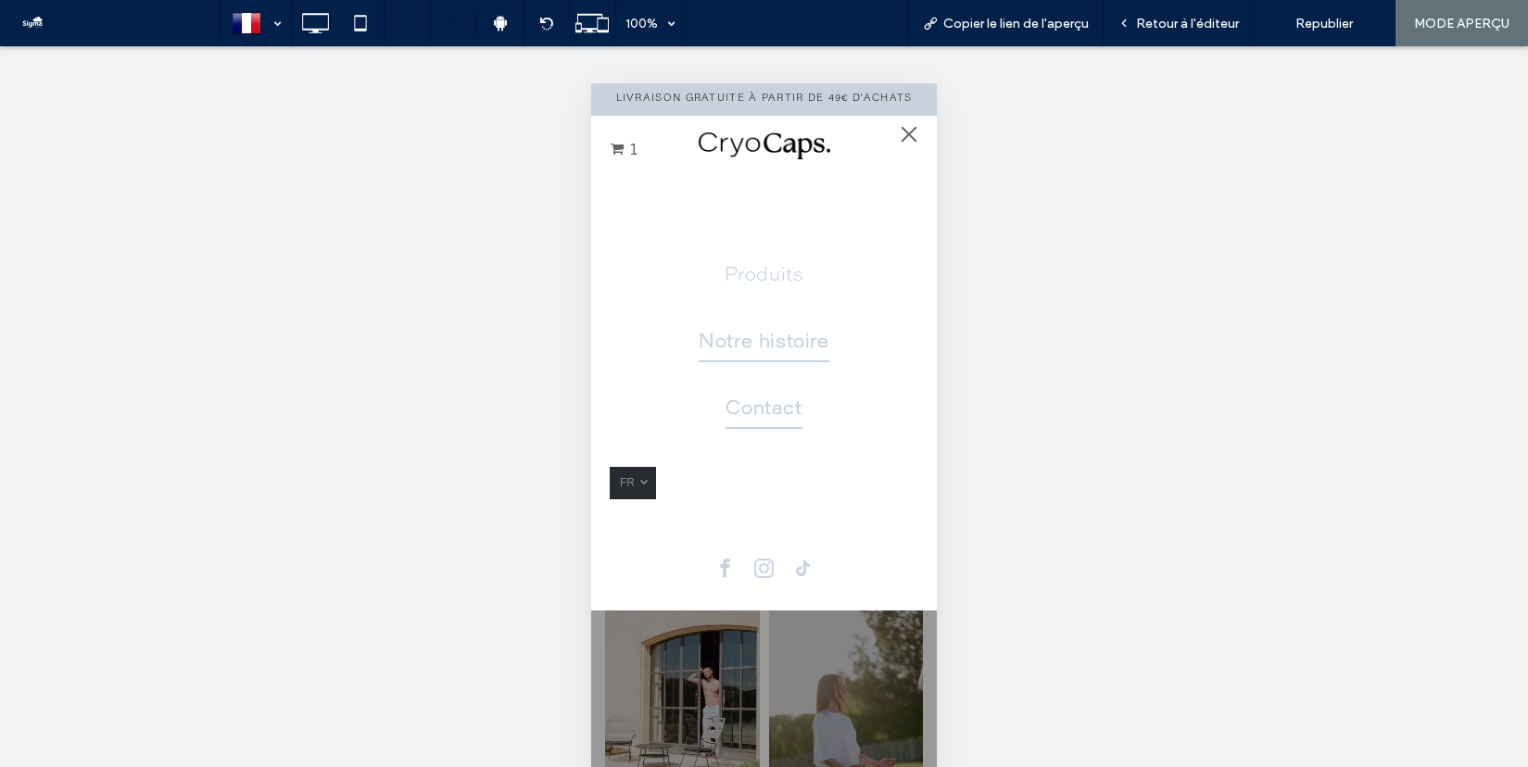
click at [754, 405] on span "Contact" at bounding box center [763, 409] width 76 height 39
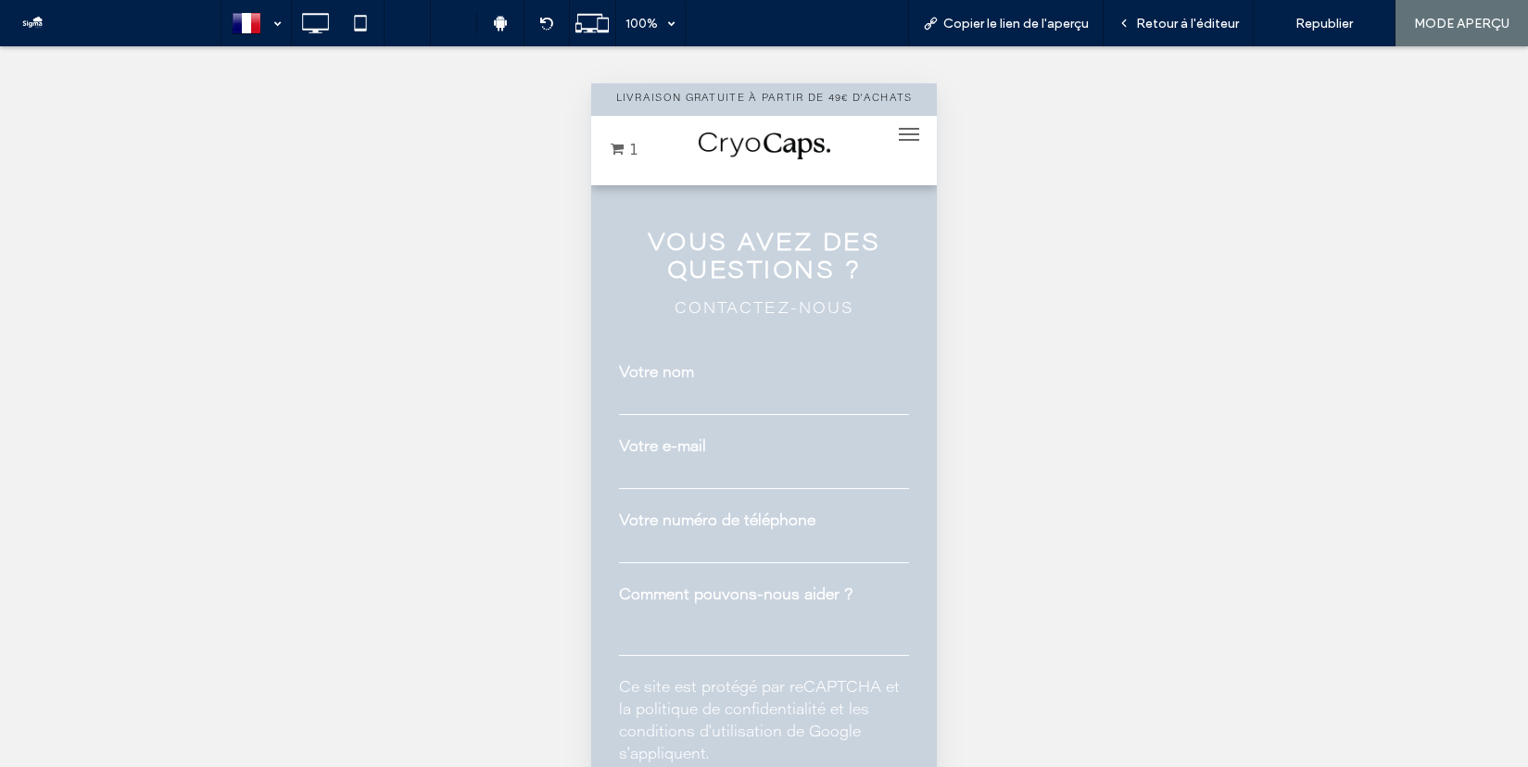
click at [909, 134] on span "menu" at bounding box center [909, 134] width 20 height 2
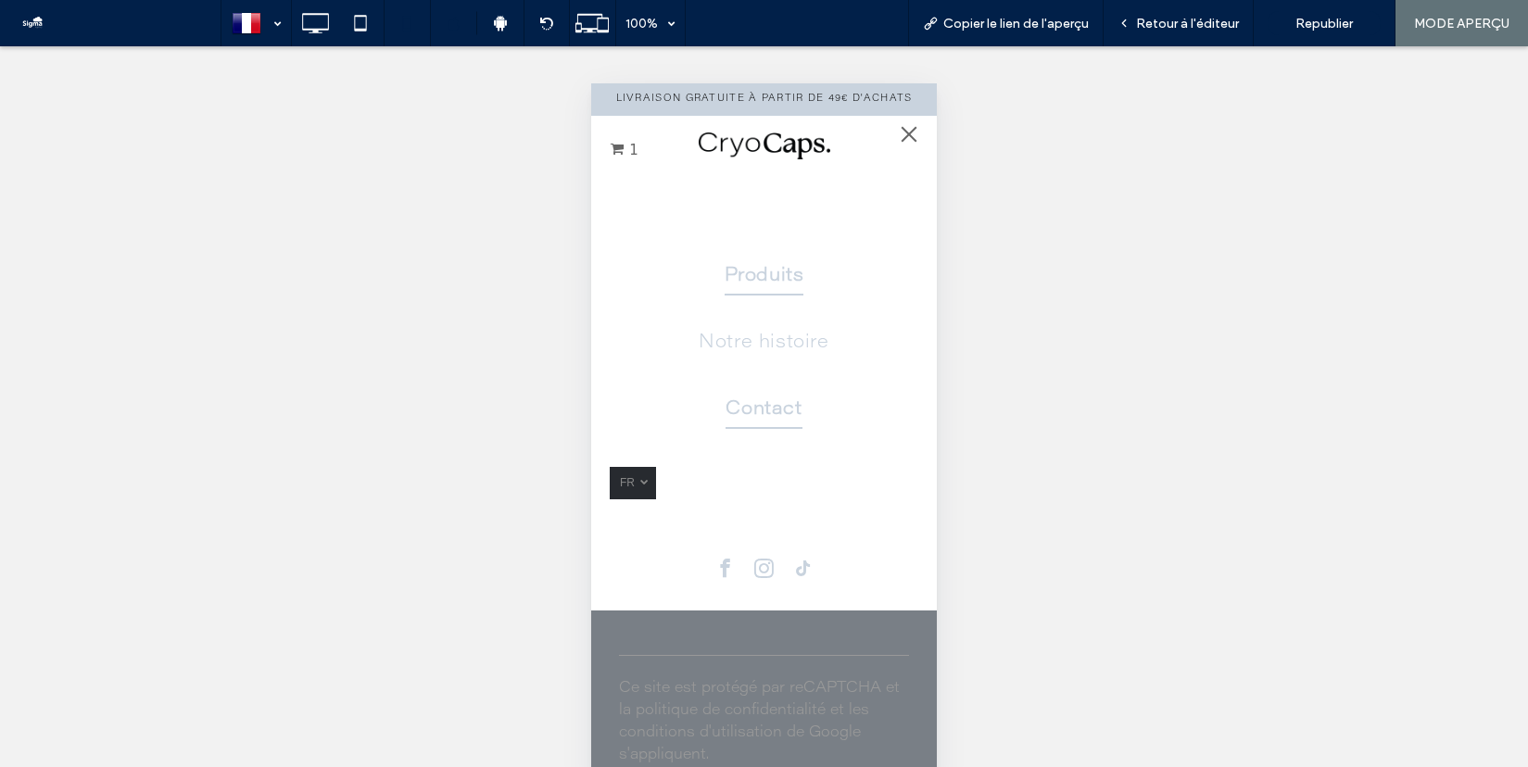
click at [756, 277] on span "Produits" at bounding box center [764, 276] width 80 height 39
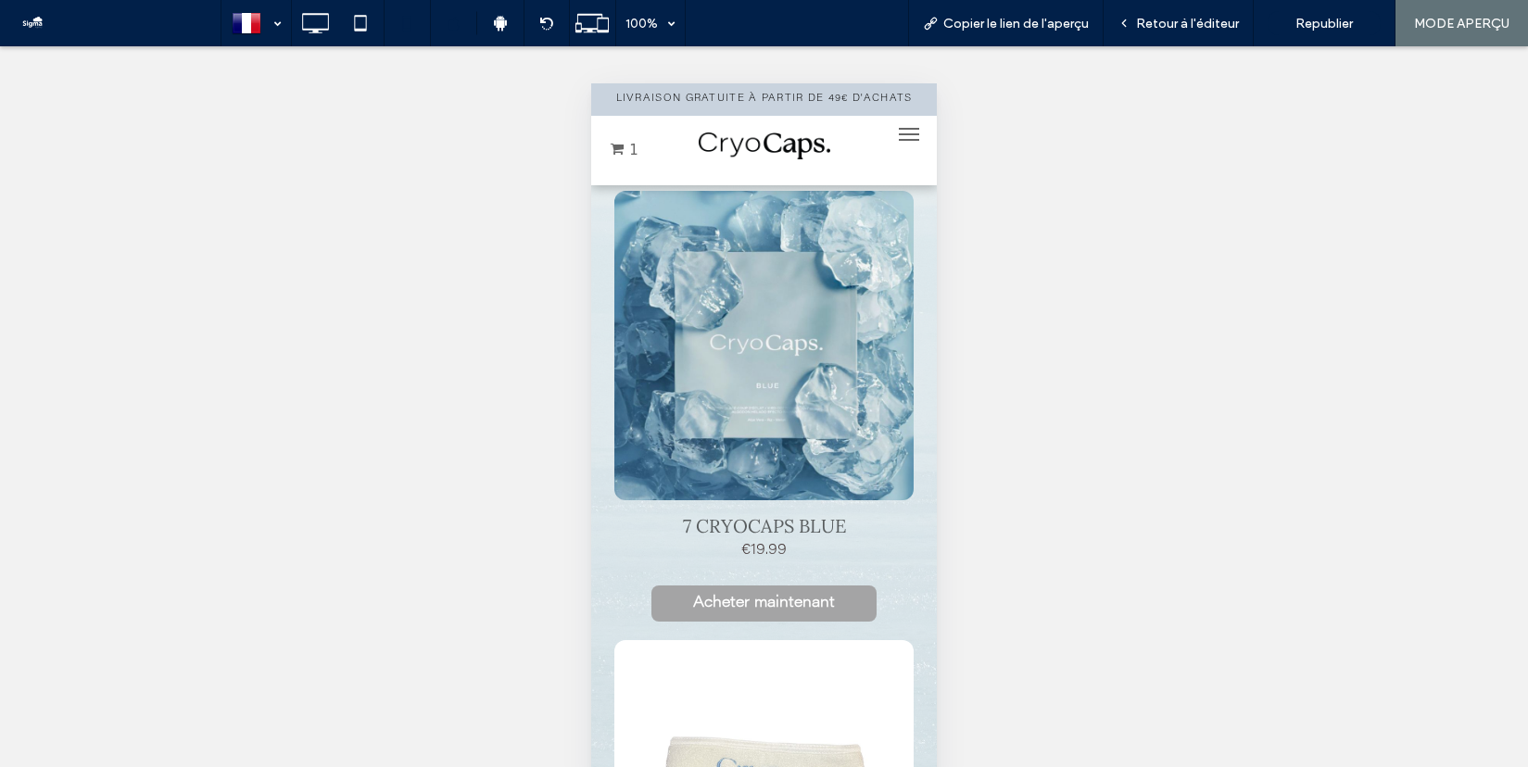
scroll to position [41, 0]
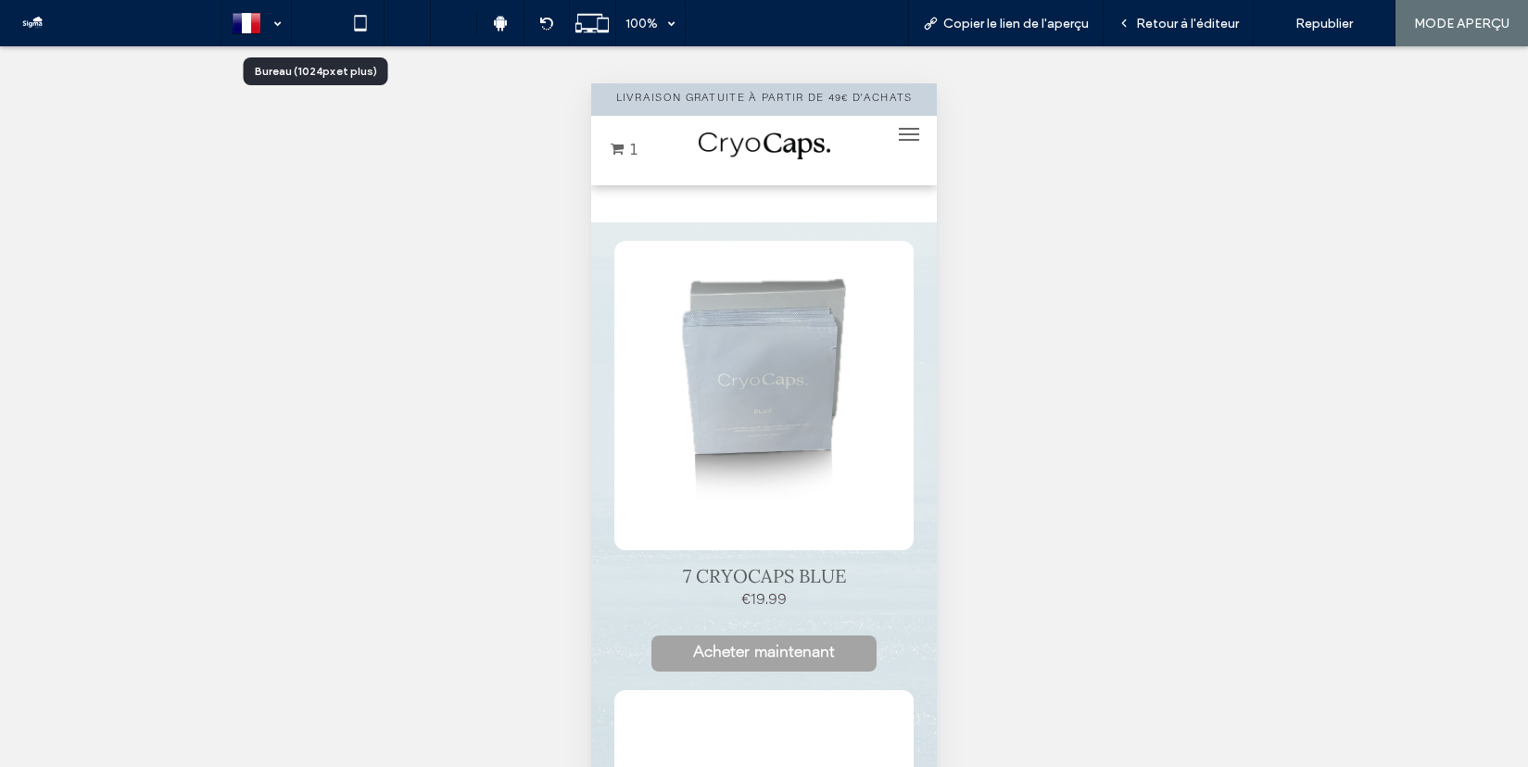
click at [303, 29] on use at bounding box center [315, 23] width 27 height 20
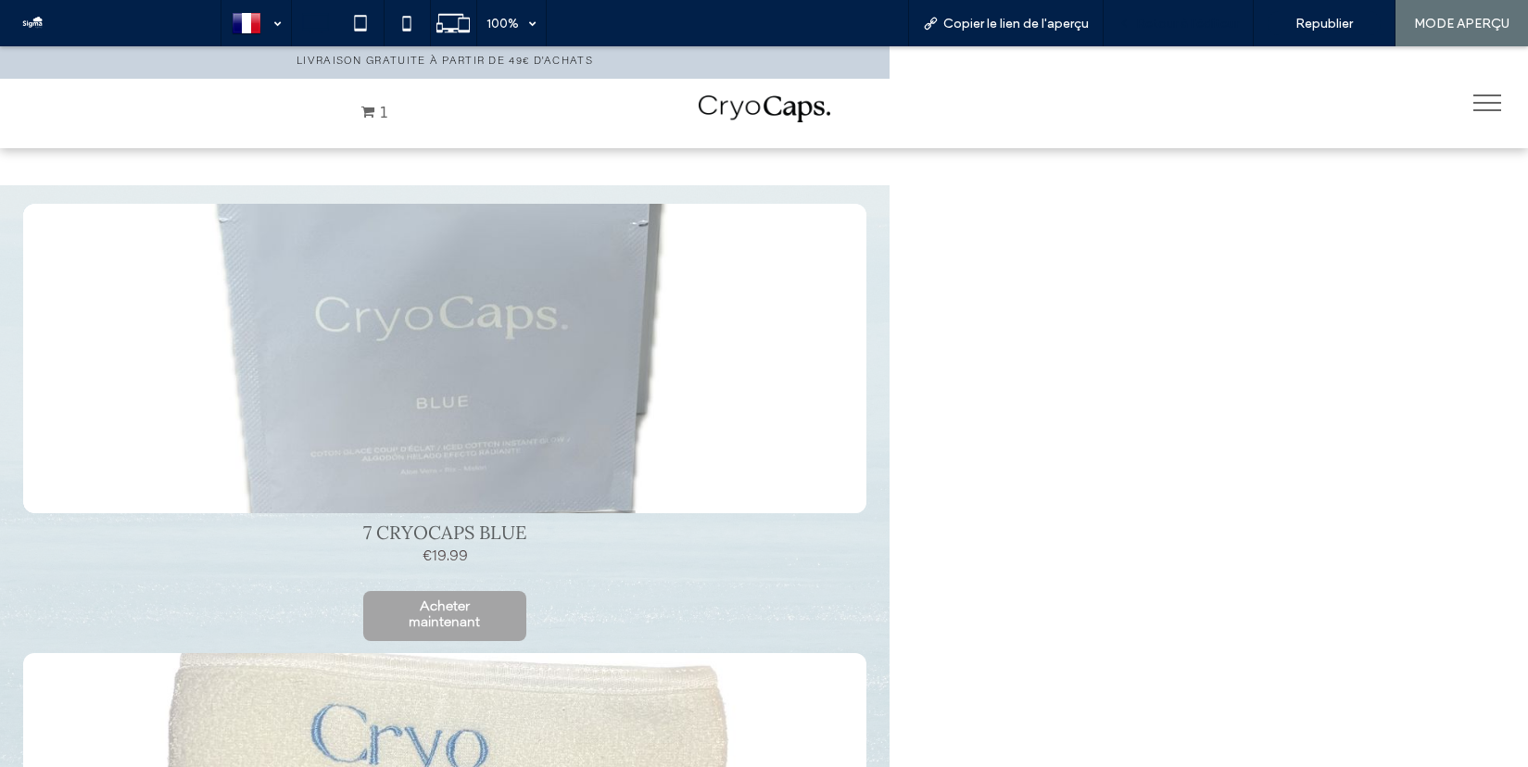
click at [1164, 13] on div "Retour à l'éditeur" at bounding box center [1178, 23] width 150 height 46
click at [1170, 25] on span "Retour à l'éditeur" at bounding box center [1187, 24] width 103 height 16
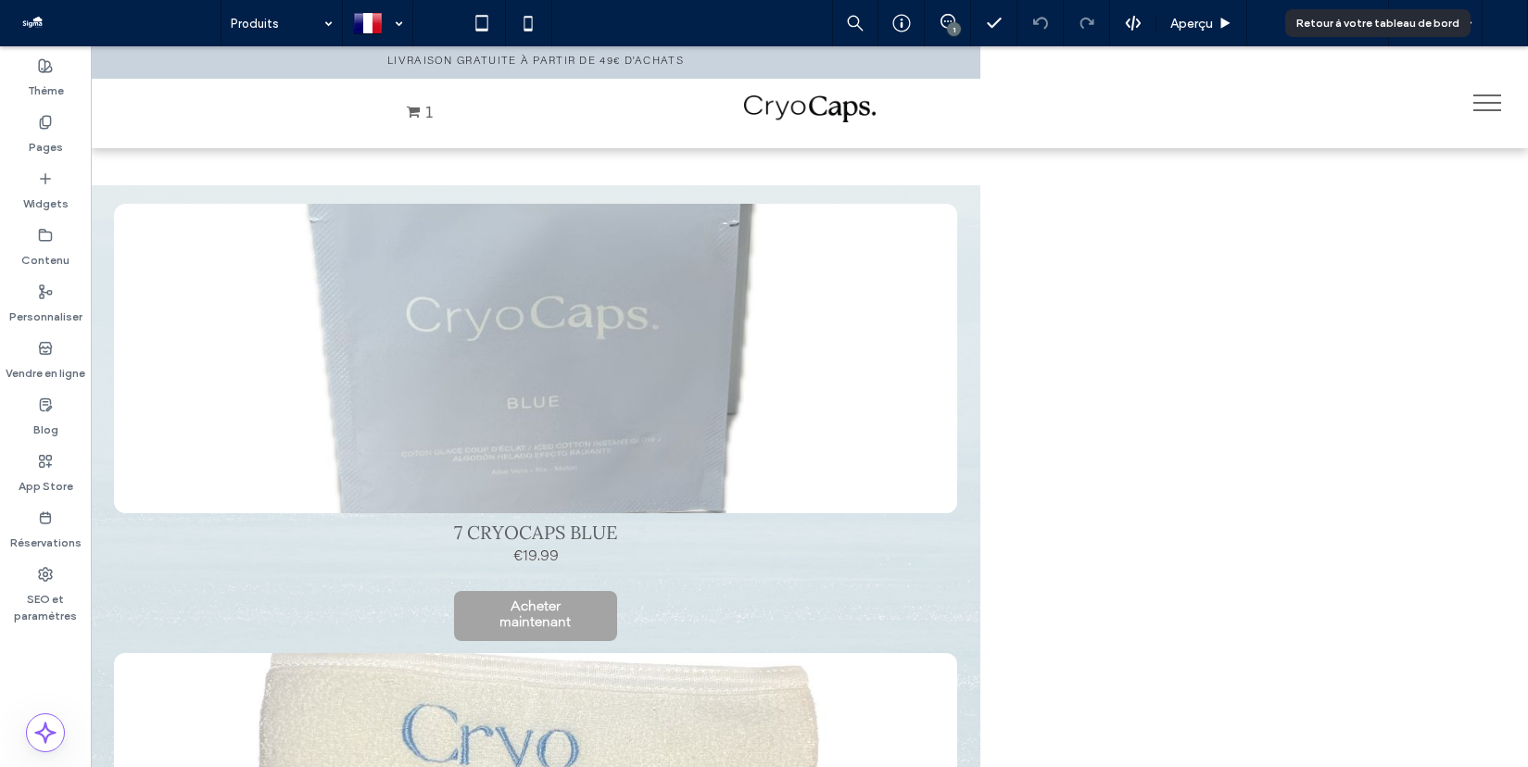
click at [1508, 27] on use at bounding box center [1504, 23] width 14 height 14
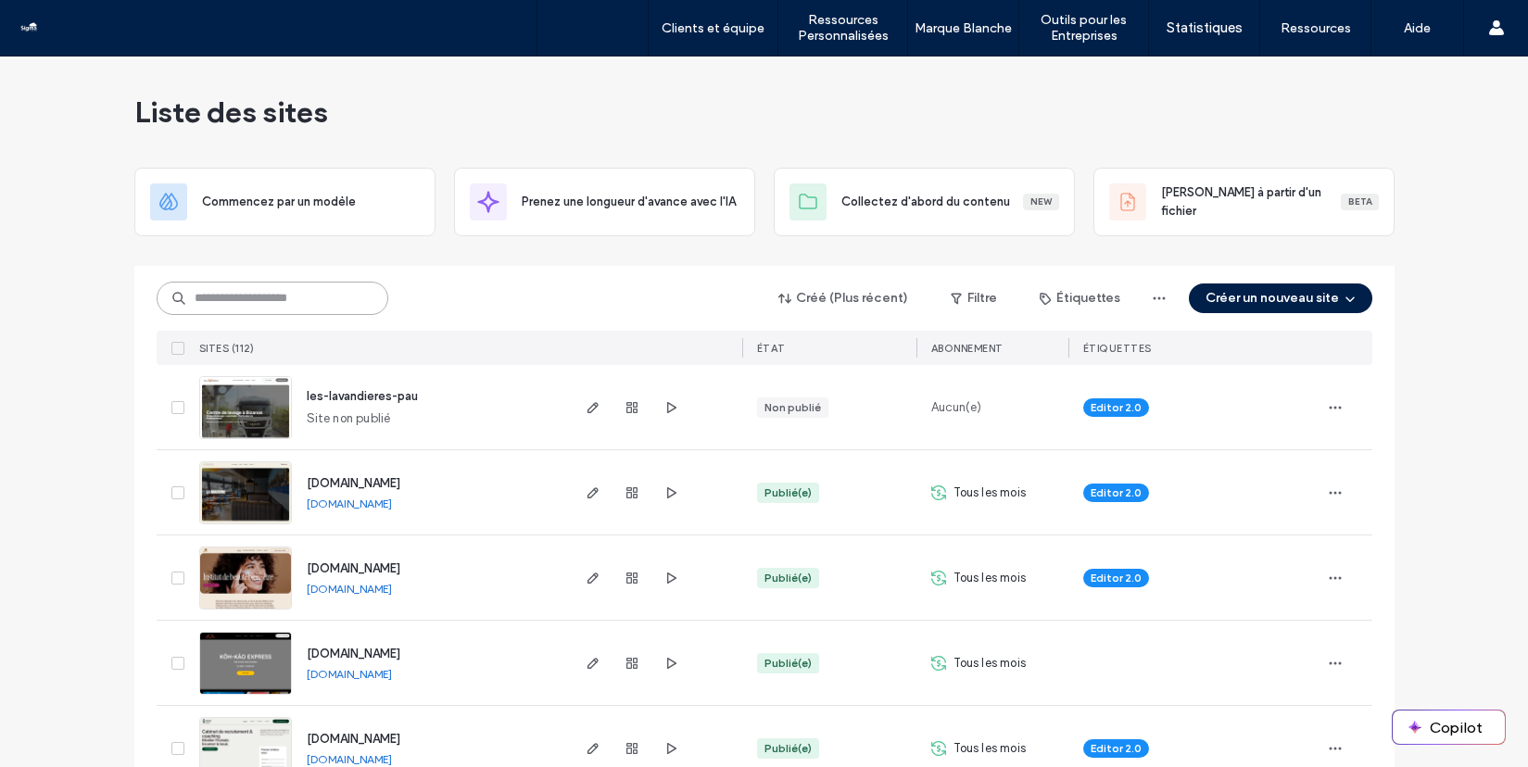
click at [285, 303] on input at bounding box center [273, 298] width 232 height 33
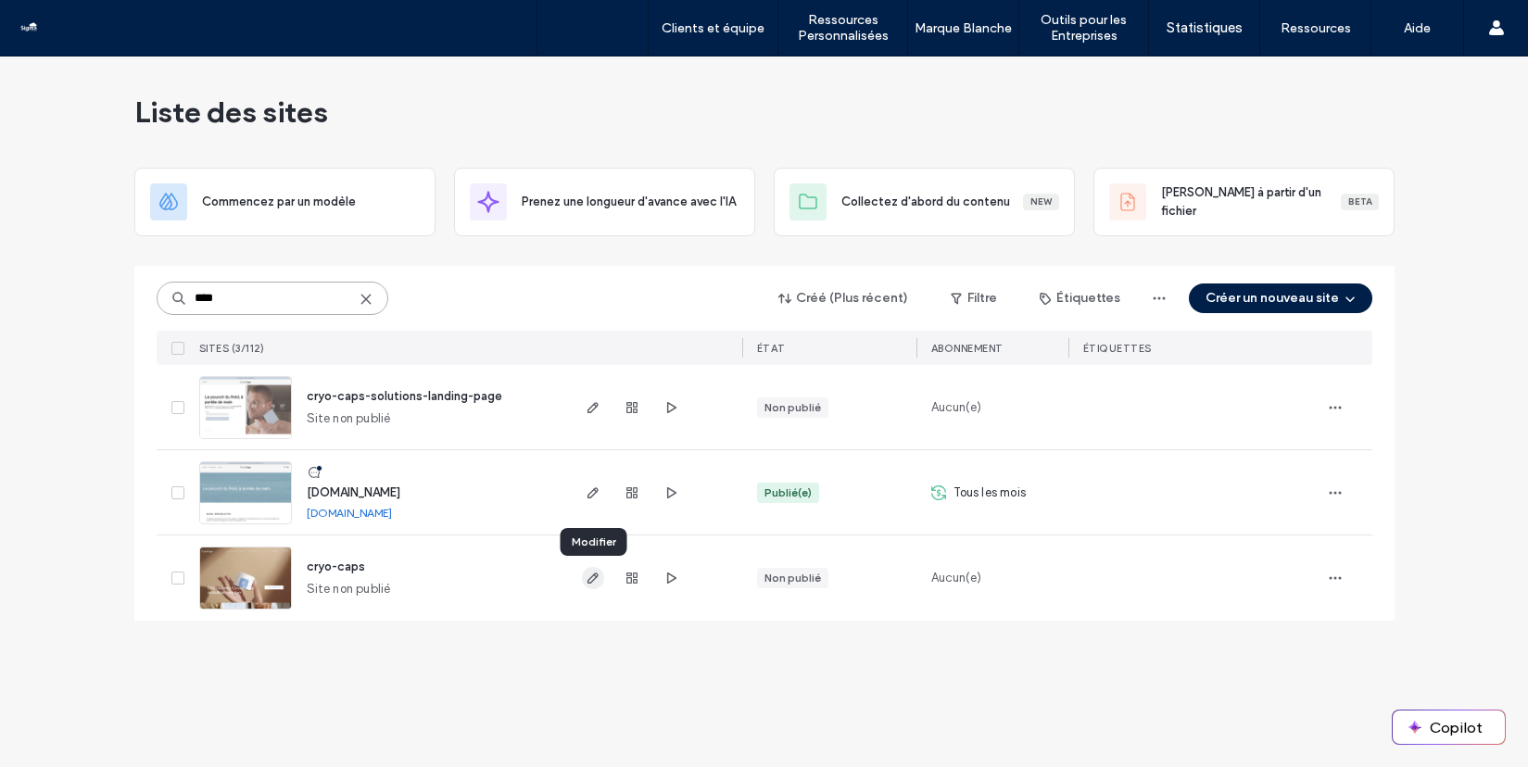
type input "****"
click at [590, 580] on icon "button" at bounding box center [592, 578] width 15 height 15
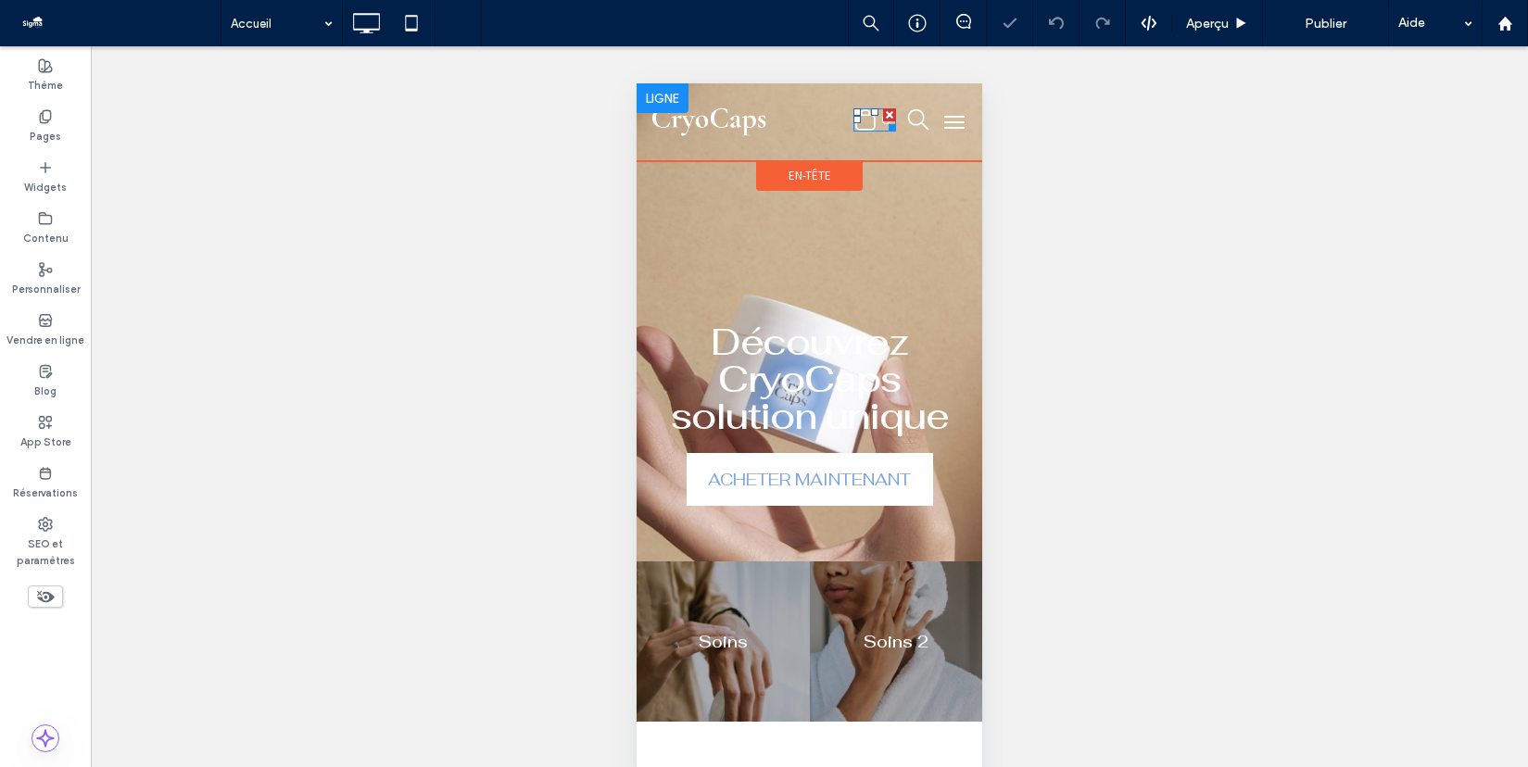
click at [871, 118] on icon ".st0-undefined{fill-rule:evenodd;clip-rule:evenodd;}" at bounding box center [865, 119] width 22 height 23
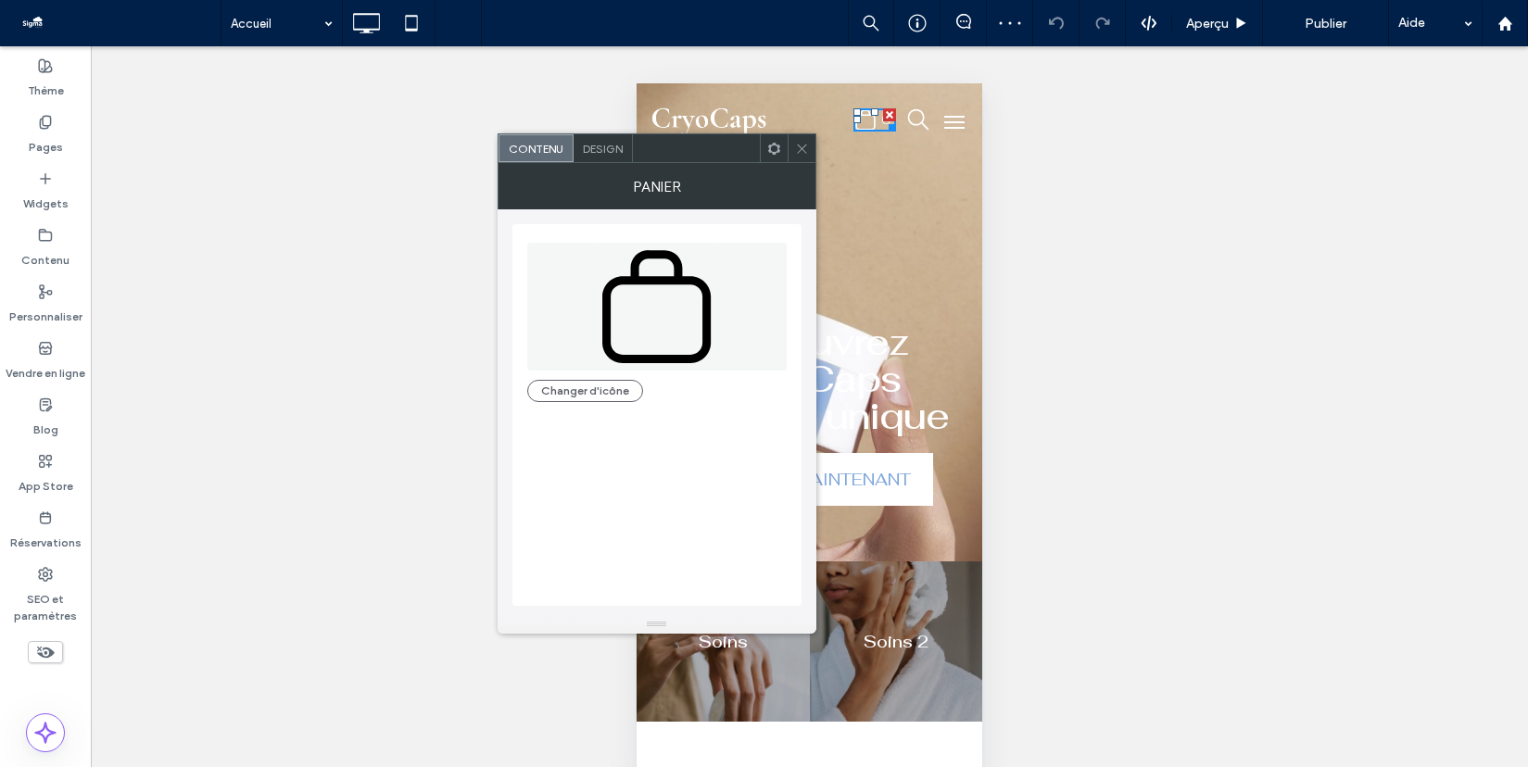
click at [799, 152] on icon at bounding box center [802, 149] width 14 height 14
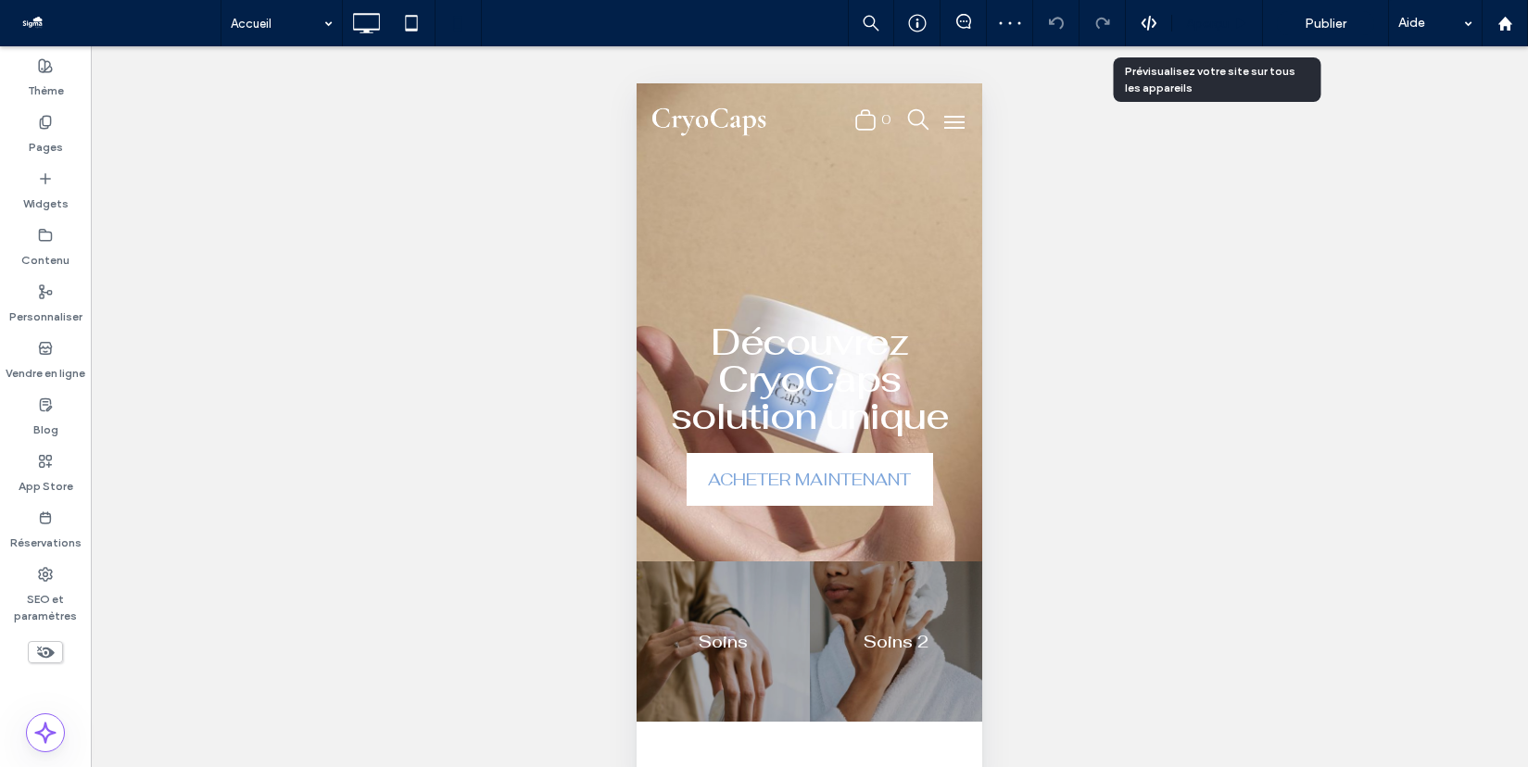
click at [1203, 31] on div "Aperçu" at bounding box center [1217, 23] width 91 height 46
click at [1215, 24] on span "Aperçu" at bounding box center [1207, 24] width 43 height 16
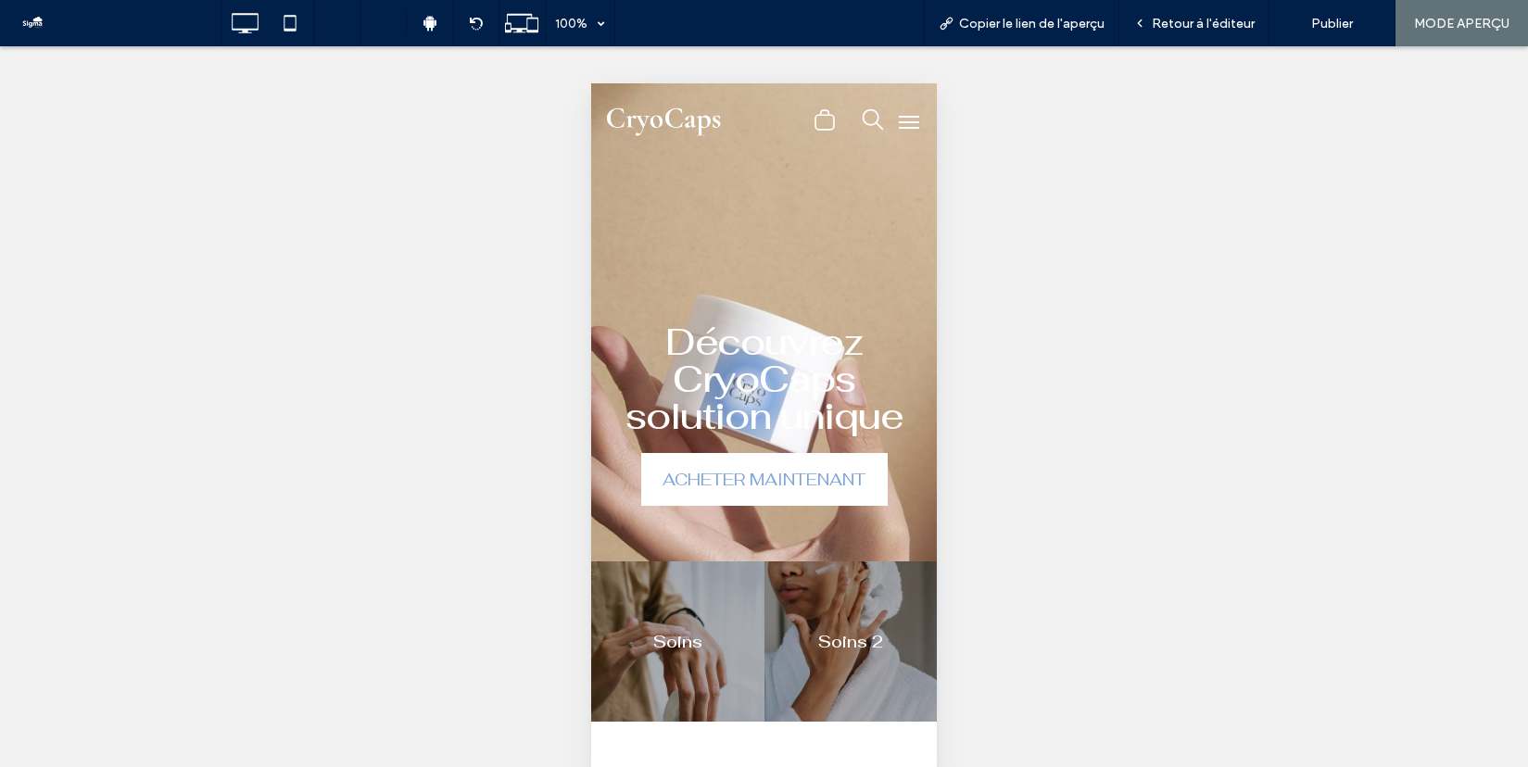
click at [821, 125] on icon ".st0-undefined{fill-rule:evenodd;clip-rule:evenodd;}" at bounding box center [824, 119] width 22 height 23
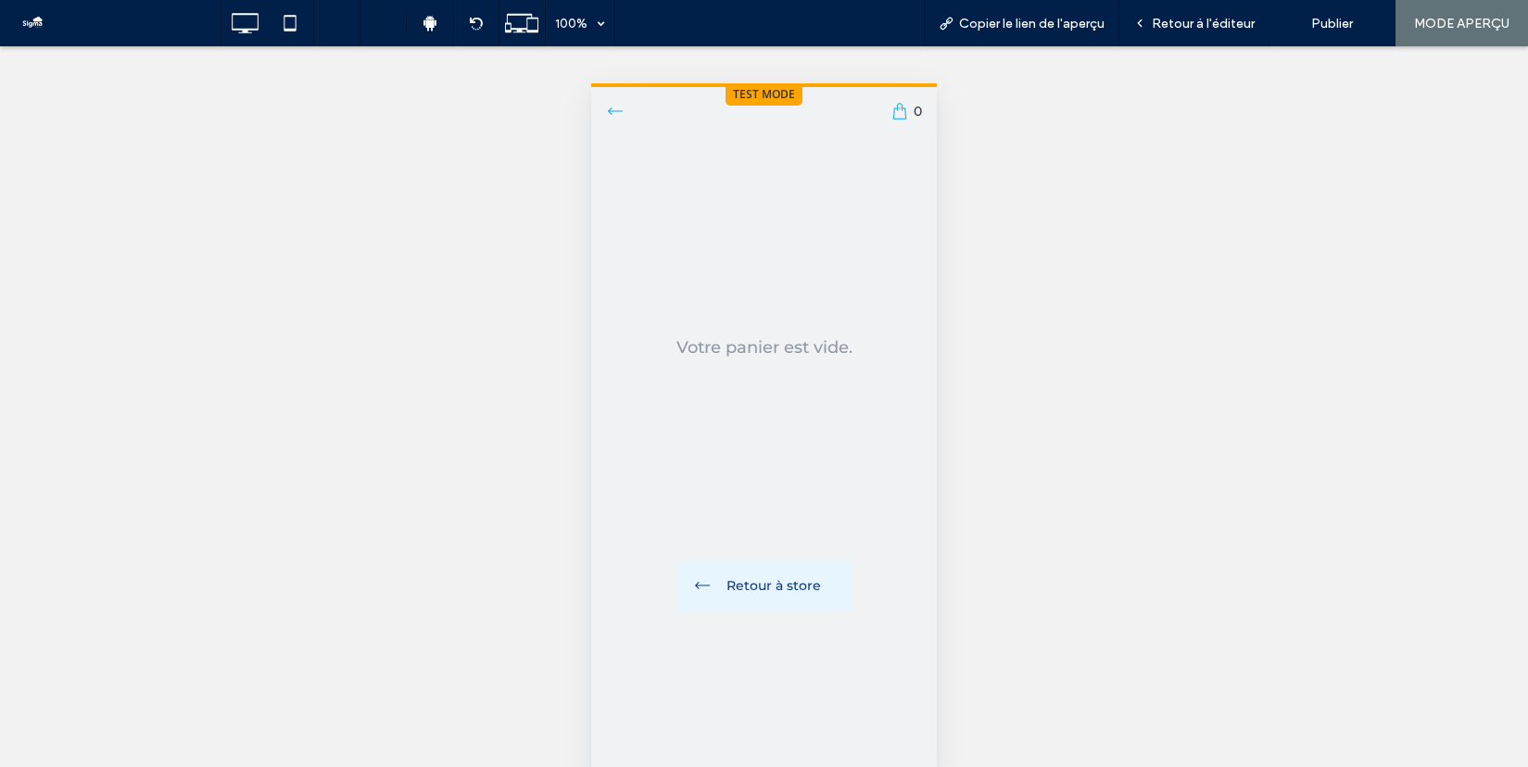
click at [610, 107] on icon at bounding box center [615, 111] width 19 height 19
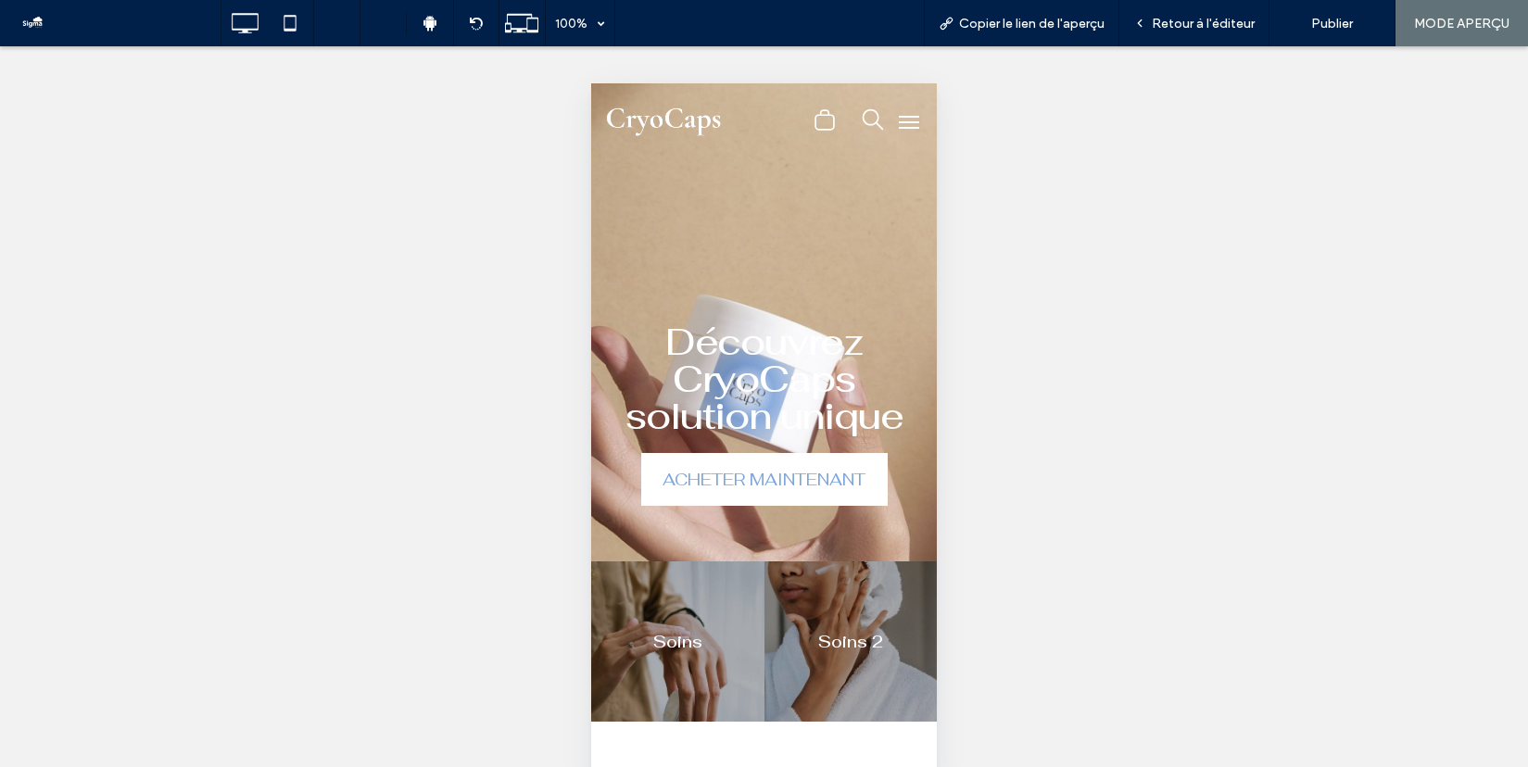
click at [870, 120] on icon "search" at bounding box center [873, 119] width 22 height 22
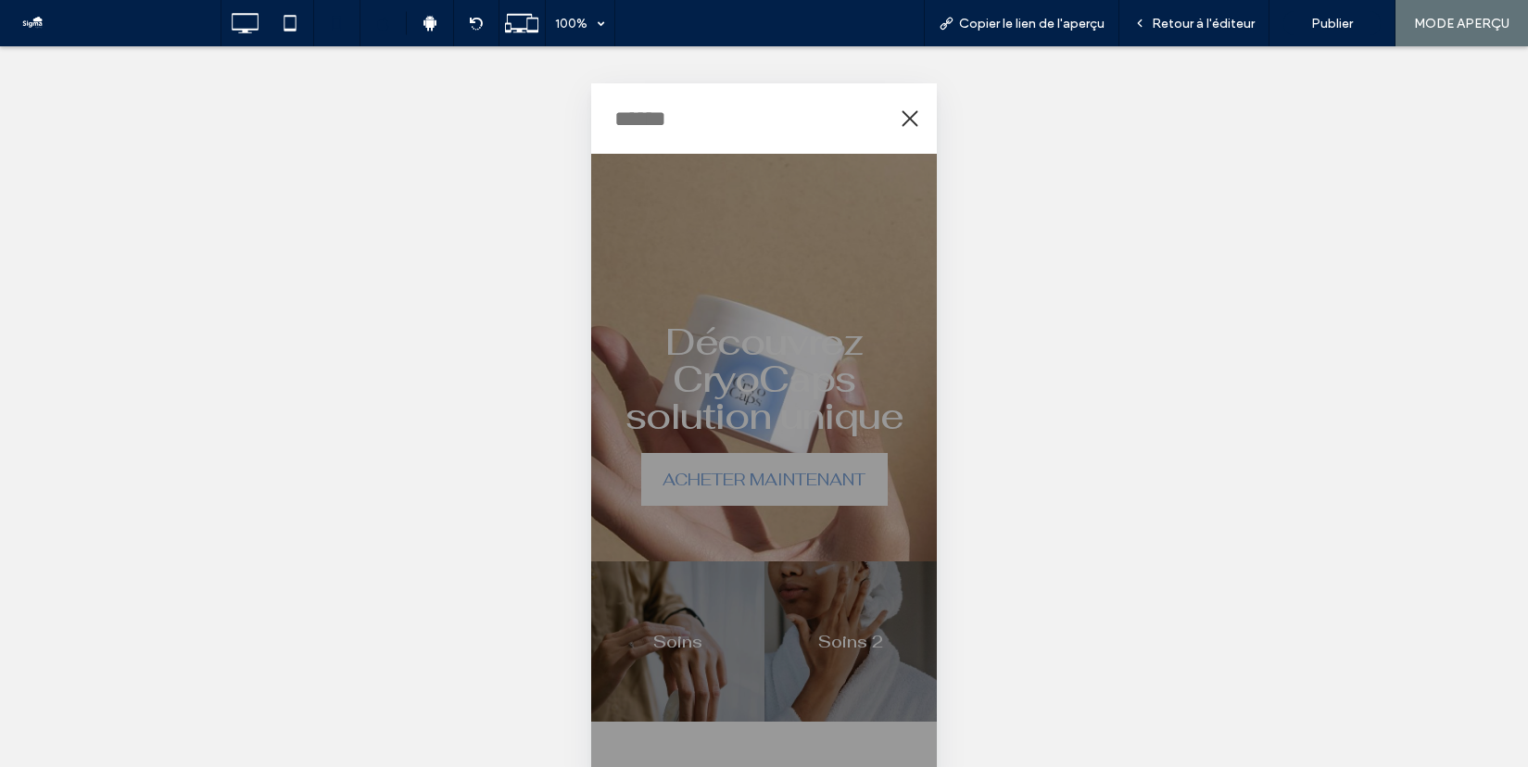
click at [906, 123] on icon at bounding box center [910, 119] width 16 height 16
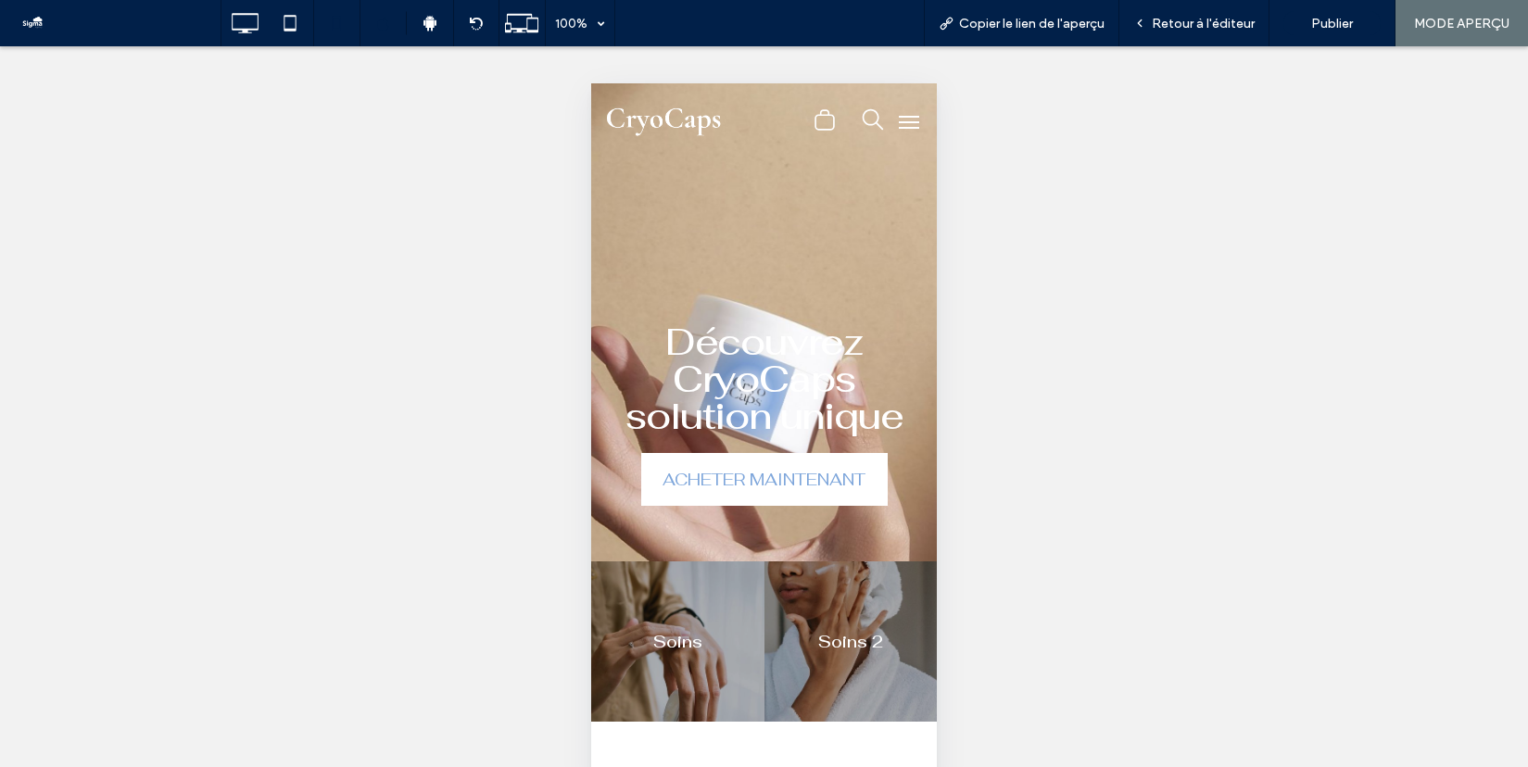
click at [906, 123] on button "menu" at bounding box center [908, 122] width 37 height 37
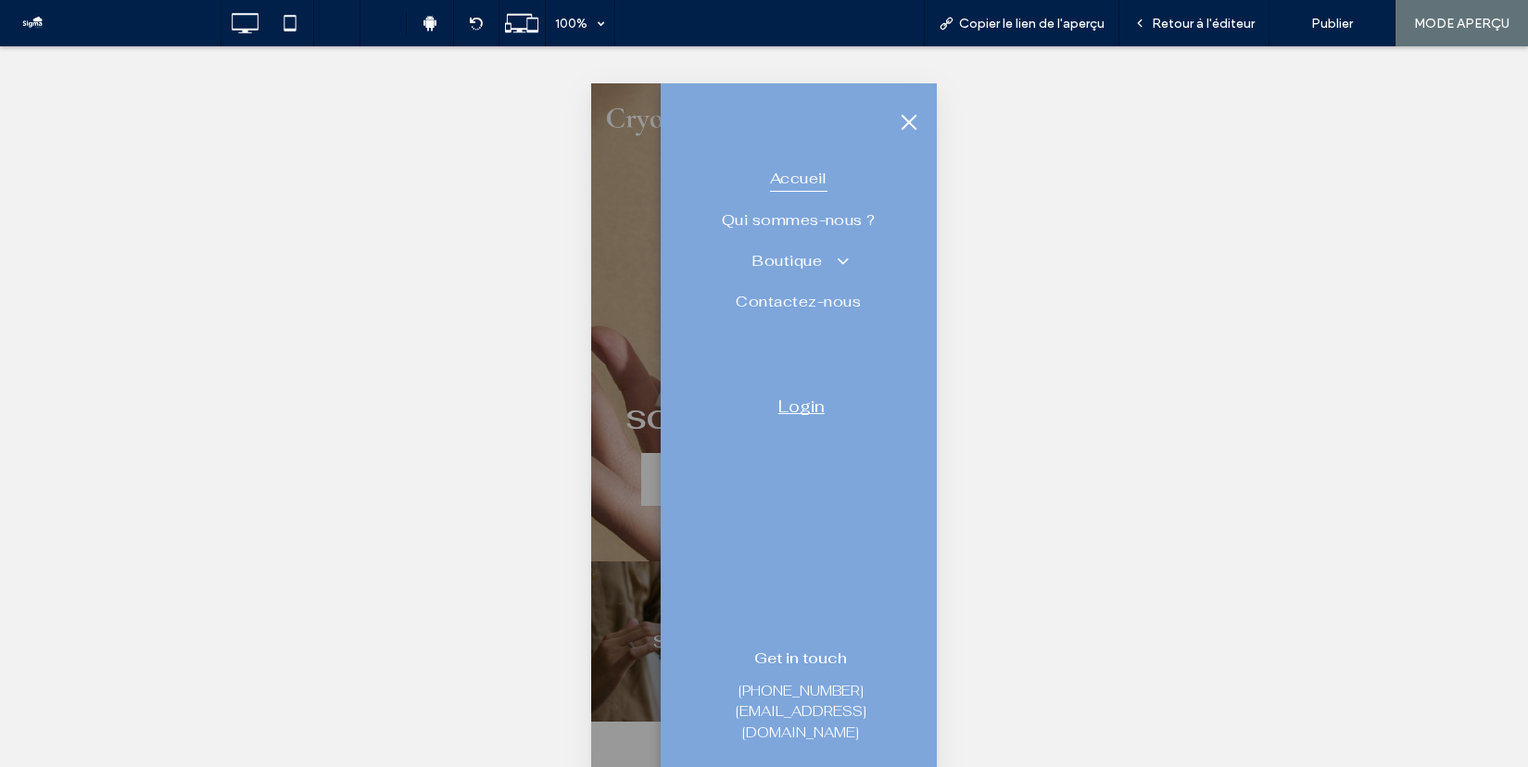
click at [906, 123] on span "menu" at bounding box center [909, 122] width 16 height 16
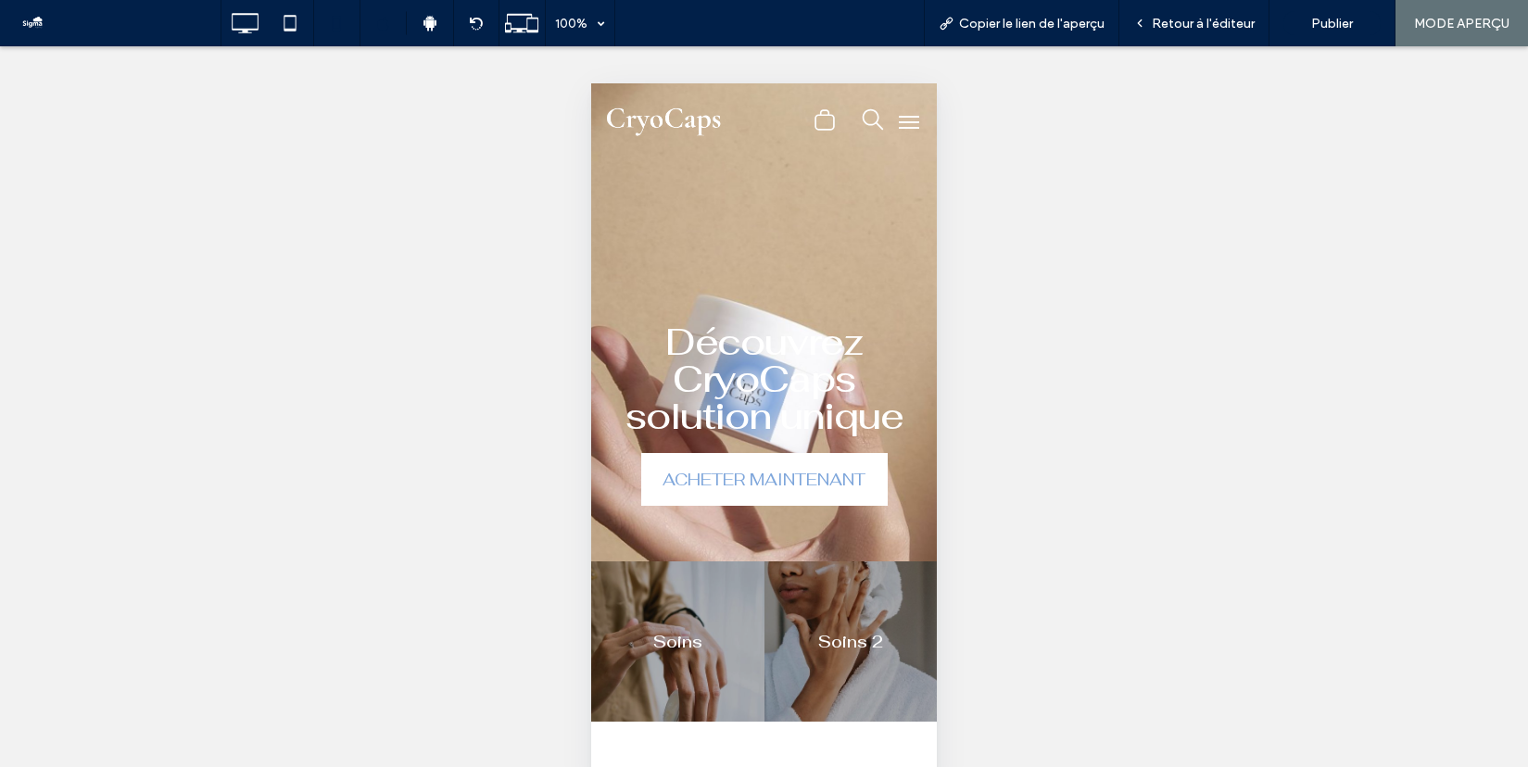
click at [821, 120] on icon ".st0-undefined{fill-rule:evenodd;clip-rule:evenodd;}" at bounding box center [824, 119] width 22 height 23
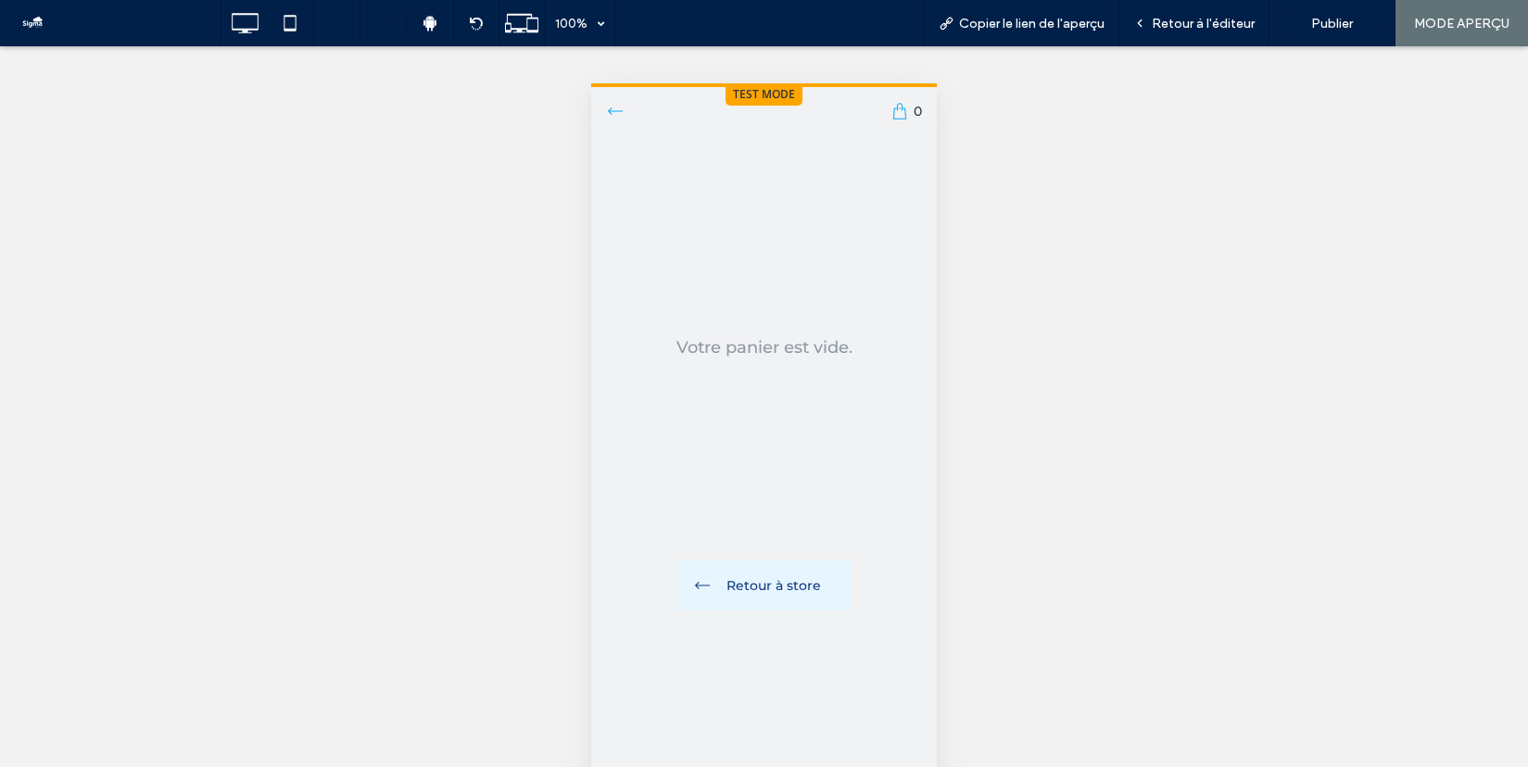
click at [905, 108] on icon at bounding box center [899, 111] width 19 height 19
click at [618, 106] on icon at bounding box center [615, 111] width 19 height 19
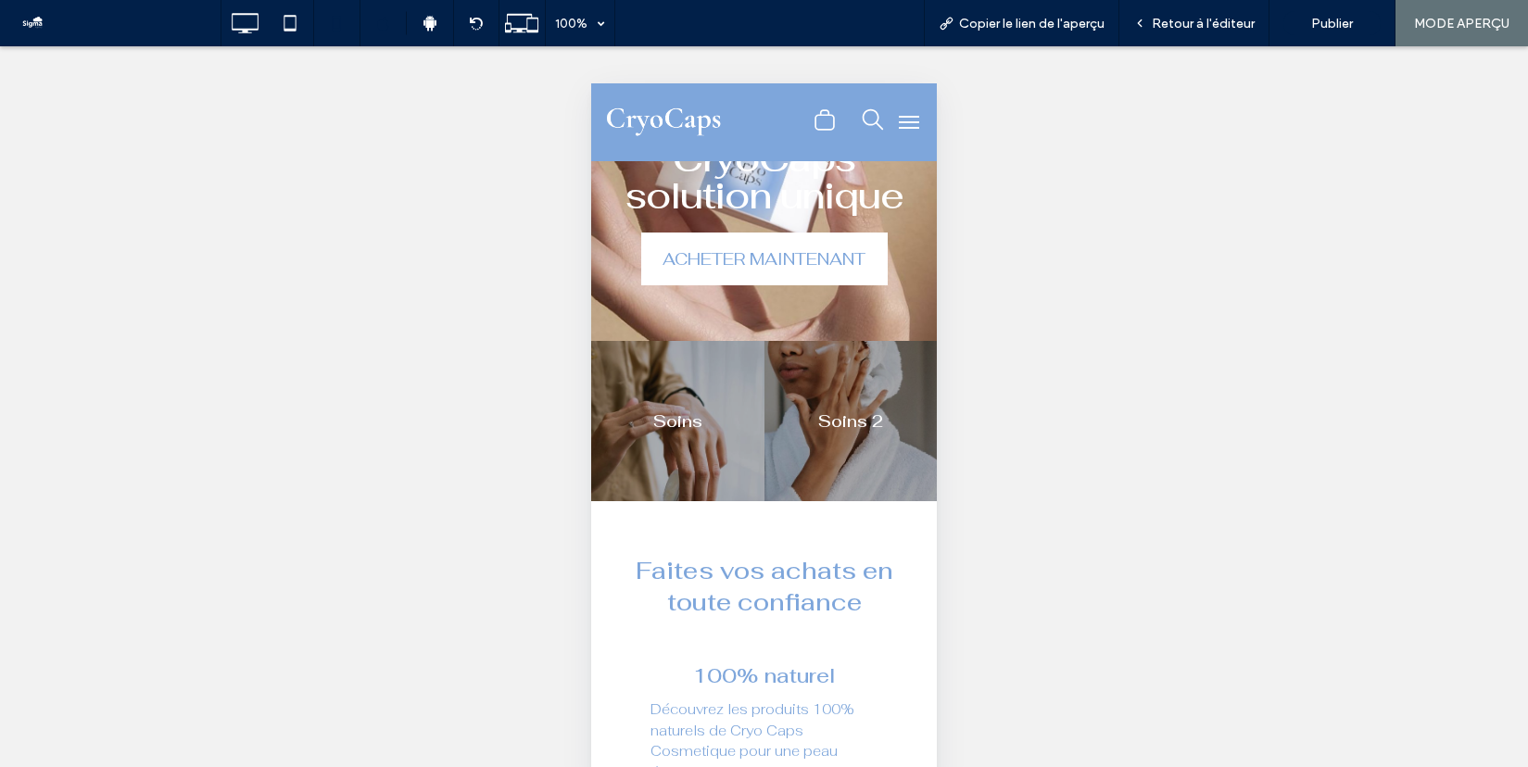
scroll to position [184, 0]
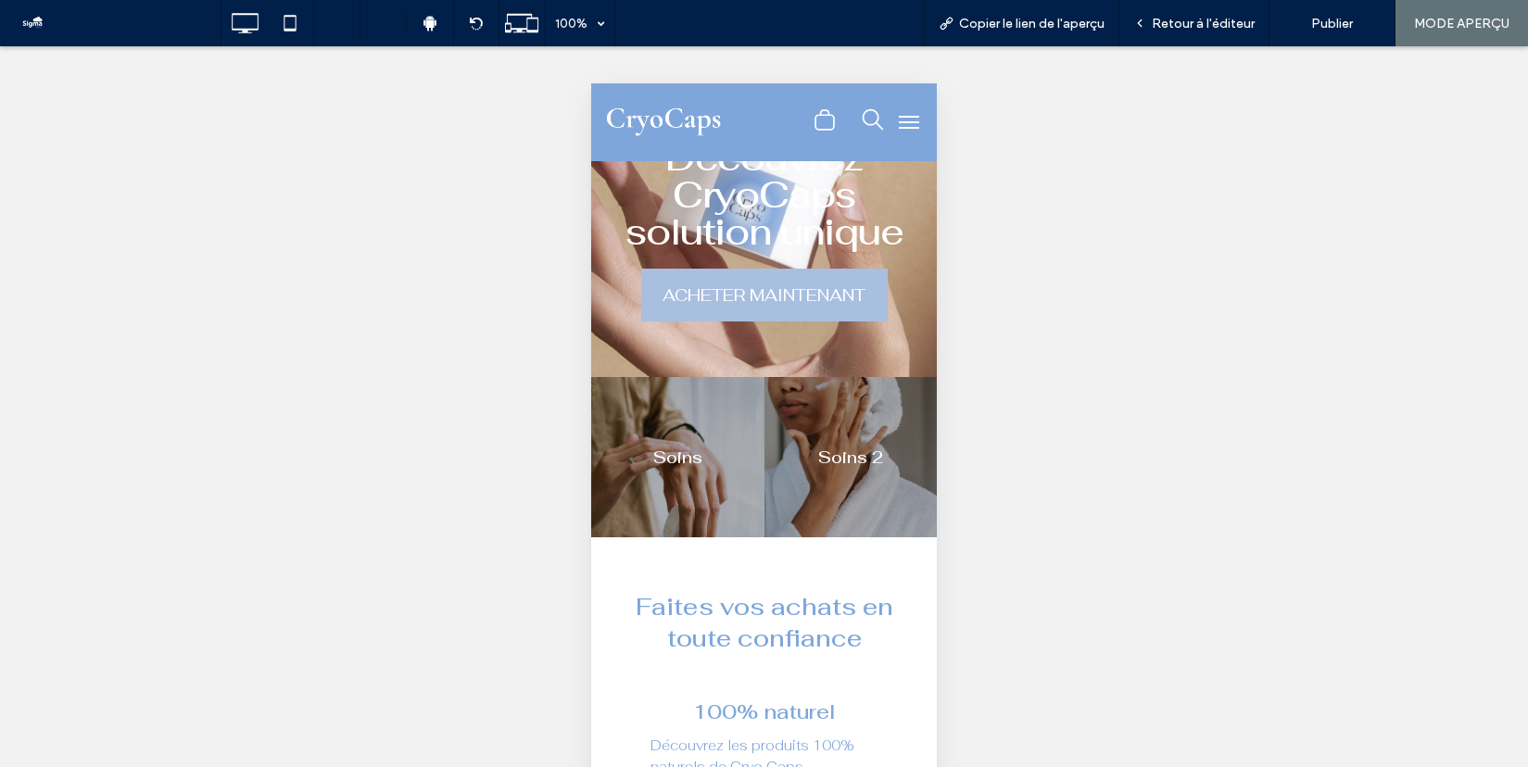
click at [758, 287] on span "ACHETER MAINTENANT" at bounding box center [763, 295] width 203 height 51
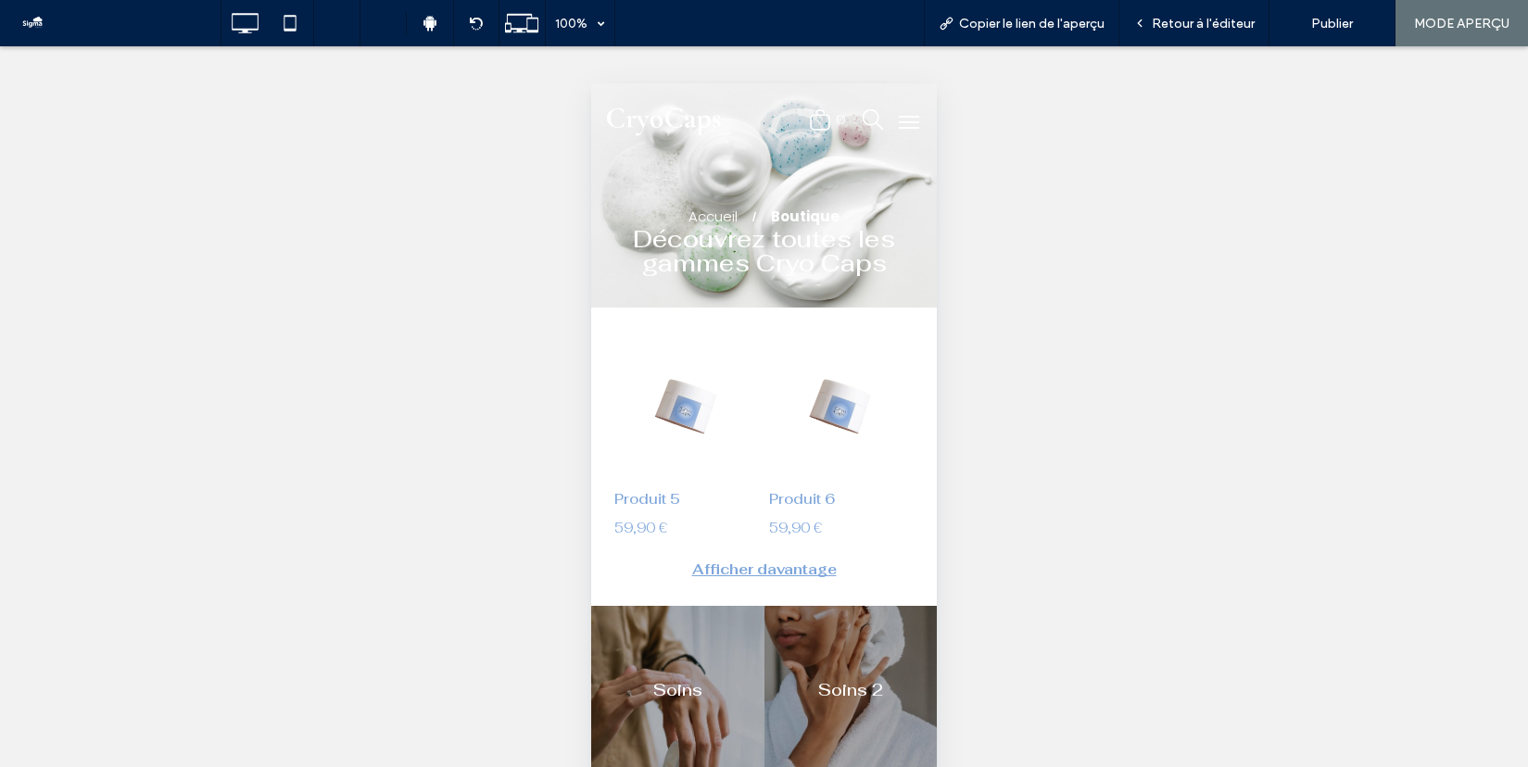
scroll to position [5, 0]
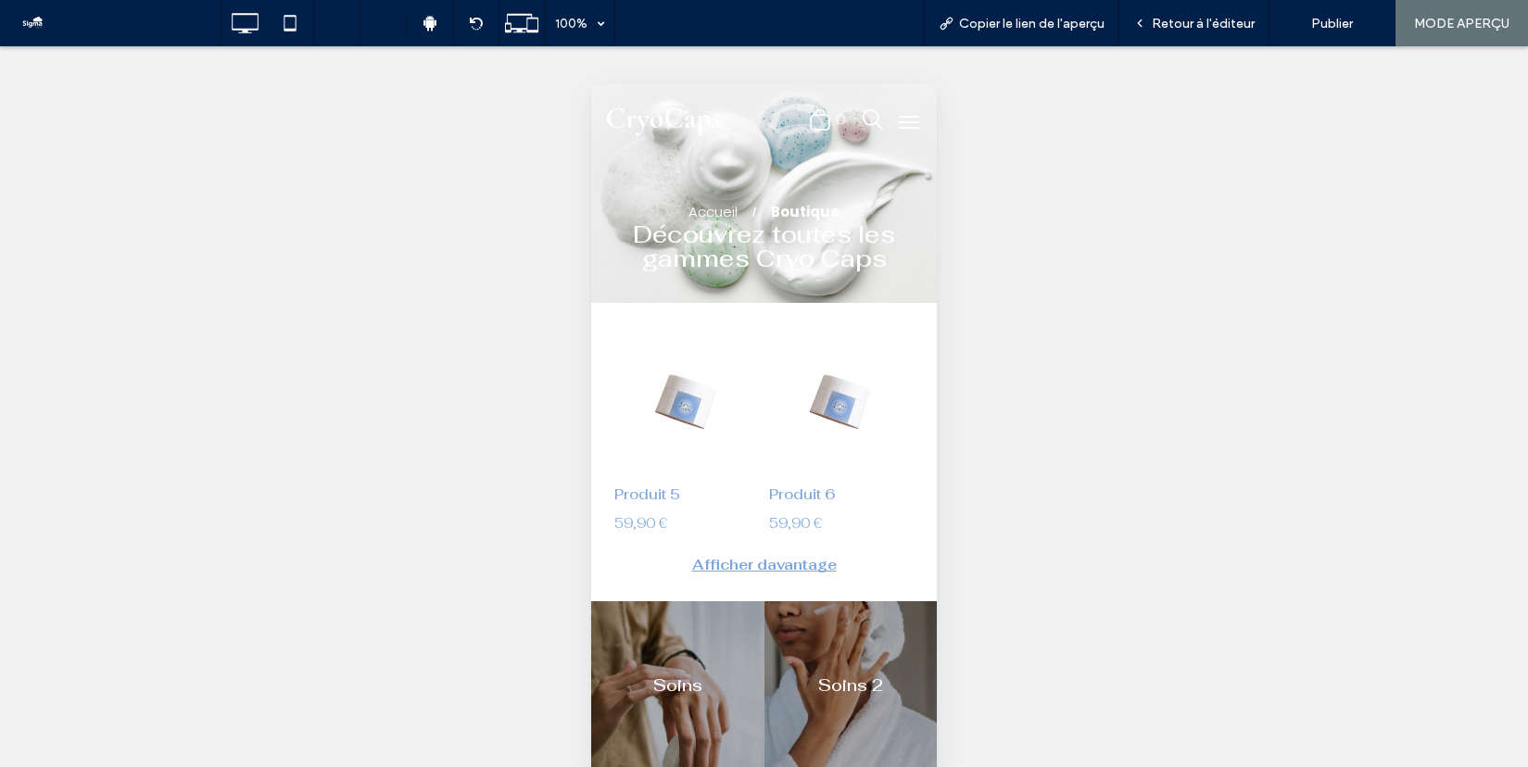
click at [659, 413] on link at bounding box center [686, 398] width 145 height 145
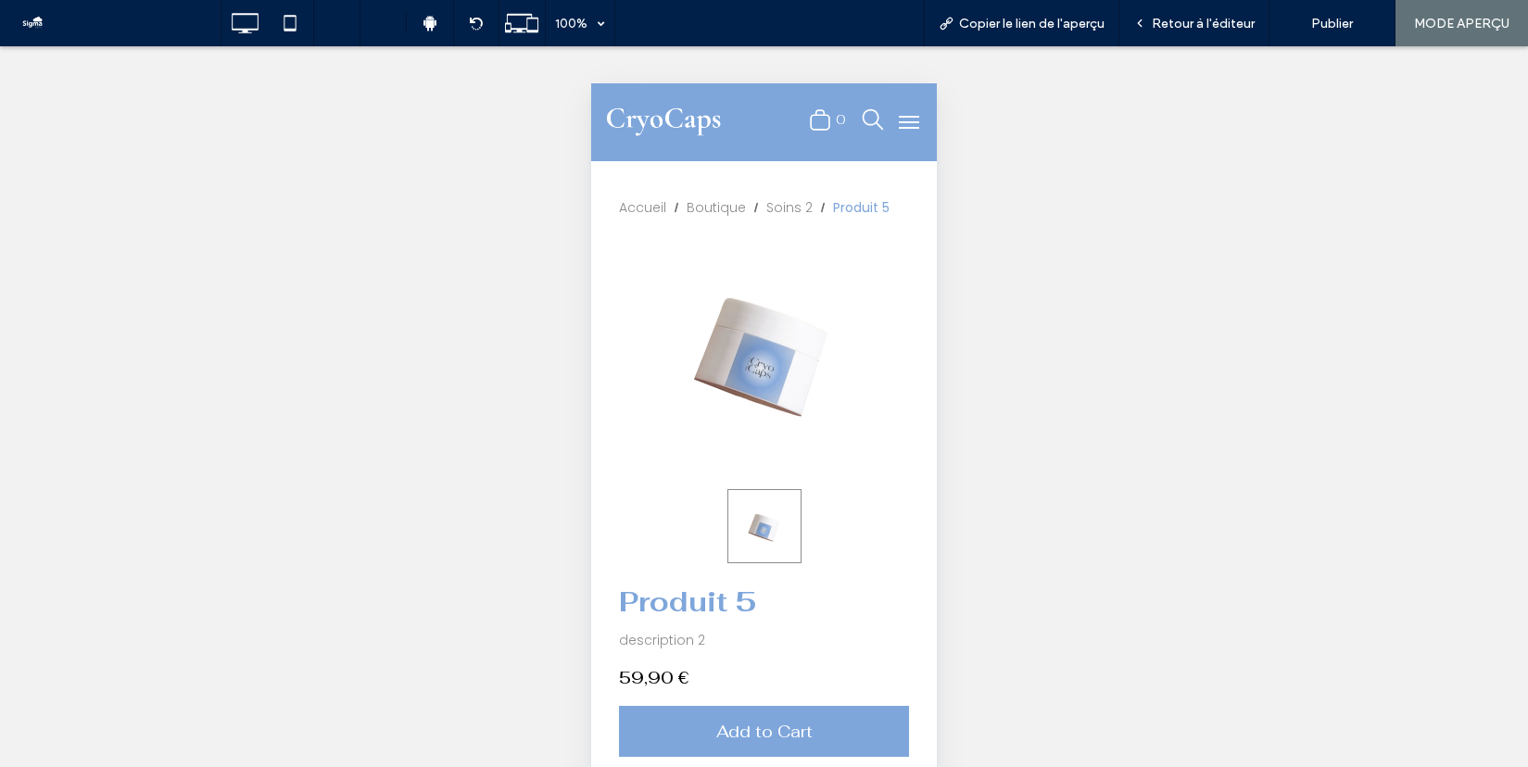
scroll to position [126, 0]
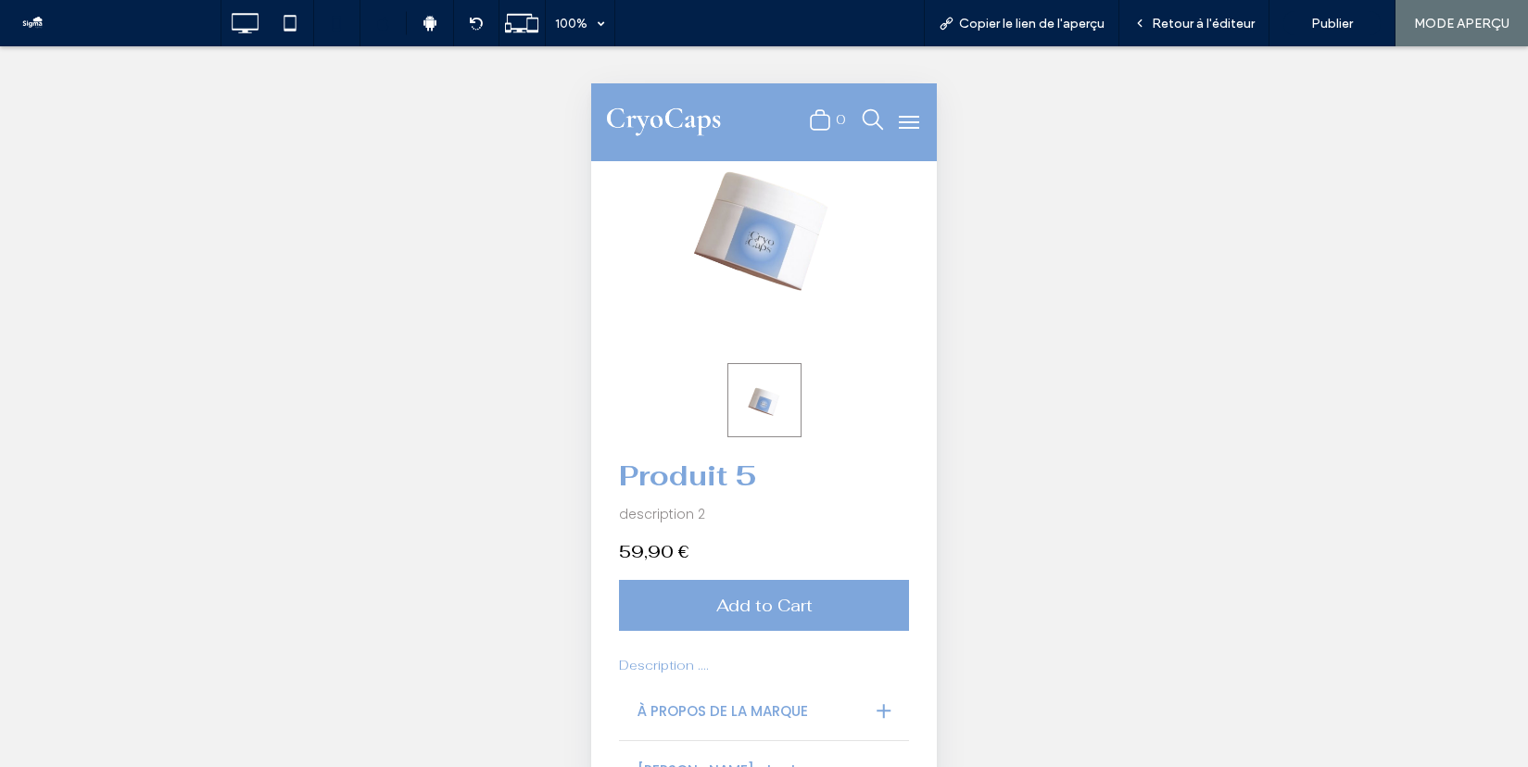
click at [757, 607] on span "Add to Cart" at bounding box center [764, 605] width 264 height 51
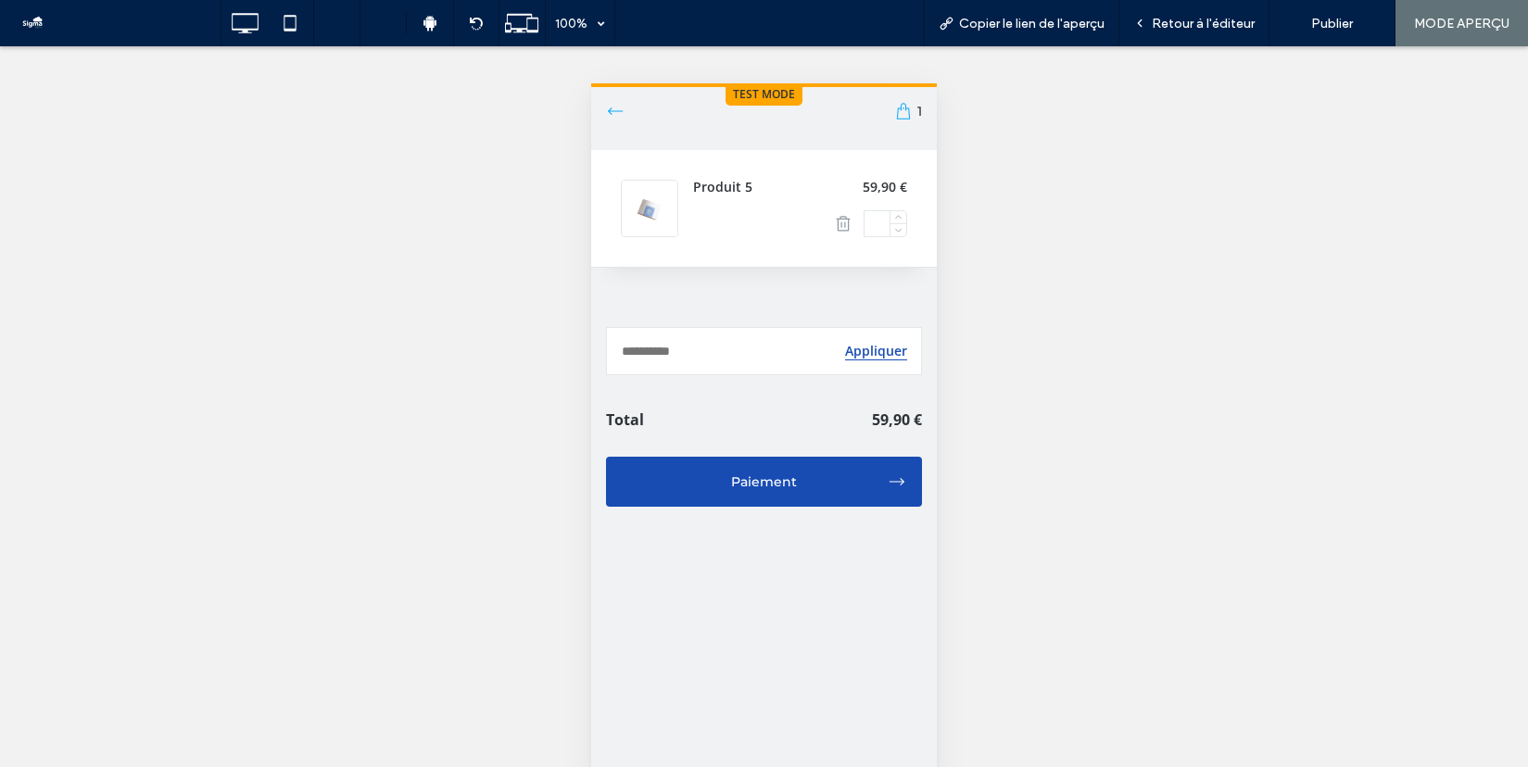
click at [613, 107] on icon at bounding box center [615, 111] width 19 height 19
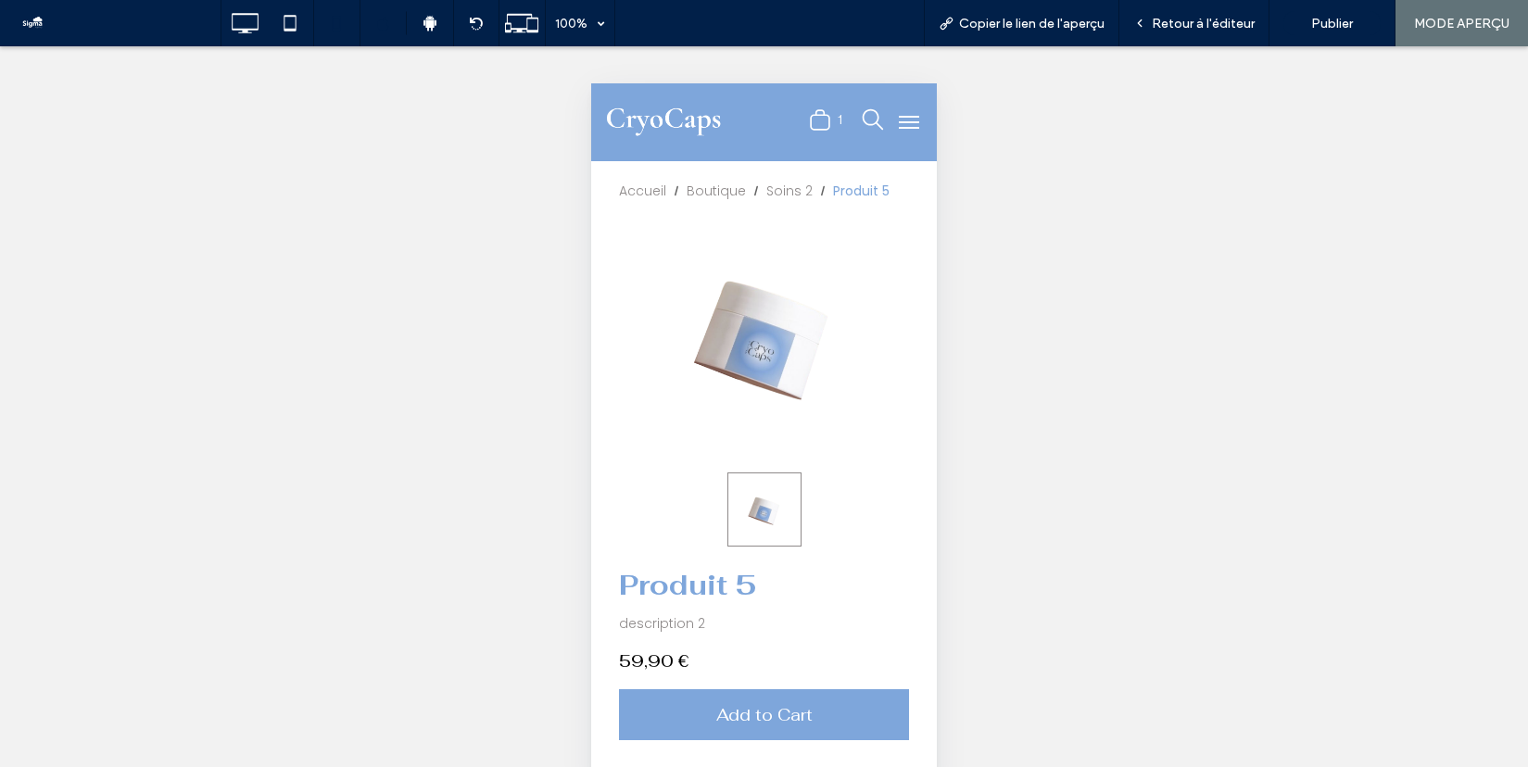
scroll to position [0, 0]
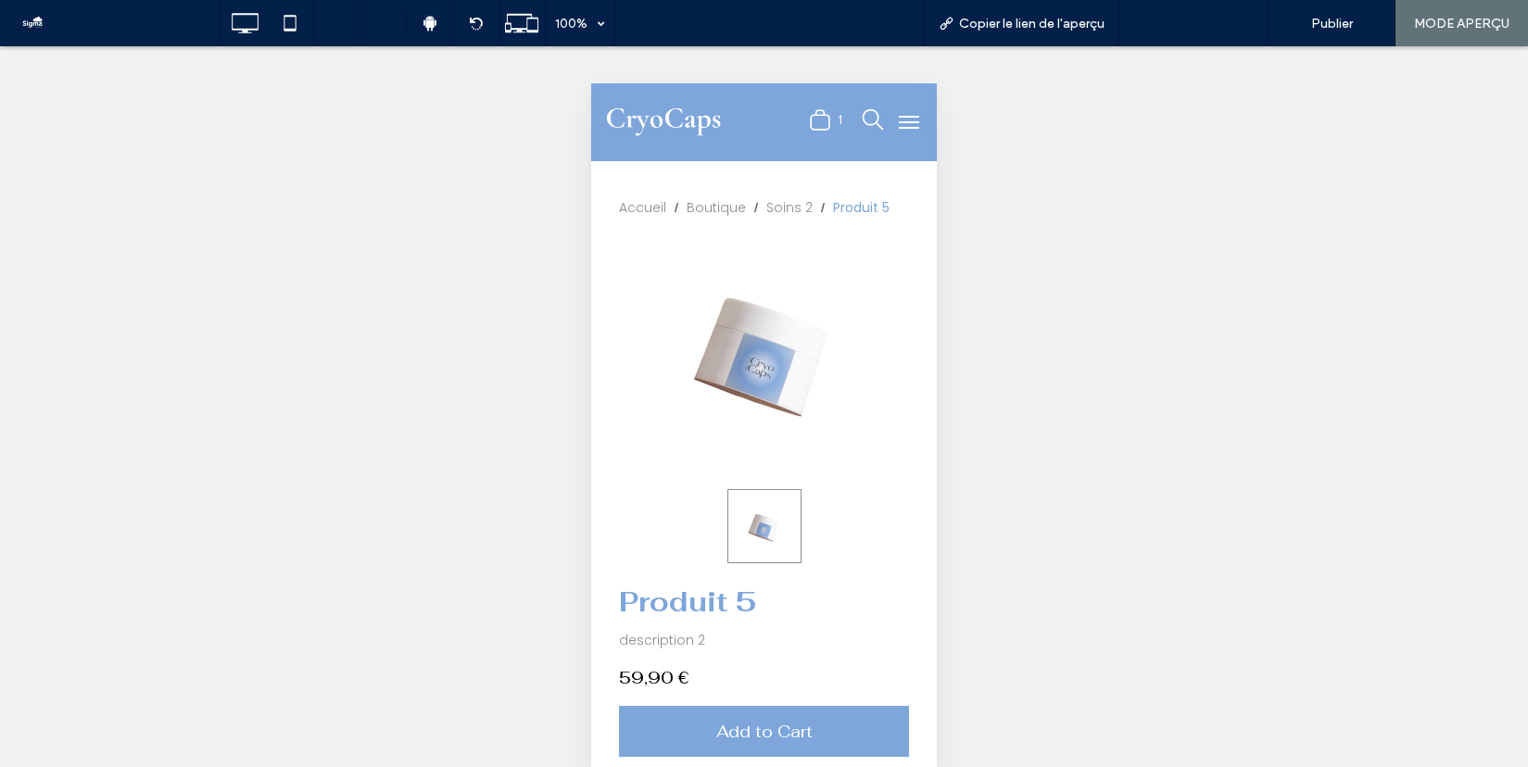
click at [1187, 23] on span "Retour à l'éditeur" at bounding box center [1202, 24] width 103 height 16
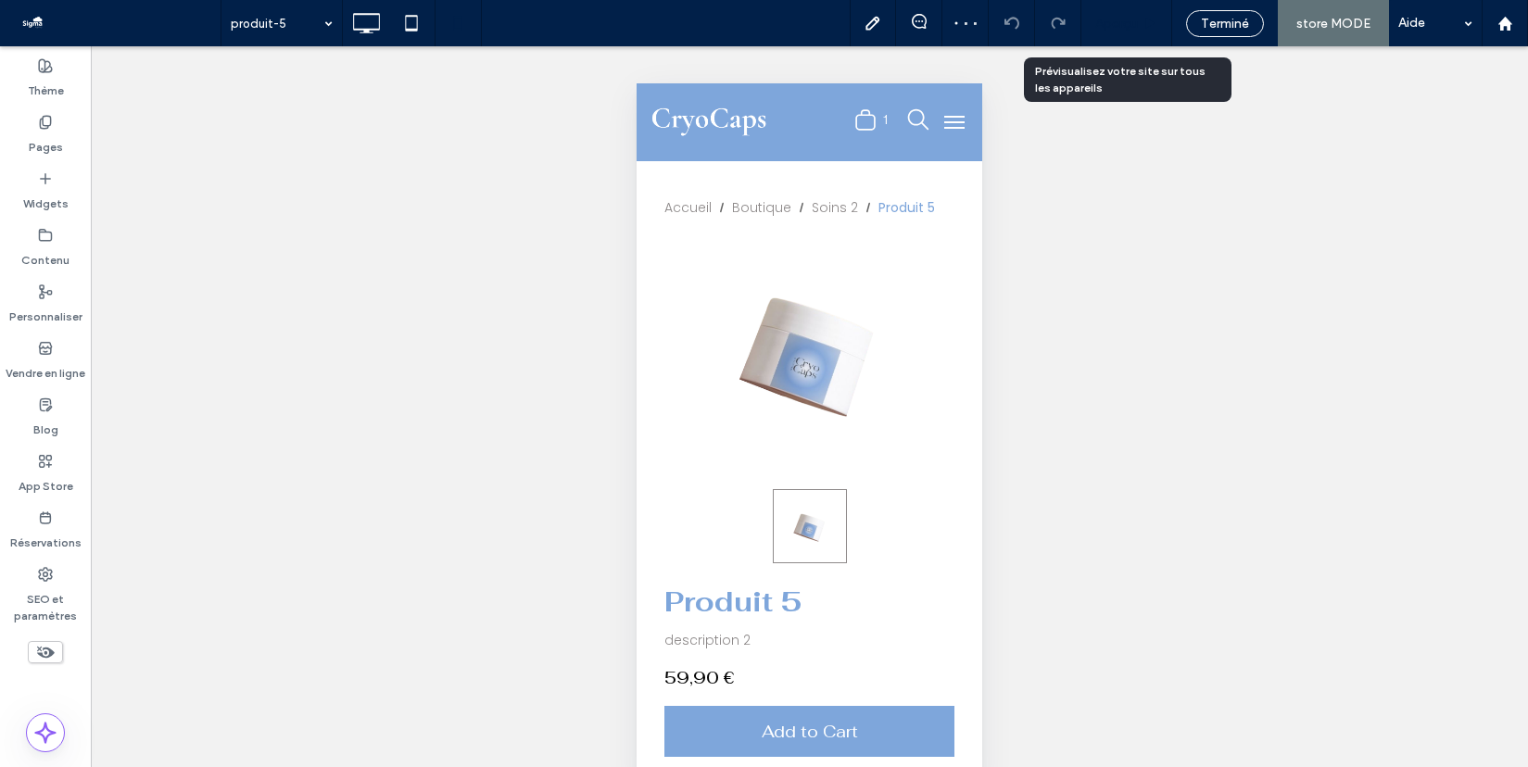
click at [1118, 22] on span "Aperçu" at bounding box center [1116, 24] width 43 height 16
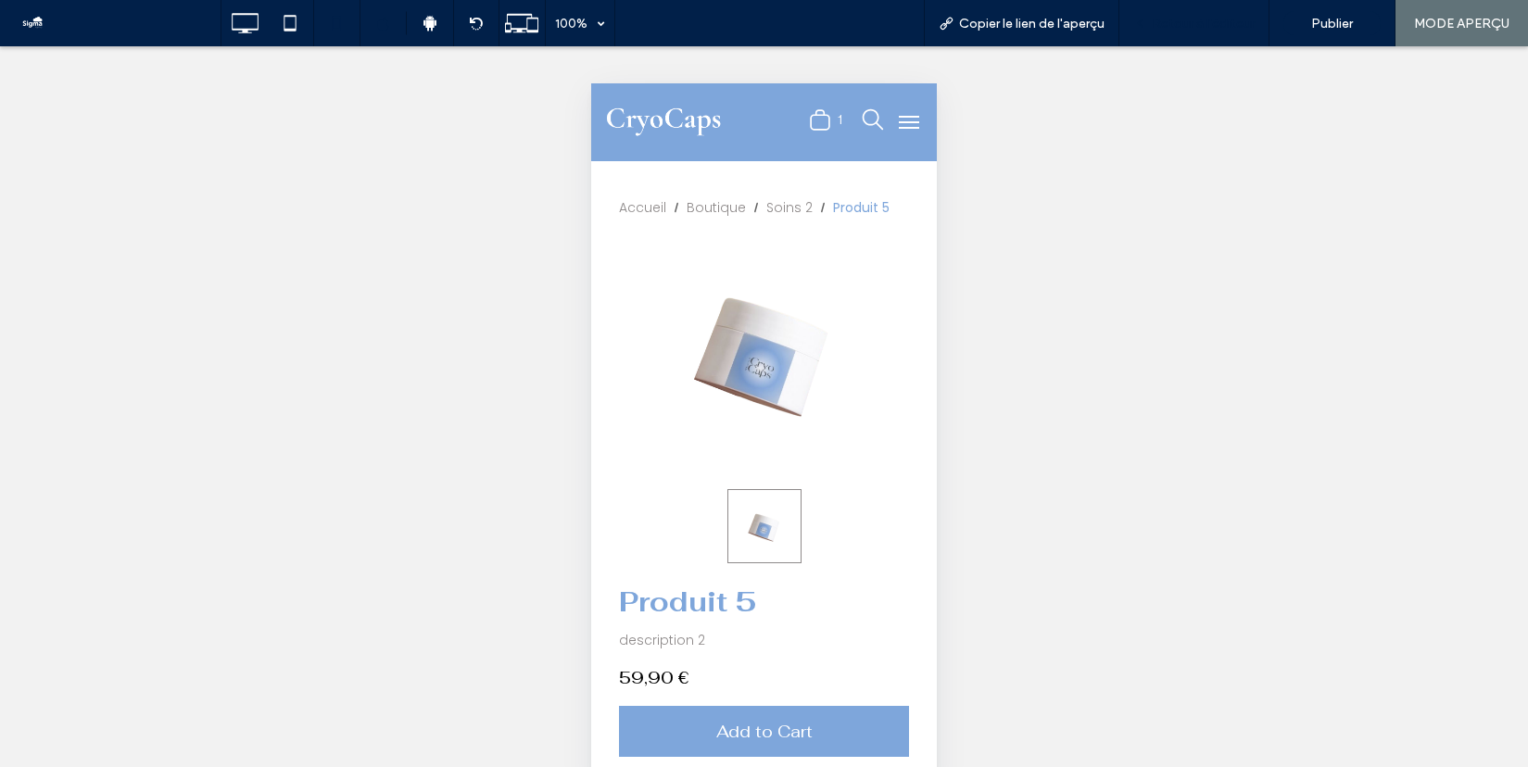
click at [1239, 13] on div "Retour à l'éditeur" at bounding box center [1194, 23] width 150 height 46
click at [1236, 23] on span "Retour à l'éditeur" at bounding box center [1202, 24] width 103 height 16
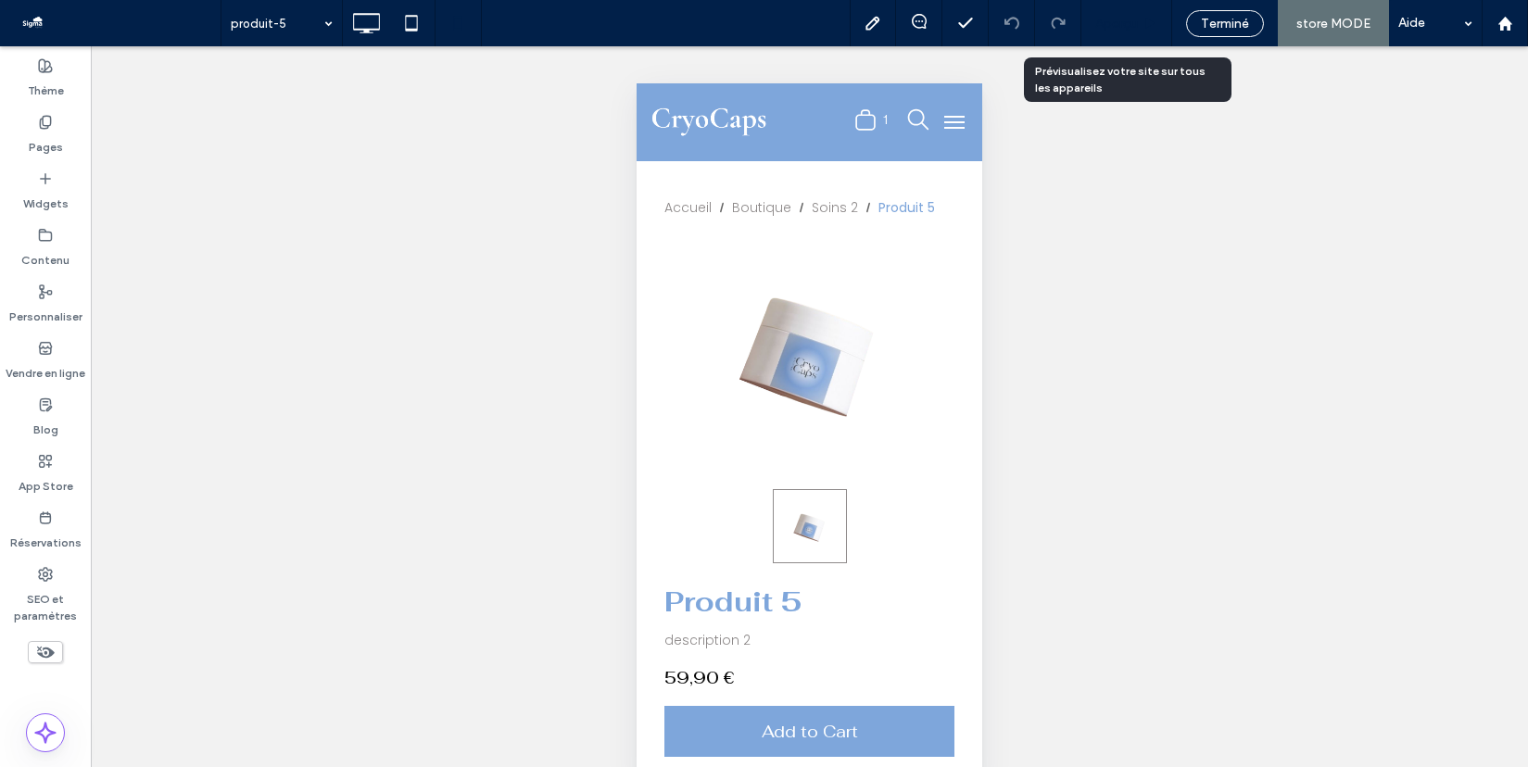
click at [1112, 30] on span "Aperçu" at bounding box center [1116, 24] width 43 height 16
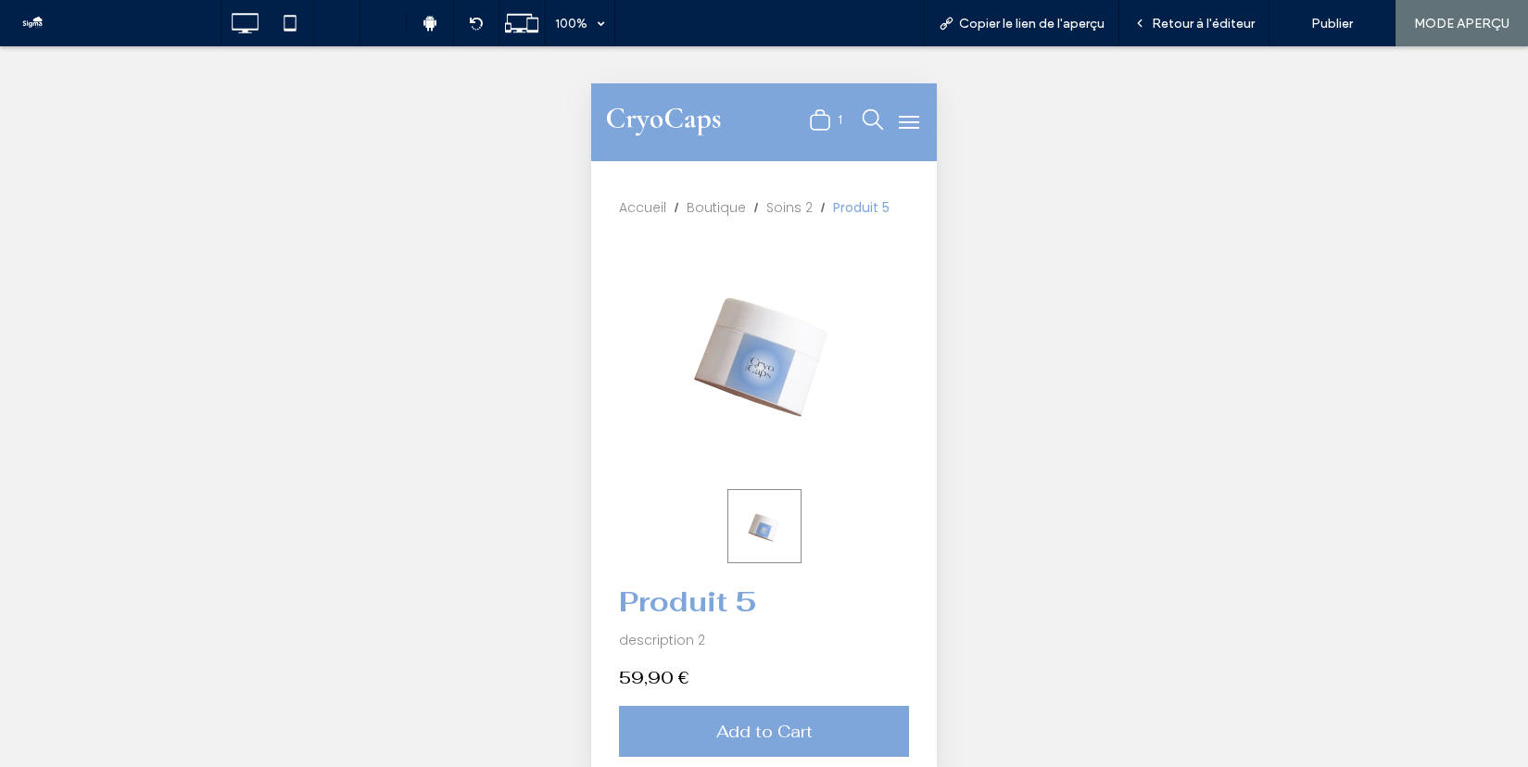
click at [818, 124] on icon ".st0-undefined{fill-rule:evenodd;clip-rule:evenodd;}" at bounding box center [820, 119] width 22 height 23
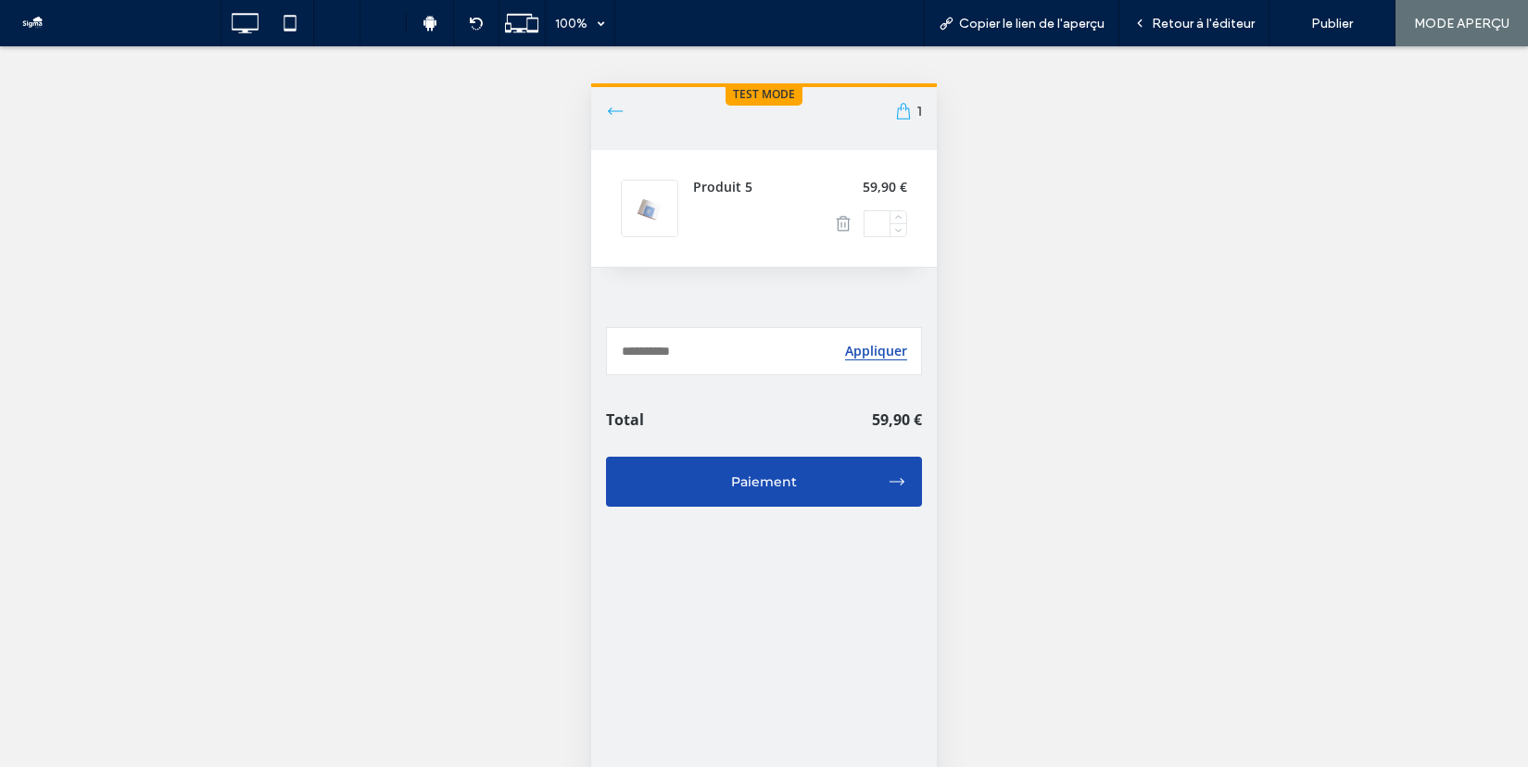
click at [767, 499] on button "Paiement" at bounding box center [764, 482] width 316 height 50
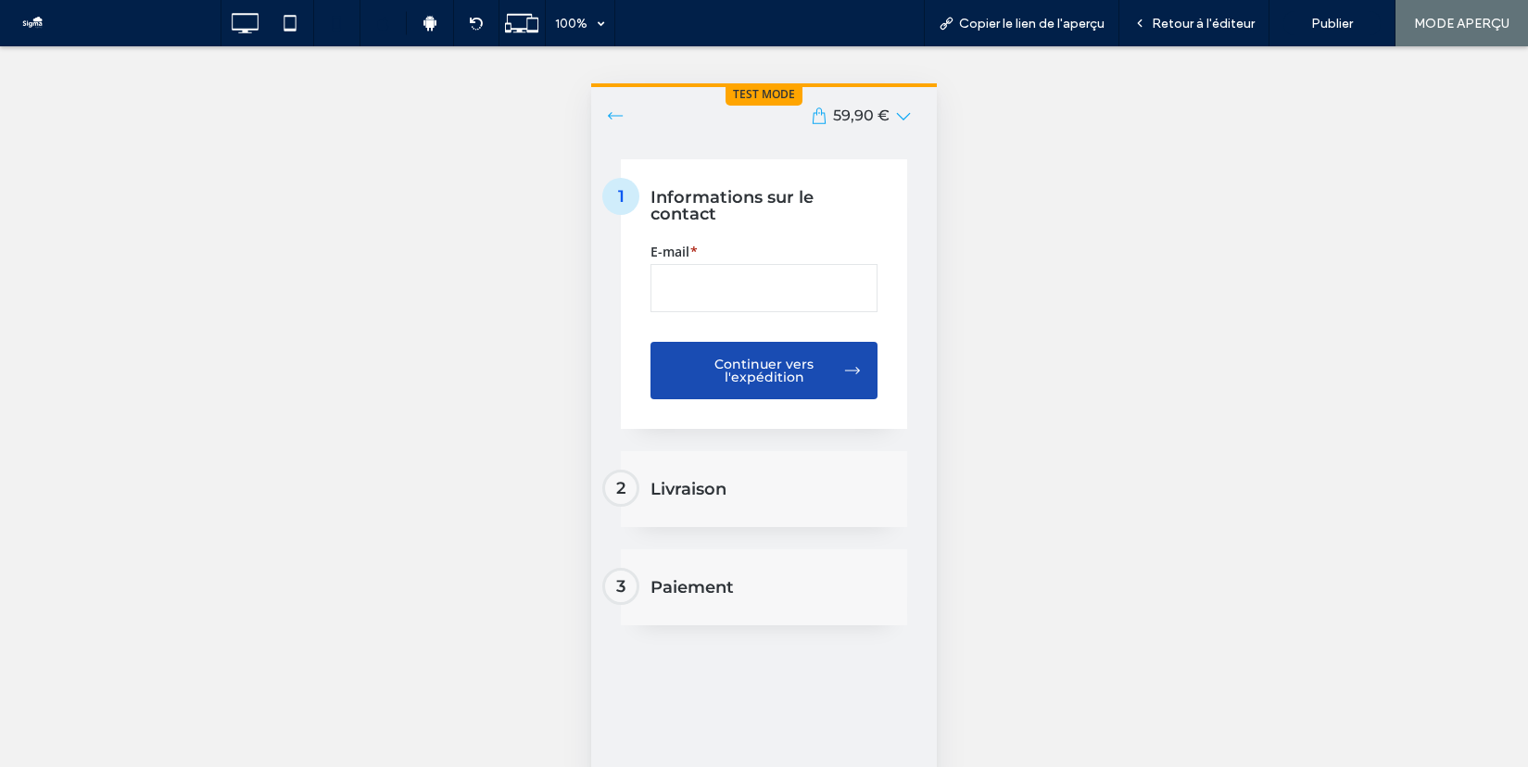
click at [614, 113] on icon at bounding box center [615, 116] width 19 height 19
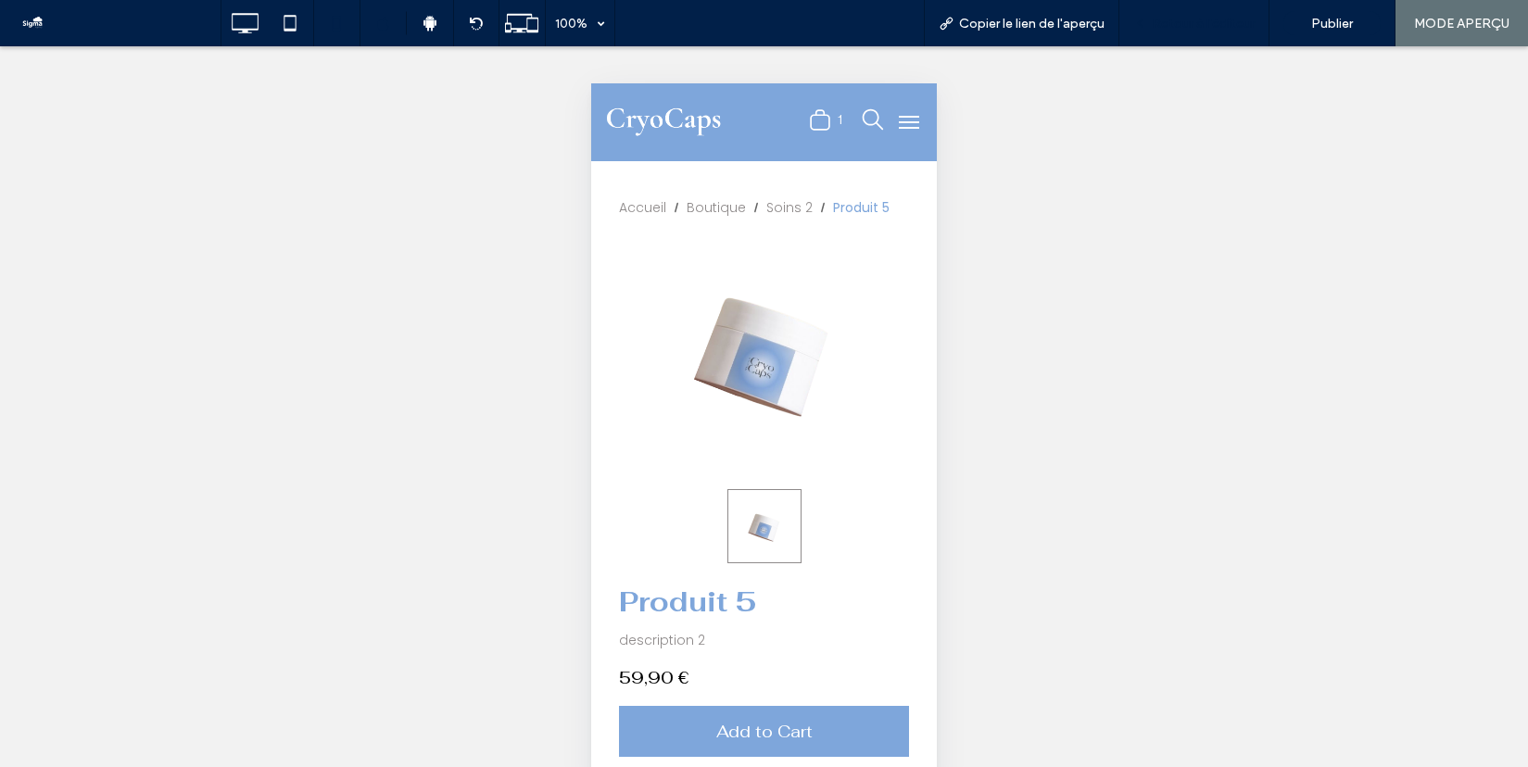
click at [1189, 18] on span "Retour à l'éditeur" at bounding box center [1202, 24] width 103 height 16
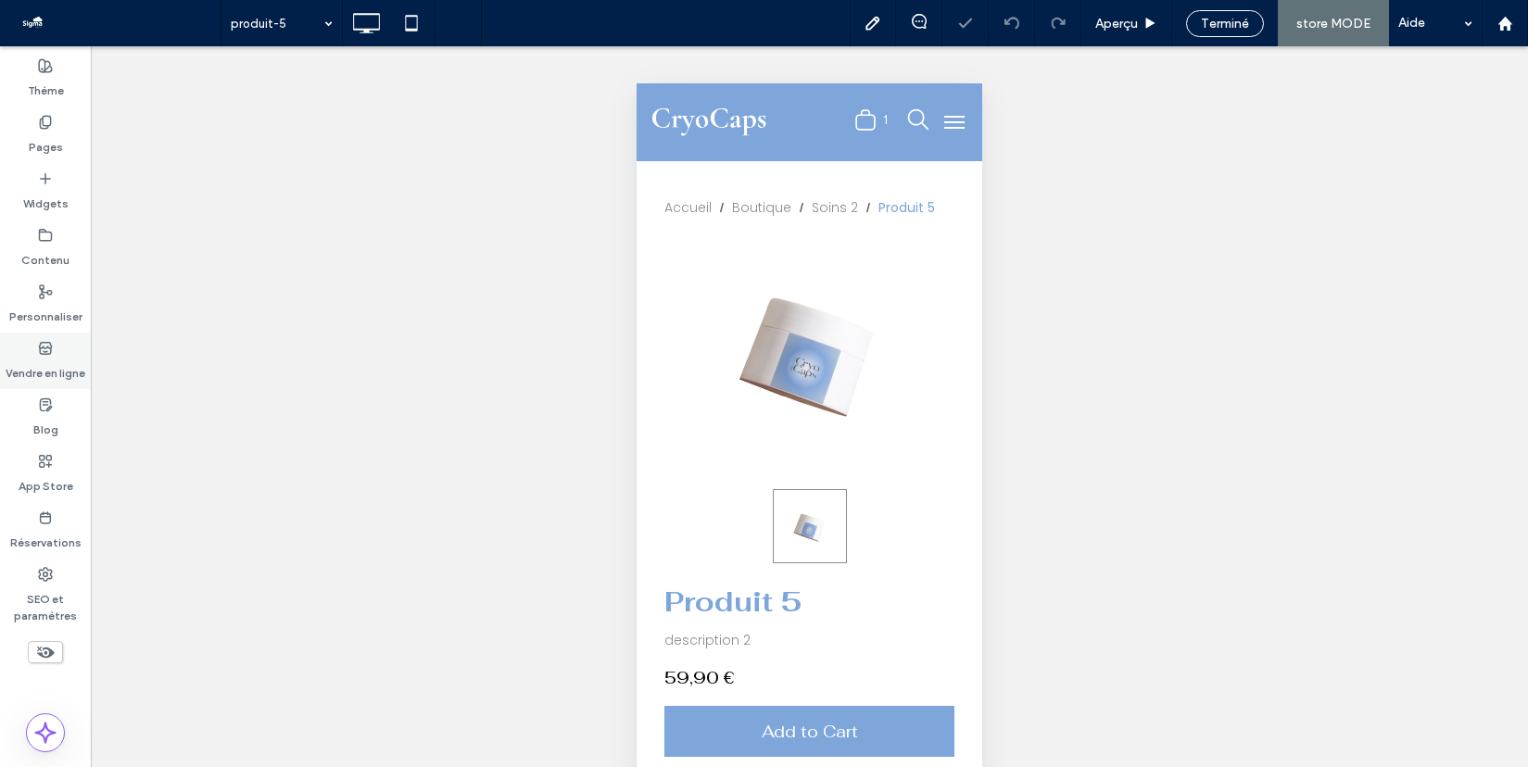
click at [40, 359] on label "Vendre en ligne" at bounding box center [46, 369] width 80 height 26
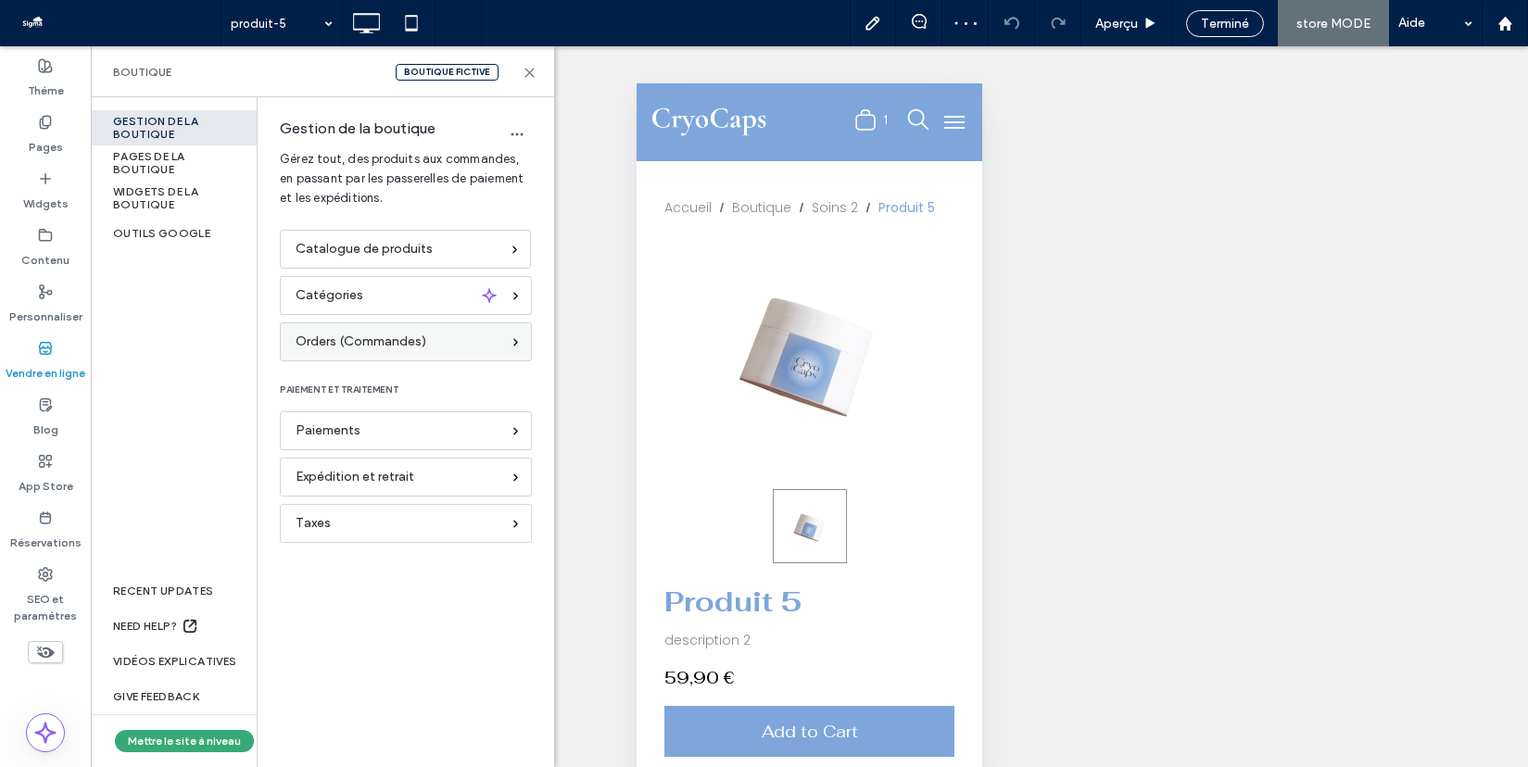
click at [389, 353] on div "Orders (Commandes)" at bounding box center [406, 341] width 252 height 39
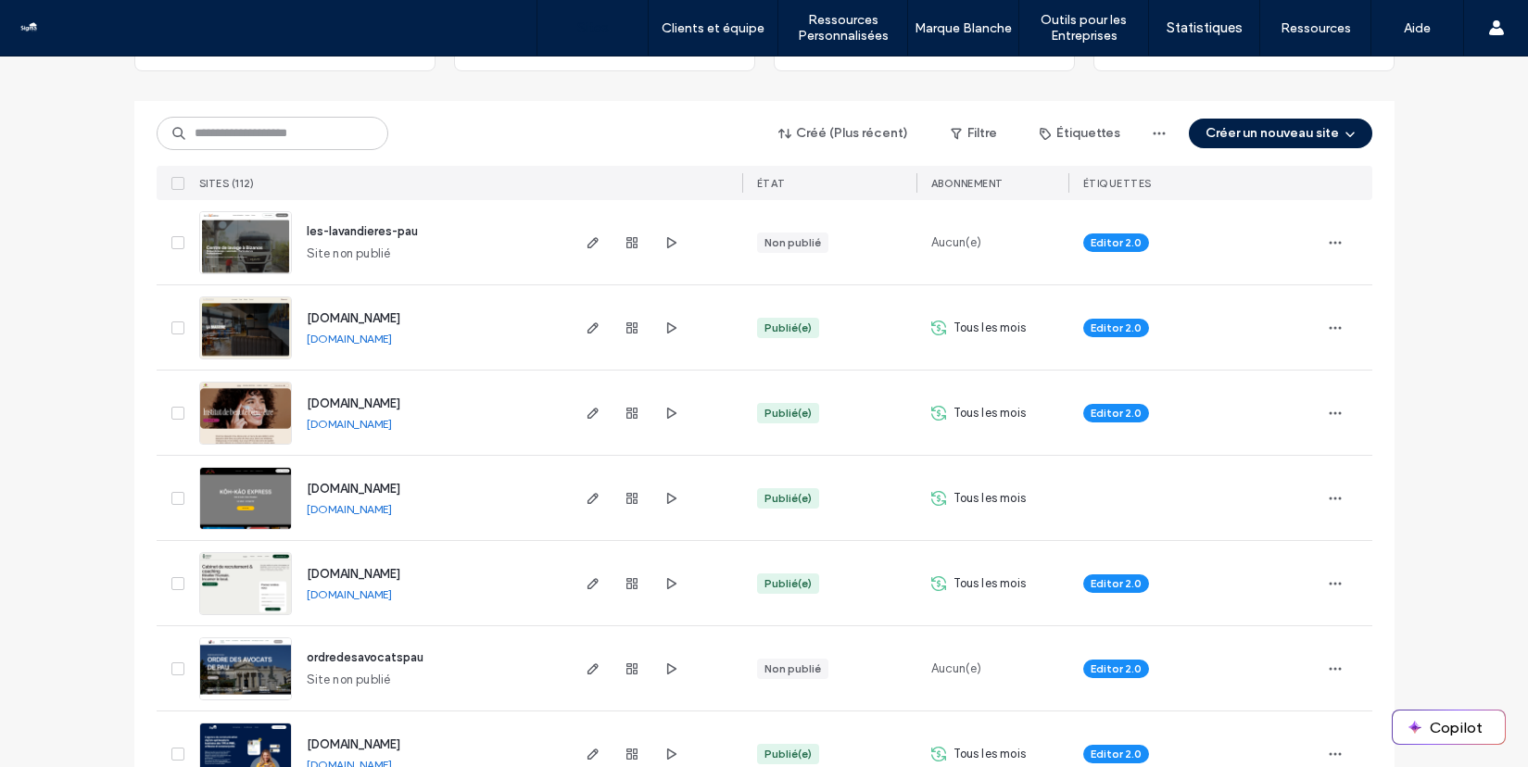
scroll to position [167, 0]
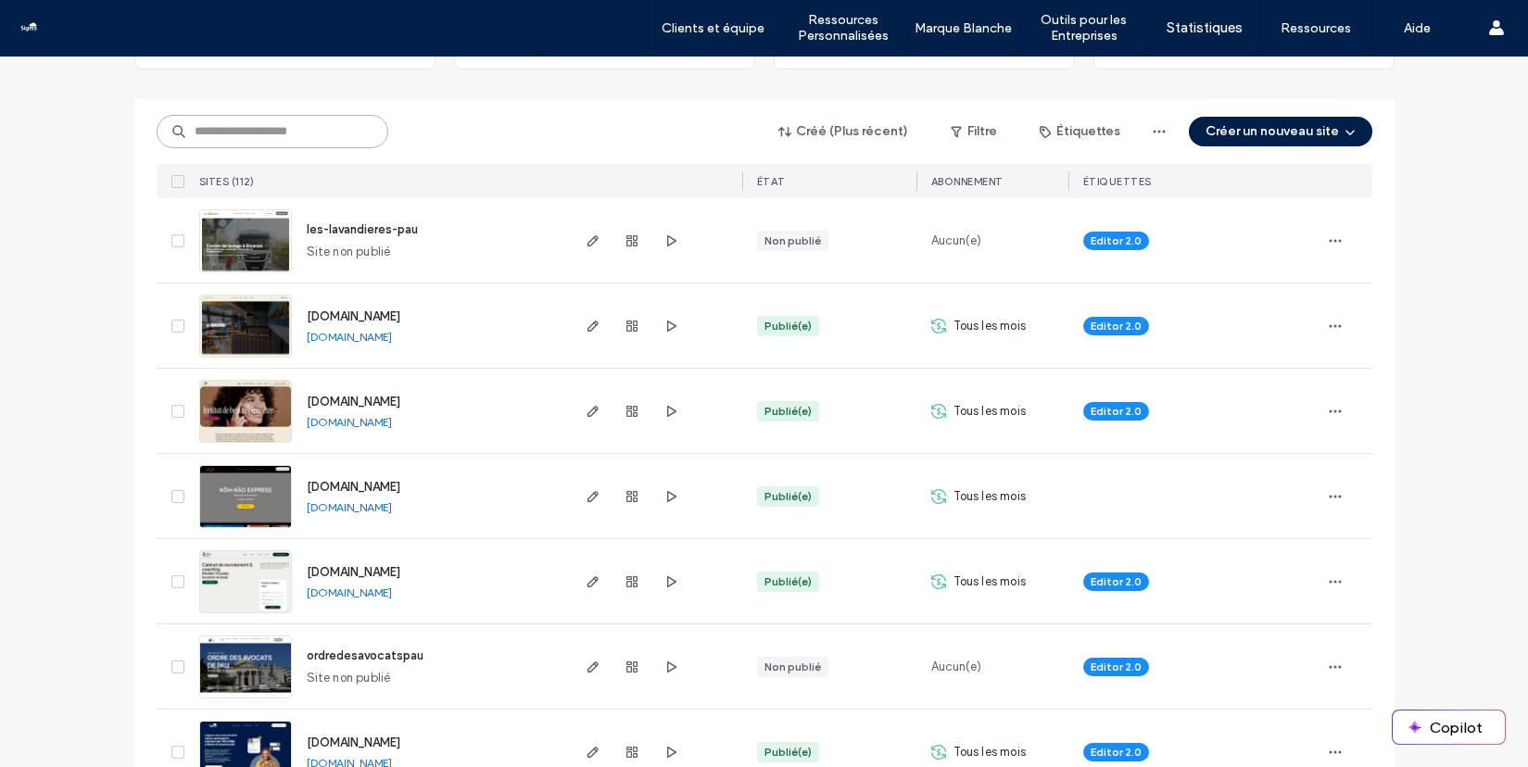
click at [292, 131] on input at bounding box center [273, 131] width 232 height 33
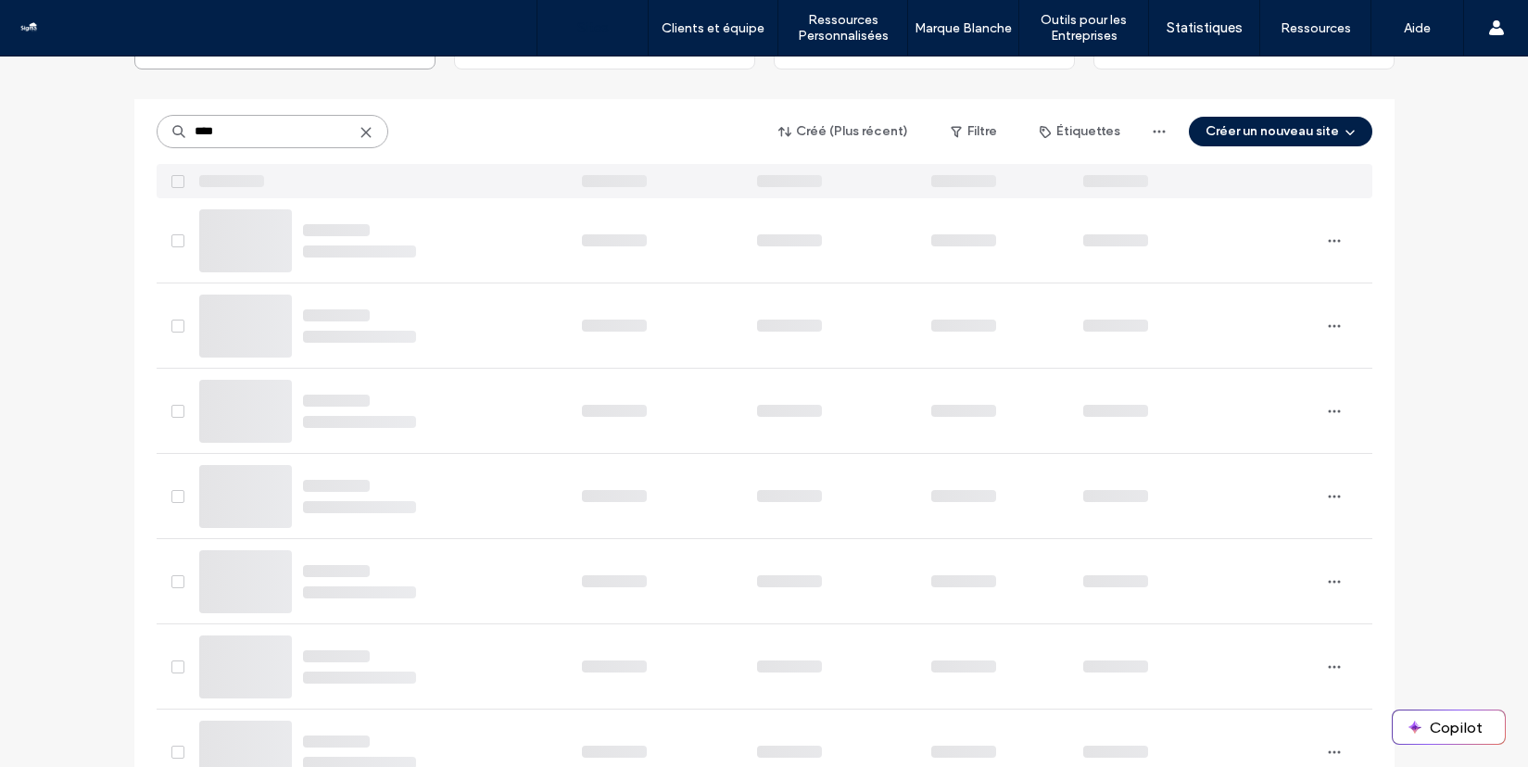
scroll to position [0, 0]
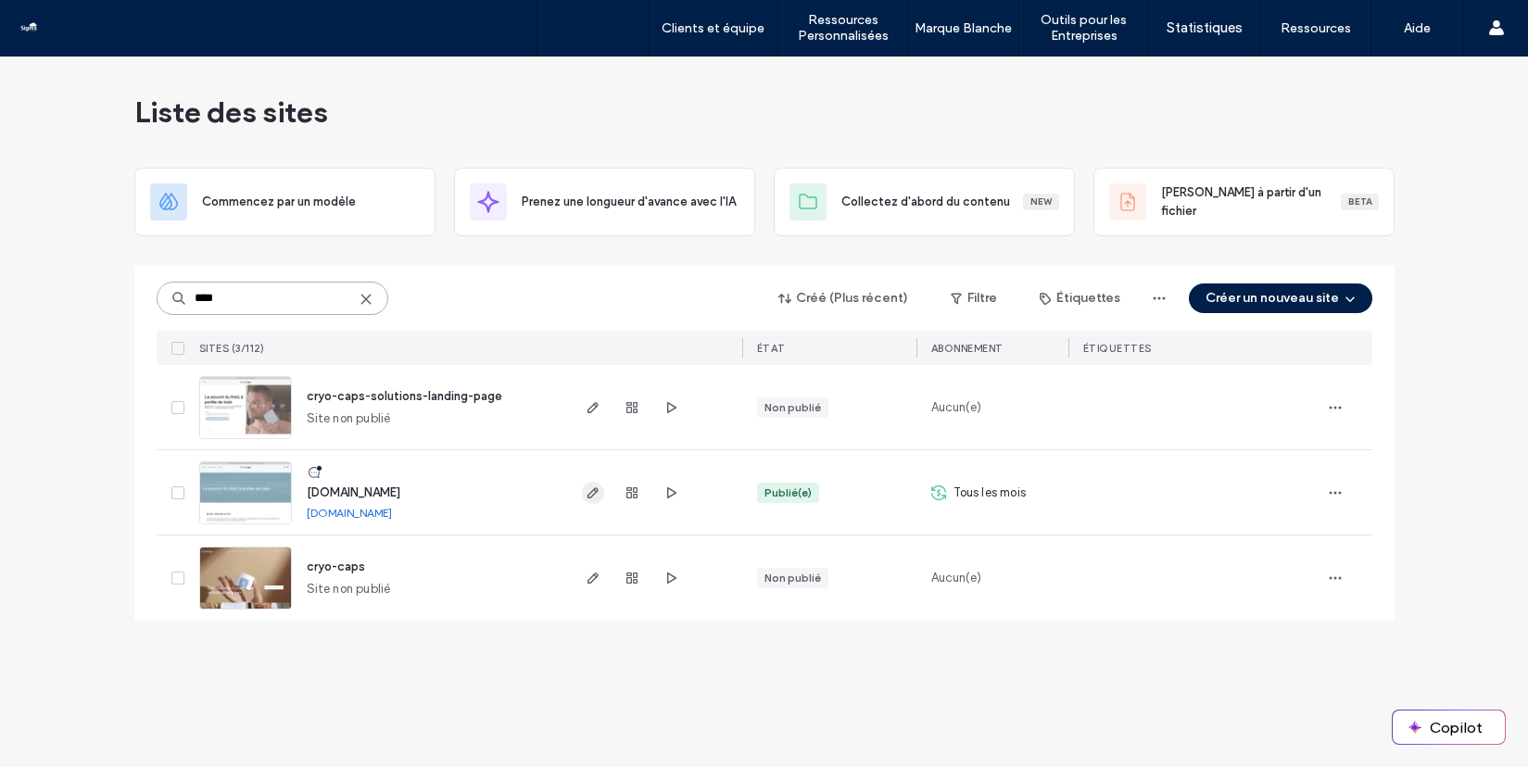
type input "****"
click at [594, 494] on icon "button" at bounding box center [592, 492] width 15 height 15
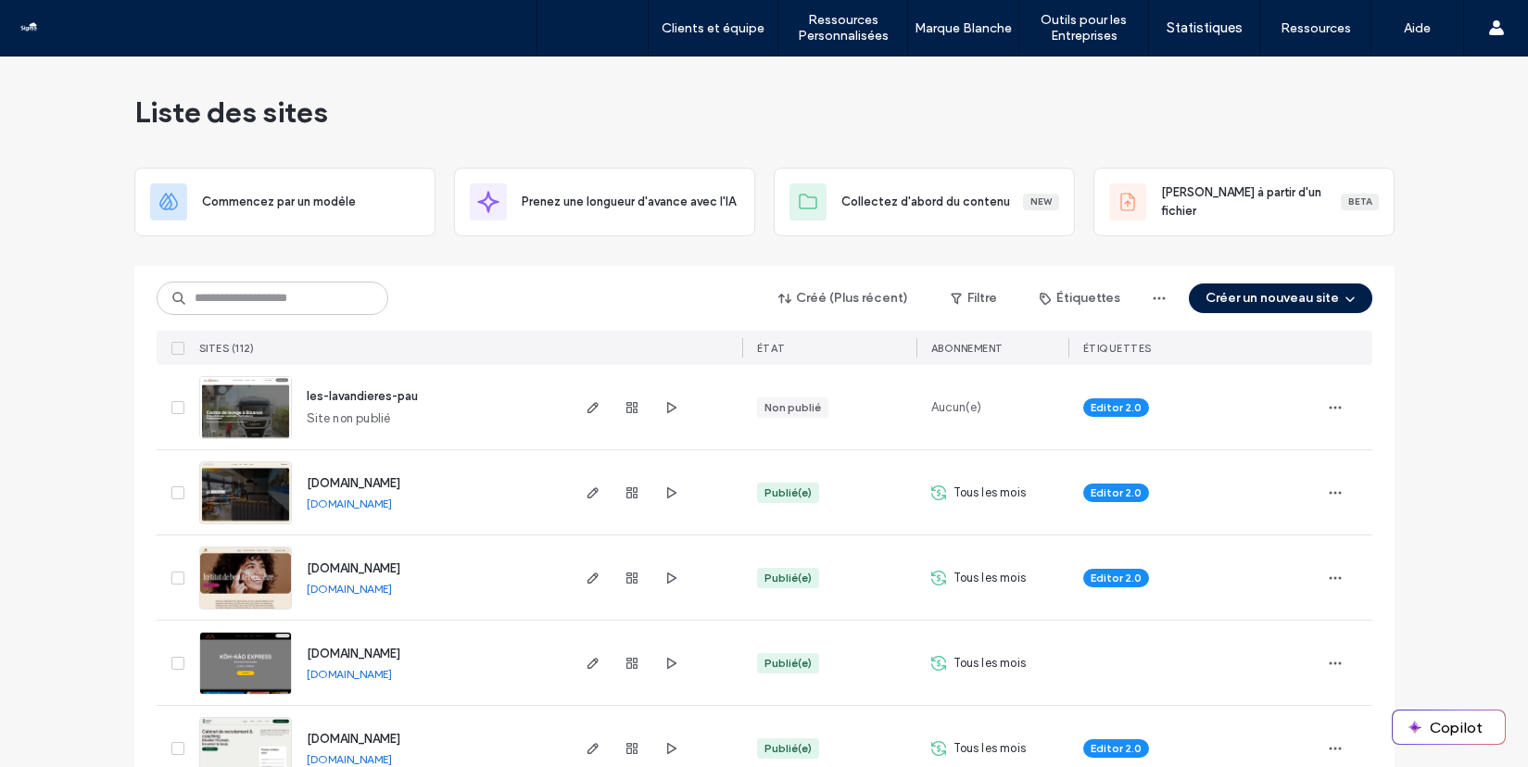
scroll to position [67, 0]
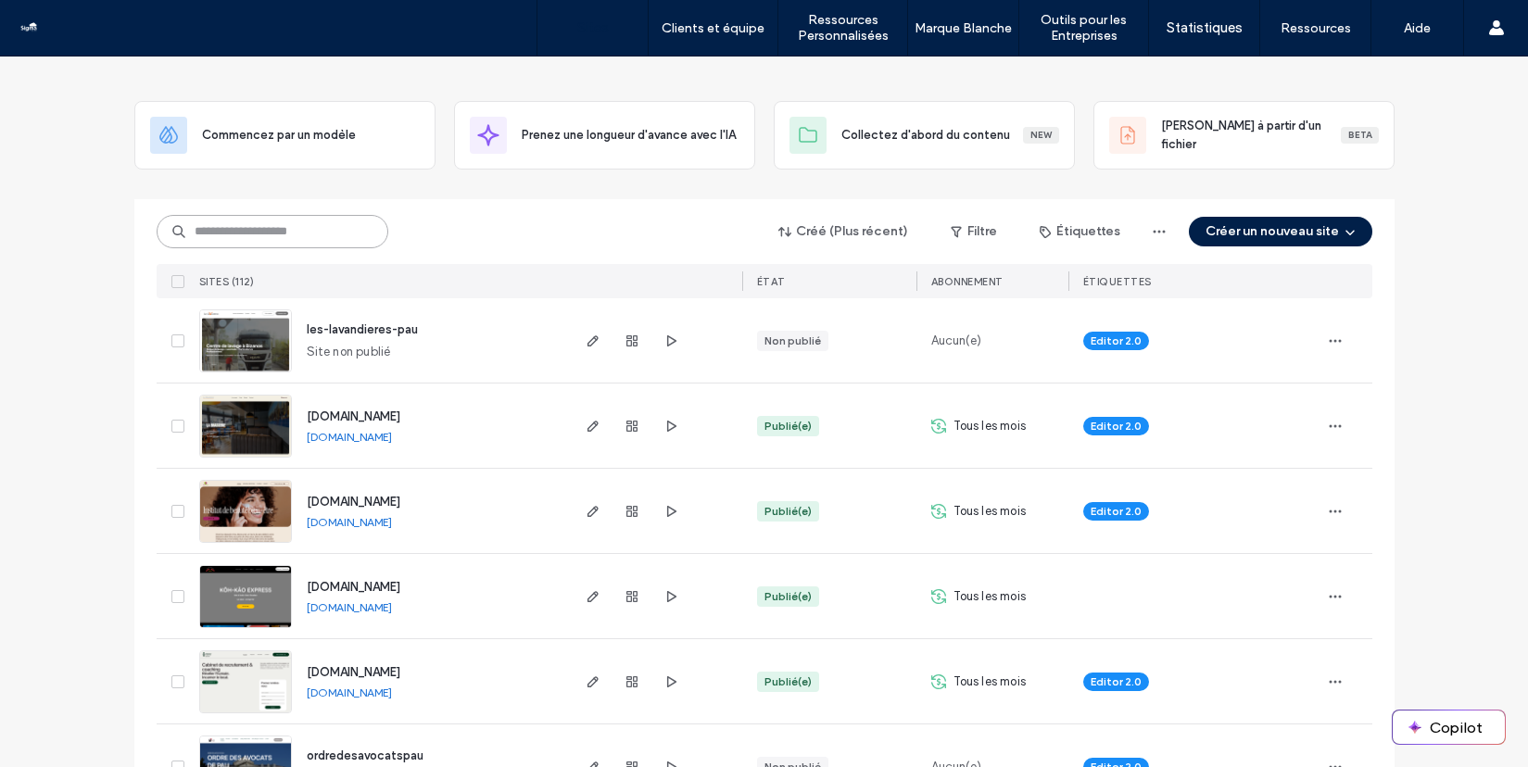
click at [249, 238] on input at bounding box center [273, 231] width 232 height 33
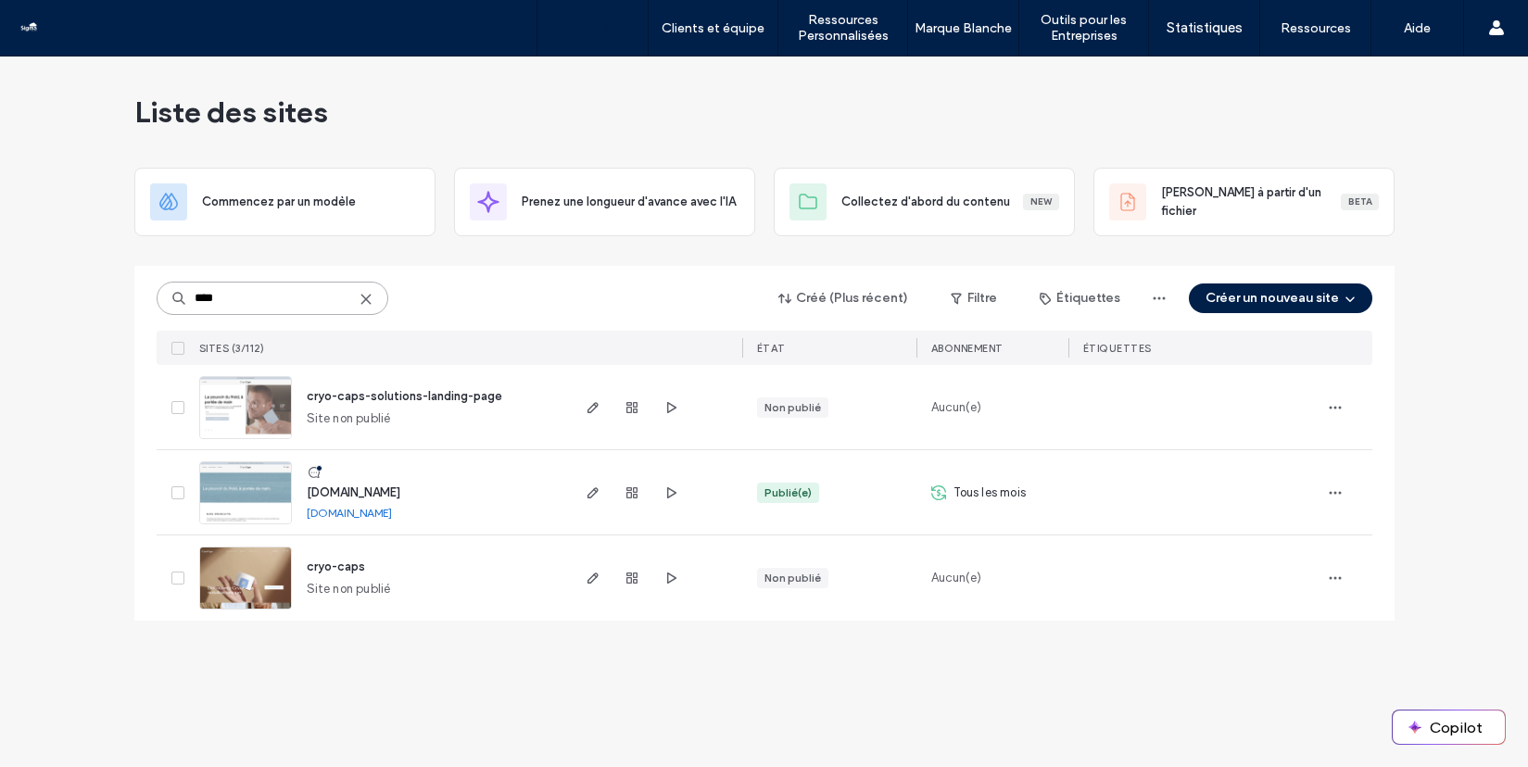
scroll to position [0, 0]
type input "****"
click at [593, 496] on icon "button" at bounding box center [592, 492] width 15 height 15
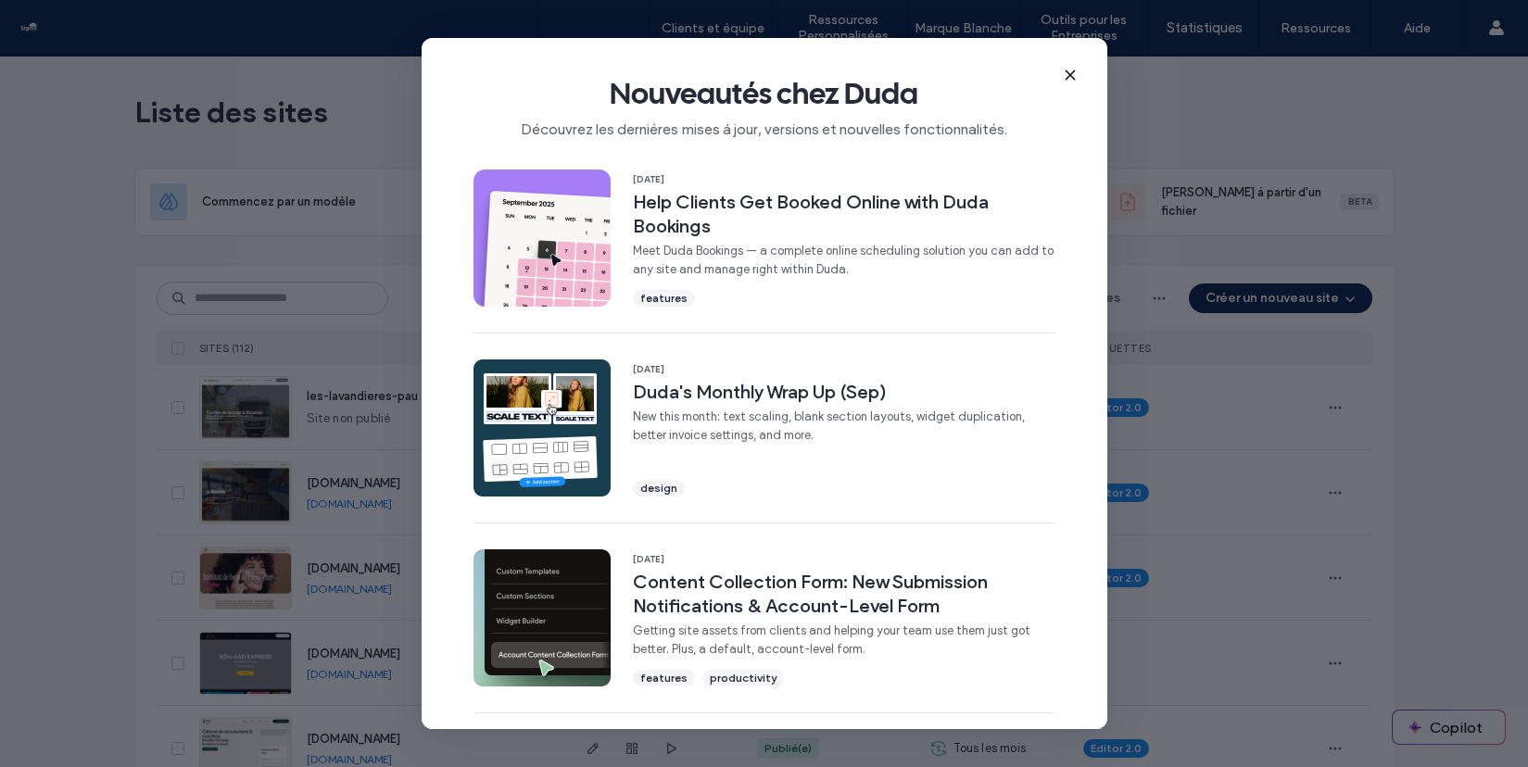
click at [1064, 73] on icon at bounding box center [1070, 75] width 15 height 15
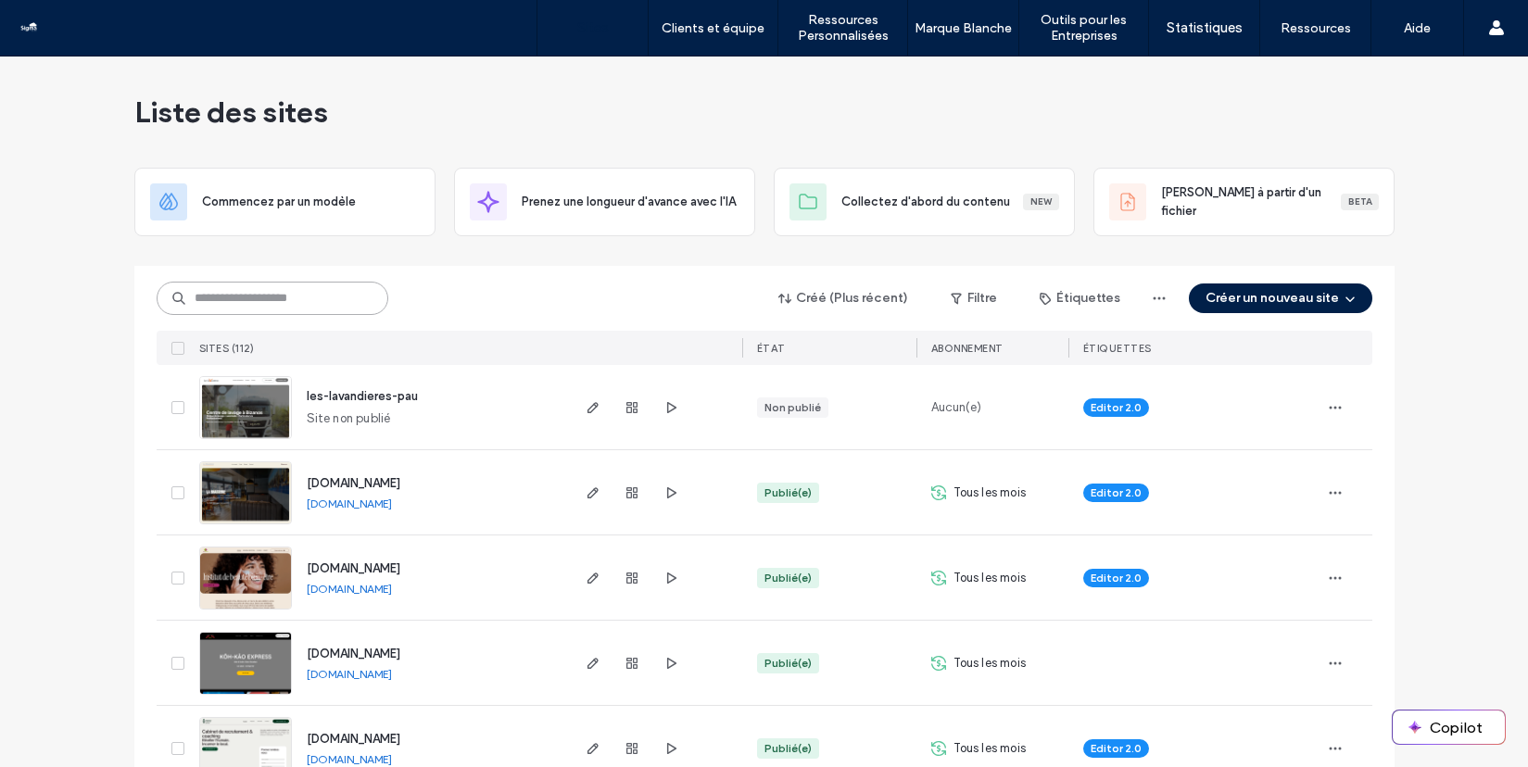
click at [283, 296] on input at bounding box center [273, 298] width 232 height 33
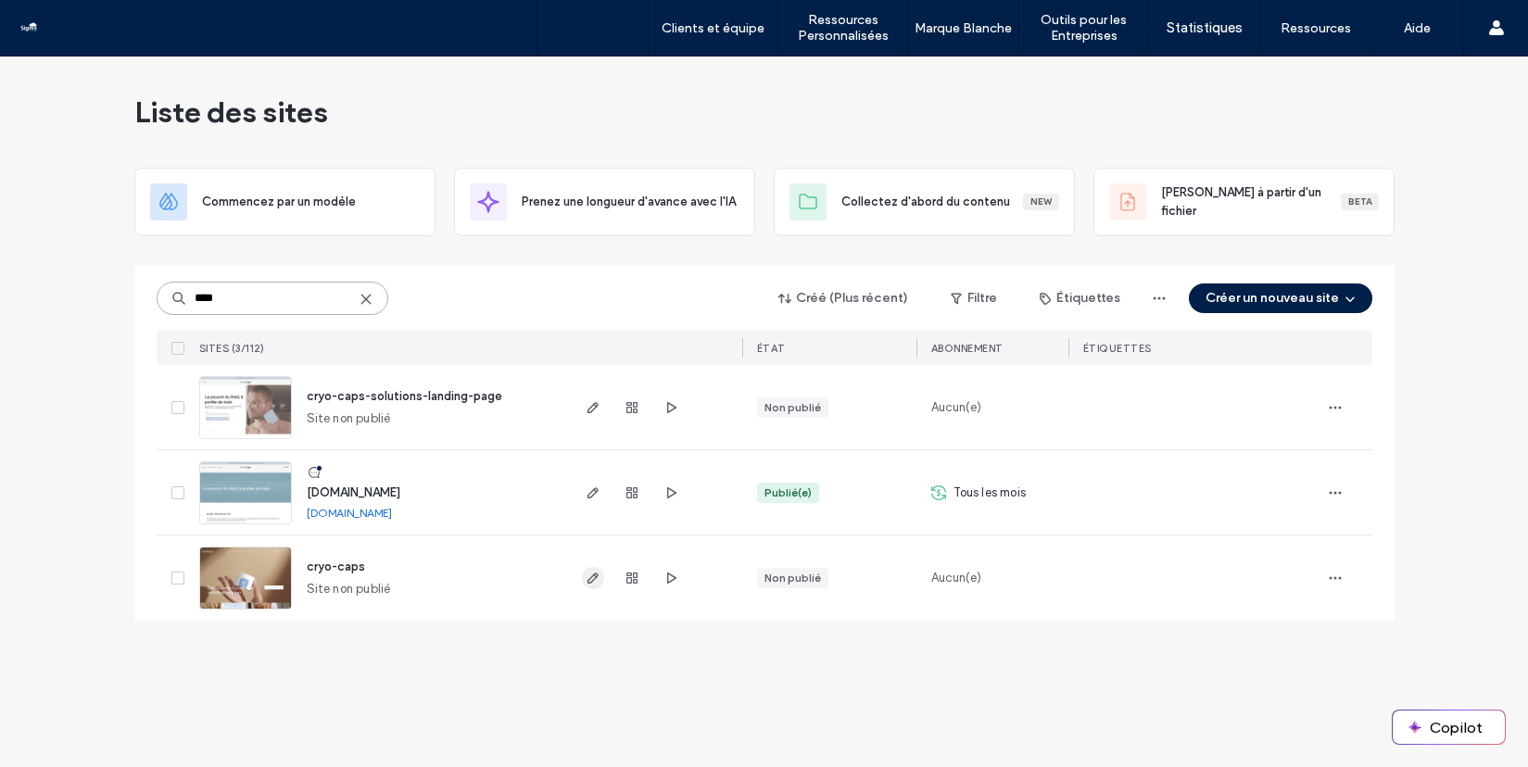
type input "****"
click at [595, 581] on icon "button" at bounding box center [592, 578] width 15 height 15
